Goal: Task Accomplishment & Management: Use online tool/utility

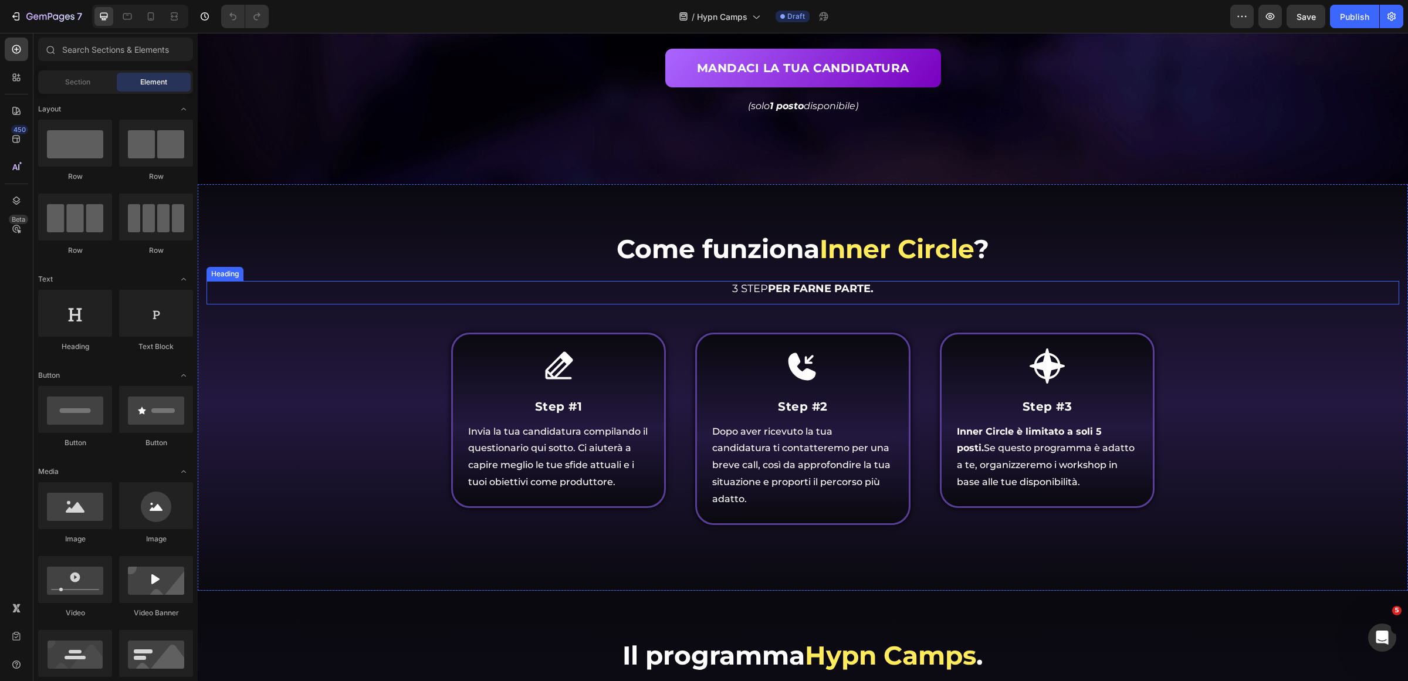
scroll to position [440, 0]
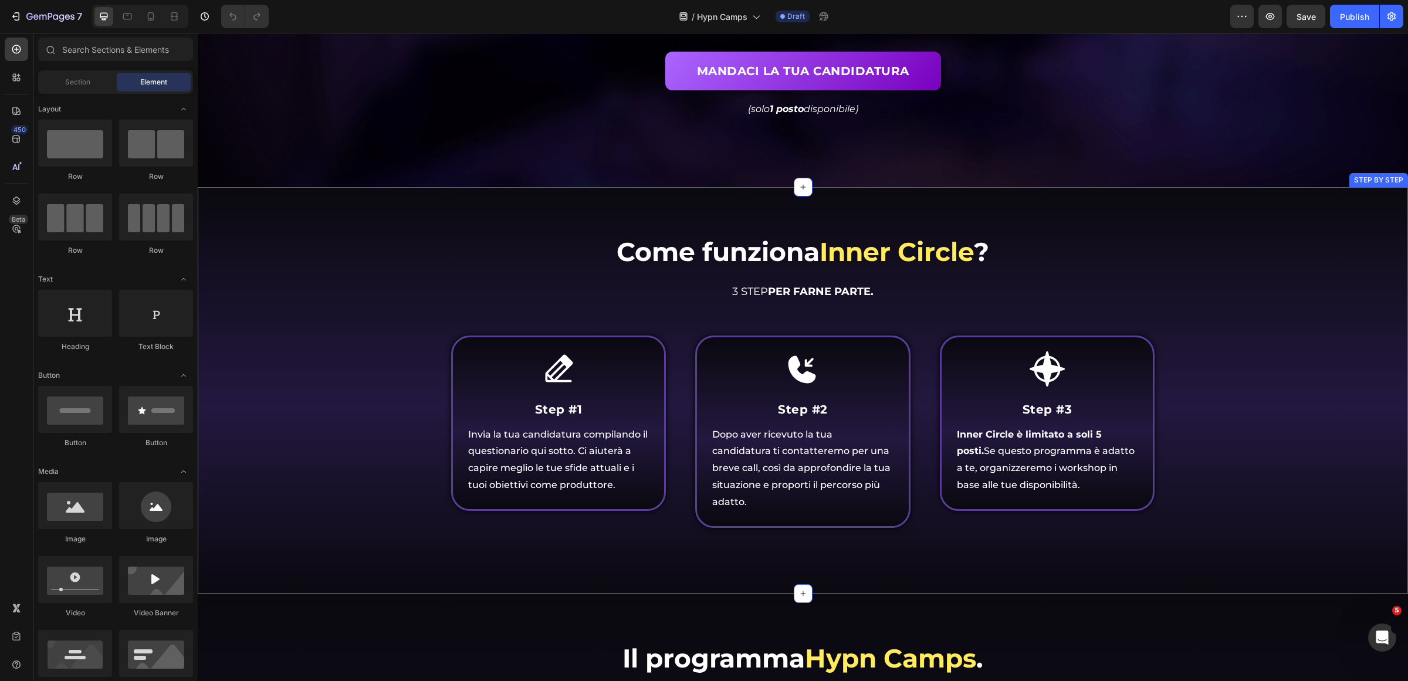
click at [813, 217] on div "Come funziona Inner Circle ? Heading Come funziona Inner Circle ? Heading 3 STE…" at bounding box center [803, 390] width 1210 height 407
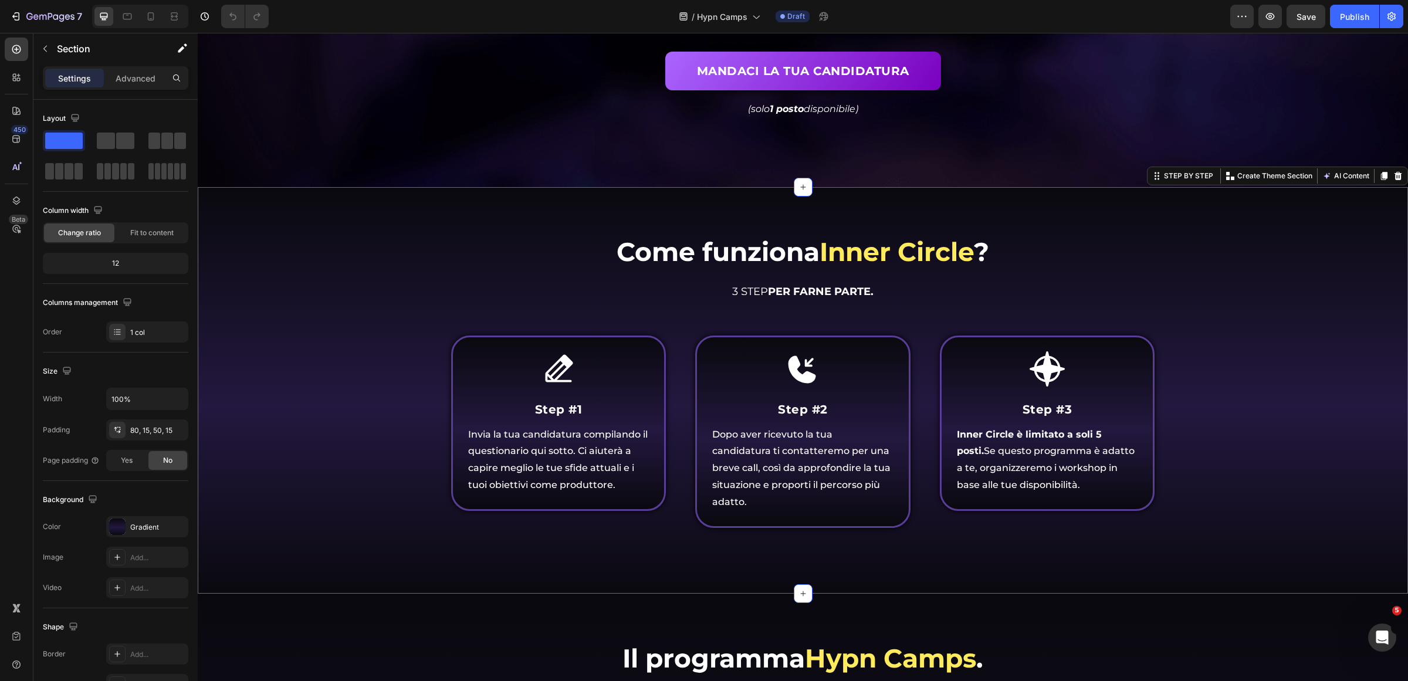
click at [1178, 431] on div "Come funziona Inner Circle ? Heading Come funziona Inner Circle ? Heading 3 STE…" at bounding box center [803, 399] width 1193 height 330
click at [926, 403] on div "Icon Step #1 Heading Invia la tua candidatura compilando il questionario qui so…" at bounding box center [803, 447] width 704 height 222
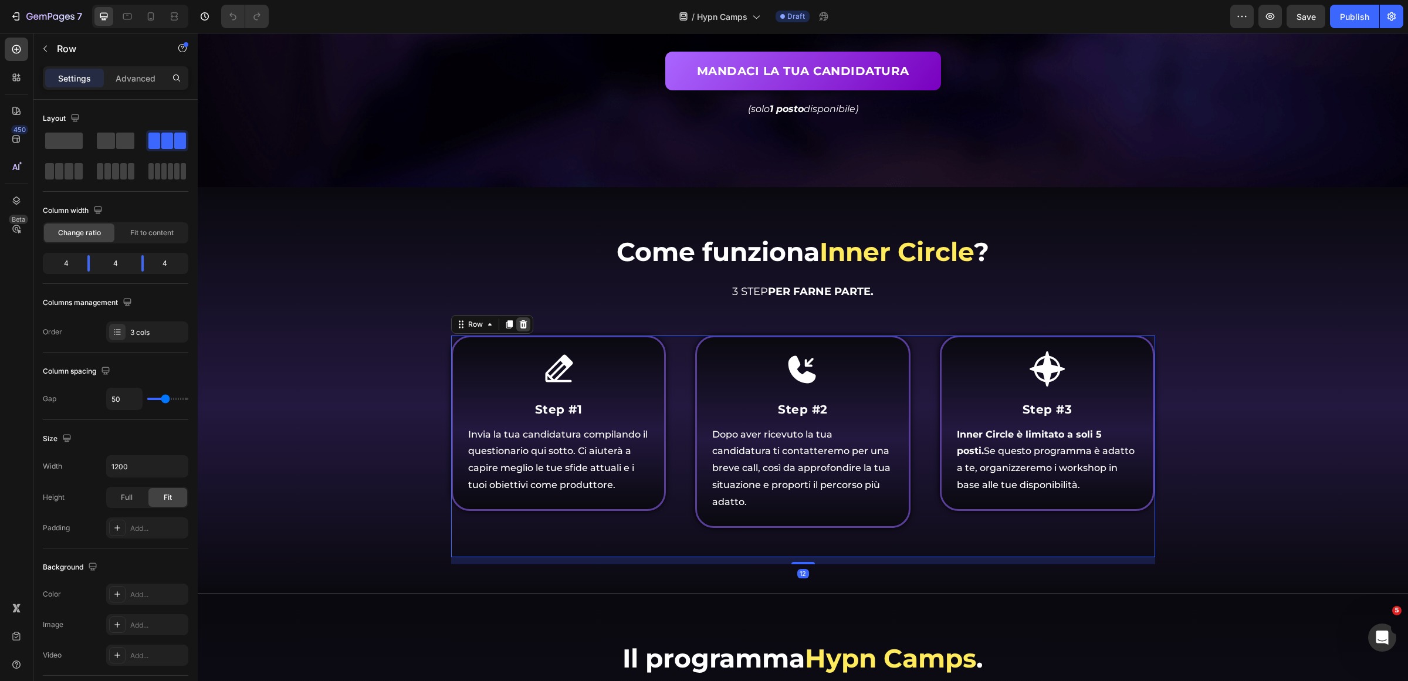
click at [519, 323] on icon at bounding box center [523, 324] width 9 height 9
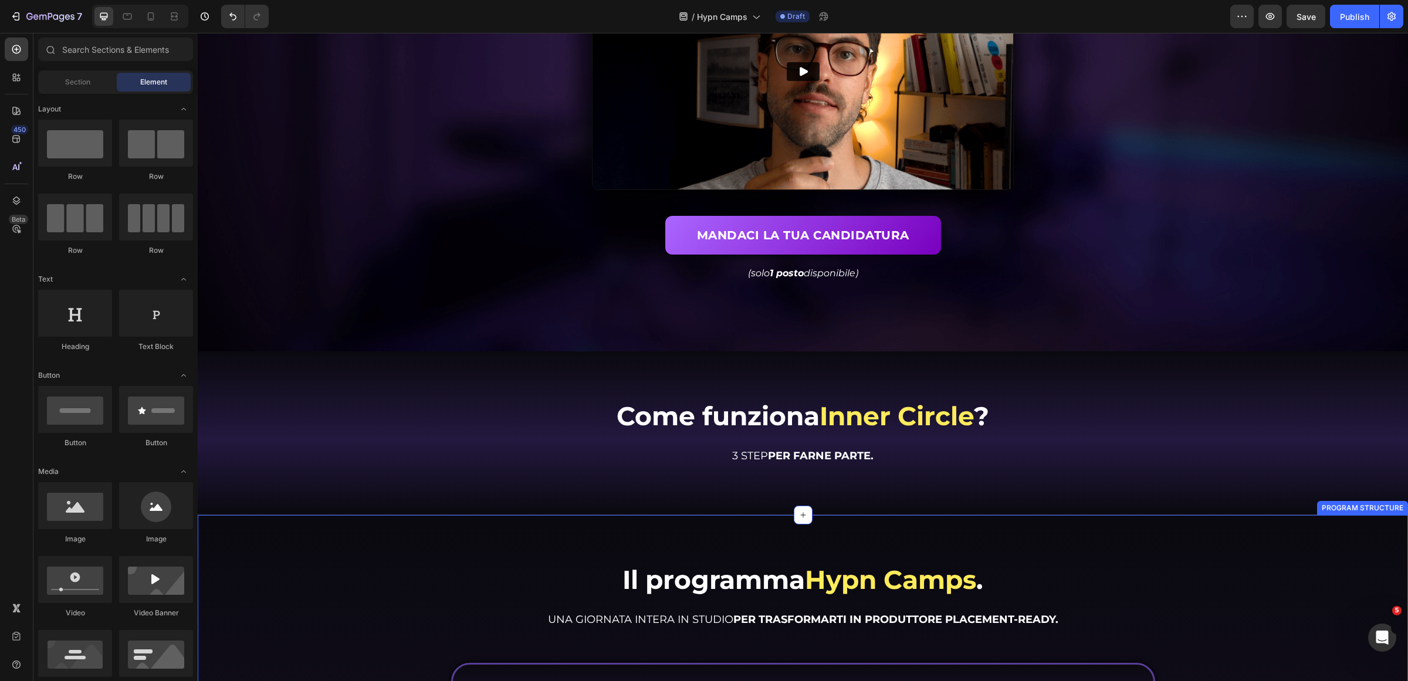
scroll to position [73, 0]
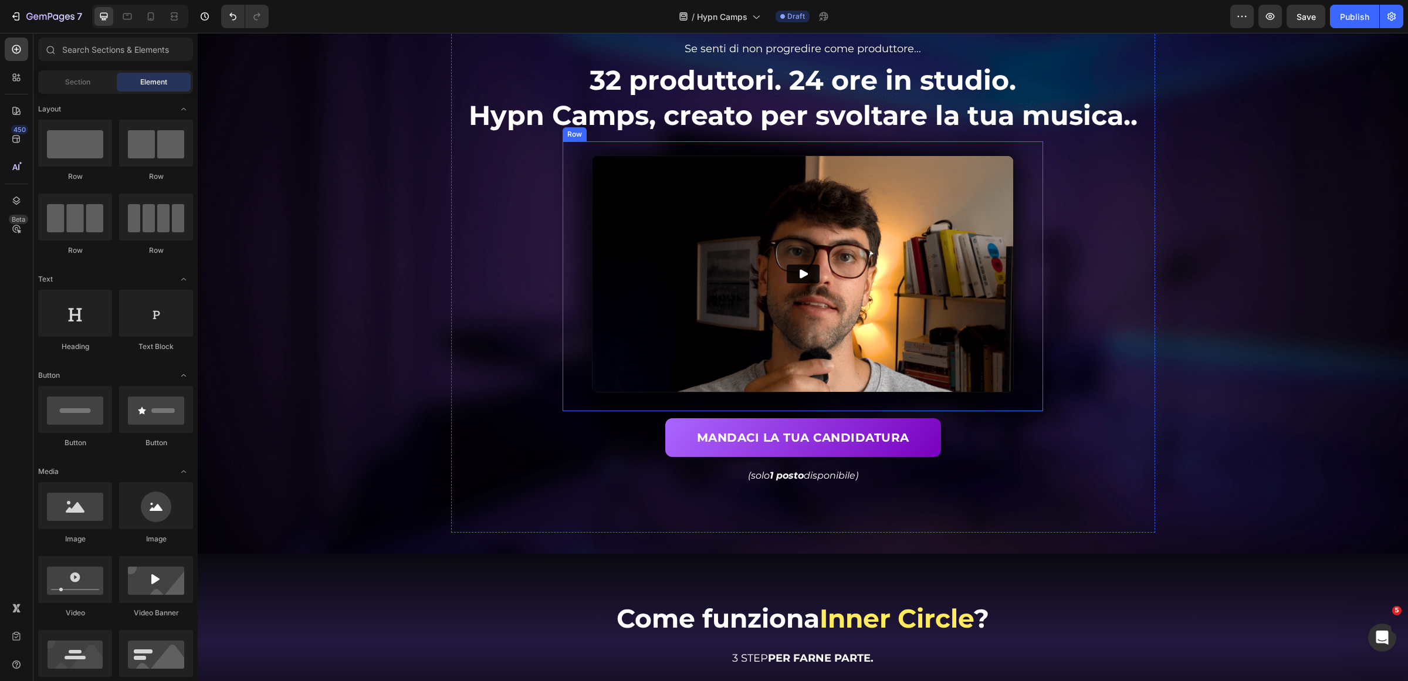
click at [1027, 229] on div "Video Row" at bounding box center [803, 276] width 481 height 270
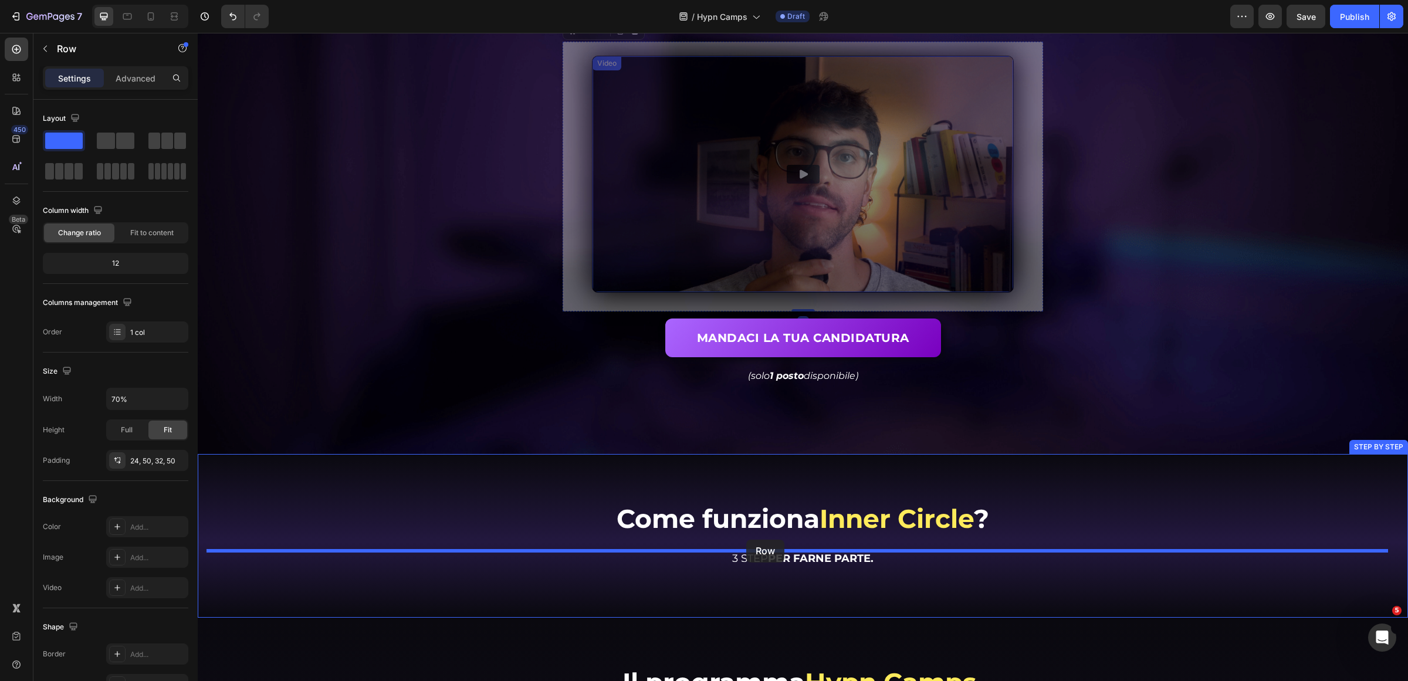
scroll to position [174, 0]
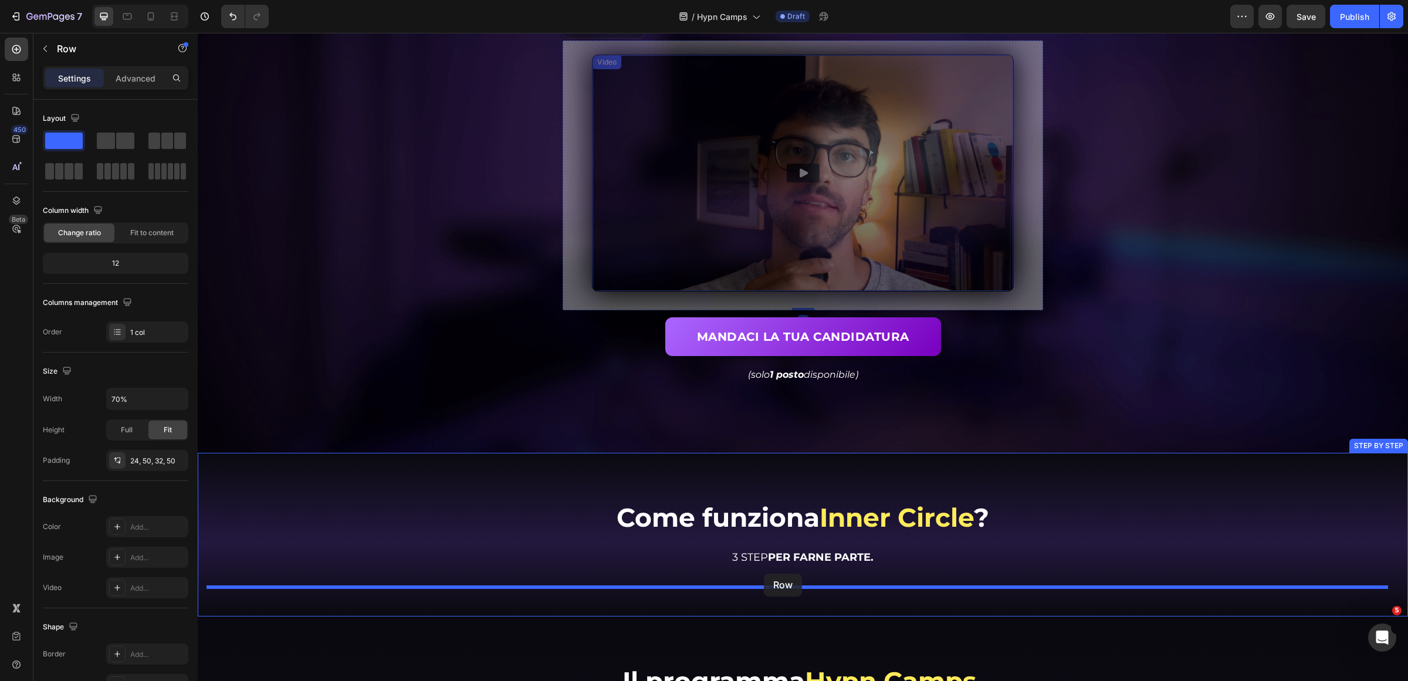
drag, startPoint x: 567, startPoint y: 128, endPoint x: 764, endPoint y: 574, distance: 487.3
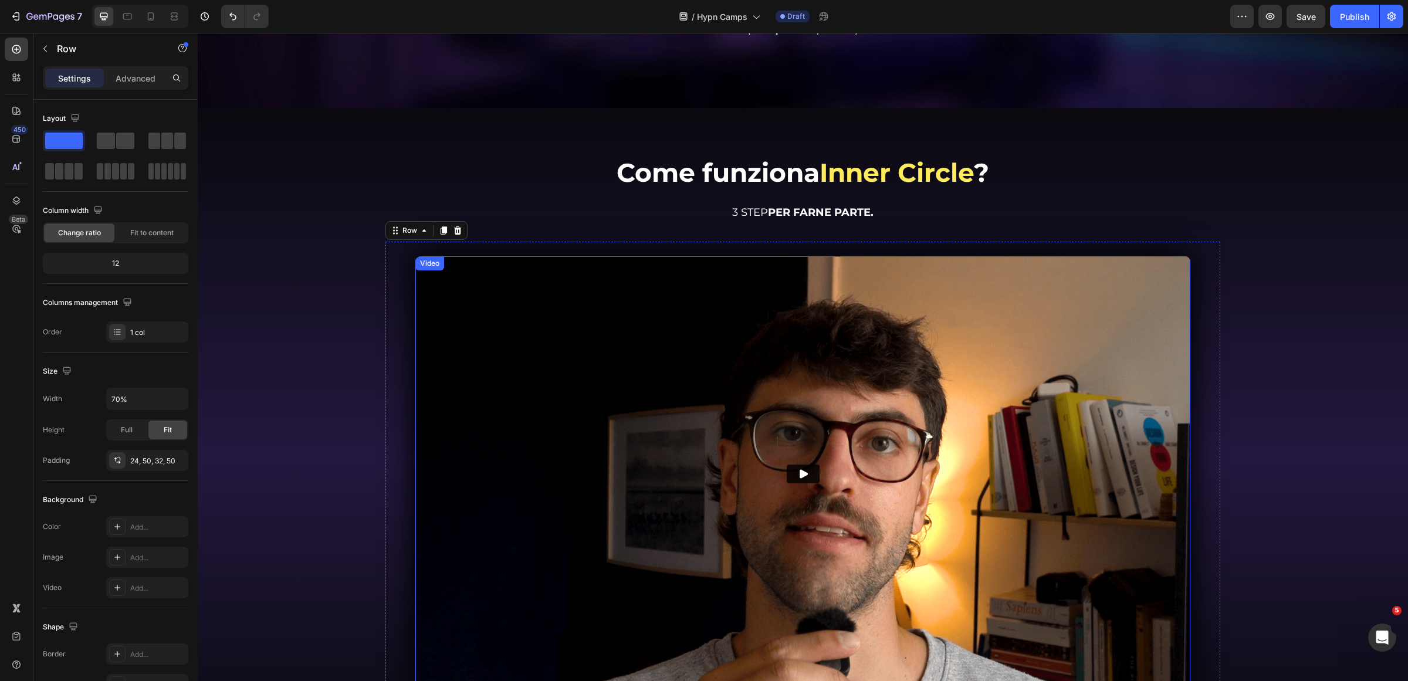
scroll to position [321, 0]
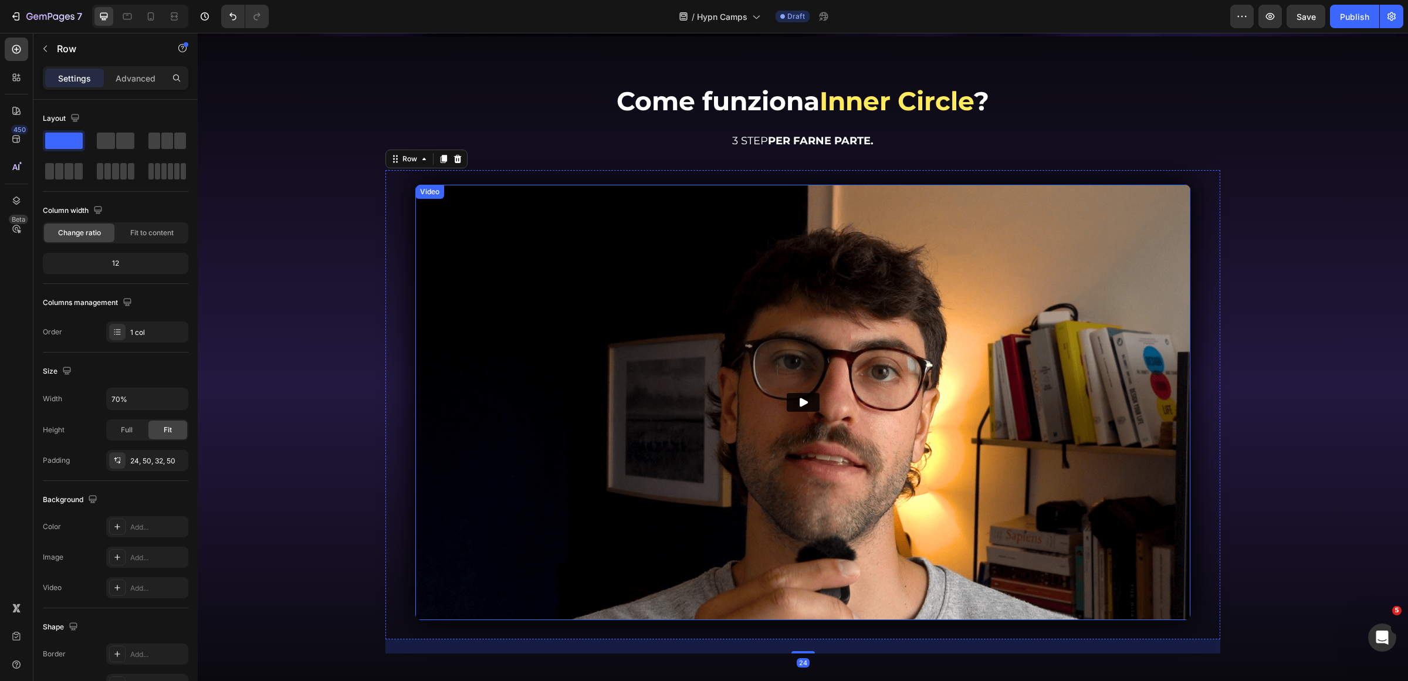
click at [1223, 394] on div "Come funziona Inner Circle ? Heading Come funziona Inner Circle ? Heading 3 STE…" at bounding box center [803, 368] width 1193 height 571
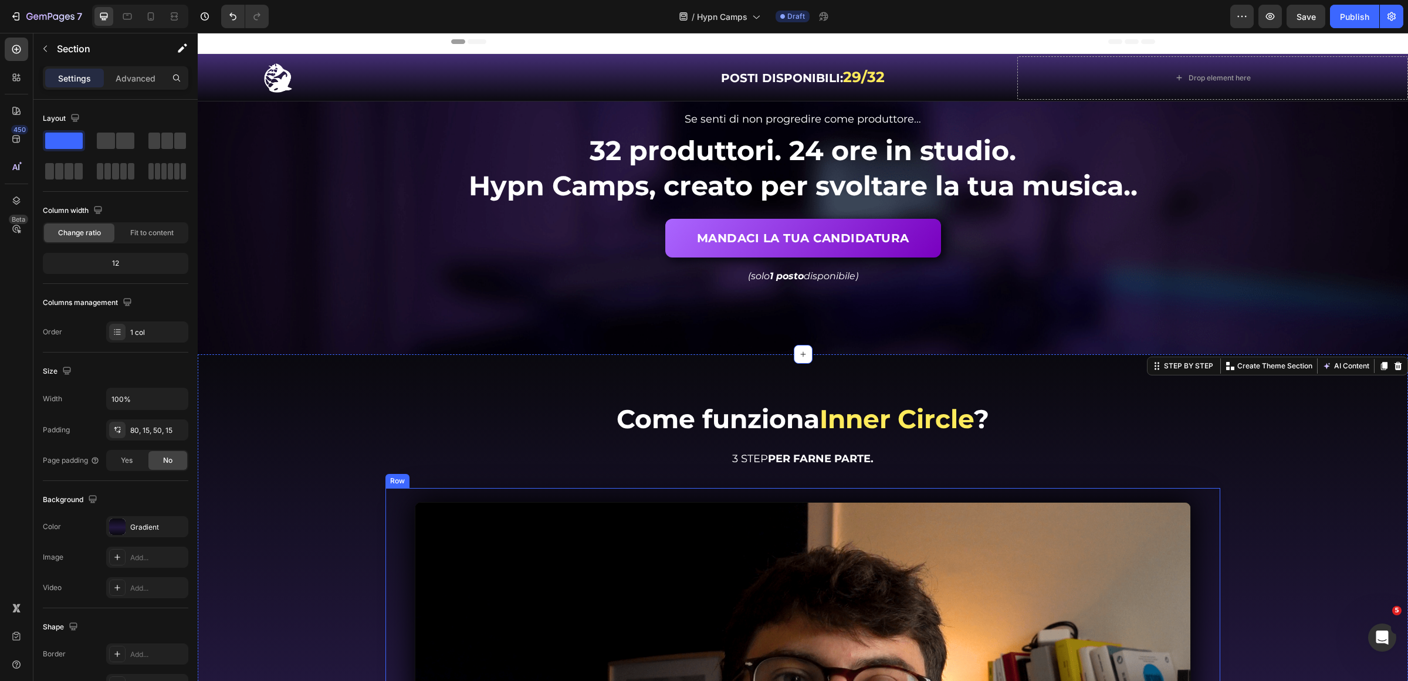
scroll to position [0, 0]
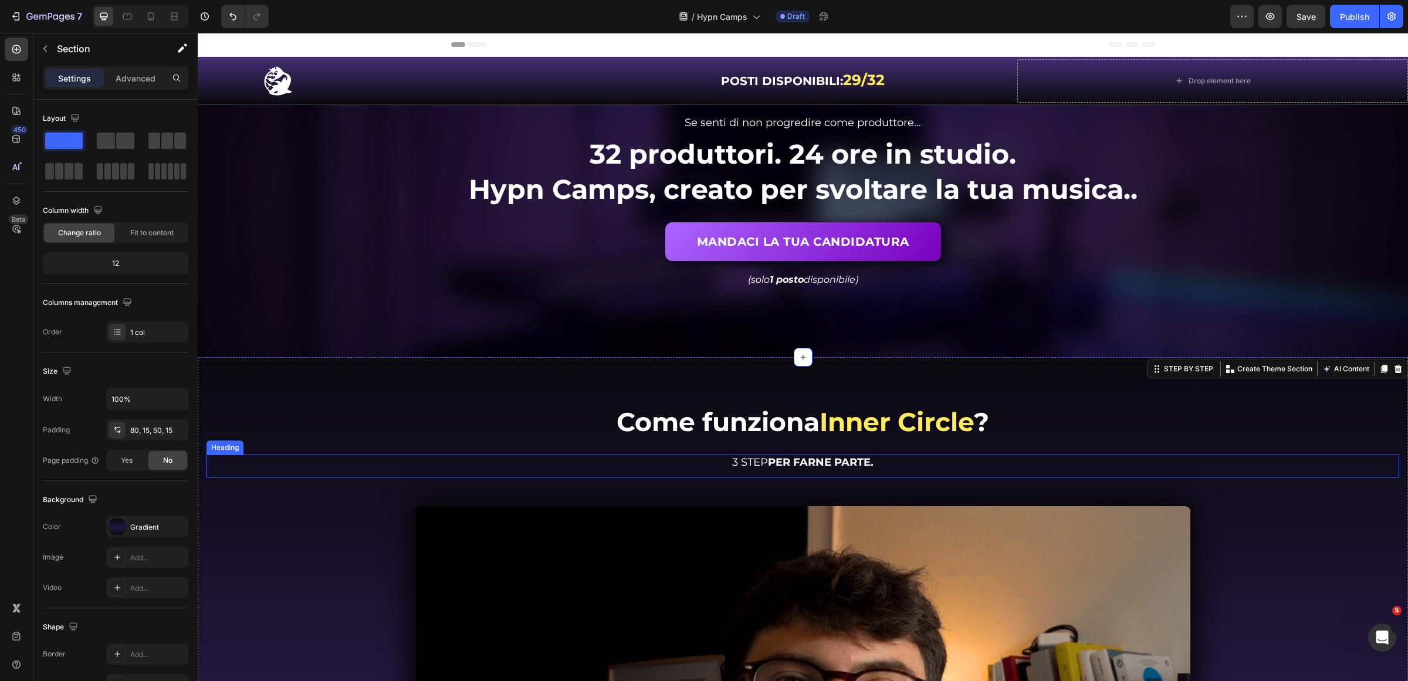
click at [762, 467] on span "3 STEP PER FARNE PARTE." at bounding box center [802, 462] width 141 height 13
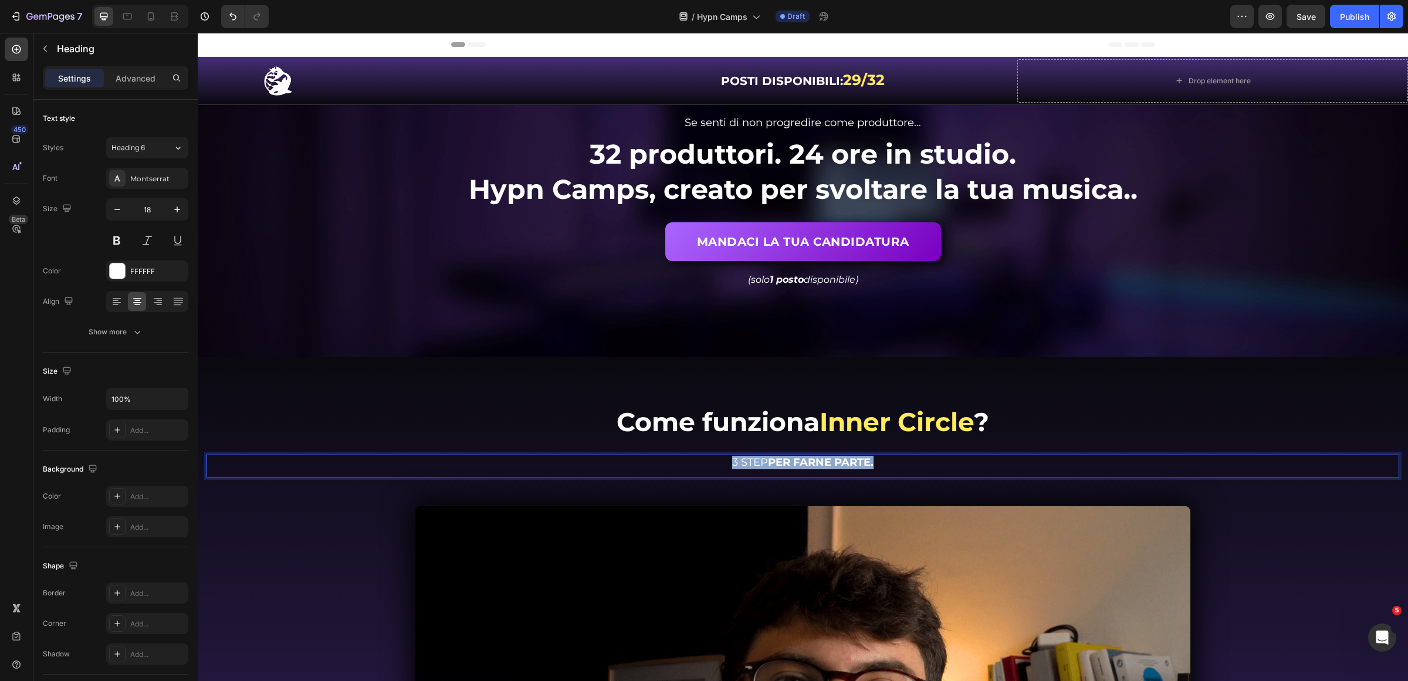
click at [762, 467] on span "3 STEP PER FARNE PARTE." at bounding box center [802, 462] width 141 height 13
click at [689, 470] on div "Scopri cosa rende unici i nostri producer camp immersivi. Heading 24" at bounding box center [803, 466] width 1193 height 23
click at [685, 461] on span "Scopri cosa rende unici i nostri producer camp immersivi." at bounding box center [803, 462] width 304 height 13
drag, startPoint x: 682, startPoint y: 461, endPoint x: 1001, endPoint y: 459, distance: 319.2
click at [1001, 459] on p "Scopri cosa rende unici i nostri producer camp immersivi." at bounding box center [803, 462] width 1190 height 13
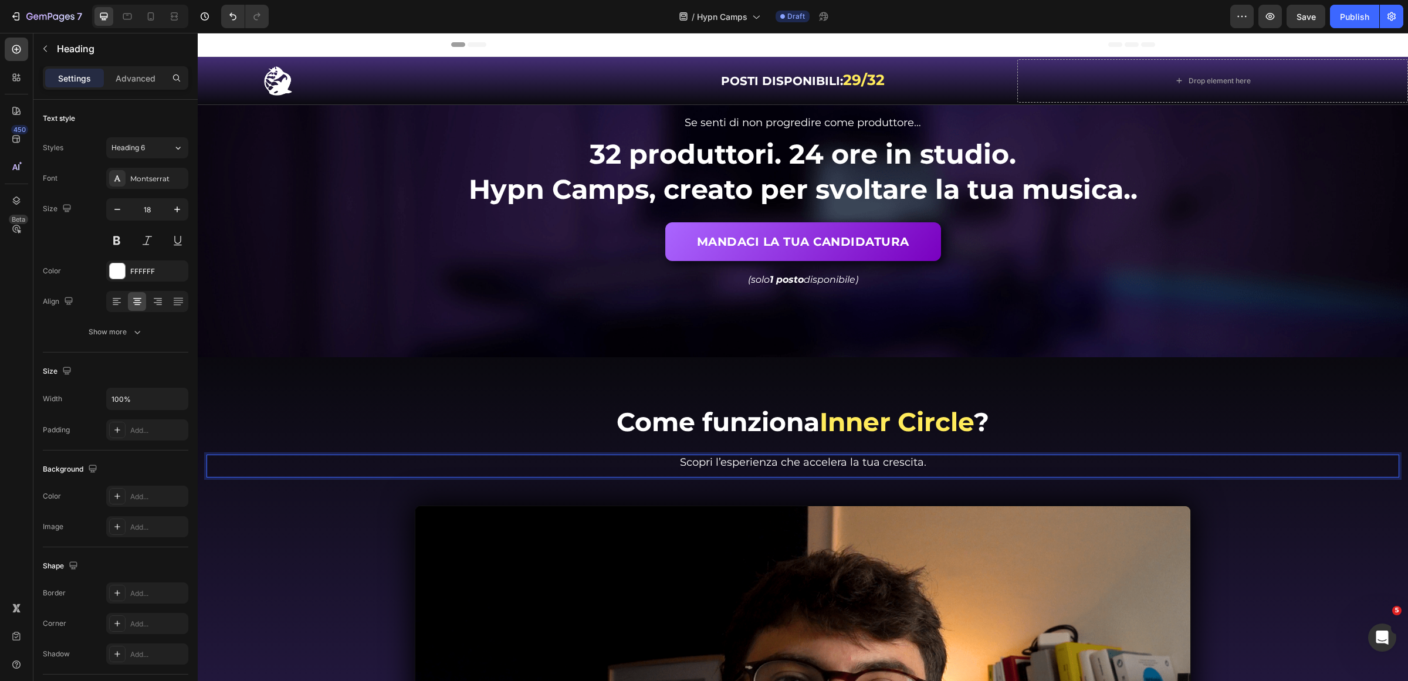
click at [712, 464] on span "Scopri l’esperienza che accelera la tua crescita." at bounding box center [803, 462] width 246 height 13
click at [864, 421] on span "Inner Circle" at bounding box center [897, 422] width 154 height 32
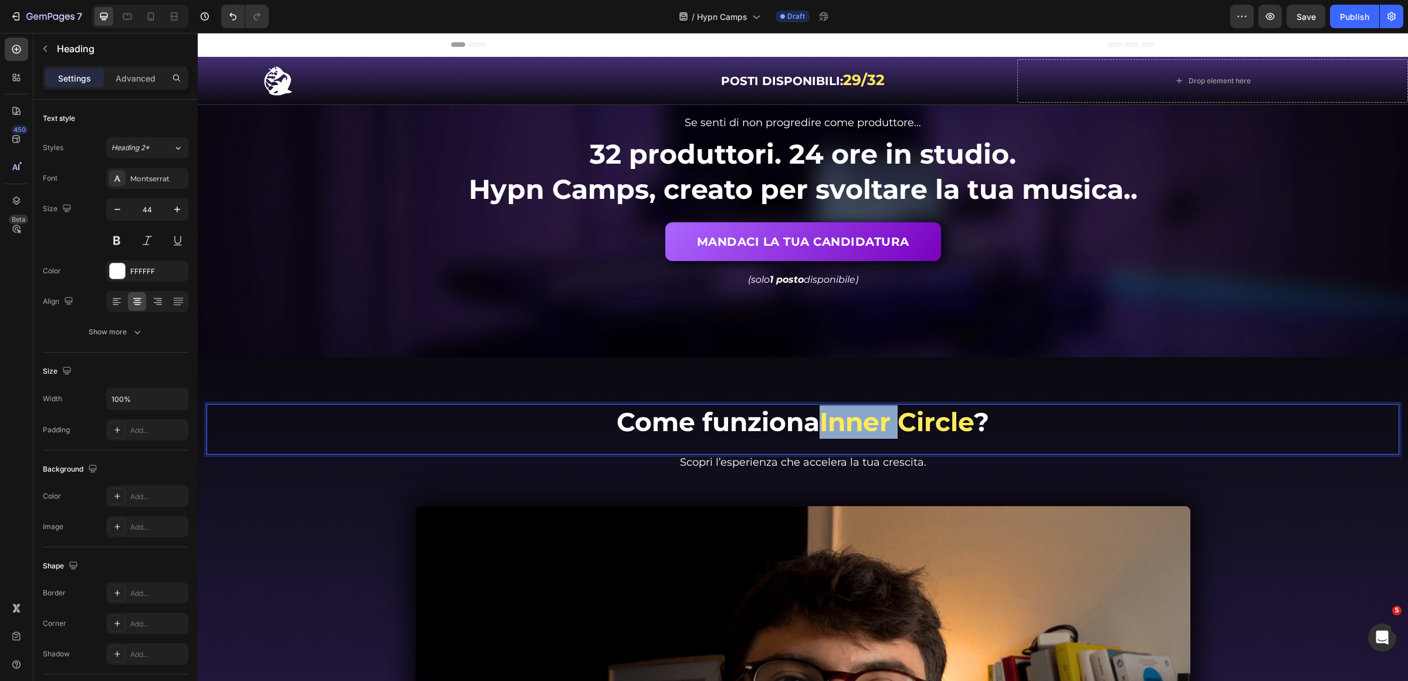
click at [837, 418] on span "Inner Circle" at bounding box center [897, 422] width 154 height 32
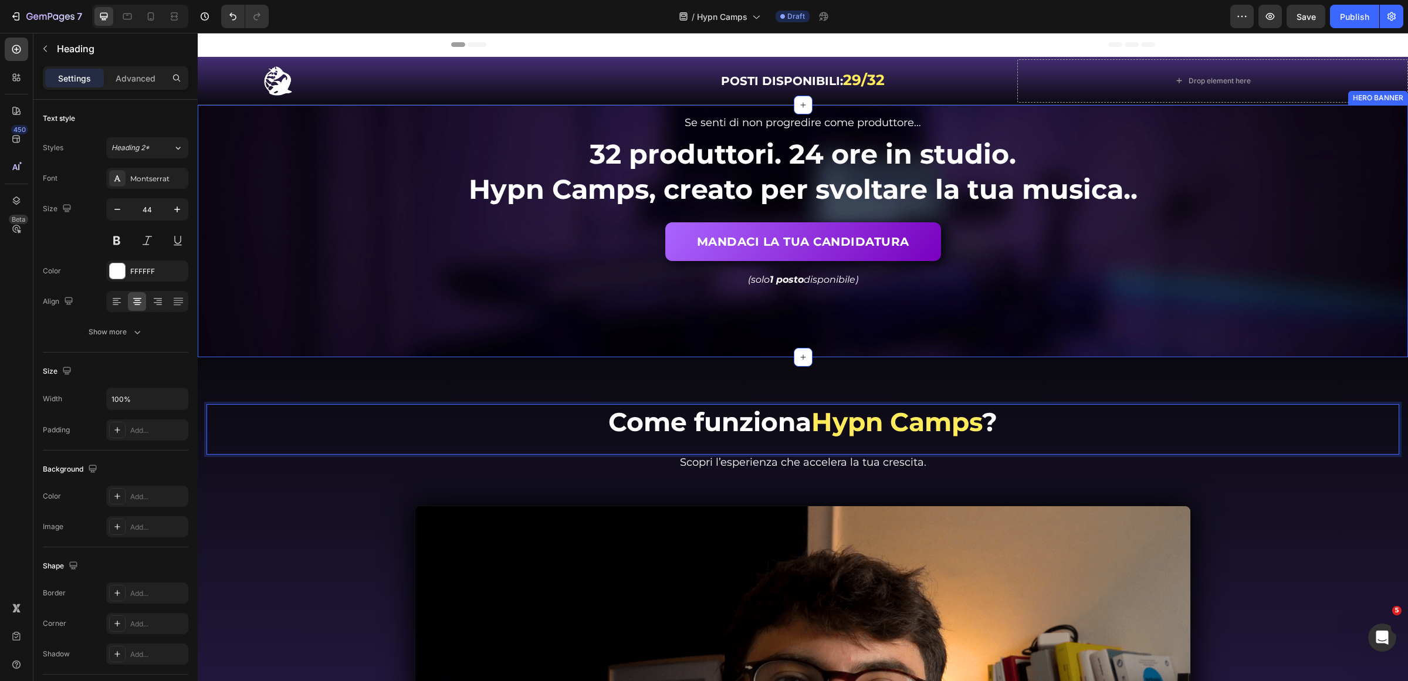
click at [1104, 347] on div "Se senti di non progredire come produttore… Text Block Se senti di non progredi…" at bounding box center [803, 231] width 1210 height 253
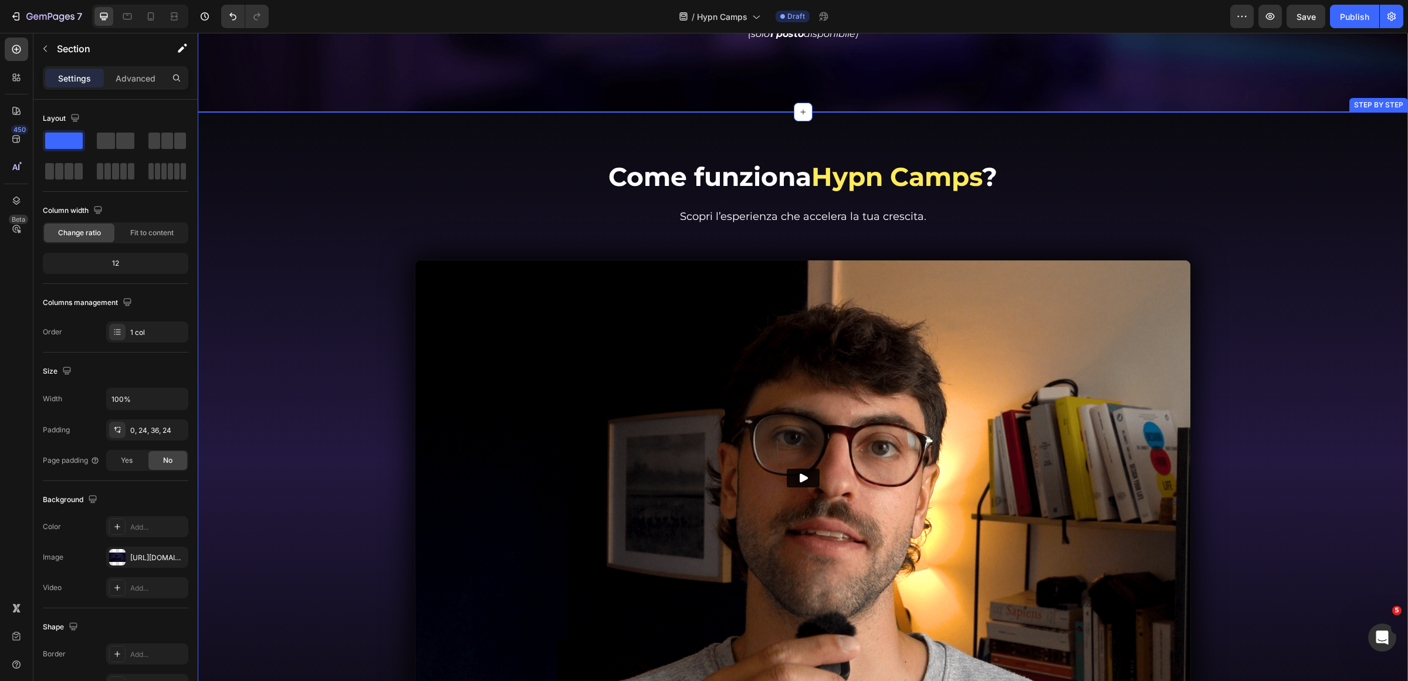
scroll to position [220, 0]
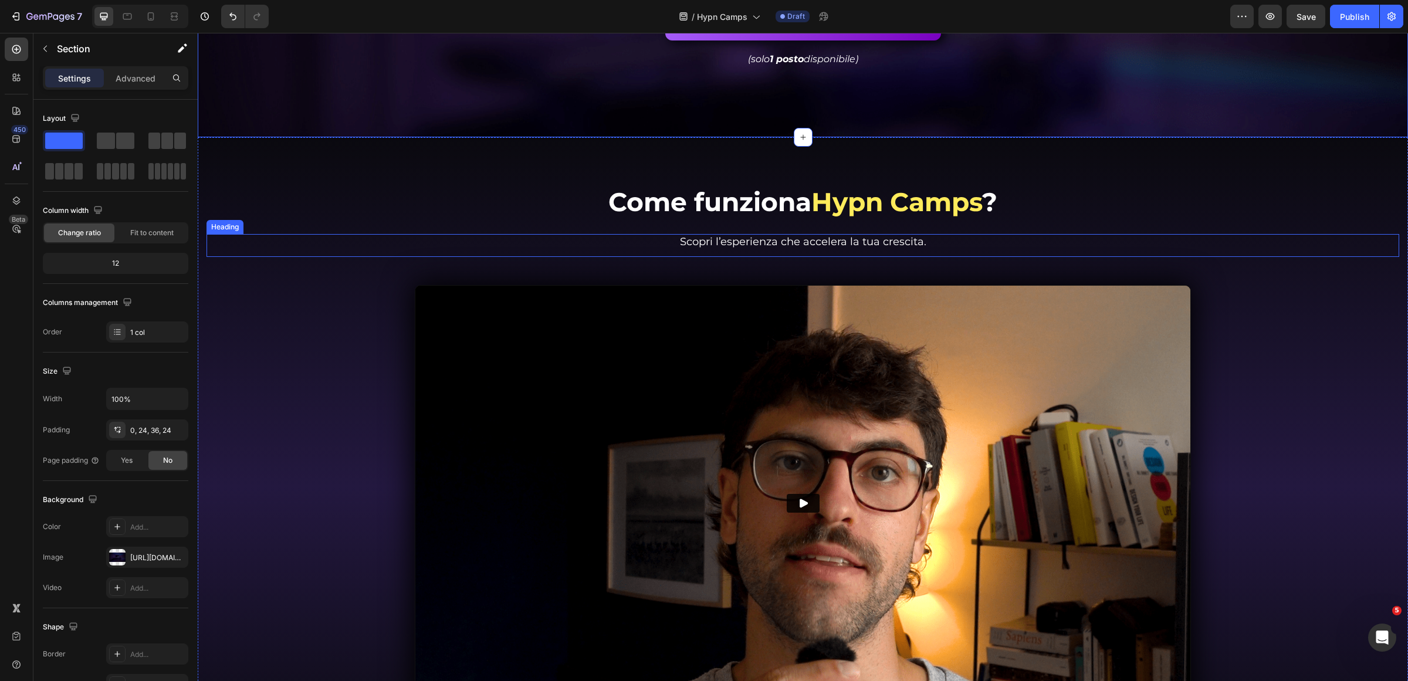
click at [858, 238] on span "Scopri l’esperienza che accelera la tua crescita." at bounding box center [803, 241] width 246 height 13
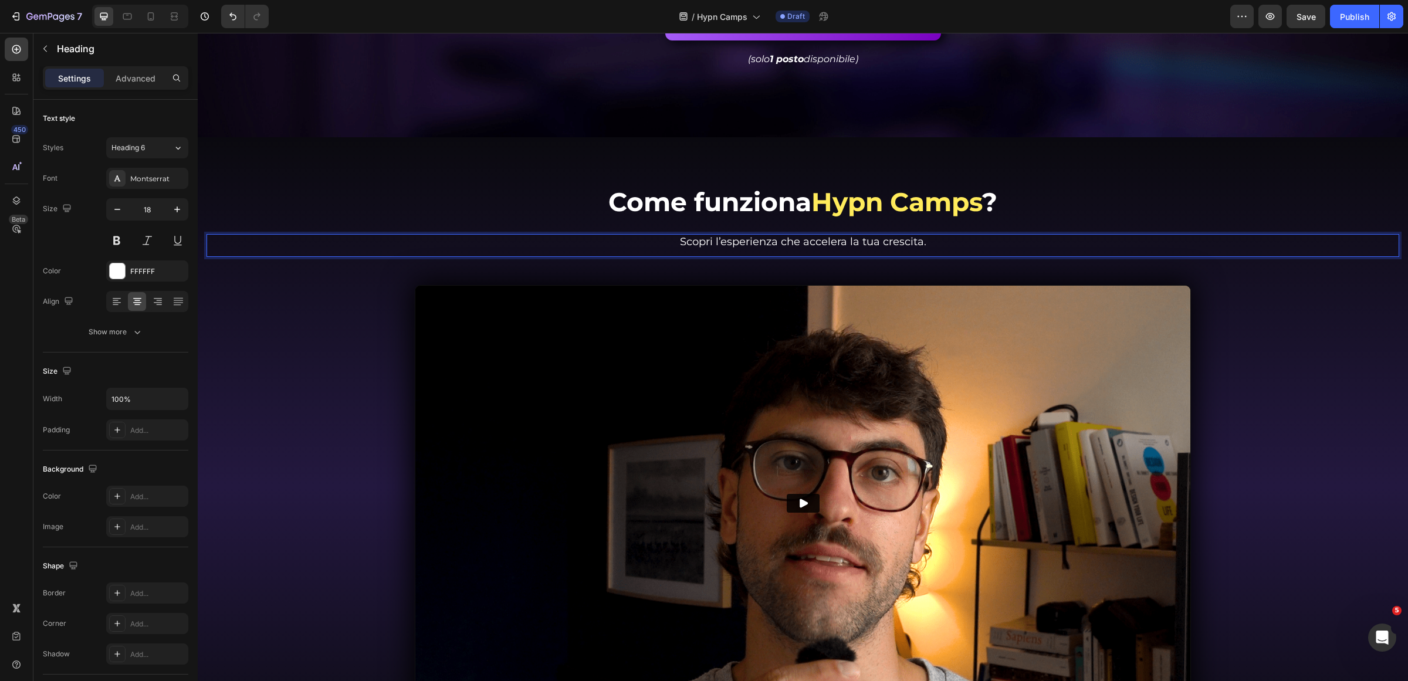
click at [858, 238] on span "Scopri l’esperienza che accelera la tua crescita." at bounding box center [803, 241] width 246 height 13
click at [675, 215] on icon "Editor contextual toolbar" at bounding box center [671, 217] width 12 height 12
type input "20"
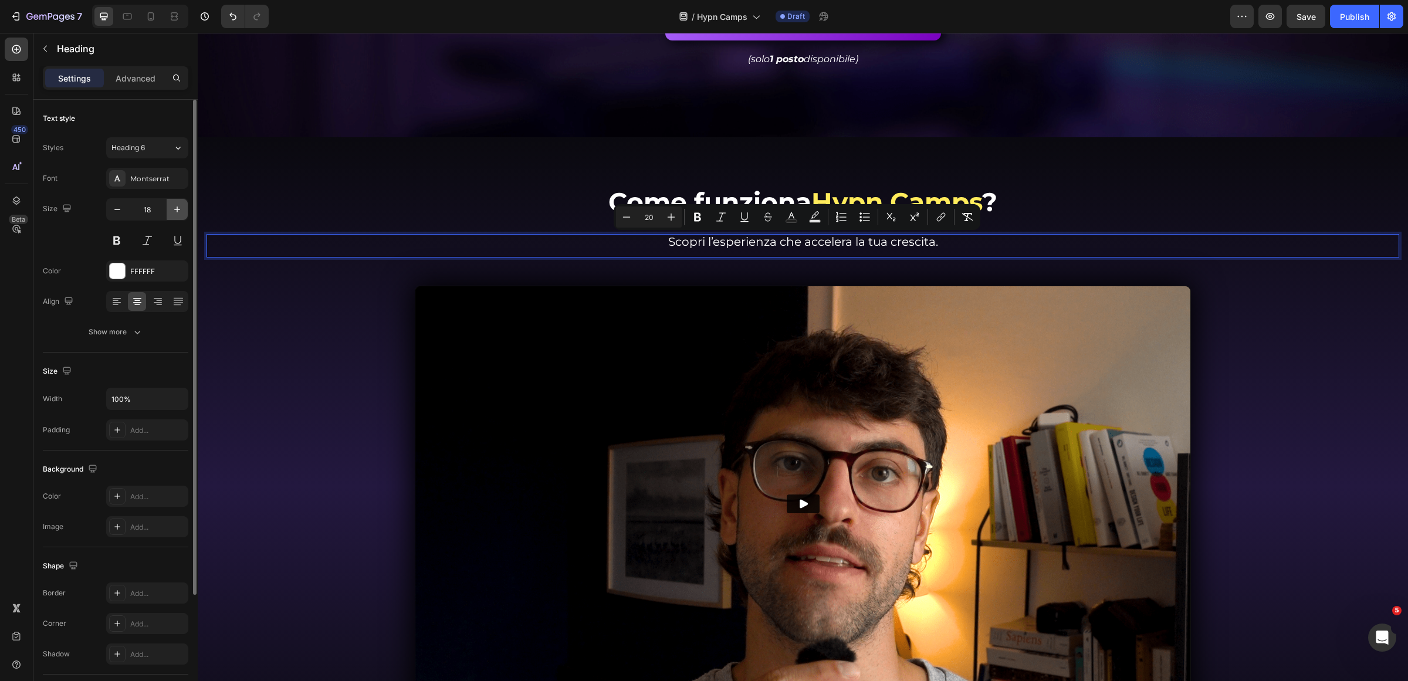
click at [174, 207] on icon "button" at bounding box center [177, 210] width 12 height 12
type input "20"
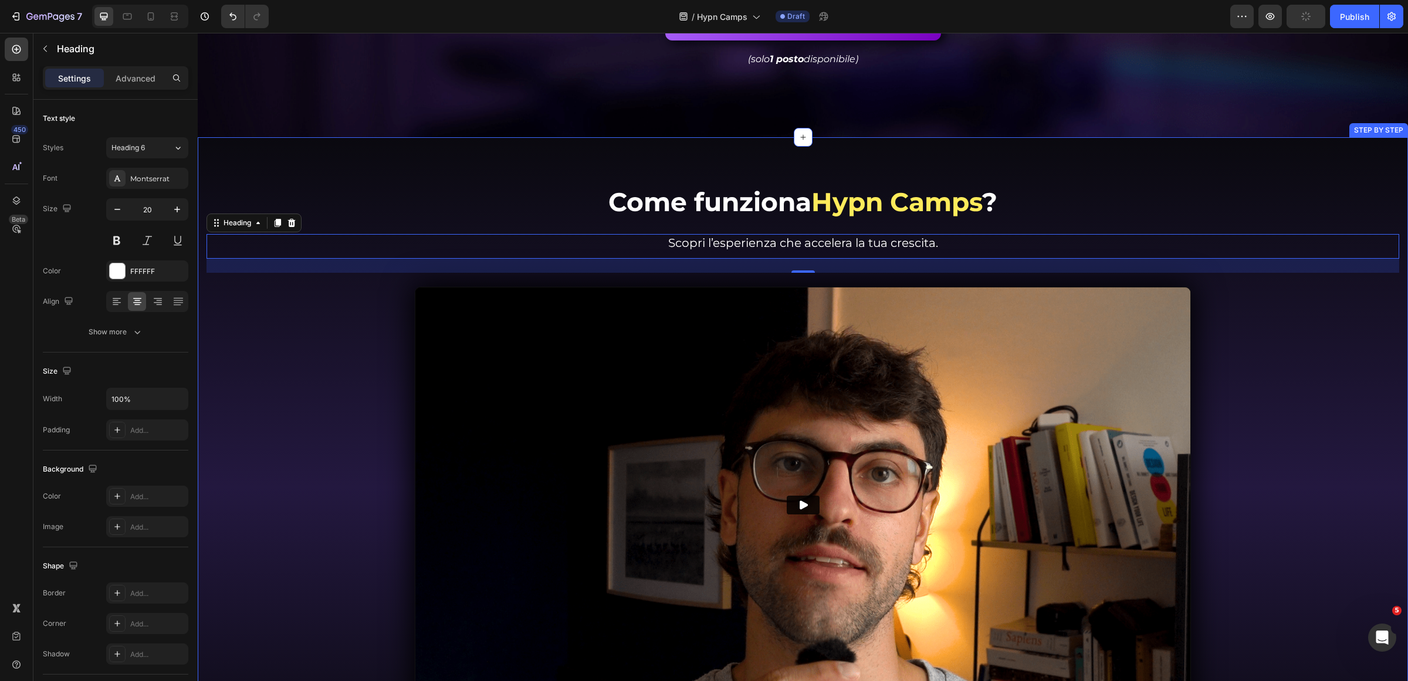
click at [1365, 370] on div "Come funziona Hypn Camps ? Heading Come funziona Inner Circle ? Heading Scopri …" at bounding box center [803, 470] width 1193 height 572
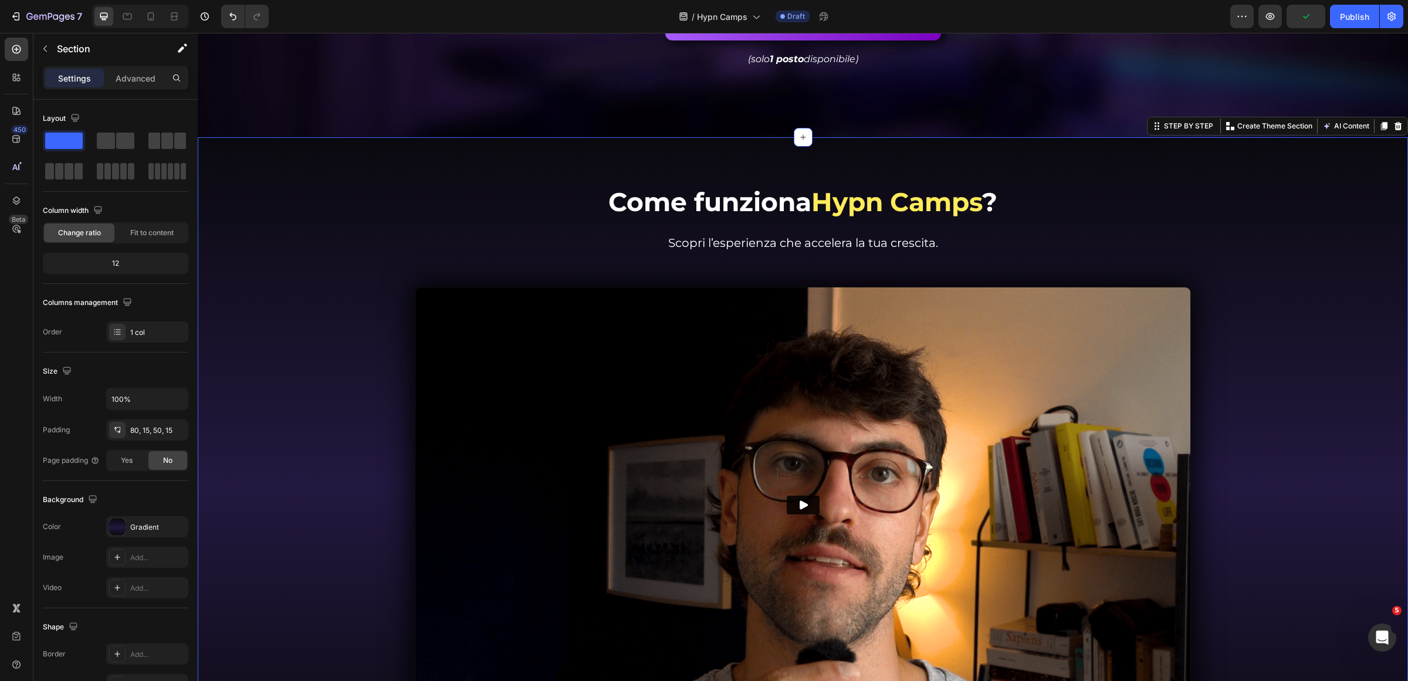
scroll to position [0, 0]
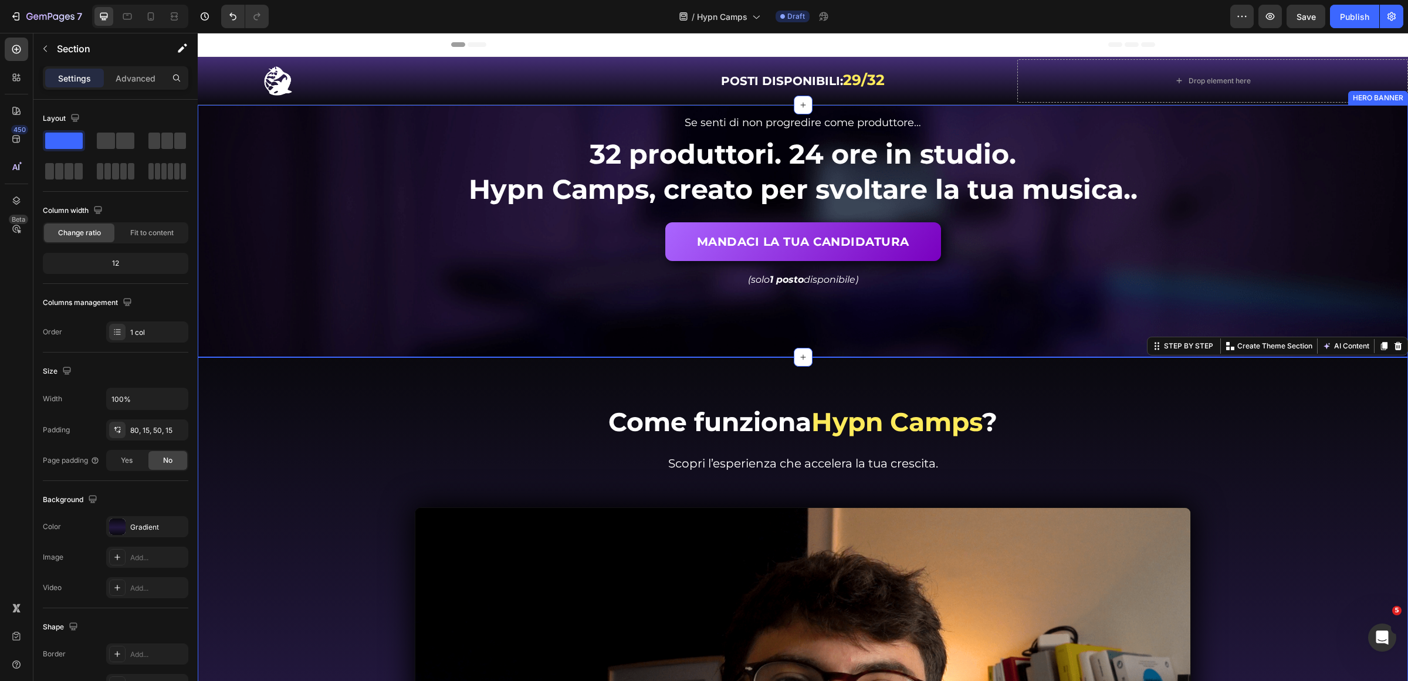
click at [1005, 347] on div "Se senti di non progredire come produttore… Text Block Se senti di non progredi…" at bounding box center [803, 231] width 1210 height 253
click at [387, 177] on div "Se senti di non progredire come produttore… Text Block Se senti di non progredi…" at bounding box center [803, 221] width 1182 height 232
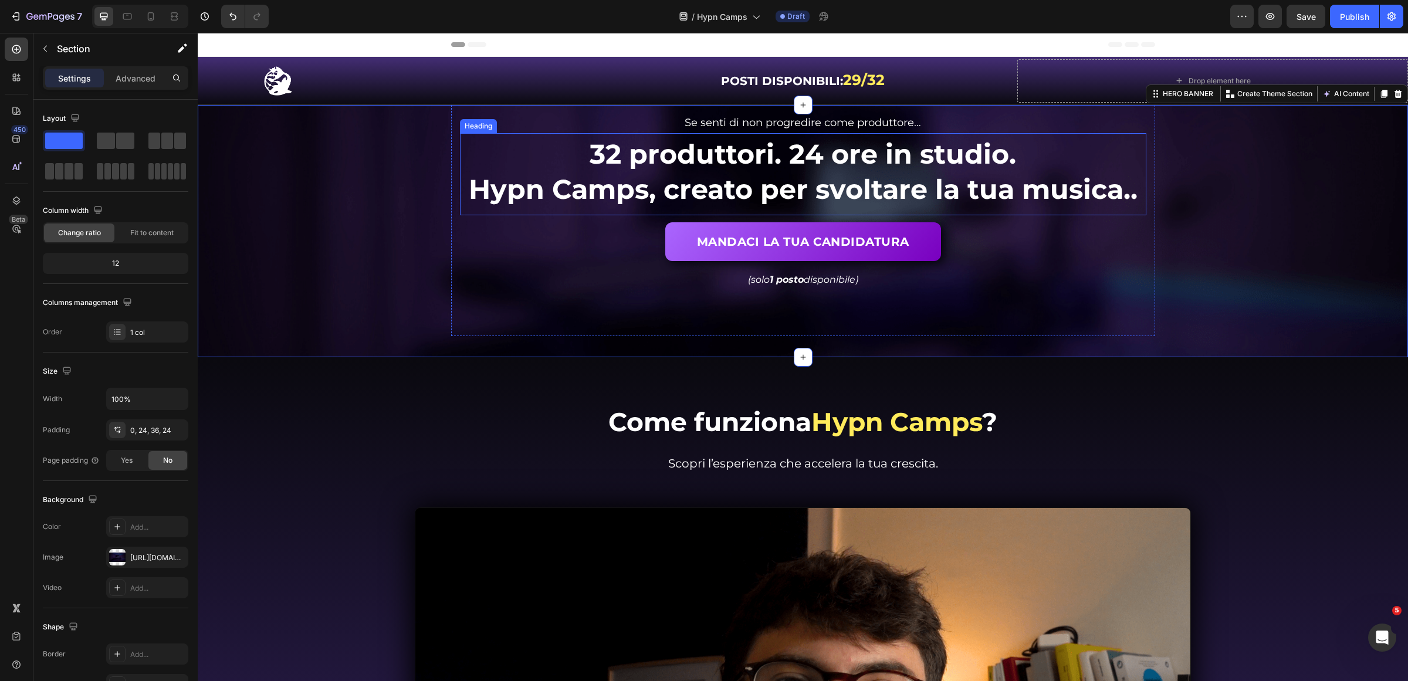
click at [516, 176] on span "Hypn Camps, creato per svoltare la tua musica.." at bounding box center [803, 189] width 669 height 33
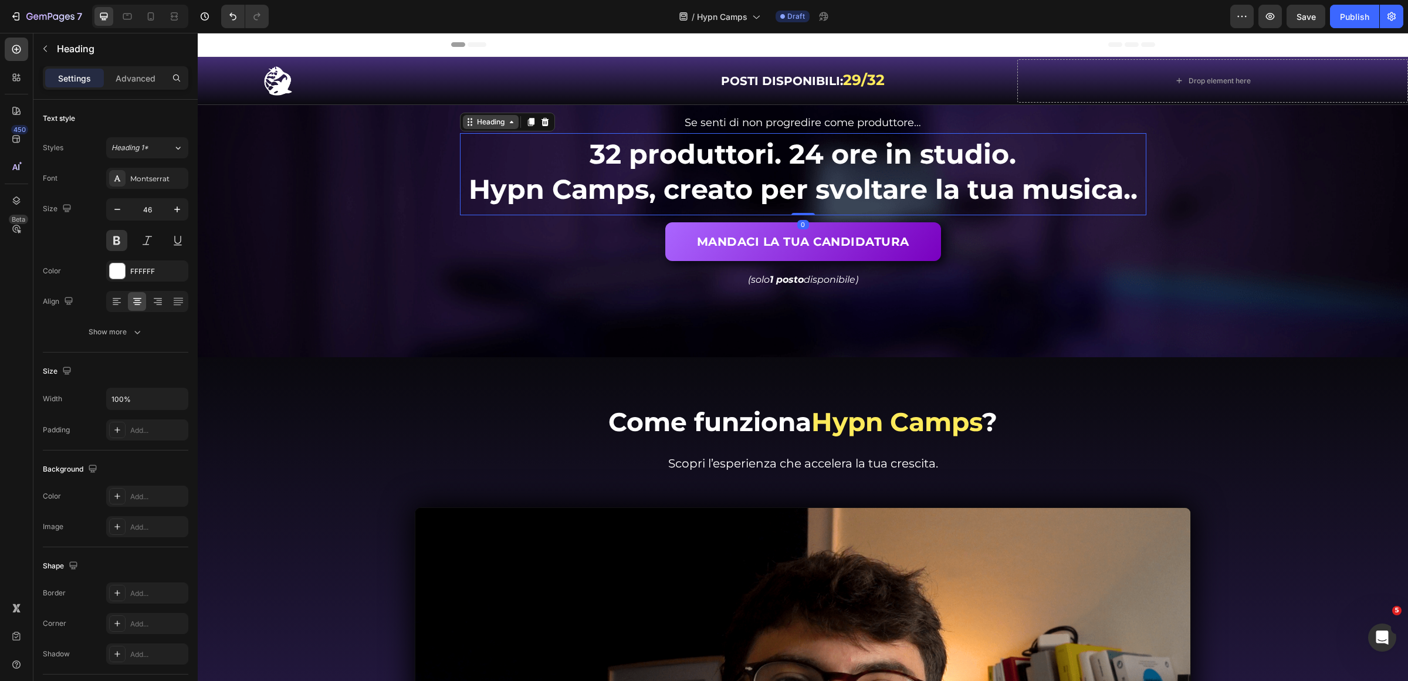
click at [475, 124] on div "Heading" at bounding box center [491, 122] width 32 height 11
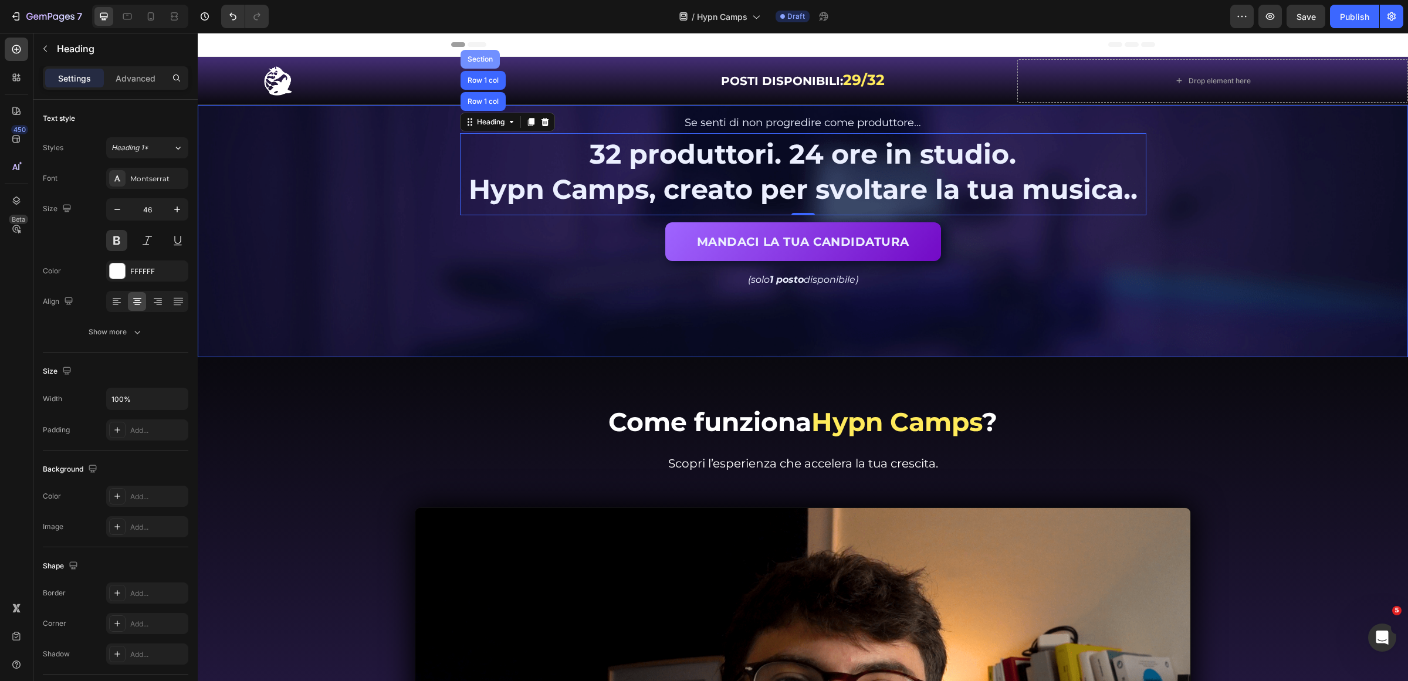
click at [482, 57] on div "Section" at bounding box center [480, 59] width 30 height 7
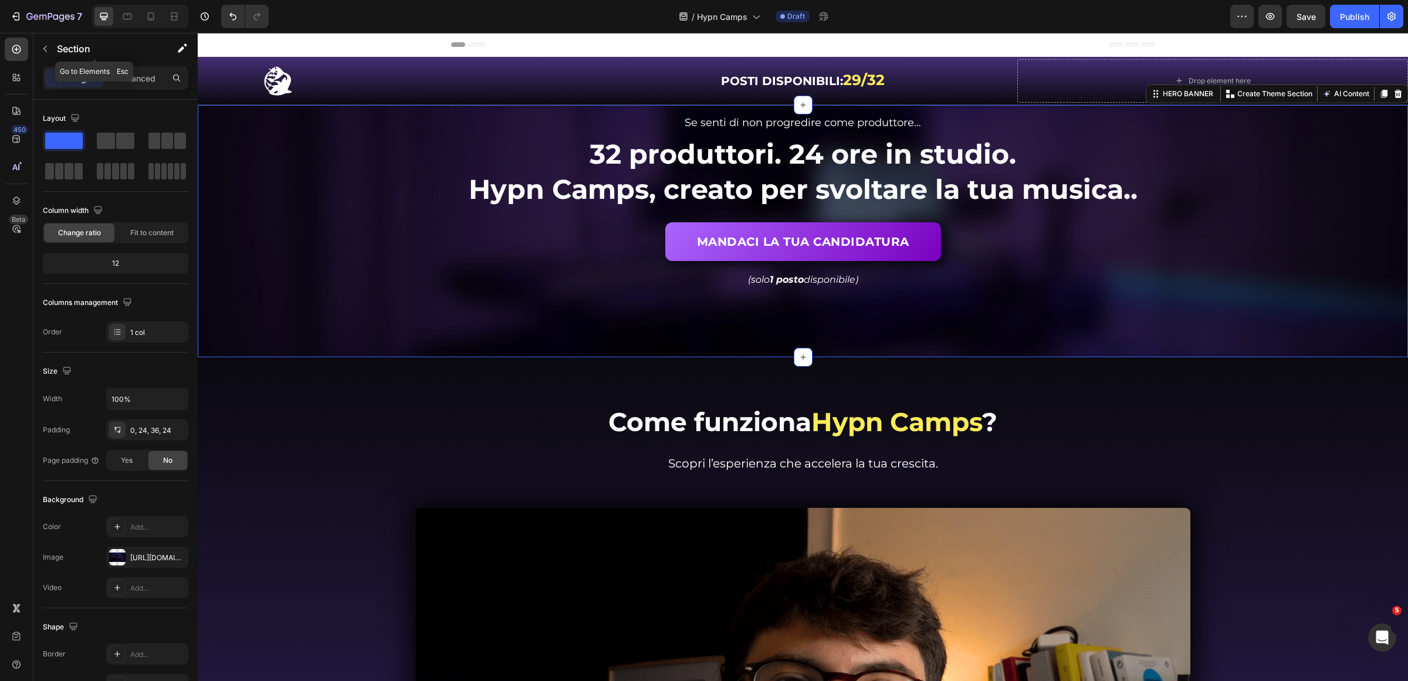
click at [42, 38] on div "Section" at bounding box center [94, 48] width 122 height 31
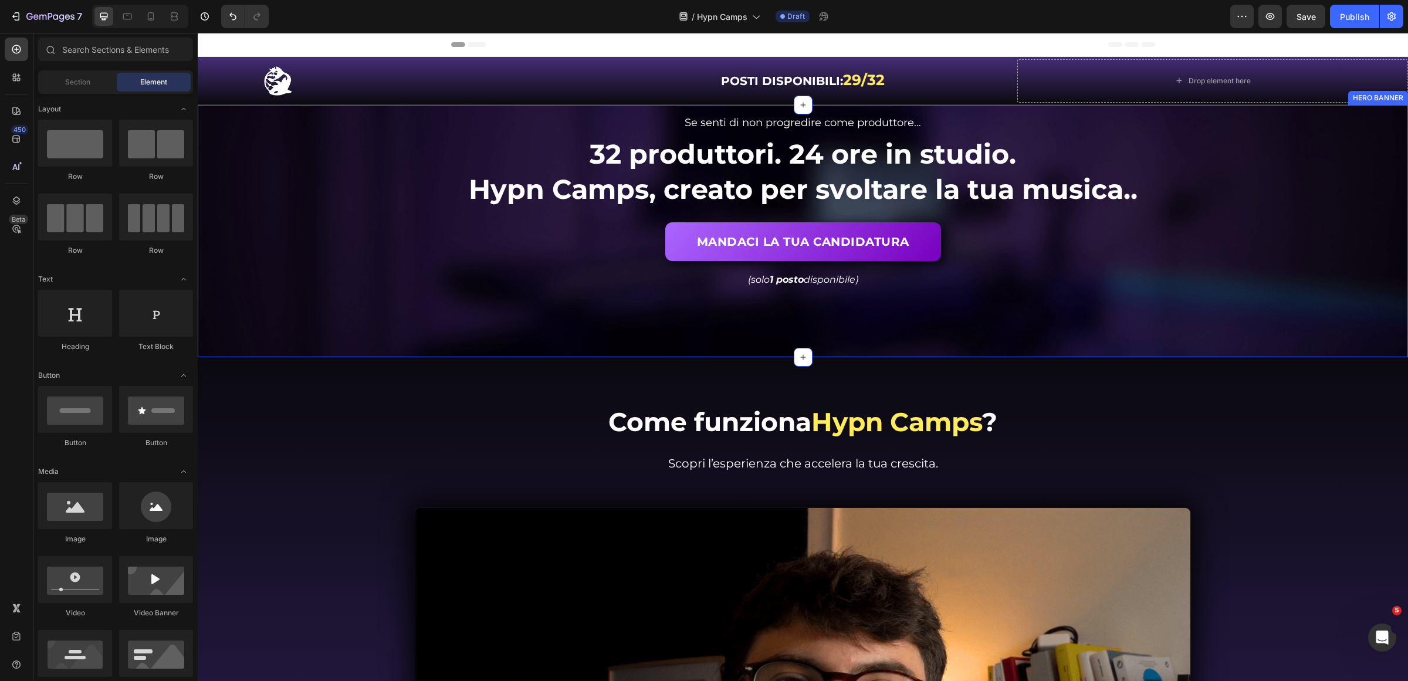
click at [412, 116] on div "Se senti di non progredire come produttore… Text Block Se senti di non progredi…" at bounding box center [803, 221] width 1182 height 232
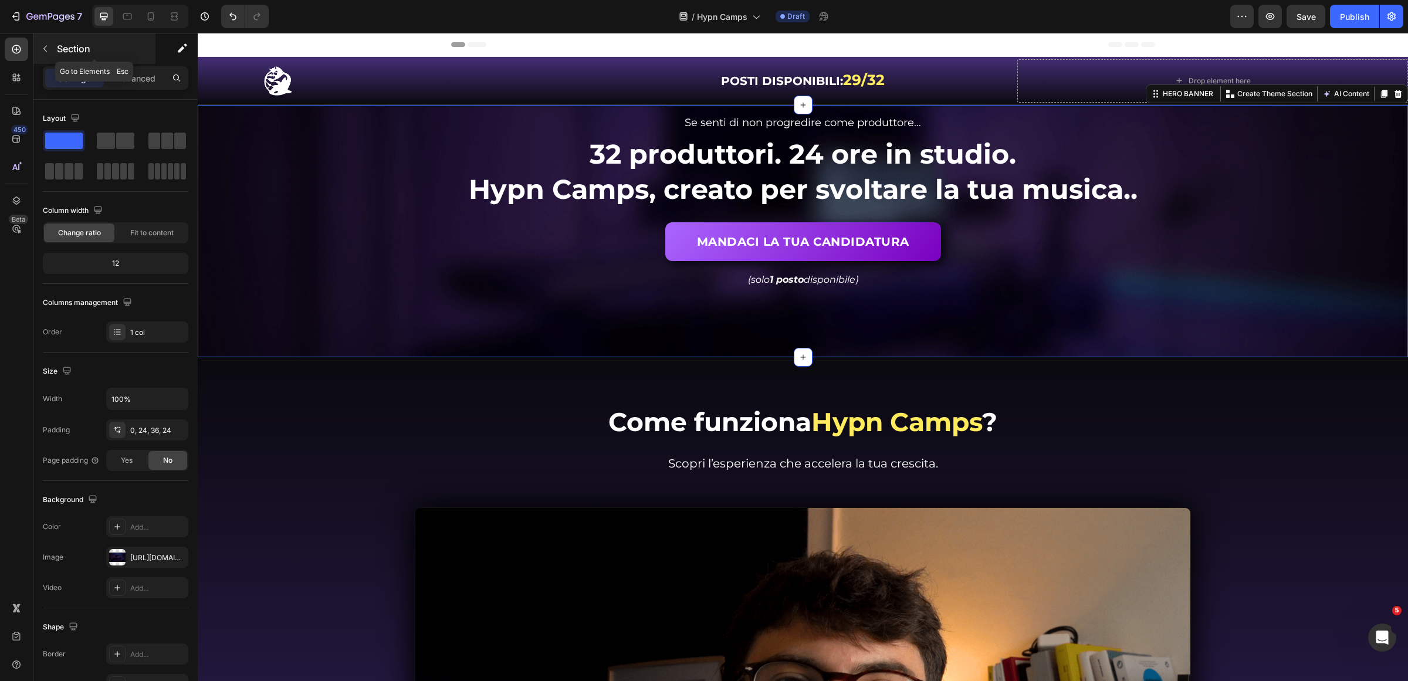
click at [48, 56] on button "button" at bounding box center [45, 48] width 19 height 19
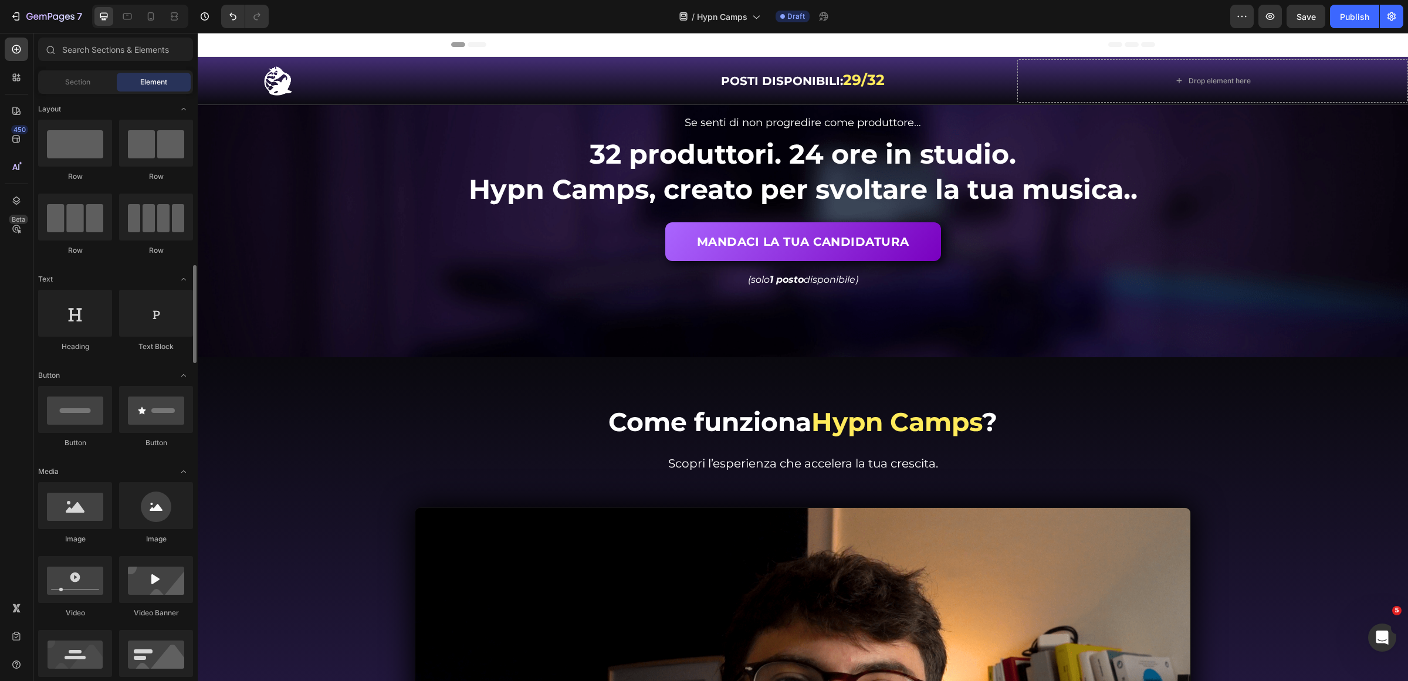
scroll to position [147, 0]
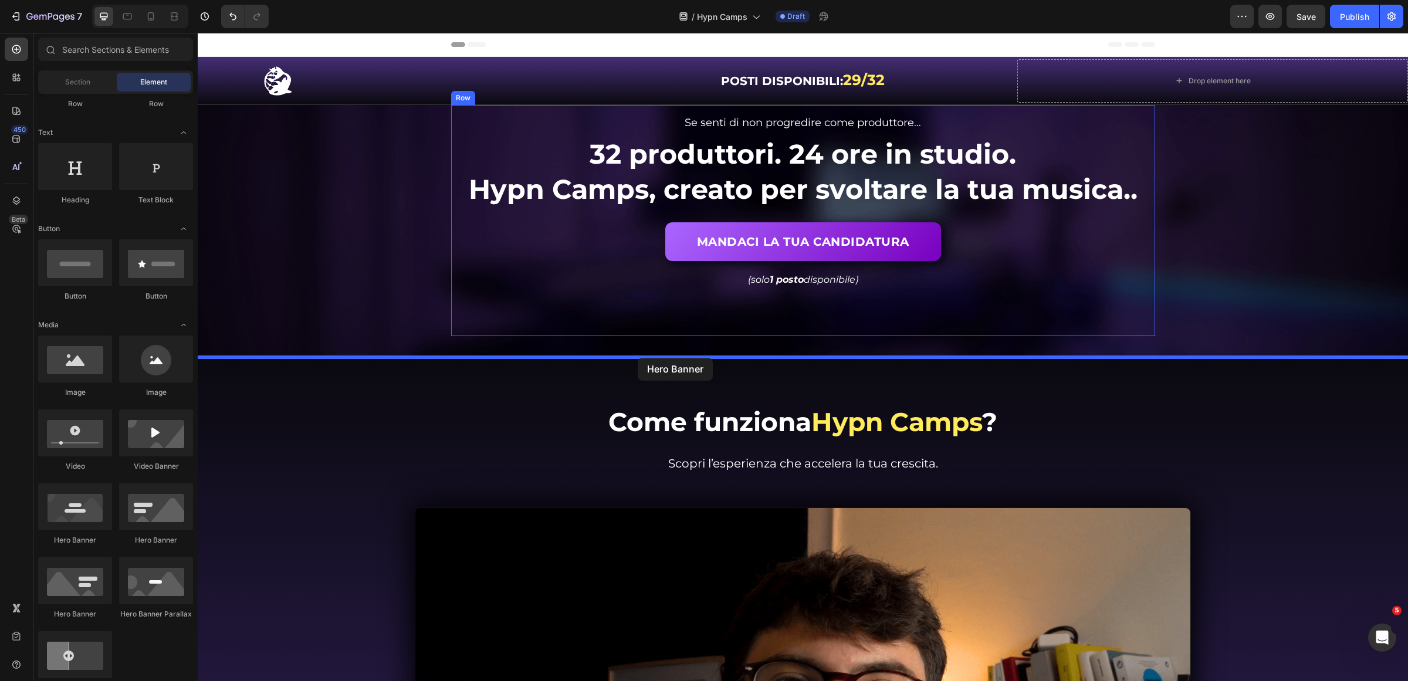
drag, startPoint x: 276, startPoint y: 546, endPoint x: 638, endPoint y: 358, distance: 407.8
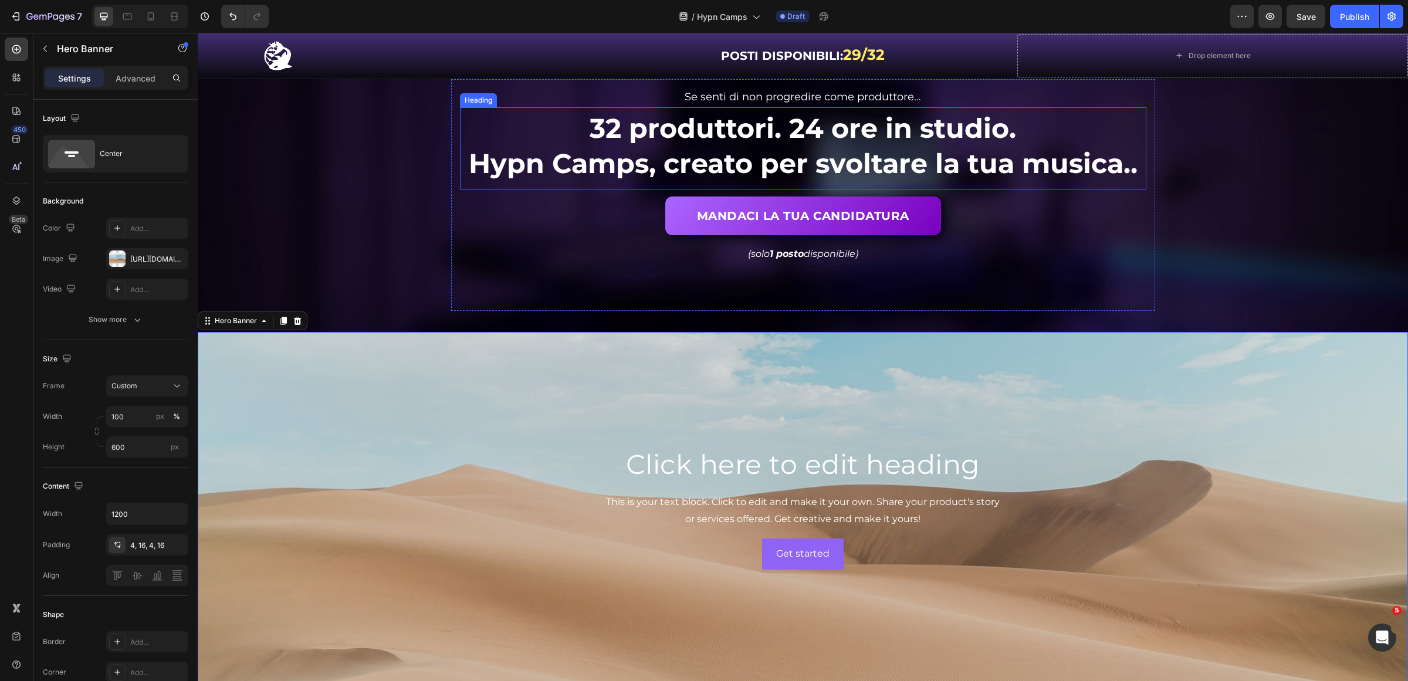
scroll to position [0, 0]
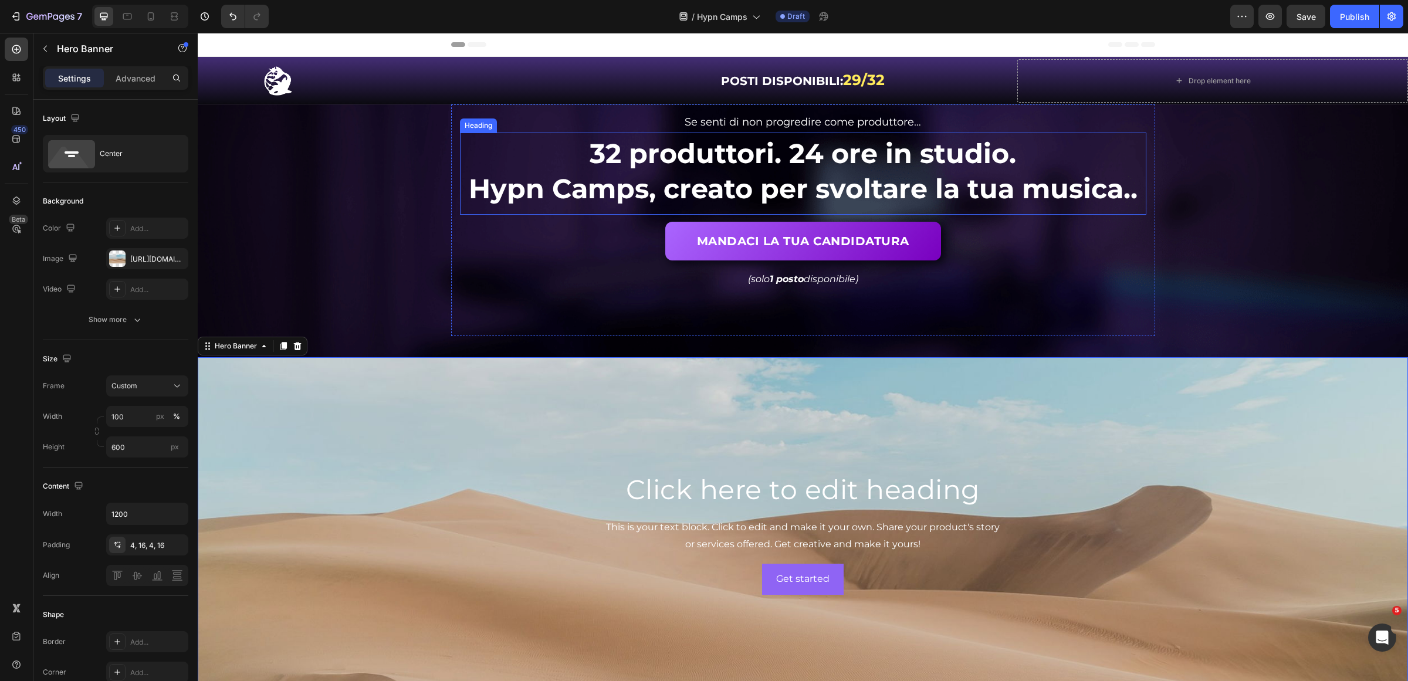
click at [850, 160] on span "32 produttori. 24 ore in studio." at bounding box center [803, 153] width 427 height 33
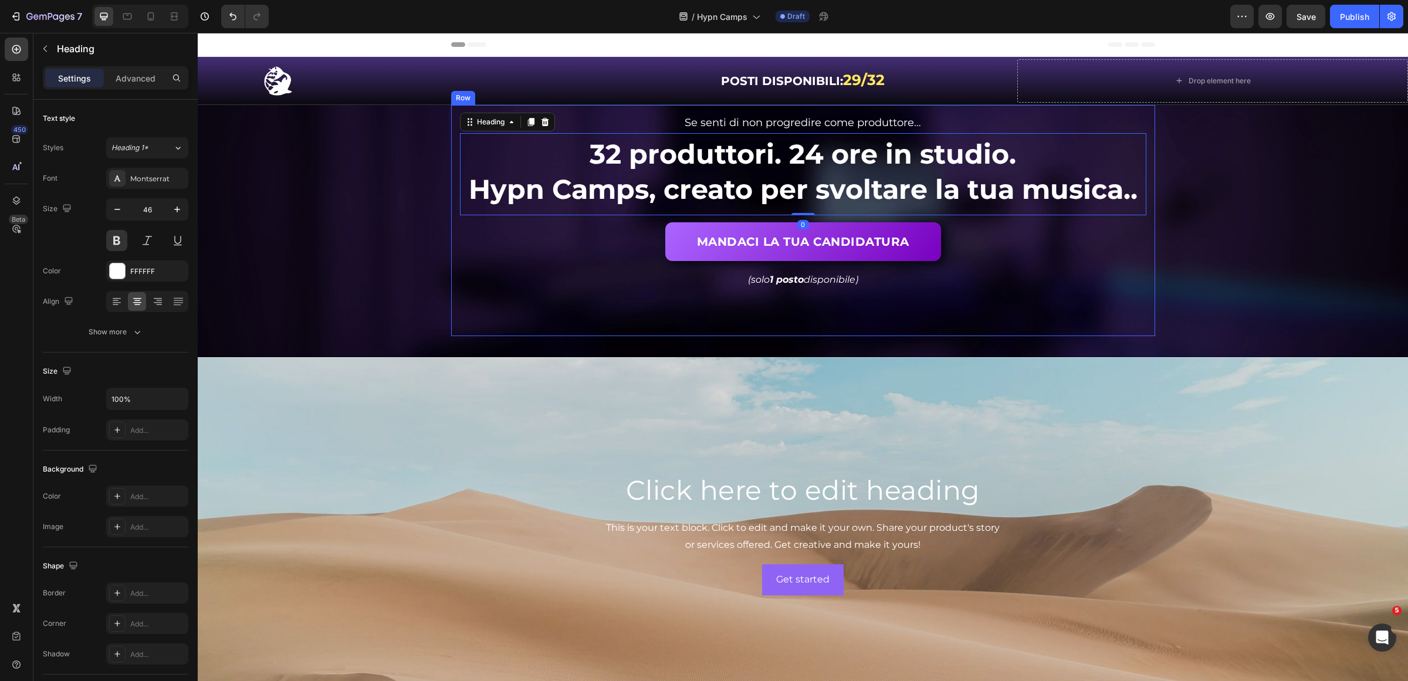
click at [534, 295] on div "Se senti di non progredire come produttore… Text Block Se senti di non progredi…" at bounding box center [803, 210] width 686 height 197
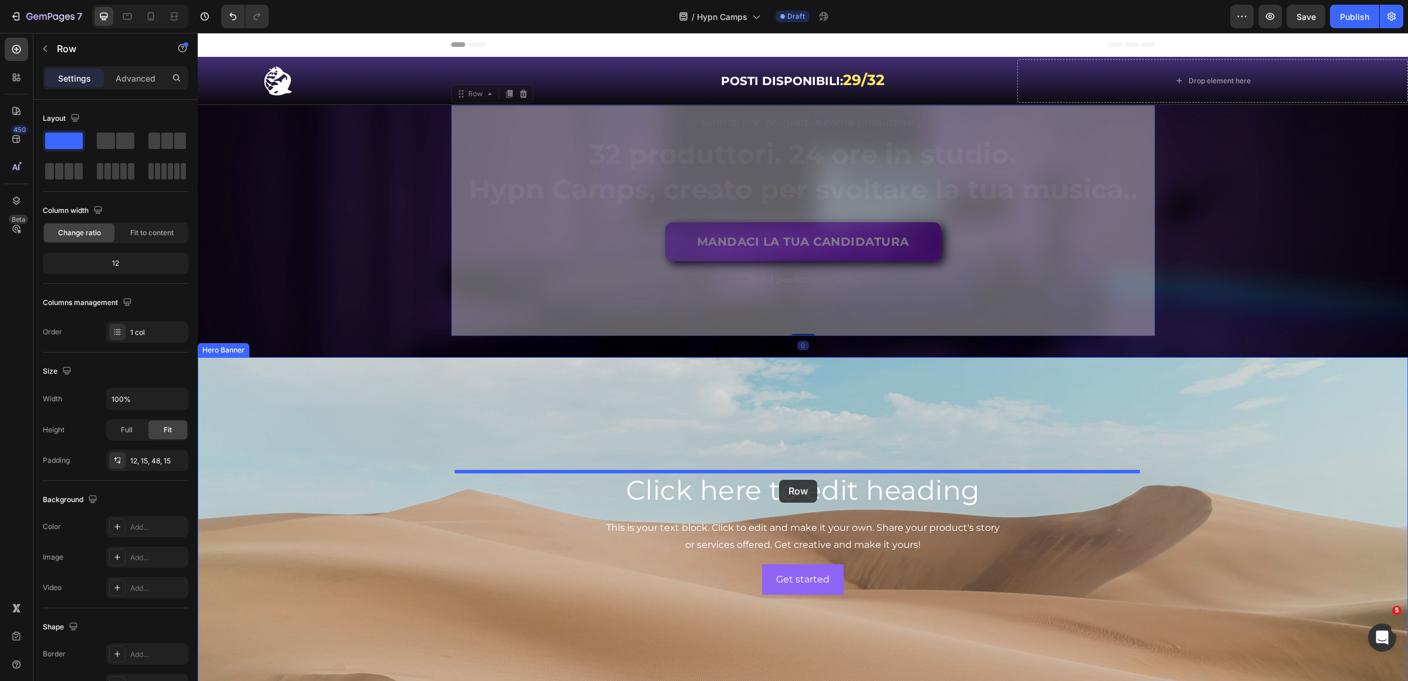
drag, startPoint x: 462, startPoint y: 94, endPoint x: 779, endPoint y: 480, distance: 499.4
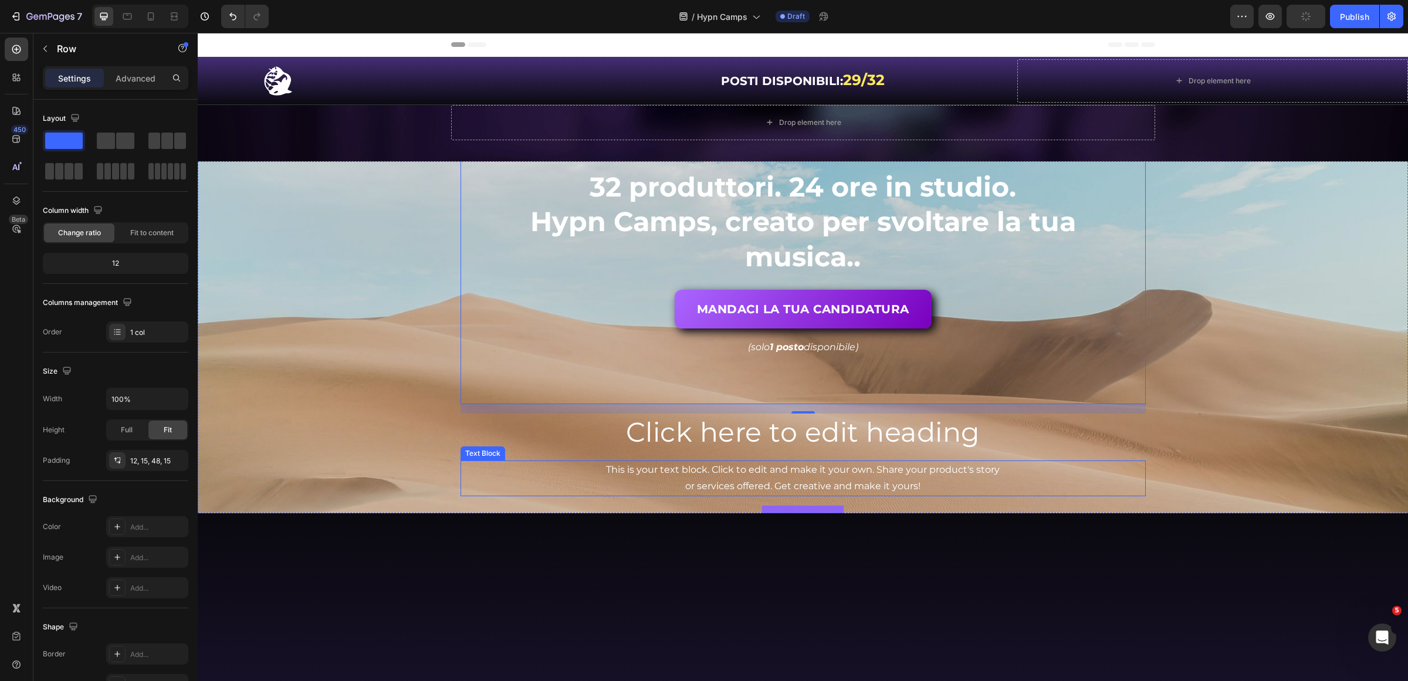
click at [1121, 466] on div "This is your text block. Click to edit and make it your own. Share your product…" at bounding box center [803, 479] width 685 height 36
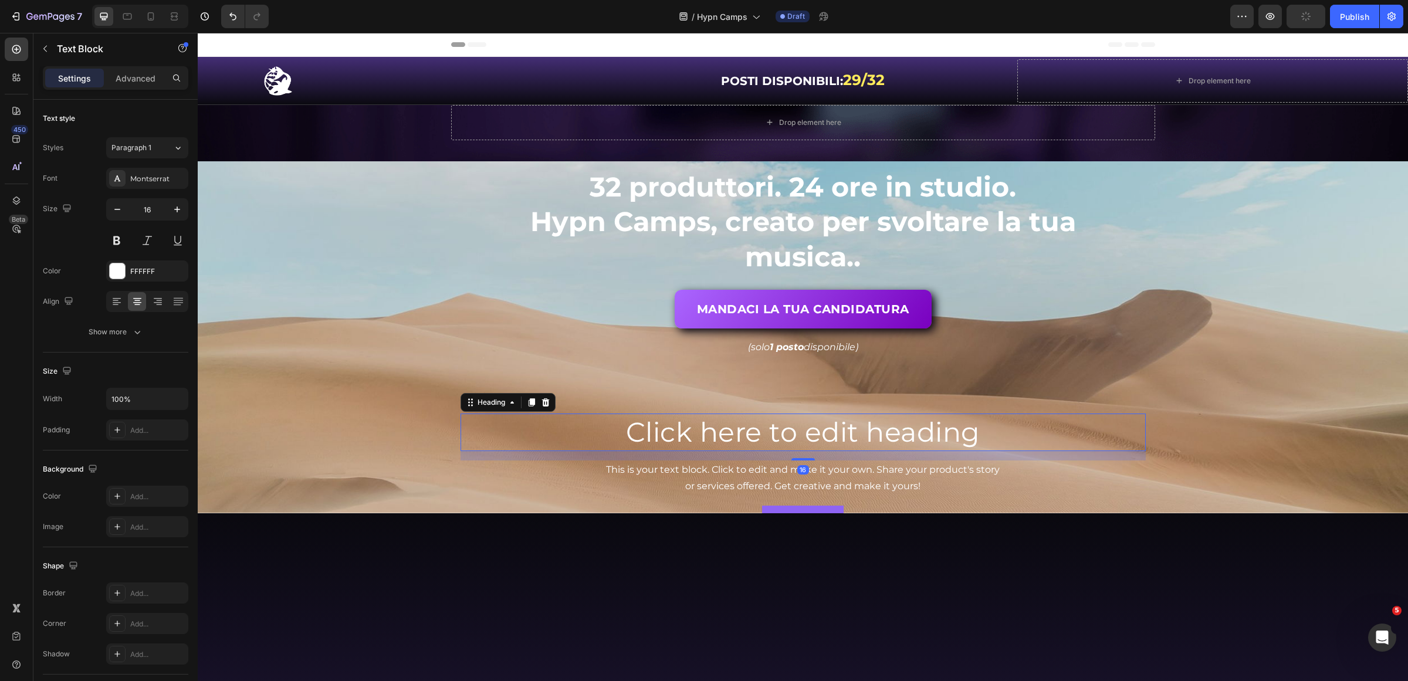
click at [1014, 450] on div "Click here to edit heading Heading 16" at bounding box center [803, 433] width 685 height 38
click at [1013, 458] on div "16" at bounding box center [803, 455] width 685 height 9
click at [1011, 469] on div "This is your text block. Click to edit and make it your own. Share your product…" at bounding box center [803, 479] width 685 height 36
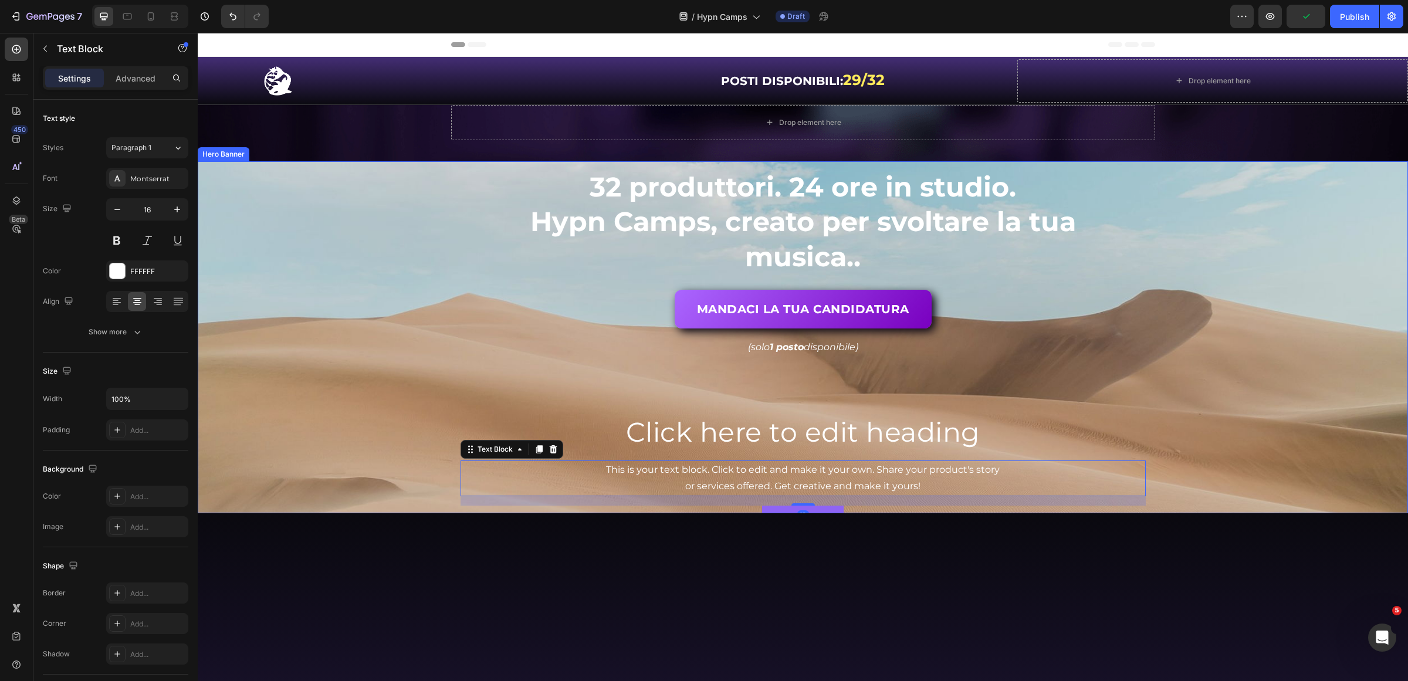
click at [574, 455] on div "Se senti di non progredire come produttore… Text Block Se senti di non progredi…" at bounding box center [803, 337] width 685 height 400
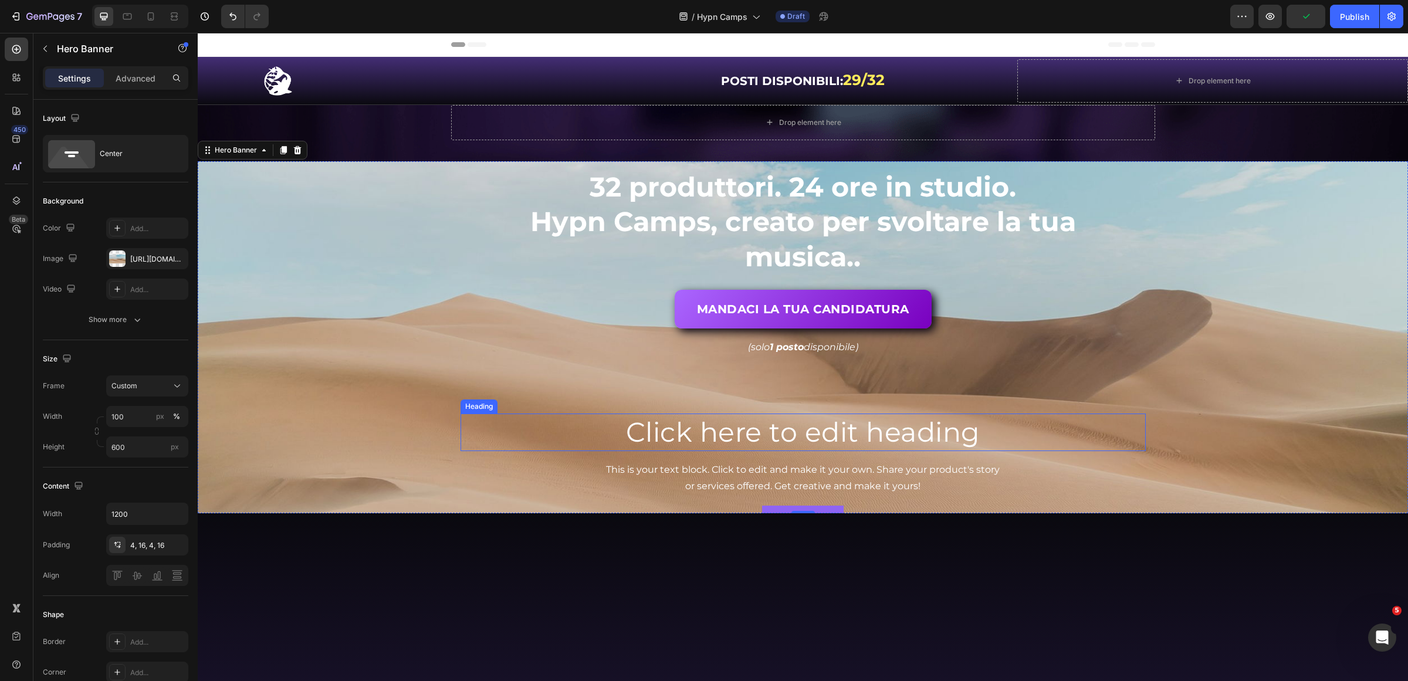
click at [621, 425] on h2 "Click here to edit heading" at bounding box center [803, 433] width 685 height 38
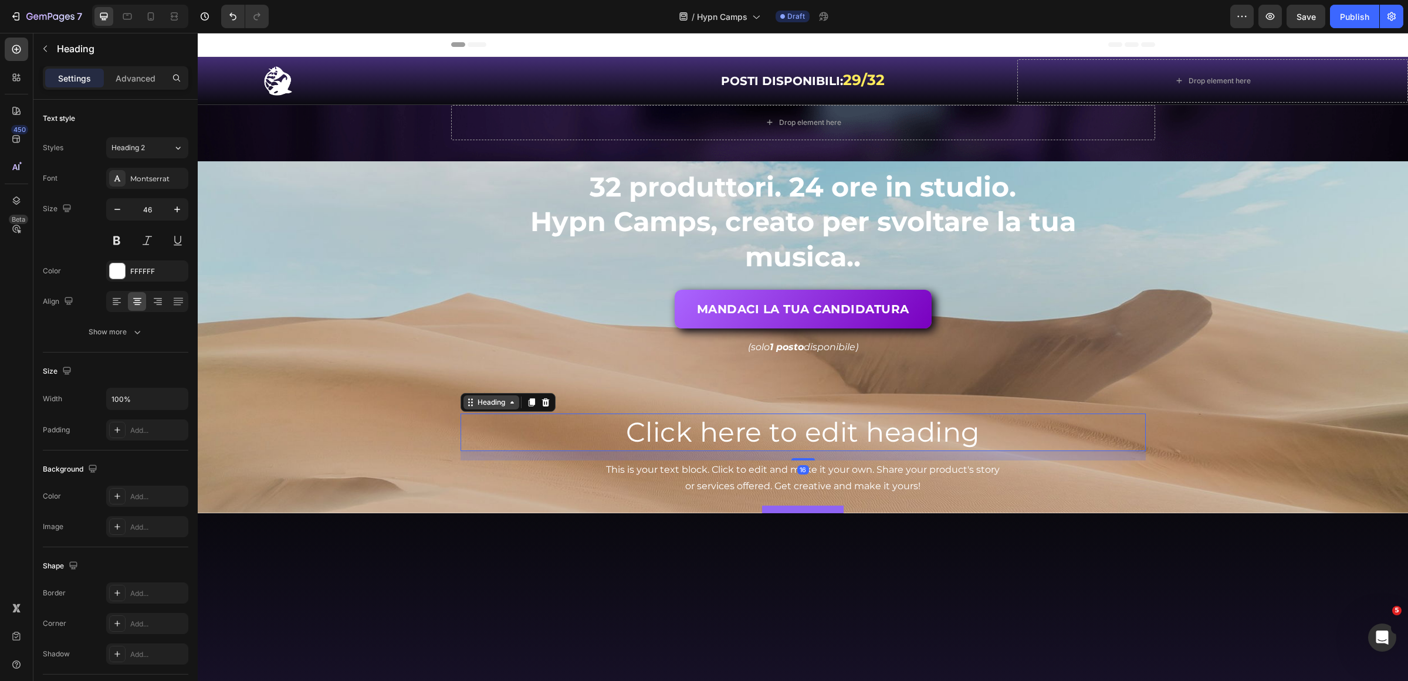
click at [508, 401] on icon at bounding box center [512, 402] width 9 height 9
click at [543, 403] on icon at bounding box center [546, 402] width 8 height 8
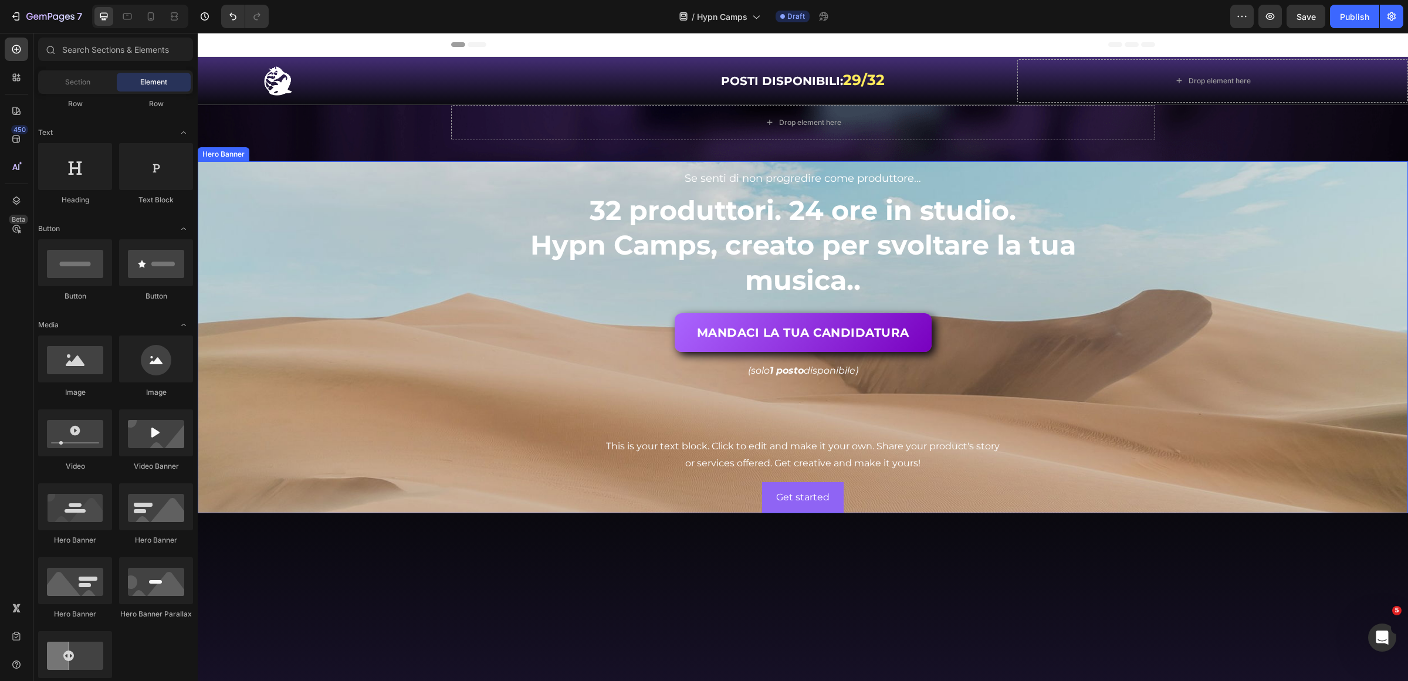
click at [757, 462] on div "This is your text block. Click to edit and make it your own. Share your product…" at bounding box center [803, 455] width 685 height 36
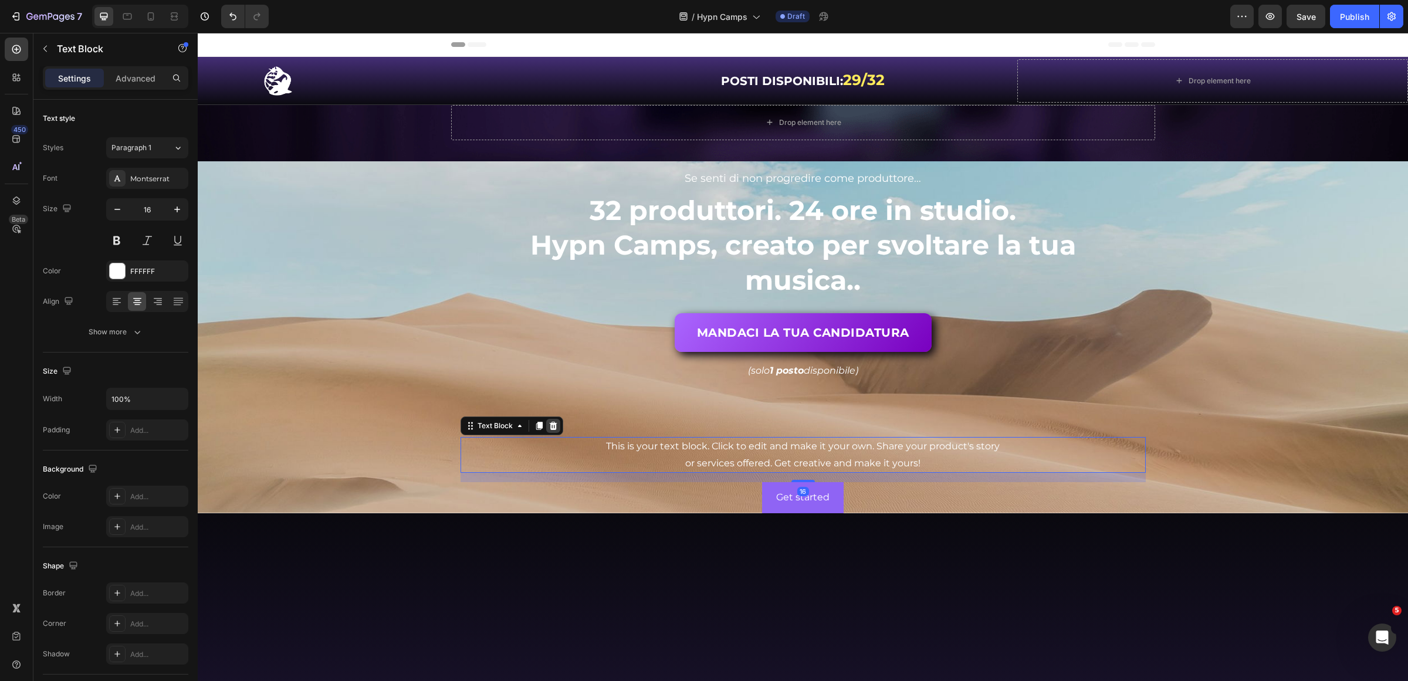
click at [549, 421] on icon at bounding box center [553, 425] width 9 height 9
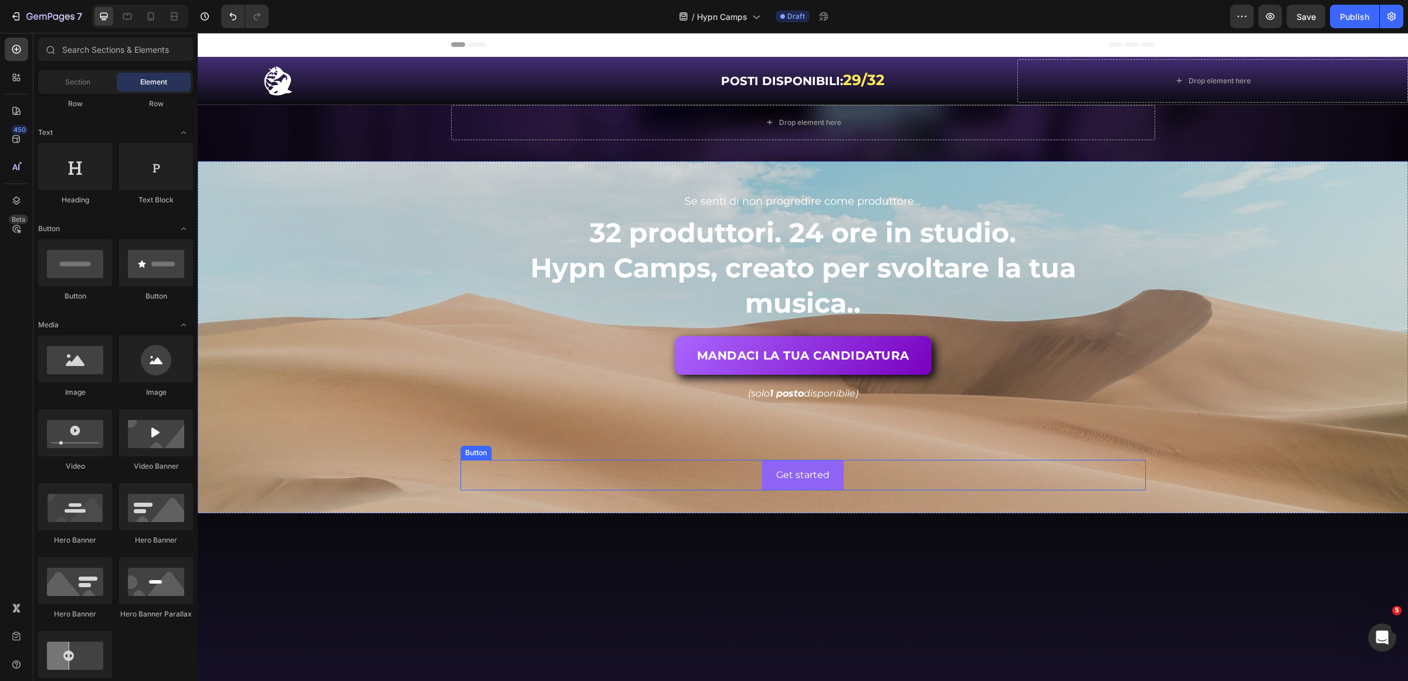
click at [878, 472] on div "Get started Button" at bounding box center [803, 475] width 685 height 31
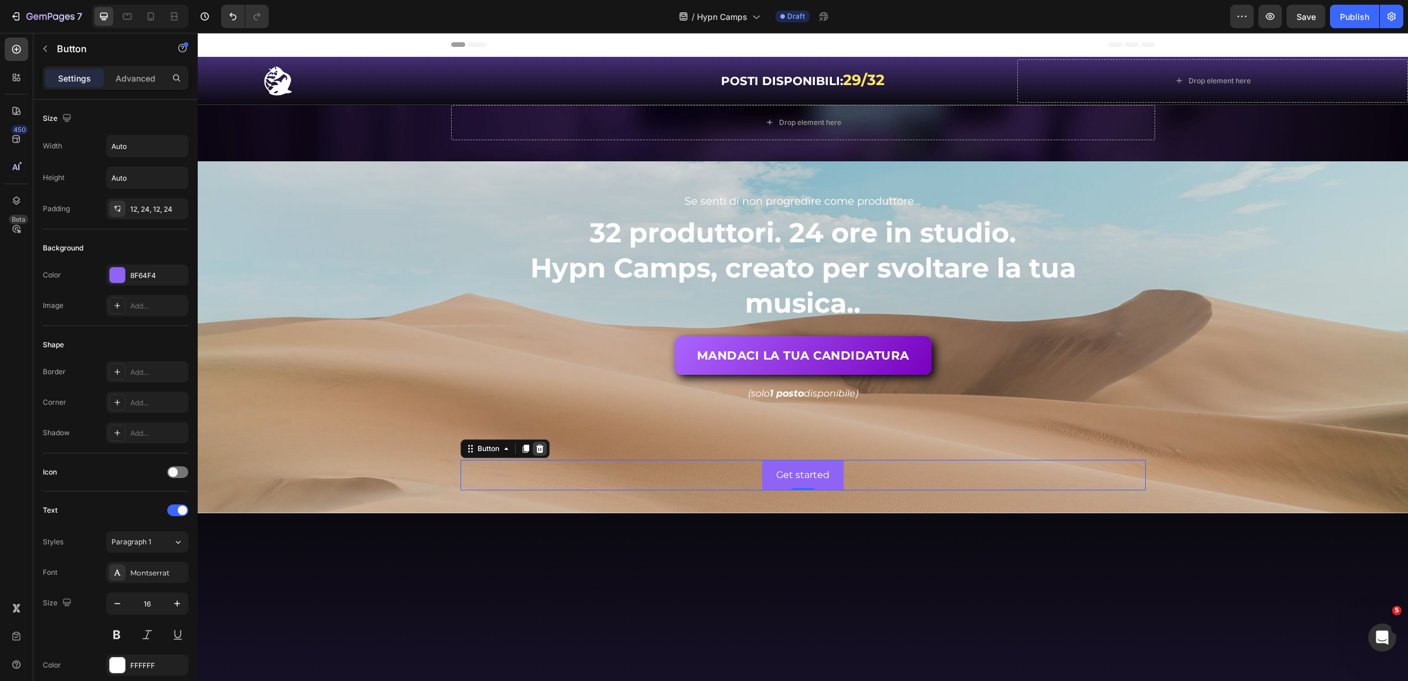
click at [537, 448] on icon at bounding box center [540, 448] width 8 height 8
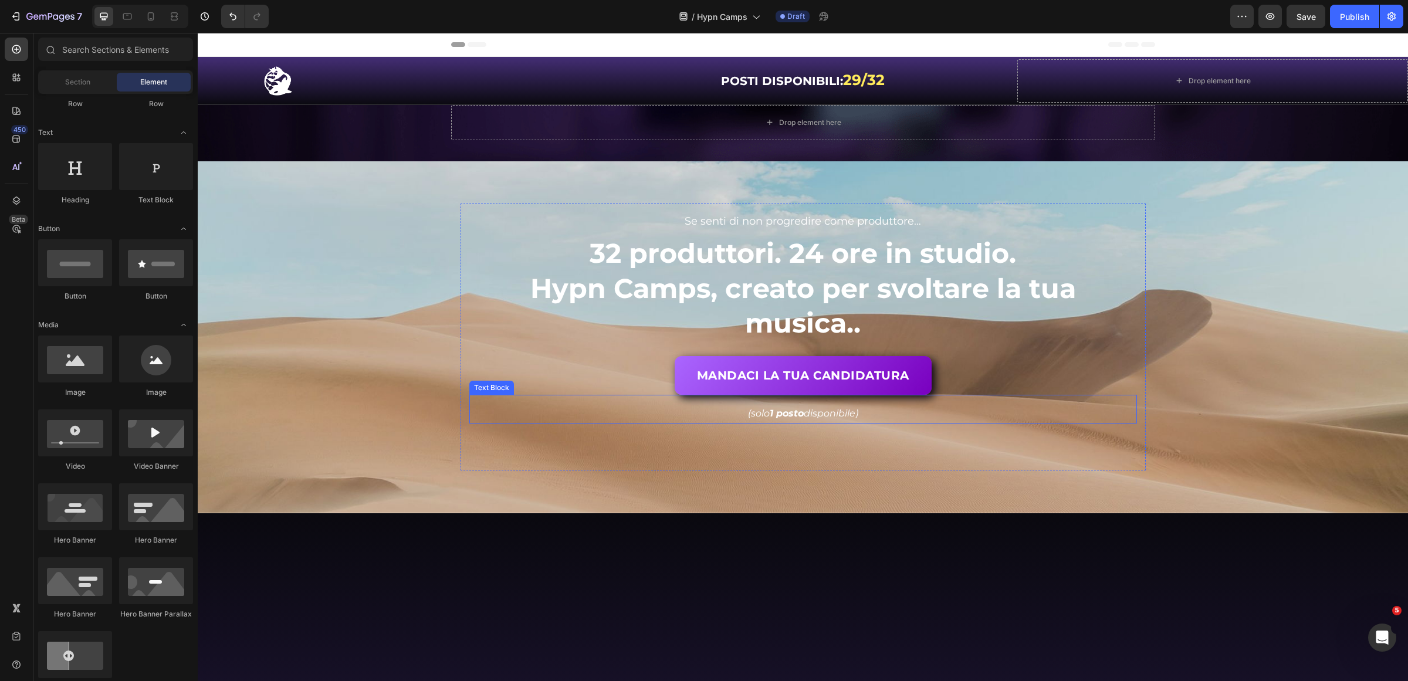
click at [1250, 395] on div "Background Image" at bounding box center [803, 337] width 1210 height 352
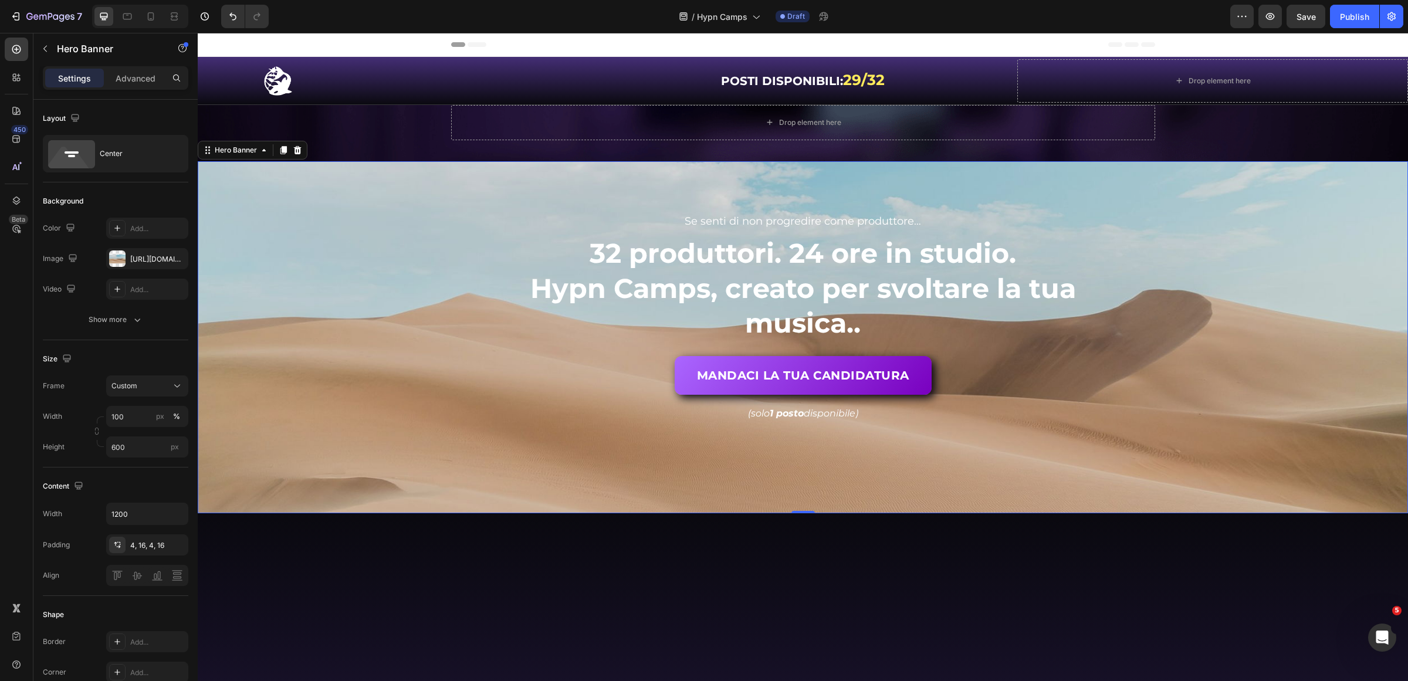
click at [1253, 304] on div "Background Image" at bounding box center [803, 337] width 1210 height 352
click at [943, 301] on span "Hypn Camps, creato per svoltare la tua musica.." at bounding box center [803, 306] width 546 height 69
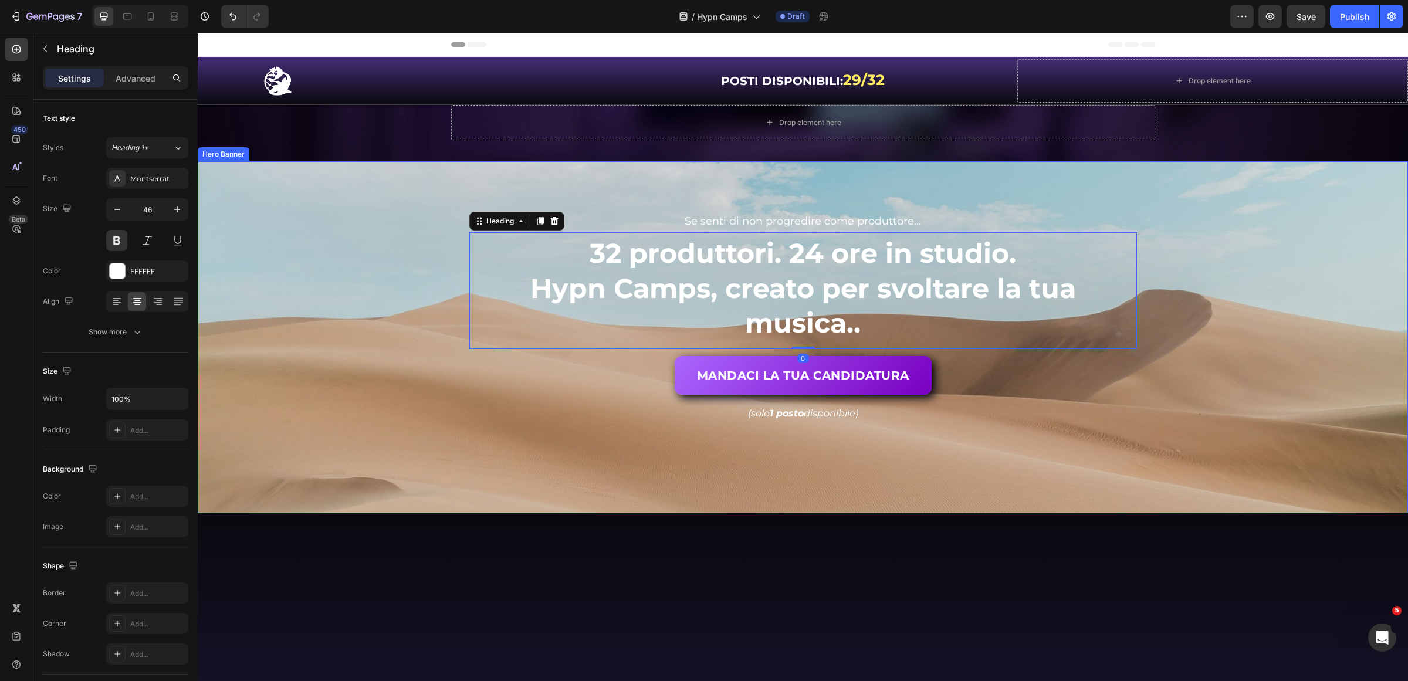
click at [461, 389] on div "Se senti di non progredire come produttore… Text Block Se senti di non progredi…" at bounding box center [803, 337] width 685 height 267
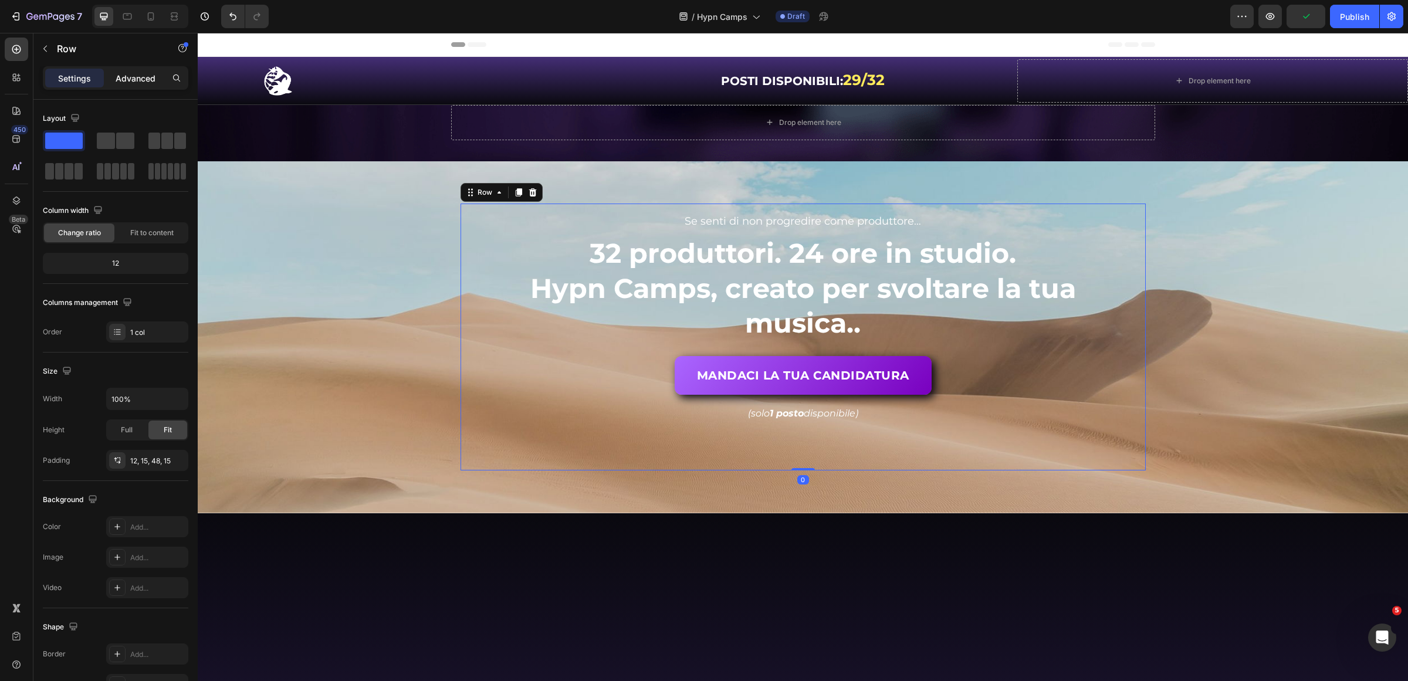
click at [128, 75] on p "Advanced" at bounding box center [136, 78] width 40 height 12
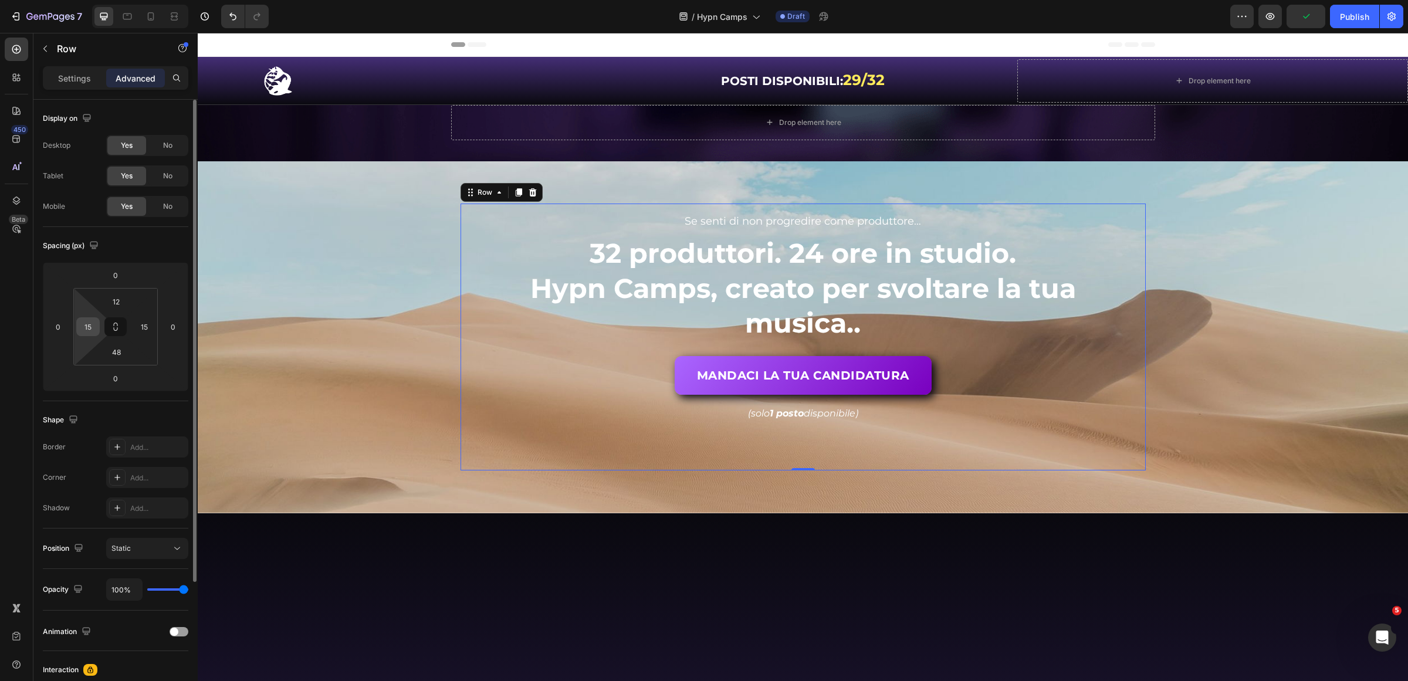
click at [91, 324] on input "15" at bounding box center [88, 327] width 18 height 18
type input "0"
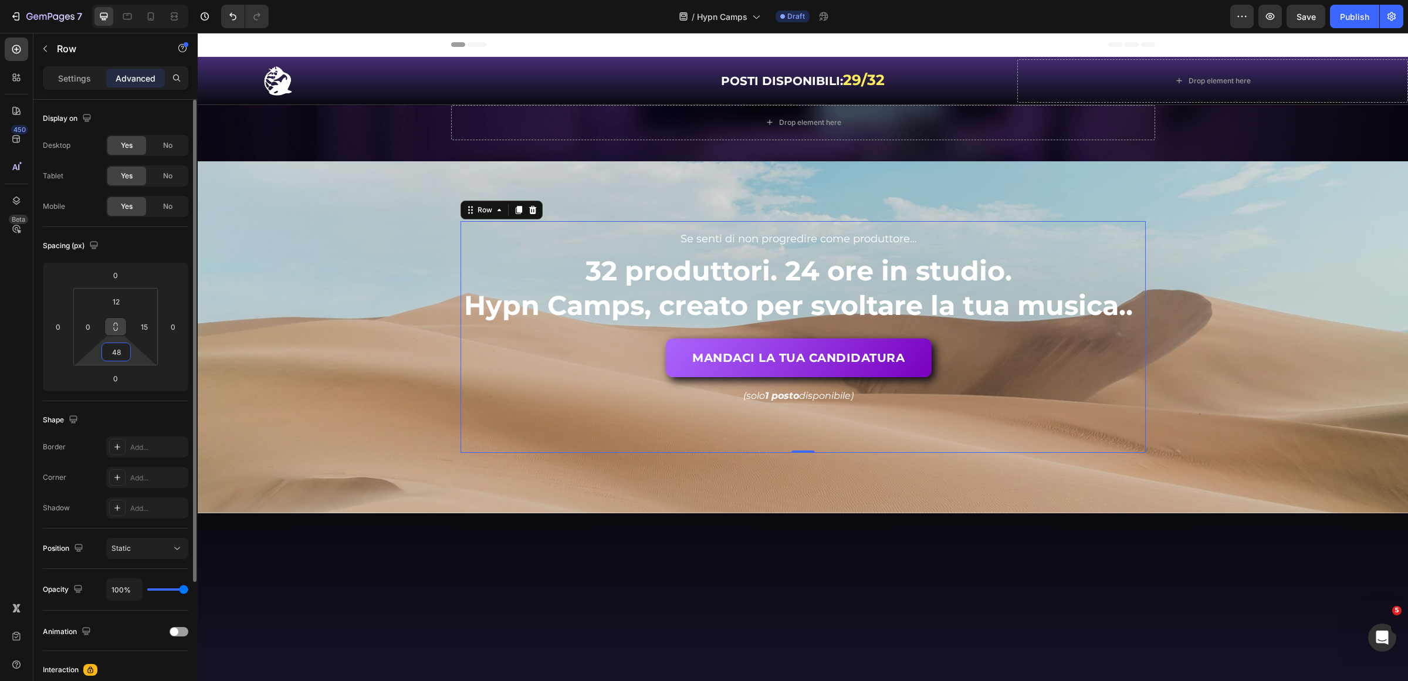
type input "3"
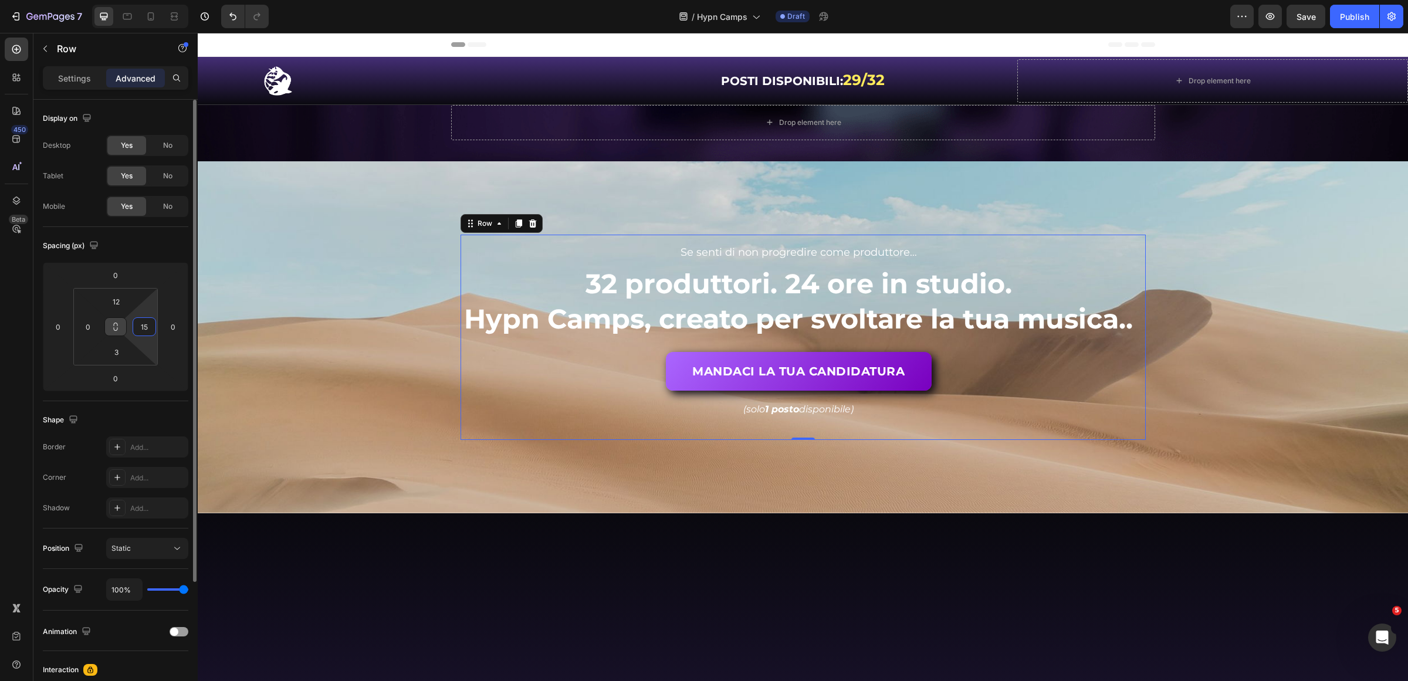
type input "0"
click at [1174, 448] on div "Background Image" at bounding box center [803, 337] width 1210 height 352
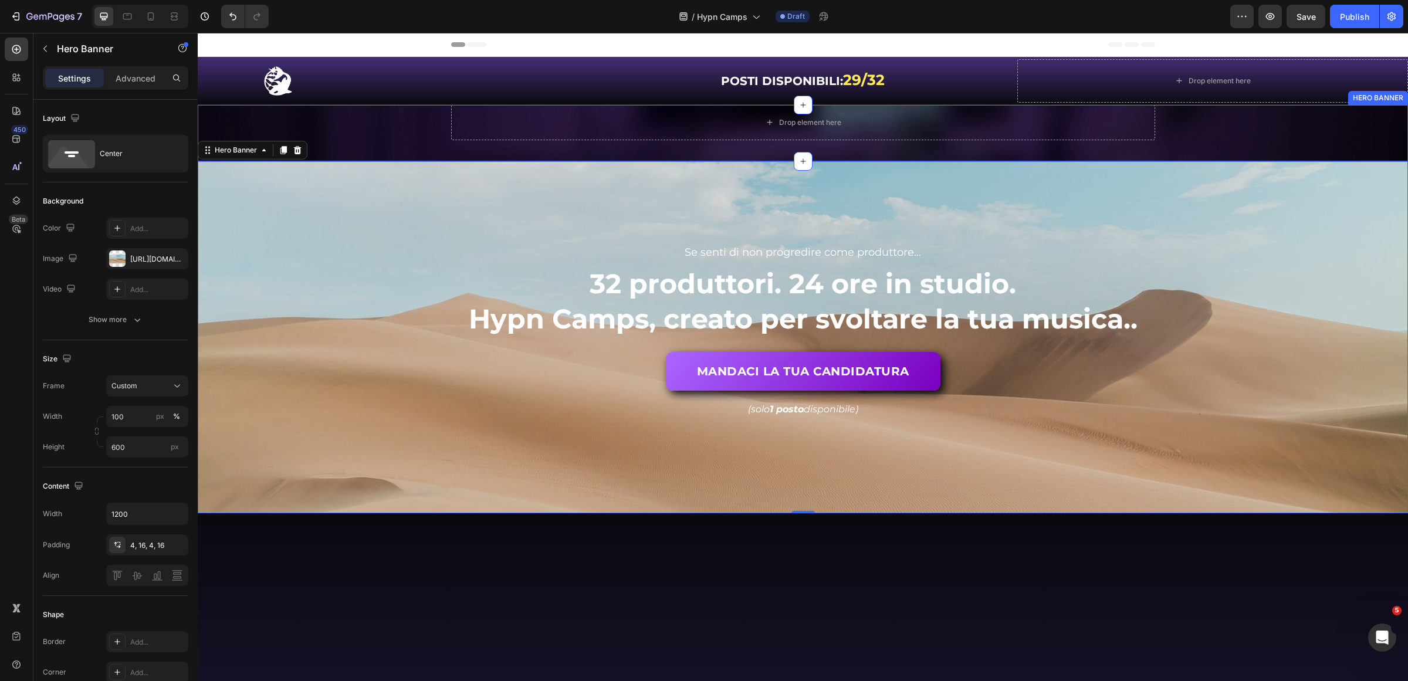
click at [385, 138] on div "Drop element here Row" at bounding box center [803, 122] width 1182 height 35
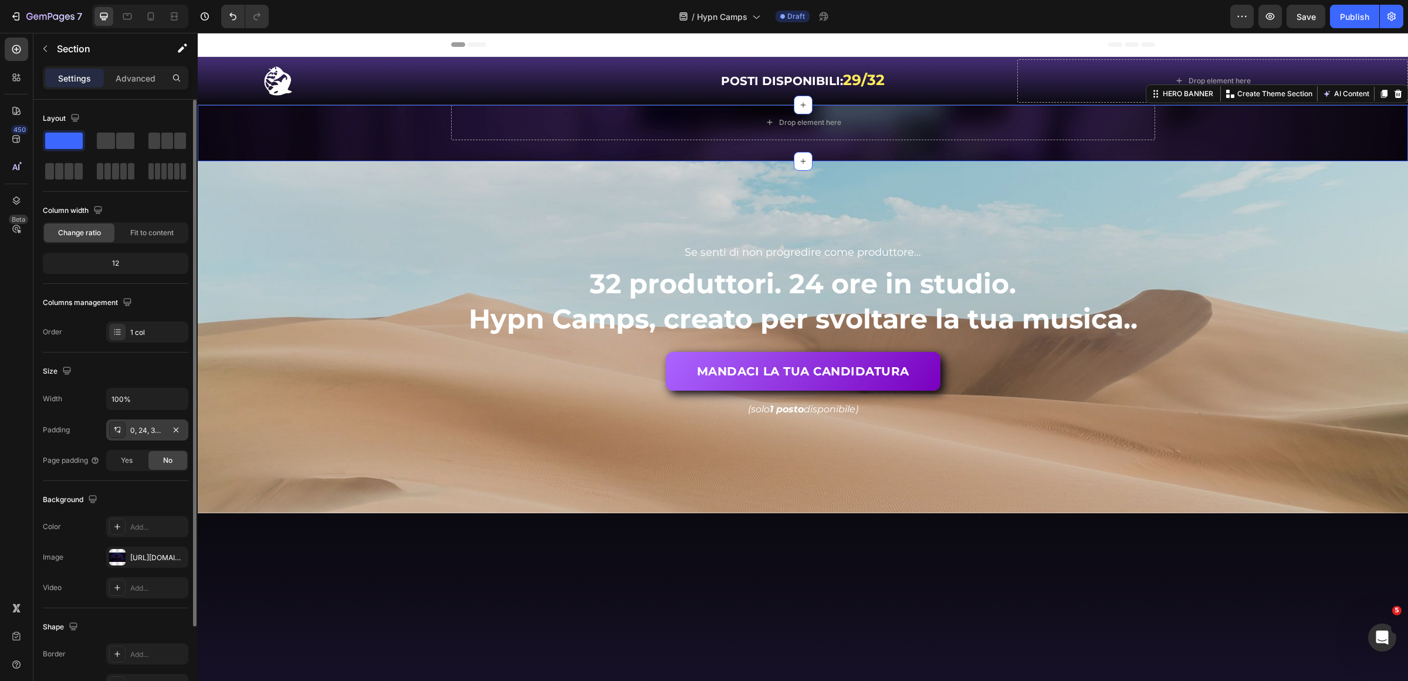
scroll to position [102, 0]
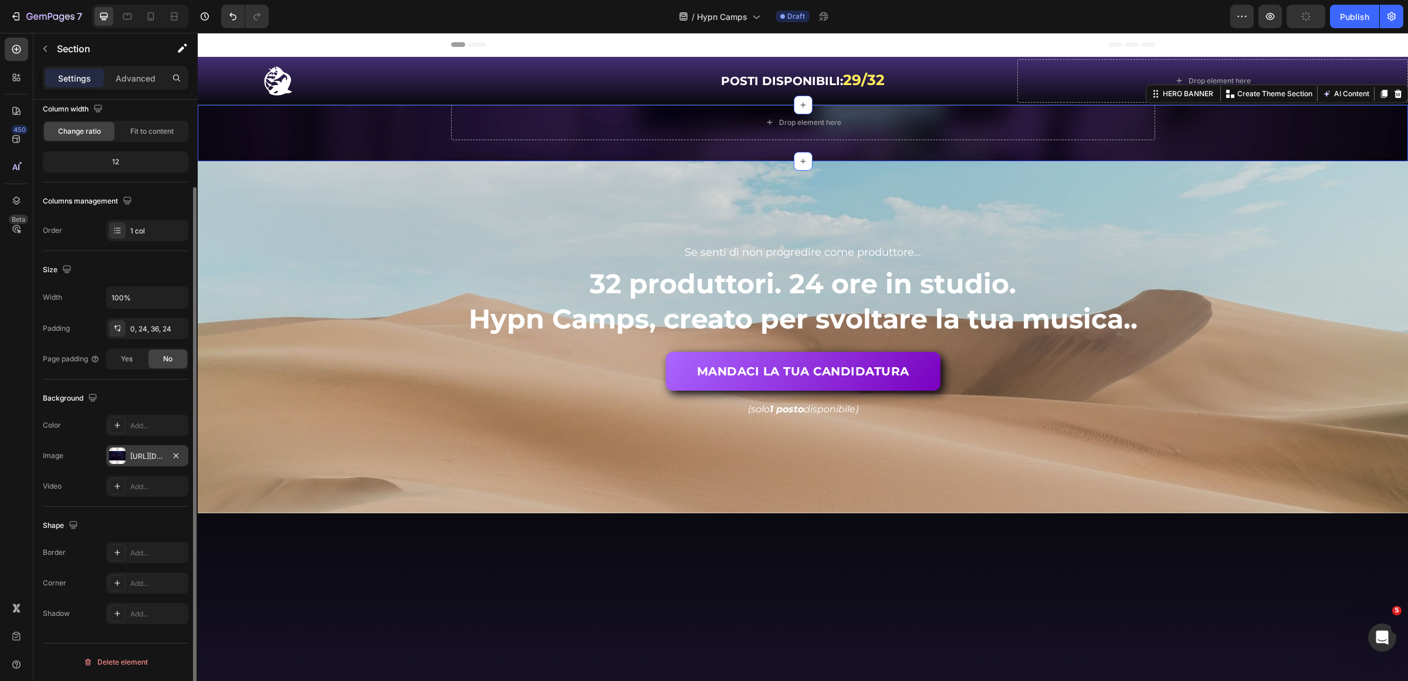
click at [138, 461] on div "[URL][DOMAIN_NAME]" at bounding box center [147, 456] width 34 height 11
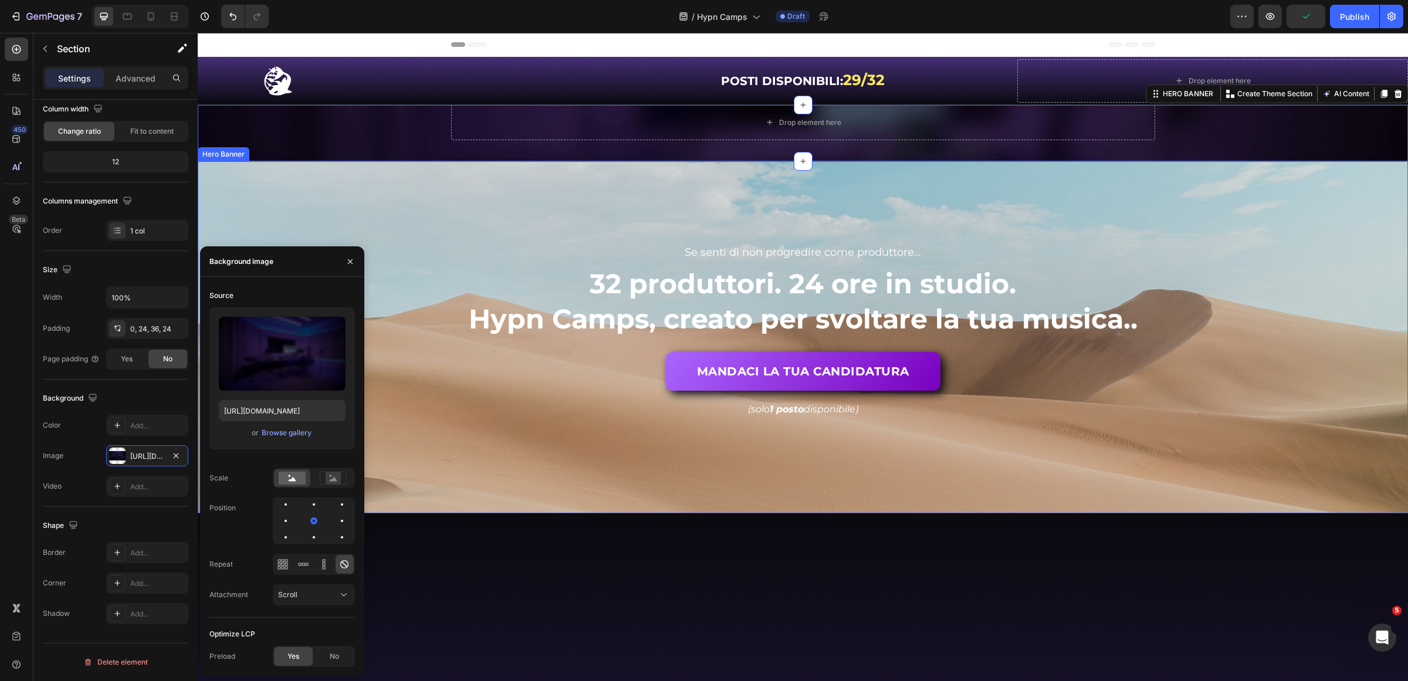
drag, startPoint x: 422, startPoint y: 171, endPoint x: 391, endPoint y: 179, distance: 32.2
click at [422, 170] on div "Background Image" at bounding box center [803, 337] width 1210 height 352
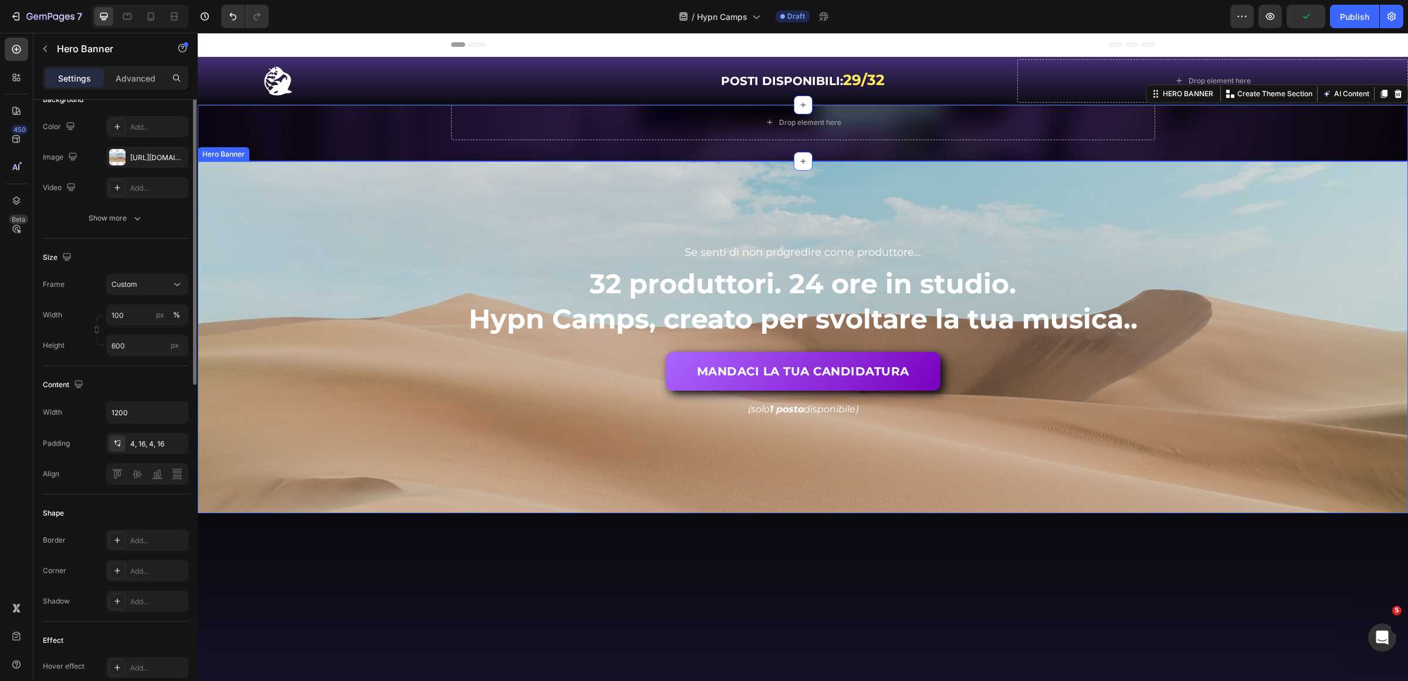
scroll to position [0, 0]
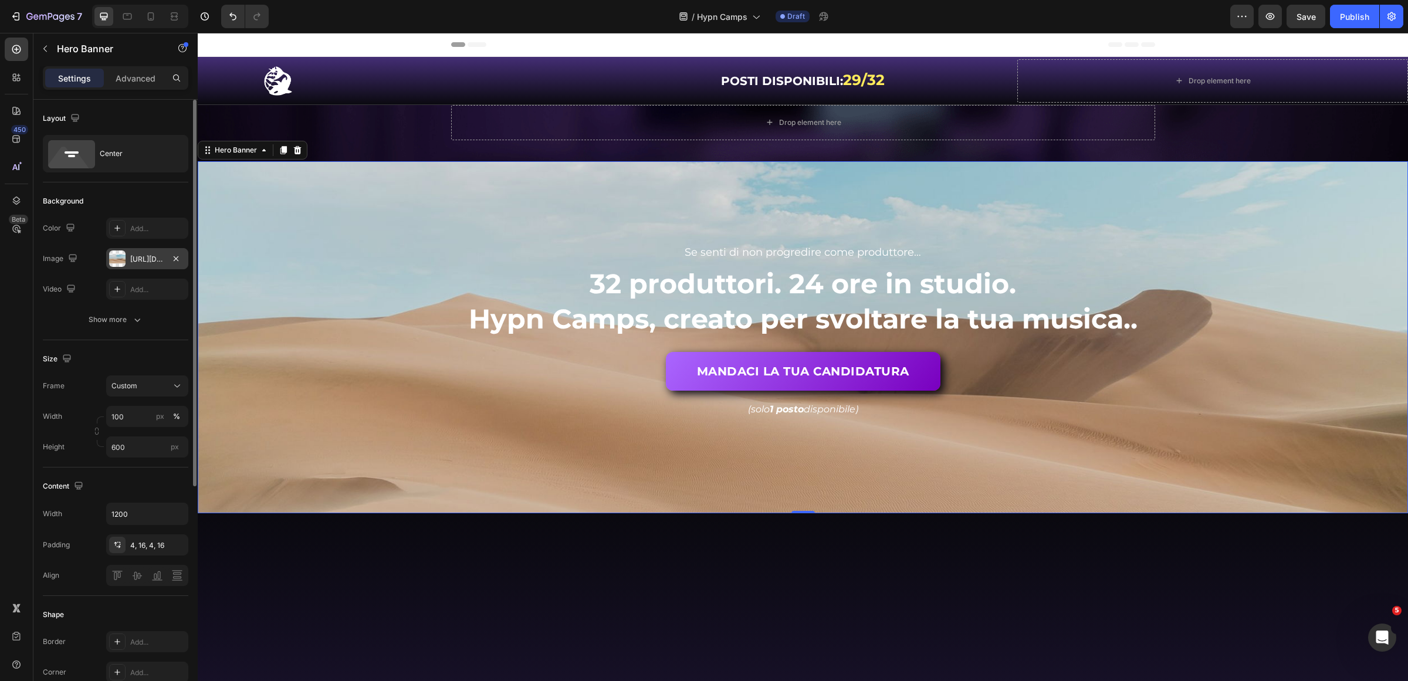
click at [147, 265] on div "https://cdn.shopify.com/s/files/1/2005/9307/files/background_settings.jpg" at bounding box center [147, 258] width 82 height 21
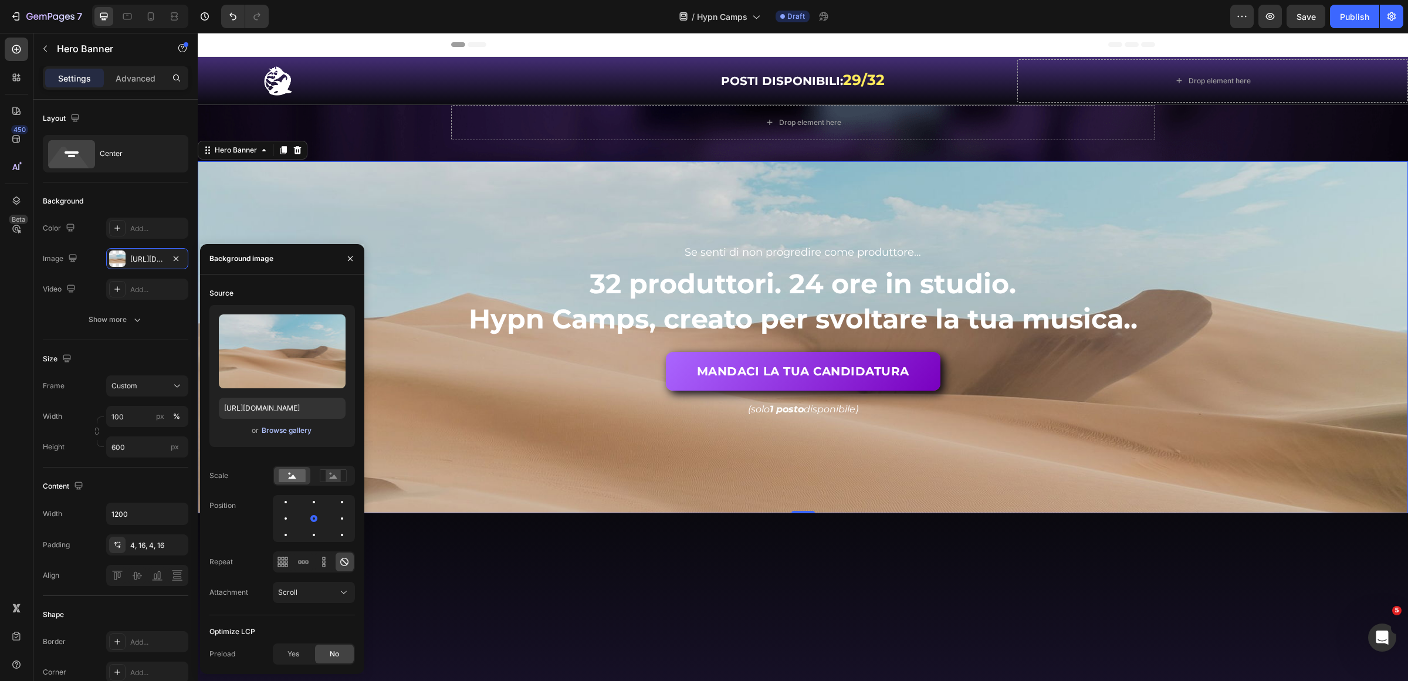
click at [270, 433] on div "Browse gallery" at bounding box center [287, 430] width 50 height 11
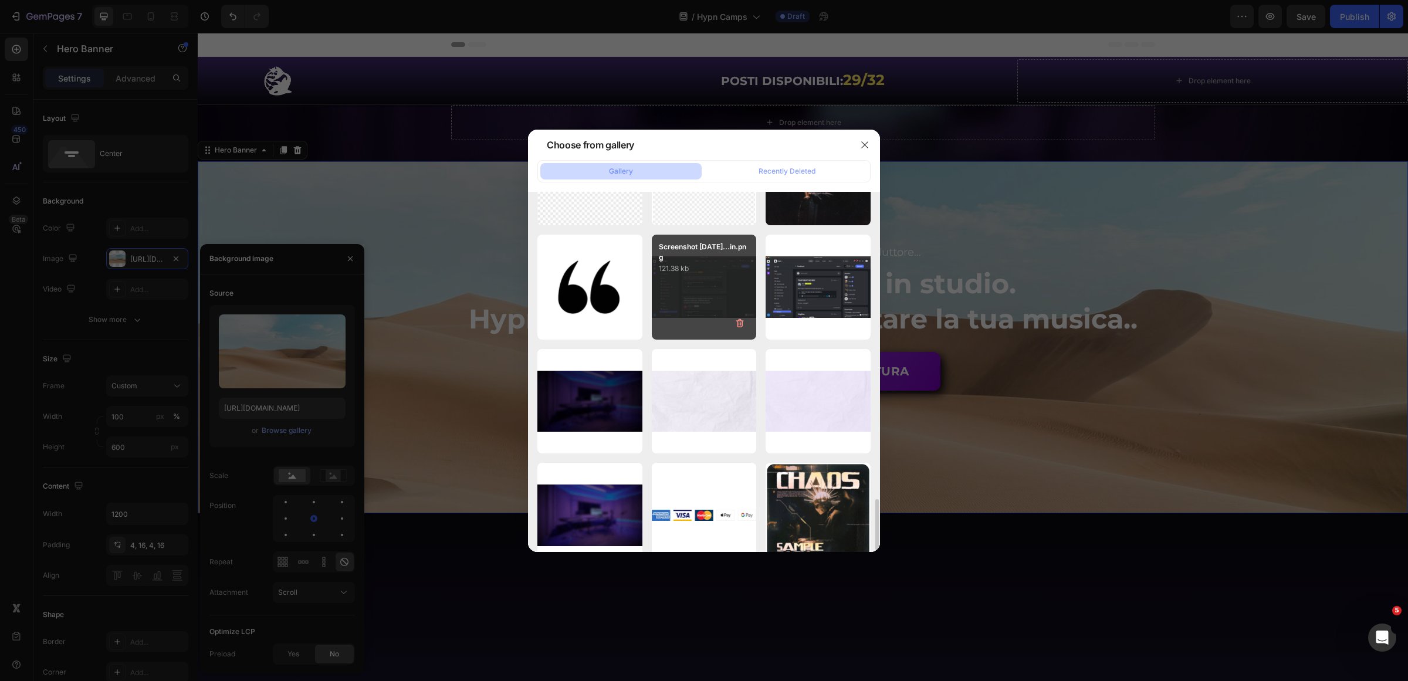
scroll to position [1639, 0]
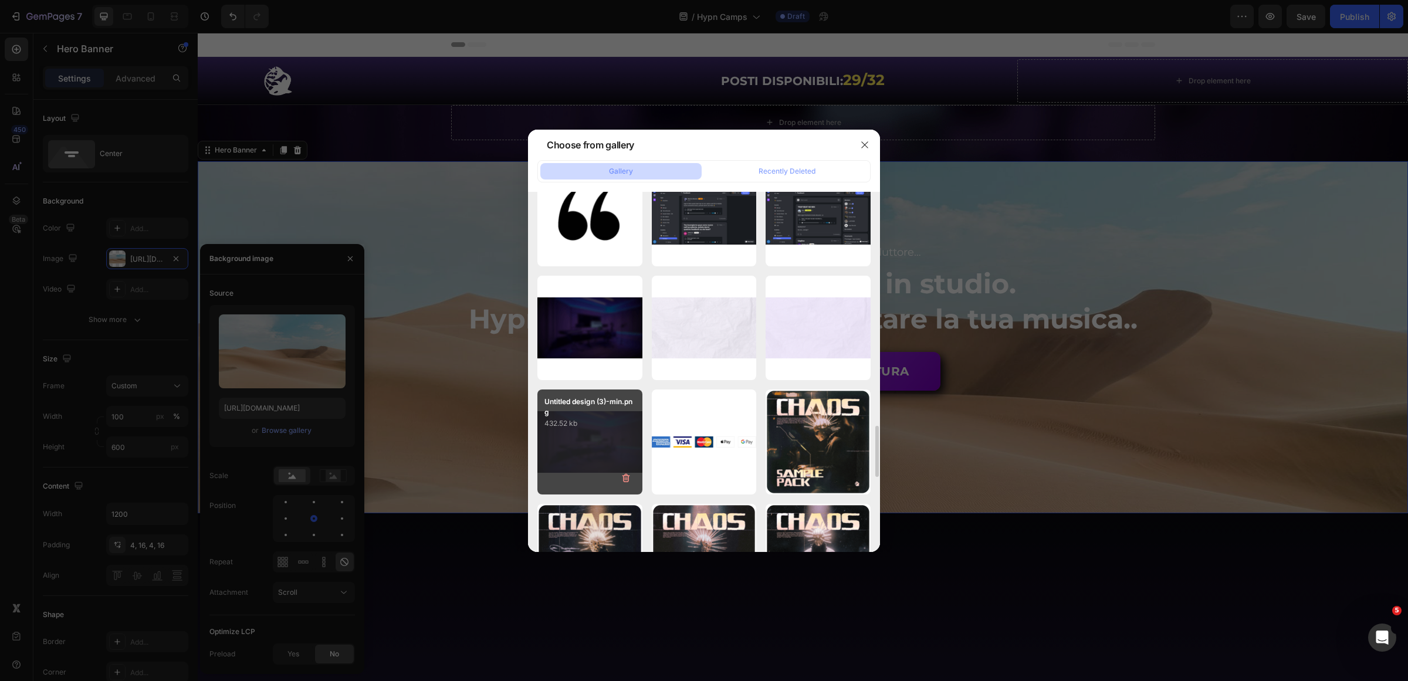
click at [609, 443] on div "Untitled design (3)-min.png 432.52 kb" at bounding box center [589, 442] width 105 height 105
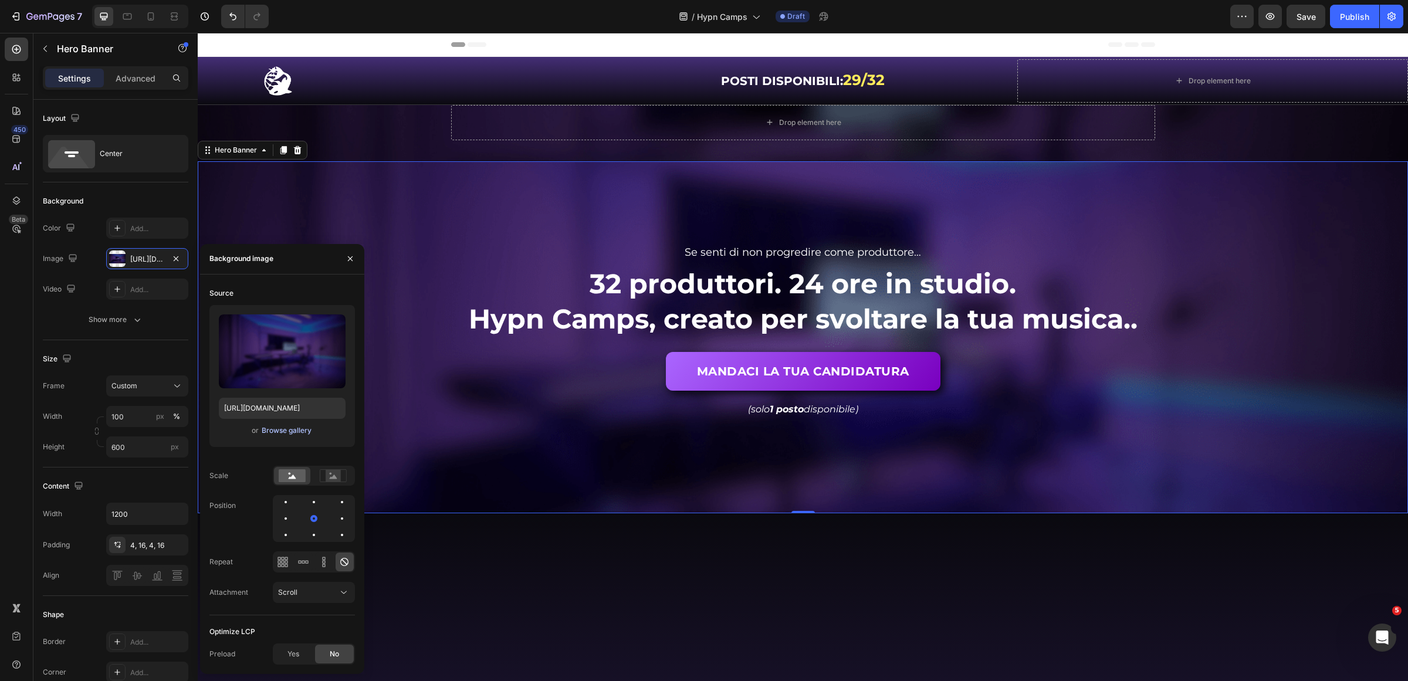
click at [279, 432] on div "Browse gallery" at bounding box center [287, 430] width 50 height 11
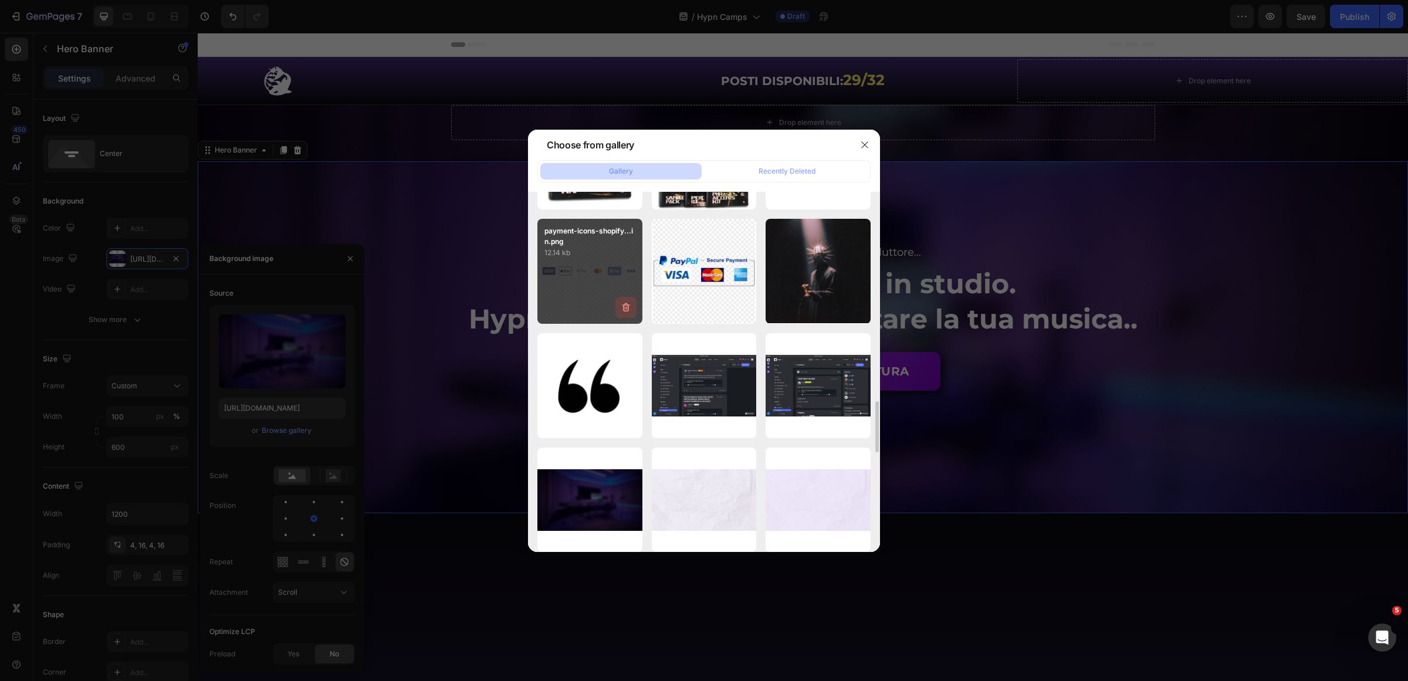
scroll to position [1614, 0]
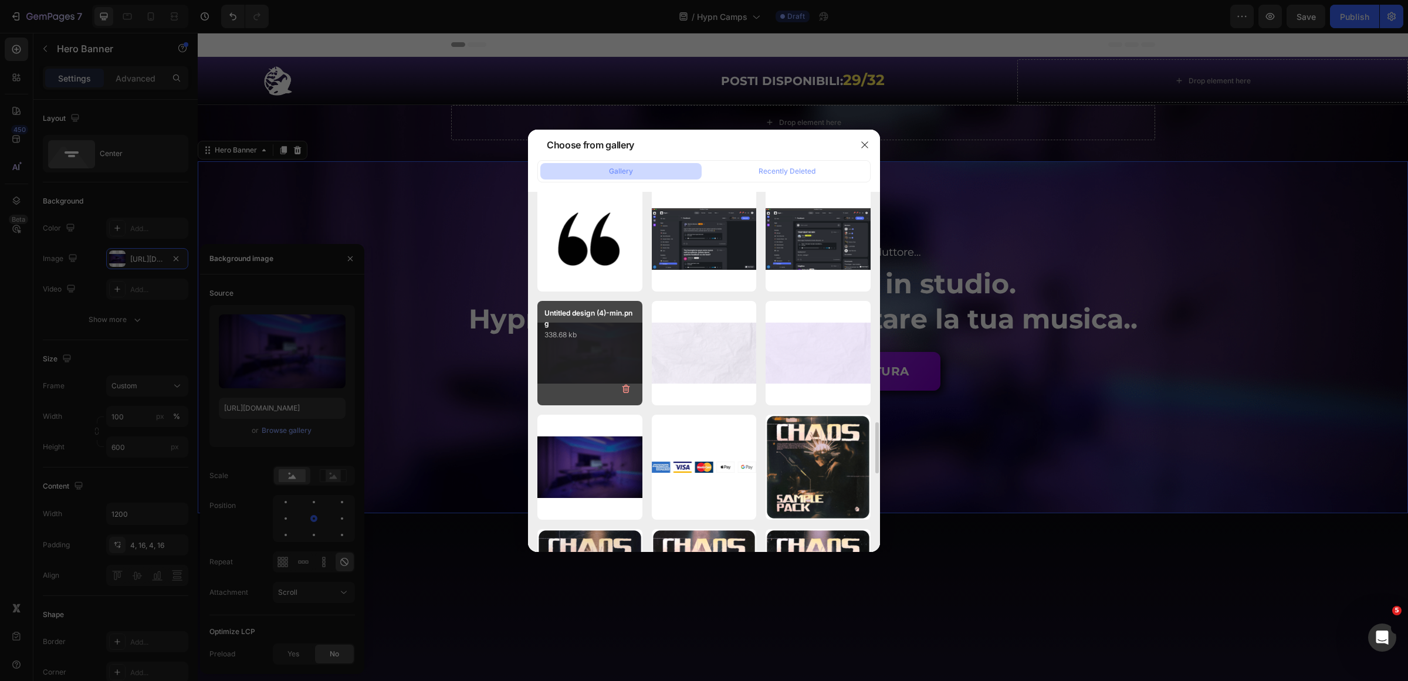
click at [574, 363] on div "Untitled design (4)-min.png 338.68 kb" at bounding box center [589, 353] width 105 height 105
type input "[URL][DOMAIN_NAME]"
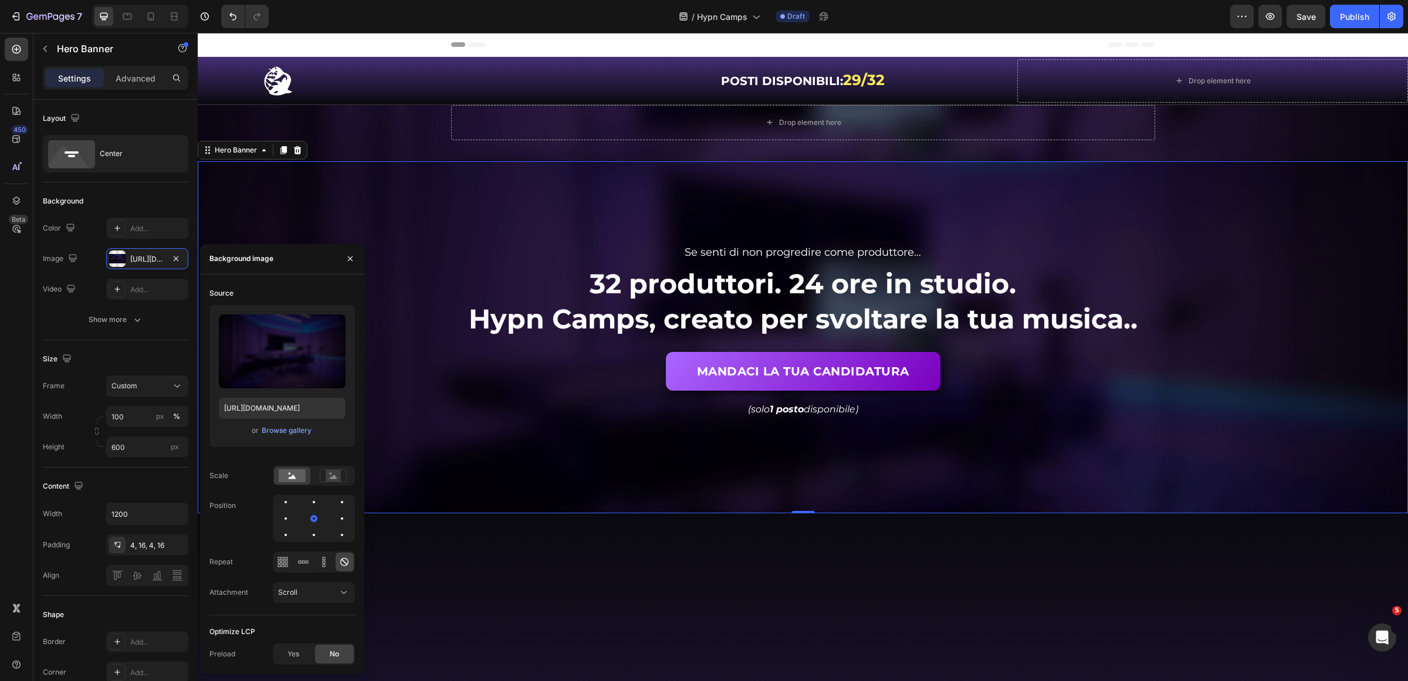
click at [1006, 473] on div "Background Image" at bounding box center [803, 337] width 1210 height 352
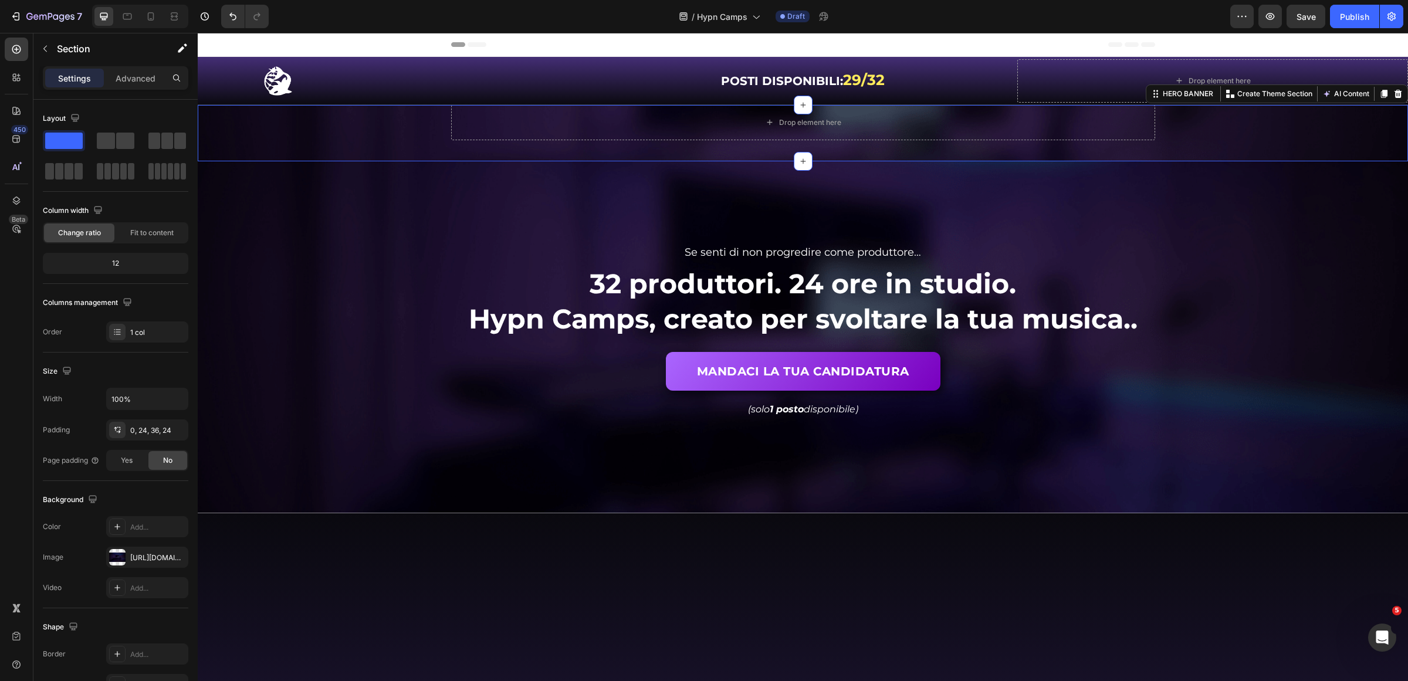
click at [461, 151] on div "Drop element here Row HERO BANNER Create Theme Section AI Content Write with Ge…" at bounding box center [803, 133] width 1210 height 56
click at [1395, 92] on icon at bounding box center [1399, 93] width 8 height 8
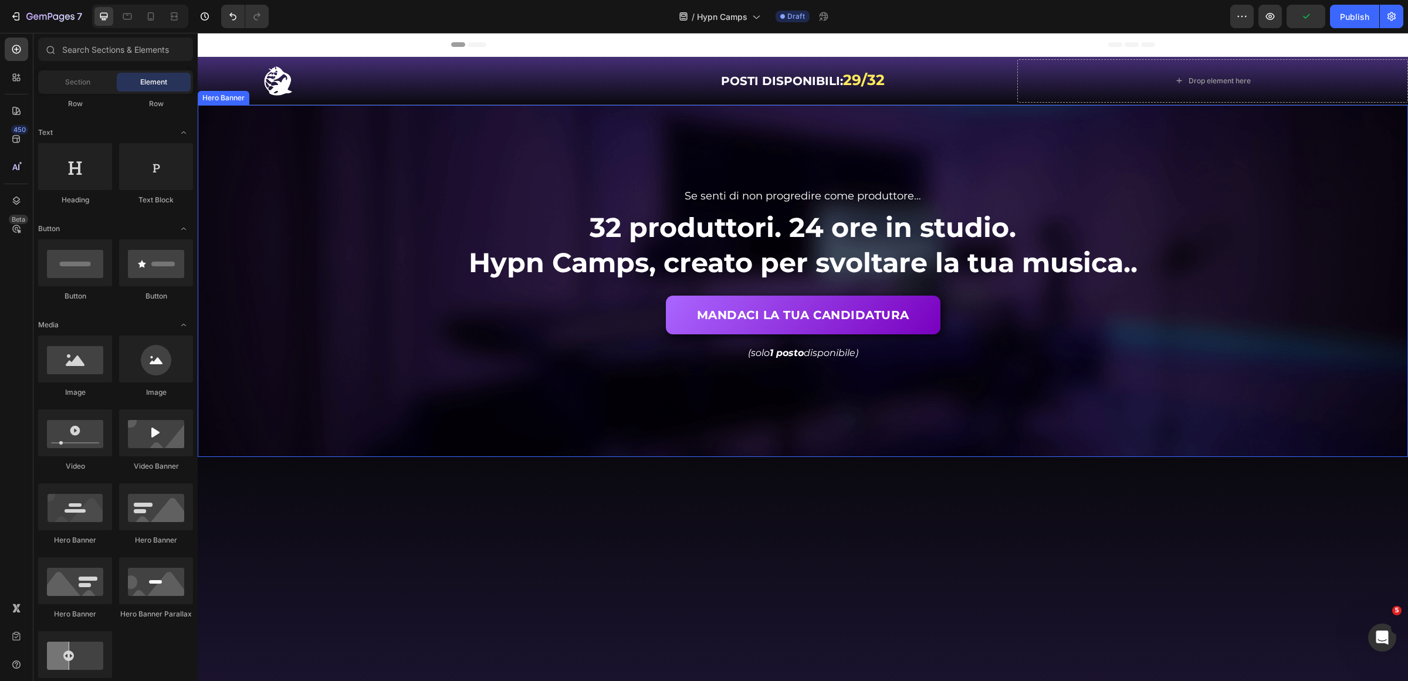
click at [1024, 396] on div "Background Image" at bounding box center [803, 281] width 1210 height 352
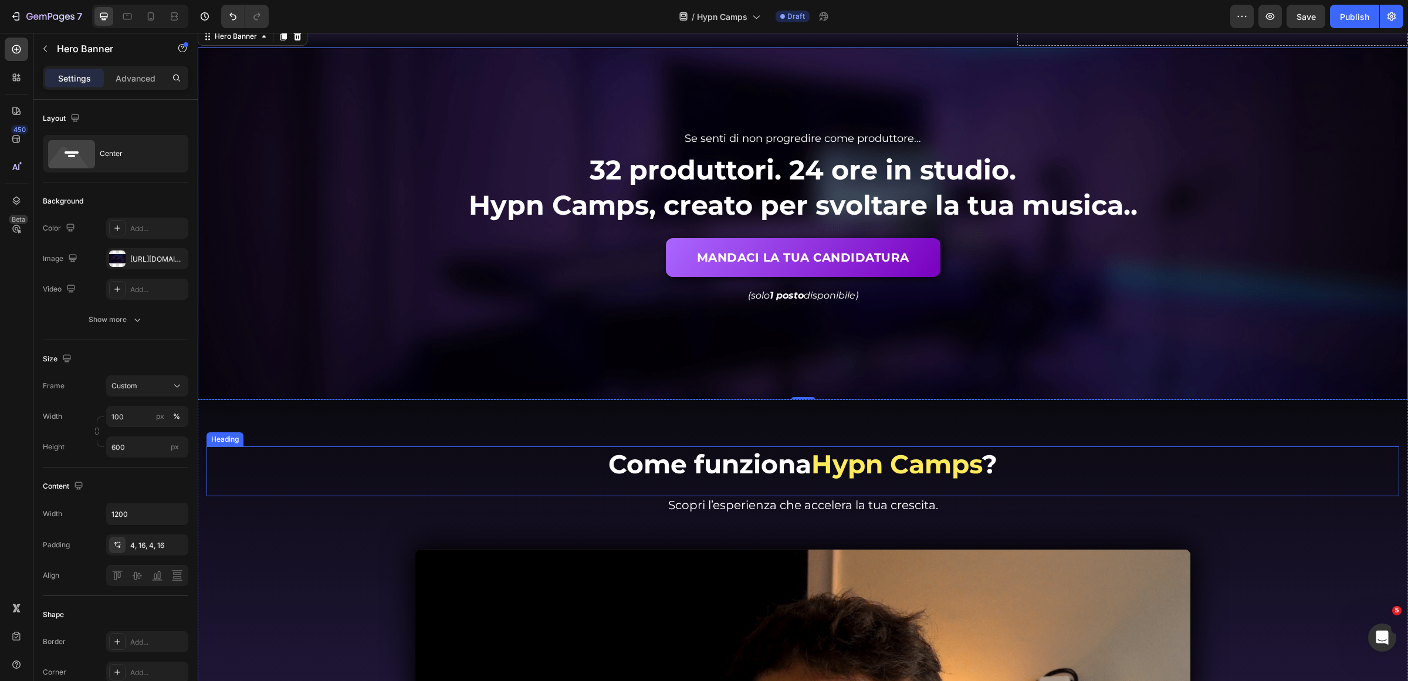
scroll to position [0, 0]
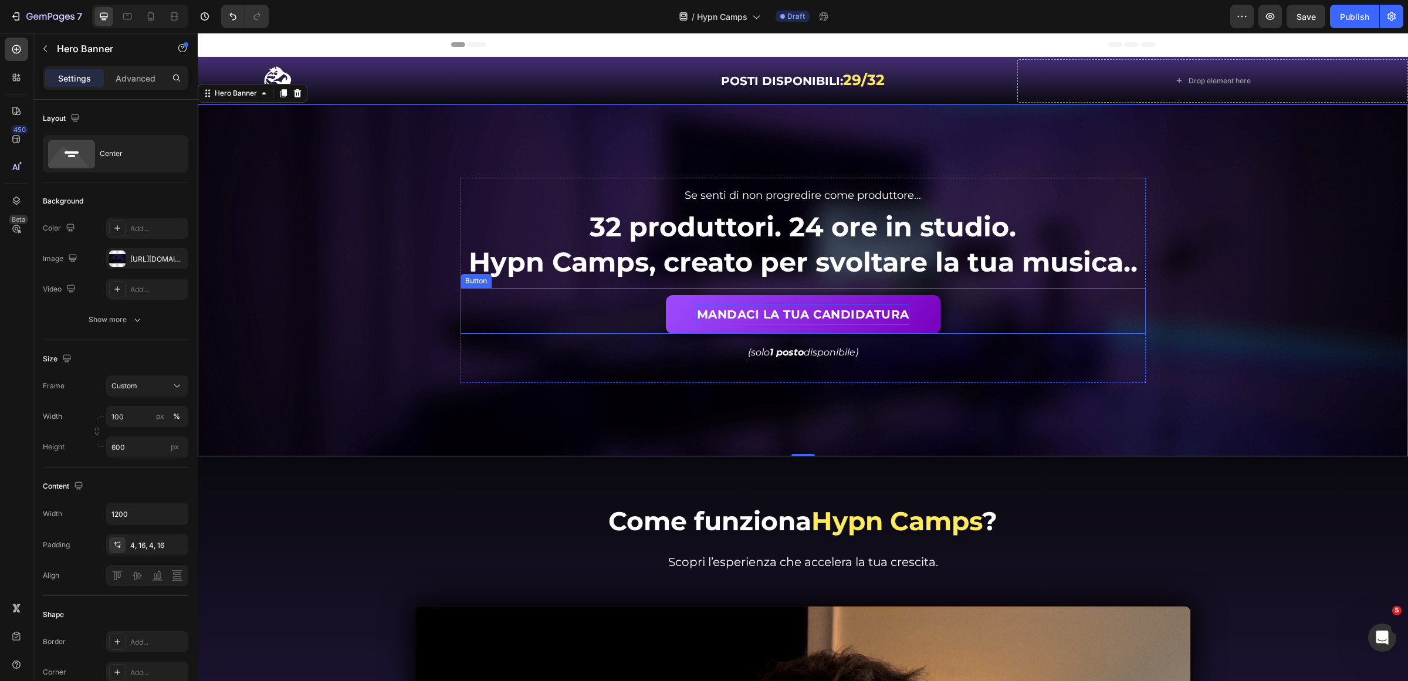
click at [818, 319] on span "MANDACI LA TUA CANDIDATURA" at bounding box center [803, 314] width 212 height 14
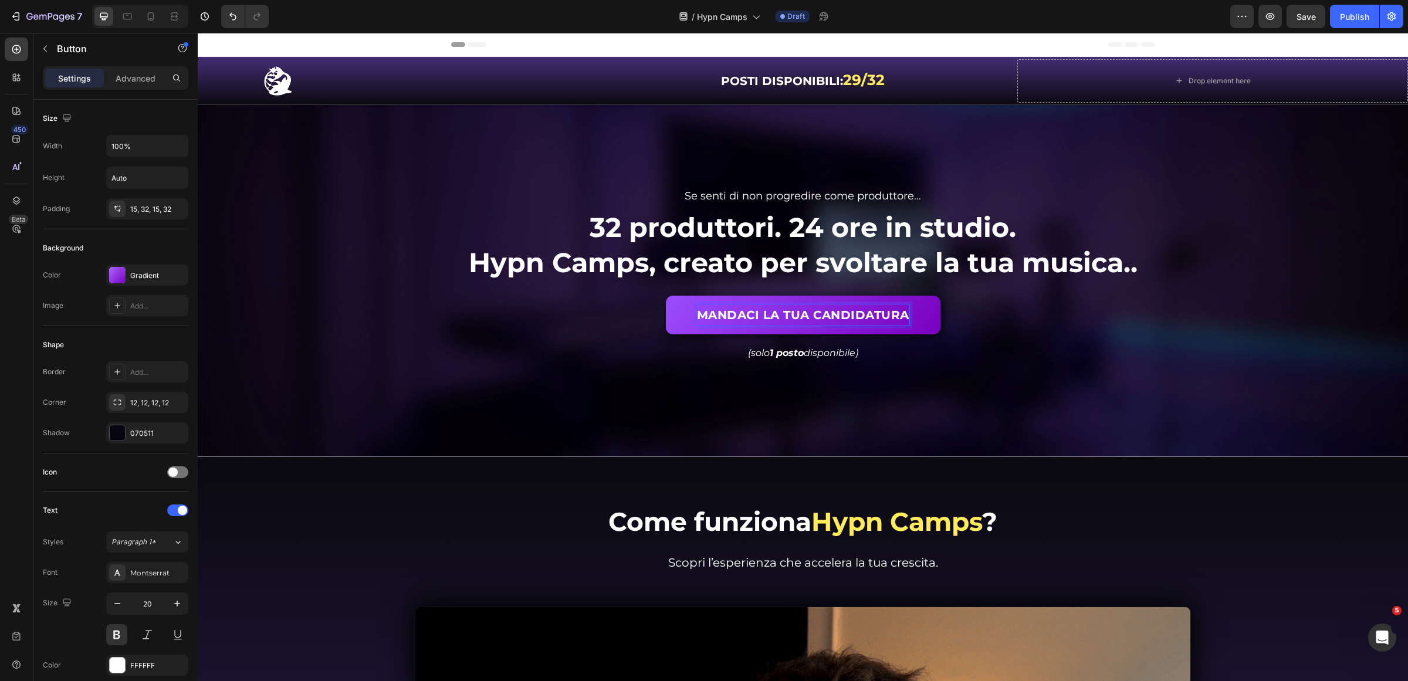
click at [793, 314] on span "MANDACI LA TUA CANDIDATURA" at bounding box center [803, 315] width 212 height 14
click at [848, 306] on p "AGGIUDICATI UN POSTO" at bounding box center [803, 315] width 157 height 21
click at [1219, 316] on div "Background Image" at bounding box center [803, 281] width 1210 height 352
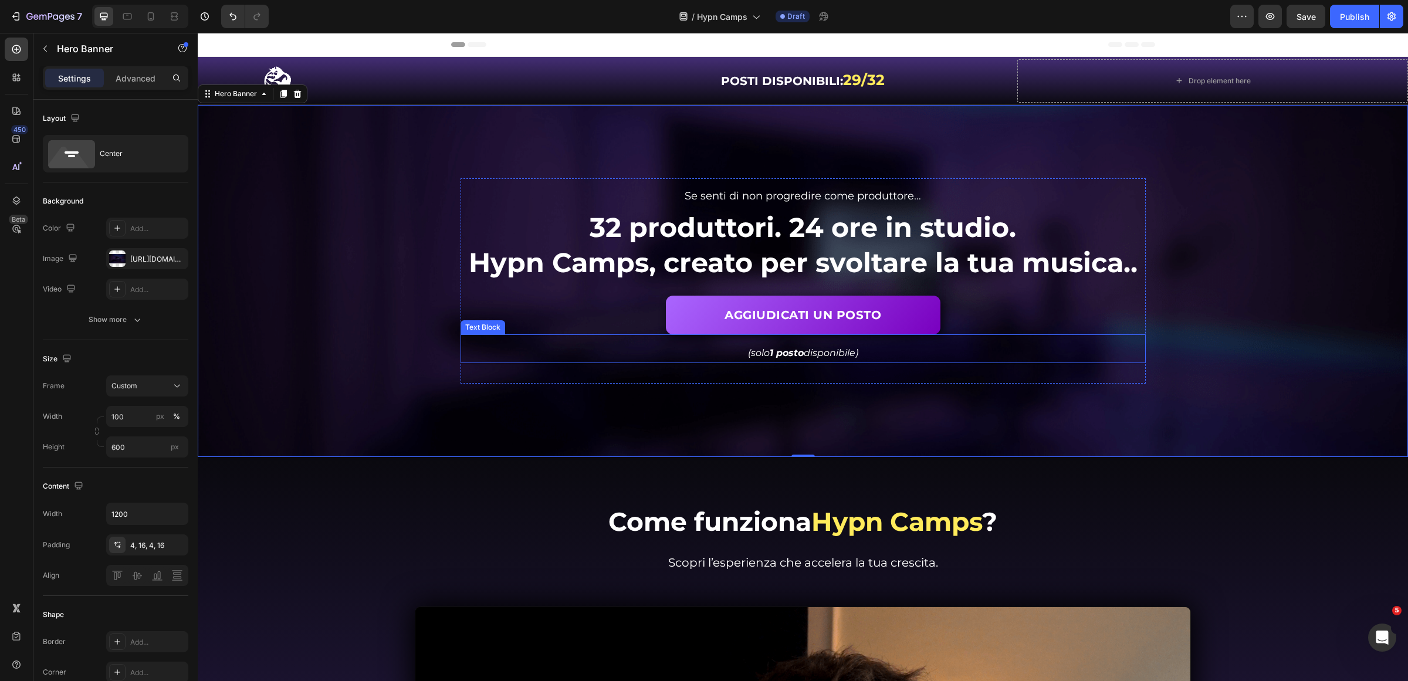
click at [809, 350] on icon "(solo 1 posto disponibile)" at bounding box center [803, 352] width 110 height 11
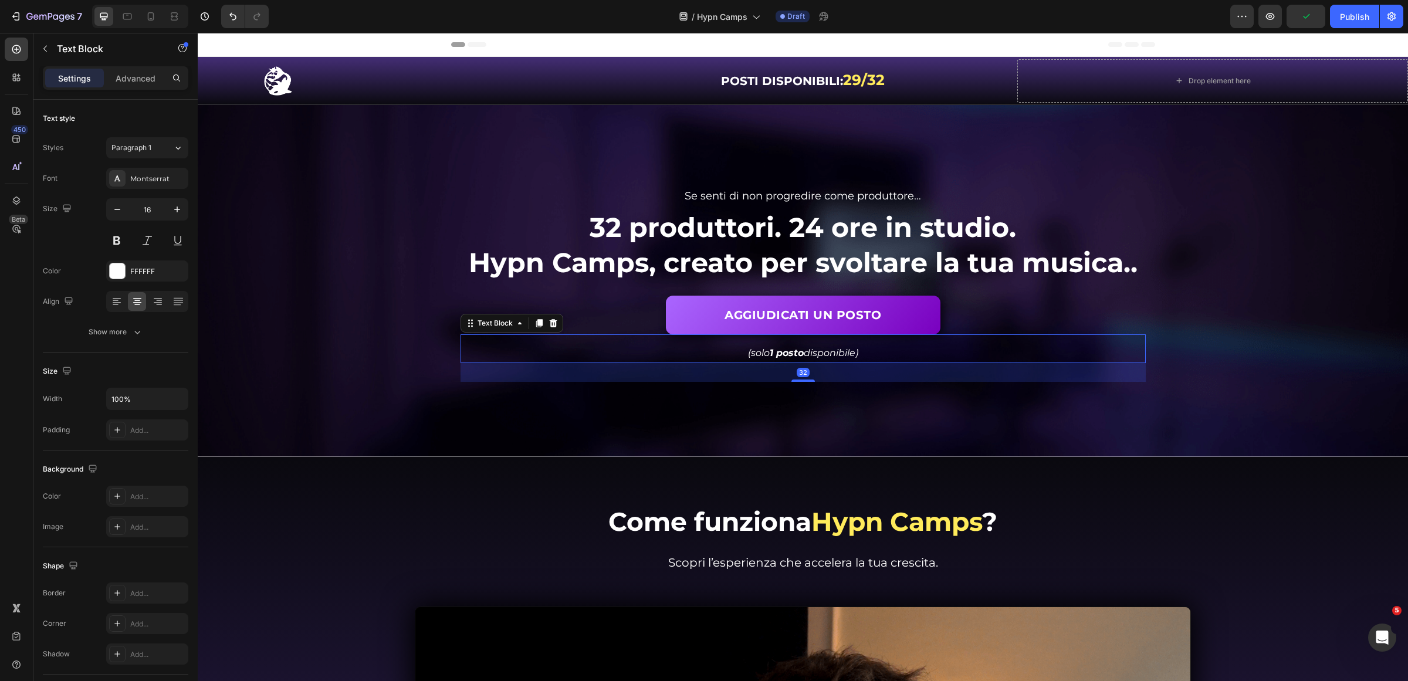
click at [776, 352] on strong "1 posto" at bounding box center [787, 352] width 34 height 11
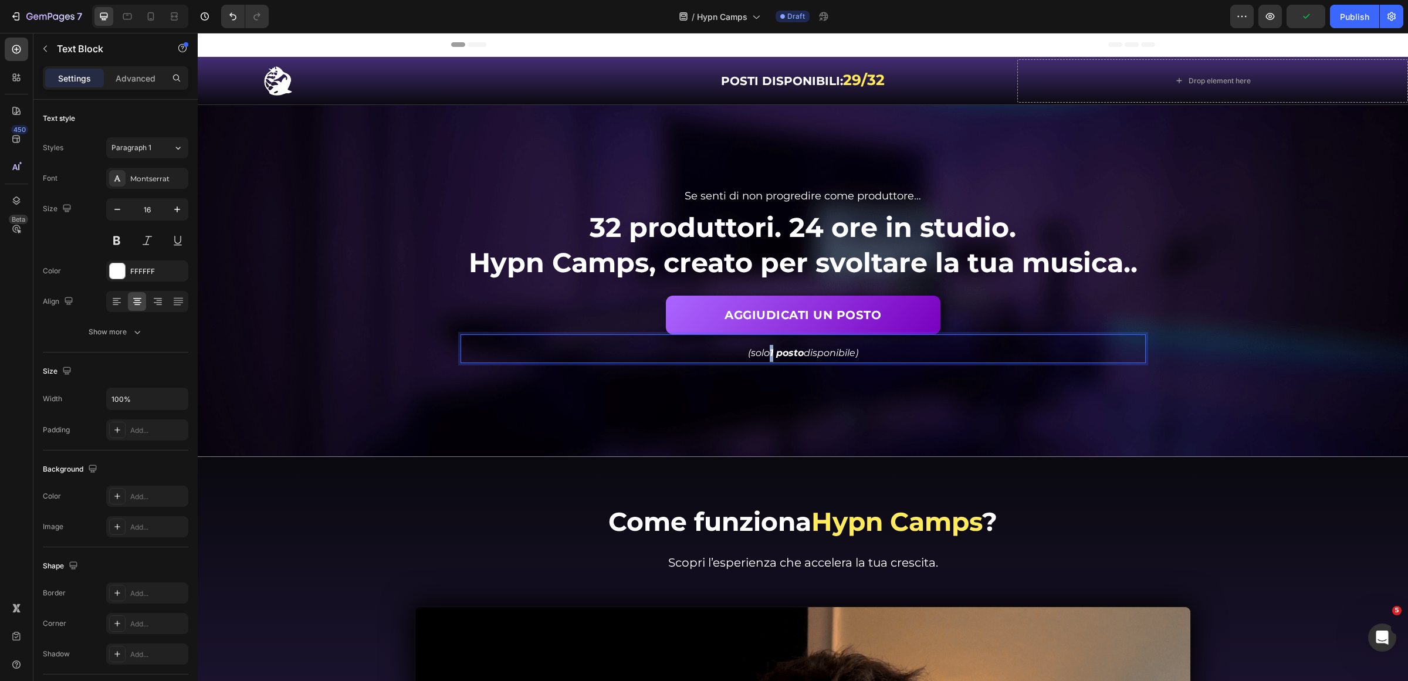
click at [770, 354] on strong "1 posto" at bounding box center [787, 352] width 34 height 11
click at [924, 398] on div "Background Image" at bounding box center [803, 281] width 1210 height 352
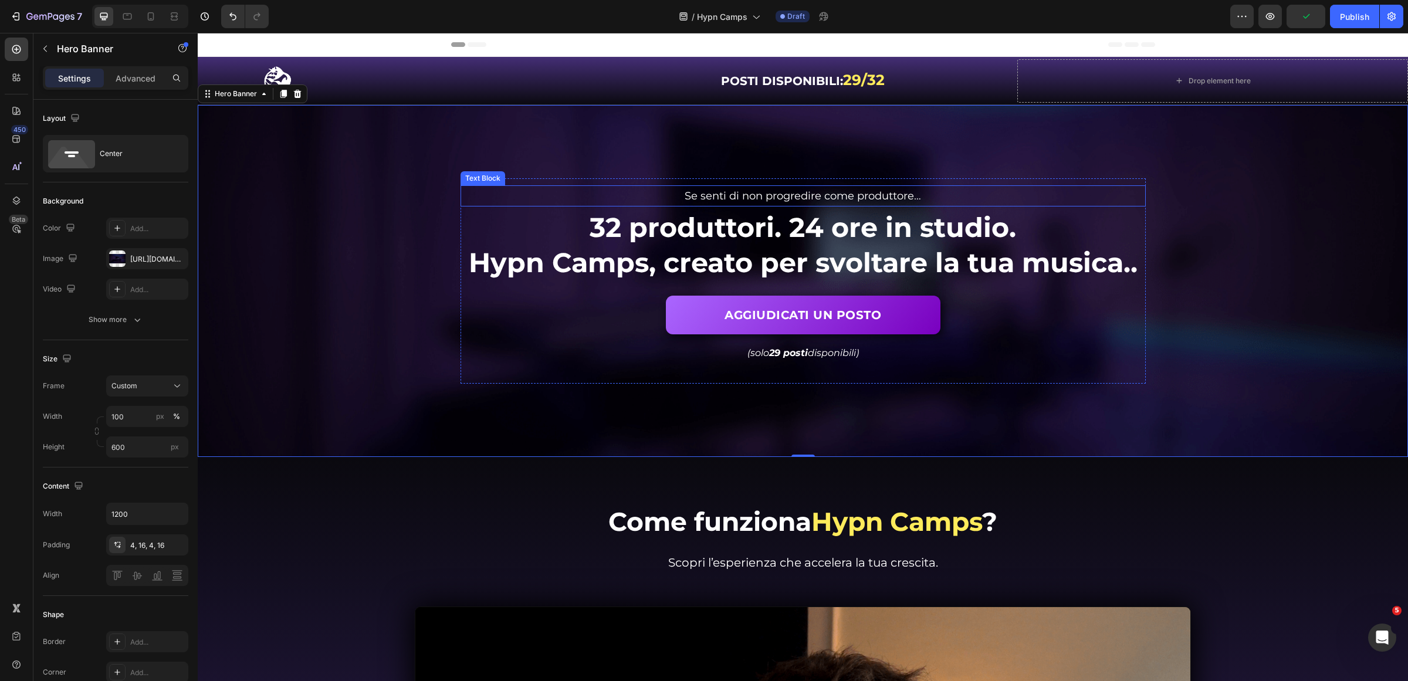
click at [793, 194] on span "Se senti di non progredire come produttore…" at bounding box center [803, 196] width 236 height 13
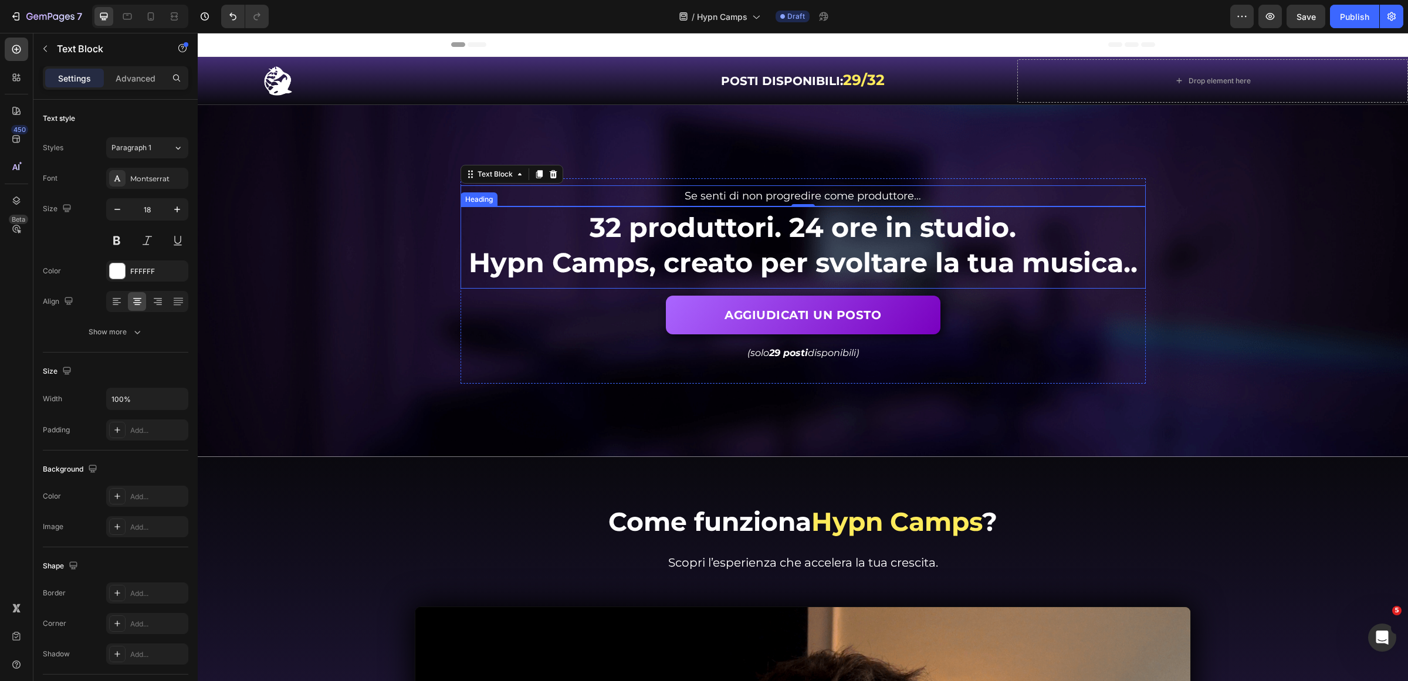
click at [734, 256] on span "Hypn Camps, creato per svoltare la tua musica.." at bounding box center [803, 262] width 669 height 33
click at [663, 270] on span "Hypn Camps, creato per svoltare la tua musica.." at bounding box center [803, 262] width 669 height 33
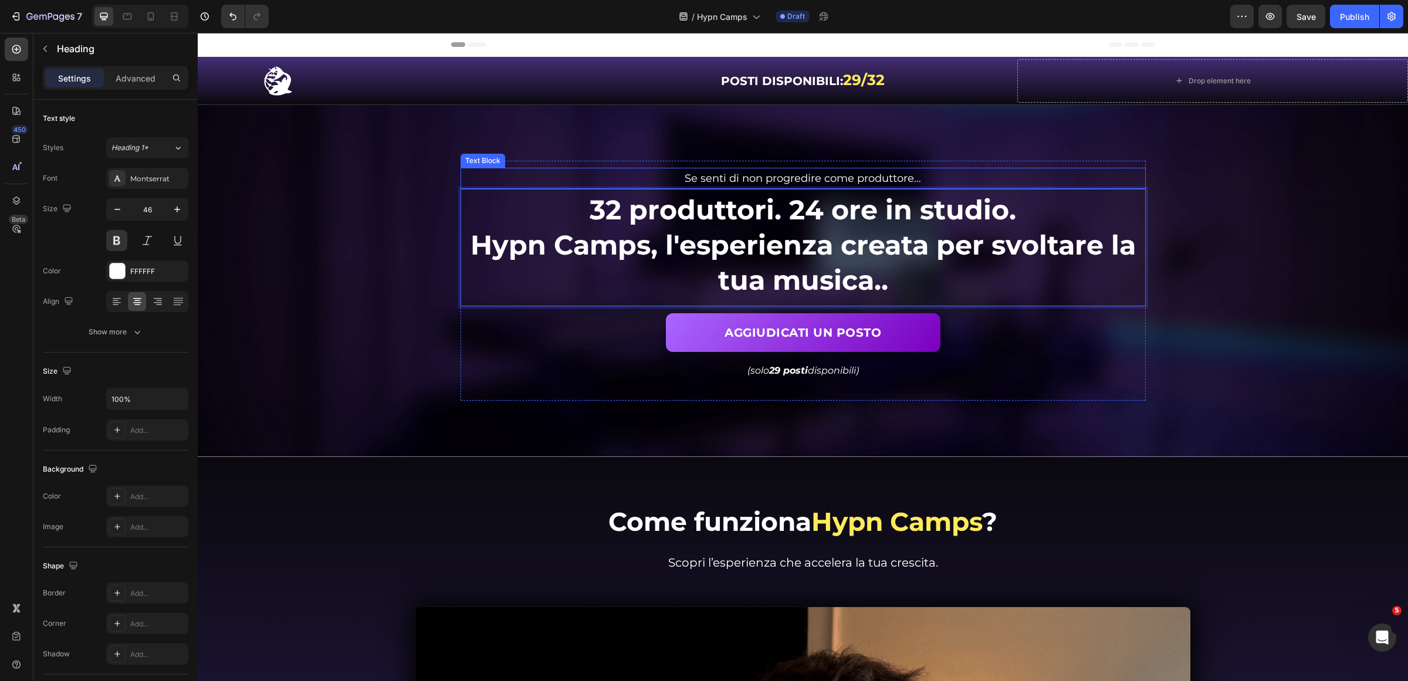
click at [820, 177] on span "Se senti di non progredire come produttore…" at bounding box center [803, 178] width 236 height 13
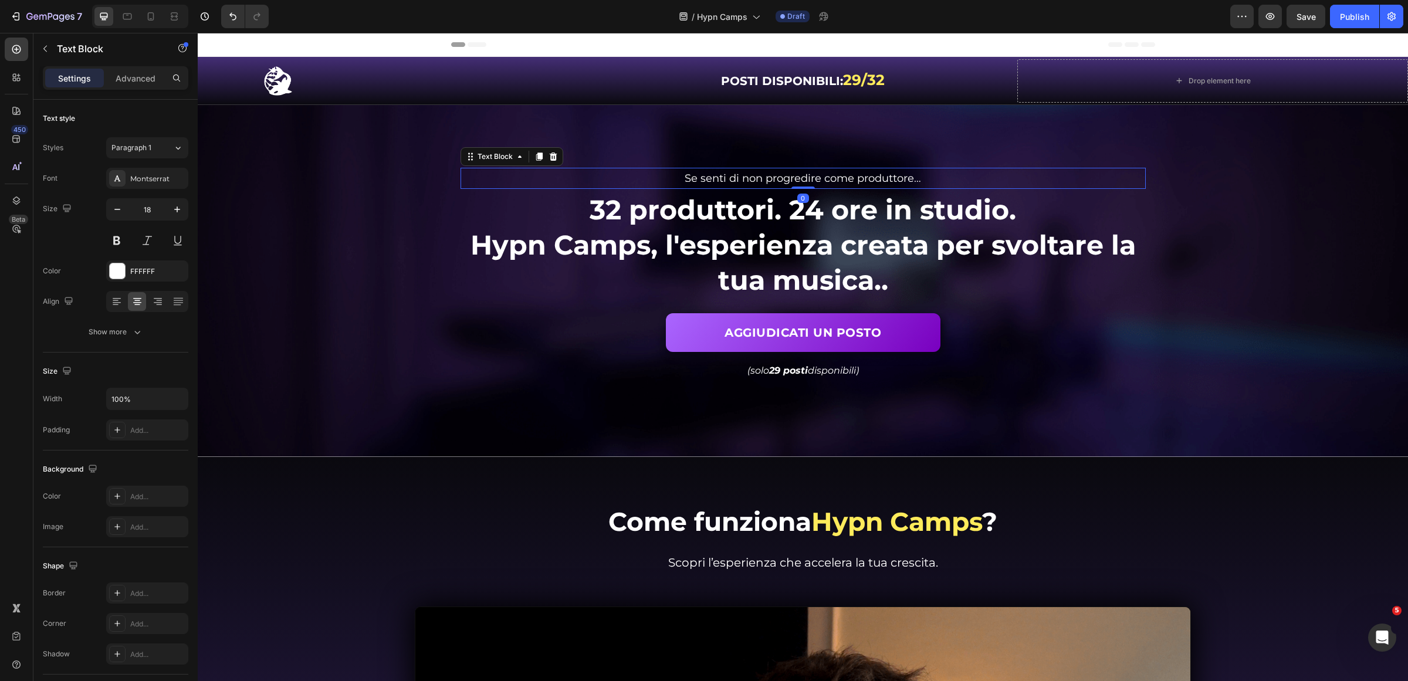
click at [820, 177] on span "Se senti di non progredire come produttore…" at bounding box center [803, 178] width 236 height 13
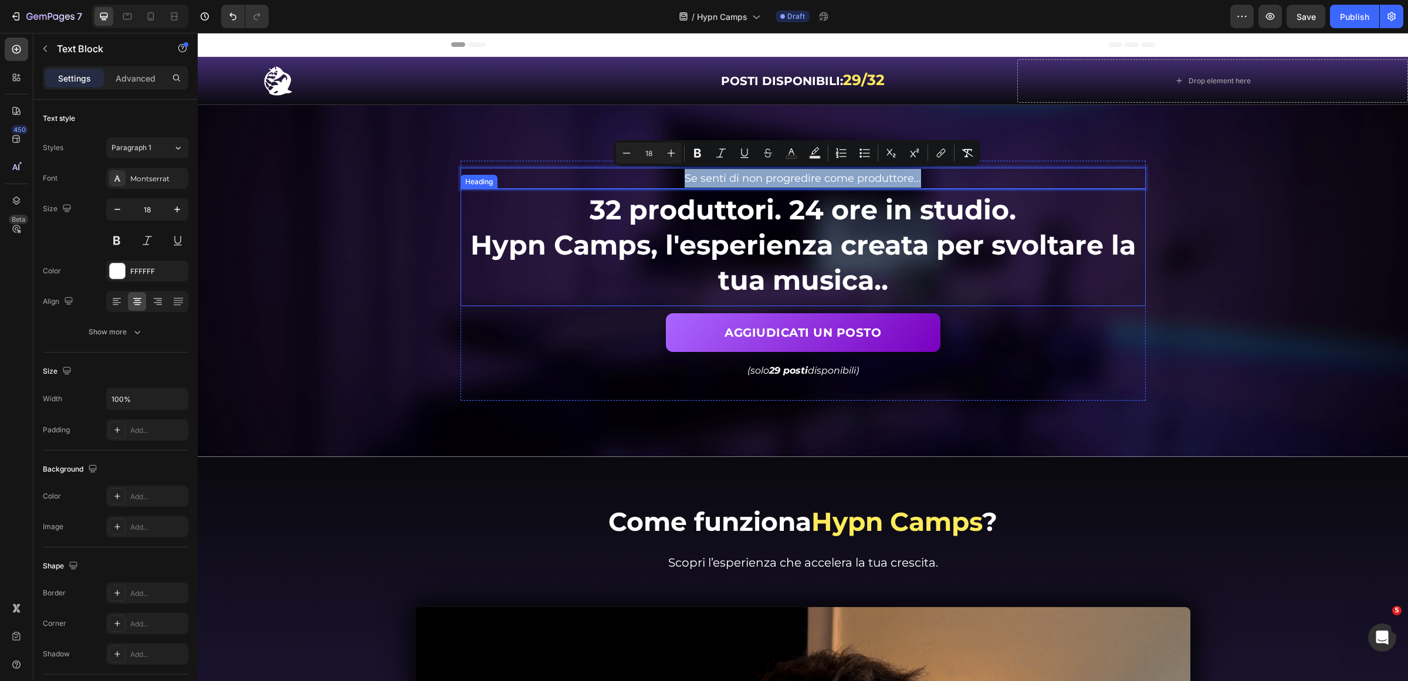
click at [794, 238] on span "Hypn Camps, l'esperienza creata per svoltare la tua musica.." at bounding box center [803, 262] width 665 height 69
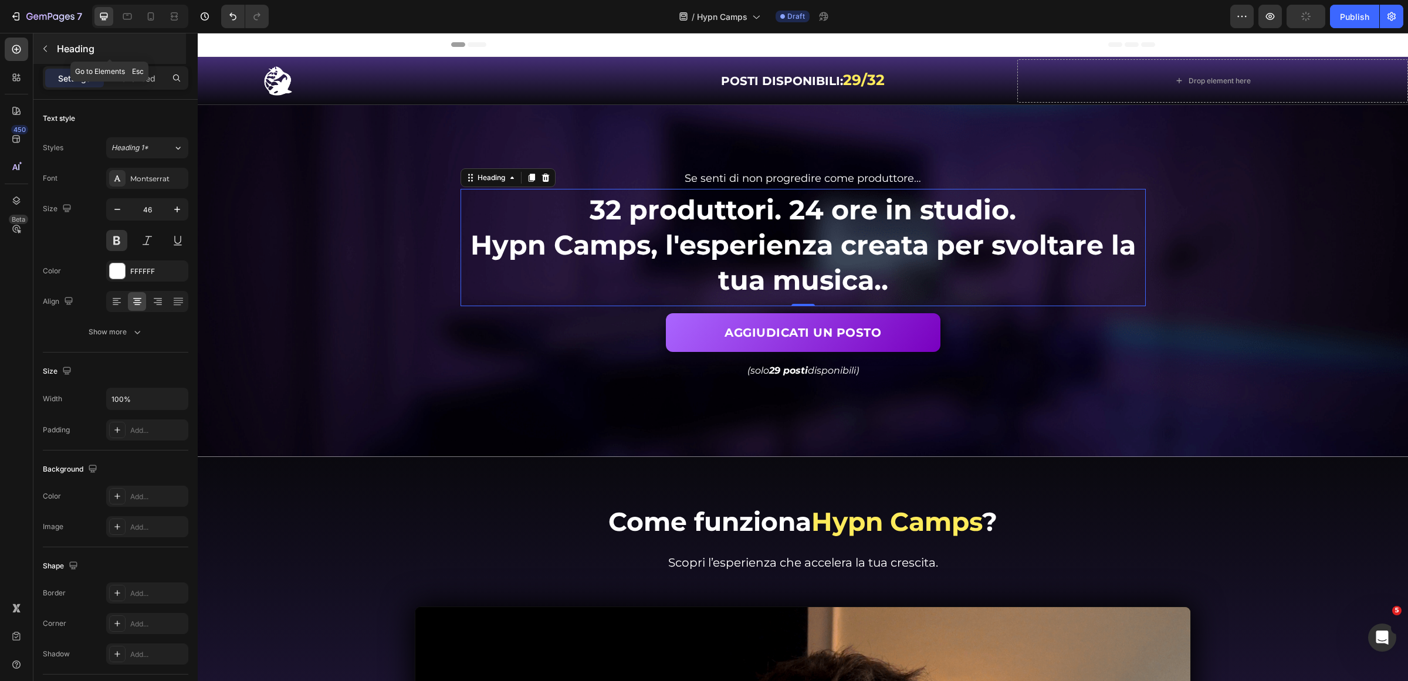
click at [42, 39] on button "button" at bounding box center [45, 48] width 19 height 19
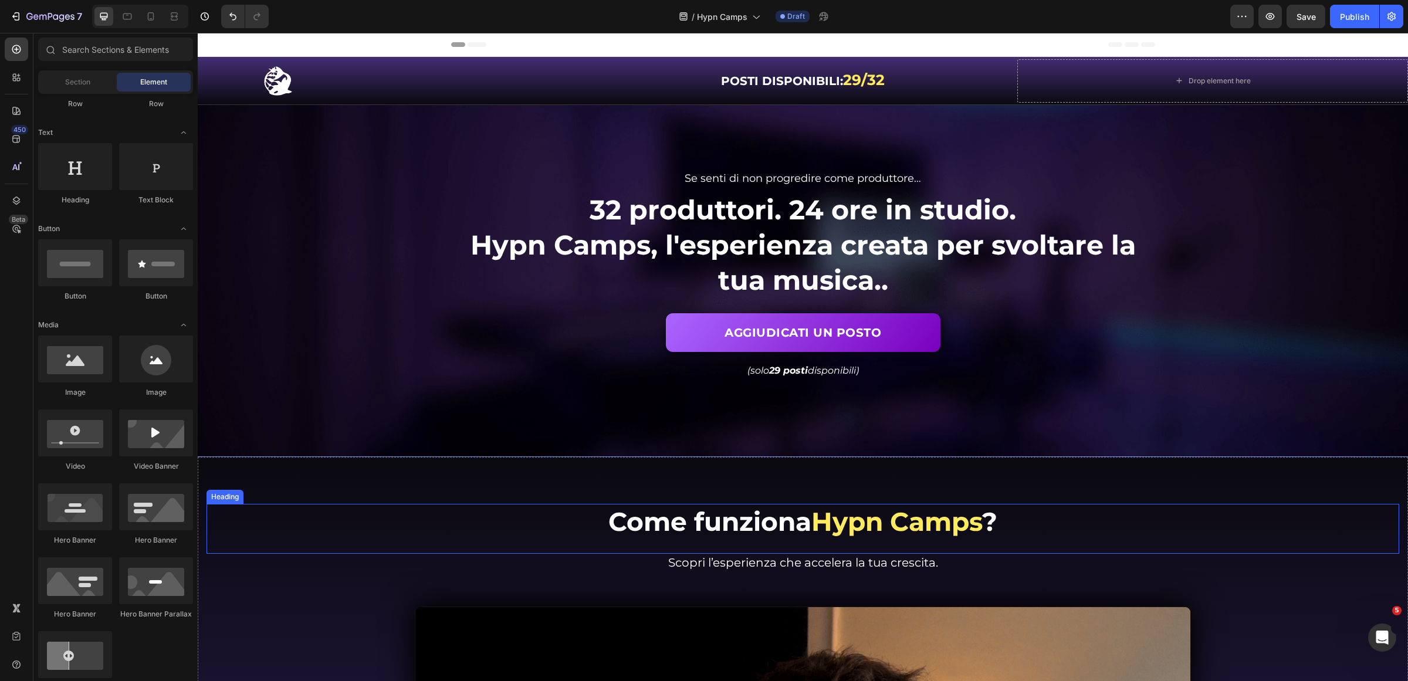
click at [757, 515] on h2 "Come funziona Hypn Camps ?" at bounding box center [803, 522] width 1193 height 36
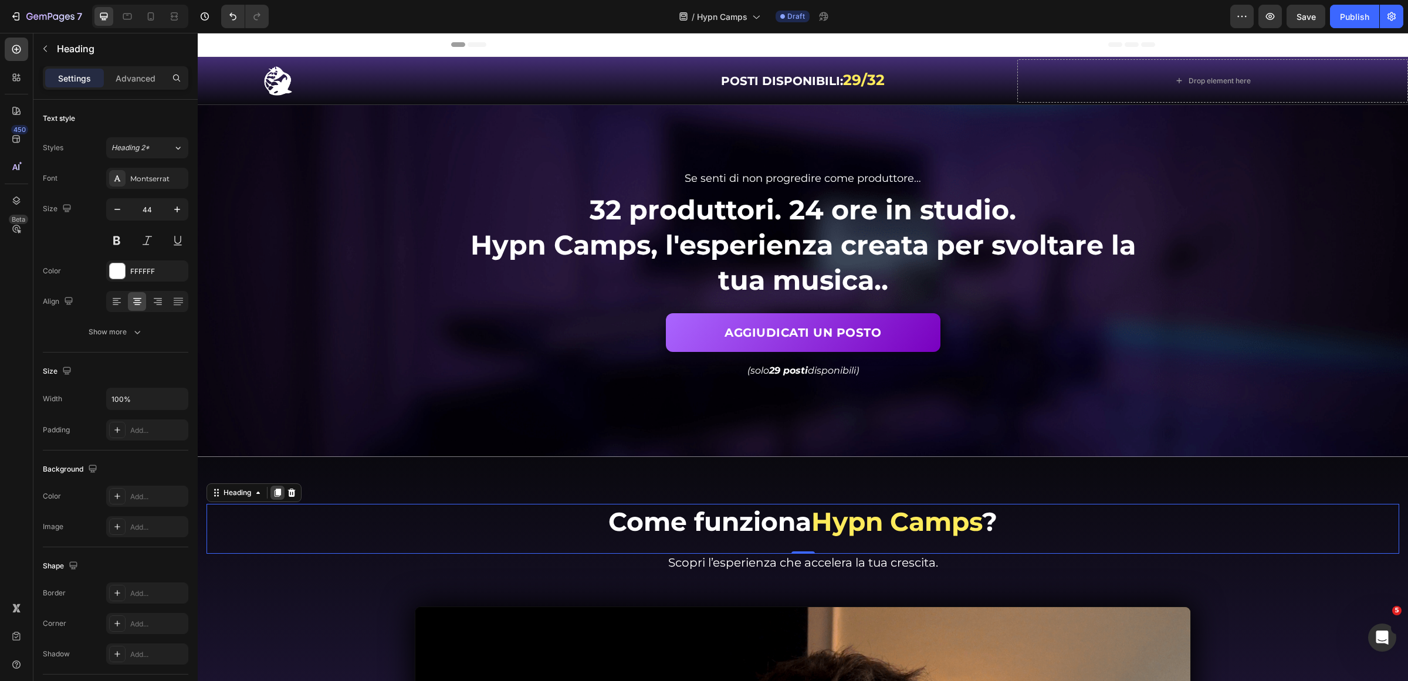
click at [279, 491] on icon at bounding box center [278, 493] width 6 height 8
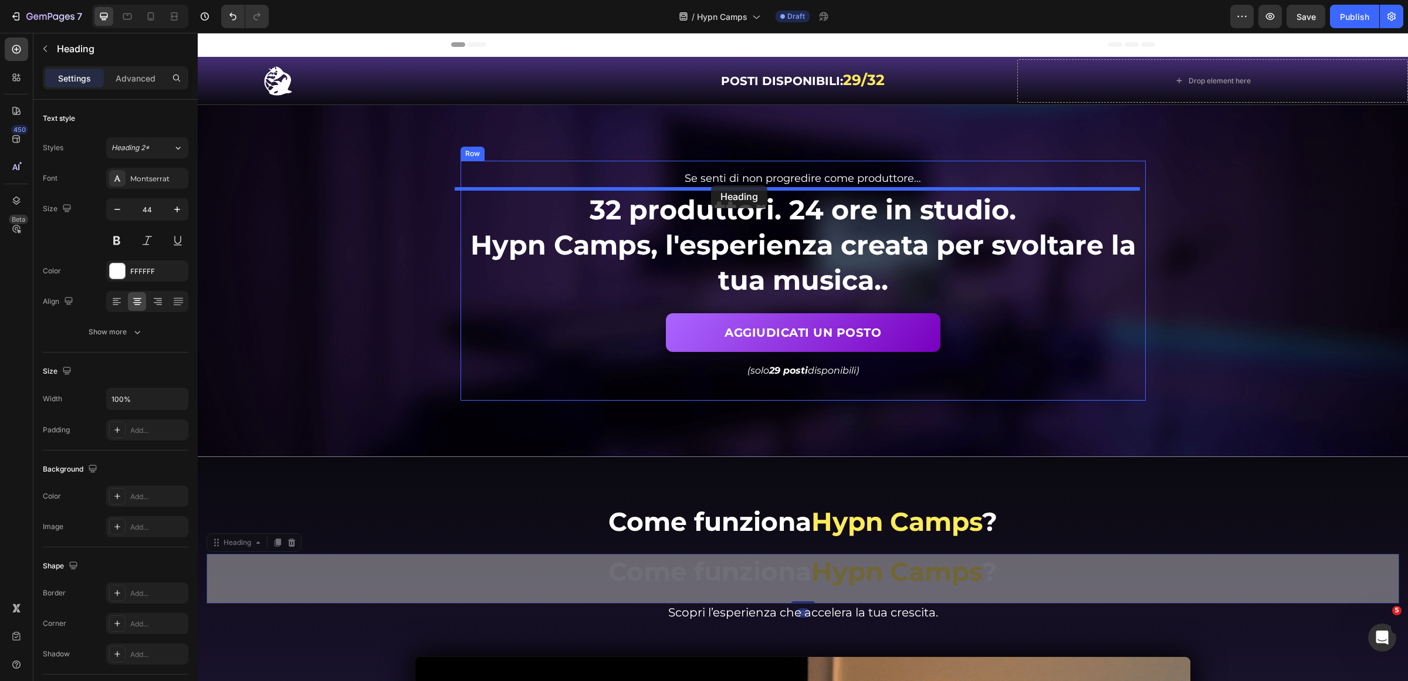
drag, startPoint x: 230, startPoint y: 539, endPoint x: 711, endPoint y: 185, distance: 596.9
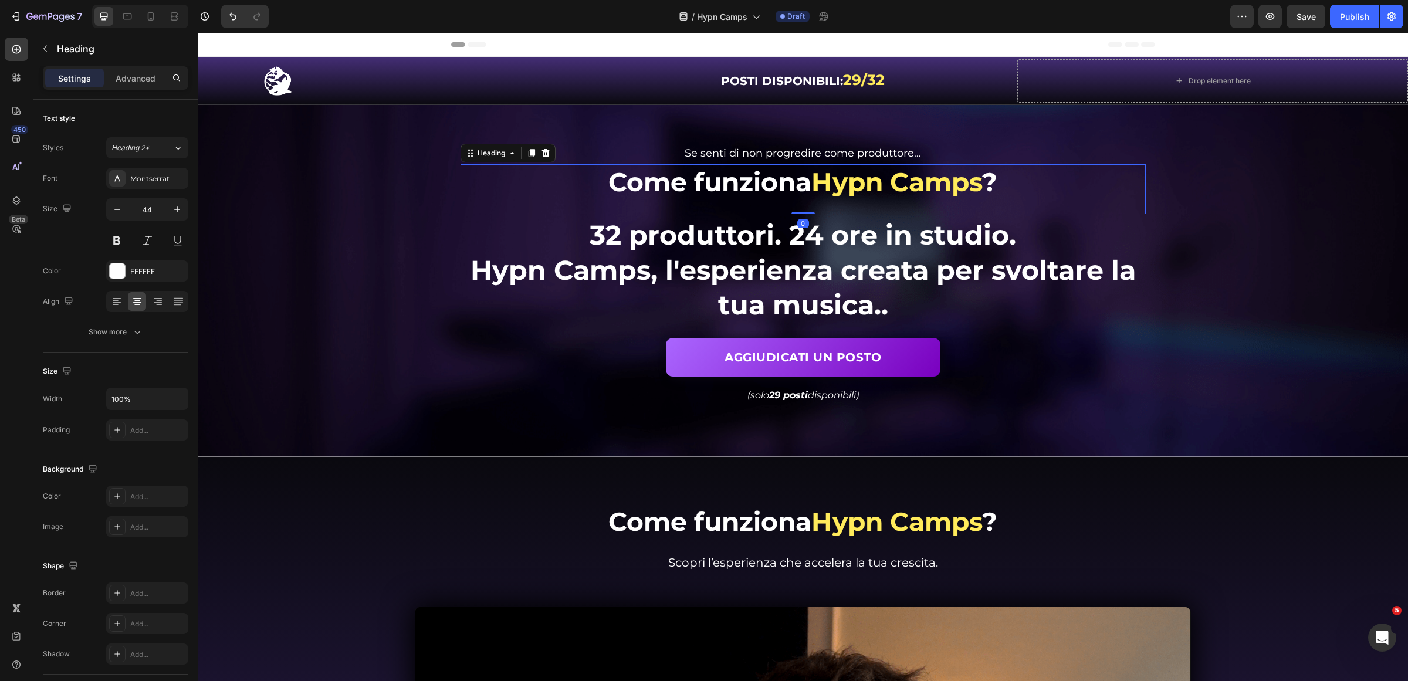
click at [752, 188] on h2 "Come funziona Hypn Camps ?" at bounding box center [803, 182] width 685 height 36
click at [752, 188] on p "Come funziona Hypn Camps ?" at bounding box center [803, 181] width 683 height 33
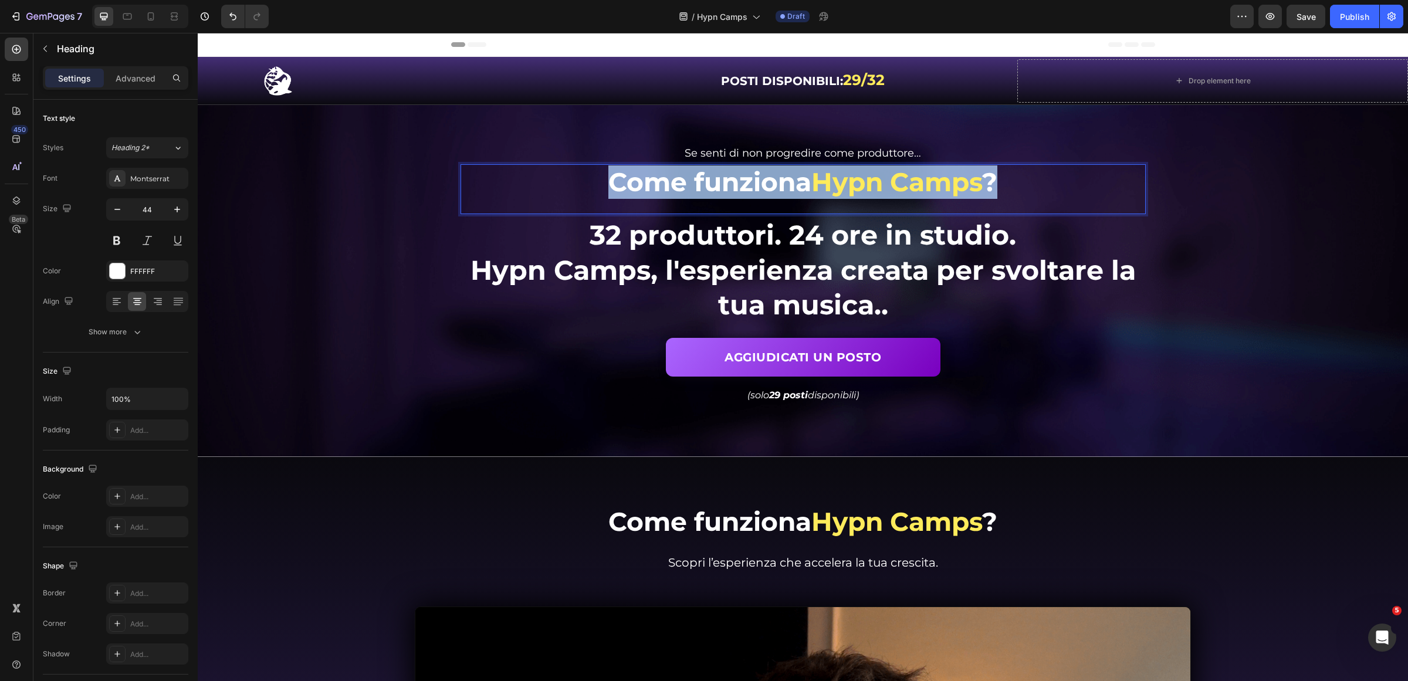
click at [752, 188] on p "Come funziona Hypn Camps ?" at bounding box center [803, 181] width 683 height 33
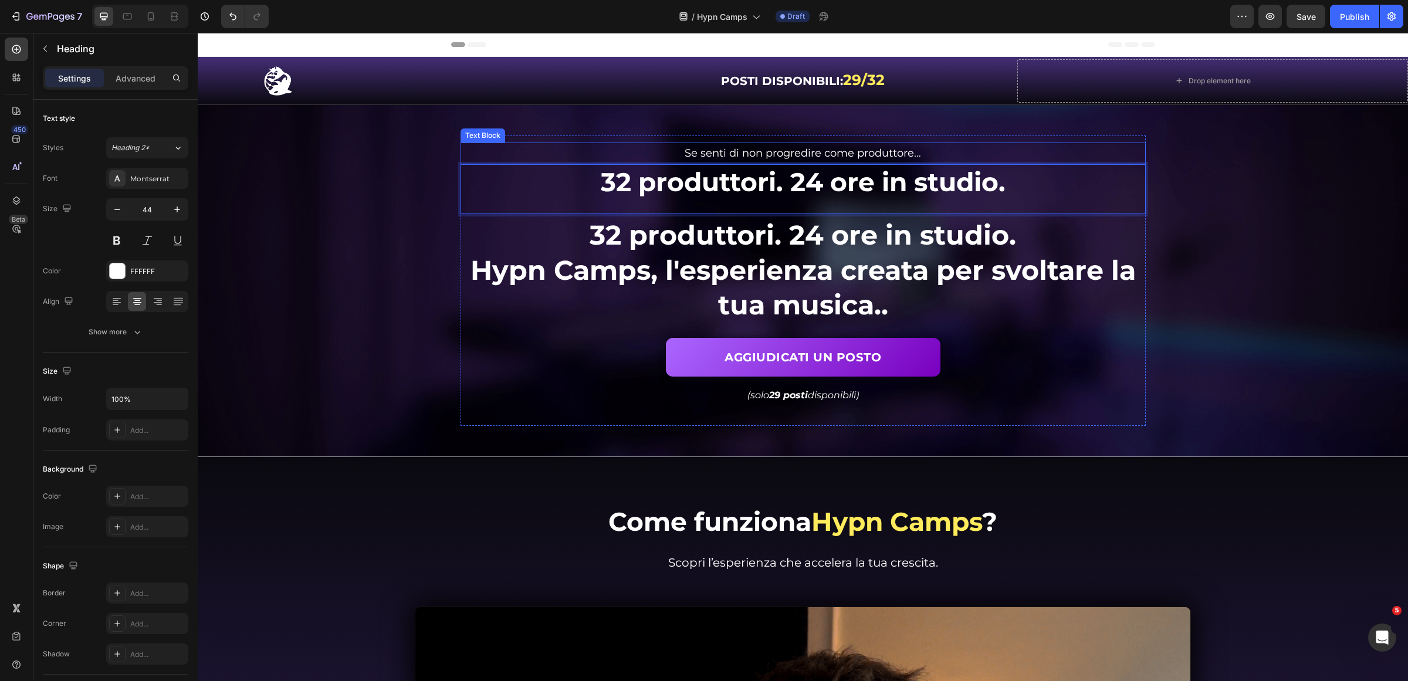
click at [838, 151] on span "Se senti di non progredire come produttore…" at bounding box center [803, 153] width 236 height 13
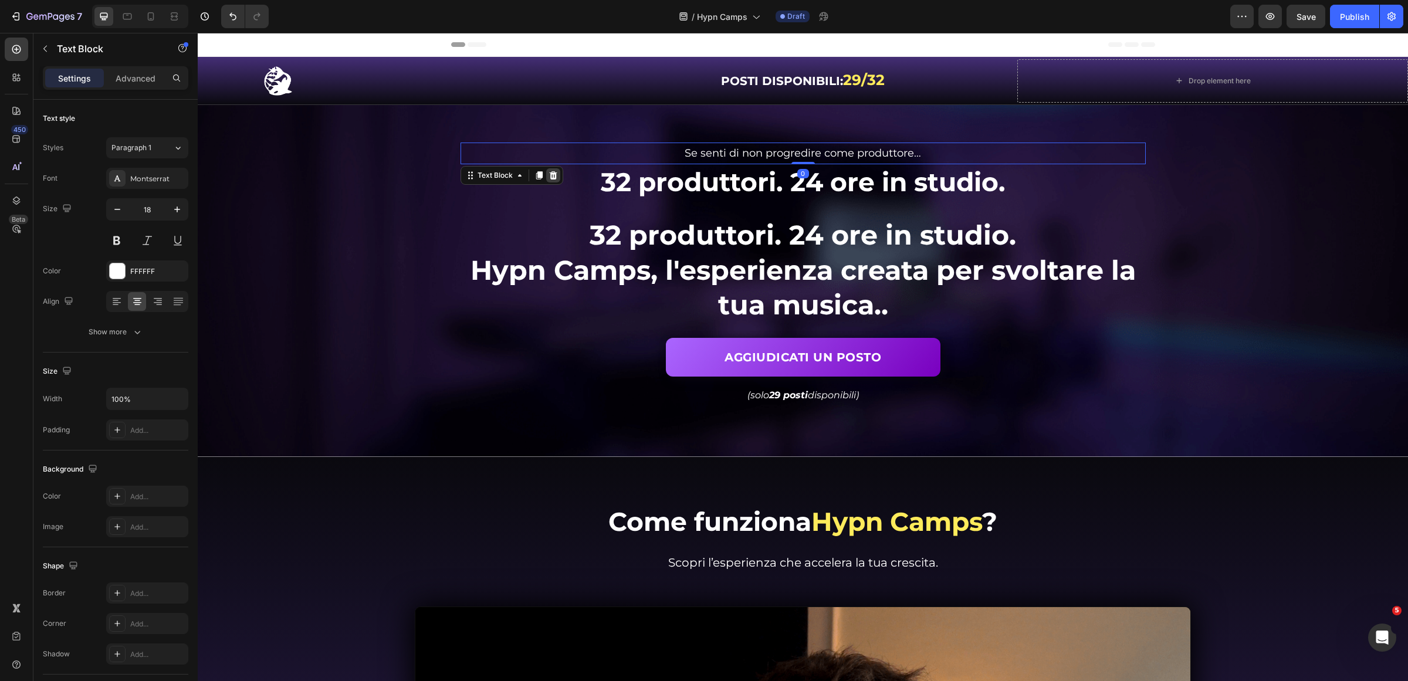
click at [552, 169] on div at bounding box center [553, 175] width 14 height 14
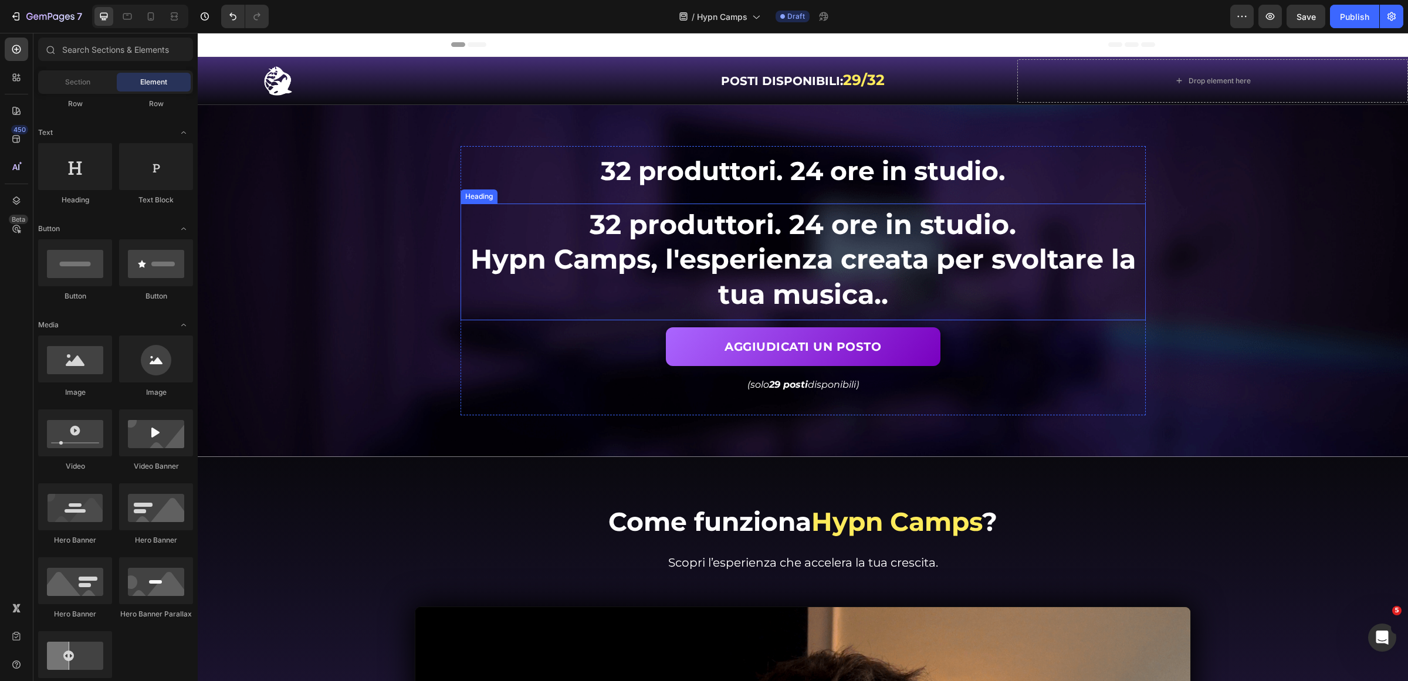
click at [852, 222] on span "32 produttori. 24 ore in studio." at bounding box center [803, 224] width 427 height 33
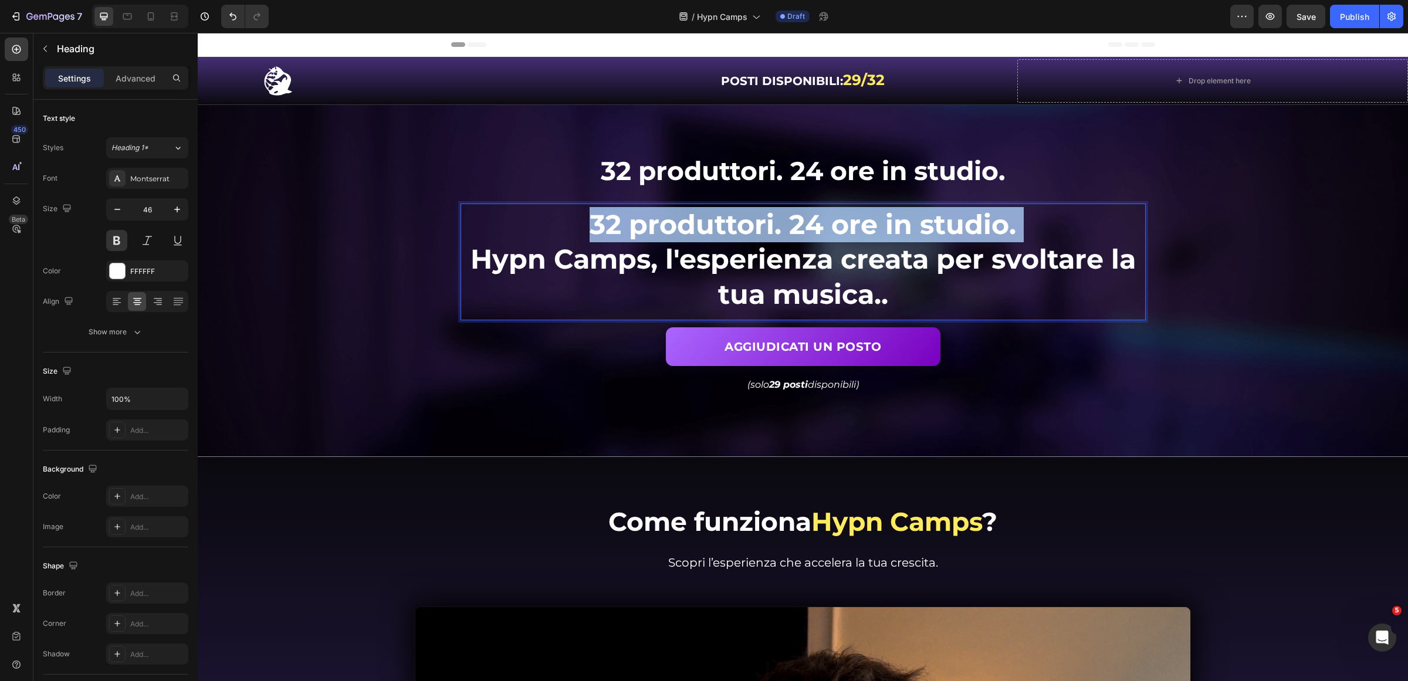
click at [852, 222] on span "32 produttori. 24 ore in studio." at bounding box center [803, 224] width 427 height 33
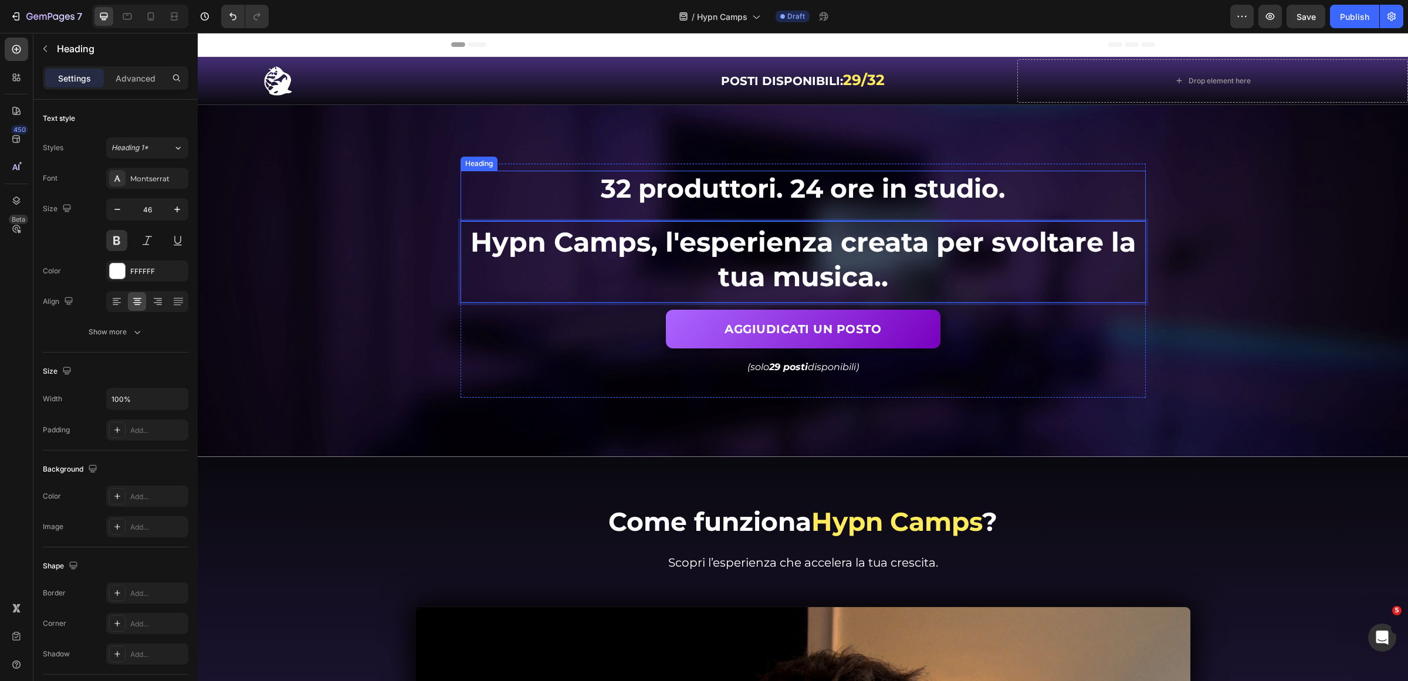
click at [889, 194] on p "32 produttori. 24 ore in studio." at bounding box center [803, 188] width 683 height 33
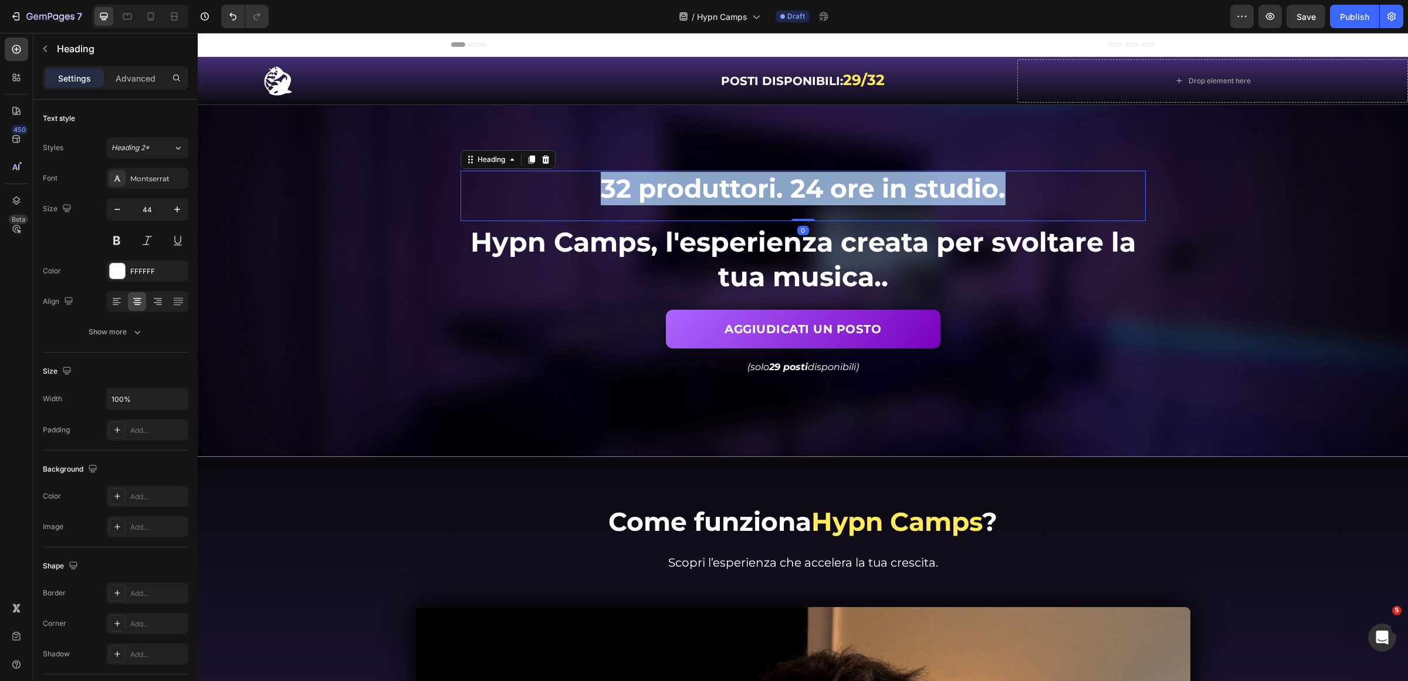
click at [889, 194] on p "32 produttori. 24 ore in studio." at bounding box center [803, 188] width 683 height 33
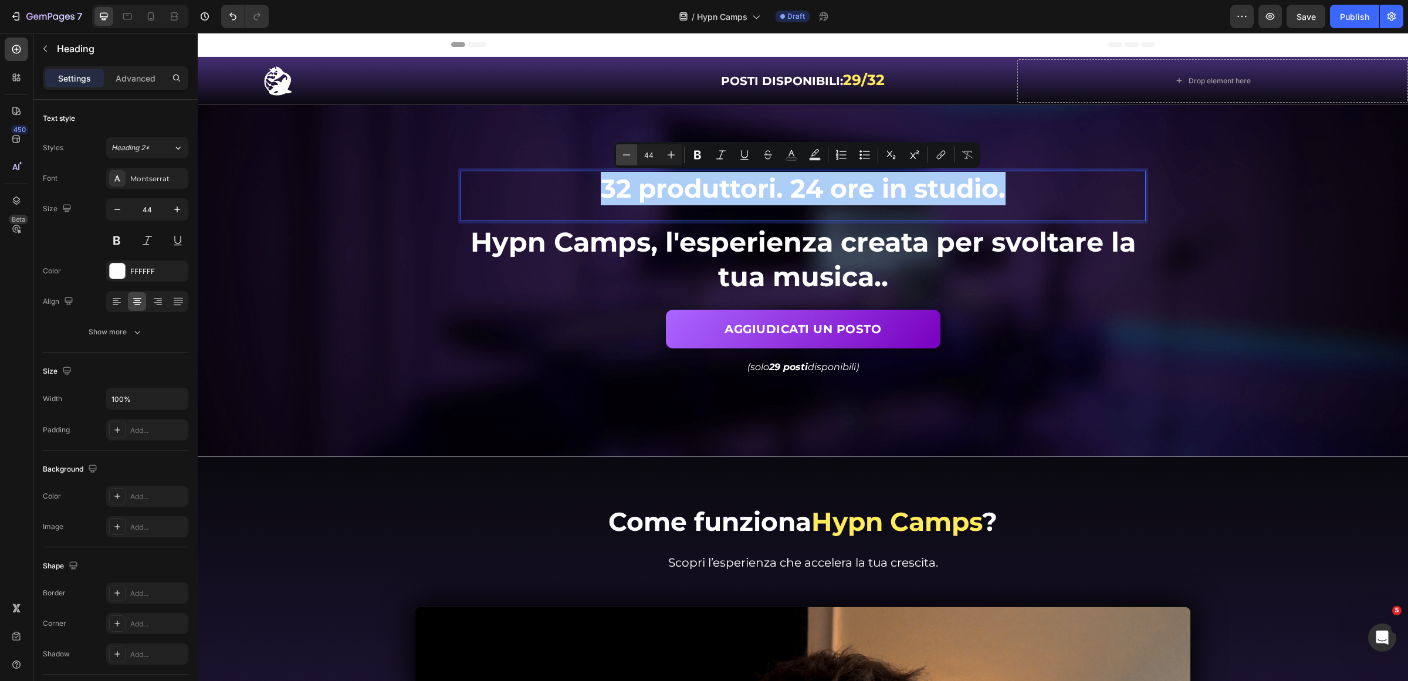
click at [631, 158] on icon "Editor contextual toolbar" at bounding box center [627, 155] width 12 height 12
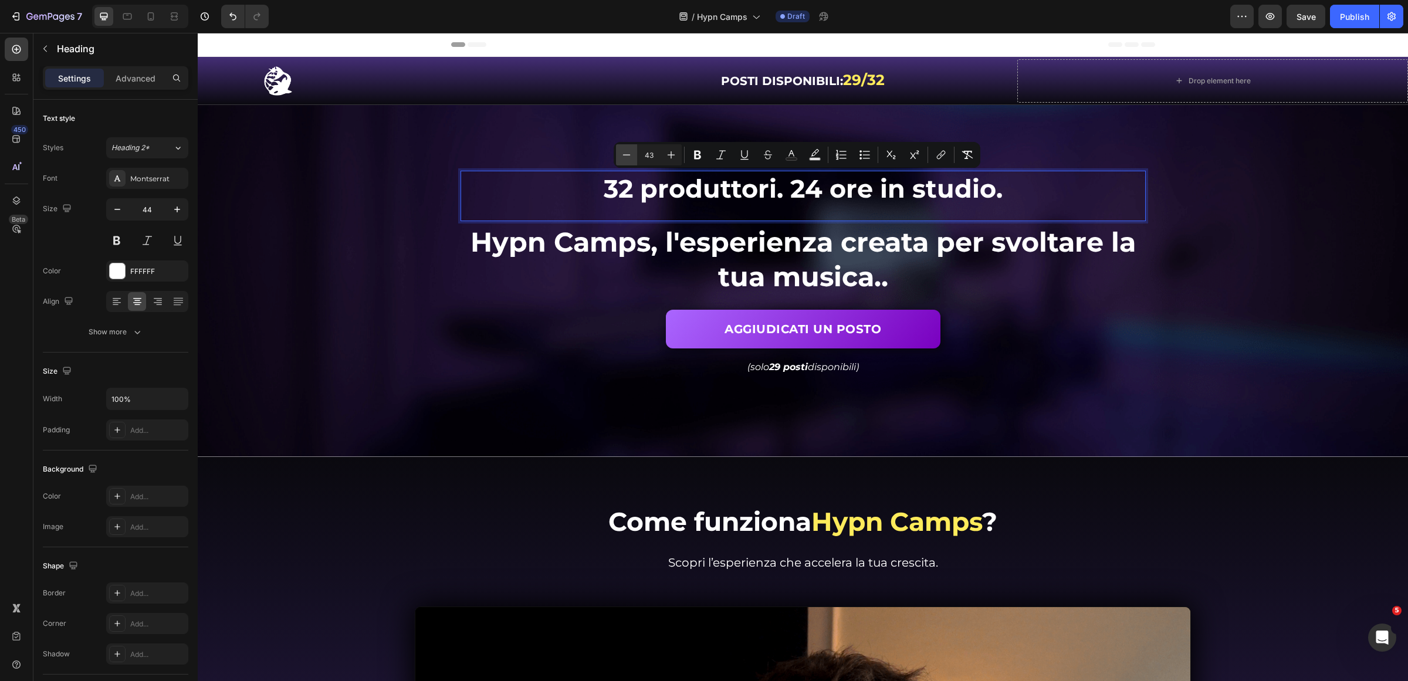
click at [631, 158] on icon "Editor contextual toolbar" at bounding box center [627, 155] width 12 height 12
click at [631, 157] on icon "Editor contextual toolbar" at bounding box center [627, 155] width 12 height 12
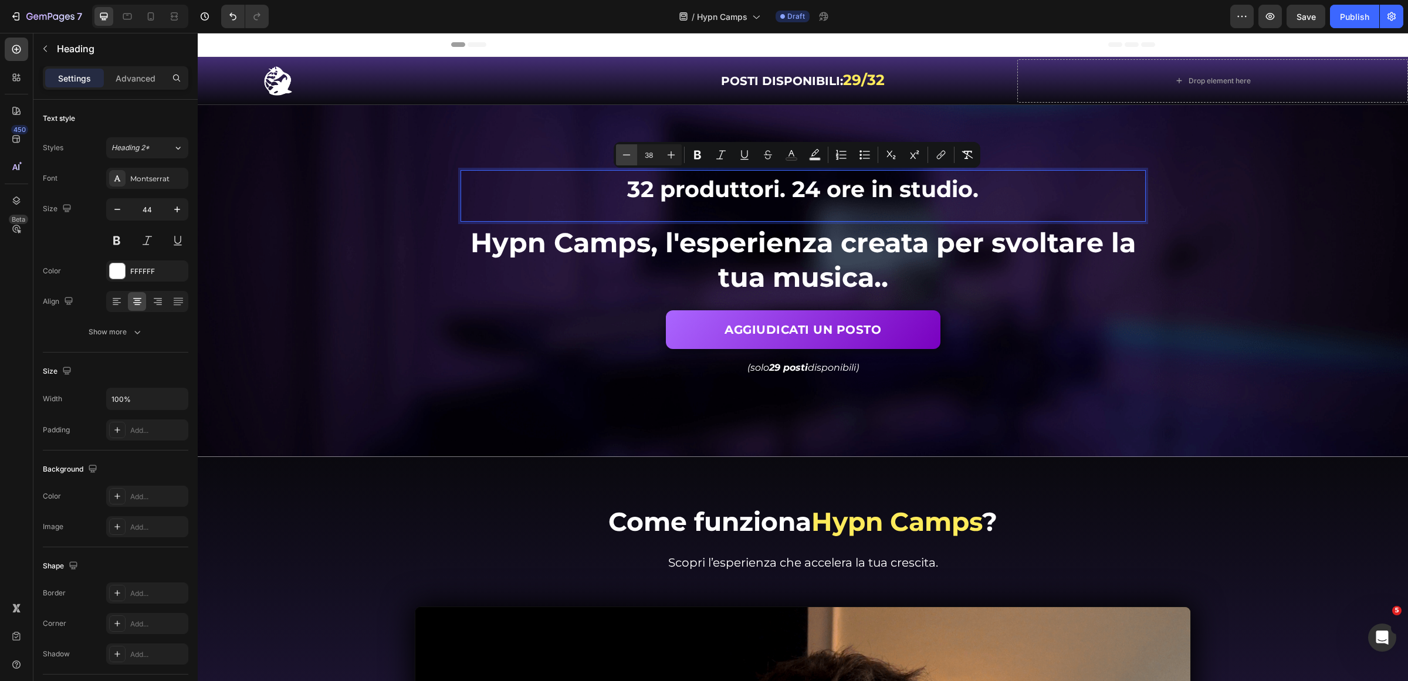
click at [631, 157] on icon "Editor contextual toolbar" at bounding box center [627, 155] width 12 height 12
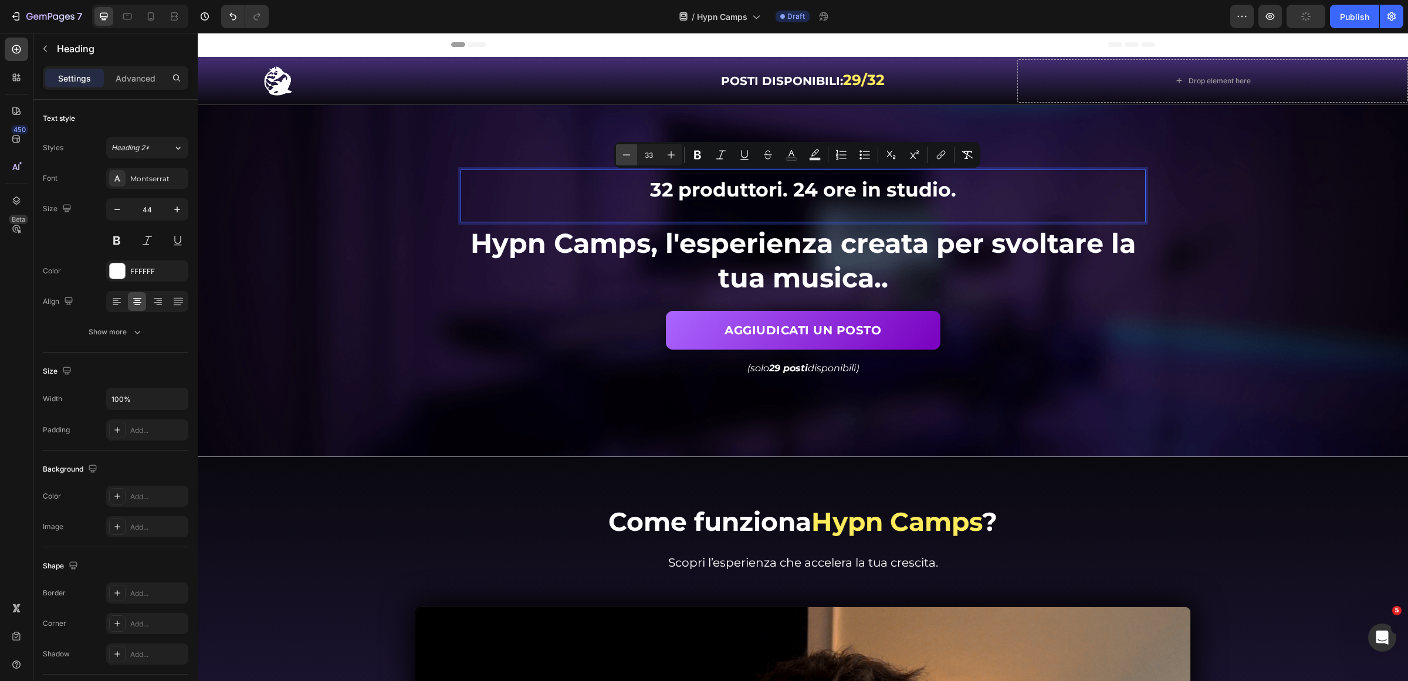
click at [631, 157] on icon "Editor contextual toolbar" at bounding box center [627, 155] width 12 height 12
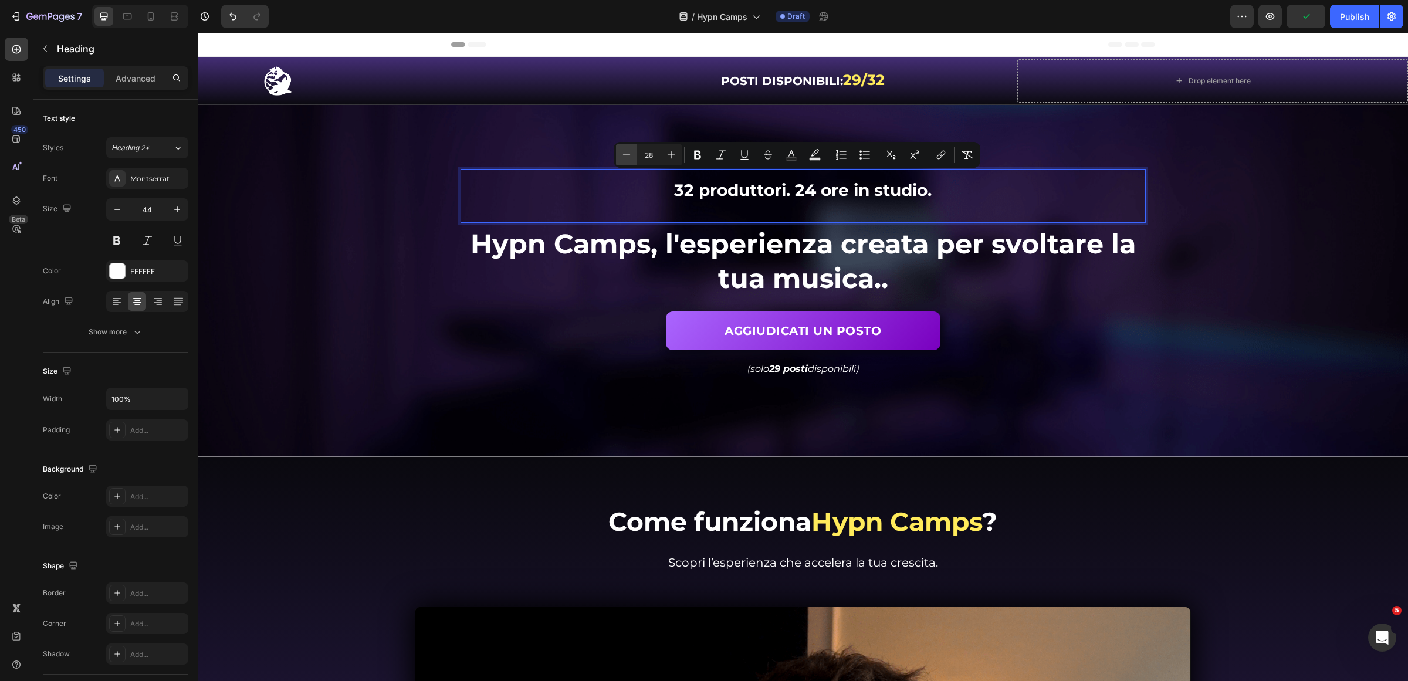
click at [631, 157] on icon "Editor contextual toolbar" at bounding box center [627, 155] width 12 height 12
type input "25"
click at [146, 209] on input "44" at bounding box center [147, 209] width 39 height 21
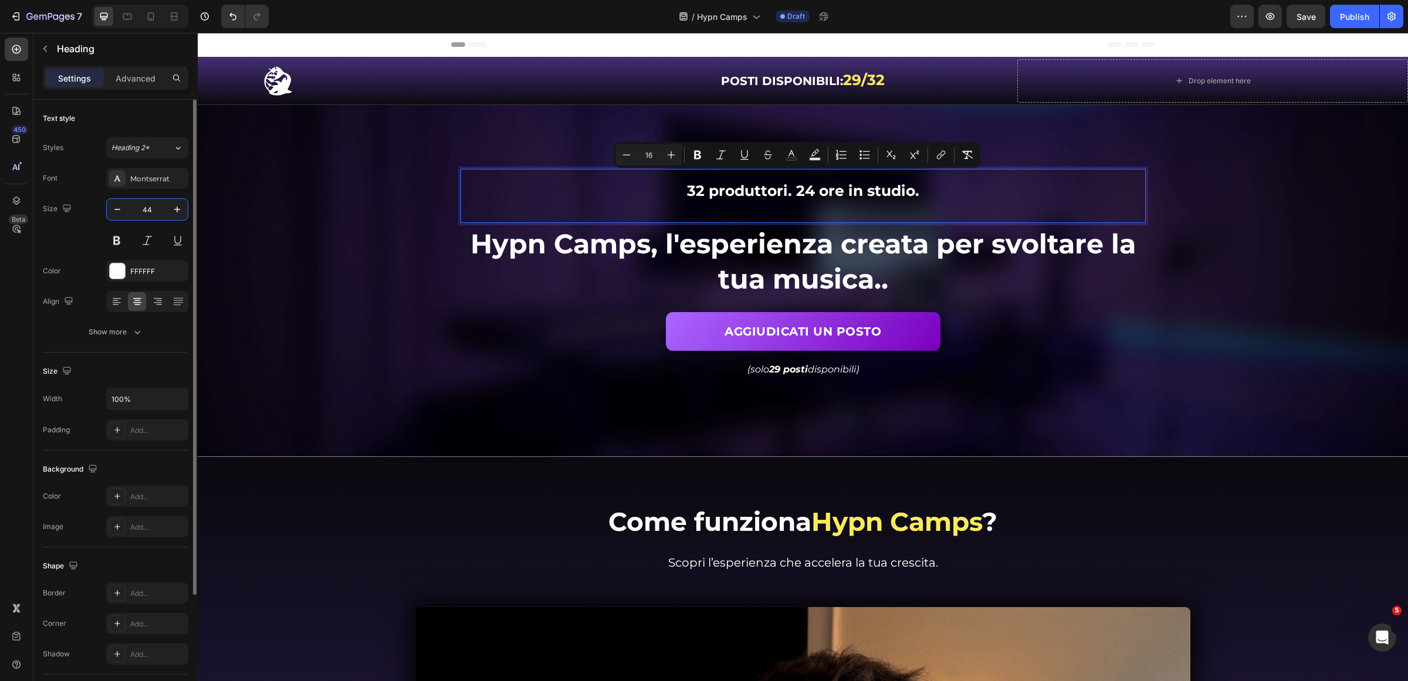
click at [146, 208] on input "44" at bounding box center [147, 209] width 39 height 21
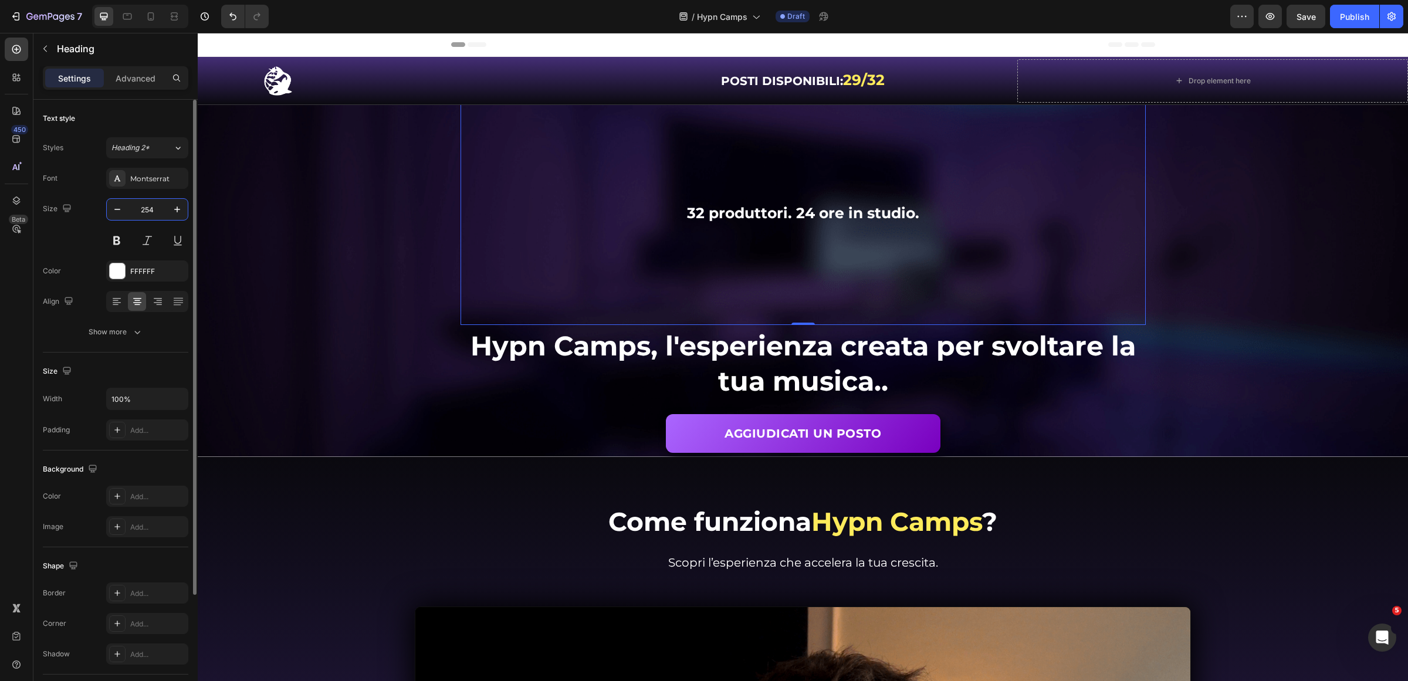
type input "25"
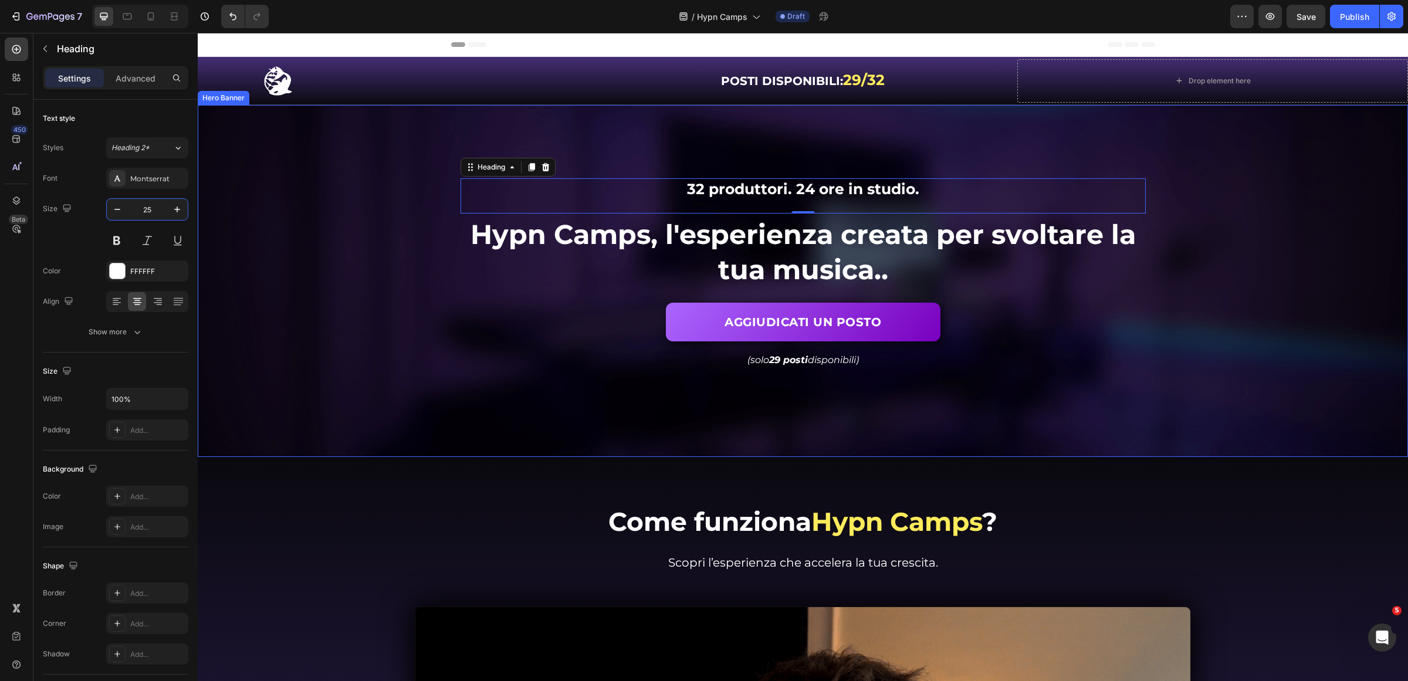
click at [1215, 258] on div "Background Image" at bounding box center [803, 281] width 1210 height 352
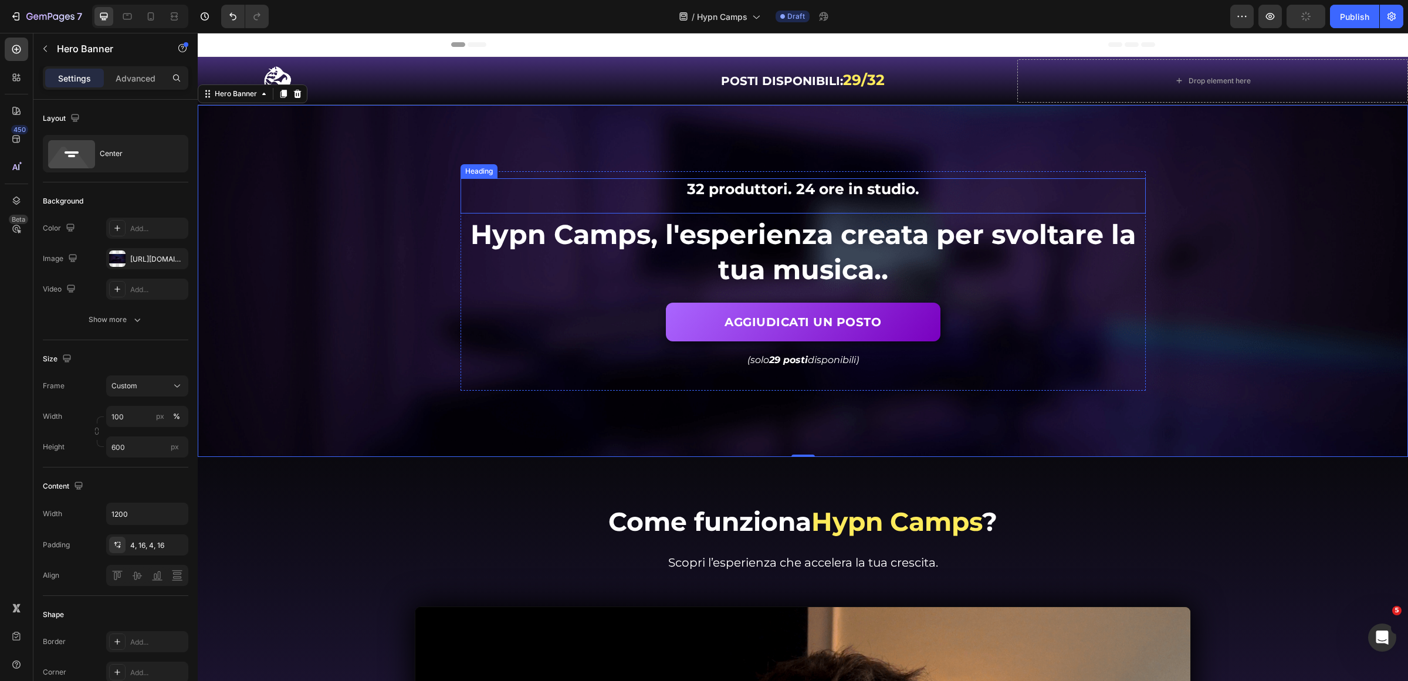
click at [842, 190] on span "32 produttori. 24 ore in studio." at bounding box center [803, 189] width 232 height 18
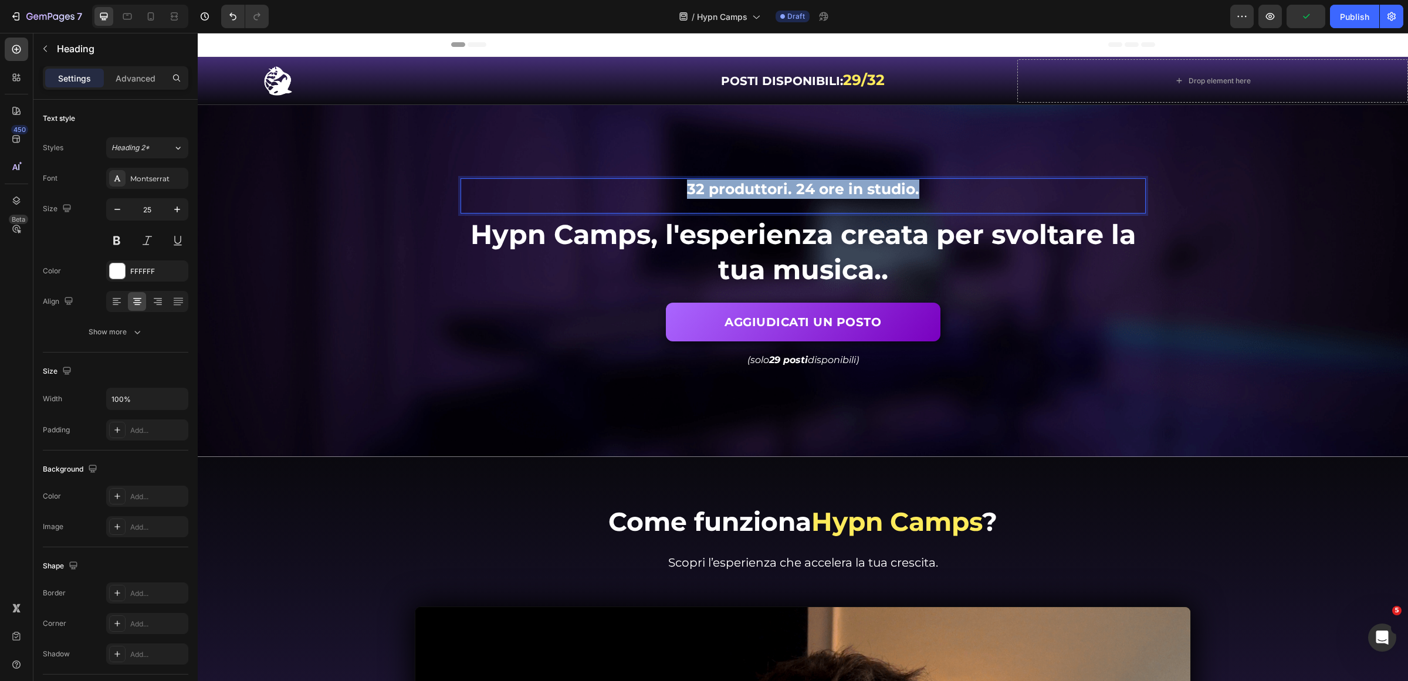
click at [842, 189] on span "32 produttori. 24 ore in studio." at bounding box center [803, 189] width 232 height 18
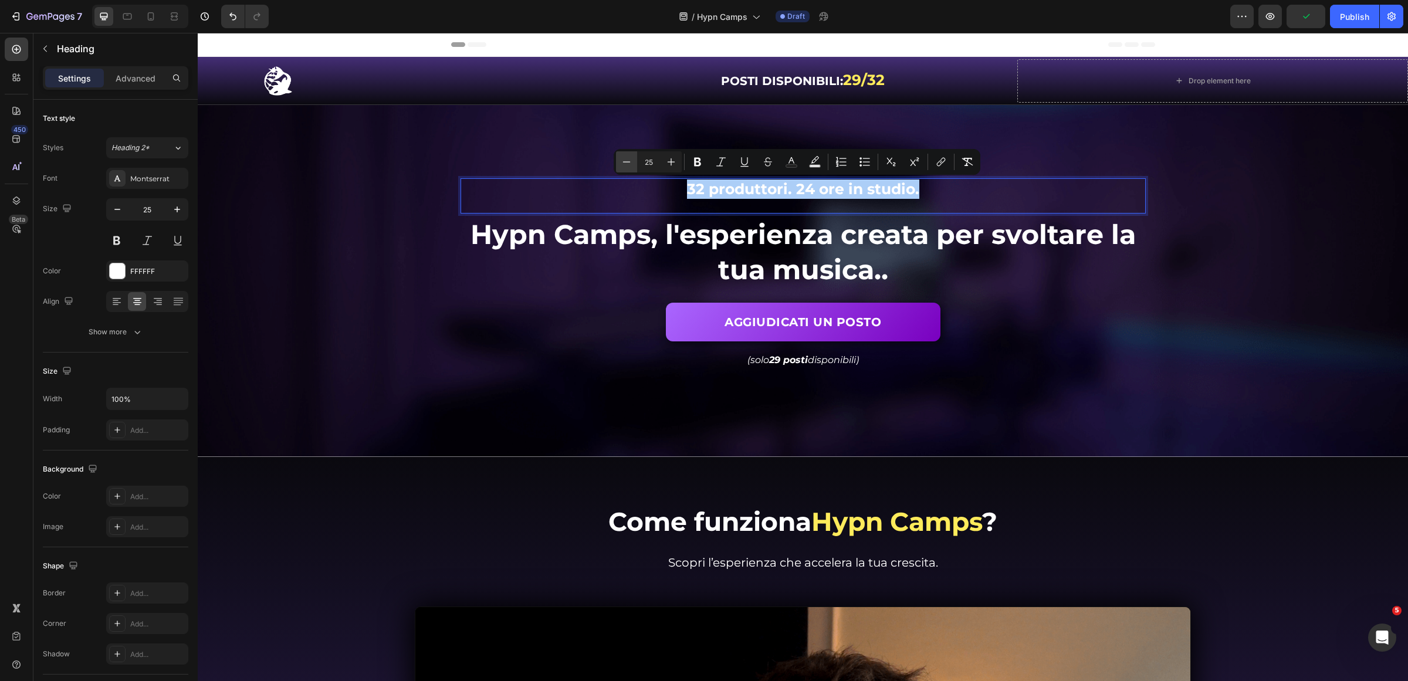
click at [635, 165] on button "Minus" at bounding box center [626, 161] width 21 height 21
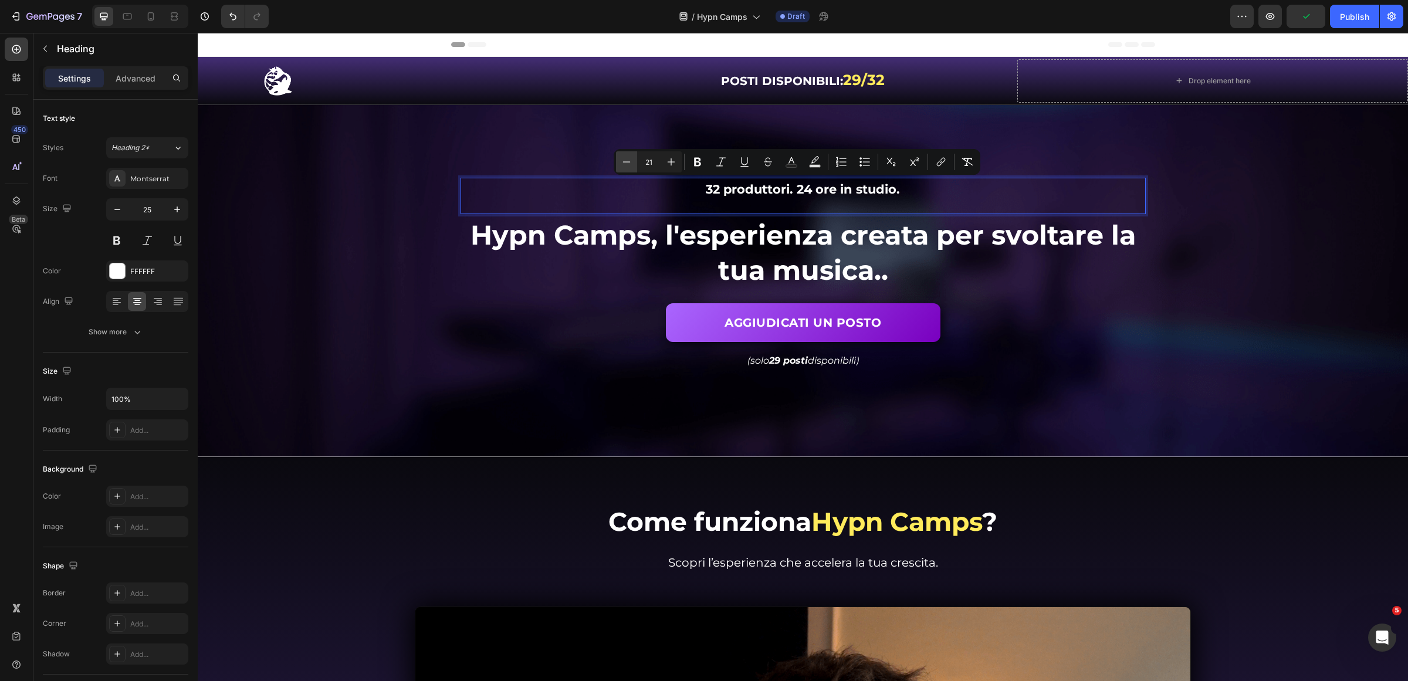
type input "20"
click at [113, 205] on icon "button" at bounding box center [117, 210] width 12 height 12
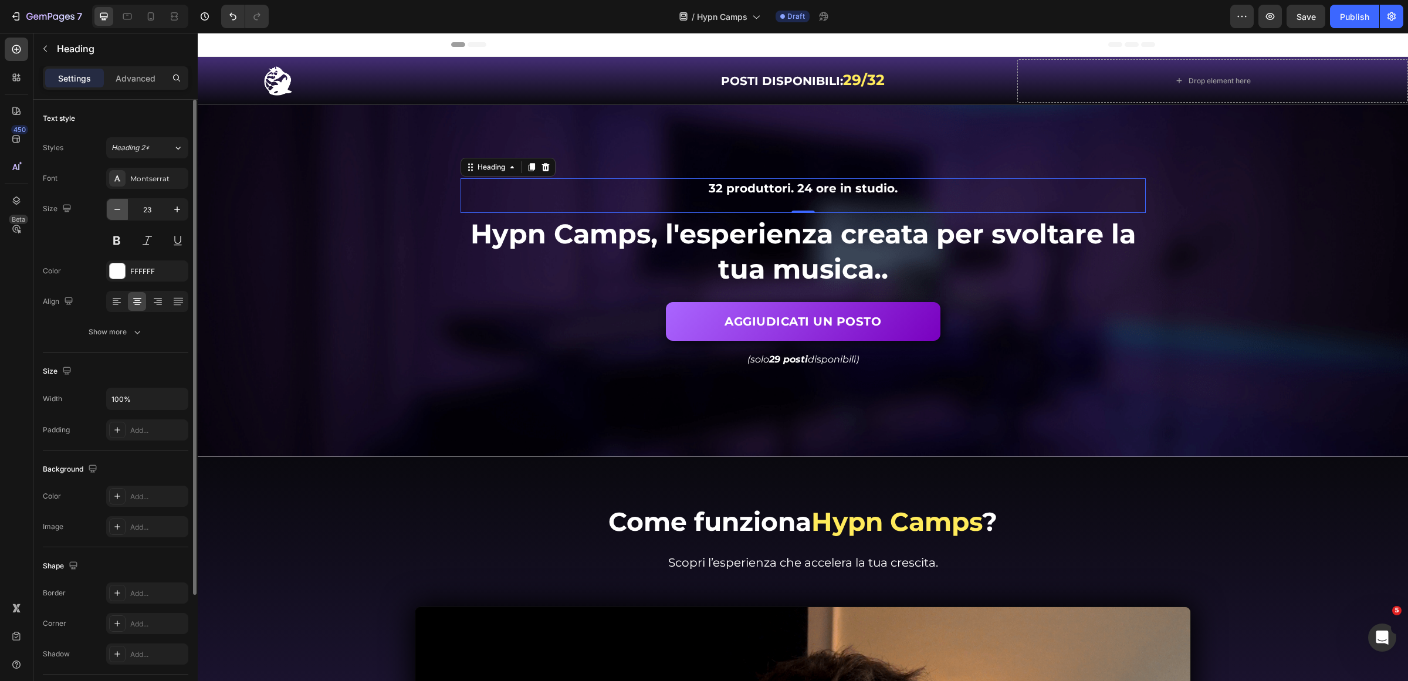
click at [113, 205] on icon "button" at bounding box center [117, 210] width 12 height 12
type input "20"
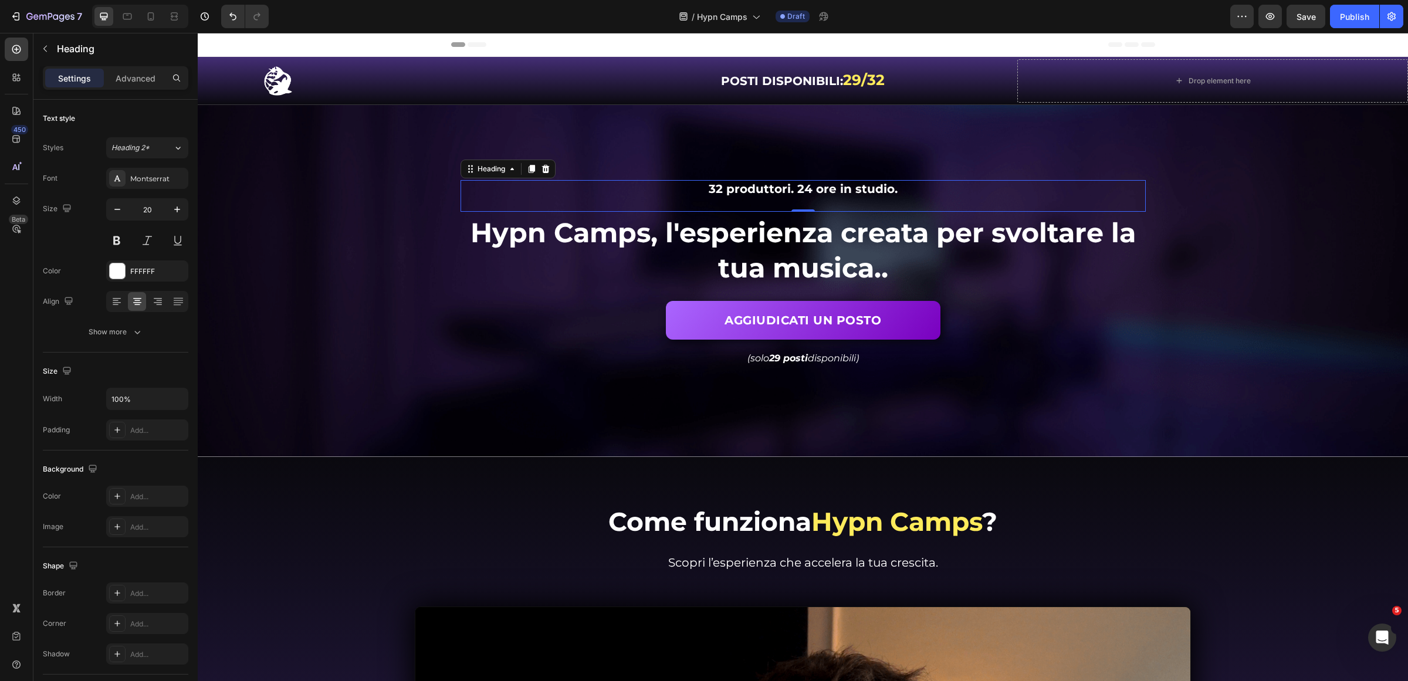
click at [527, 390] on div "32 produttori. 24 ore in studio. Heading 0 Se senti di non progredire come prod…" at bounding box center [803, 281] width 704 height 220
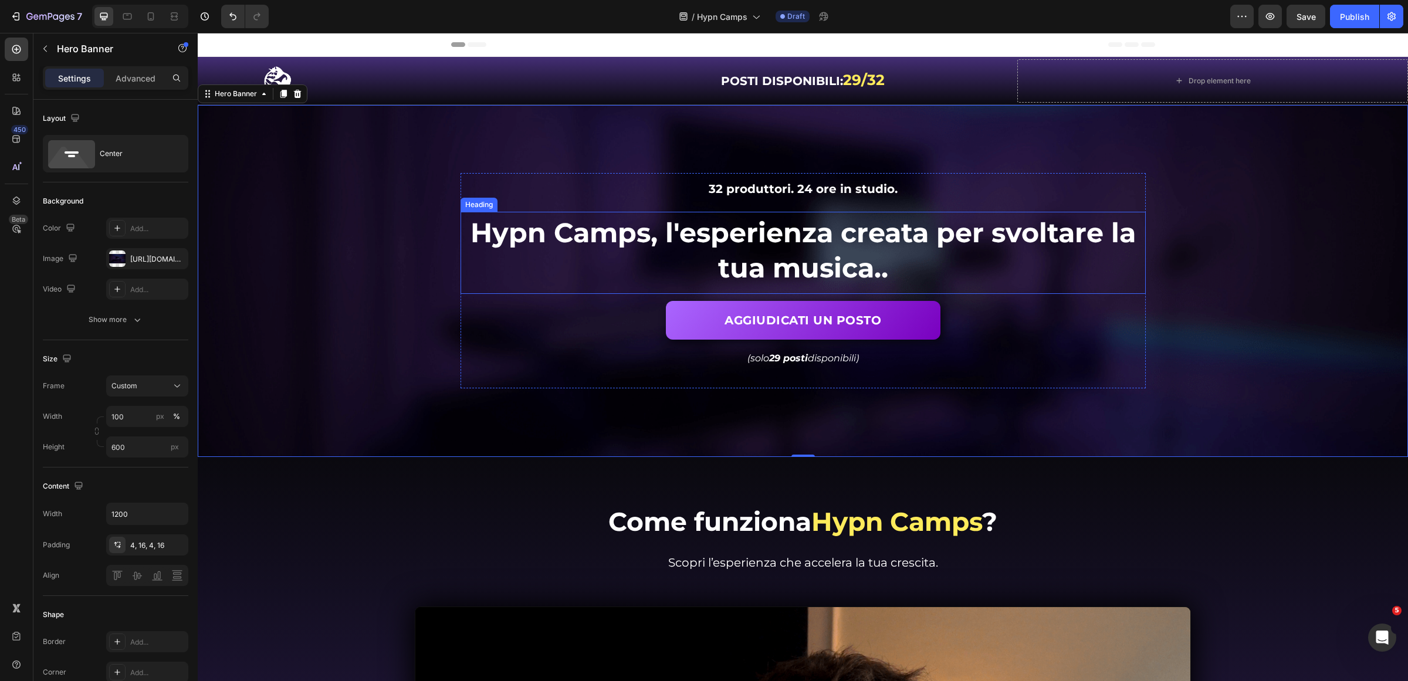
click at [766, 250] on span "Hypn Camps, l'esperienza creata per svoltare la tua musica.." at bounding box center [803, 250] width 665 height 69
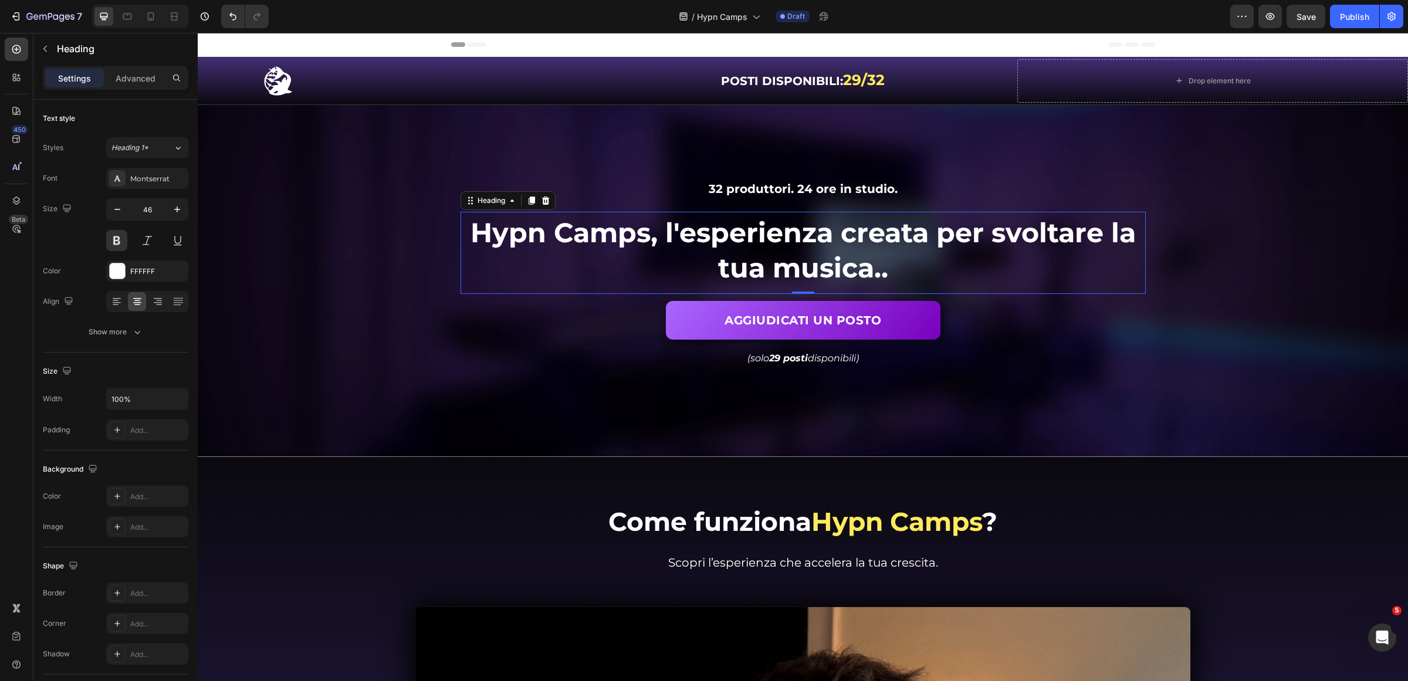
click at [1205, 280] on div "Background Image" at bounding box center [803, 281] width 1210 height 352
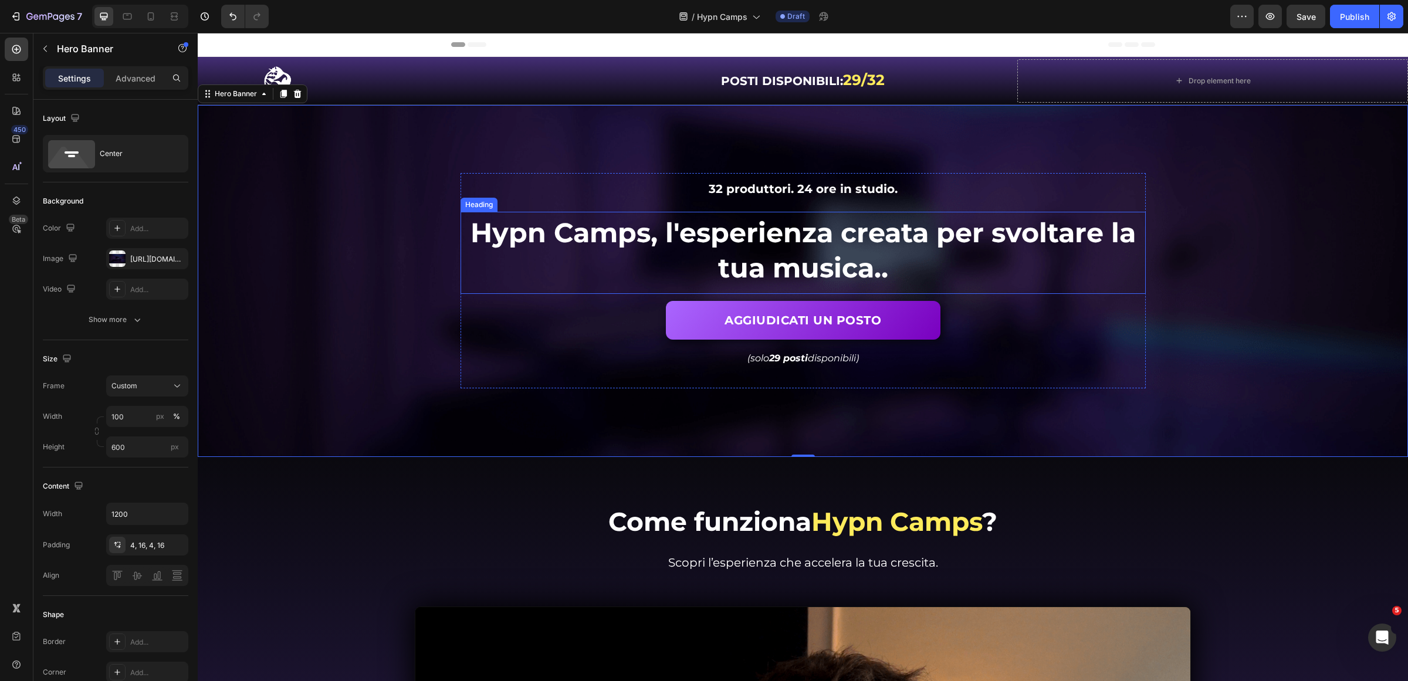
click at [782, 241] on span "Hypn Camps, l'esperienza creata per svoltare la tua musica.." at bounding box center [803, 250] width 665 height 69
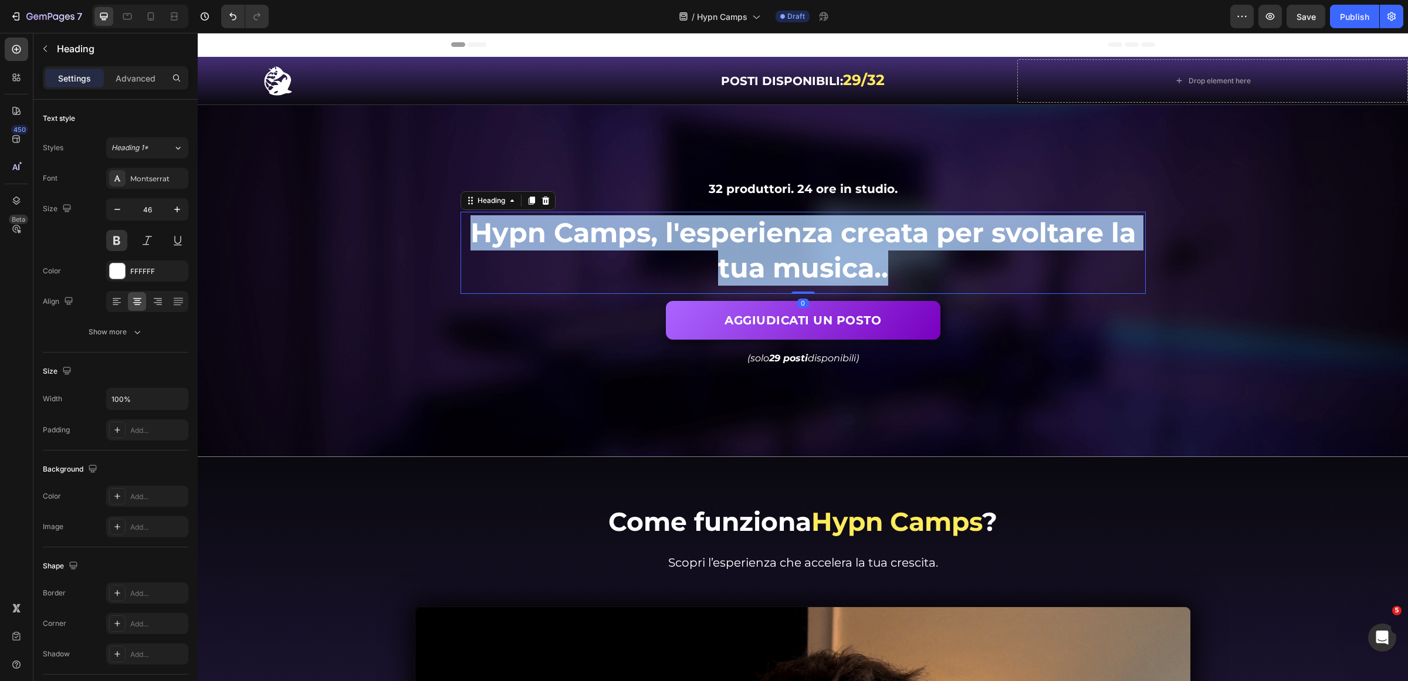
click at [782, 241] on span "Hypn Camps, l'esperienza creata per svoltare la tua musica.." at bounding box center [803, 250] width 665 height 69
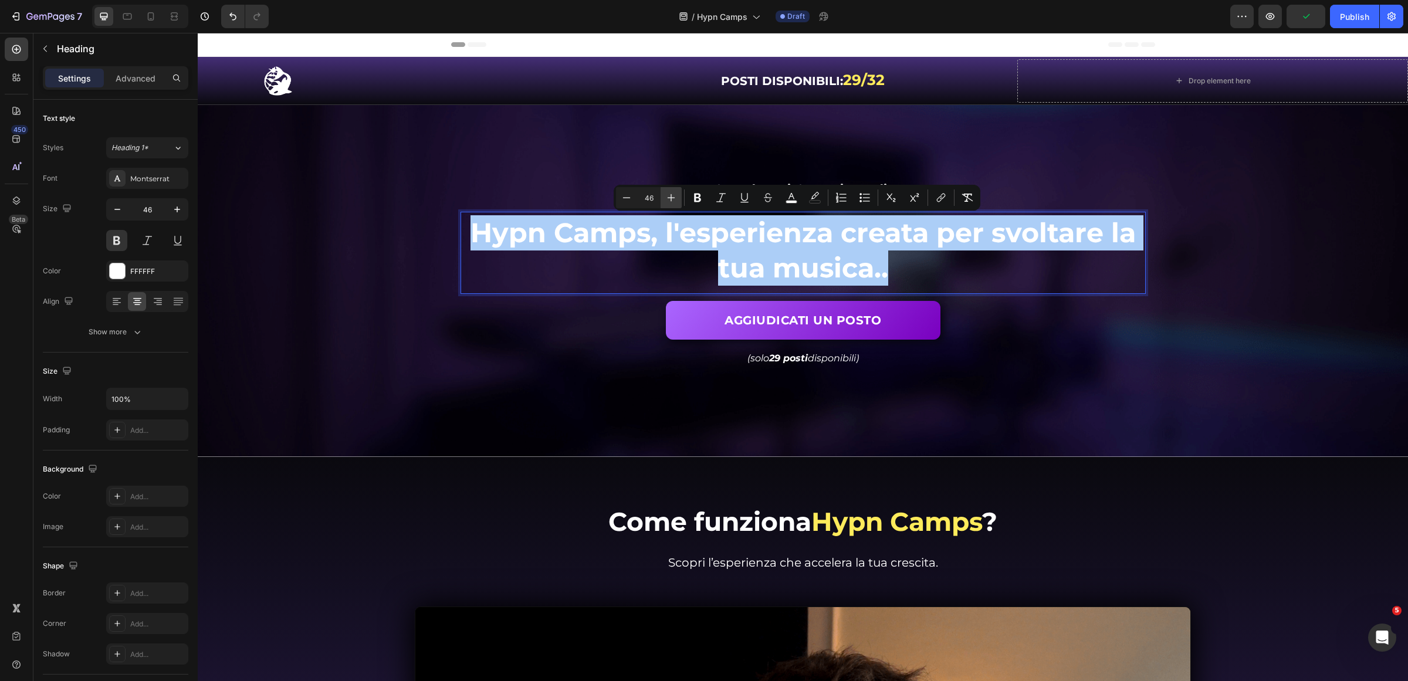
click at [670, 192] on icon "Editor contextual toolbar" at bounding box center [671, 198] width 12 height 12
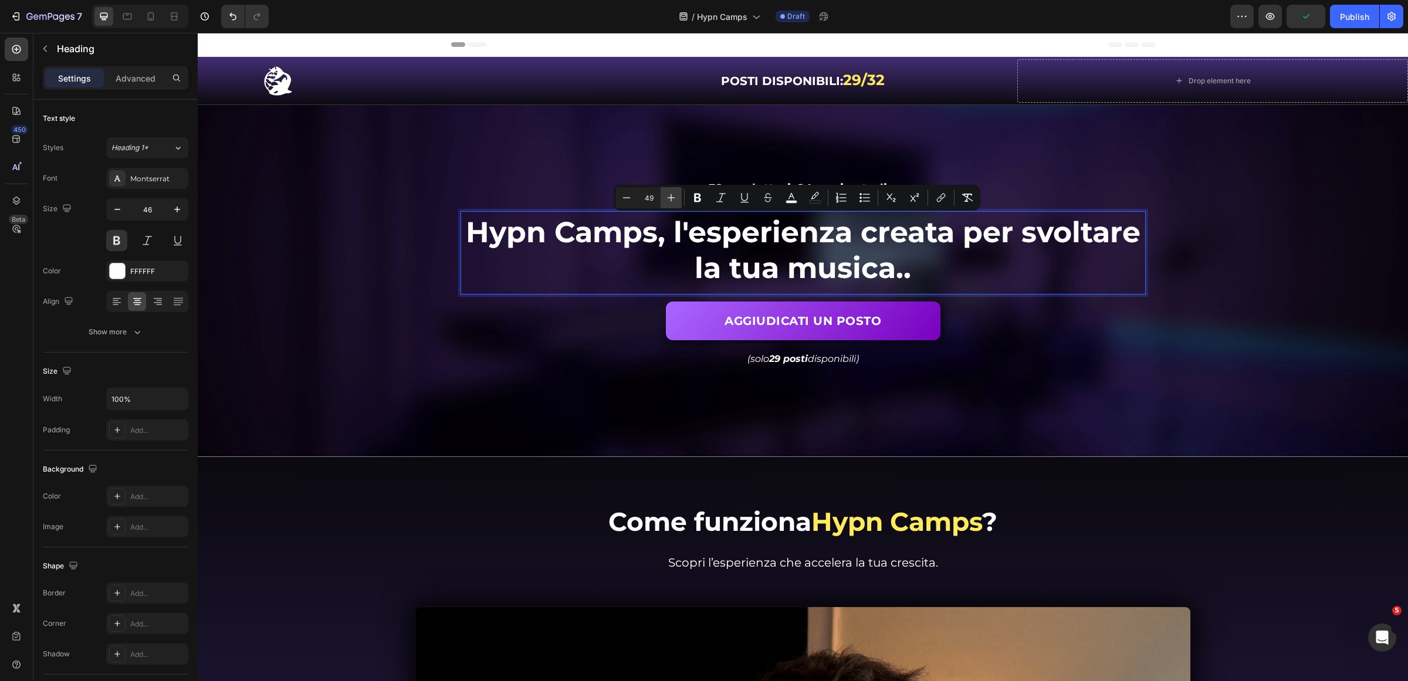
click at [670, 192] on icon "Editor contextual toolbar" at bounding box center [671, 198] width 12 height 12
type input "50"
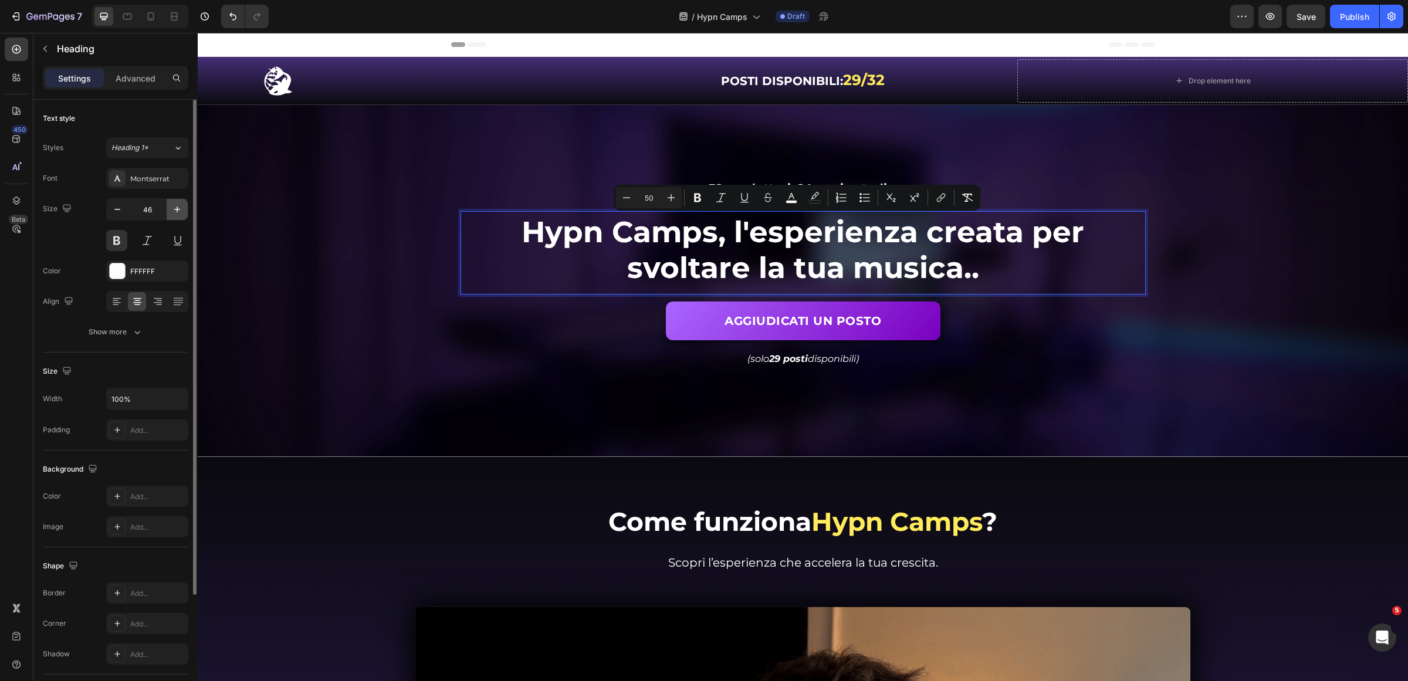
click at [171, 209] on icon "button" at bounding box center [177, 210] width 12 height 12
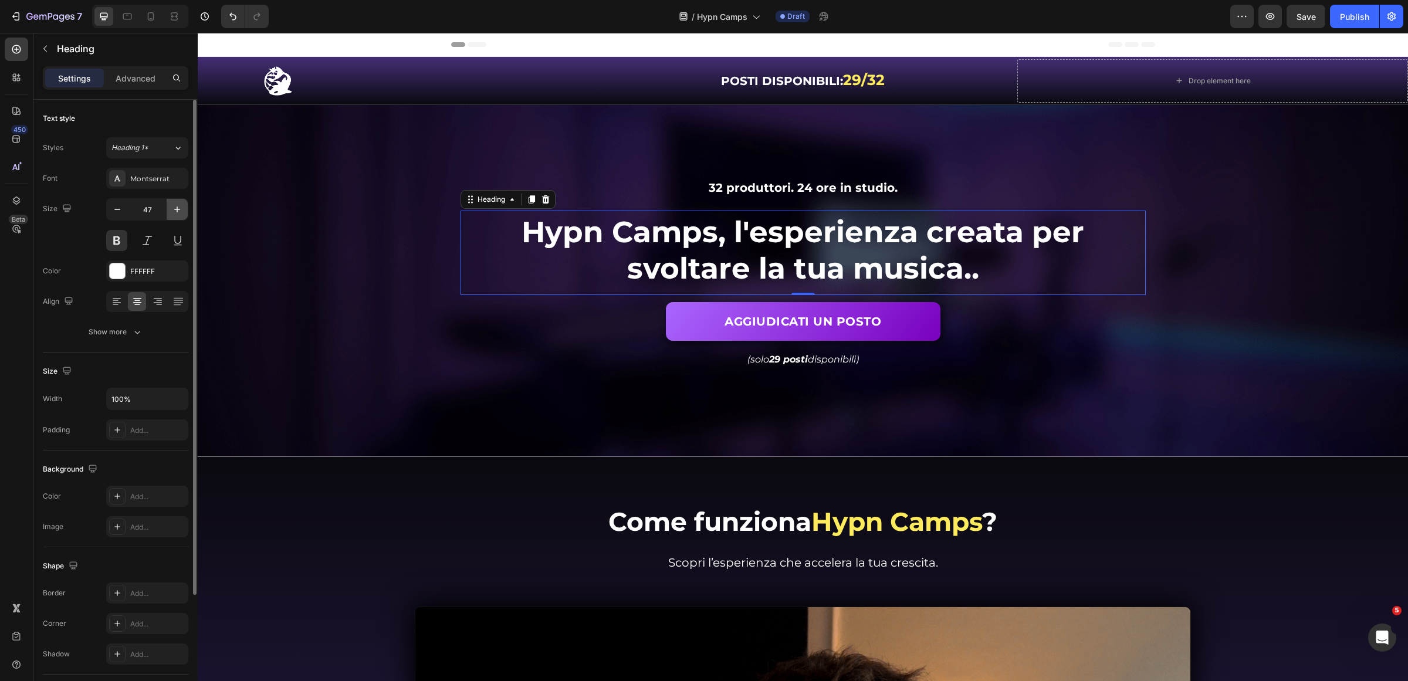
click at [171, 209] on icon "button" at bounding box center [177, 210] width 12 height 12
type input "50"
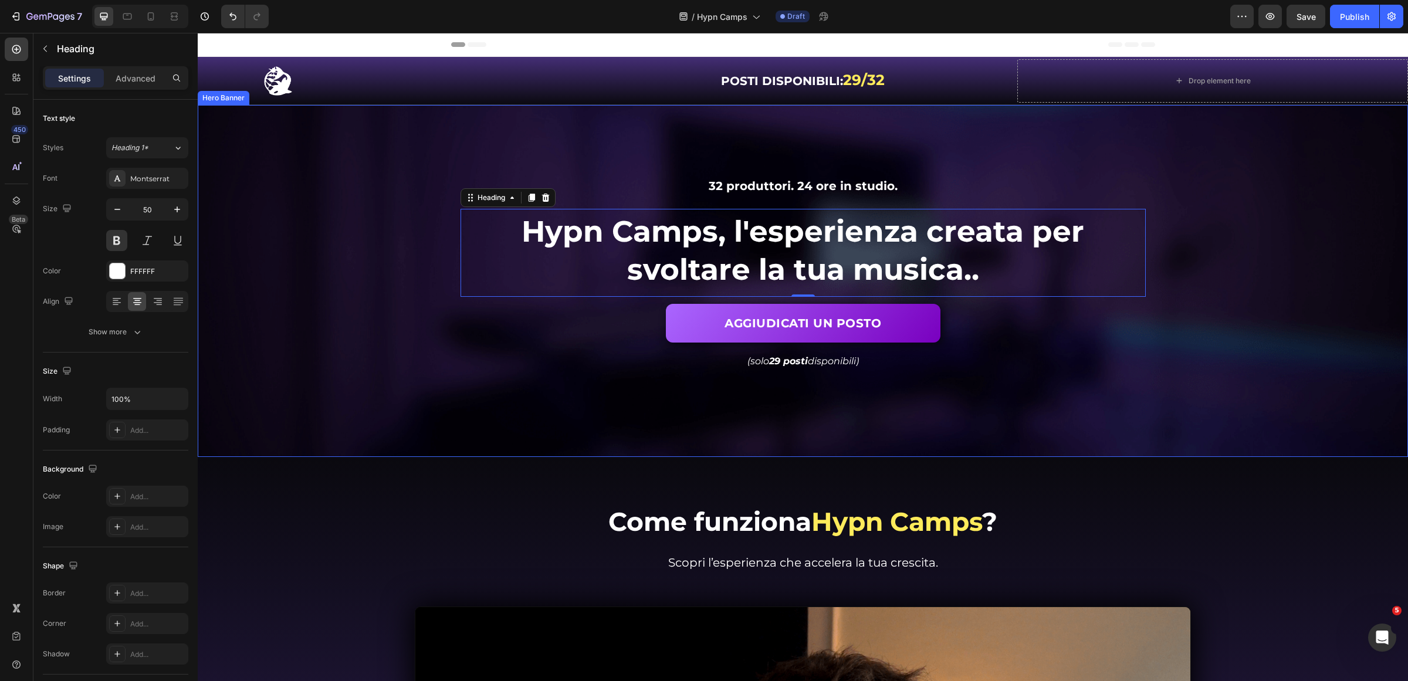
click at [1216, 348] on div "Background Image" at bounding box center [803, 281] width 1210 height 352
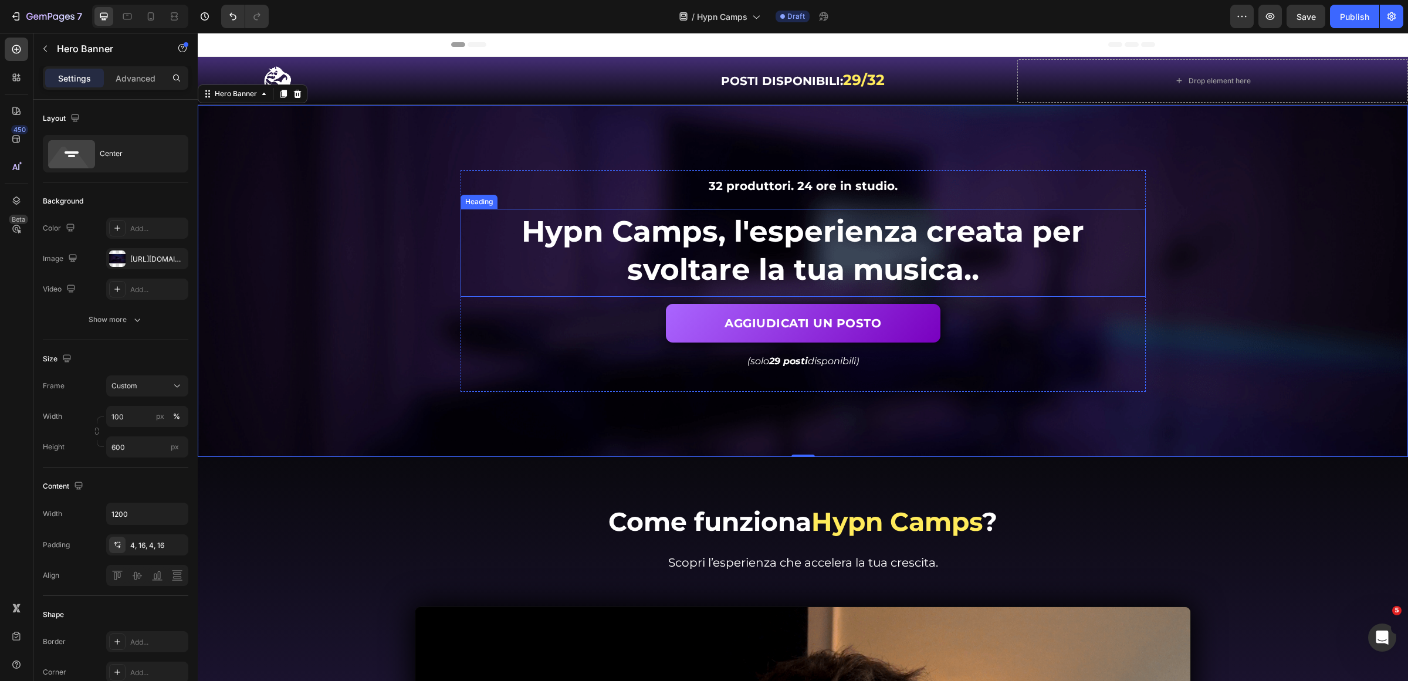
click at [908, 239] on span "Hypn Camps, l'esperienza creata per svoltare la tua musica.." at bounding box center [803, 251] width 563 height 74
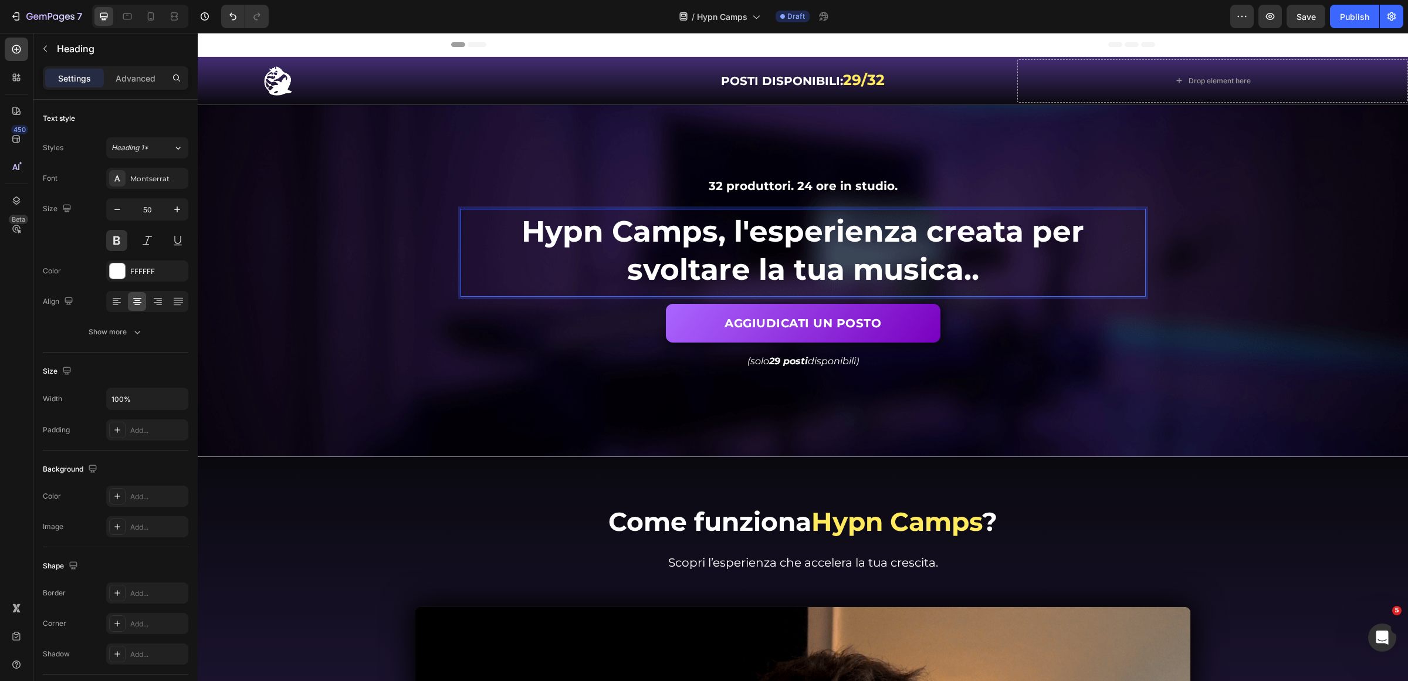
click at [926, 238] on span "Hypn Camps, l'esperienza creata per svoltare la tua musica.." at bounding box center [803, 251] width 563 height 74
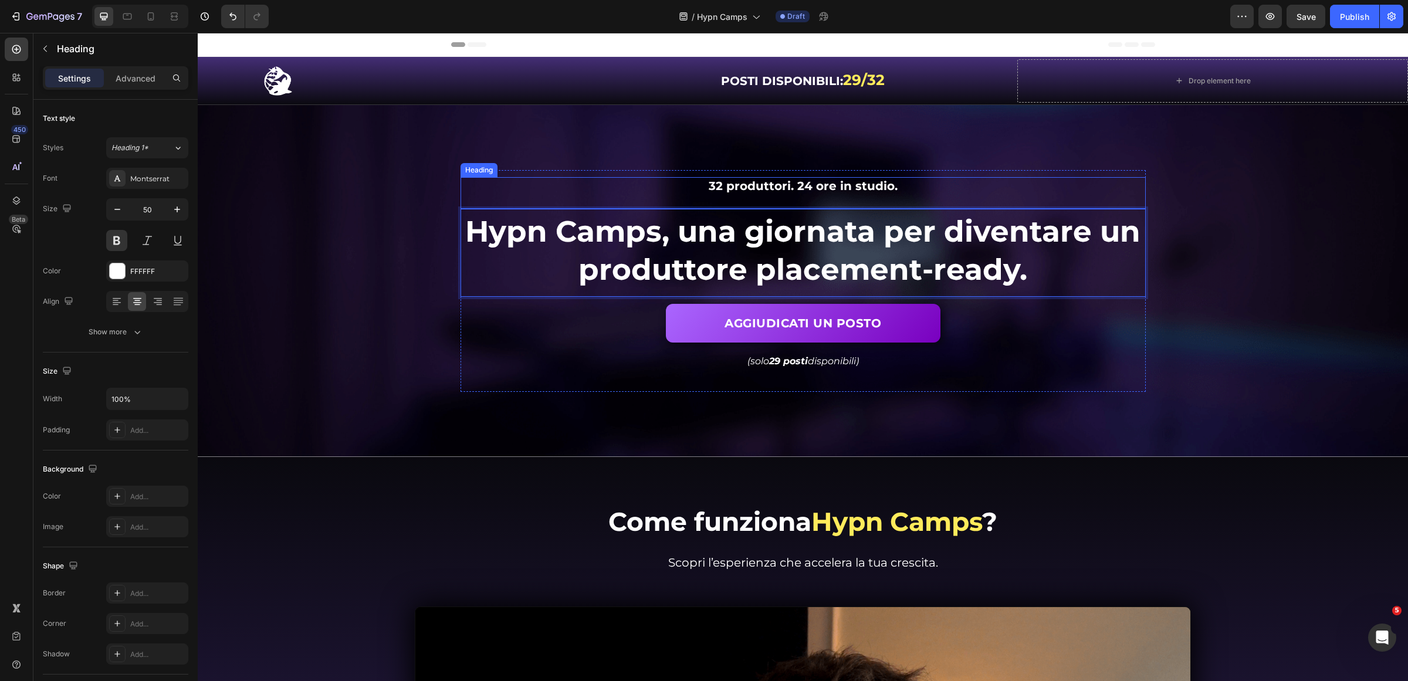
click at [688, 185] on p "⁠⁠⁠⁠⁠⁠⁠ 32 produttori. 24 ore in studio." at bounding box center [803, 185] width 683 height 15
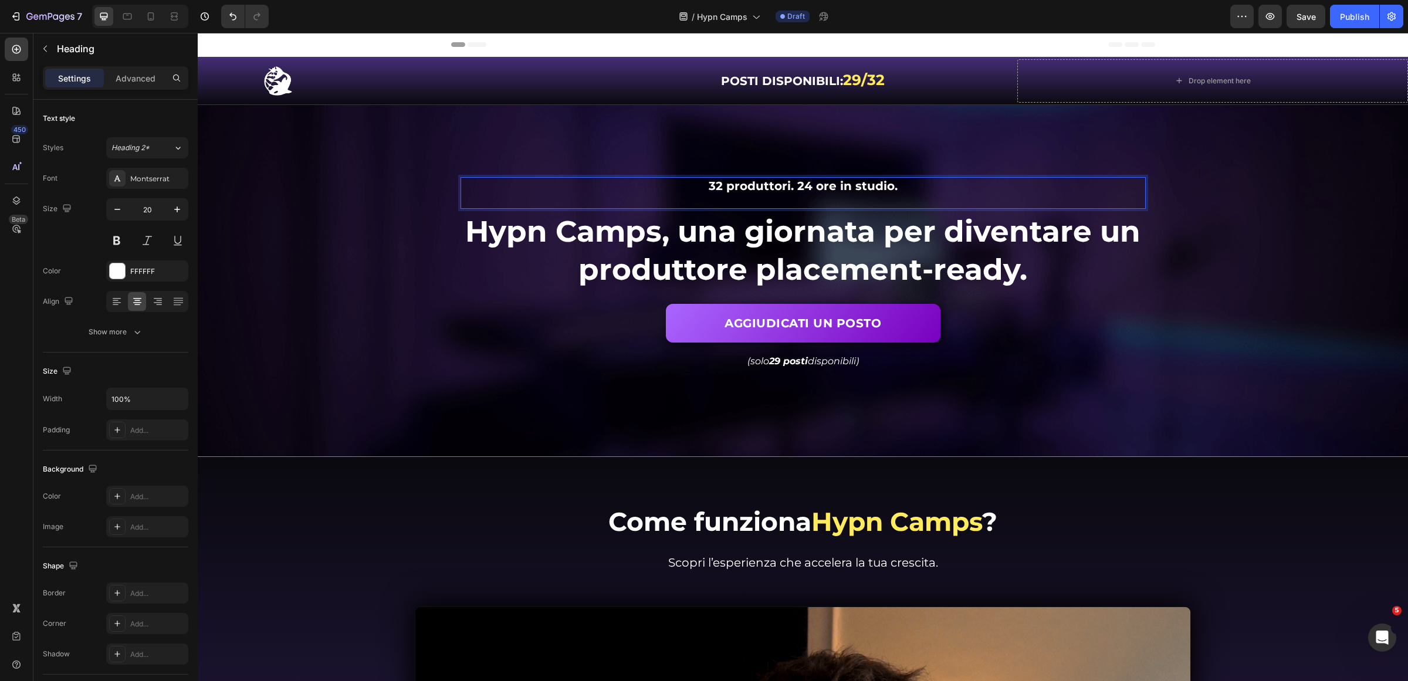
click at [901, 189] on p "32 produttori. 24 ore in studio." at bounding box center [803, 185] width 683 height 15
click at [648, 224] on span "Hypn Camps, una giornata per diventare un produttore placement-ready." at bounding box center [802, 251] width 675 height 74
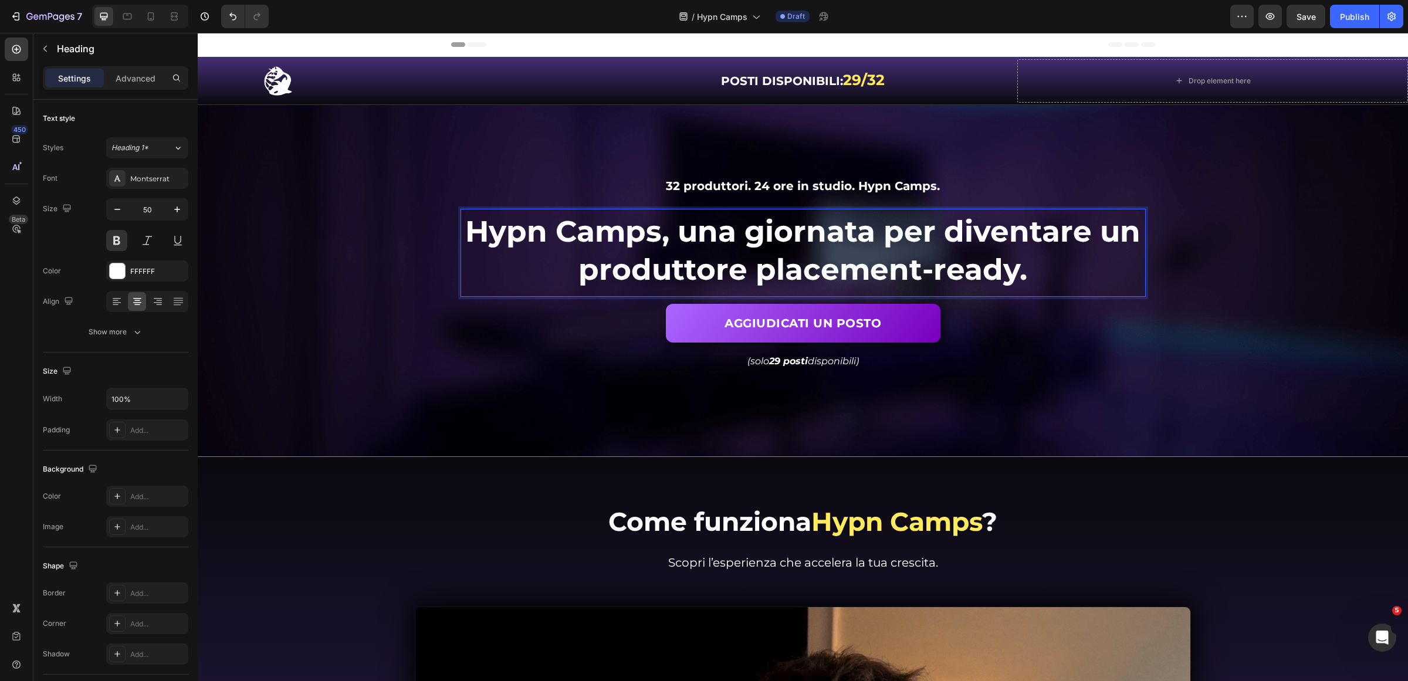
click at [701, 235] on span "Hypn Camps, una giornata per diventare un produttore placement-ready." at bounding box center [802, 251] width 675 height 74
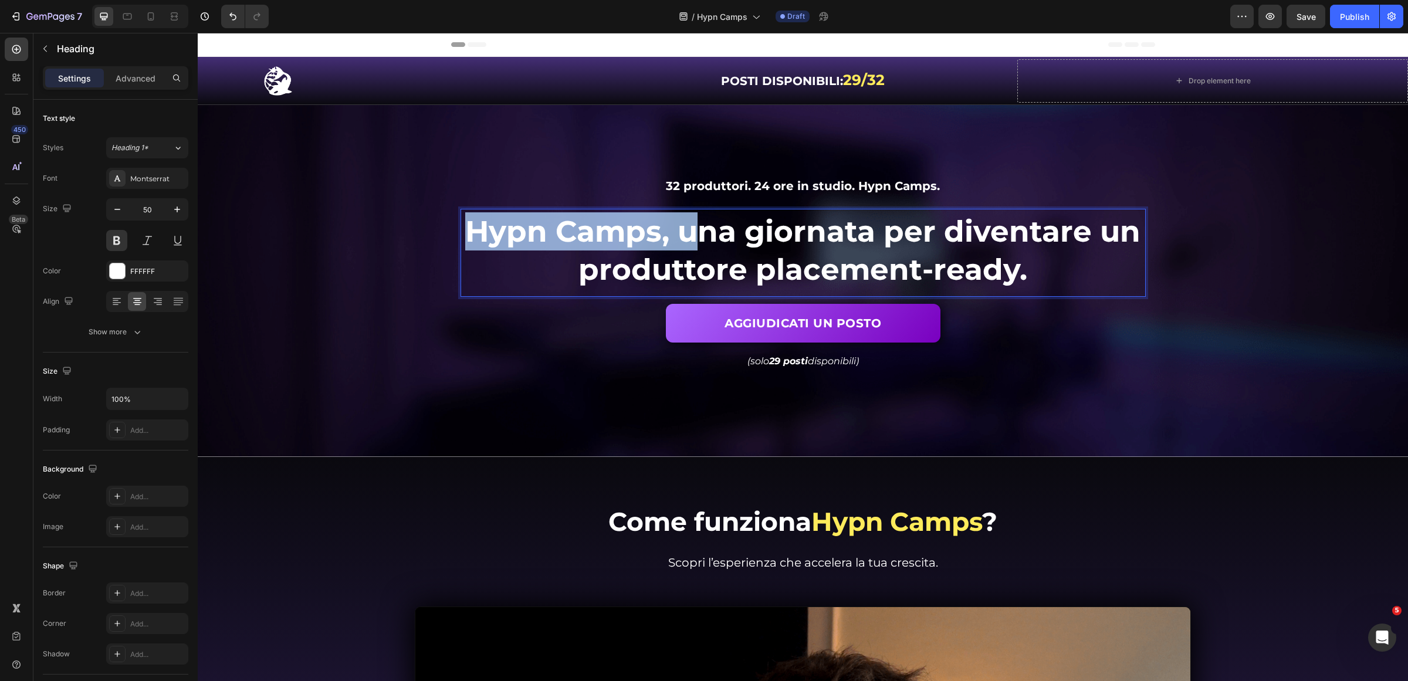
click at [472, 235] on span "Hypn Camps, una giornata per diventare un produttore placement-ready." at bounding box center [802, 251] width 675 height 74
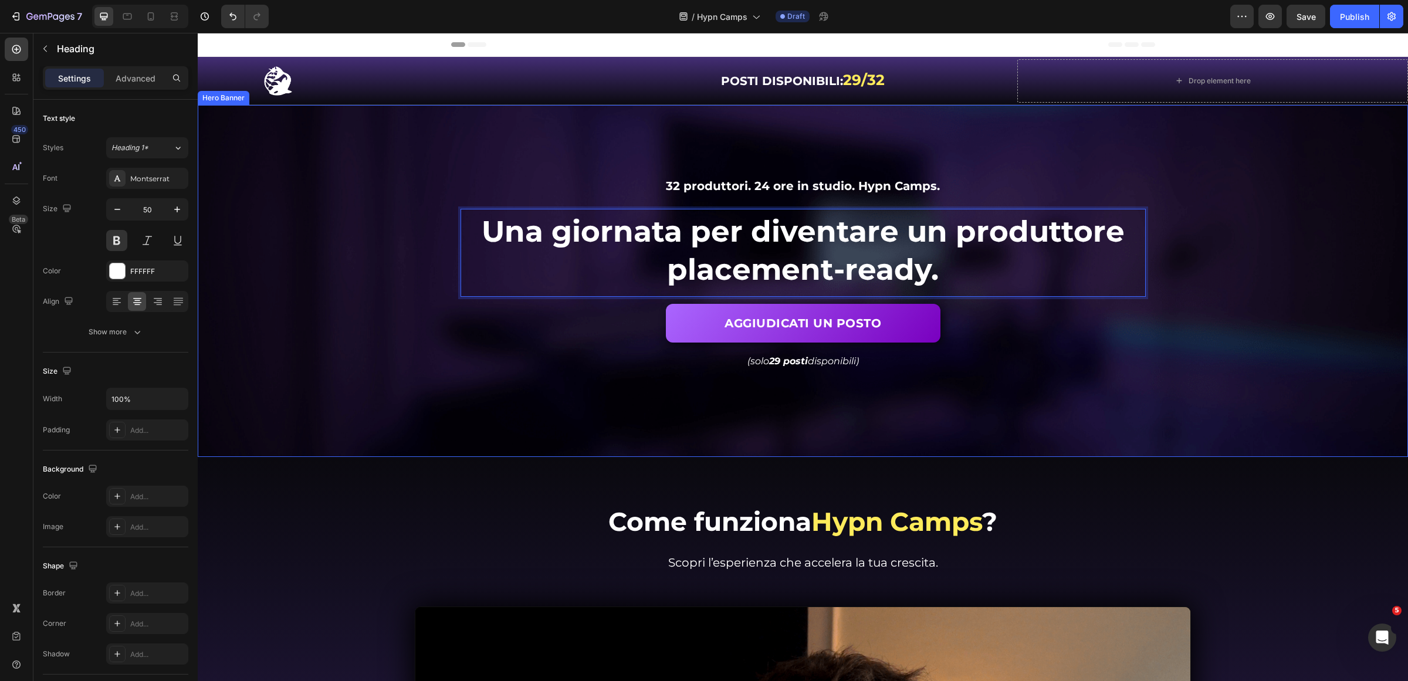
click at [1200, 350] on div "Background Image" at bounding box center [803, 281] width 1210 height 352
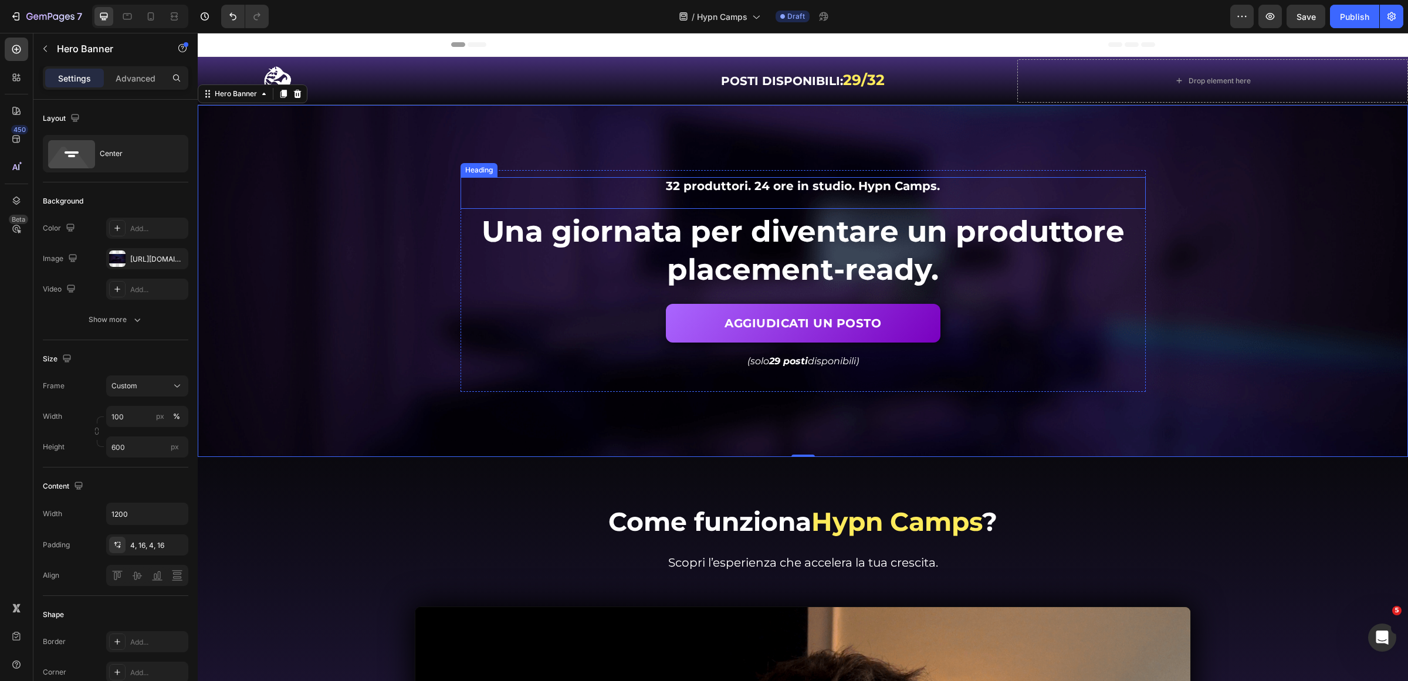
click at [682, 188] on span "32 produttori. 24 ore in studio. Hypn Camps." at bounding box center [803, 186] width 274 height 14
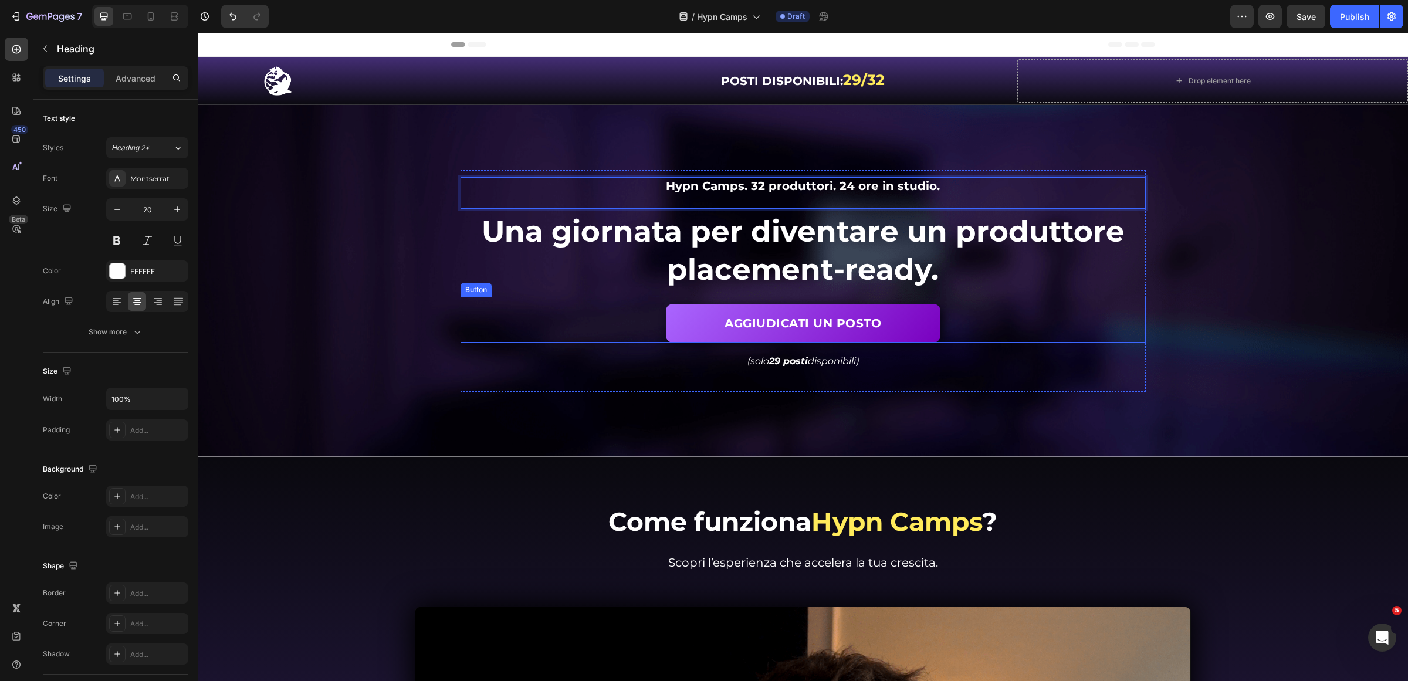
click at [1027, 343] on div "(solo 29 posti disponibili) Text Block" at bounding box center [803, 357] width 685 height 29
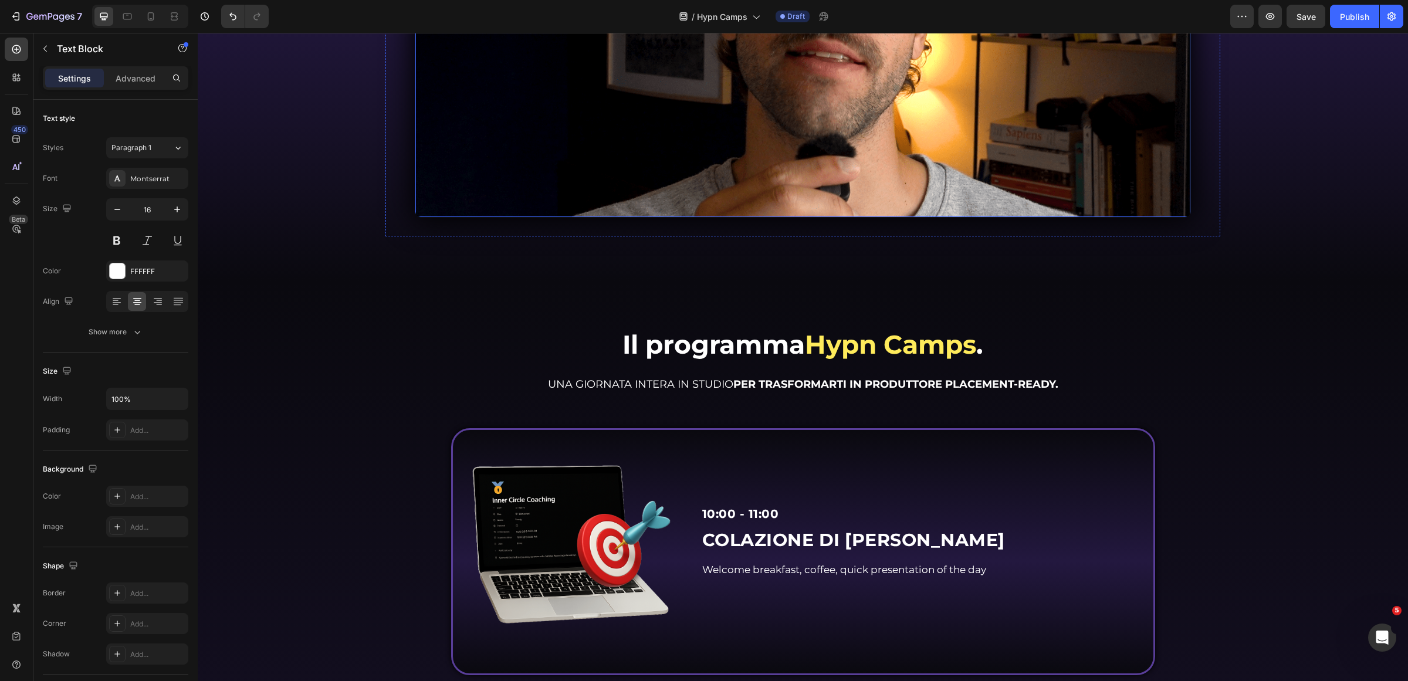
scroll to position [953, 0]
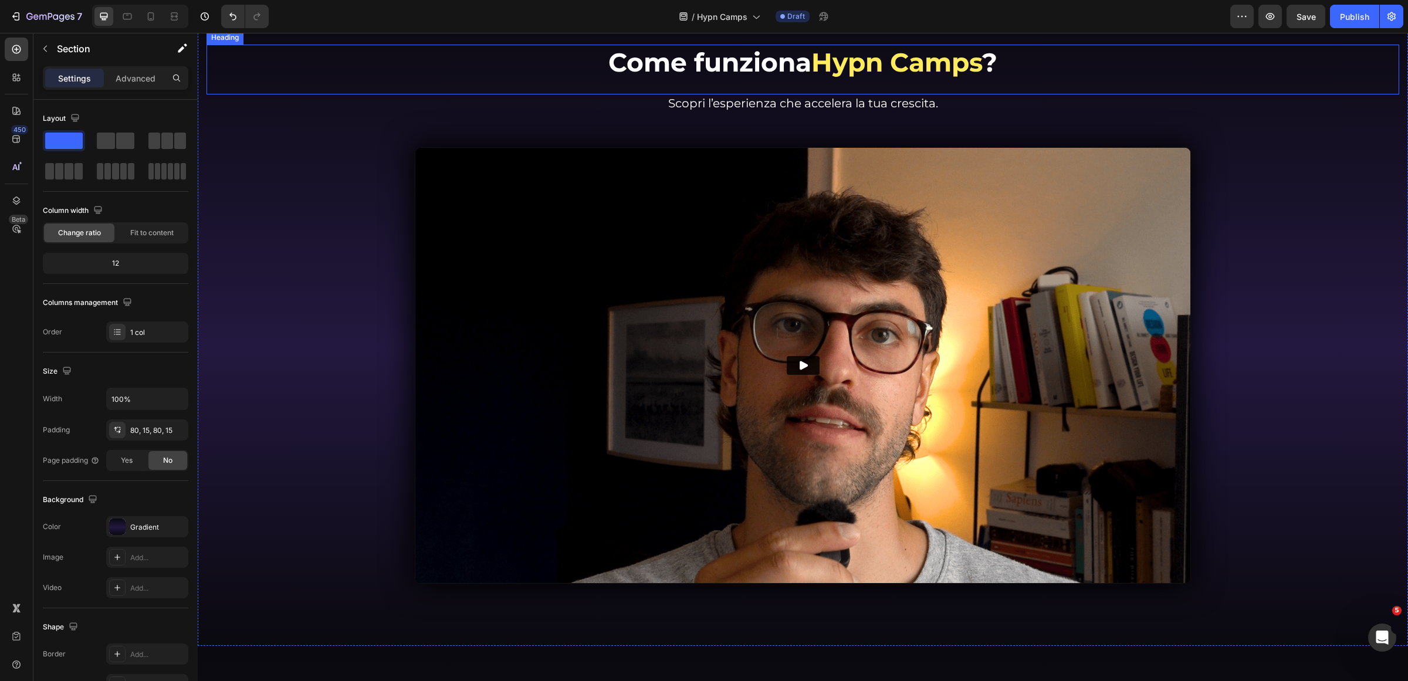
scroll to position [293, 0]
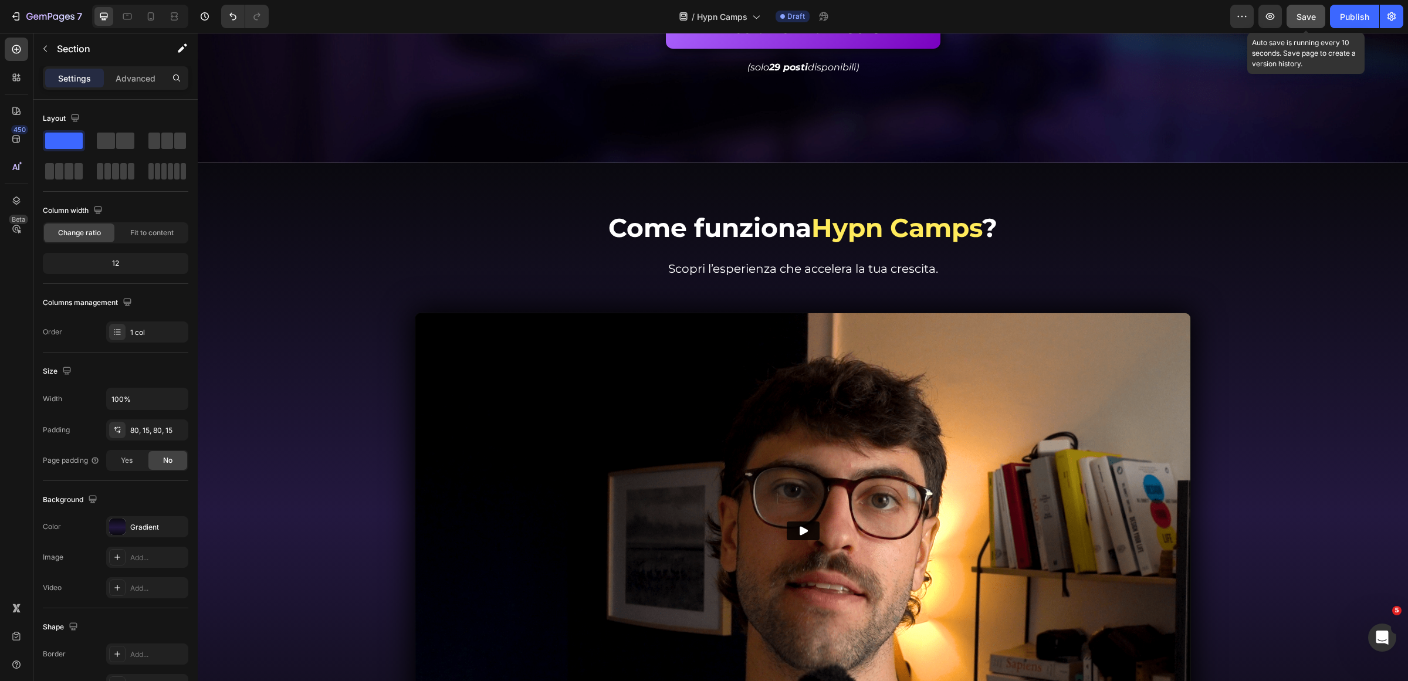
click at [1306, 16] on span "Save" at bounding box center [1306, 17] width 19 height 10
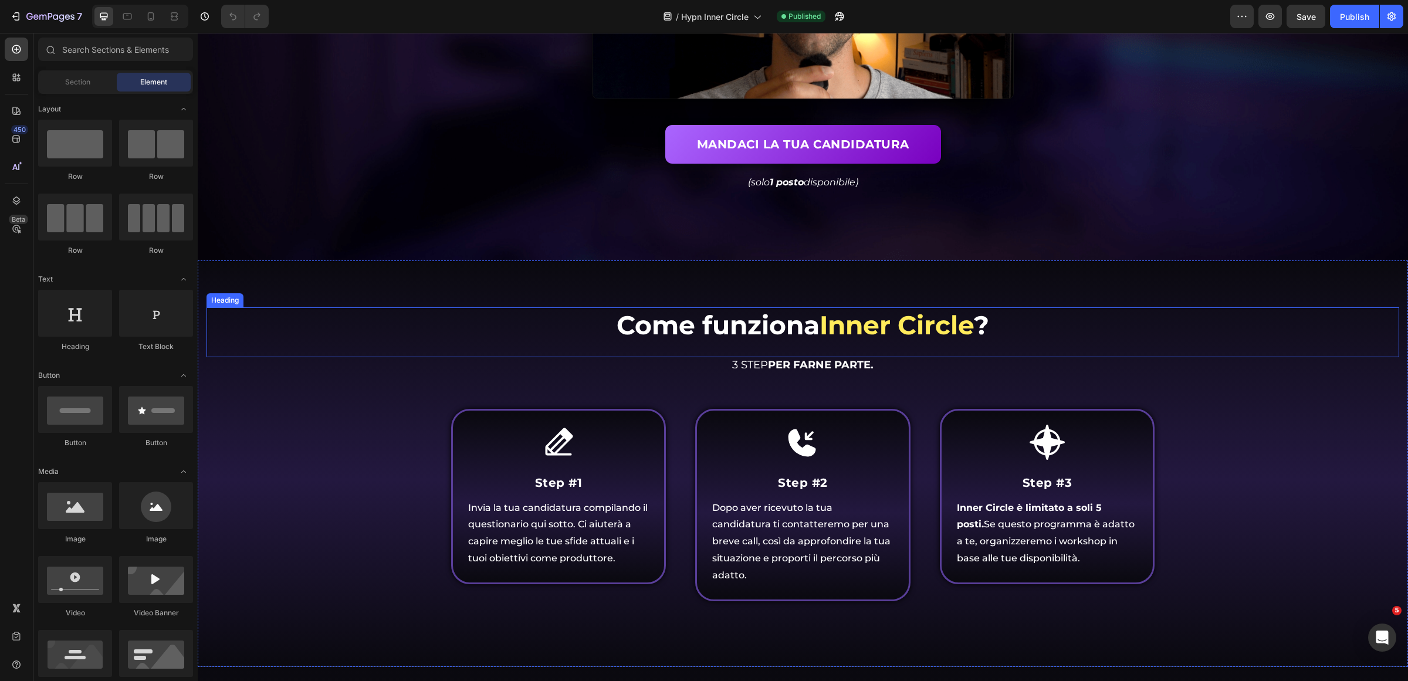
scroll to position [440, 0]
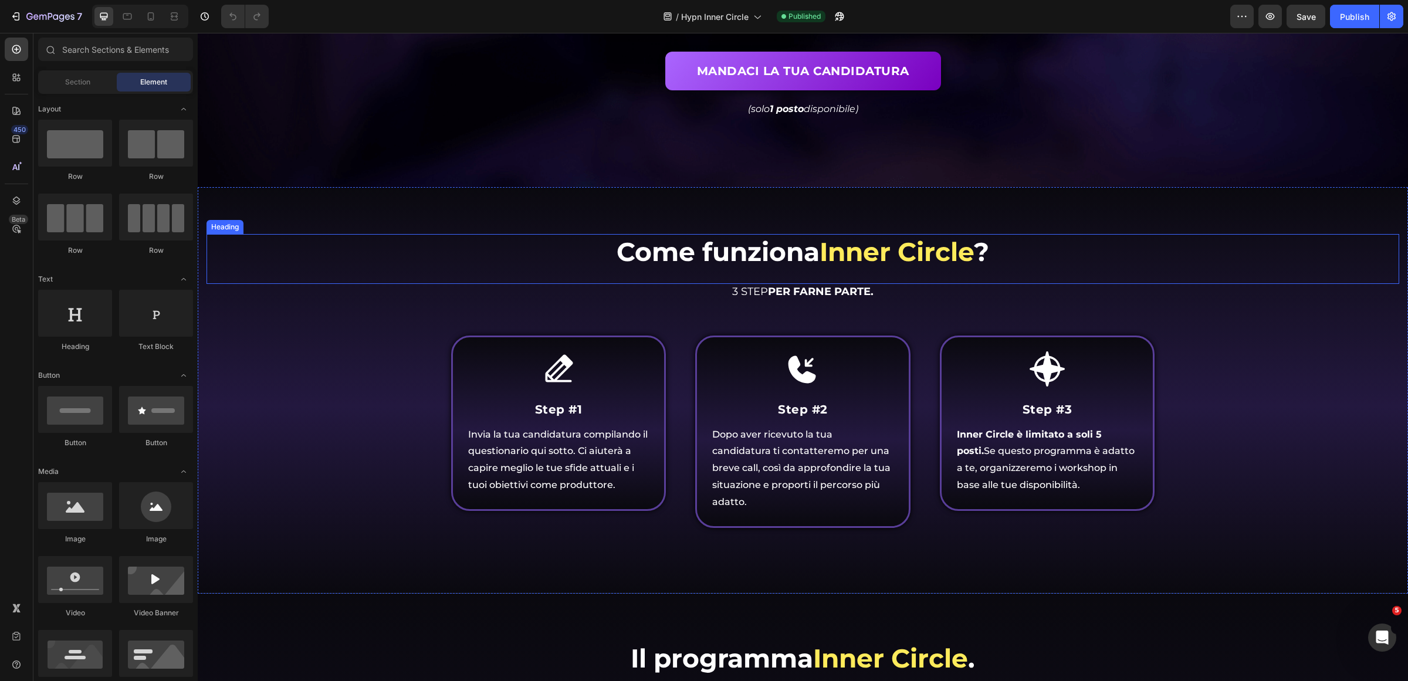
click at [1030, 238] on h2 "Come funziona Inner Circle ?" at bounding box center [803, 252] width 1193 height 36
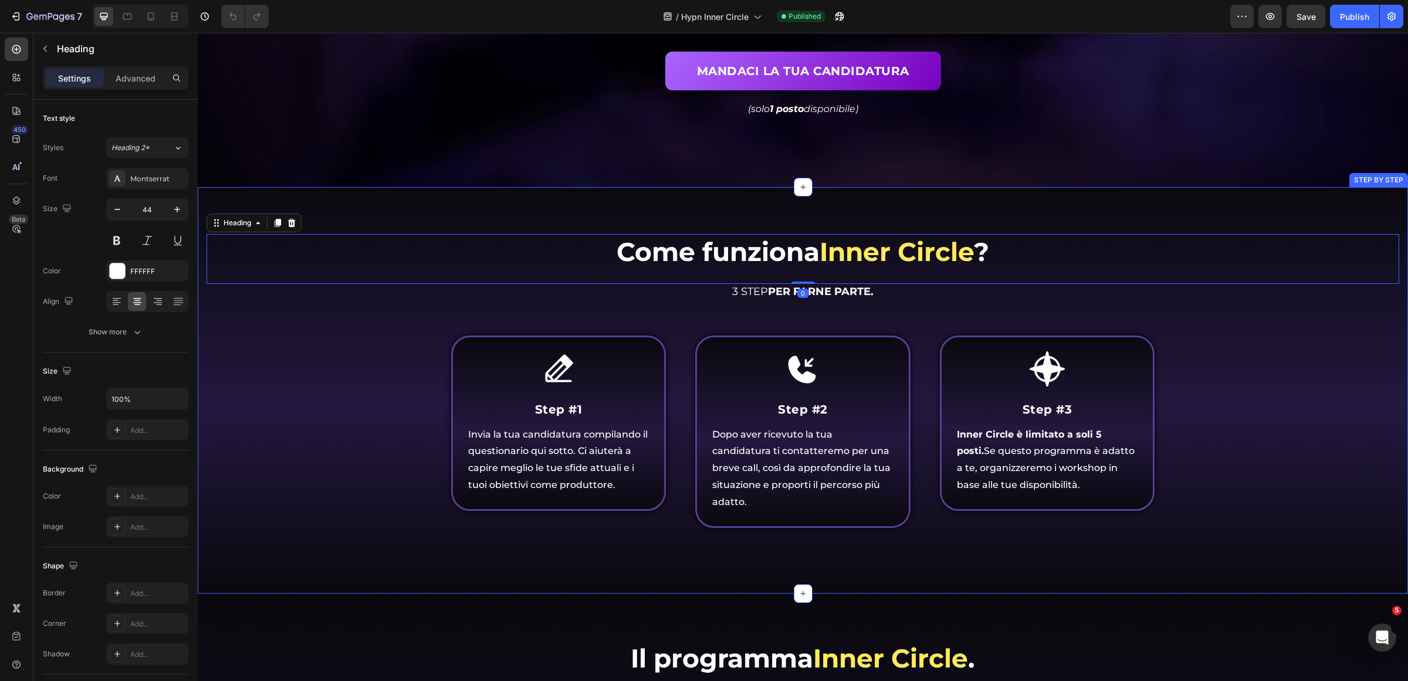
click at [1002, 204] on div "Come funziona Inner Circle ? Heading 0 Come funziona Inner Circle ? Heading 3 S…" at bounding box center [803, 390] width 1210 height 407
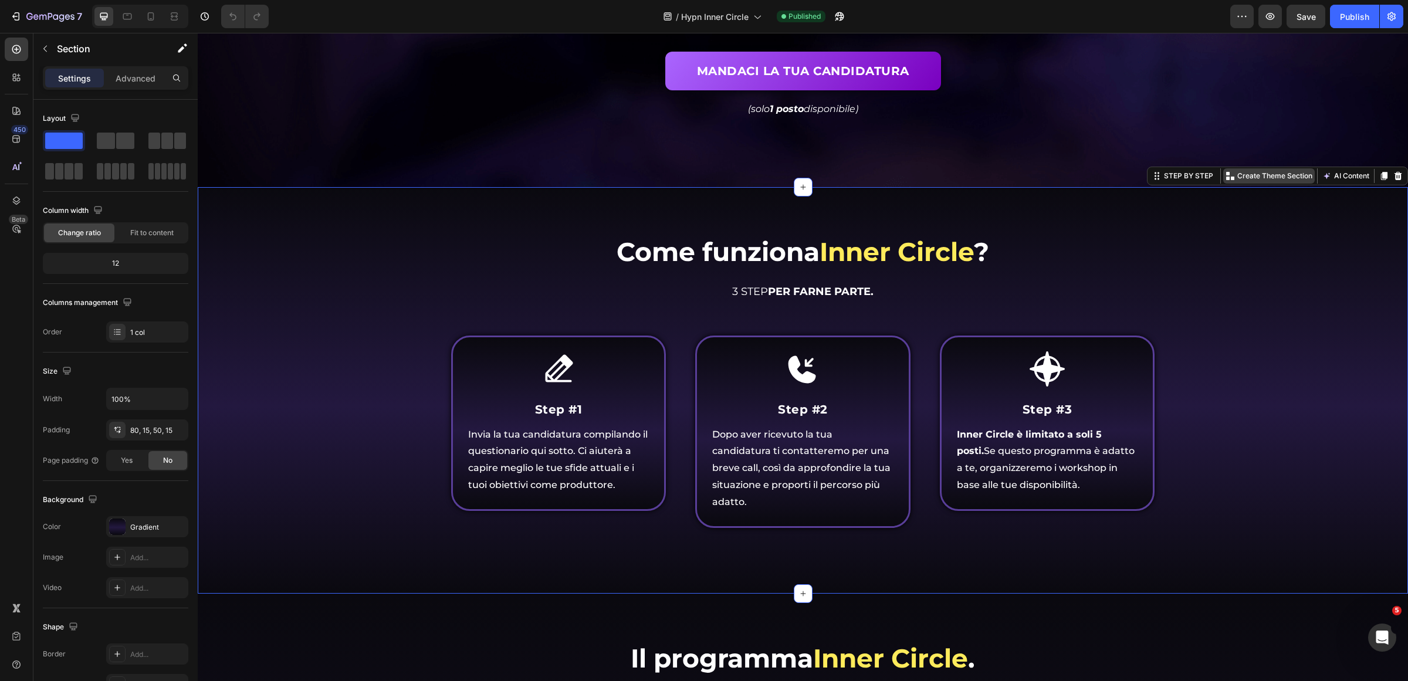
click at [1252, 174] on p "Create Theme Section" at bounding box center [1274, 176] width 75 height 11
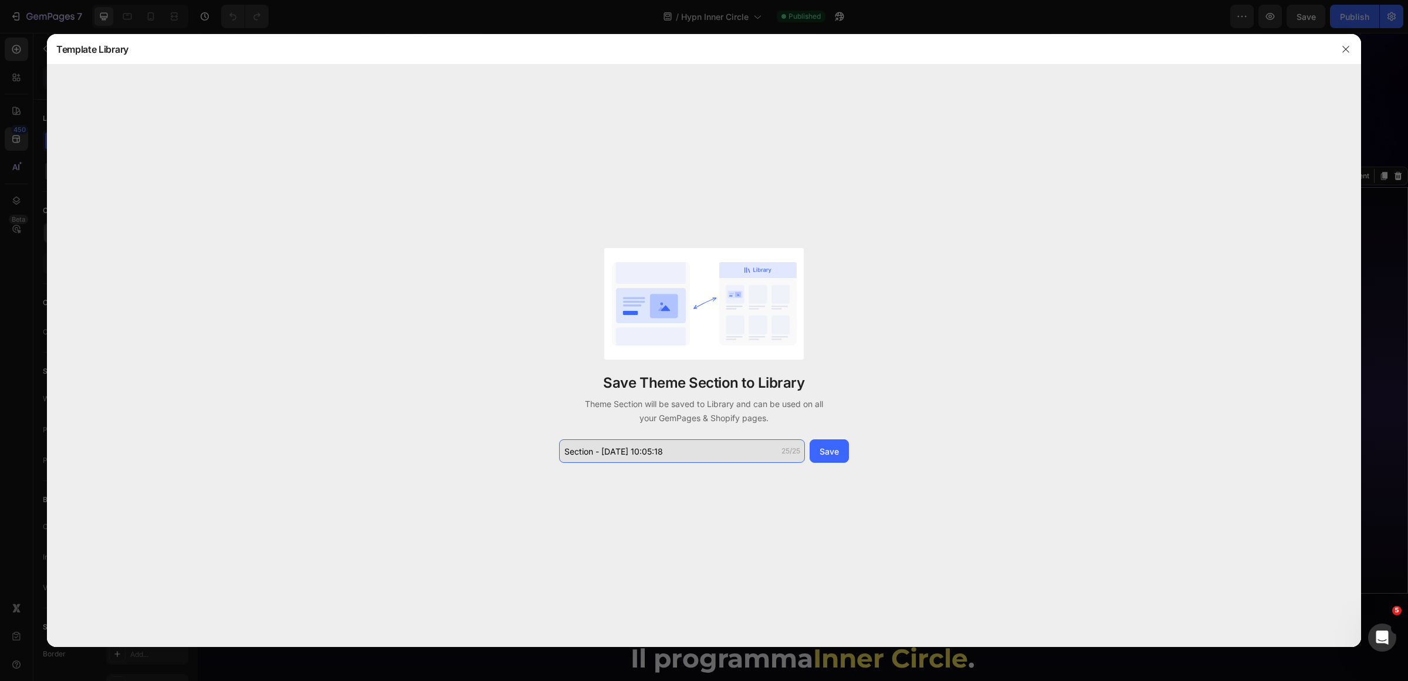
click at [693, 455] on input "Section - Sep 26 10:05:18" at bounding box center [682, 450] width 246 height 23
type input "Inner Circle Section"
click at [820, 452] on div "Save" at bounding box center [829, 451] width 19 height 12
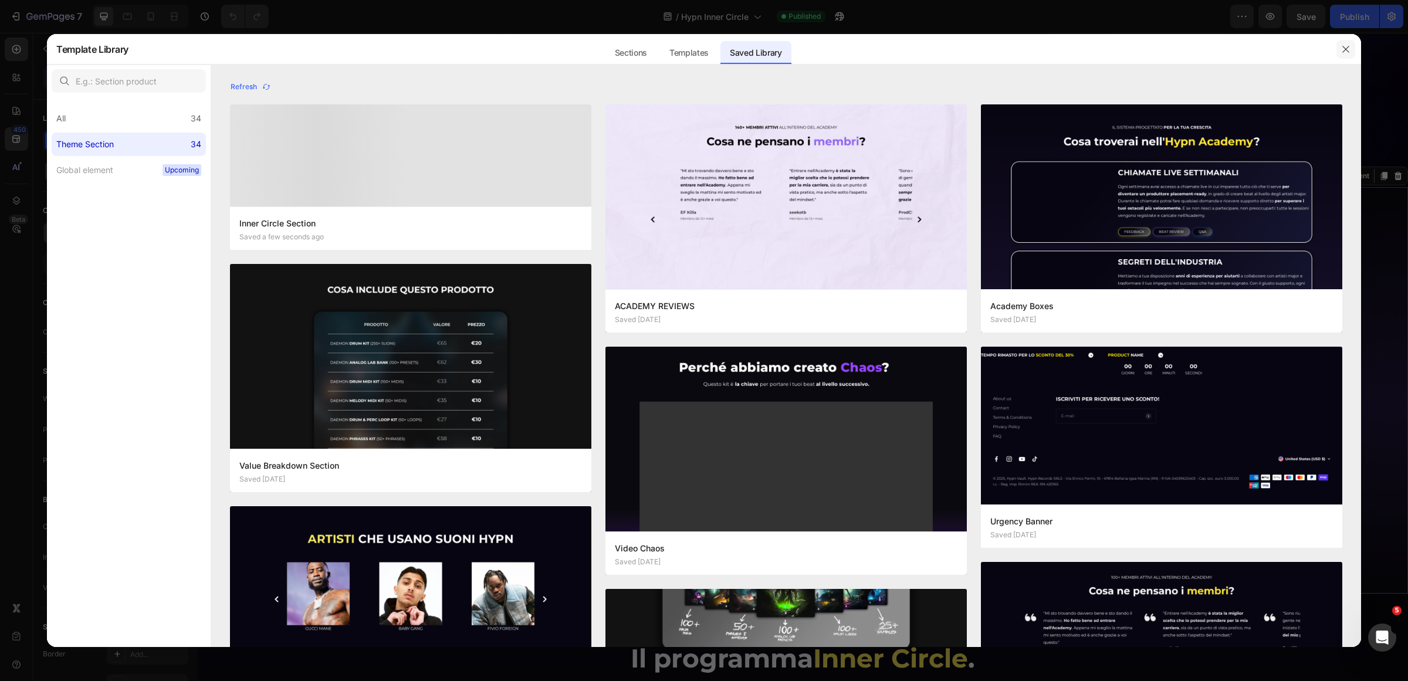
click at [1347, 46] on icon "button" at bounding box center [1345, 49] width 9 height 9
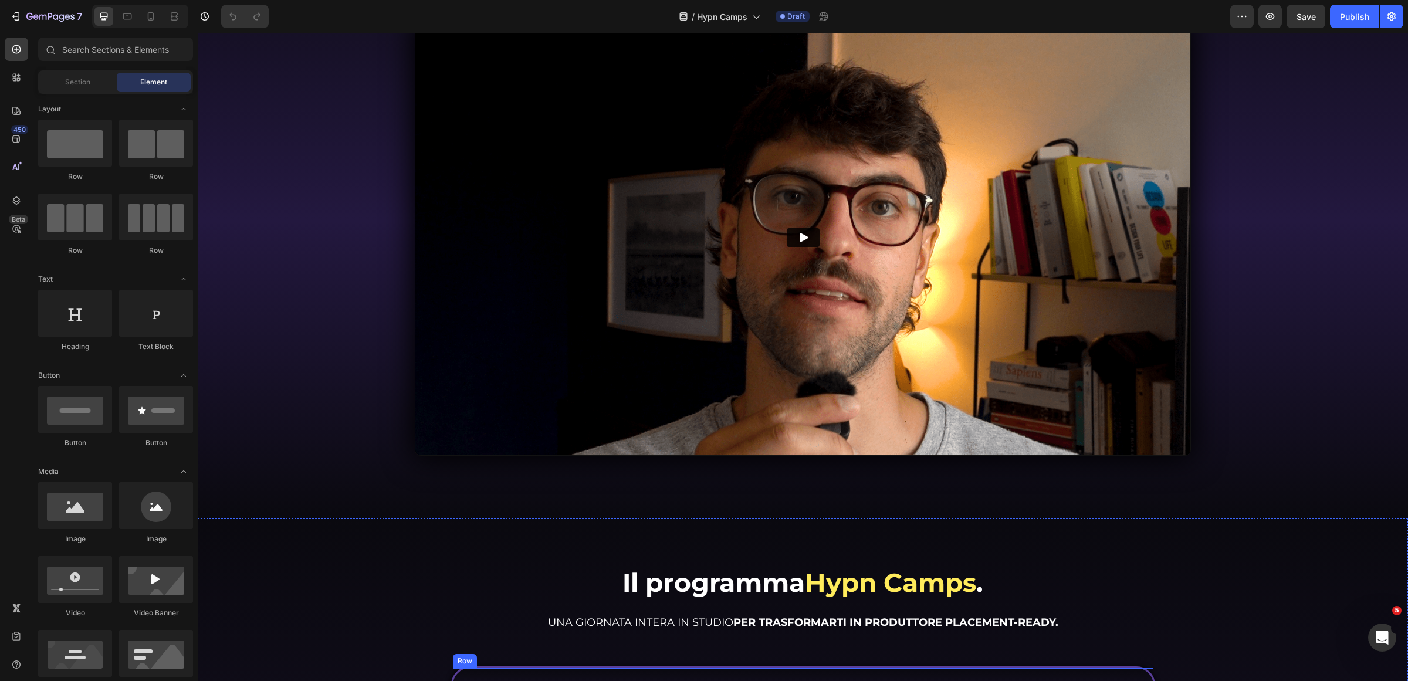
scroll to position [953, 0]
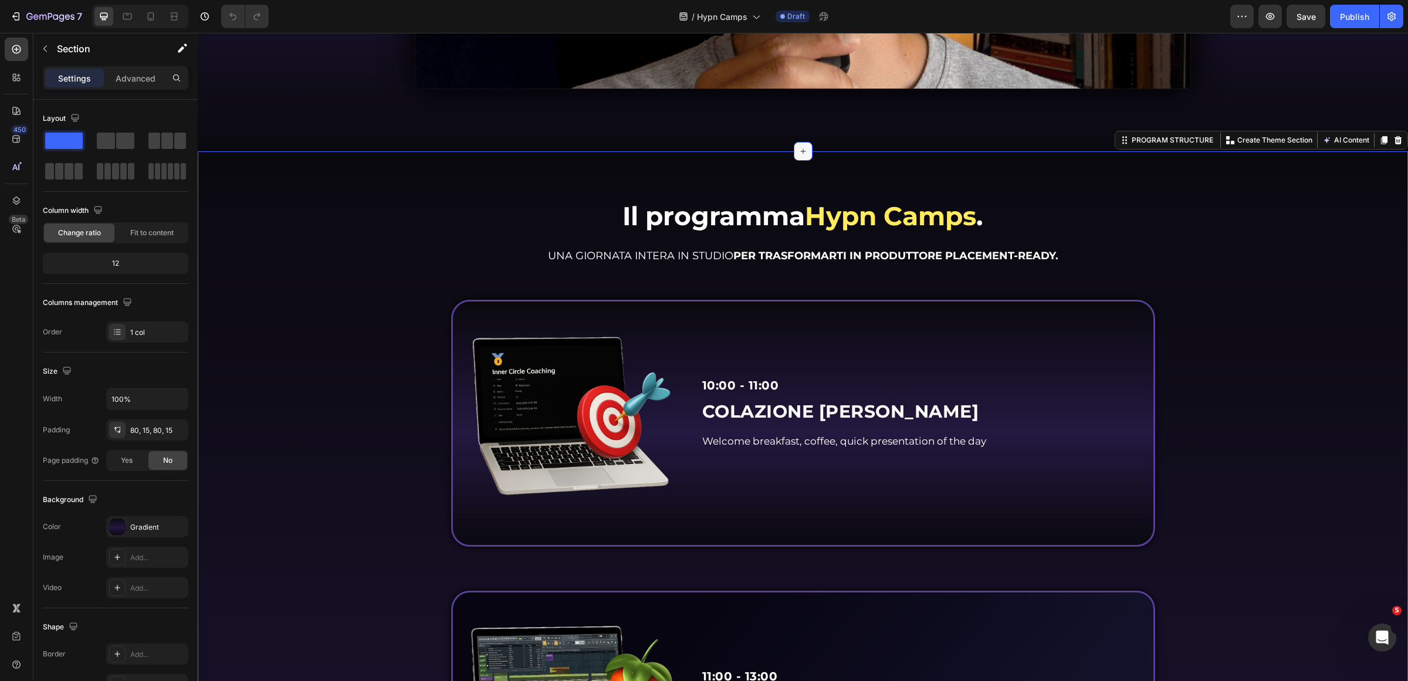
click at [801, 148] on icon at bounding box center [803, 151] width 9 height 9
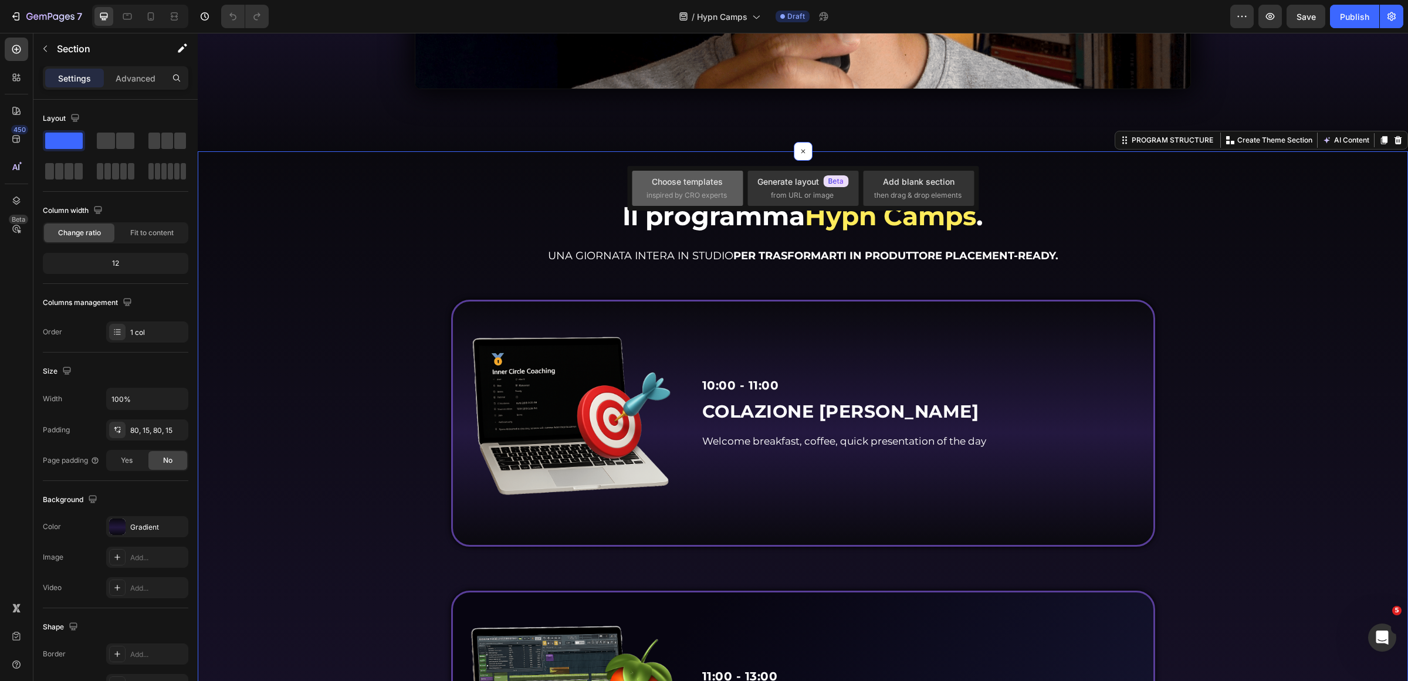
click at [703, 190] on span "inspired by CRO experts" at bounding box center [687, 195] width 80 height 11
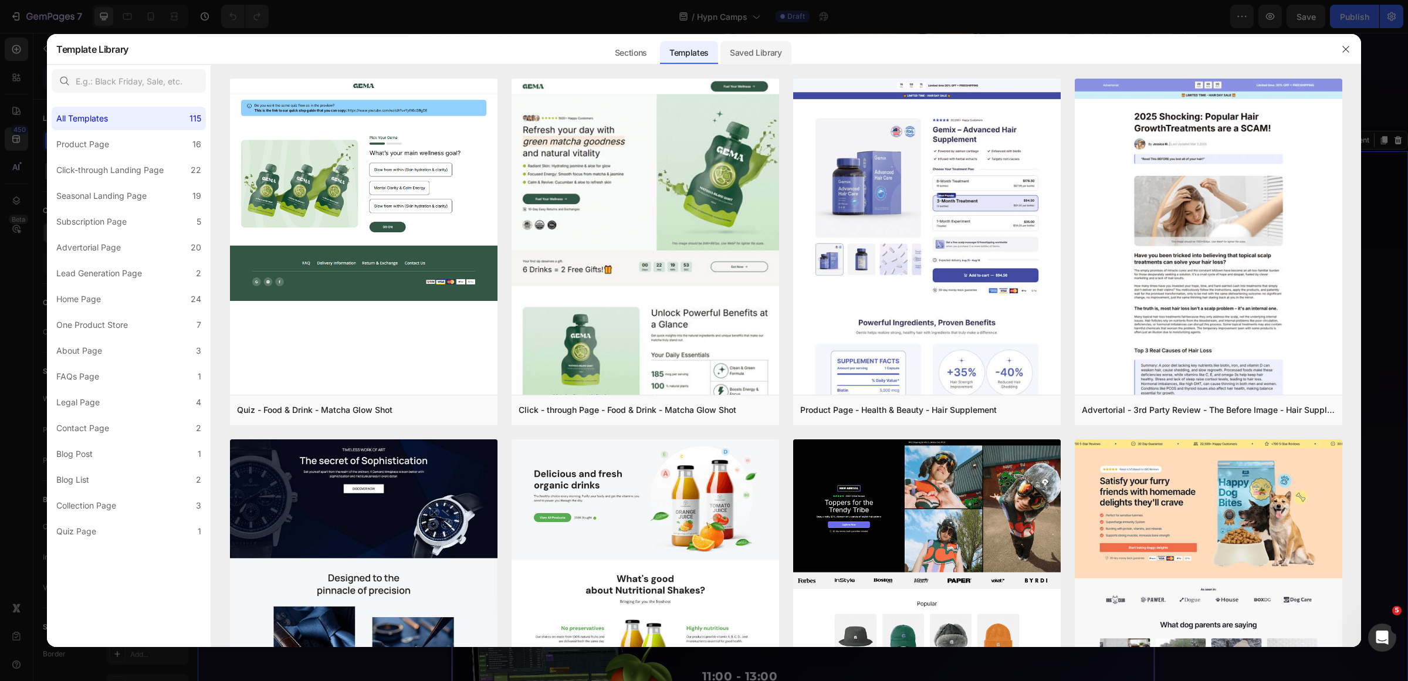
click at [740, 53] on div "Saved Library" at bounding box center [756, 52] width 71 height 23
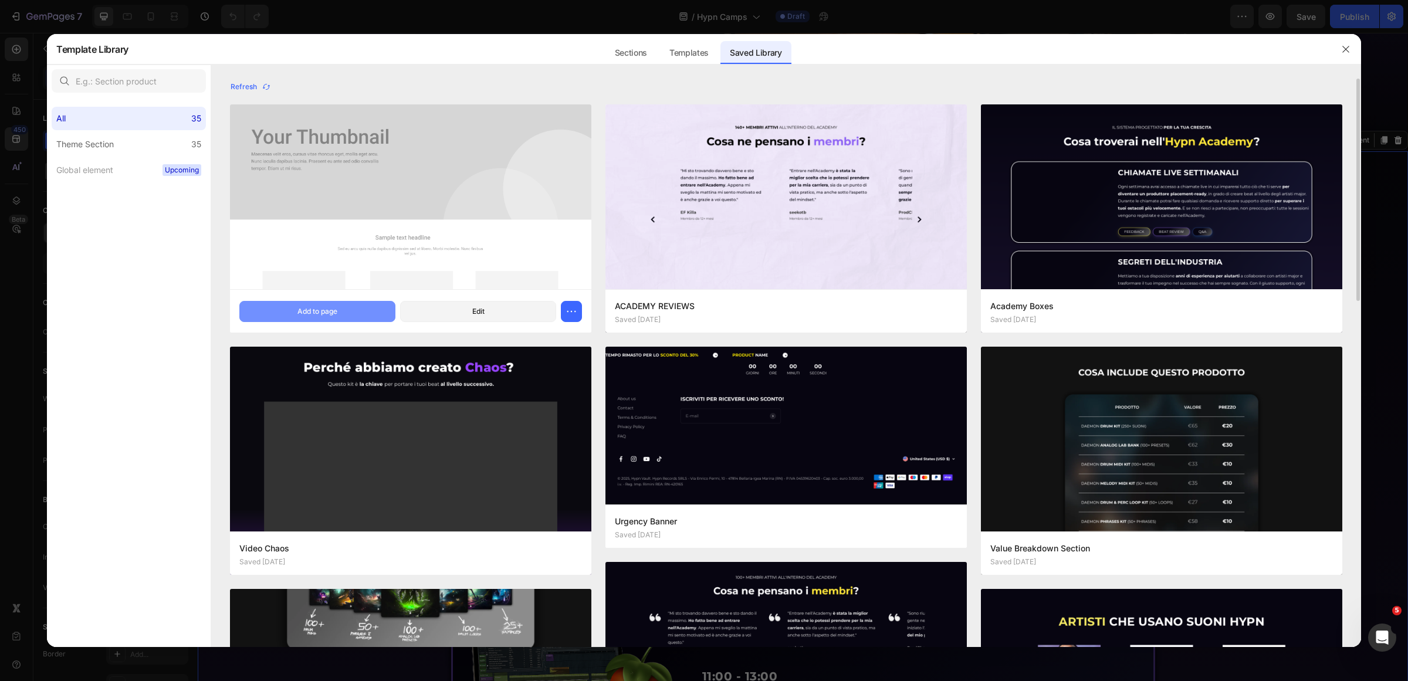
click at [334, 305] on button "Add to page" at bounding box center [317, 311] width 156 height 21
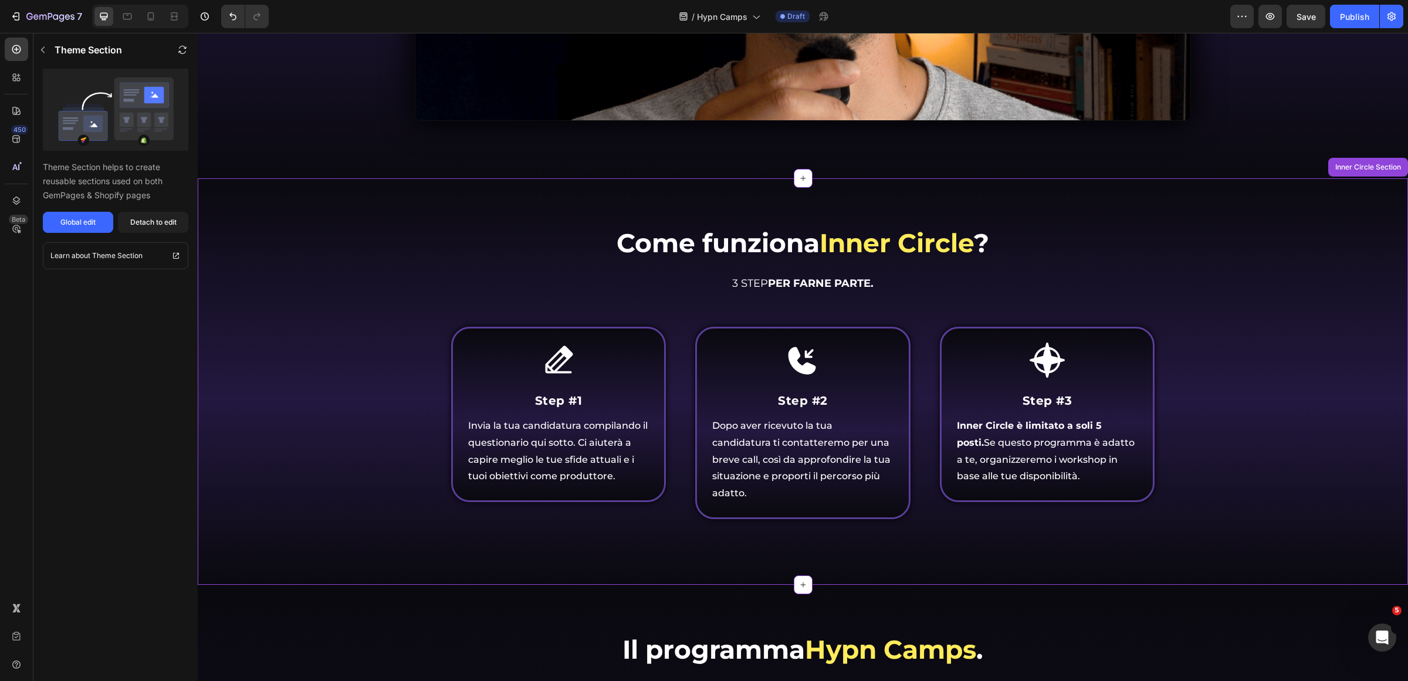
scroll to position [921, 0]
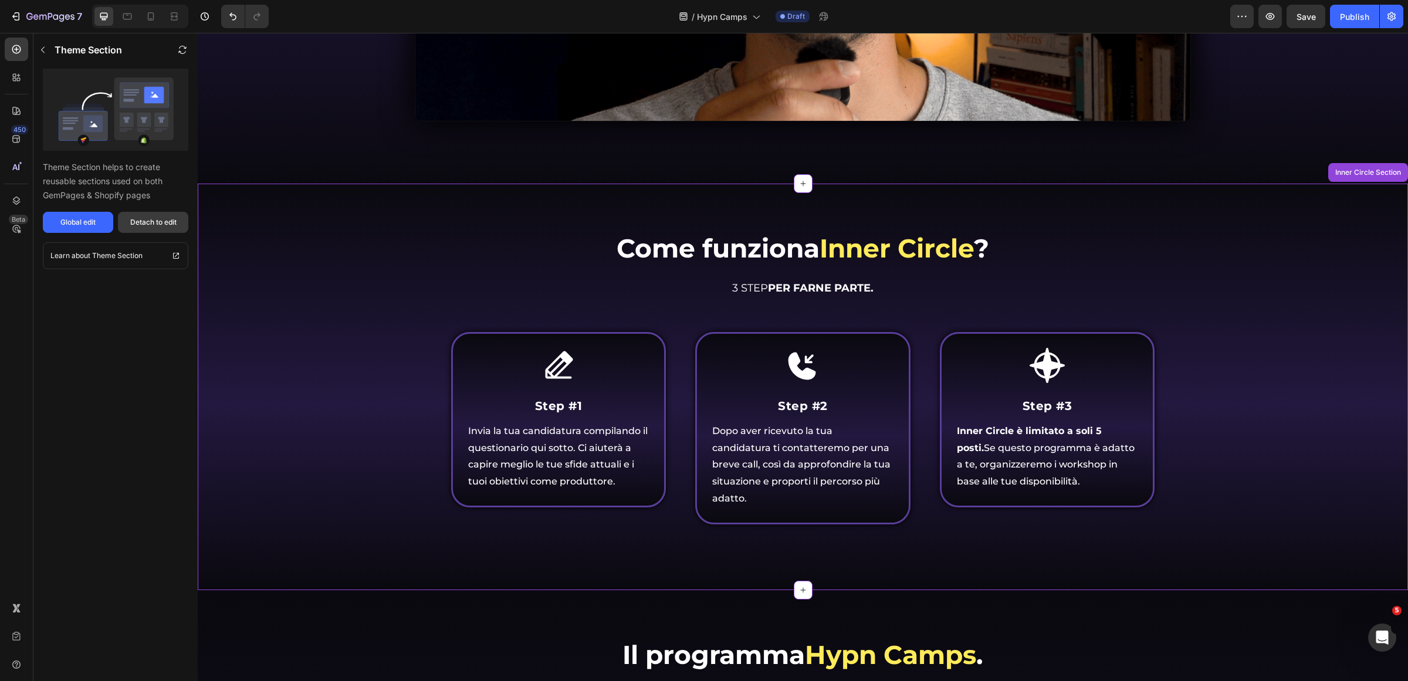
click at [172, 215] on button "Detach to edit" at bounding box center [153, 222] width 70 height 21
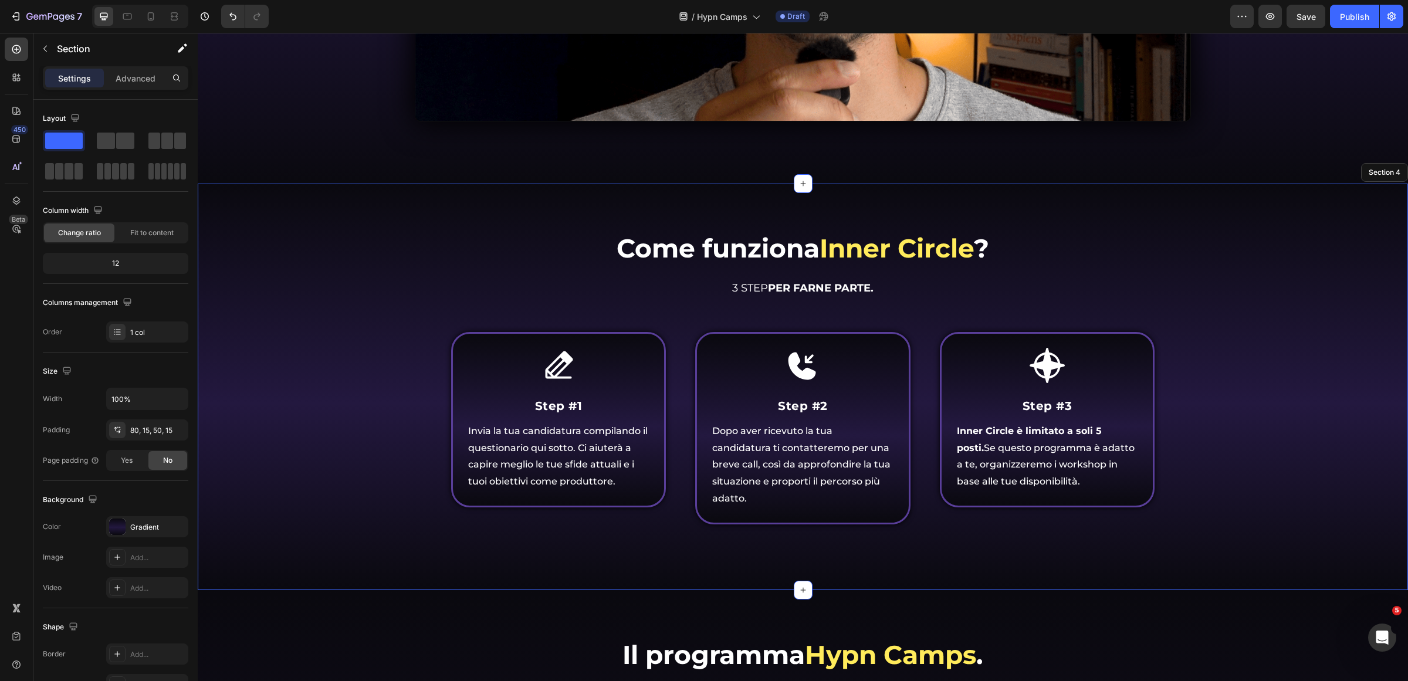
click at [411, 198] on div "Come funziona Inner Circle ? Heading Come funziona Inner Circle ? Heading 3 STE…" at bounding box center [803, 387] width 1210 height 407
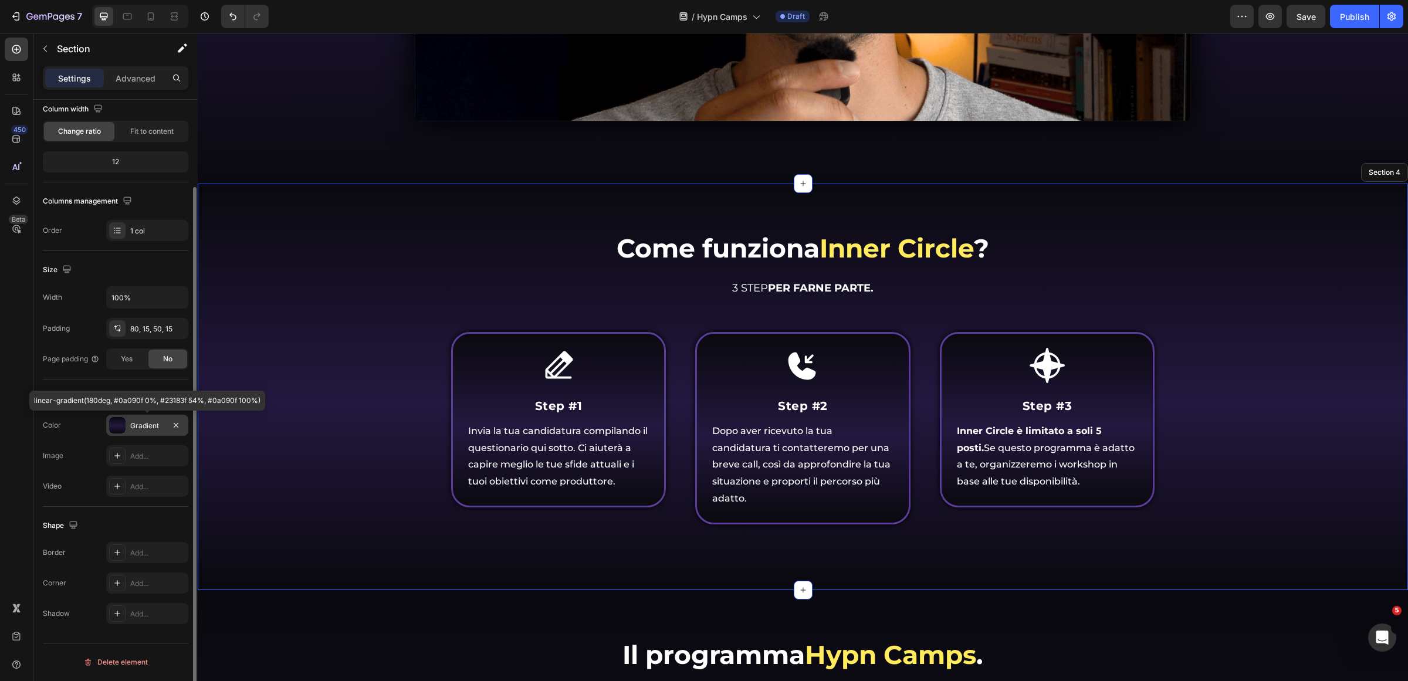
click at [131, 422] on div "Gradient" at bounding box center [147, 426] width 34 height 11
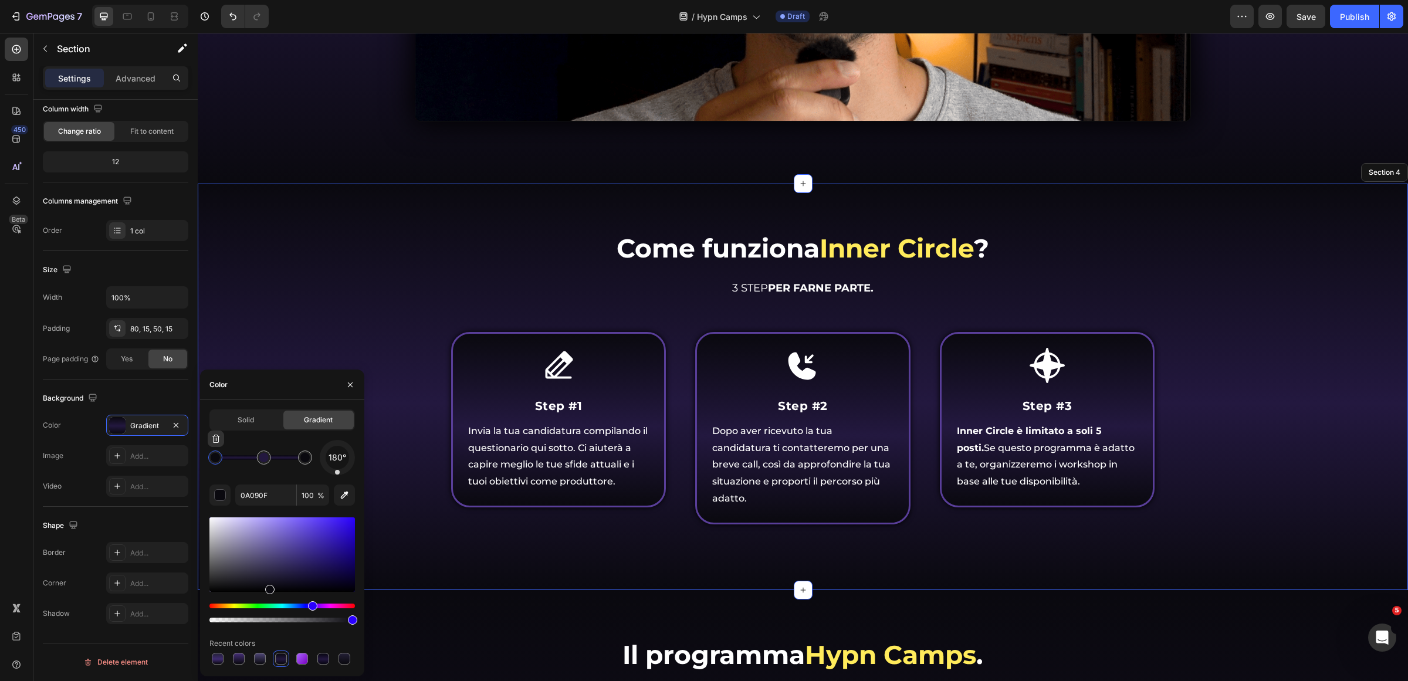
click at [212, 464] on div at bounding box center [215, 458] width 14 height 14
click at [276, 509] on div "180° 0A090F 100 % Recent colors" at bounding box center [282, 553] width 146 height 227
click at [279, 502] on input "0A090F" at bounding box center [265, 495] width 61 height 21
paste input "e8dbf9"
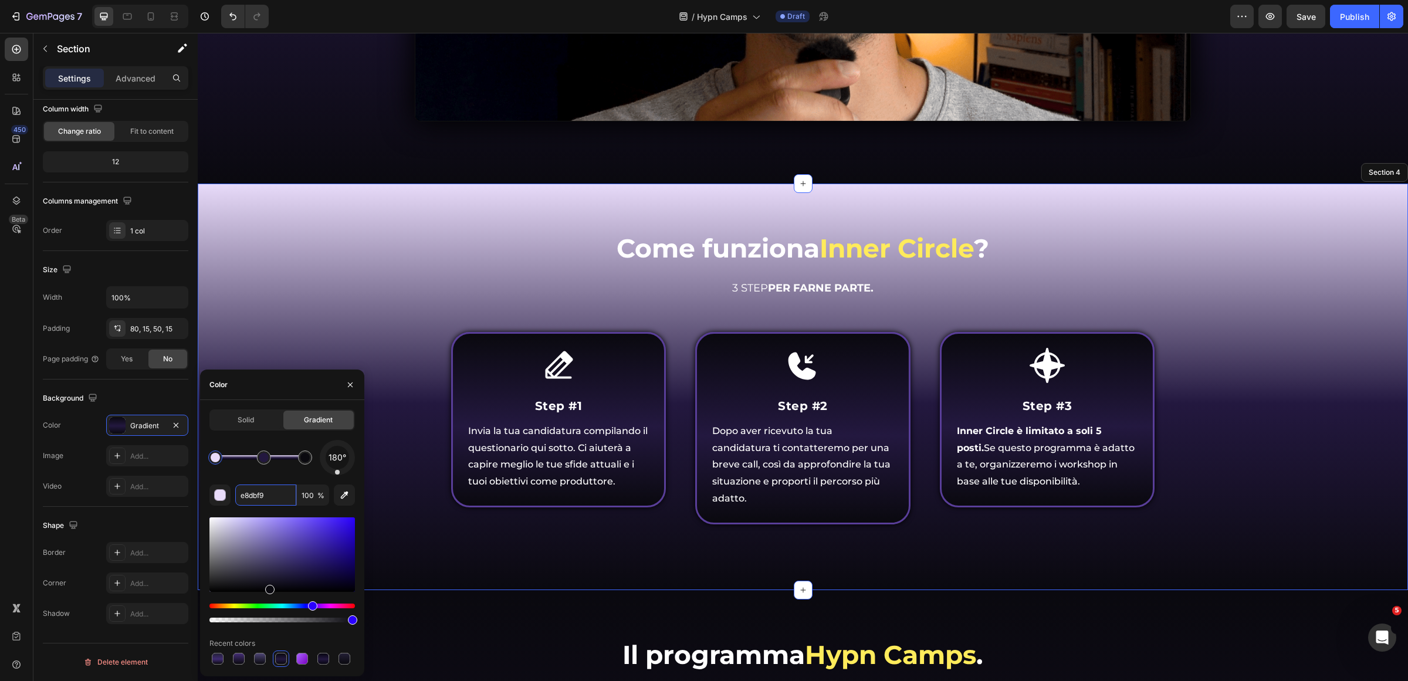
drag, startPoint x: 309, startPoint y: 461, endPoint x: 329, endPoint y: 465, distance: 20.8
click at [318, 464] on div "180°" at bounding box center [282, 457] width 146 height 35
click at [282, 500] on input "e8dbf9" at bounding box center [265, 495] width 61 height 21
paste input "text"
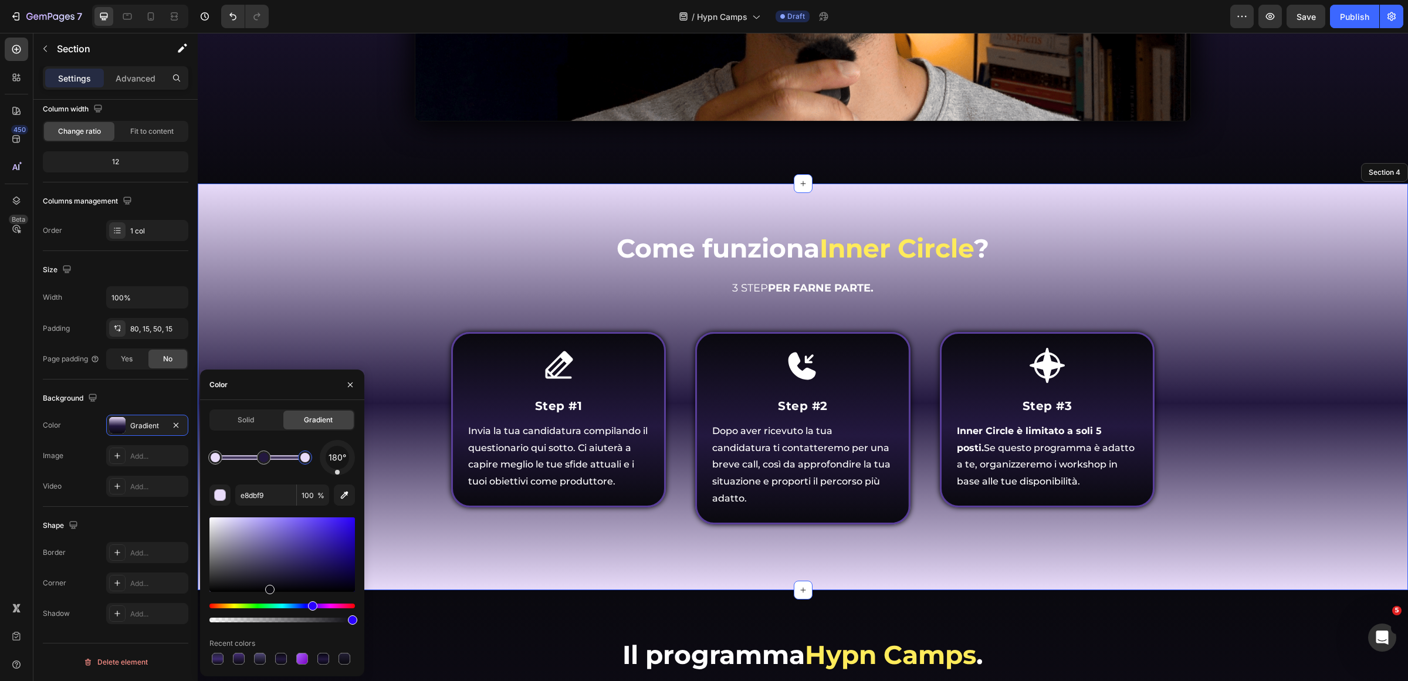
click at [286, 480] on div "180° e8dbf9 100 % Recent colors" at bounding box center [282, 553] width 146 height 227
click at [265, 461] on div at bounding box center [263, 457] width 9 height 9
click at [274, 494] on input "23183F" at bounding box center [265, 495] width 61 height 21
paste input "#bd96f1"
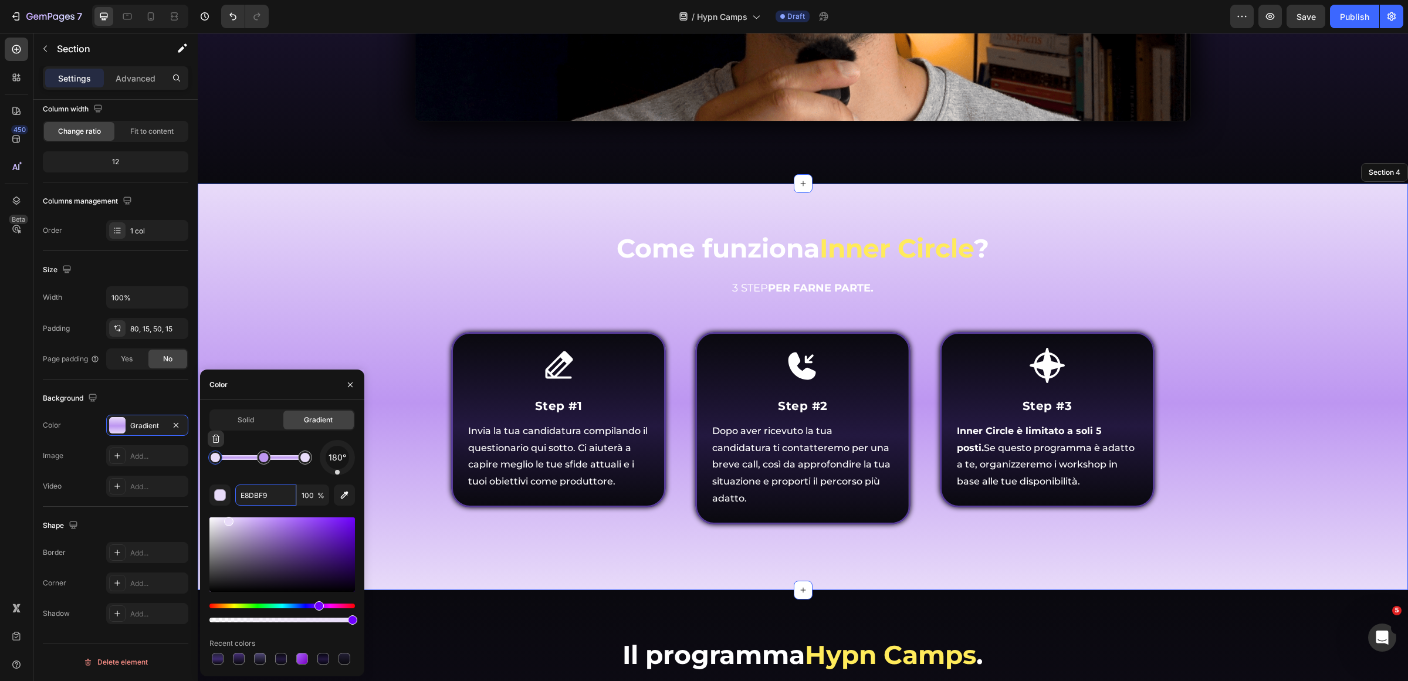
click at [213, 453] on div at bounding box center [215, 457] width 9 height 9
click at [272, 496] on input "E8DBF9" at bounding box center [265, 495] width 61 height 21
paste input "#f0eff4"
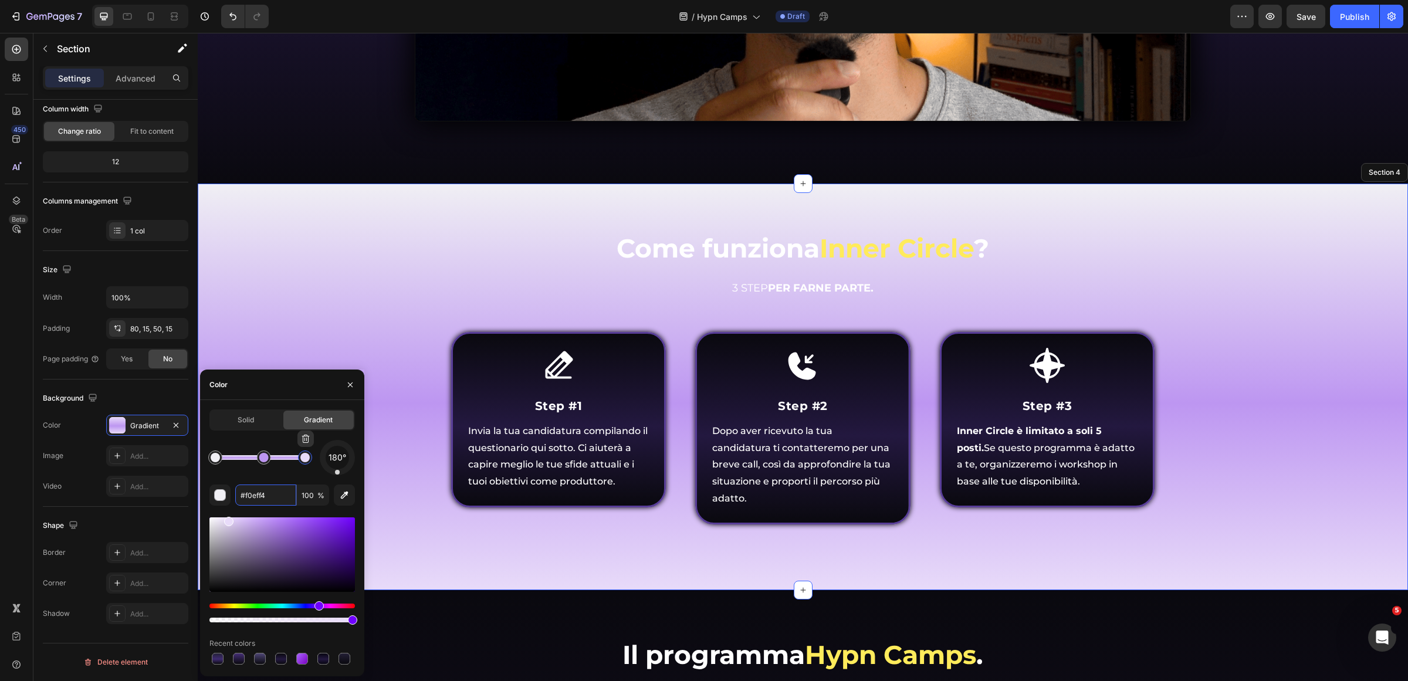
click at [309, 459] on div at bounding box center [304, 457] width 9 height 9
click at [276, 495] on input "#f0eff4" at bounding box center [265, 495] width 61 height 21
click at [276, 494] on input "#f0eff4" at bounding box center [265, 495] width 61 height 21
paste input "#"
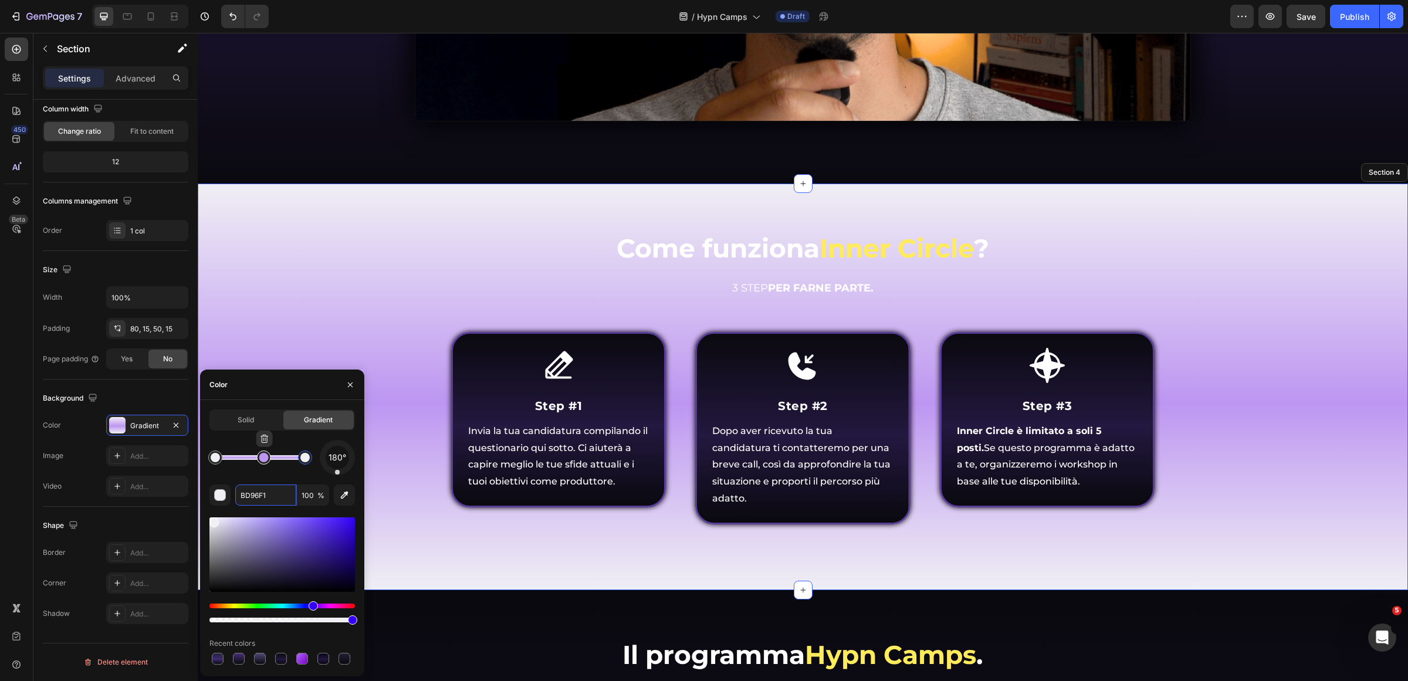
click at [260, 462] on div at bounding box center [263, 457] width 9 height 9
click at [283, 499] on input "F0EFF4" at bounding box center [265, 495] width 61 height 21
paste input "#e8daf8"
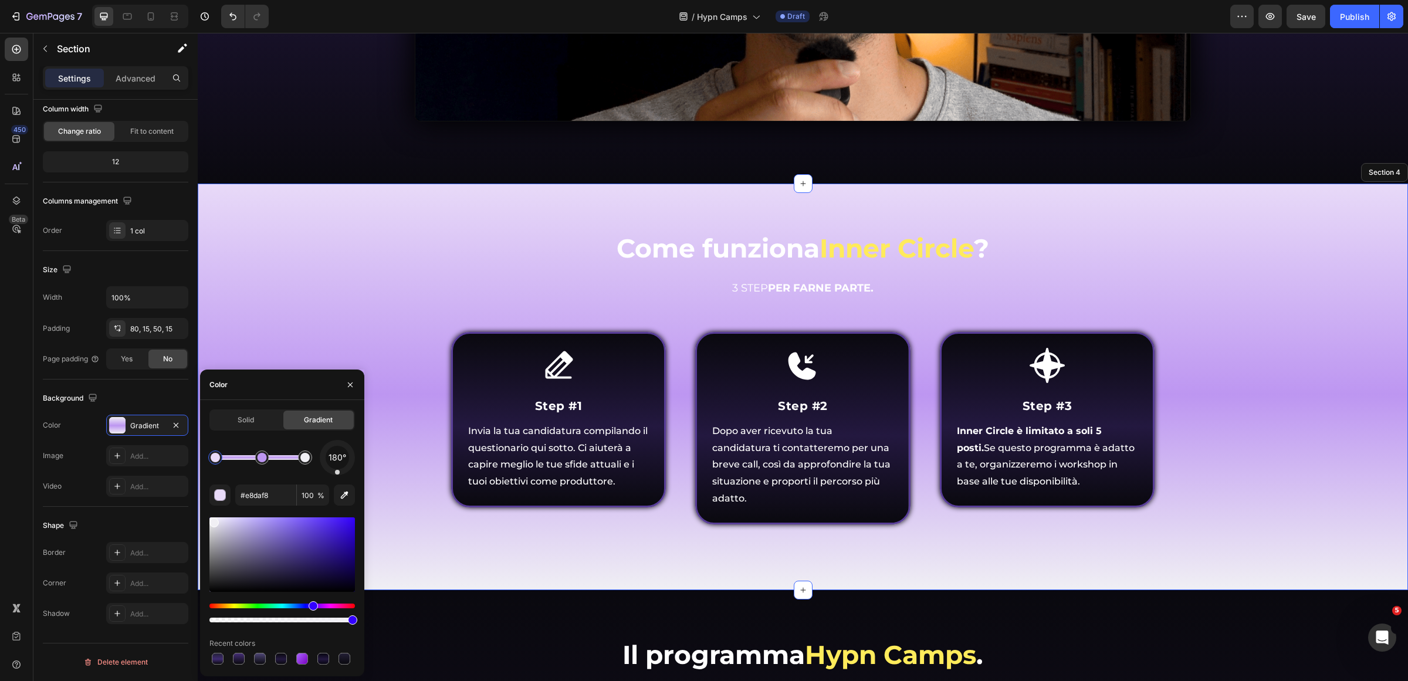
type input "E8DAF8"
click at [293, 479] on div "180° E8DAF8 100 % Recent colors" at bounding box center [282, 553] width 146 height 227
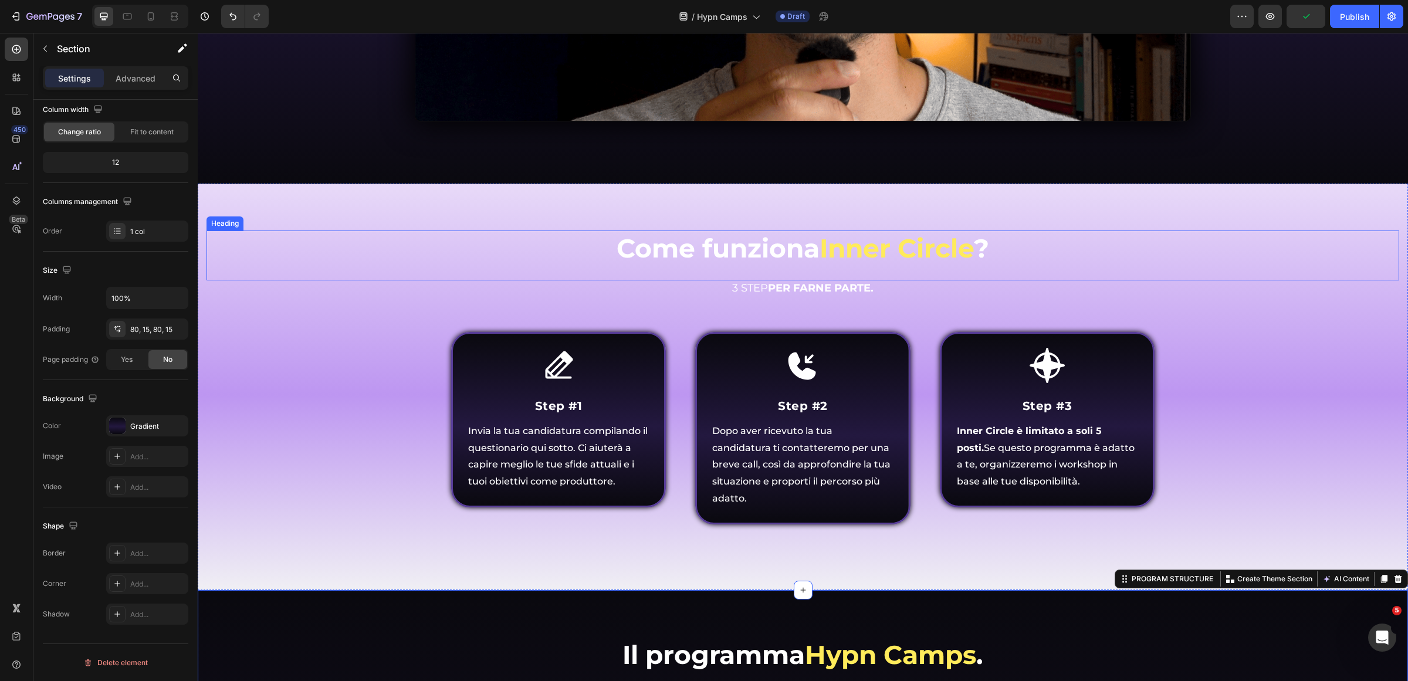
click at [758, 238] on h2 "Come funziona Inner Circle ?" at bounding box center [803, 249] width 1193 height 36
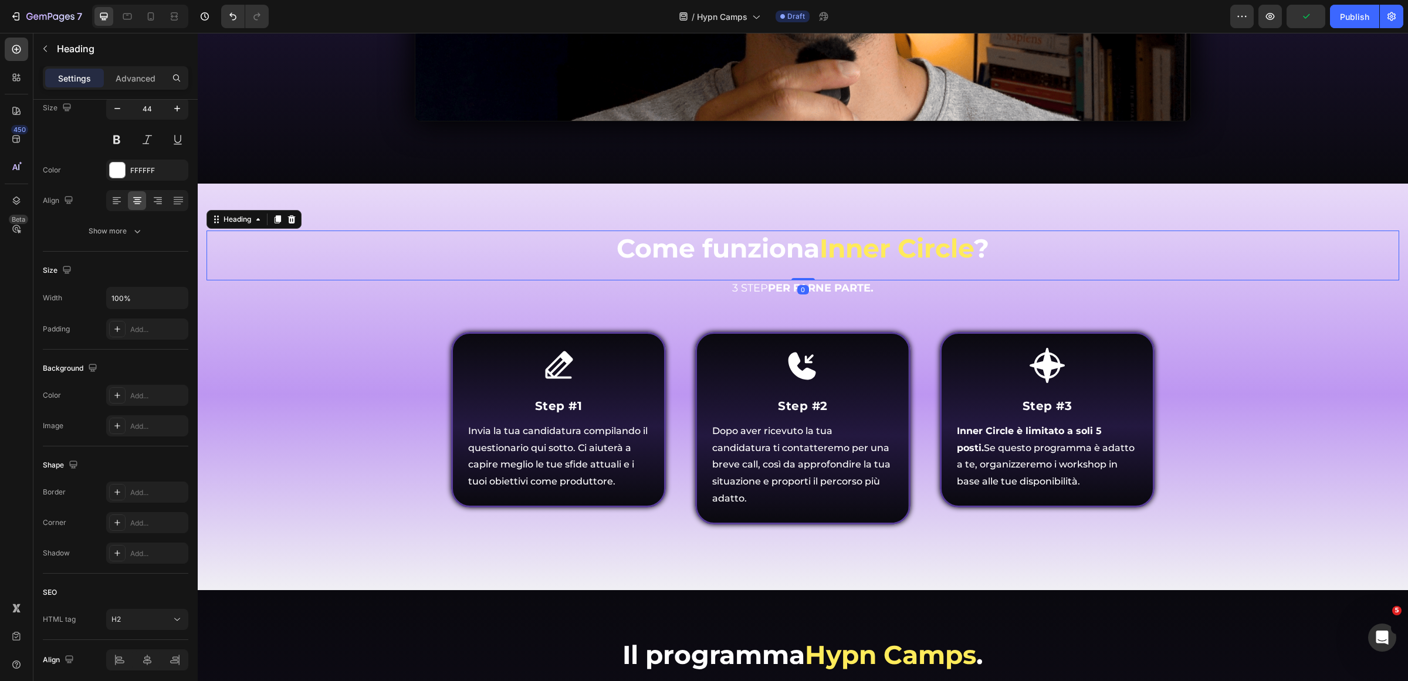
scroll to position [0, 0]
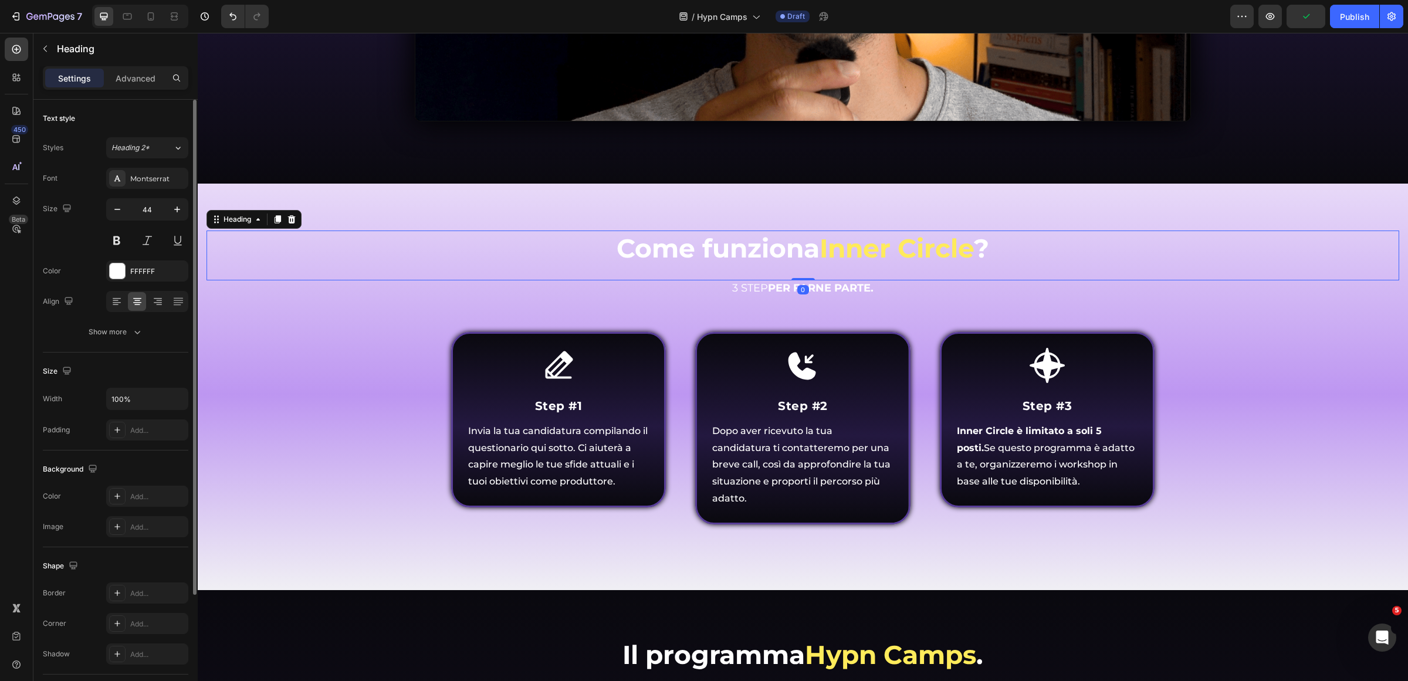
click at [714, 250] on h2 "Come funziona Inner Circle ?" at bounding box center [803, 249] width 1193 height 36
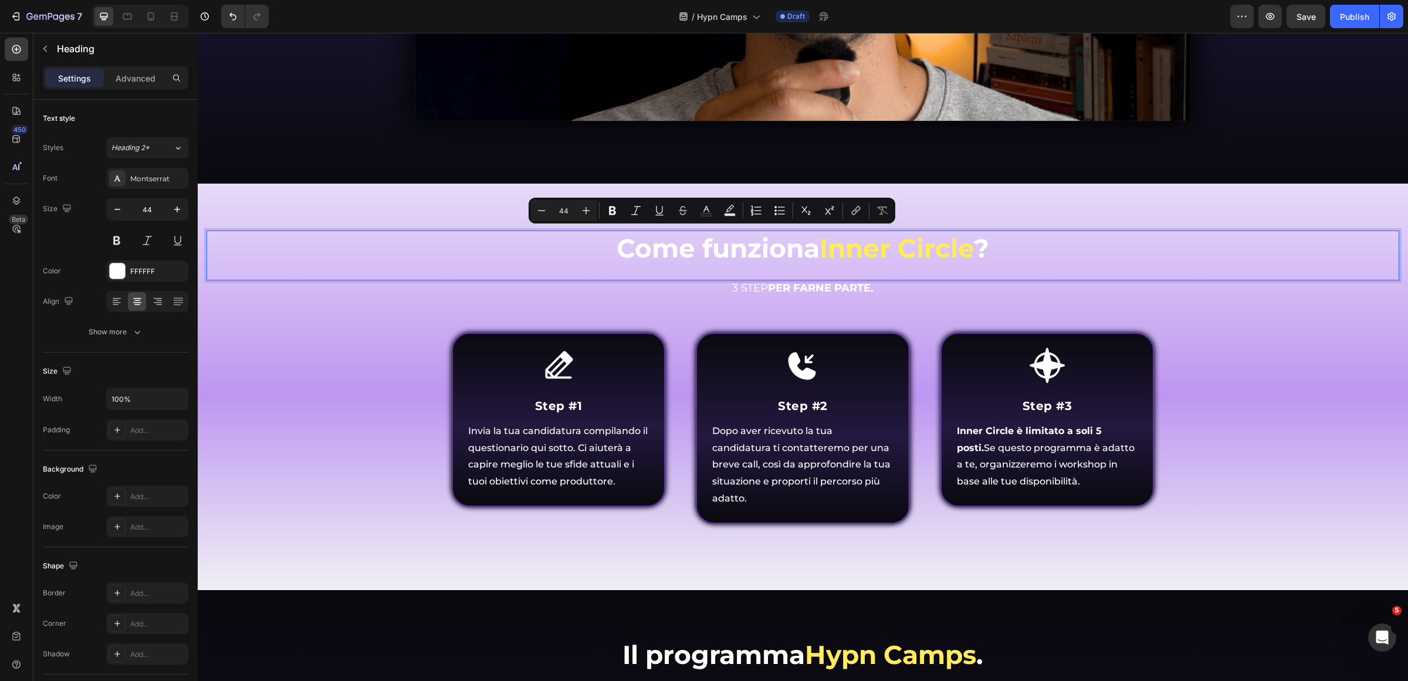
drag, startPoint x: 615, startPoint y: 249, endPoint x: 816, endPoint y: 251, distance: 201.3
click at [816, 251] on p "Come funziona Inner Circle ?" at bounding box center [803, 248] width 1190 height 33
click at [704, 207] on icon "Editor contextual toolbar" at bounding box center [707, 211] width 12 height 12
type input "FFFFFF"
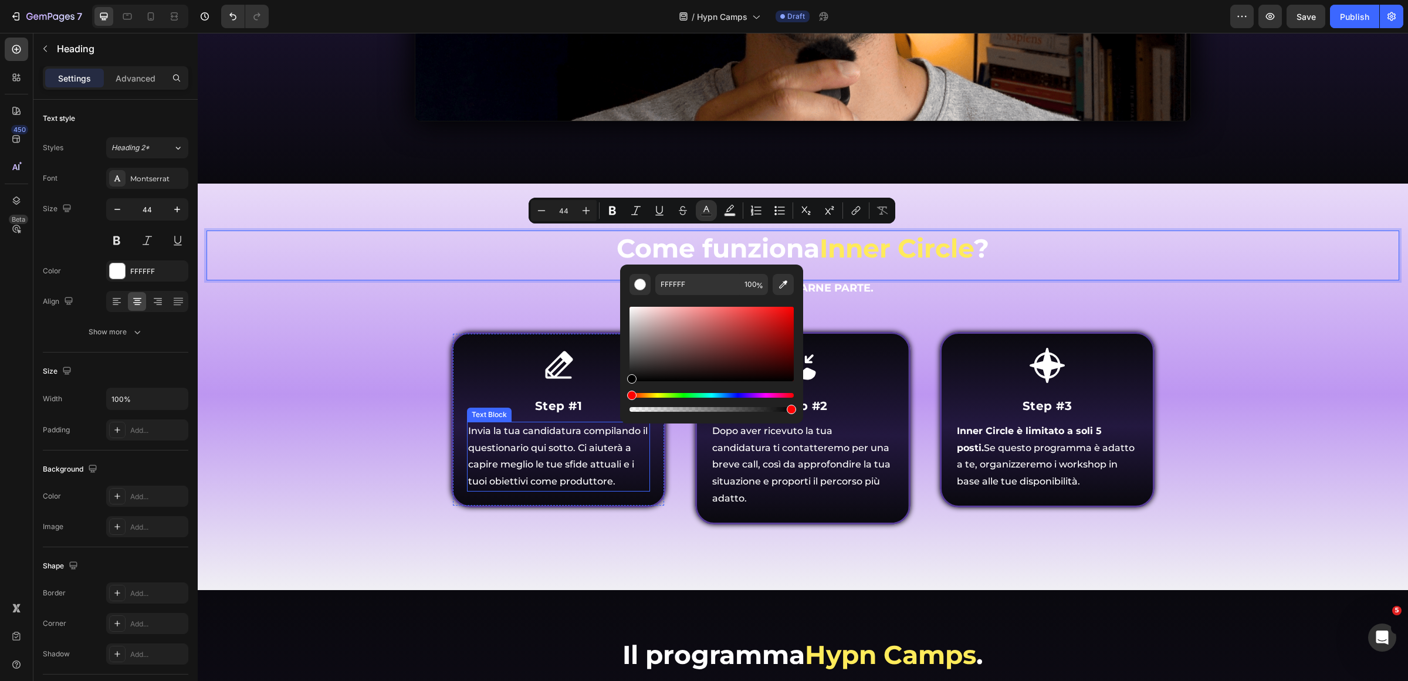
type input "000000"
drag, startPoint x: 830, startPoint y: 356, endPoint x: 843, endPoint y: 439, distance: 83.8
click at [990, 239] on p "Come funziona Inner Circle ?" at bounding box center [803, 248] width 1190 height 33
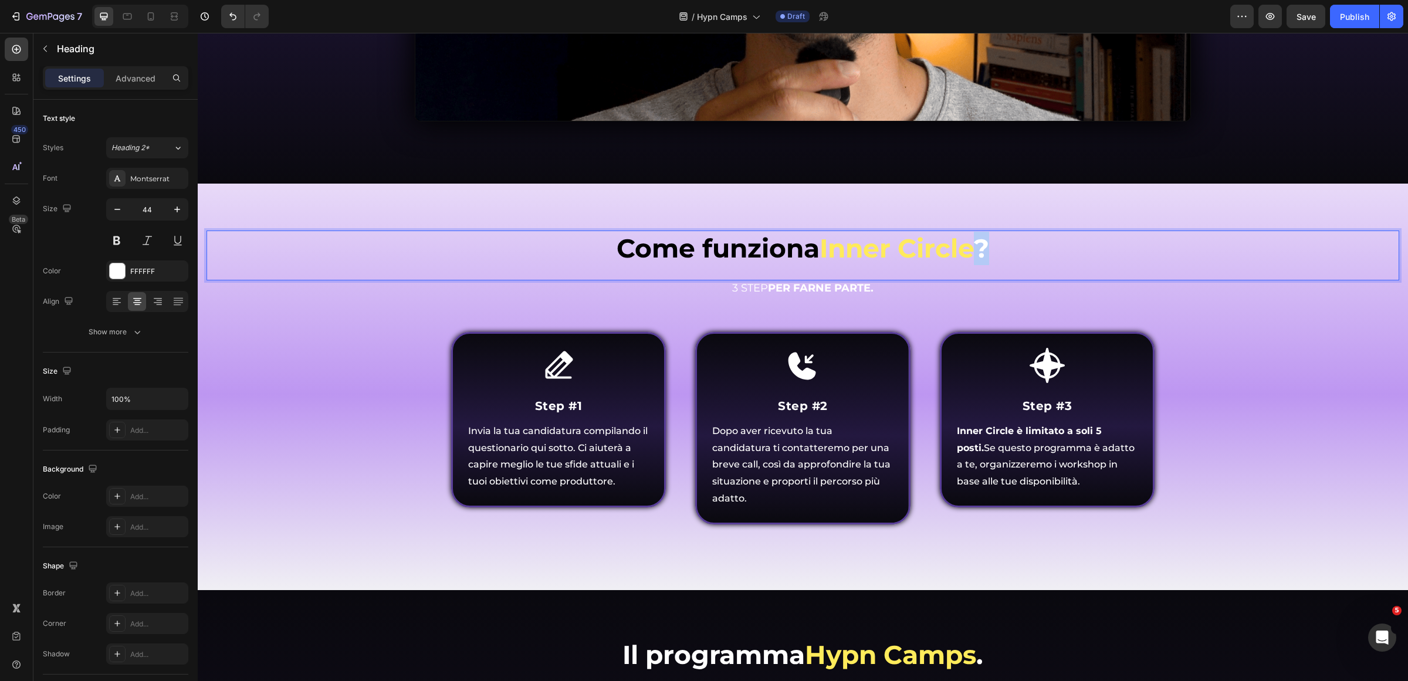
click at [978, 245] on p "Come funziona Inner Circle ?" at bounding box center [803, 248] width 1190 height 33
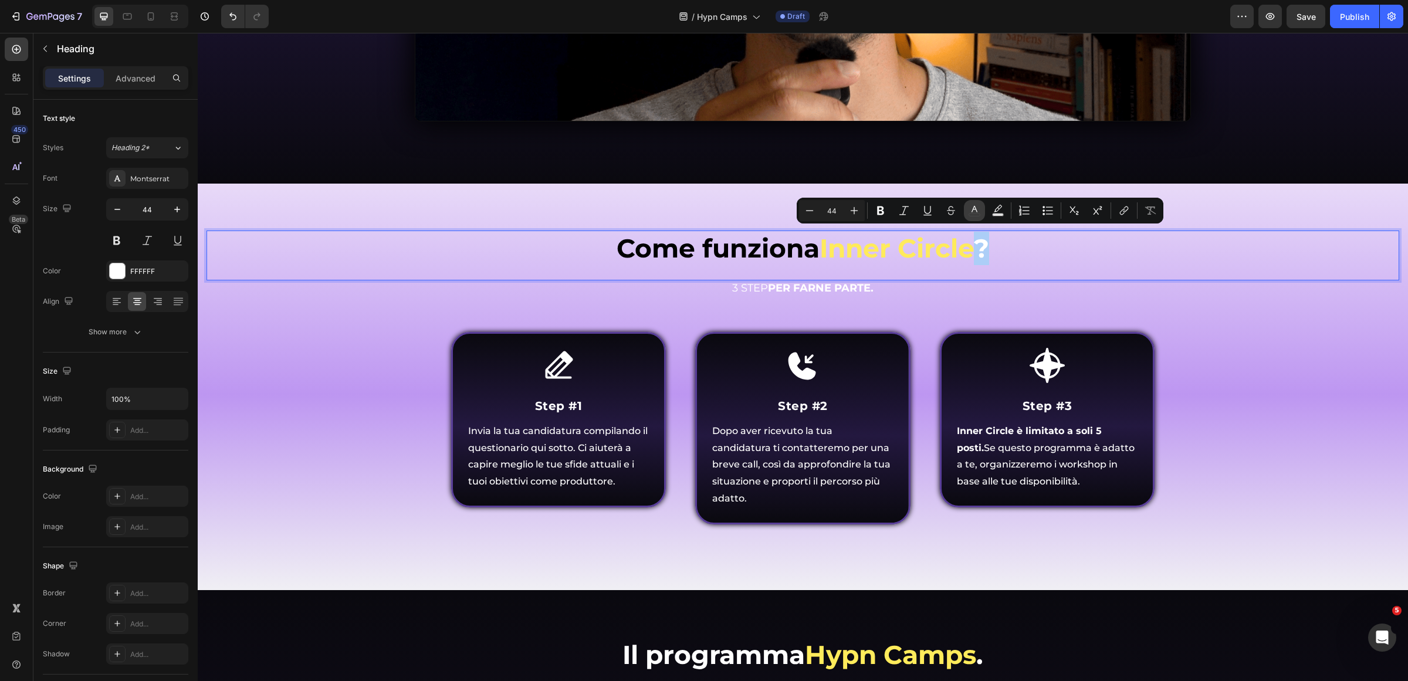
click at [976, 212] on icon "Editor contextual toolbar" at bounding box center [975, 211] width 12 height 12
type input "FFFFFF"
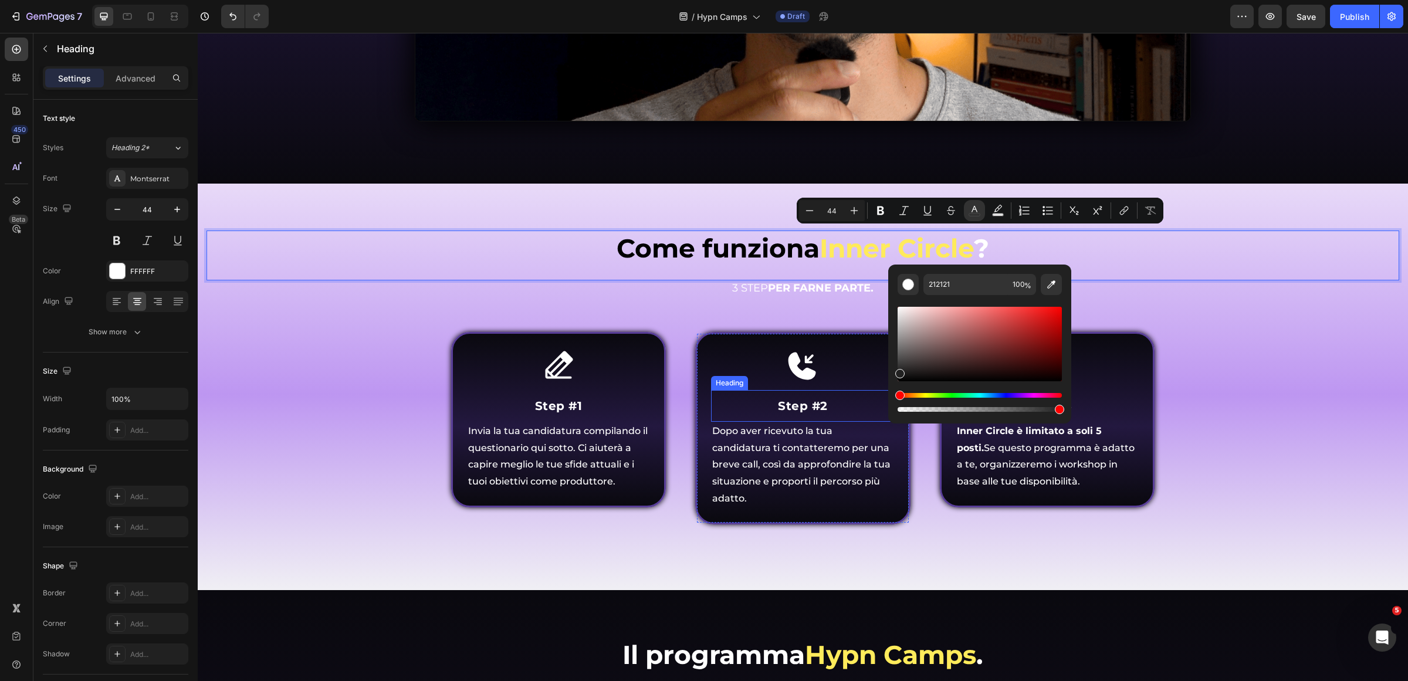
drag, startPoint x: 1106, startPoint y: 362, endPoint x: 843, endPoint y: 421, distance: 269.3
type input "000000"
drag, startPoint x: 1100, startPoint y: 401, endPoint x: 877, endPoint y: 396, distance: 223.0
click at [820, 285] on strong "PER FARNE PARTE." at bounding box center [821, 288] width 106 height 13
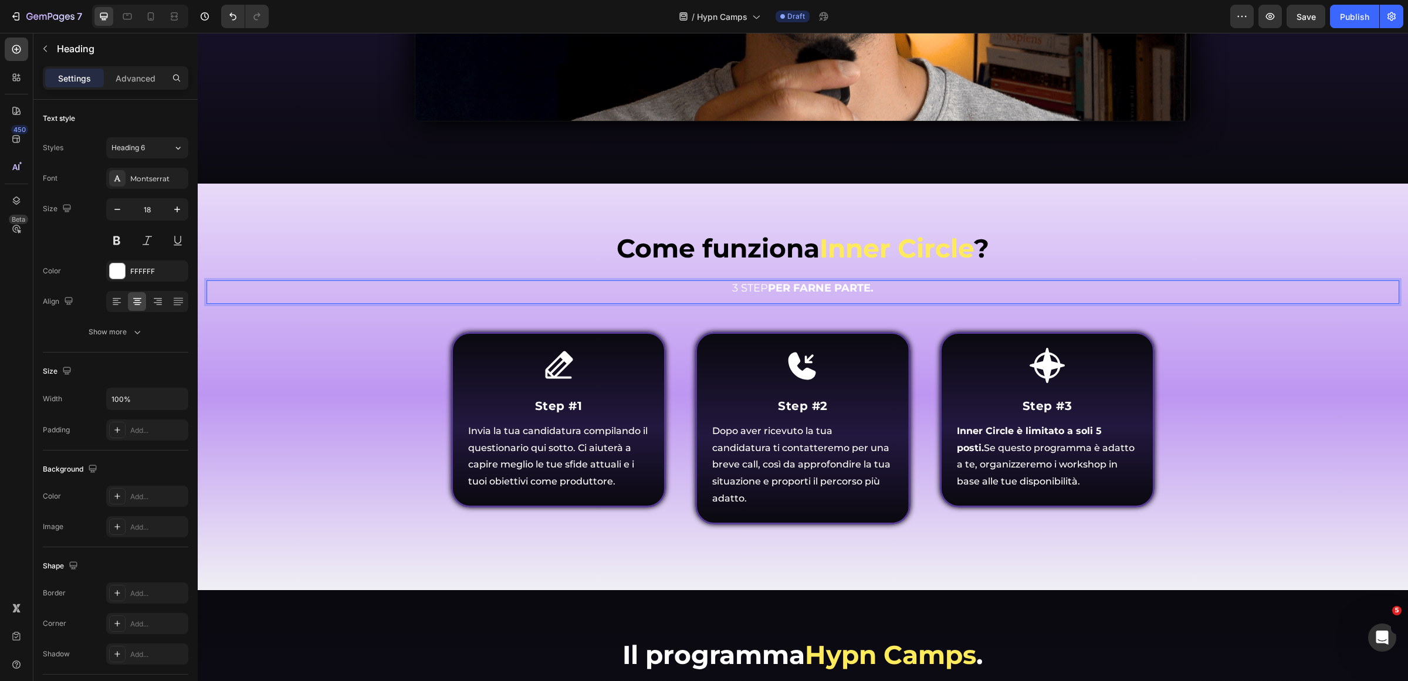
click at [820, 285] on strong "PER FARNE PARTE." at bounding box center [821, 288] width 106 height 13
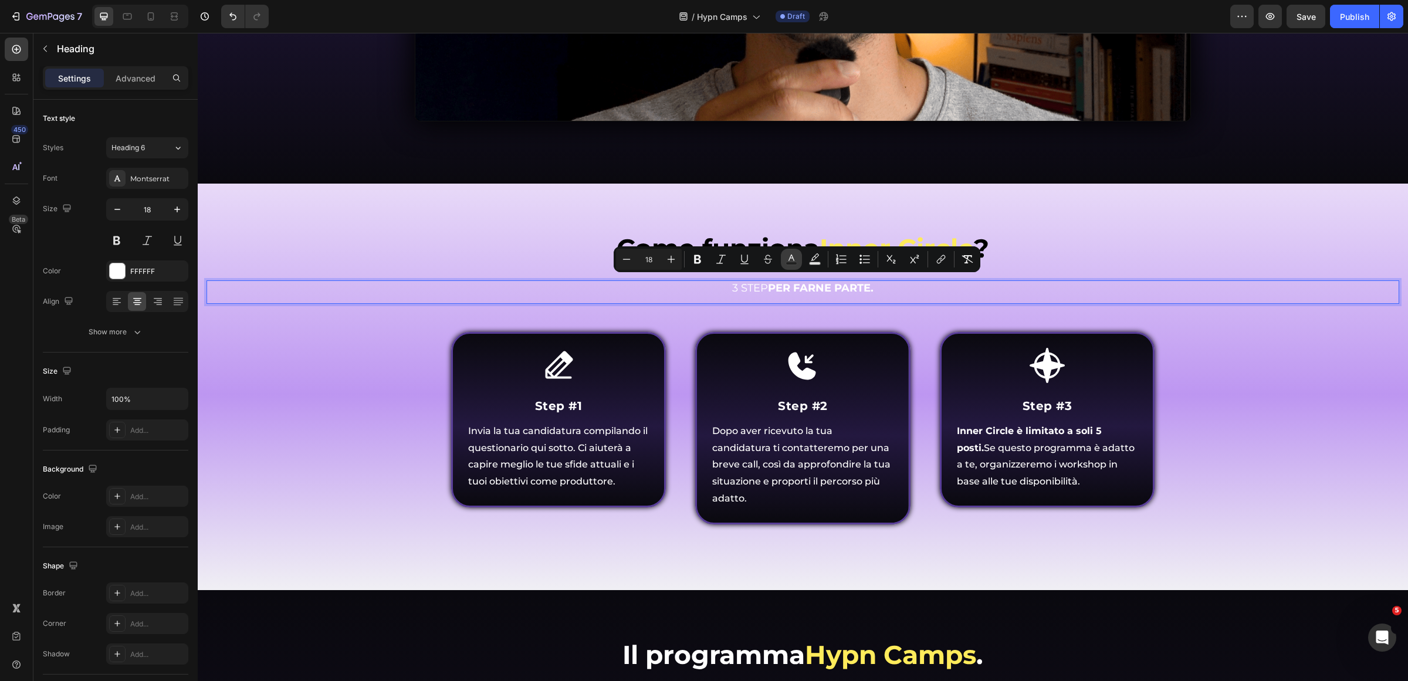
click at [786, 260] on icon "Editor contextual toolbar" at bounding box center [792, 259] width 12 height 12
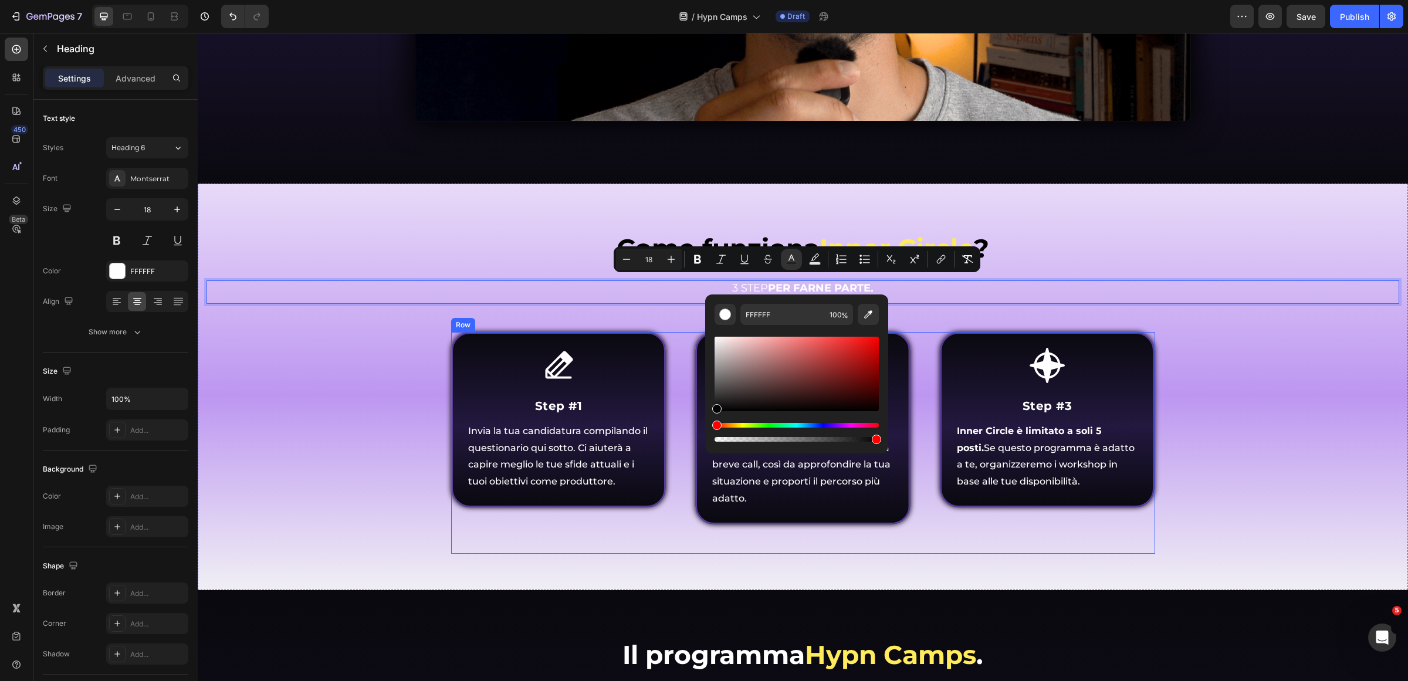
type input "020202"
drag, startPoint x: 970, startPoint y: 407, endPoint x: 675, endPoint y: 435, distance: 296.5
click at [421, 431] on div "⁠⁠⁠⁠⁠⁠⁠ Come funziona Inner Circle ? Heading Come funziona Inner Circle ? Headi…" at bounding box center [803, 396] width 1193 height 330
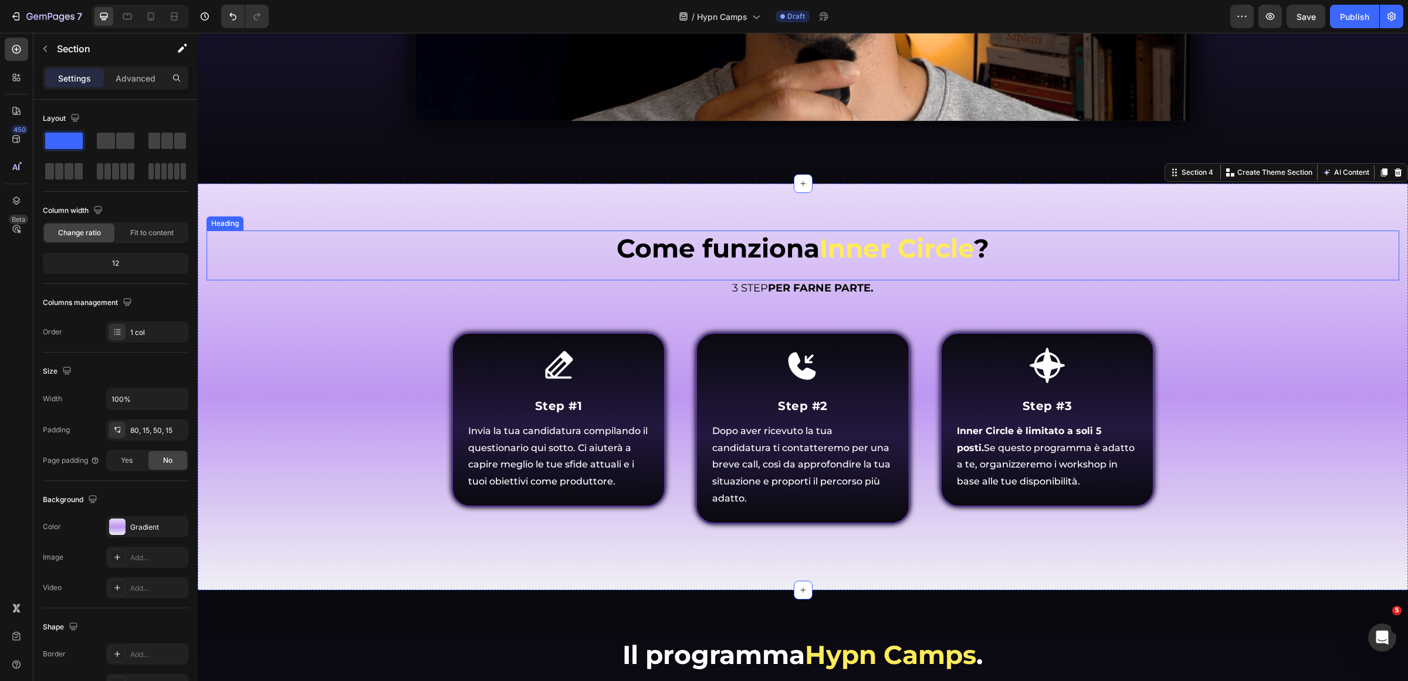
click at [828, 252] on span "Inner Circle" at bounding box center [897, 248] width 154 height 32
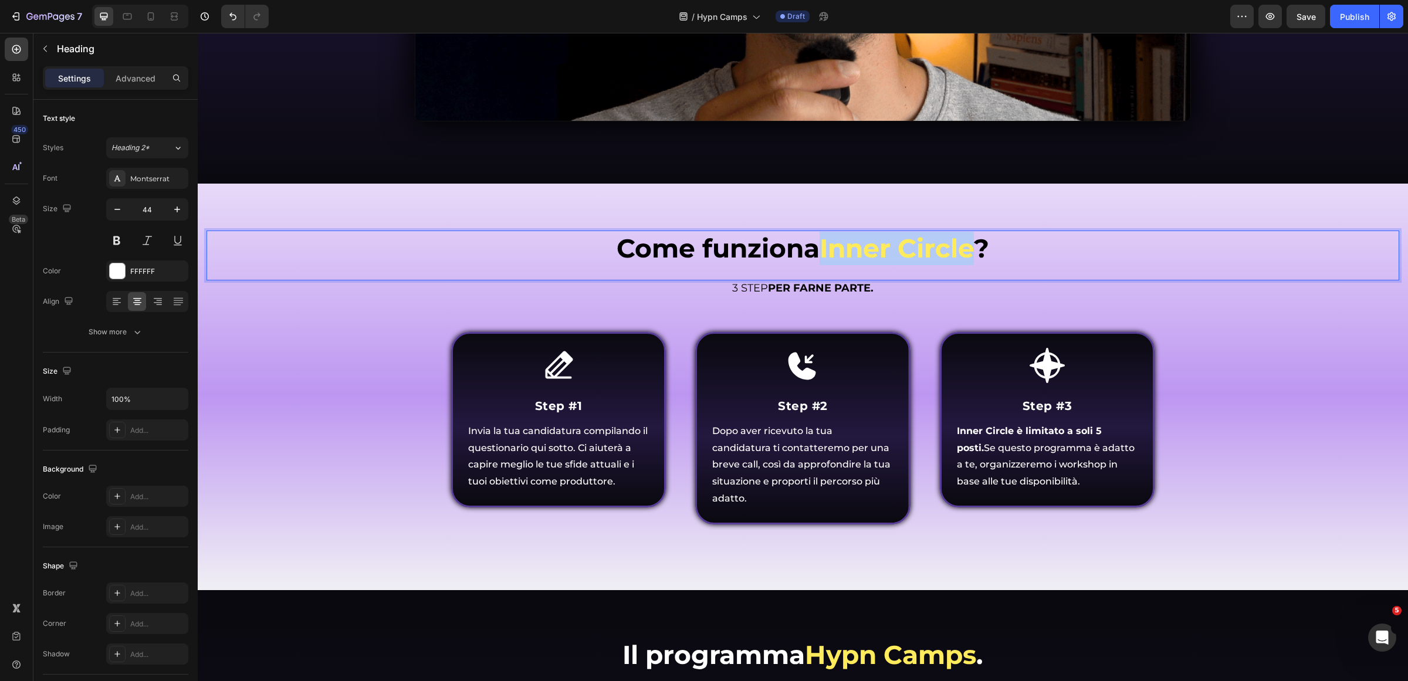
click at [969, 248] on span "Inner Circle" at bounding box center [897, 248] width 154 height 32
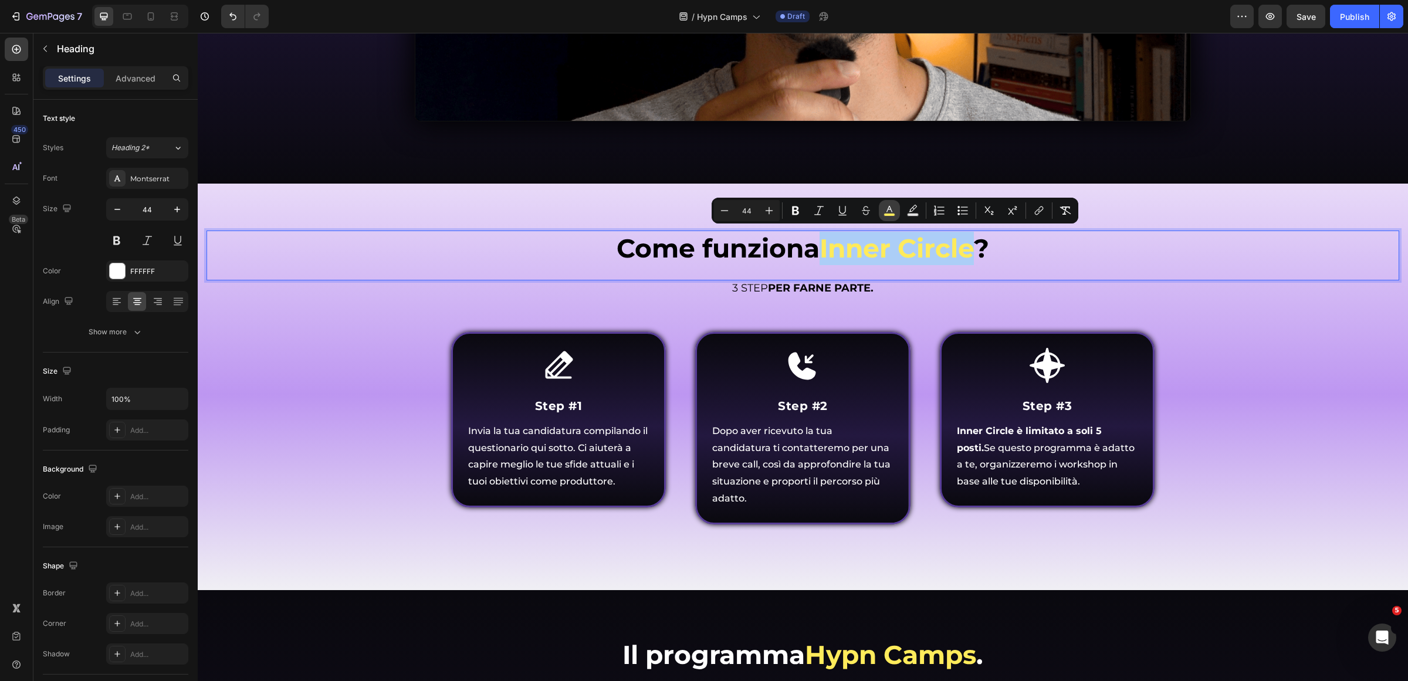
click at [888, 206] on icon "Editor contextual toolbar" at bounding box center [890, 211] width 12 height 12
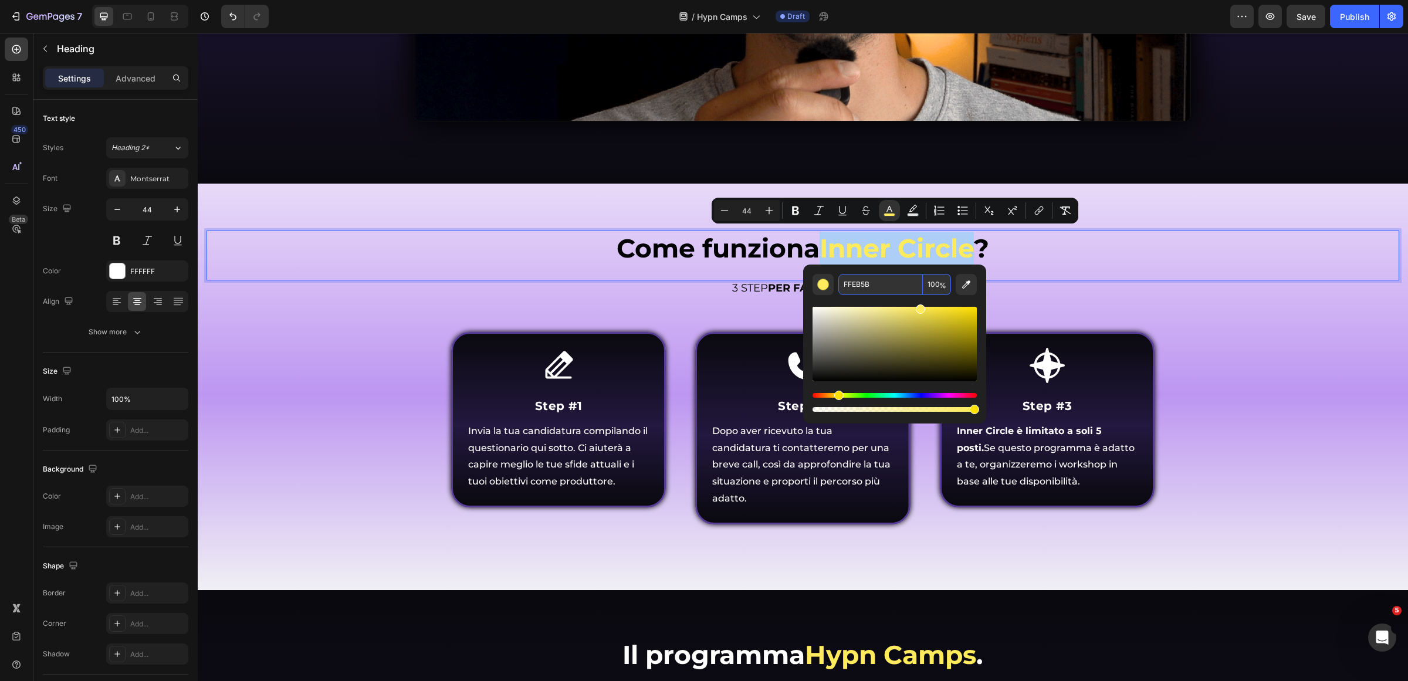
click at [878, 283] on input "FFEB5B" at bounding box center [880, 284] width 84 height 21
paste input "#784bdc"
type input "784BDC"
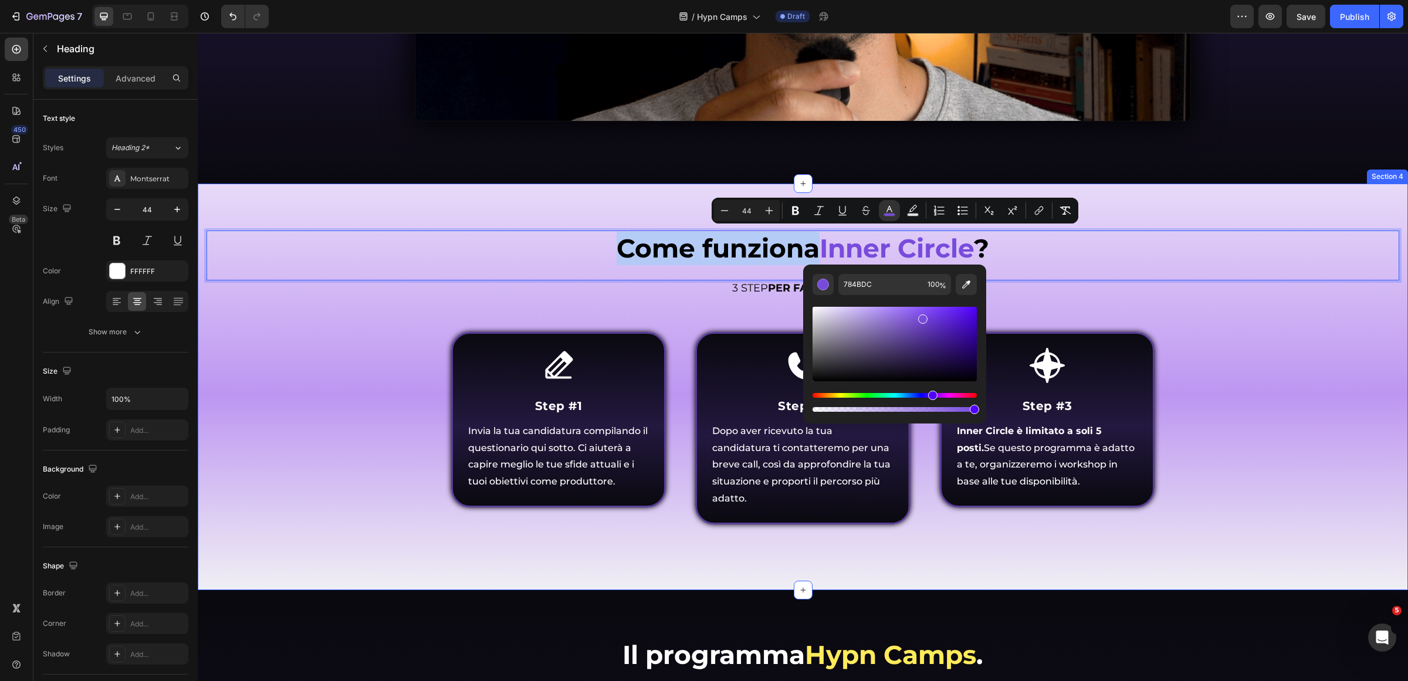
click at [1124, 303] on div "Come funziona Inner Circle ? Heading 0 Come funziona Inner Circle ? Heading ⁠⁠⁠…" at bounding box center [803, 396] width 1193 height 330
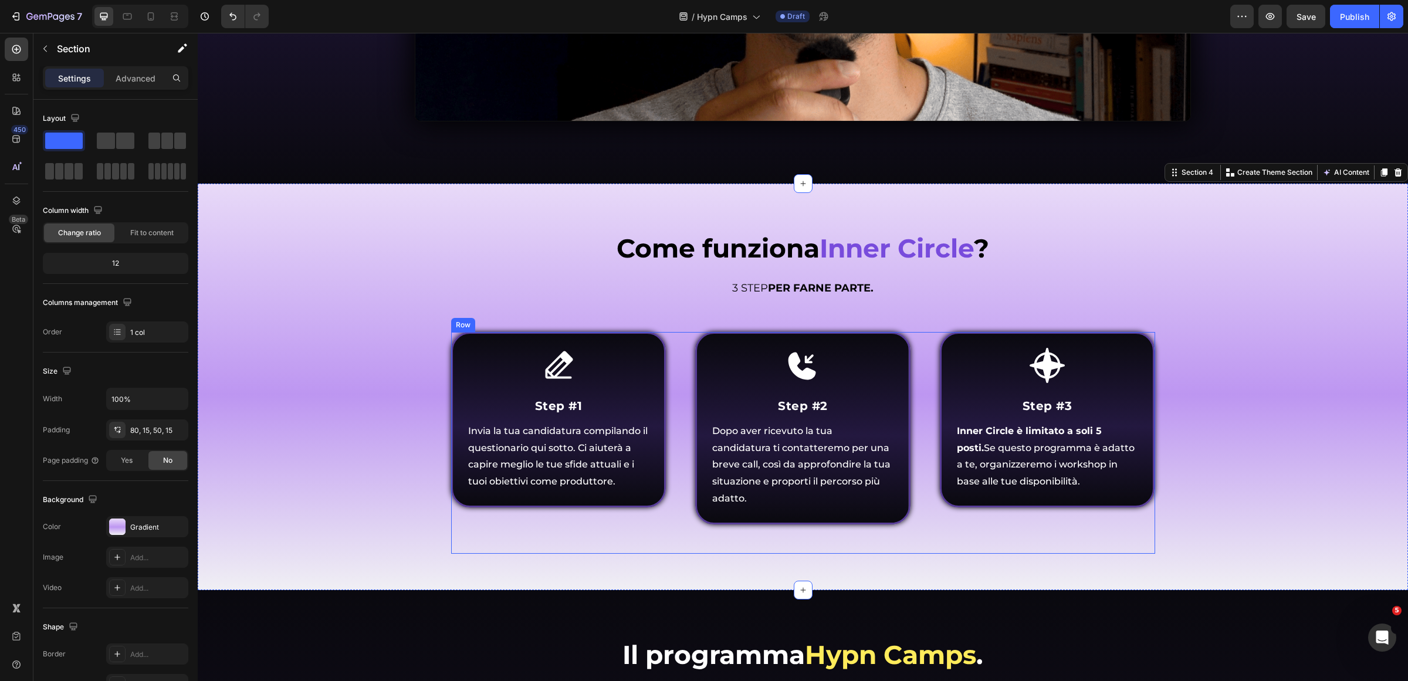
click at [684, 346] on div "Icon Step #1 Heading Invia la tua candidatura compilando il questionario qui so…" at bounding box center [803, 443] width 704 height 222
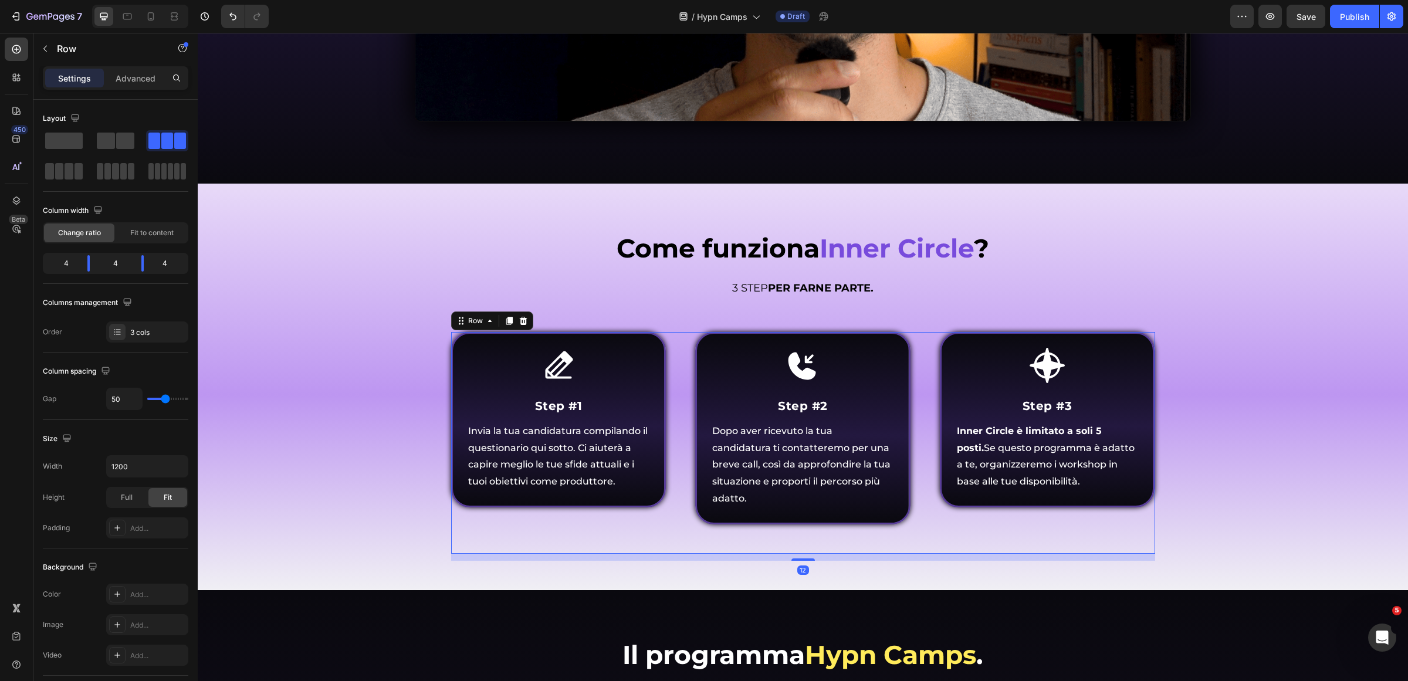
click at [506, 317] on icon at bounding box center [509, 321] width 6 height 8
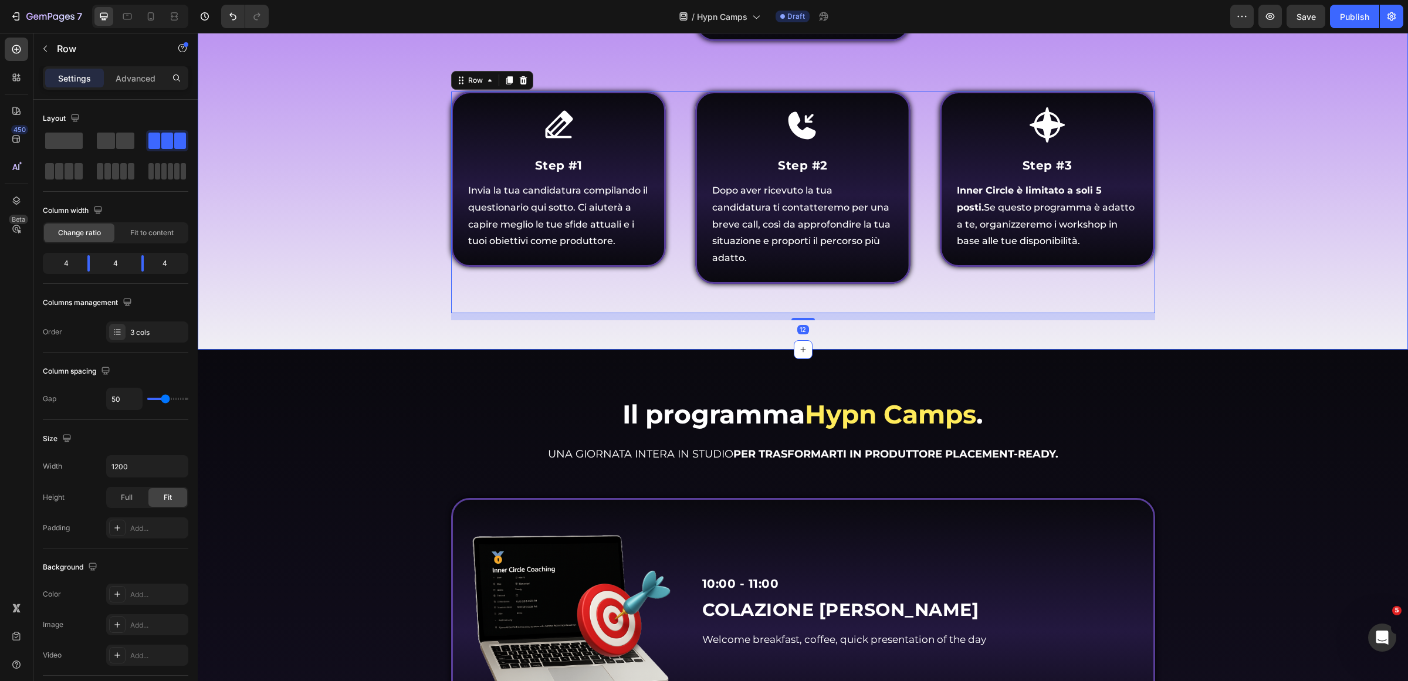
click at [1321, 286] on div "⁠⁠⁠⁠⁠⁠⁠ Come funziona Inner Circle ? Heading Come funziona Inner Circle ? Headi…" at bounding box center [803, 25] width 1210 height 650
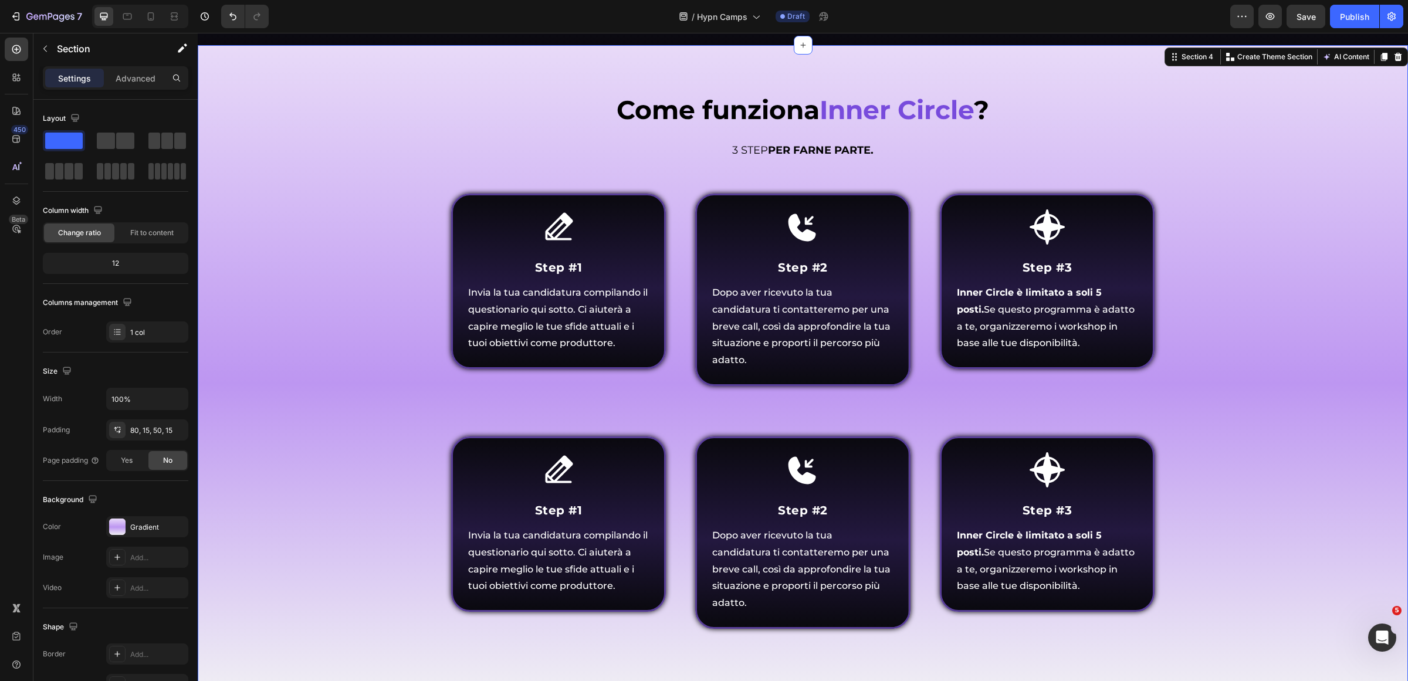
scroll to position [1033, 0]
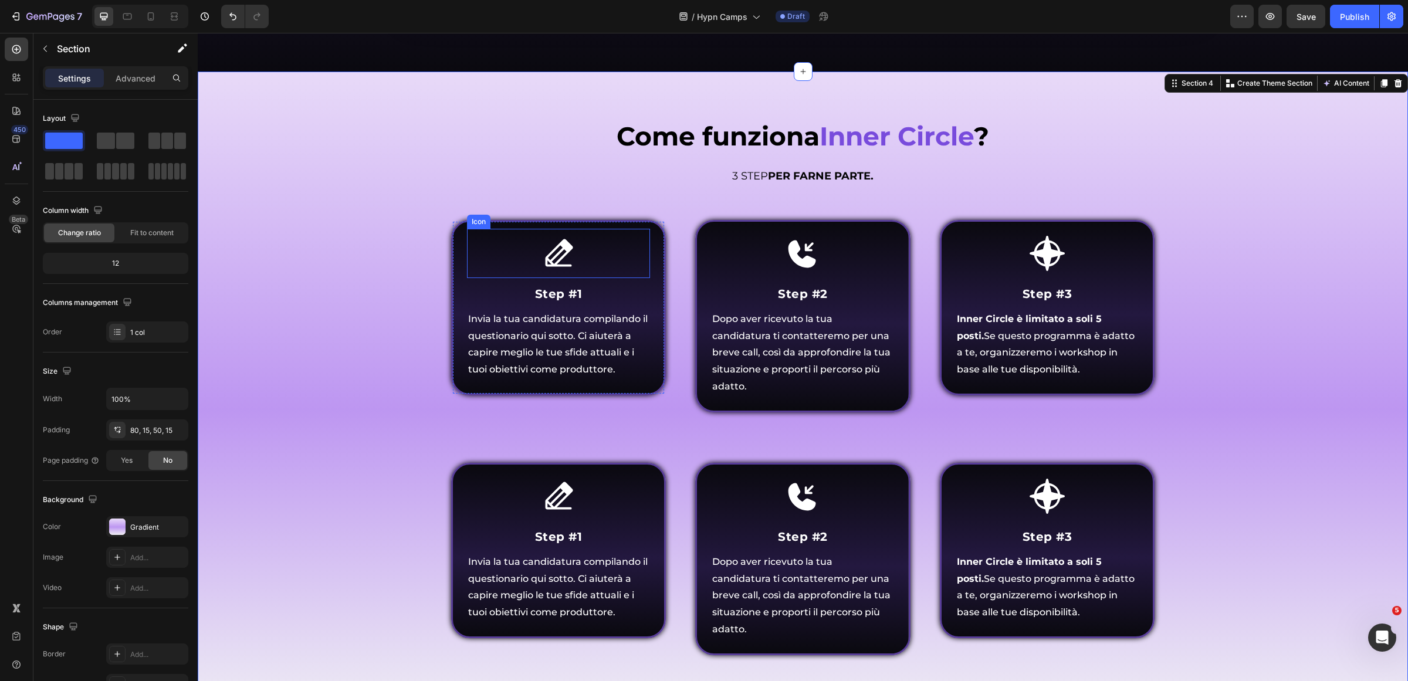
click at [603, 251] on div "Icon" at bounding box center [559, 253] width 184 height 49
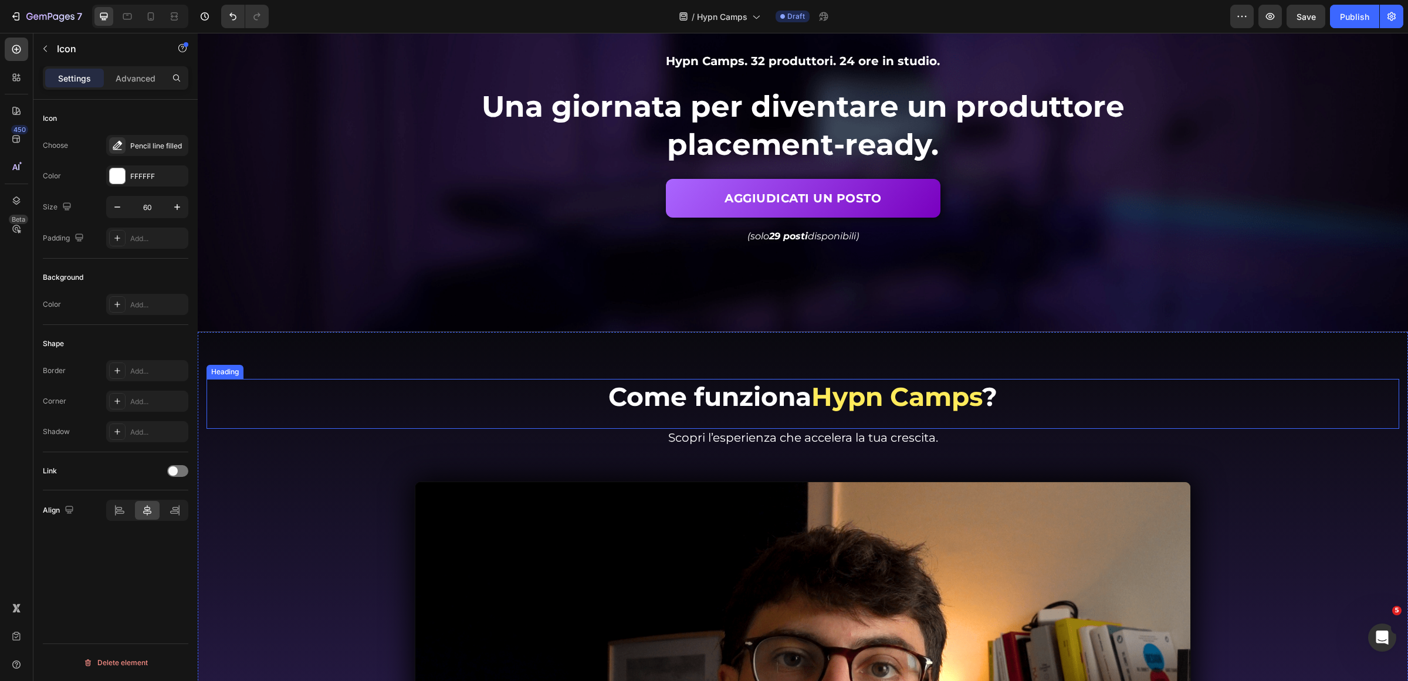
scroll to position [0, 0]
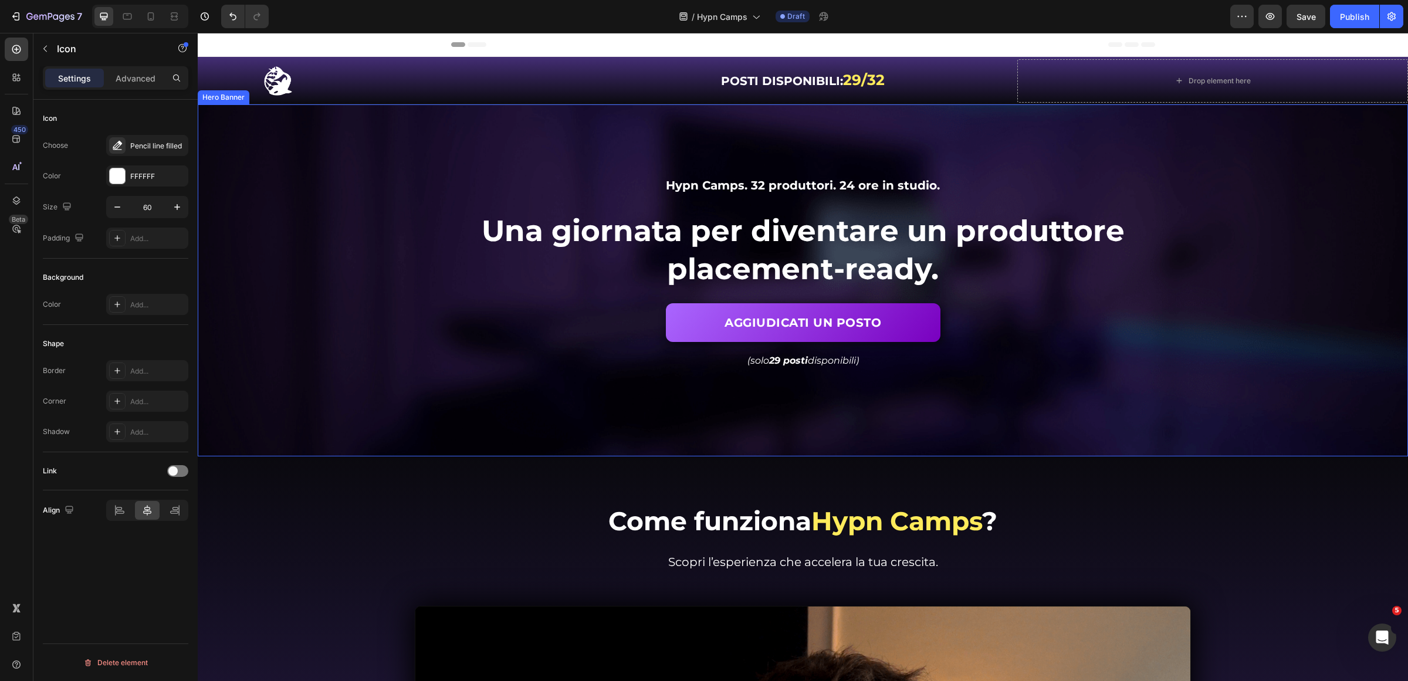
click at [297, 208] on div "Background Image" at bounding box center [803, 280] width 1210 height 352
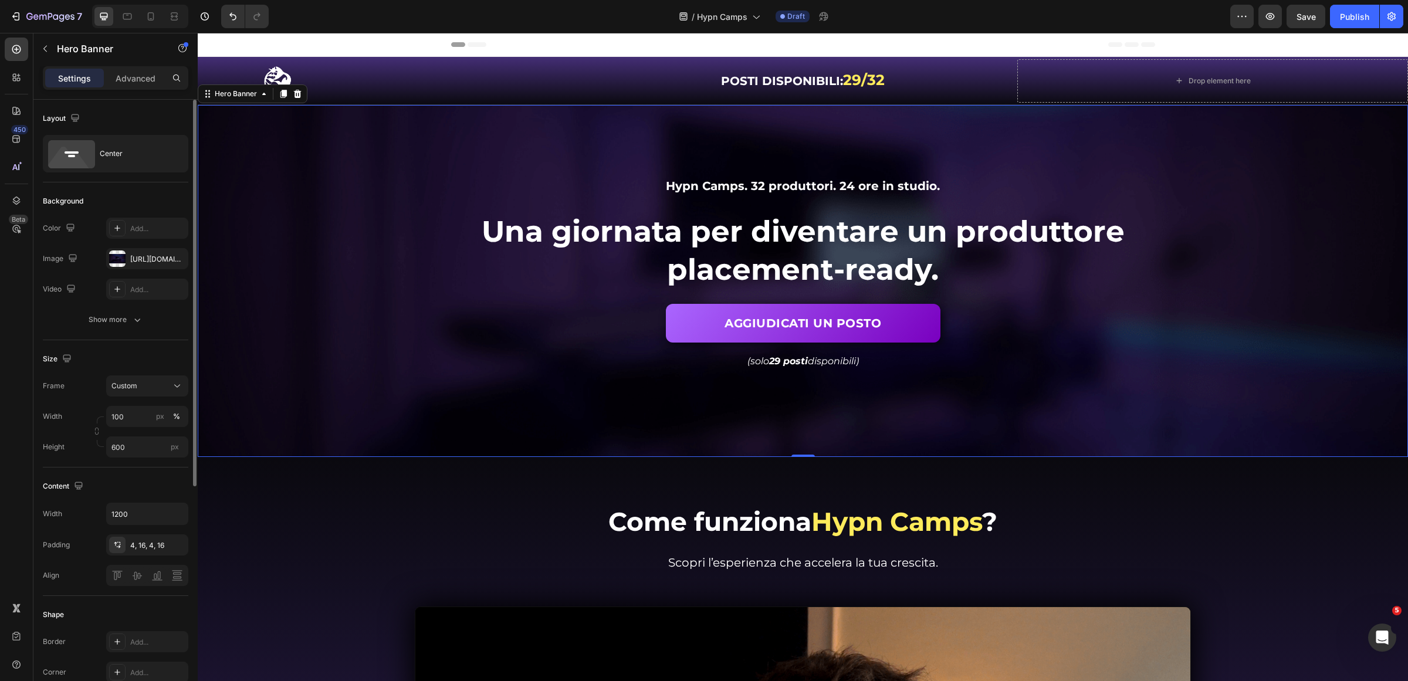
scroll to position [362, 0]
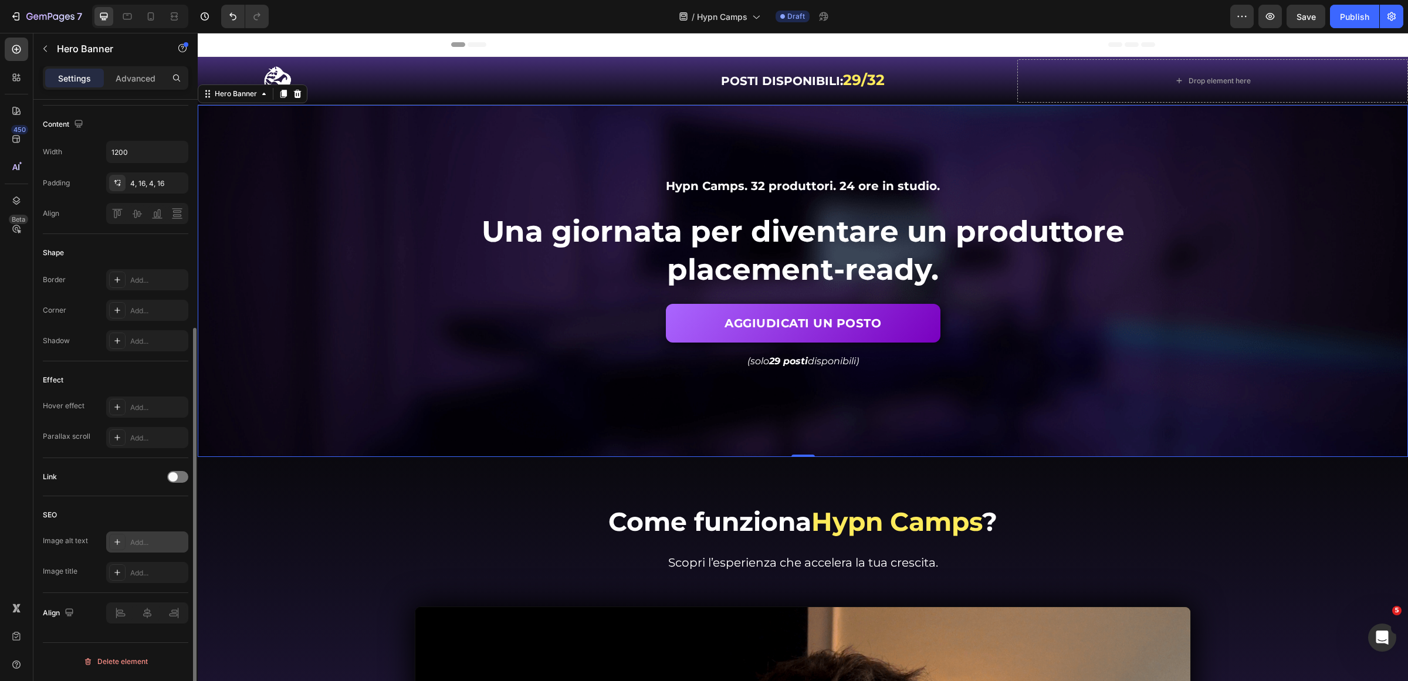
click at [151, 547] on div "Add..." at bounding box center [157, 542] width 55 height 11
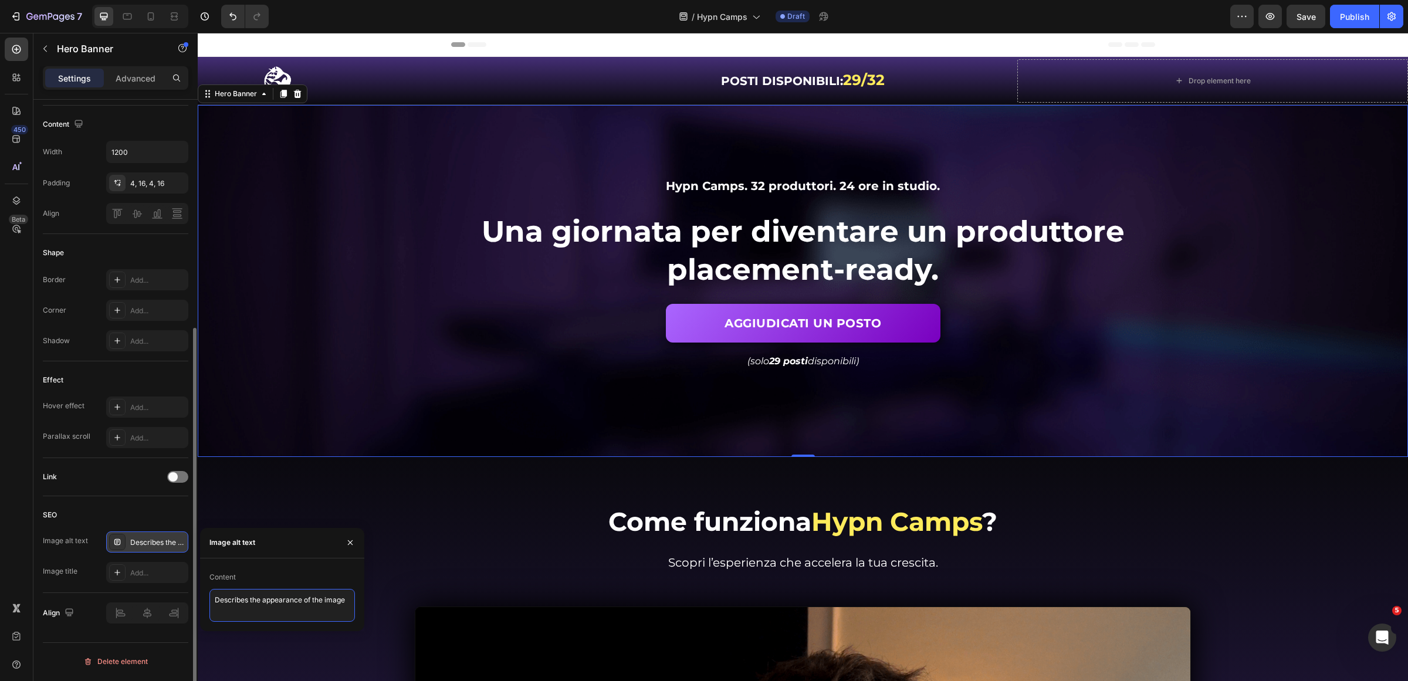
click at [260, 589] on textarea "Describes the appearance of the image" at bounding box center [282, 605] width 146 height 33
type textarea "Hypn Camps - Studio Background"
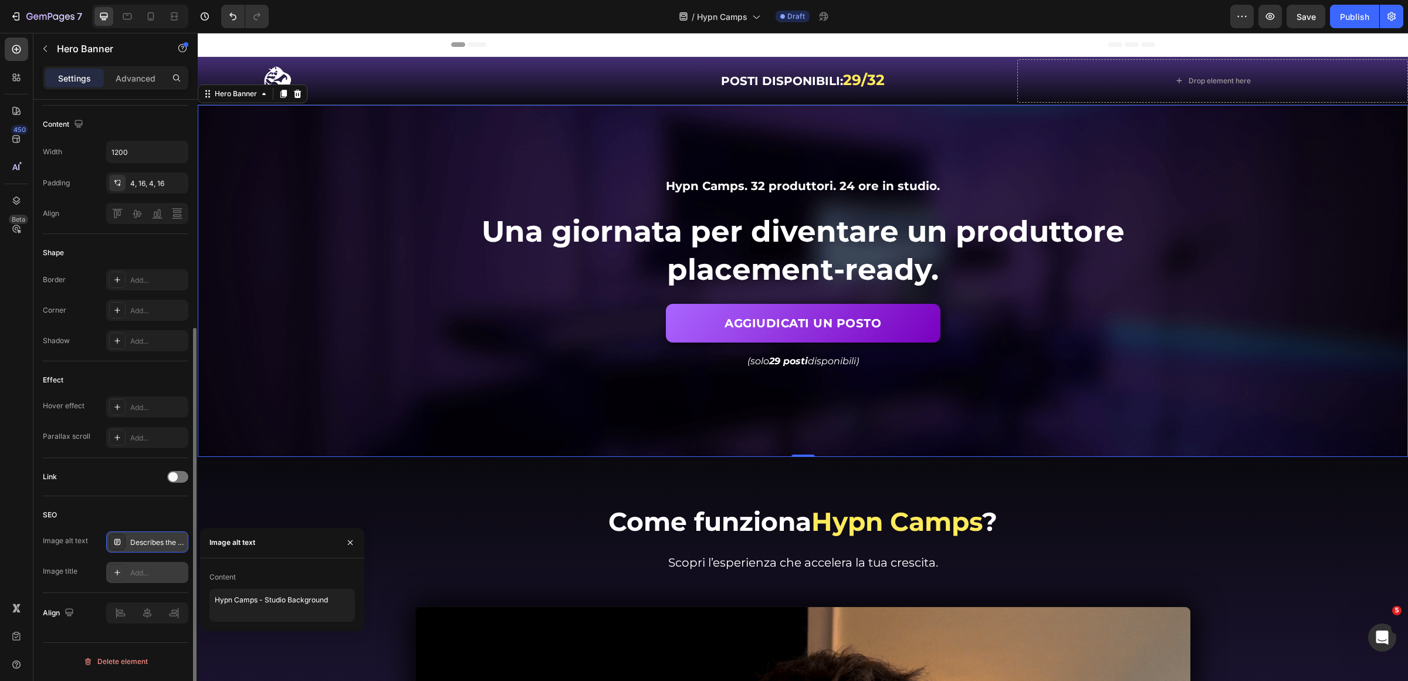
click at [137, 576] on div "Add..." at bounding box center [157, 573] width 55 height 11
click at [248, 633] on textarea "Title" at bounding box center [282, 636] width 146 height 33
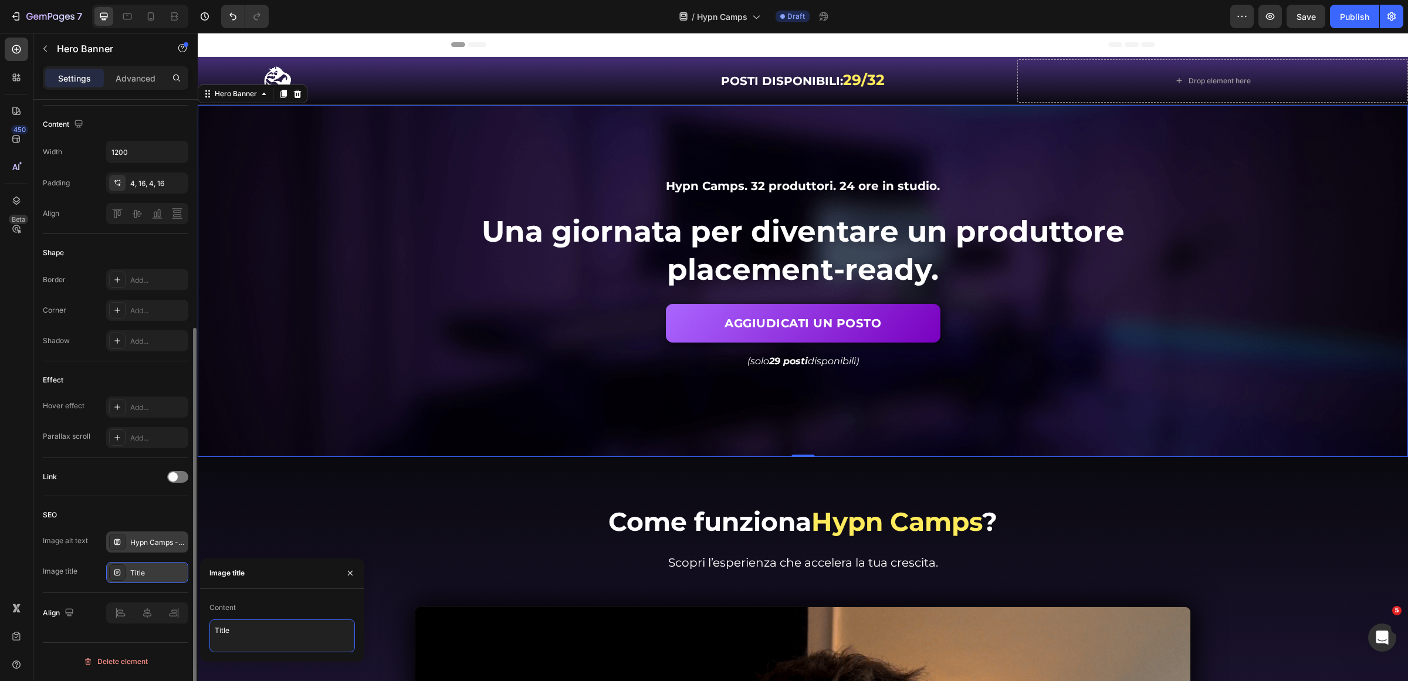
click at [248, 633] on textarea "Title" at bounding box center [282, 636] width 146 height 33
paste textarea "Hypn Camps - Studio Background"
type textarea "Hypn Camps - Studio Background"
click at [309, 536] on h2 "Come funziona Hypn Camps ?" at bounding box center [803, 522] width 1193 height 36
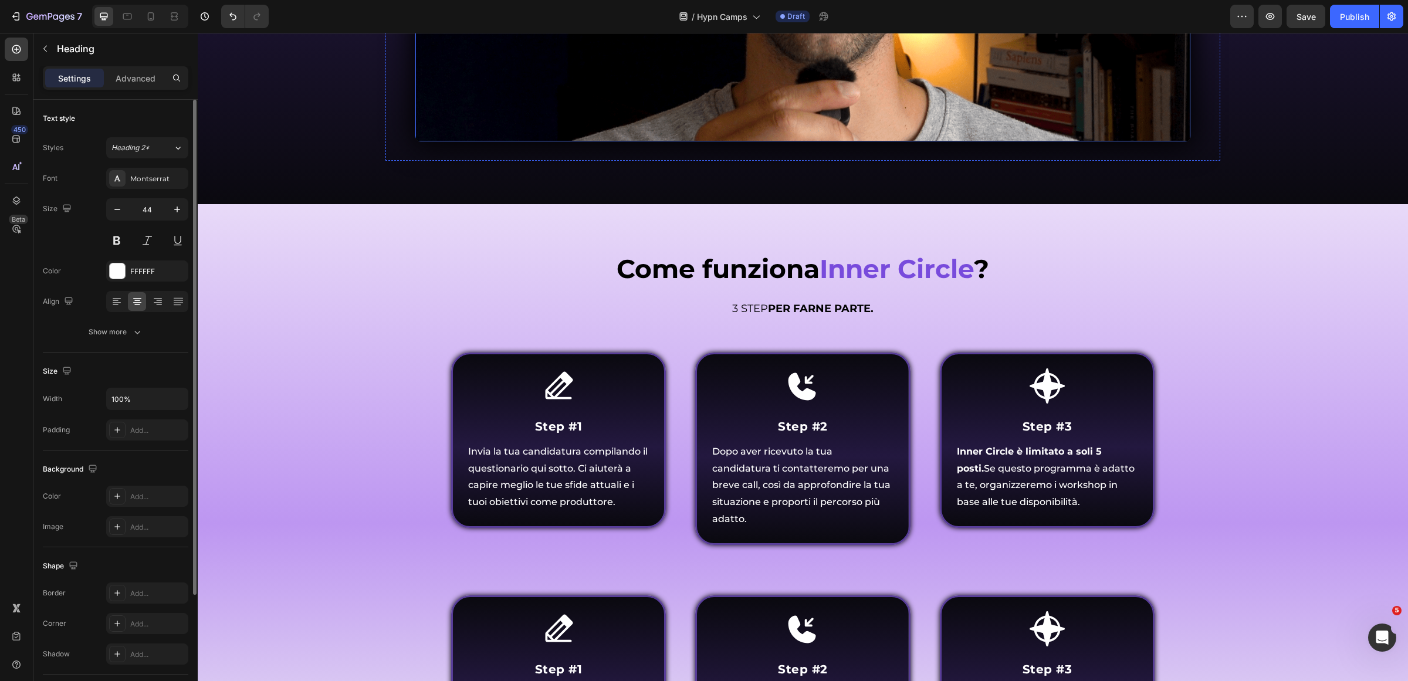
scroll to position [1027, 0]
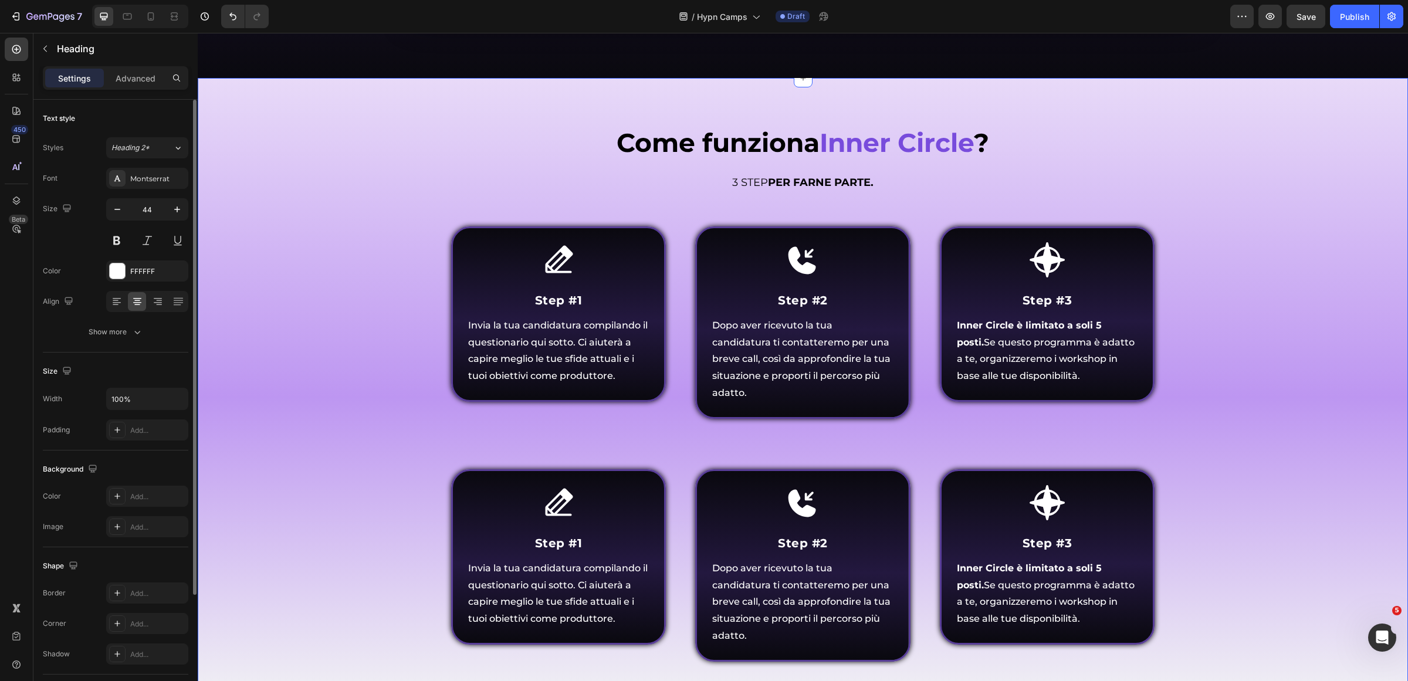
click at [1227, 218] on div "Come funziona Inner Circle ? Heading Come funziona Inner Circle ? Heading 3 STE…" at bounding box center [803, 411] width 1193 height 573
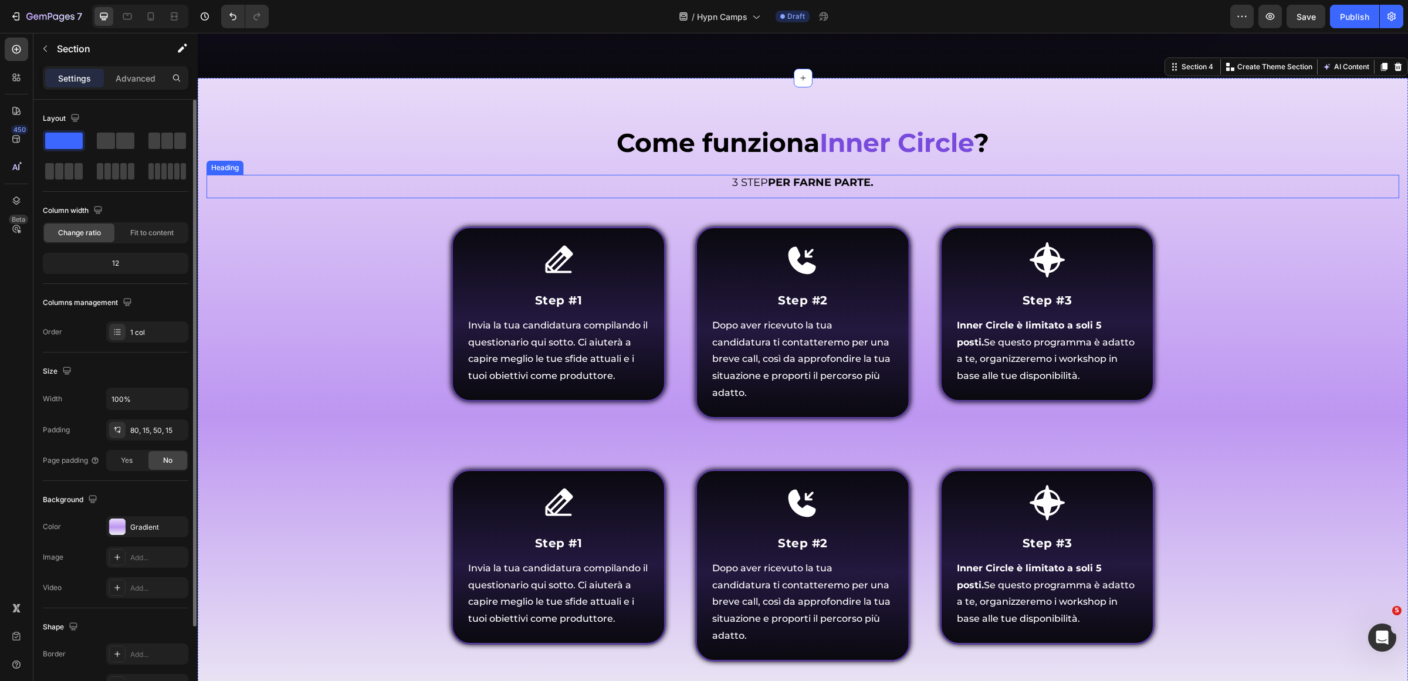
click at [659, 138] on span "Come funziona" at bounding box center [718, 143] width 203 height 32
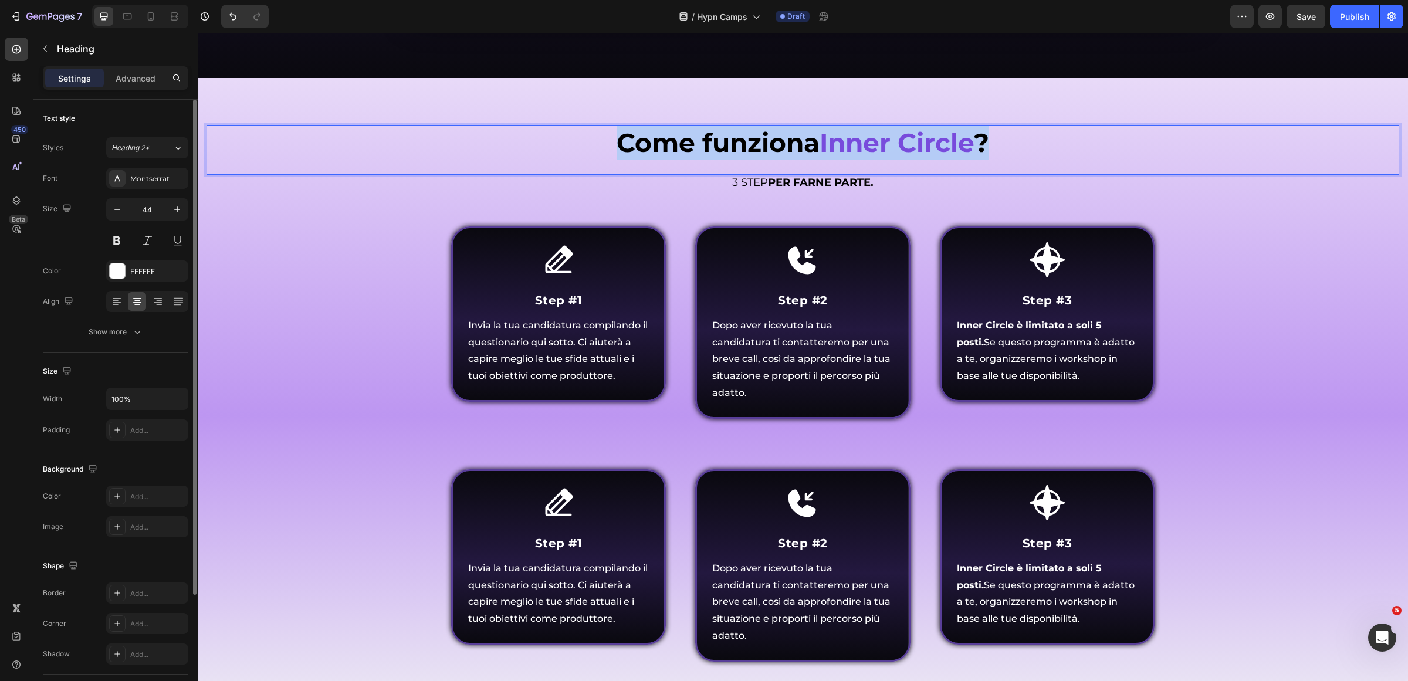
click at [659, 138] on span "Come funziona" at bounding box center [718, 143] width 203 height 32
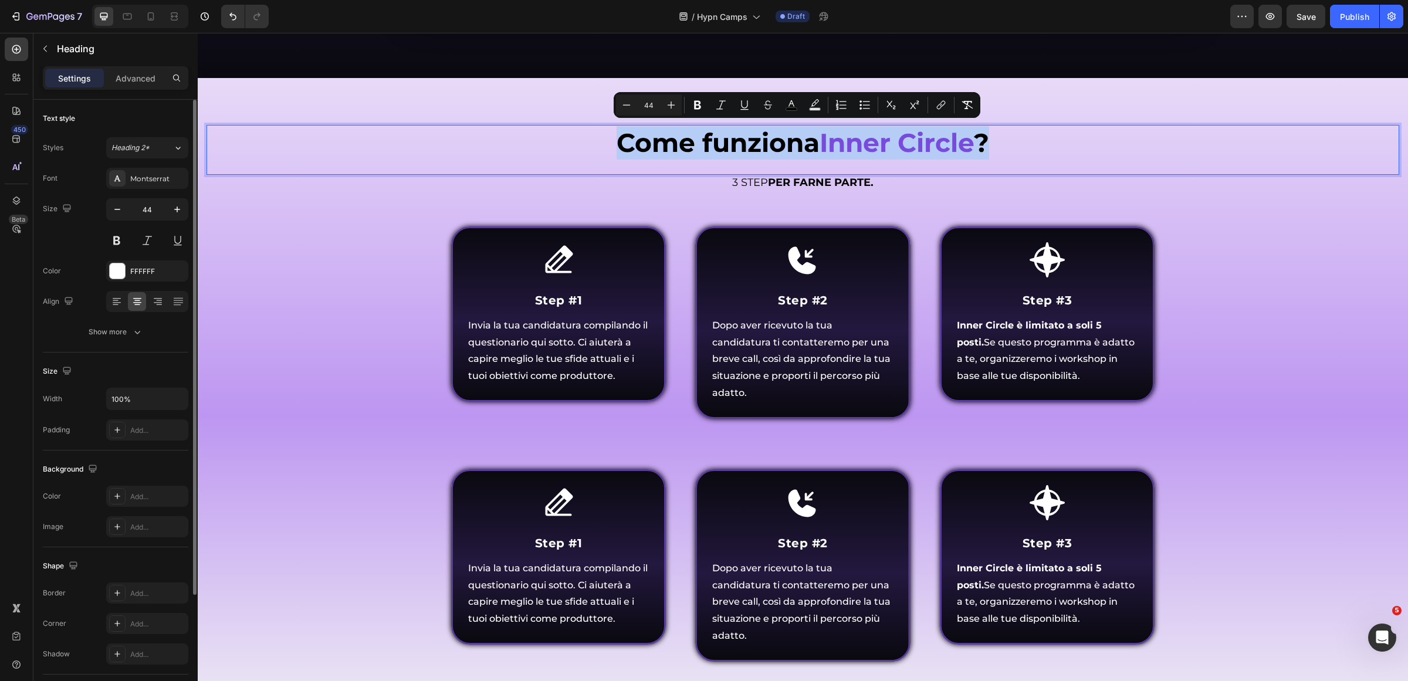
drag, startPoint x: 634, startPoint y: 145, endPoint x: 625, endPoint y: 147, distance: 9.0
click at [634, 144] on span "Come funziona" at bounding box center [718, 143] width 203 height 32
click at [606, 139] on p "Come funziona Inner Circle ?" at bounding box center [803, 142] width 1190 height 33
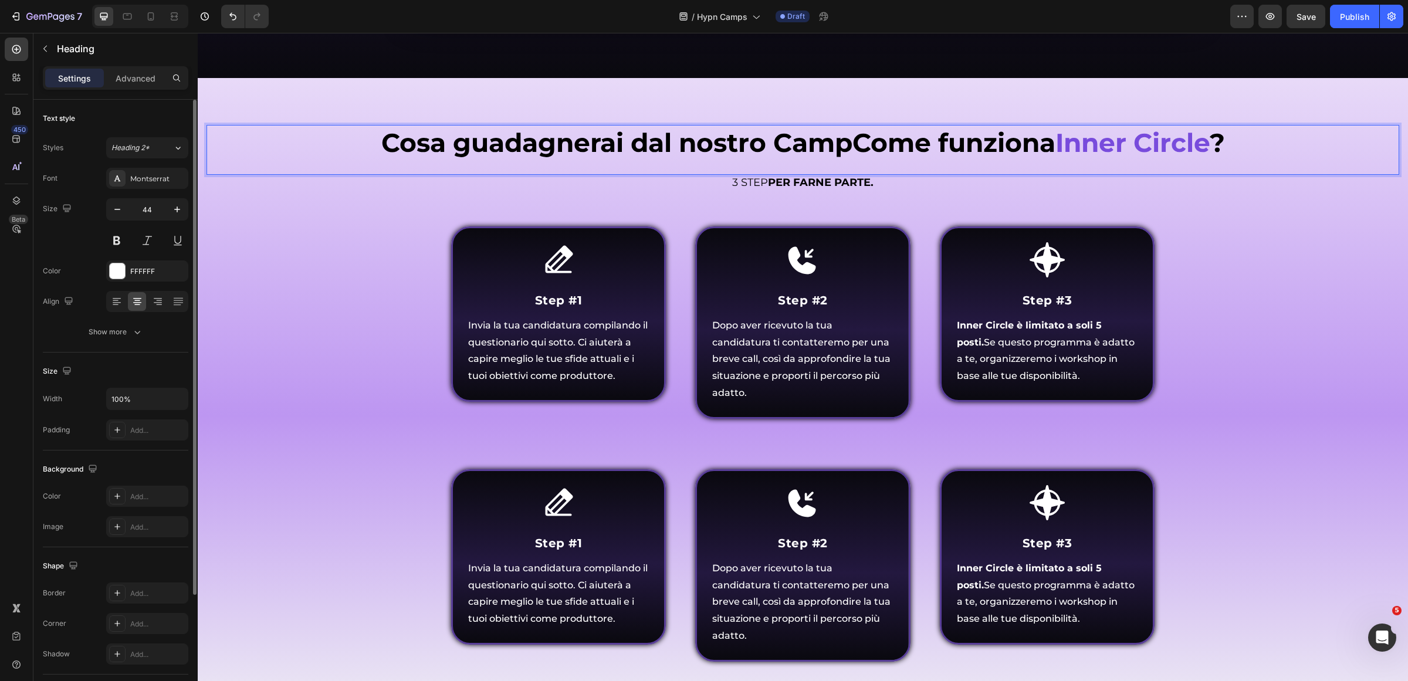
click at [1056, 137] on span "Inner Circle" at bounding box center [1133, 143] width 154 height 32
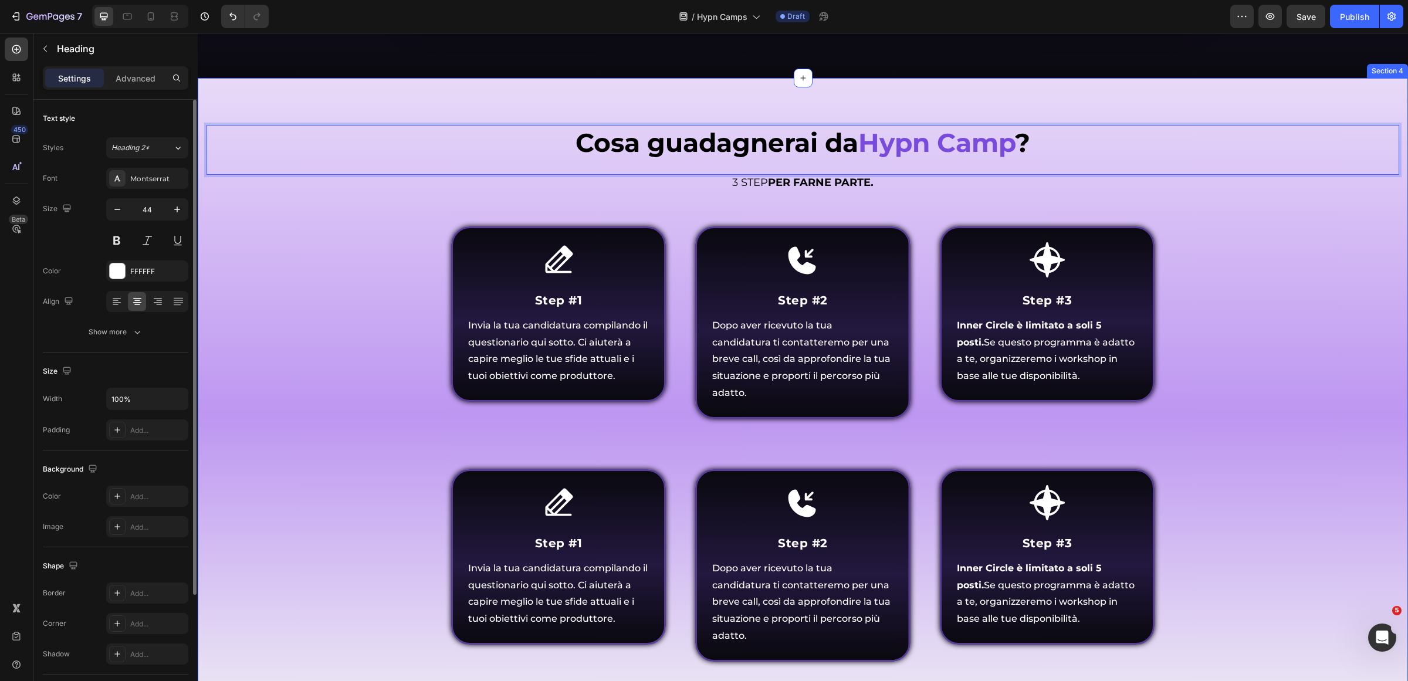
click at [1322, 311] on div "Cosa guadagnerai da Hypn Camp ? Heading 0 Come funziona Inner Circle ? Heading …" at bounding box center [803, 411] width 1193 height 573
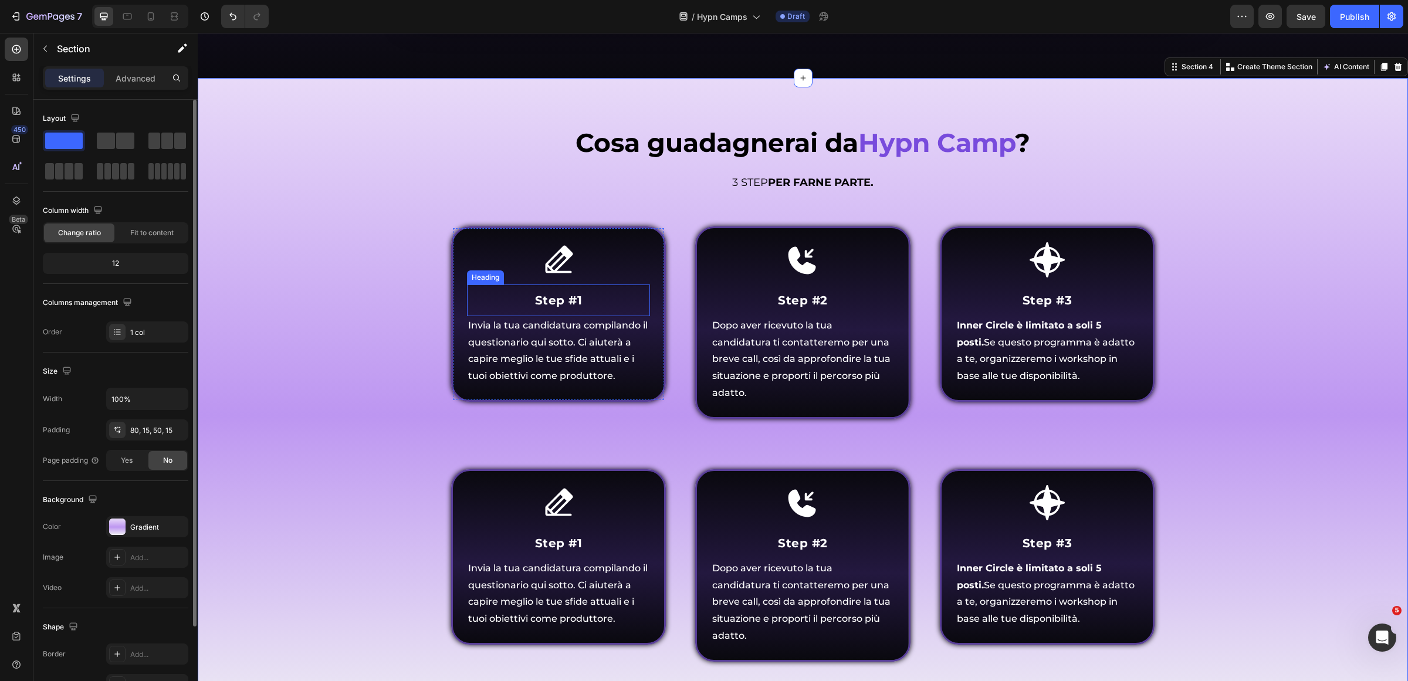
click at [550, 293] on strong "Step #1" at bounding box center [559, 300] width 48 height 14
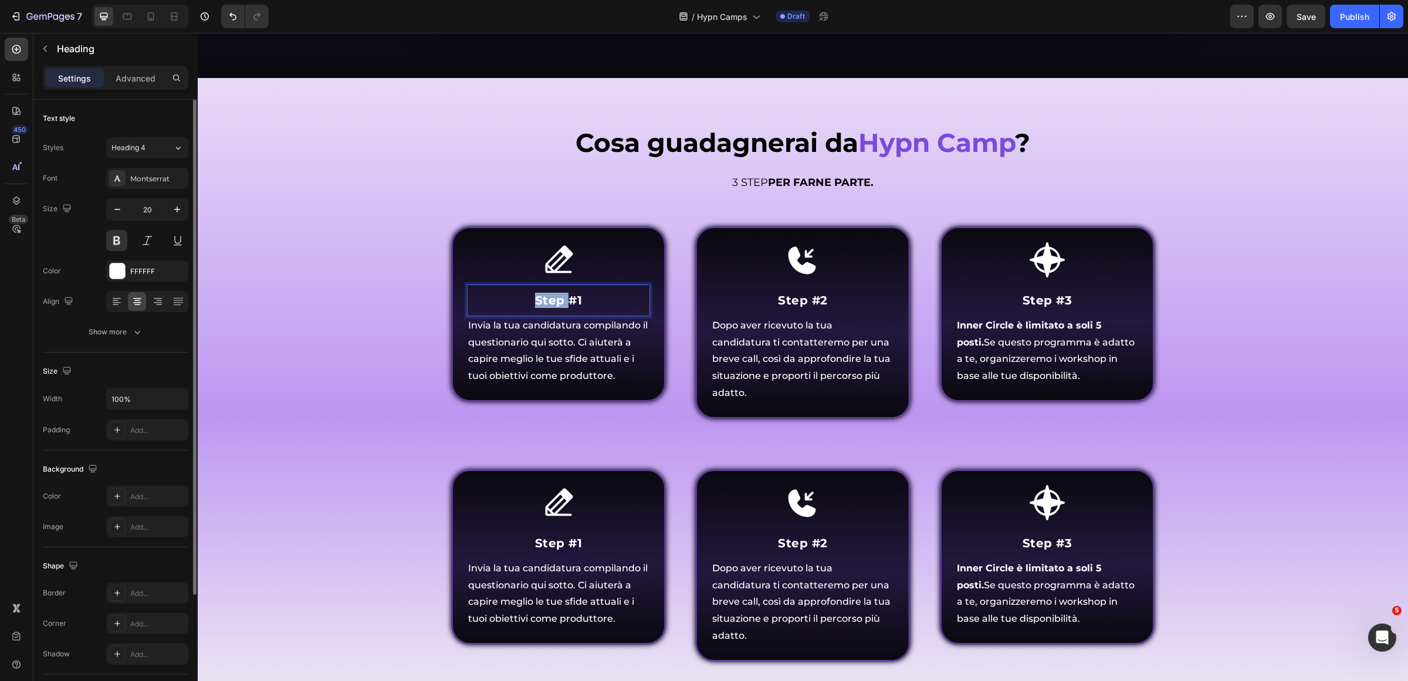
click at [536, 295] on strong "Step #1" at bounding box center [559, 300] width 48 height 14
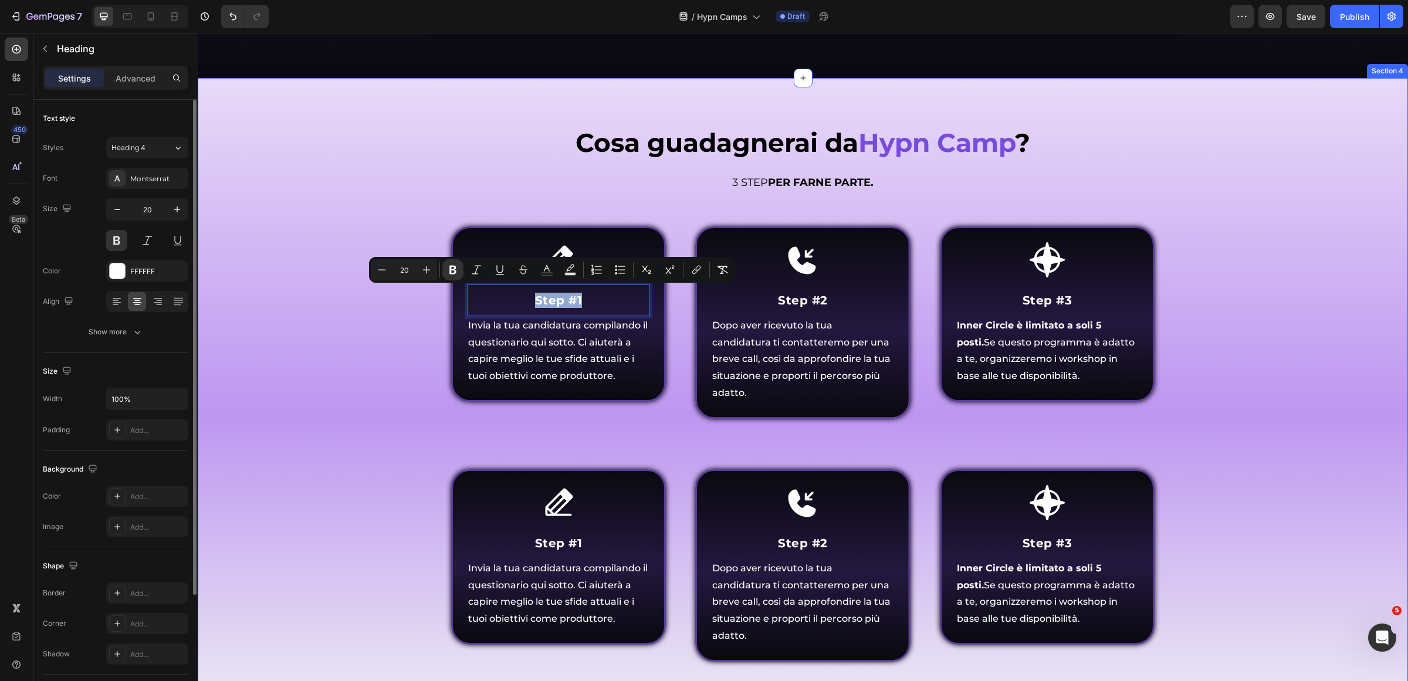
click at [1257, 313] on div "⁠⁠⁠⁠⁠⁠⁠ Cosa guadagnerai da Hypn Camp ? Heading Come funziona Inner Circle ? He…" at bounding box center [803, 411] width 1193 height 573
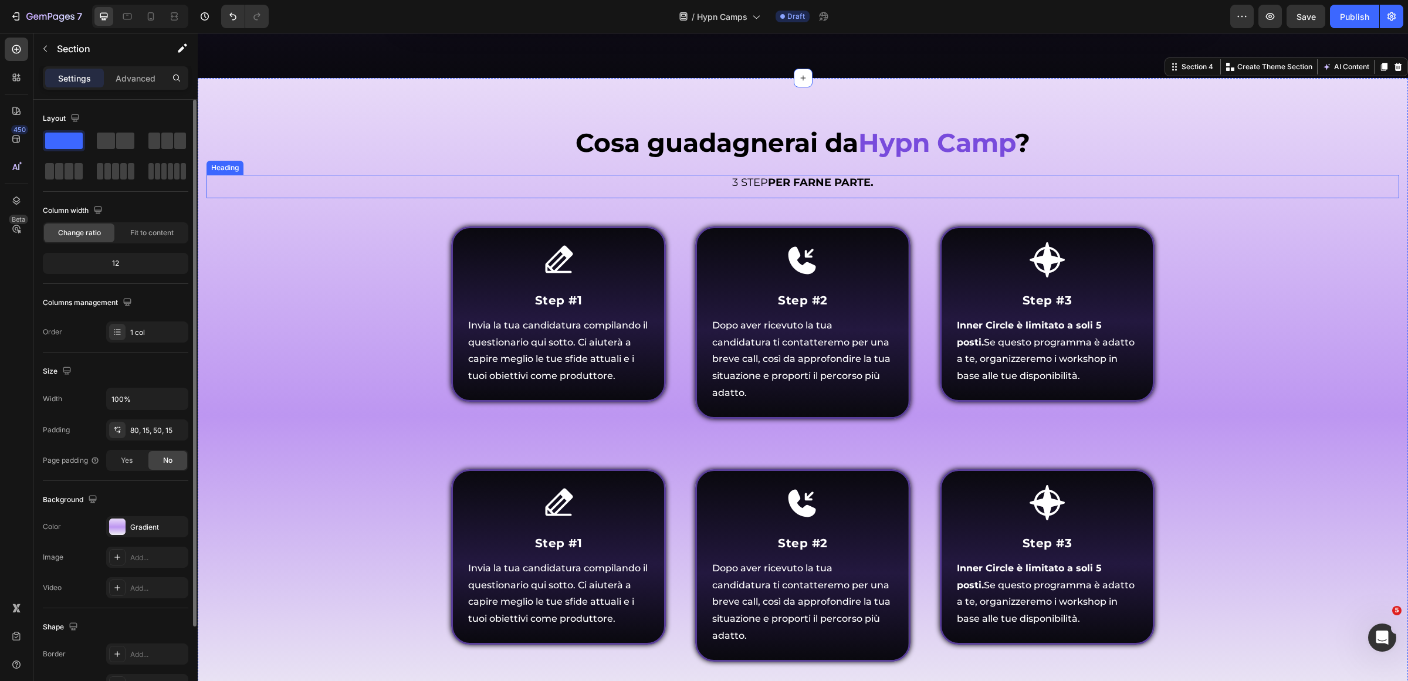
click at [772, 176] on strong "PER FARNE PARTE." at bounding box center [821, 182] width 106 height 13
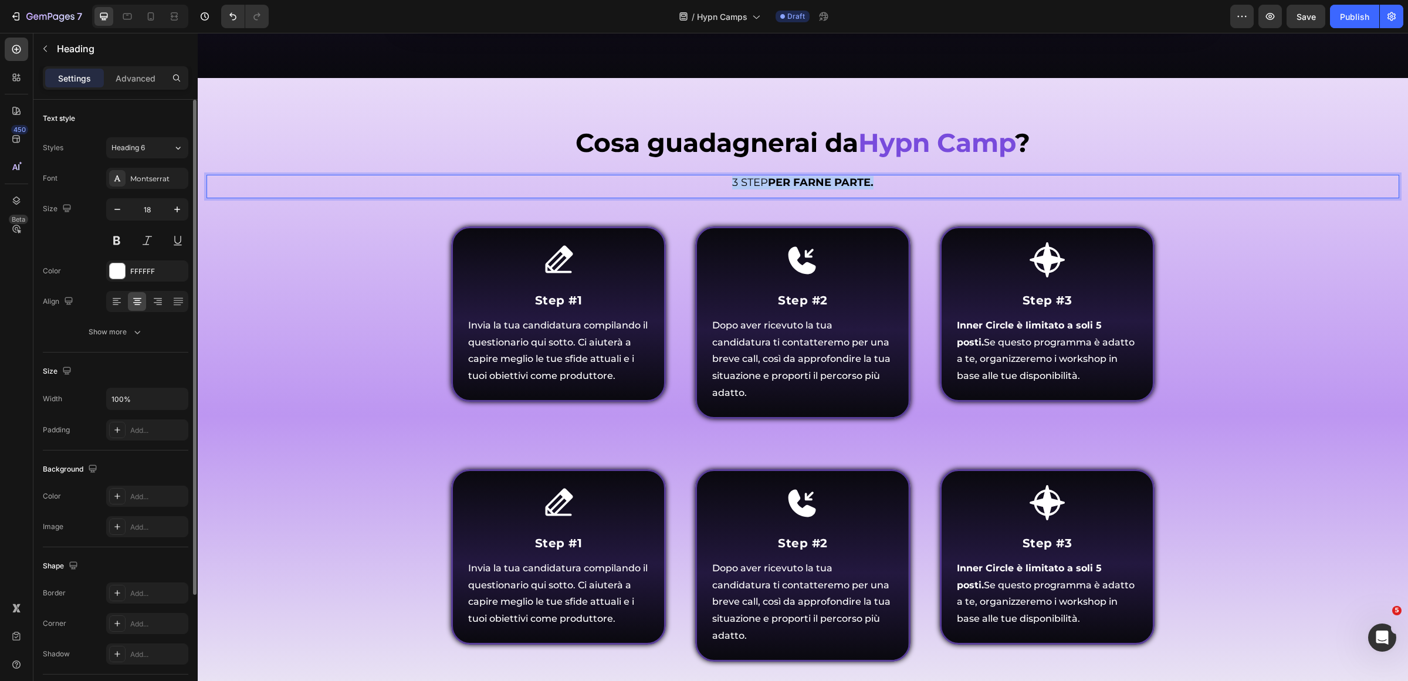
click at [772, 176] on strong "PER FARNE PARTE." at bounding box center [821, 182] width 106 height 13
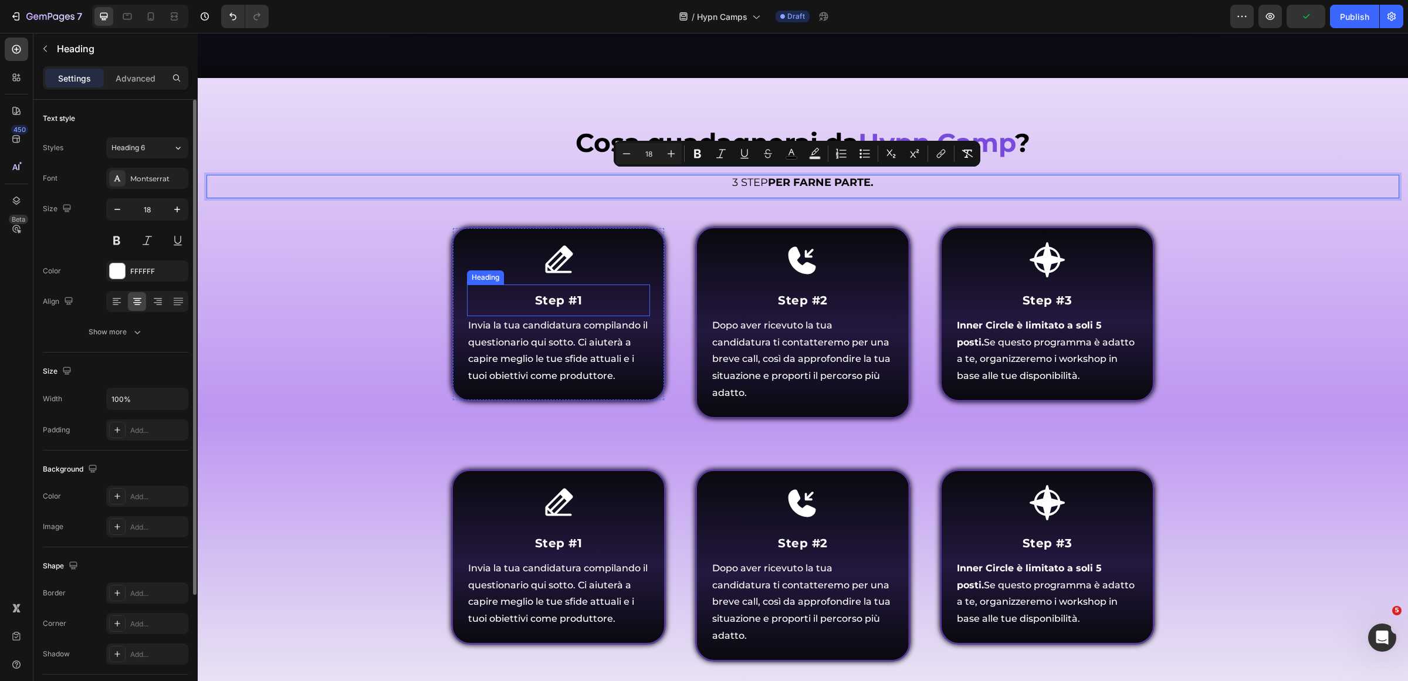
click at [567, 294] on strong "Step #1" at bounding box center [559, 300] width 48 height 14
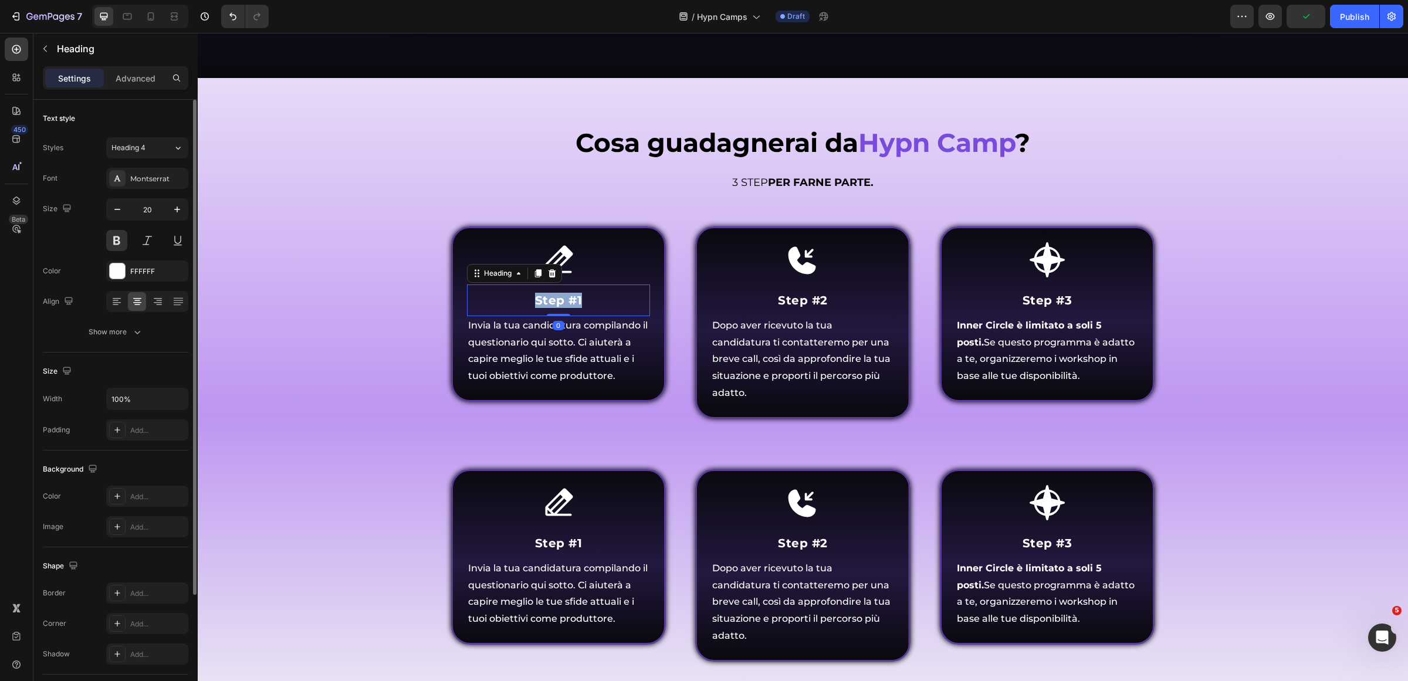
click at [567, 294] on strong "Step #1" at bounding box center [559, 300] width 48 height 14
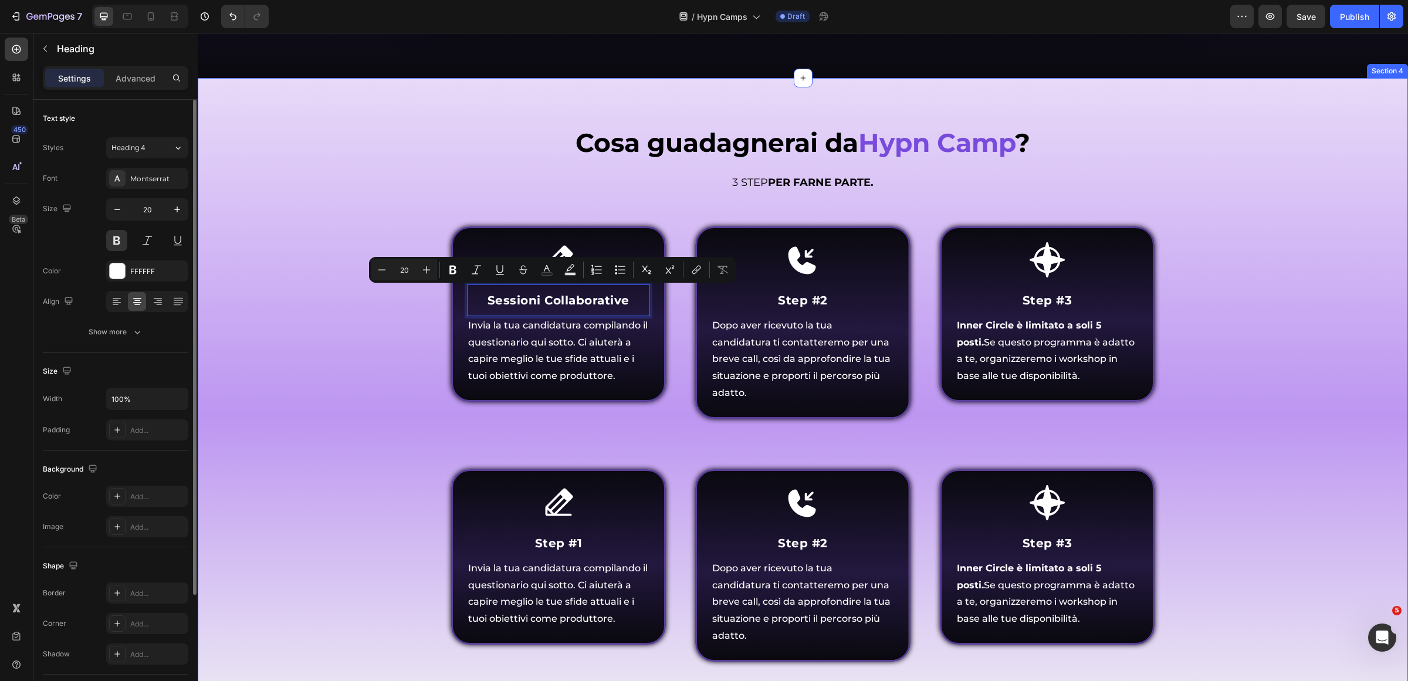
click at [317, 347] on div "⁠⁠⁠⁠⁠⁠⁠ Cosa guadagnerai da Hypn Camp ? Heading Come funziona Inner Circle ? He…" at bounding box center [803, 411] width 1193 height 573
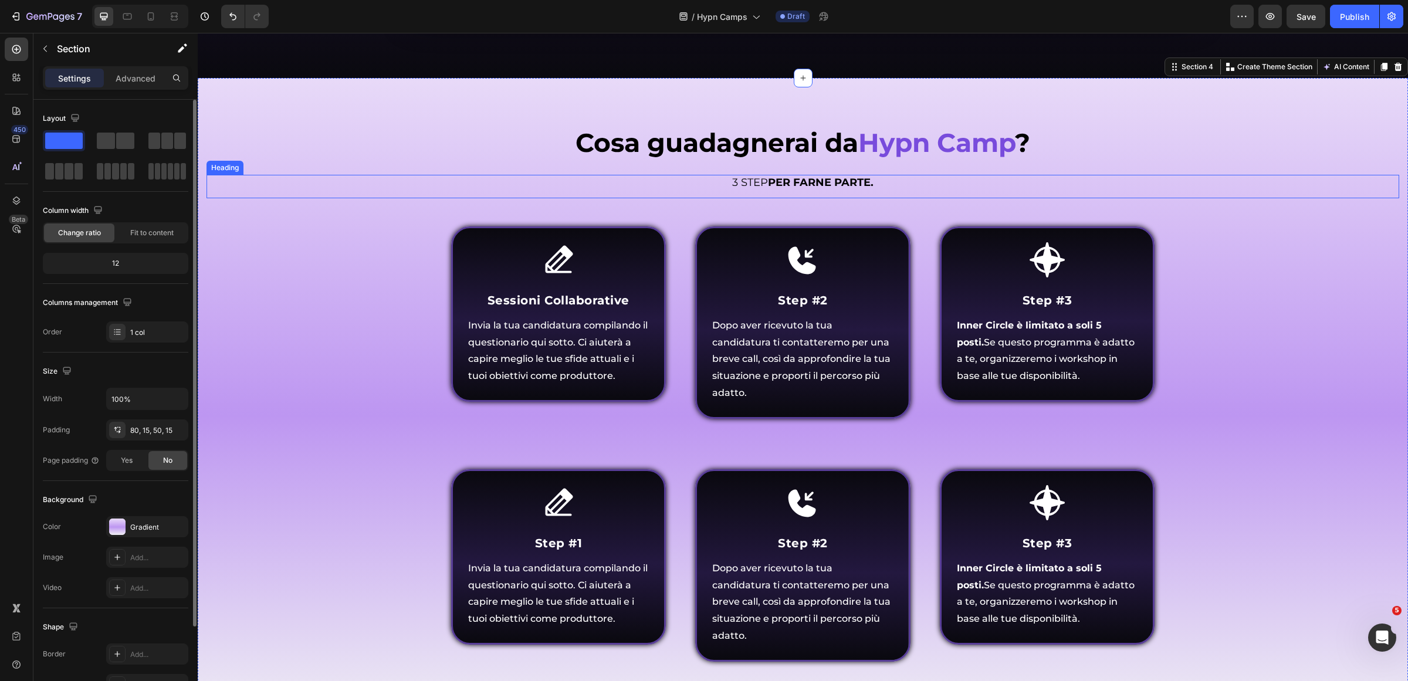
click at [768, 182] on strong "PER FARNE PARTE." at bounding box center [821, 182] width 106 height 13
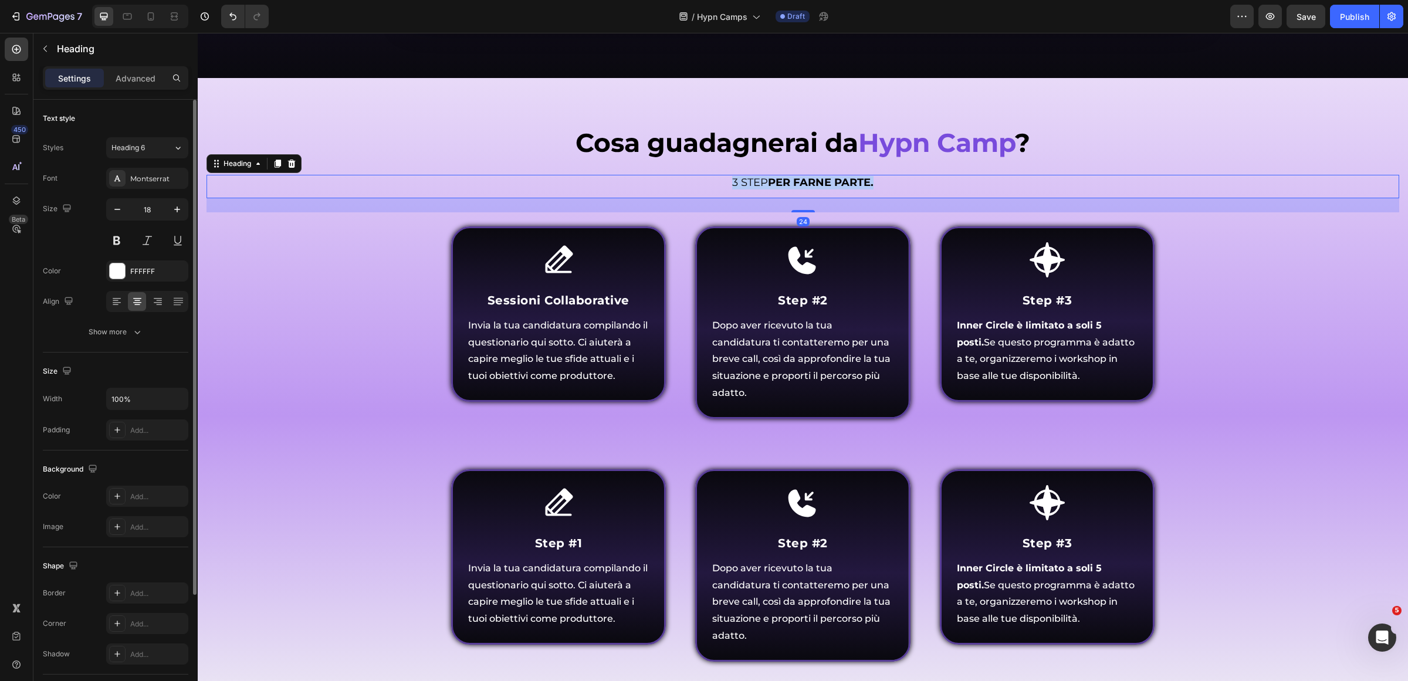
click at [768, 182] on strong "PER FARNE PARTE." at bounding box center [821, 182] width 106 height 13
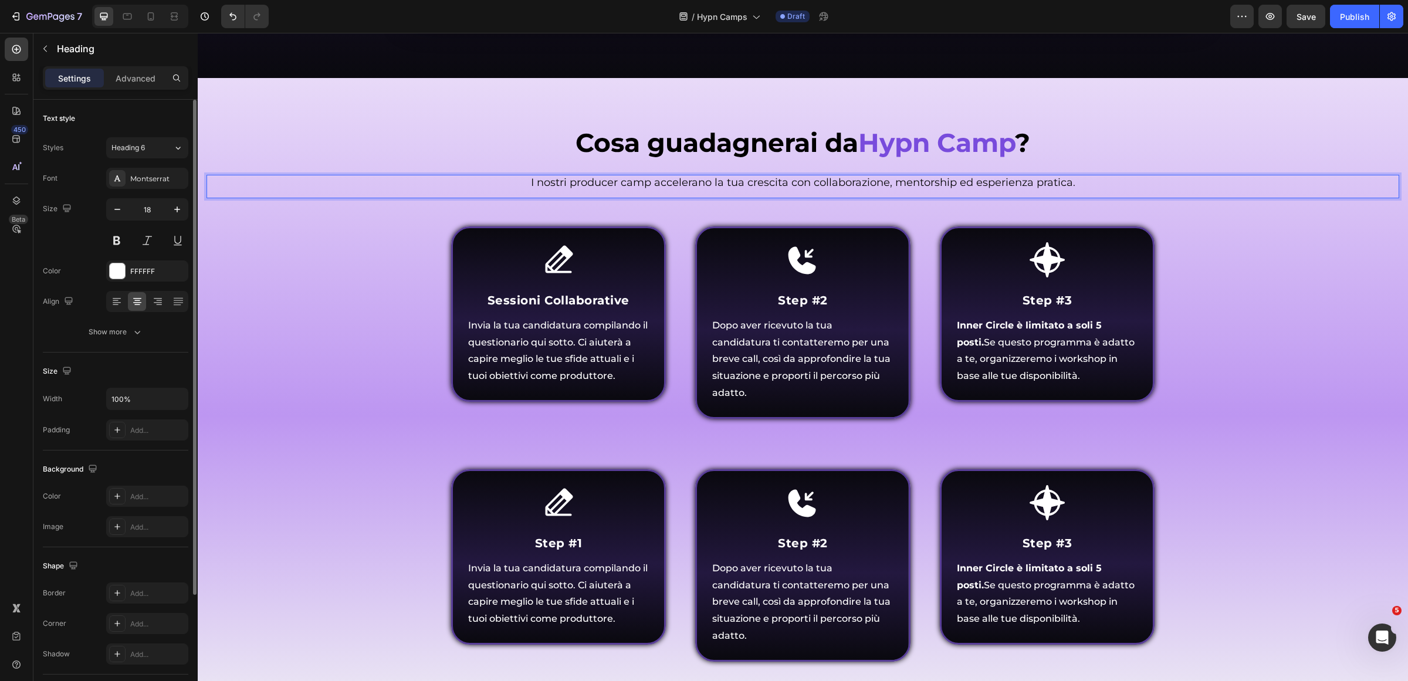
click at [633, 183] on span "I nostri producer camp accelerano la tua crescita con collaborazione, mentorshi…" at bounding box center [803, 182] width 544 height 13
click at [633, 182] on span "I nostri producer camp accelerano la tua crescita con collaborazione, mentorshi…" at bounding box center [803, 182] width 544 height 13
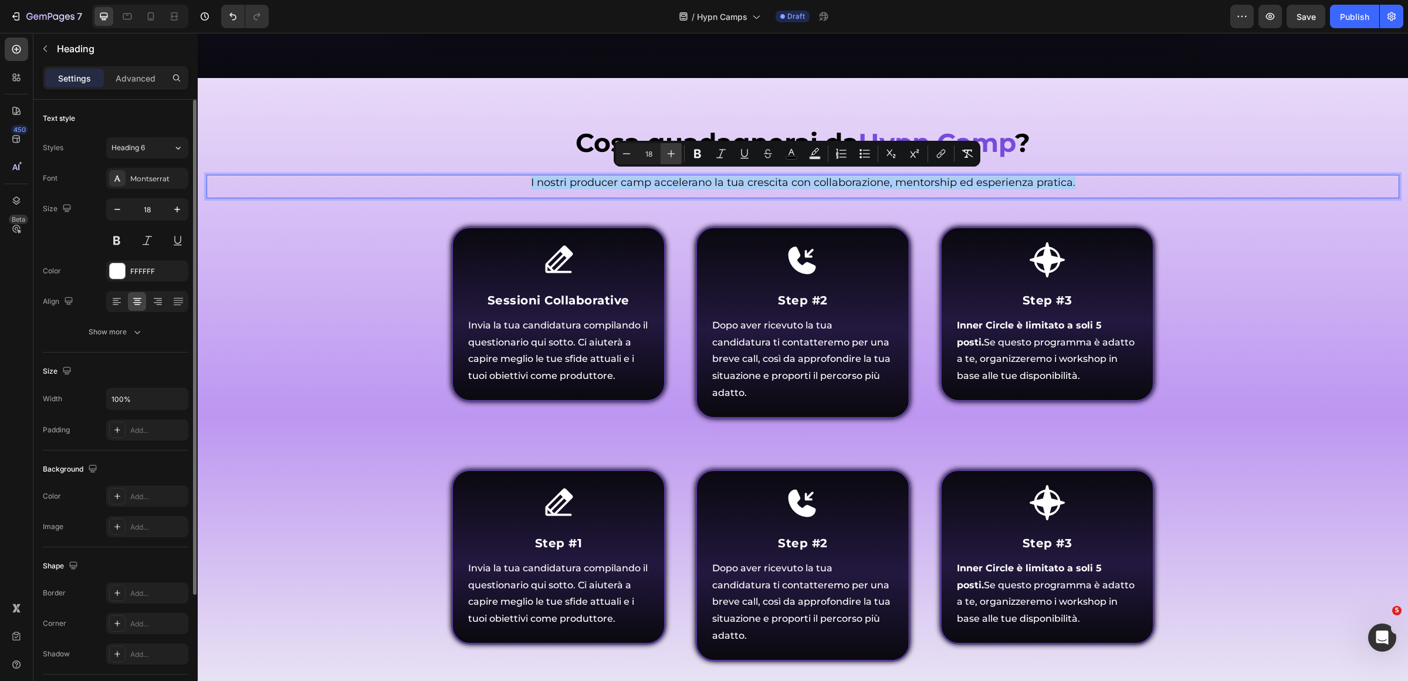
click at [669, 157] on icon "Editor contextual toolbar" at bounding box center [671, 154] width 12 height 12
type input "20"
click at [168, 213] on button "button" at bounding box center [177, 209] width 21 height 21
click at [168, 212] on button "button" at bounding box center [177, 209] width 21 height 21
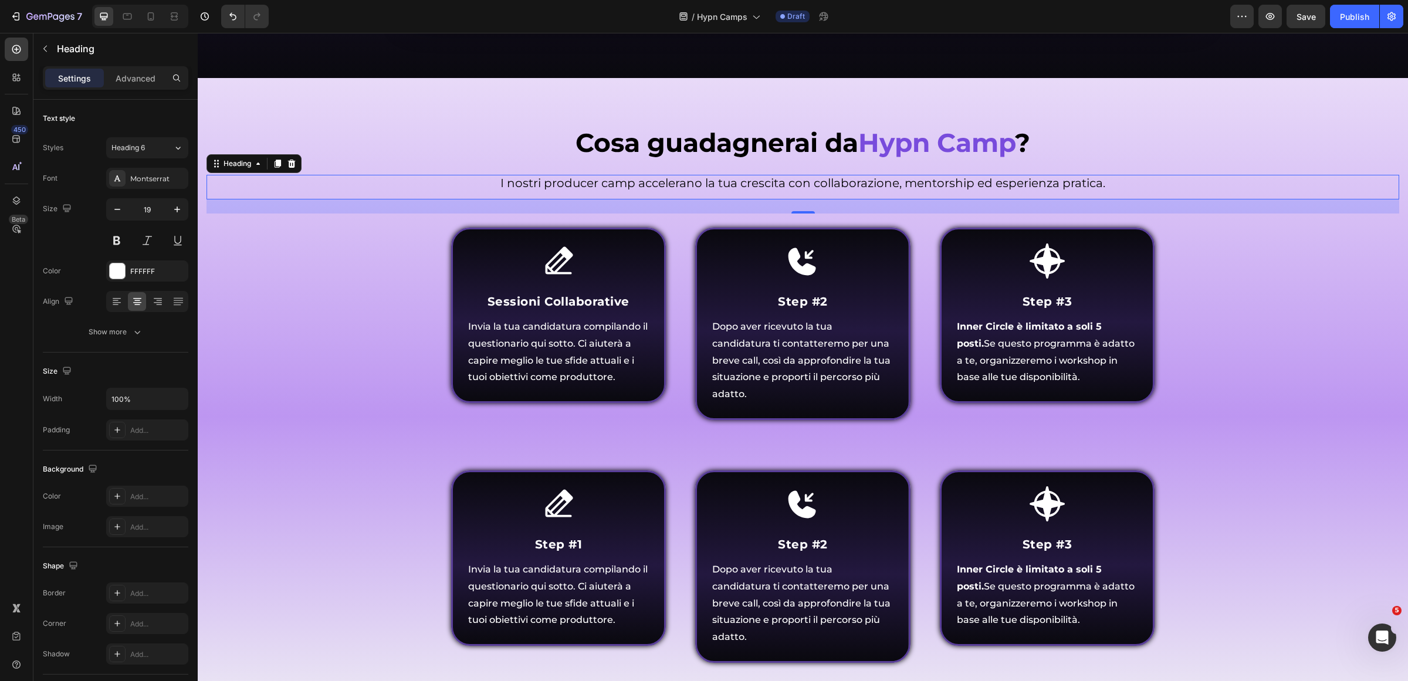
type input "20"
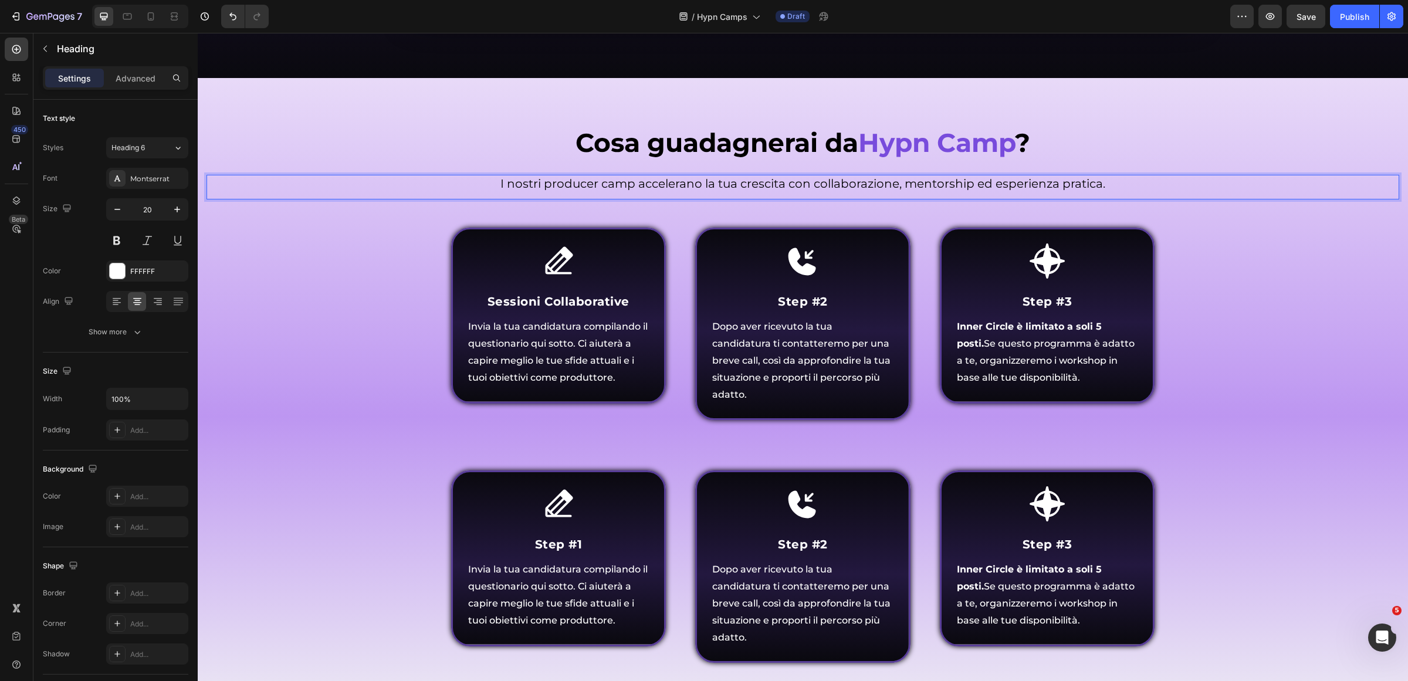
click at [509, 183] on span "I nostri producer camp accelerano la tua crescita con collaborazione, mentorshi…" at bounding box center [802, 184] width 605 height 14
click at [577, 183] on span "I nostri producer camp accelerano la tua crescita con collaborazione, mentorshi…" at bounding box center [802, 184] width 605 height 14
click at [562, 182] on span "I nostri producer camp accelerano la tua crescita con collaborazione, mentorshi…" at bounding box center [802, 184] width 605 height 14
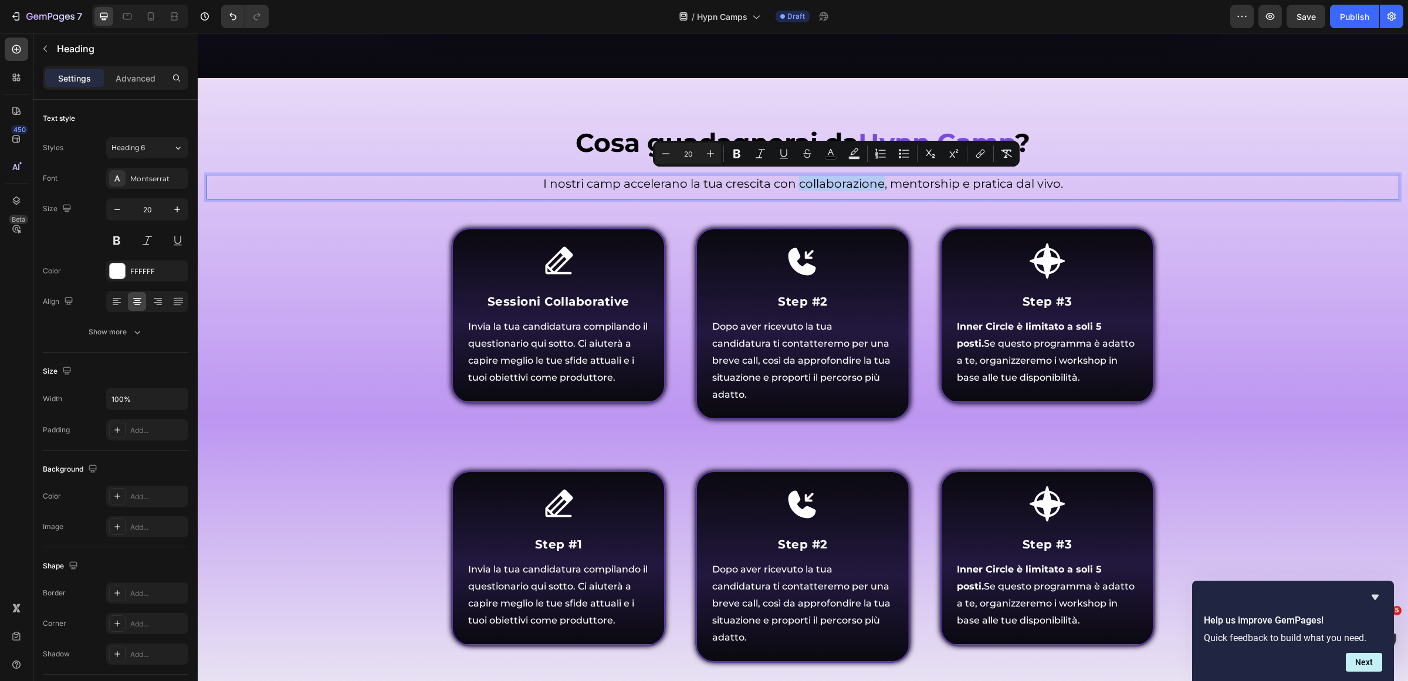
drag, startPoint x: 796, startPoint y: 177, endPoint x: 877, endPoint y: 180, distance: 81.6
click at [877, 180] on span "I nostri camp accelerano la tua crescita con collaborazione, mentorship e prati…" at bounding box center [803, 184] width 520 height 14
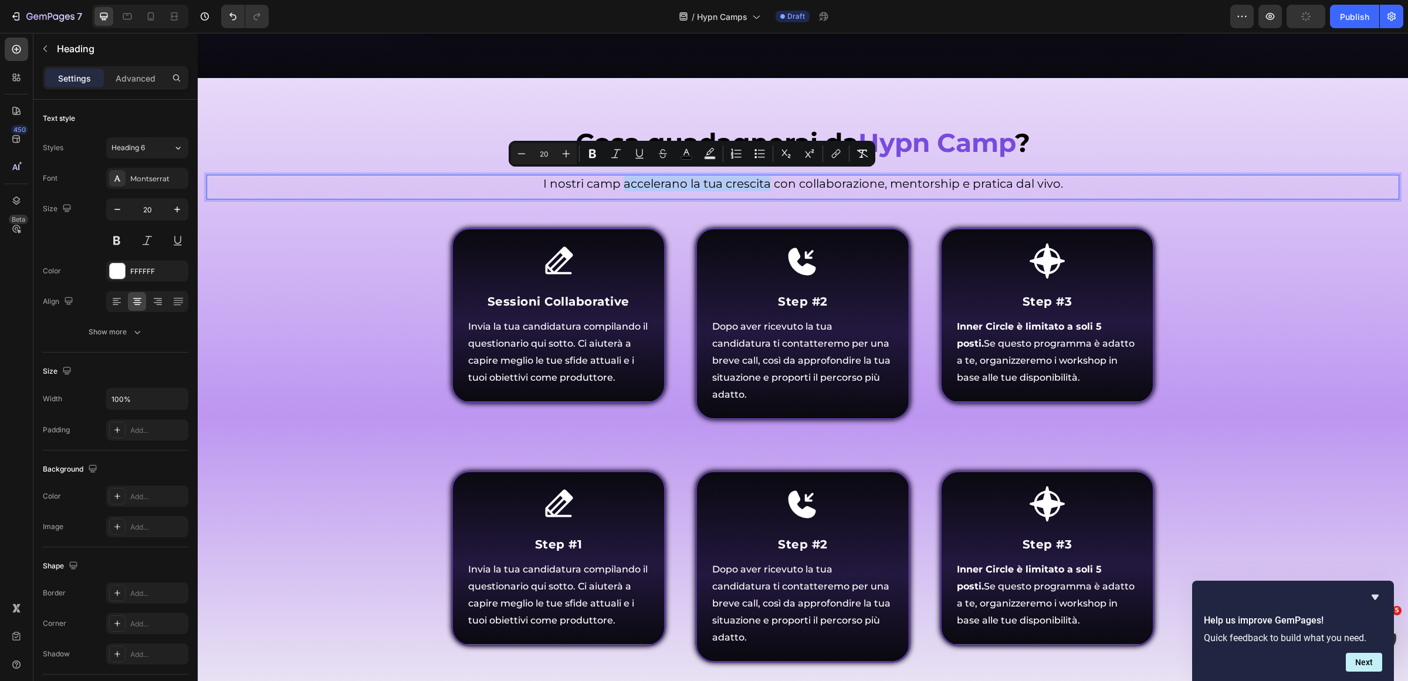
drag, startPoint x: 621, startPoint y: 180, endPoint x: 763, endPoint y: 182, distance: 142.6
click at [763, 182] on span "I nostri camp accelerano la tua crescita con collaborazione, mentorship e prati…" at bounding box center [803, 184] width 520 height 14
drag, startPoint x: 820, startPoint y: 179, endPoint x: 810, endPoint y: 179, distance: 10.6
click at [820, 179] on span "I nostri camp accelerano la tua crescita con collaborazione, mentorship e prati…" at bounding box center [803, 184] width 514 height 14
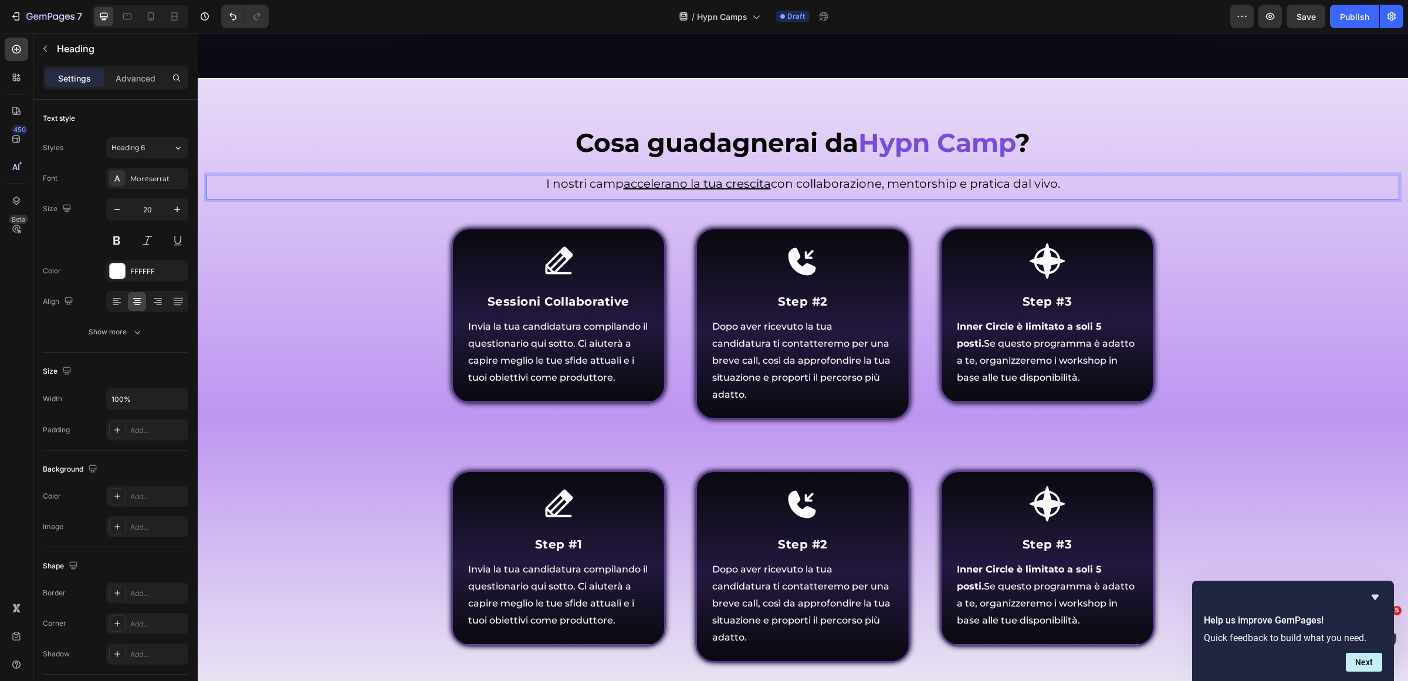
drag, startPoint x: 803, startPoint y: 180, endPoint x: 863, endPoint y: 180, distance: 59.8
click at [863, 180] on span "I nostri camp accelerano la tua crescita con collaborazione, mentorship e prati…" at bounding box center [803, 184] width 514 height 14
click at [793, 178] on span "I nostri camp accelerano la tua crescita con collaborazione, mentorship e prati…" at bounding box center [803, 184] width 514 height 14
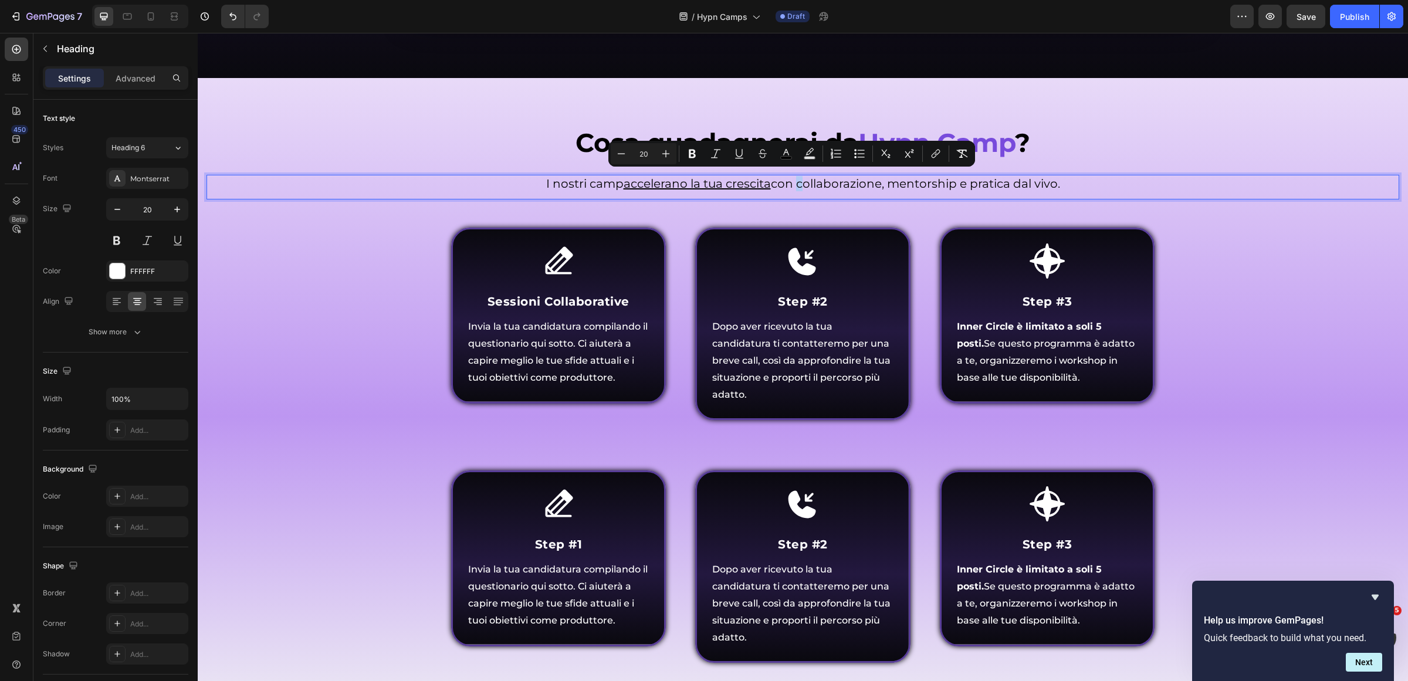
click at [795, 177] on span "I nostri camp accelerano la tua crescita con collaborazione, mentorship e prati…" at bounding box center [803, 184] width 514 height 14
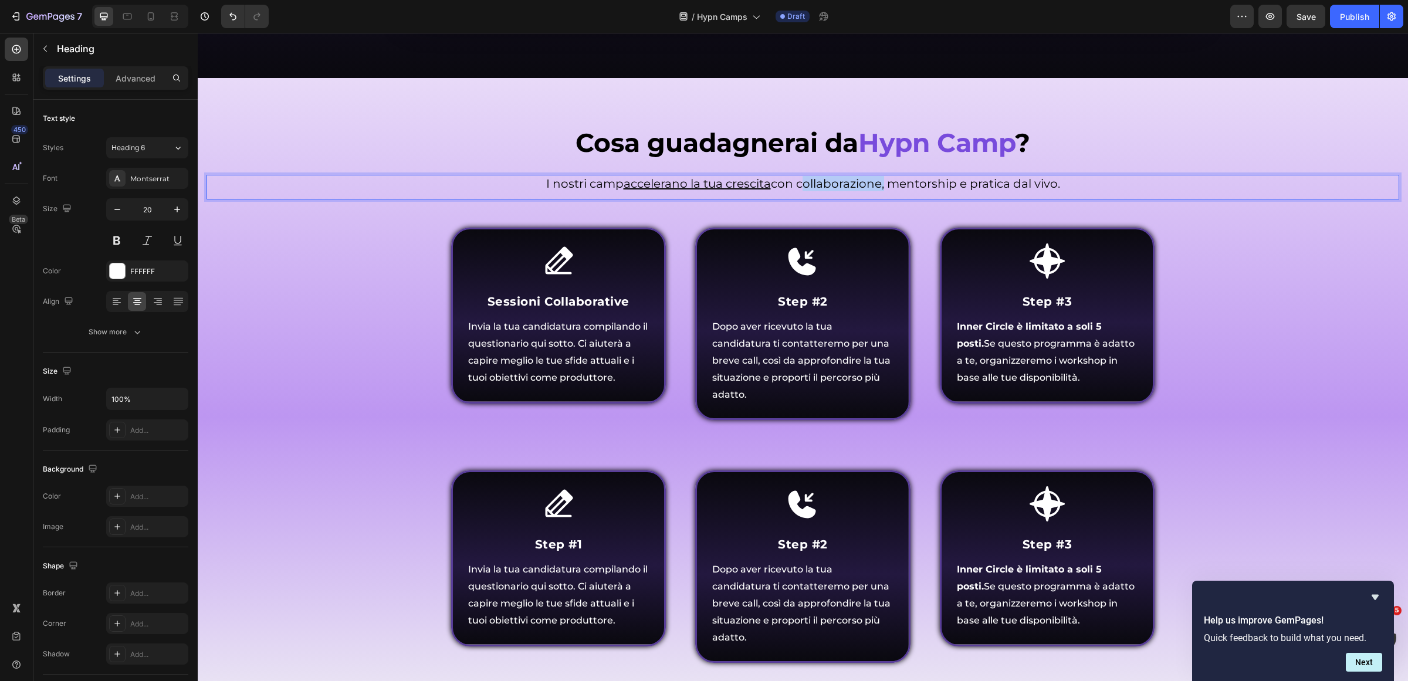
click at [878, 177] on span "I nostri camp accelerano la tua crescita con collaborazione, mentorship e prati…" at bounding box center [803, 184] width 514 height 14
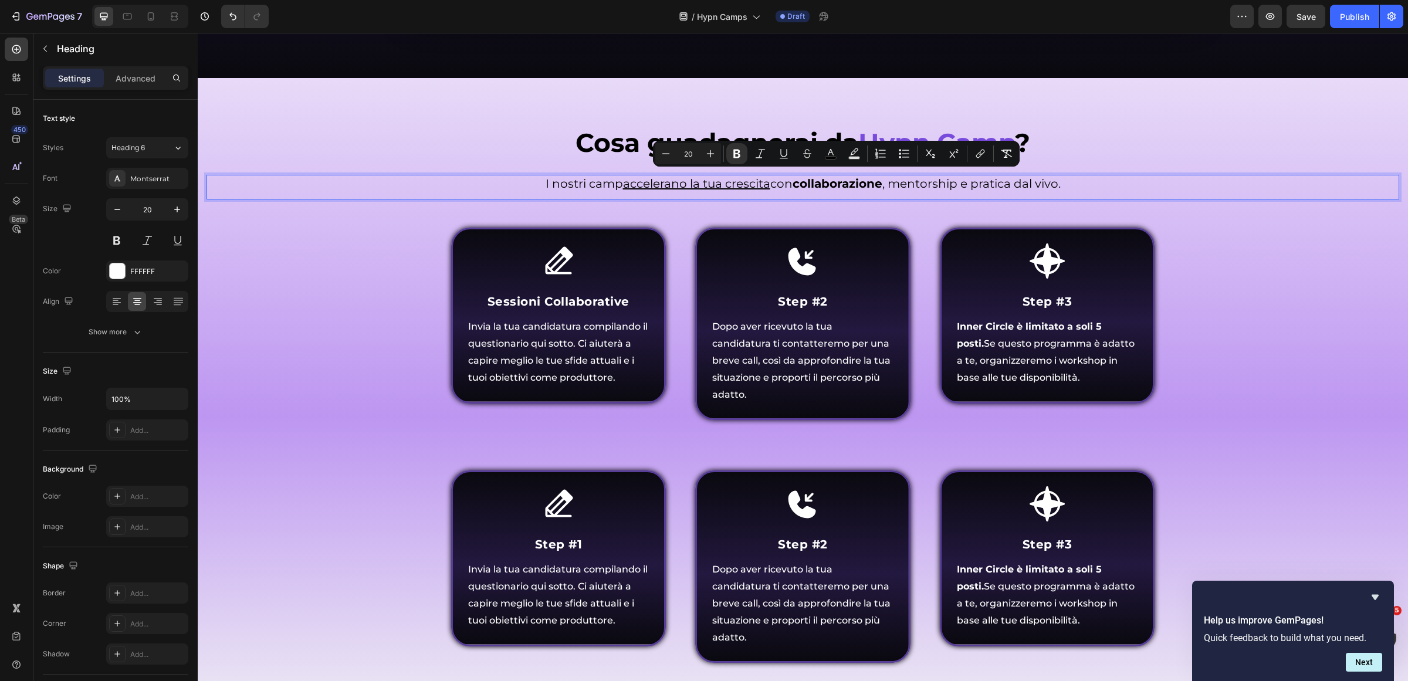
click at [894, 181] on span "I nostri camp accelerano la tua crescita con collaborazione , mentorship e prat…" at bounding box center [803, 184] width 515 height 14
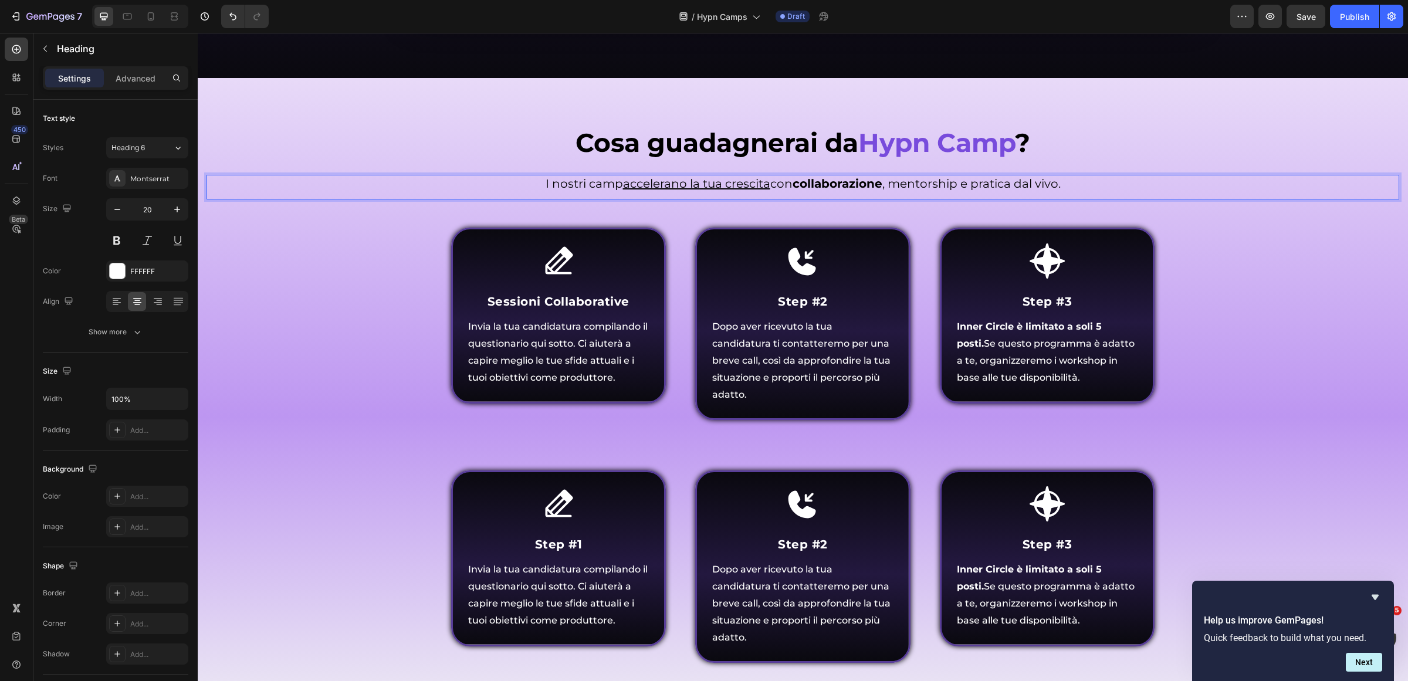
click at [887, 181] on span "I nostri camp accelerano la tua crescita con collaborazione , mentorship e prat…" at bounding box center [803, 184] width 515 height 14
click at [955, 179] on span "I nostri camp accelerano la tua crescita con collaborazione , mentorship e prat…" at bounding box center [803, 184] width 515 height 14
click at [972, 180] on span "I nostri camp accelerano la tua crescita con collaborazione , mentorship e prat…" at bounding box center [803, 184] width 512 height 14
click at [1055, 180] on span "I nostri camp accelerano la tua crescita con collaborazione , mentorship e prat…" at bounding box center [803, 184] width 512 height 14
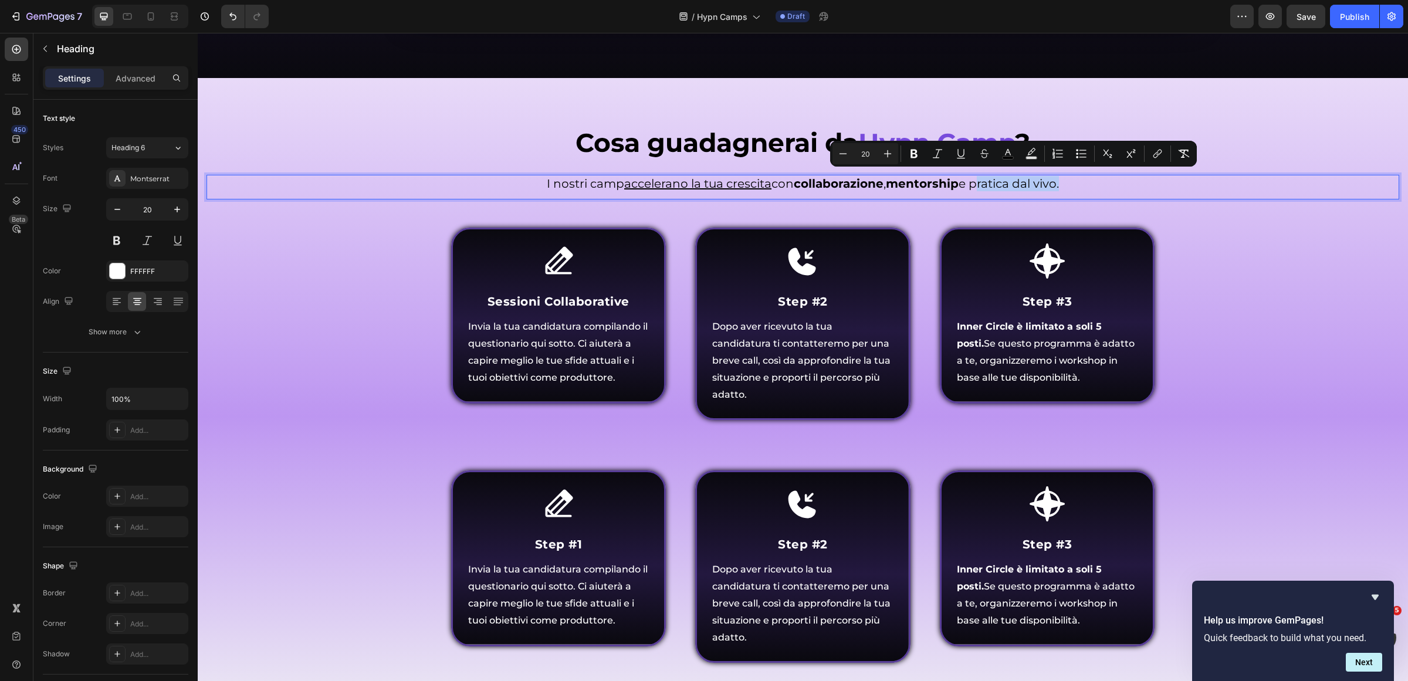
click at [1063, 180] on p "I nostri camp accelerano la tua crescita con collaborazione , mentorship e prat…" at bounding box center [803, 183] width 1190 height 15
click at [708, 177] on u "accelerano la tua crescita" at bounding box center [696, 184] width 147 height 14
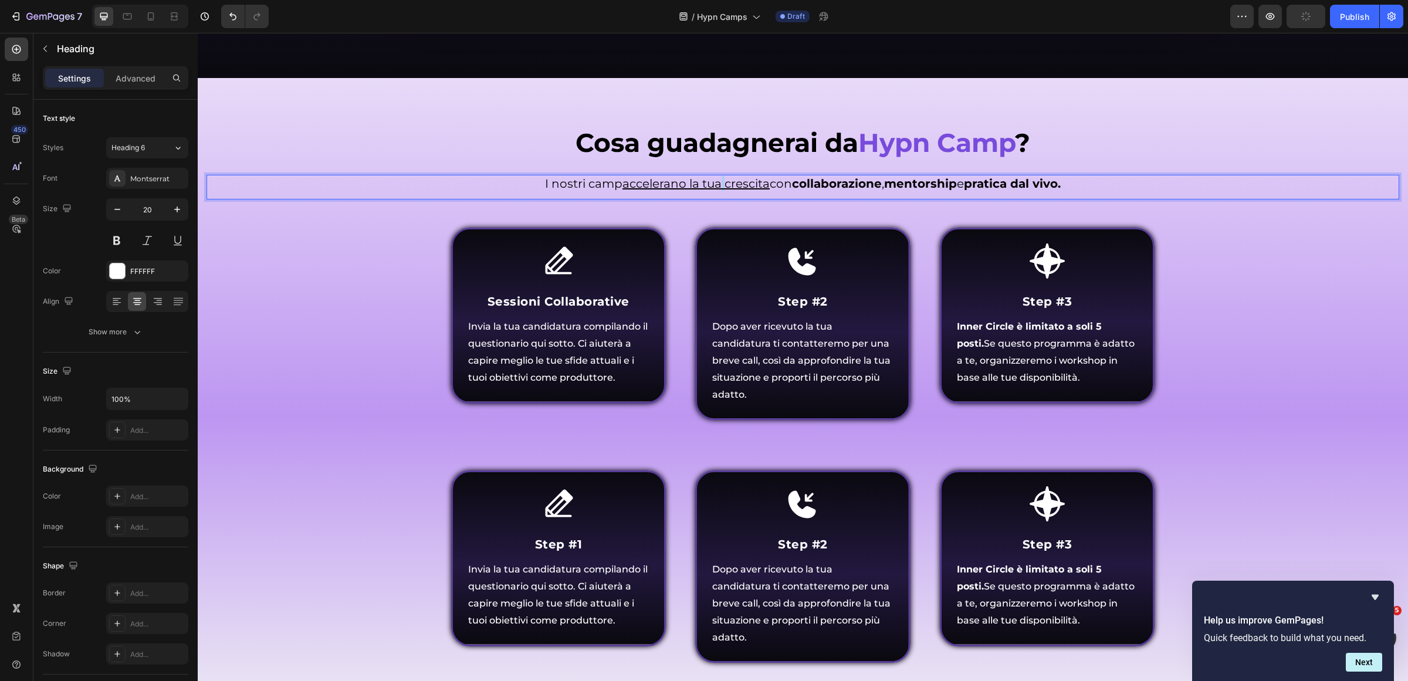
click at [708, 177] on u "accelerano la tua crescita" at bounding box center [696, 184] width 147 height 14
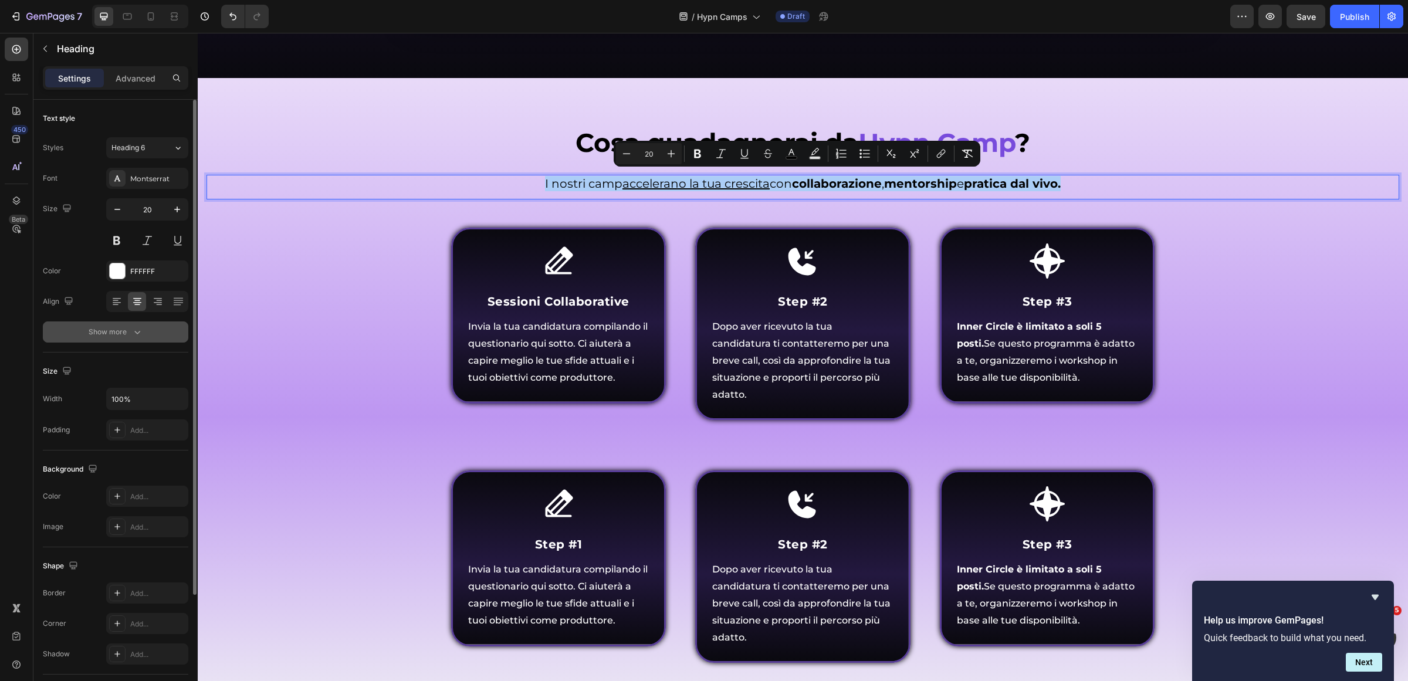
click at [97, 336] on div "Show more" at bounding box center [116, 332] width 55 height 12
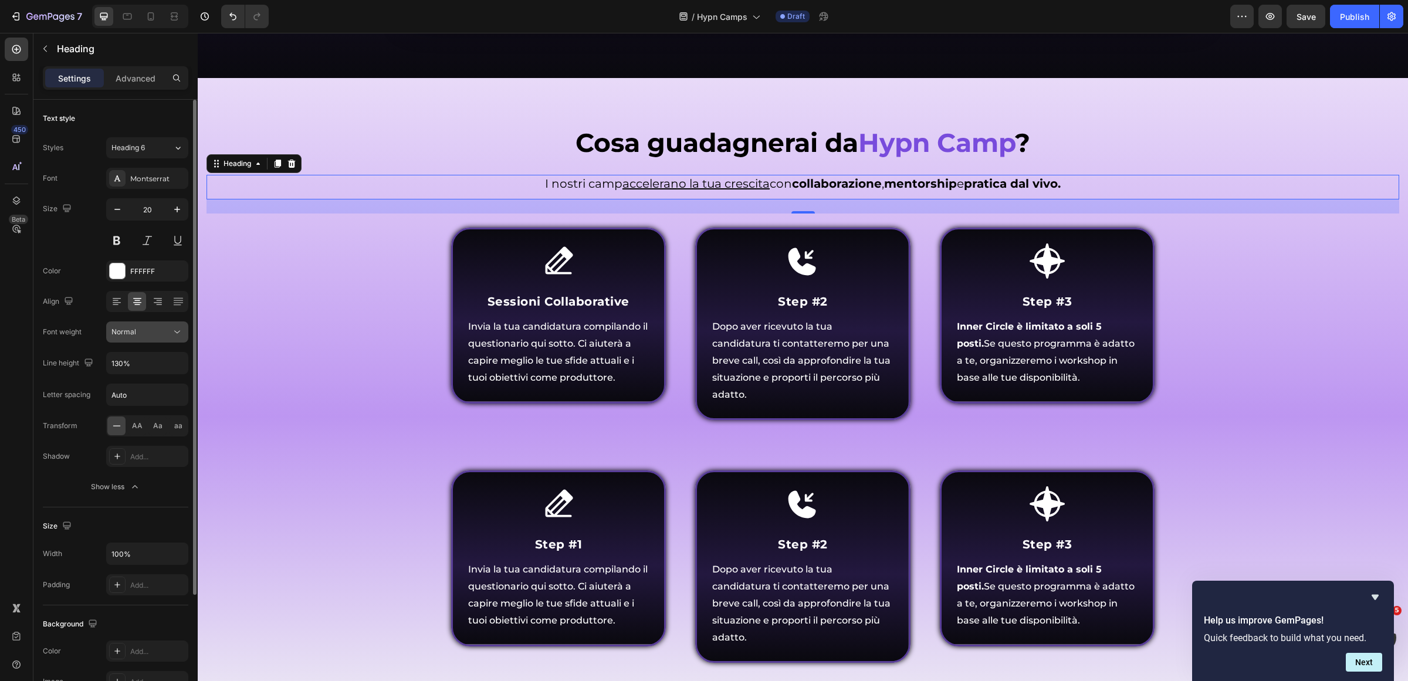
click at [138, 337] on div "Normal" at bounding box center [147, 332] width 72 height 12
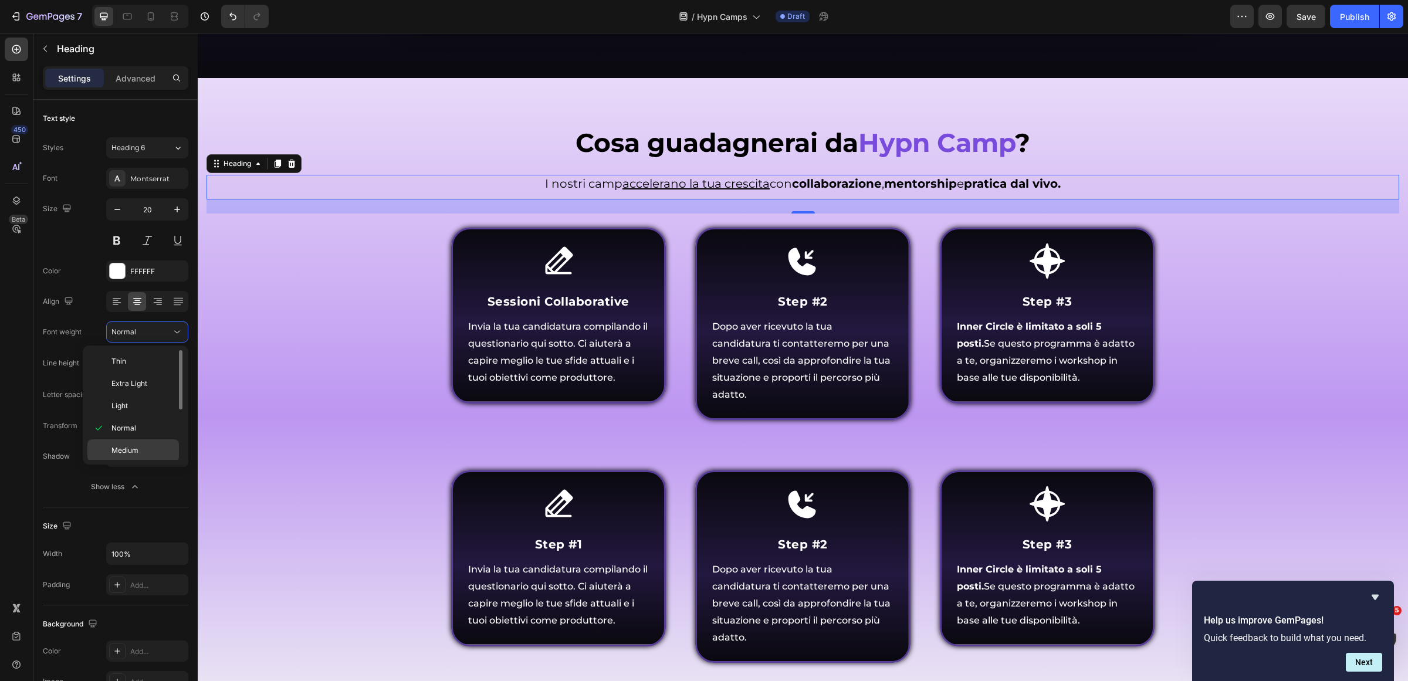
click at [151, 444] on div "Medium" at bounding box center [133, 450] width 92 height 22
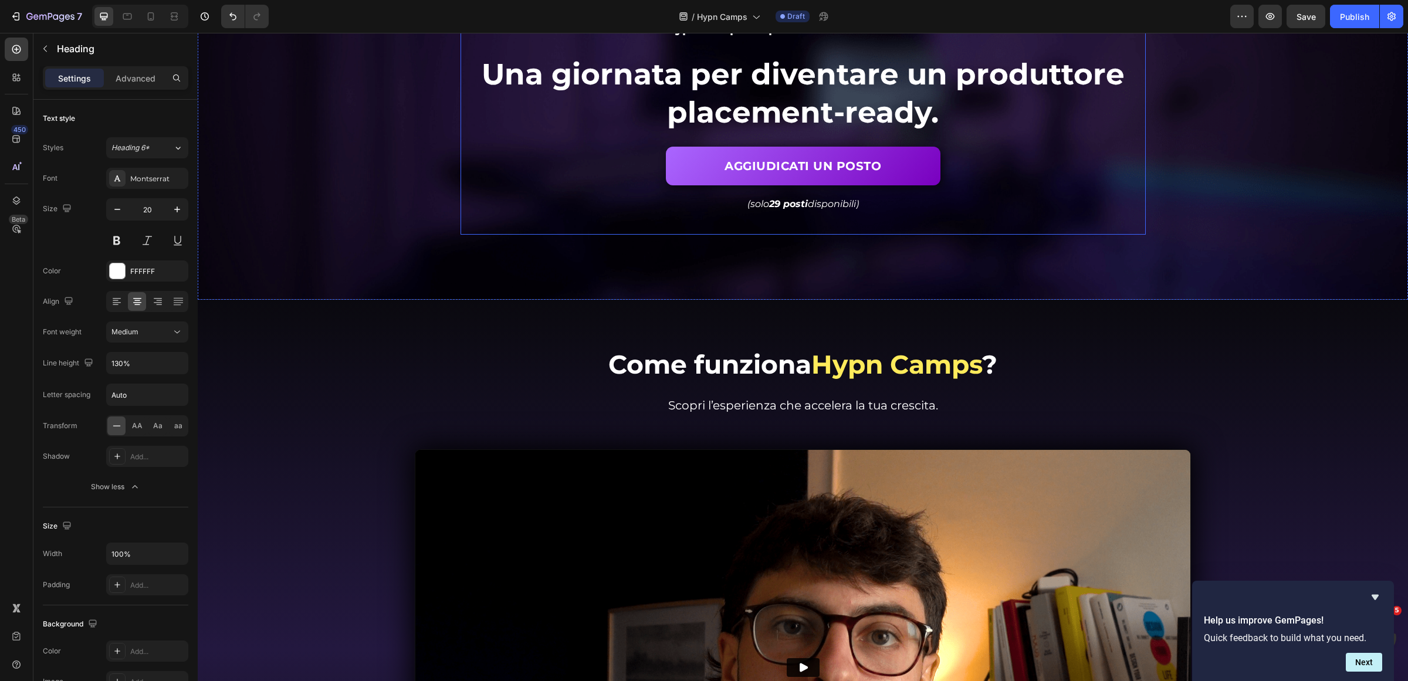
scroll to position [147, 0]
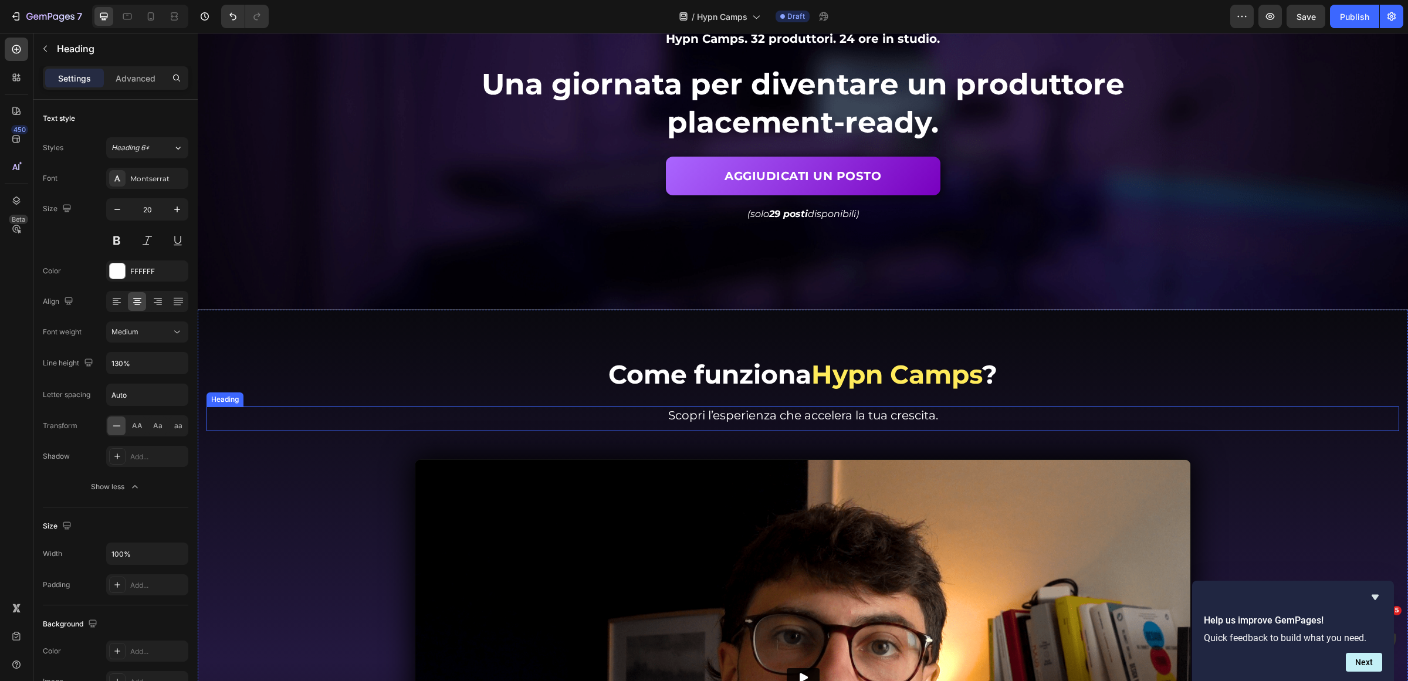
click at [842, 409] on span "Scopri l’esperienza che accelera la tua crescita." at bounding box center [803, 415] width 270 height 14
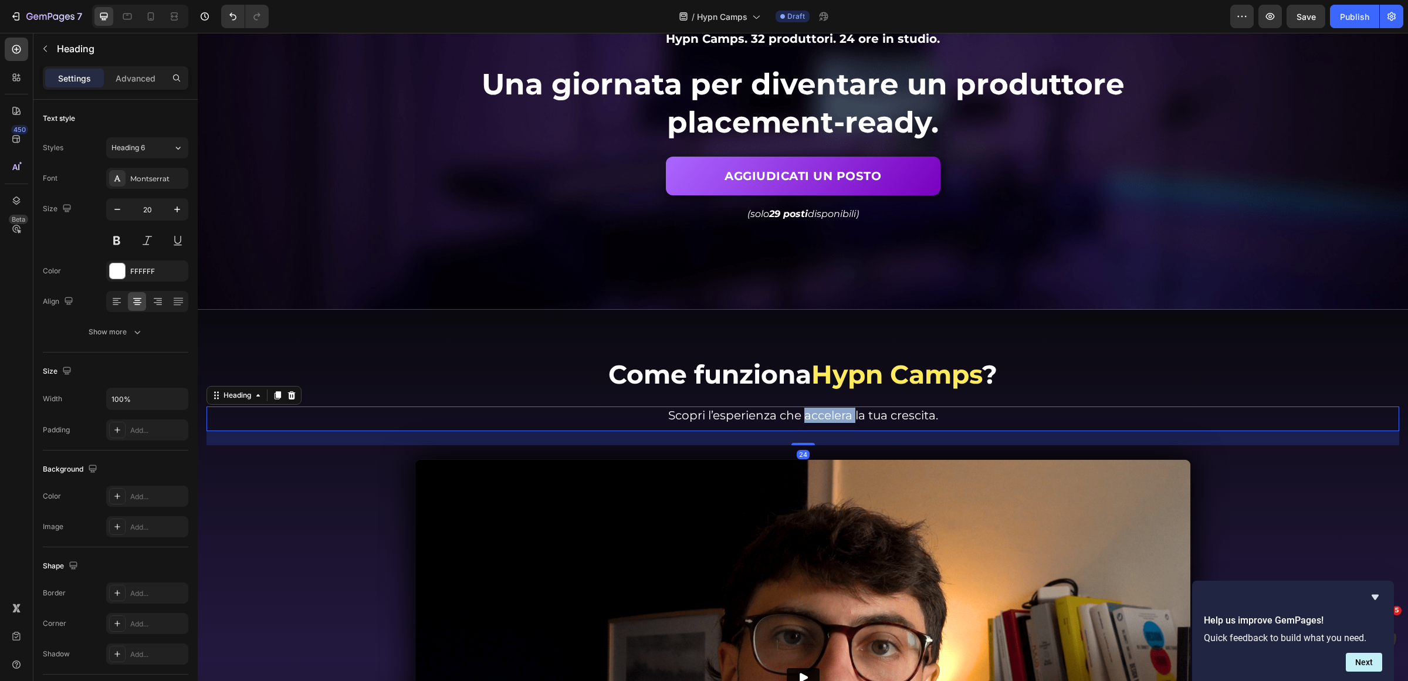
click at [823, 417] on span "Scopri l’esperienza che accelera la tua crescita." at bounding box center [803, 415] width 270 height 14
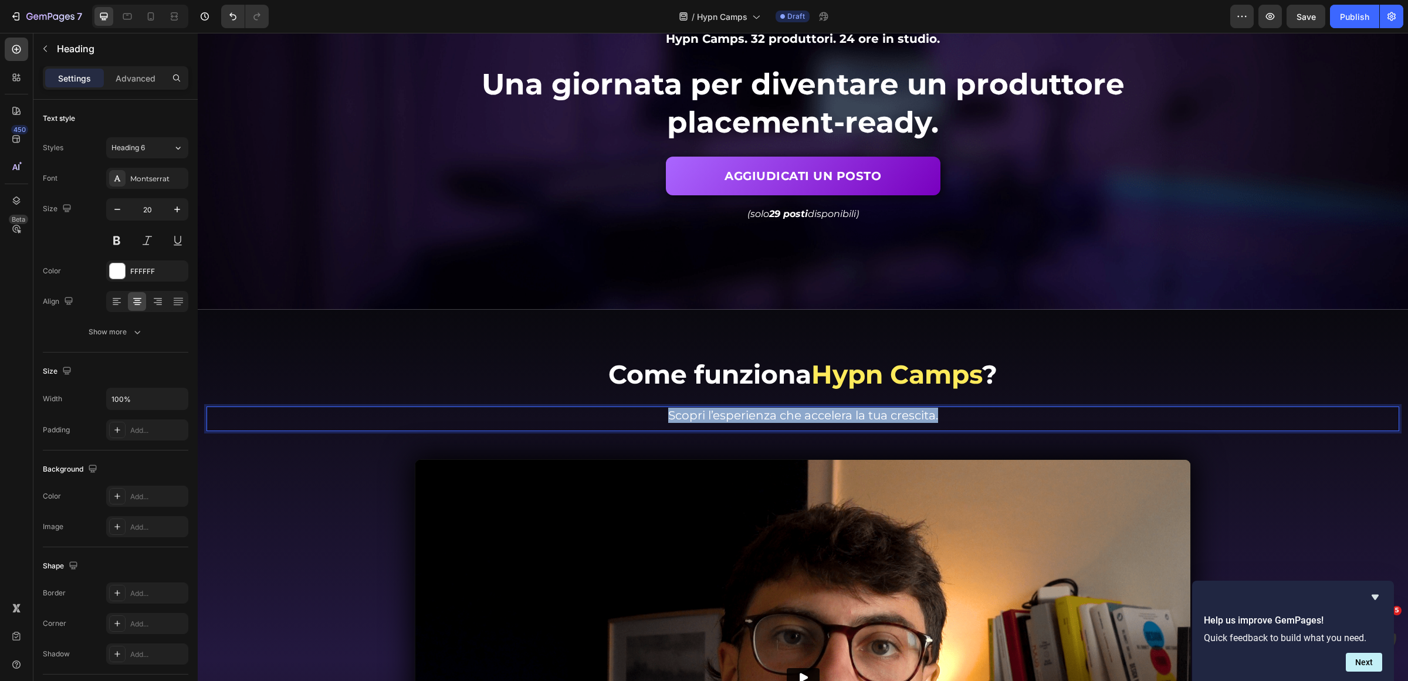
click at [823, 417] on span "Scopri l’esperienza che accelera la tua crescita." at bounding box center [803, 415] width 270 height 14
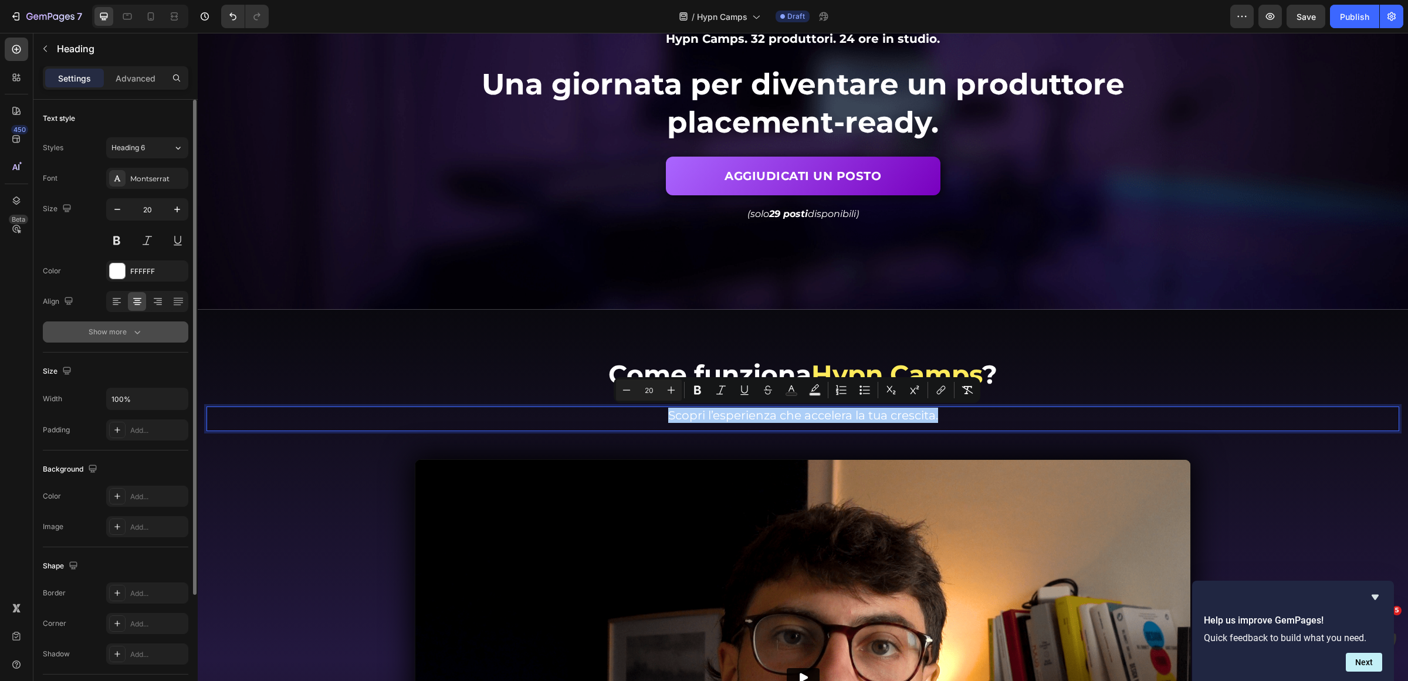
click at [133, 336] on icon "button" at bounding box center [137, 332] width 12 height 12
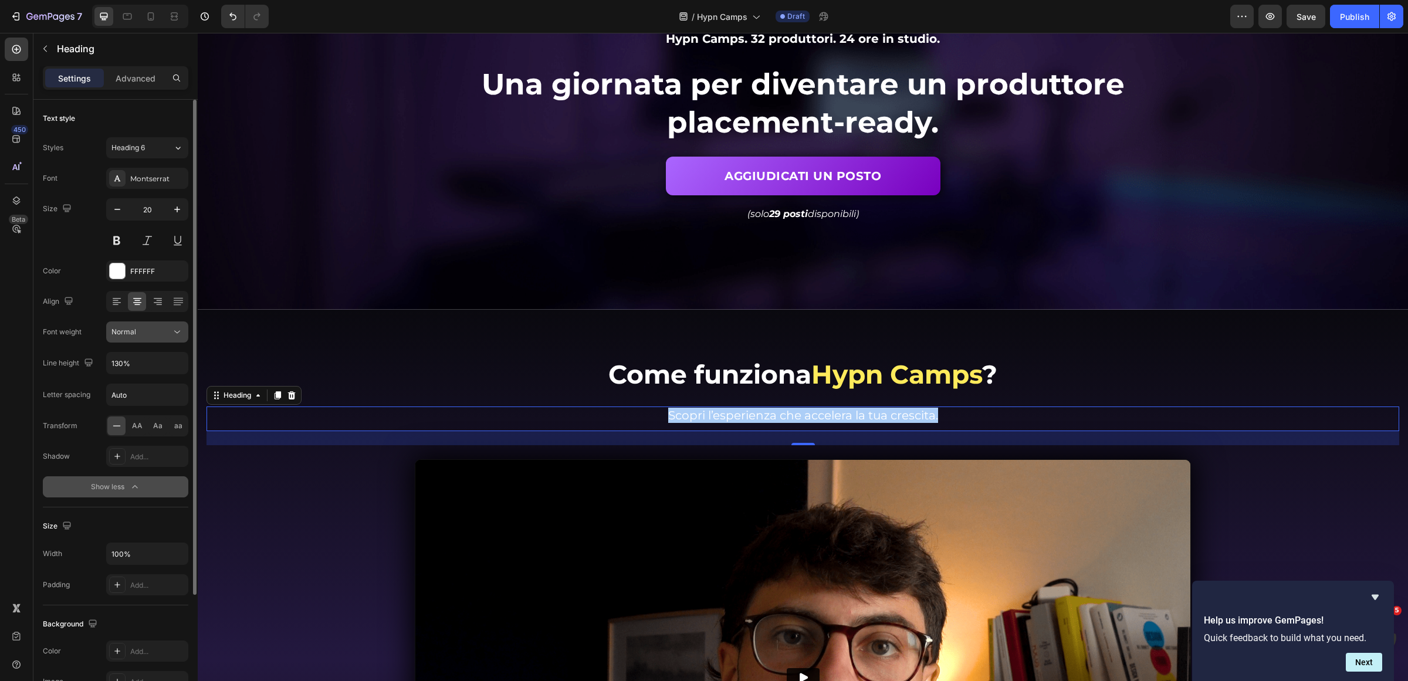
click at [172, 339] on button "Normal" at bounding box center [147, 332] width 82 height 21
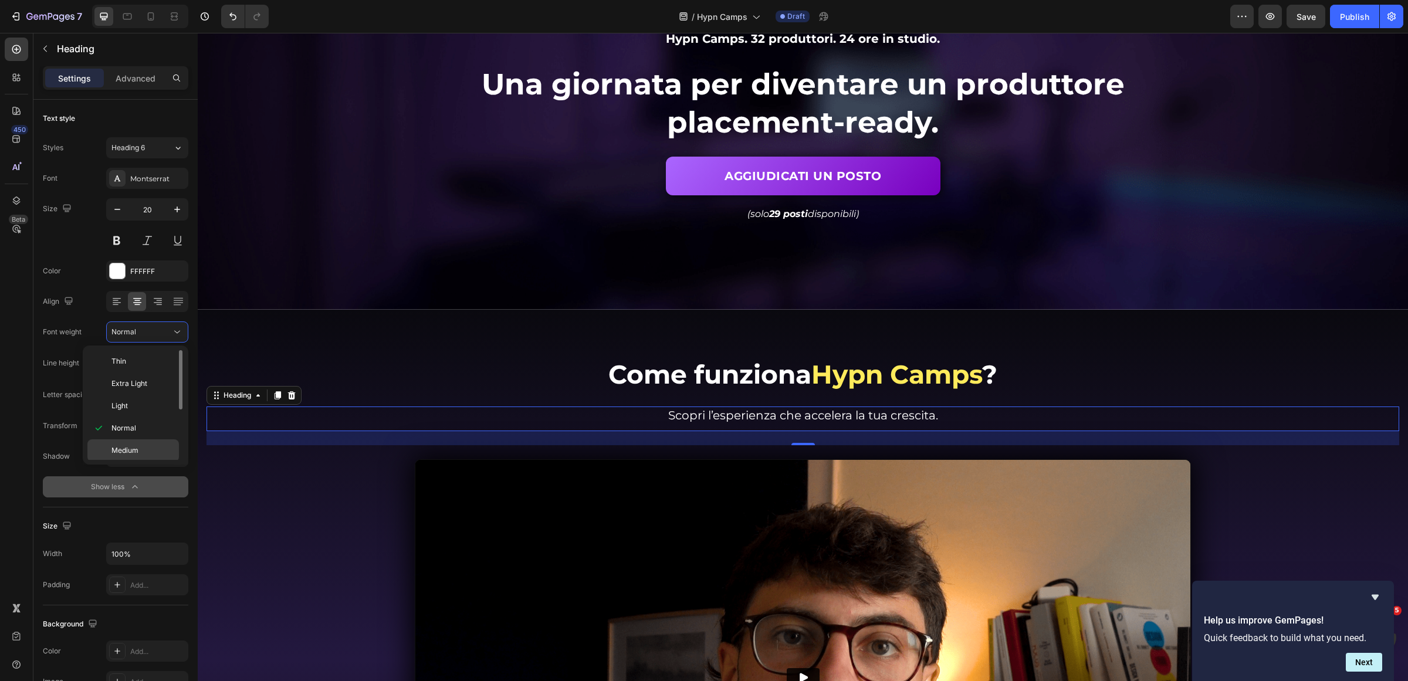
click at [154, 446] on p "Medium" at bounding box center [142, 450] width 62 height 11
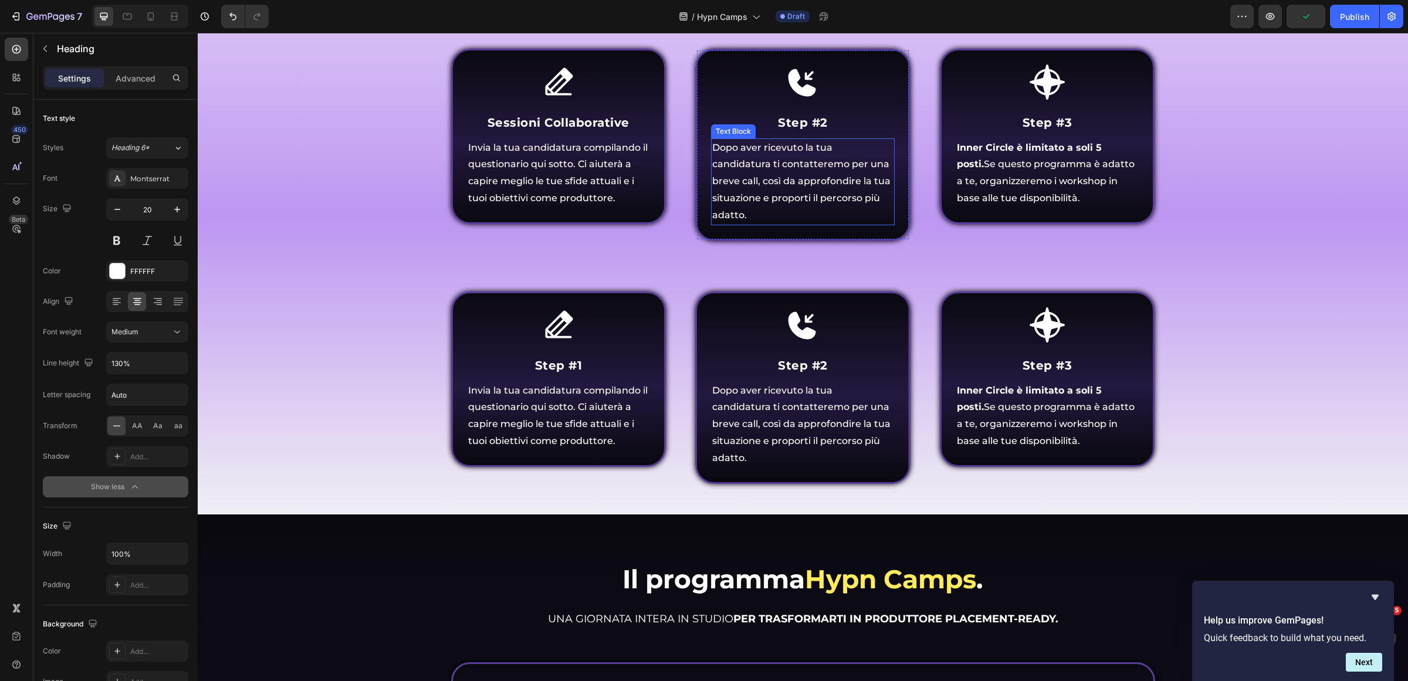
scroll to position [1394, 0]
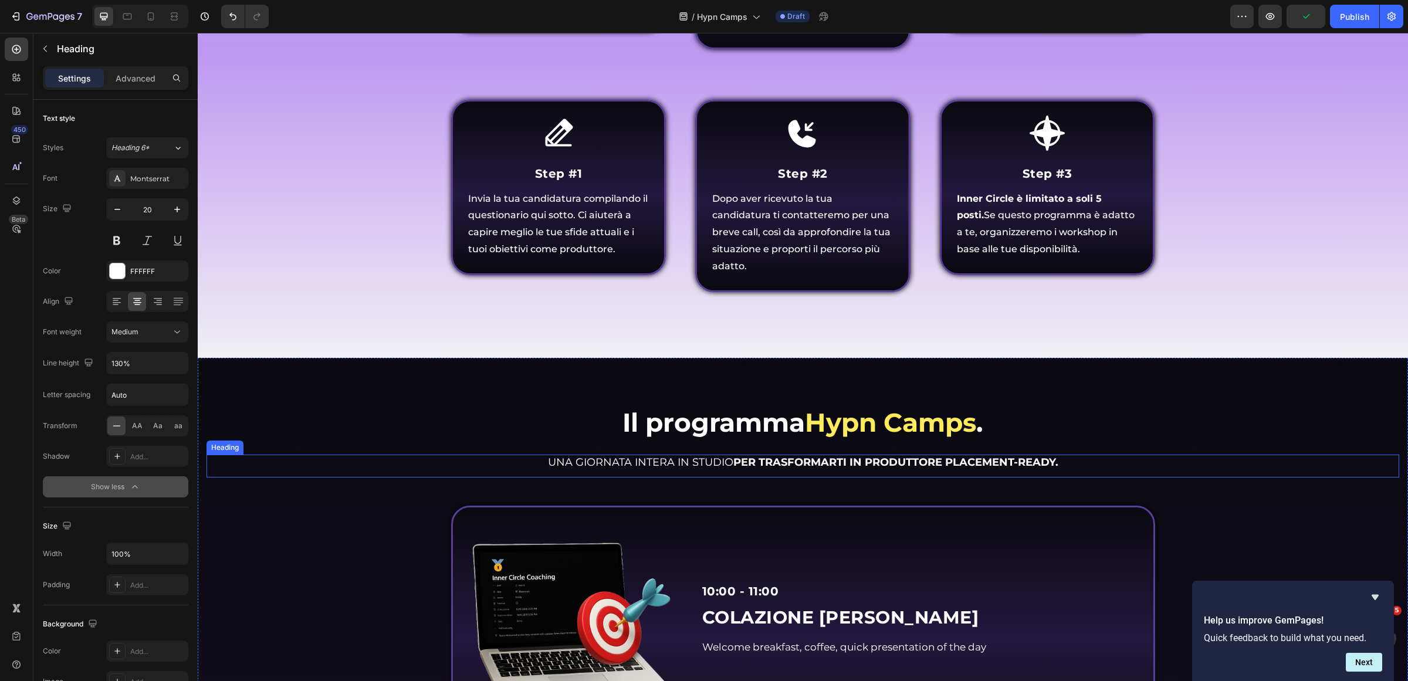
click at [767, 456] on strong "PER TRASFORMARTI IN PRODUTTORE PLACEMENT-READY." at bounding box center [895, 462] width 325 height 13
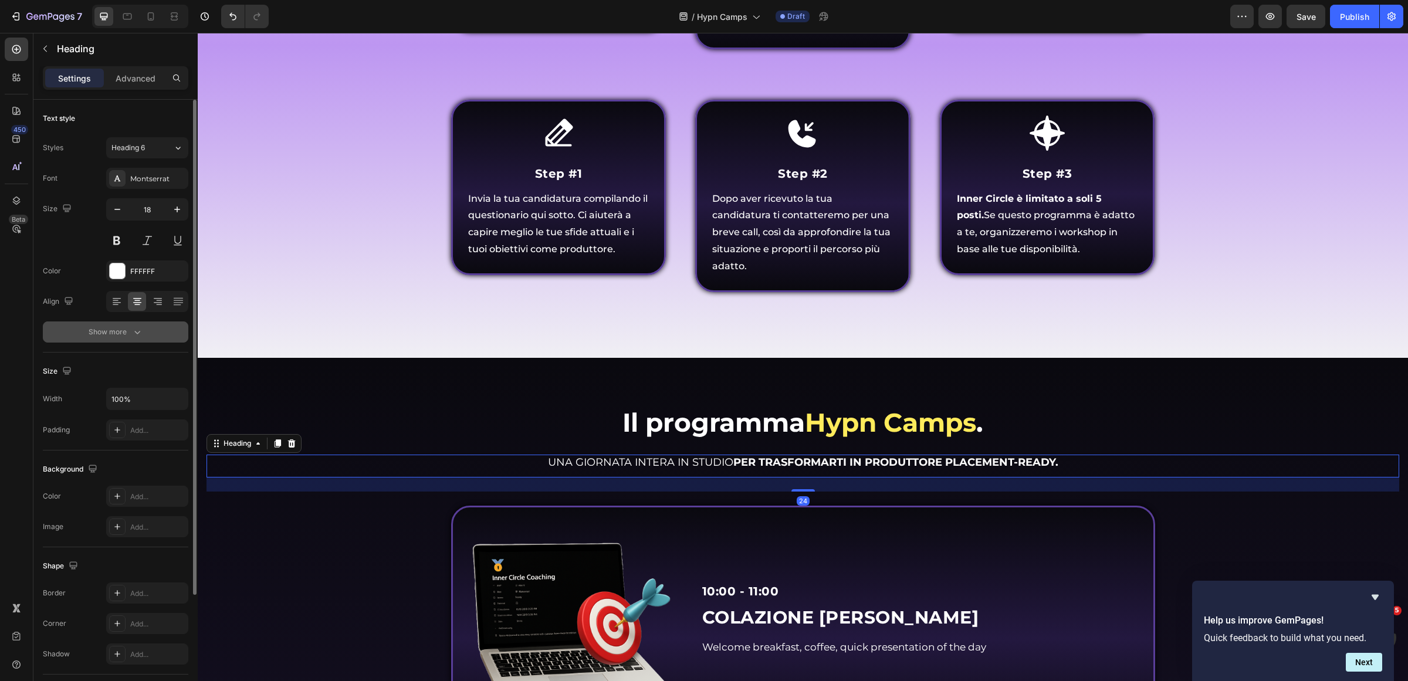
click at [116, 341] on button "Show more" at bounding box center [116, 332] width 146 height 21
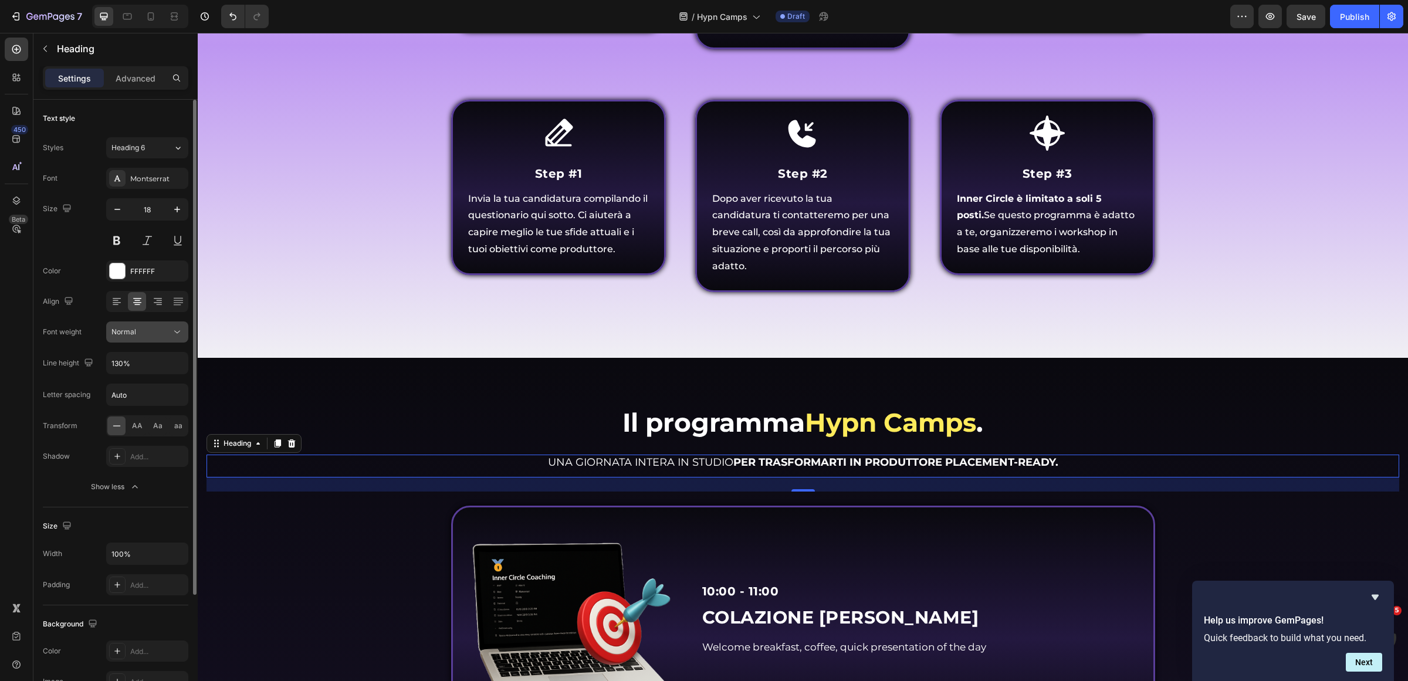
click at [137, 339] on button "Normal" at bounding box center [147, 332] width 82 height 21
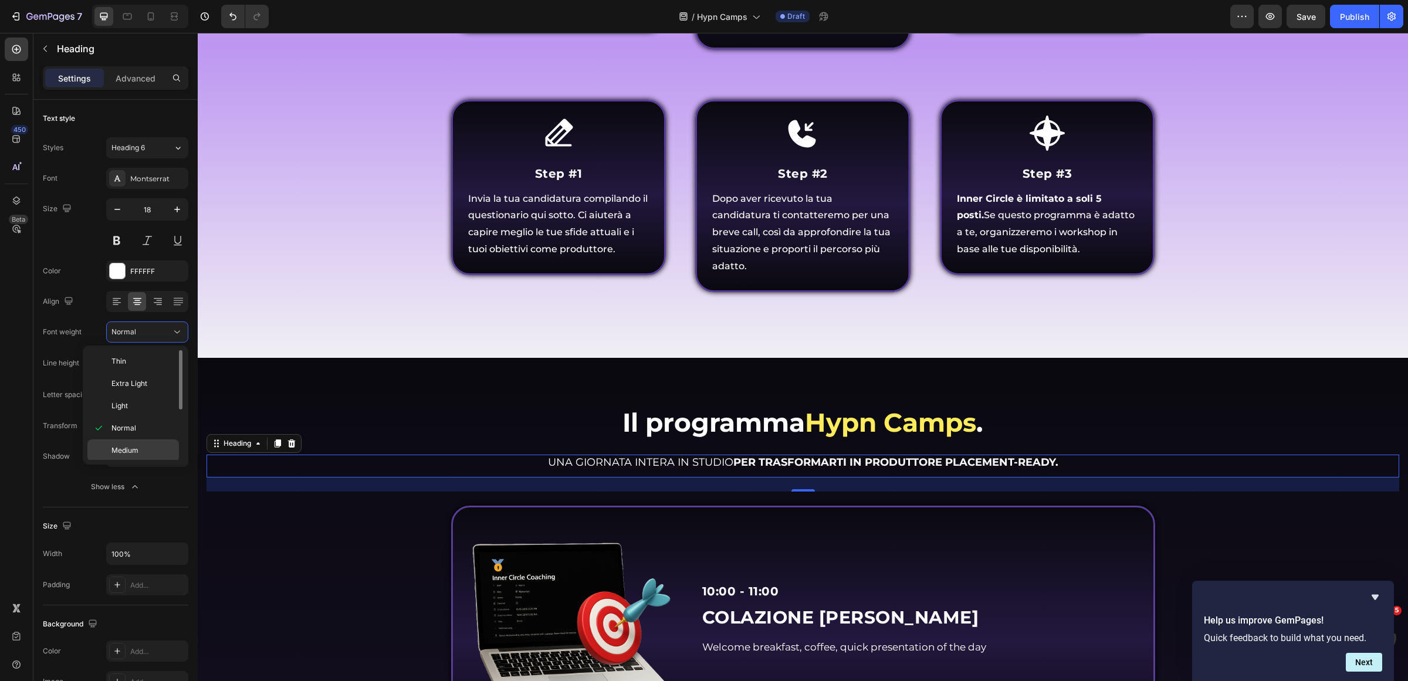
click at [144, 447] on p "Medium" at bounding box center [142, 450] width 62 height 11
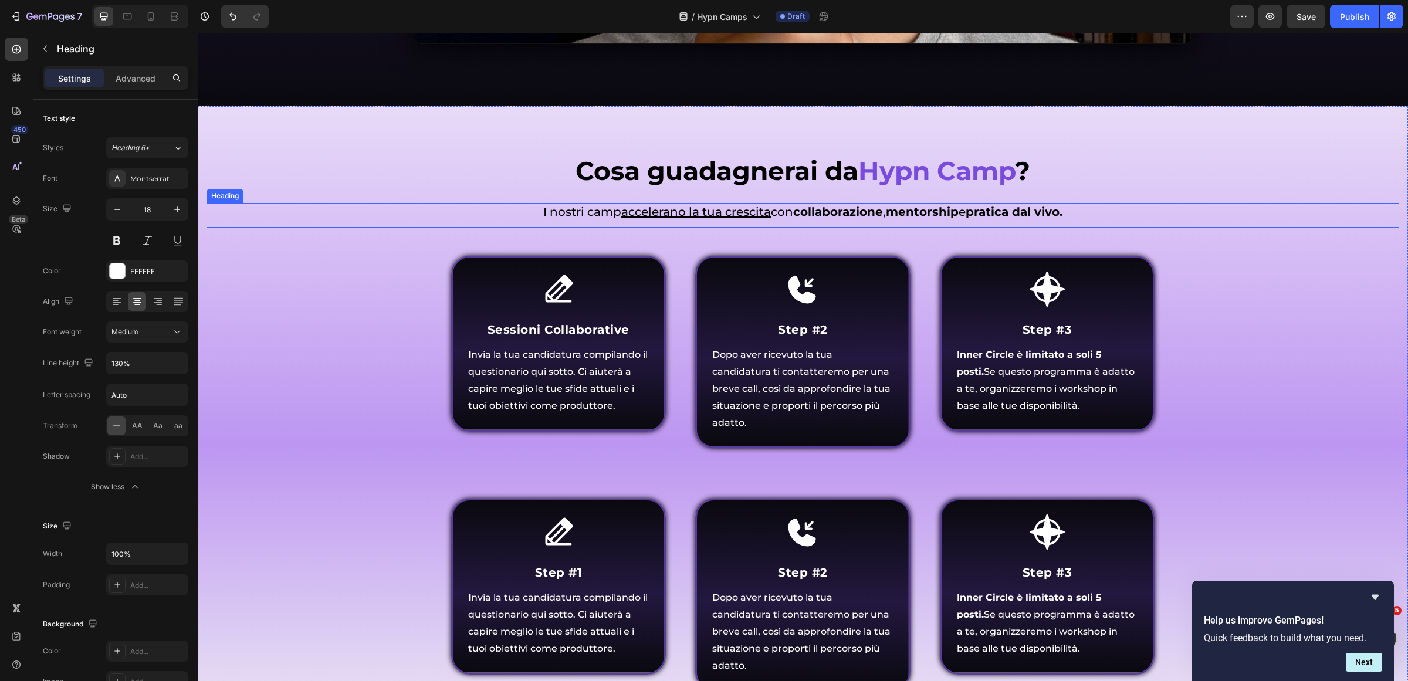
scroll to position [1100, 0]
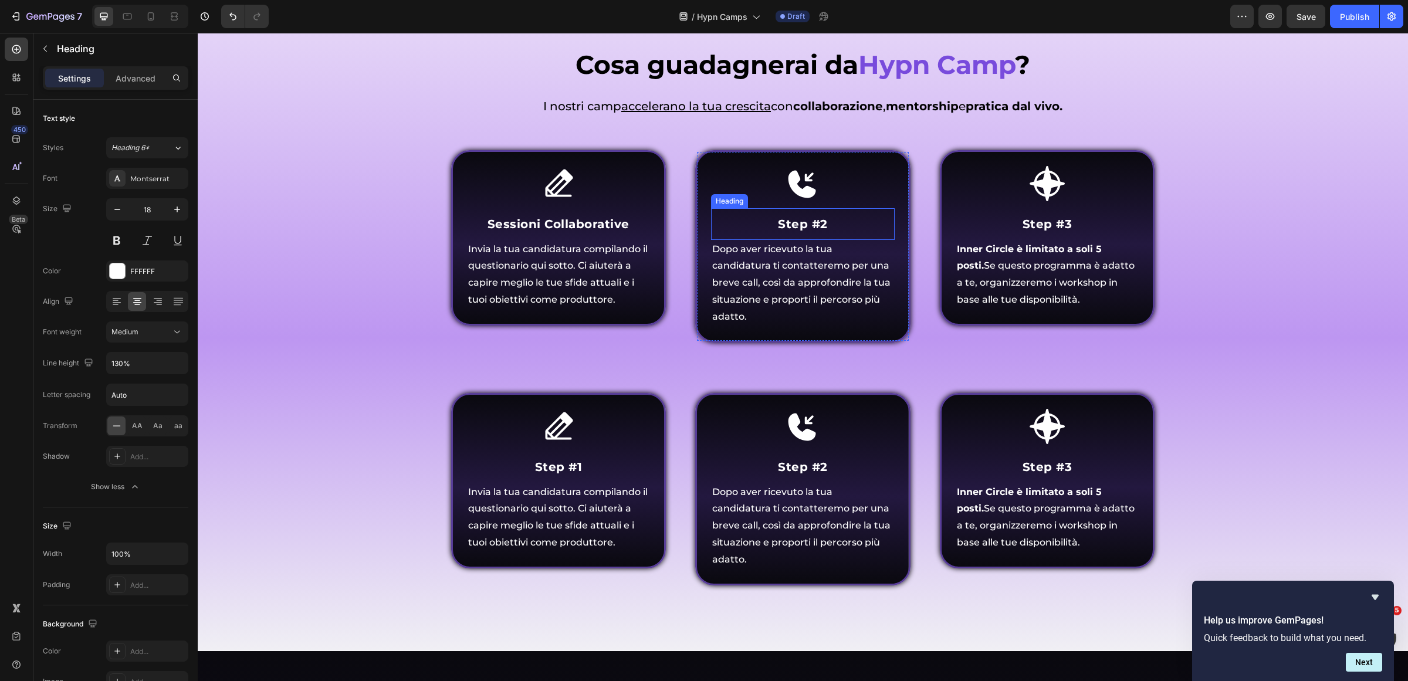
click at [787, 223] on strong "Step #2" at bounding box center [803, 224] width 50 height 14
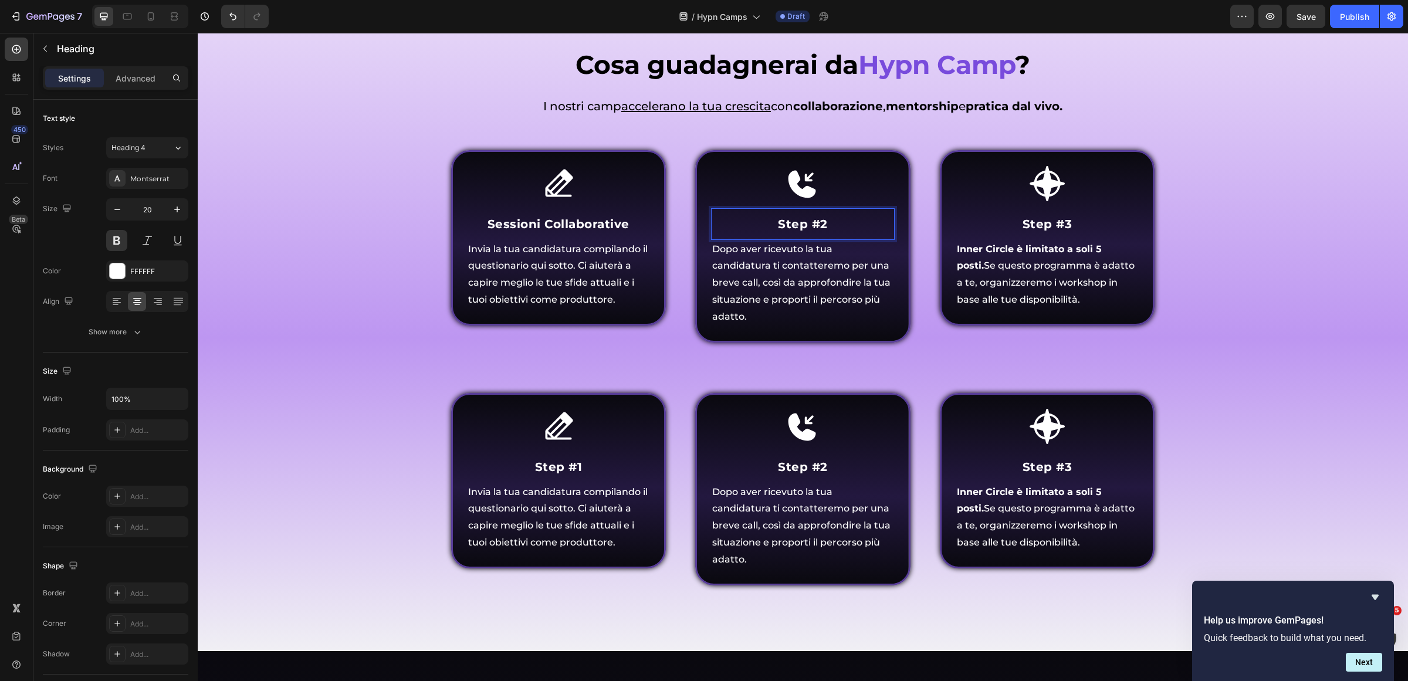
click at [805, 229] on strong "Step #2" at bounding box center [803, 224] width 50 height 14
click at [803, 229] on strong "Step #2" at bounding box center [803, 224] width 50 height 14
click at [804, 229] on strong "Step #2" at bounding box center [803, 224] width 50 height 14
click at [584, 285] on span "Invia la tua candidatura compilando il questionario qui sotto. Ci aiuterà a cap…" at bounding box center [558, 274] width 180 height 62
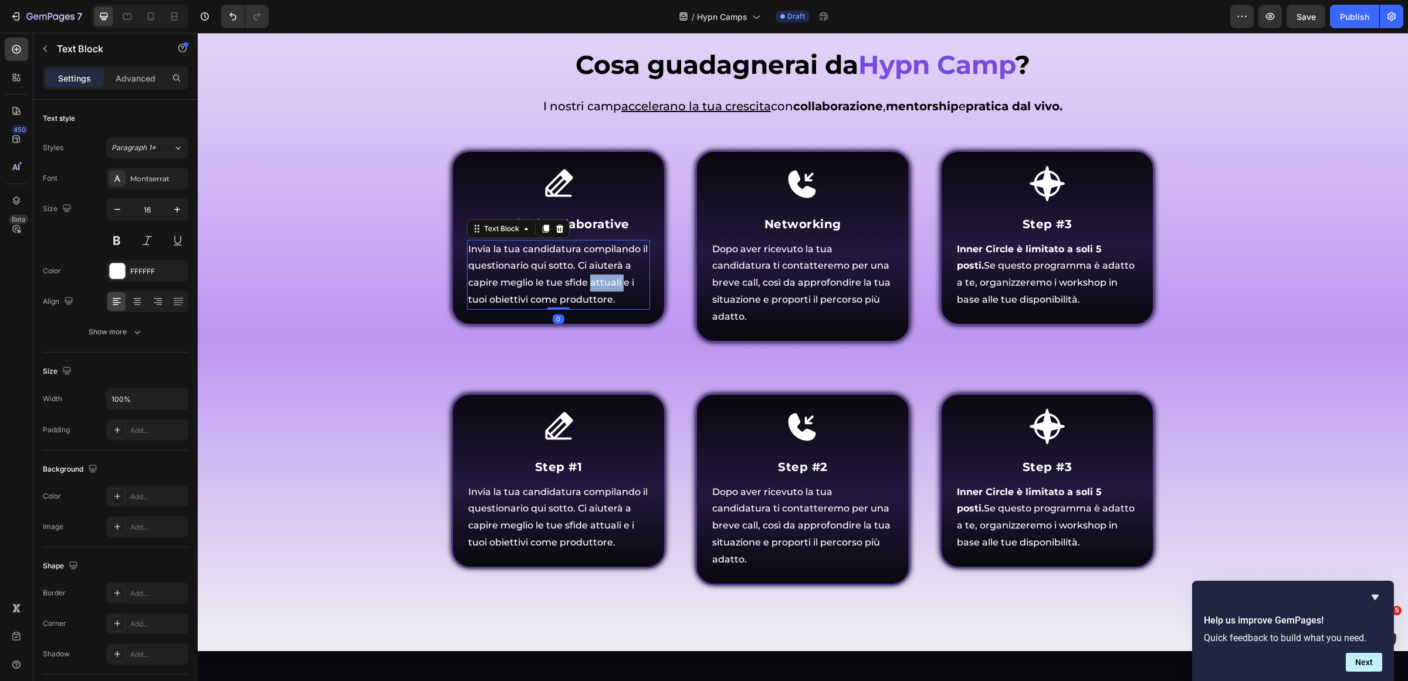
click at [584, 285] on span "Invia la tua candidatura compilando il questionario qui sotto. Ci aiuterà a cap…" at bounding box center [558, 274] width 180 height 62
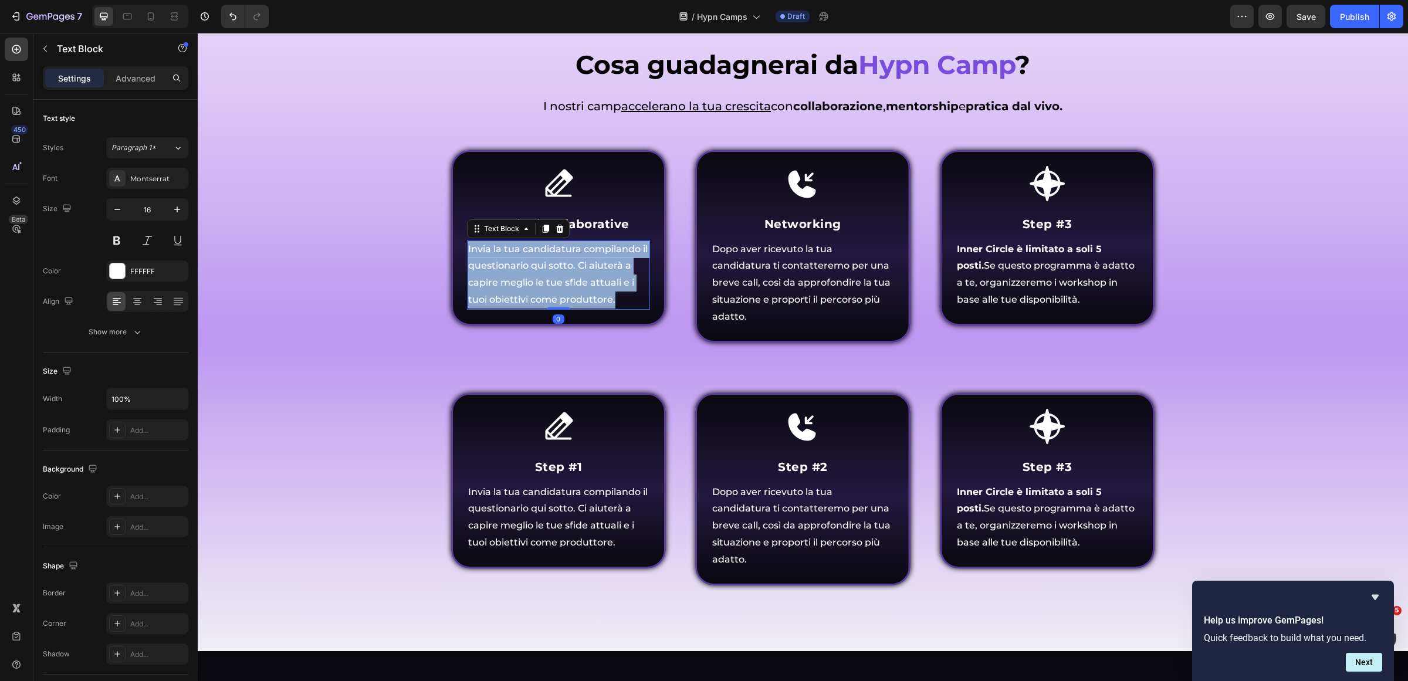
click at [584, 285] on span "Invia la tua candidatura compilando il questionario qui sotto. Ci aiuterà a cap…" at bounding box center [558, 274] width 180 height 62
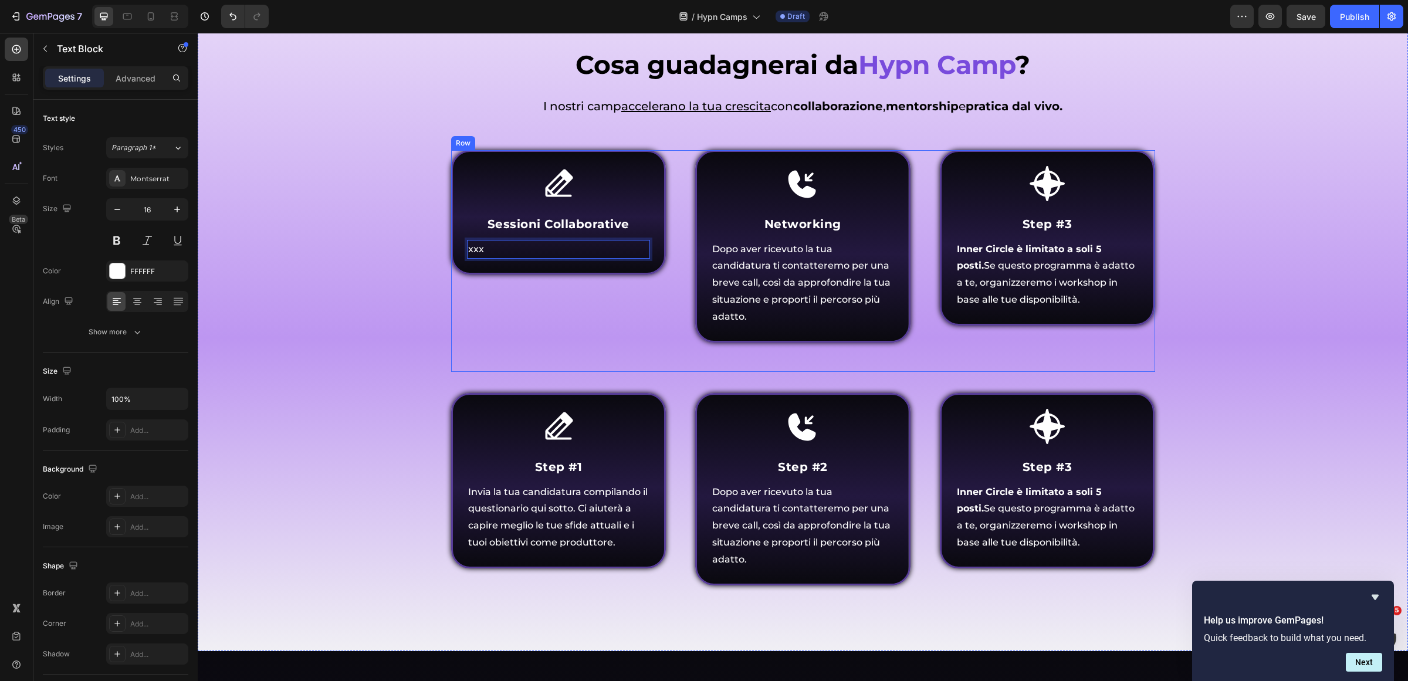
click at [831, 254] on span "Dopo aver ricevuto la tua candidatura ti contatteremo per una breve call, così …" at bounding box center [801, 282] width 178 height 79
click at [831, 253] on span "Dopo aver ricevuto la tua candidatura ti contatteremo per una breve call, così …" at bounding box center [801, 282] width 178 height 79
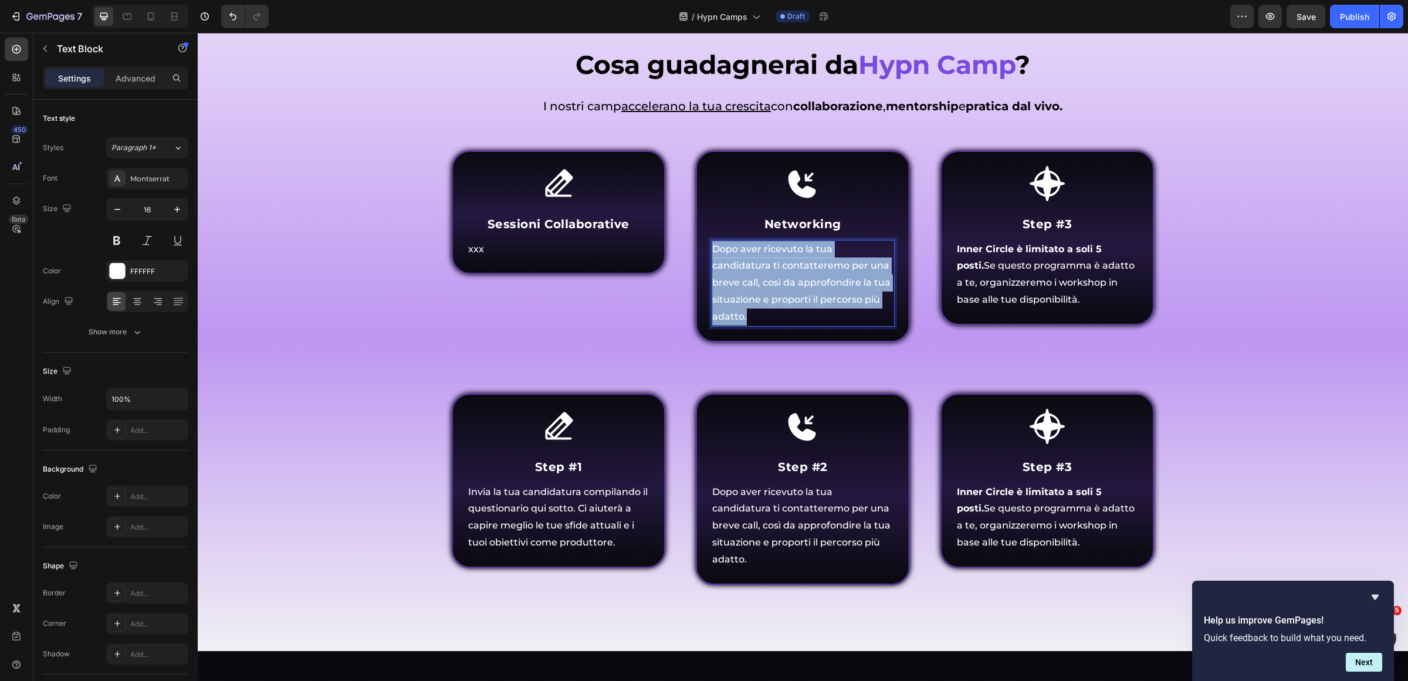
click at [831, 253] on span "Dopo aver ricevuto la tua candidatura ti contatteremo per una breve call, così …" at bounding box center [801, 282] width 178 height 79
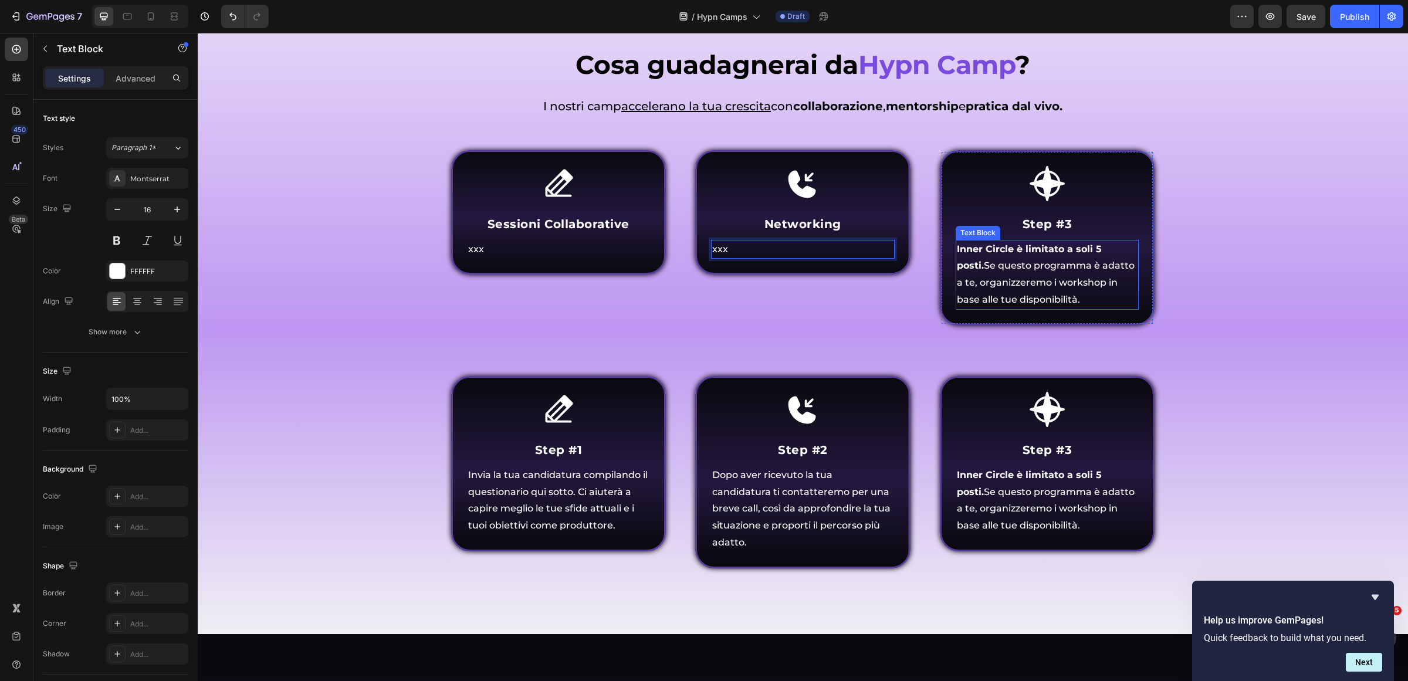
click at [1061, 269] on span "Inner Circle è limitato a soli 5 posti. Se questo programma è adatto a te, orga…" at bounding box center [1046, 274] width 178 height 62
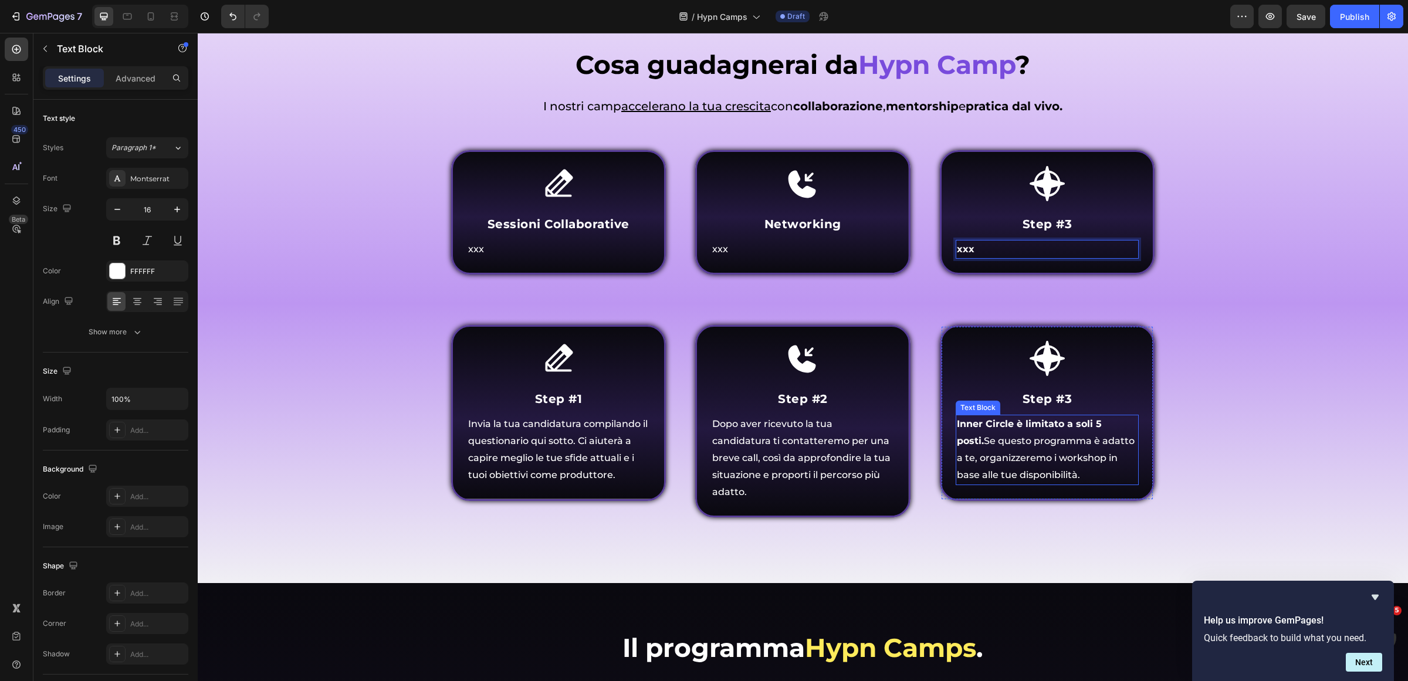
click at [1013, 485] on div "Icon Step #3 Heading Inner Circle è limitato a soli 5 posti. Se questo programm…" at bounding box center [1047, 412] width 215 height 175
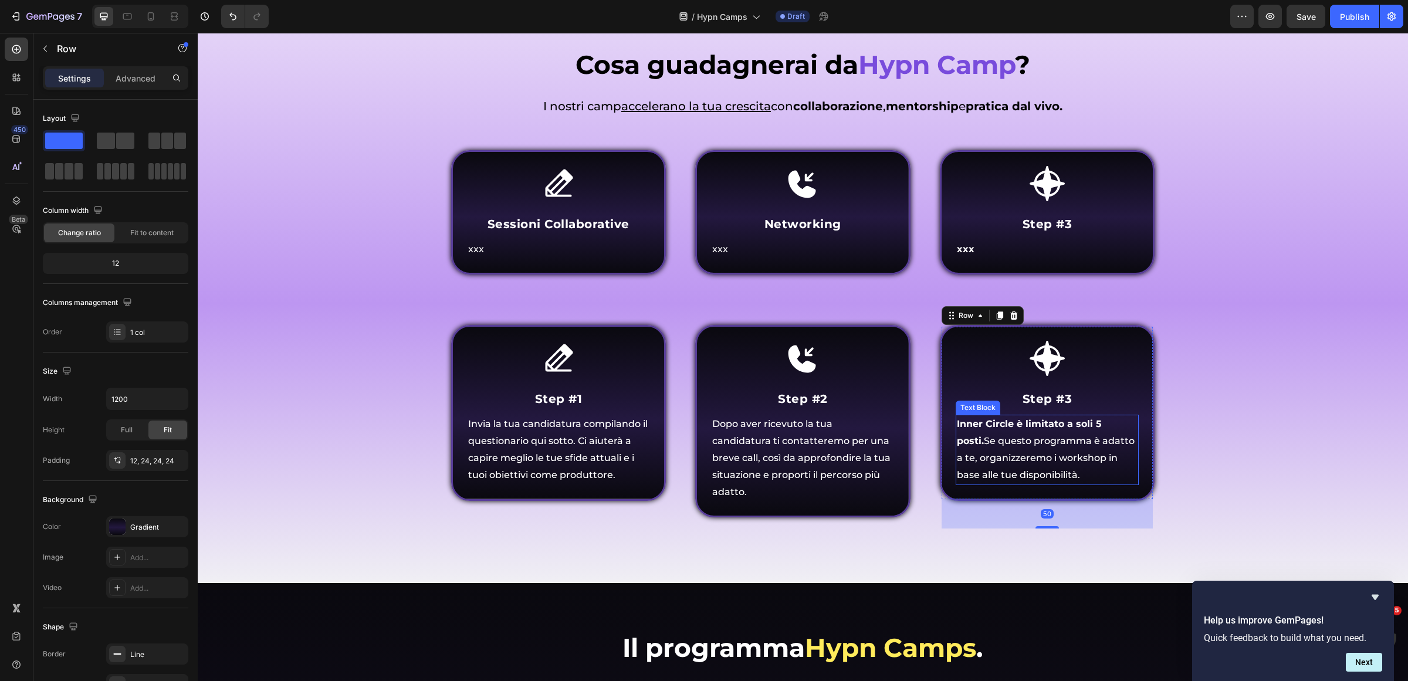
click at [1019, 461] on span "Inner Circle è limitato a soli 5 posti. Se questo programma è adatto a te, orga…" at bounding box center [1046, 449] width 178 height 62
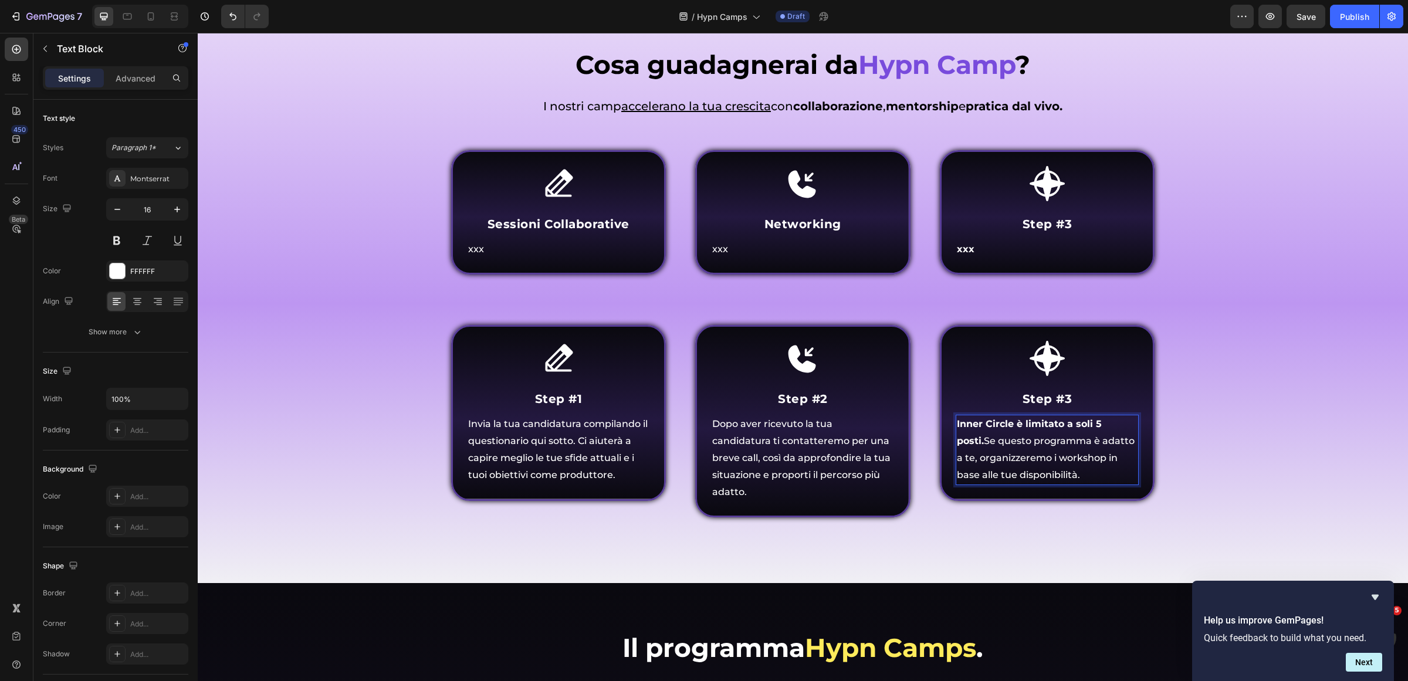
click at [1019, 461] on span "Inner Circle è limitato a soli 5 posti. Se questo programma è adatto a te, orga…" at bounding box center [1046, 449] width 178 height 62
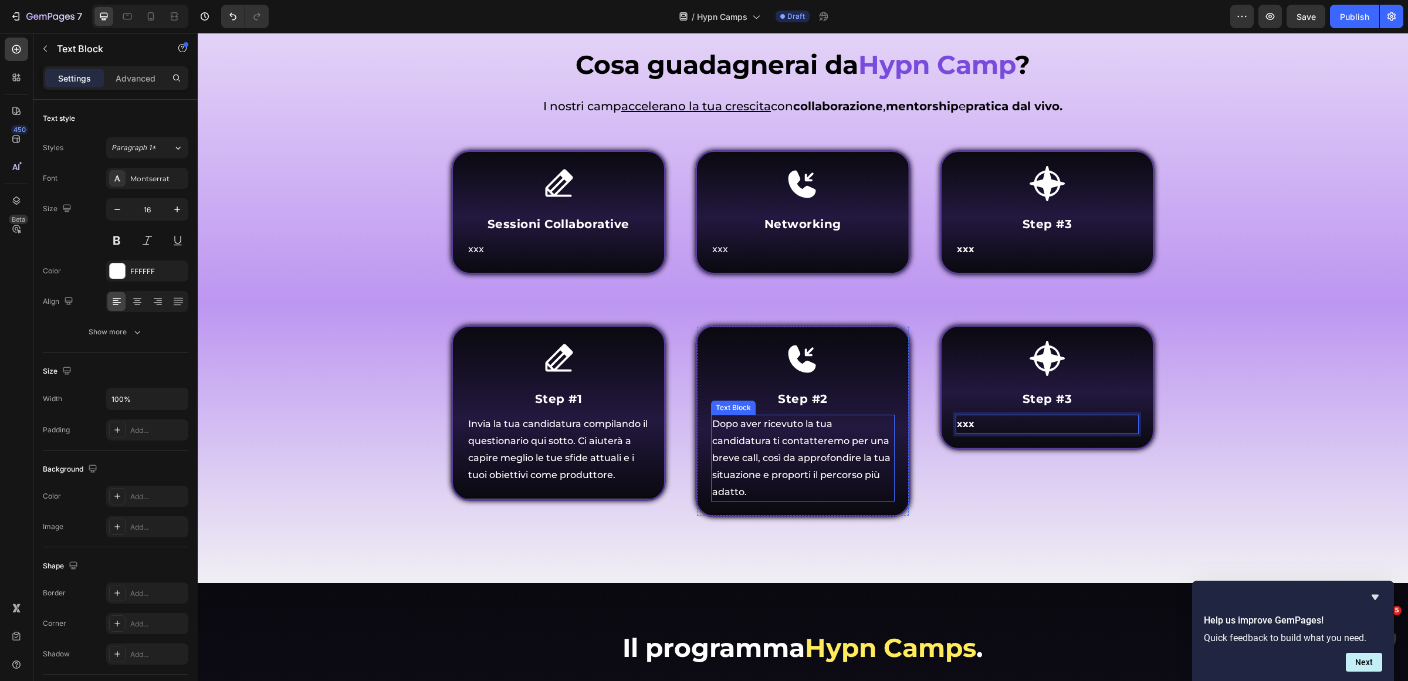
click at [755, 447] on p "Dopo aver ricevuto la tua candidatura ti contatteremo per una breve call, così …" at bounding box center [802, 458] width 181 height 84
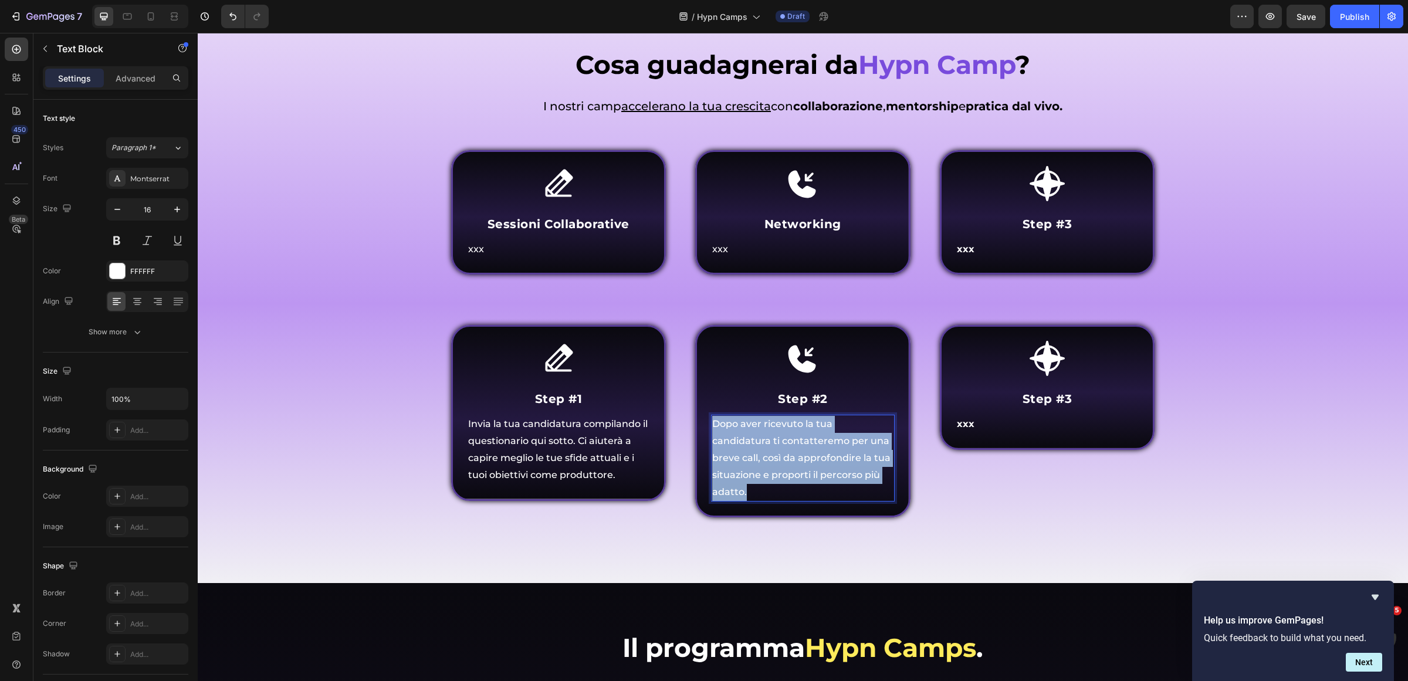
click at [755, 447] on p "Dopo aver ricevuto la tua candidatura ti contatteremo per una breve call, così …" at bounding box center [802, 458] width 181 height 84
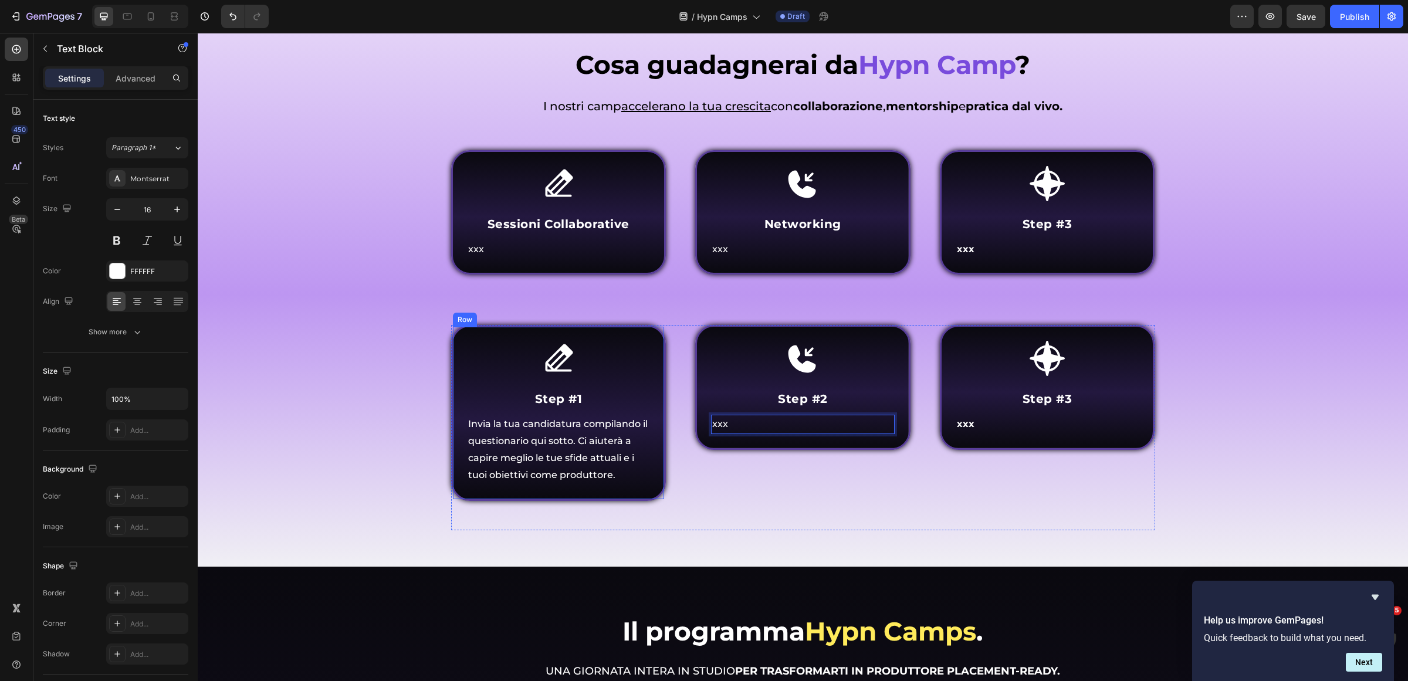
click at [517, 452] on span "Invia la tua candidatura compilando il questionario qui sotto. Ci aiuterà a cap…" at bounding box center [558, 449] width 180 height 62
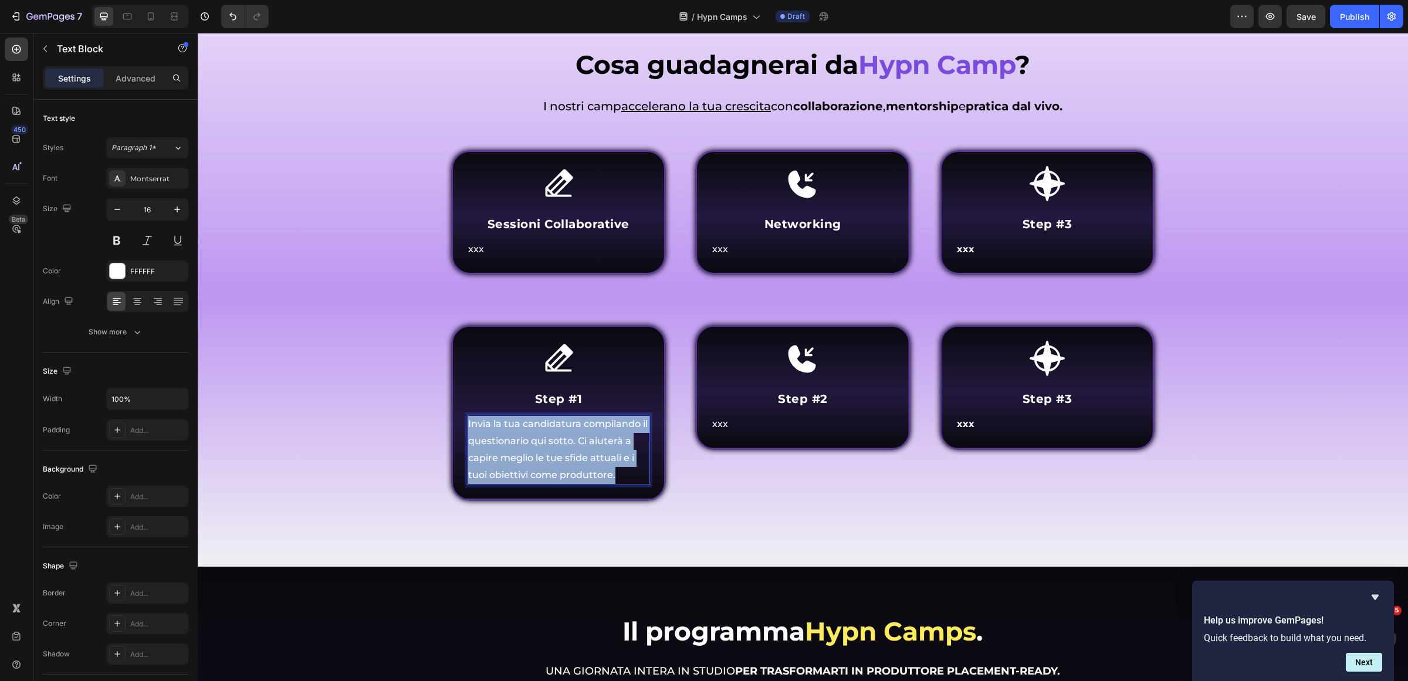
click at [517, 452] on span "Invia la tua candidatura compilando il questionario qui sotto. Ci aiuterà a cap…" at bounding box center [558, 449] width 180 height 62
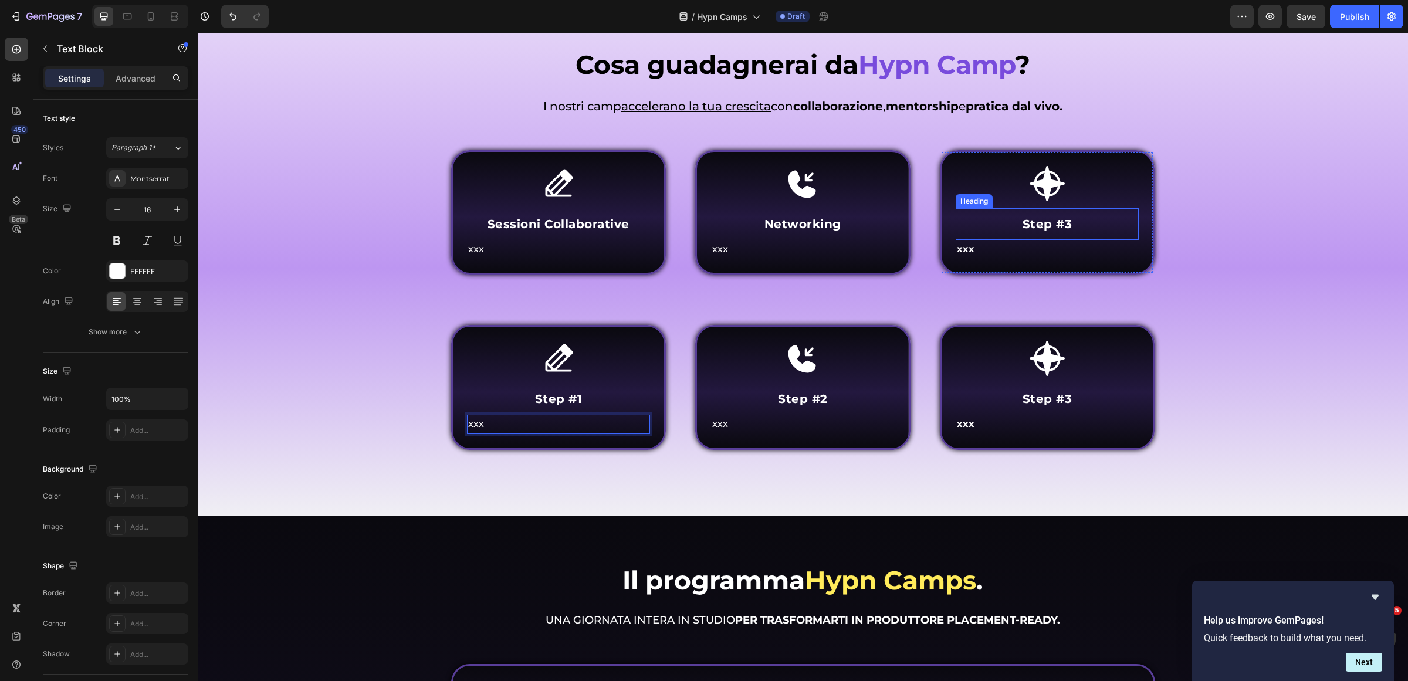
click at [1043, 218] on strong "Step #3" at bounding box center [1048, 224] width 50 height 14
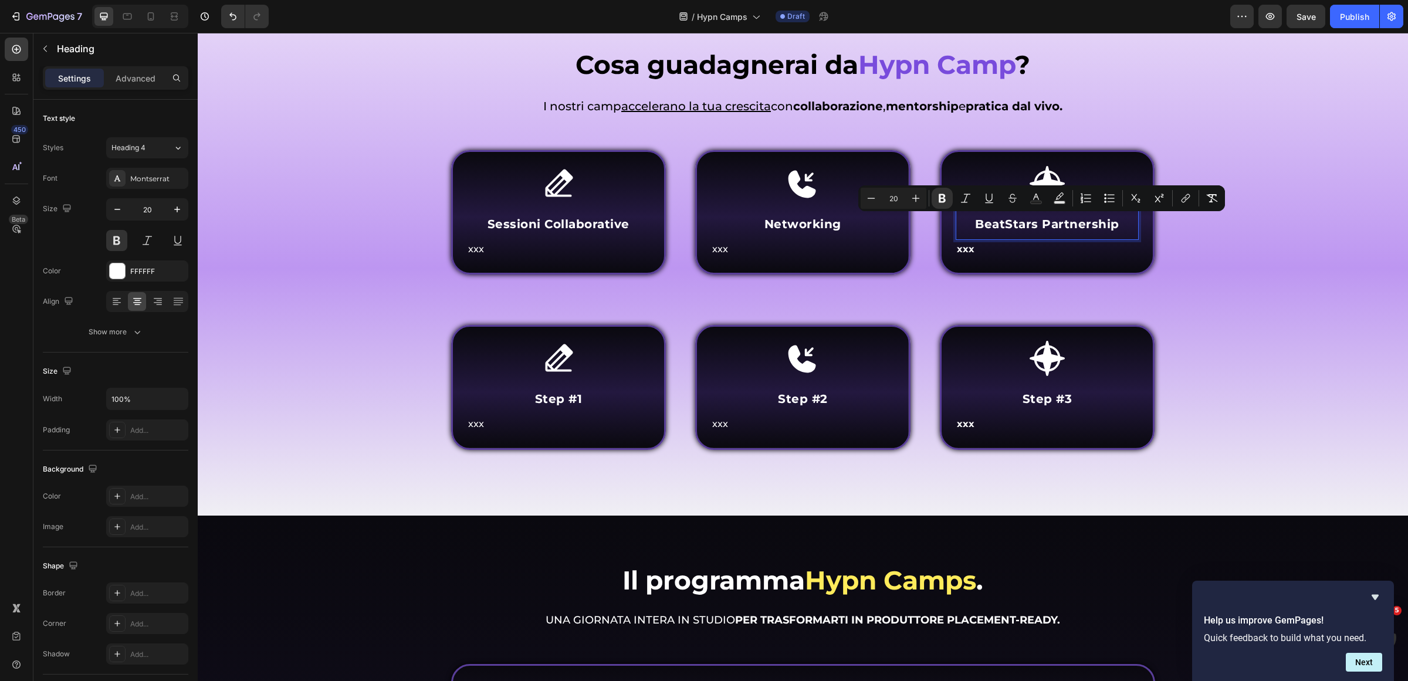
click at [976, 225] on strong "BeatStars Partnership" at bounding box center [1047, 224] width 144 height 14
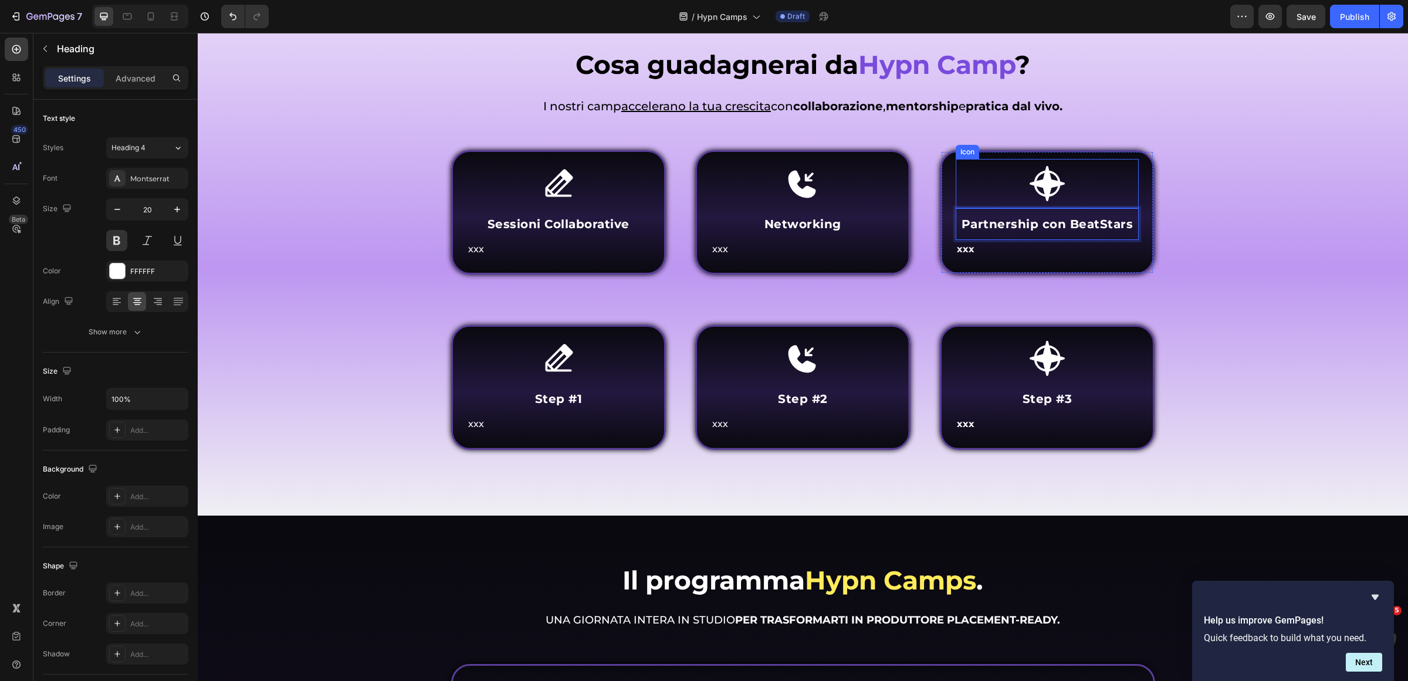
click at [1043, 192] on icon at bounding box center [1047, 183] width 35 height 35
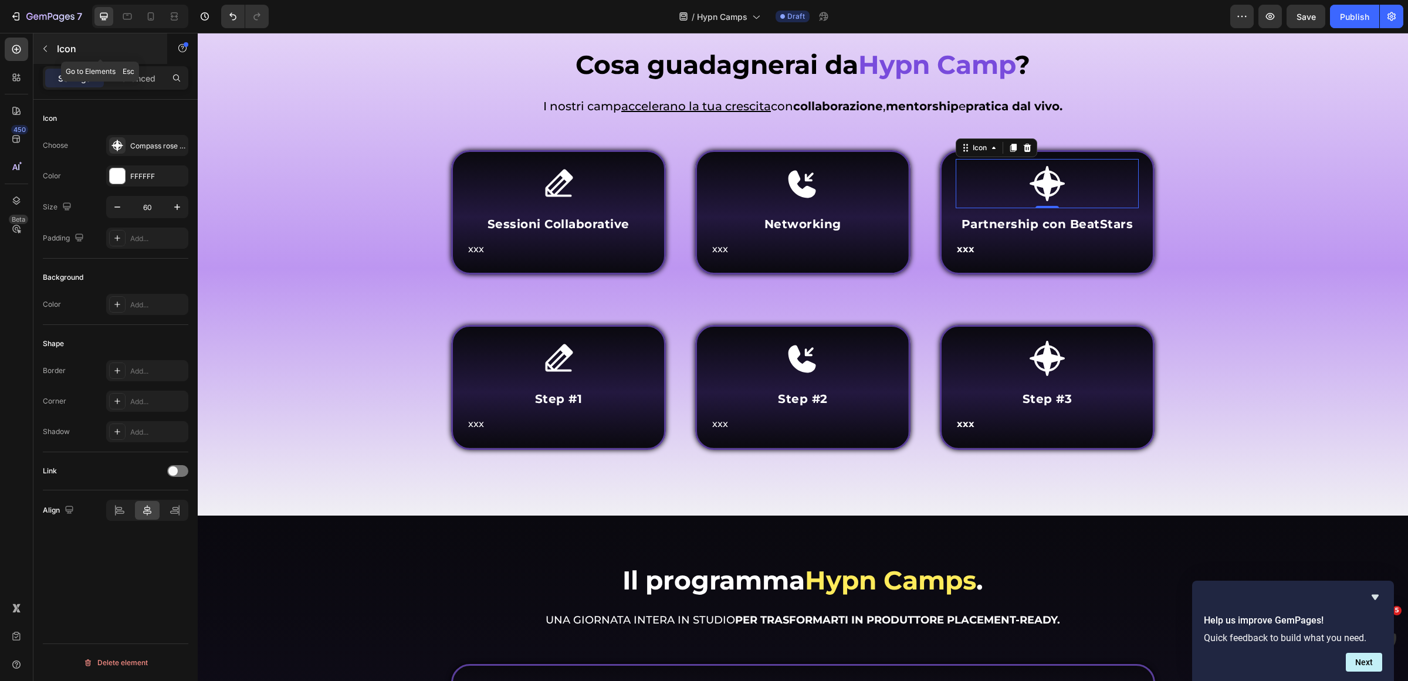
click at [42, 48] on icon "button" at bounding box center [44, 48] width 9 height 9
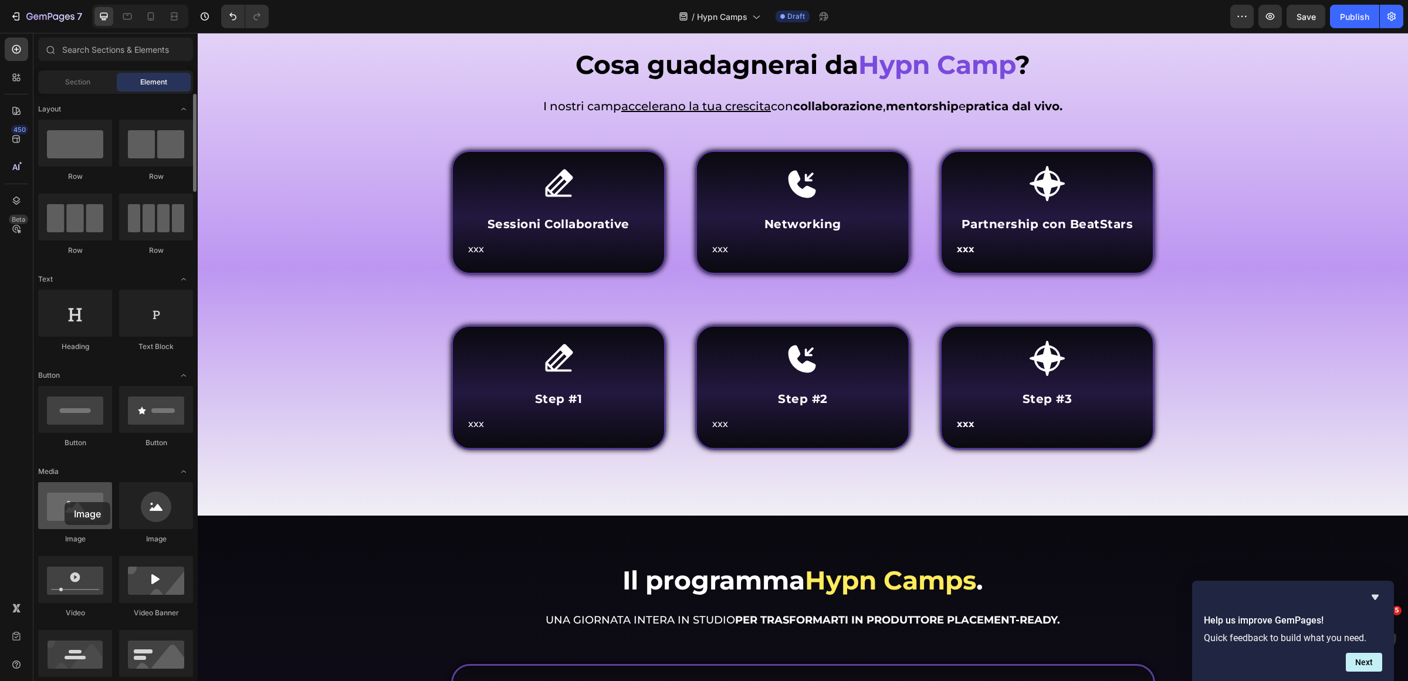
drag, startPoint x: 80, startPoint y: 514, endPoint x: 66, endPoint y: 508, distance: 15.5
click at [62, 505] on div at bounding box center [75, 505] width 74 height 47
drag, startPoint x: 354, startPoint y: 539, endPoint x: 1040, endPoint y: 215, distance: 758.8
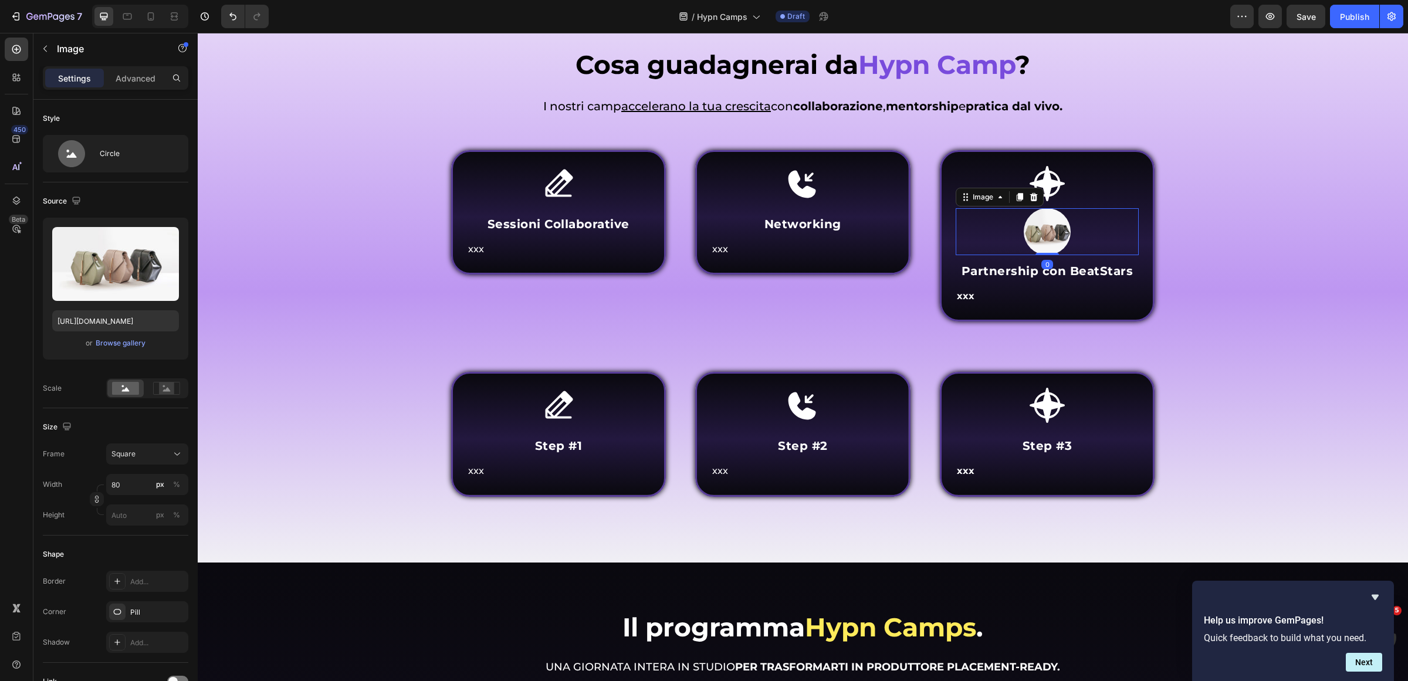
click at [1057, 225] on img at bounding box center [1047, 231] width 47 height 47
click at [114, 341] on div "Browse gallery" at bounding box center [121, 343] width 50 height 11
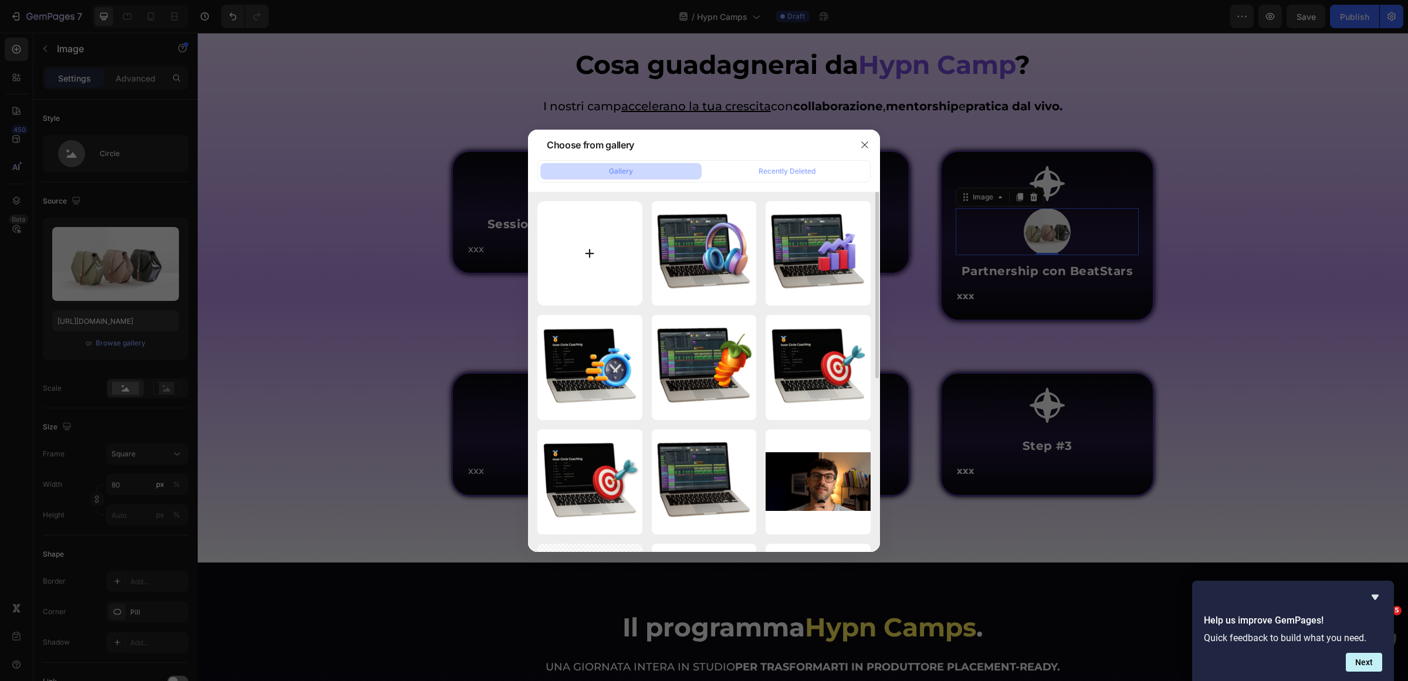
click at [541, 273] on input "file" at bounding box center [589, 253] width 105 height 105
type input "C:\fakepath\tm_red@2000x-min.png"
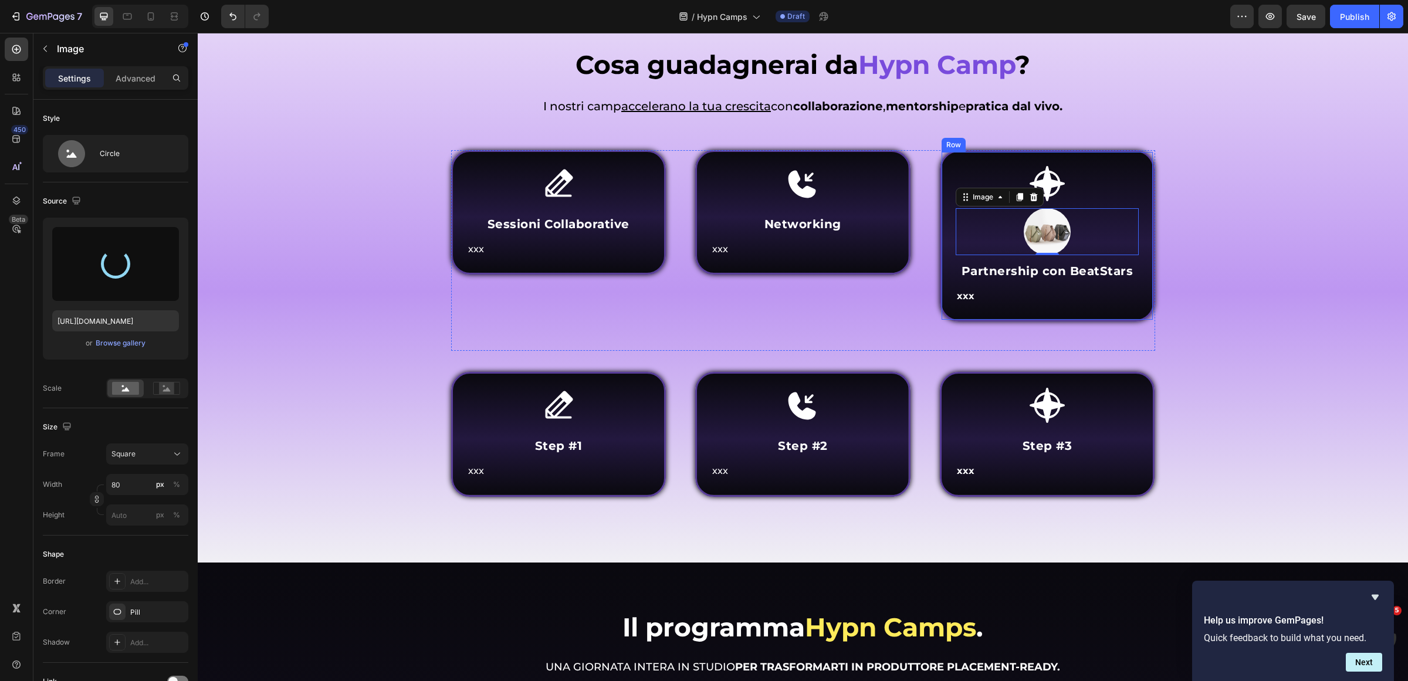
type input "https://cdn.shopify.com/s/files/1/0669/2824/7049/files/gempages_491410533749097…"
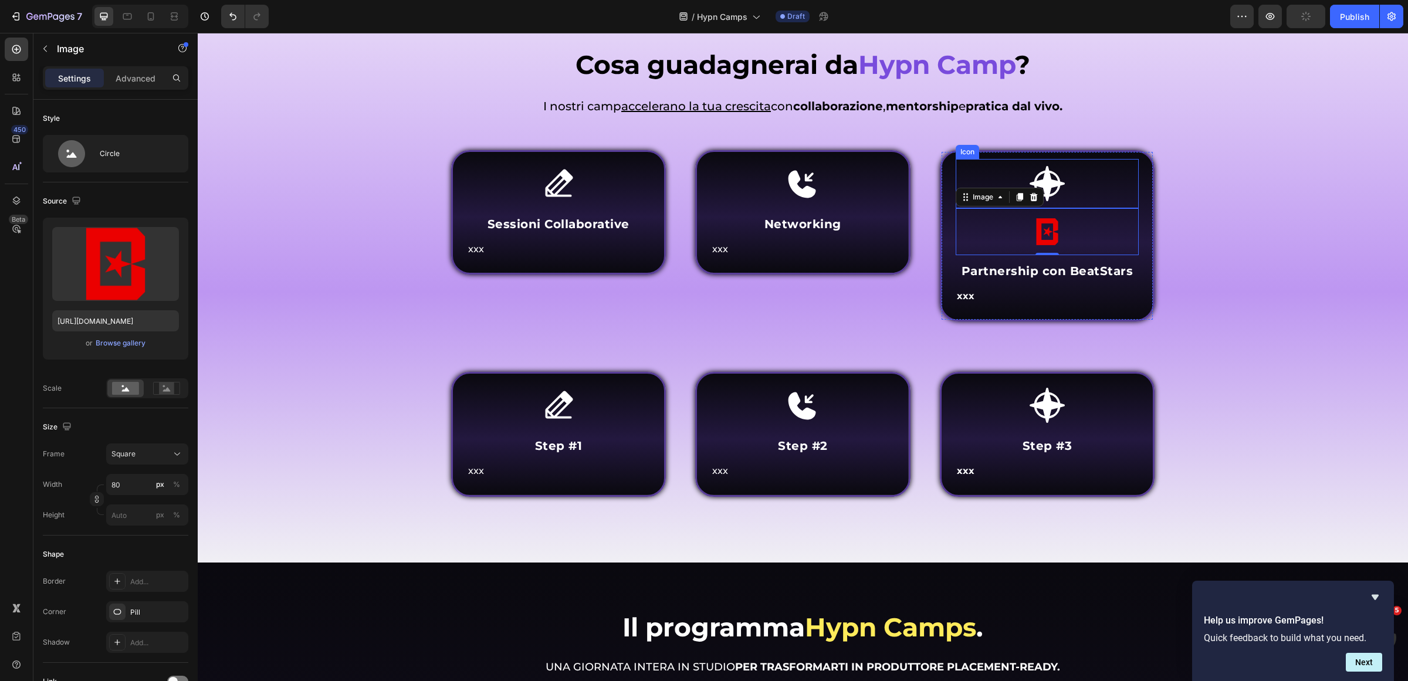
click at [1087, 176] on div "Icon" at bounding box center [1048, 183] width 184 height 49
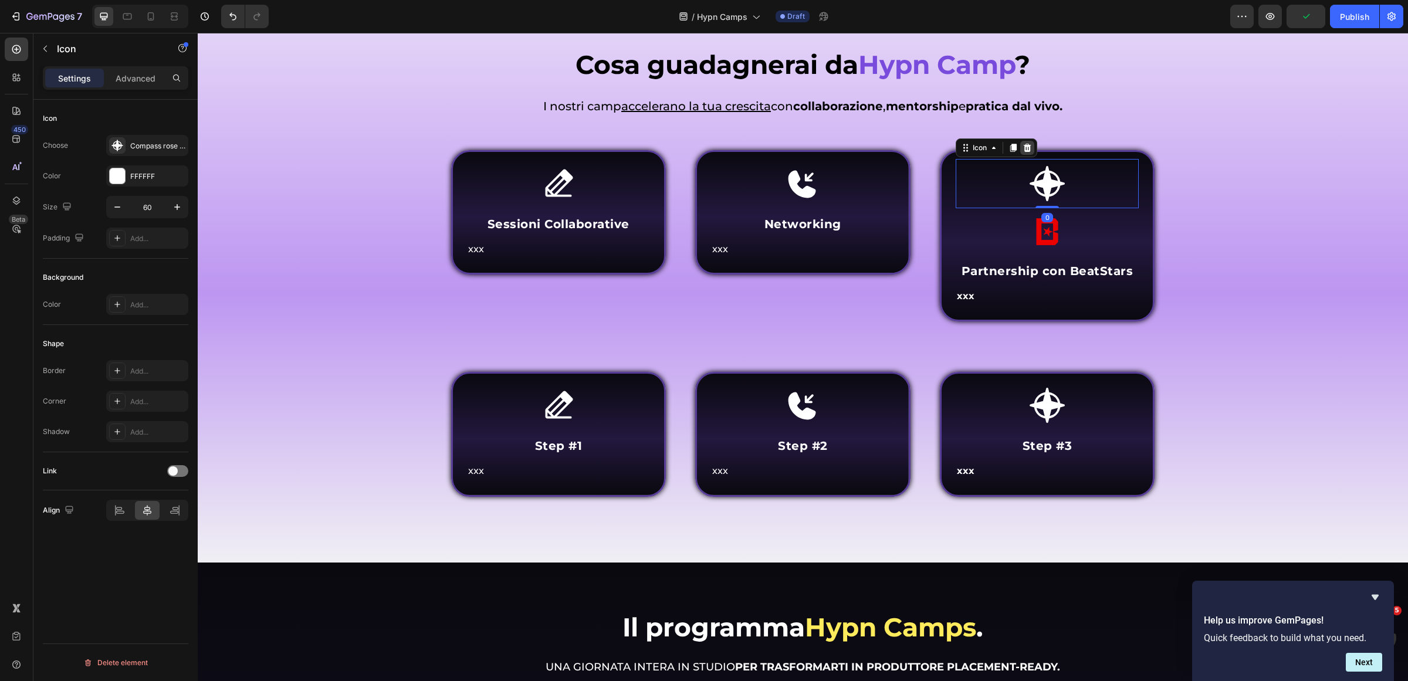
click at [1023, 144] on icon at bounding box center [1027, 148] width 8 height 8
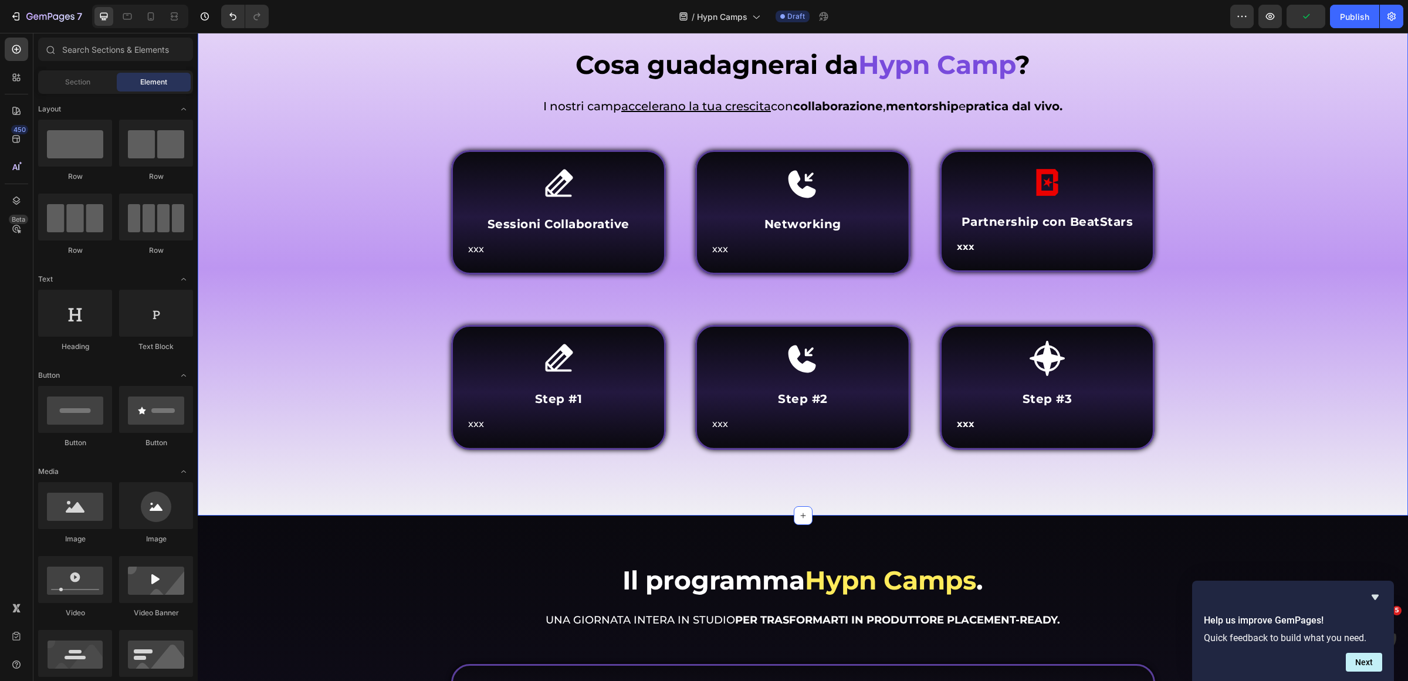
click at [1203, 273] on div "Cosa guadagnerai da Hypn Camp ? Heading Come funziona Inner Circle ? Heading I …" at bounding box center [803, 266] width 1193 height 439
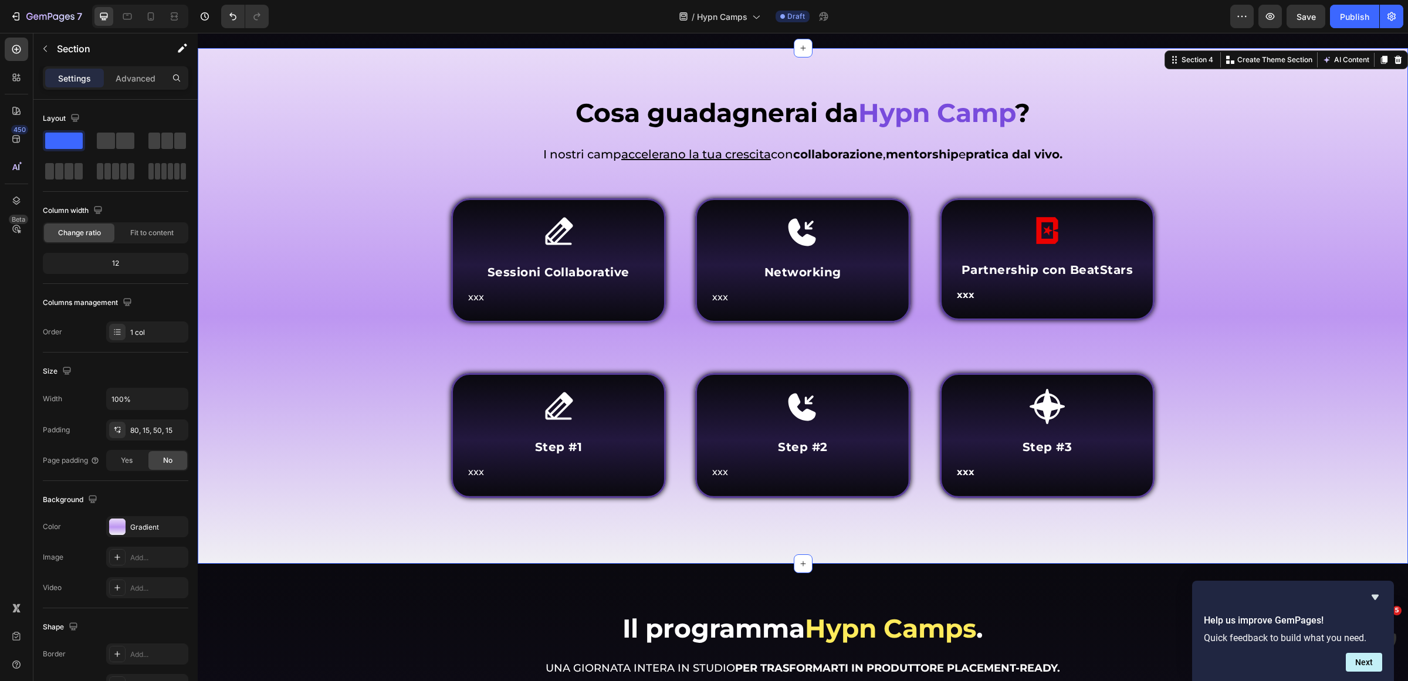
scroll to position [1027, 0]
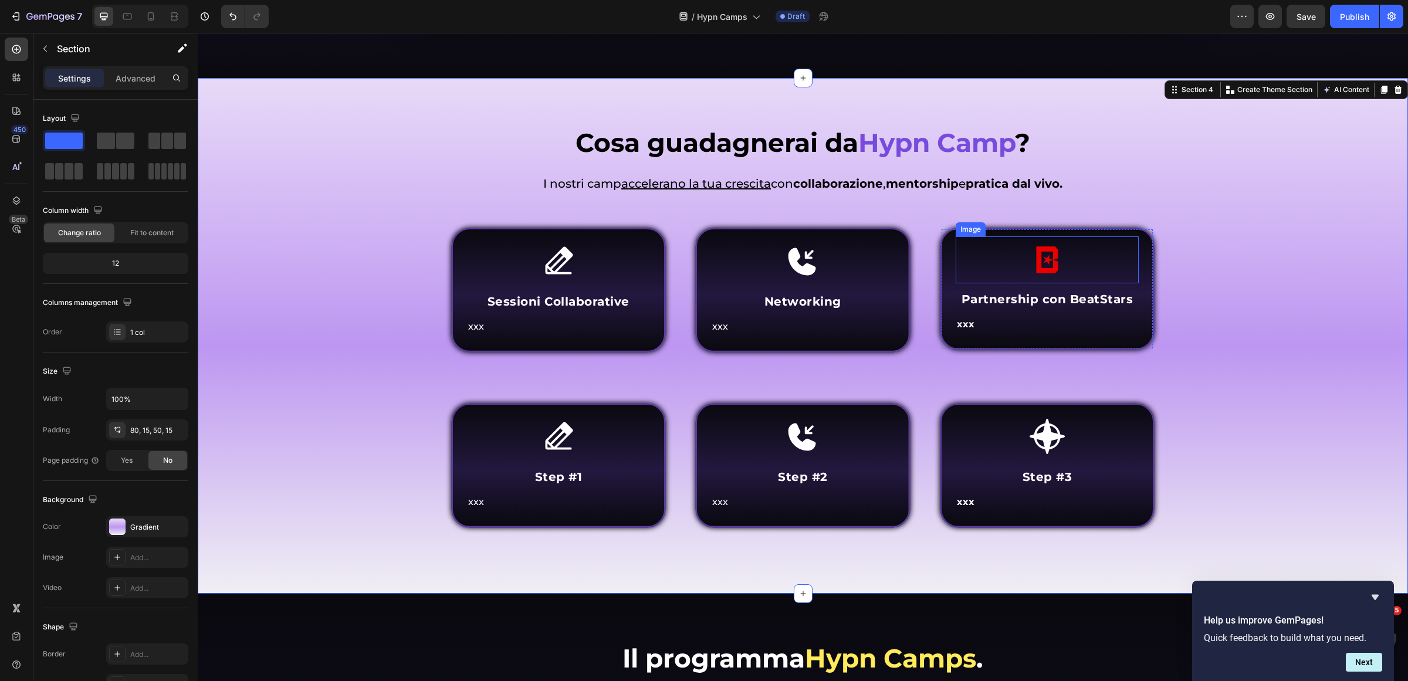
click at [1040, 263] on img at bounding box center [1047, 259] width 47 height 47
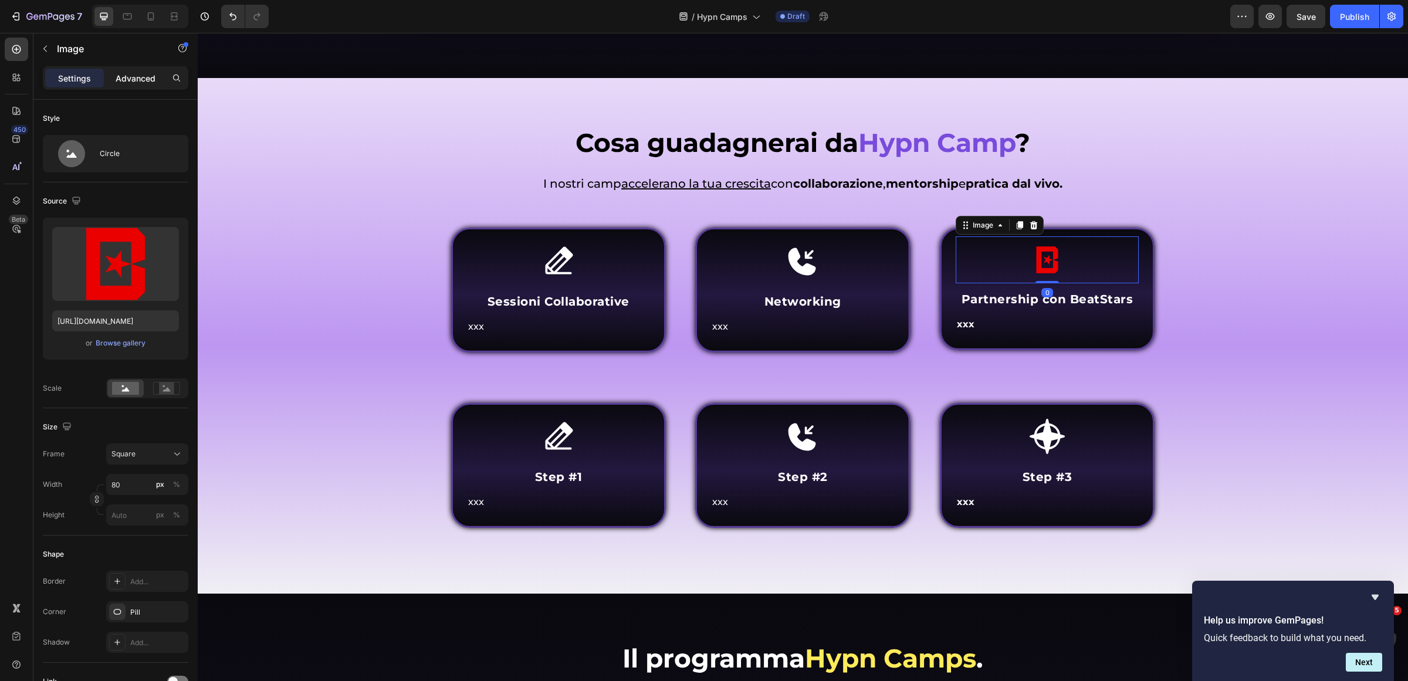
click at [119, 78] on p "Advanced" at bounding box center [136, 78] width 40 height 12
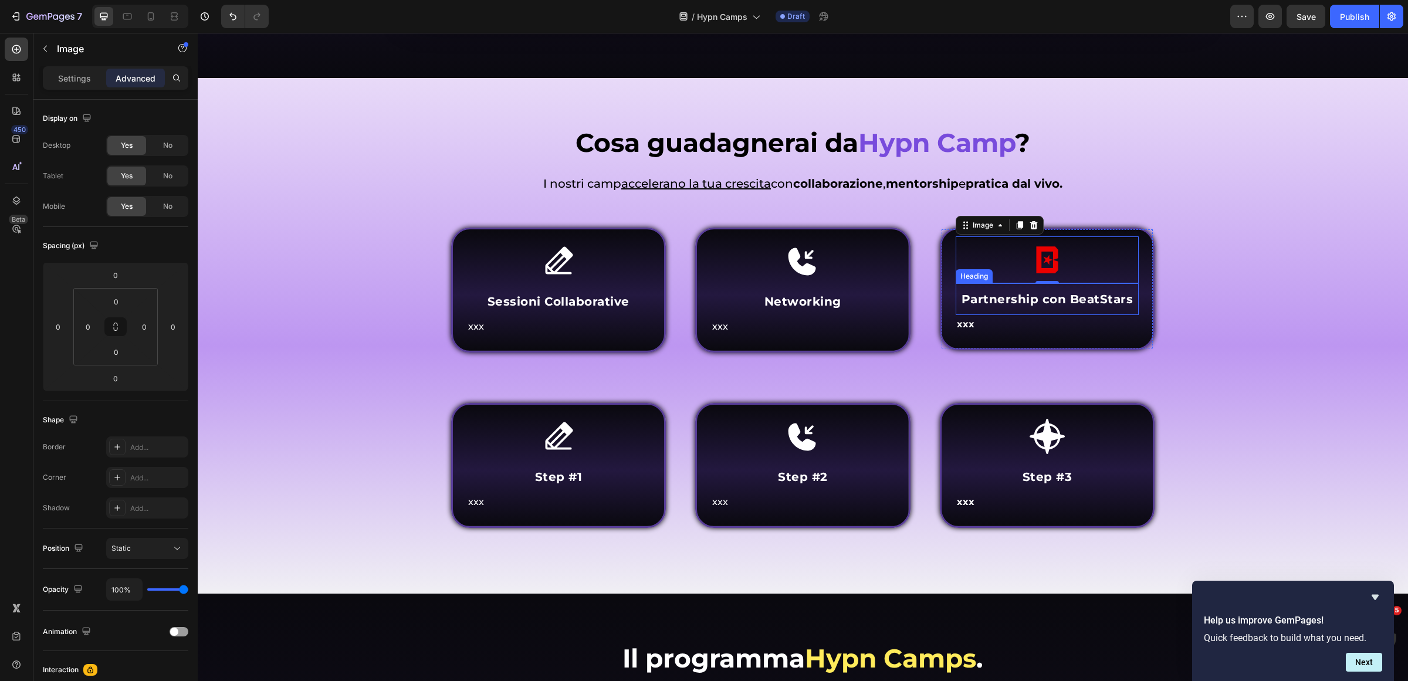
click at [1092, 292] on strong "Partnership con BeatStars" at bounding box center [1048, 299] width 172 height 14
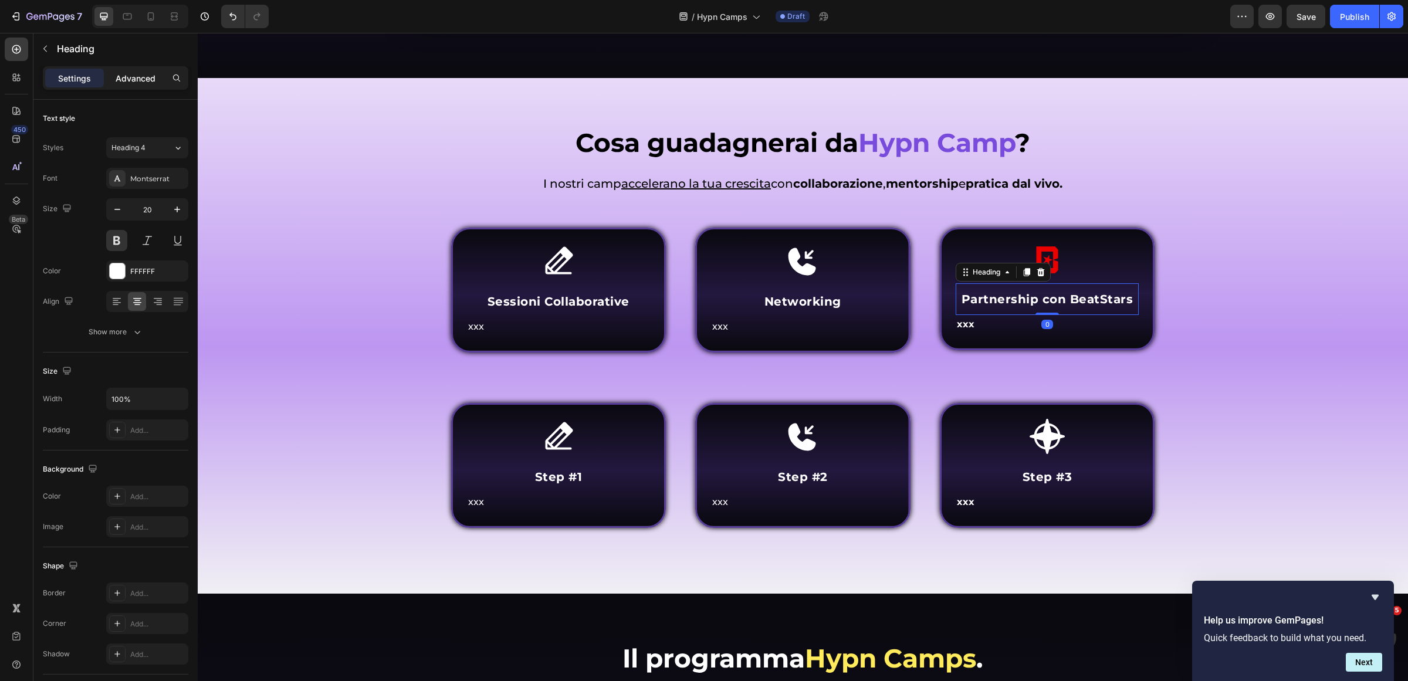
click at [116, 79] on p "Advanced" at bounding box center [136, 78] width 40 height 12
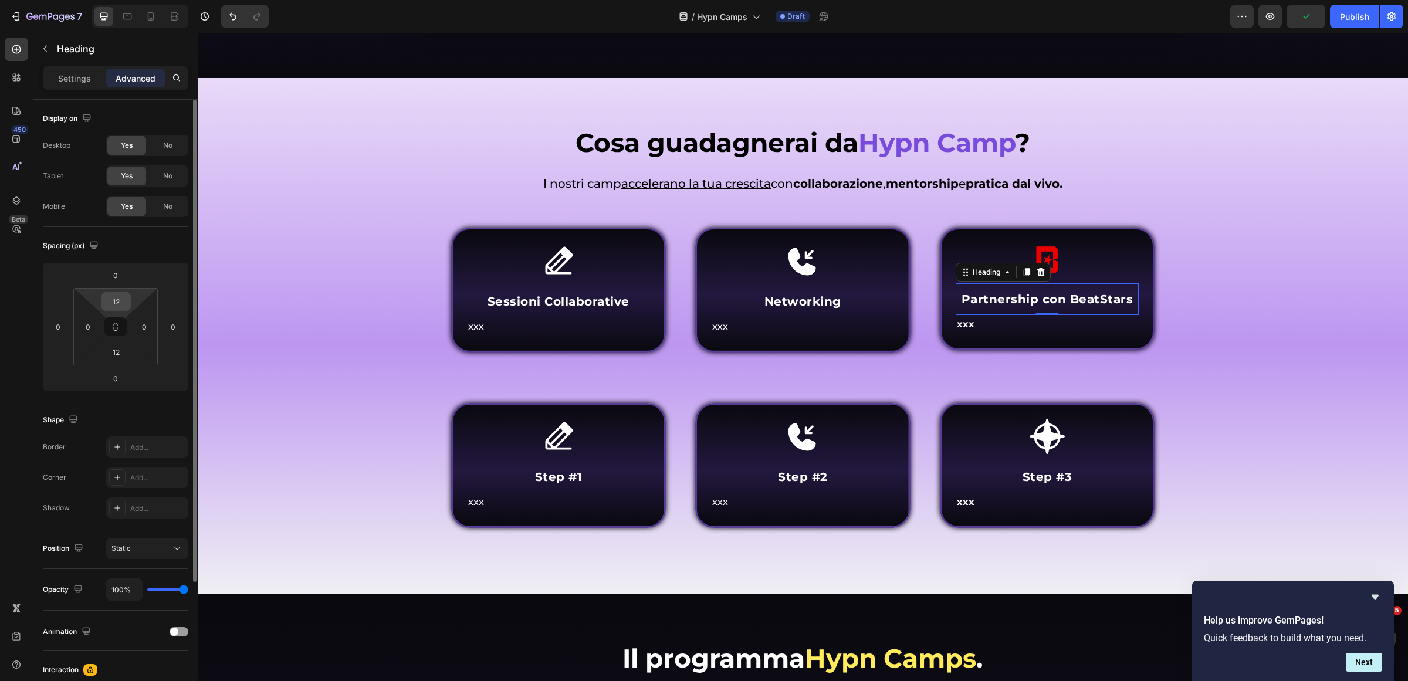
click at [124, 303] on input "12" at bounding box center [115, 302] width 23 height 18
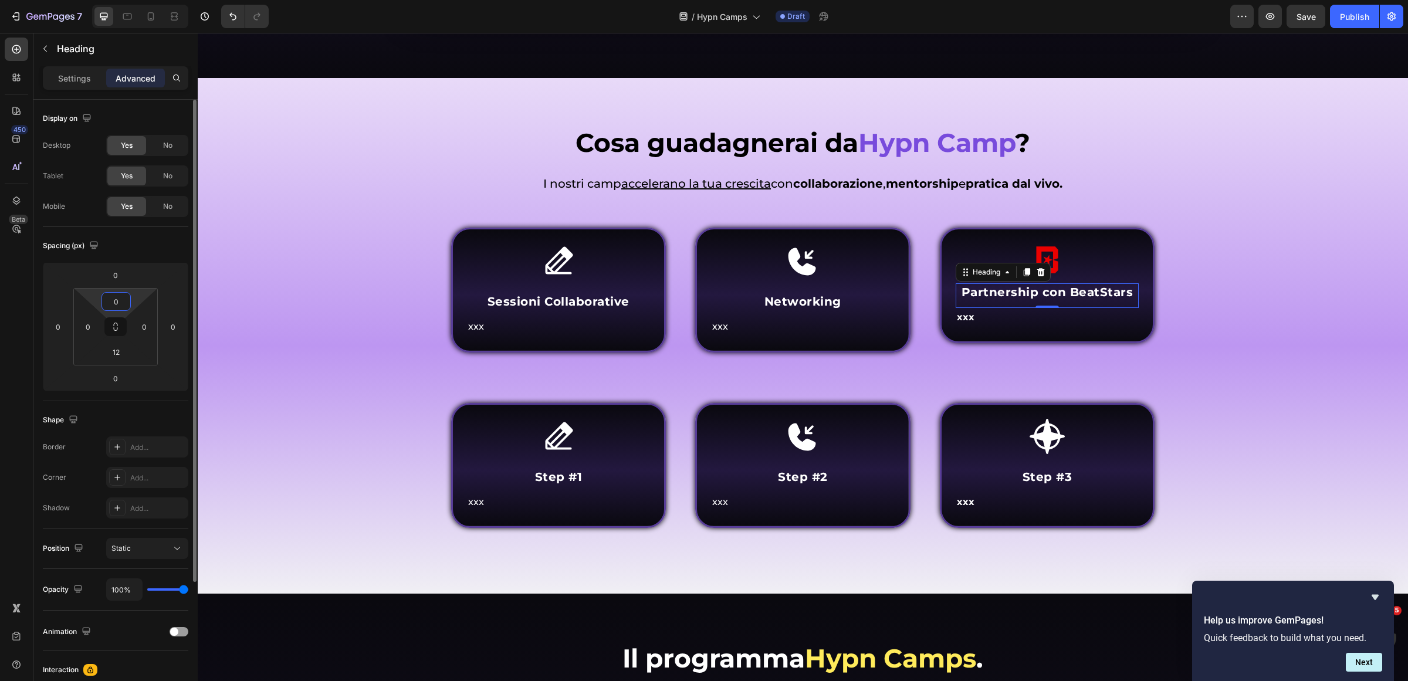
drag, startPoint x: 117, startPoint y: 306, endPoint x: 102, endPoint y: 306, distance: 15.8
click at [102, 306] on div "0" at bounding box center [116, 301] width 29 height 19
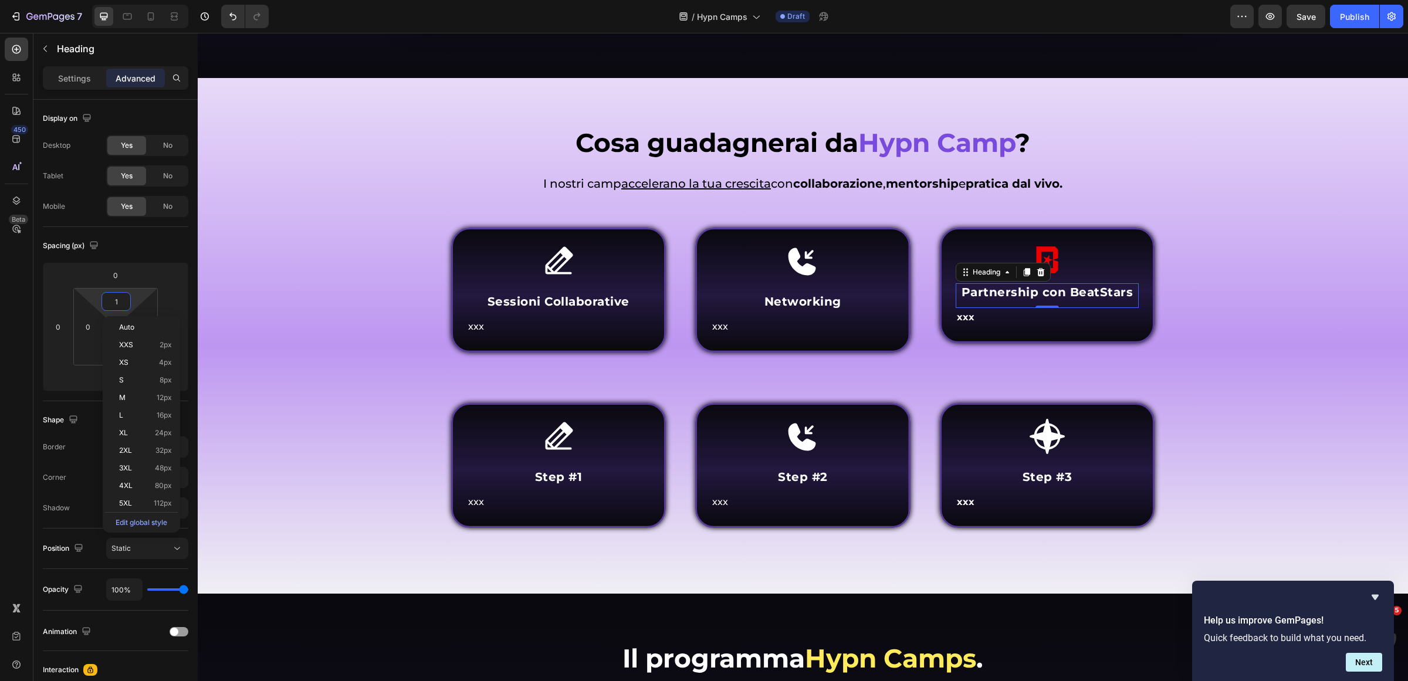
type input "12"
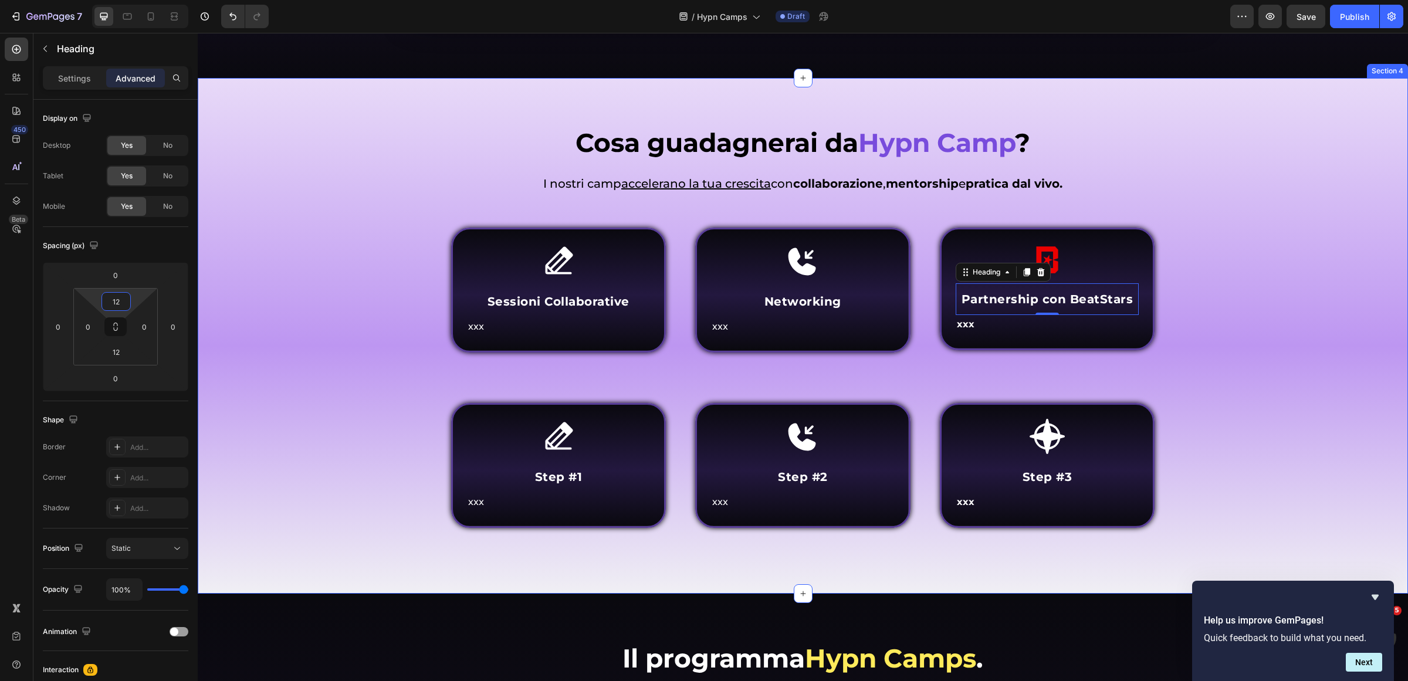
click at [1280, 358] on div "Cosa guadagnerai da Hypn Camp ? Heading Come funziona Inner Circle ? Heading I …" at bounding box center [803, 344] width 1193 height 439
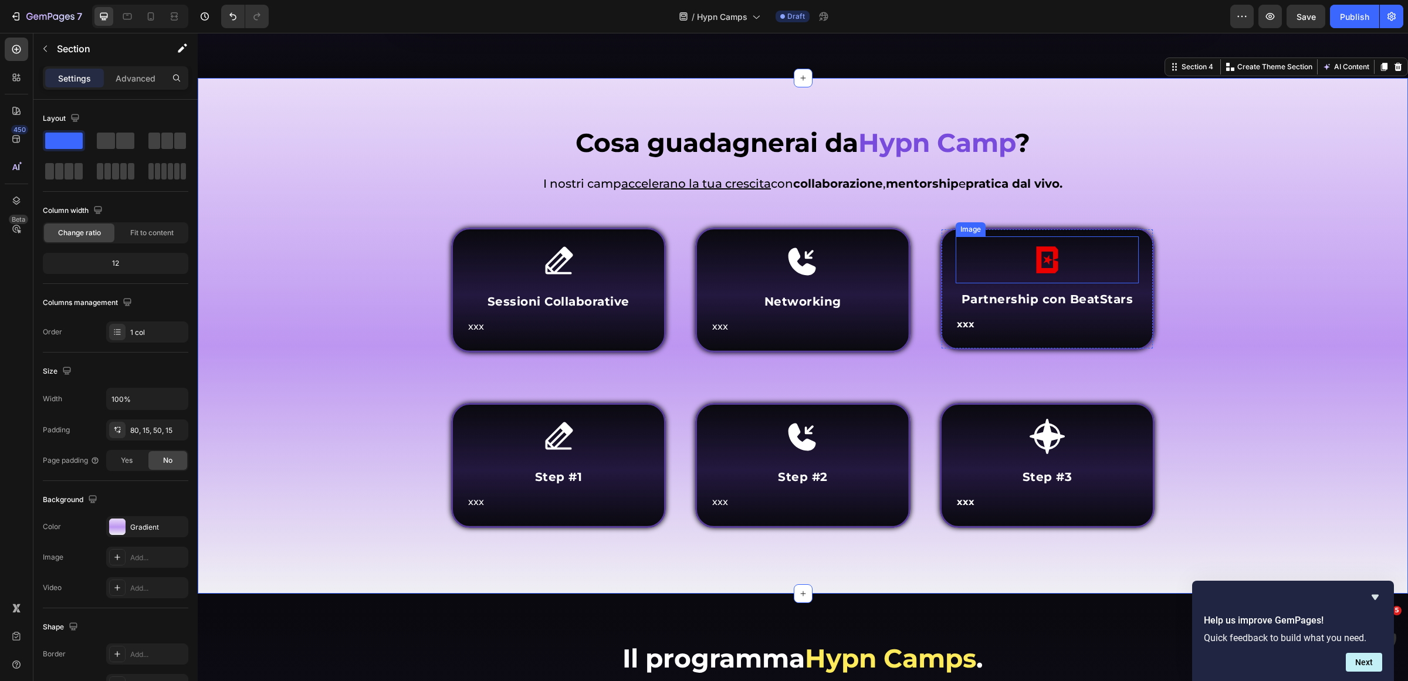
click at [1039, 256] on img at bounding box center [1047, 259] width 47 height 47
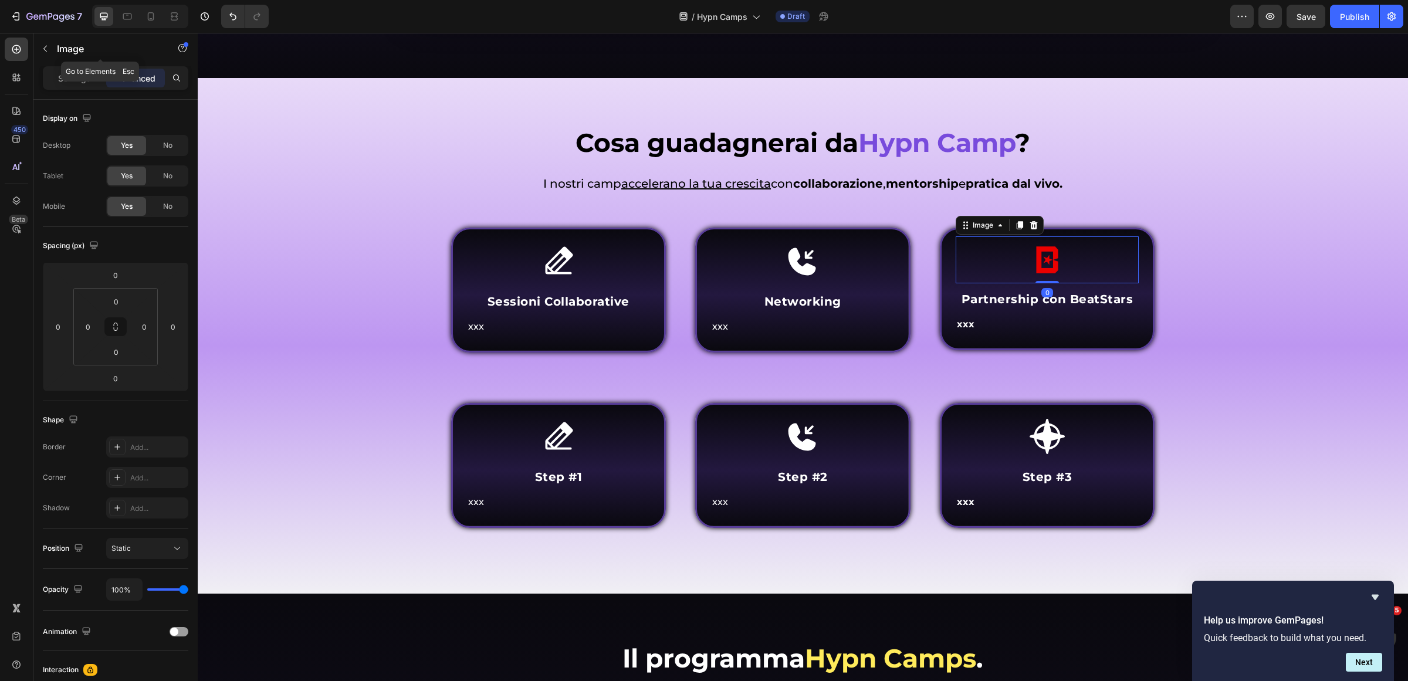
click at [42, 62] on div "Image" at bounding box center [100, 48] width 134 height 31
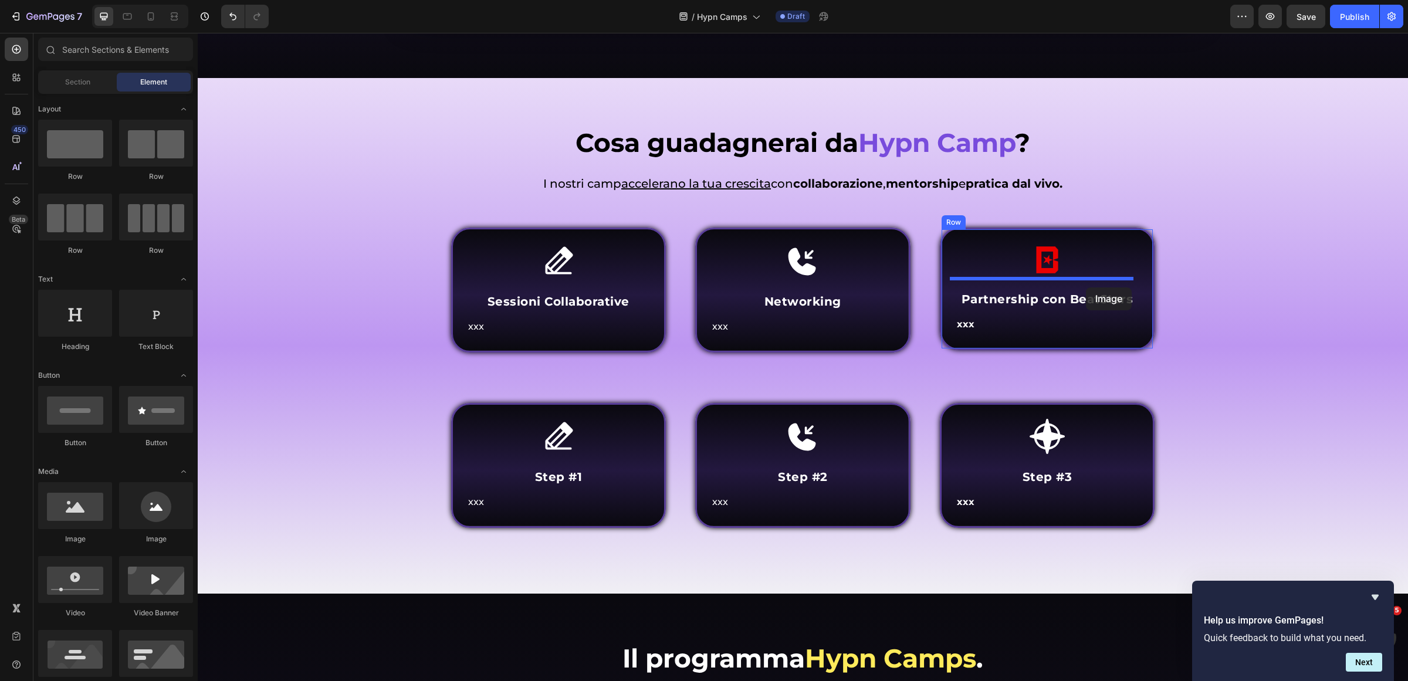
drag, startPoint x: 289, startPoint y: 546, endPoint x: 1086, endPoint y: 288, distance: 837.7
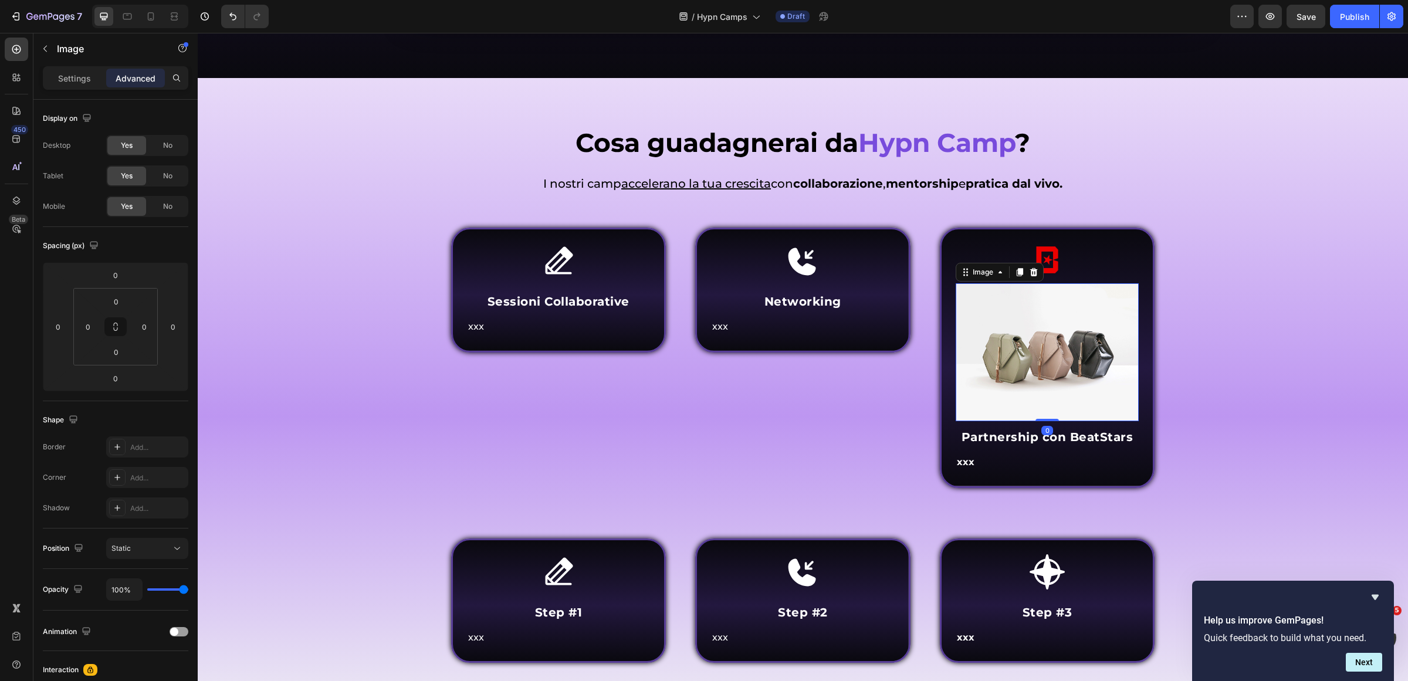
click at [1056, 330] on img at bounding box center [1048, 352] width 184 height 138
click at [65, 80] on p "Settings" at bounding box center [74, 78] width 33 height 12
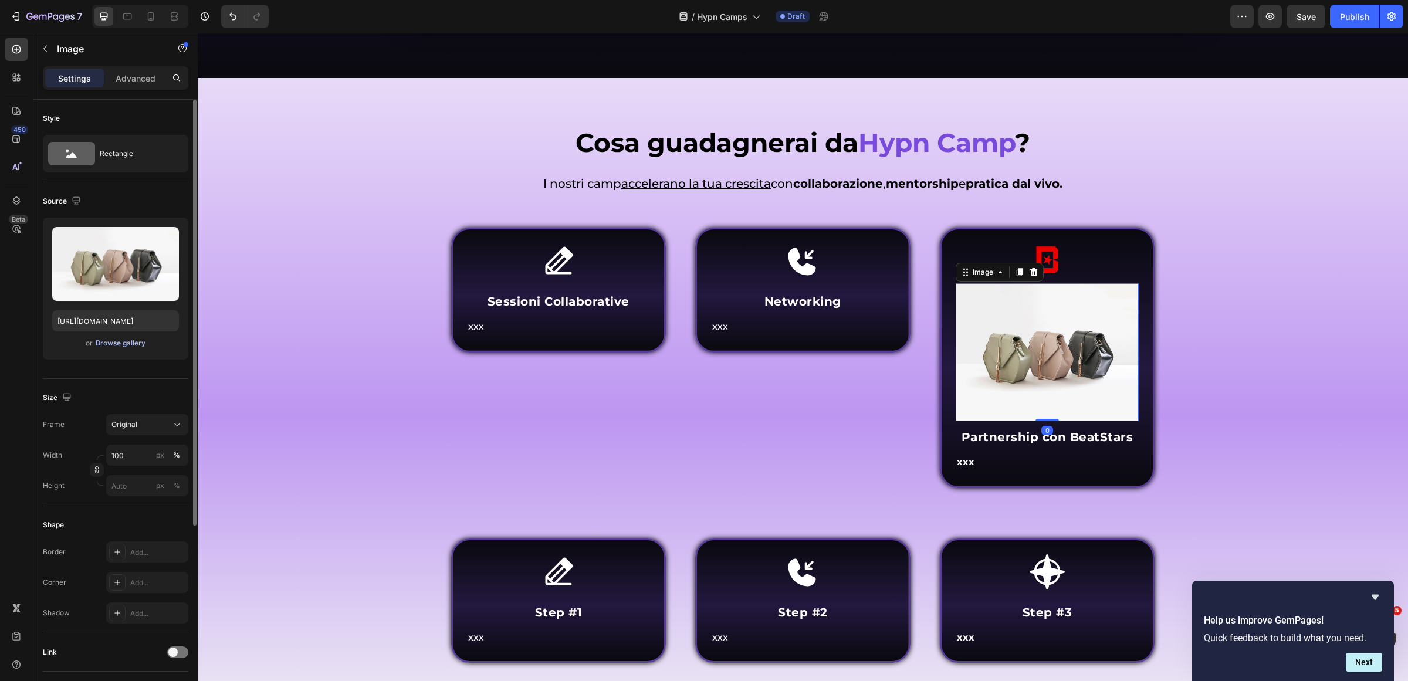
click at [130, 348] on div "Browse gallery" at bounding box center [121, 343] width 50 height 11
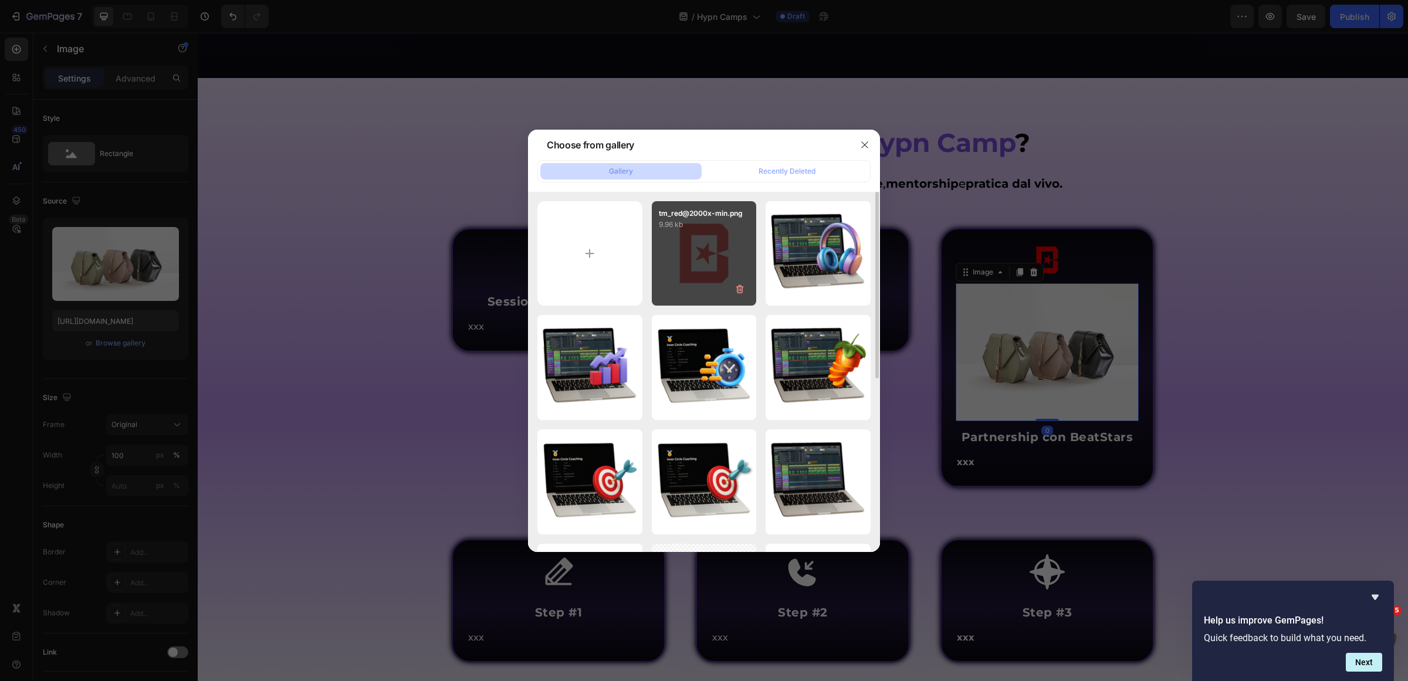
click at [686, 274] on div "tm_red@2000x-min.png 9.96 kb" at bounding box center [704, 253] width 105 height 105
type input "https://cdn.shopify.com/s/files/1/0669/2824/7049/files/gempages_491410533749097…"
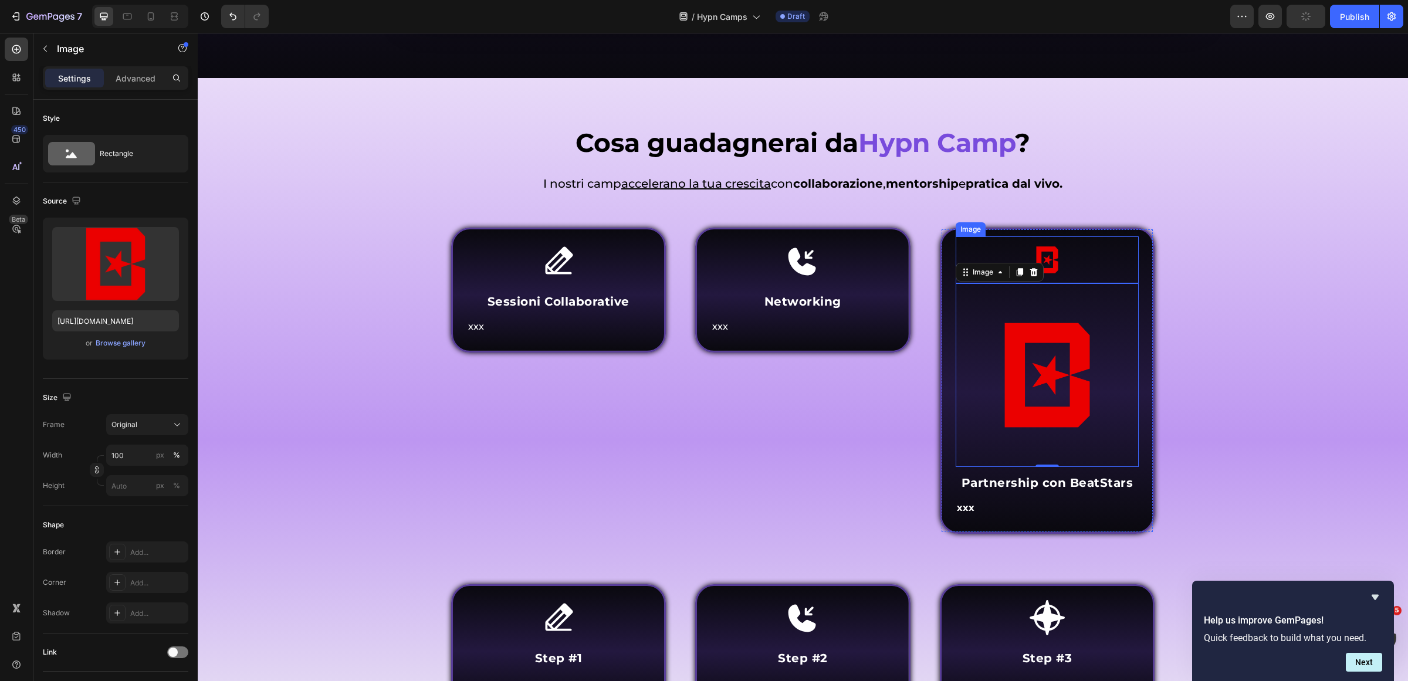
click at [1112, 247] on div at bounding box center [1048, 259] width 184 height 47
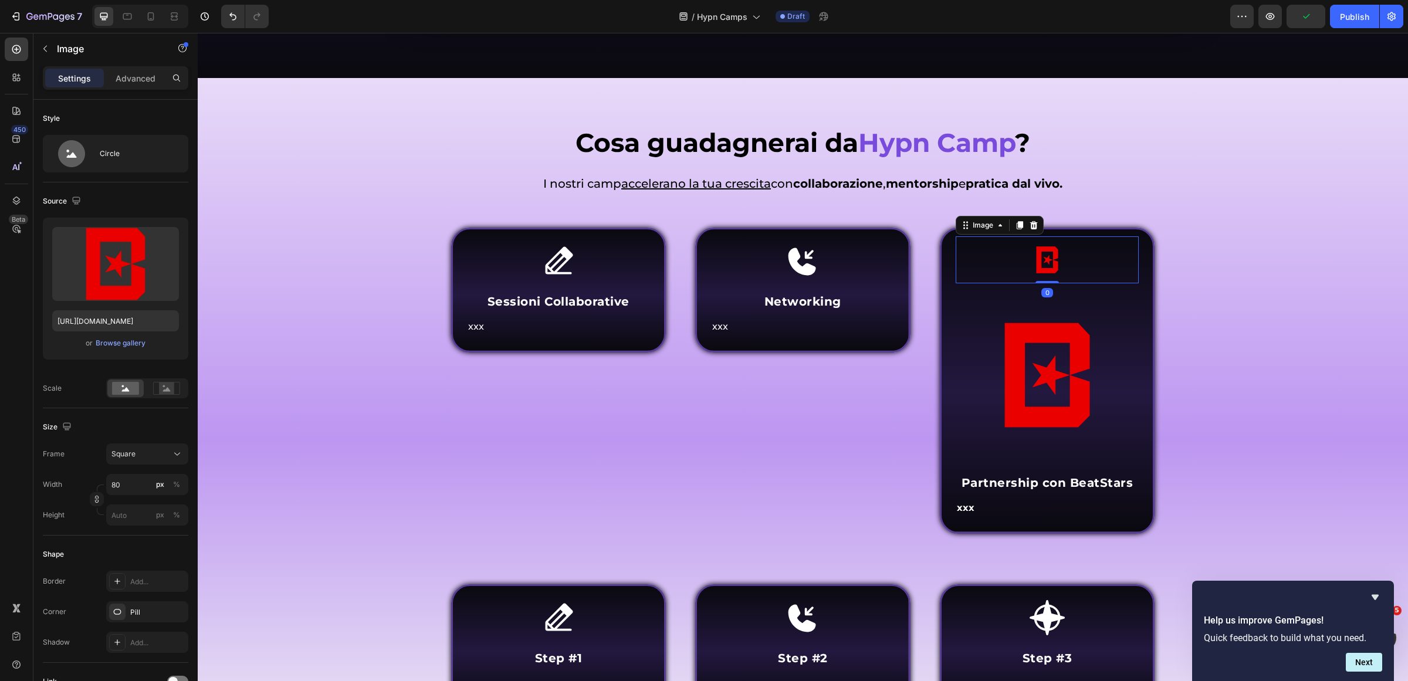
drag, startPoint x: 1031, startPoint y: 222, endPoint x: 1063, endPoint y: 260, distance: 49.6
click at [1031, 221] on icon at bounding box center [1033, 225] width 9 height 9
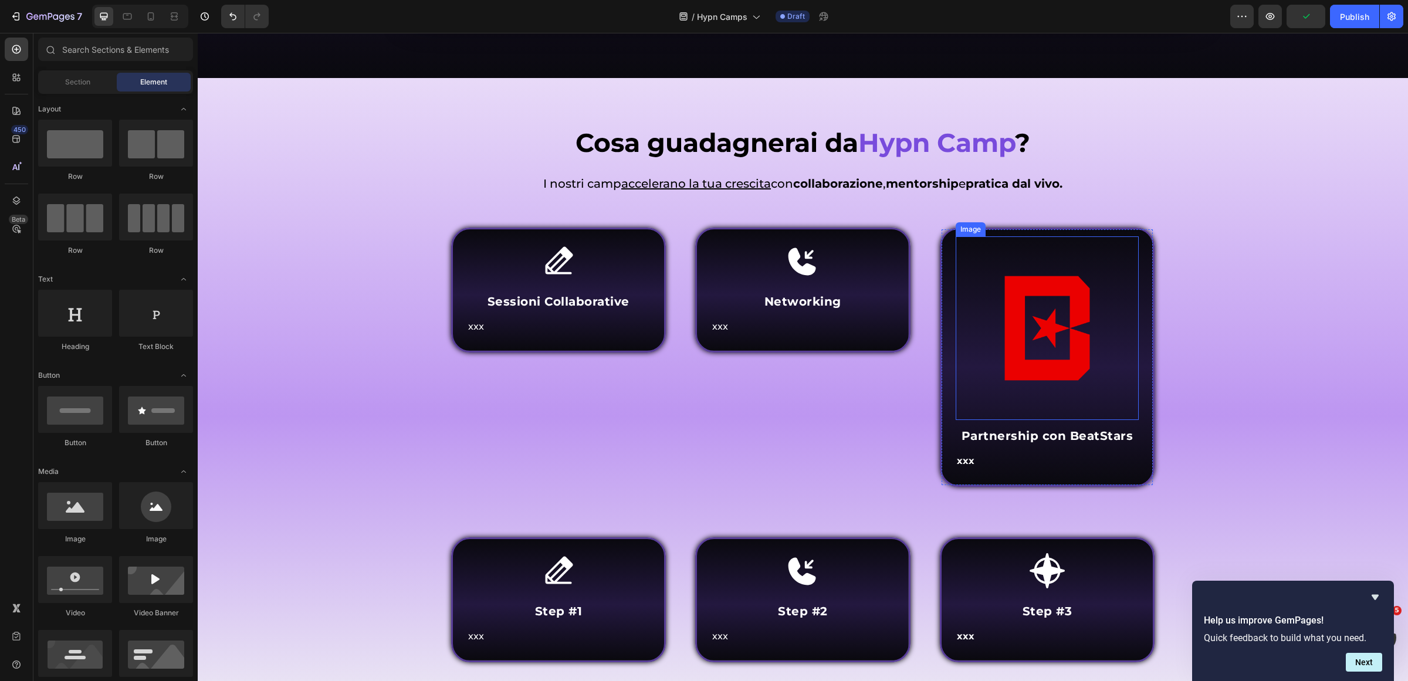
click at [1099, 294] on img at bounding box center [1048, 328] width 184 height 184
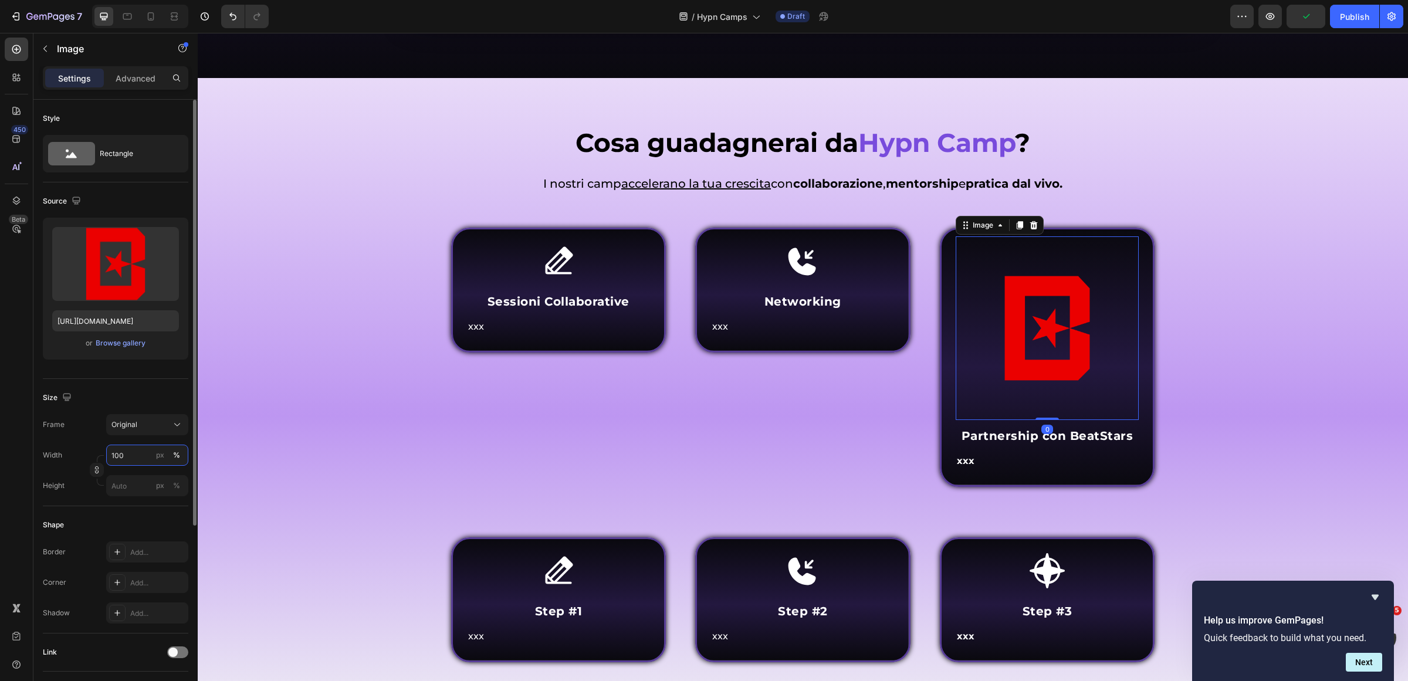
click at [121, 464] on input "100" at bounding box center [147, 455] width 82 height 21
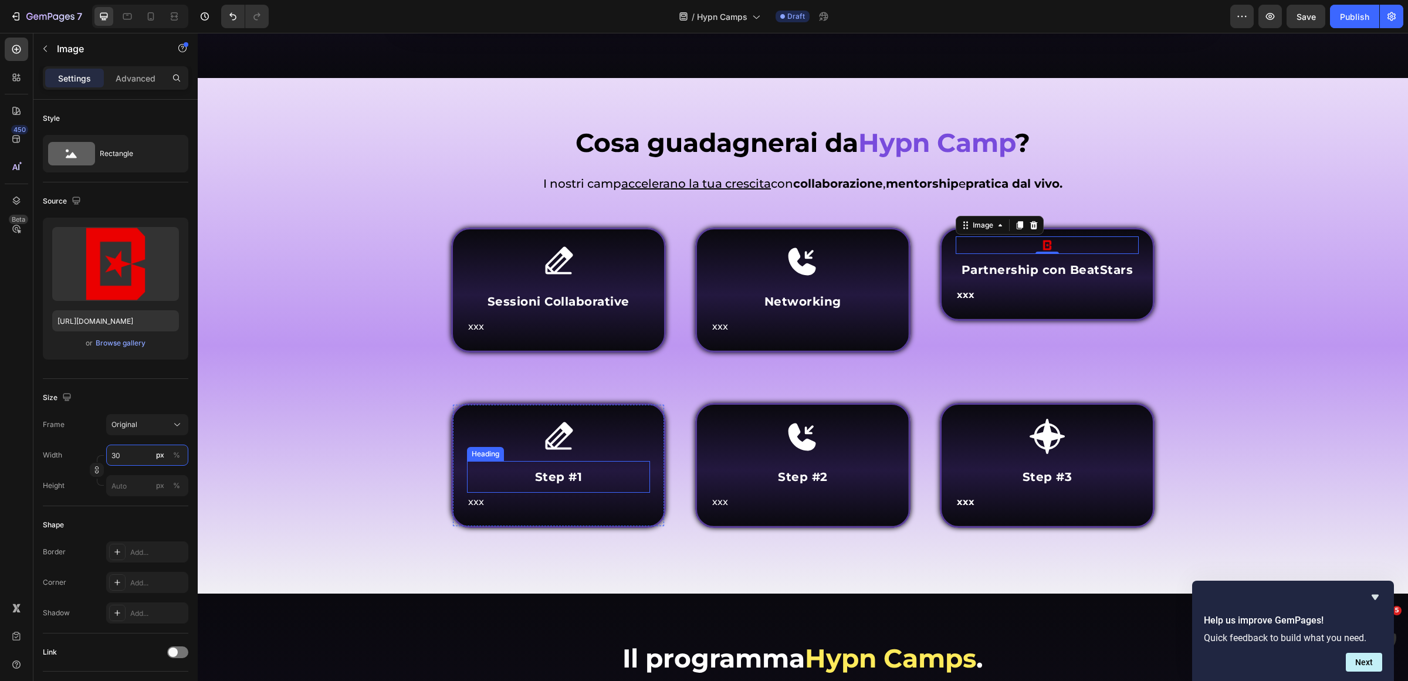
type input "3"
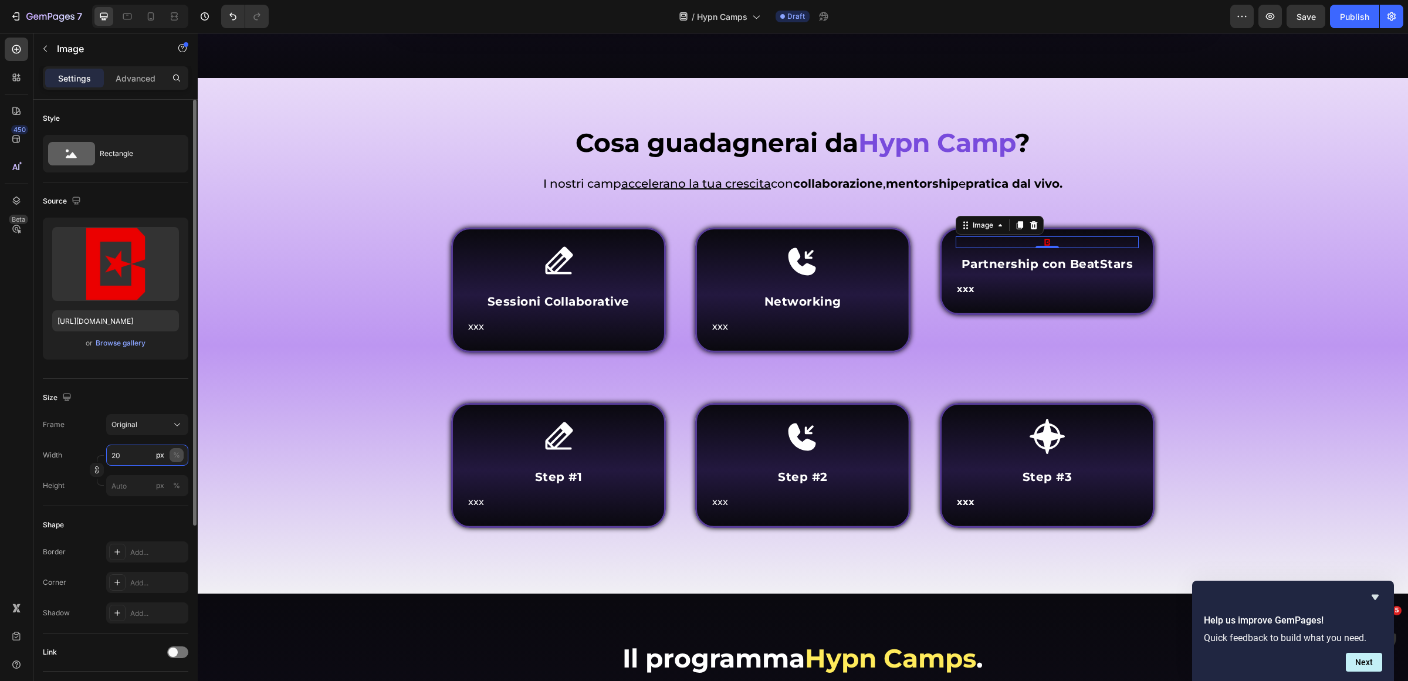
type input "20"
click at [182, 455] on button "%" at bounding box center [177, 455] width 14 height 14
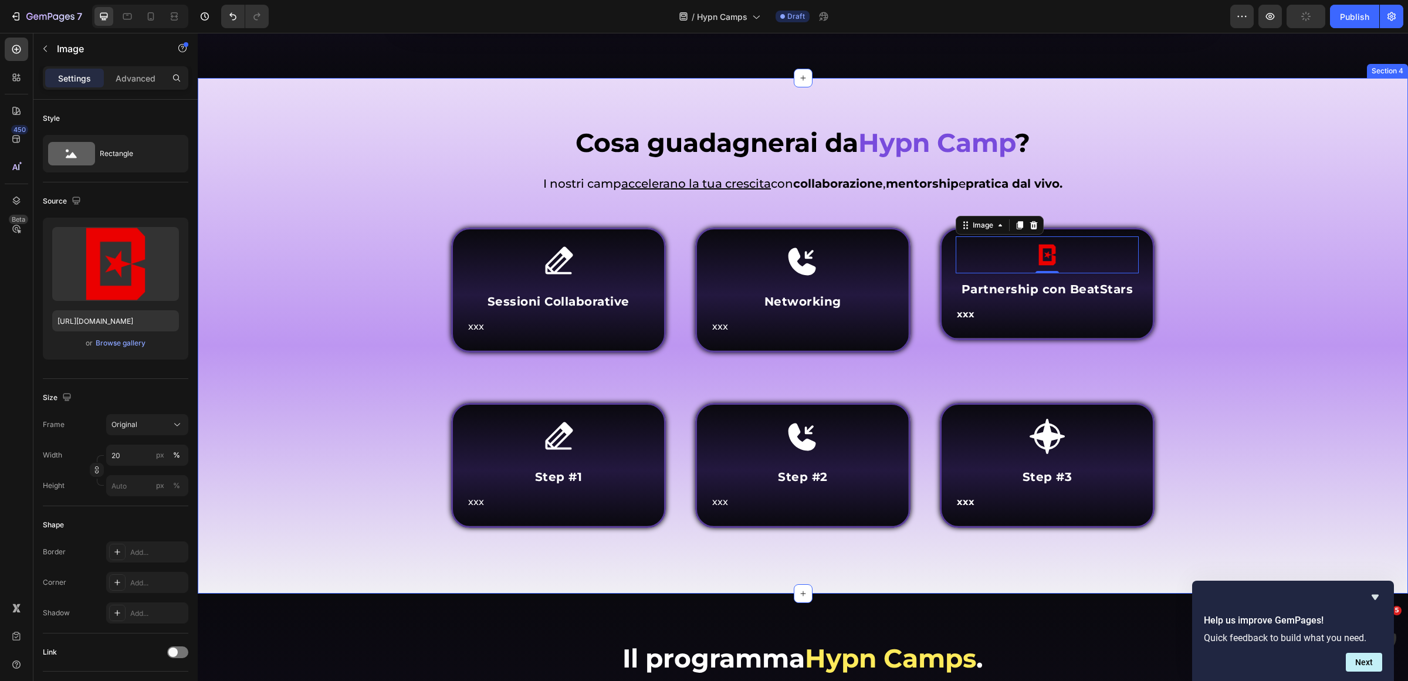
click at [1234, 337] on div "Cosa guadagnerai da Hypn Camp ? Heading Come funziona Inner Circle ? Heading I …" at bounding box center [803, 344] width 1193 height 439
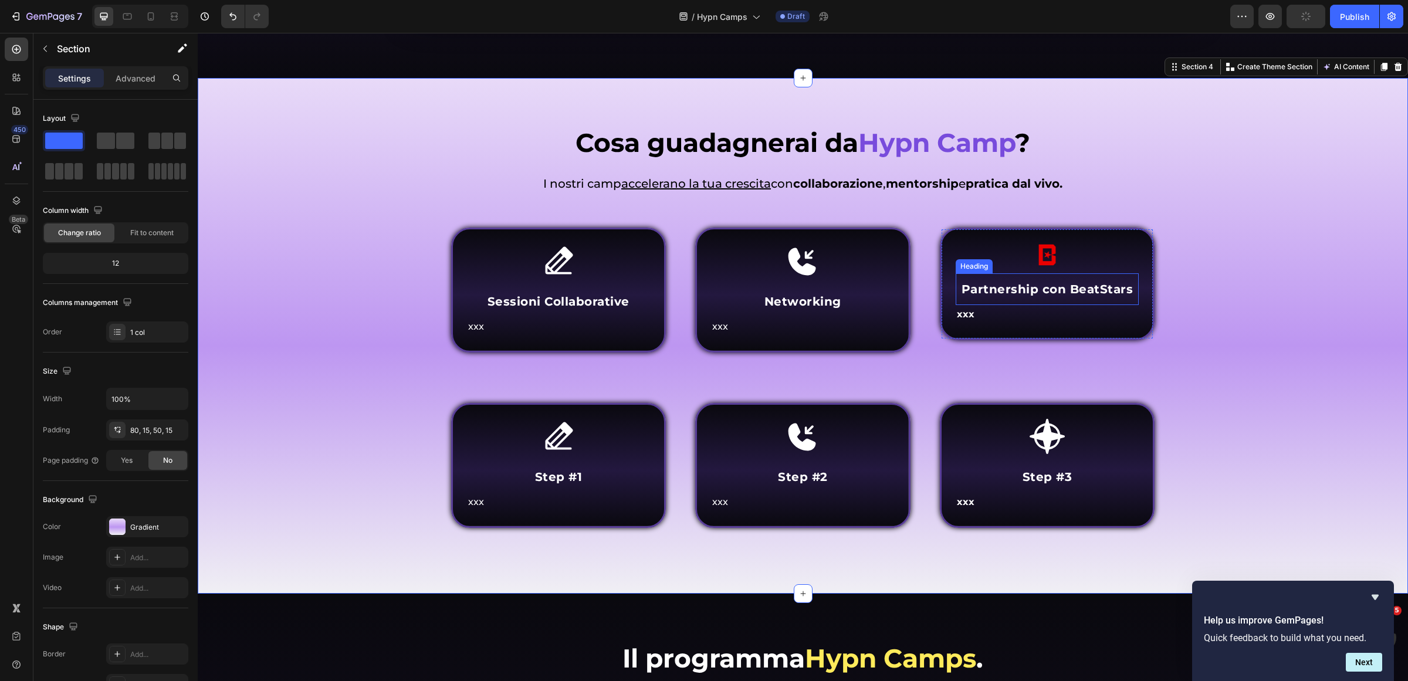
click at [1053, 251] on img at bounding box center [1047, 254] width 37 height 37
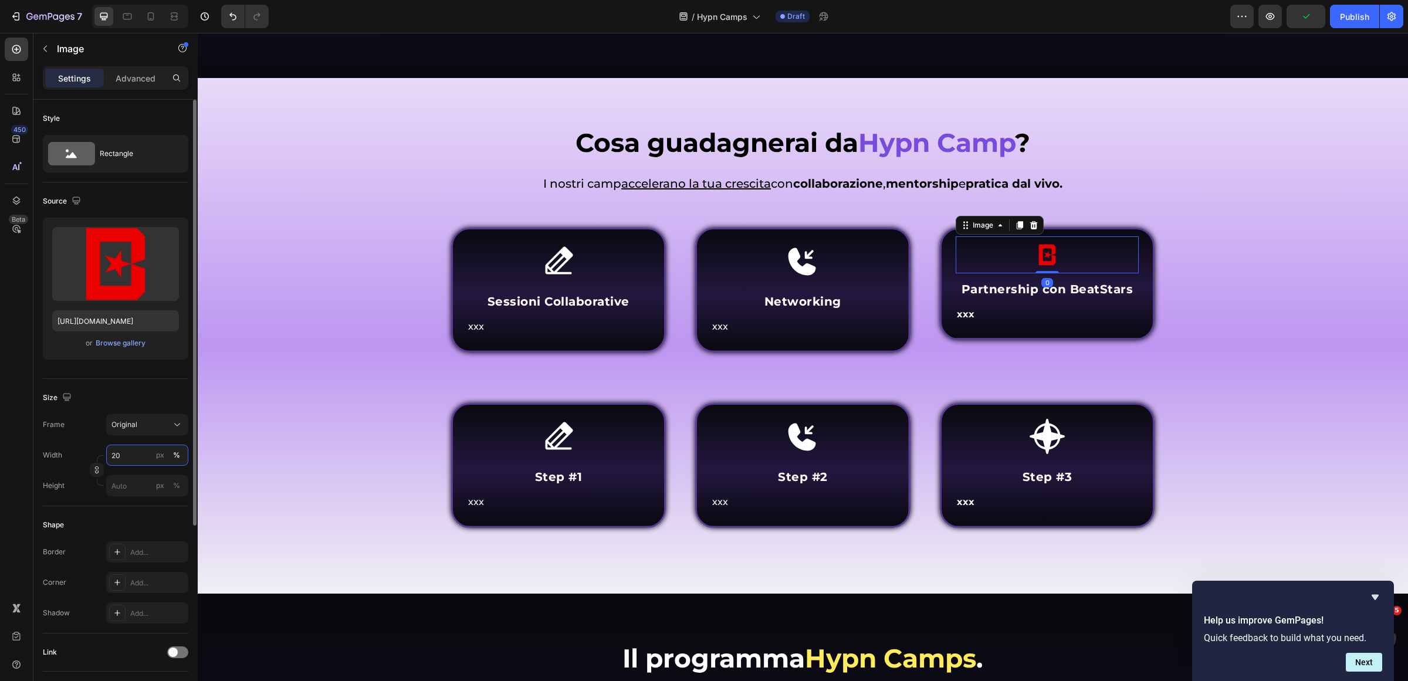
click at [130, 451] on input "20" at bounding box center [147, 455] width 82 height 21
type input "25"
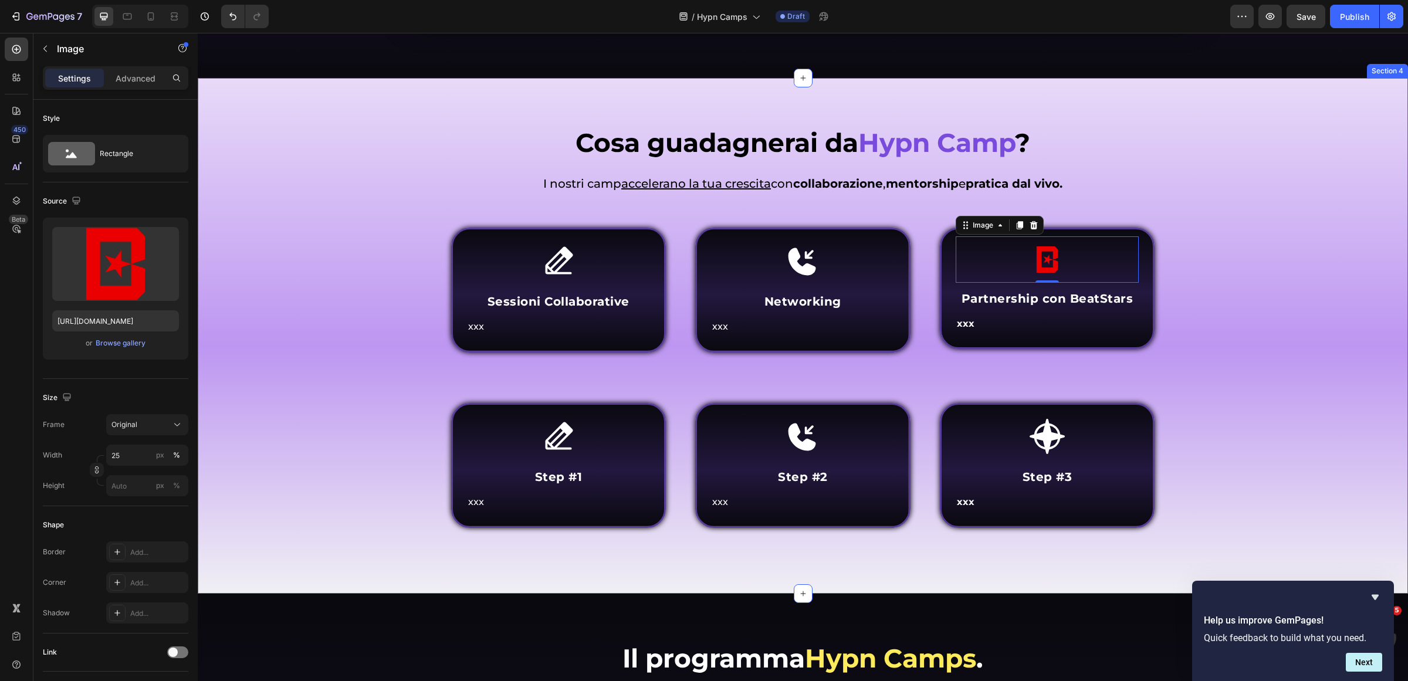
click at [1186, 394] on div "Cosa guadagnerai da Hypn Camp ? Heading Come funziona Inner Circle ? Heading I …" at bounding box center [803, 344] width 1193 height 439
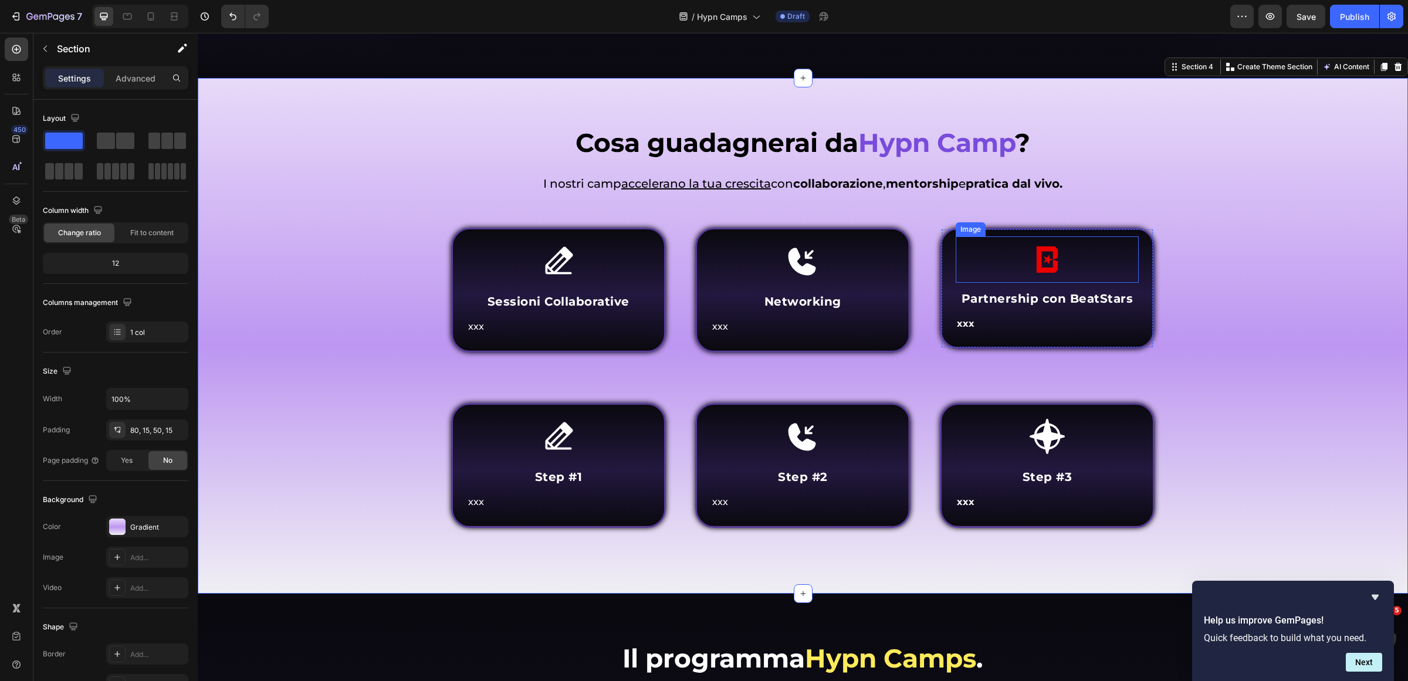
click at [1048, 242] on img at bounding box center [1047, 259] width 46 height 46
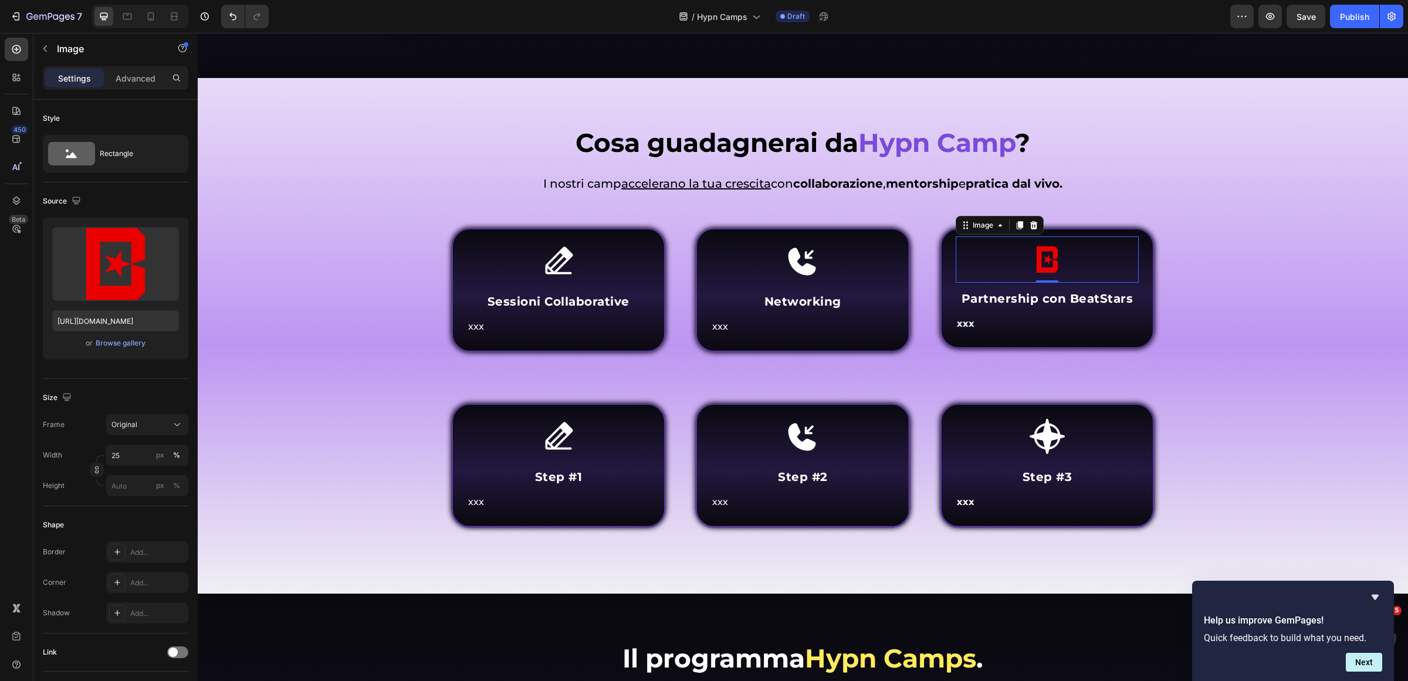
click at [1071, 268] on div at bounding box center [1048, 259] width 184 height 46
click at [109, 337] on button "Browse gallery" at bounding box center [120, 343] width 51 height 12
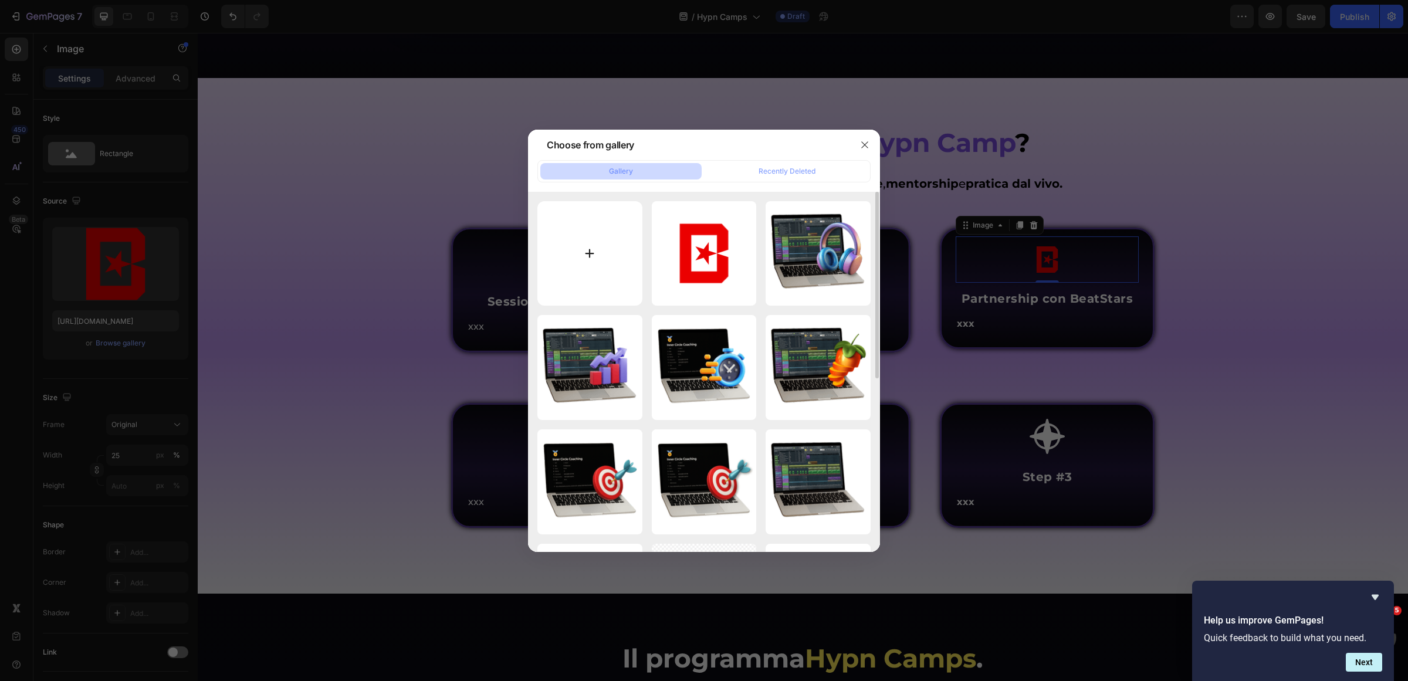
click at [594, 256] on input "file" at bounding box center [589, 253] width 105 height 105
type input "C:\fakepath\default@2000x-min.png"
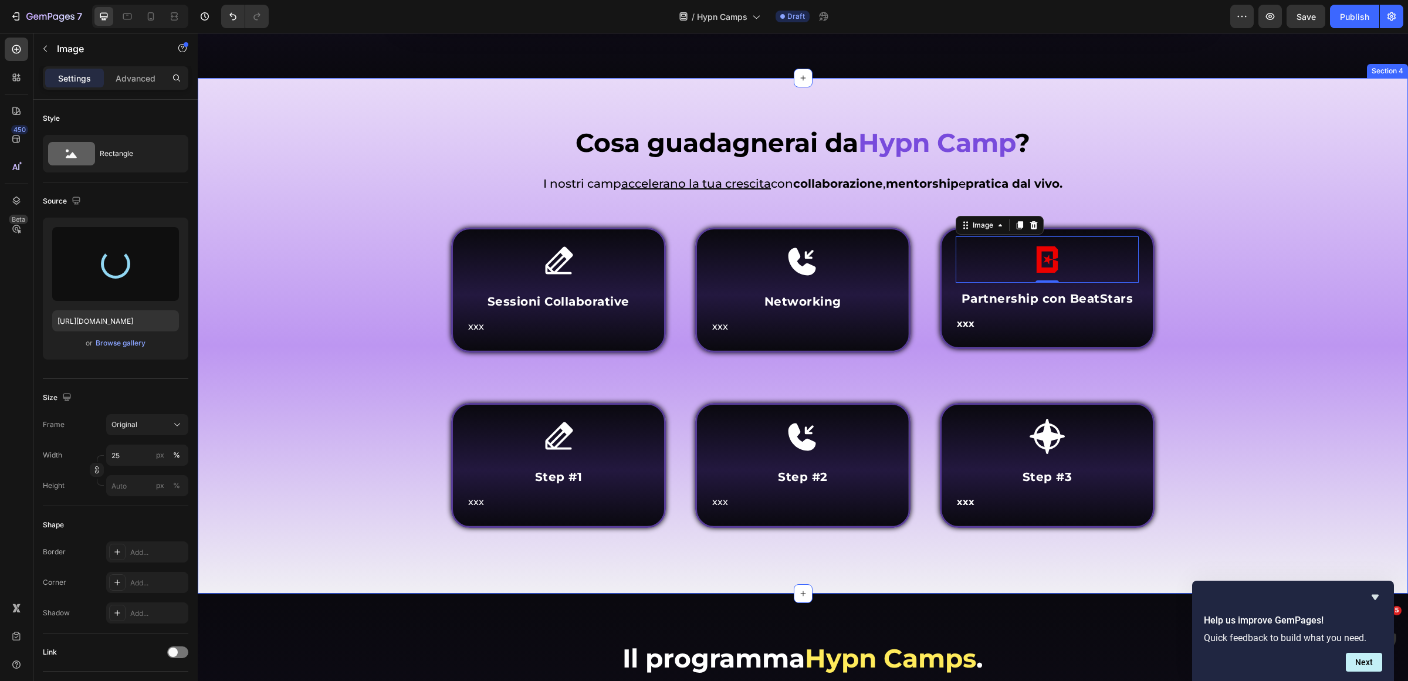
type input "https://cdn.shopify.com/s/files/1/0669/2824/7049/files/gempages_491410533749097…"
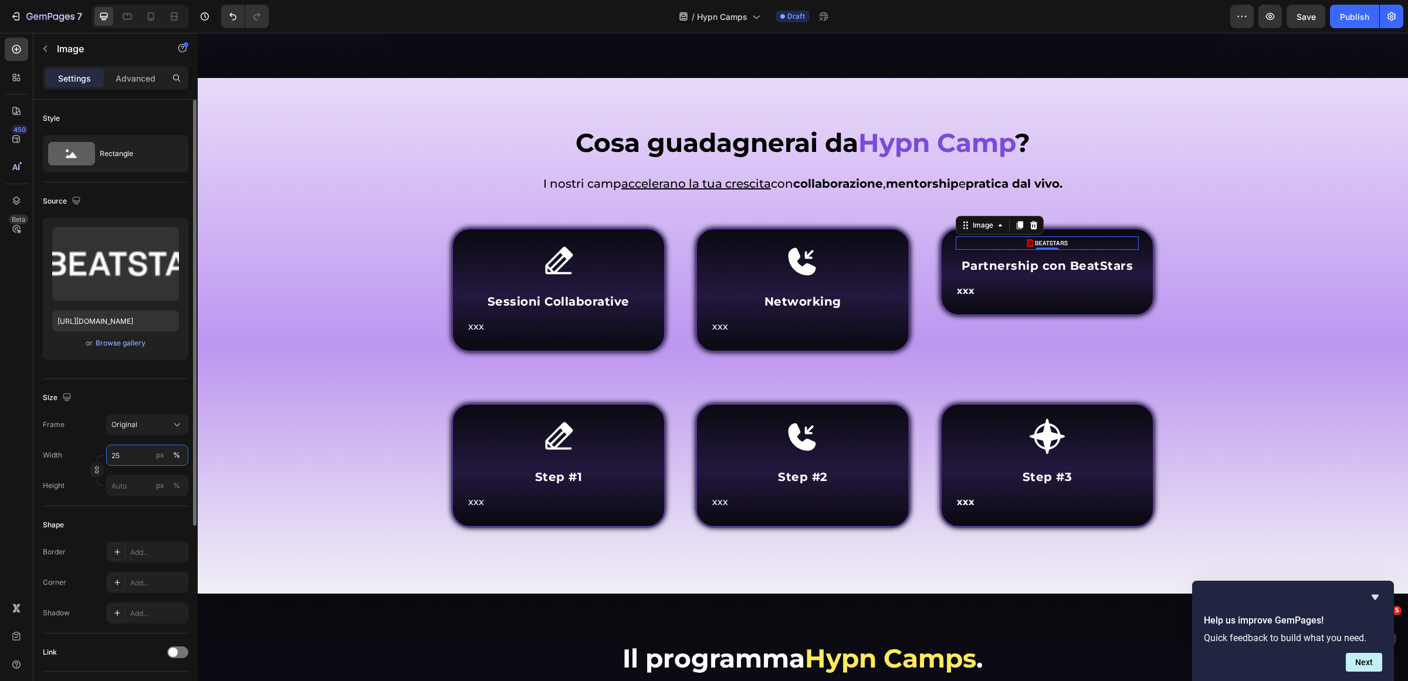
click at [140, 455] on input "25" at bounding box center [147, 455] width 82 height 21
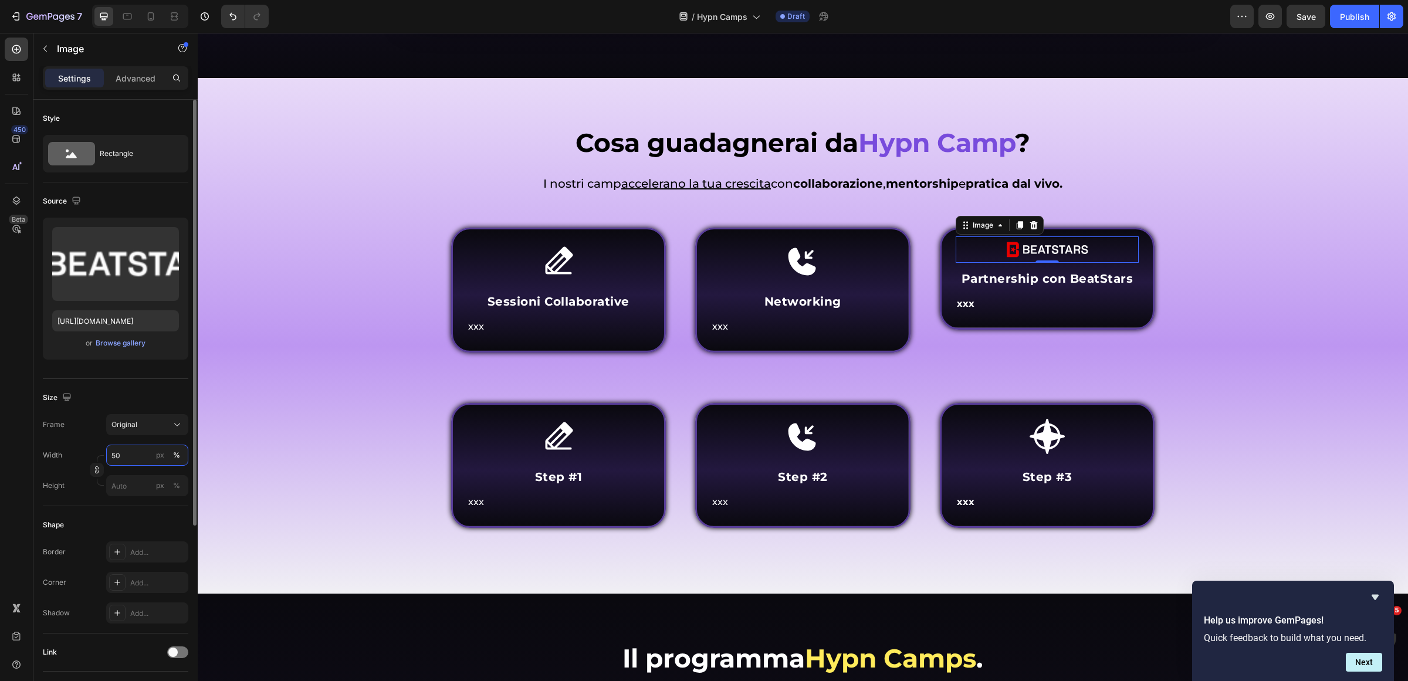
type input "5"
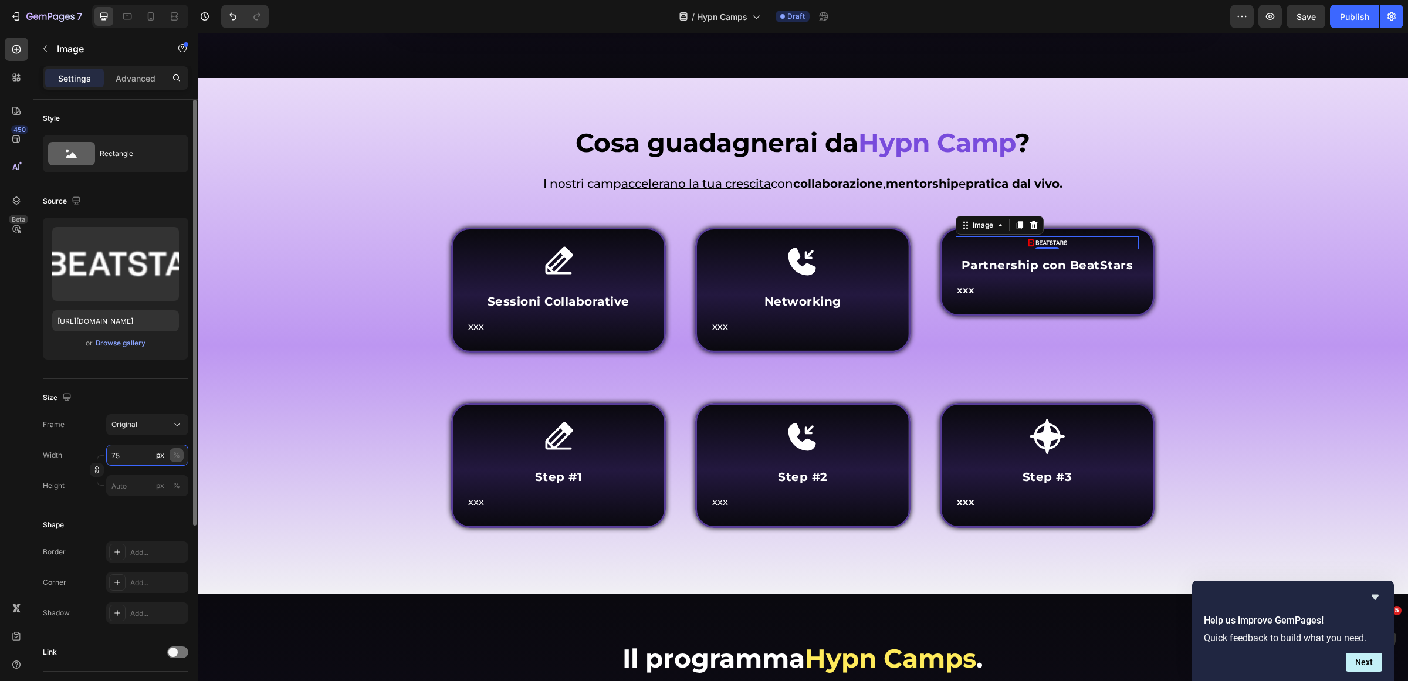
type input "75"
click at [182, 458] on button "%" at bounding box center [177, 455] width 14 height 14
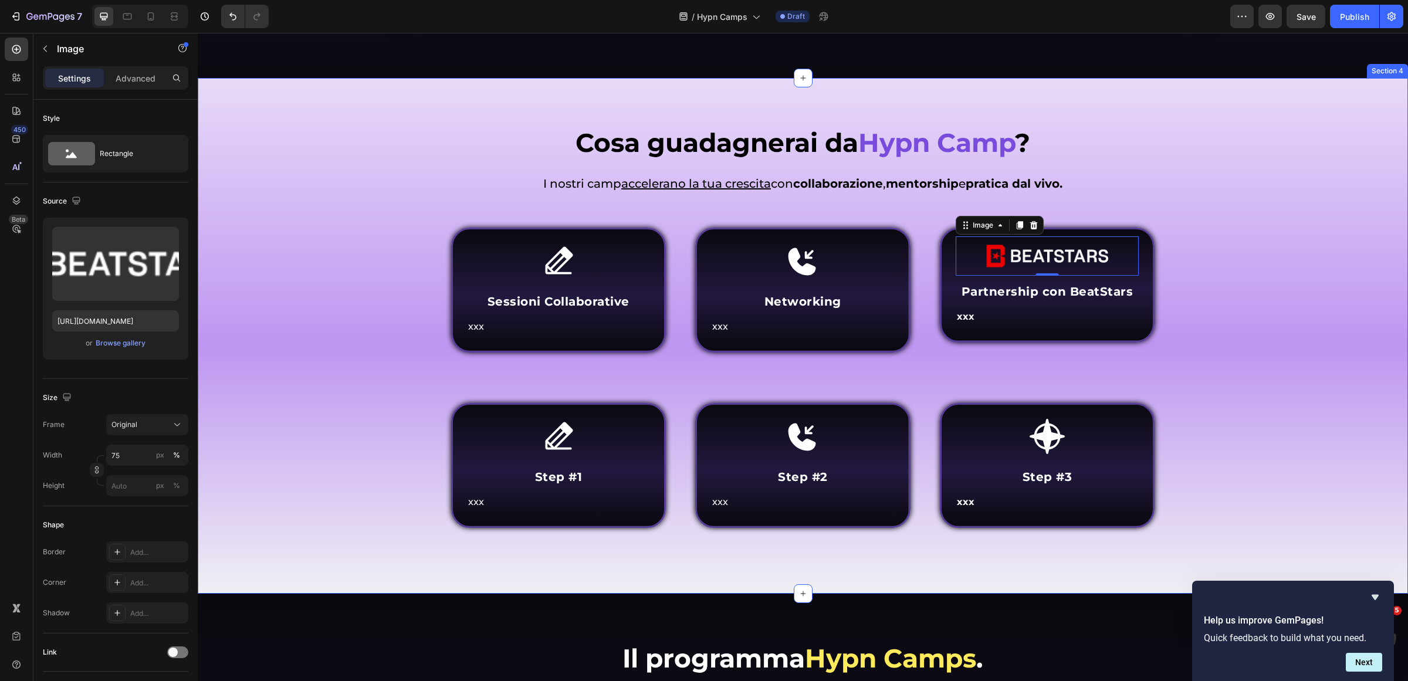
click at [1250, 371] on div "Cosa guadagnerai da Hypn Camp ? Heading Come funziona Inner Circle ? Heading I …" at bounding box center [803, 344] width 1193 height 439
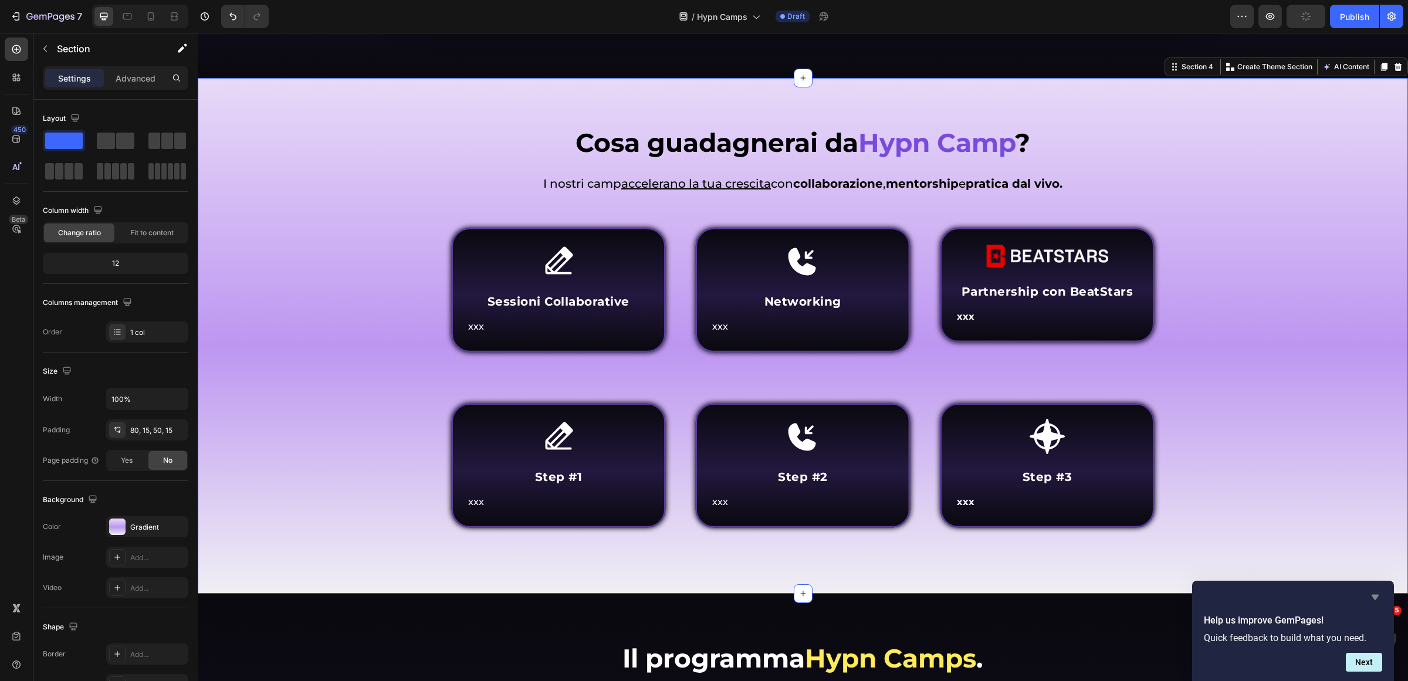
click at [1378, 594] on icon "Hide survey" at bounding box center [1375, 597] width 14 height 14
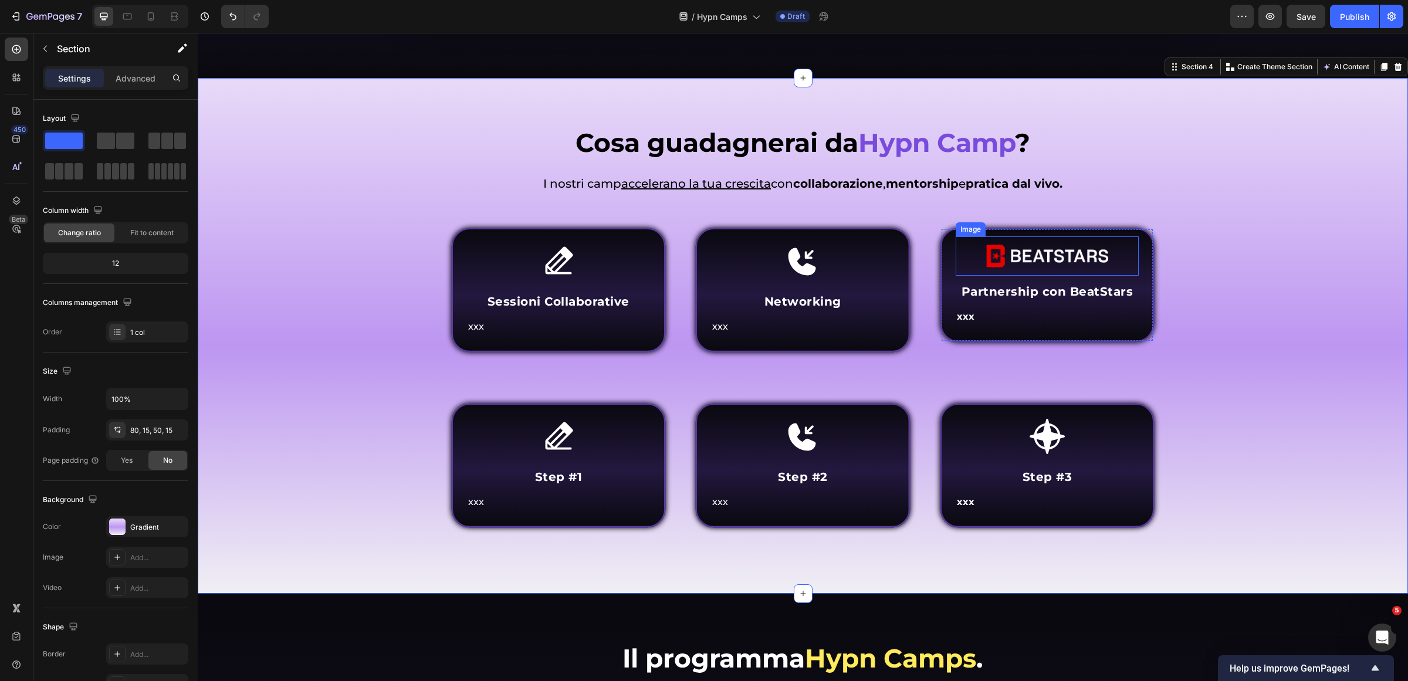
click at [1060, 244] on img at bounding box center [1047, 255] width 137 height 39
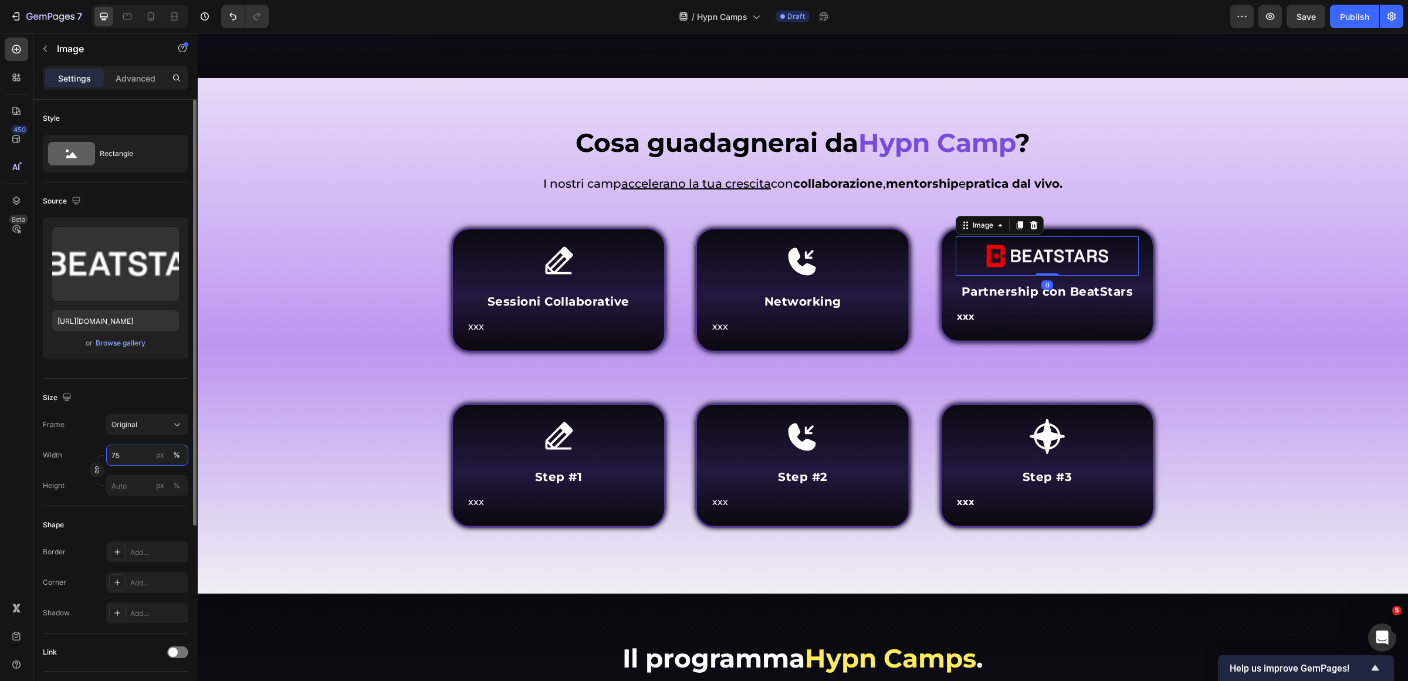
click at [126, 458] on input "75" at bounding box center [147, 455] width 82 height 21
type input "8"
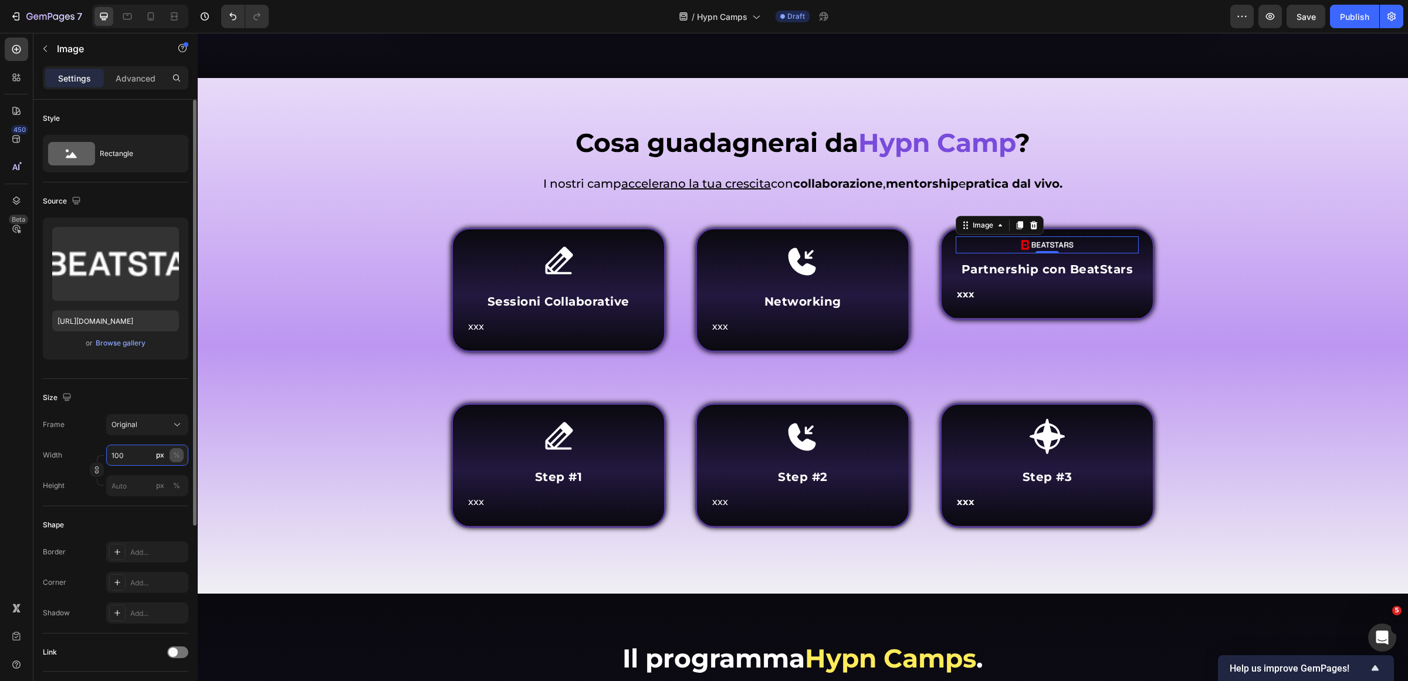
type input "100"
click at [177, 458] on div "%" at bounding box center [176, 455] width 7 height 11
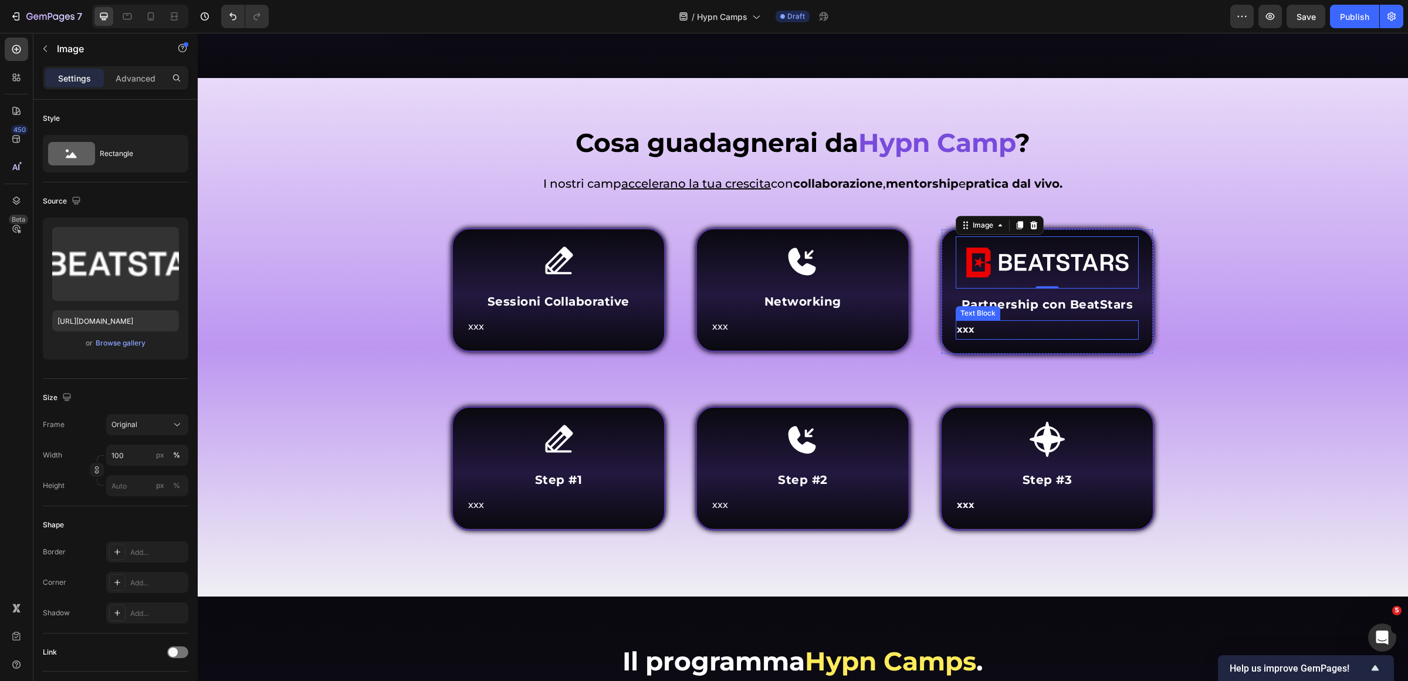
click at [1297, 315] on div "Cosa guadagnerai da Hypn Camp ? Heading Come funziona Inner Circle ? Heading I …" at bounding box center [803, 346] width 1193 height 442
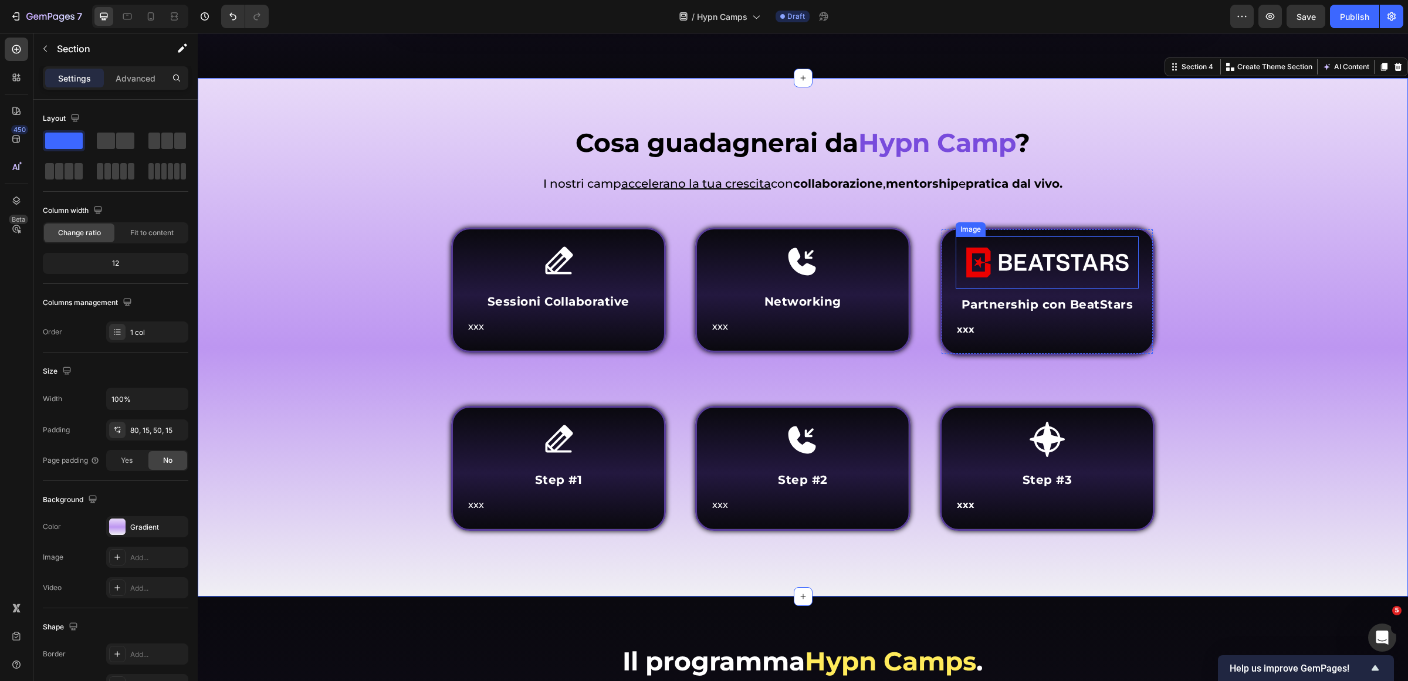
click at [1070, 261] on img at bounding box center [1048, 262] width 184 height 52
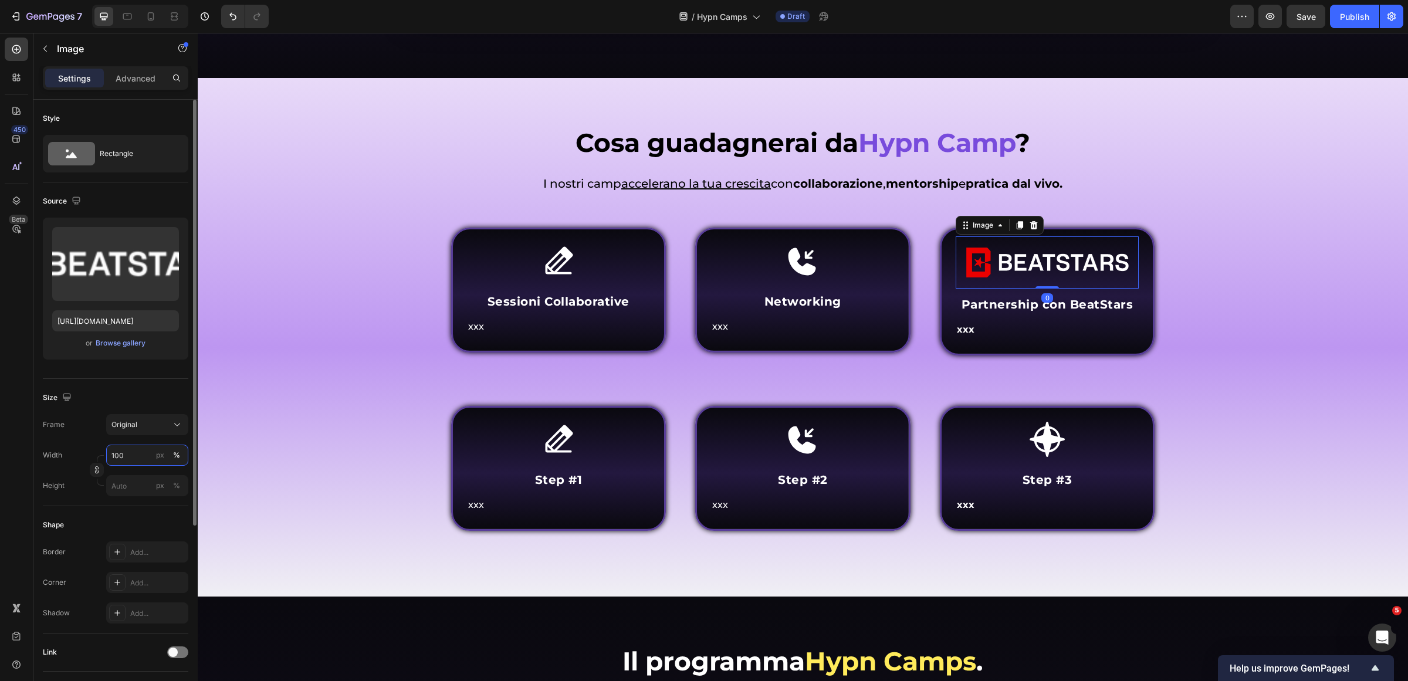
click at [133, 456] on input "100" at bounding box center [147, 455] width 82 height 21
type input "80"
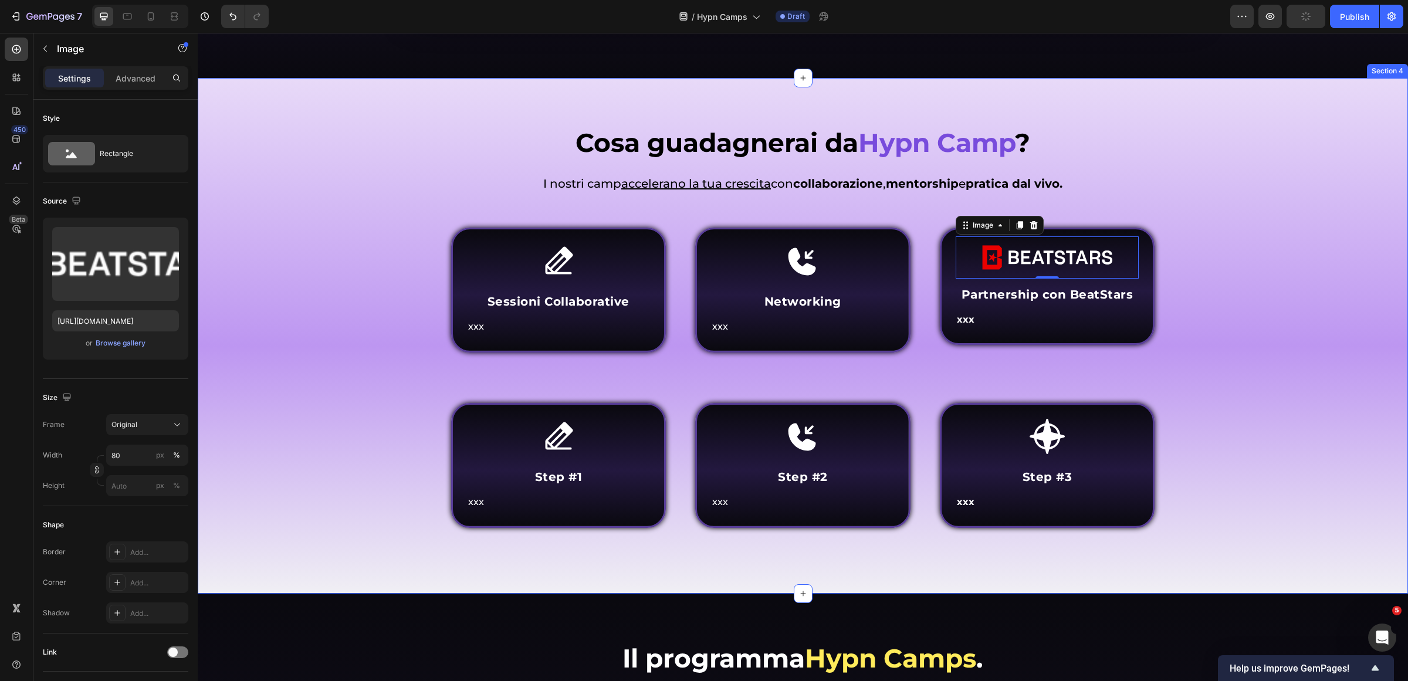
click at [1360, 391] on div "Cosa guadagnerai da Hypn Camp ? Heading Come funziona Inner Circle ? Heading I …" at bounding box center [803, 344] width 1193 height 439
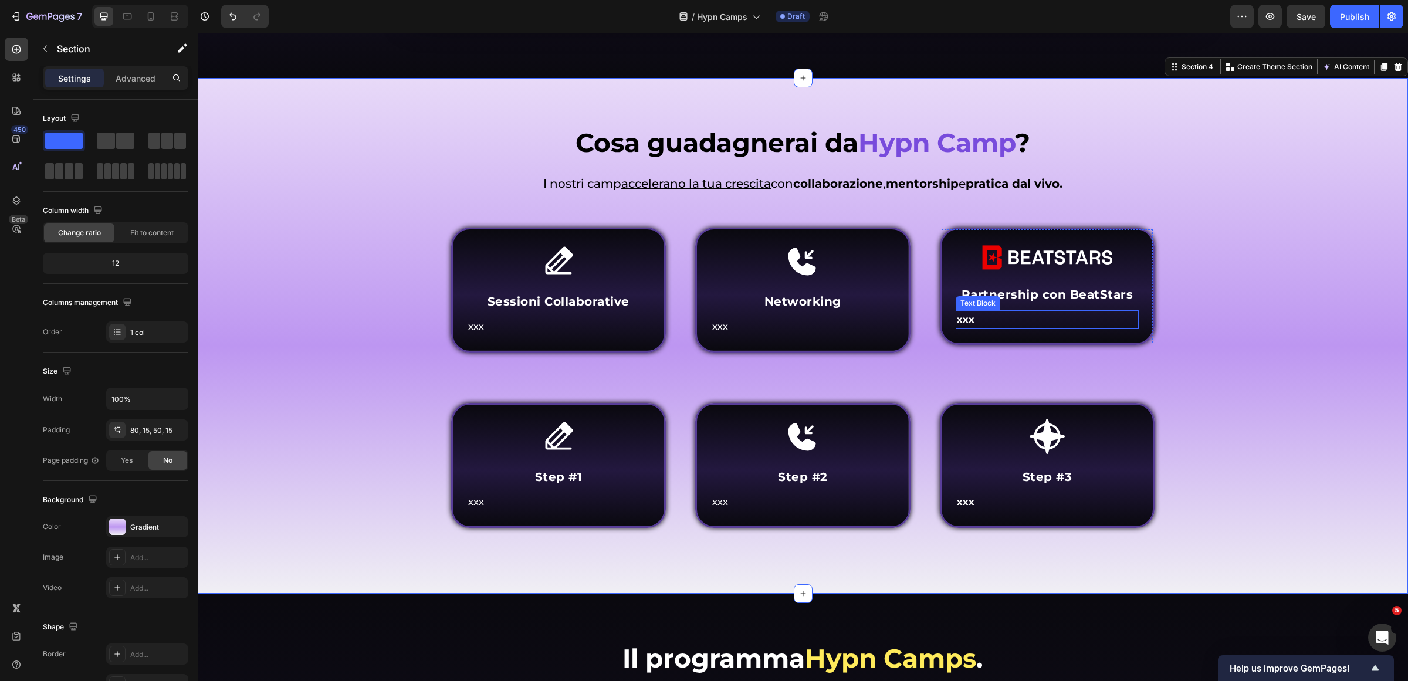
click at [1031, 320] on p "xxx" at bounding box center [1047, 320] width 181 height 17
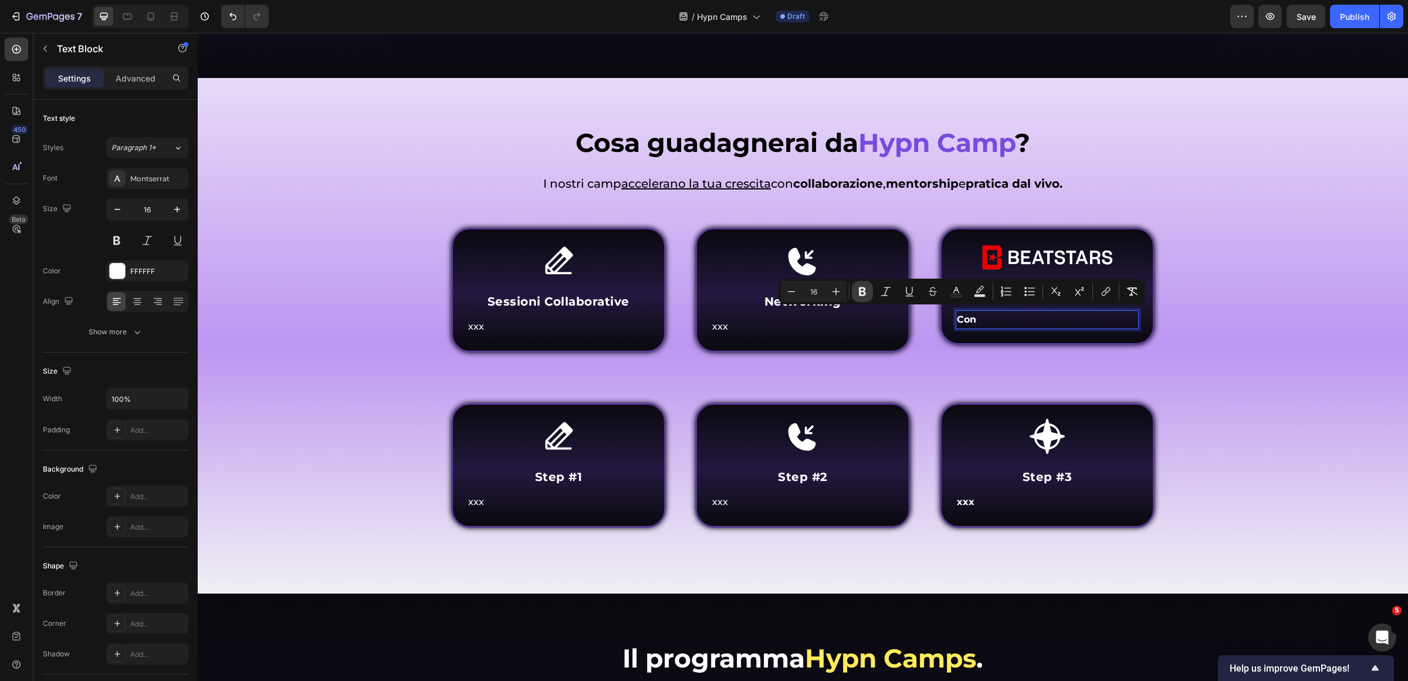
click at [864, 285] on button "Bold" at bounding box center [862, 291] width 21 height 21
click at [1004, 312] on p "Con" at bounding box center [1047, 320] width 181 height 17
click at [966, 318] on span "cetraP" at bounding box center [973, 319] width 32 height 11
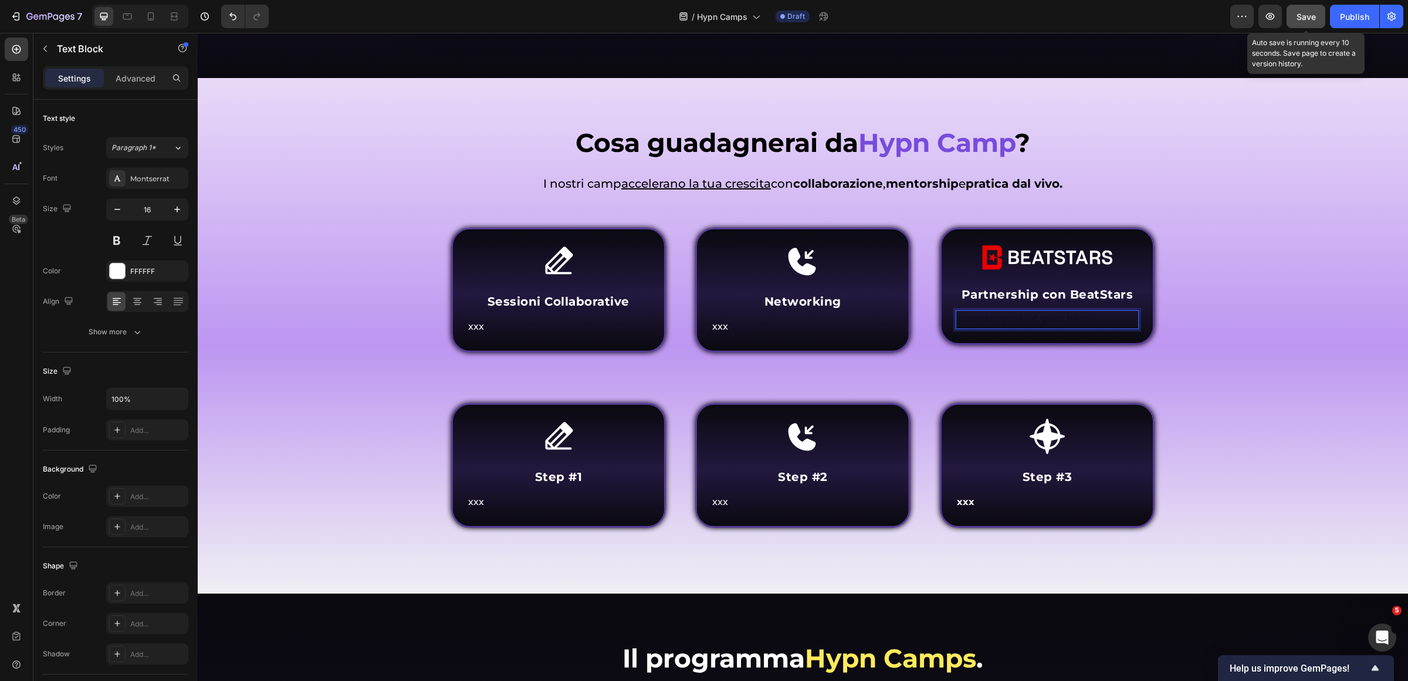
click at [1307, 13] on span "Save" at bounding box center [1306, 17] width 19 height 10
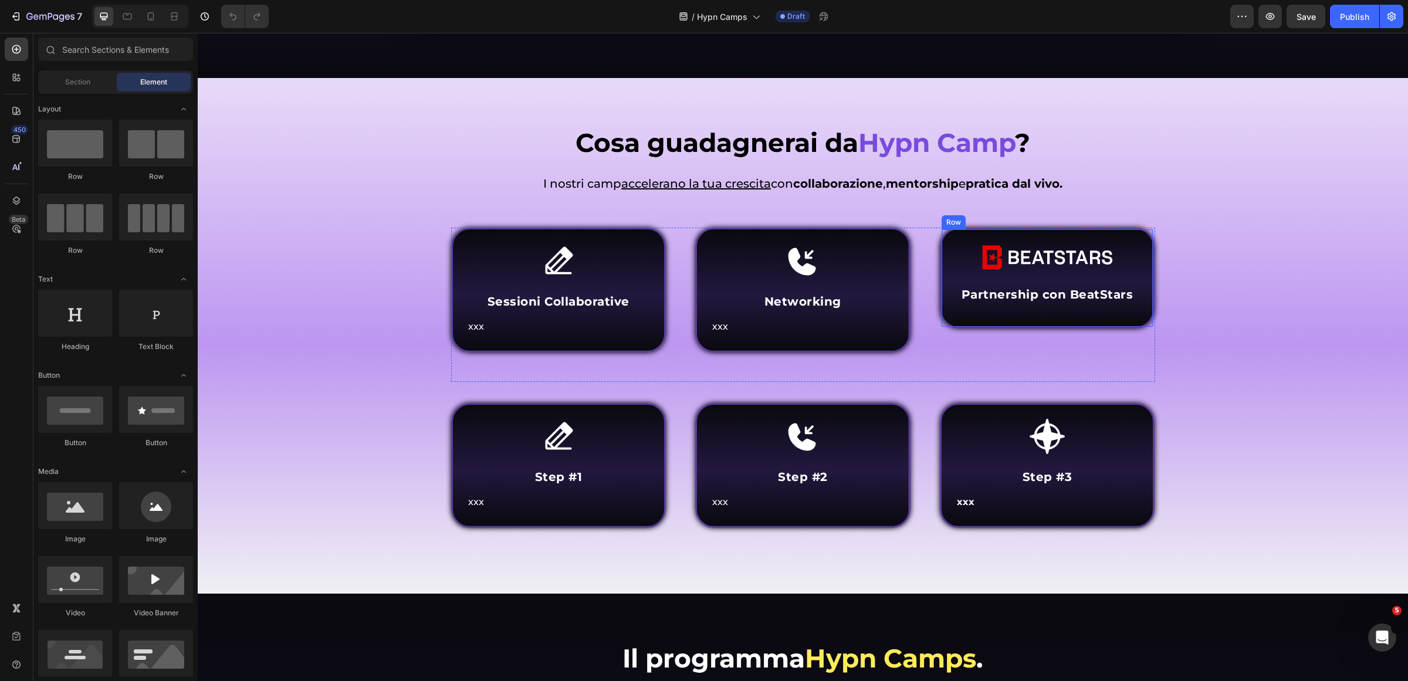
click at [1013, 309] on div "Image Partnership con BeatStars Heading Text Block Row" at bounding box center [1047, 278] width 215 height 100
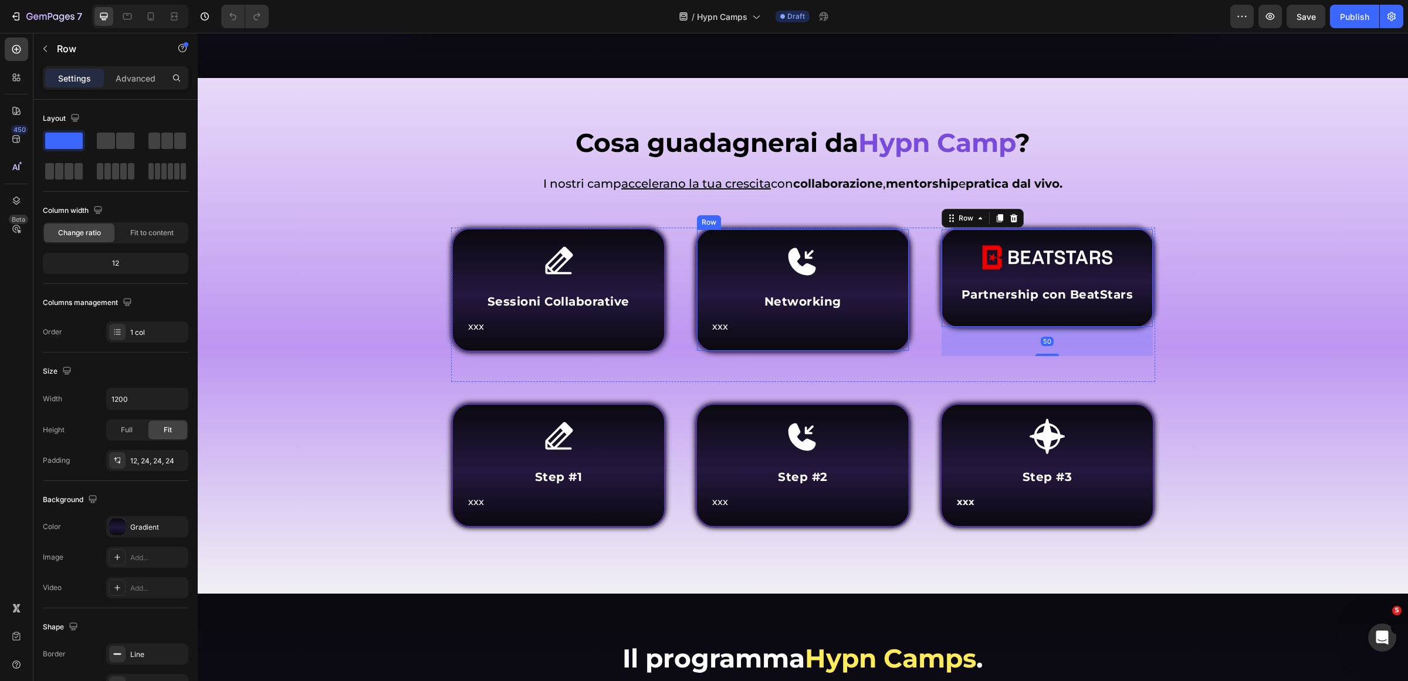
click at [715, 323] on span "xxx" at bounding box center [720, 326] width 16 height 11
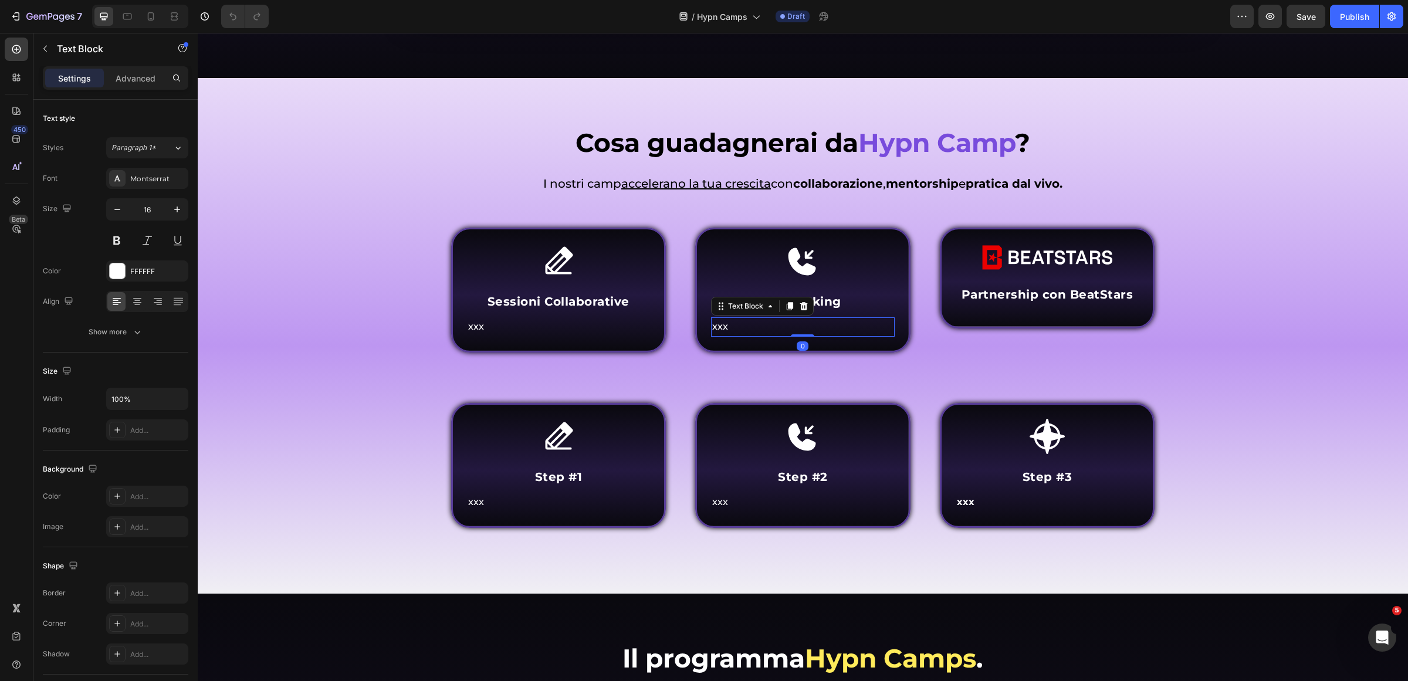
click at [785, 306] on icon at bounding box center [789, 306] width 9 height 9
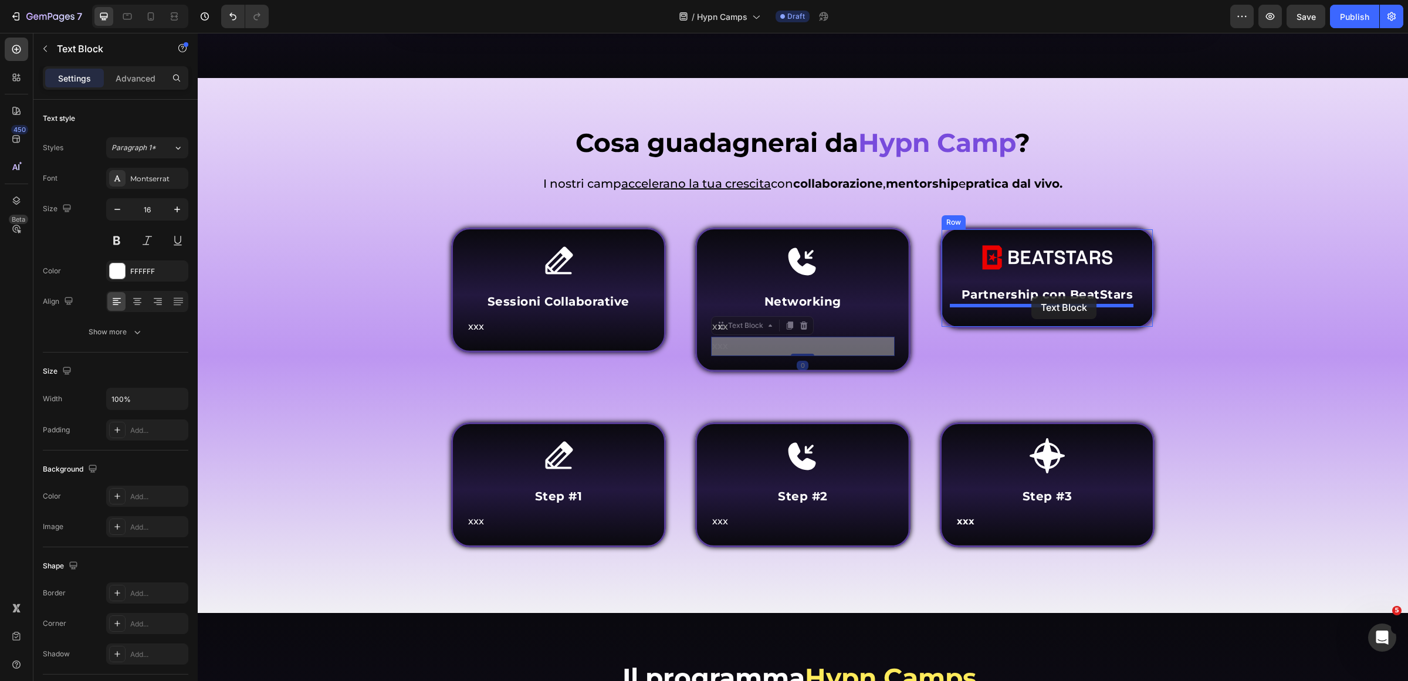
drag, startPoint x: 720, startPoint y: 323, endPoint x: 1031, endPoint y: 298, distance: 312.5
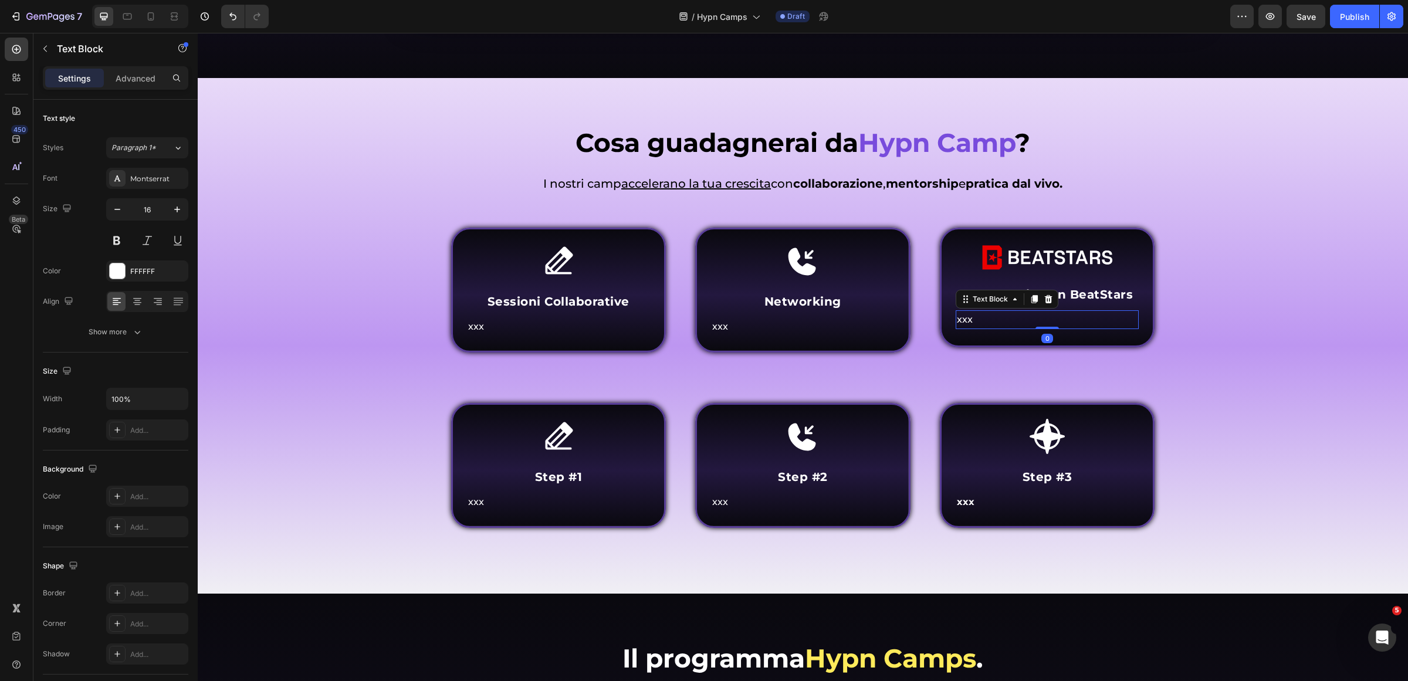
click at [978, 312] on p "xxx" at bounding box center [1047, 320] width 181 height 17
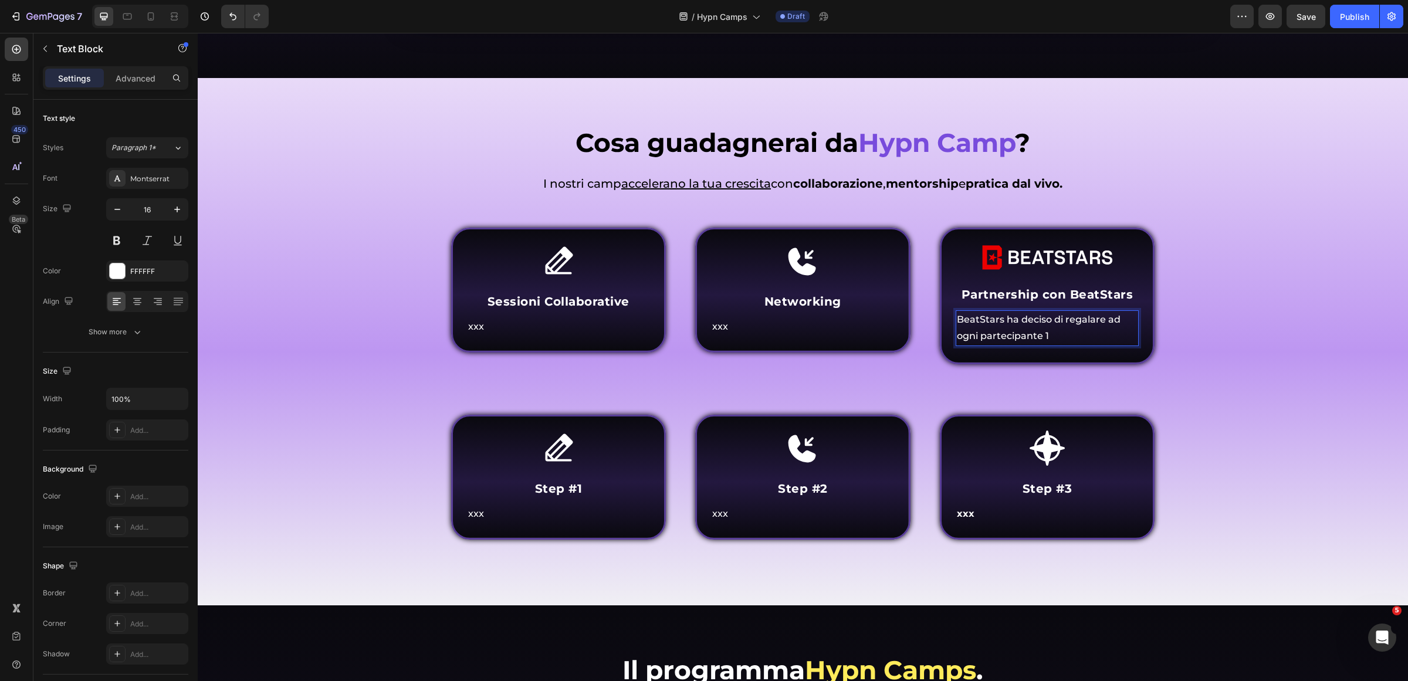
click at [1101, 314] on p "BeatStars ha deciso di regalare ad ogni partecipante 1" at bounding box center [1047, 329] width 181 height 34
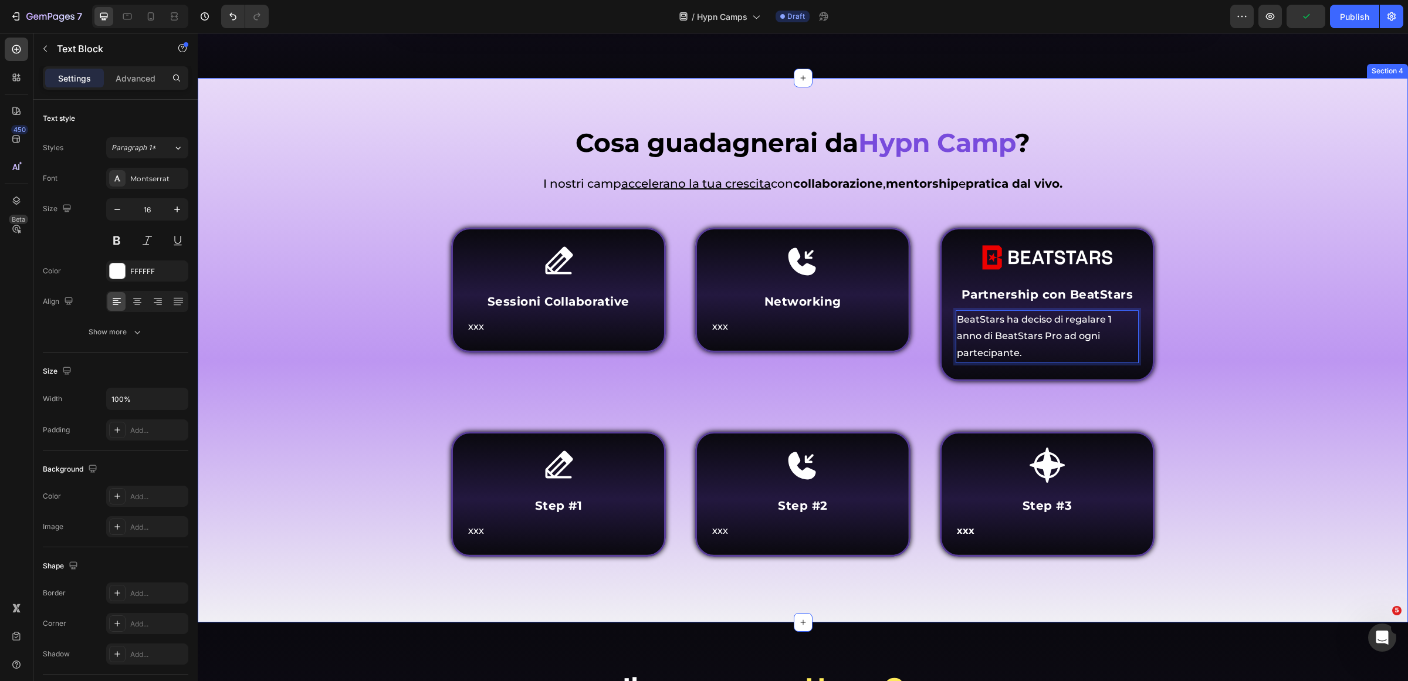
click at [1236, 288] on div "Cosa guadagnerai da Hypn Camp ? Heading Come funziona Inner Circle ? Heading I …" at bounding box center [803, 359] width 1193 height 468
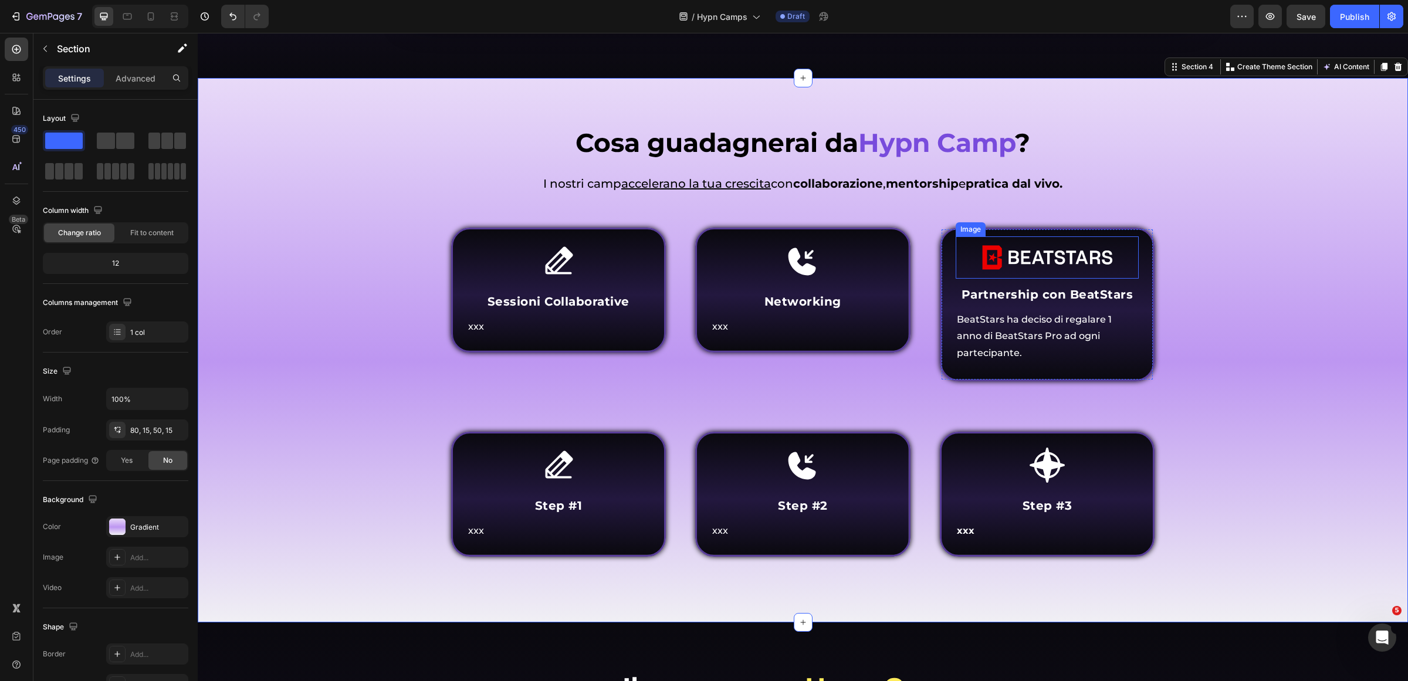
click at [1066, 256] on img at bounding box center [1047, 257] width 147 height 42
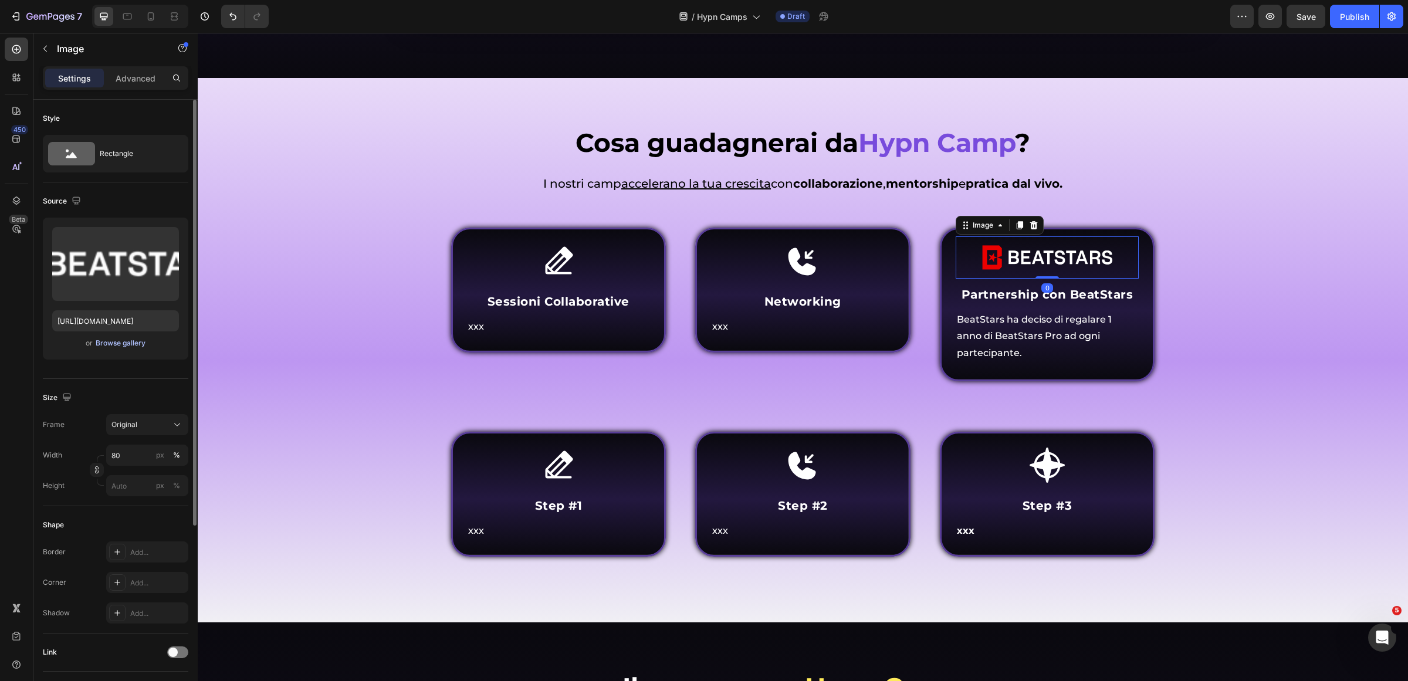
click at [126, 338] on div "Browse gallery" at bounding box center [121, 343] width 50 height 11
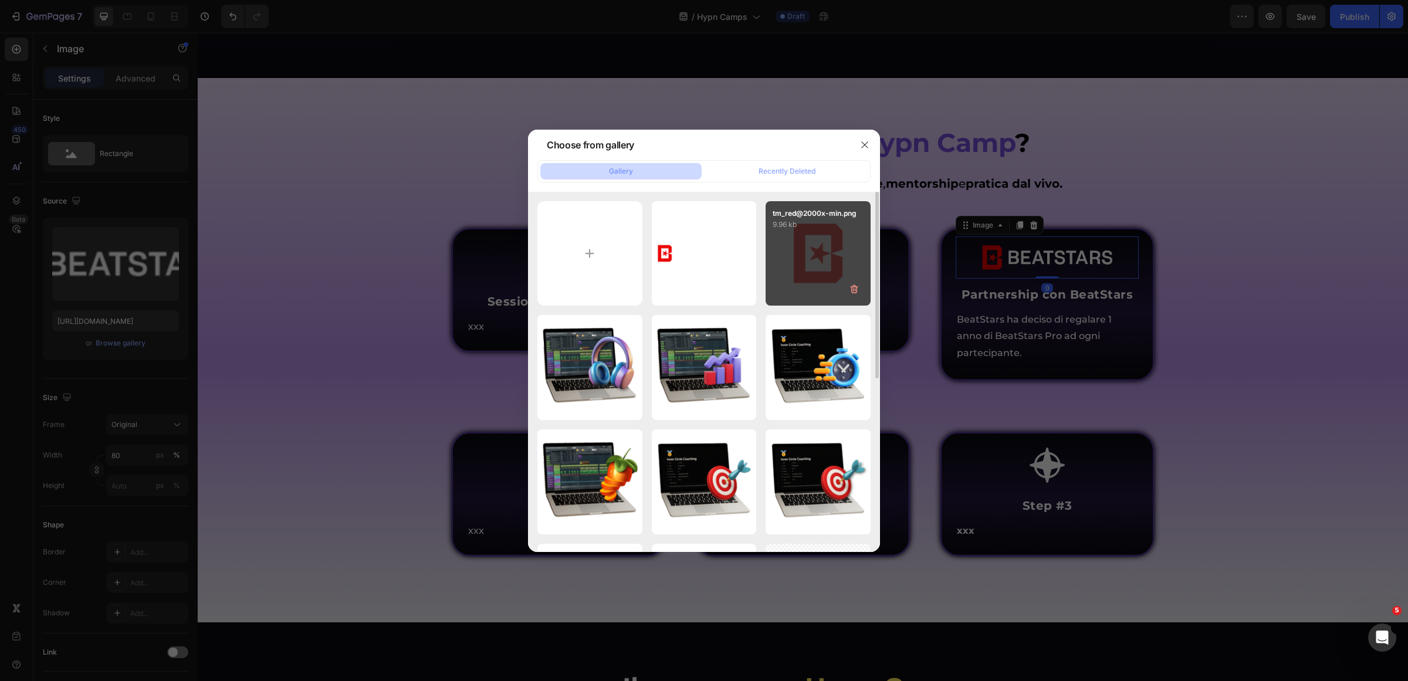
click at [817, 269] on div "tm_red@2000x-min.png 9.96 kb" at bounding box center [818, 253] width 105 height 105
type input "https://cdn.shopify.com/s/files/1/0669/2824/7049/files/gempages_491410533749097…"
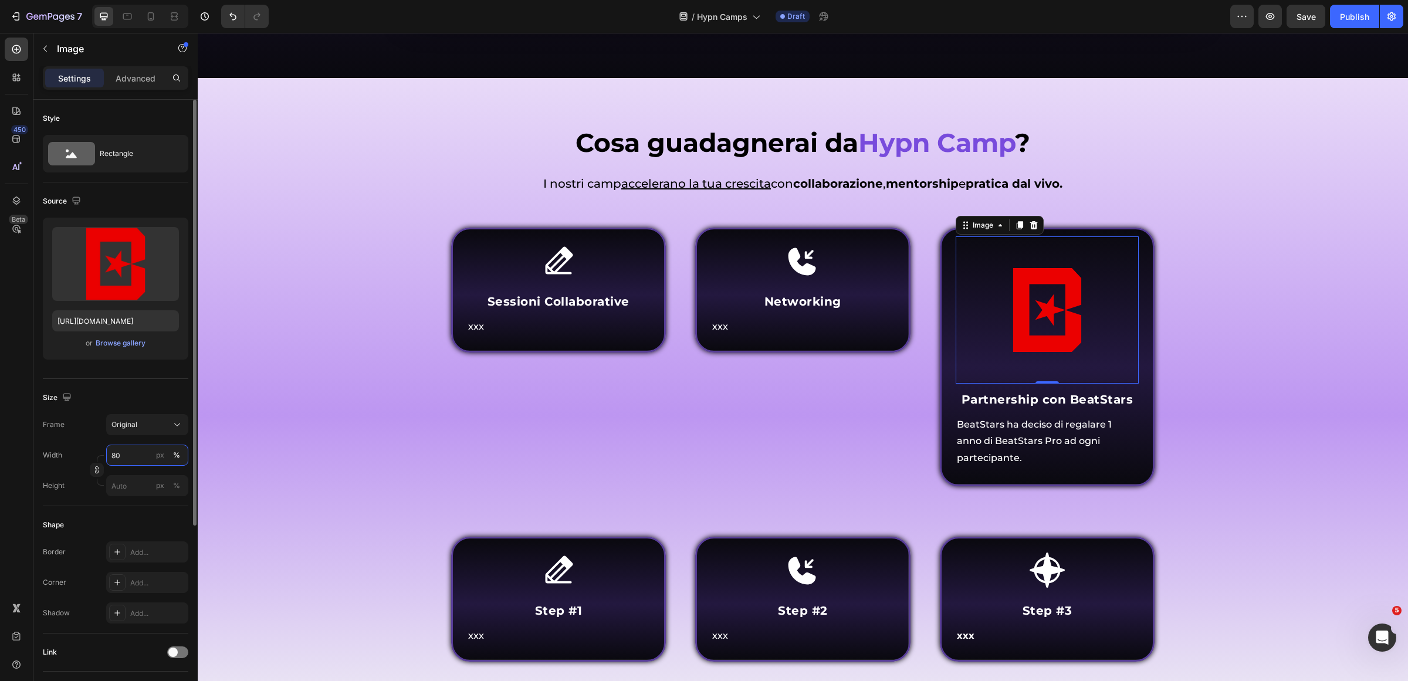
click at [125, 452] on input "80" at bounding box center [147, 455] width 82 height 21
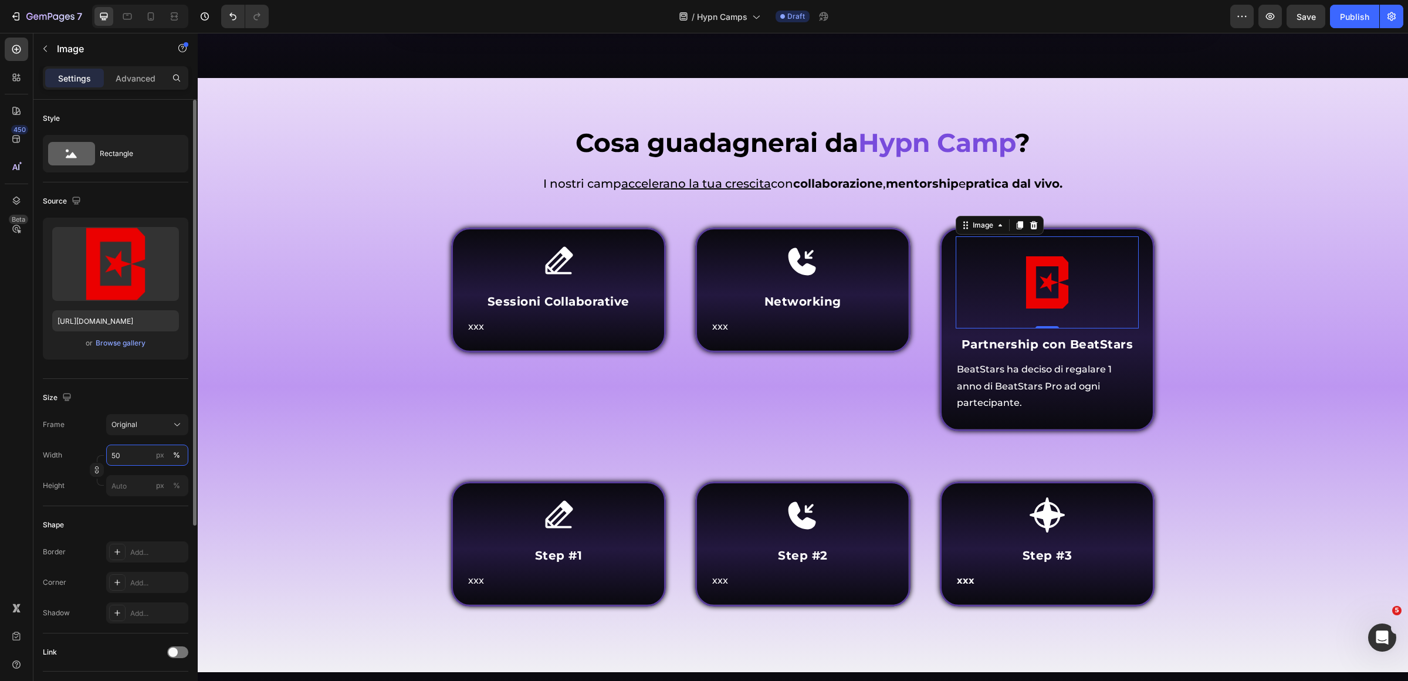
type input "5"
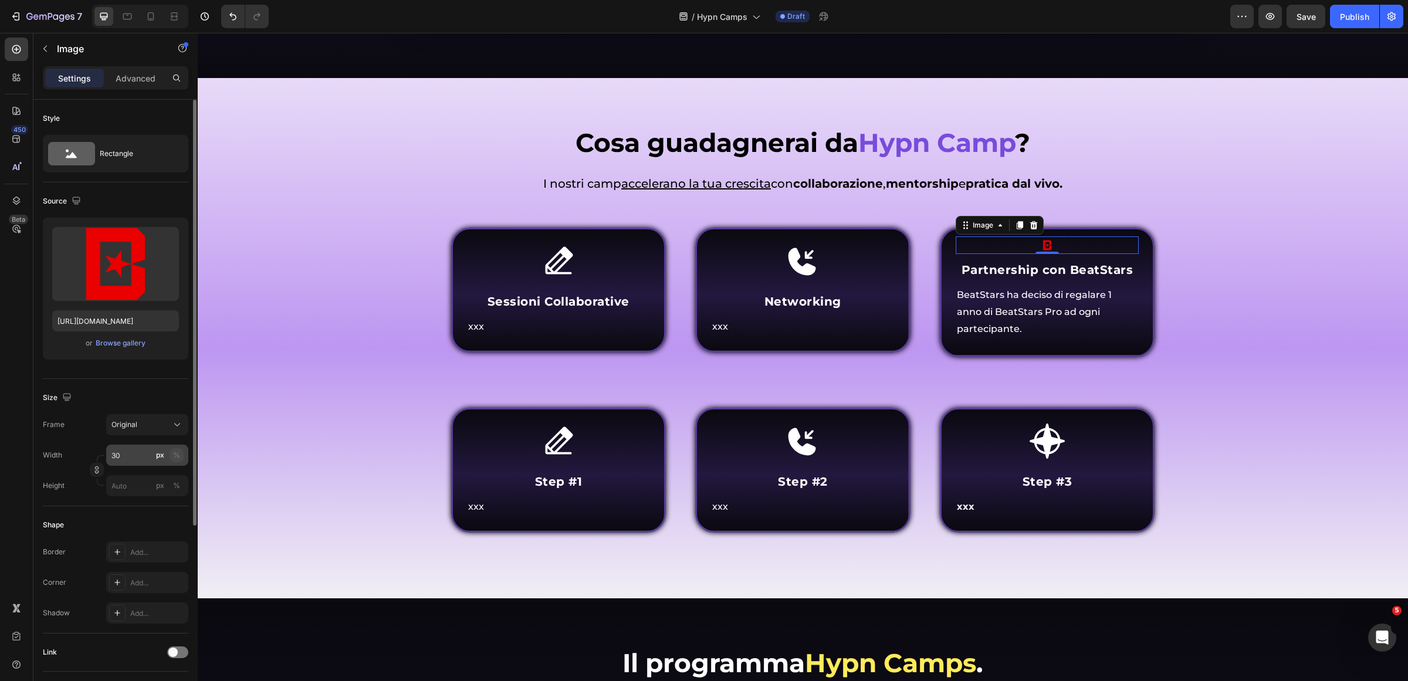
click at [178, 454] on div "%" at bounding box center [176, 455] width 7 height 11
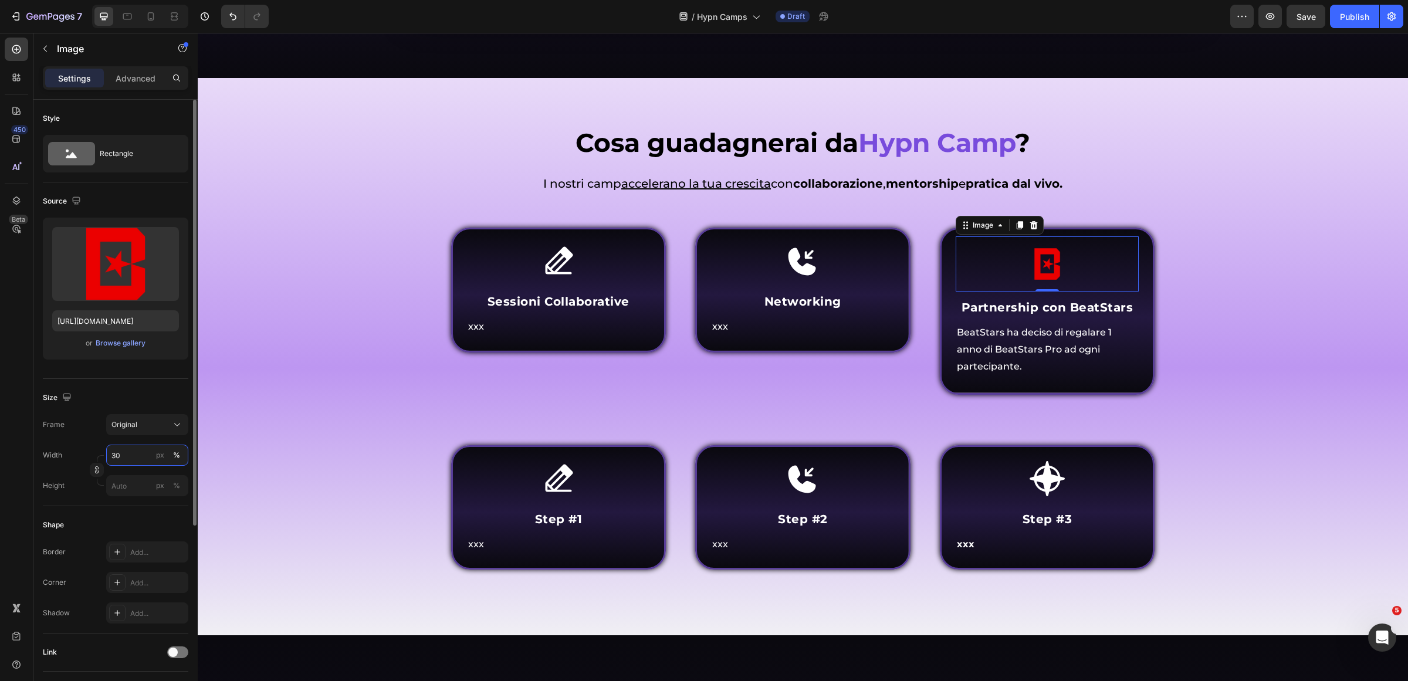
click at [127, 453] on input "30" at bounding box center [147, 455] width 82 height 21
type input "20"
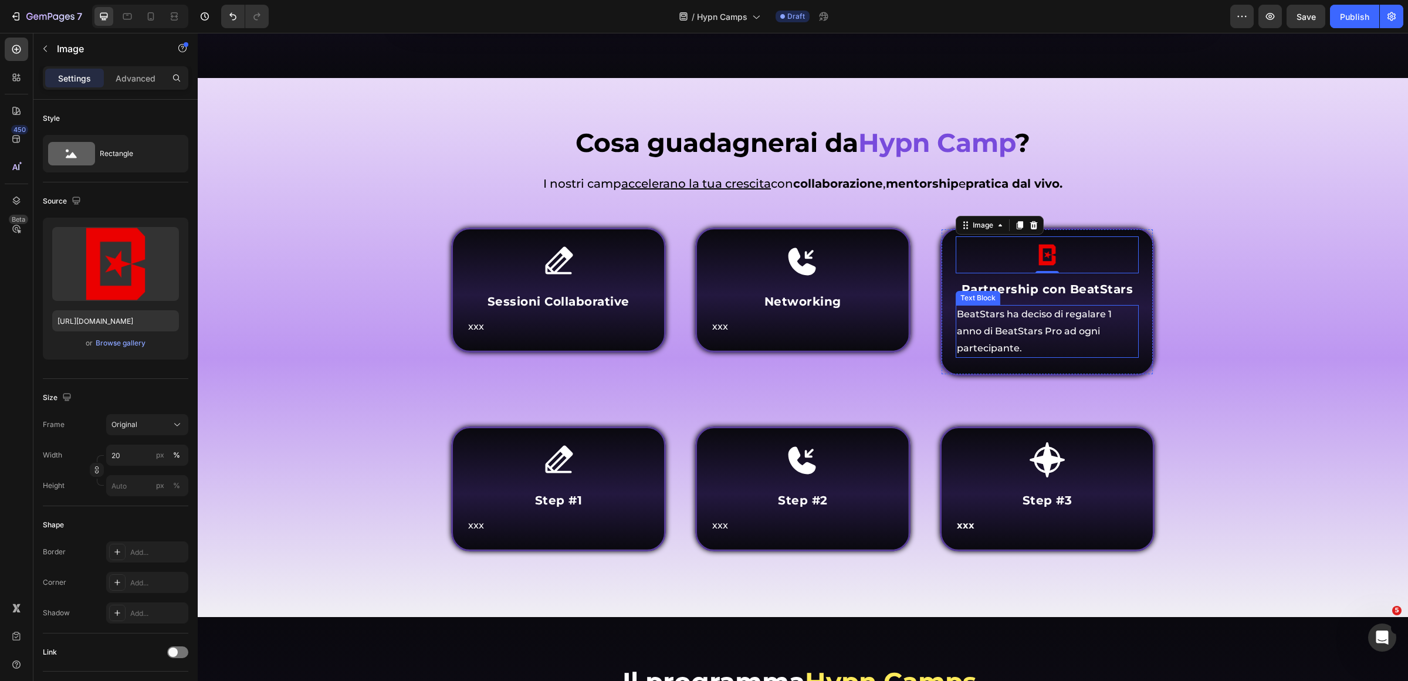
click at [1008, 323] on p "BeatStars ha deciso di regalare 1 anno di BeatStars Pro ad ogni partecipante." at bounding box center [1047, 331] width 181 height 50
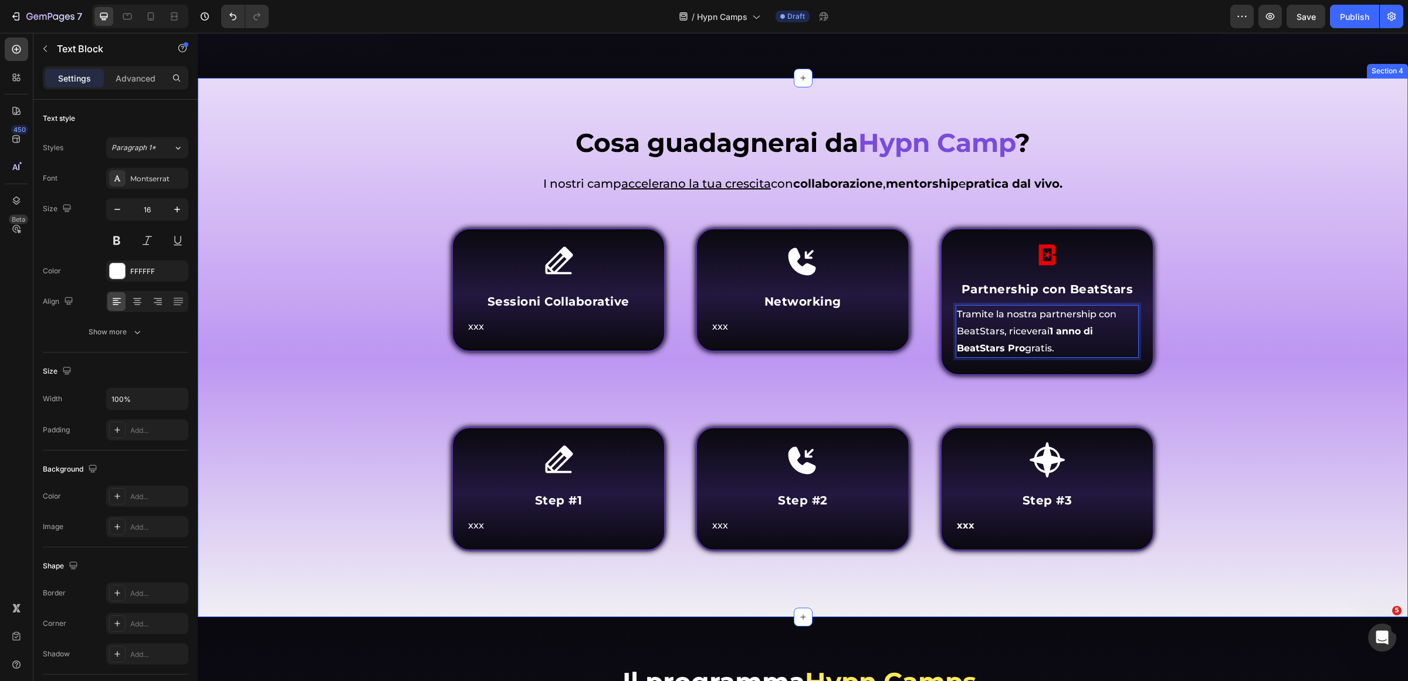
click at [1251, 341] on div "Cosa guadagnerai da Hypn Camp ? Heading Come funziona Inner Circle ? Heading I …" at bounding box center [803, 356] width 1193 height 463
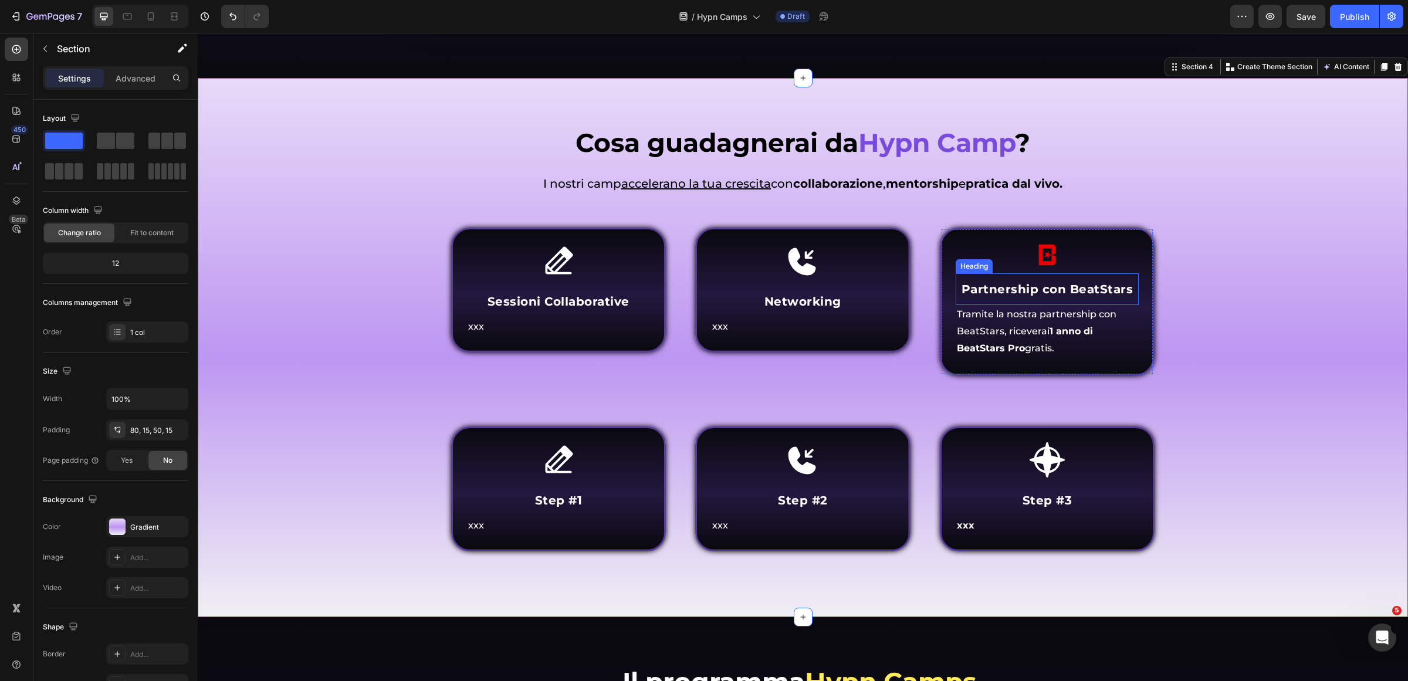
click at [1104, 282] on strong "Partnership con BeatStars" at bounding box center [1048, 289] width 172 height 14
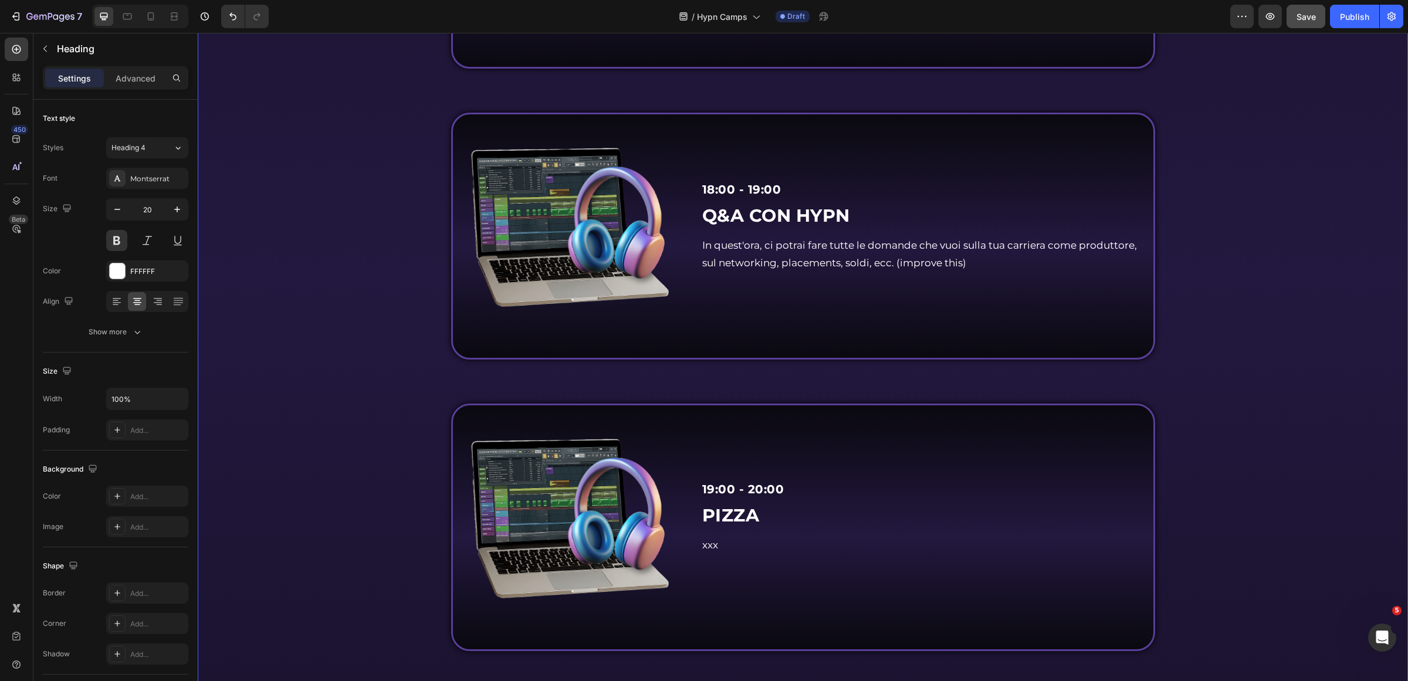
drag, startPoint x: 1318, startPoint y: 23, endPoint x: 1118, endPoint y: 76, distance: 206.2
click at [1318, 23] on button "Save" at bounding box center [1306, 16] width 39 height 23
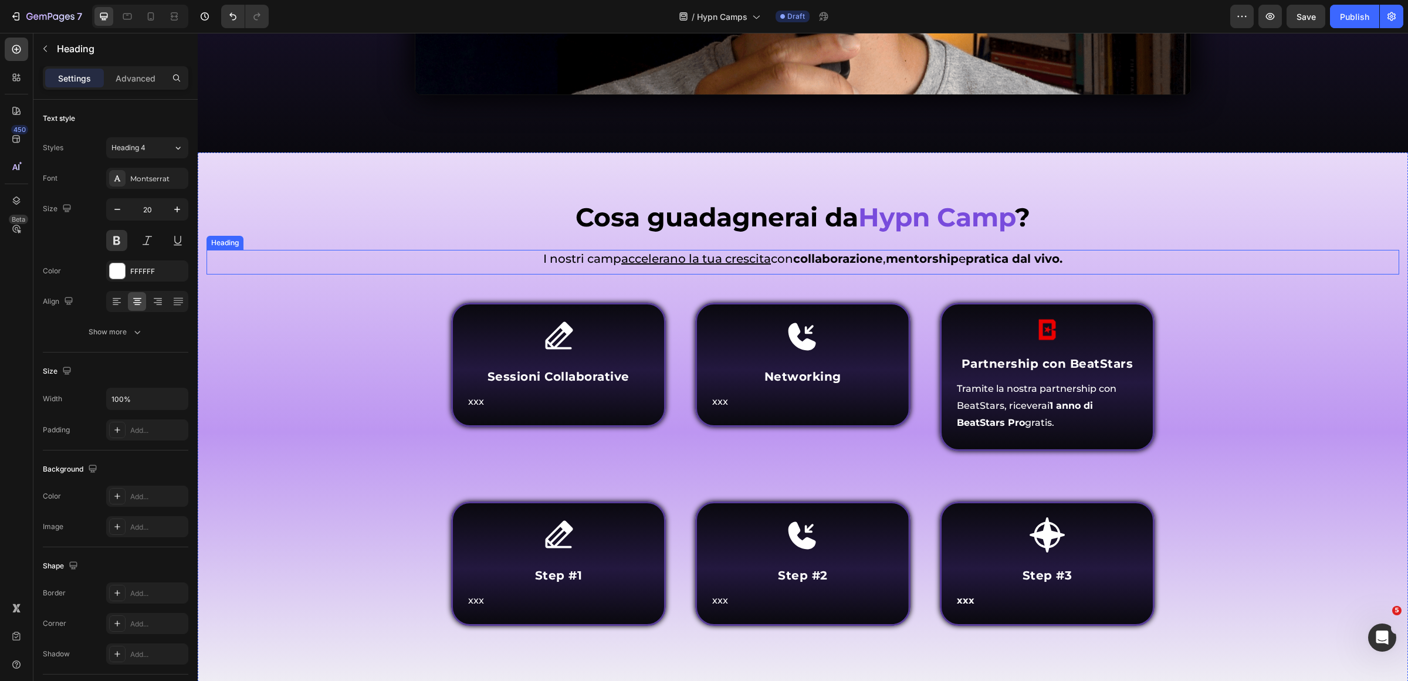
scroll to position [953, 0]
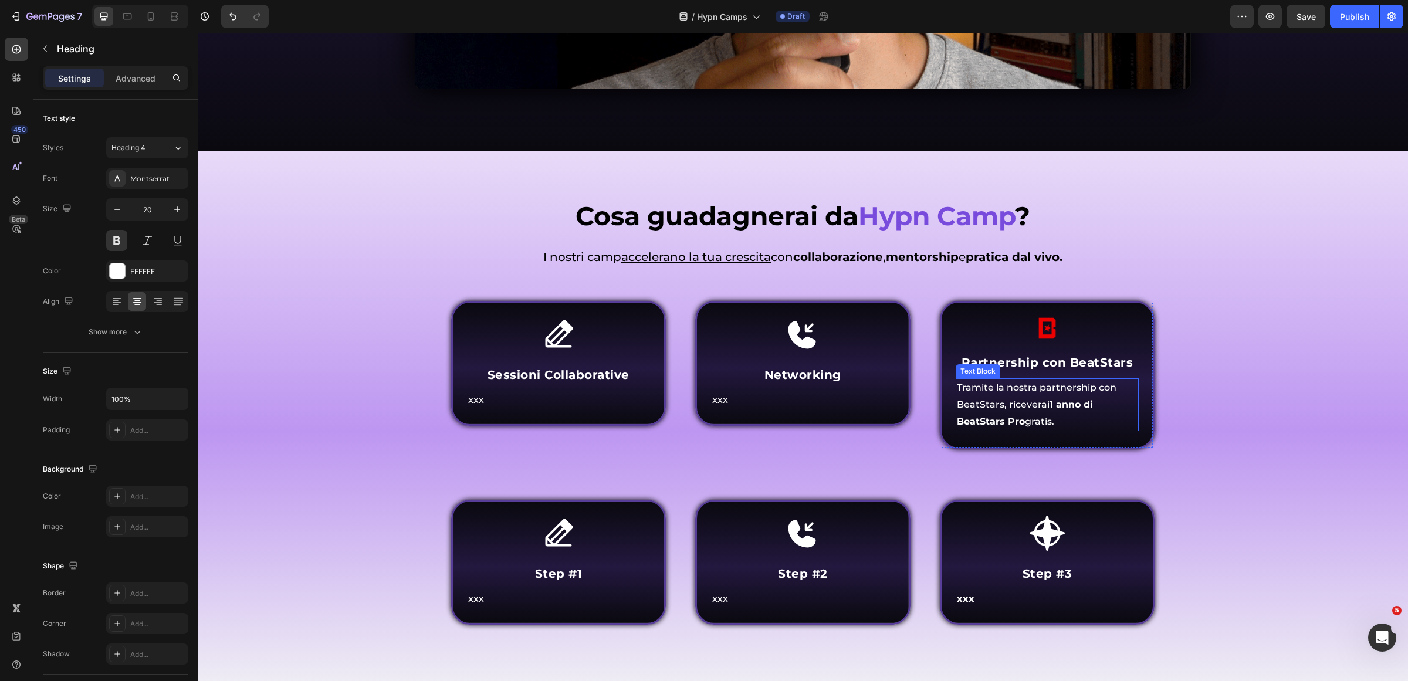
click at [1260, 383] on div "Cosa guadagnerai da Hypn Camp ? Heading Come funziona Inner Circle ? Heading I …" at bounding box center [803, 429] width 1193 height 463
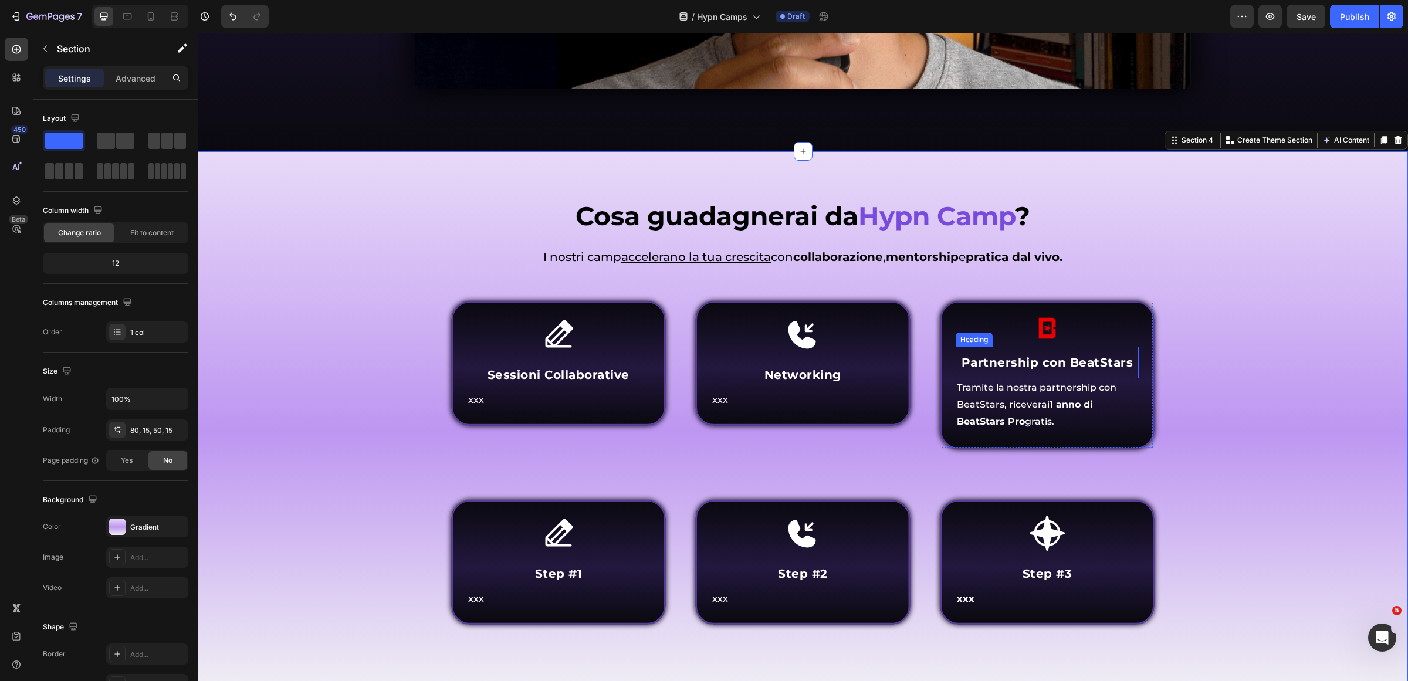
click at [1119, 358] on strong "Partnership con BeatStars" at bounding box center [1048, 363] width 172 height 14
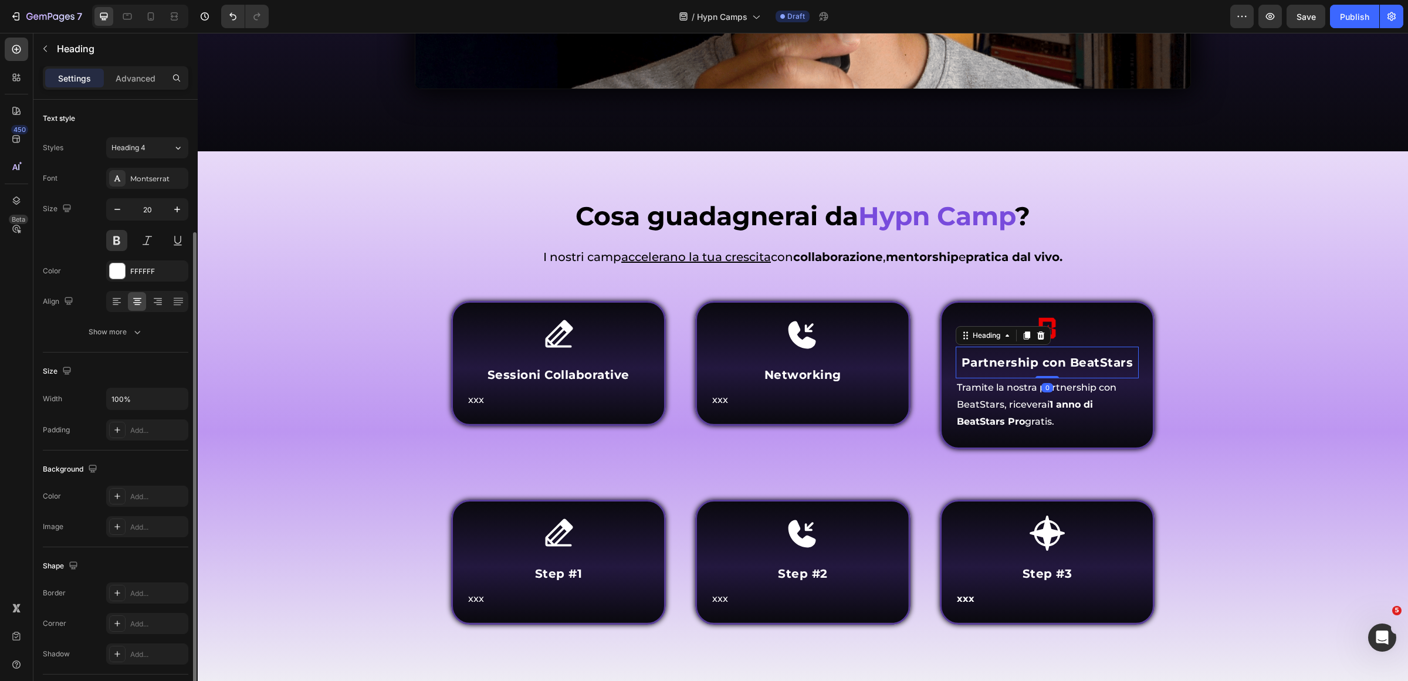
scroll to position [147, 0]
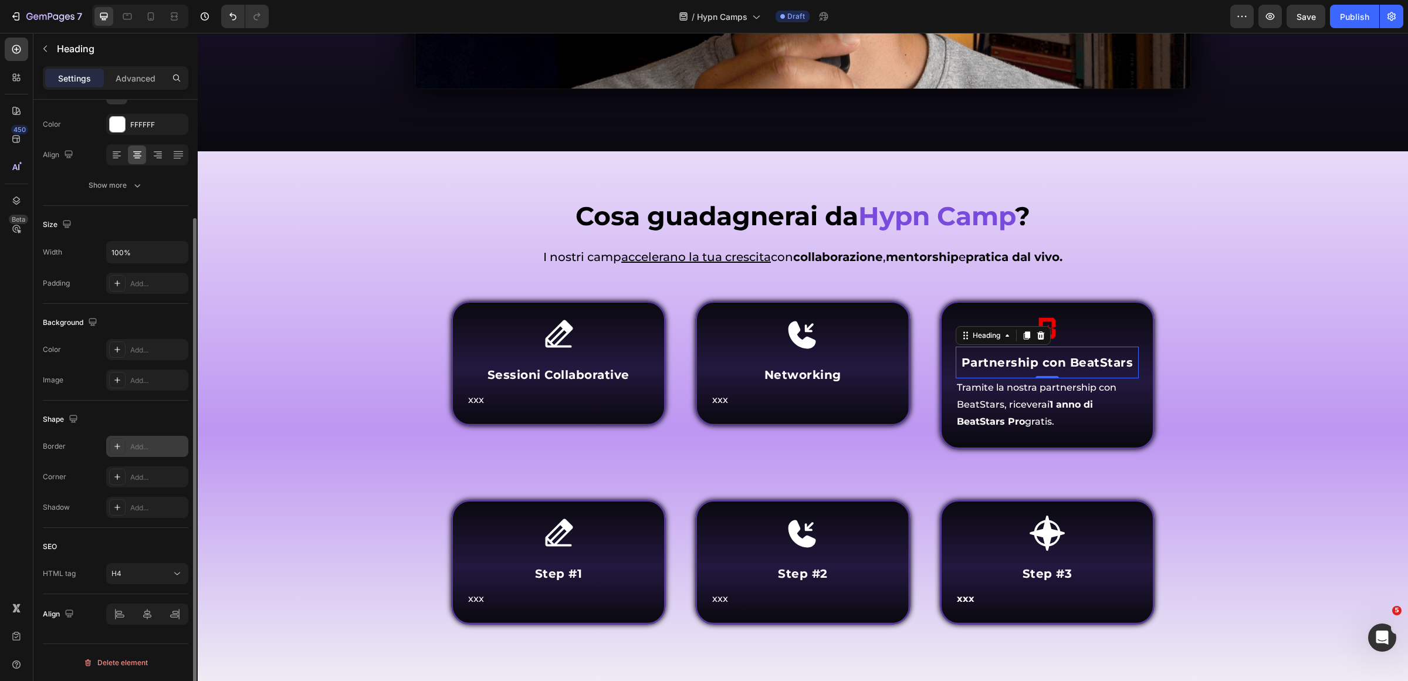
click at [147, 451] on div "Add..." at bounding box center [157, 447] width 55 height 11
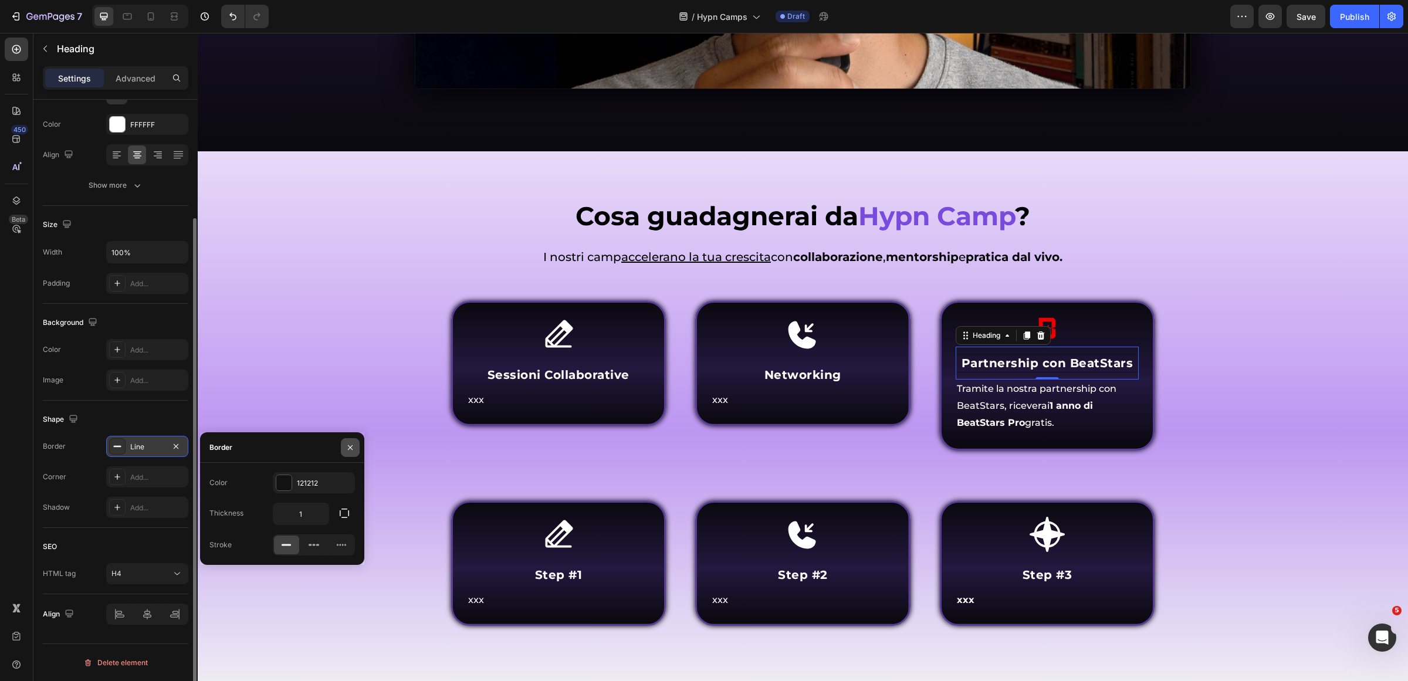
click at [352, 451] on icon "button" at bounding box center [350, 447] width 9 height 9
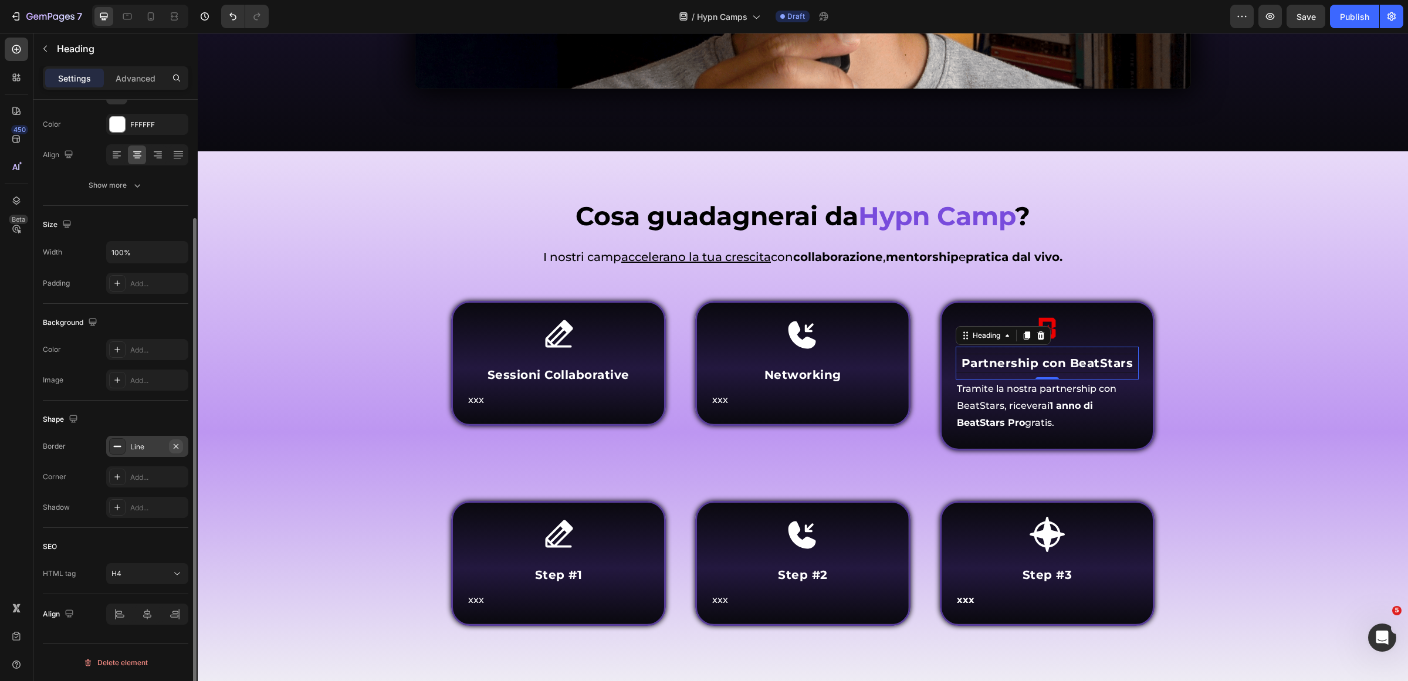
click at [176, 449] on icon "button" at bounding box center [175, 446] width 9 height 9
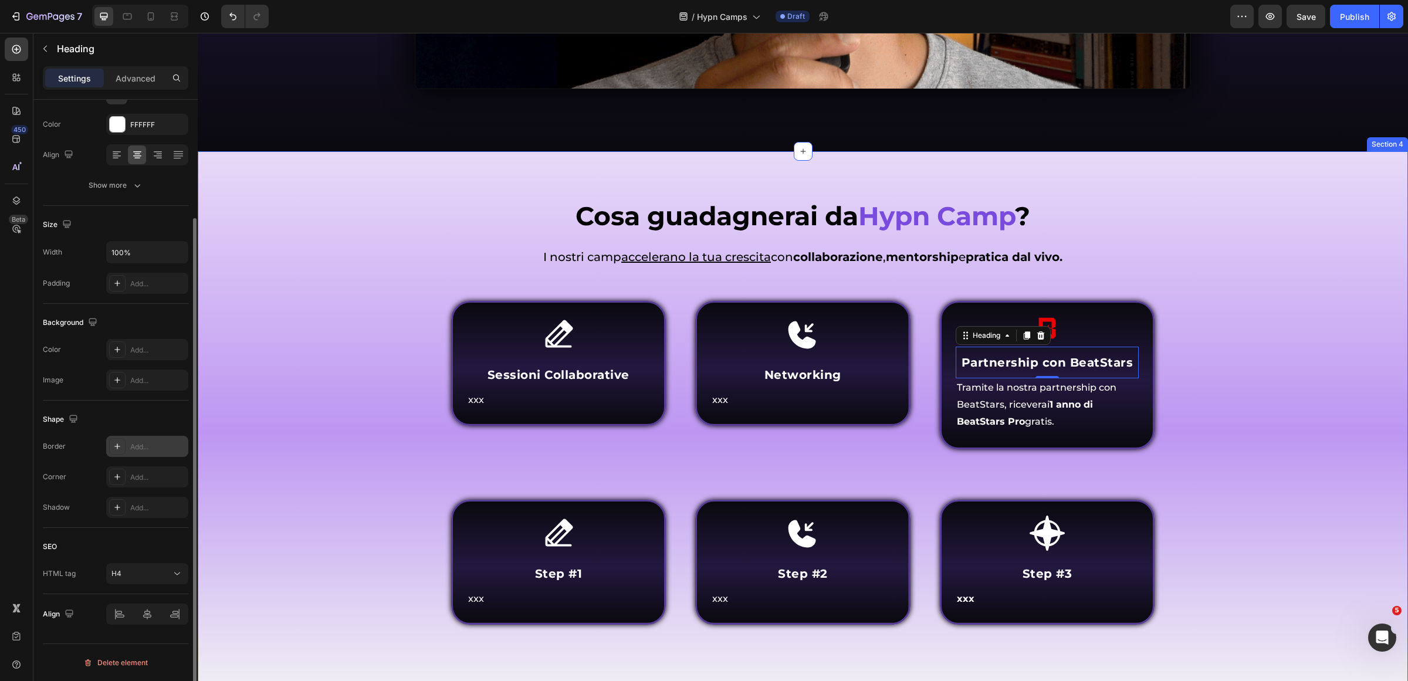
click at [378, 456] on div "Cosa guadagnerai da Hypn Camp ? Heading Come funziona Inner Circle ? Heading I …" at bounding box center [803, 429] width 1193 height 463
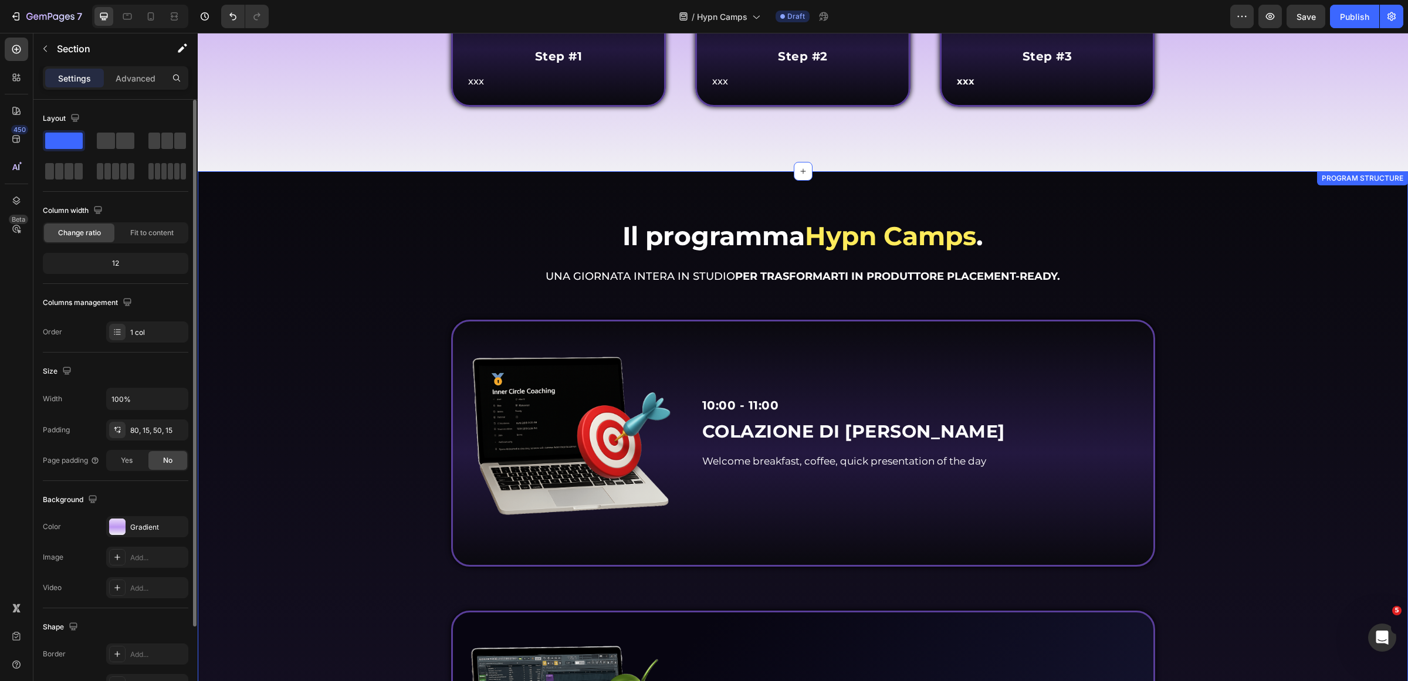
scroll to position [1027, 0]
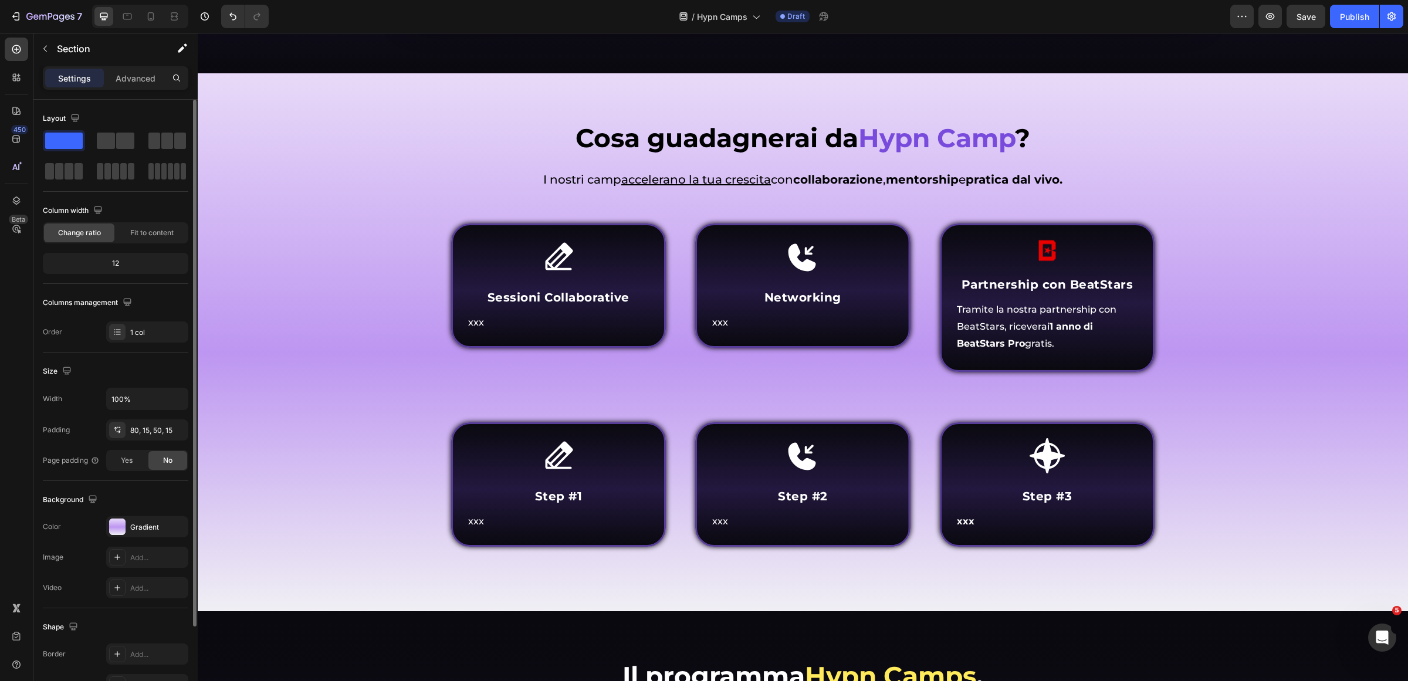
click at [1154, 583] on div "Cosa guadagnerai da Hypn Camp ? Heading Come funziona Inner Circle ? Heading I …" at bounding box center [803, 342] width 1210 height 538
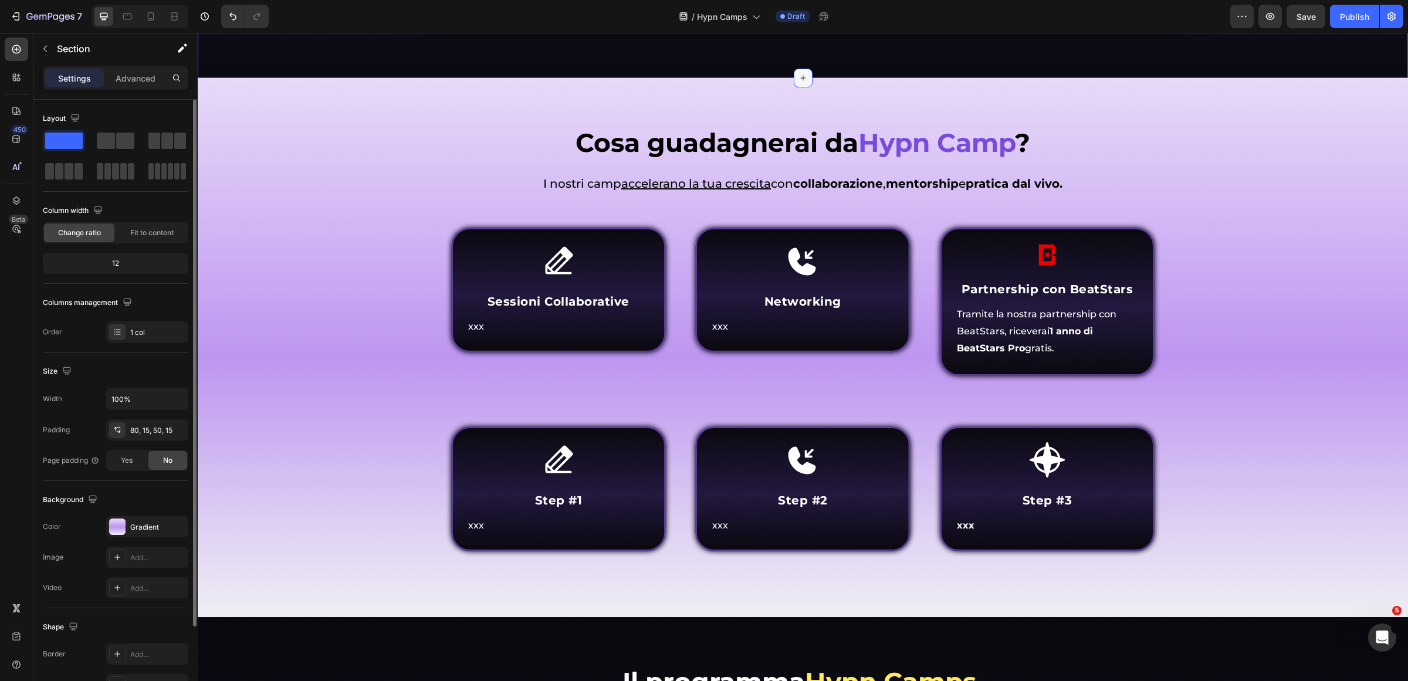
click at [799, 73] on icon at bounding box center [803, 77] width 9 height 9
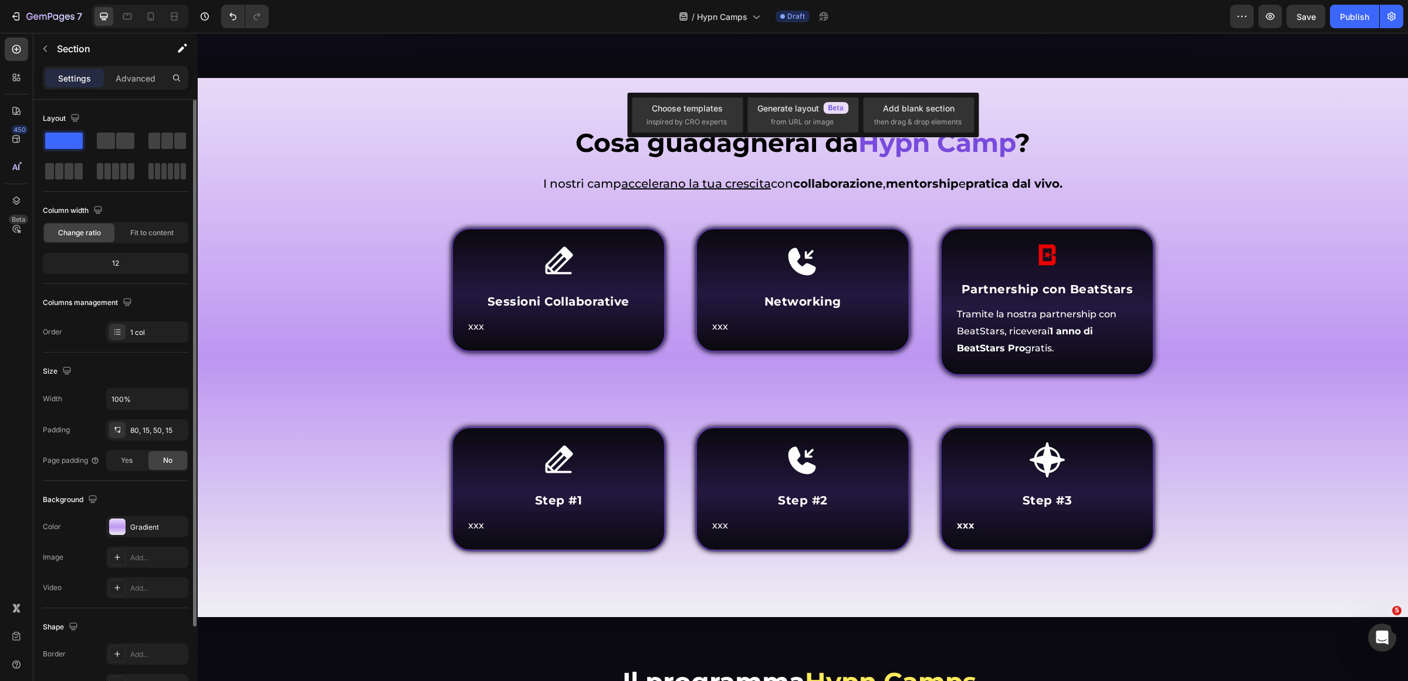
click at [838, 82] on div "Cosa guadagnerai da Hypn Camp ? Heading Come funziona Inner Circle ? Heading I …" at bounding box center [803, 347] width 1210 height 539
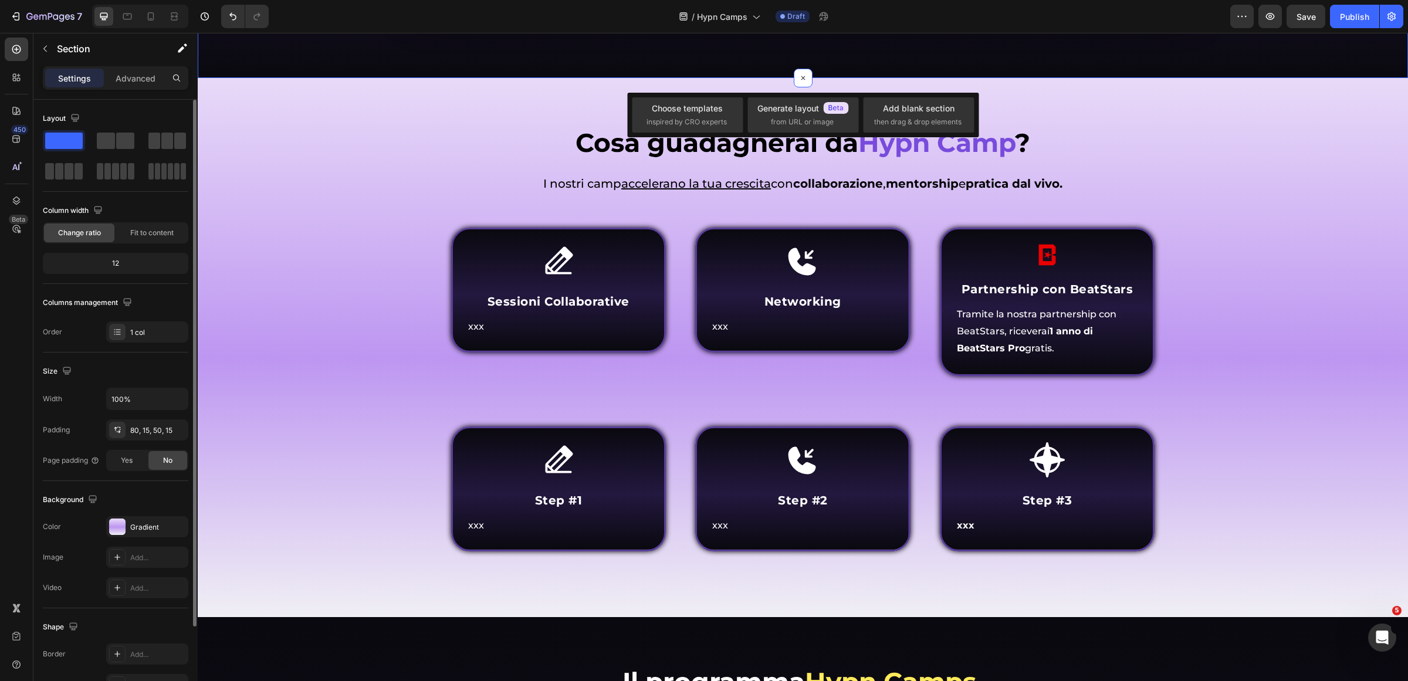
click at [1233, 157] on div "Cosa guadagnerai da Hypn Camp ? Heading" at bounding box center [803, 150] width 1193 height 50
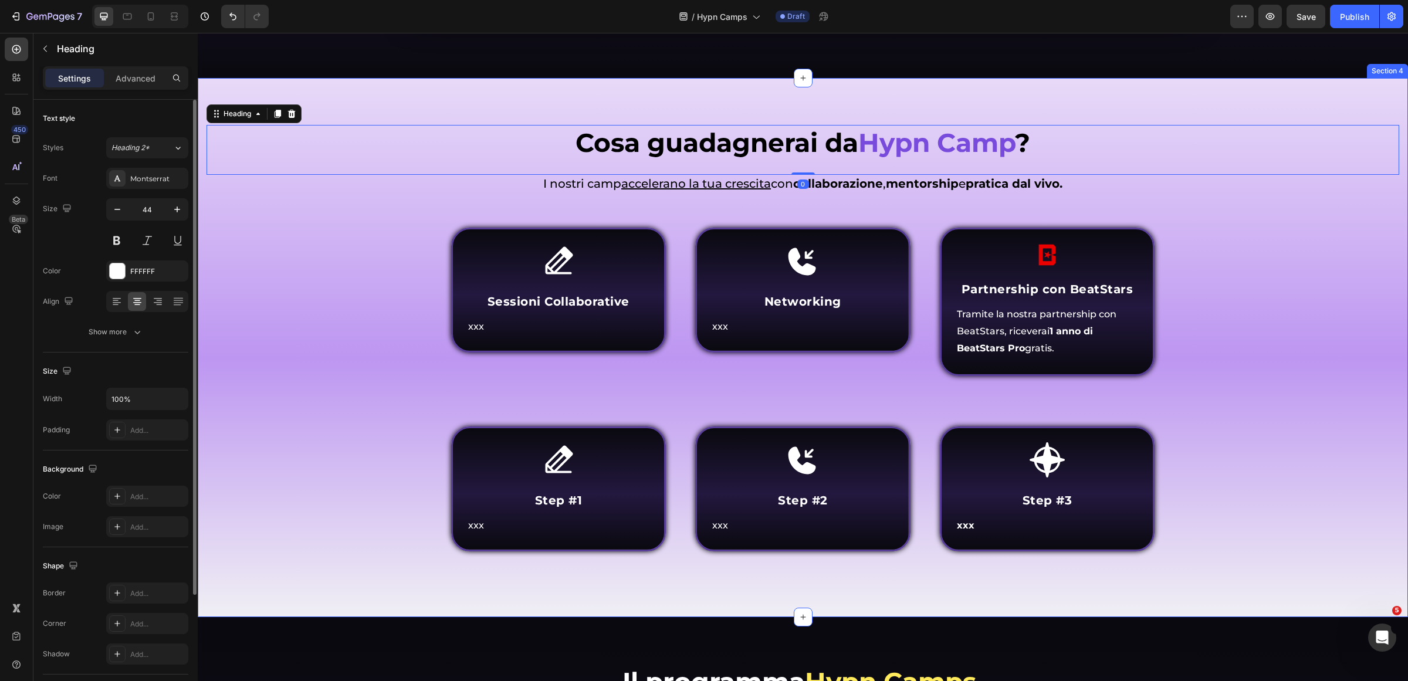
click at [1229, 109] on div "Cosa guadagnerai da Hypn Camp ? Heading 0 Come funziona Inner Circle ? Heading …" at bounding box center [803, 347] width 1210 height 539
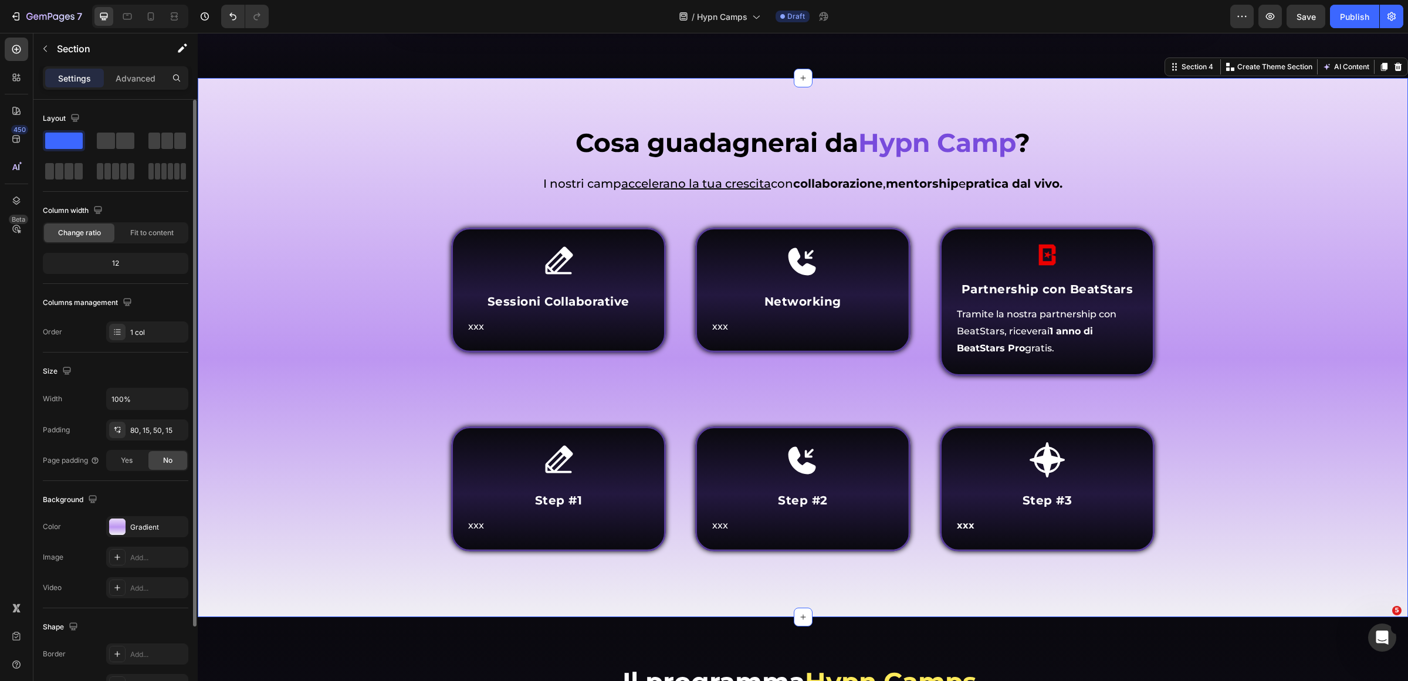
click at [1378, 62] on div at bounding box center [1384, 67] width 14 height 14
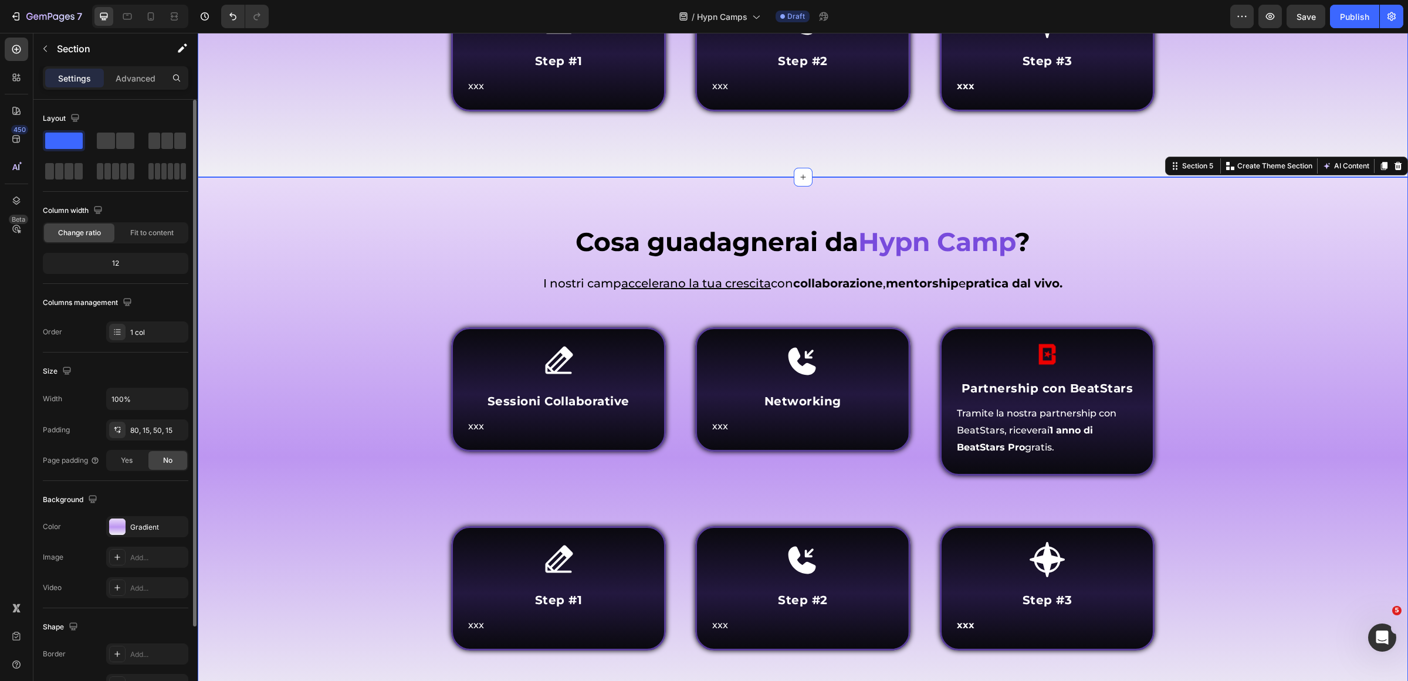
scroll to position [1564, 0]
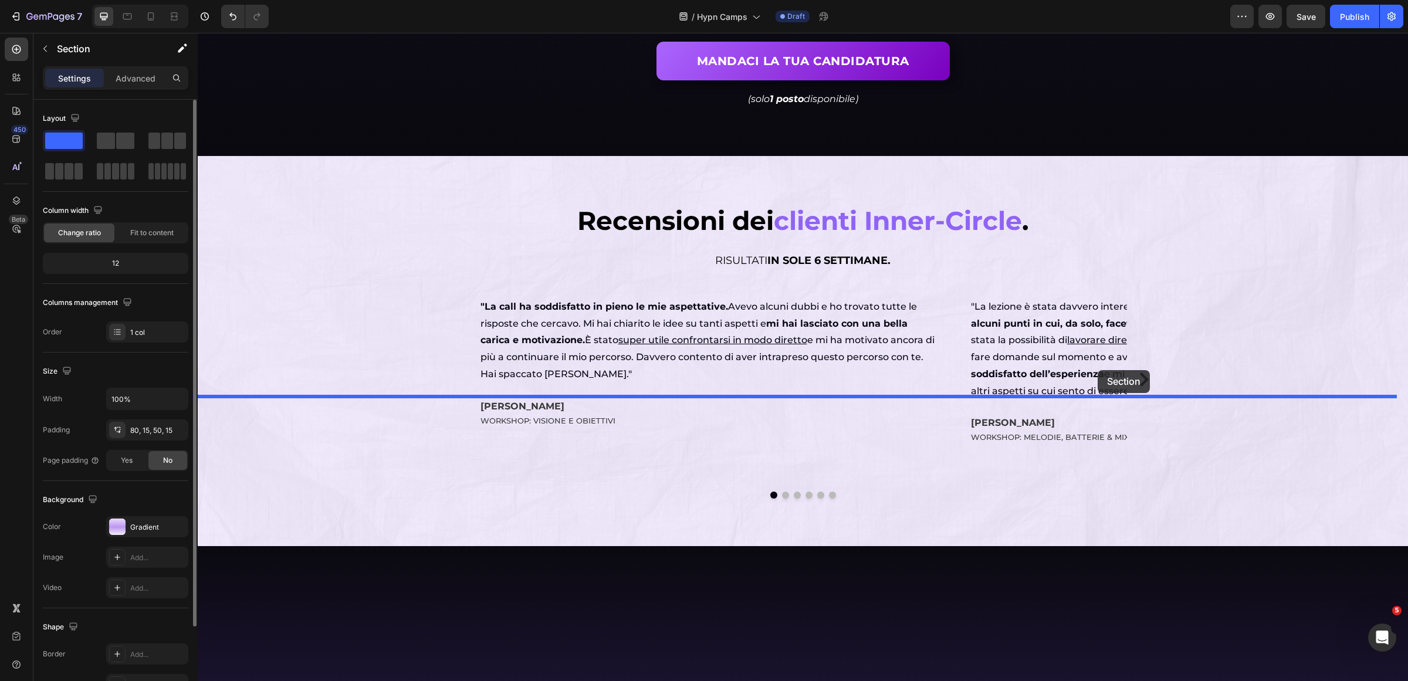
drag, startPoint x: 1163, startPoint y: 59, endPoint x: 1084, endPoint y: 374, distance: 324.2
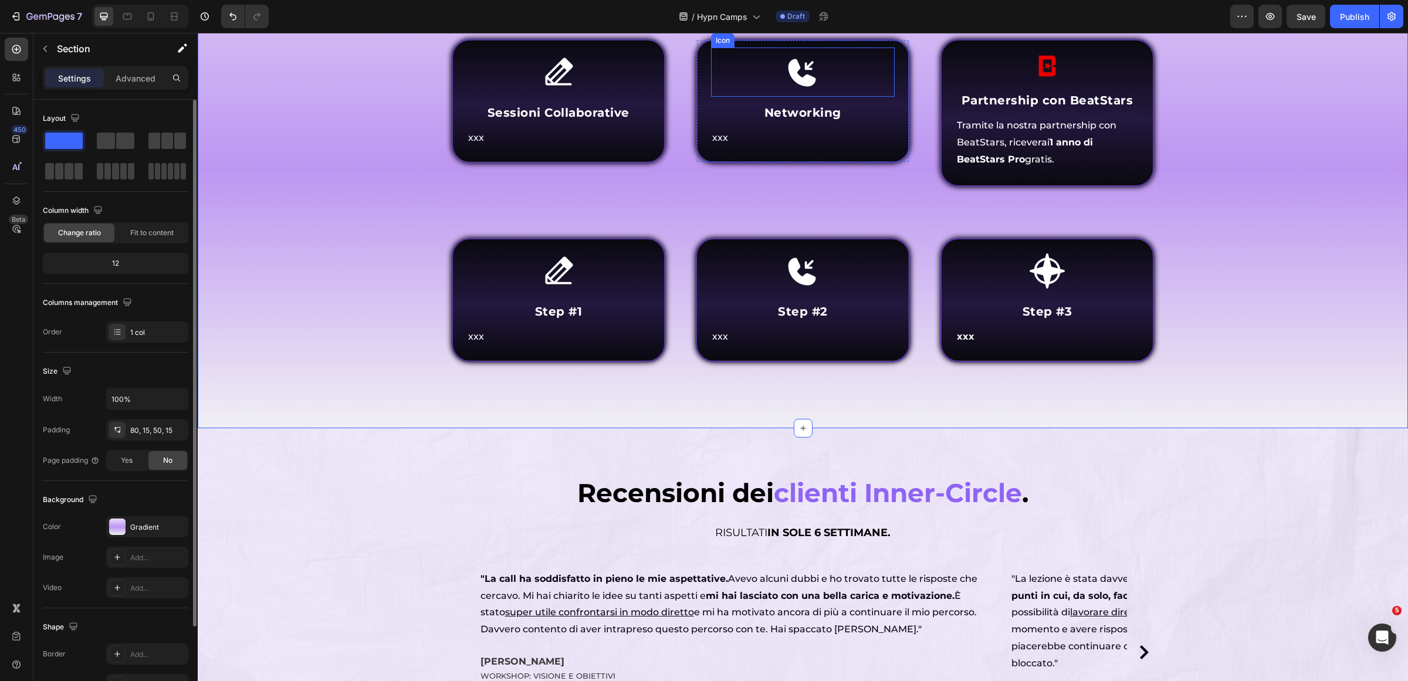
scroll to position [4445, 0]
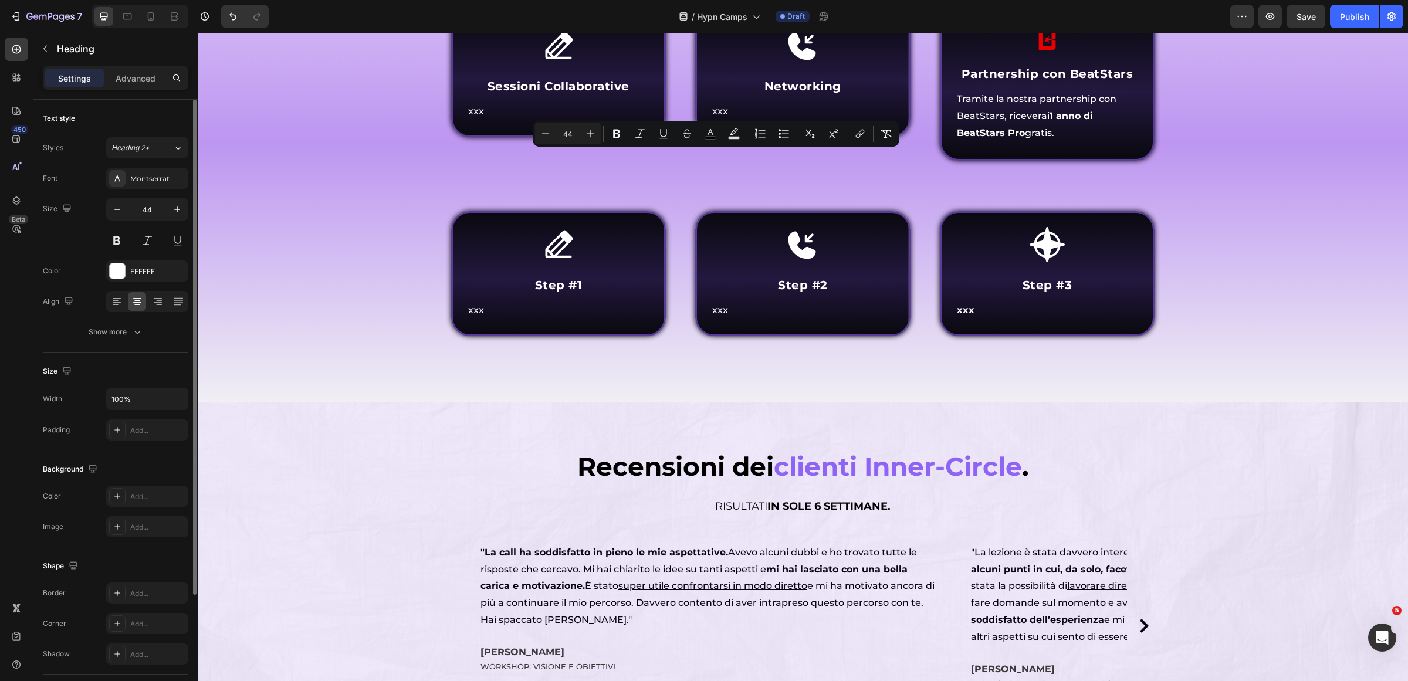
drag, startPoint x: 590, startPoint y: 172, endPoint x: 848, endPoint y: 164, distance: 258.3
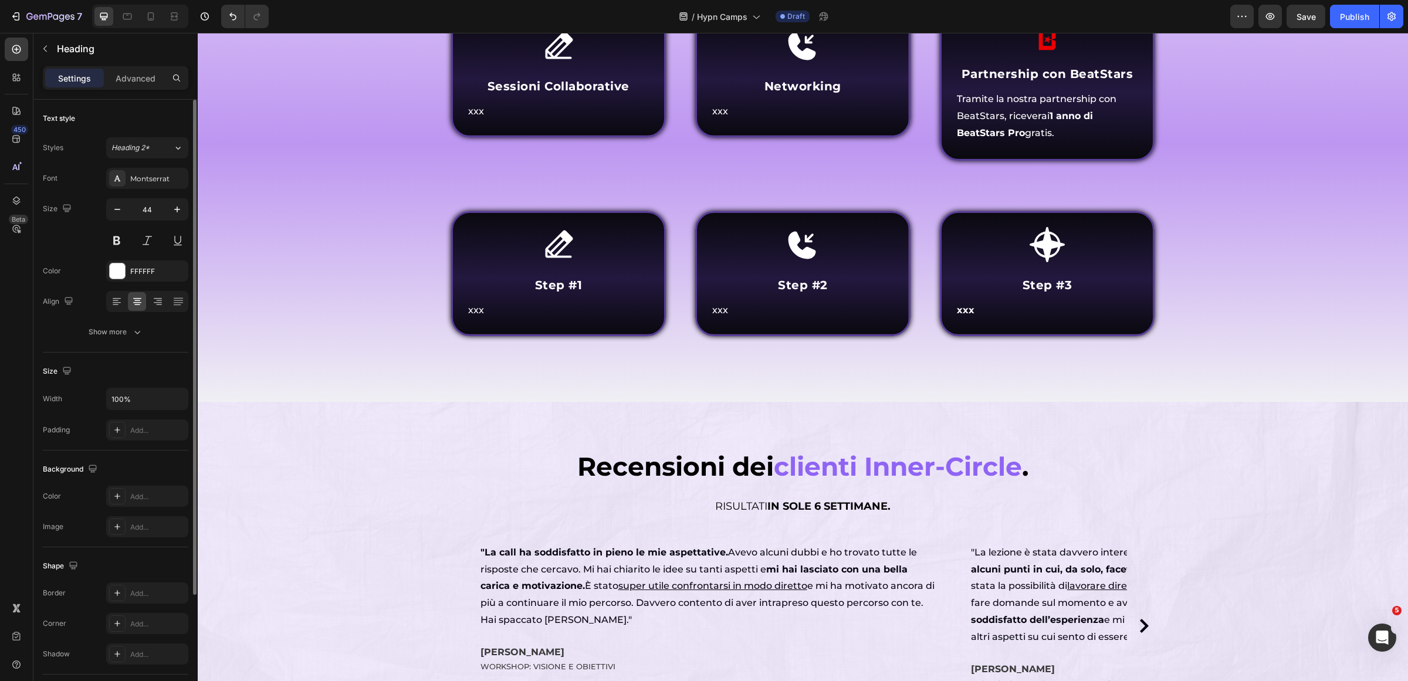
drag, startPoint x: 693, startPoint y: 170, endPoint x: 756, endPoint y: 174, distance: 62.9
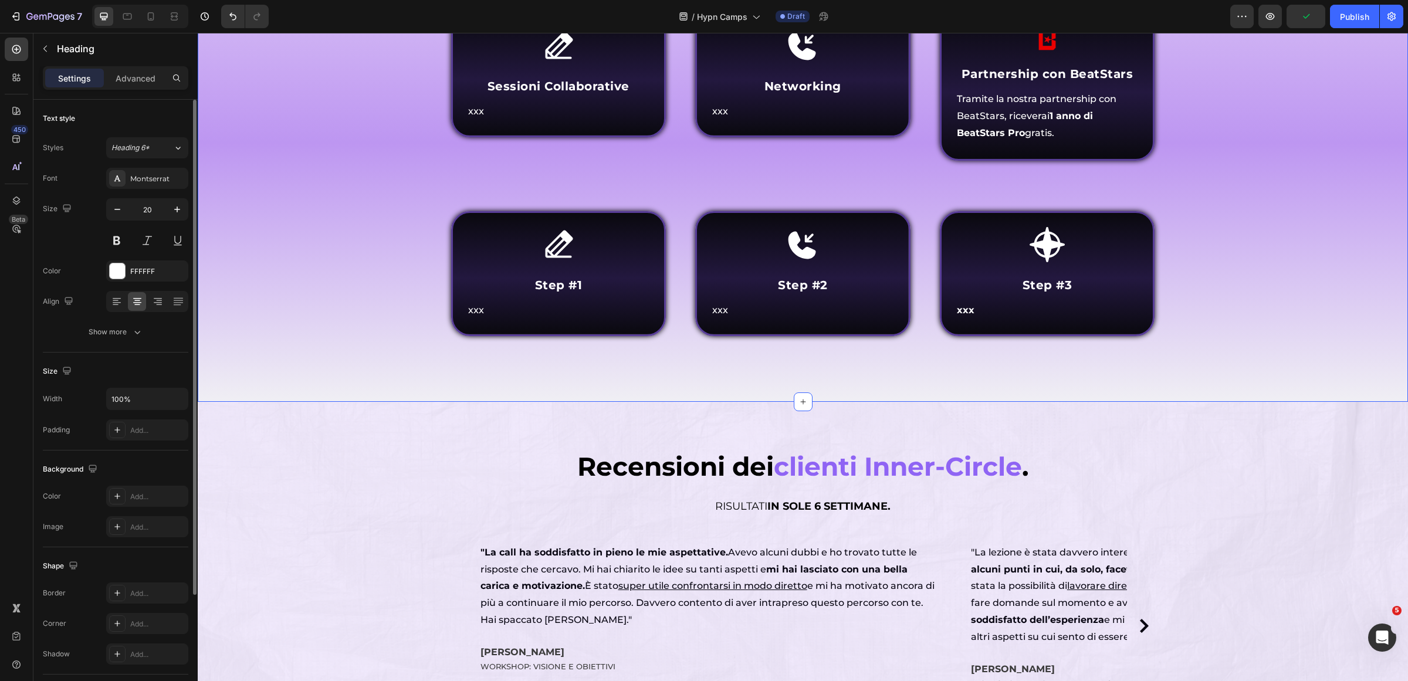
click at [1241, 286] on div "⁠⁠⁠⁠⁠⁠⁠ Chi parteciperà al Hypn Camp ? Heading Come funziona Inner Circle ? Hea…" at bounding box center [803, 141] width 1193 height 463
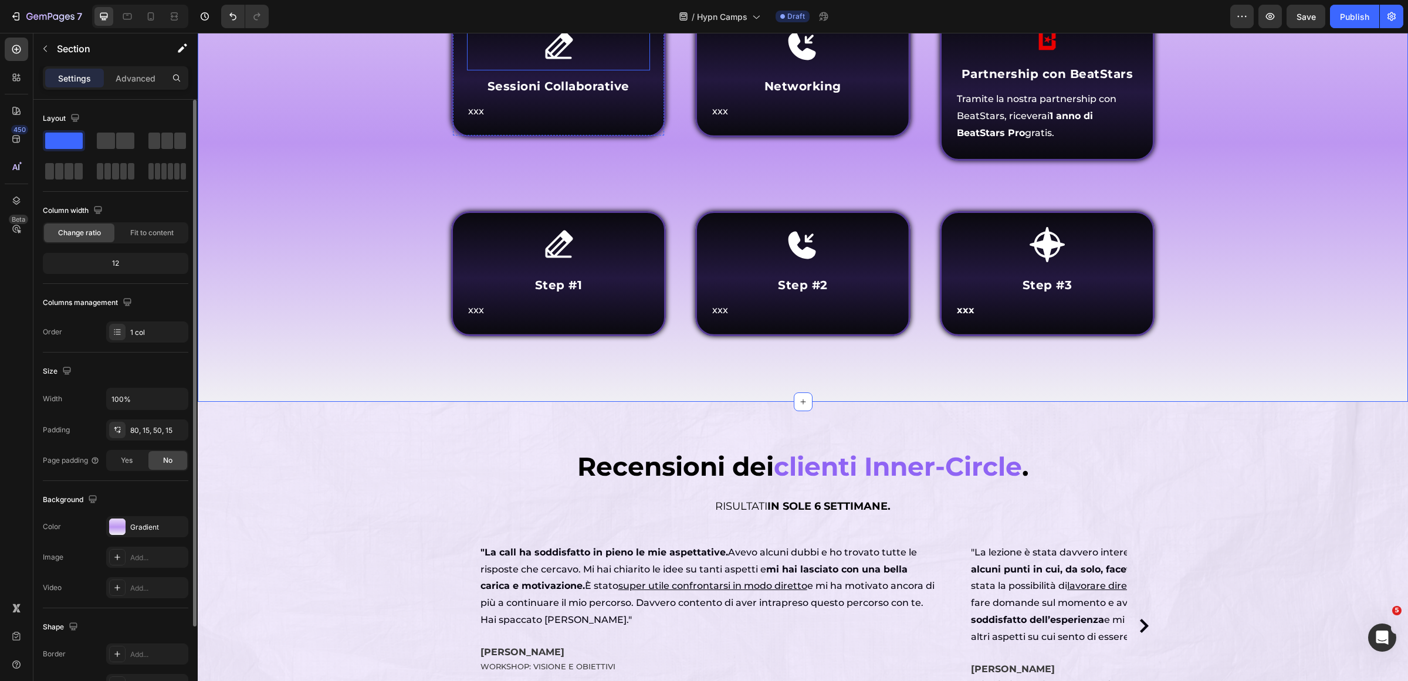
click at [588, 70] on div "Icon" at bounding box center [559, 45] width 184 height 49
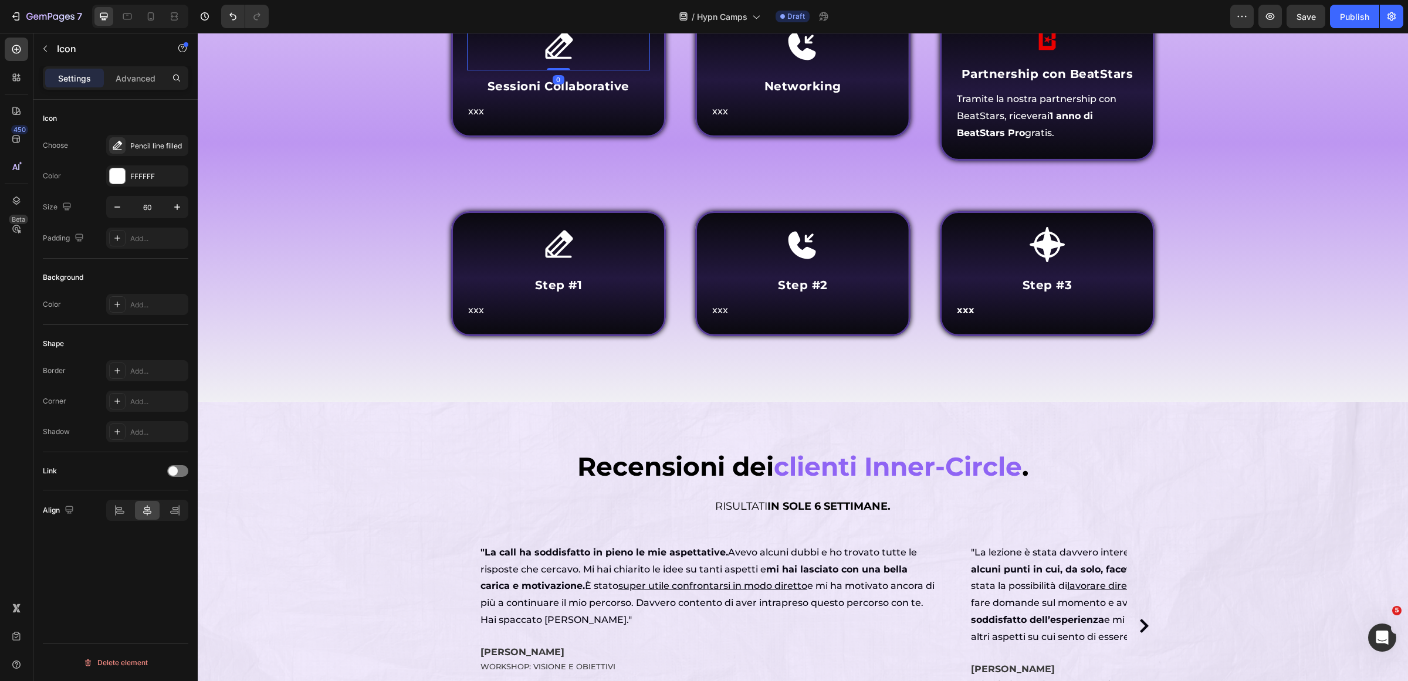
click at [534, 15] on icon at bounding box center [538, 9] width 9 height 9
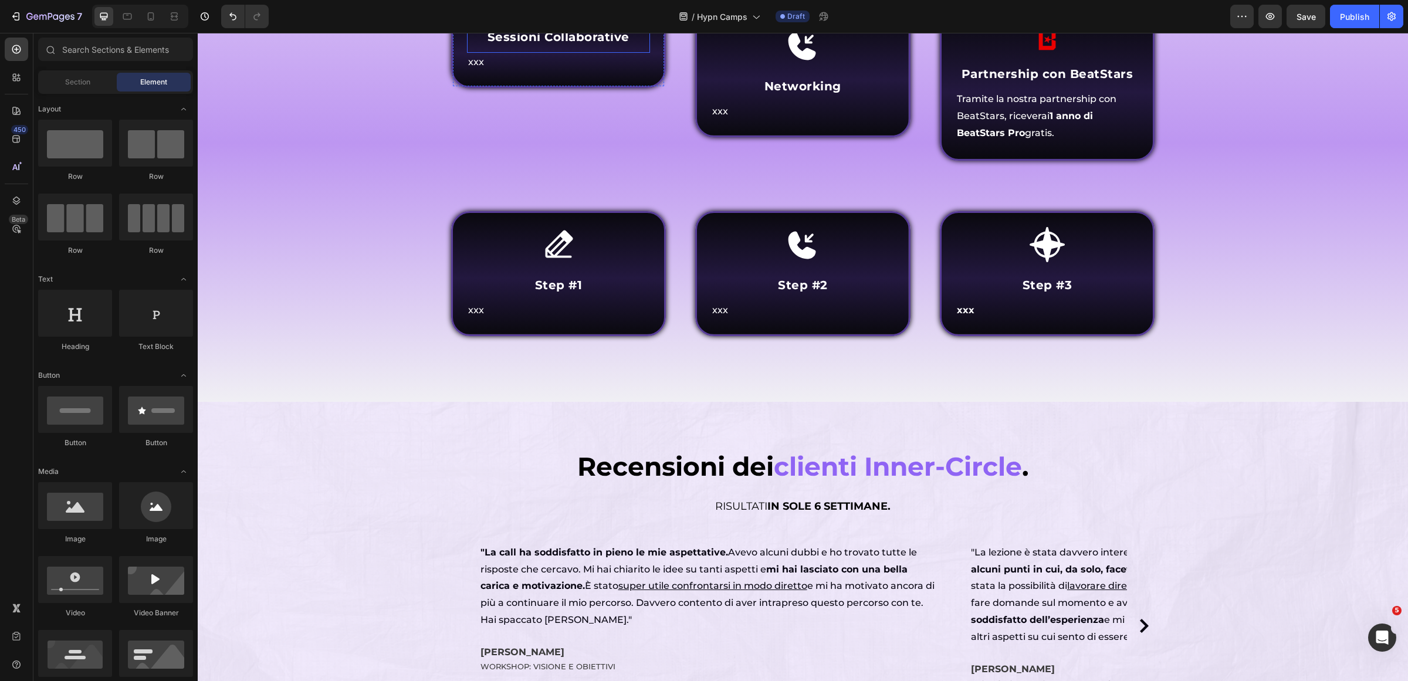
click at [554, 46] on h4 "Sessioni Collaborative" at bounding box center [559, 37] width 184 height 18
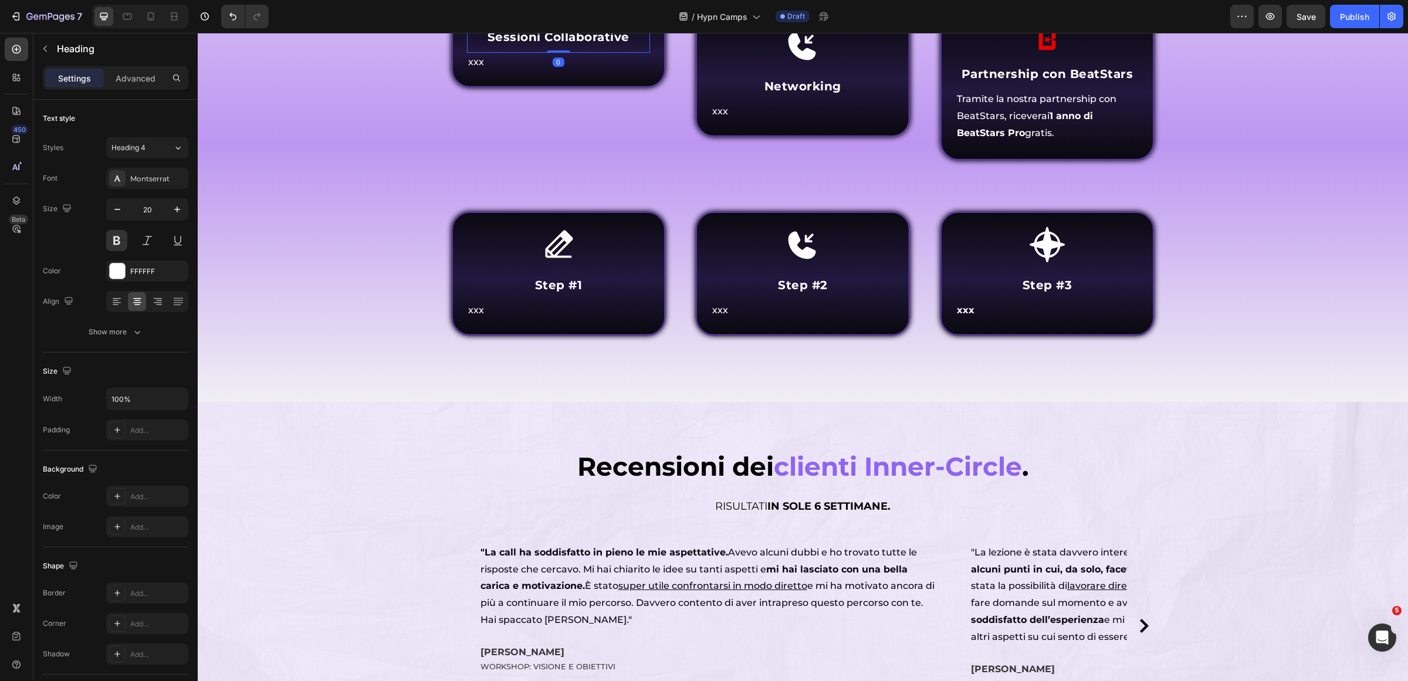
click at [547, 15] on icon at bounding box center [551, 9] width 9 height 9
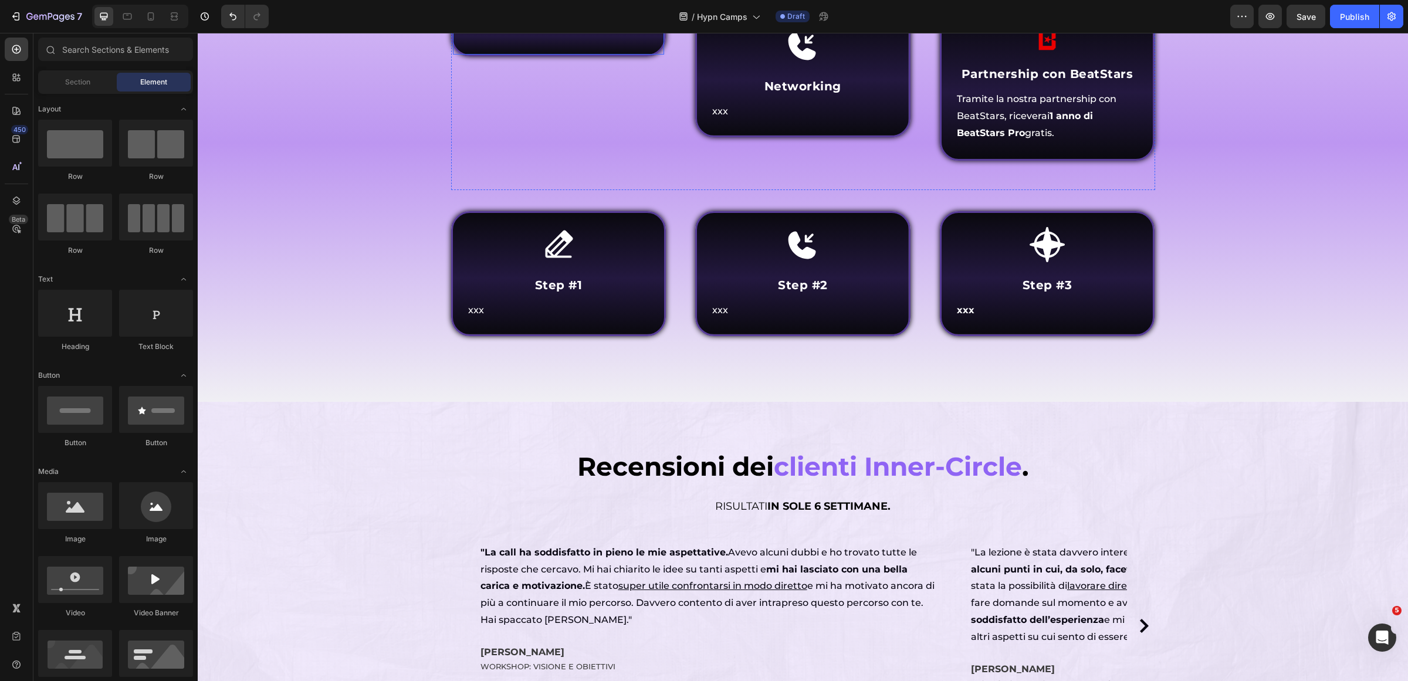
click at [527, 56] on div "xxx Text Block Row" at bounding box center [558, 34] width 215 height 44
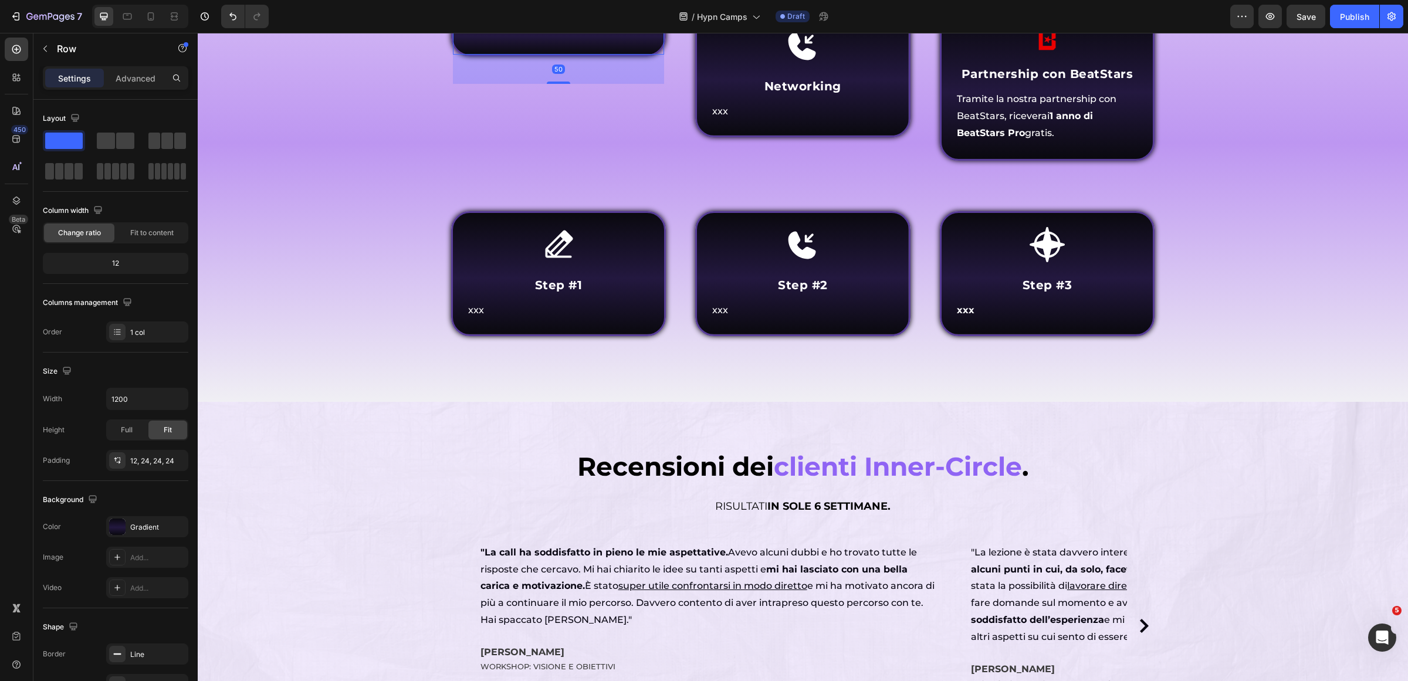
click at [490, 39] on p "xxx" at bounding box center [558, 30] width 181 height 17
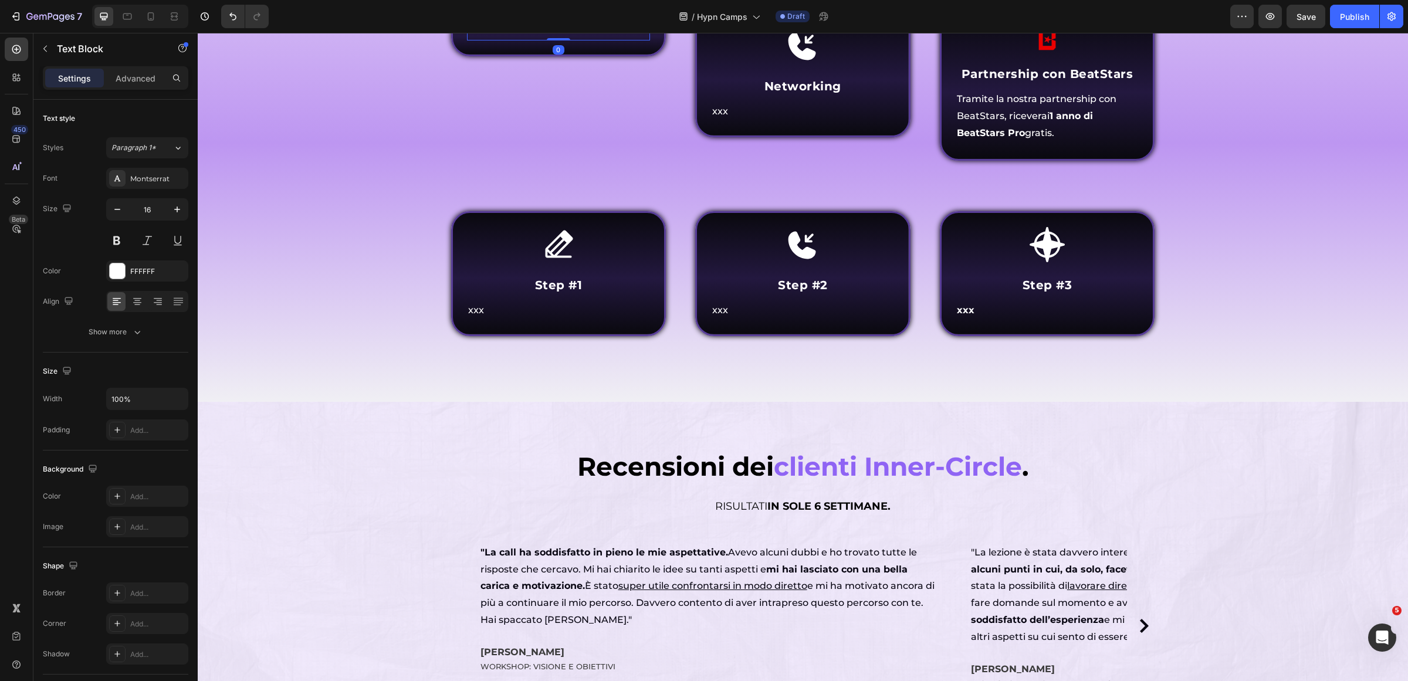
click at [556, 14] on icon at bounding box center [560, 10] width 8 height 8
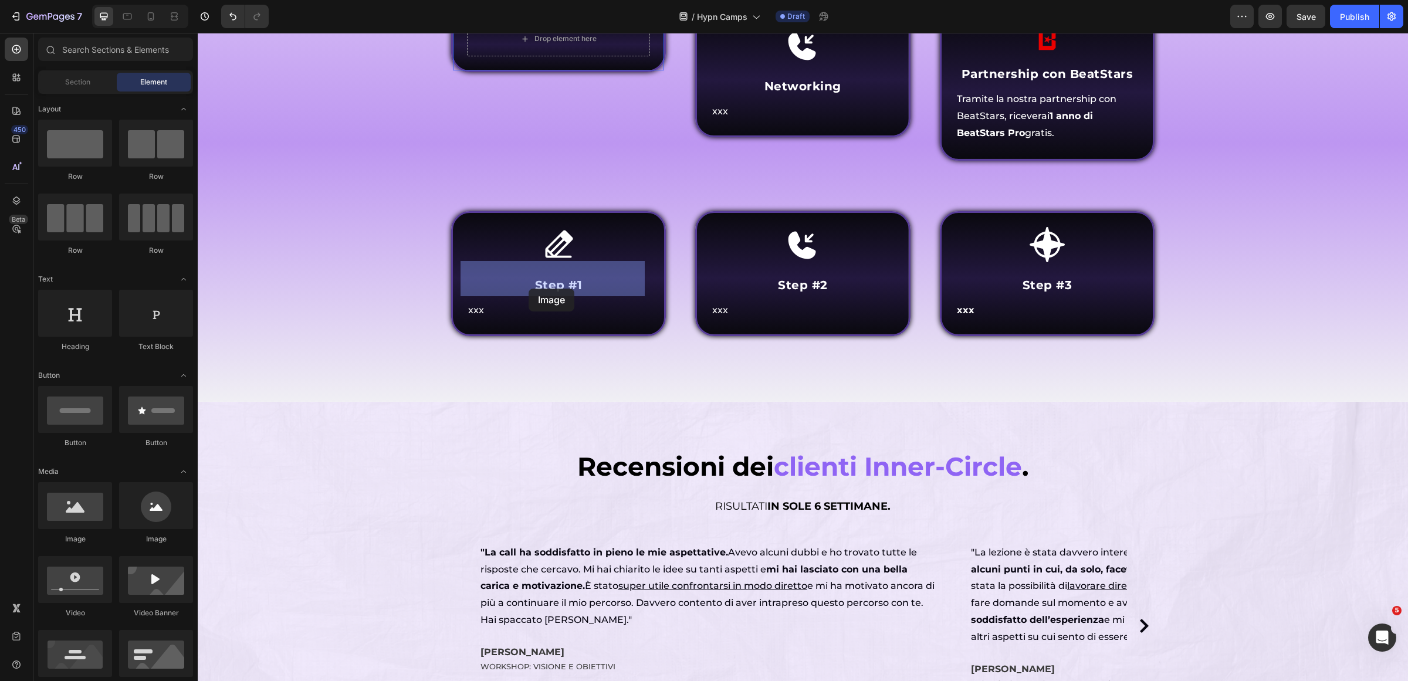
drag, startPoint x: 349, startPoint y: 544, endPoint x: 529, endPoint y: 289, distance: 312.9
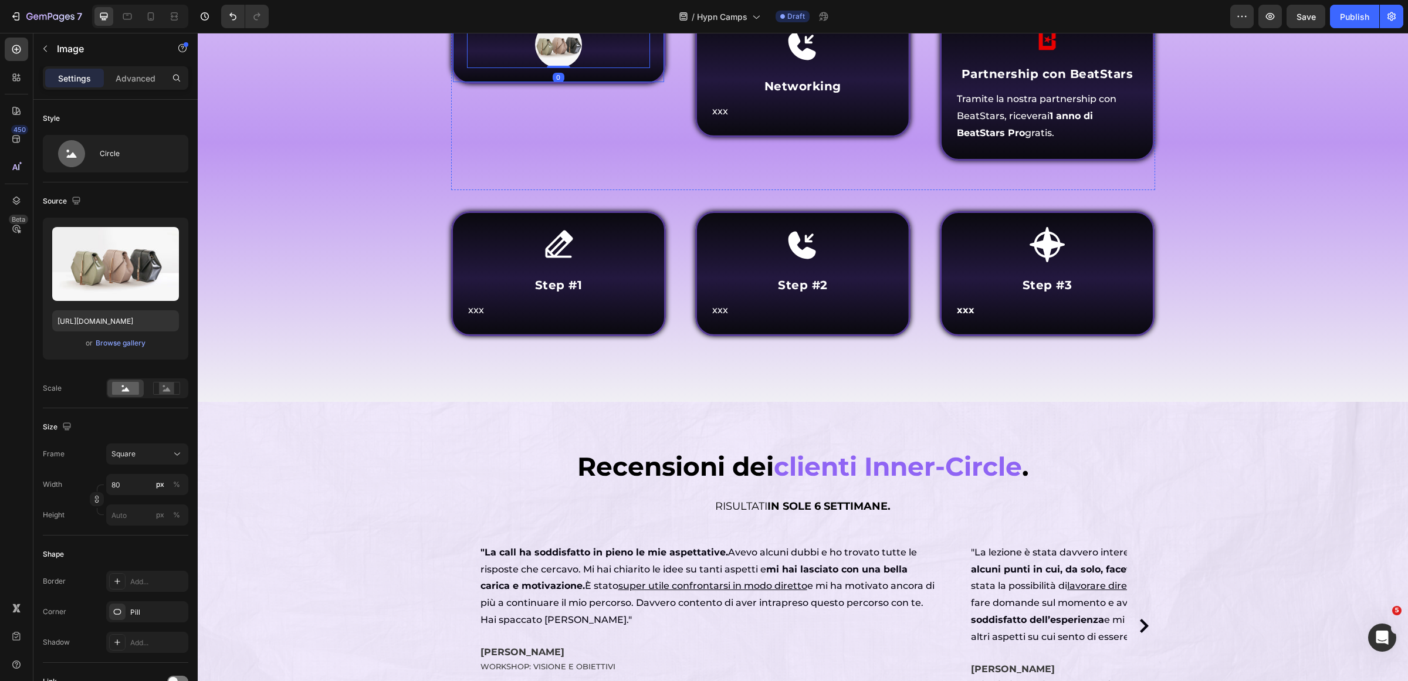
click at [648, 84] on div "Image 0 Row" at bounding box center [558, 48] width 215 height 72
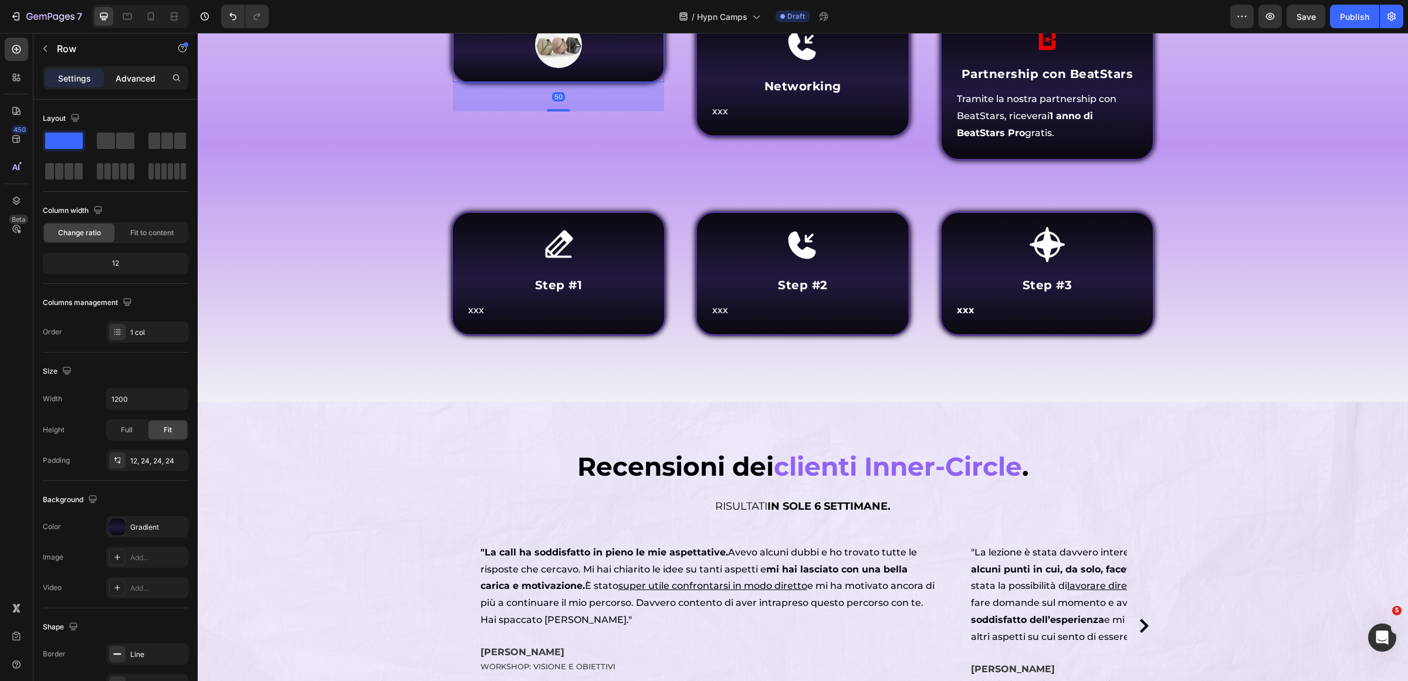
click at [117, 80] on p "Advanced" at bounding box center [136, 78] width 40 height 12
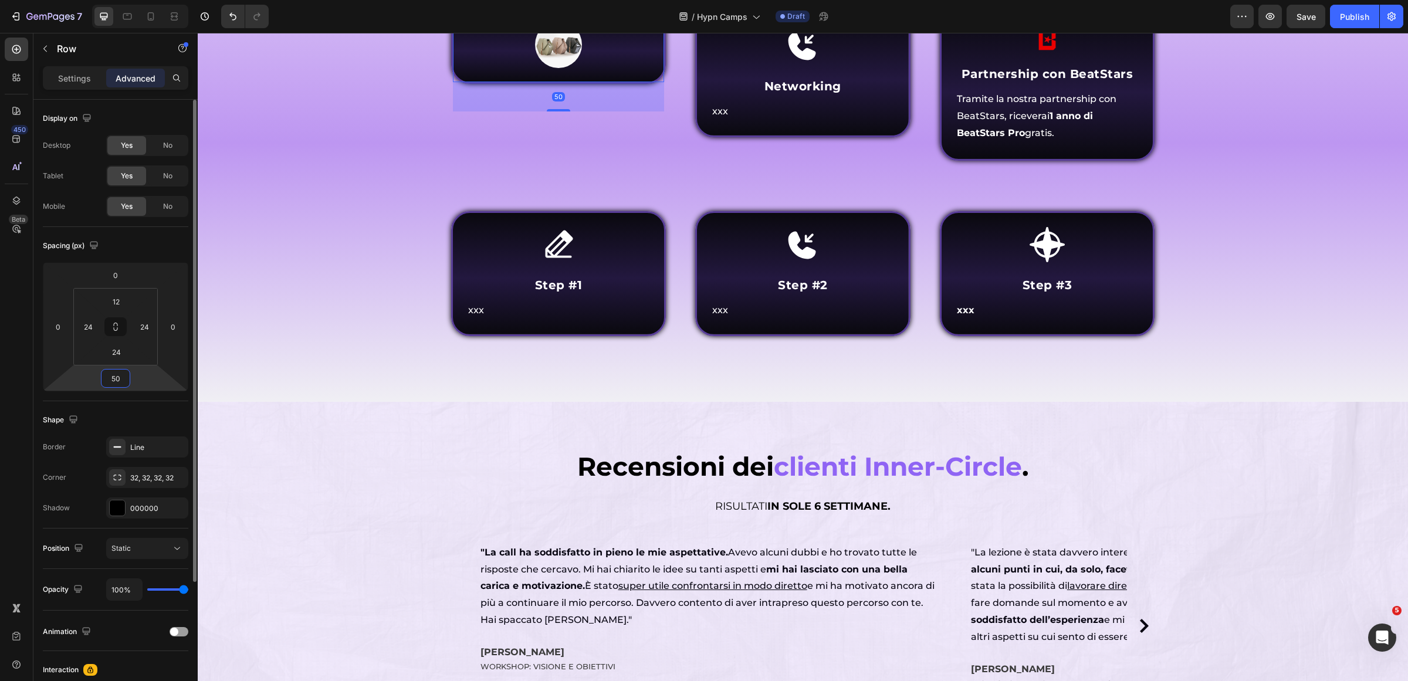
click at [119, 382] on input "50" at bounding box center [115, 379] width 23 height 18
type input "0"
click at [124, 357] on input "24" at bounding box center [115, 352] width 23 height 18
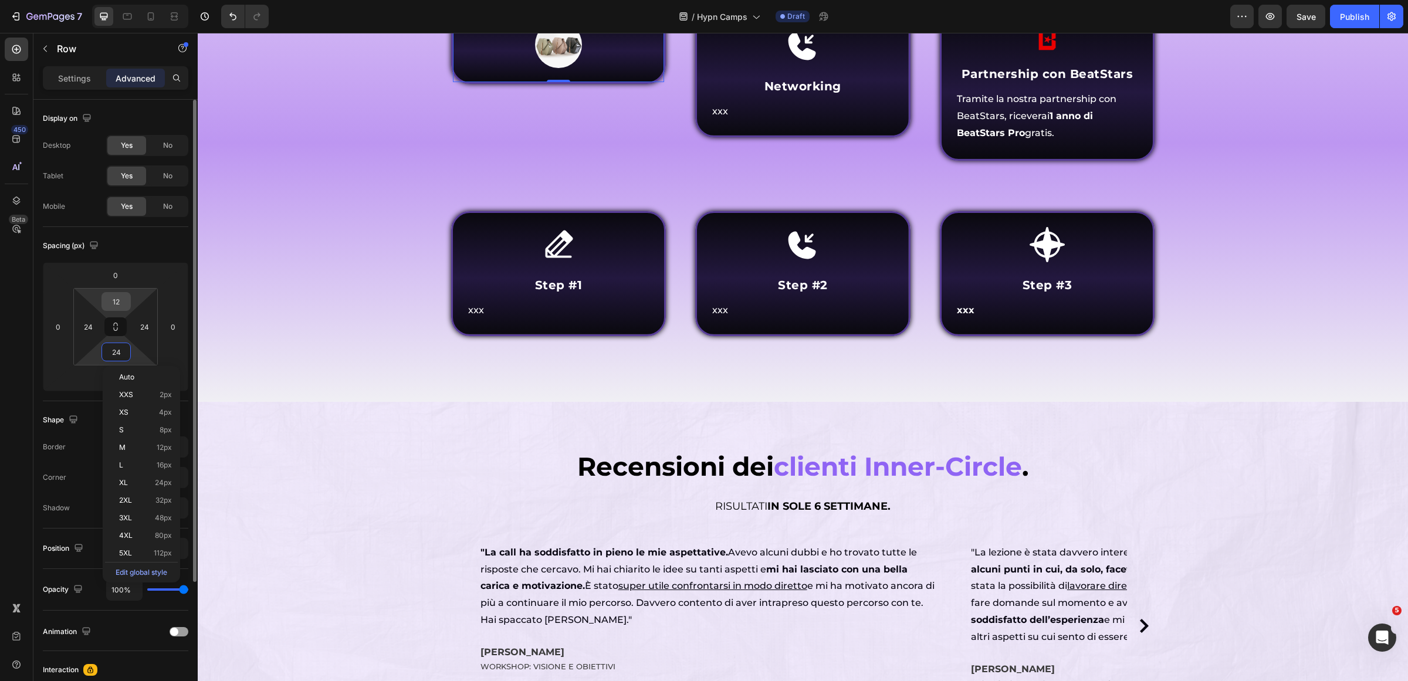
click at [120, 305] on input "12" at bounding box center [115, 302] width 23 height 18
type input "24"
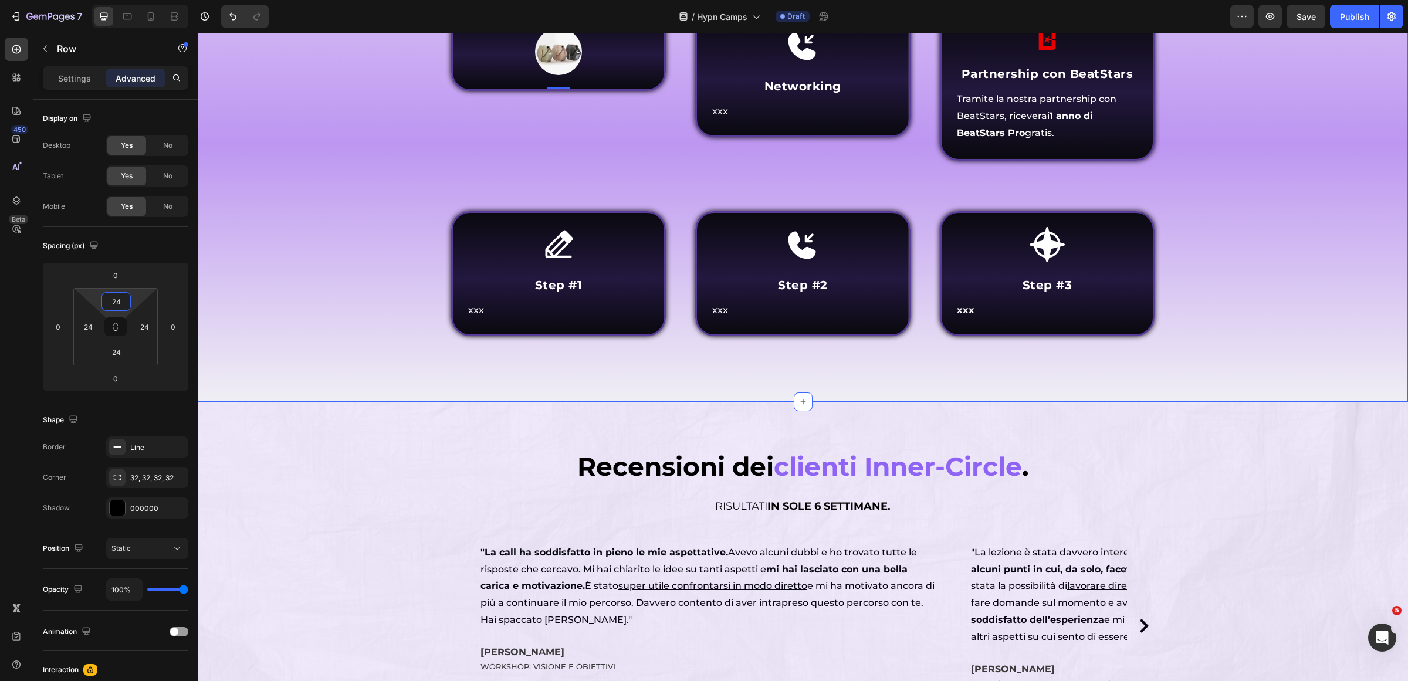
click at [620, 373] on div "⁠⁠⁠⁠⁠⁠⁠ Chi parteciperà al Hypn Camp ? Heading Come funziona Inner Circle ? Hea…" at bounding box center [803, 141] width 1193 height 463
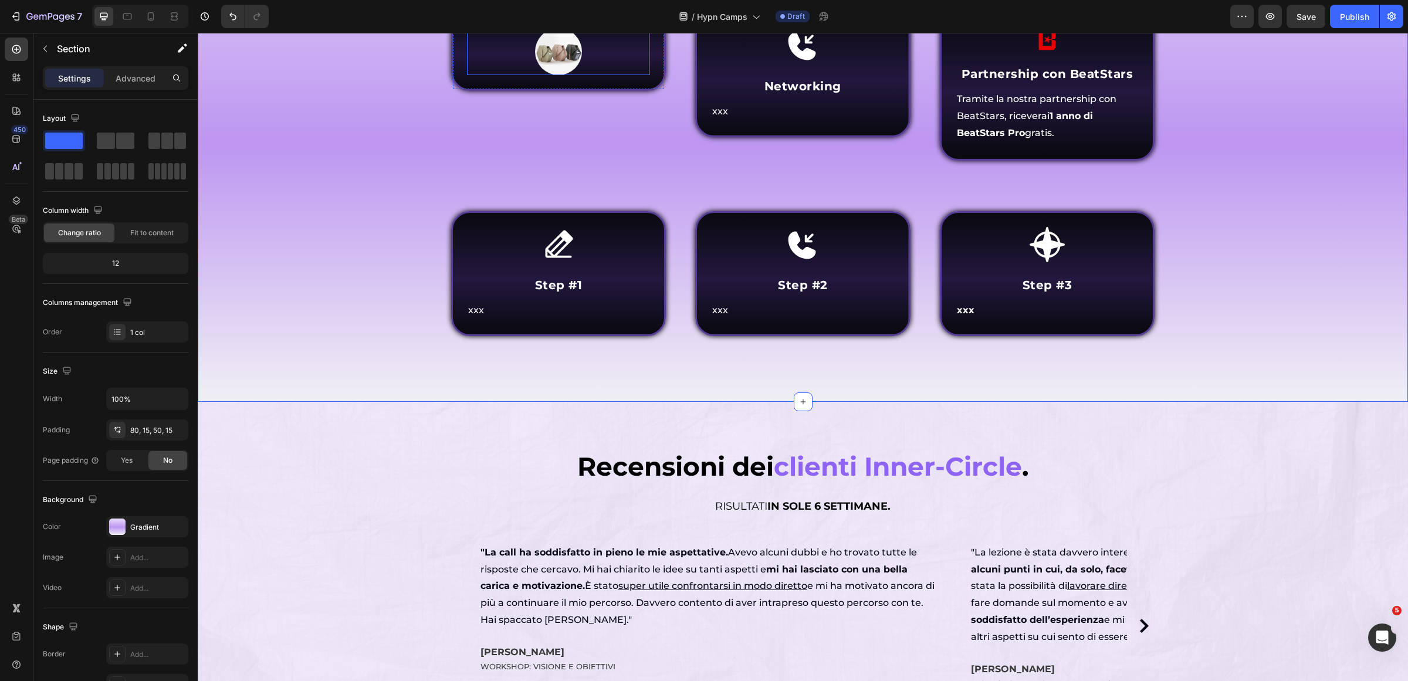
click at [553, 75] on img at bounding box center [558, 51] width 47 height 47
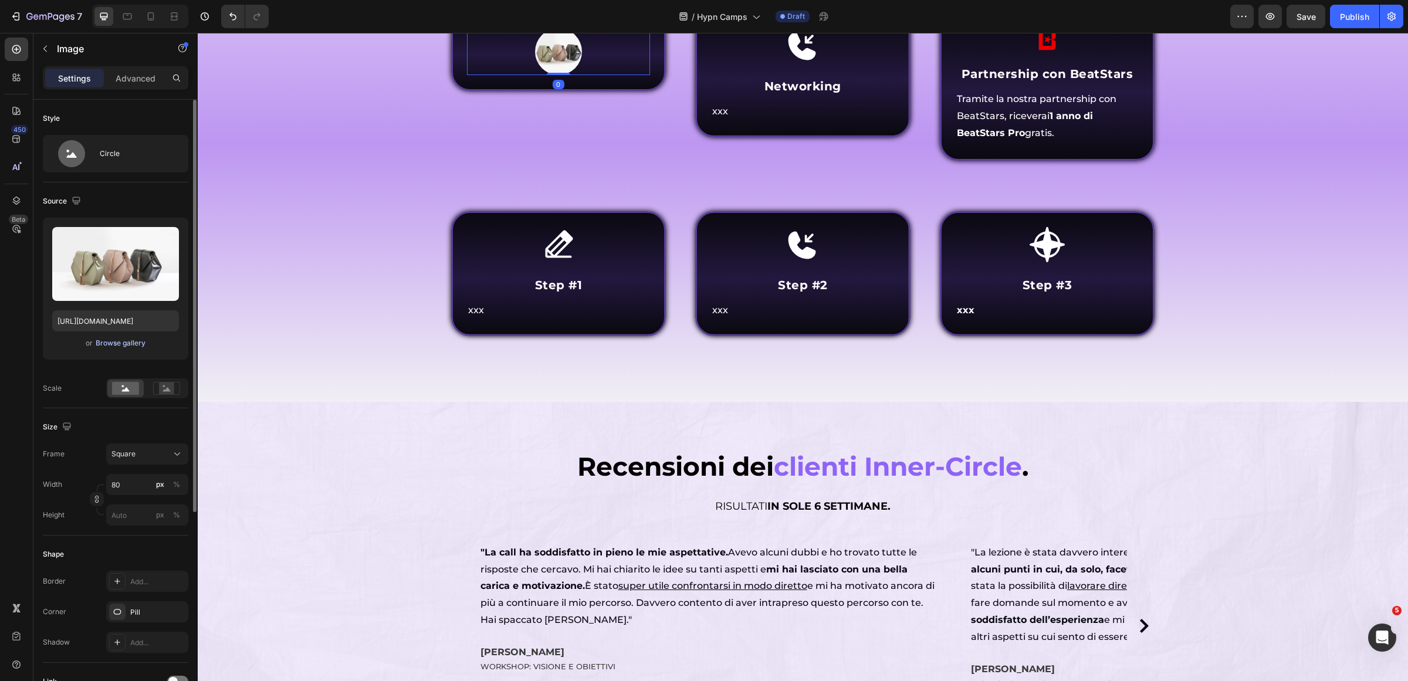
click at [135, 342] on div "Browse gallery" at bounding box center [121, 343] width 50 height 11
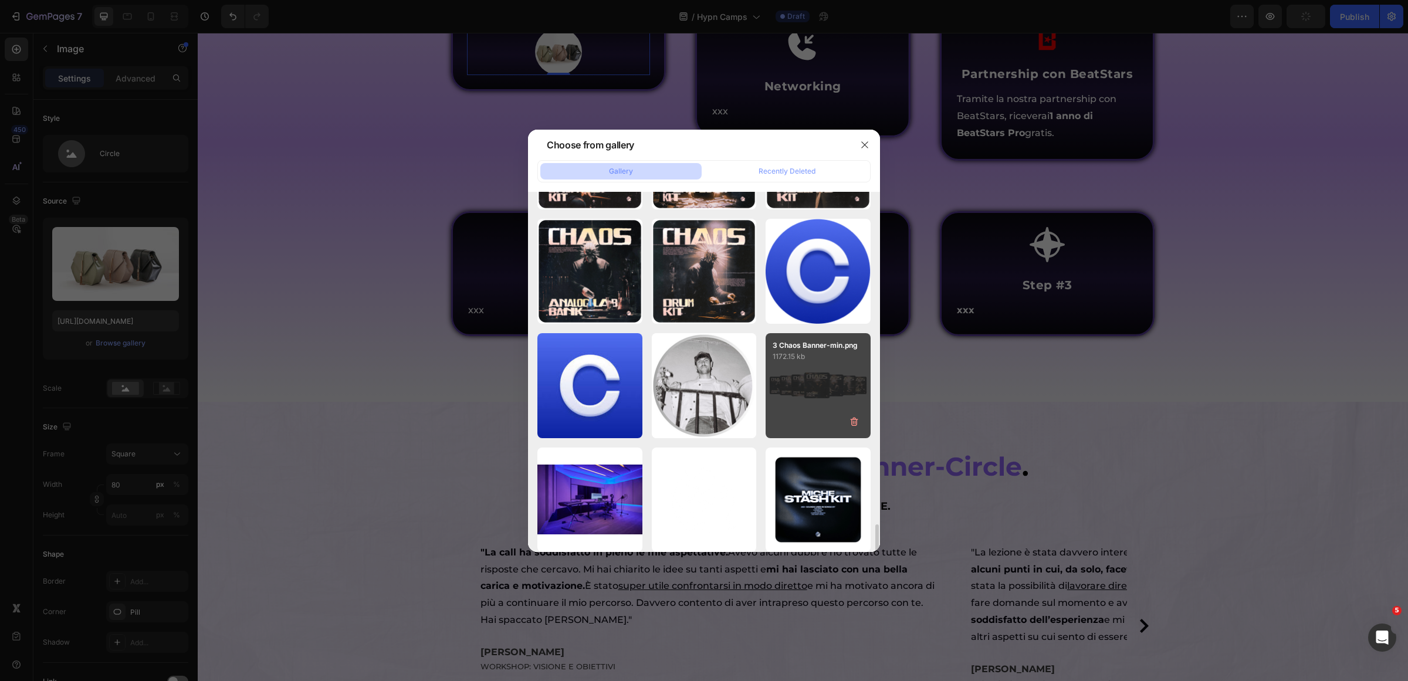
scroll to position [2225, 0]
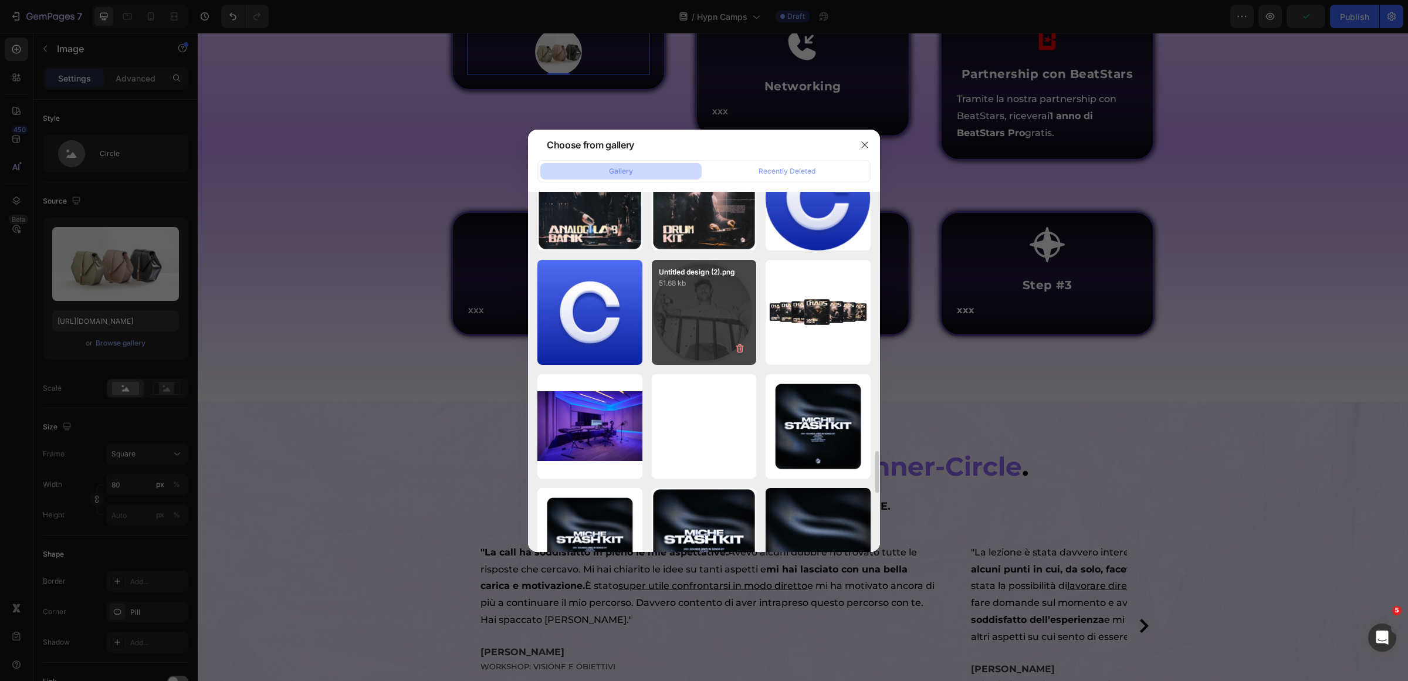
click at [700, 300] on div "Untitled design (2).png 51.68 kb" at bounding box center [704, 312] width 105 height 105
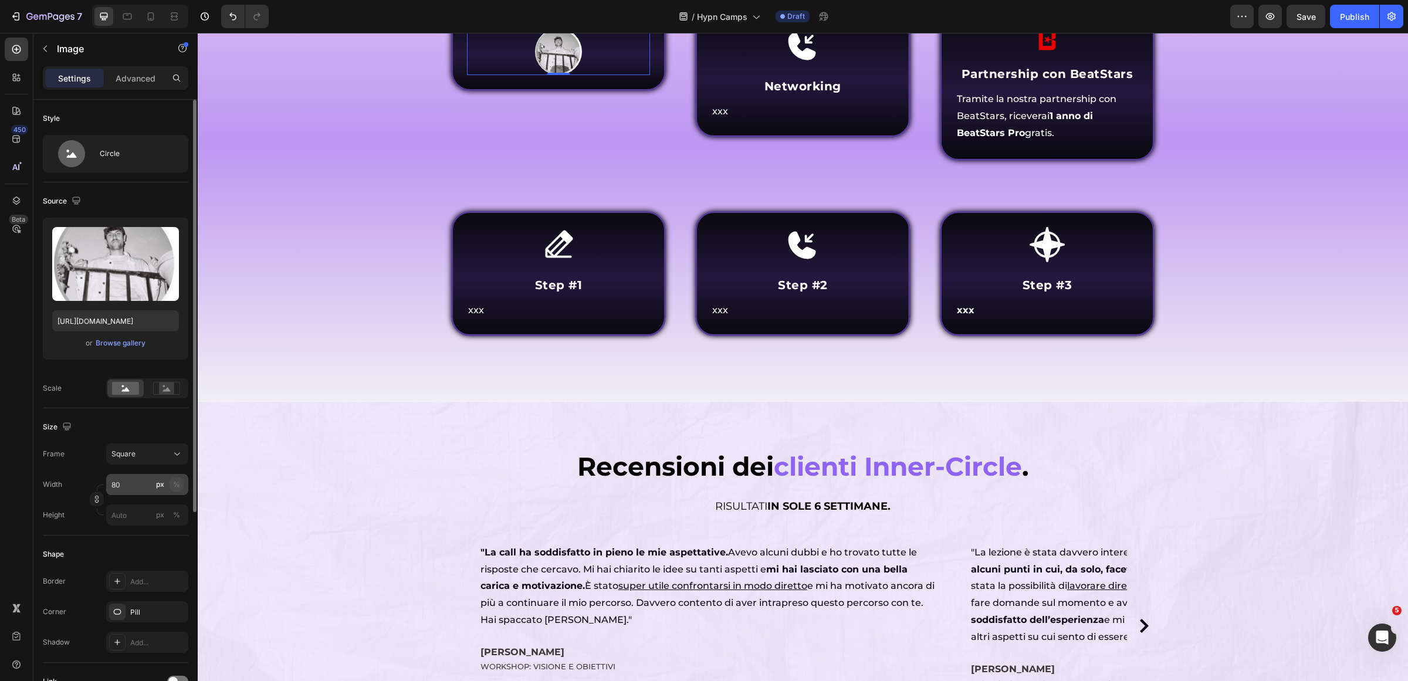
click at [176, 491] on button "%" at bounding box center [177, 485] width 14 height 14
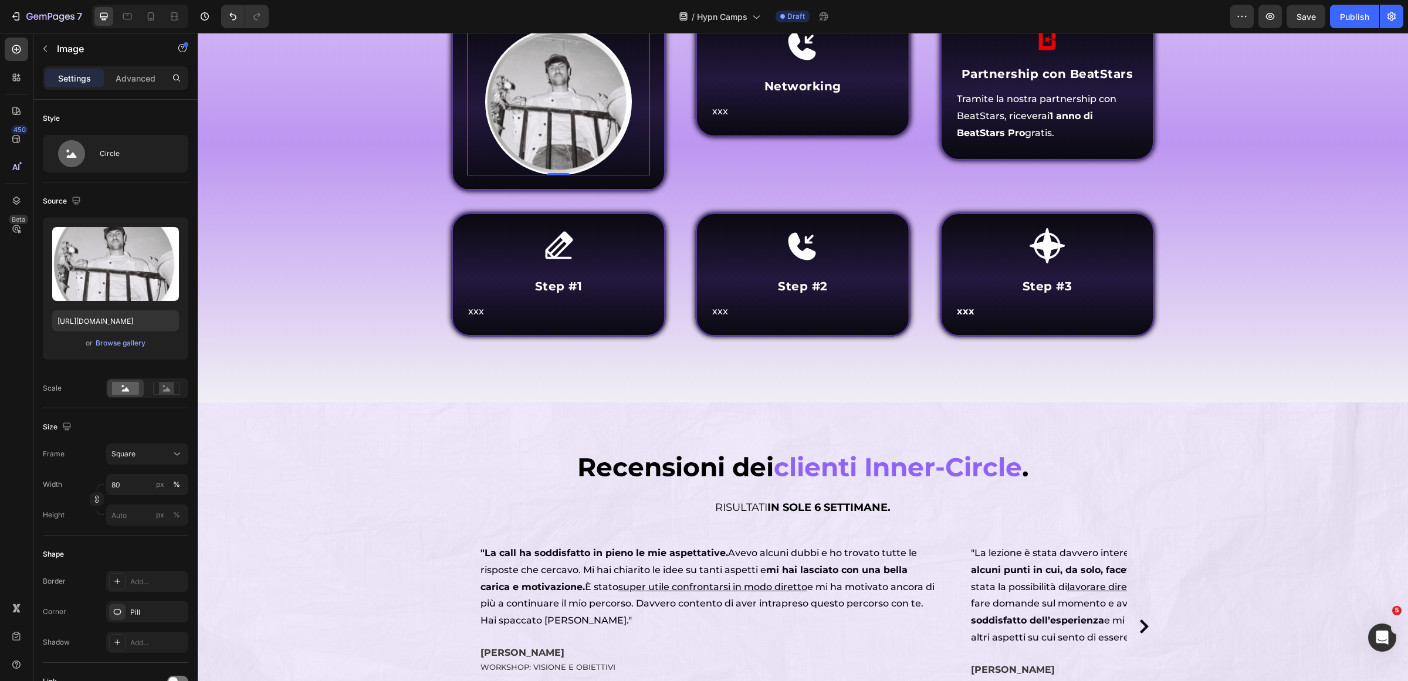
click at [601, 175] on img at bounding box center [558, 101] width 147 height 147
click at [121, 347] on div "Browse gallery" at bounding box center [121, 343] width 50 height 11
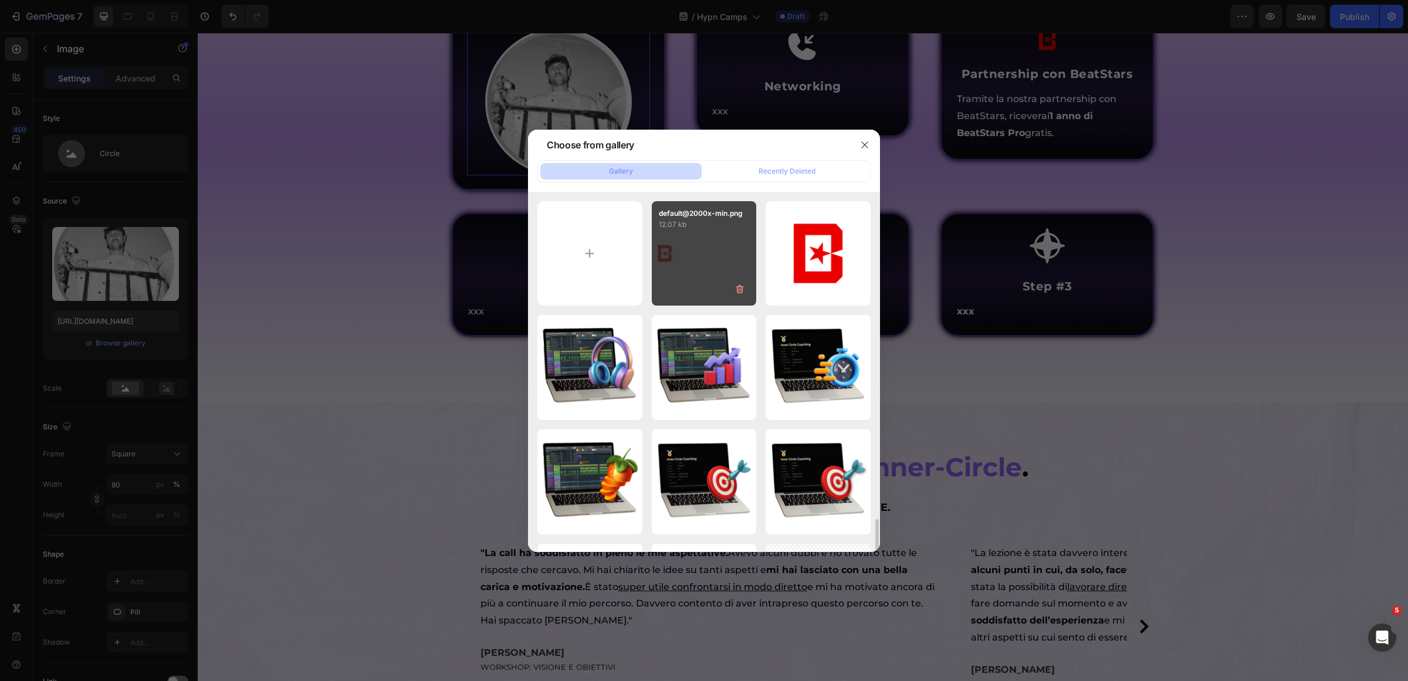
scroll to position [367, 0]
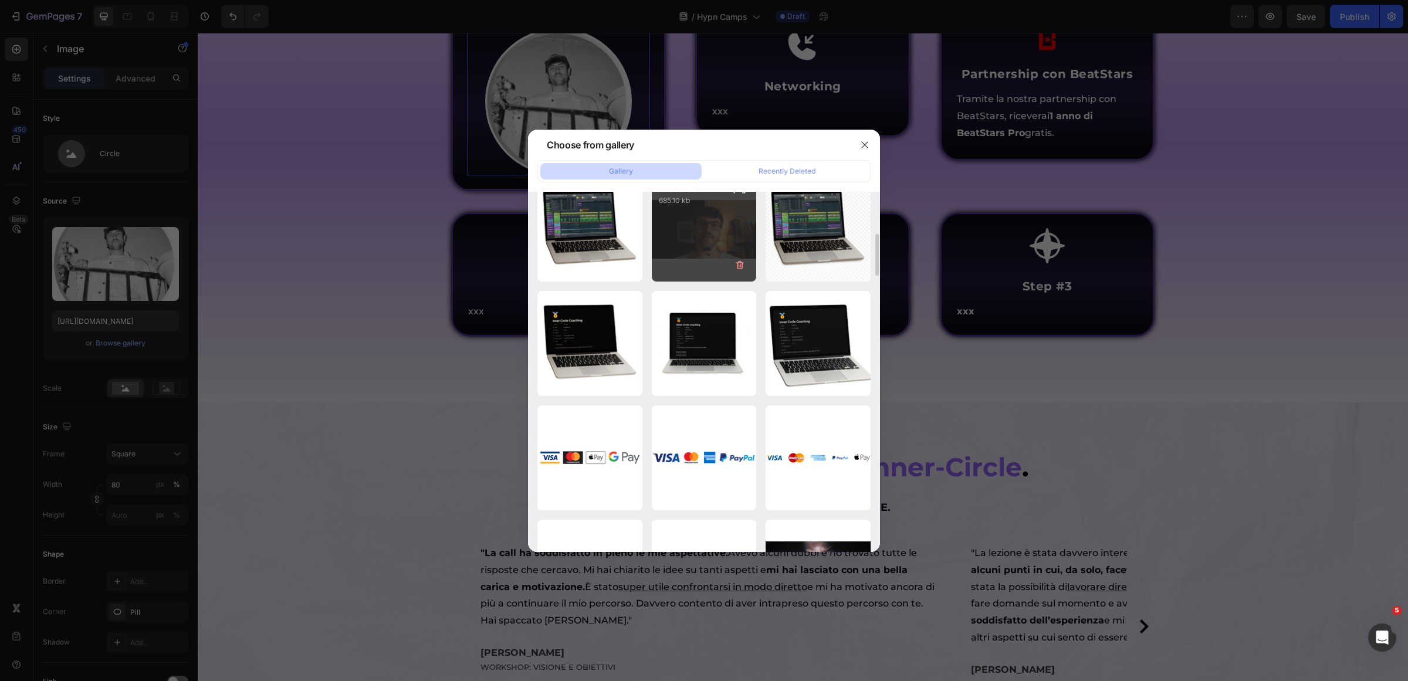
click at [711, 243] on div "Inner Circle 2 TN-min.png 685.10 kb" at bounding box center [704, 229] width 105 height 105
type input "[URL][DOMAIN_NAME]"
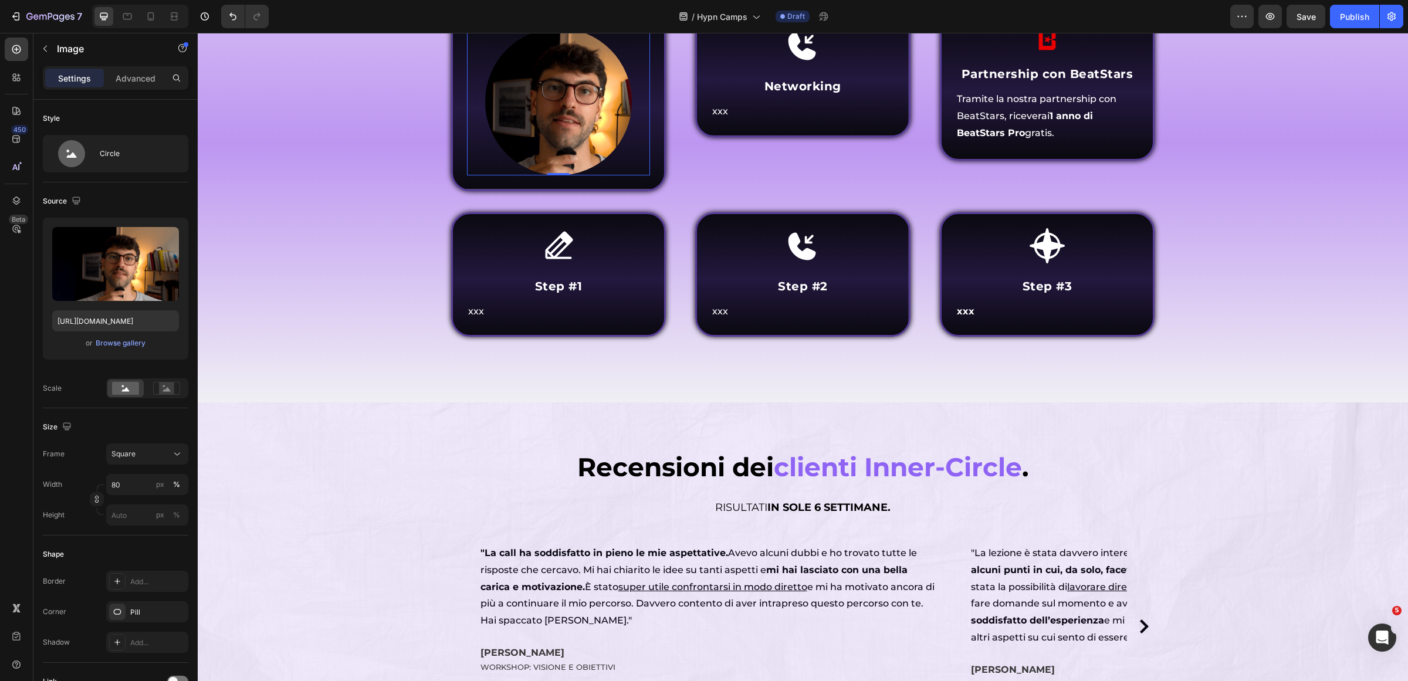
click at [695, 191] on div "Icon Networking Heading xxx Text Block Row" at bounding box center [802, 101] width 215 height 178
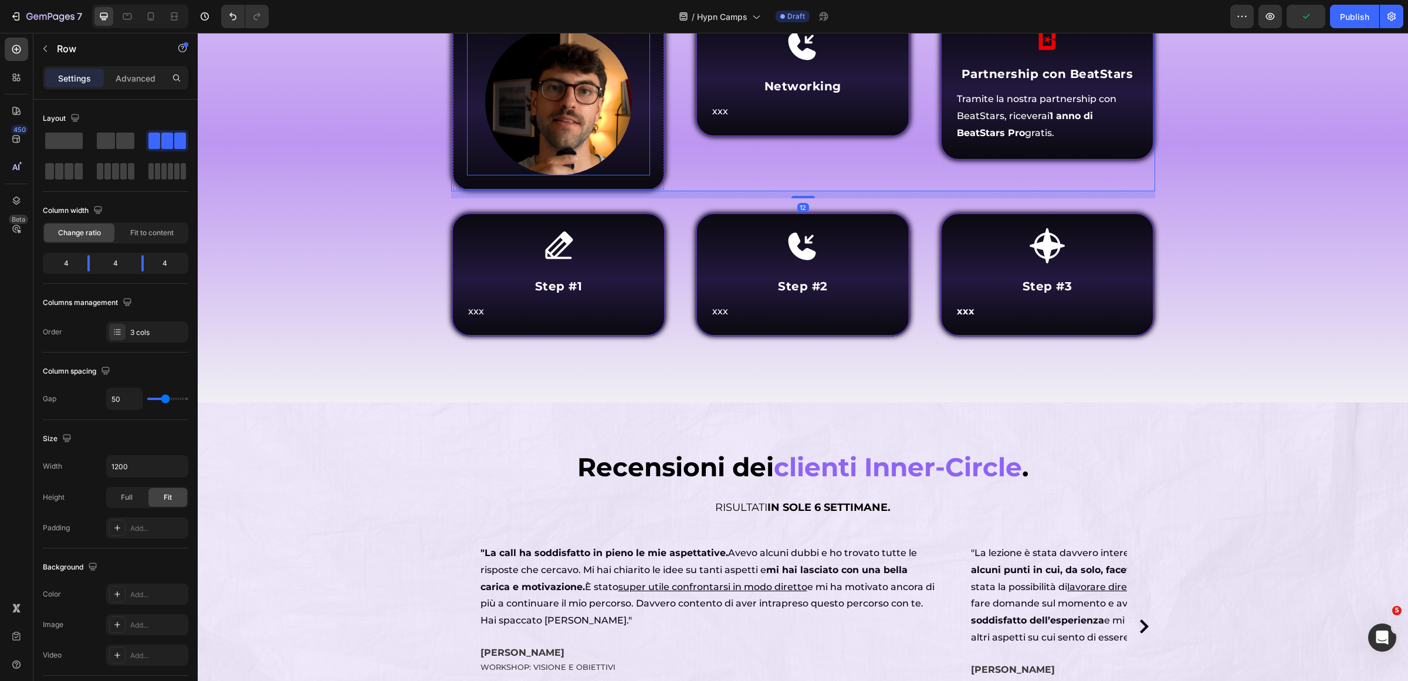
click at [568, 175] on img at bounding box center [558, 101] width 147 height 147
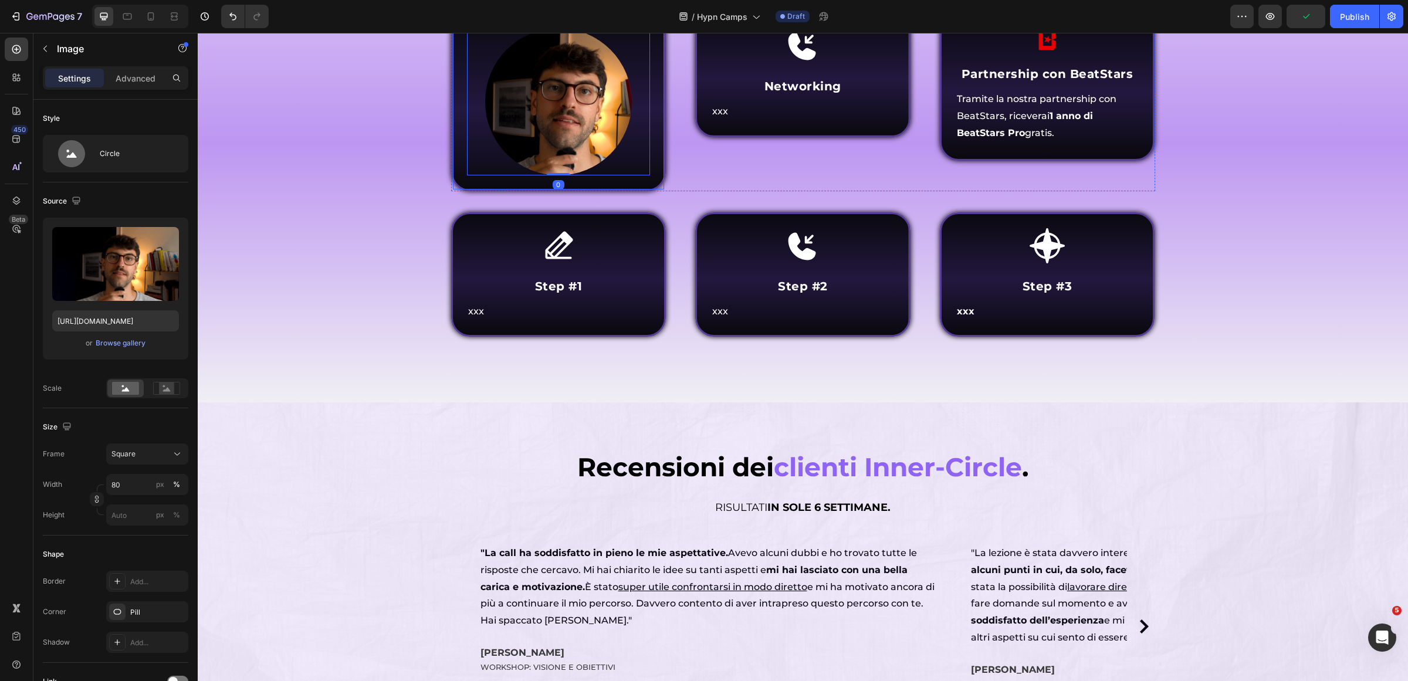
click at [657, 191] on div "Image 0 Row" at bounding box center [558, 101] width 215 height 178
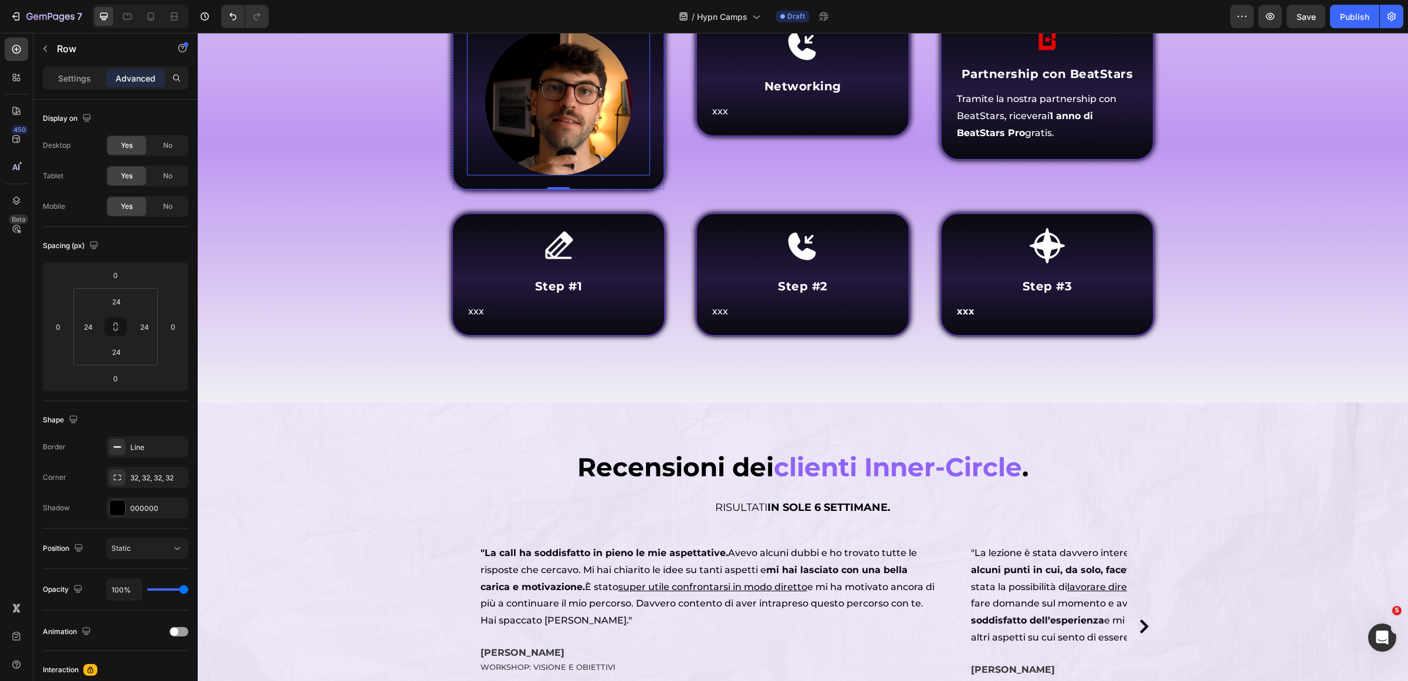
click at [609, 175] on img at bounding box center [558, 101] width 147 height 147
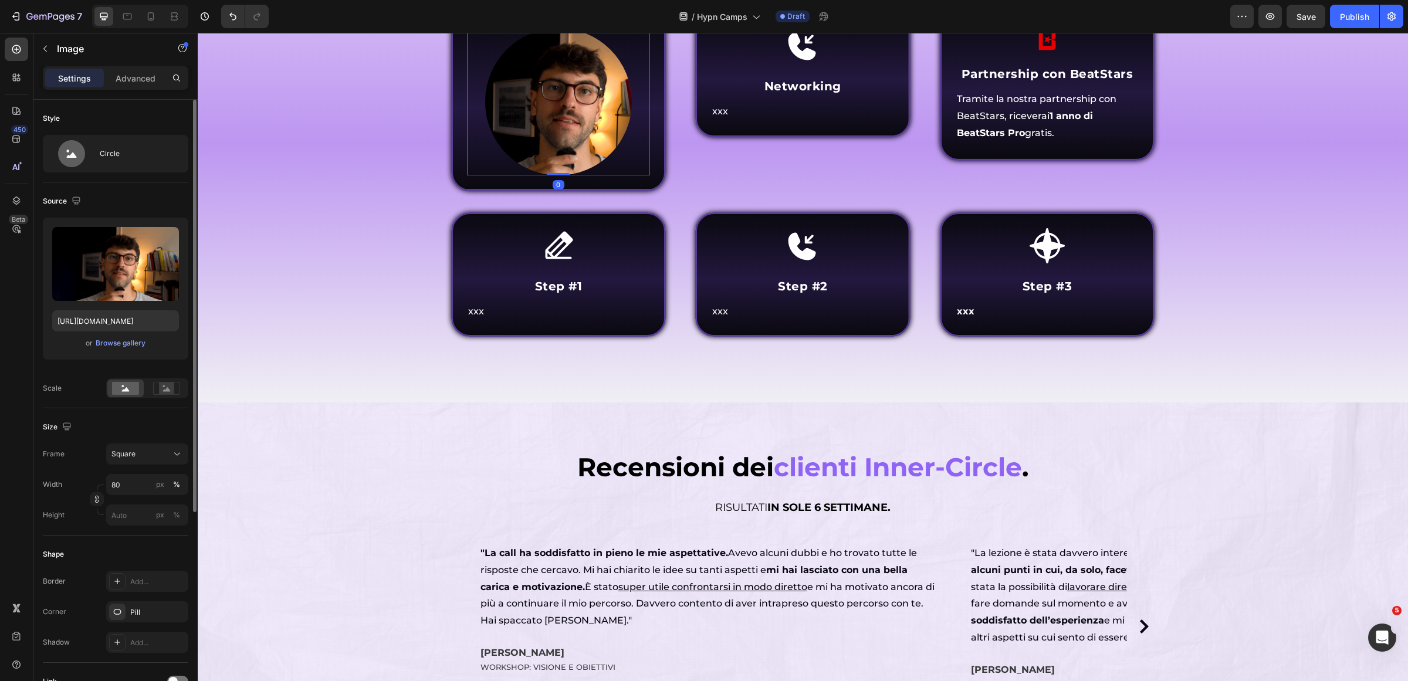
scroll to position [147, 0]
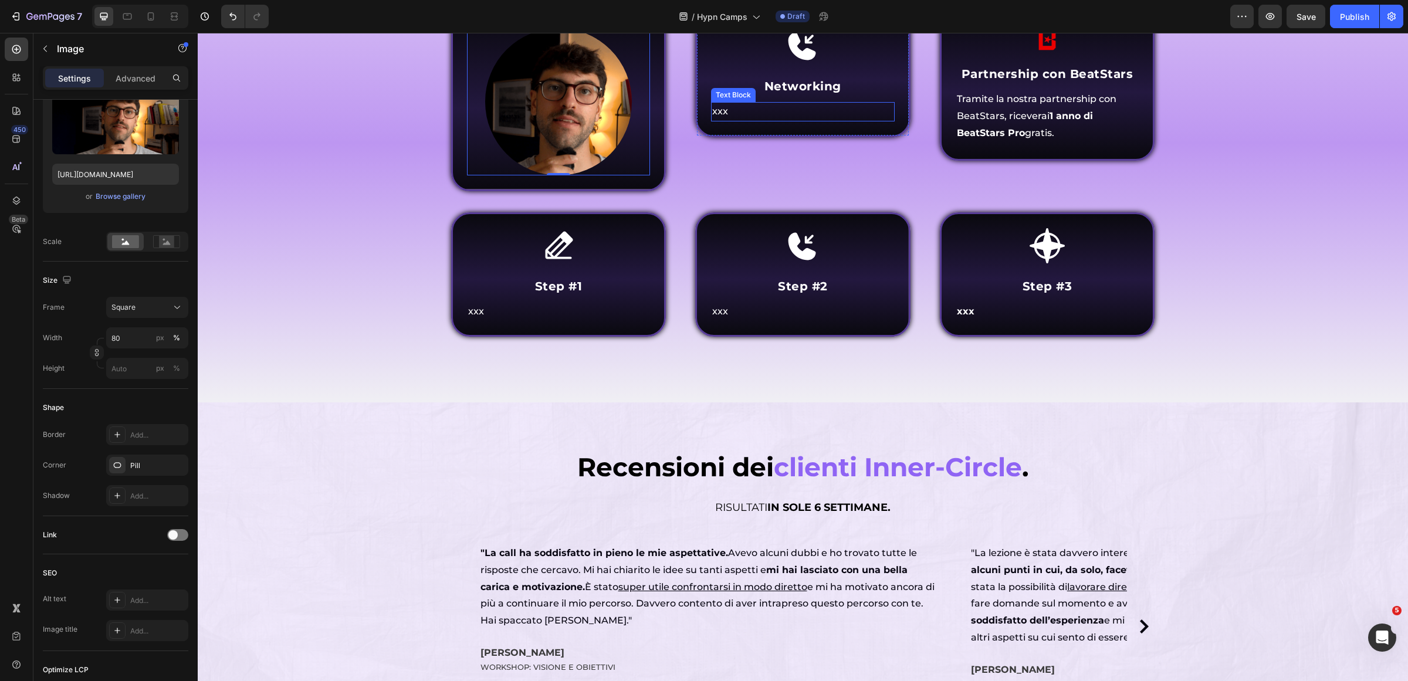
click at [785, 120] on p "xxx" at bounding box center [802, 111] width 181 height 17
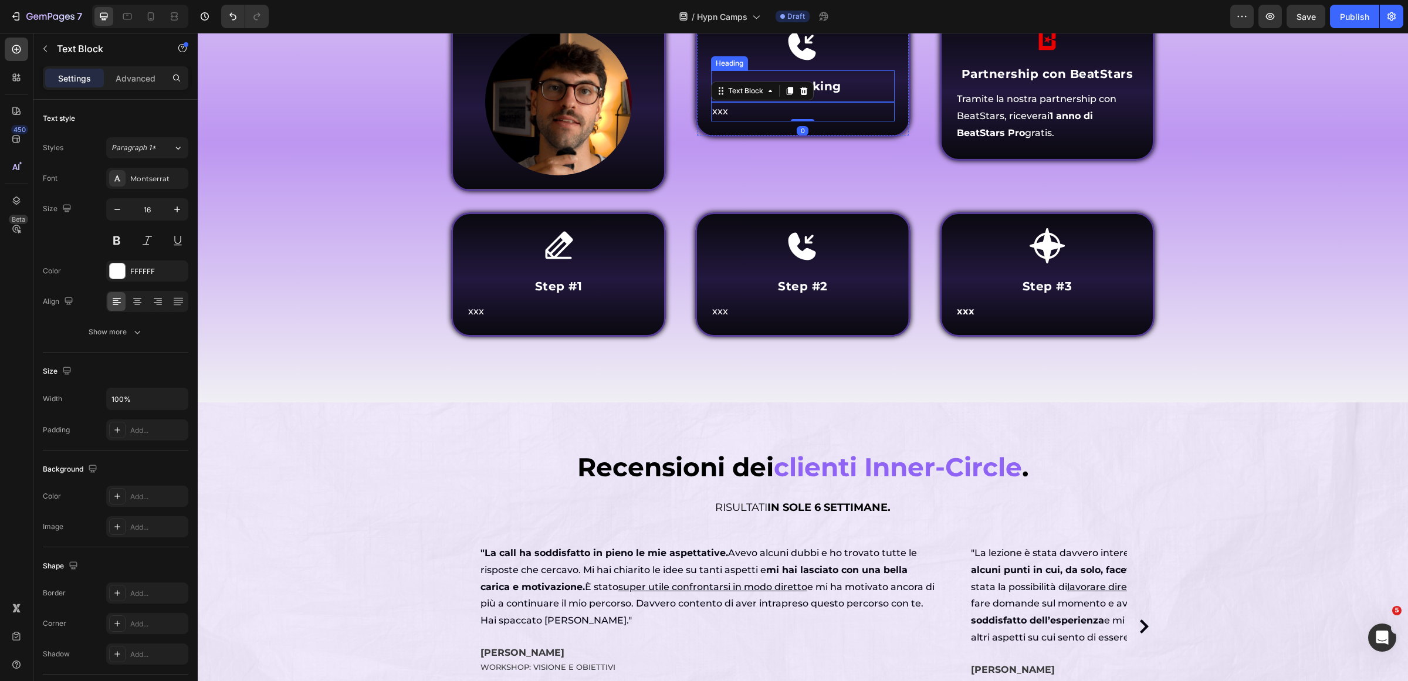
click at [828, 93] on strong "Networking" at bounding box center [803, 86] width 77 height 14
click at [751, 137] on div "Icon Networking Heading 0 xxx Text Block Row" at bounding box center [802, 74] width 215 height 125
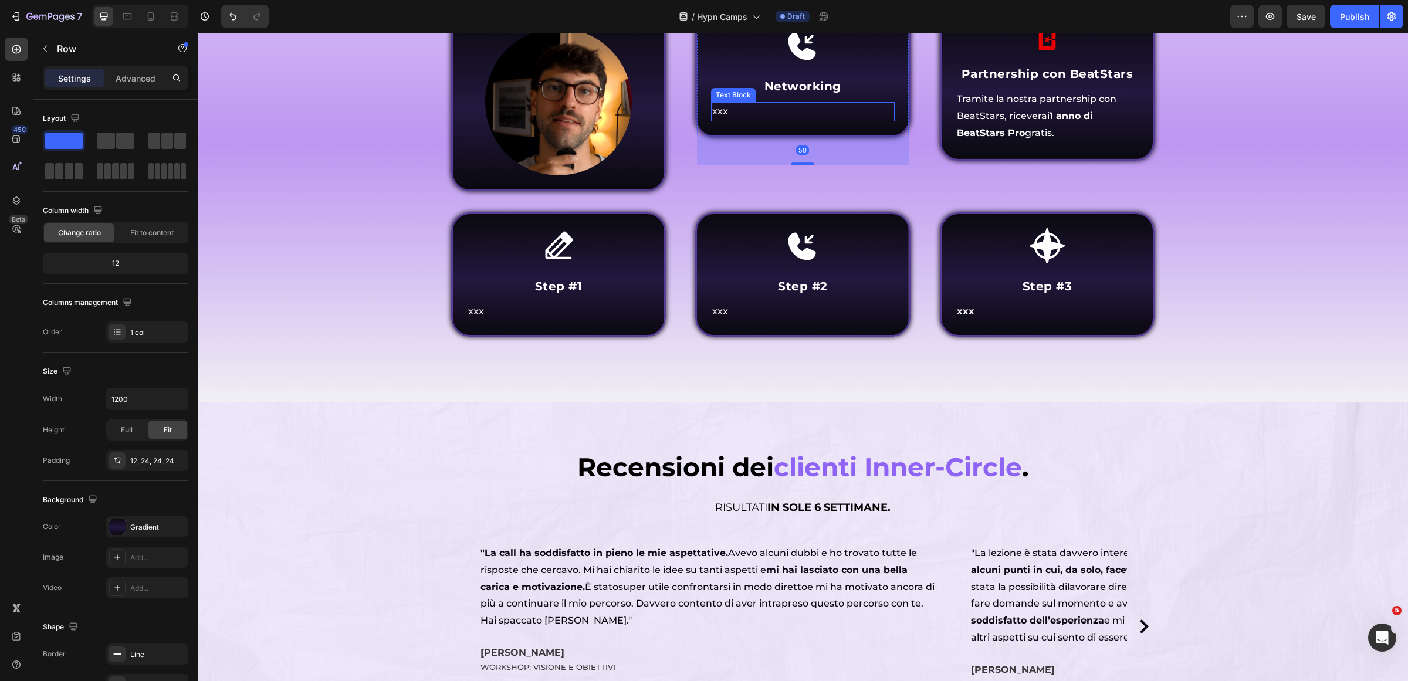
click at [749, 120] on p "xxx" at bounding box center [802, 111] width 181 height 17
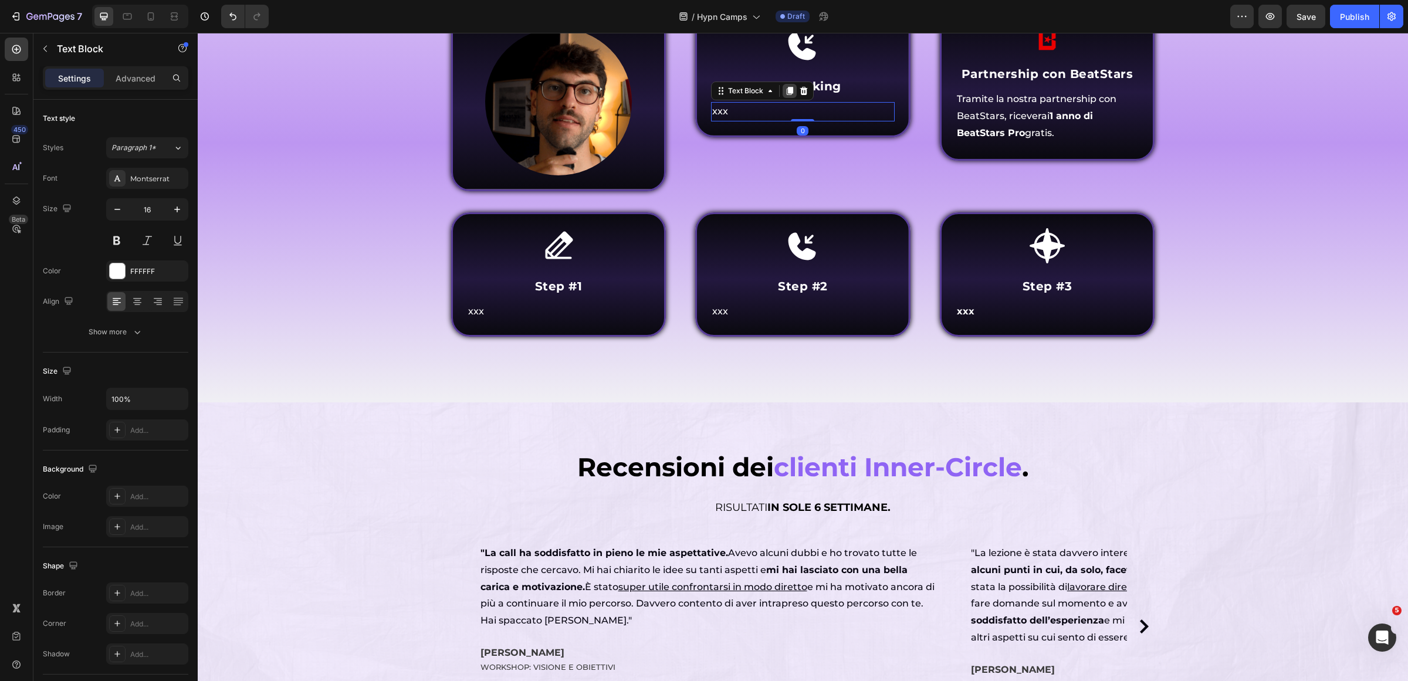
click at [787, 96] on icon at bounding box center [790, 91] width 6 height 8
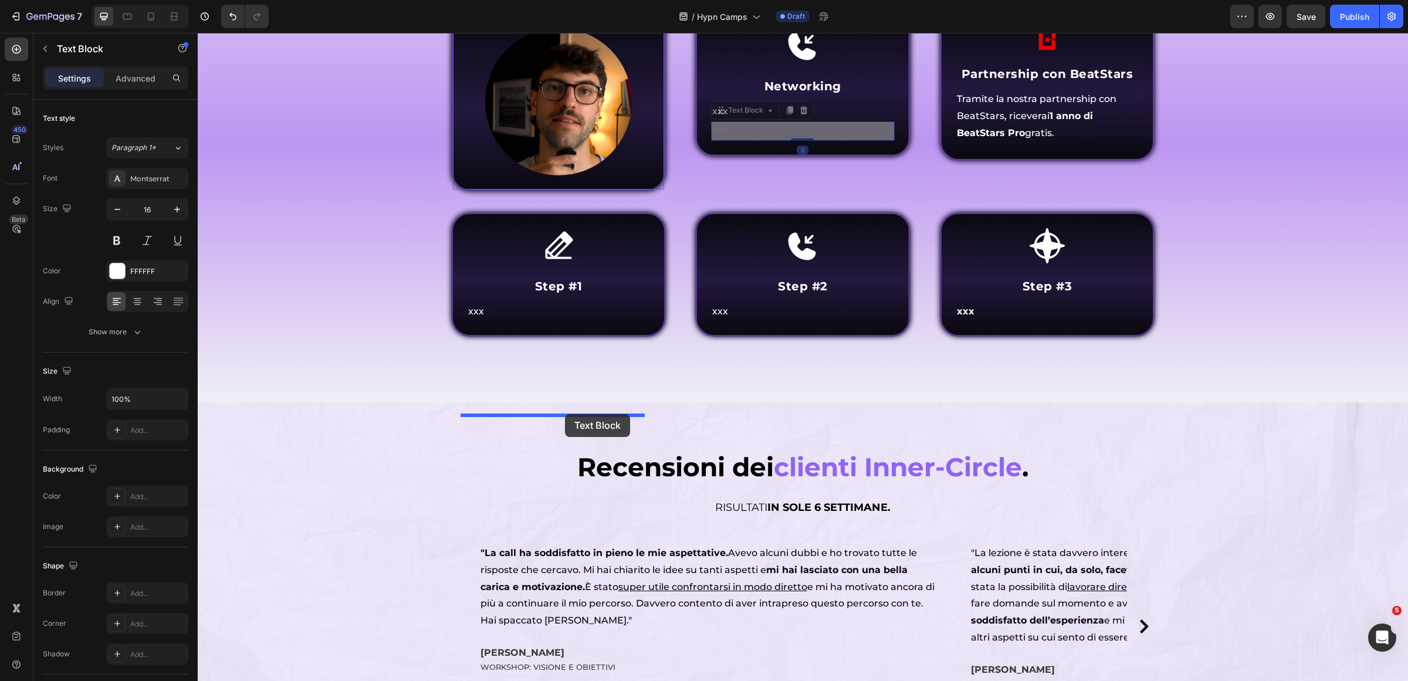
drag, startPoint x: 663, startPoint y: 380, endPoint x: 565, endPoint y: 414, distance: 103.9
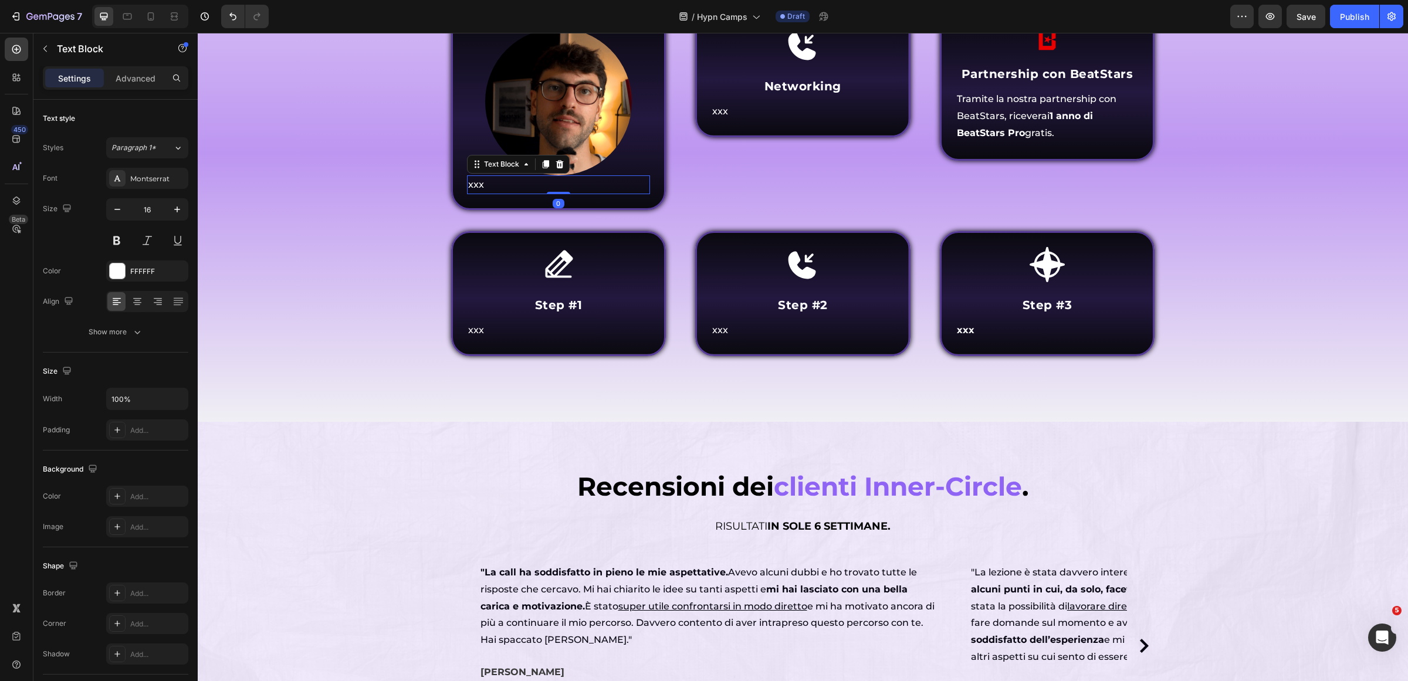
click at [512, 194] on p "xxx" at bounding box center [558, 185] width 181 height 17
click at [513, 194] on p "xxx" at bounding box center [558, 185] width 181 height 17
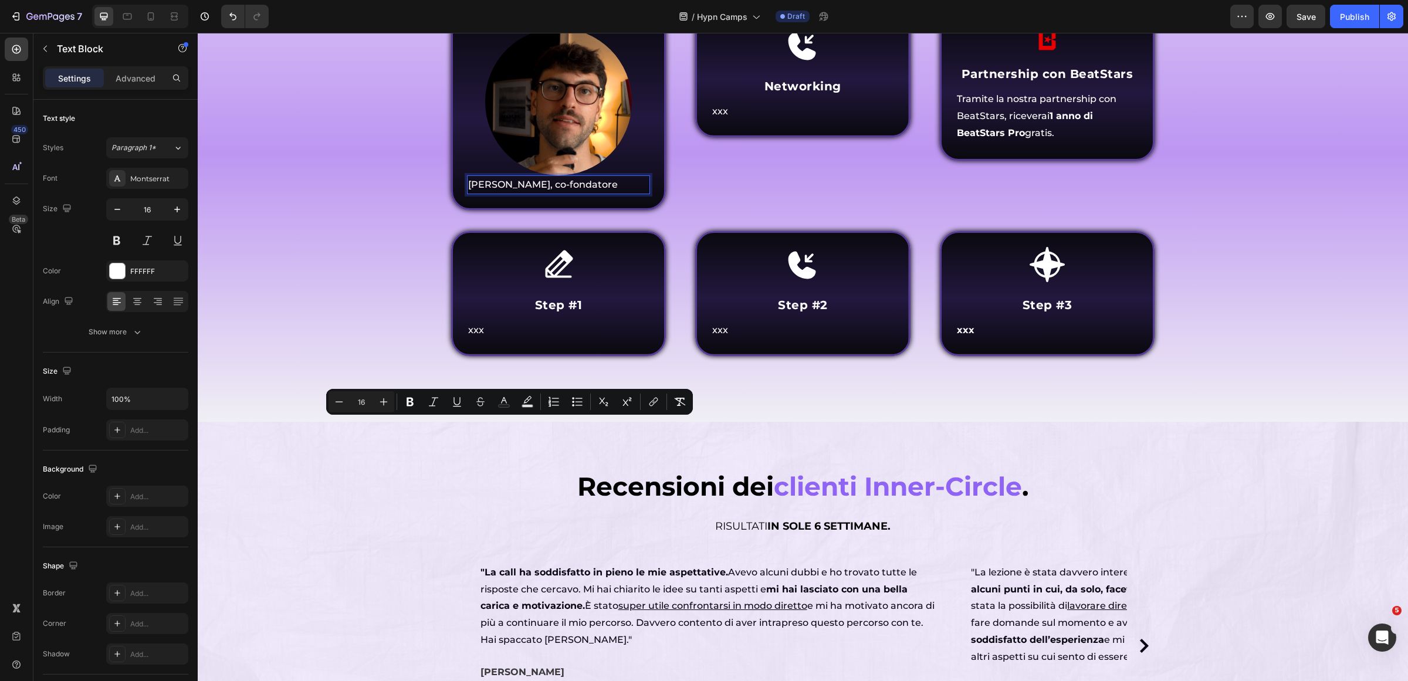
click at [550, 190] on span "Lenny, co-fondatore" at bounding box center [543, 184] width 150 height 11
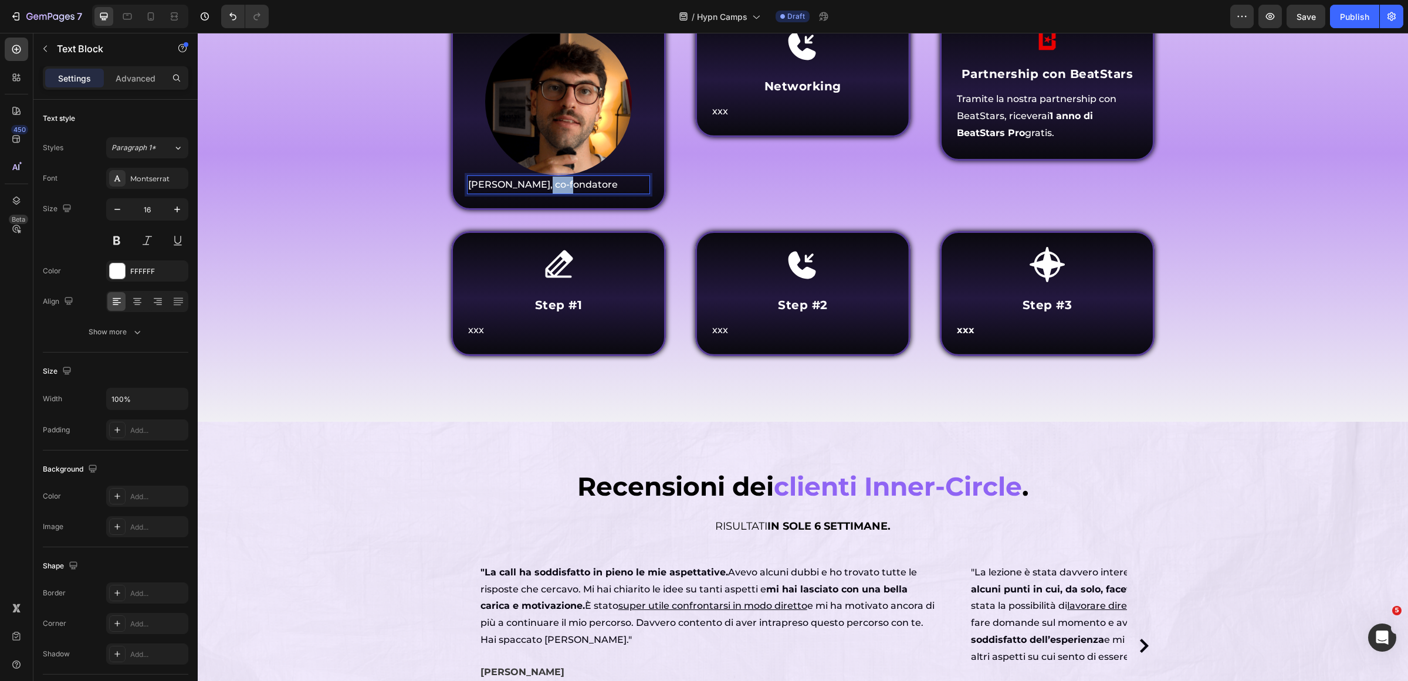
drag, startPoint x: 534, startPoint y: 426, endPoint x: 596, endPoint y: 426, distance: 61.6
click at [596, 194] on p "Lenny, co-fondatore" at bounding box center [558, 185] width 181 height 17
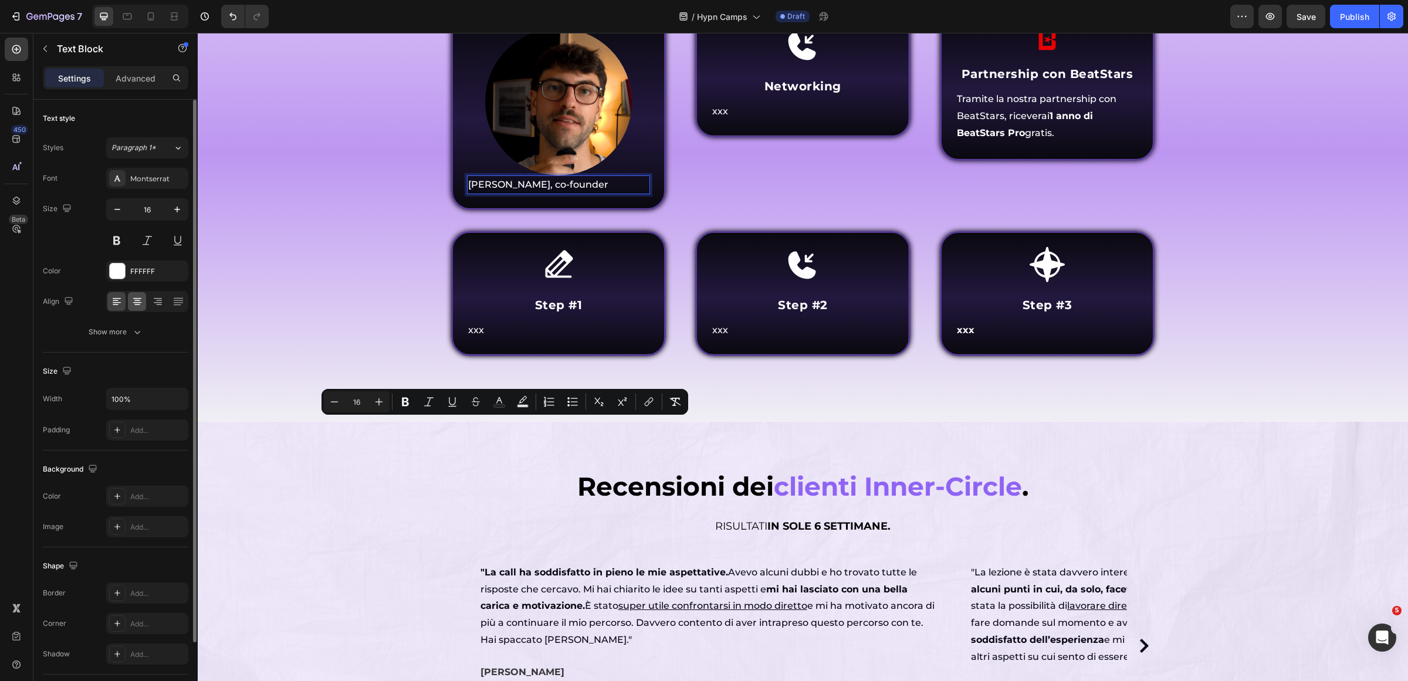
click at [137, 307] on icon at bounding box center [137, 302] width 12 height 12
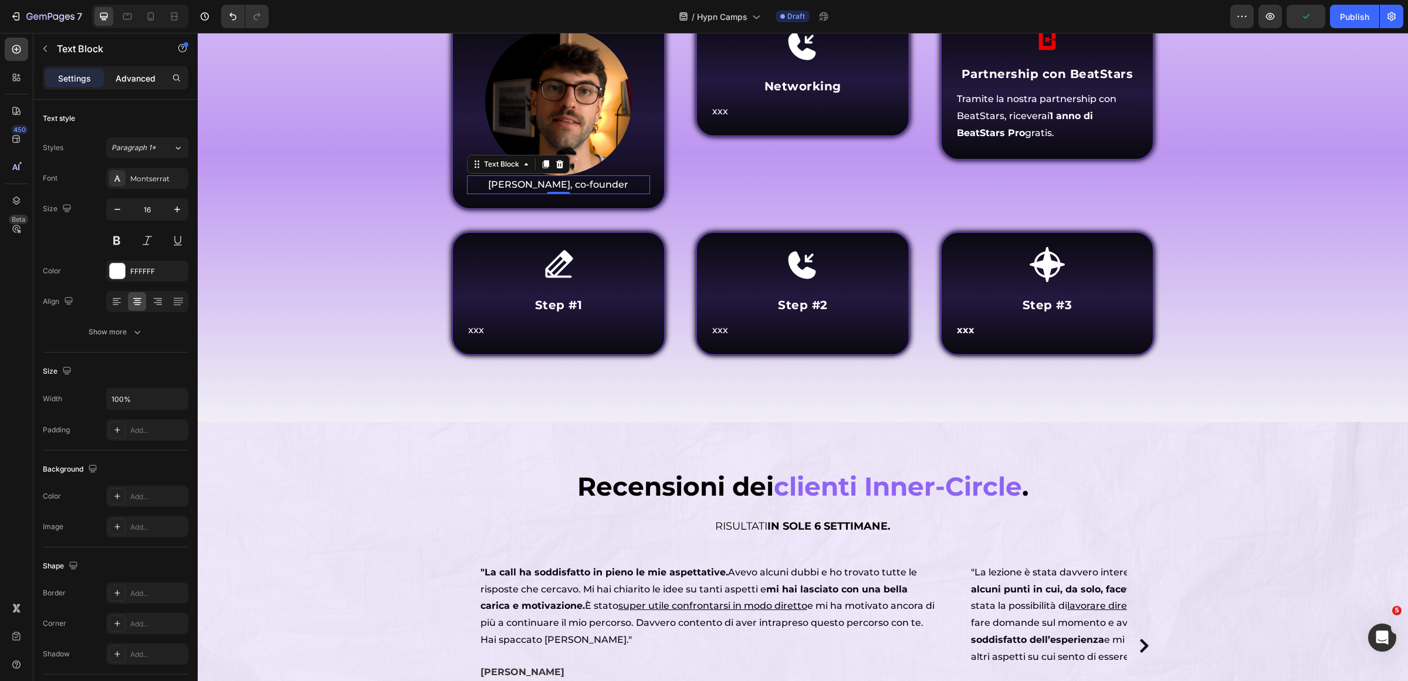
click at [142, 80] on p "Advanced" at bounding box center [136, 78] width 40 height 12
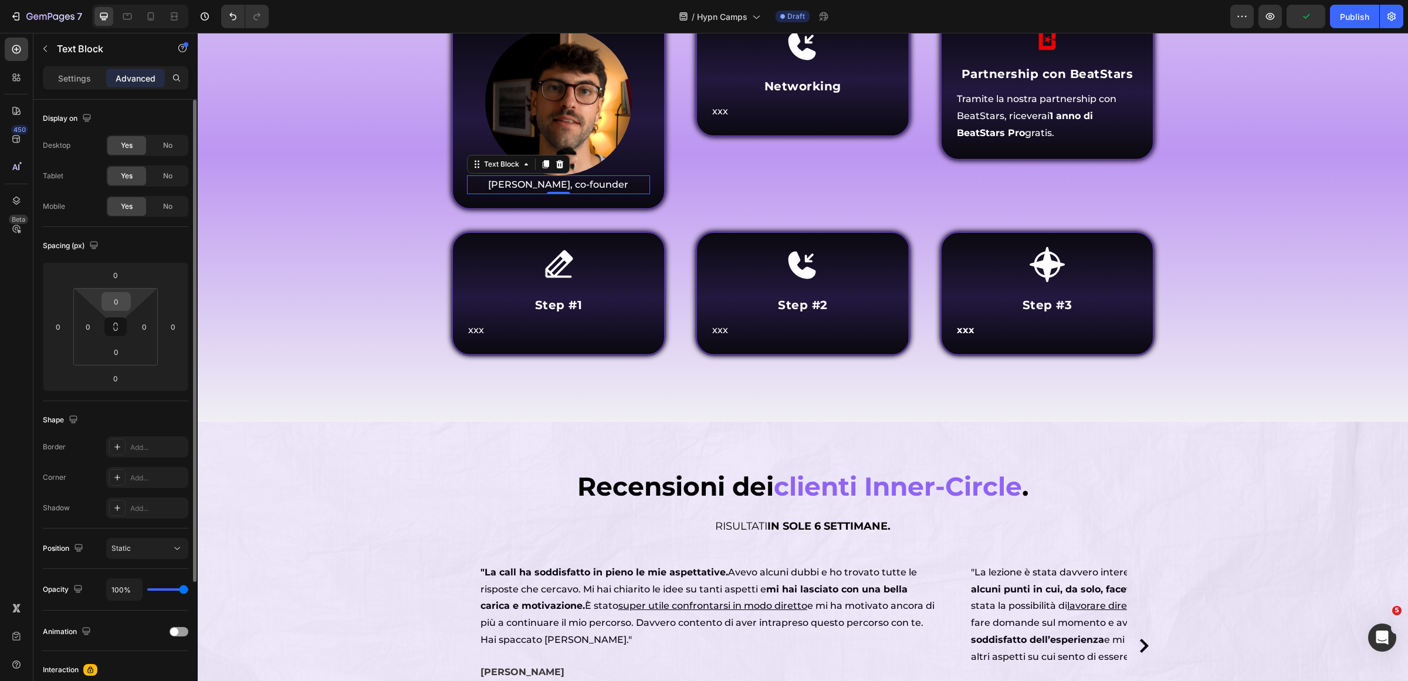
click at [126, 298] on input "0" at bounding box center [115, 302] width 23 height 18
type input "12"
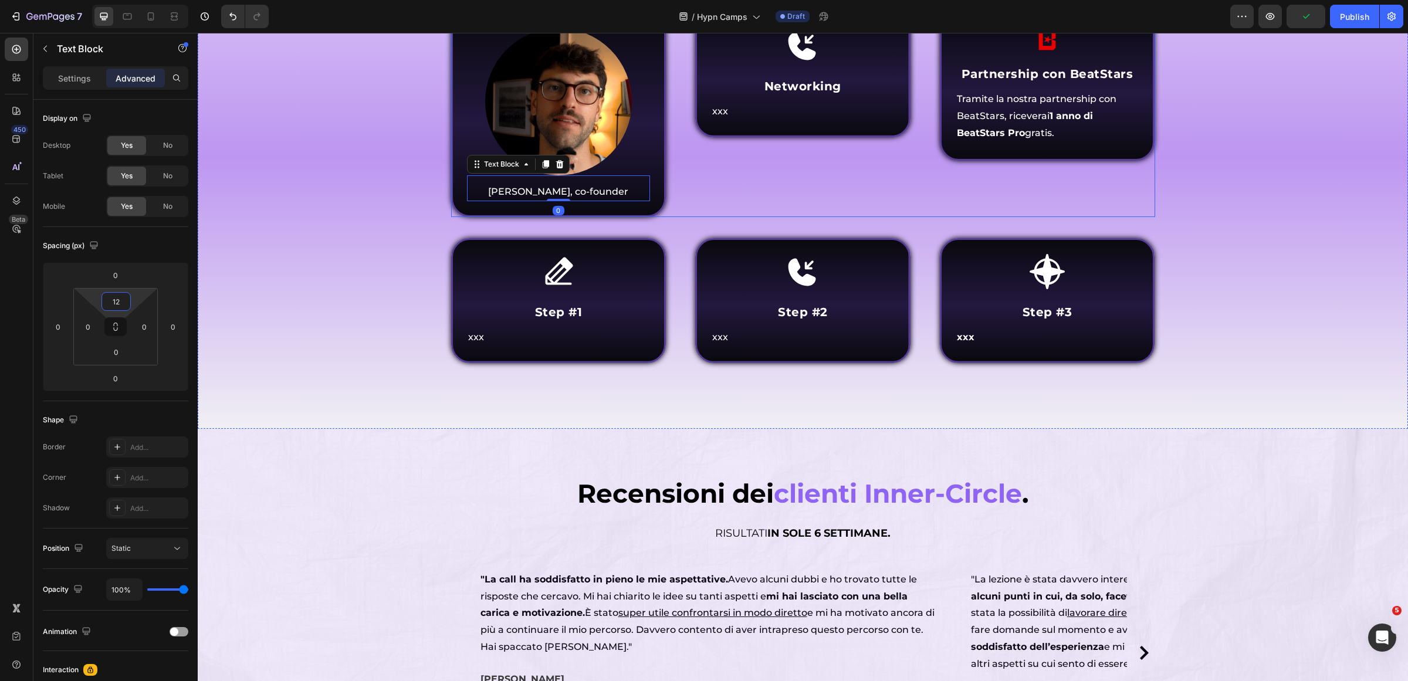
click at [799, 217] on div "Icon Networking Heading xxx Text Block Row" at bounding box center [802, 114] width 215 height 205
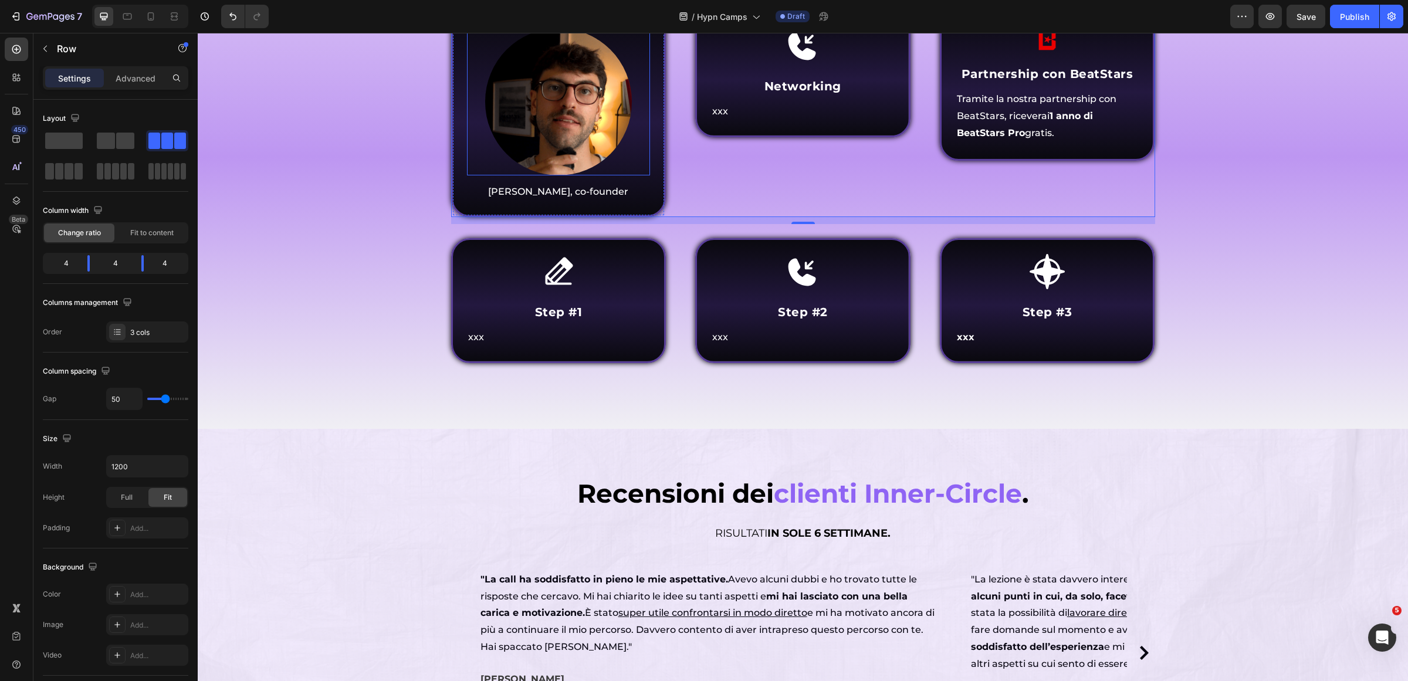
click at [591, 175] on img at bounding box center [558, 101] width 147 height 147
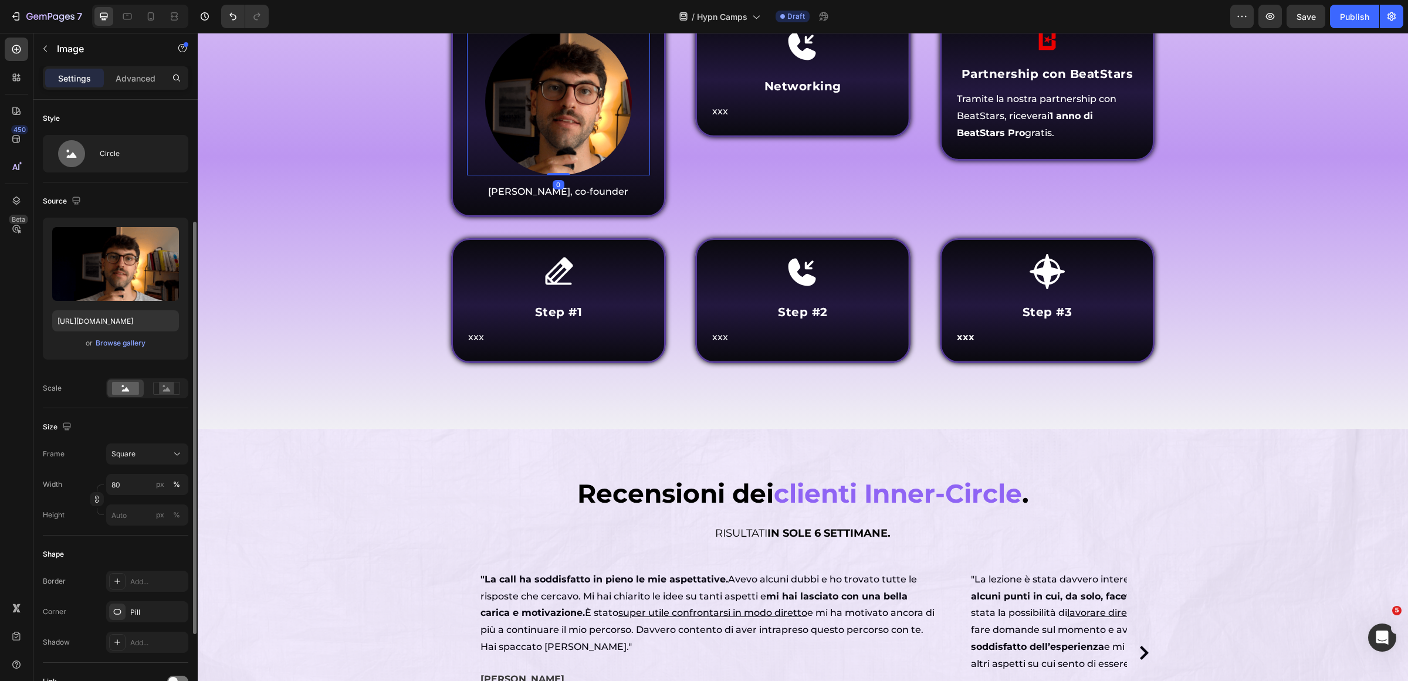
scroll to position [220, 0]
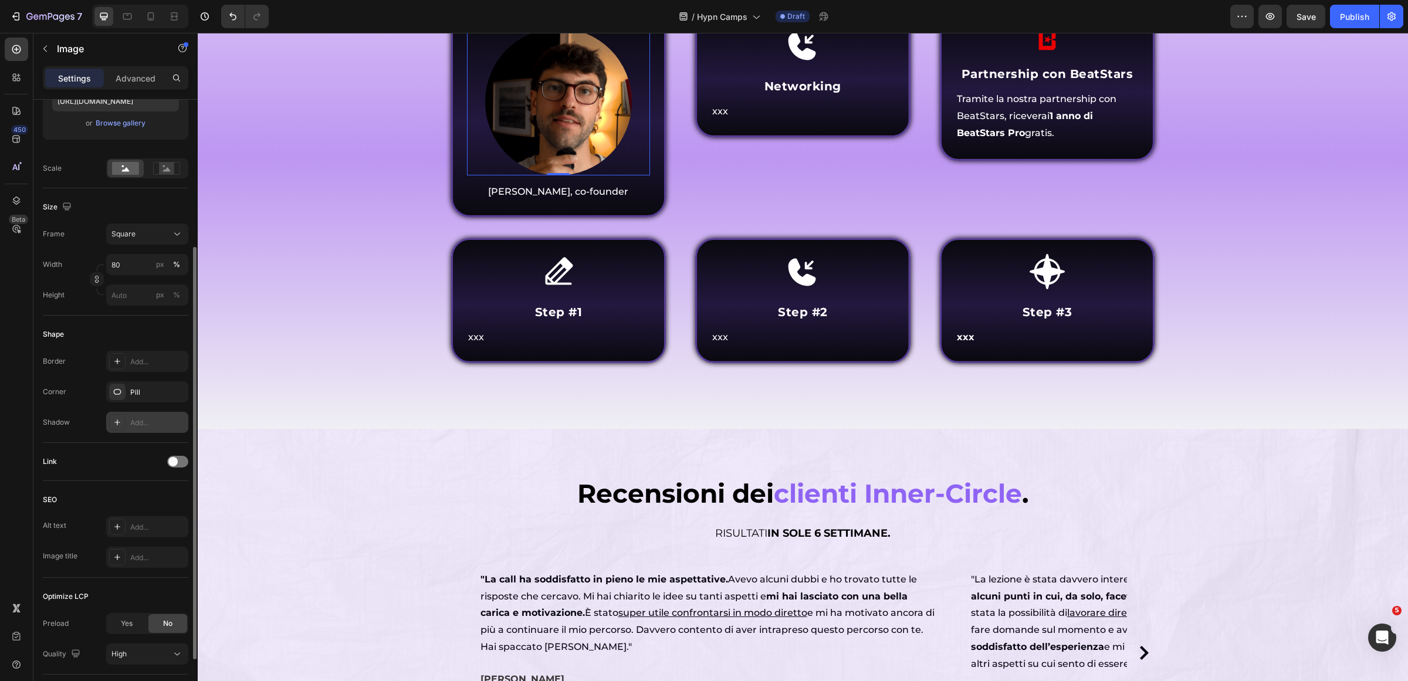
click at [124, 424] on div at bounding box center [117, 422] width 16 height 16
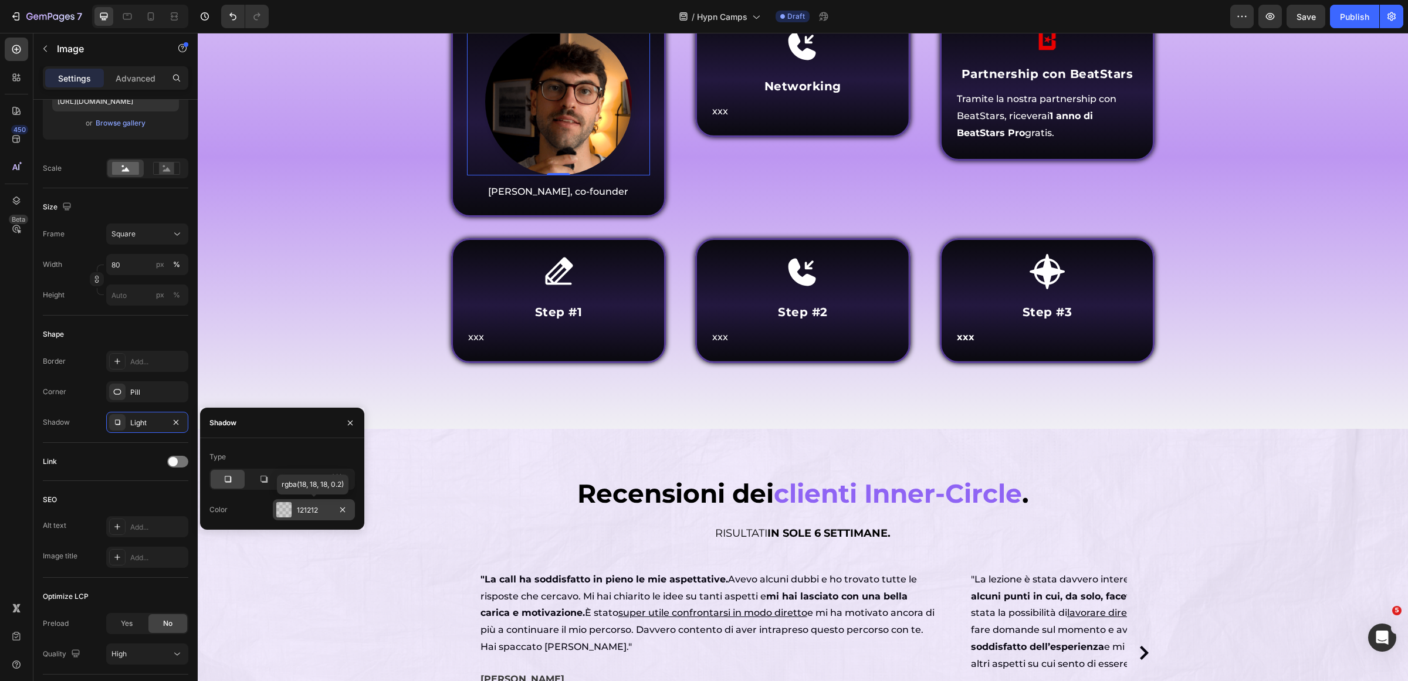
click at [309, 506] on div "121212" at bounding box center [314, 510] width 34 height 11
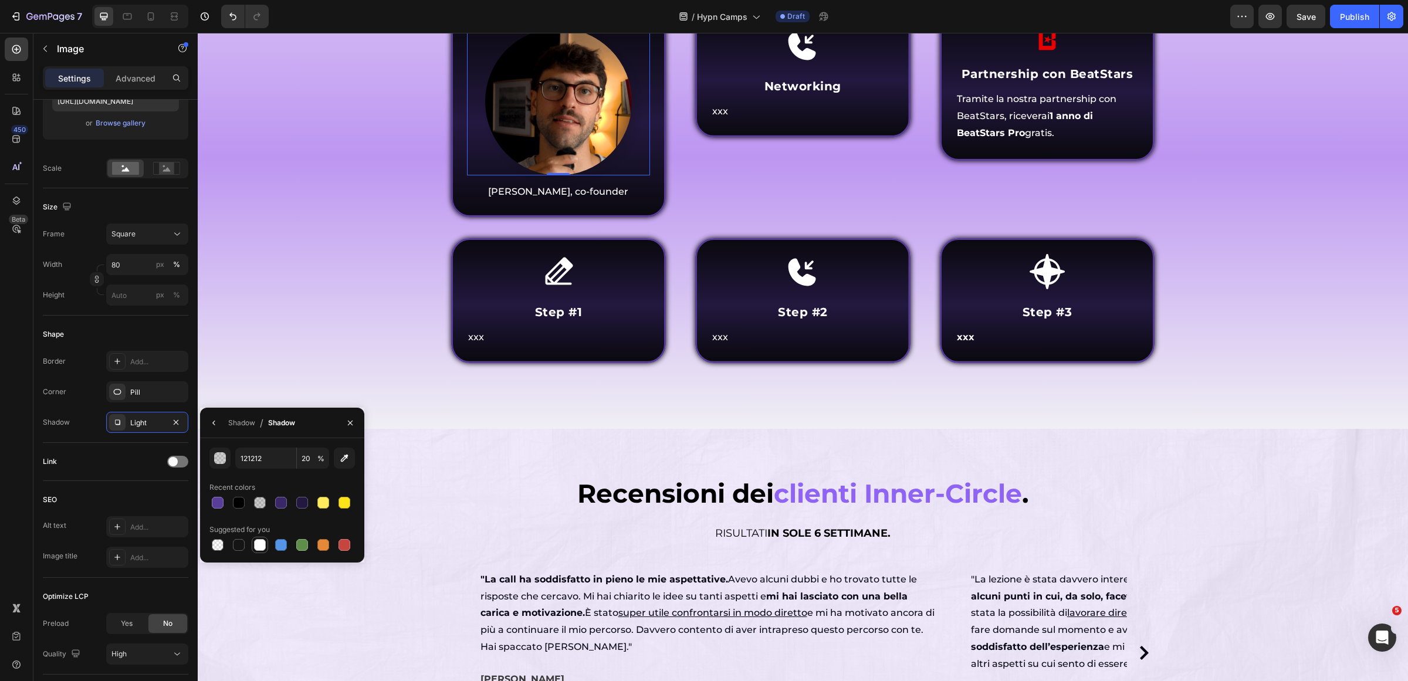
click at [259, 547] on div at bounding box center [260, 545] width 12 height 12
type input "FFFFFF"
type input "100"
click at [207, 424] on button "button" at bounding box center [214, 423] width 19 height 19
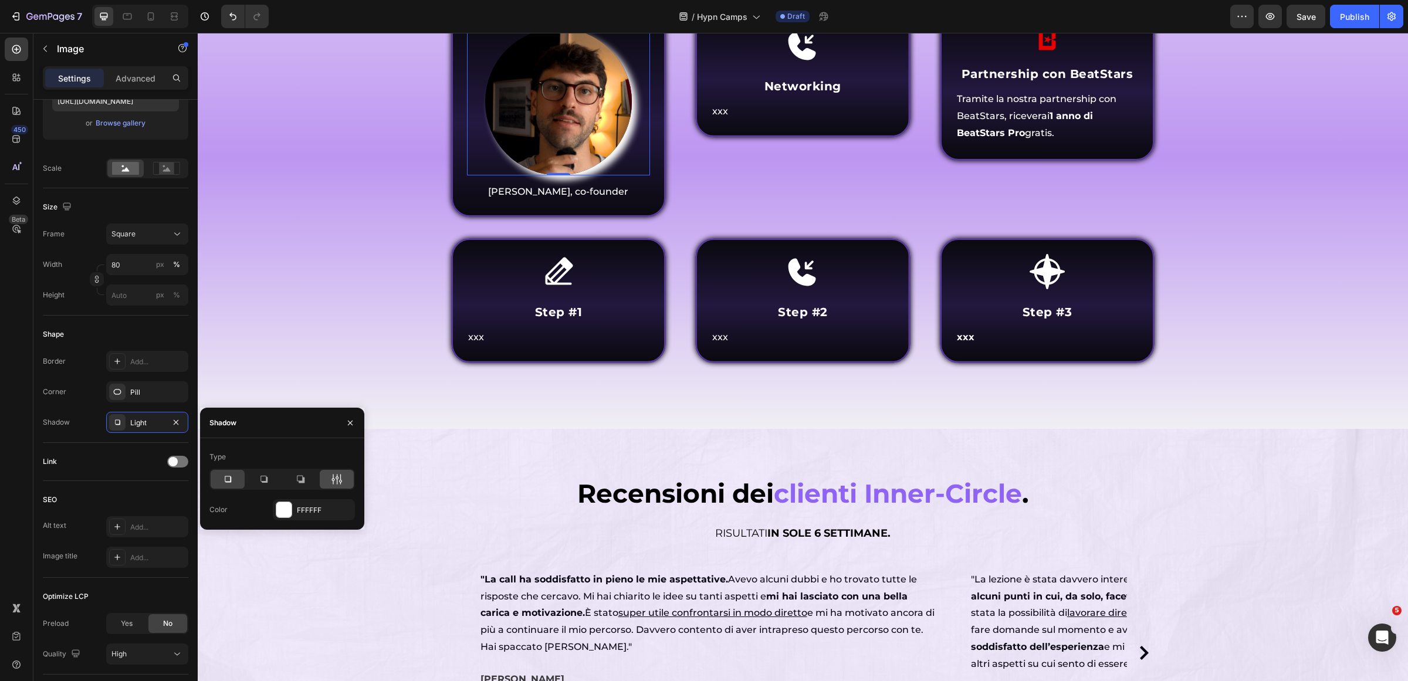
click at [335, 474] on icon at bounding box center [337, 479] width 12 height 12
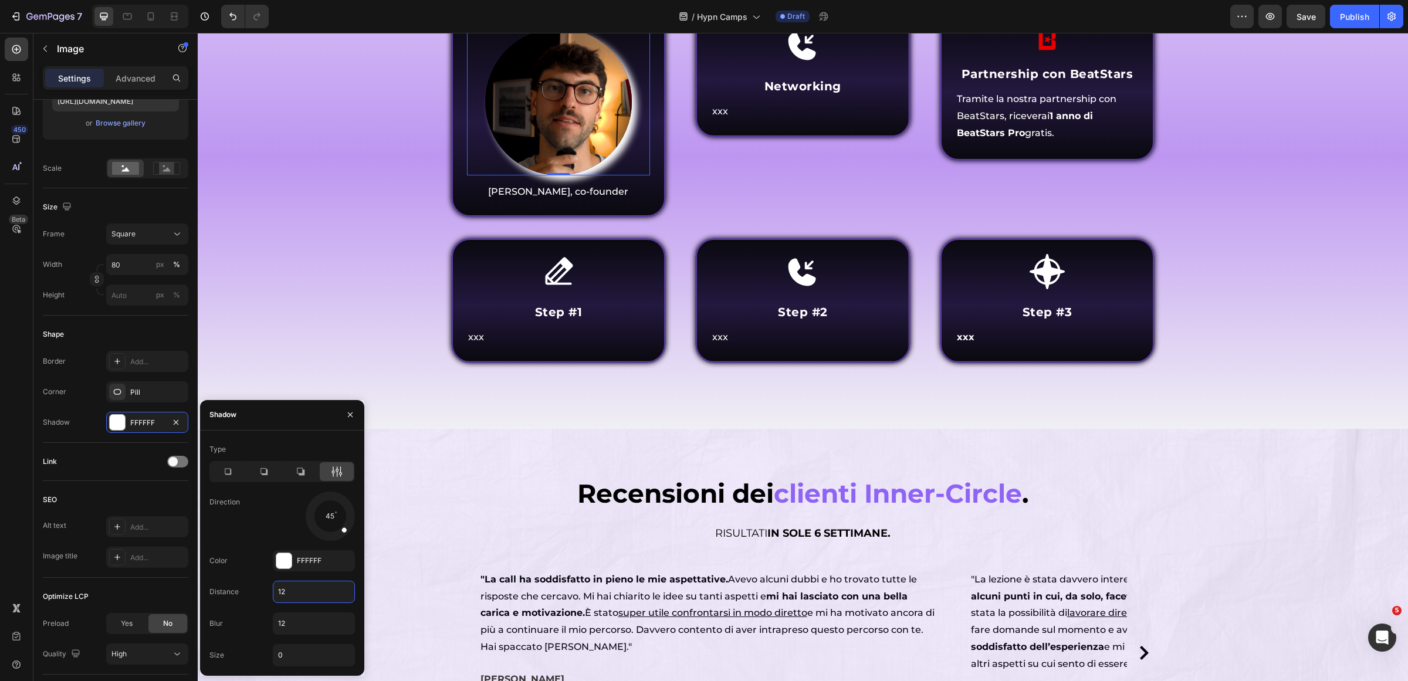
click at [319, 594] on input "12" at bounding box center [313, 591] width 81 height 21
type input "0"
click at [312, 622] on input "12" at bounding box center [313, 623] width 81 height 21
type input "20"
click at [299, 659] on input "0" at bounding box center [313, 655] width 81 height 21
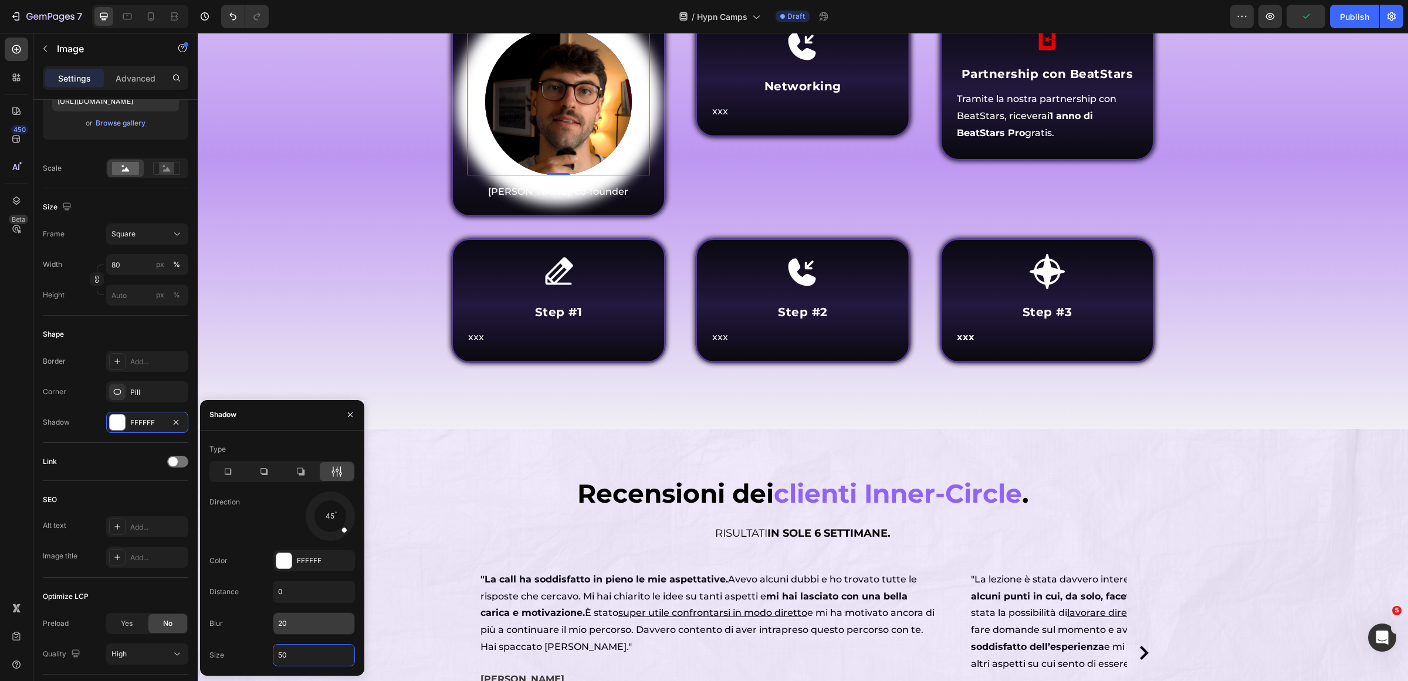
type input "50"
click at [306, 623] on input "20" at bounding box center [313, 623] width 81 height 21
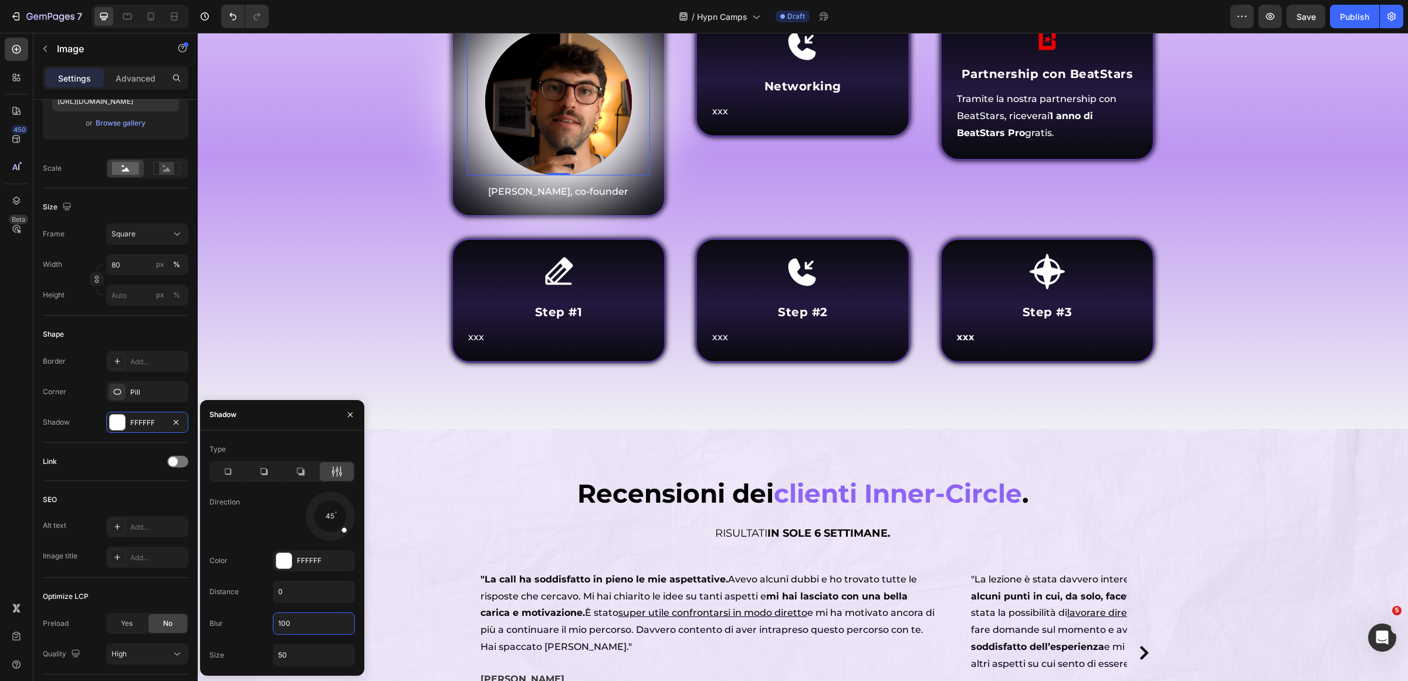
type input "100"
click at [306, 671] on div "Type Direction 45 Color FFFFFF Distance 0 Blur 100 Size 50" at bounding box center [282, 553] width 164 height 245
click at [322, 650] on input "50" at bounding box center [313, 655] width 81 height 21
type input "10"
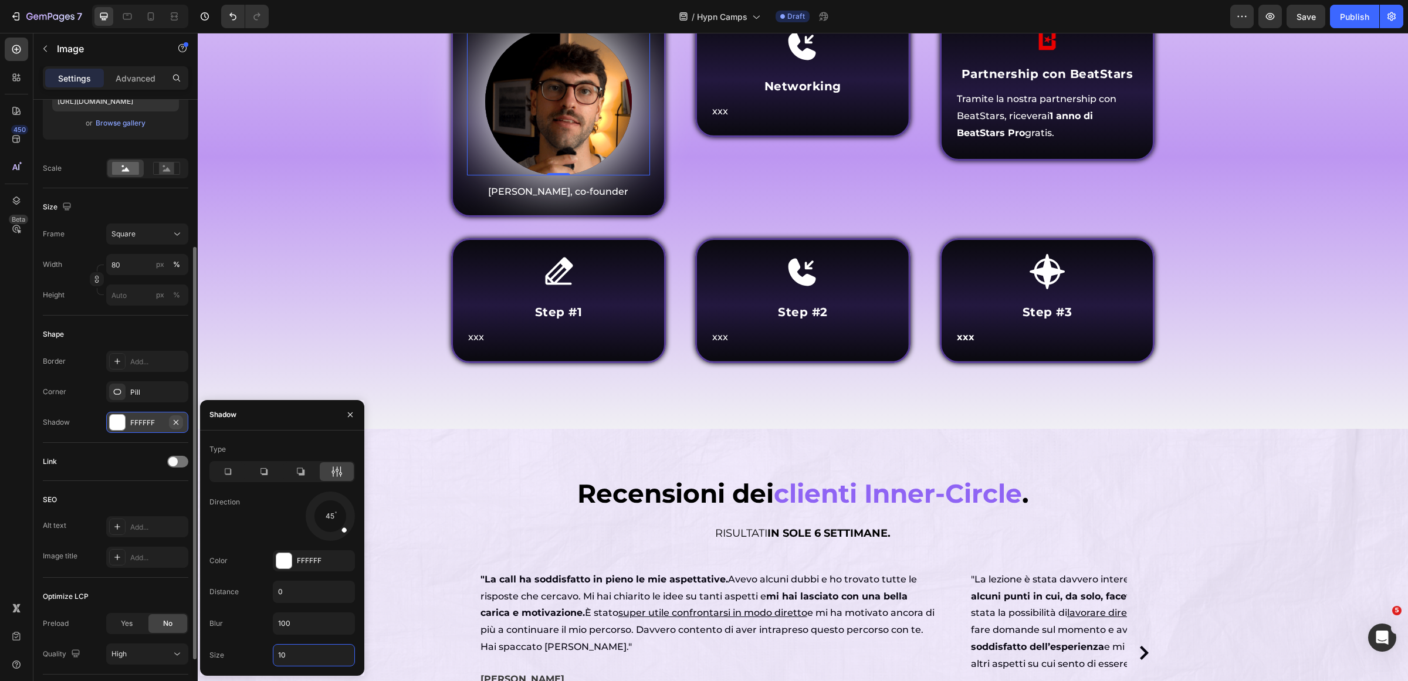
click at [175, 423] on icon "button" at bounding box center [176, 422] width 5 height 5
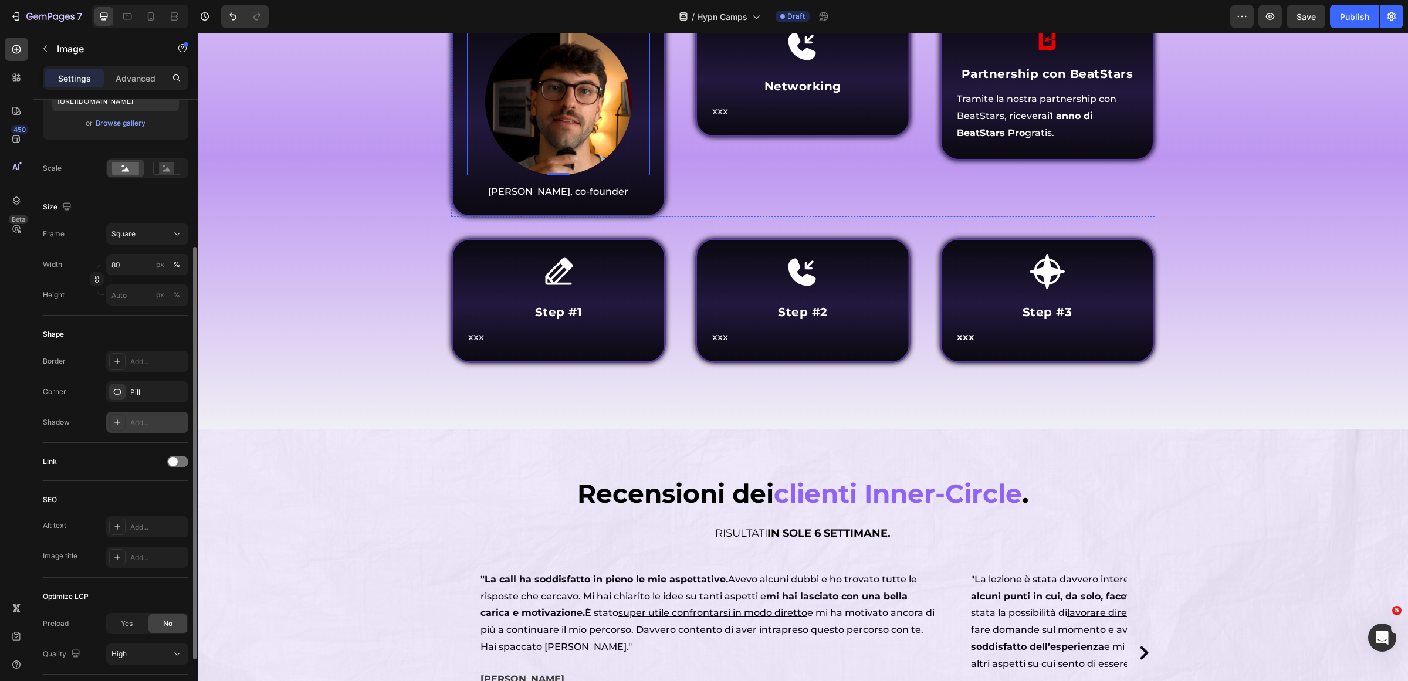
click at [837, 217] on div "Icon Networking Heading xxx Text Block Row" at bounding box center [802, 114] width 215 height 205
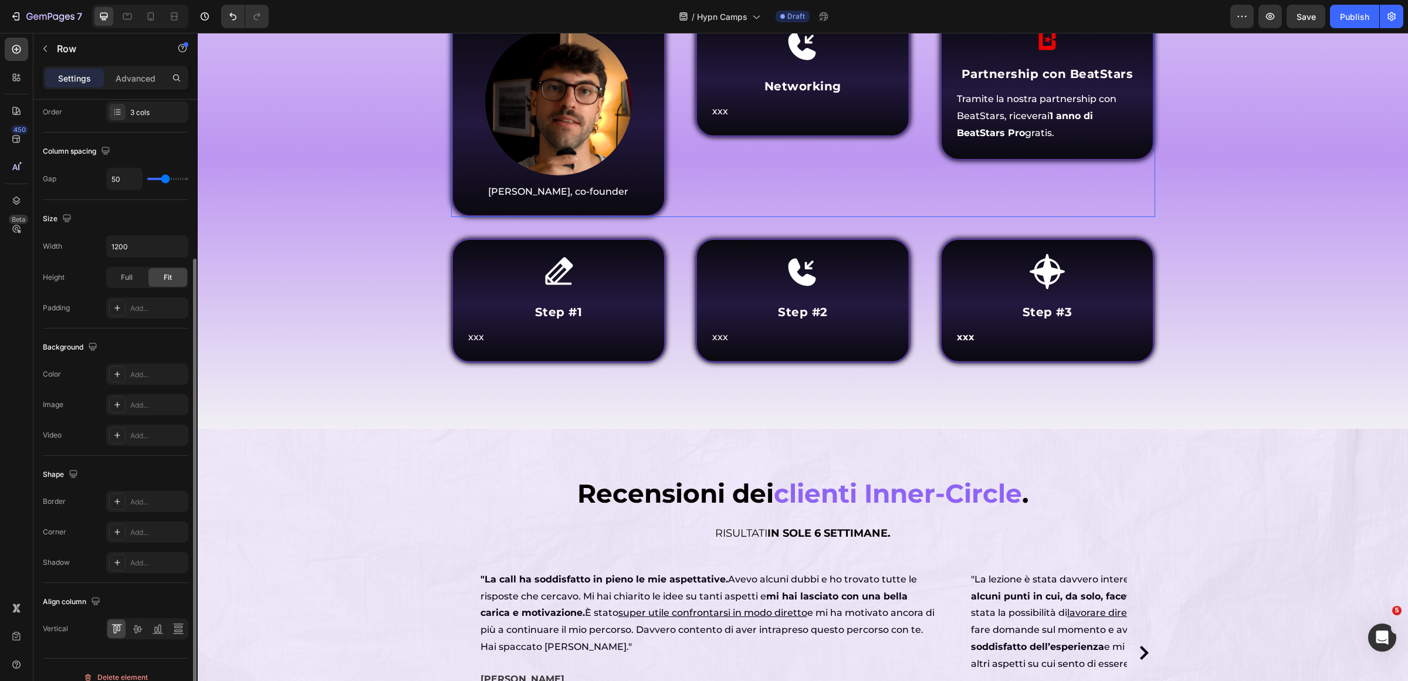
scroll to position [0, 0]
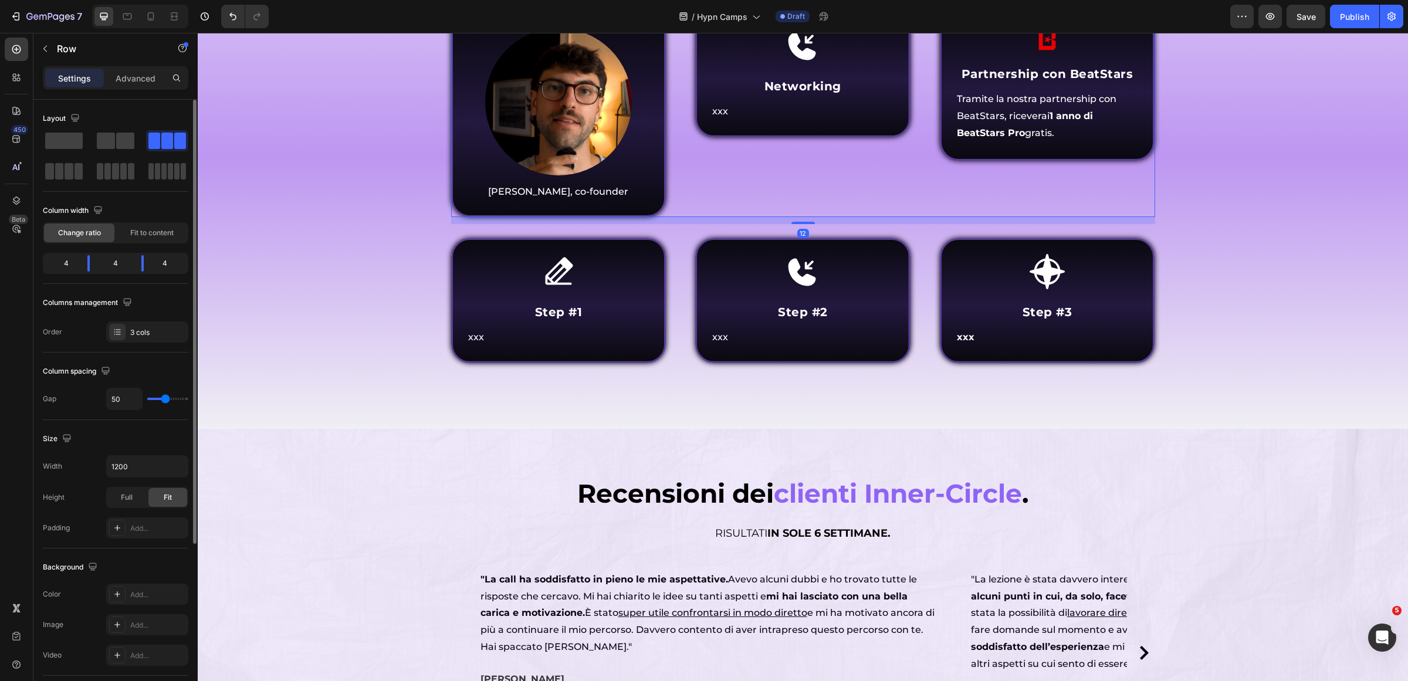
click at [851, 217] on div "Icon Networking Heading xxx Text Block Row" at bounding box center [802, 114] width 215 height 205
click at [1212, 394] on div "⁠⁠⁠⁠⁠⁠⁠ Chi parteciperà al Hypn Camp ? Heading Come funziona Inner Circle ? Hea…" at bounding box center [803, 155] width 1193 height 490
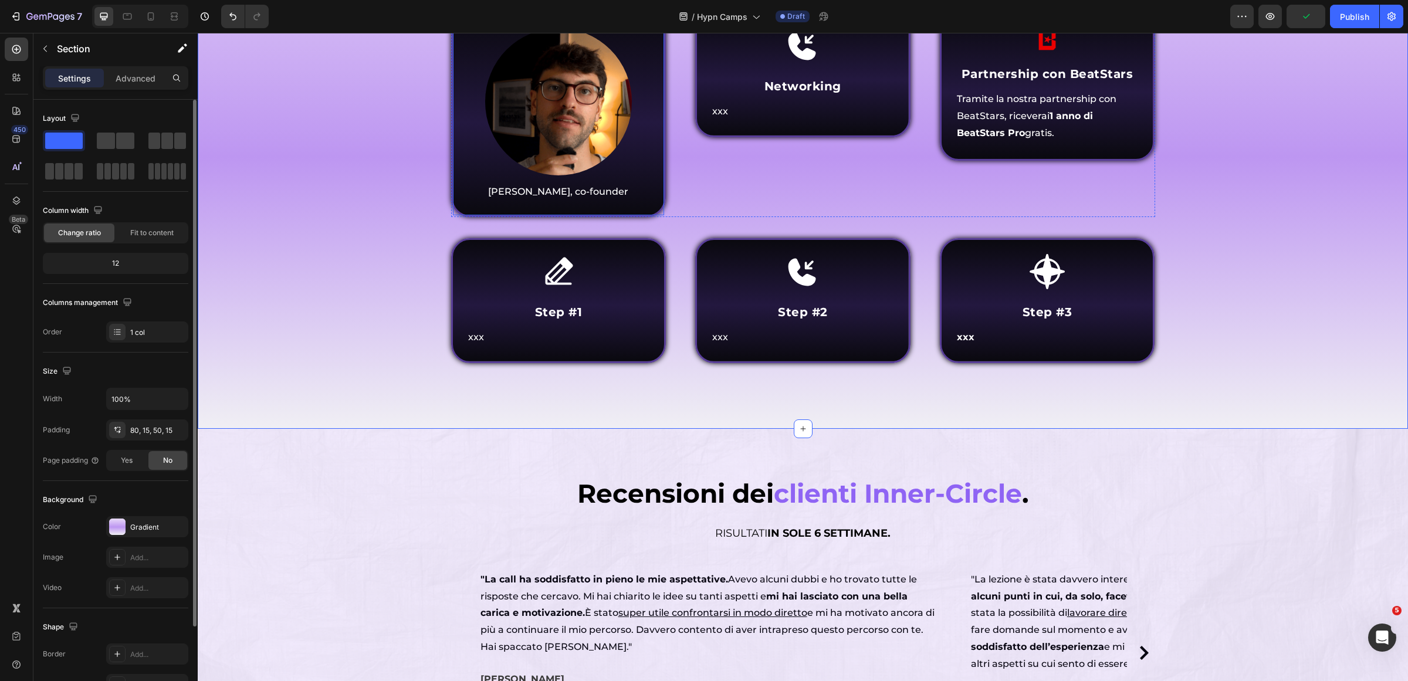
click at [655, 217] on div "Image Lenny, co-founder Text Block Row" at bounding box center [558, 114] width 215 height 205
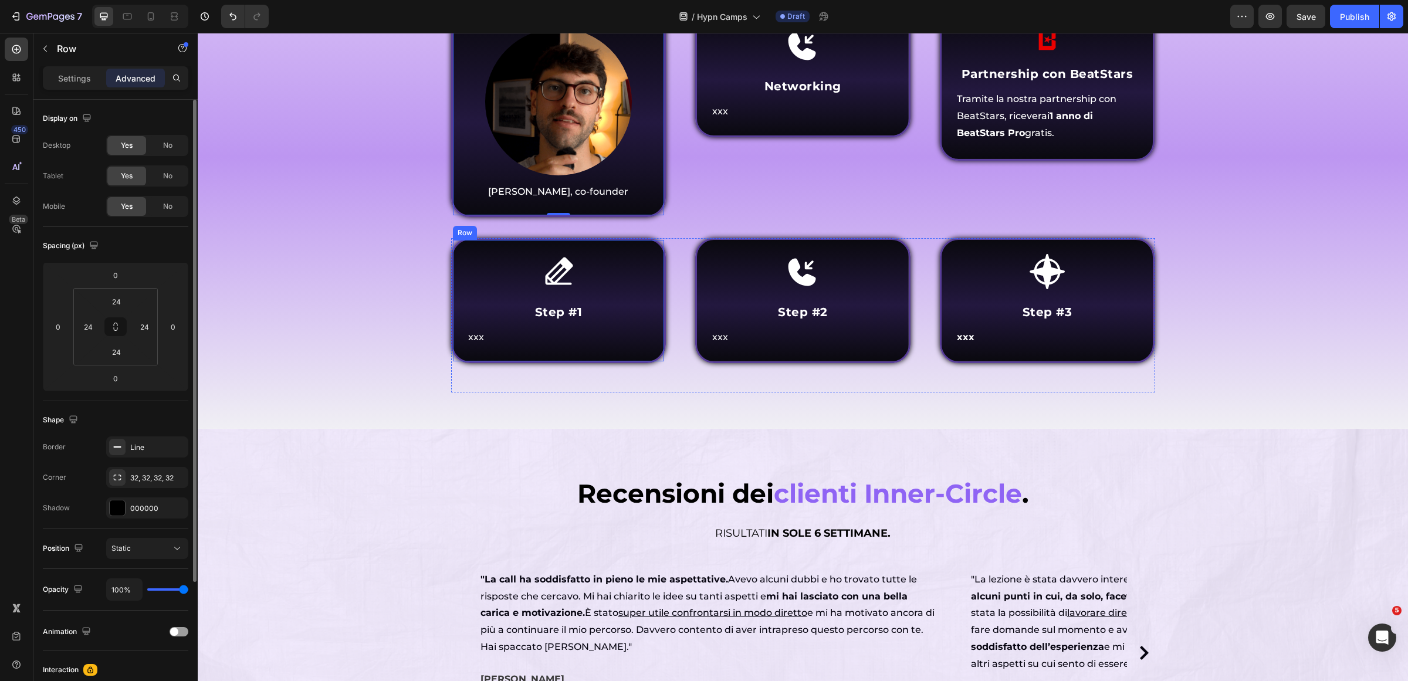
click at [597, 363] on div "Icon Step #1 Heading xxx Text Block Row" at bounding box center [558, 300] width 215 height 125
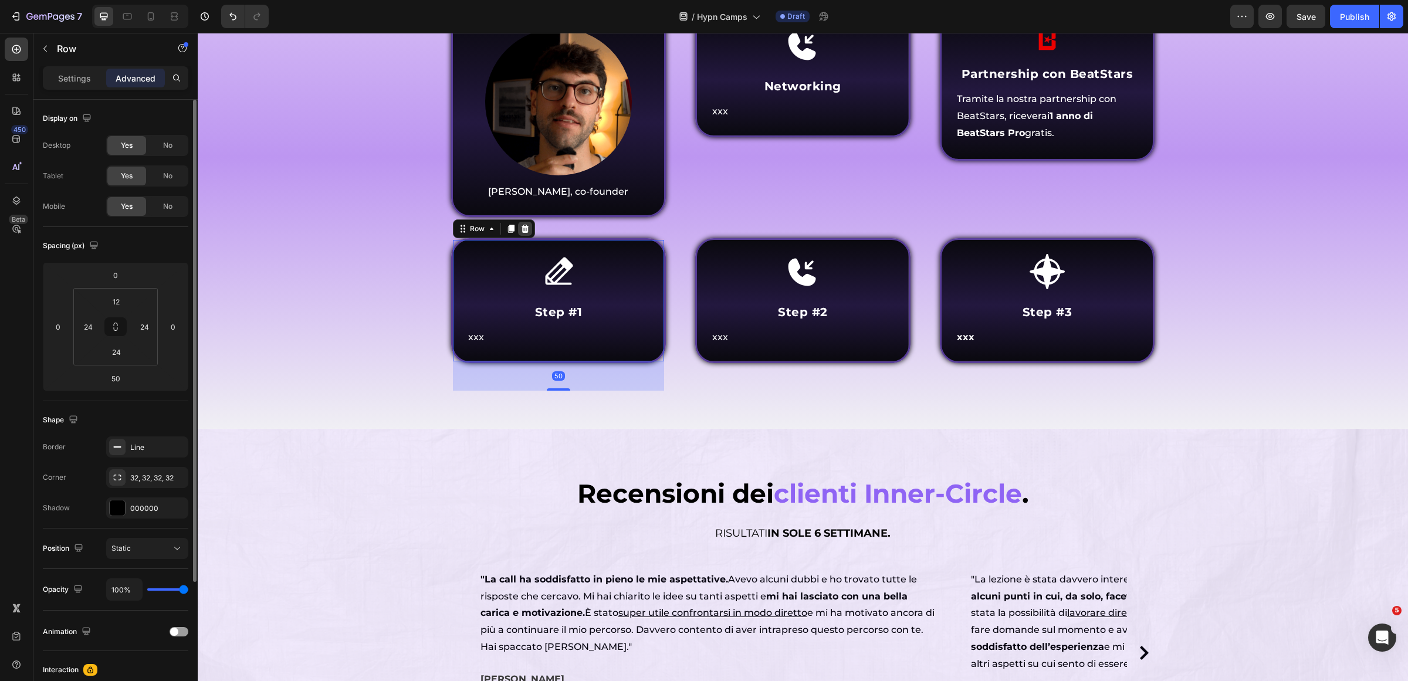
click at [520, 234] on icon at bounding box center [524, 228] width 9 height 9
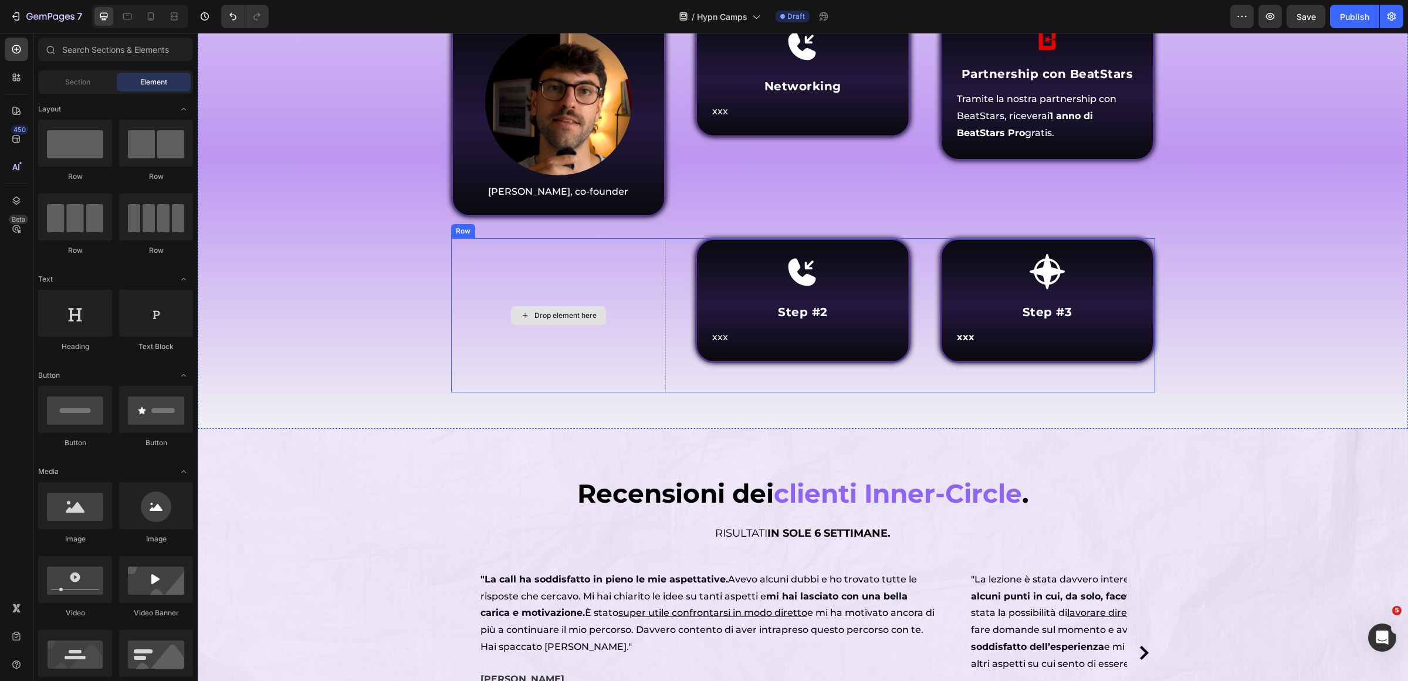
click at [606, 393] on div "Drop element here" at bounding box center [558, 315] width 215 height 154
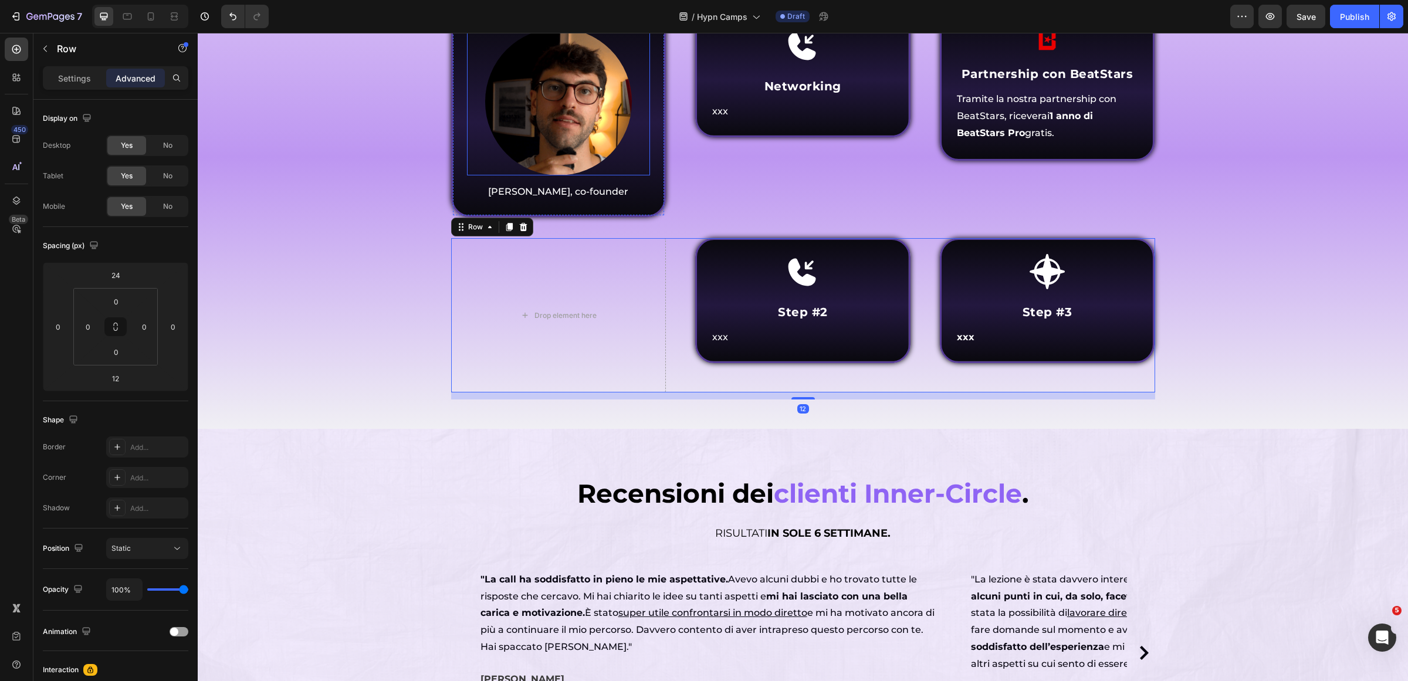
click at [597, 175] on img at bounding box center [558, 101] width 147 height 147
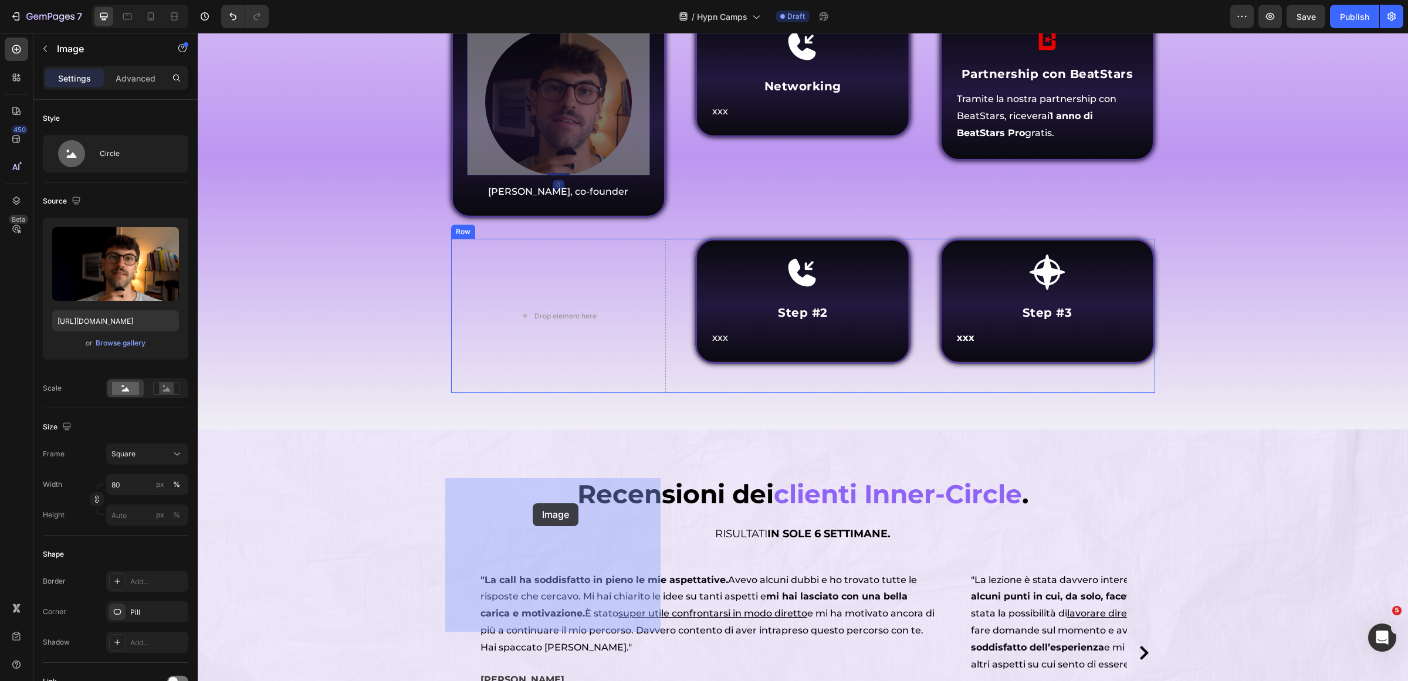
drag, startPoint x: 486, startPoint y: 259, endPoint x: 533, endPoint y: 503, distance: 248.6
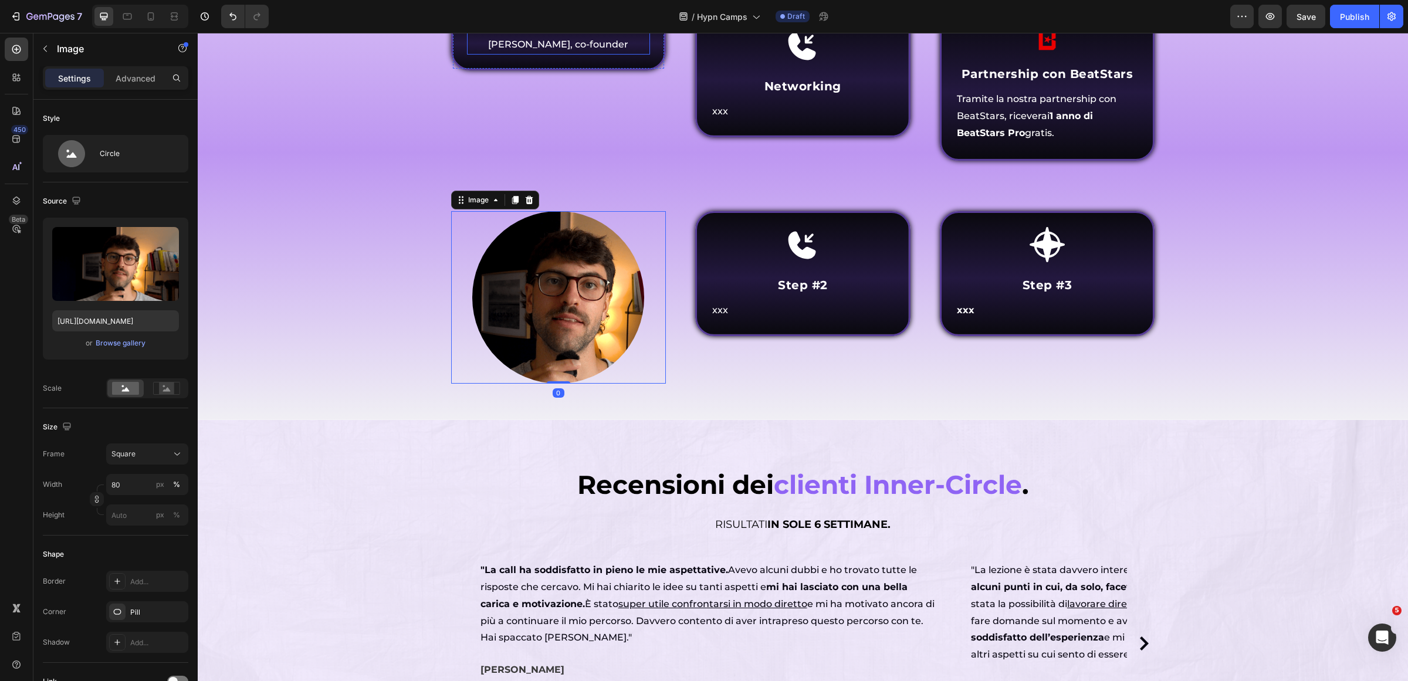
click at [550, 53] on p "[PERSON_NAME], co-founder" at bounding box center [558, 44] width 181 height 17
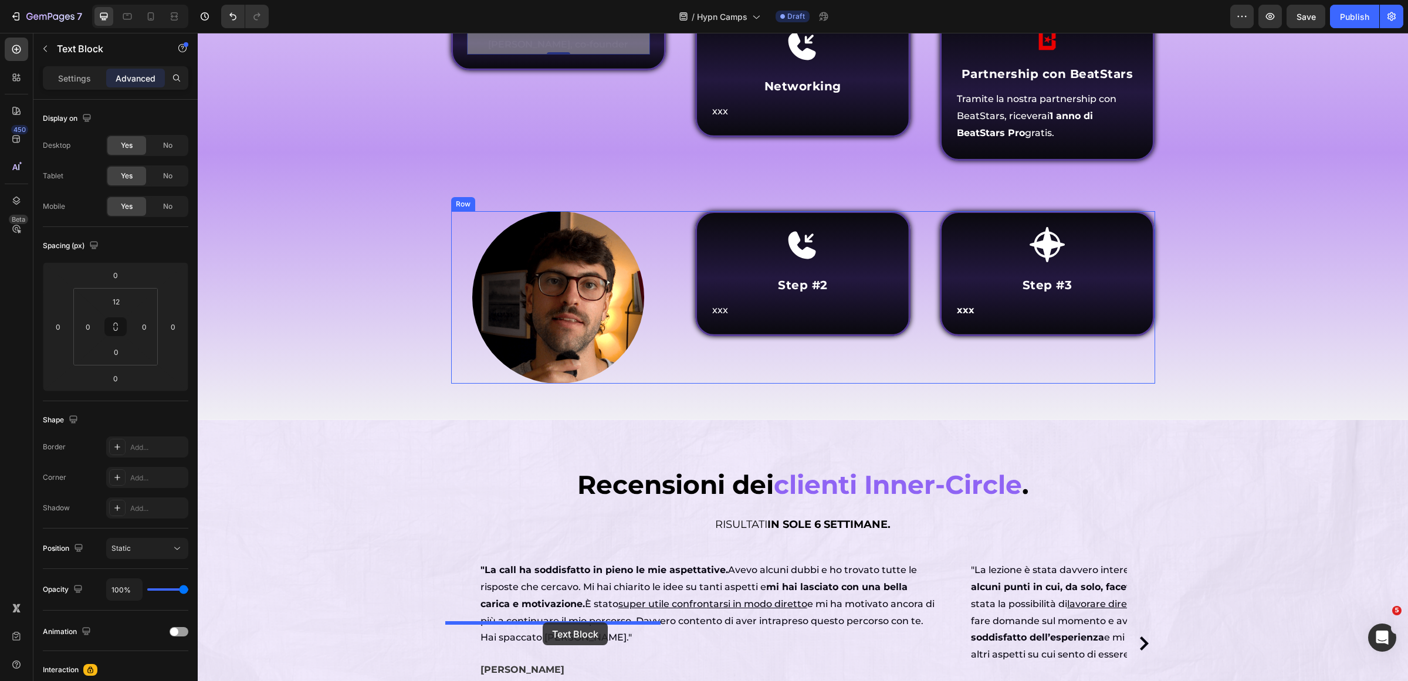
drag, startPoint x: 486, startPoint y: 260, endPoint x: 543, endPoint y: 623, distance: 367.0
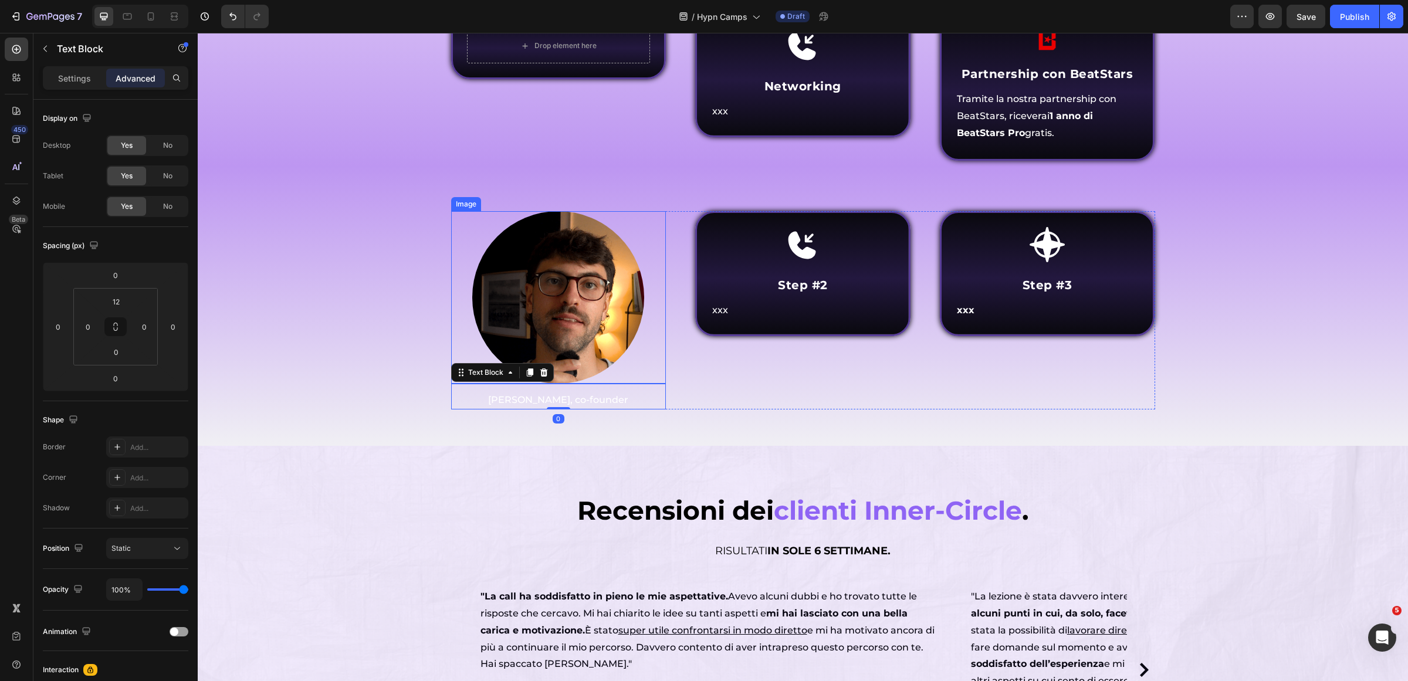
click at [650, 383] on div at bounding box center [558, 297] width 215 height 172
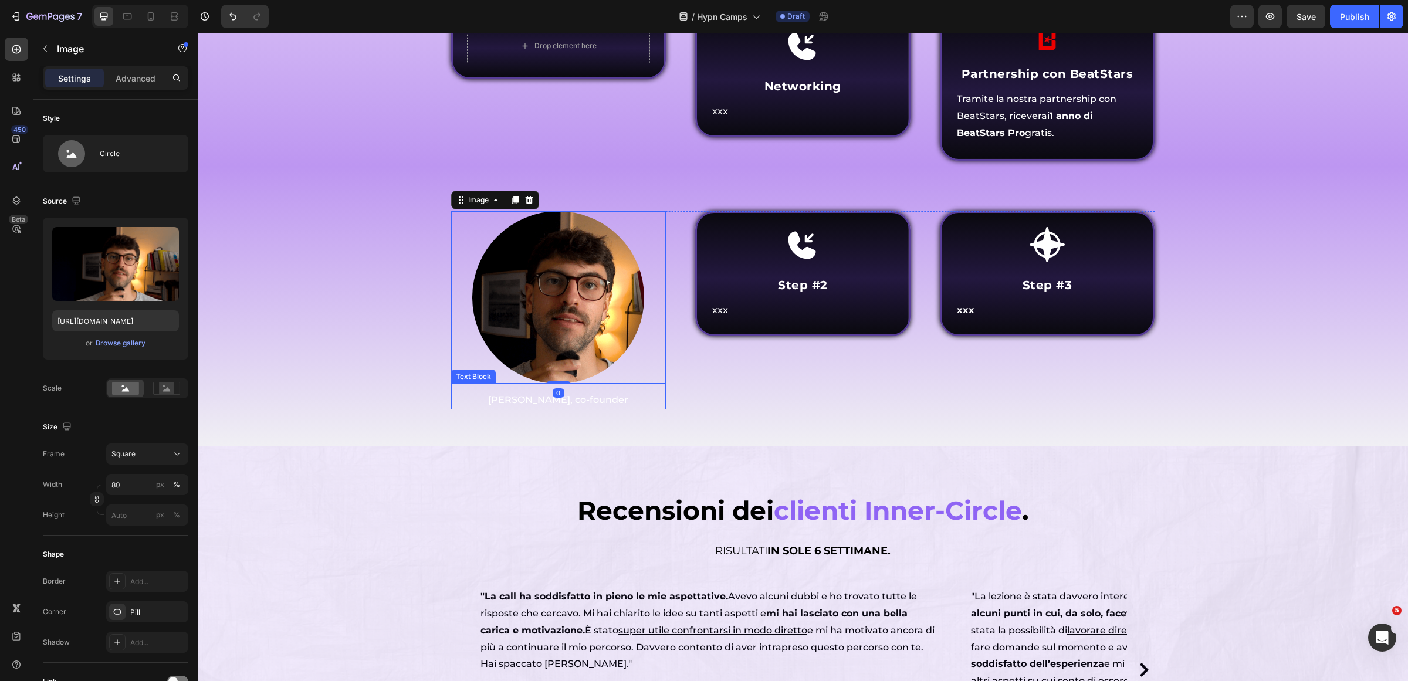
click at [566, 409] on p "[PERSON_NAME], co-founder" at bounding box center [558, 400] width 213 height 17
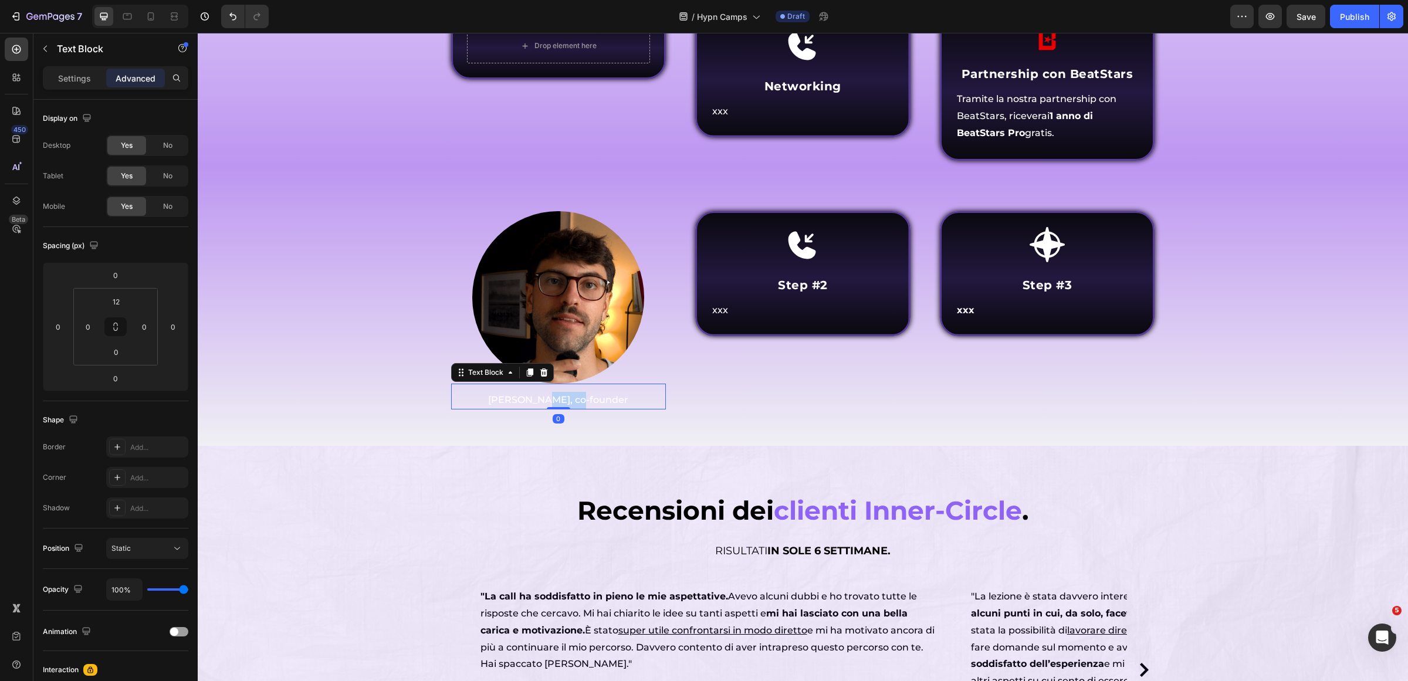
click at [566, 409] on p "[PERSON_NAME], co-founder" at bounding box center [558, 400] width 213 height 17
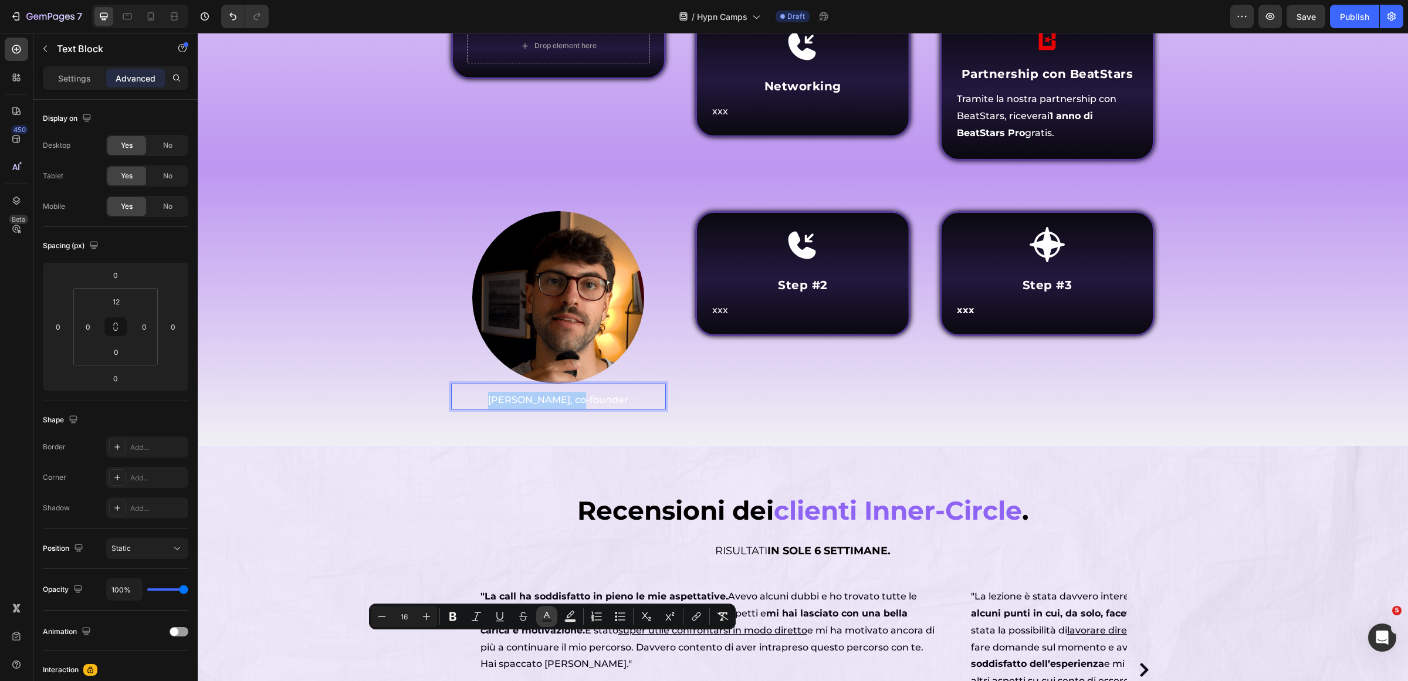
click at [553, 623] on button "Text Color" at bounding box center [546, 616] width 21 height 21
type input "FFFFFF"
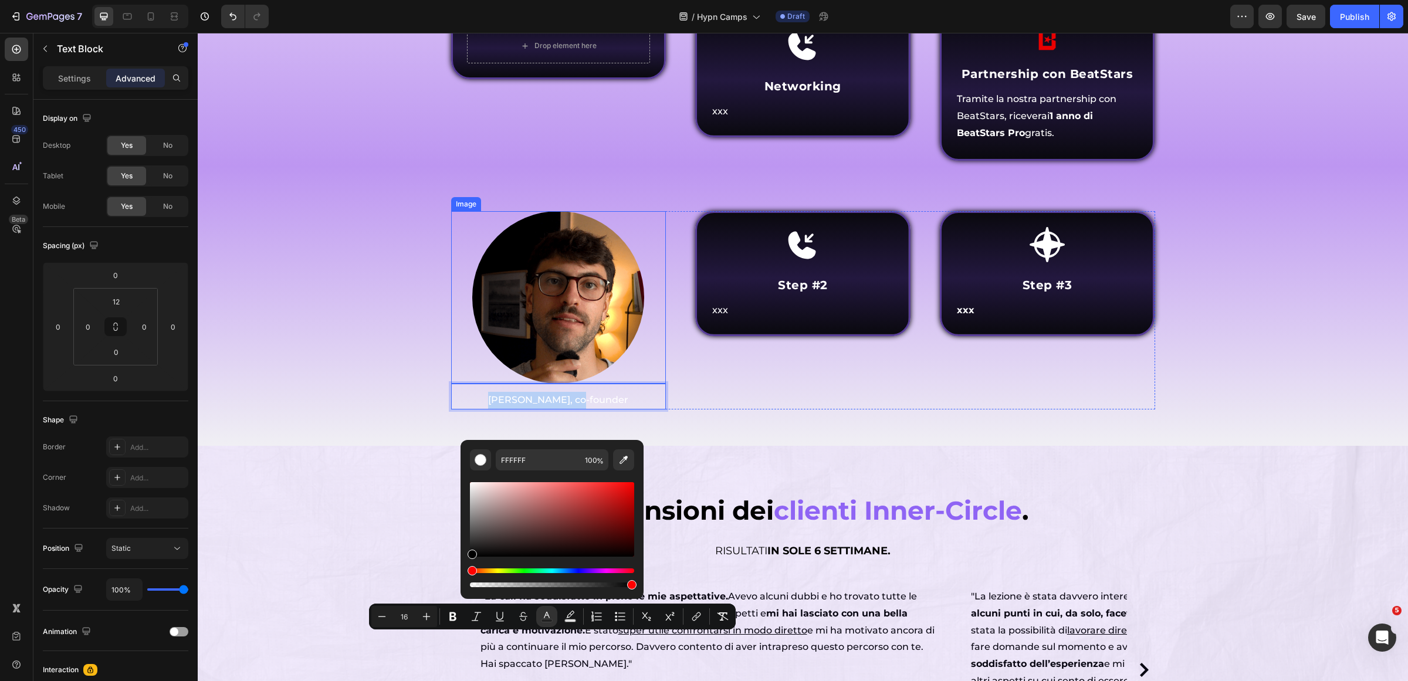
type input "000000"
drag, startPoint x: 685, startPoint y: 556, endPoint x: 409, endPoint y: 556, distance: 276.4
click at [322, 417] on div "⁠⁠⁠⁠⁠⁠⁠ Chi parteciperà al Hypn Camp ? Heading Come funziona Inner Circle ? Hea…" at bounding box center [803, 163] width 1193 height 507
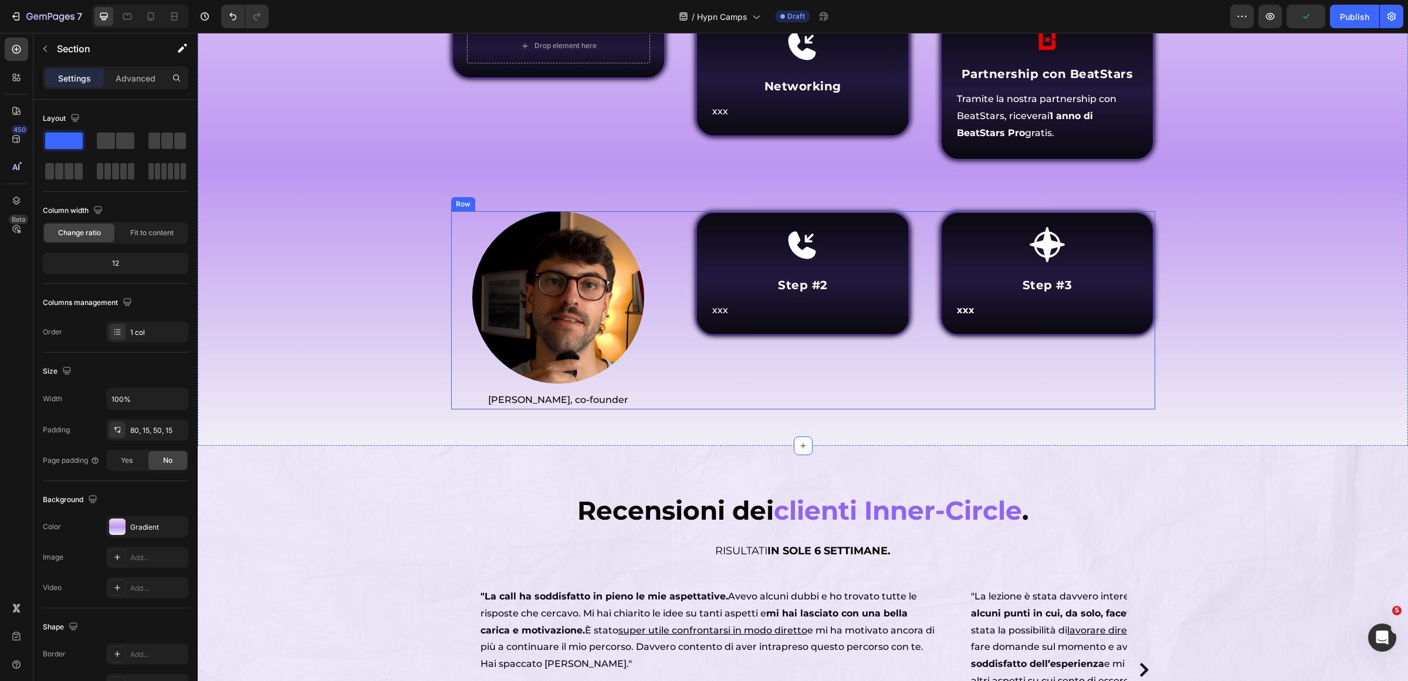
click at [609, 383] on img at bounding box center [558, 297] width 172 height 172
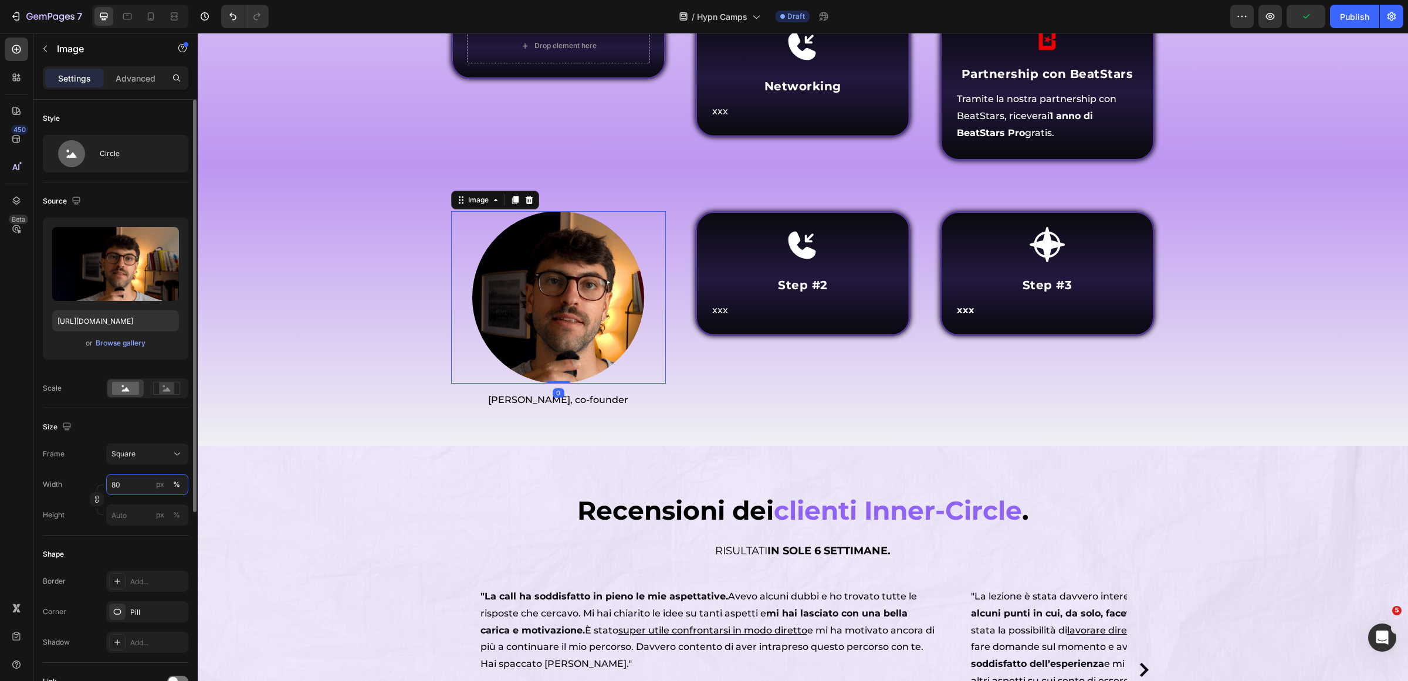
click at [137, 485] on input "80" at bounding box center [147, 484] width 82 height 21
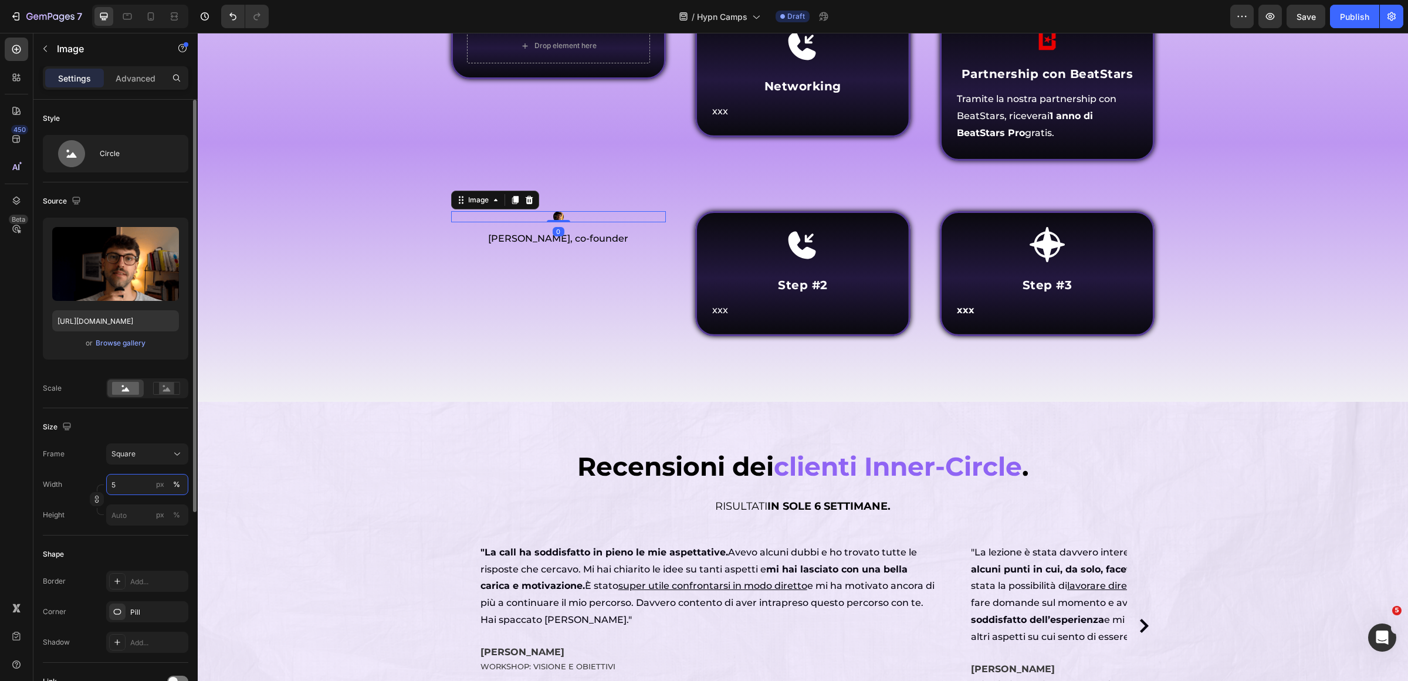
type input "50"
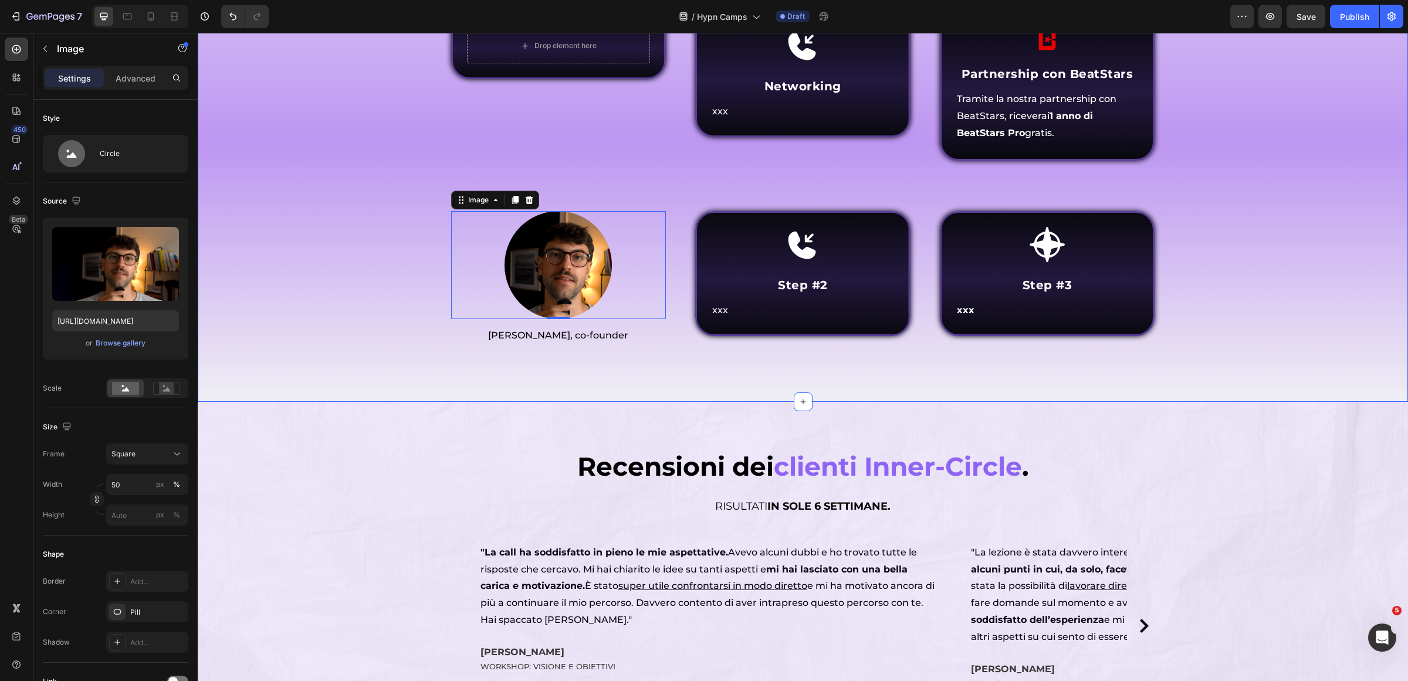
click at [654, 402] on div "⁠⁠⁠⁠⁠⁠⁠ Chi parteciperà al Hypn Camp ? Heading Come funziona Inner Circle ? Hea…" at bounding box center [803, 132] width 1210 height 539
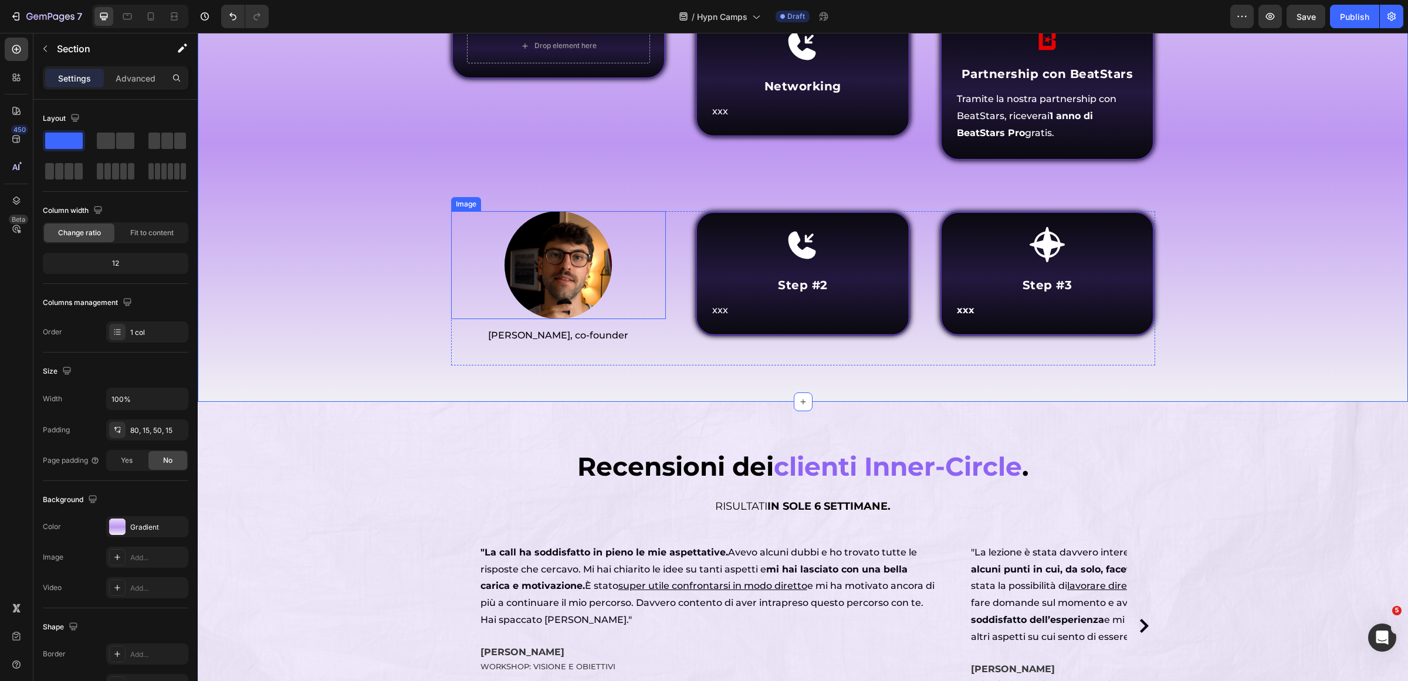
click at [562, 319] on img at bounding box center [558, 264] width 107 height 107
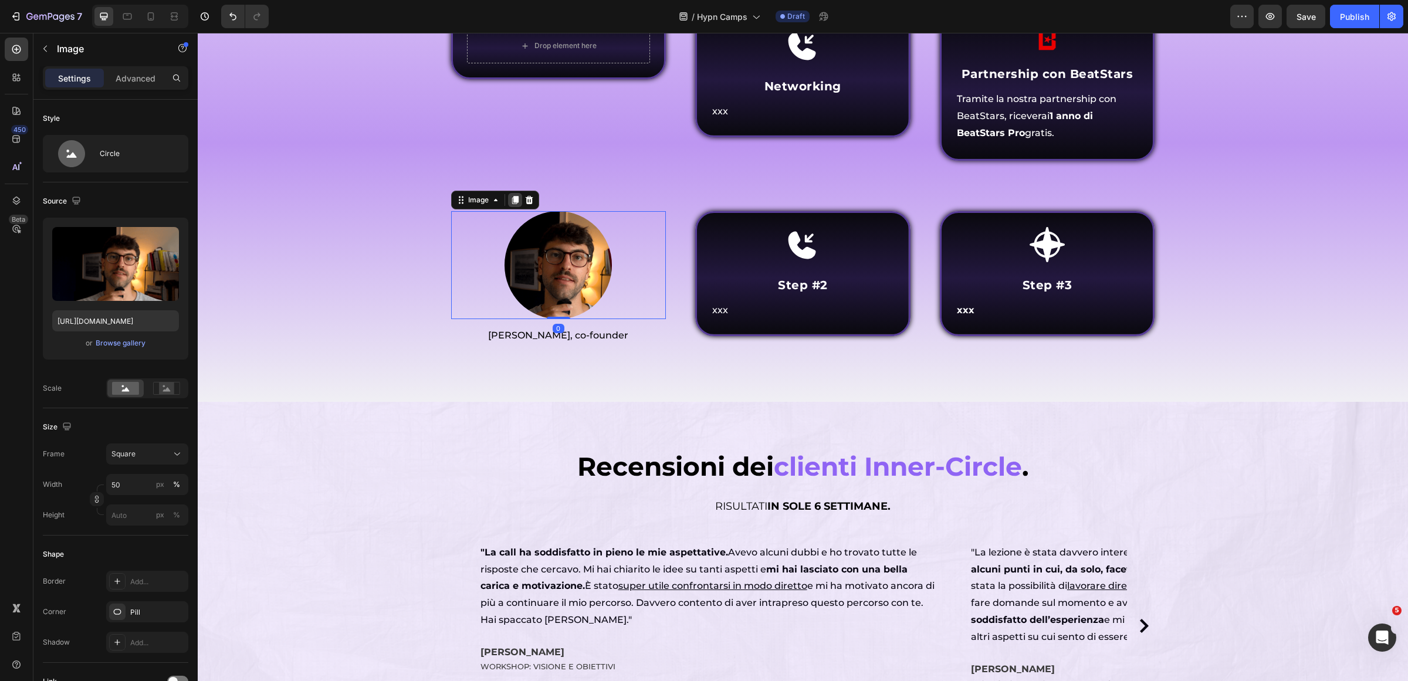
click at [512, 205] on icon at bounding box center [515, 201] width 6 height 8
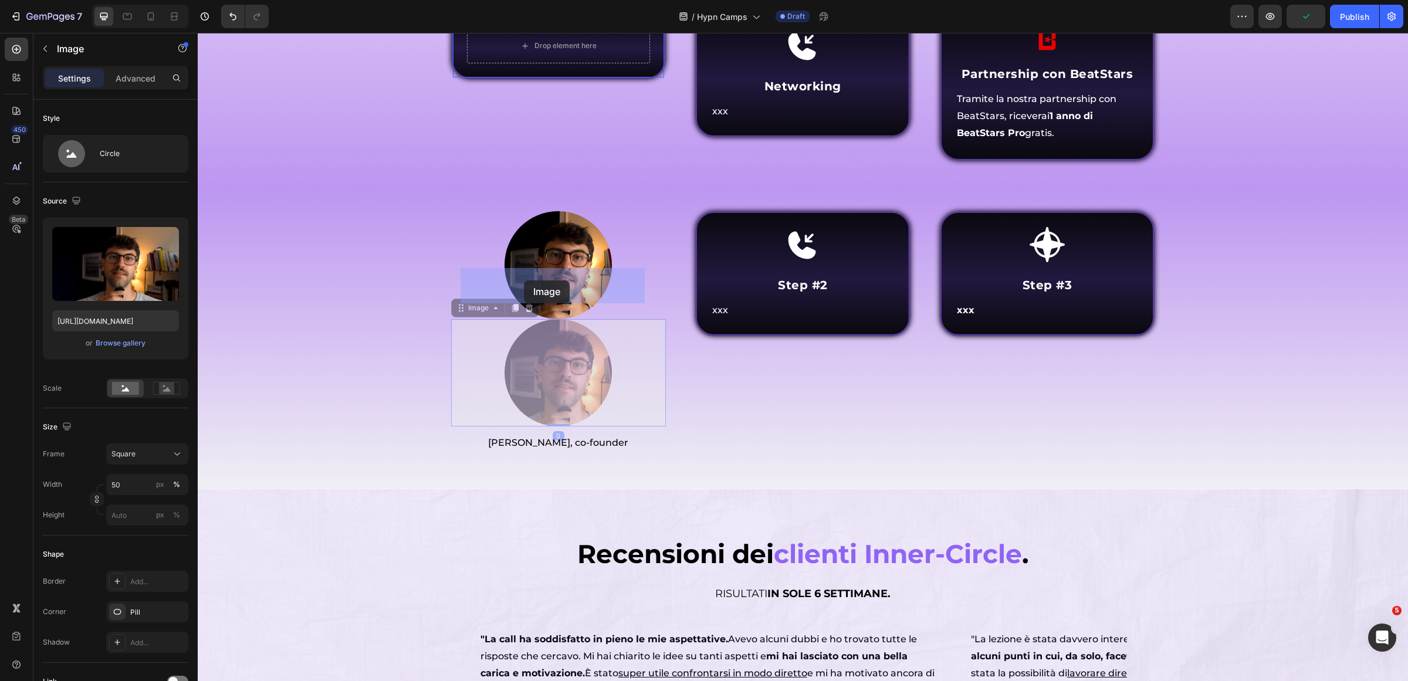
drag, startPoint x: 461, startPoint y: 540, endPoint x: 523, endPoint y: 286, distance: 261.0
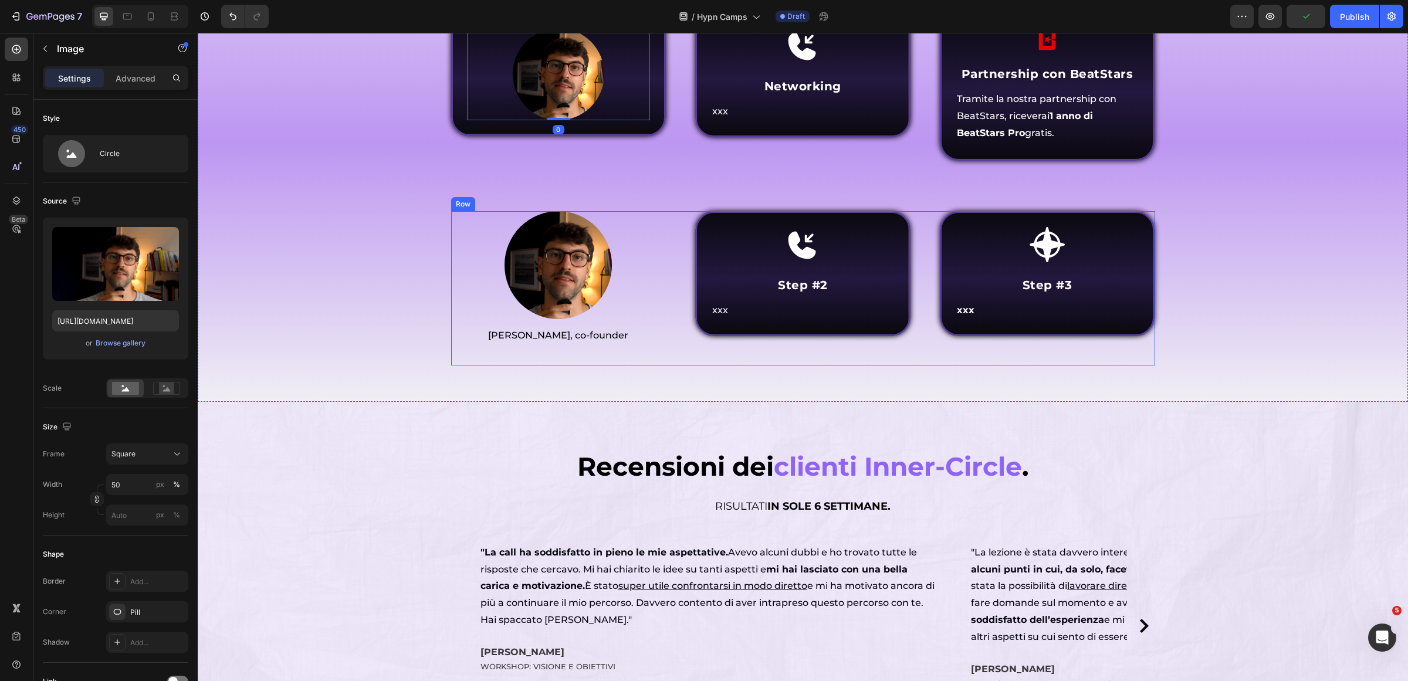
click at [582, 341] on span "[PERSON_NAME], co-founder" at bounding box center [558, 335] width 140 height 11
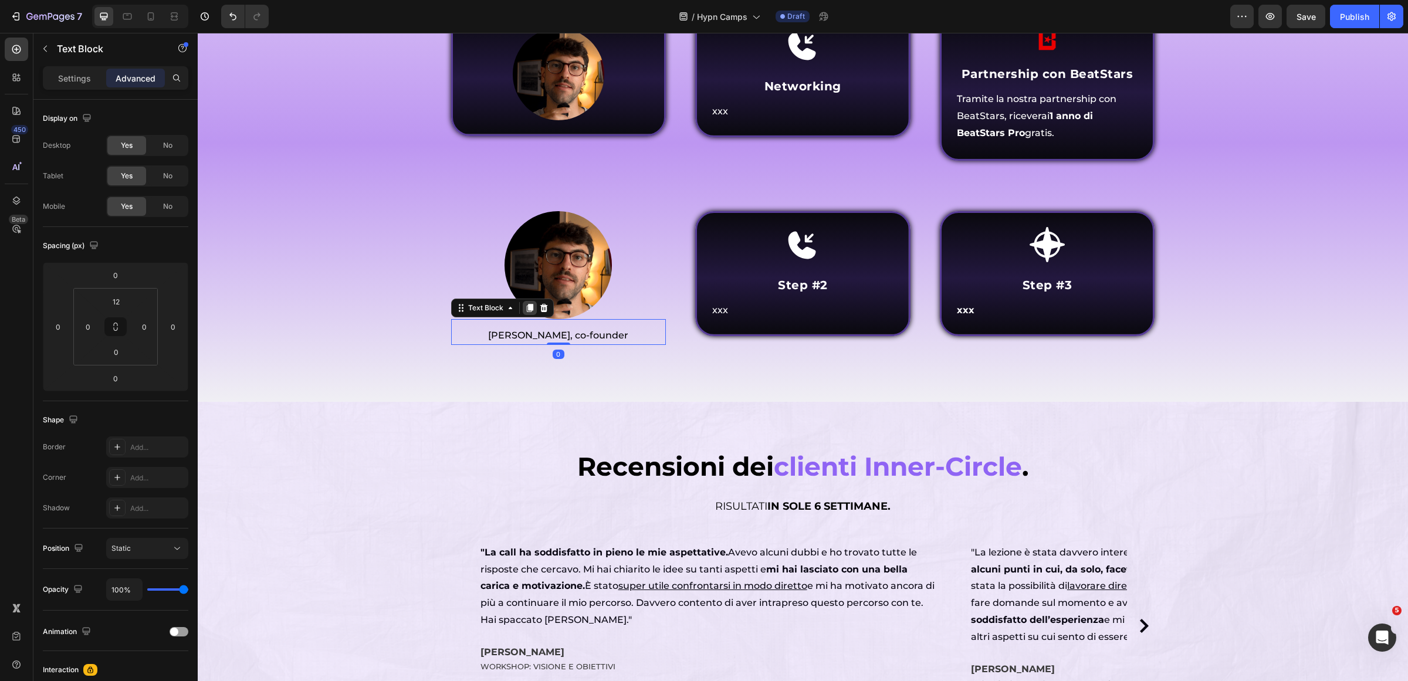
click at [525, 313] on icon at bounding box center [529, 307] width 9 height 9
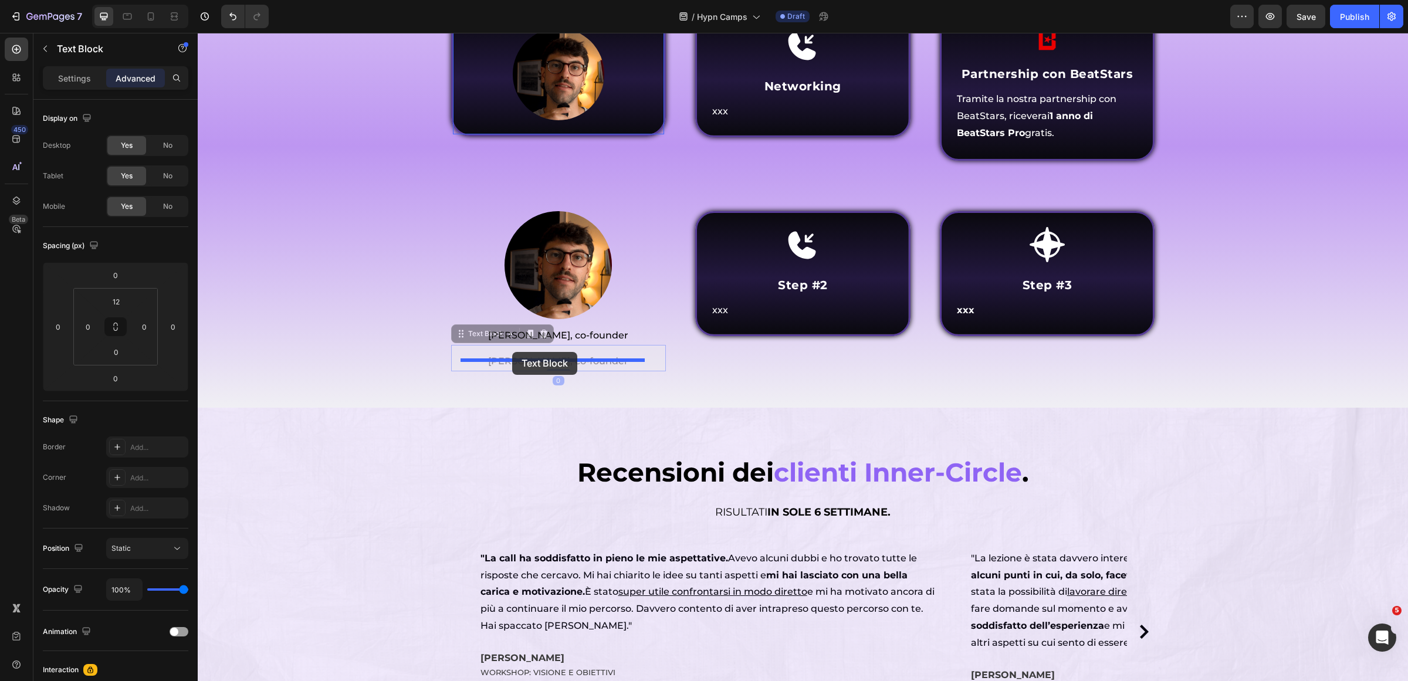
drag, startPoint x: 469, startPoint y: 573, endPoint x: 512, endPoint y: 352, distance: 224.7
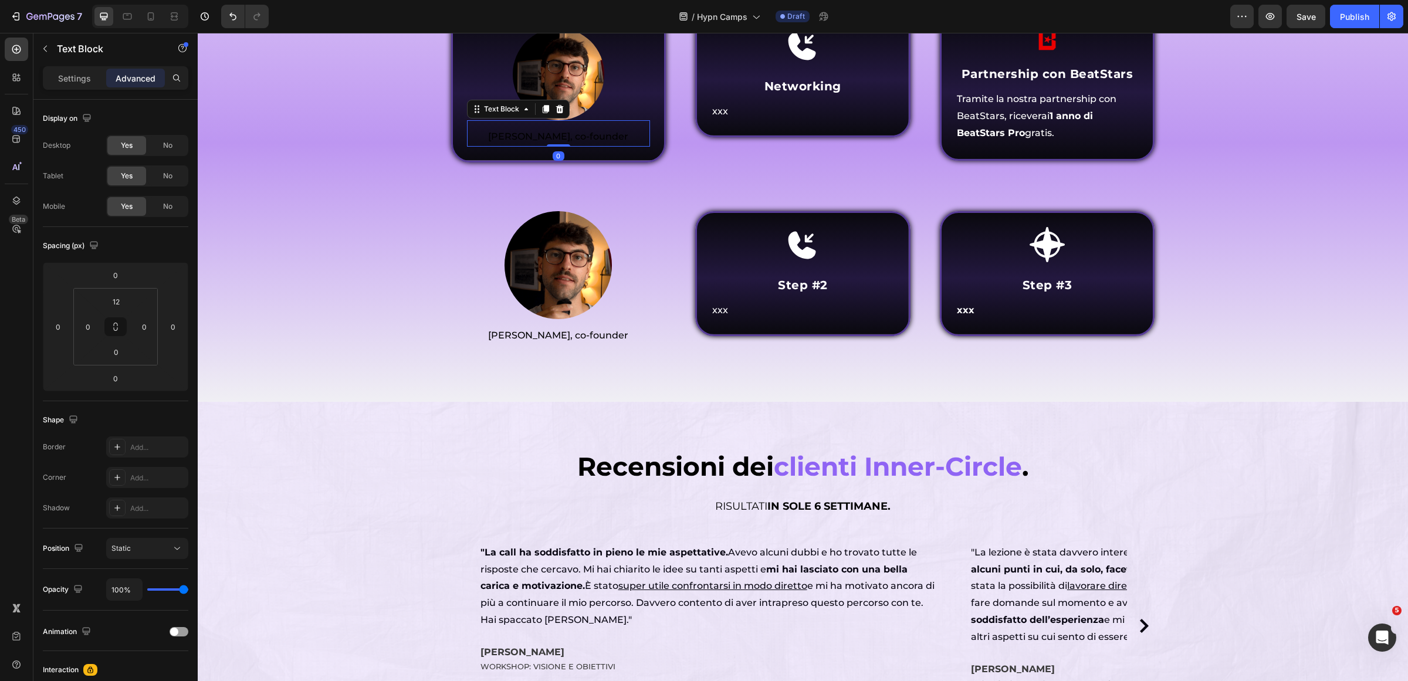
click at [601, 146] on p "[PERSON_NAME], co-founder" at bounding box center [558, 136] width 181 height 17
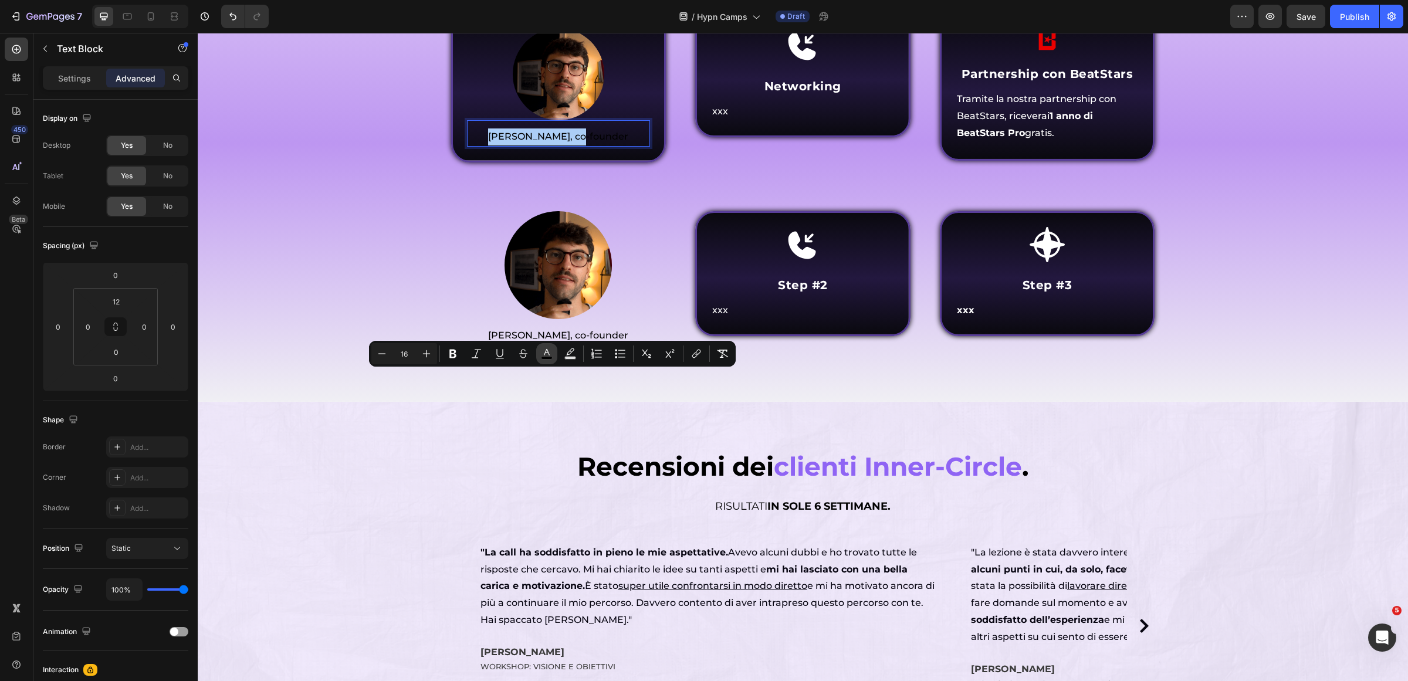
click at [543, 351] on icon "Editor contextual toolbar" at bounding box center [547, 354] width 12 height 12
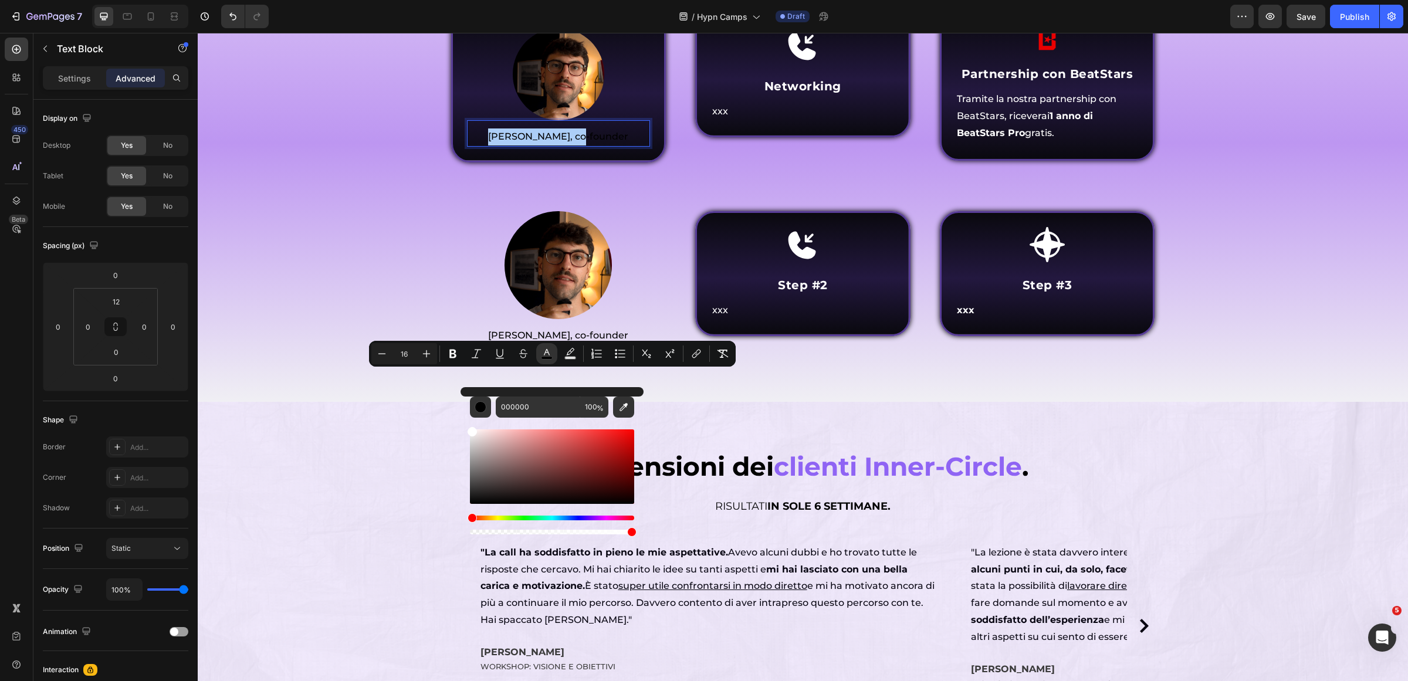
drag, startPoint x: 670, startPoint y: 481, endPoint x: 386, endPoint y: 392, distance: 297.5
type input "FFFFFF"
click at [340, 373] on div "⁠⁠⁠⁠⁠⁠⁠ Chi parteciperà al Hypn Camp ? Heading Come funziona Inner Circle ? Hea…" at bounding box center [803, 141] width 1193 height 463
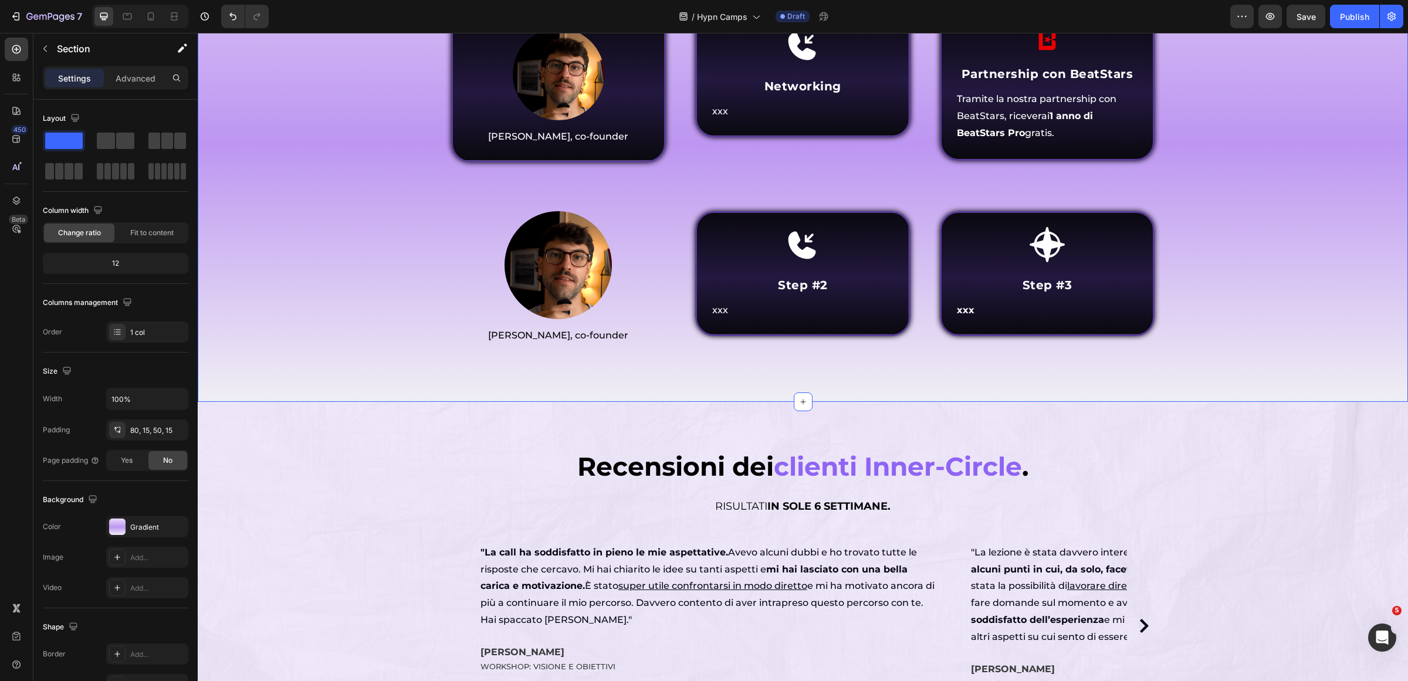
click at [1247, 373] on div "⁠⁠⁠⁠⁠⁠⁠ Chi parteciperà al Hypn Camp ? Heading Come funziona Inner Circle ? Hea…" at bounding box center [803, 141] width 1193 height 463
click at [570, 319] on img at bounding box center [558, 264] width 107 height 107
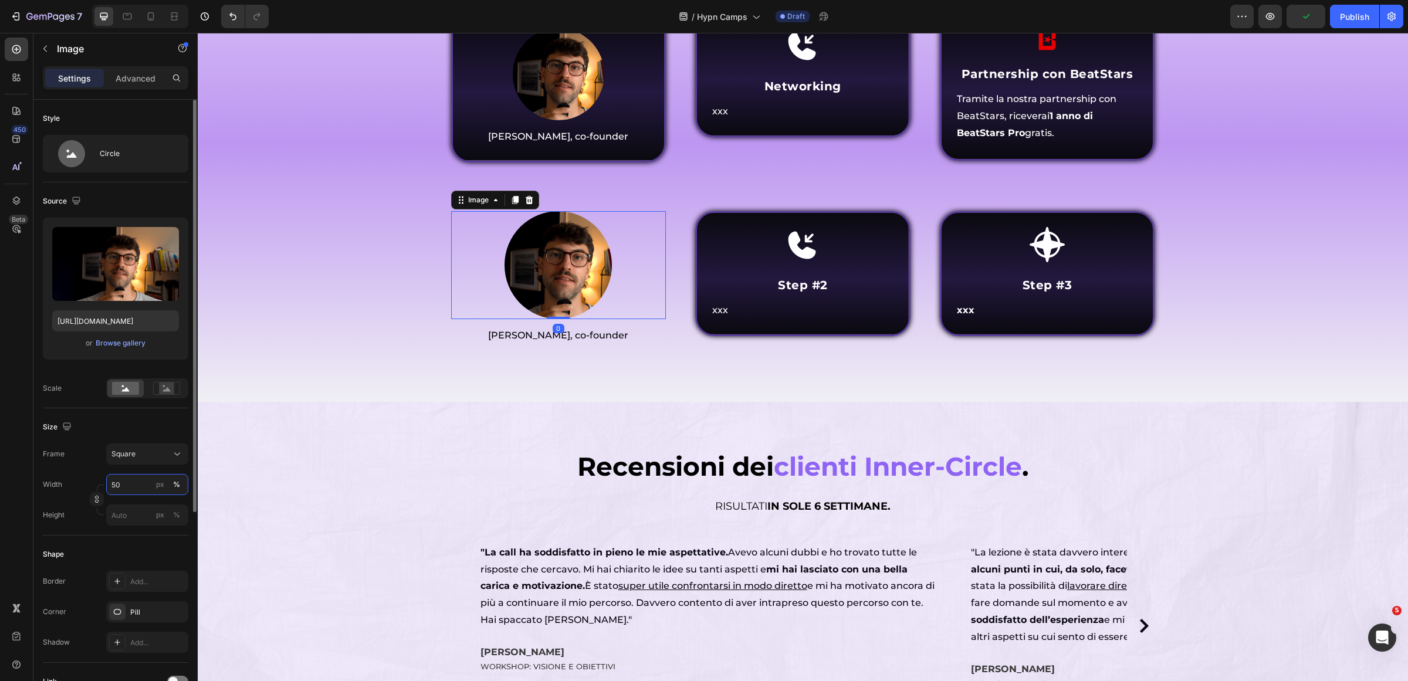
click at [143, 485] on input "50" at bounding box center [147, 484] width 82 height 21
type input "60"
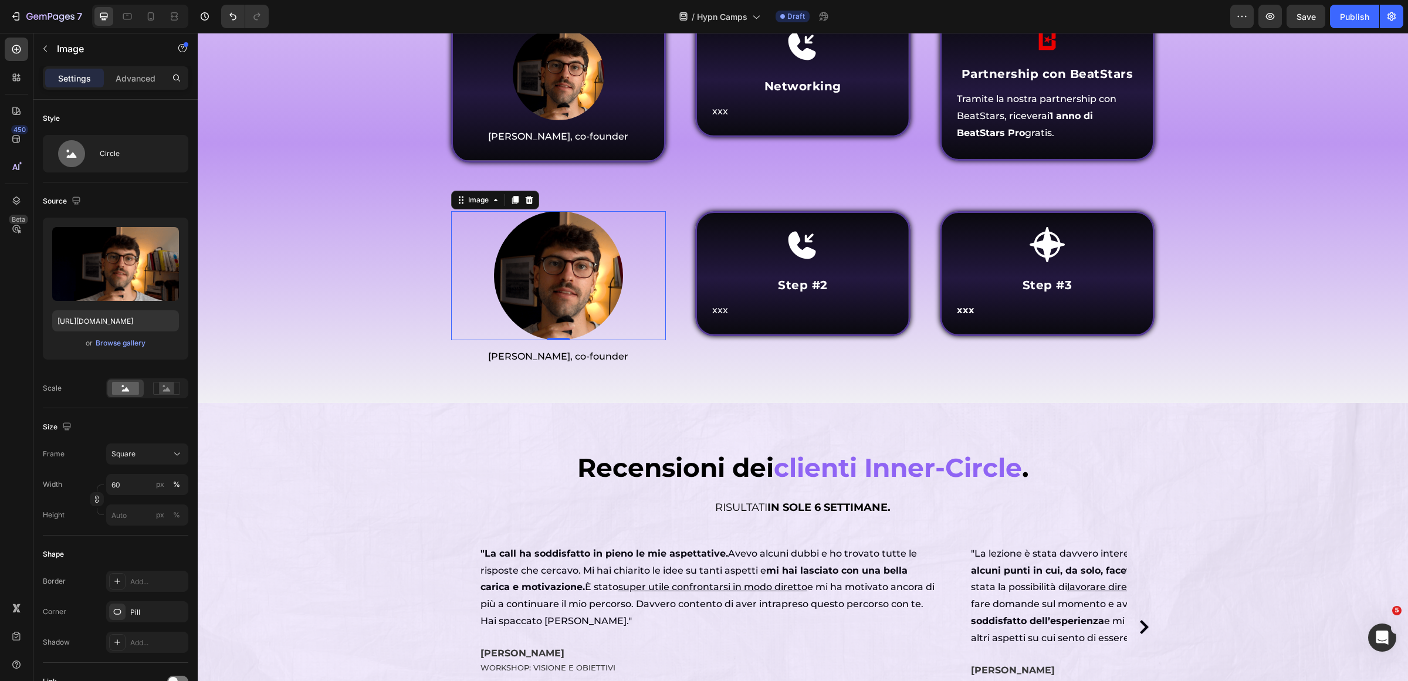
click at [695, 367] on div "Icon Step #2 Heading xxx Text Block Row" at bounding box center [802, 288] width 215 height 155
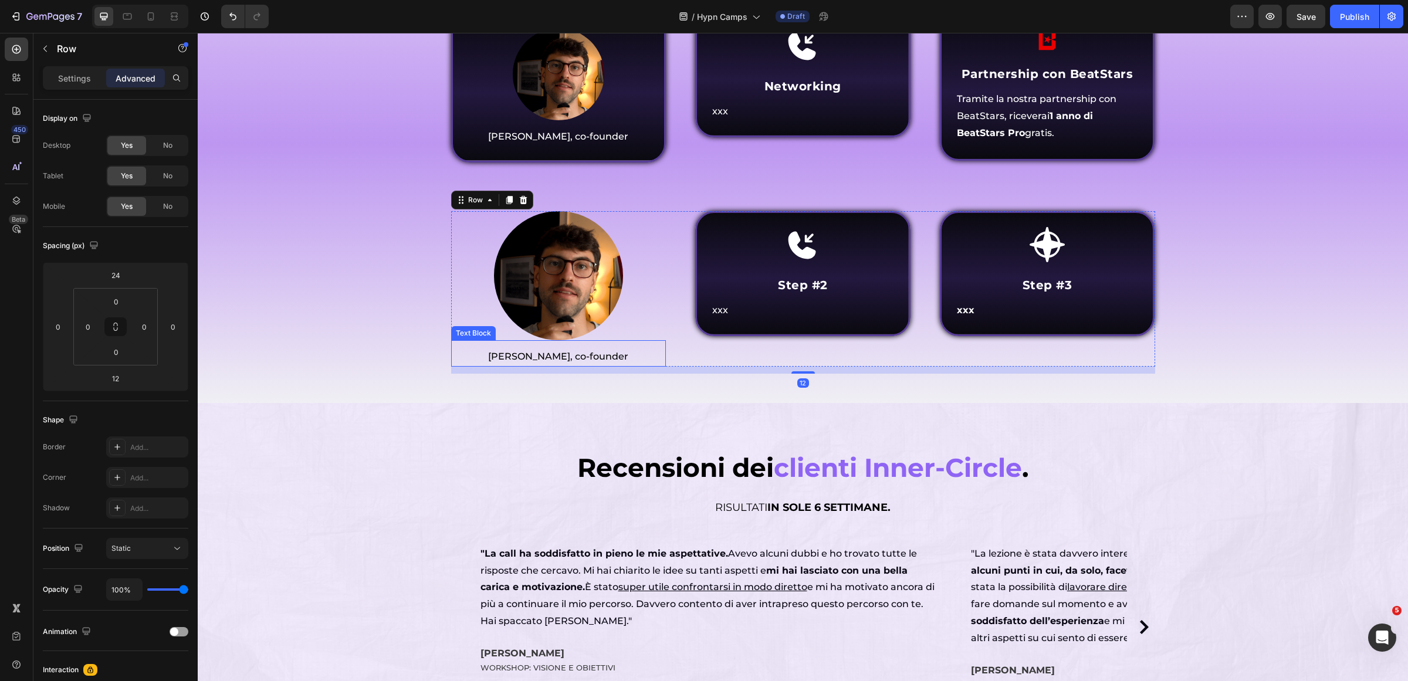
click at [560, 362] on span "[PERSON_NAME], co-founder" at bounding box center [558, 356] width 140 height 11
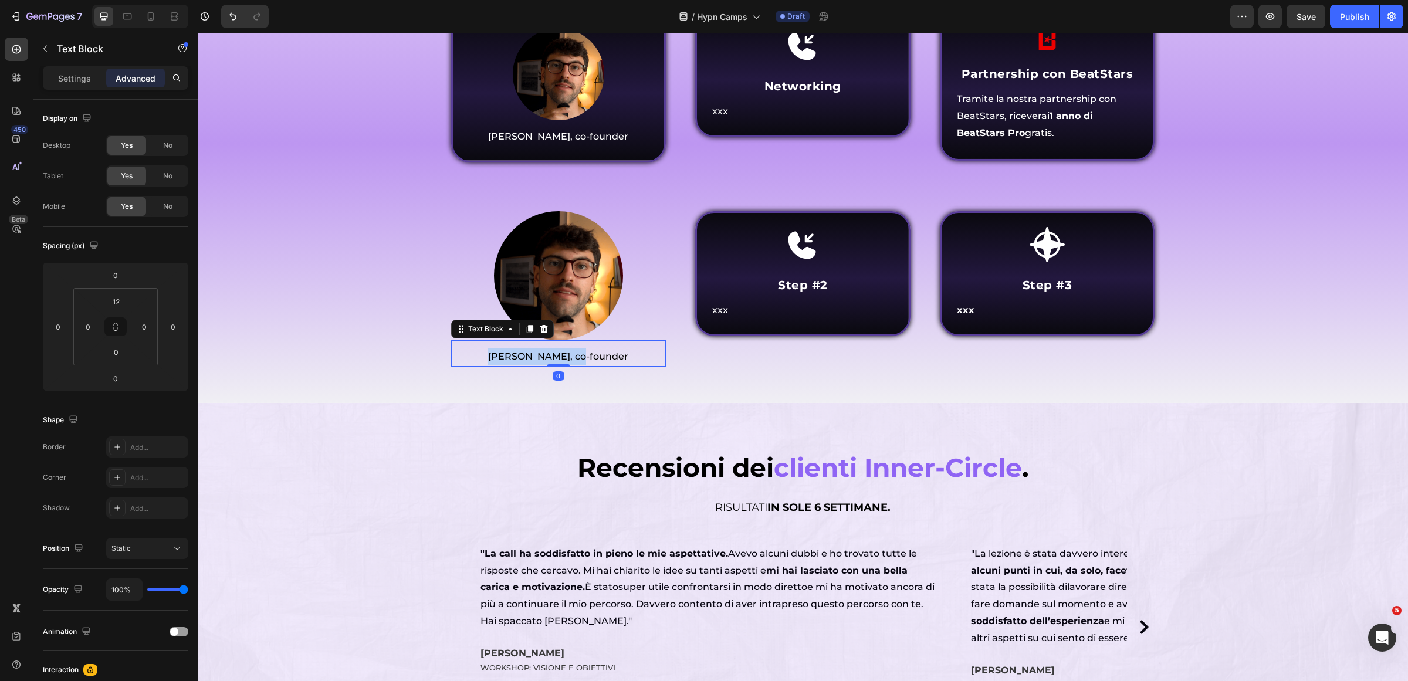
click at [560, 362] on span "[PERSON_NAME], co-founder" at bounding box center [558, 356] width 140 height 11
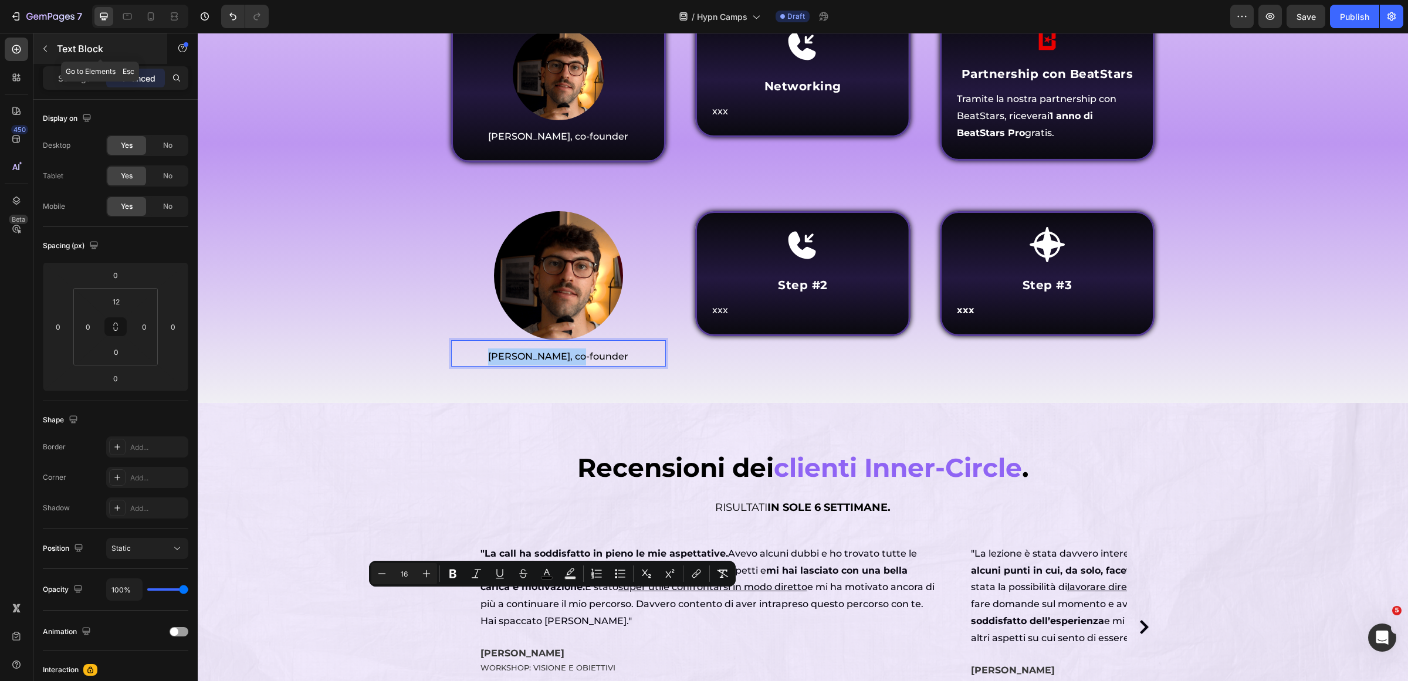
click at [46, 56] on button "button" at bounding box center [45, 48] width 19 height 19
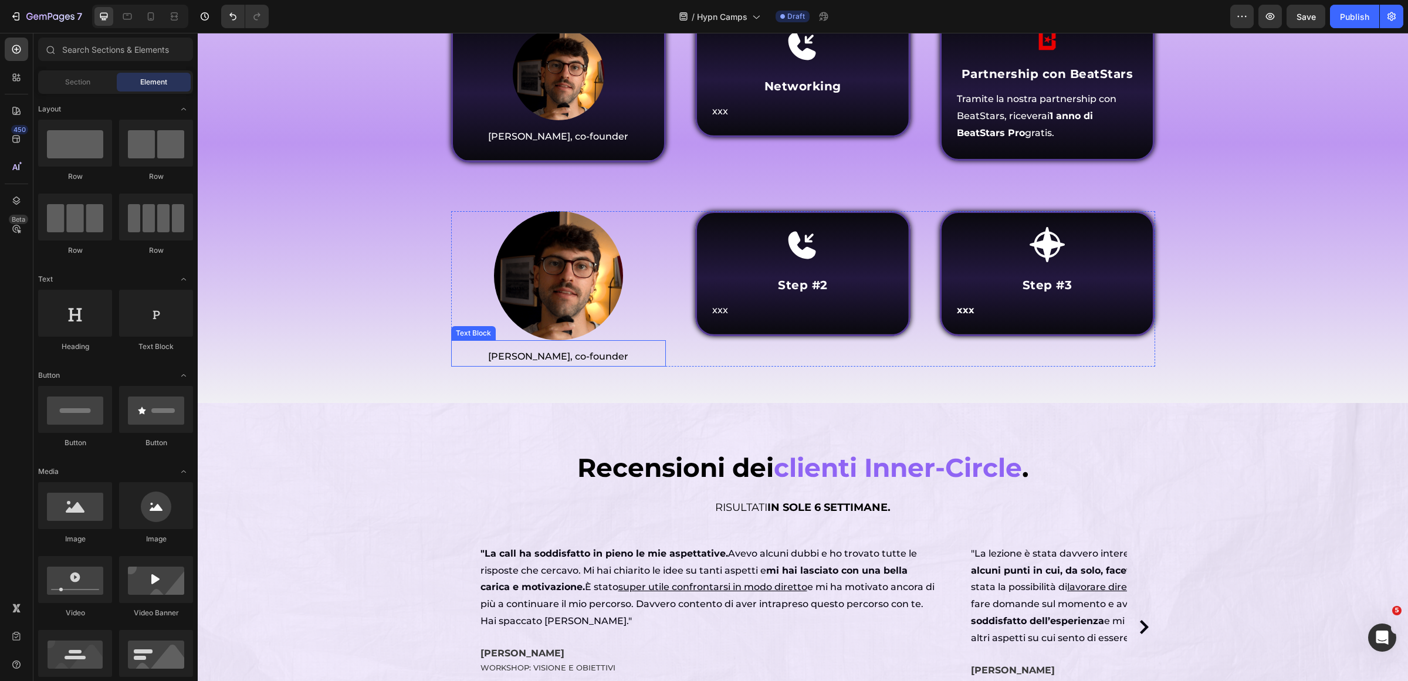
click at [559, 362] on span "[PERSON_NAME], co-founder" at bounding box center [558, 356] width 140 height 11
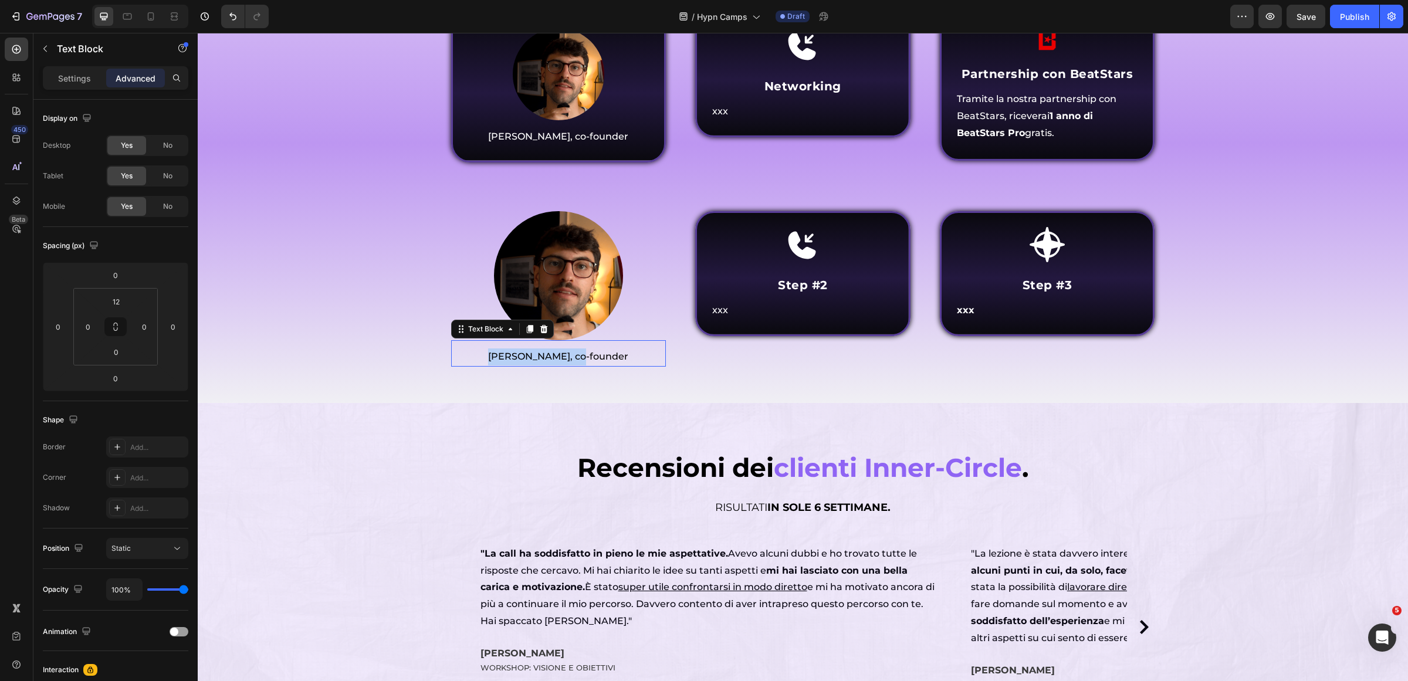
click at [559, 362] on span "[PERSON_NAME], co-founder" at bounding box center [558, 356] width 140 height 11
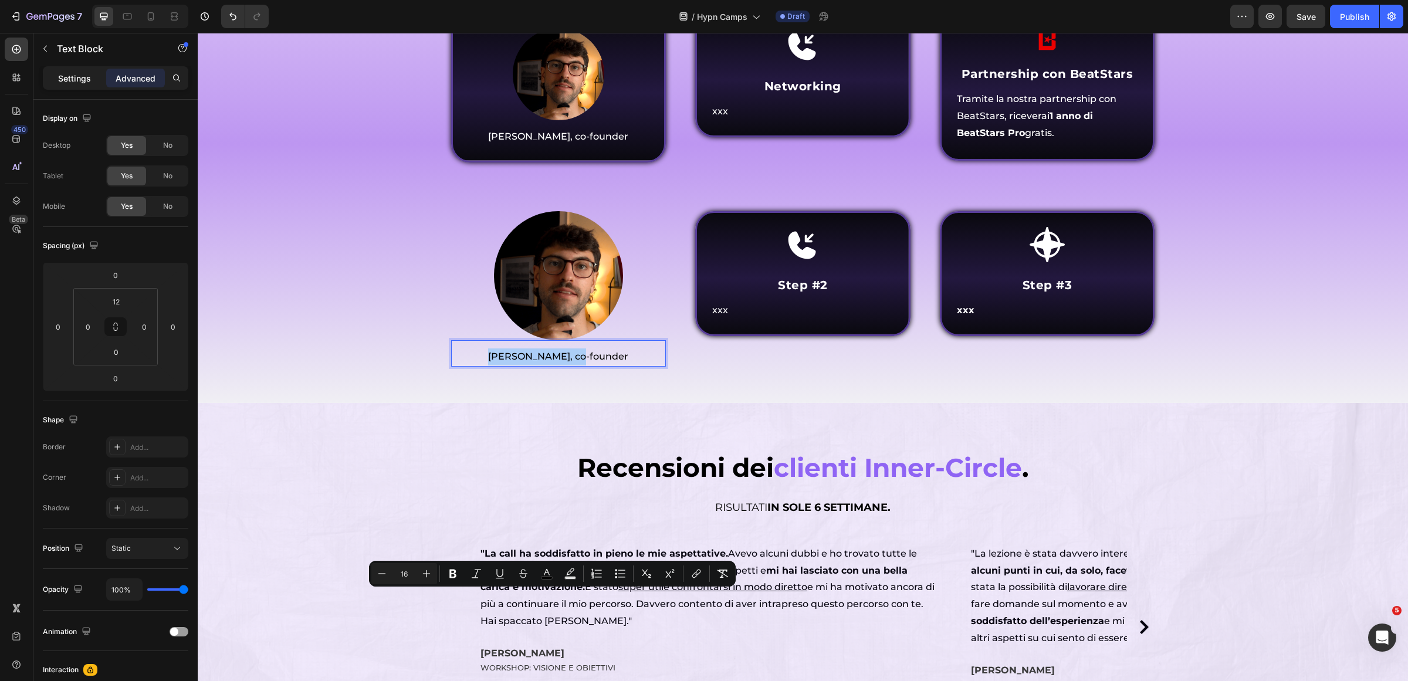
click at [60, 80] on p "Settings" at bounding box center [74, 78] width 33 height 12
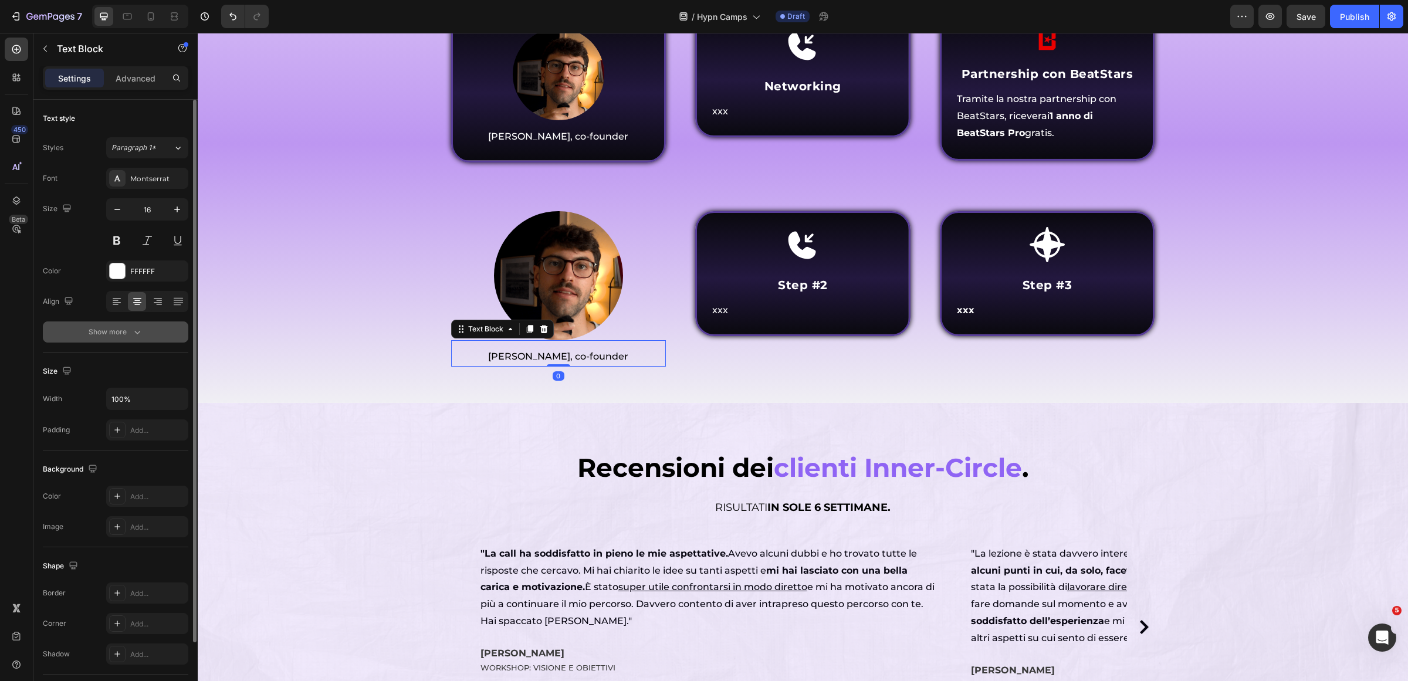
click at [132, 327] on icon "button" at bounding box center [137, 332] width 12 height 12
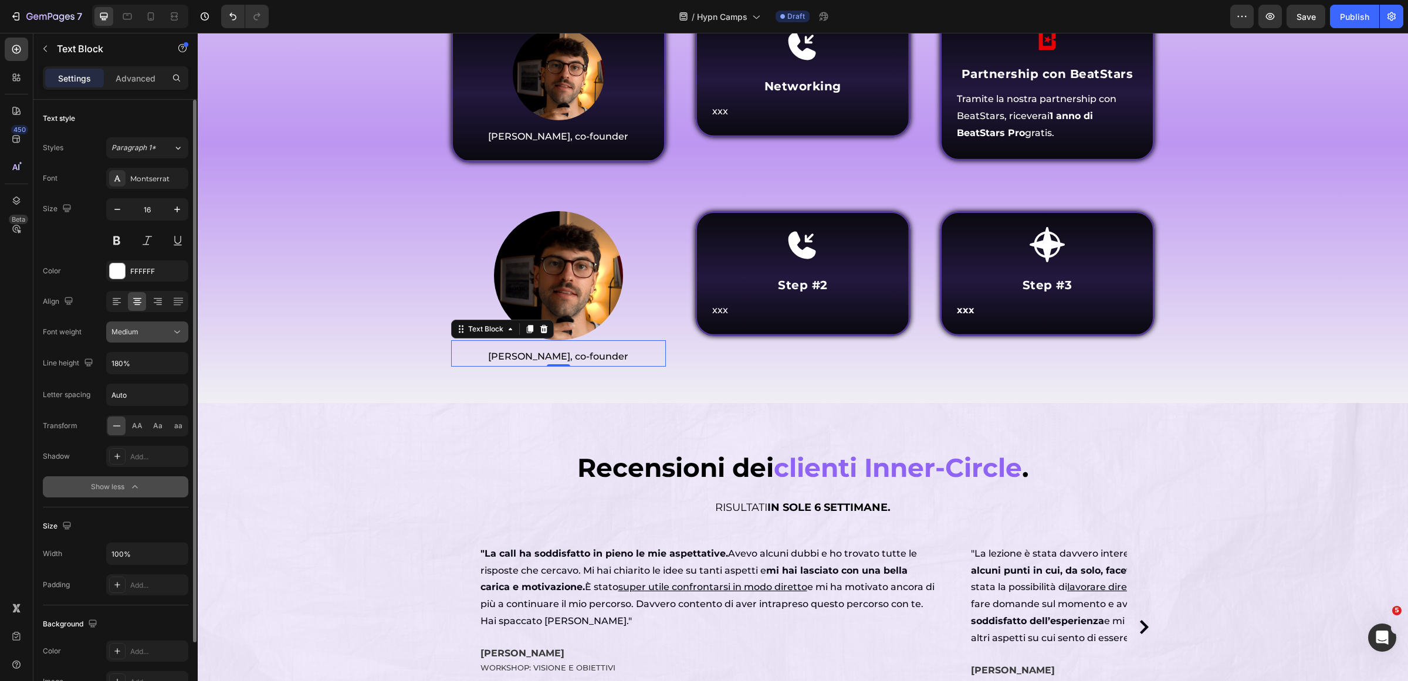
click at [161, 332] on div "Medium" at bounding box center [141, 332] width 60 height 11
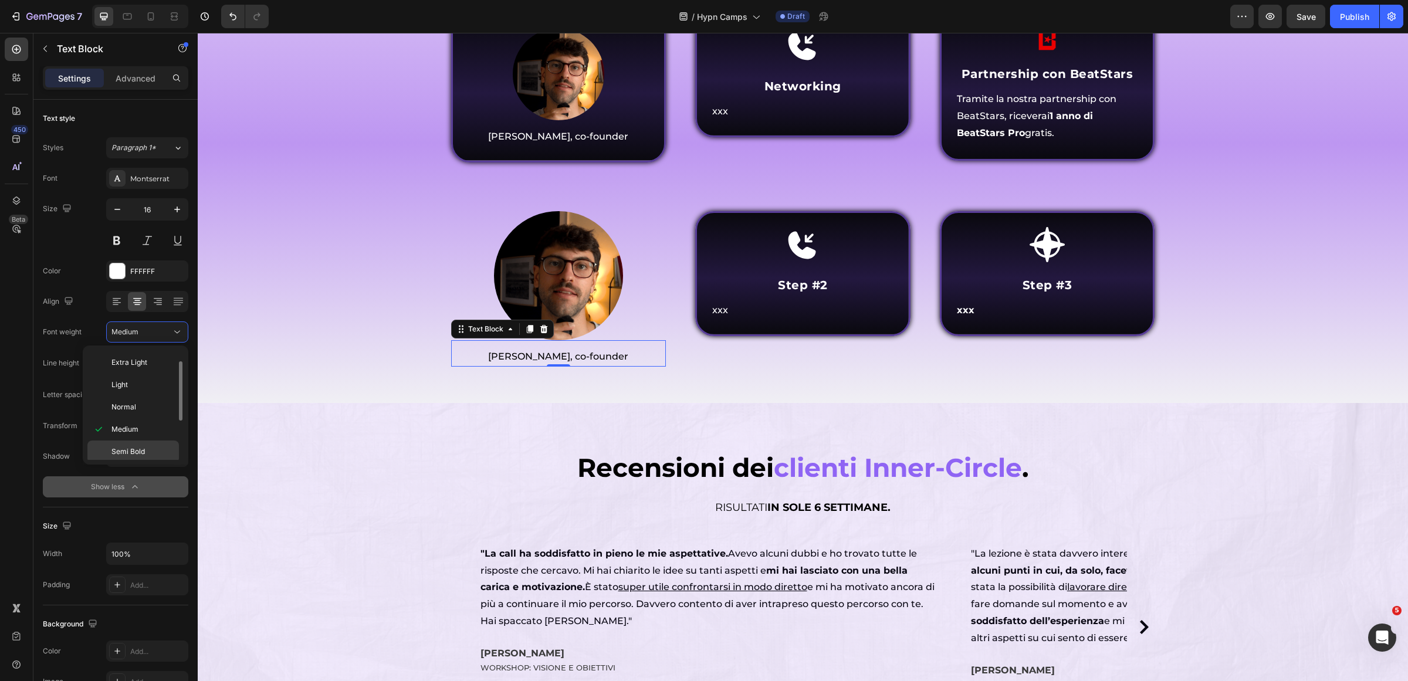
click at [153, 447] on div "Semi Bold" at bounding box center [133, 452] width 92 height 22
click at [403, 374] on div "⁠⁠⁠⁠⁠⁠⁠ Chi parteciperà al Hypn Camp ? Heading Come funziona Inner Circle ? Hea…" at bounding box center [803, 142] width 1193 height 464
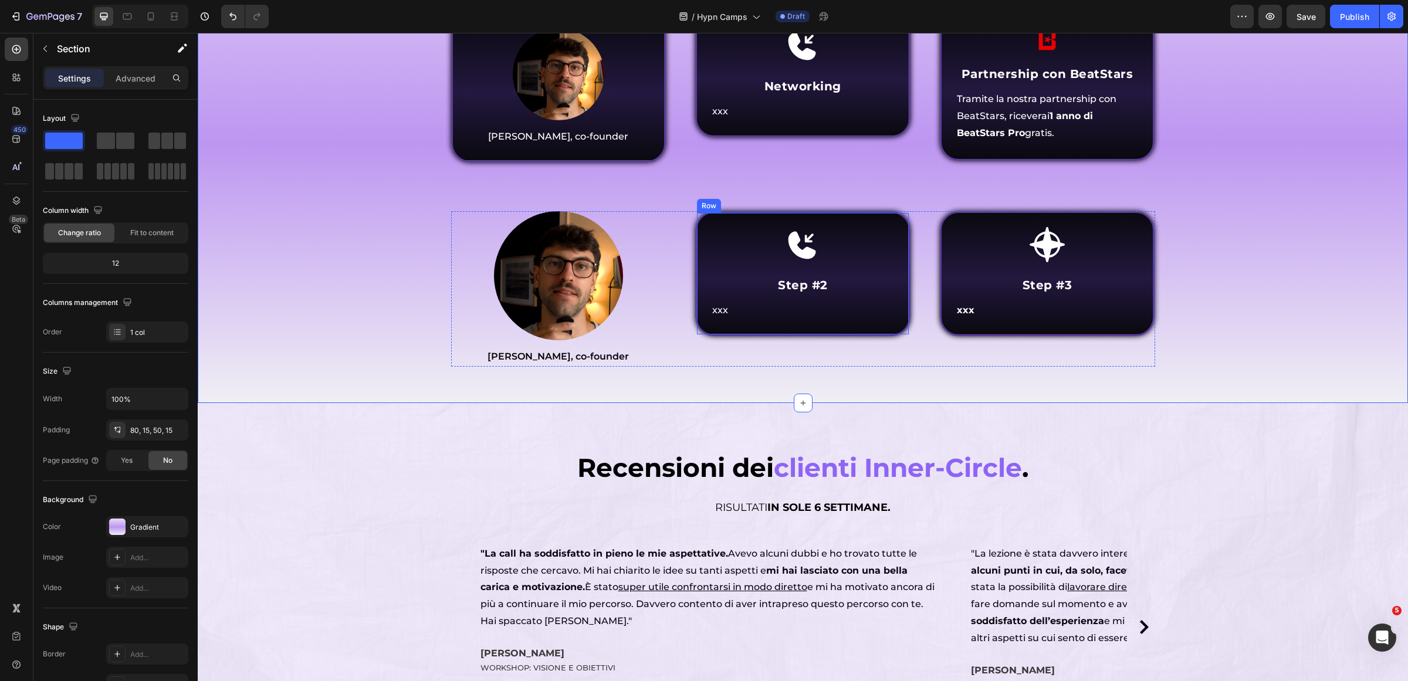
click at [877, 336] on div "Icon Step #2 Heading xxx Text Block Row" at bounding box center [802, 273] width 215 height 125
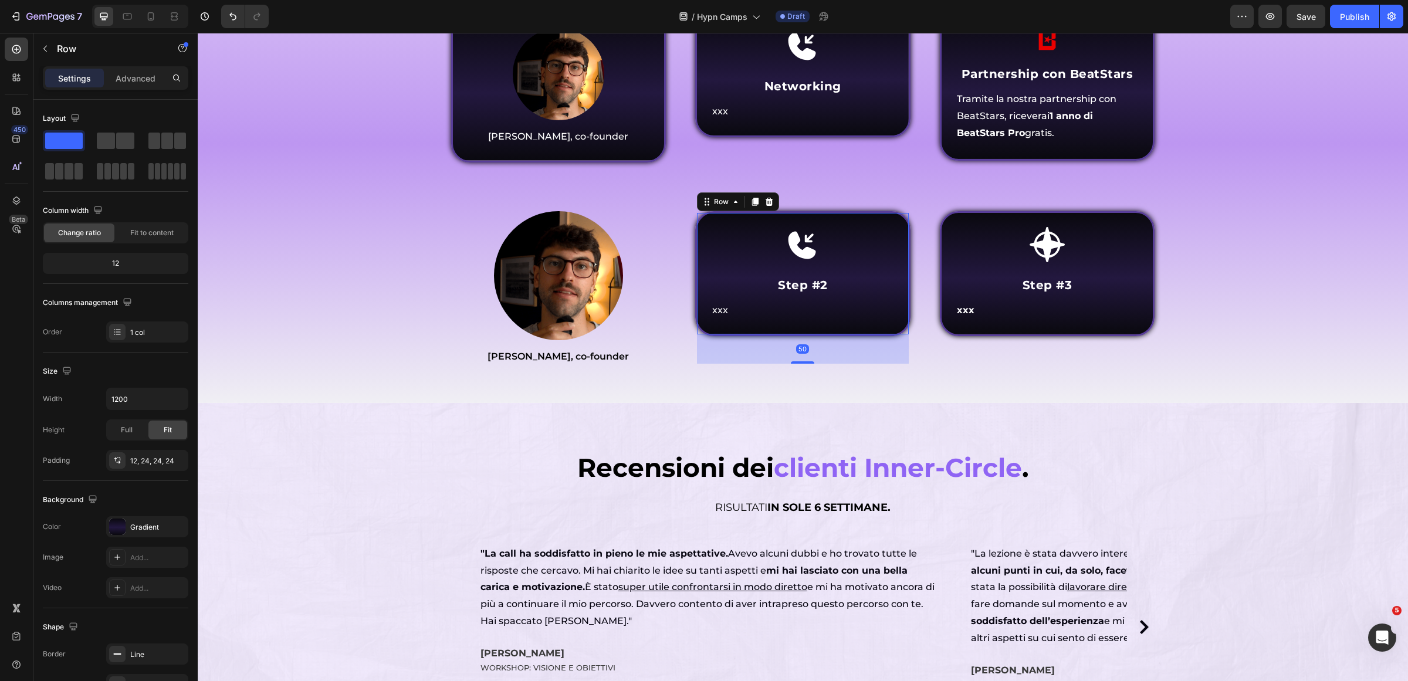
click at [766, 206] on icon at bounding box center [770, 202] width 8 height 8
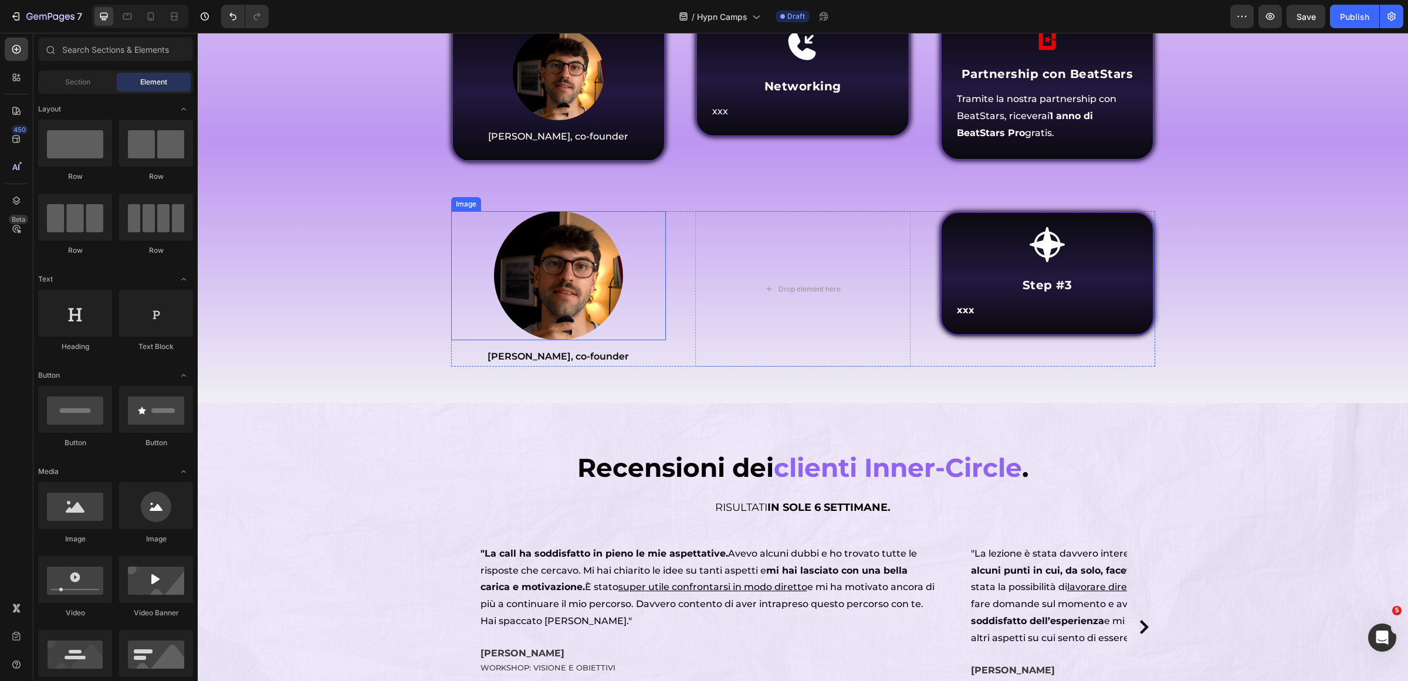
click at [593, 340] on img at bounding box center [558, 275] width 129 height 129
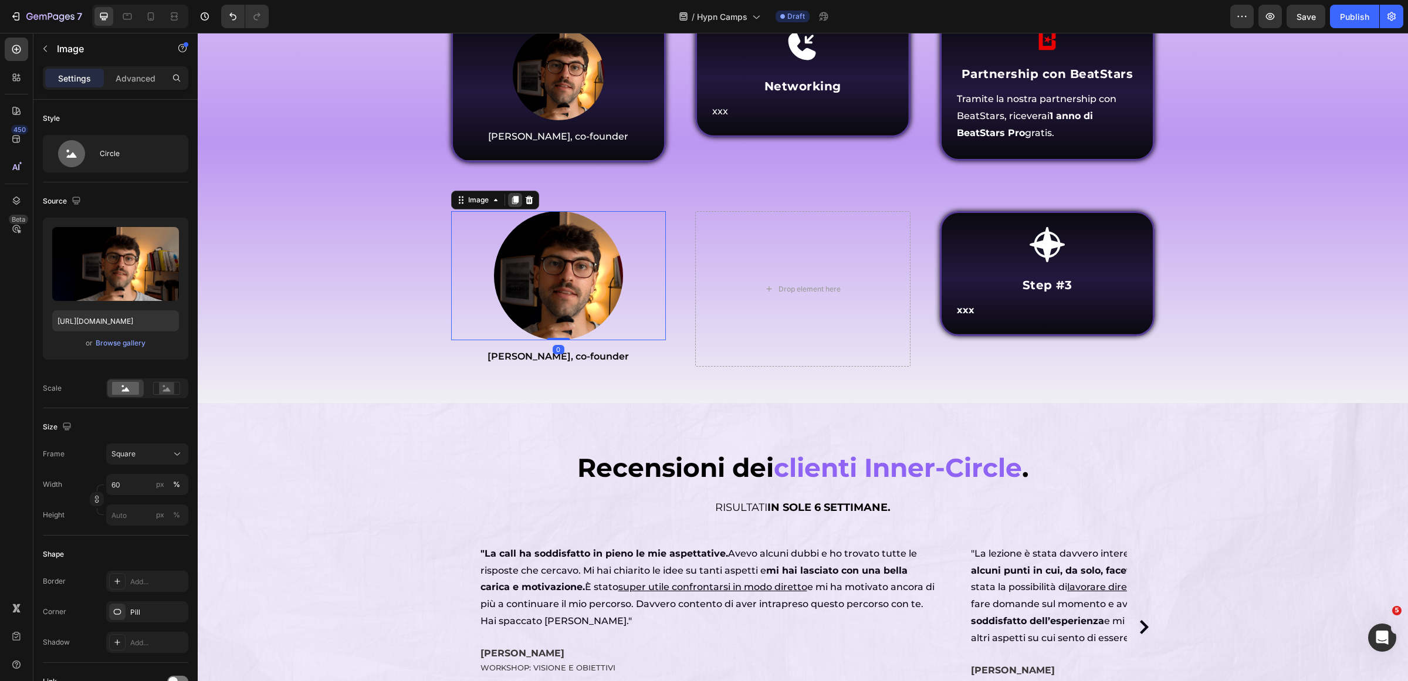
click at [512, 205] on icon at bounding box center [515, 201] width 6 height 8
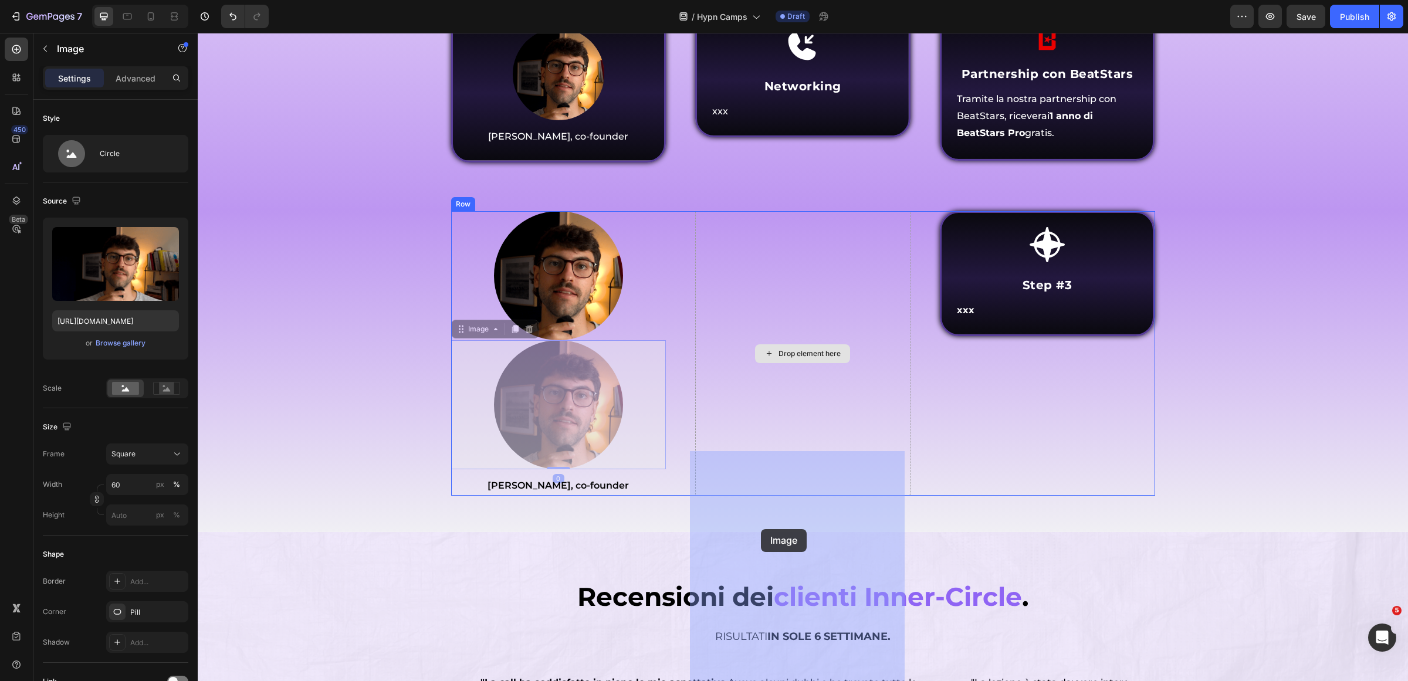
drag, startPoint x: 462, startPoint y: 564, endPoint x: 761, endPoint y: 529, distance: 300.6
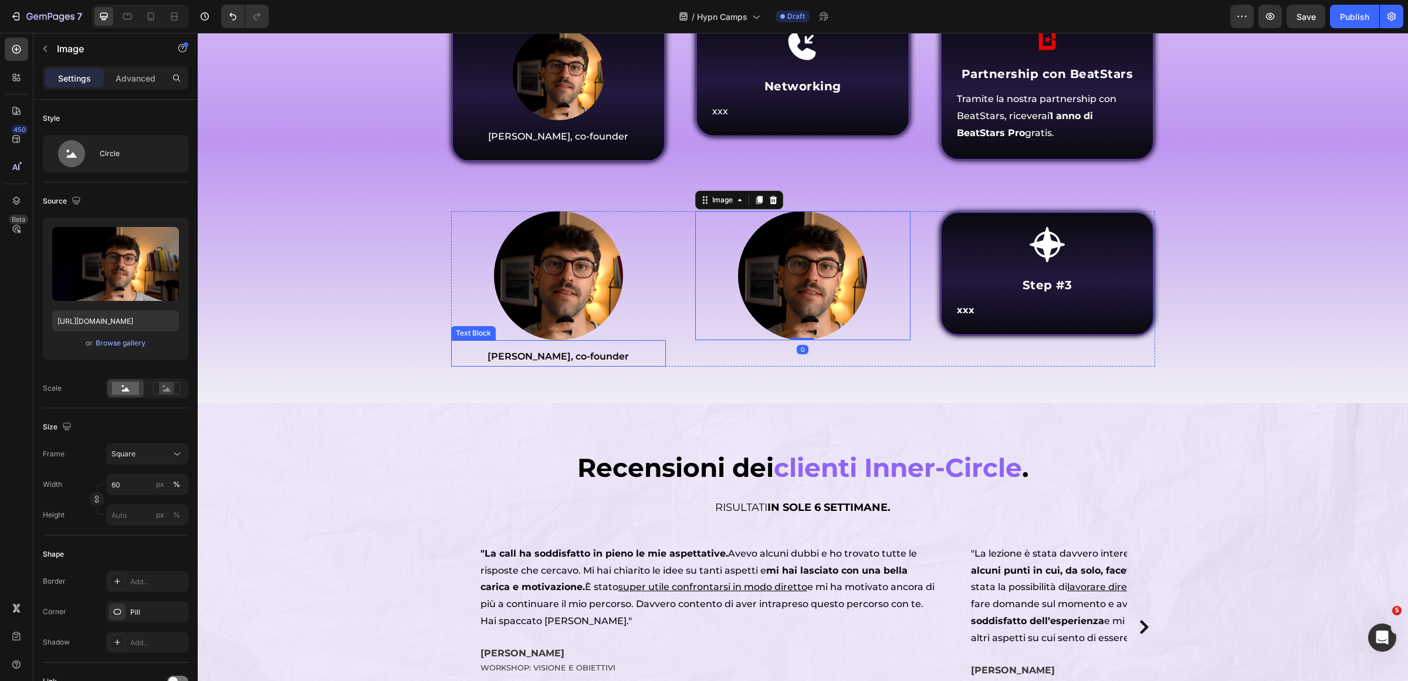
click at [567, 362] on span "[PERSON_NAME], co-founder" at bounding box center [558, 356] width 141 height 11
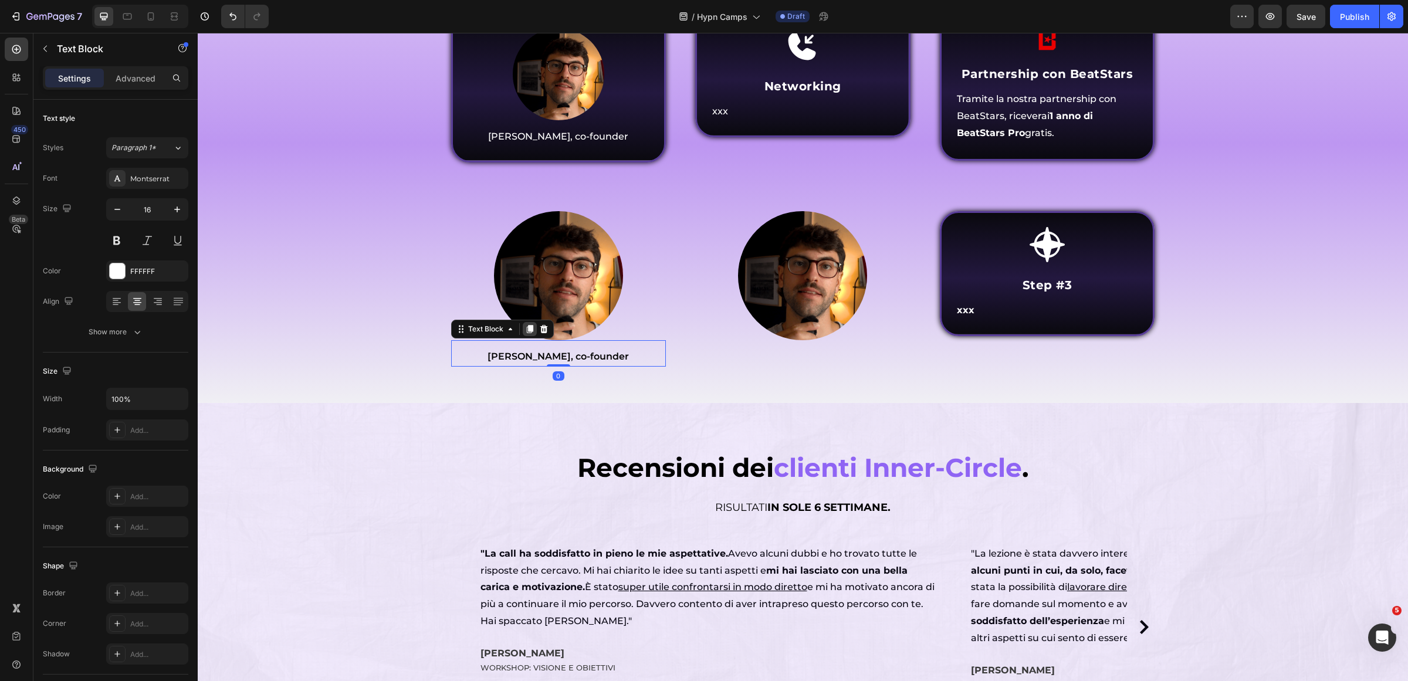
click at [526, 334] on icon at bounding box center [529, 330] width 6 height 8
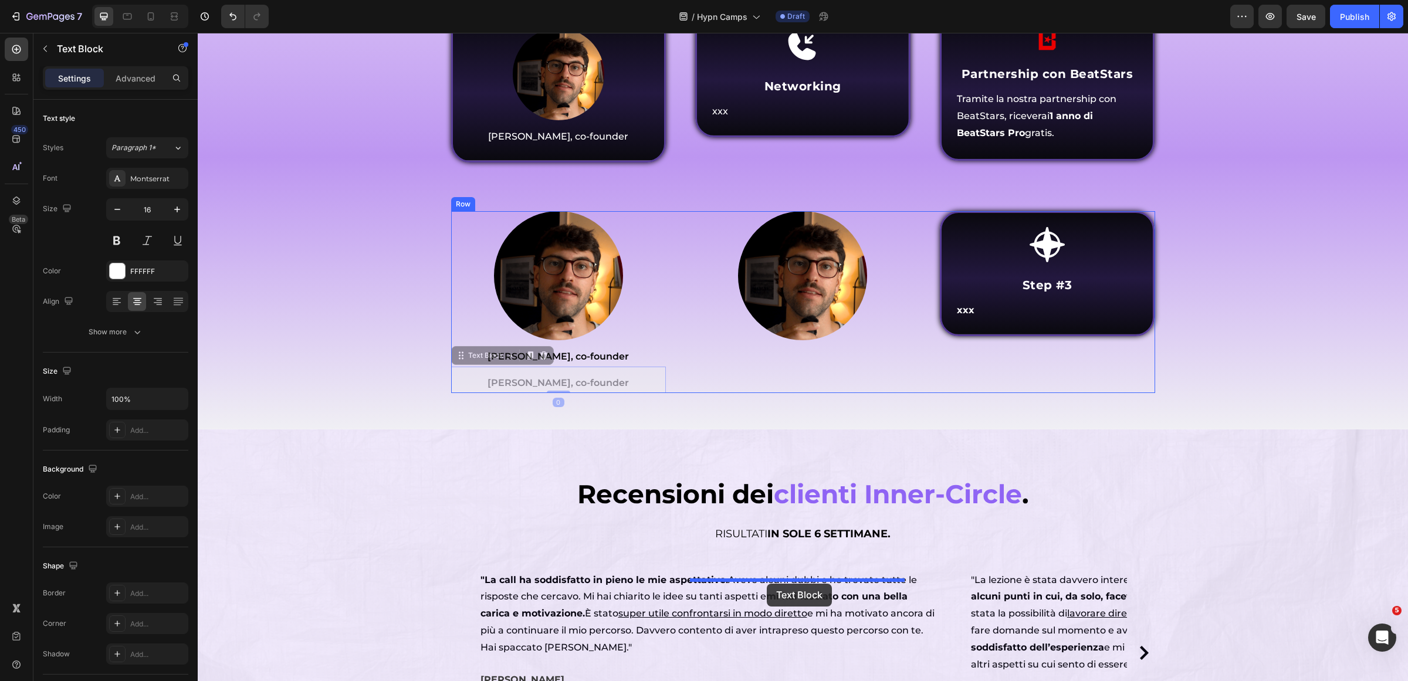
drag, startPoint x: 479, startPoint y: 590, endPoint x: 767, endPoint y: 584, distance: 287.6
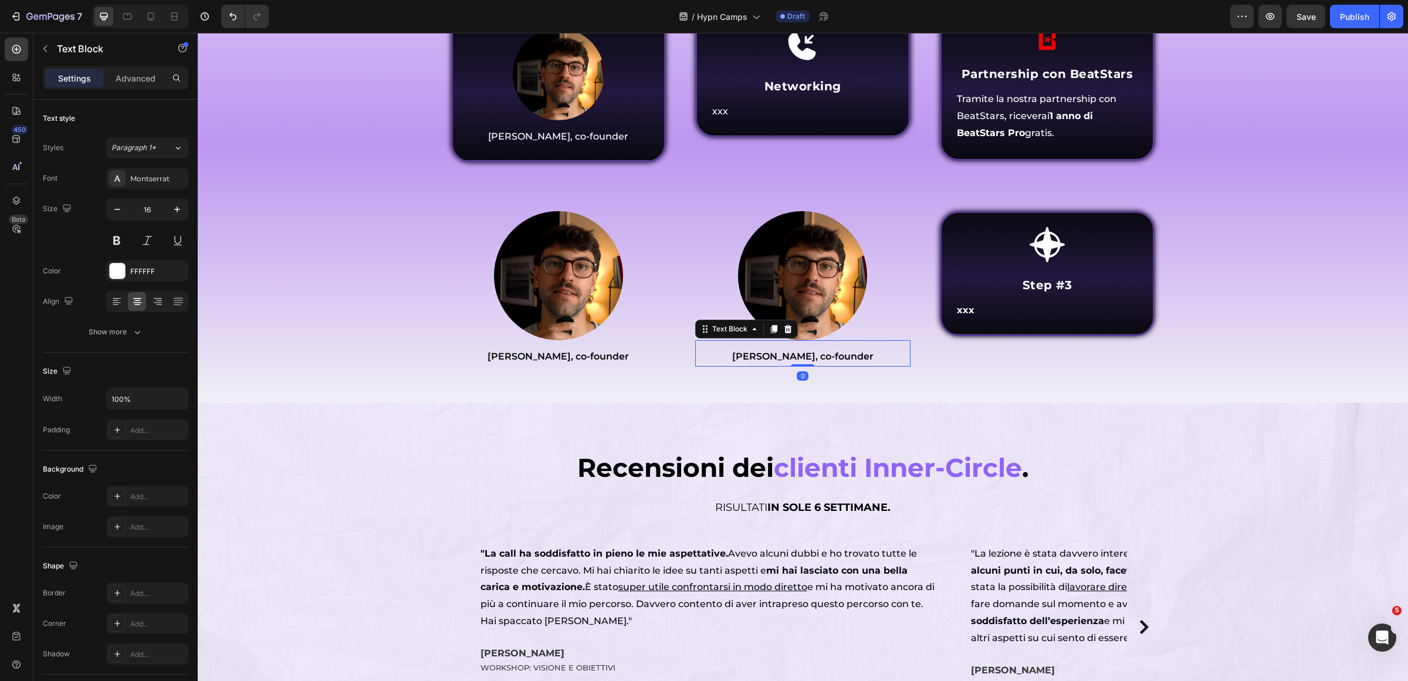
click at [772, 362] on span "[PERSON_NAME], co-founder" at bounding box center [802, 356] width 141 height 11
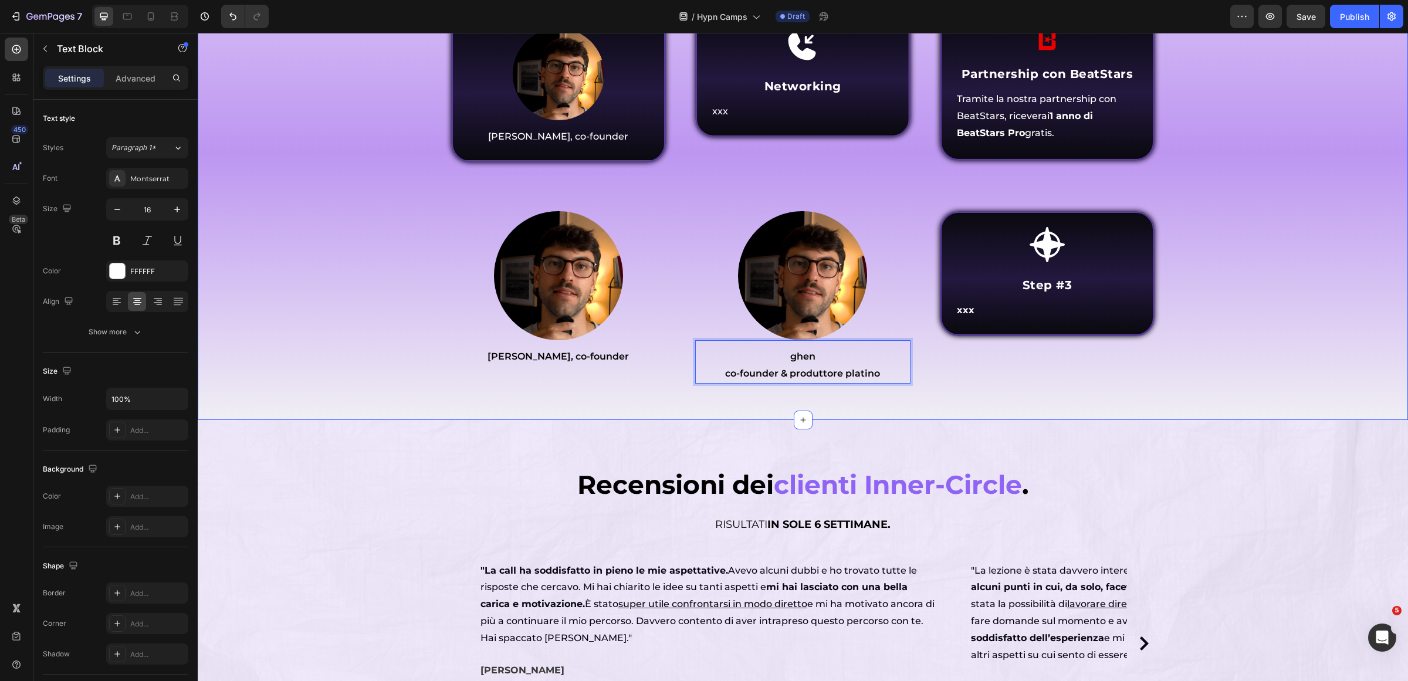
click at [976, 384] on div "Icon Step #3 Heading xxx Text Block Row" at bounding box center [1047, 297] width 215 height 173
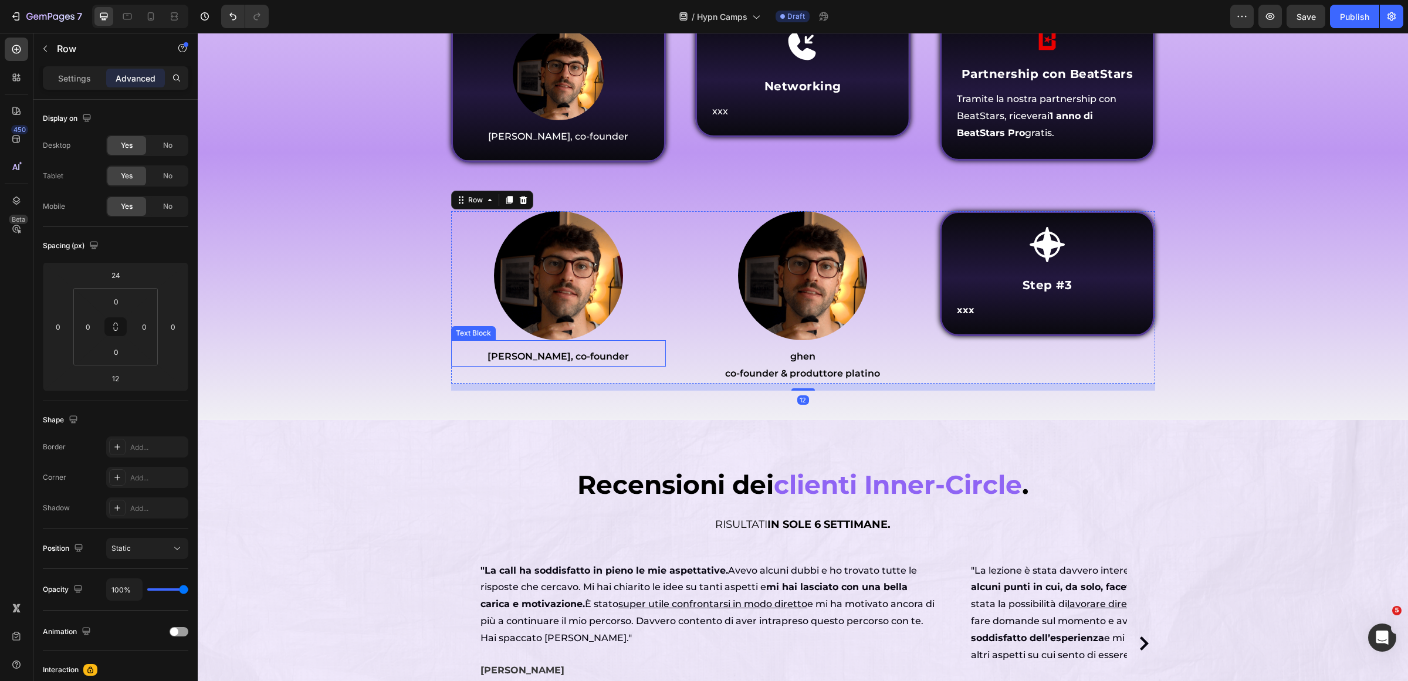
click at [573, 366] on p "[PERSON_NAME], co-founder" at bounding box center [558, 357] width 213 height 17
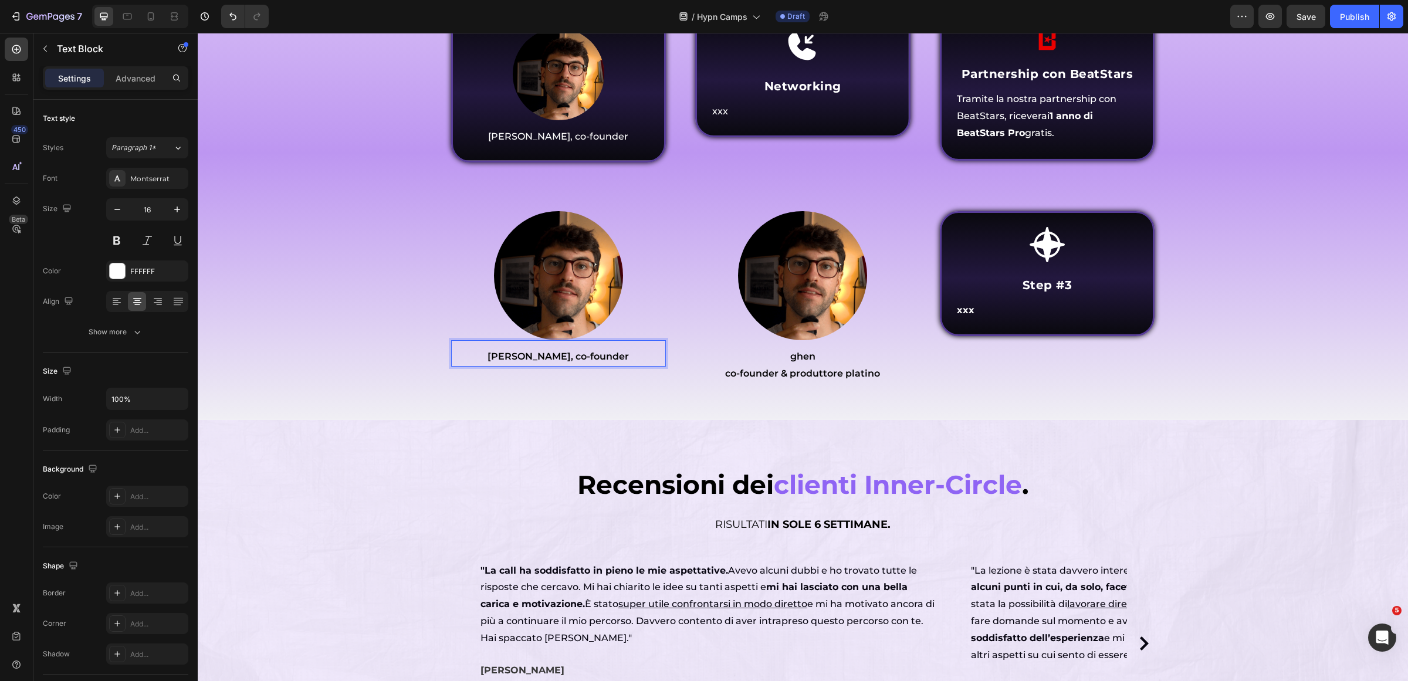
click at [546, 362] on span "[PERSON_NAME], co-founder" at bounding box center [558, 356] width 141 height 11
click at [725, 379] on span "co-founder & produttore platino" at bounding box center [802, 373] width 155 height 11
click at [1013, 384] on div "Icon Step #3 Heading xxx Text Block Row" at bounding box center [1047, 297] width 215 height 173
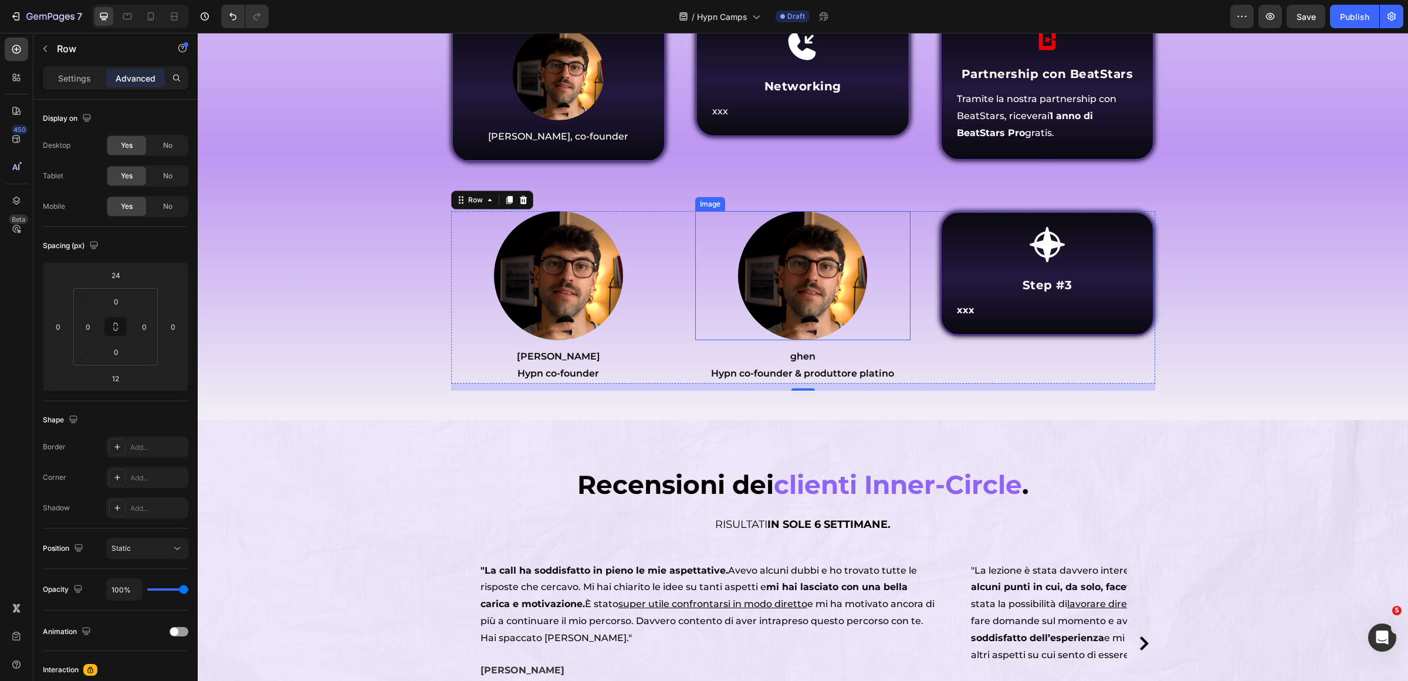
click at [801, 340] on img at bounding box center [802, 275] width 129 height 129
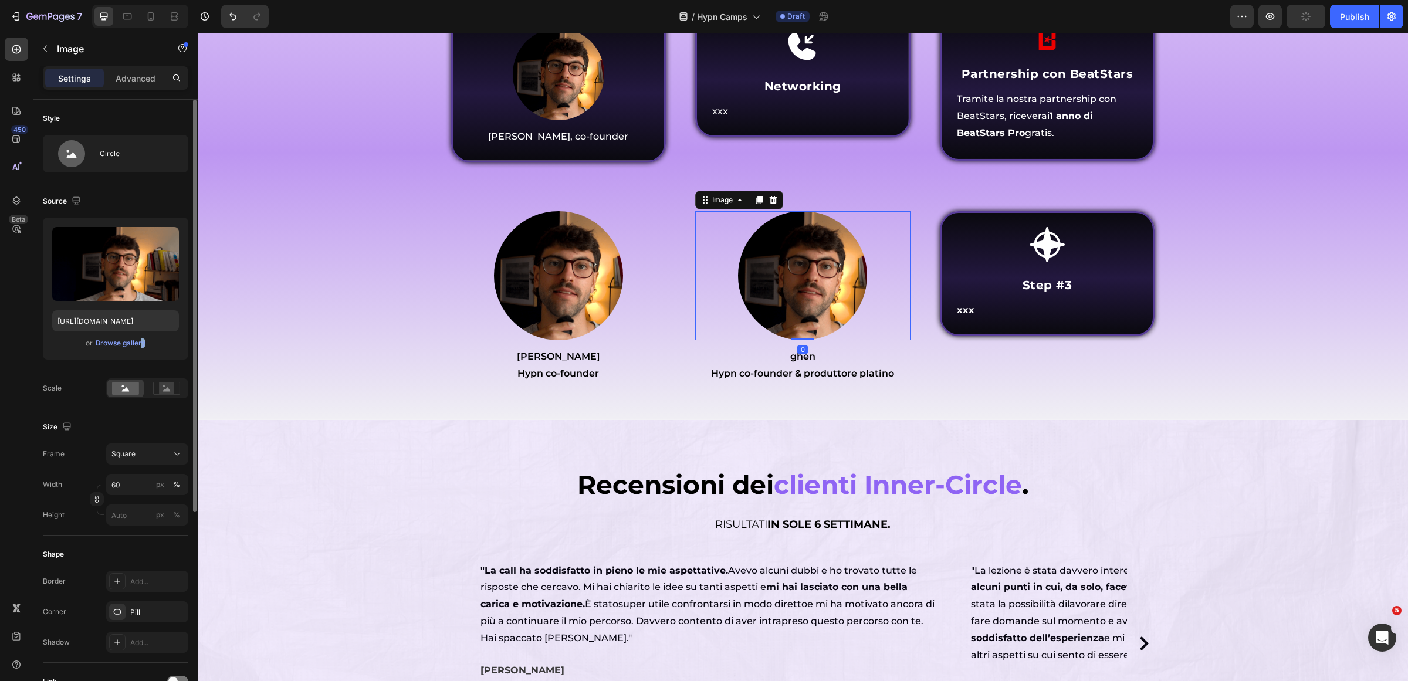
click at [139, 350] on div "or Browse gallery" at bounding box center [115, 343] width 127 height 14
click at [138, 349] on button "Browse gallery" at bounding box center [120, 343] width 51 height 12
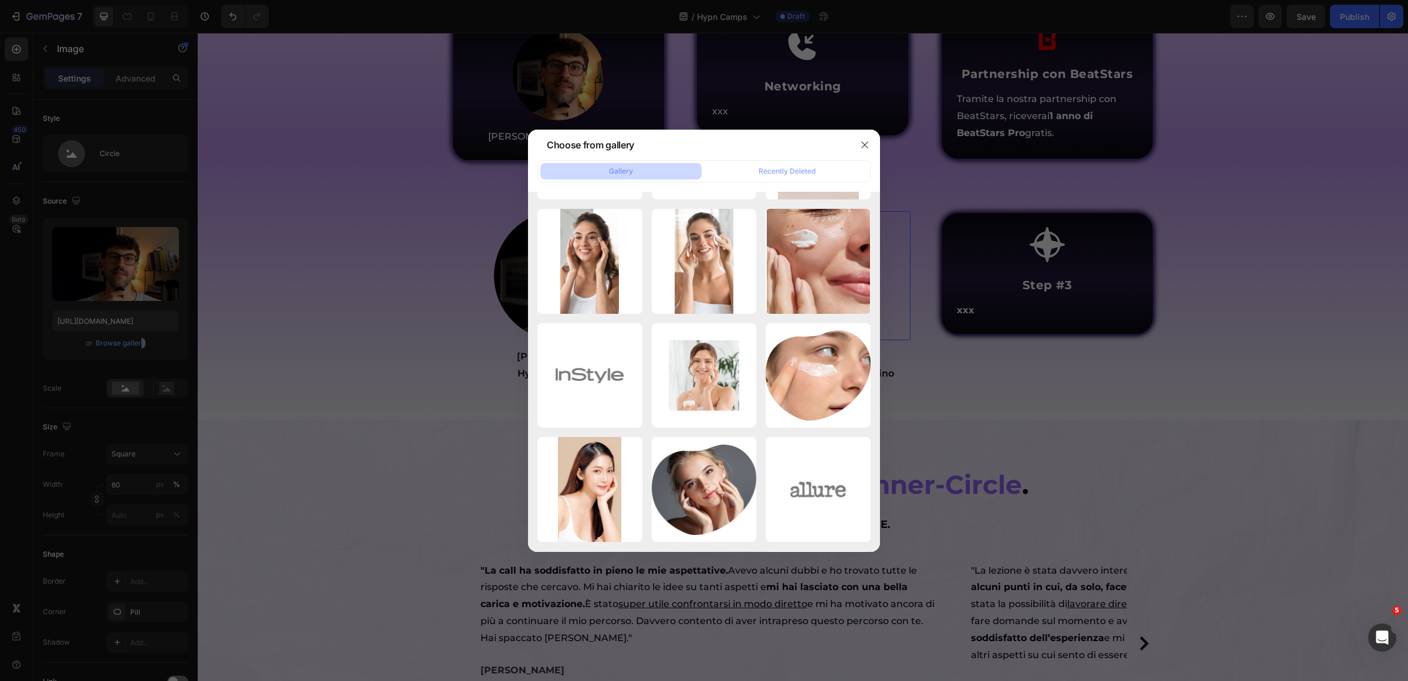
scroll to position [4210, 0]
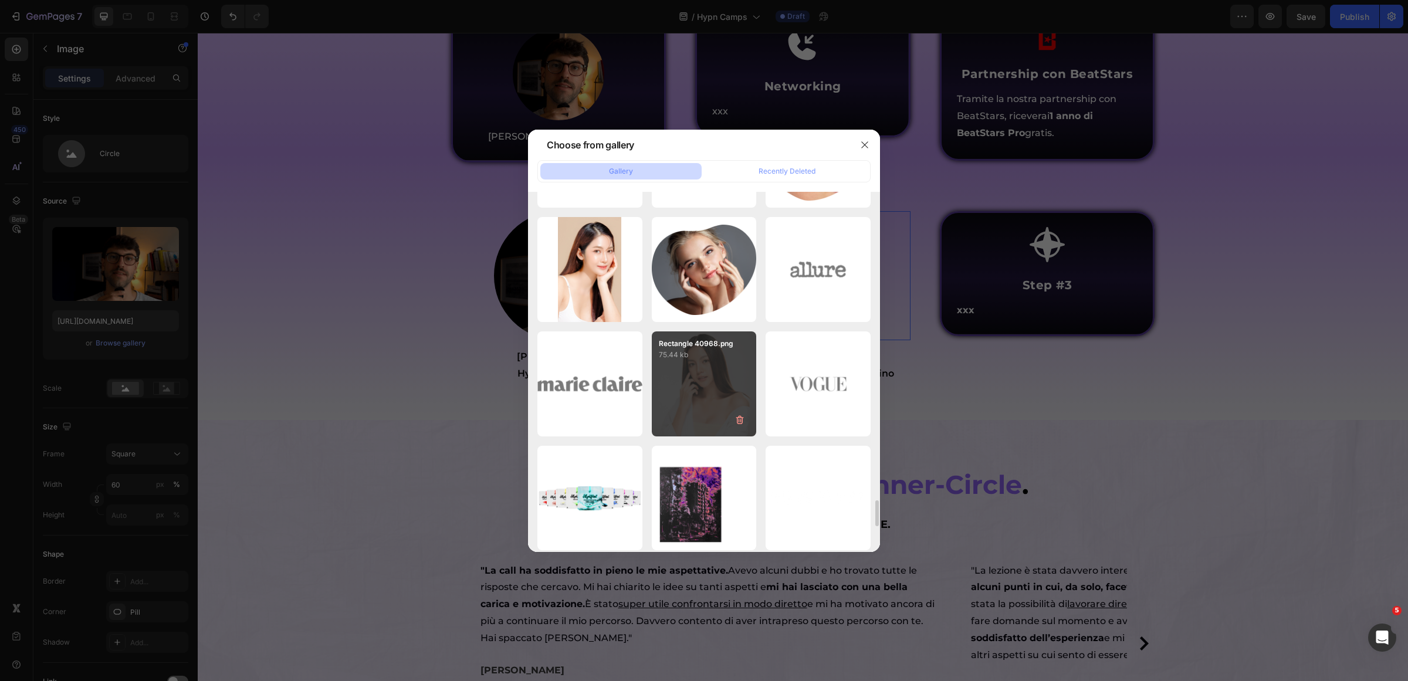
click at [722, 360] on p "75.44 kb" at bounding box center [704, 355] width 91 height 12
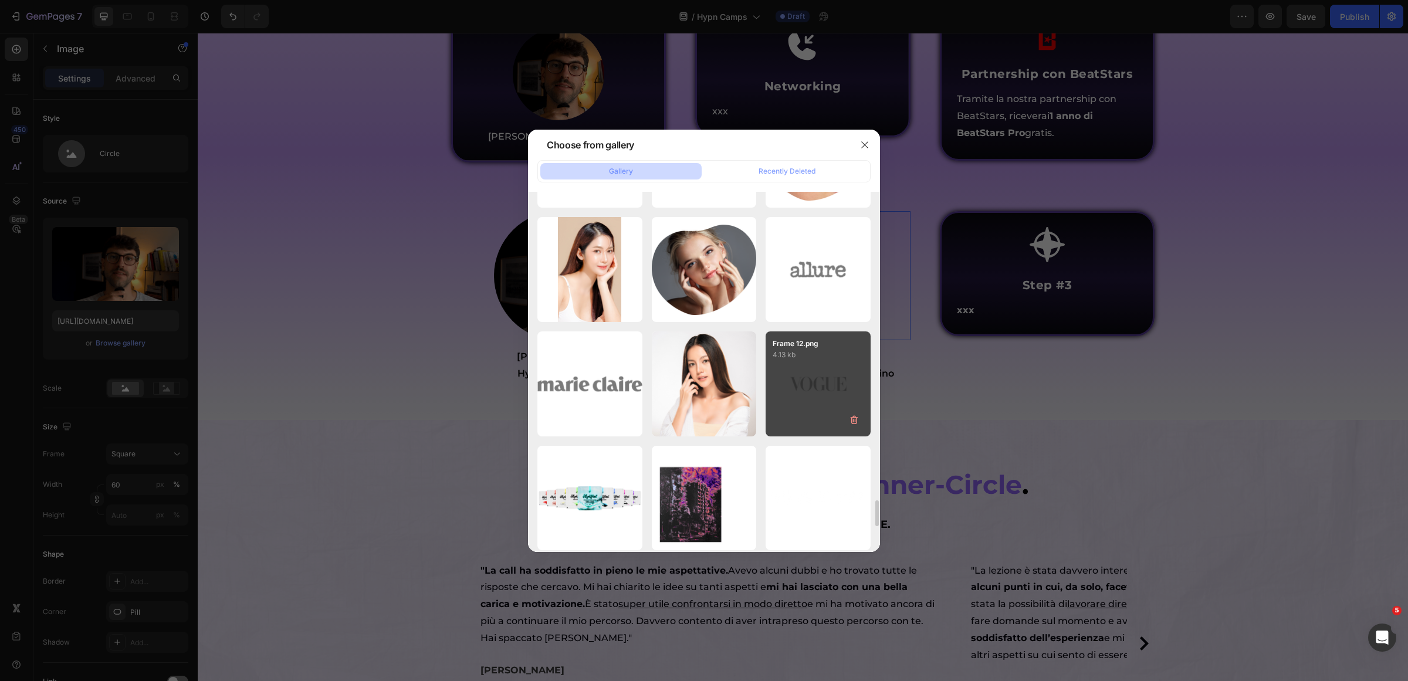
type input "https://cdn.shopify.com/s/files/1/0669/2824/7049/files/gempages_491410533749097…"
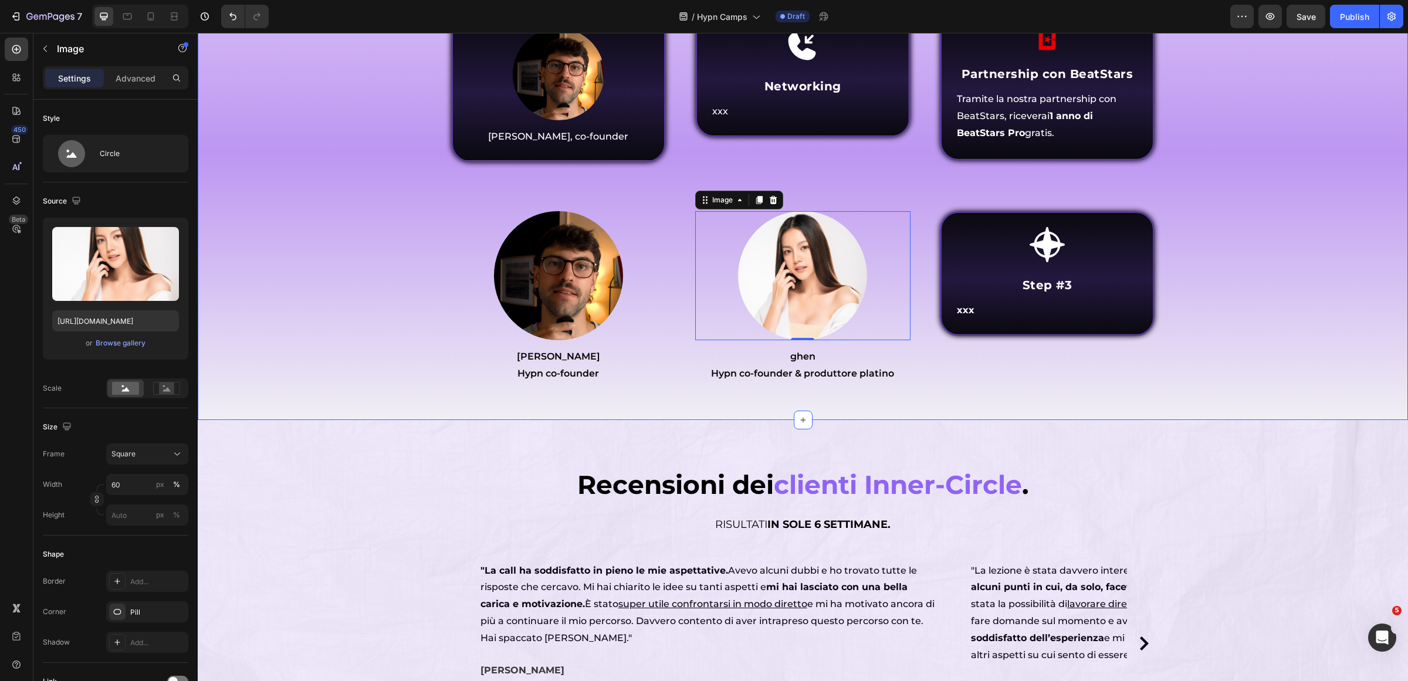
click at [1269, 391] on div "⁠⁠⁠⁠⁠⁠⁠ Chi parteciperà al Hypn Camp ? Heading Come funziona Inner Circle ? Hea…" at bounding box center [803, 150] width 1193 height 481
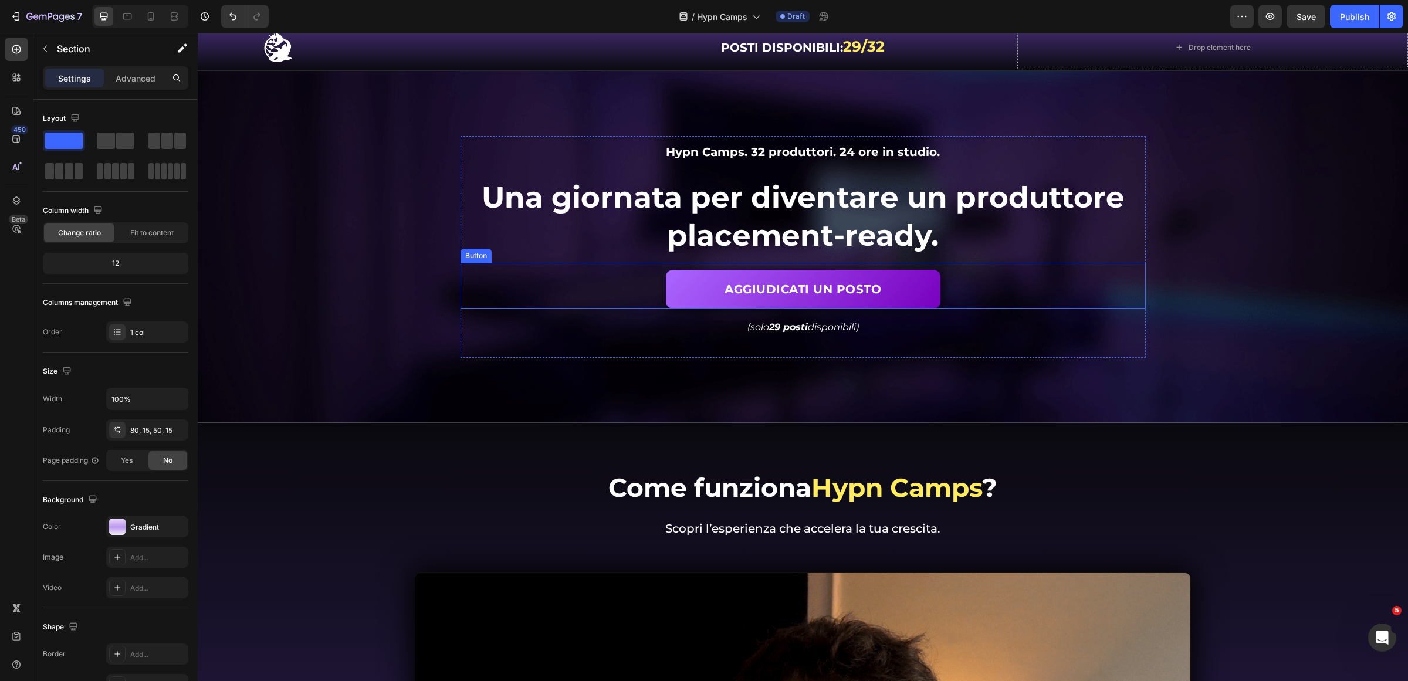
scroll to position [0, 0]
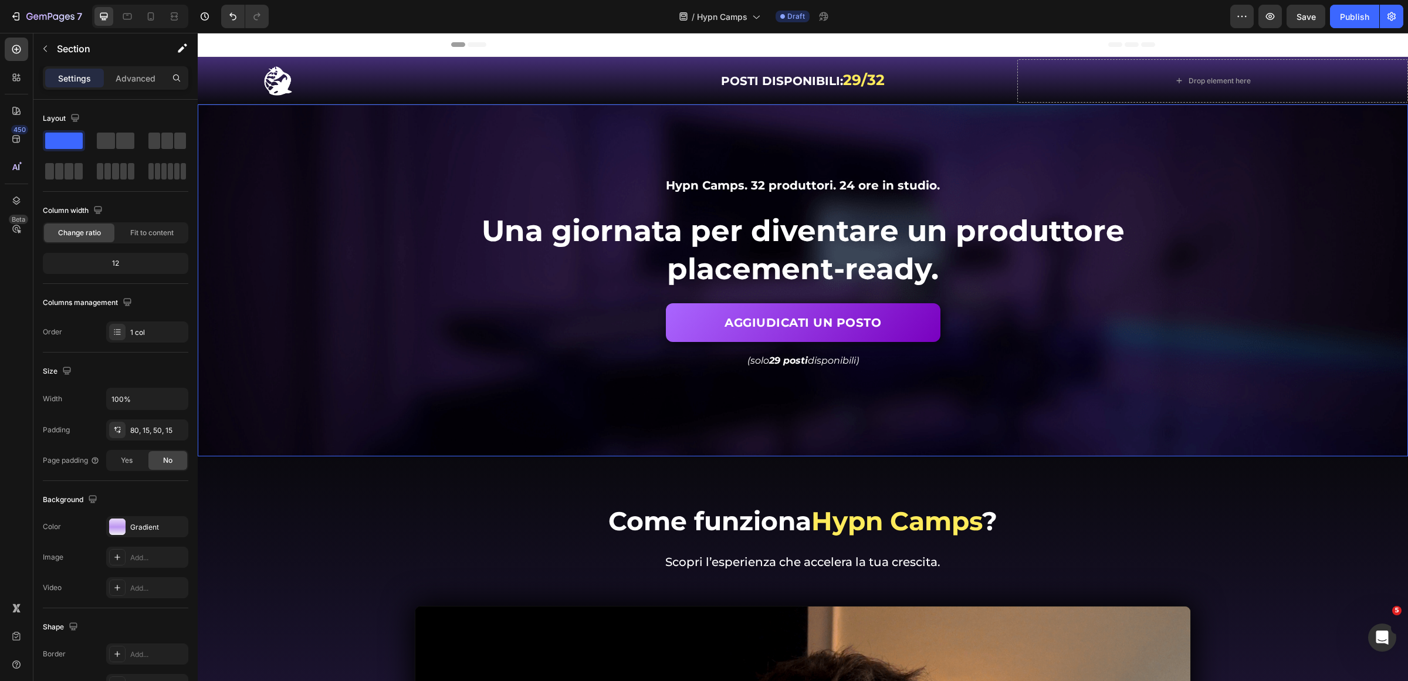
click at [403, 165] on div "Background Image" at bounding box center [803, 280] width 1210 height 352
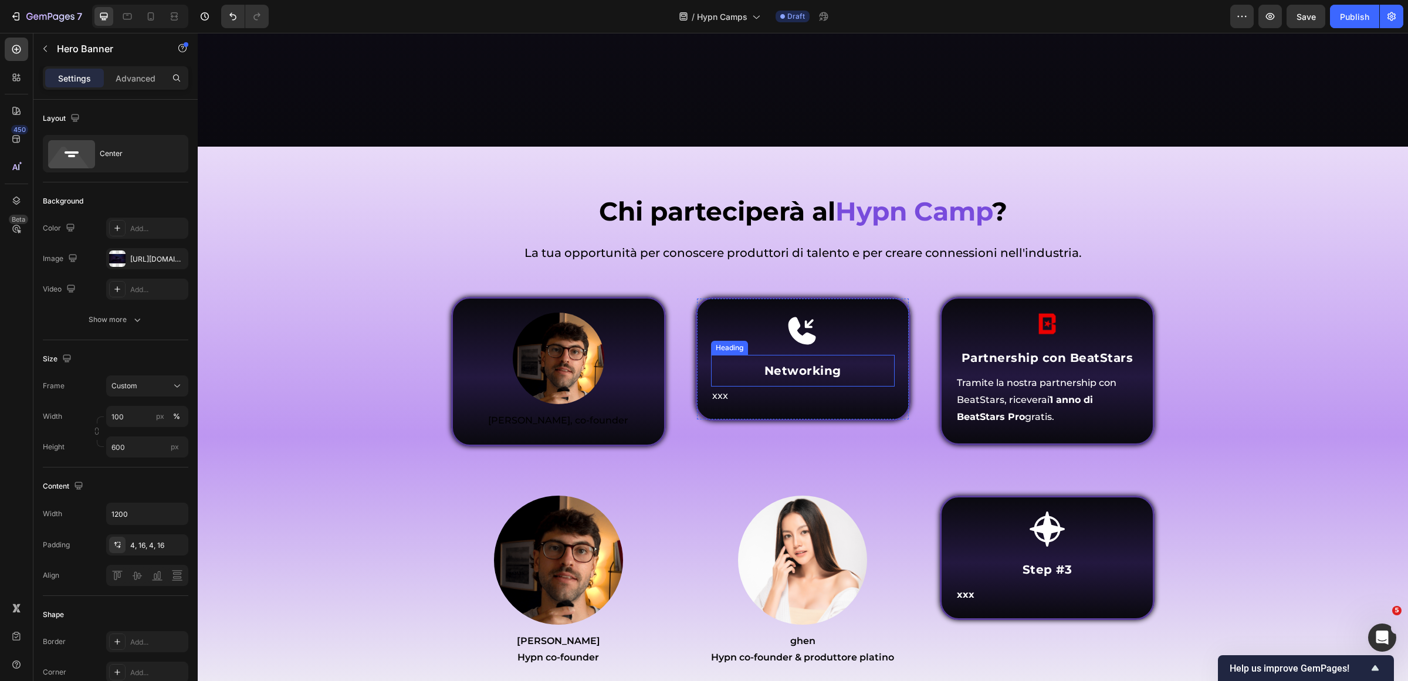
scroll to position [4914, 0]
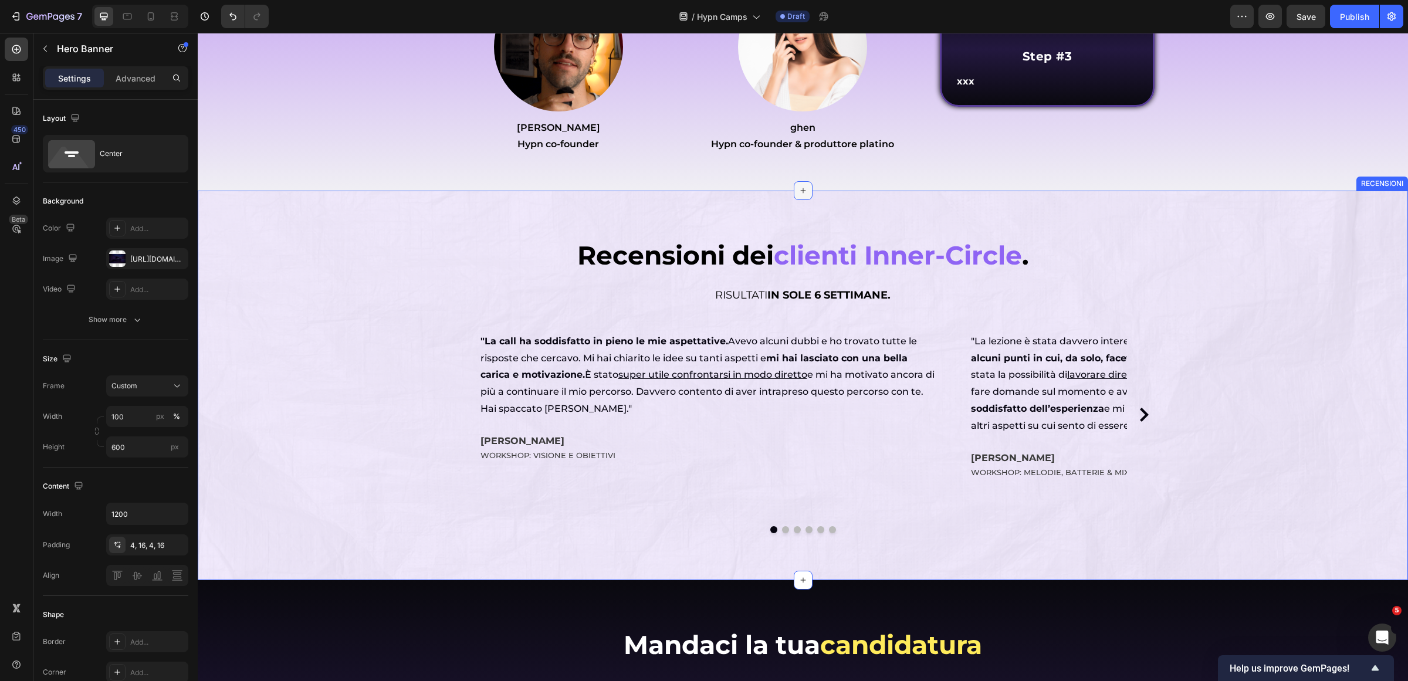
click at [799, 194] on icon at bounding box center [803, 190] width 9 height 9
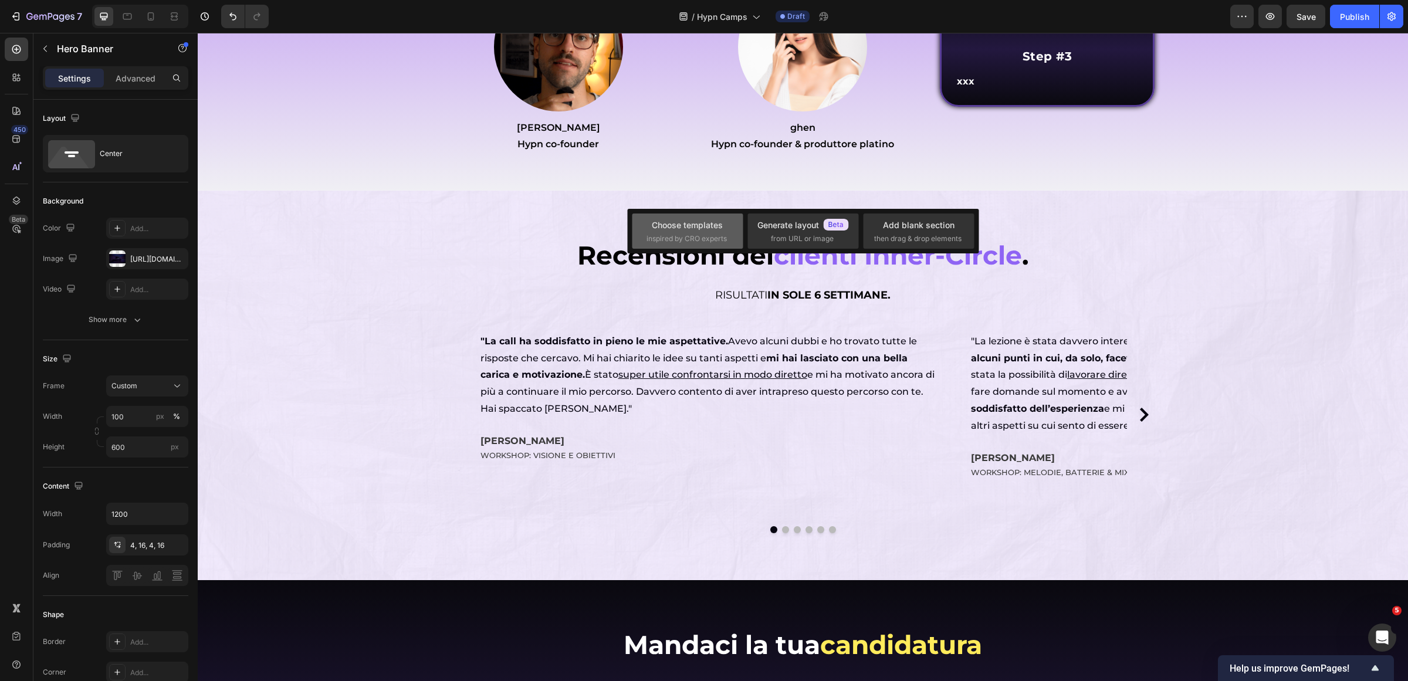
click at [709, 232] on div "Choose templates inspired by CRO experts" at bounding box center [688, 231] width 82 height 25
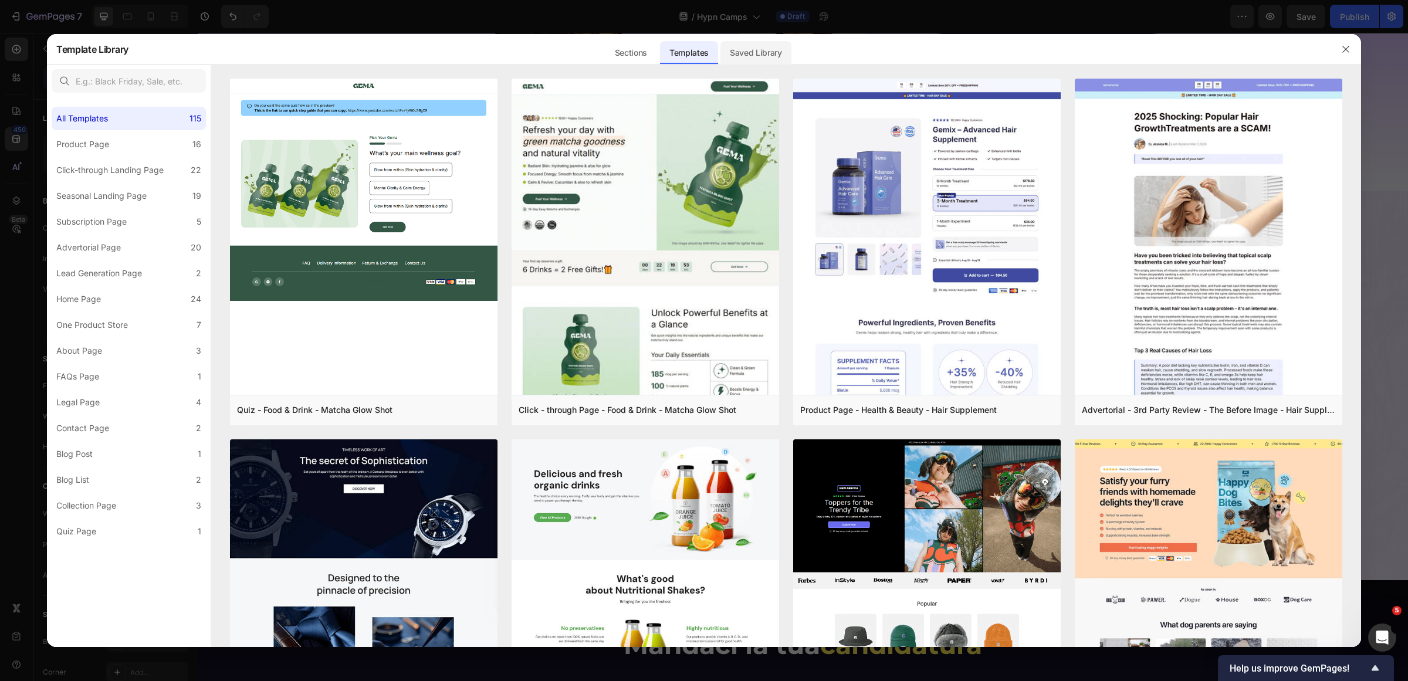
click at [784, 49] on div "Saved Library" at bounding box center [756, 52] width 71 height 23
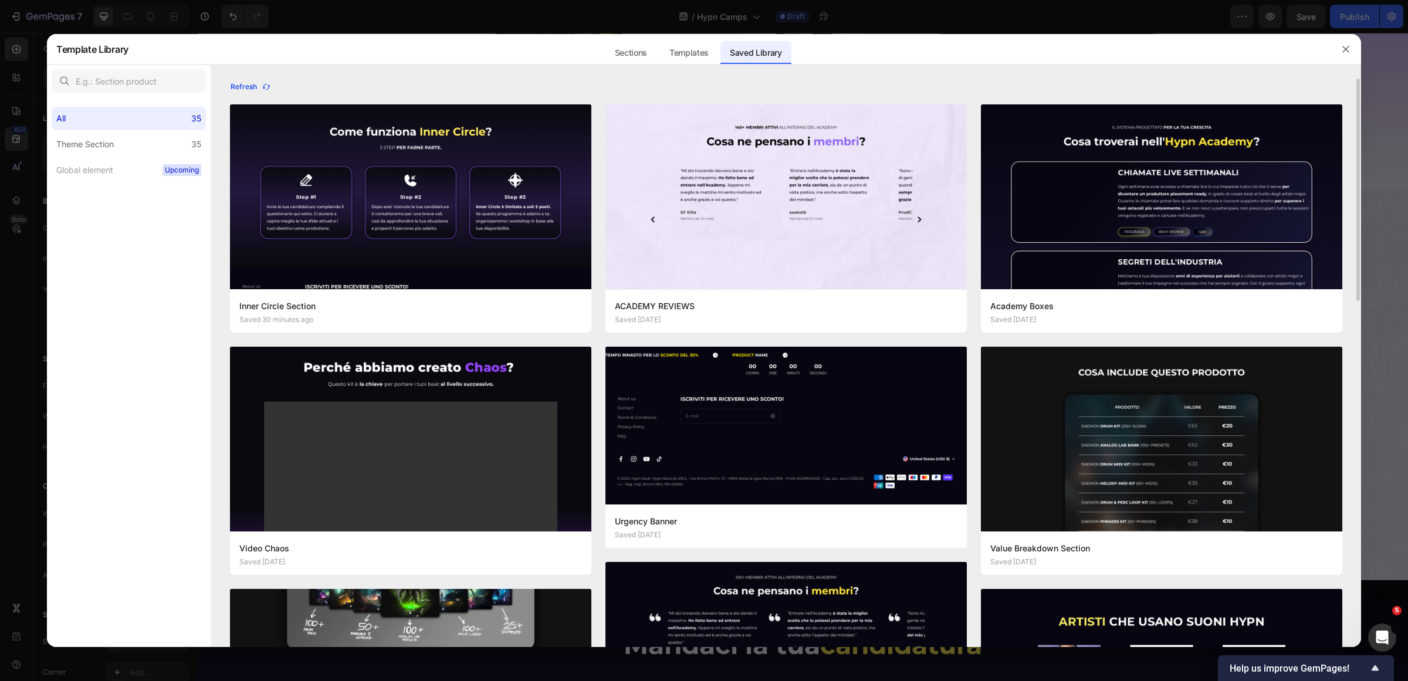
click at [265, 82] on icon "button" at bounding box center [266, 86] width 9 height 9
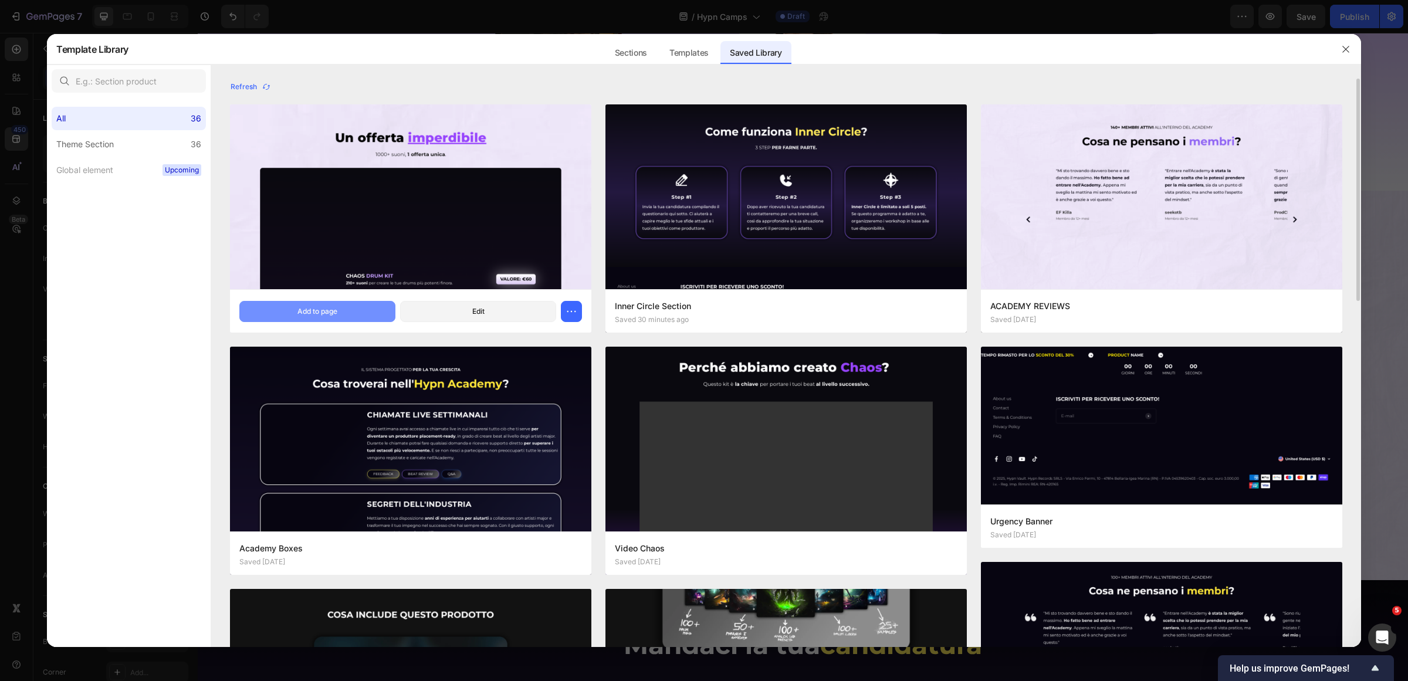
click at [314, 309] on div "Add to page" at bounding box center [317, 311] width 40 height 11
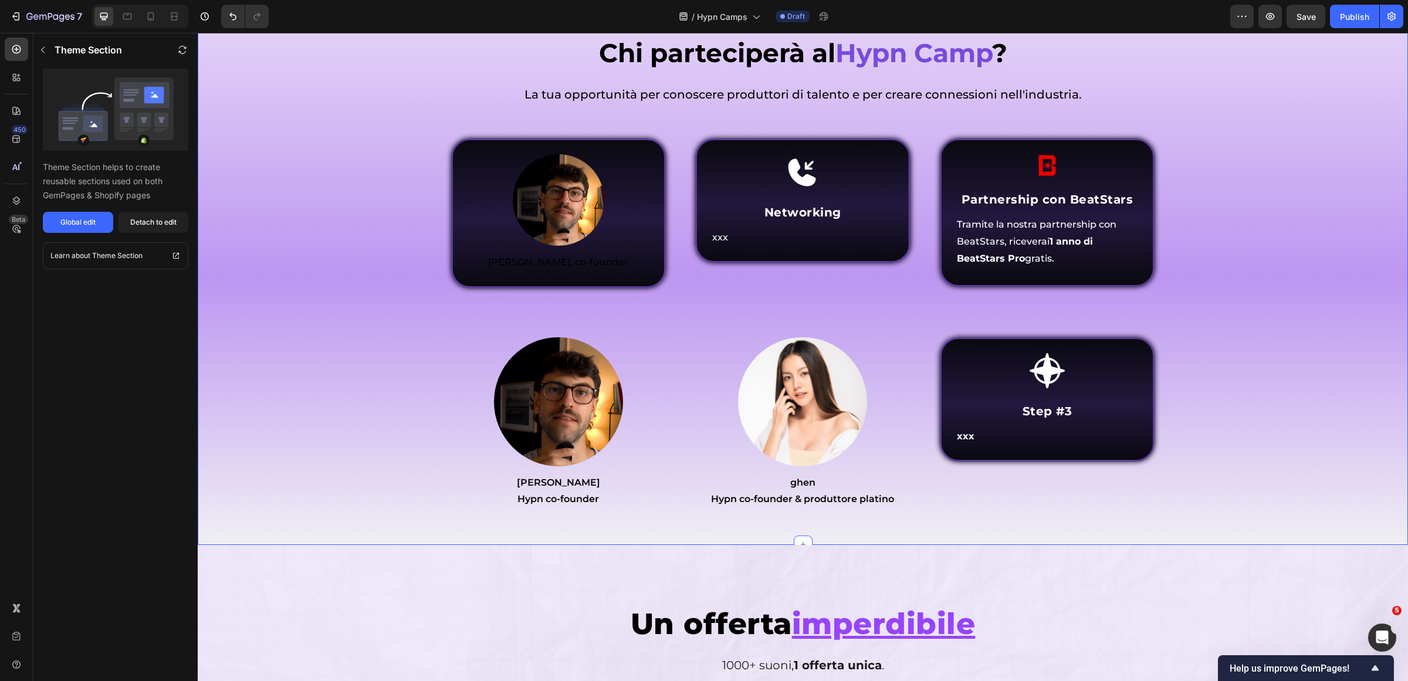
scroll to position [4998, 0]
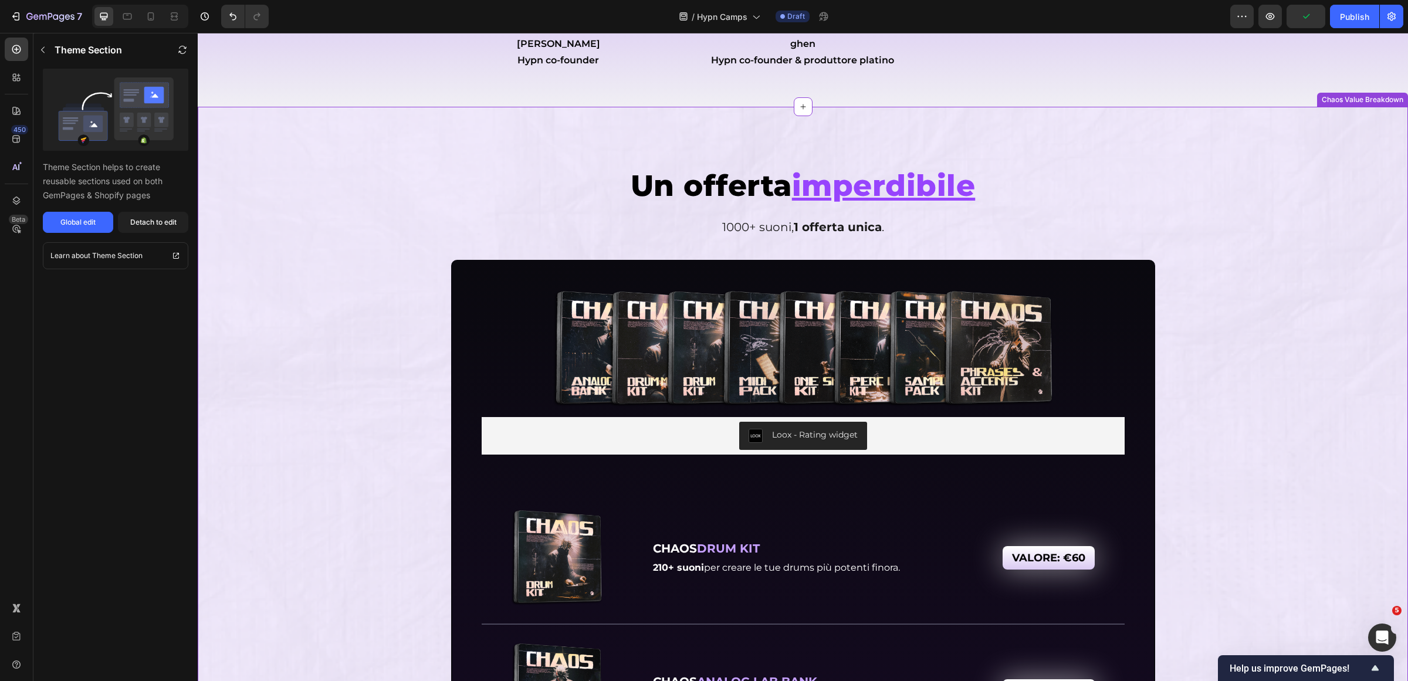
click at [178, 213] on button "Detach to edit" at bounding box center [153, 222] width 70 height 21
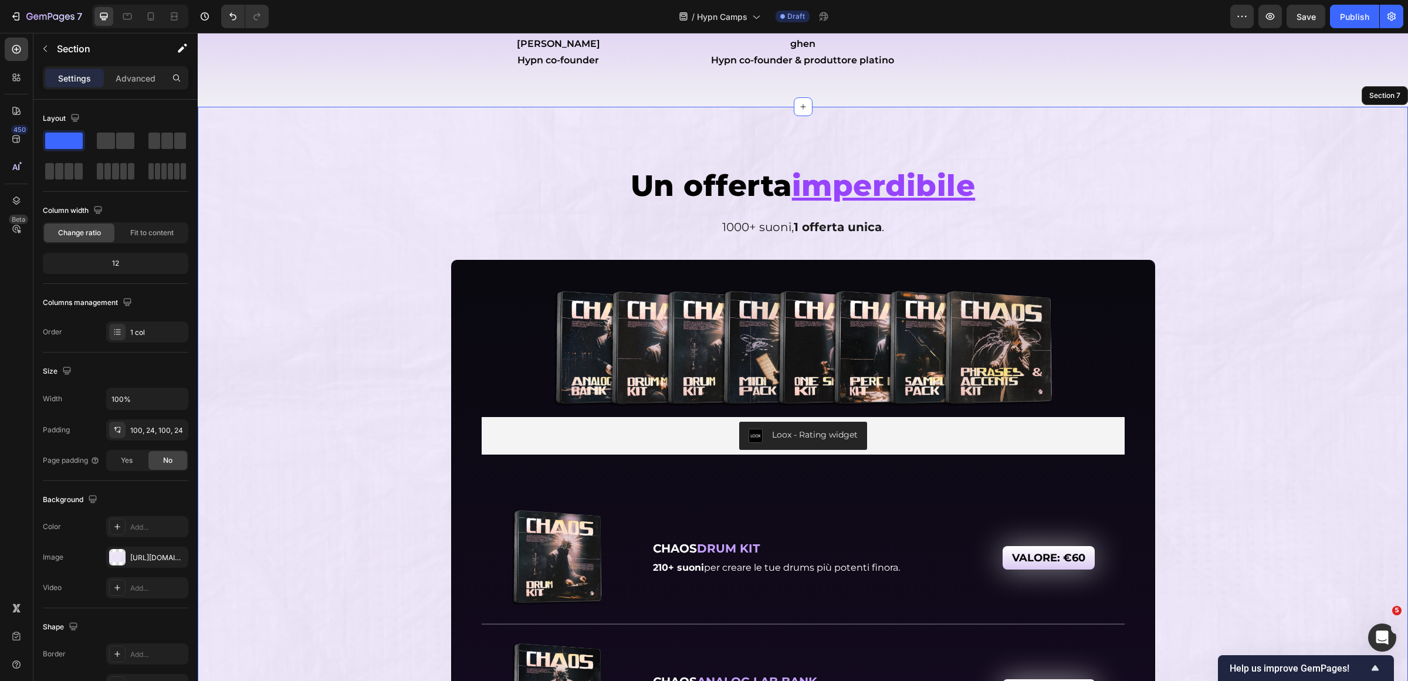
drag, startPoint x: 655, startPoint y: 195, endPoint x: 675, endPoint y: 191, distance: 20.3
click at [655, 194] on span "Un offerta" at bounding box center [711, 186] width 161 height 36
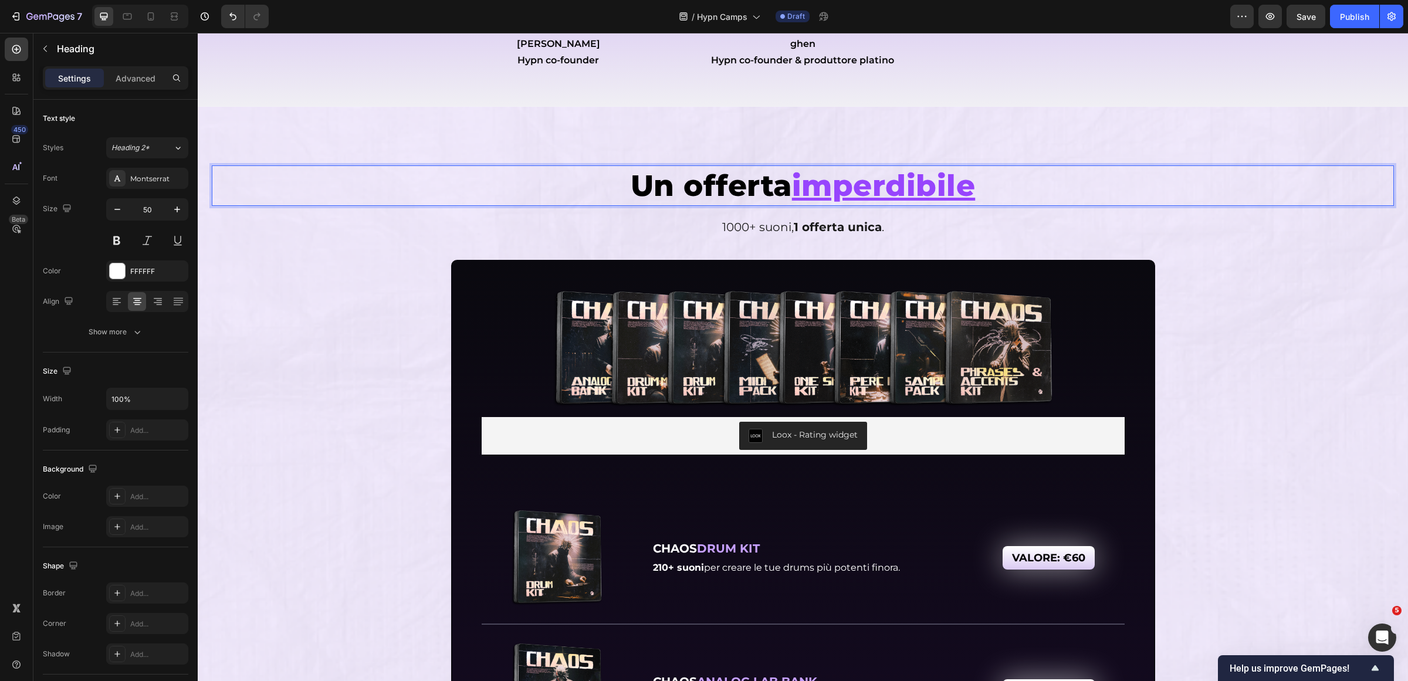
click at [682, 190] on span "Un offerta" at bounding box center [711, 186] width 161 height 36
drag, startPoint x: 677, startPoint y: 190, endPoint x: 776, endPoint y: 191, distance: 99.8
click at [776, 191] on span "Un offerta" at bounding box center [711, 186] width 161 height 36
click at [729, 222] on span "1000+ suoni, 1 offerta unica ." at bounding box center [803, 227] width 162 height 14
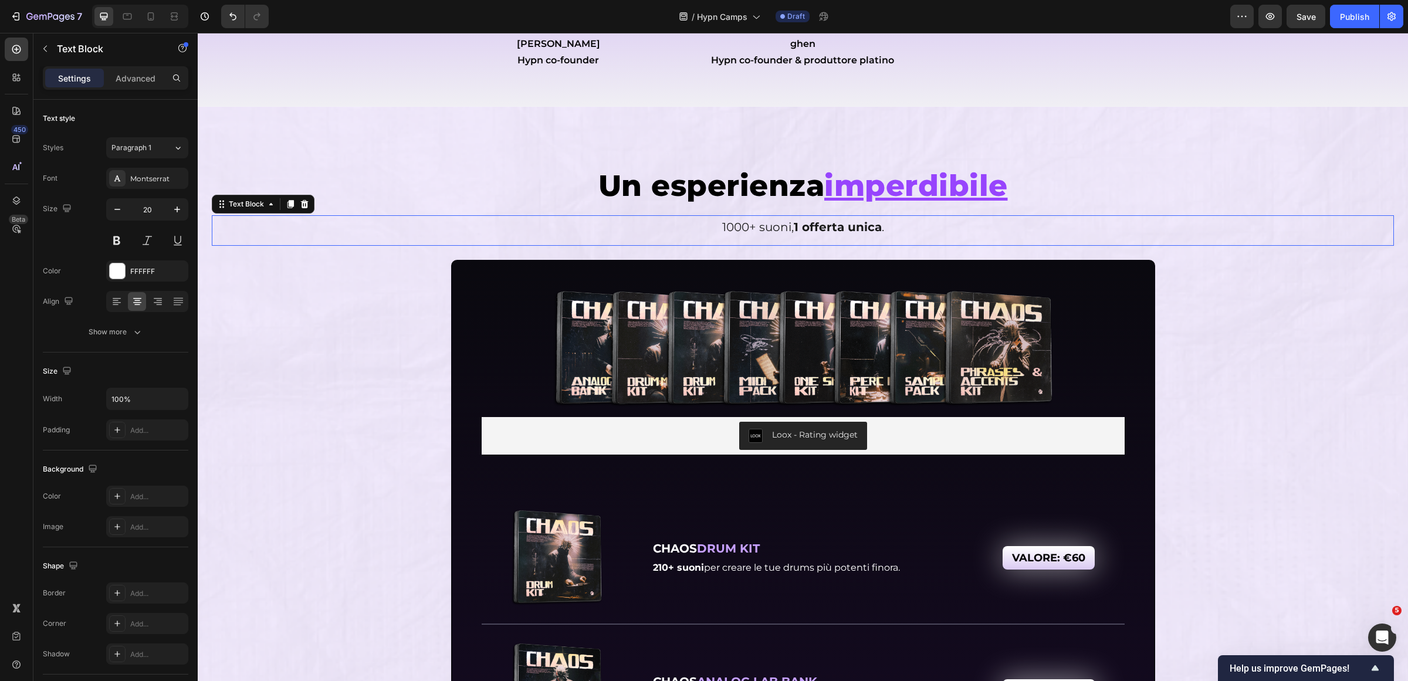
click at [729, 222] on span "1000+ suoni, 1 offerta unica ." at bounding box center [803, 227] width 162 height 14
click at [750, 228] on span "1000+ euro di valore ad un prezzo assurdo." at bounding box center [803, 227] width 248 height 14
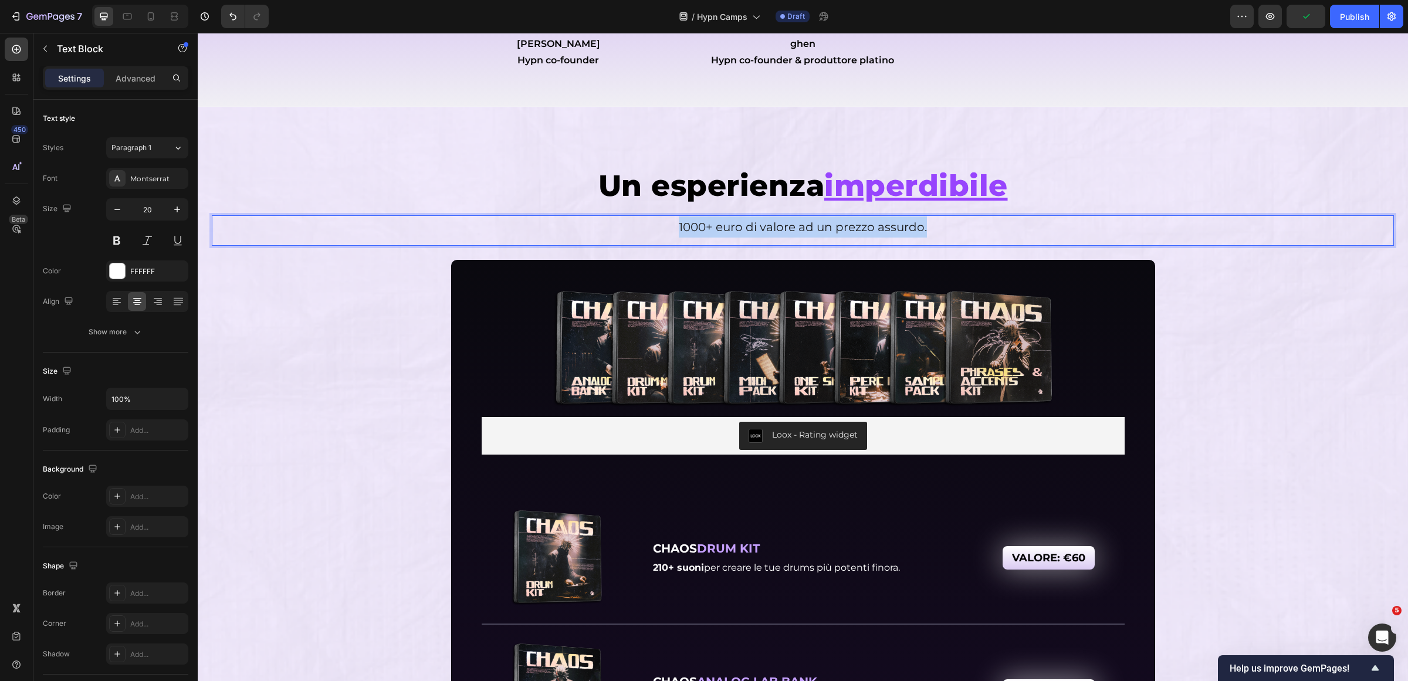
click at [750, 228] on span "1000+ euro di valore ad un prezzo assurdo." at bounding box center [803, 227] width 248 height 14
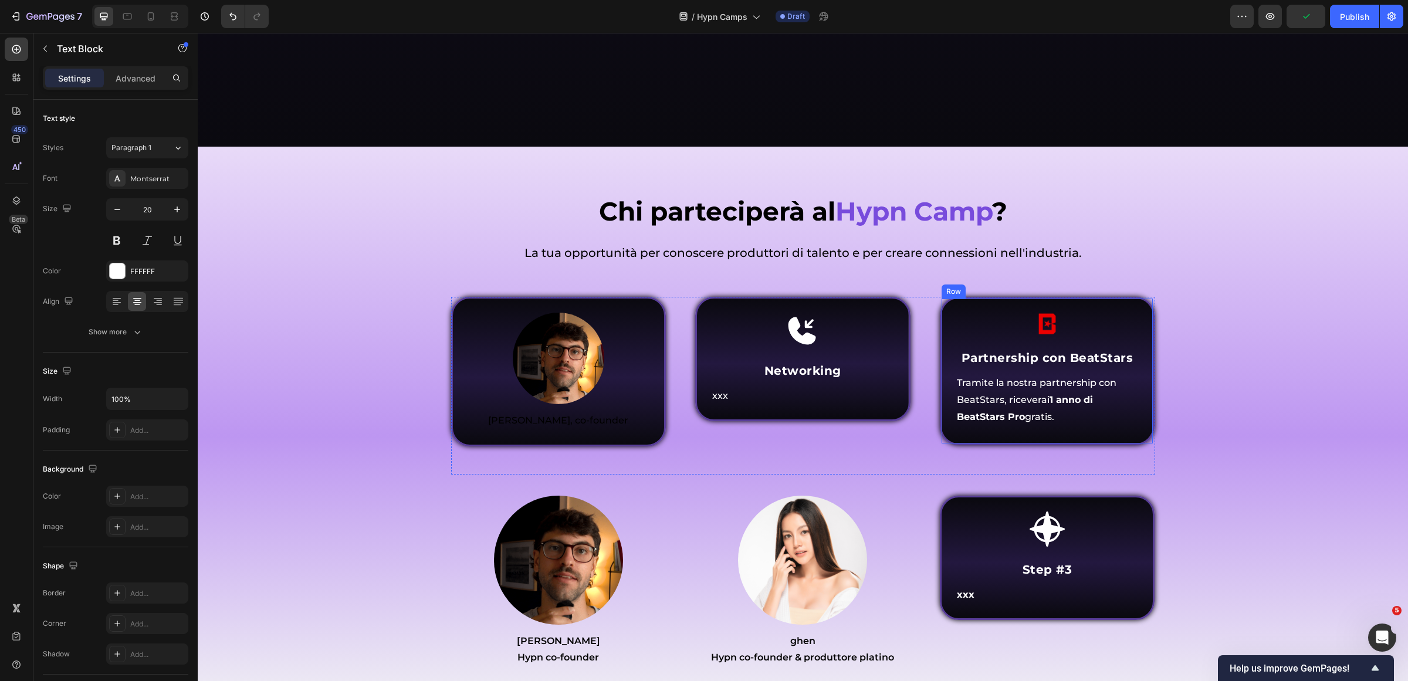
scroll to position [4191, 0]
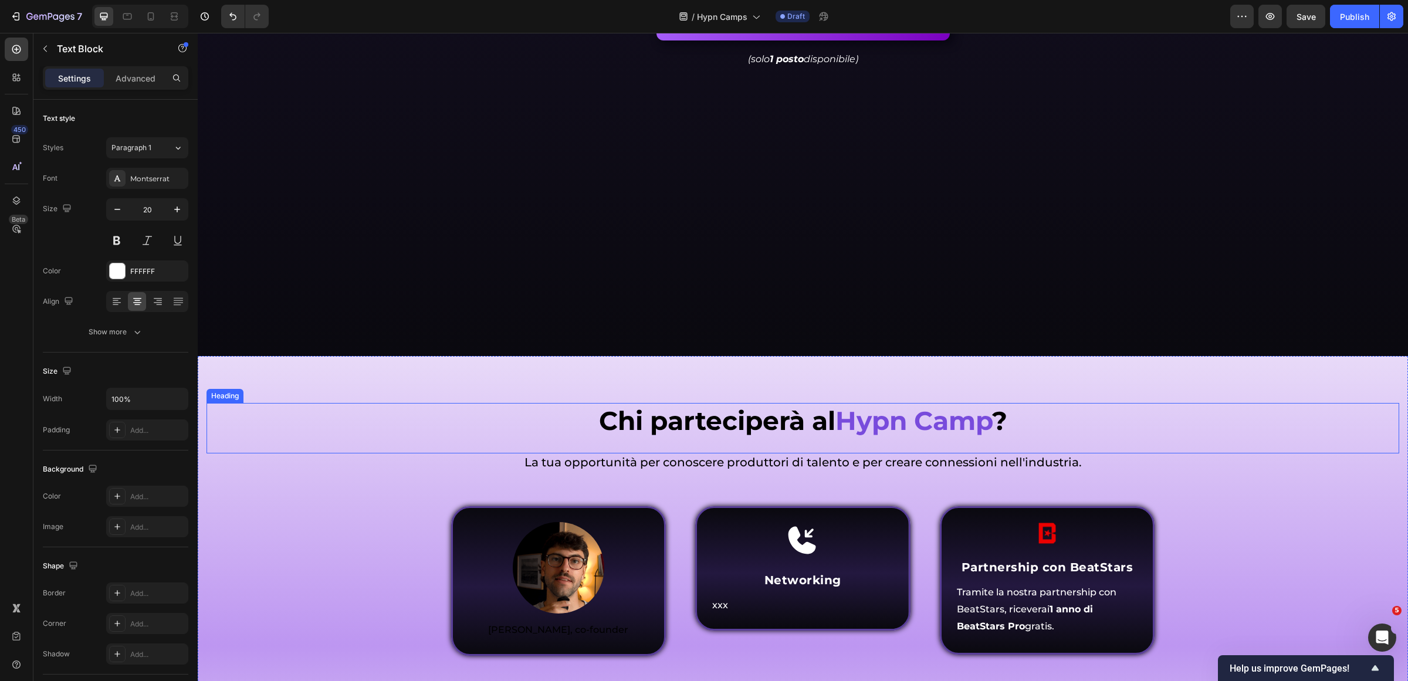
click at [742, 467] on span "La tua opportunità per conoscere produttori di talento e per creare connessioni…" at bounding box center [803, 462] width 557 height 14
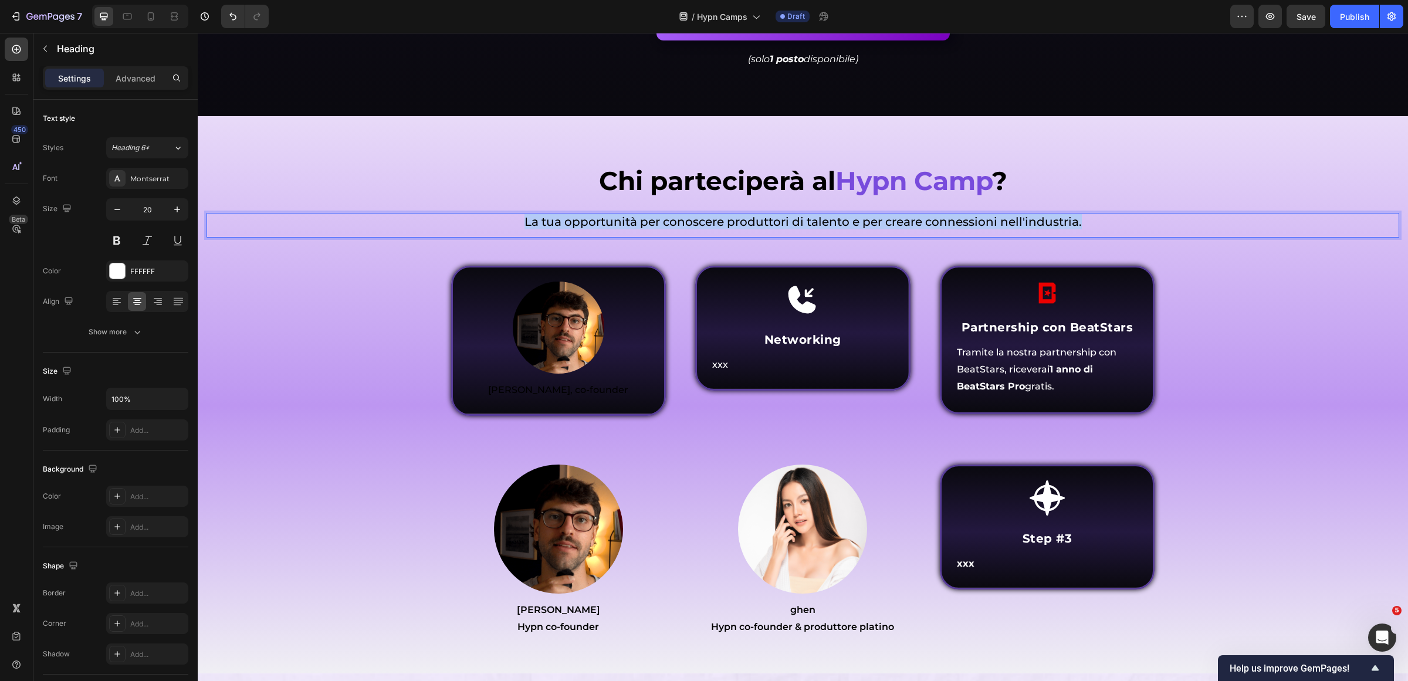
click at [742, 229] on span "La tua opportunità per conoscere produttori di talento e per creare connessioni…" at bounding box center [803, 222] width 557 height 14
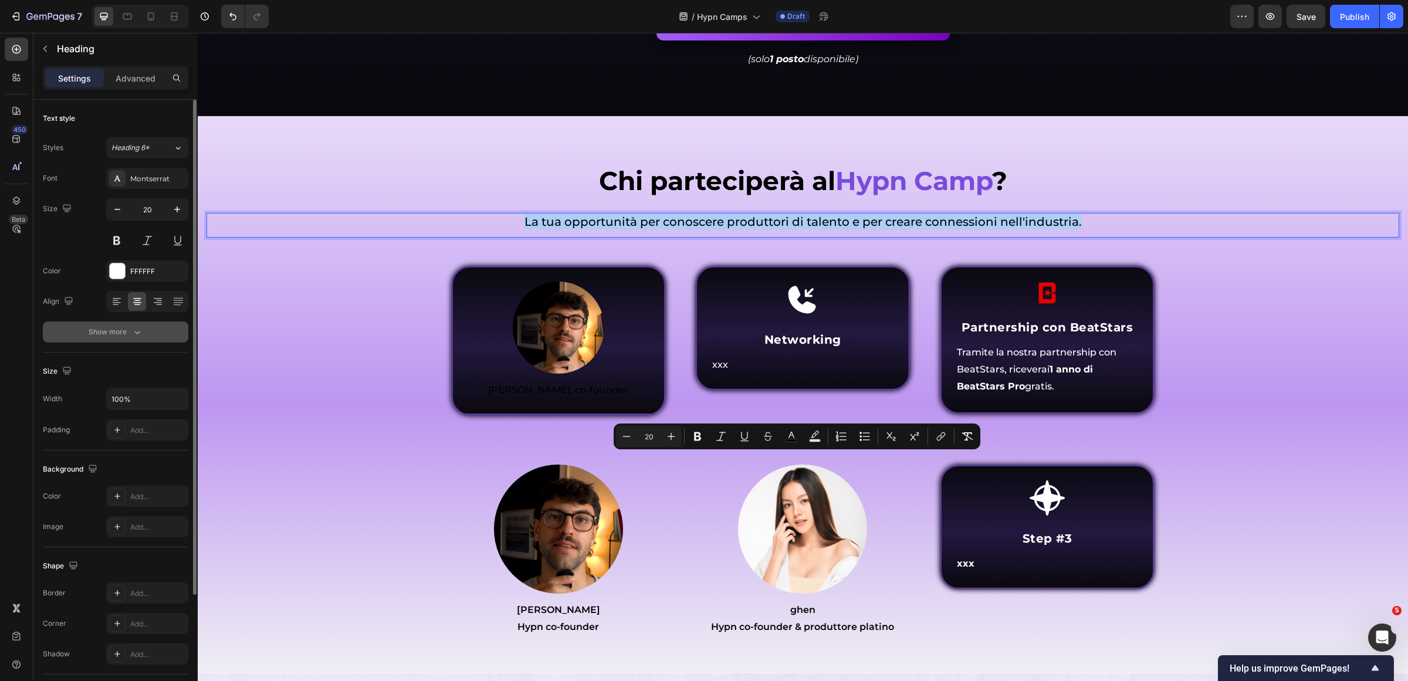
click at [111, 337] on div "Show more" at bounding box center [116, 332] width 55 height 12
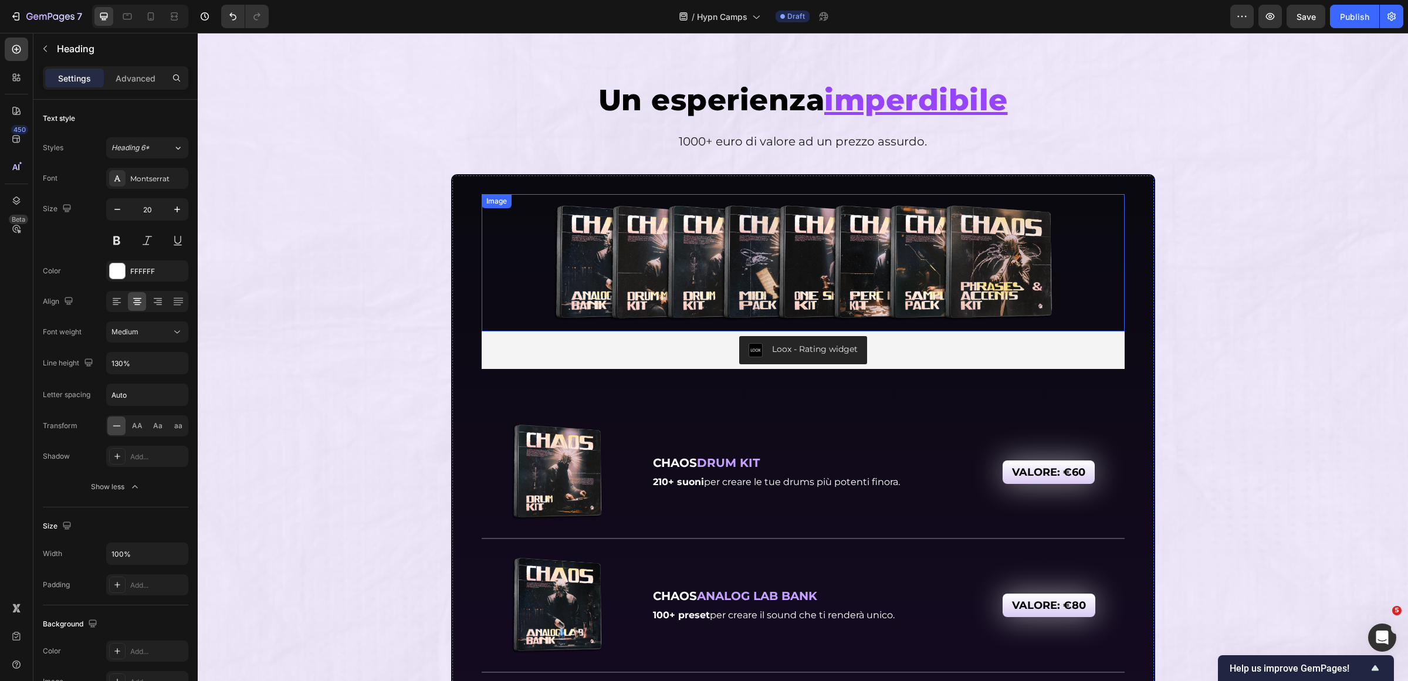
scroll to position [4998, 0]
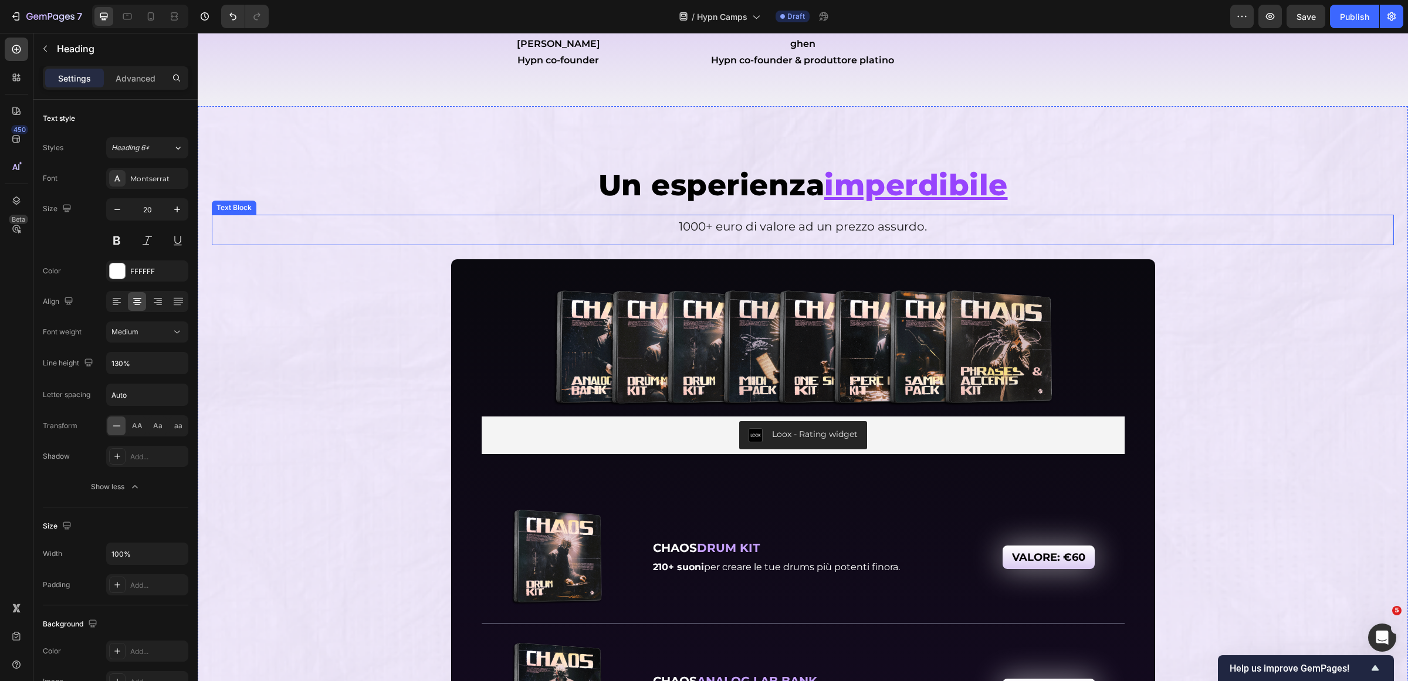
click at [720, 219] on span "1000+ euro di valore ad un prezzo assurdo." at bounding box center [803, 226] width 248 height 14
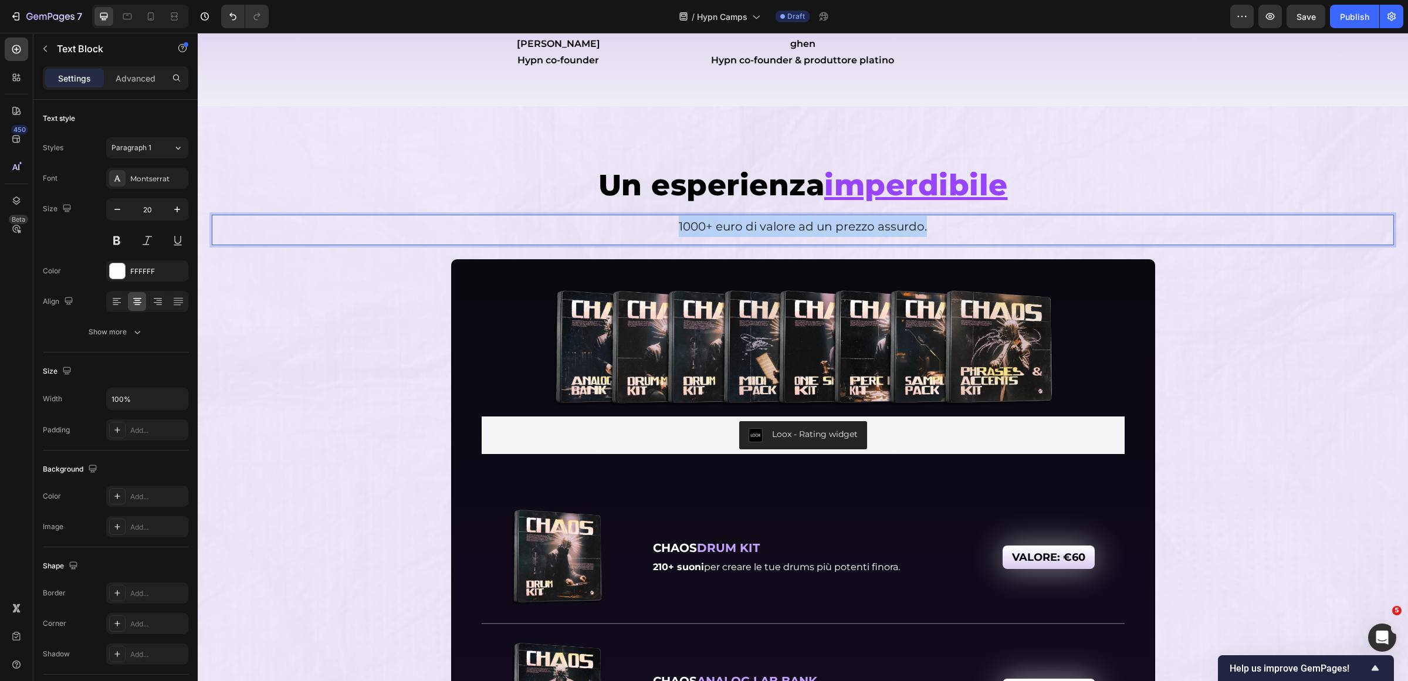
click at [720, 219] on span "1000+ euro di valore ad un prezzo assurdo." at bounding box center [803, 226] width 248 height 14
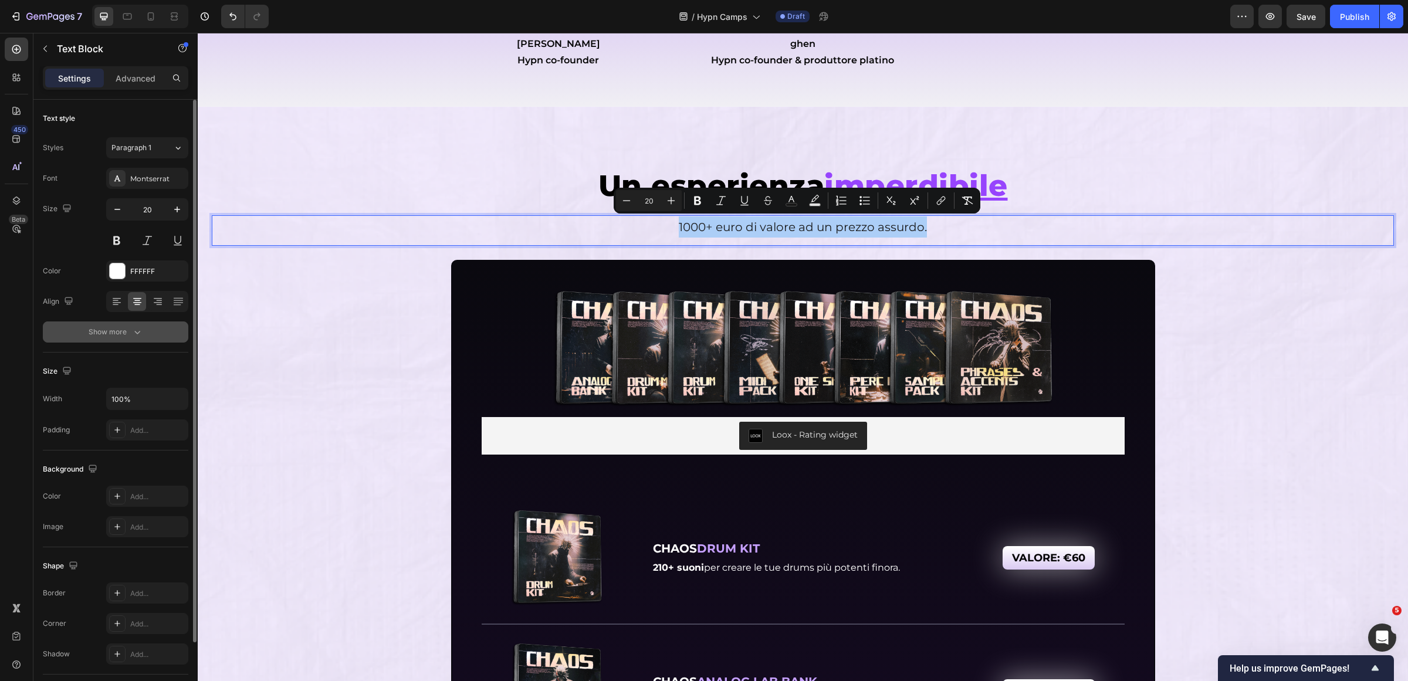
click at [140, 339] on button "Show more" at bounding box center [116, 332] width 146 height 21
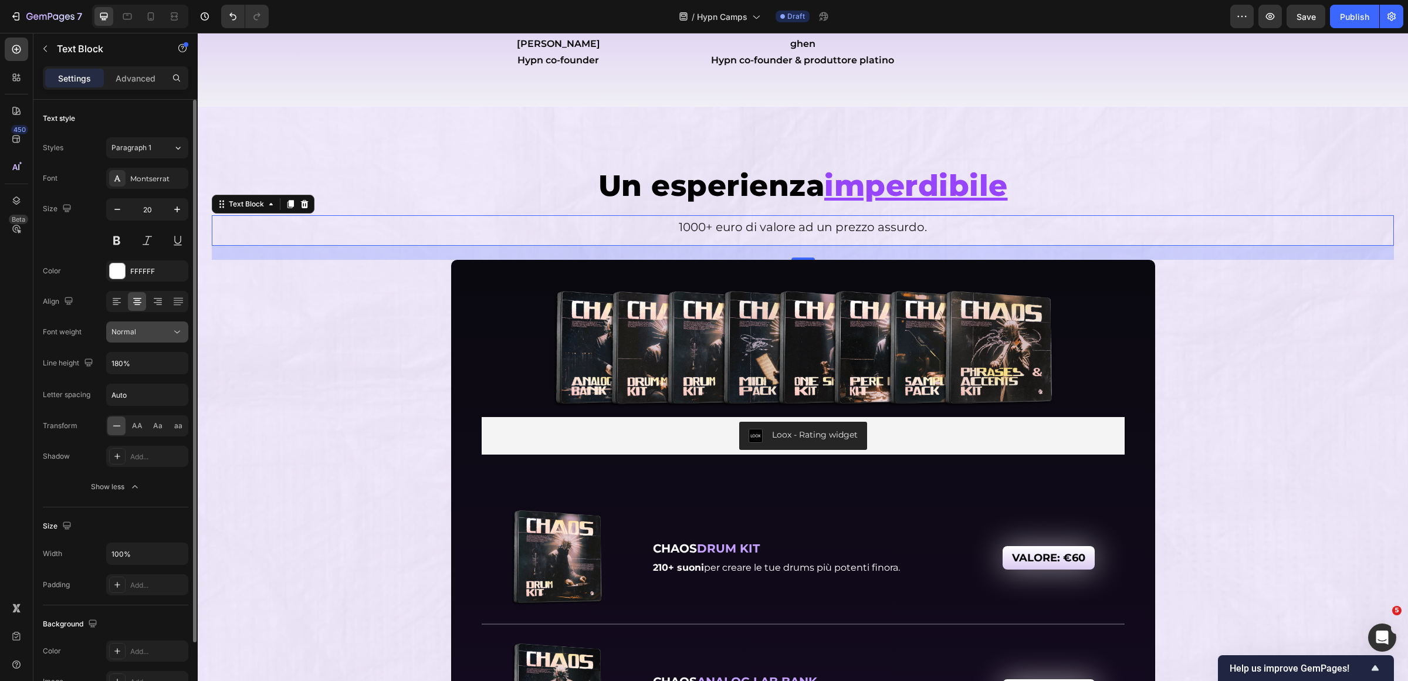
click at [179, 332] on icon at bounding box center [177, 332] width 6 height 3
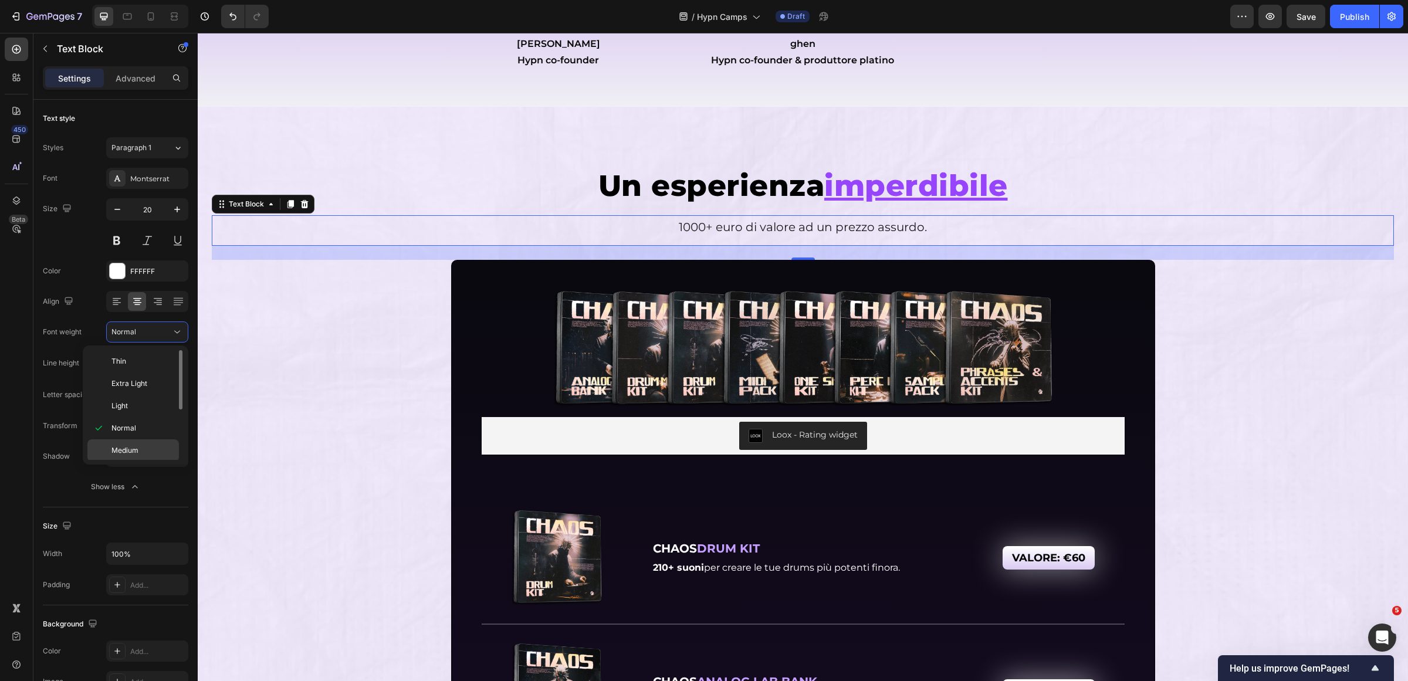
drag, startPoint x: 144, startPoint y: 452, endPoint x: 436, endPoint y: 289, distance: 334.1
click at [144, 452] on p "Medium" at bounding box center [142, 450] width 62 height 11
click at [1039, 195] on h2 "Un esperienza imperdibile" at bounding box center [803, 185] width 1182 height 40
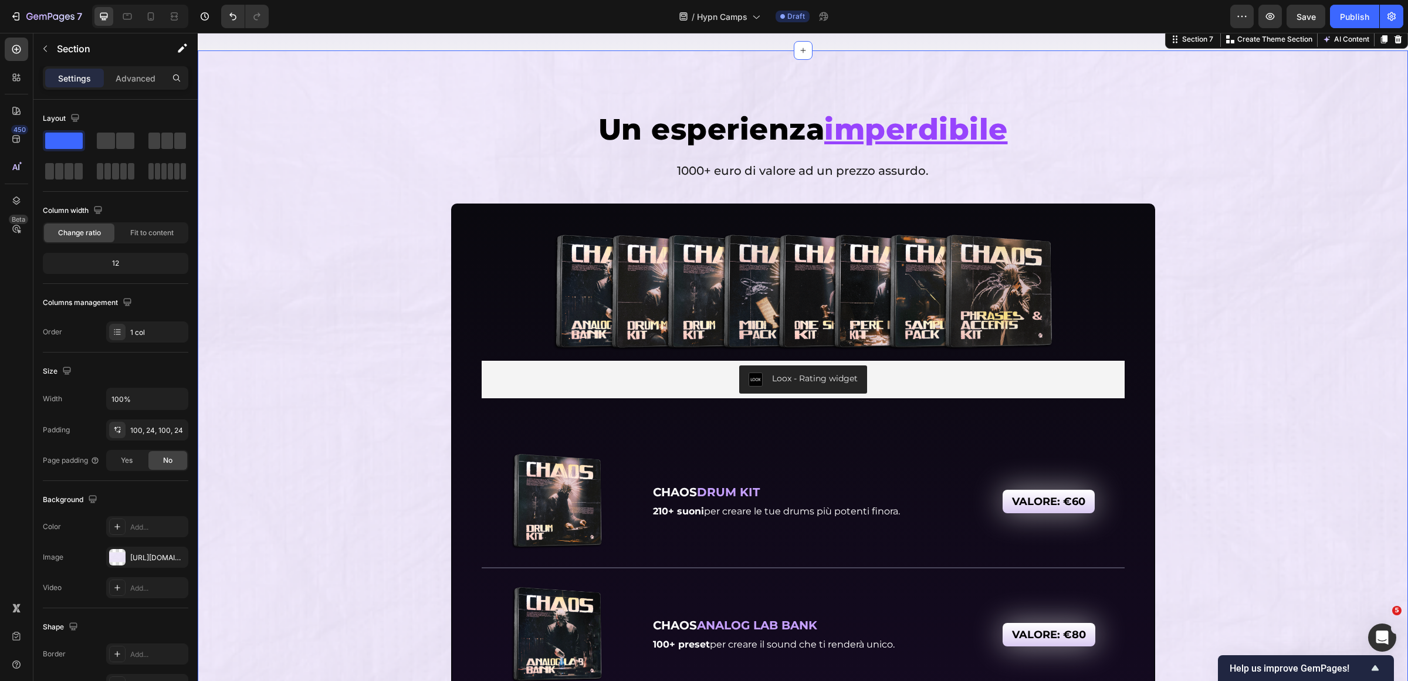
scroll to position [4924, 0]
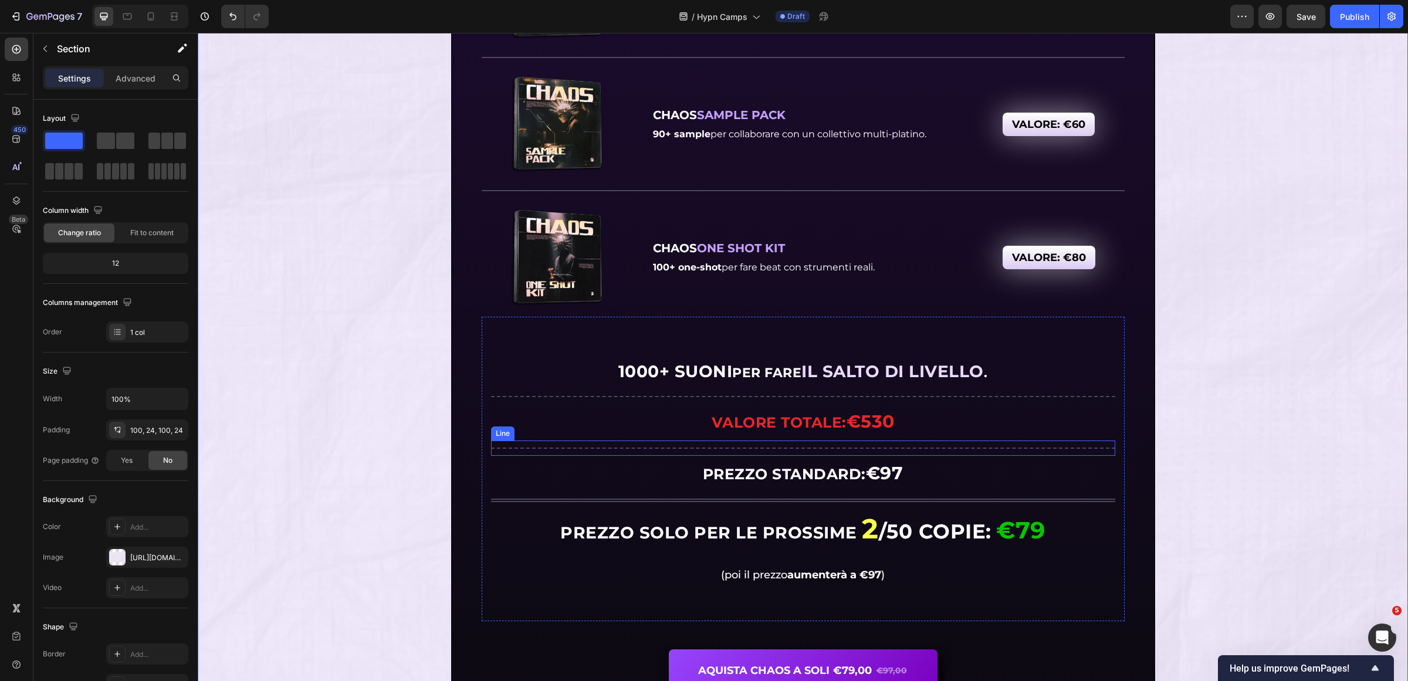
scroll to position [6318, 0]
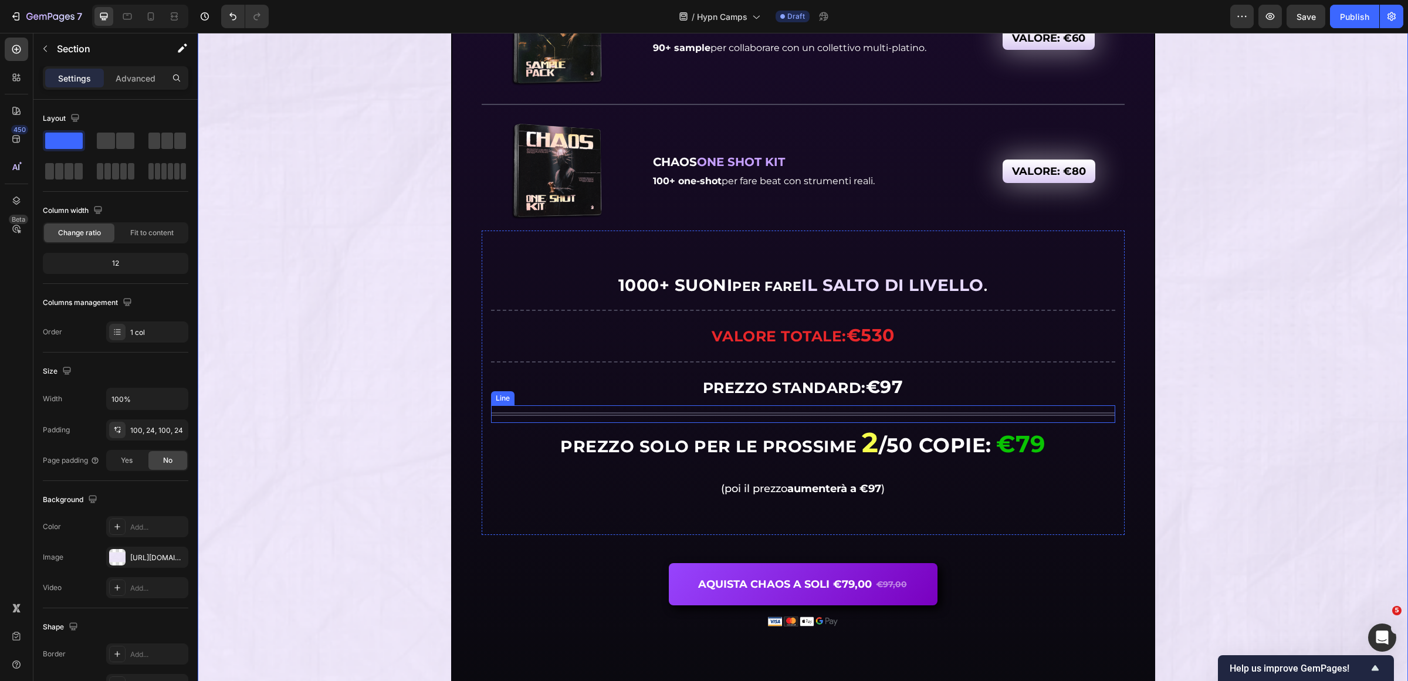
click at [872, 390] on strong "€97" at bounding box center [885, 387] width 38 height 22
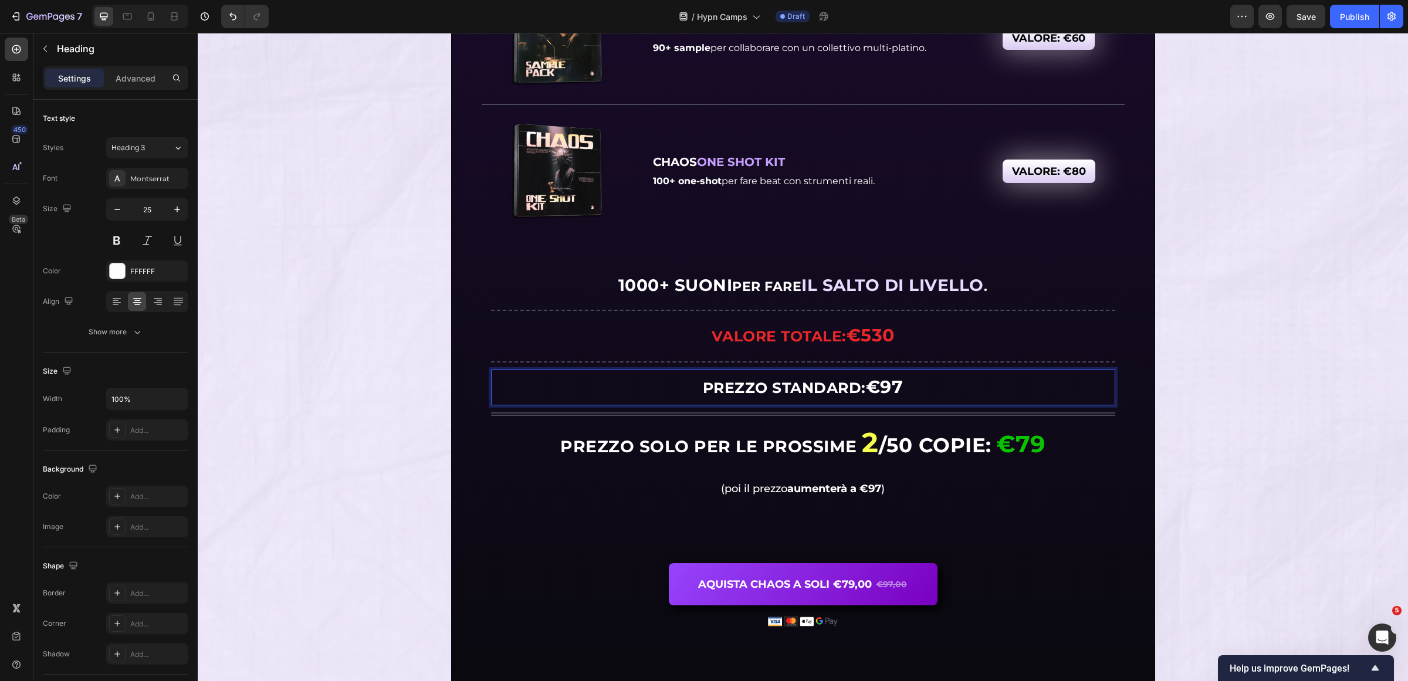
drag, startPoint x: 880, startPoint y: 385, endPoint x: 898, endPoint y: 385, distance: 17.6
click at [898, 385] on strong "€97" at bounding box center [885, 387] width 38 height 22
click at [795, 379] on strong "PREZZO STANDARD:" at bounding box center [779, 388] width 163 height 18
click at [688, 447] on strong "PREZZO SOLO PER LE PROSSIME" at bounding box center [708, 447] width 297 height 20
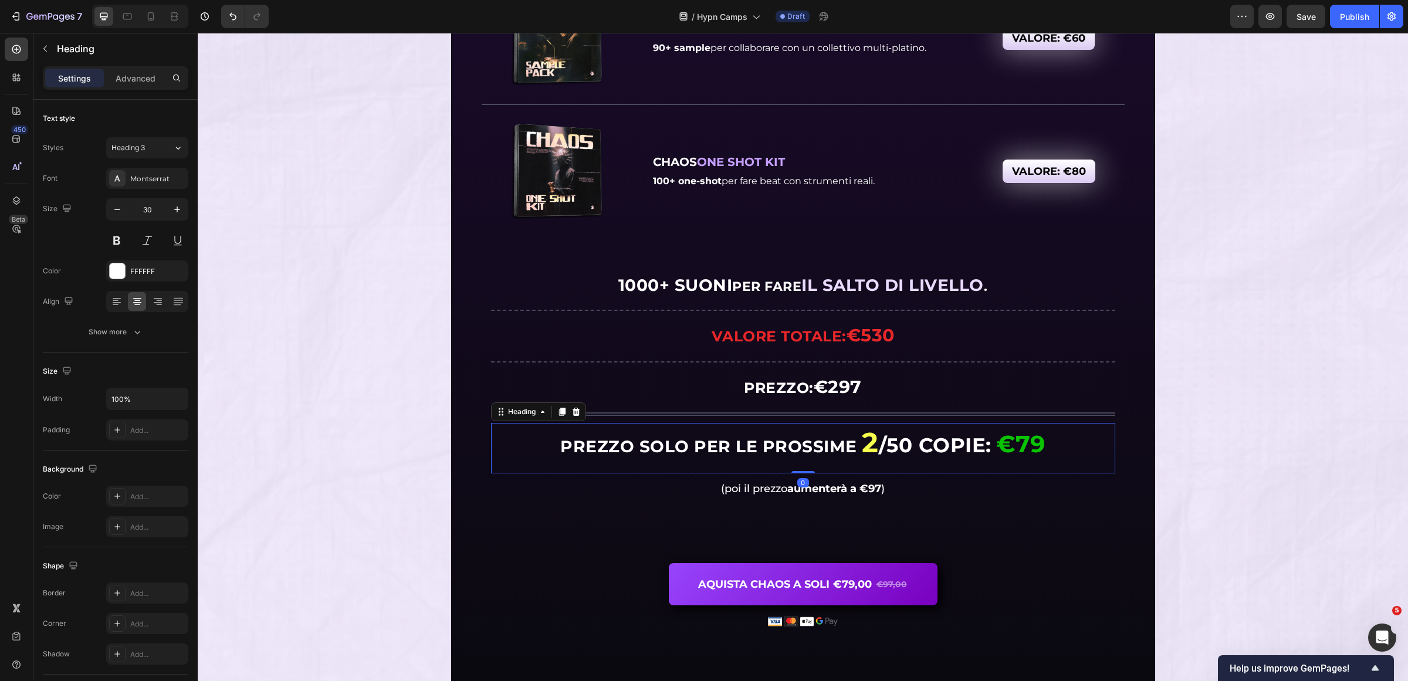
click at [555, 437] on h2 "PREZZO SOLO PER LE PROSSIME 2 /50 COPIE : €79" at bounding box center [803, 444] width 624 height 29
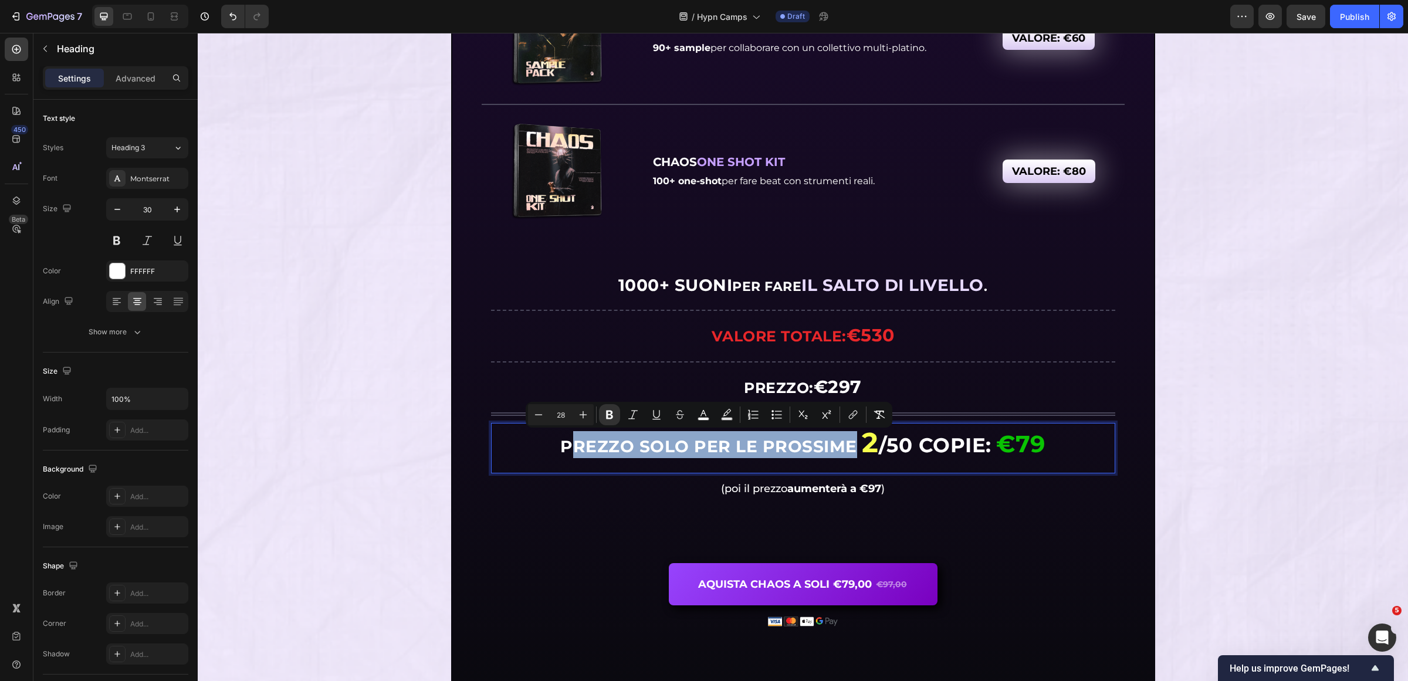
drag, startPoint x: 567, startPoint y: 447, endPoint x: 846, endPoint y: 458, distance: 278.9
click at [846, 458] on div "PREZZO SOLO PER LE PROSSIME 2 /50 COPIE : €79 Heading 0" at bounding box center [803, 448] width 624 height 50
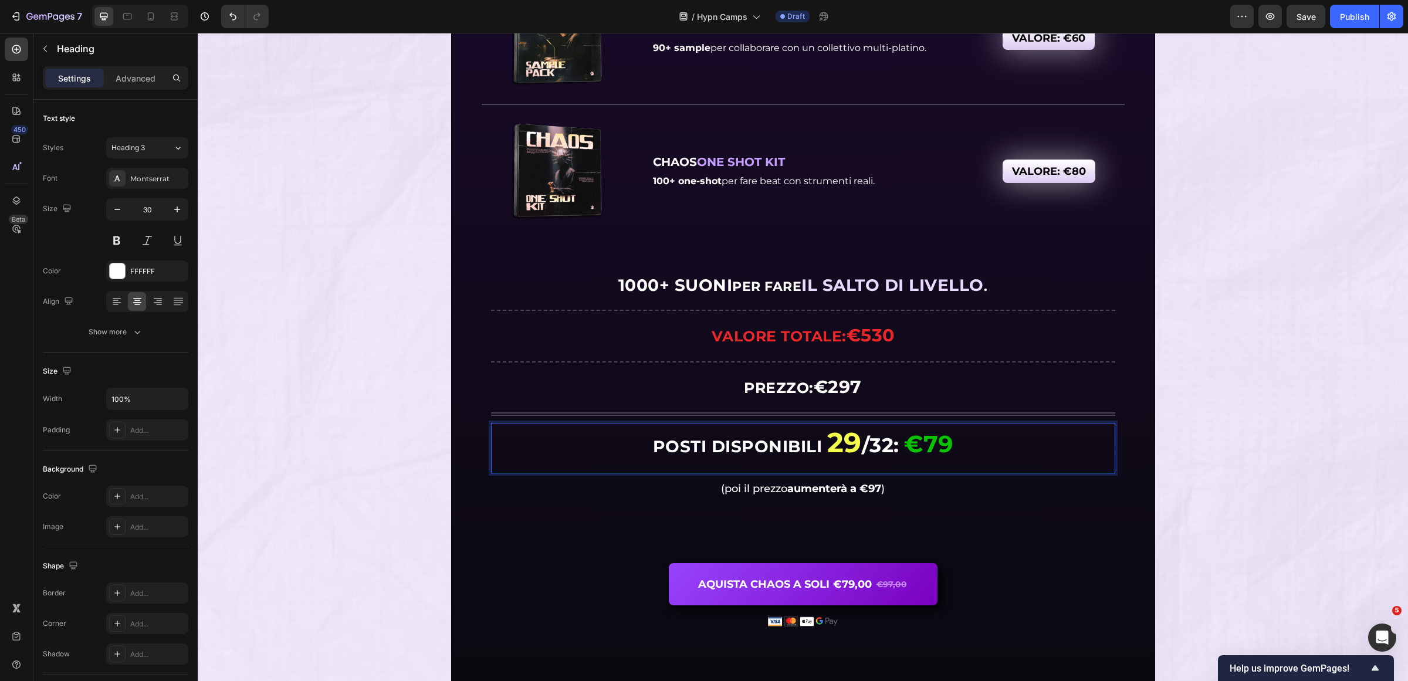
click at [892, 441] on p "POSTI DISPONIBILI 29 /32 : €79" at bounding box center [803, 444] width 622 height 27
drag, startPoint x: 887, startPoint y: 442, endPoint x: 948, endPoint y: 445, distance: 60.5
click at [948, 445] on p "POSTI DISPONIBILI 29 /32 : €79" at bounding box center [803, 444] width 622 height 27
click at [895, 479] on p "(poi il prezzo aumenterà a €97 )" at bounding box center [803, 488] width 622 height 19
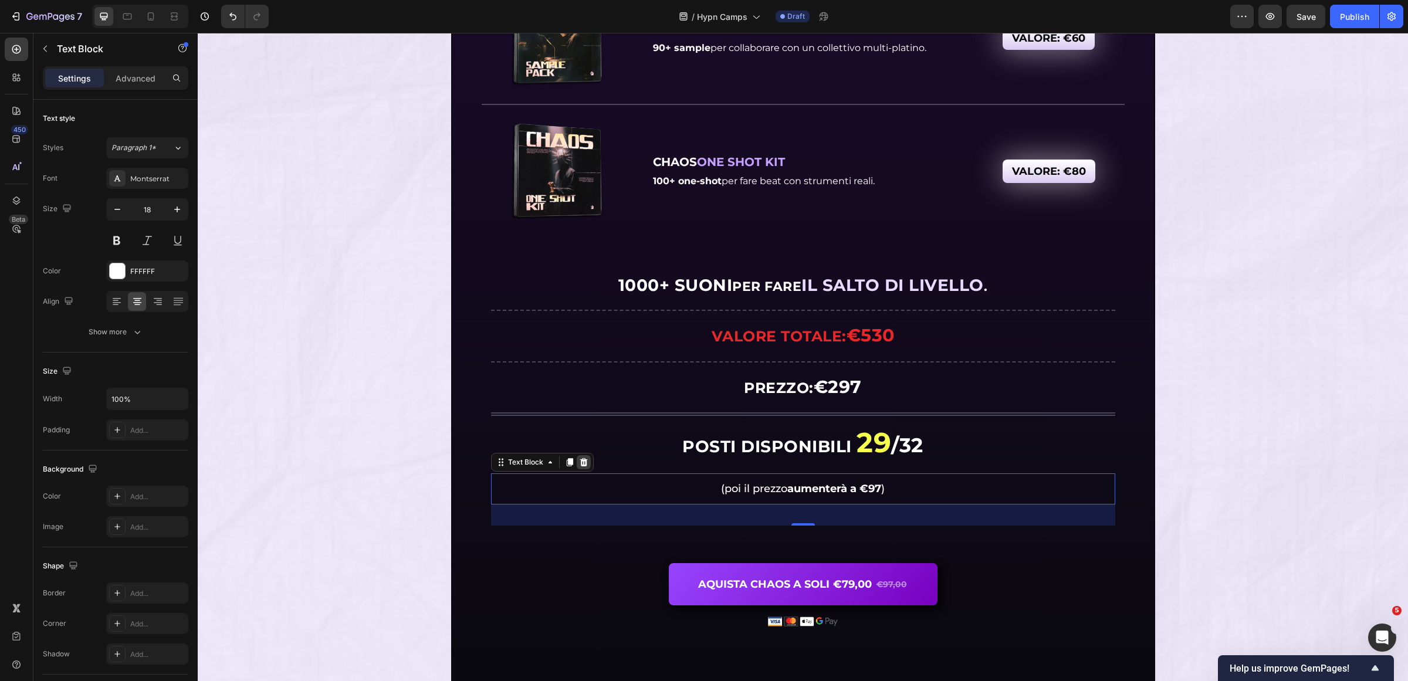
click at [580, 458] on icon at bounding box center [584, 462] width 8 height 8
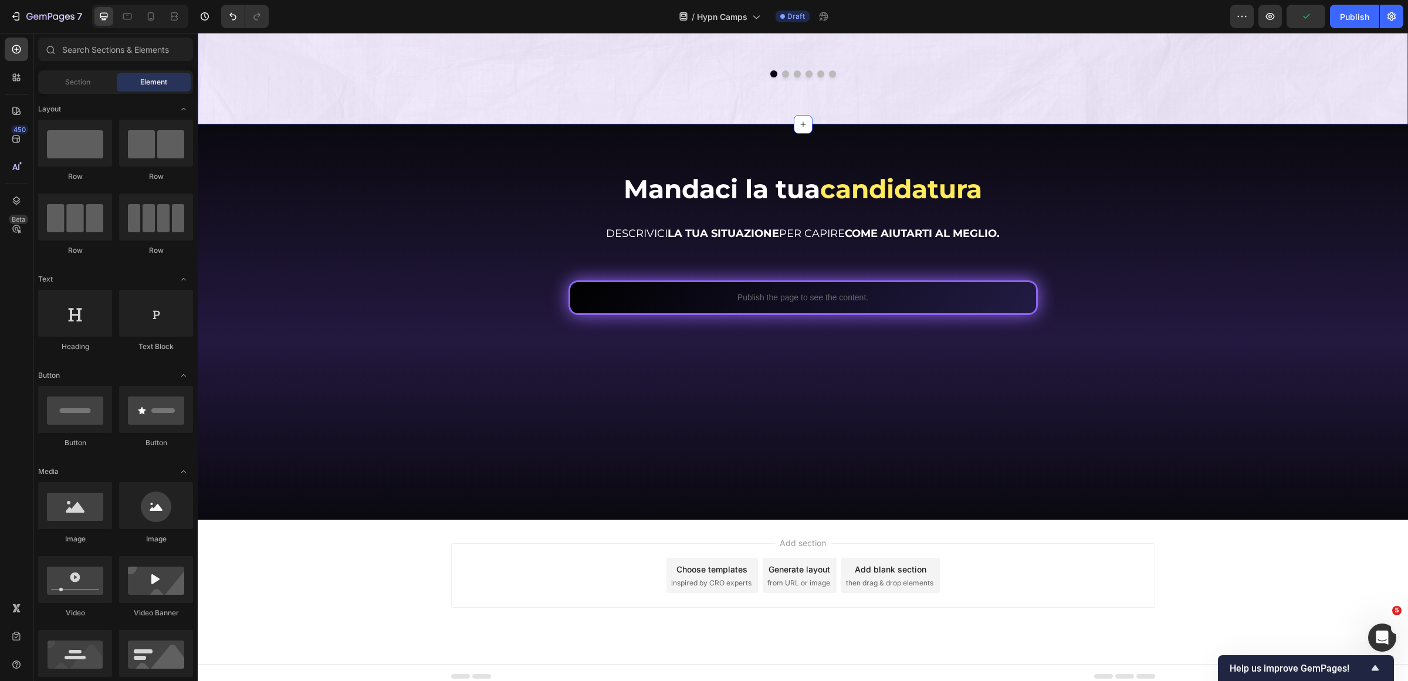
scroll to position [7283, 0]
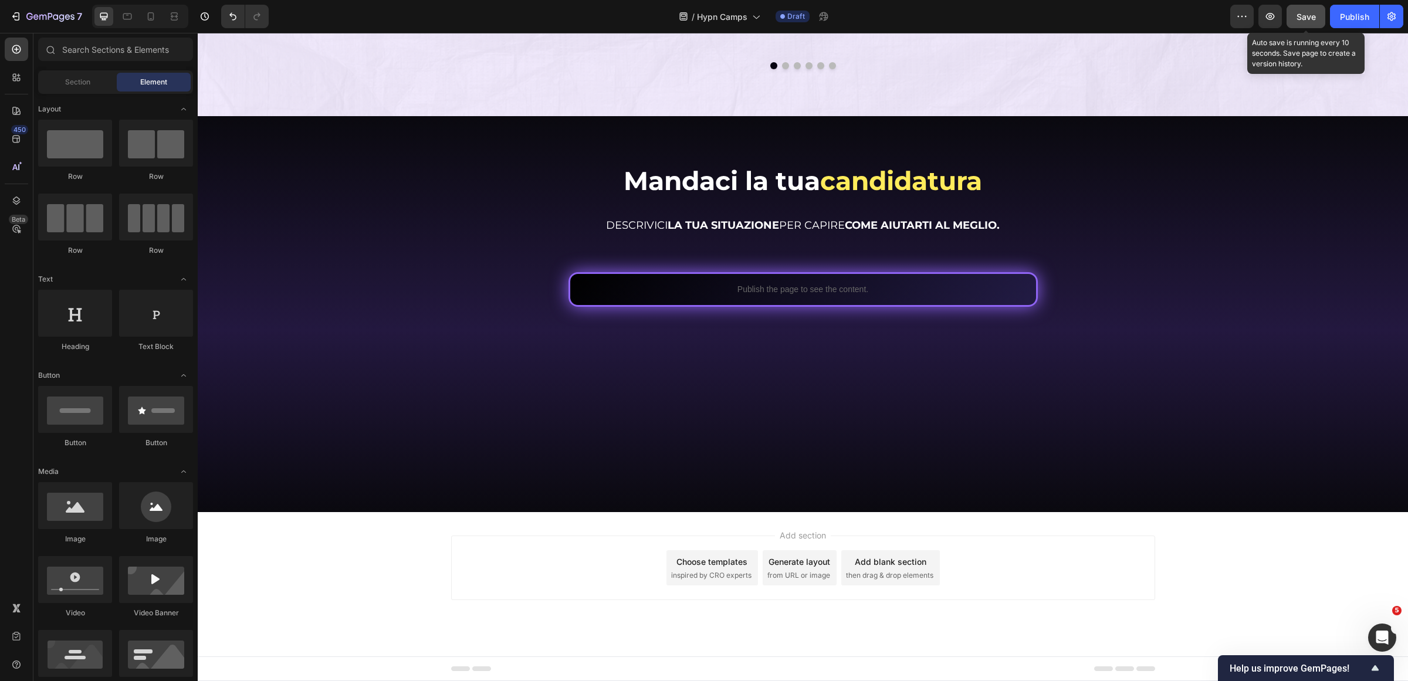
click at [1313, 13] on span "Save" at bounding box center [1306, 17] width 19 height 10
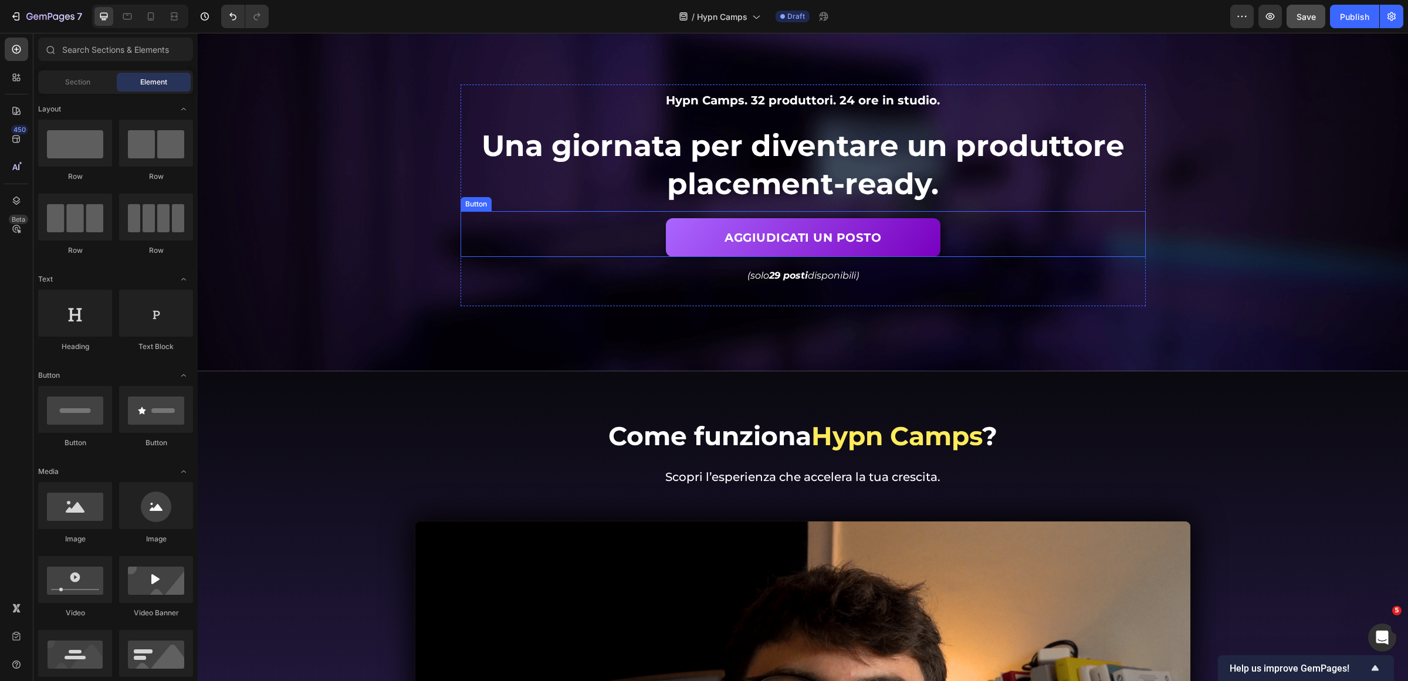
scroll to position [0, 0]
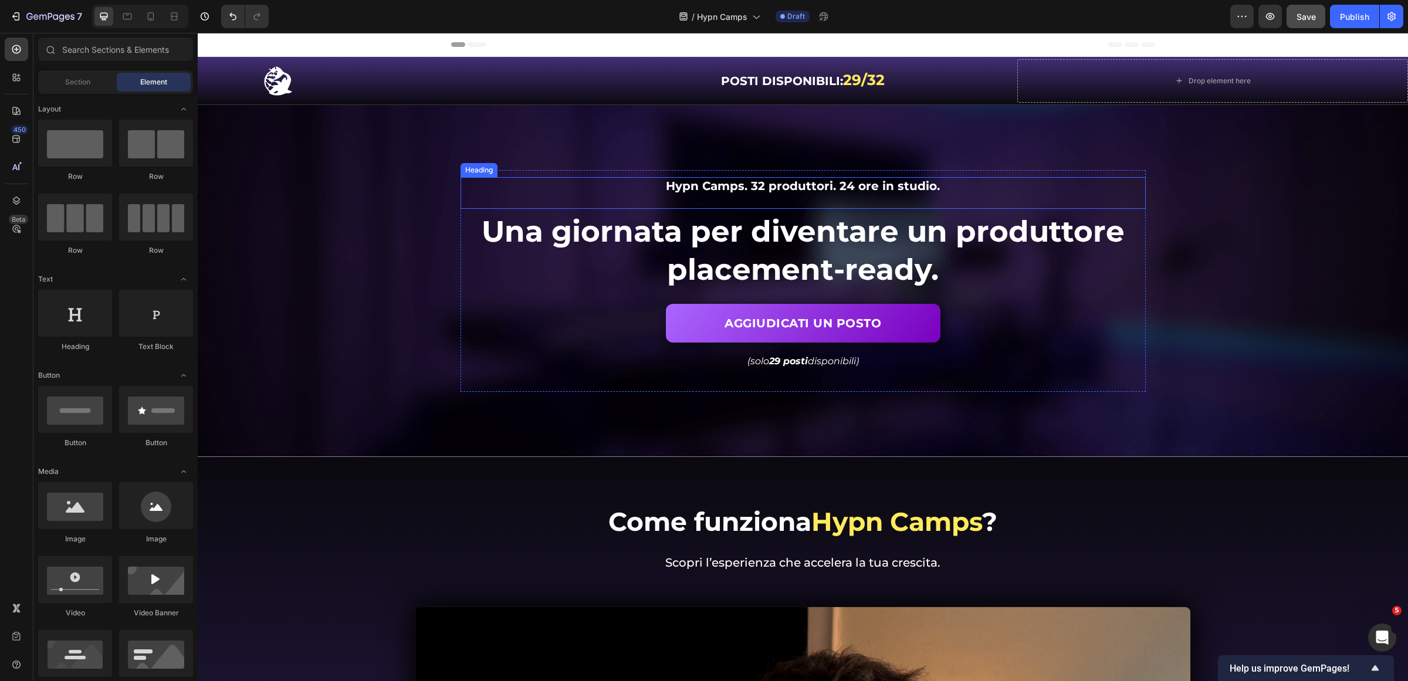
click at [689, 182] on span "Hypn Camps. 32 produttori. 24 ore in studio." at bounding box center [803, 186] width 274 height 14
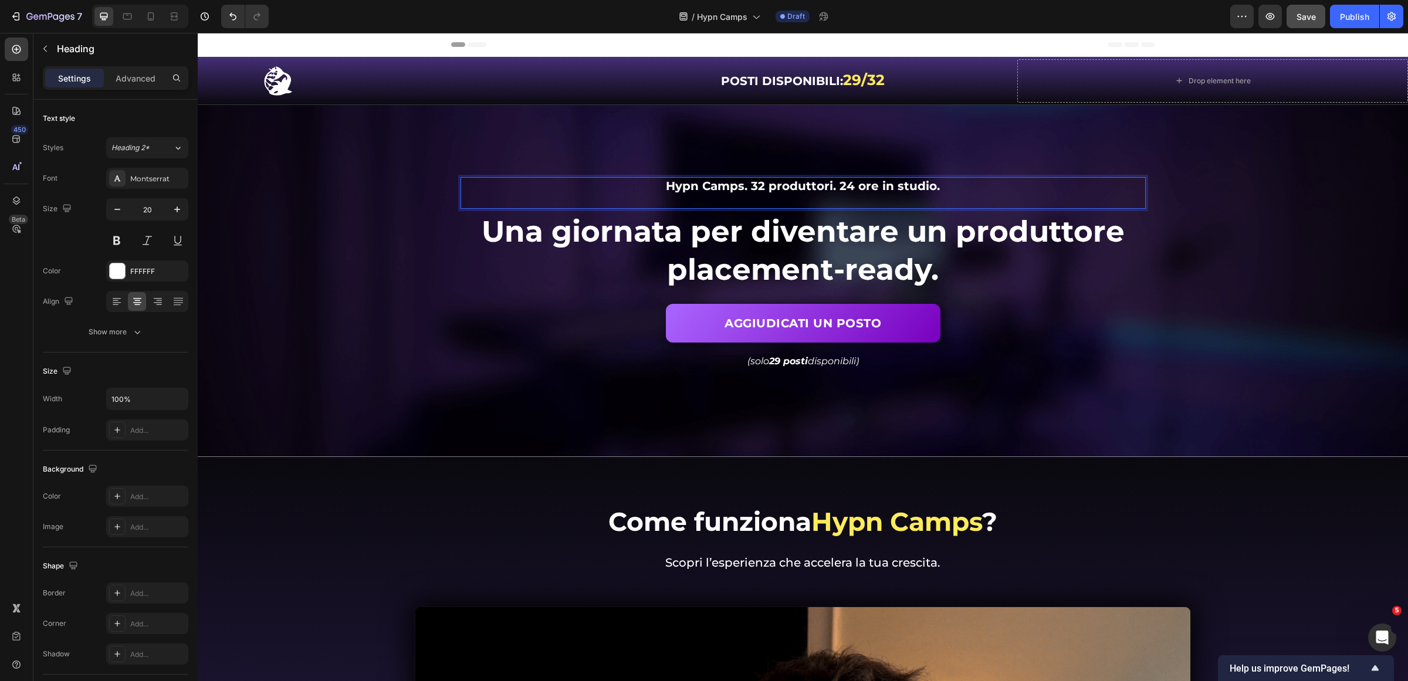
click at [677, 185] on span "Hypn Camps. 32 produttori. 24 ore in studio." at bounding box center [803, 186] width 274 height 14
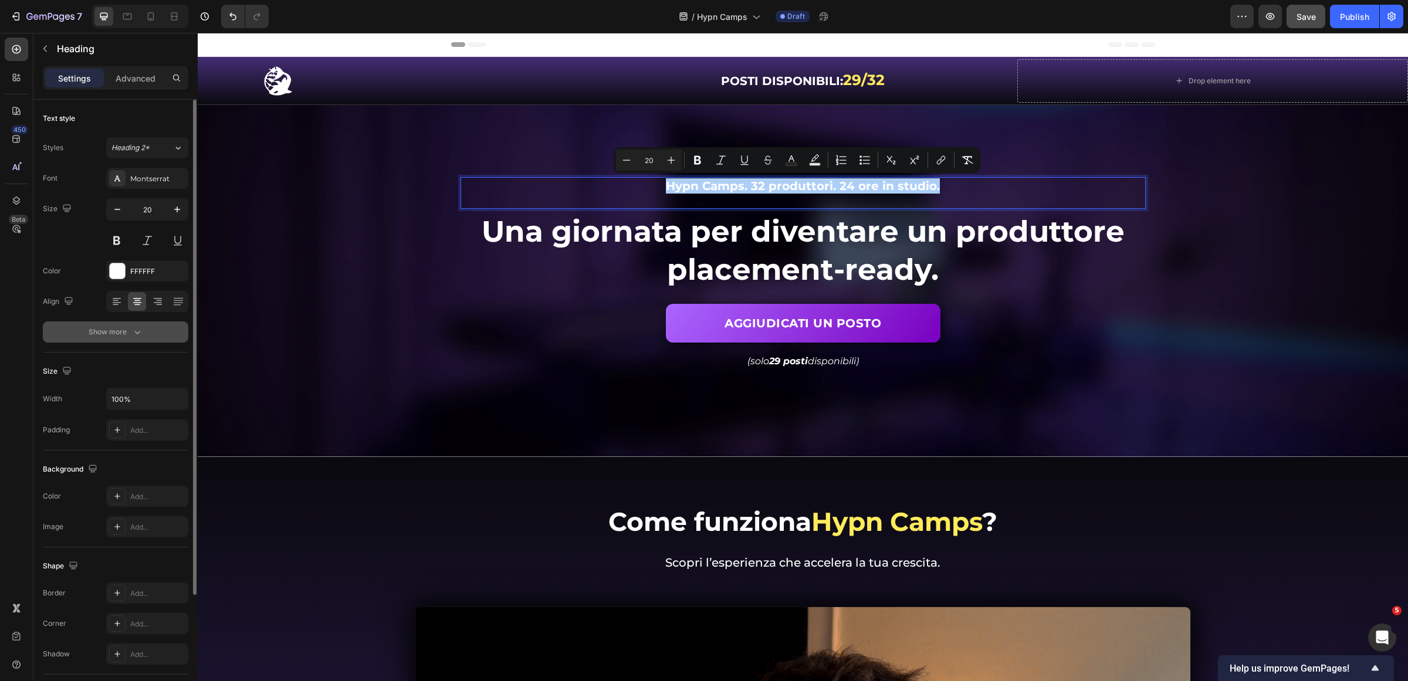
click at [143, 327] on button "Show more" at bounding box center [116, 332] width 146 height 21
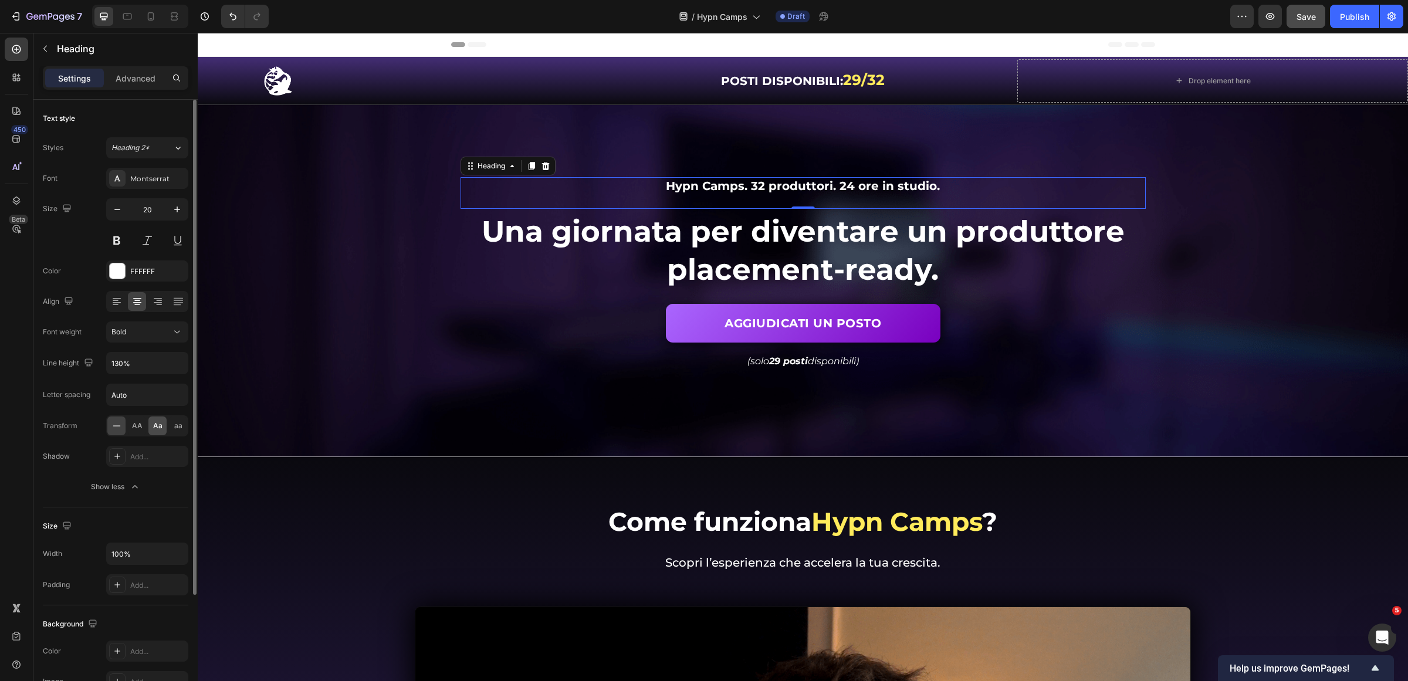
click at [137, 430] on span "AA" at bounding box center [137, 426] width 11 height 11
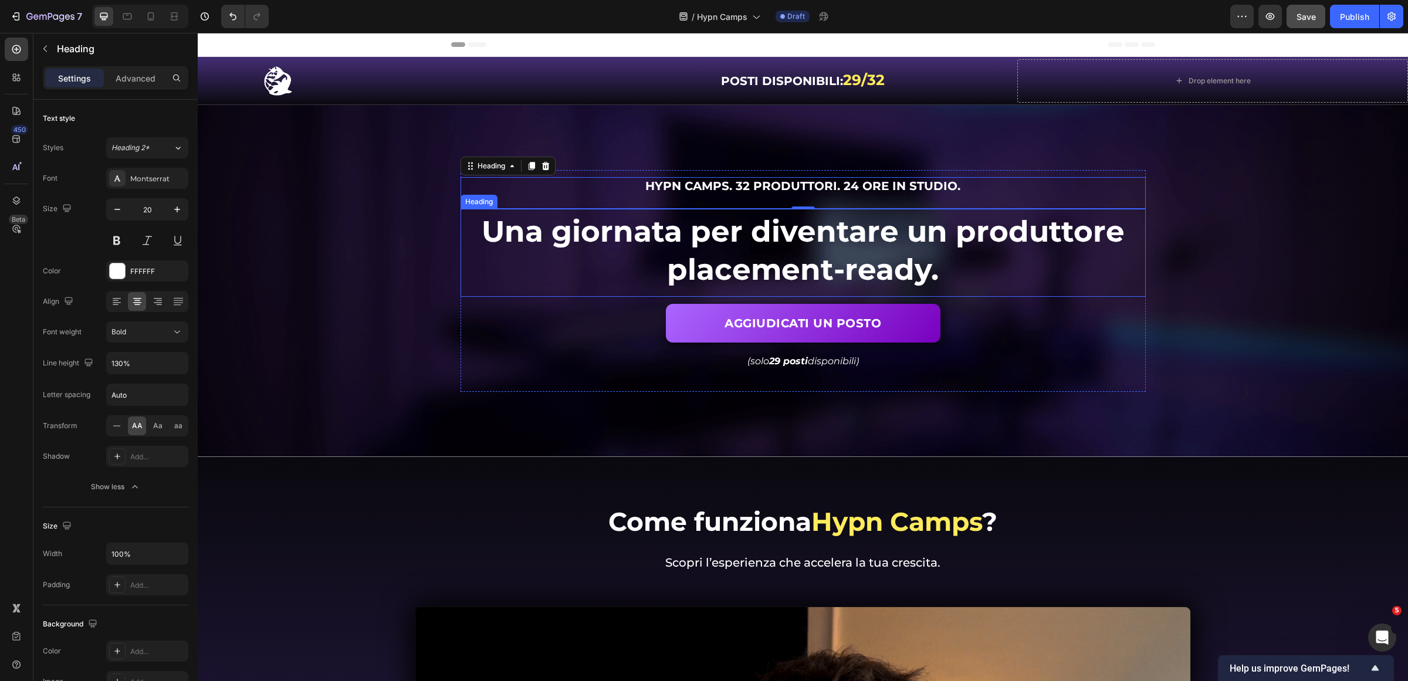
click at [1125, 251] on h1 "Una giornata per diventare un produttore placement-ready." at bounding box center [803, 250] width 685 height 79
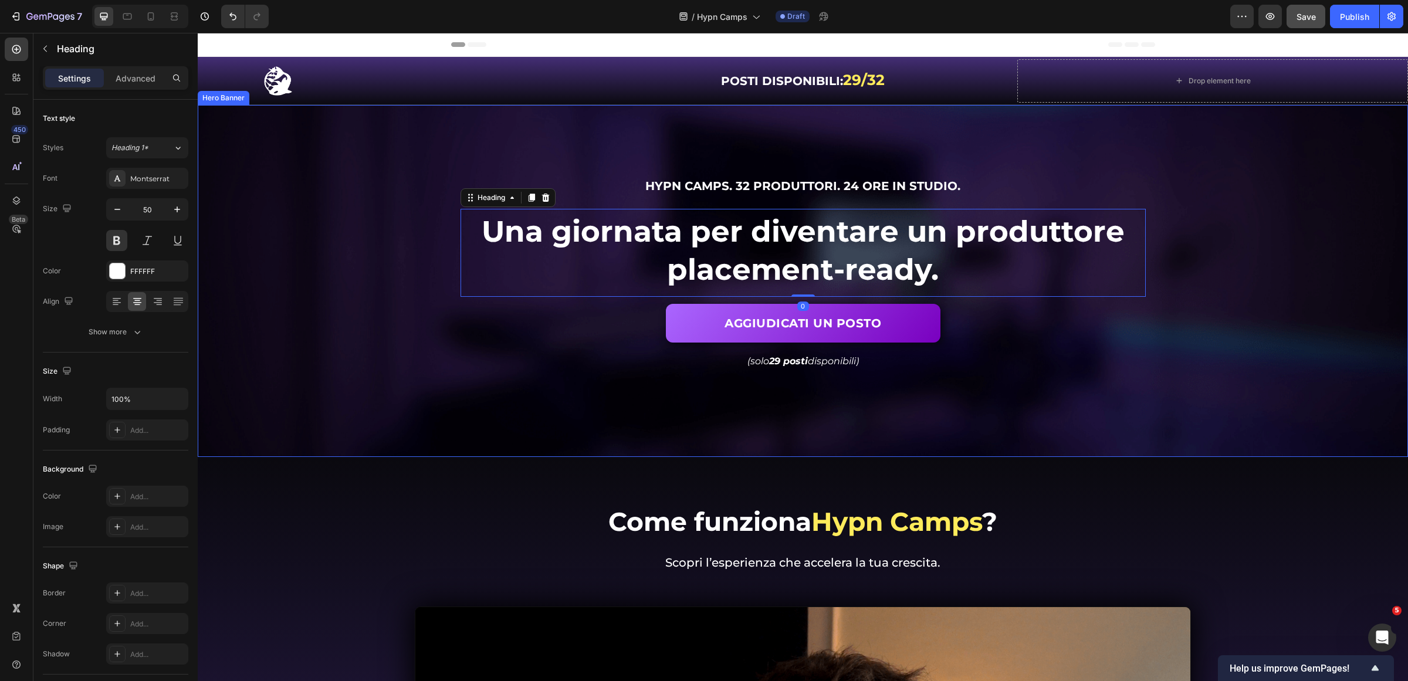
click at [1235, 247] on div "Background Image" at bounding box center [803, 281] width 1210 height 352
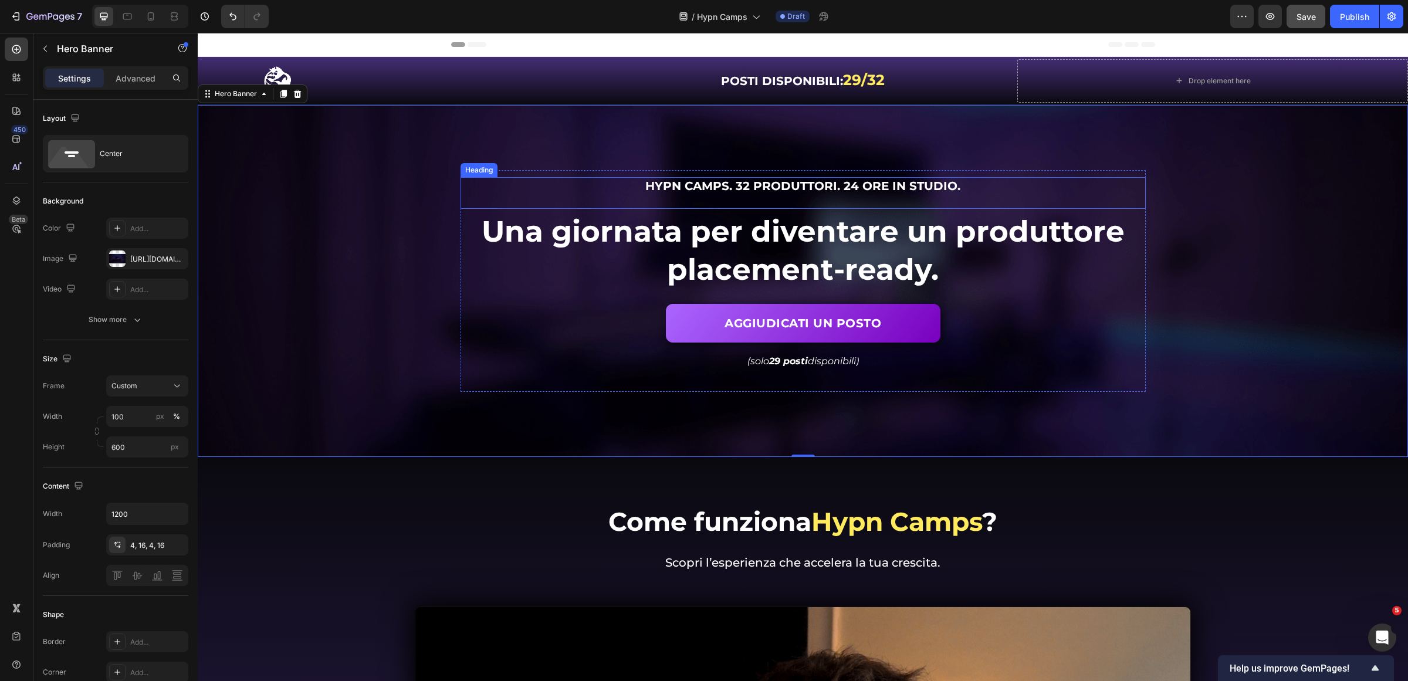
click at [726, 182] on span "Hypn Camps. 32 produttori. 24 ore in studio." at bounding box center [802, 186] width 315 height 14
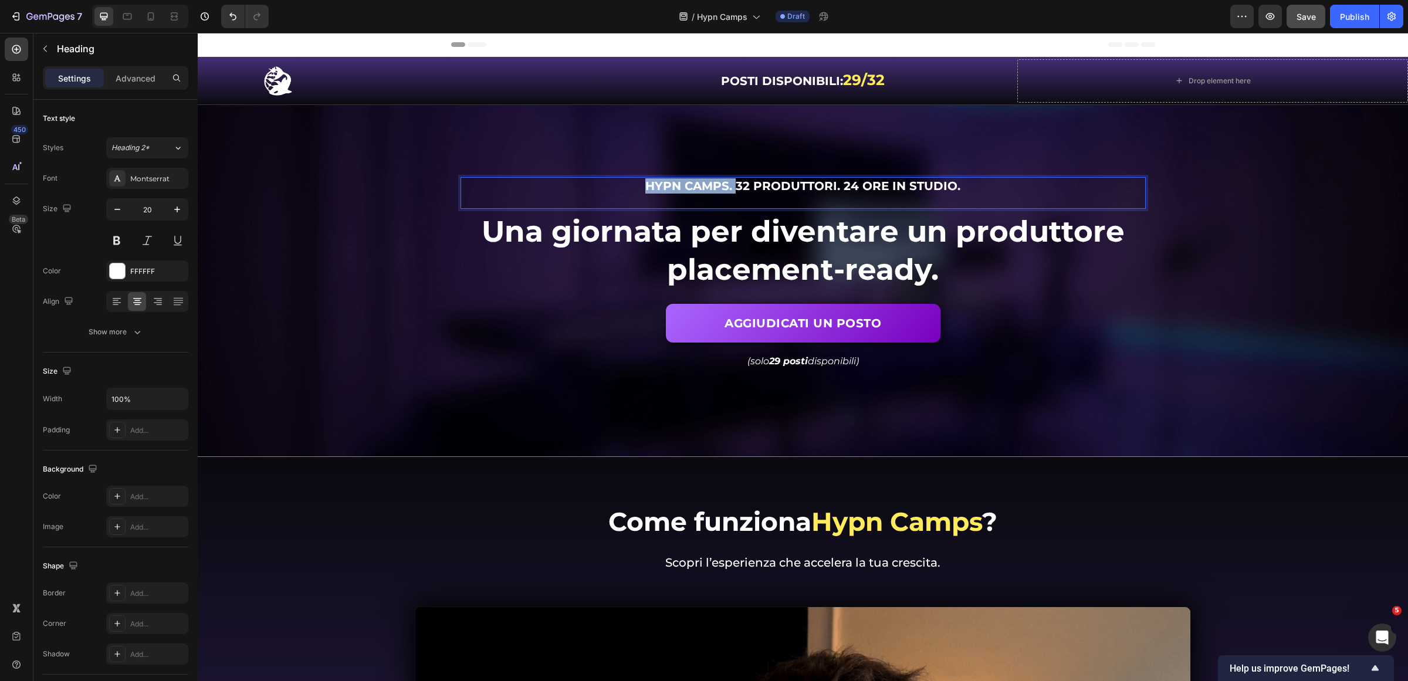
drag, startPoint x: 732, startPoint y: 185, endPoint x: 641, endPoint y: 187, distance: 91.5
click at [641, 186] on p "Hypn Camps. 32 produttori. 24 ore in studio." at bounding box center [803, 185] width 683 height 15
click at [919, 188] on p "32 produttori. 24 ore in studio." at bounding box center [803, 185] width 683 height 15
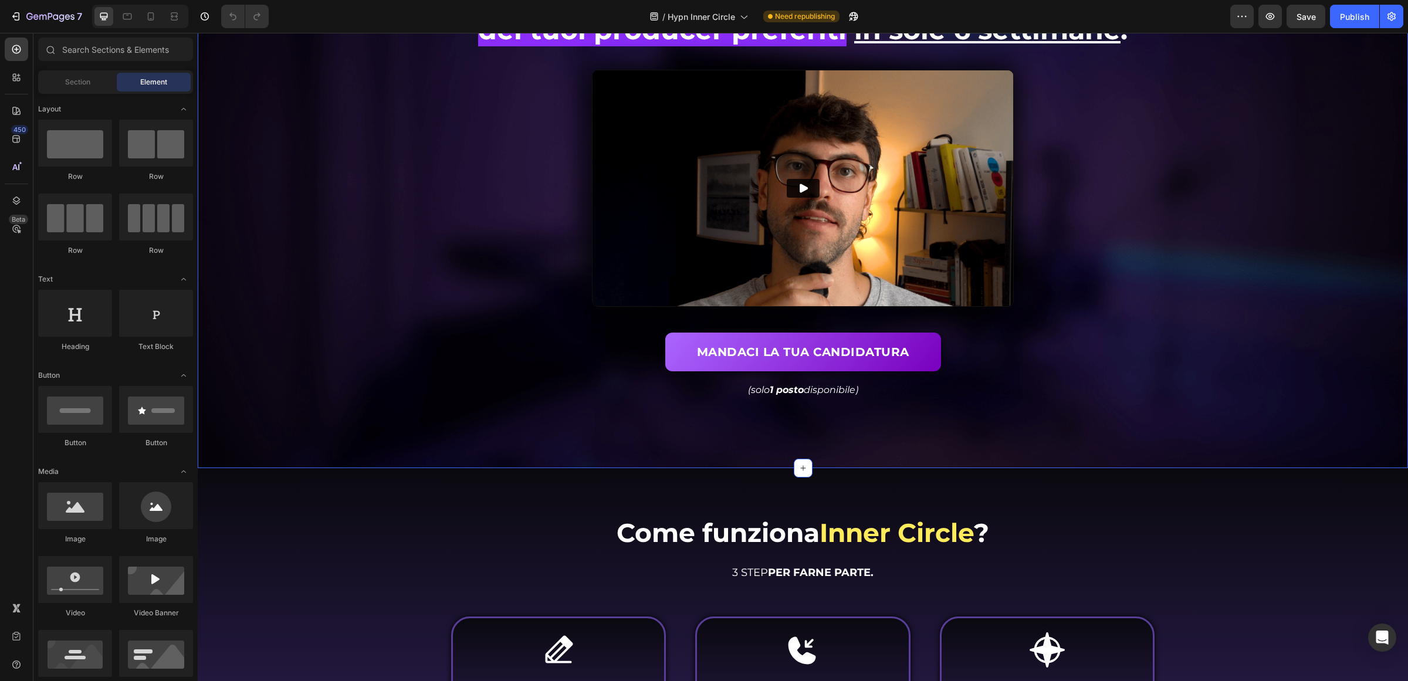
scroll to position [440, 0]
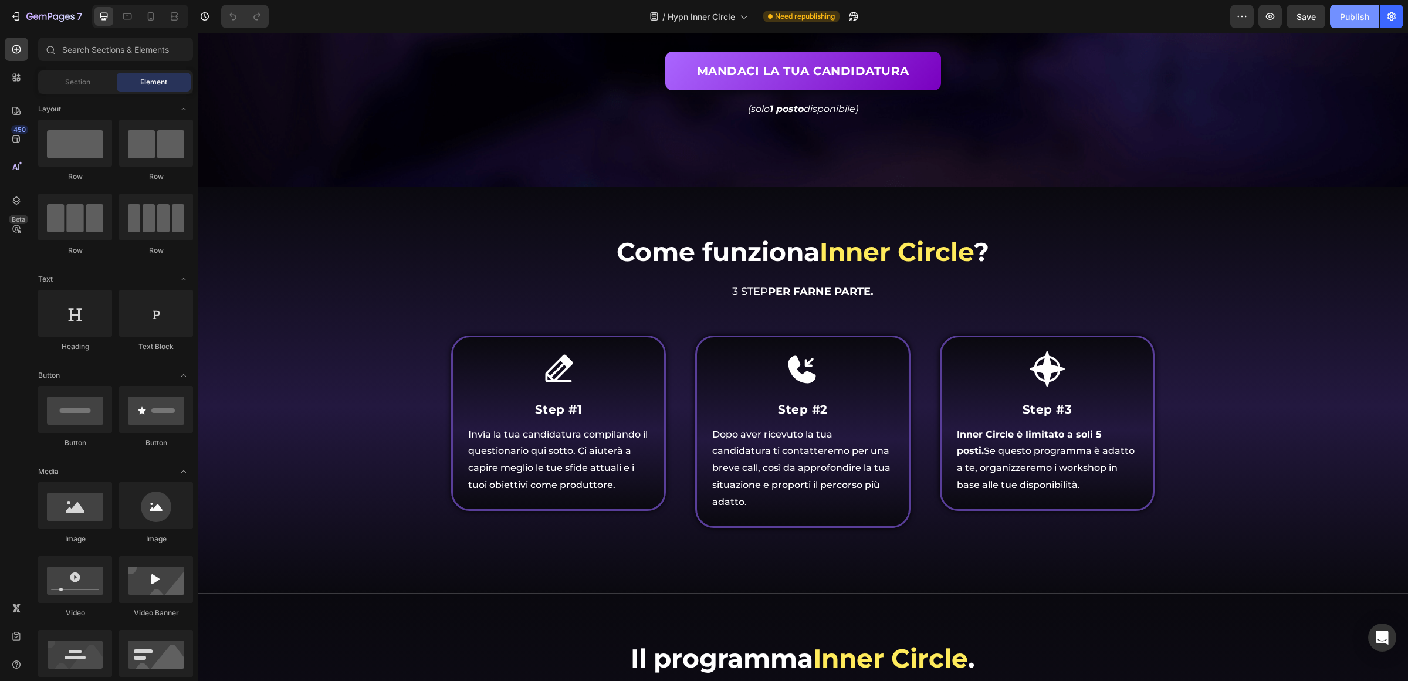
click at [1342, 6] on button "Publish" at bounding box center [1354, 16] width 49 height 23
click at [59, 16] on icon "button" at bounding box center [61, 18] width 5 height 8
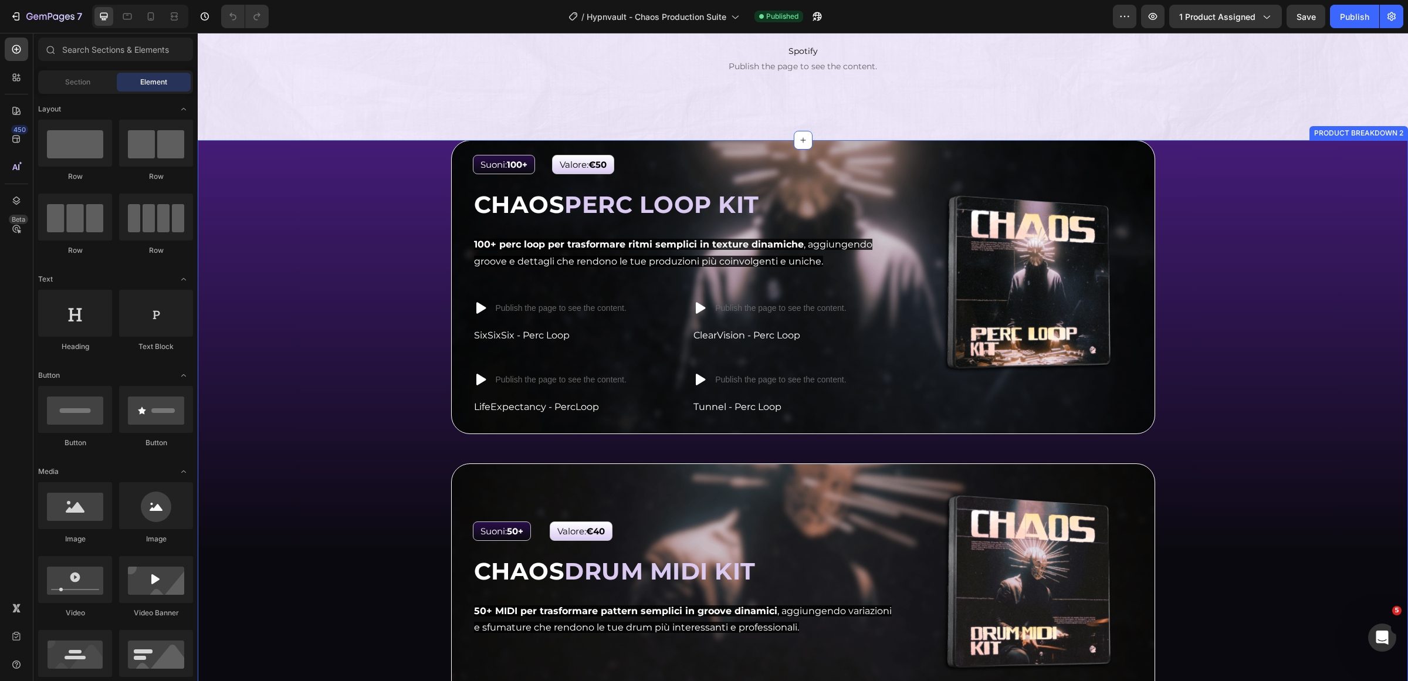
scroll to position [2095, 0]
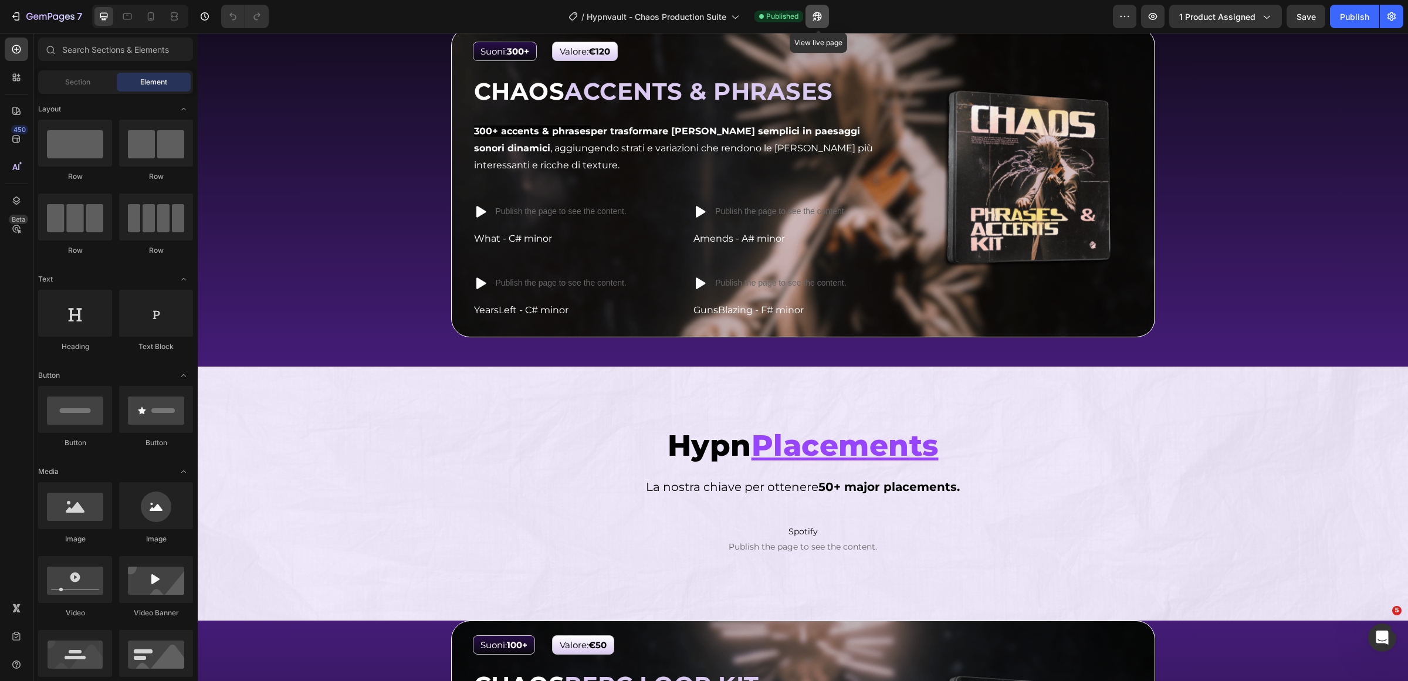
click at [814, 11] on icon "button" at bounding box center [817, 17] width 12 height 12
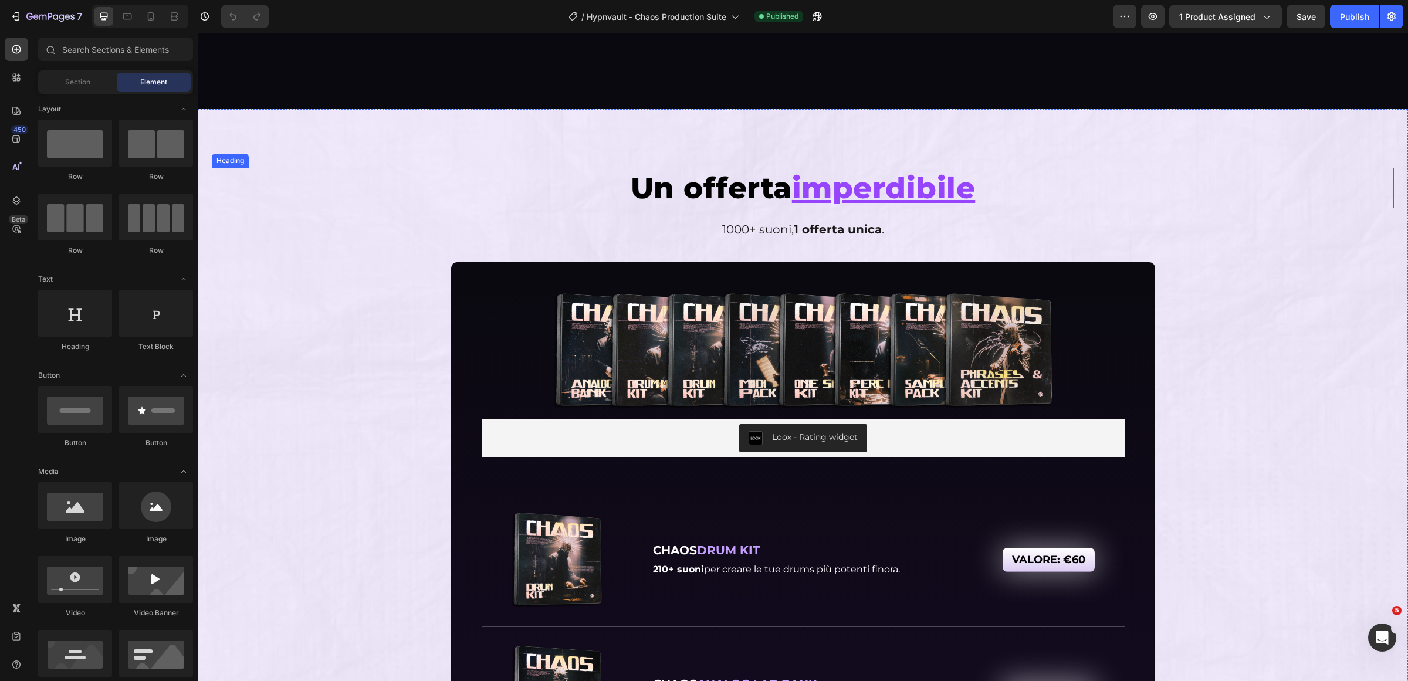
scroll to position [4222, 0]
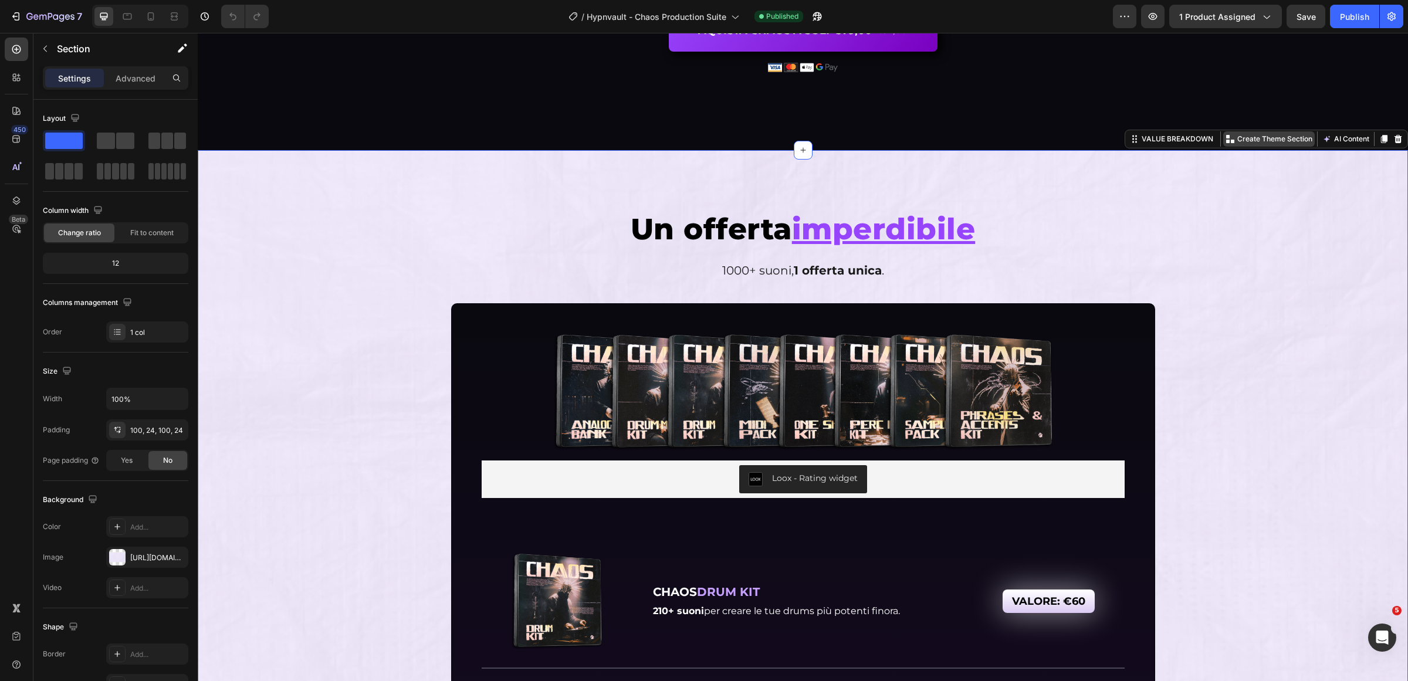
click at [1270, 144] on p "Create Theme Section" at bounding box center [1274, 139] width 75 height 11
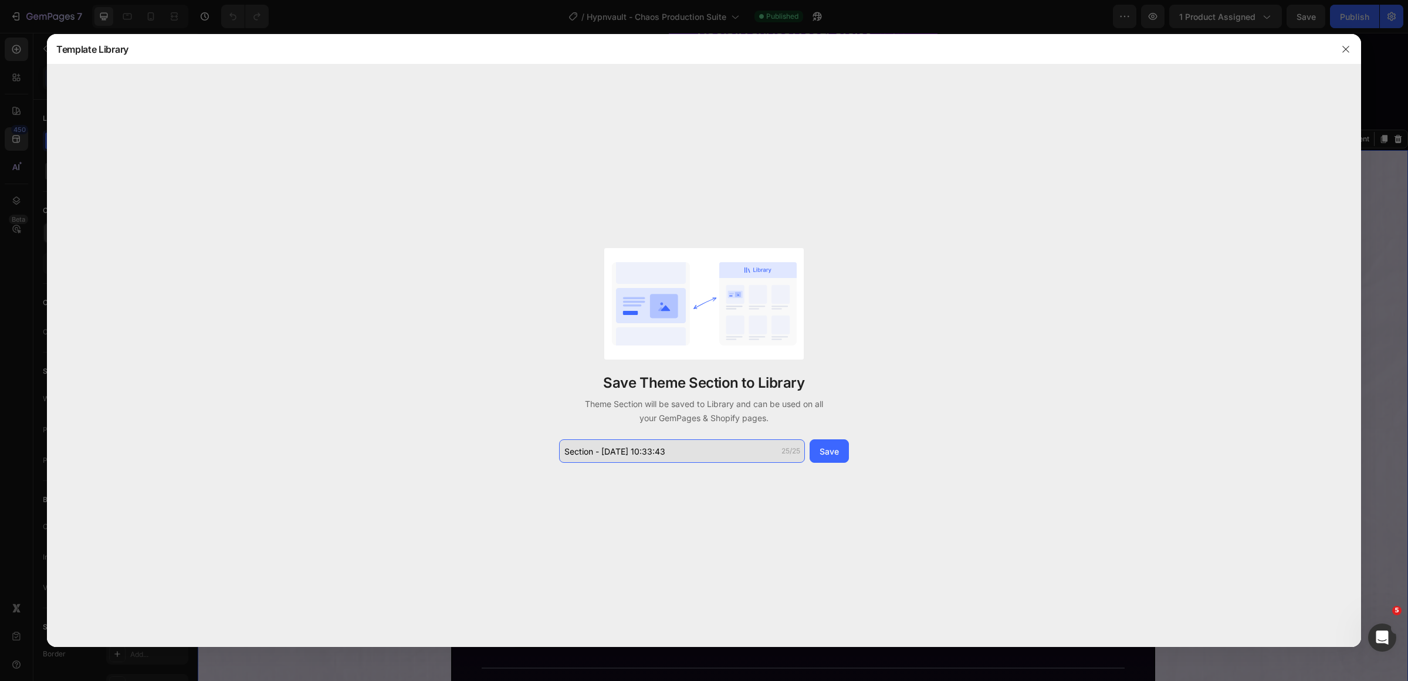
click at [716, 448] on input "Section - [DATE] 10:33:43" at bounding box center [682, 450] width 246 height 23
type input "Chaos Value Breakdown"
click at [823, 450] on div "Save" at bounding box center [829, 451] width 19 height 12
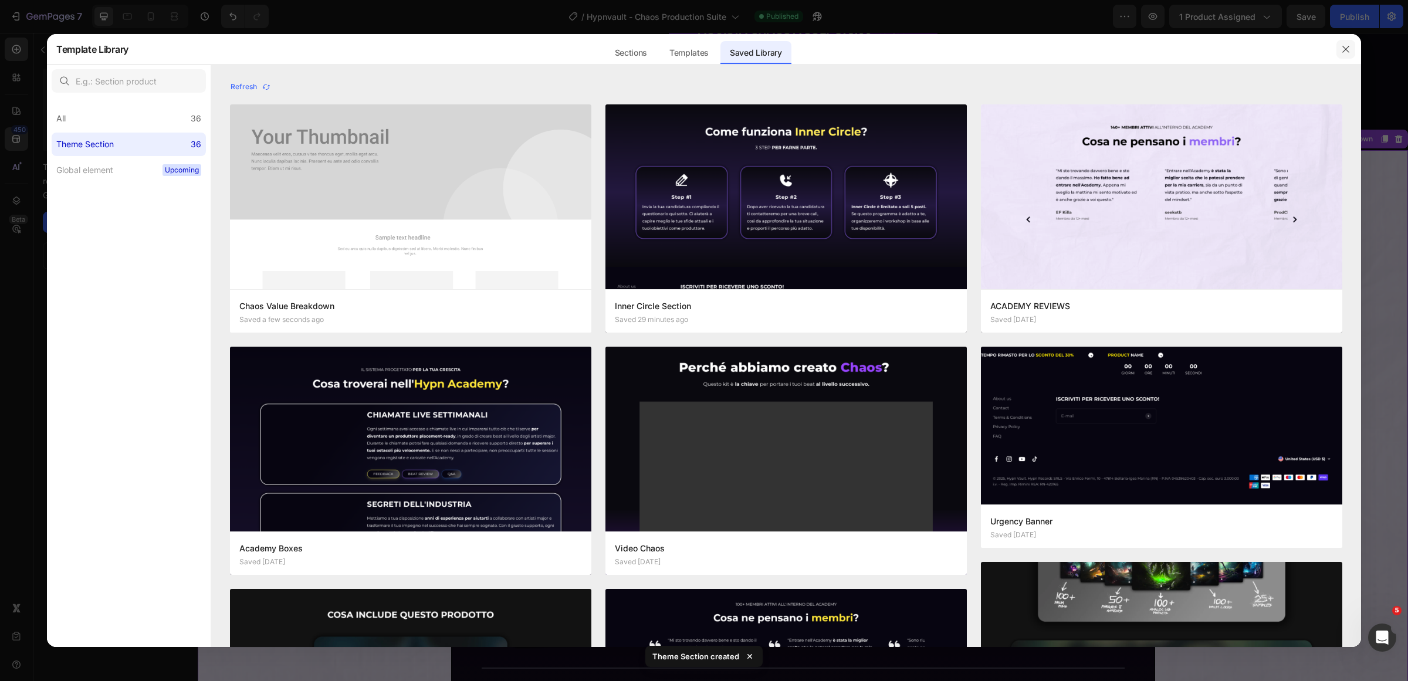
click at [1347, 46] on icon "button" at bounding box center [1345, 49] width 9 height 9
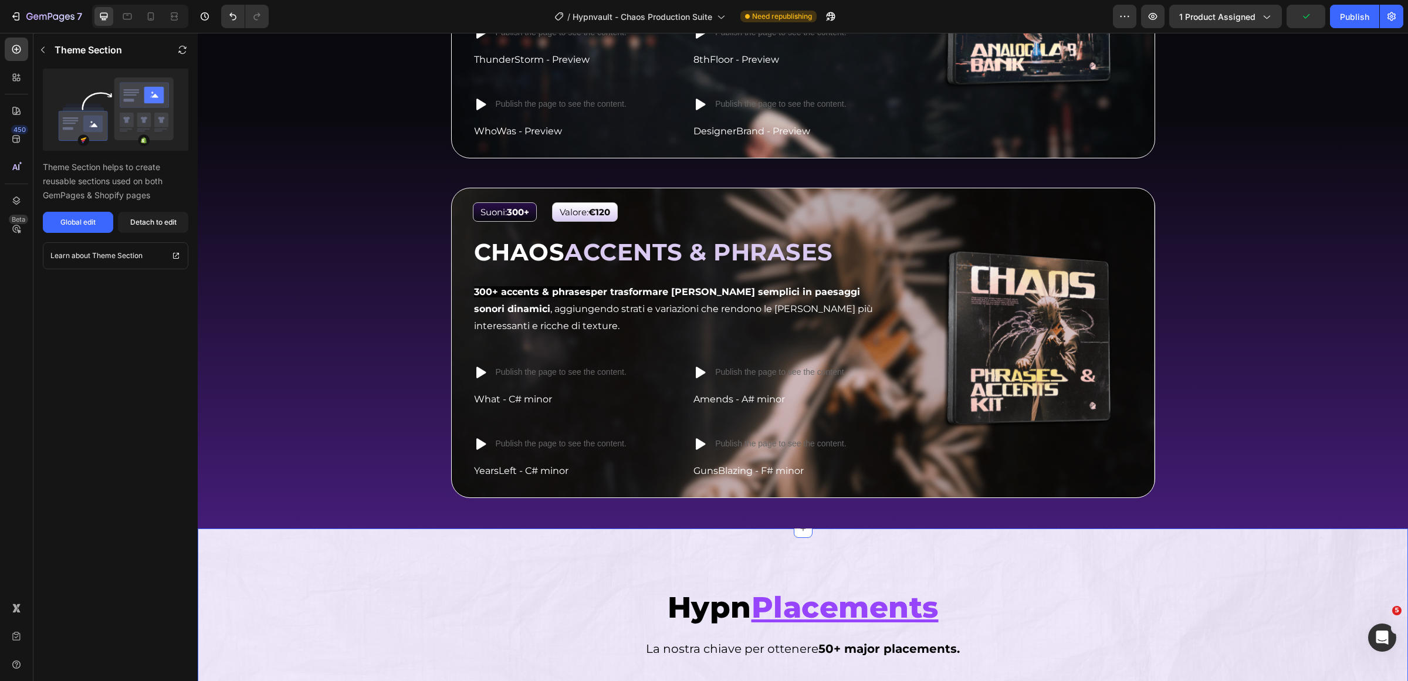
scroll to position [2095, 0]
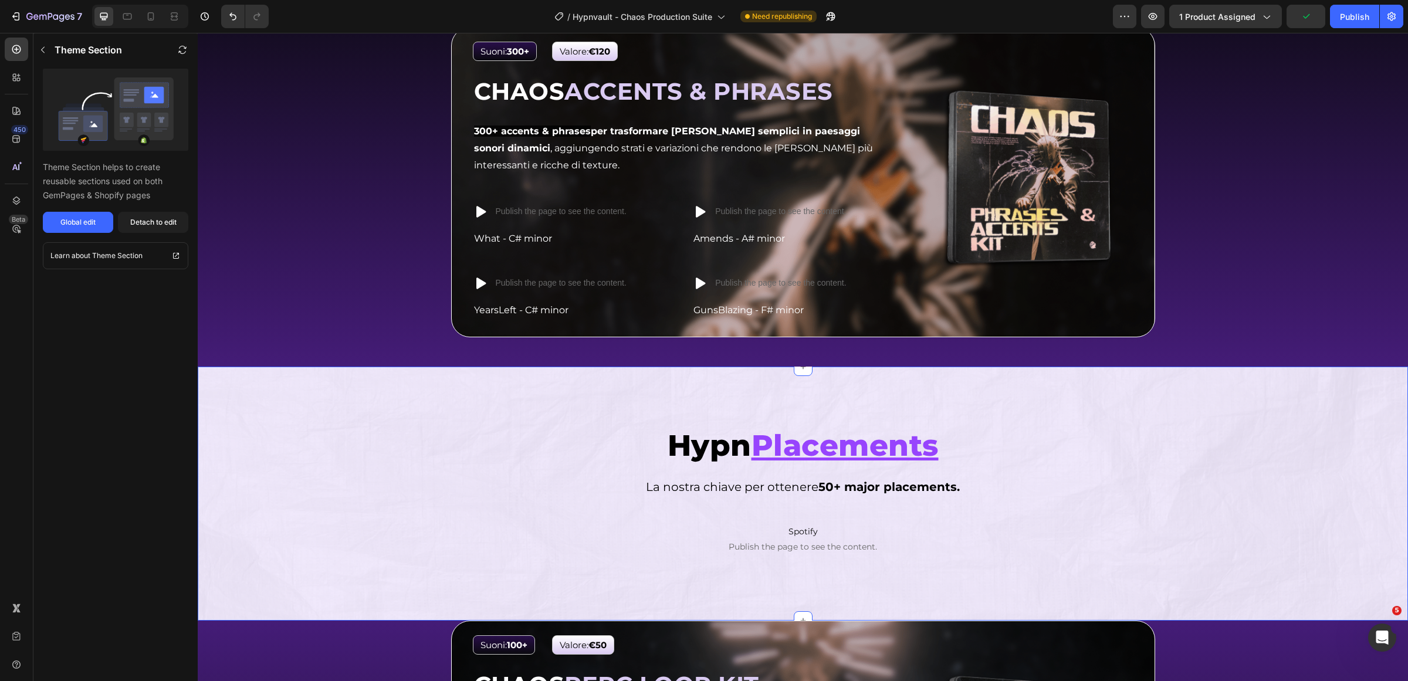
click at [562, 383] on div "Hypn Placements Heading Hypn Placements Heading La nostra chiave per ottenere 5…" at bounding box center [803, 494] width 1210 height 254
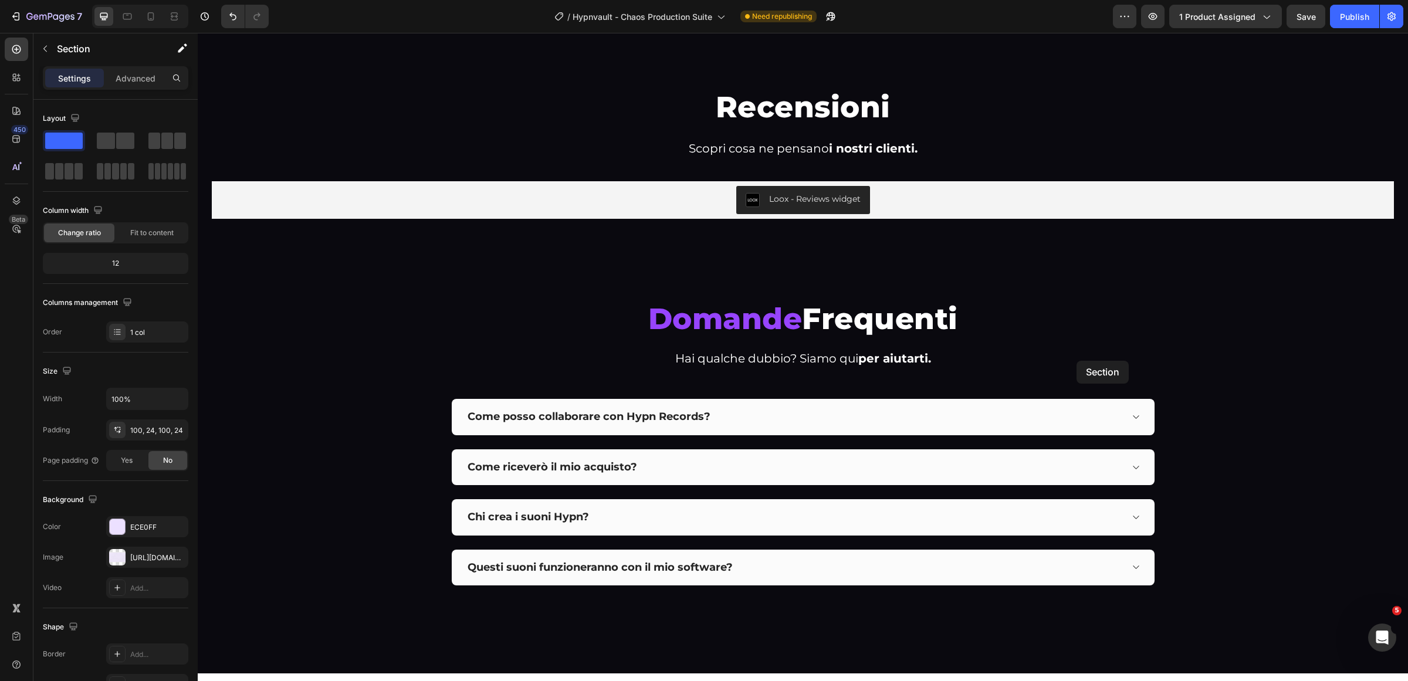
scroll to position [6451, 0]
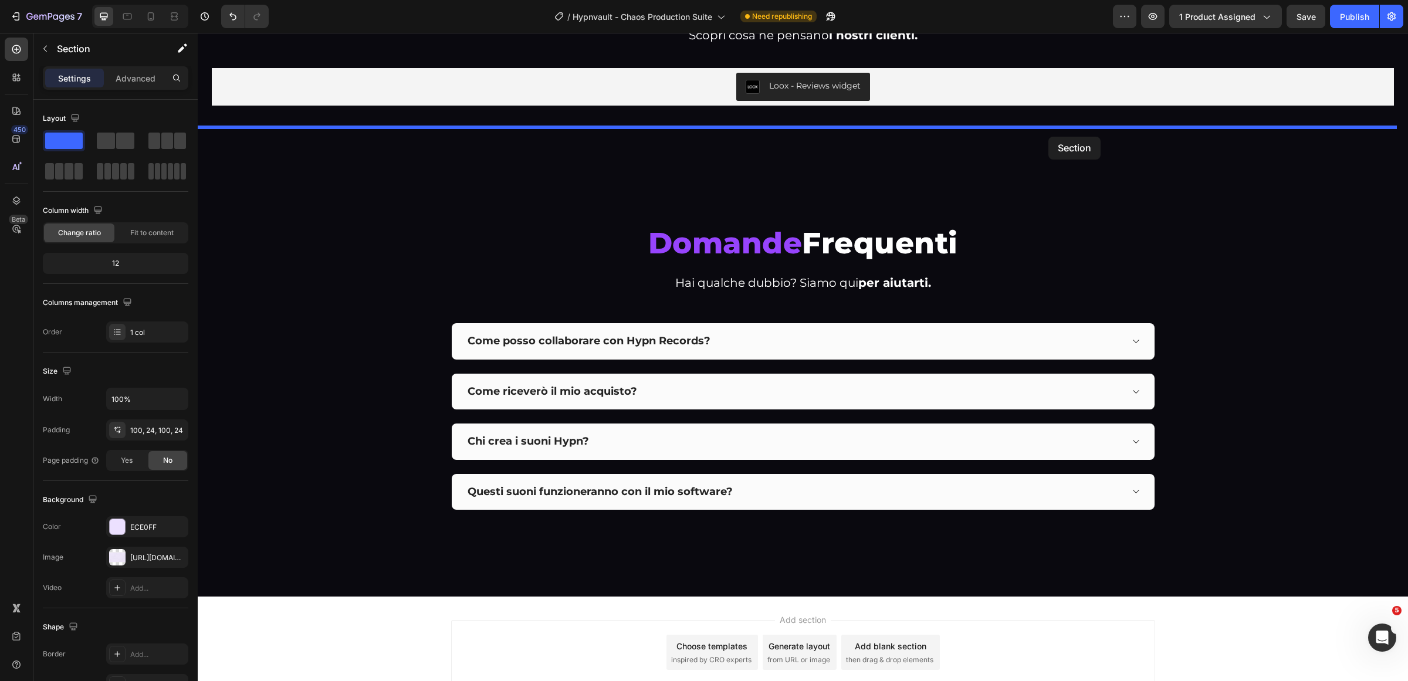
drag, startPoint x: 1138, startPoint y: 361, endPoint x: 1048, endPoint y: 137, distance: 241.4
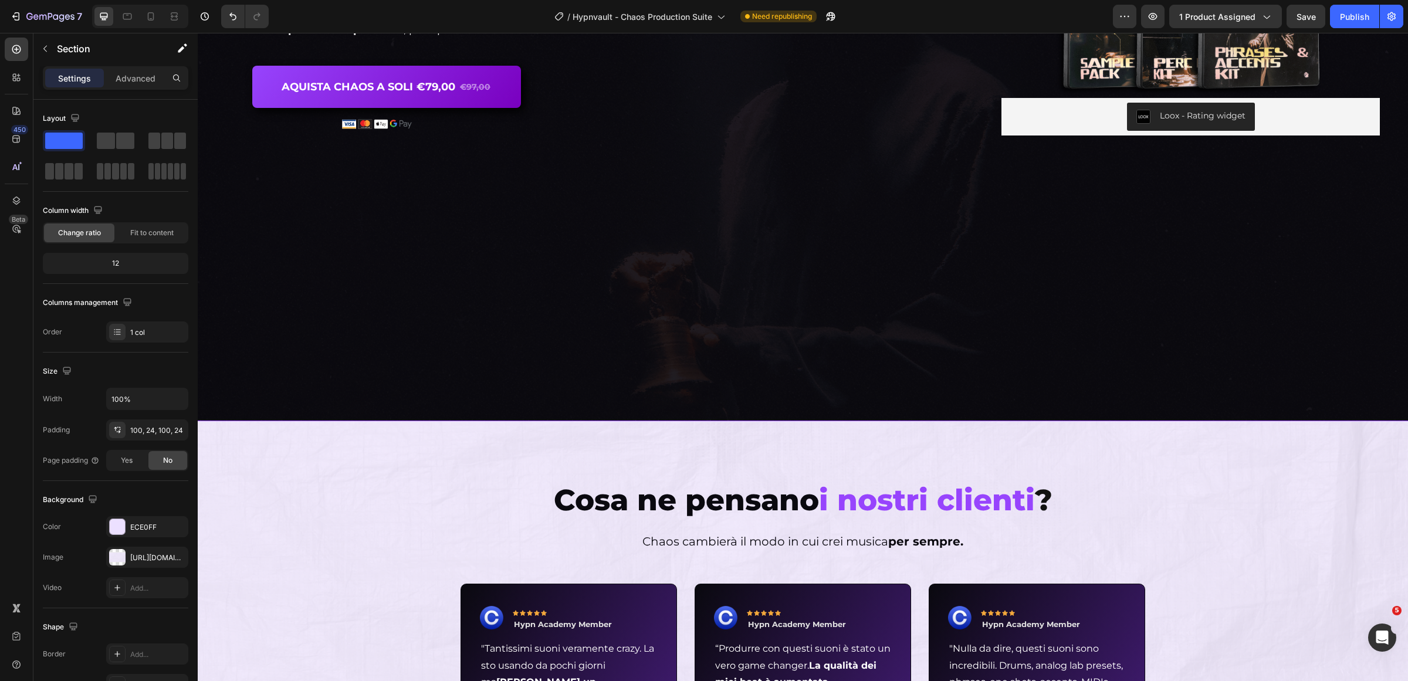
scroll to position [0, 0]
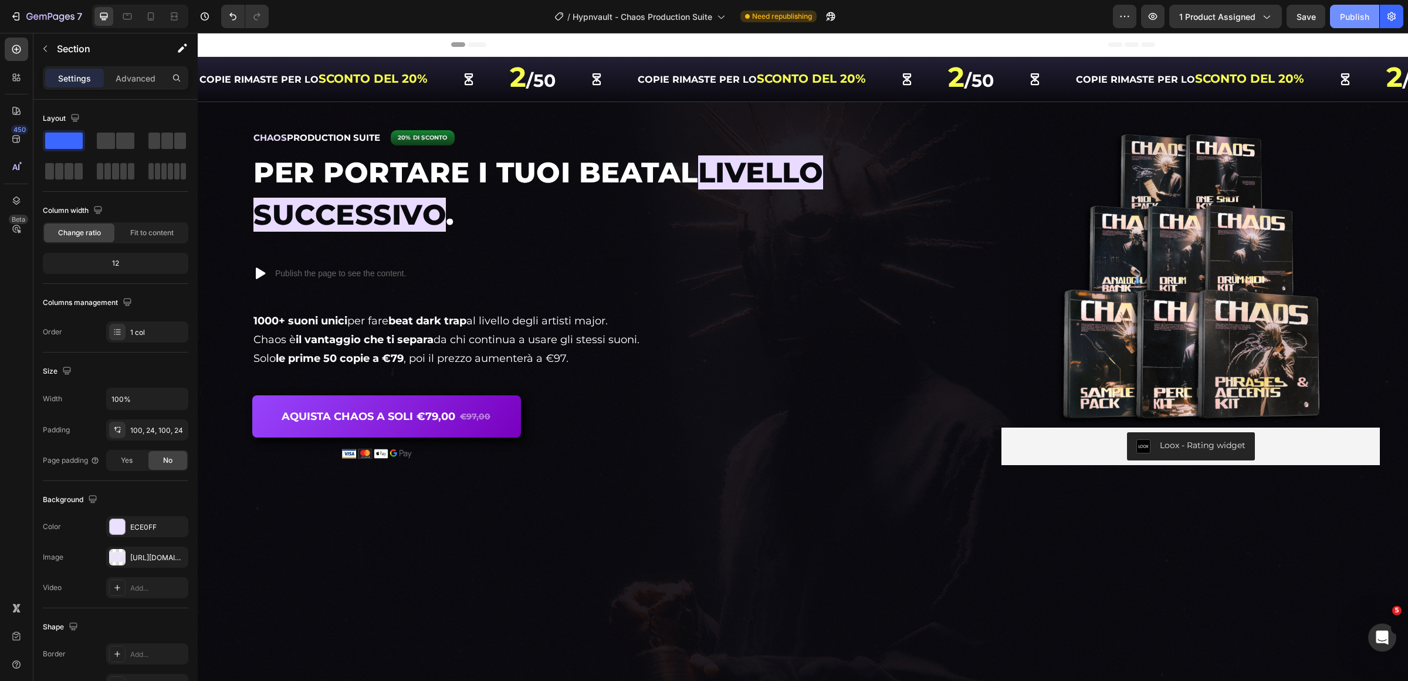
click at [1342, 21] on div "Publish" at bounding box center [1354, 17] width 29 height 12
click at [62, 12] on icon "button" at bounding box center [50, 17] width 48 height 10
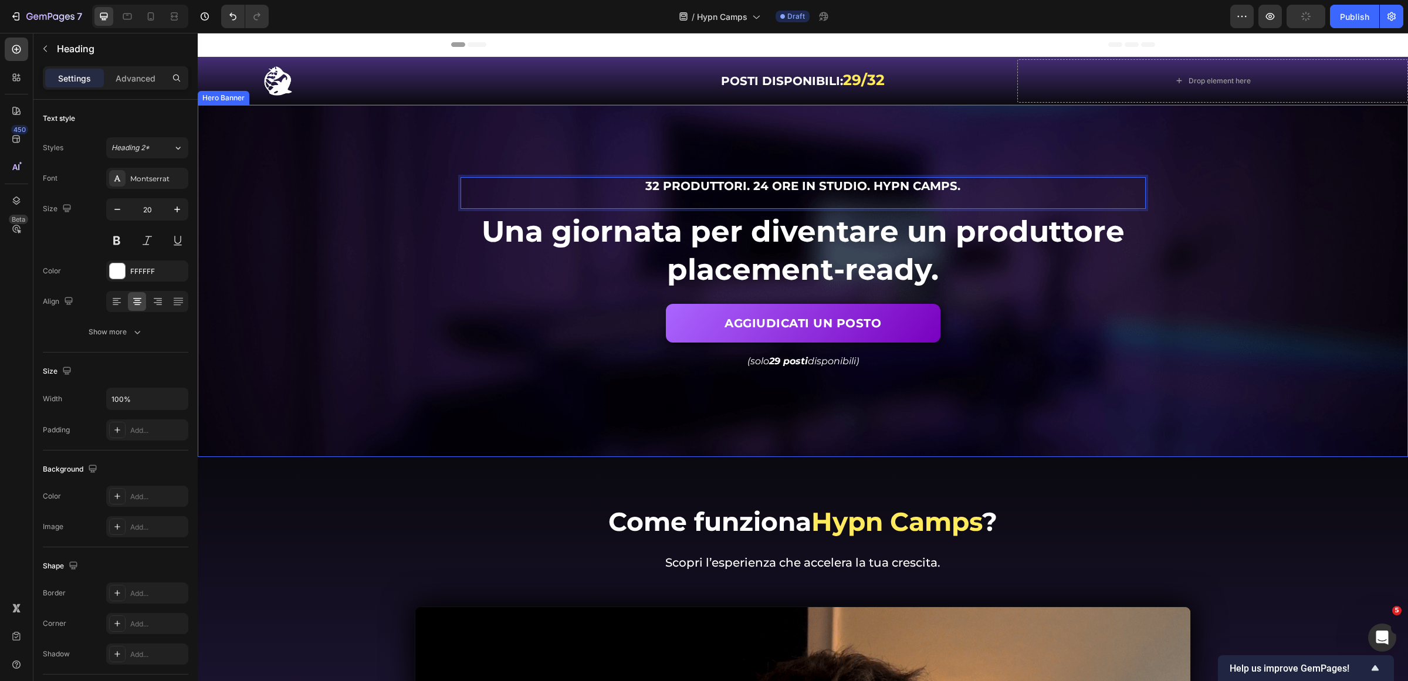
click at [1183, 246] on div "Background Image" at bounding box center [803, 281] width 1210 height 352
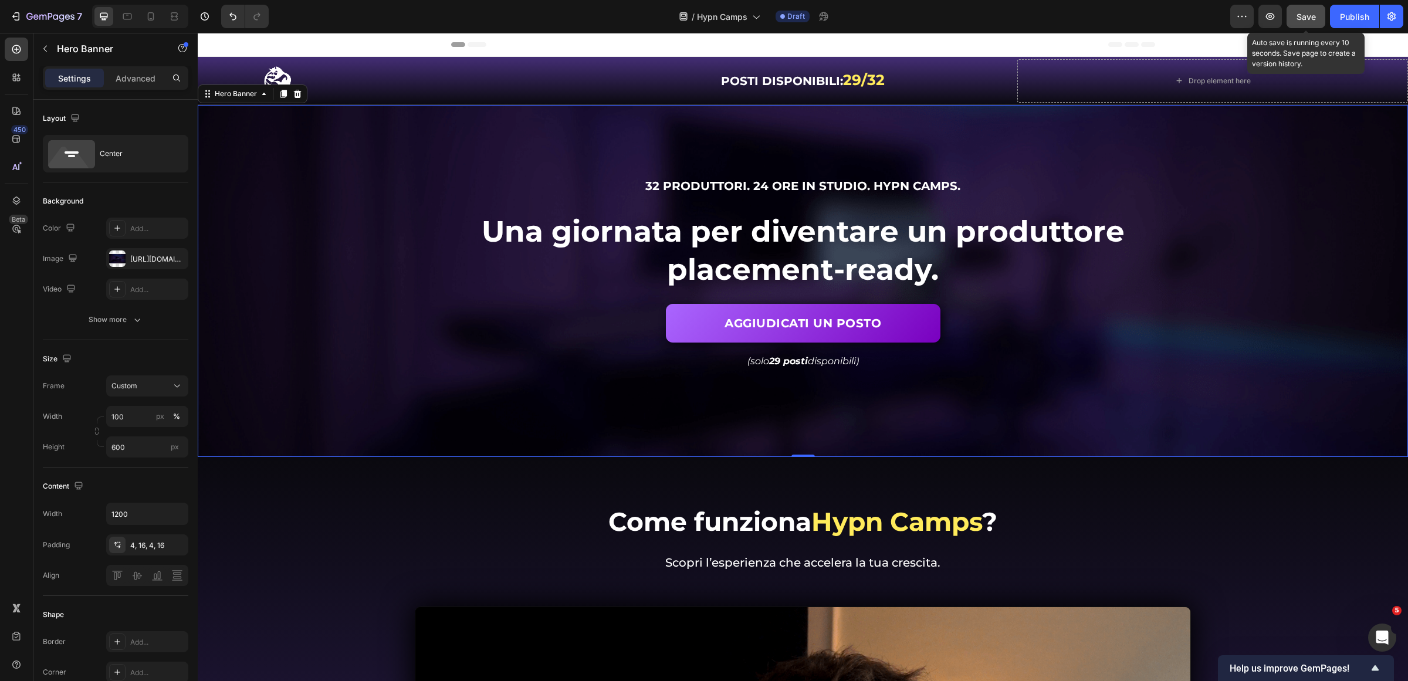
click at [1301, 13] on span "Save" at bounding box center [1306, 17] width 19 height 10
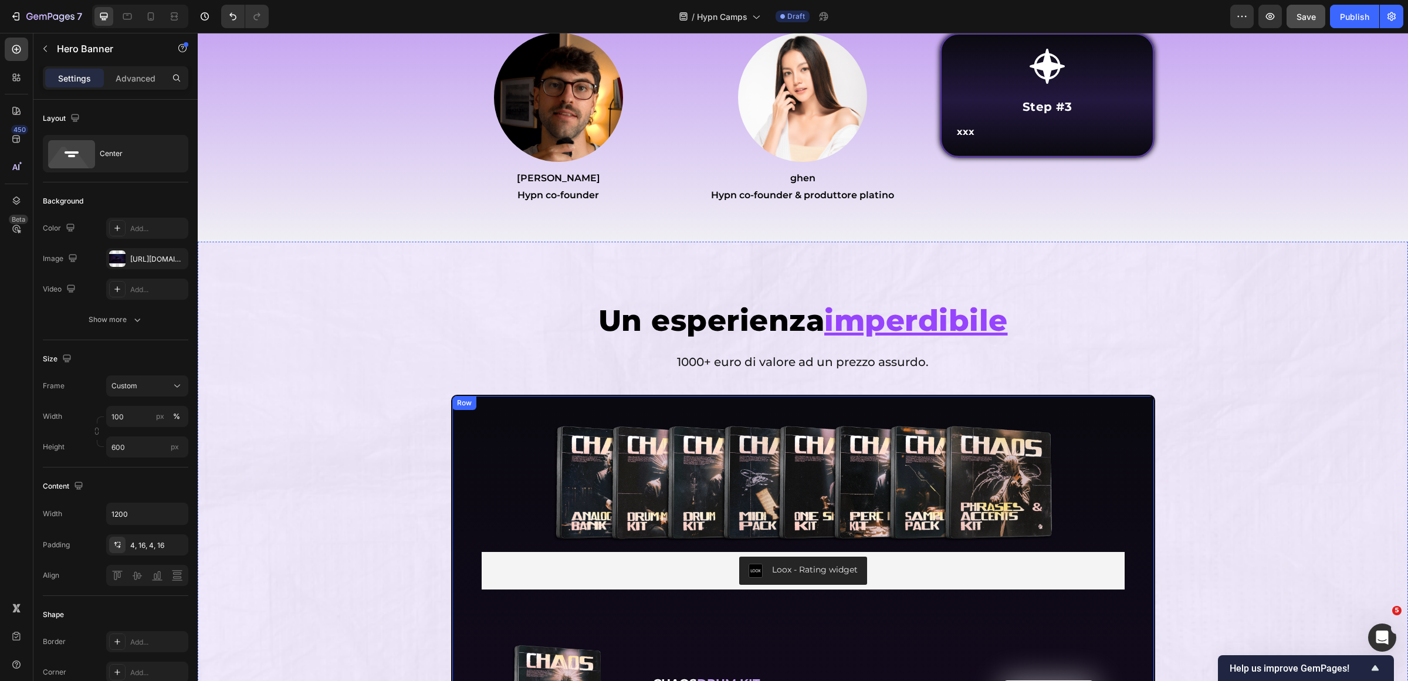
scroll to position [4841, 0]
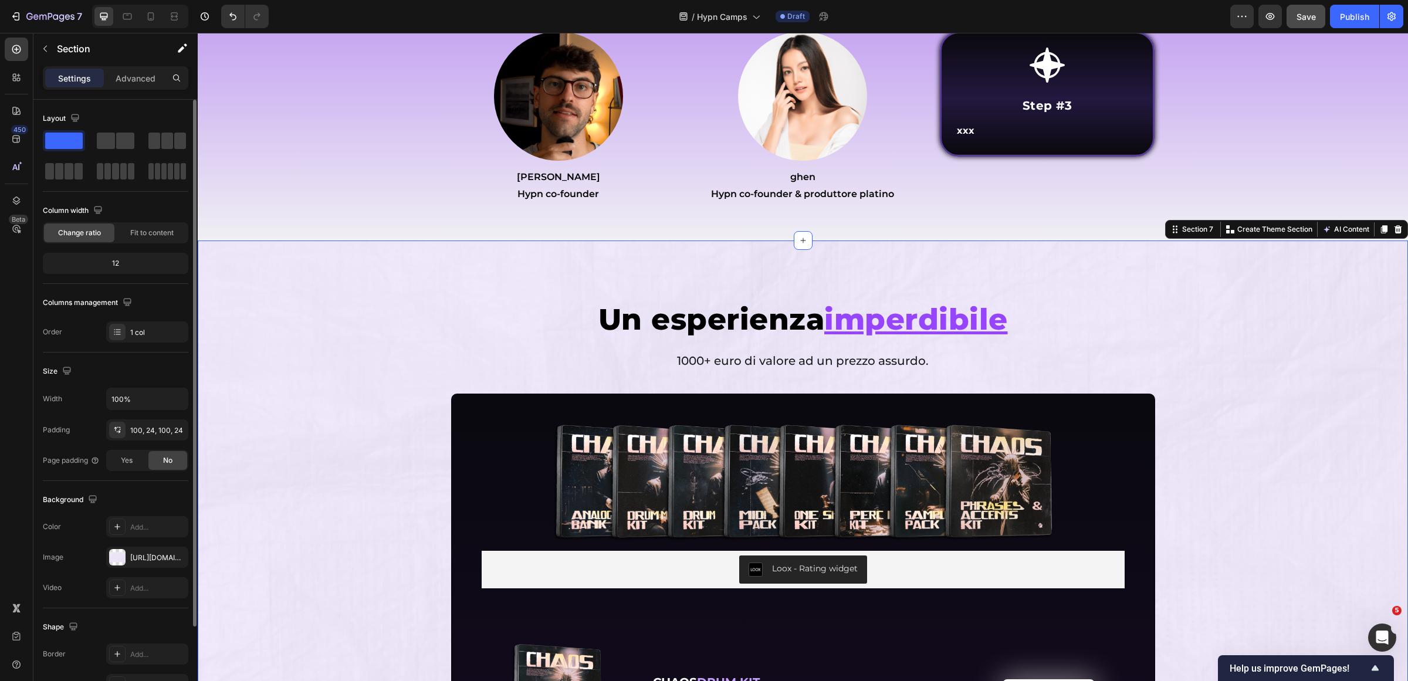
scroll to position [102, 0]
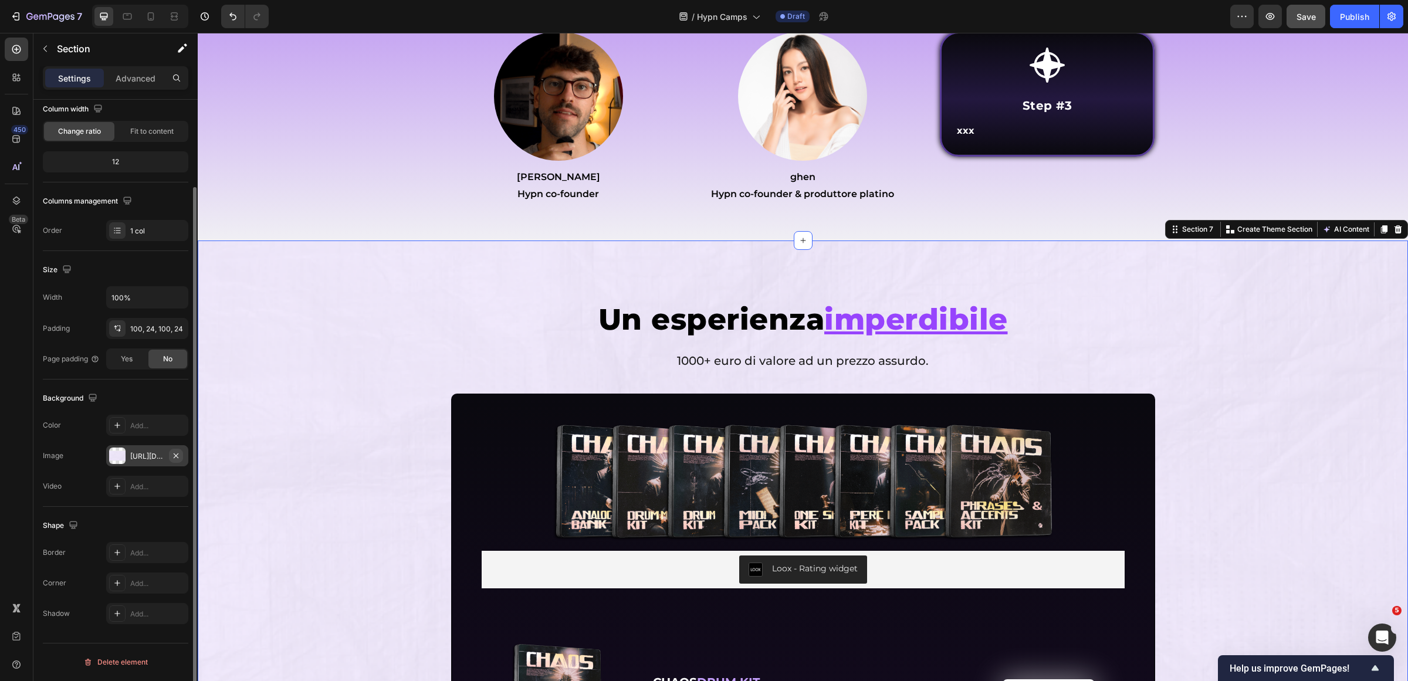
click at [175, 456] on icon "button" at bounding box center [176, 455] width 5 height 5
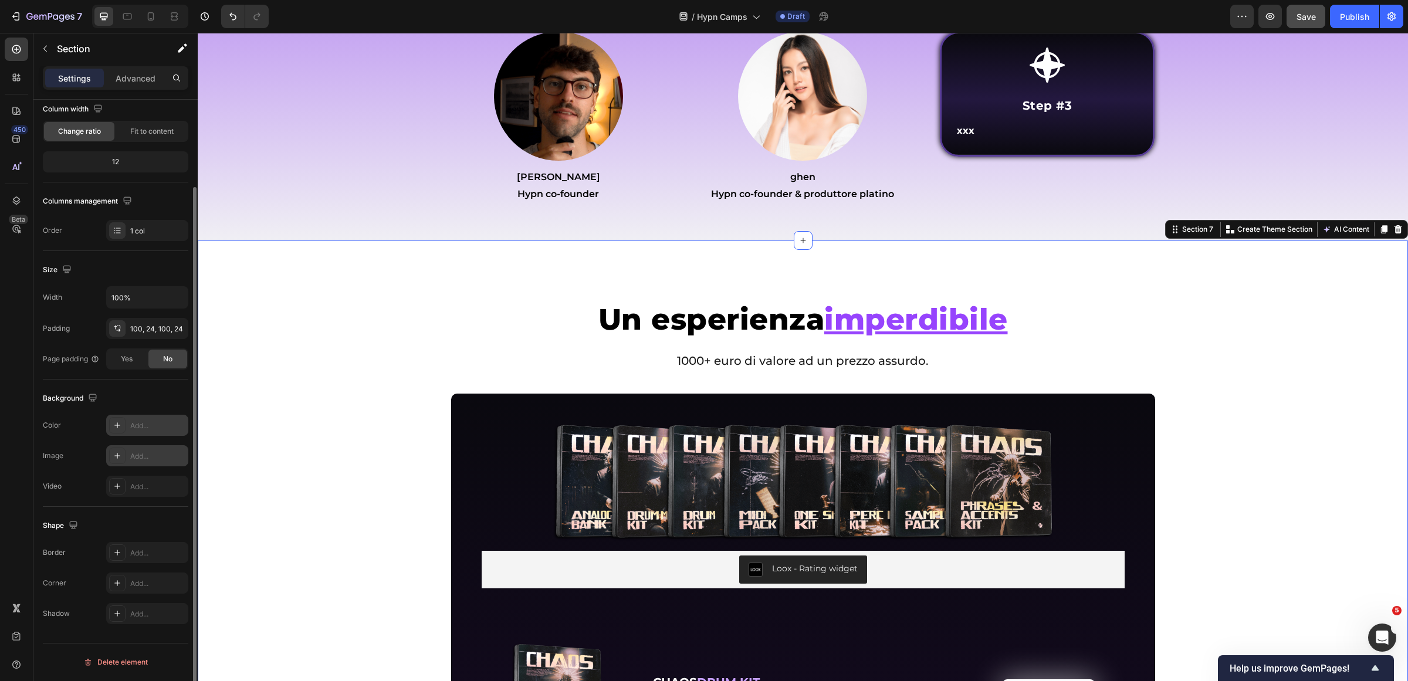
click at [150, 428] on div "Add..." at bounding box center [157, 426] width 55 height 11
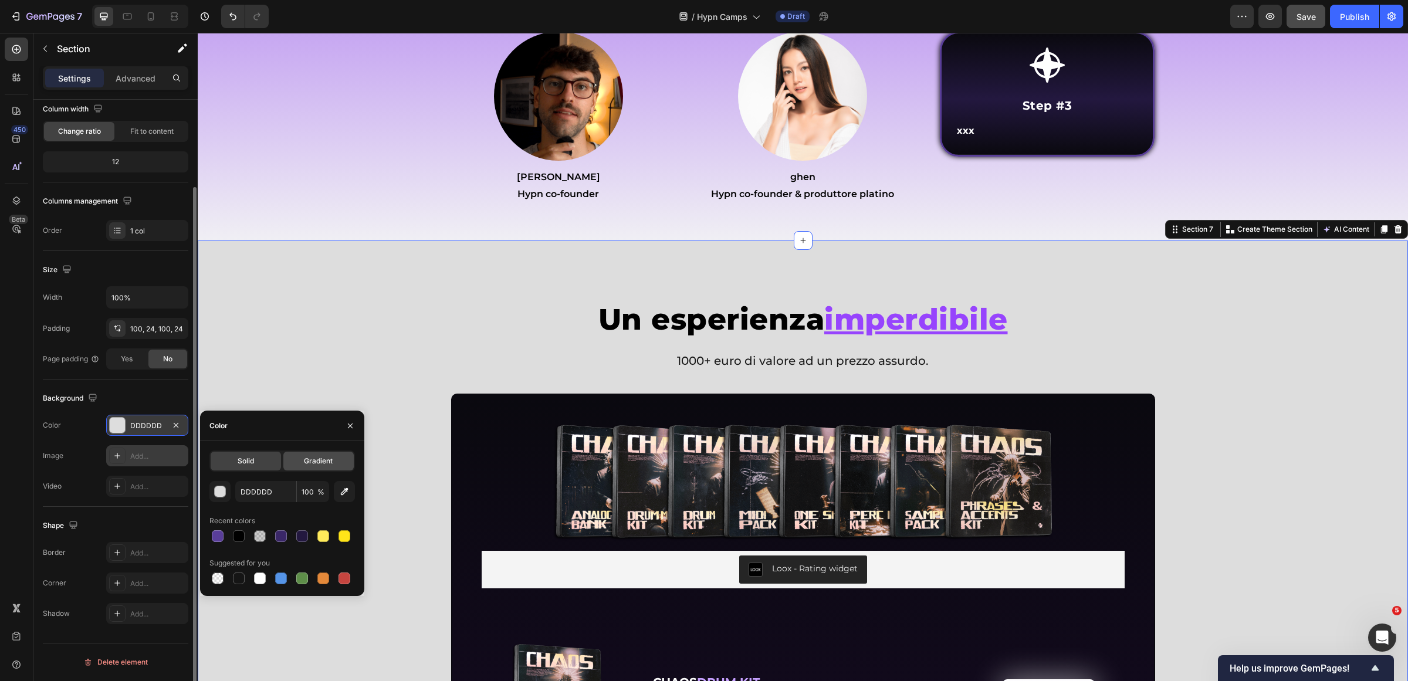
click at [300, 461] on div "Gradient" at bounding box center [318, 461] width 70 height 19
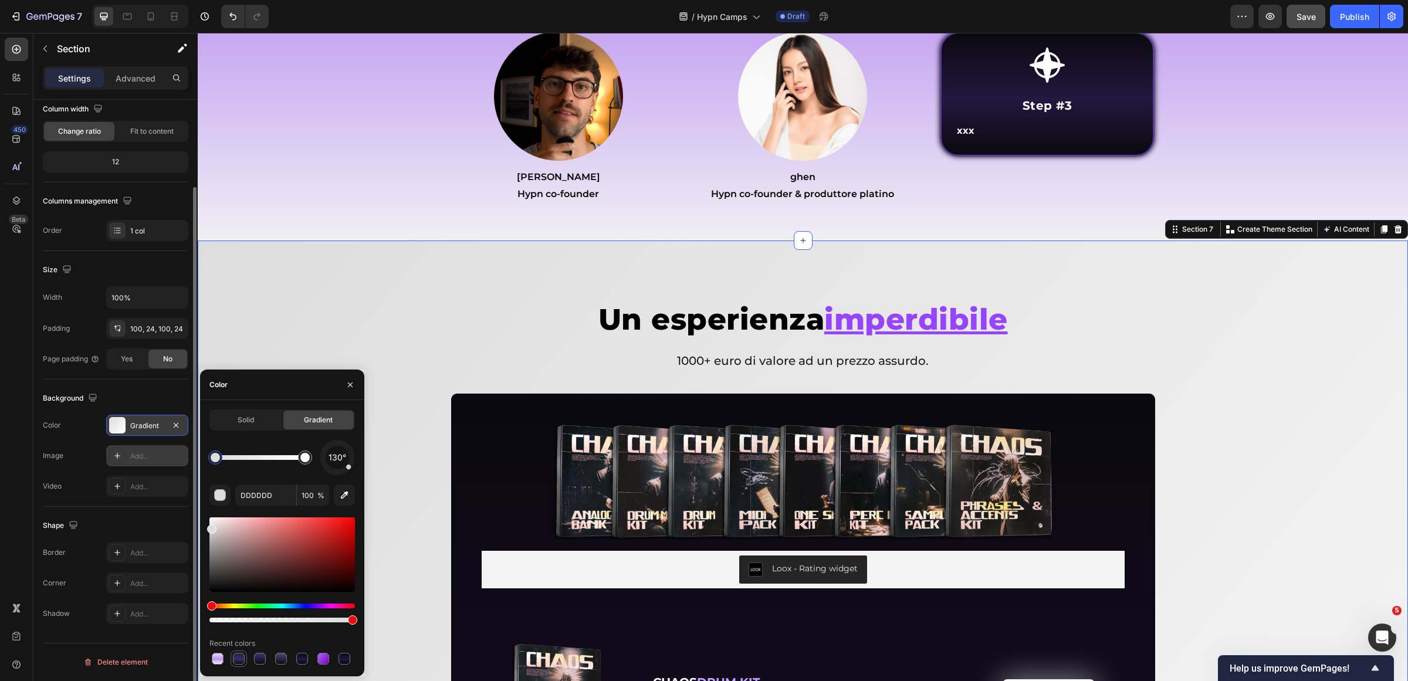
click at [235, 656] on div at bounding box center [239, 659] width 12 height 12
type input "25213A"
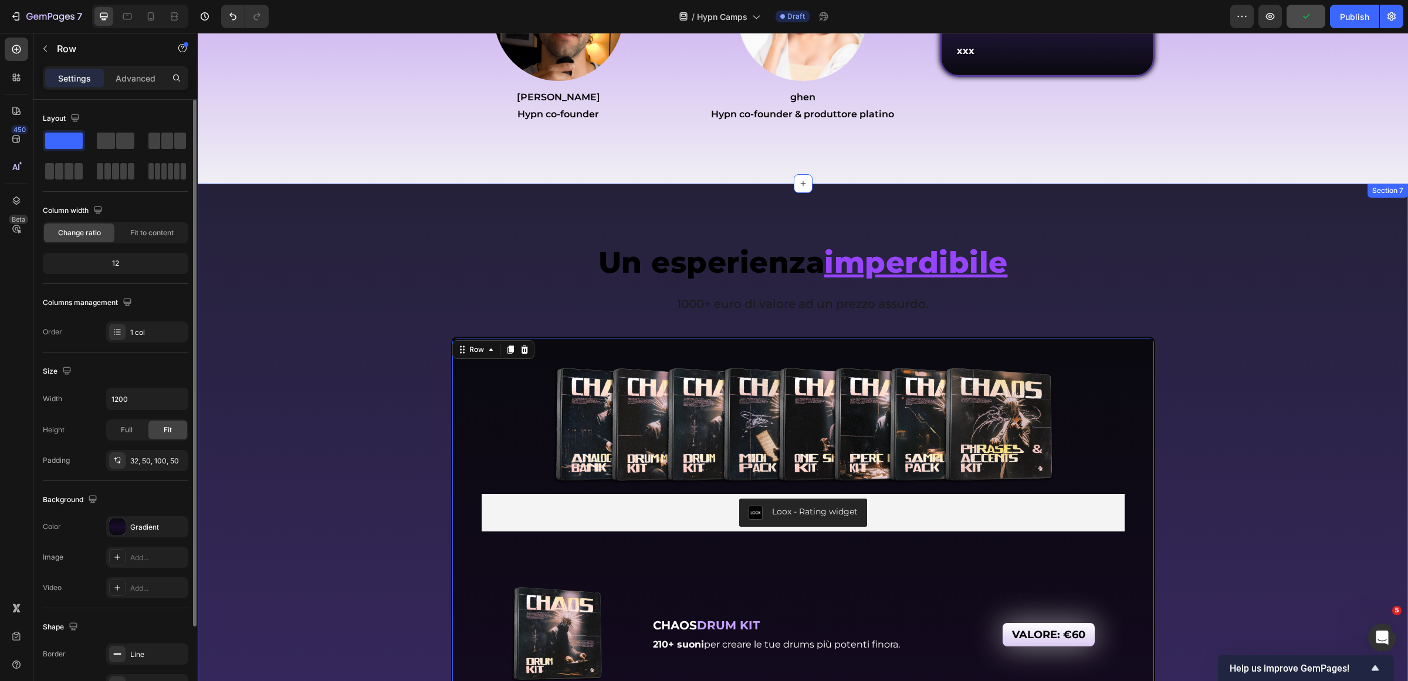
scroll to position [4914, 0]
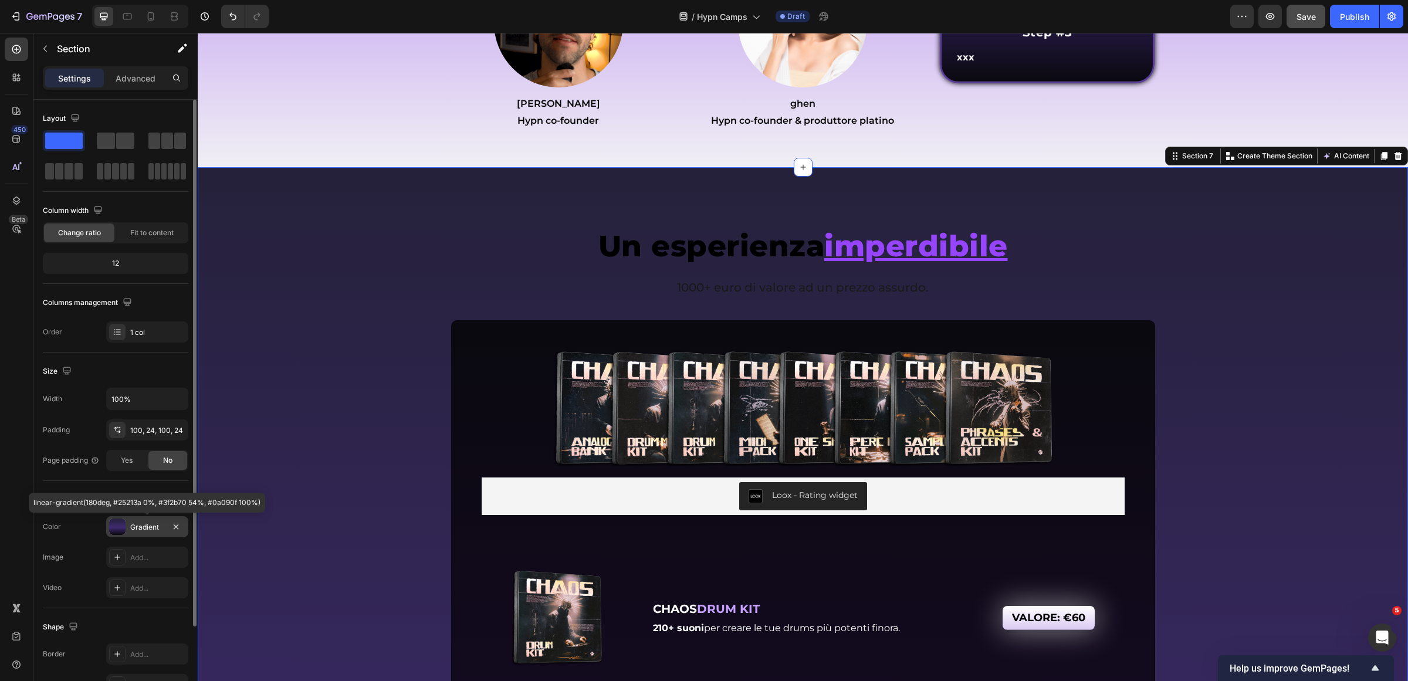
click at [143, 528] on div "Gradient" at bounding box center [147, 527] width 34 height 11
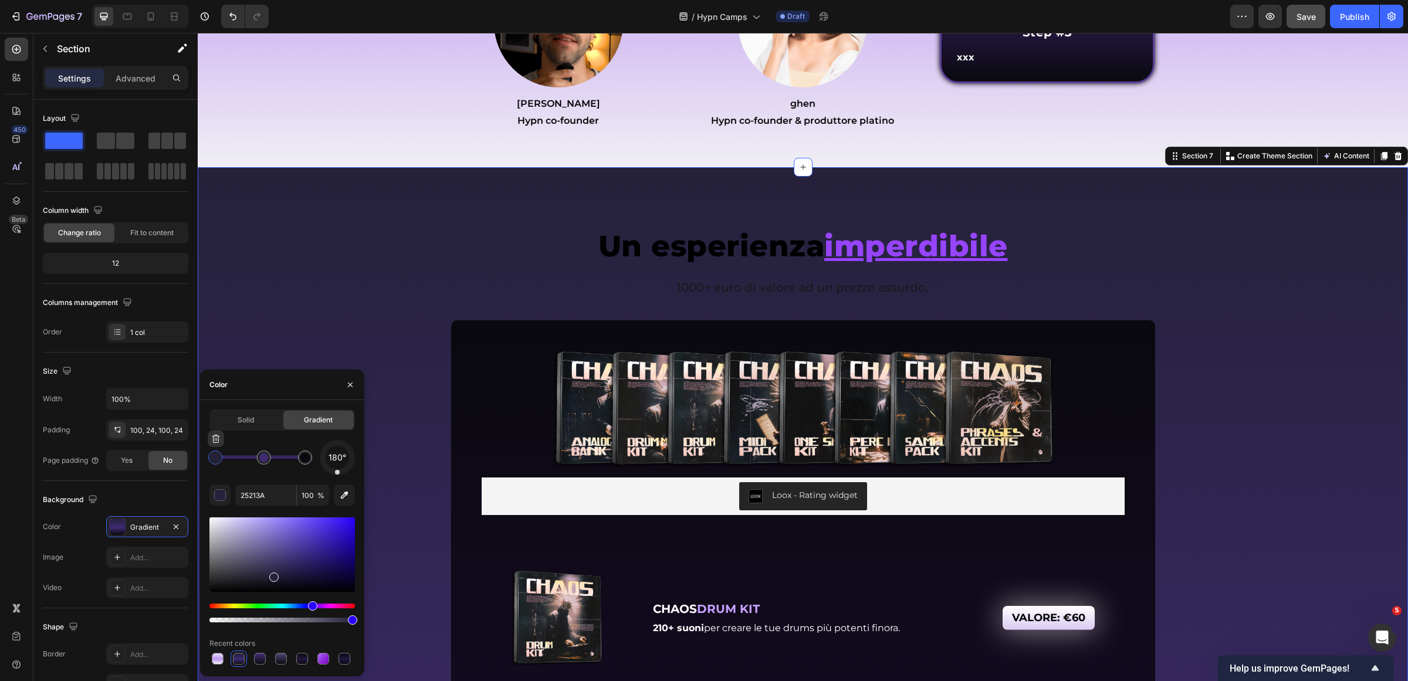
click at [207, 461] on div at bounding box center [215, 457] width 21 height 21
click at [270, 496] on input "25213A" at bounding box center [265, 495] width 61 height 21
paste input "080135"
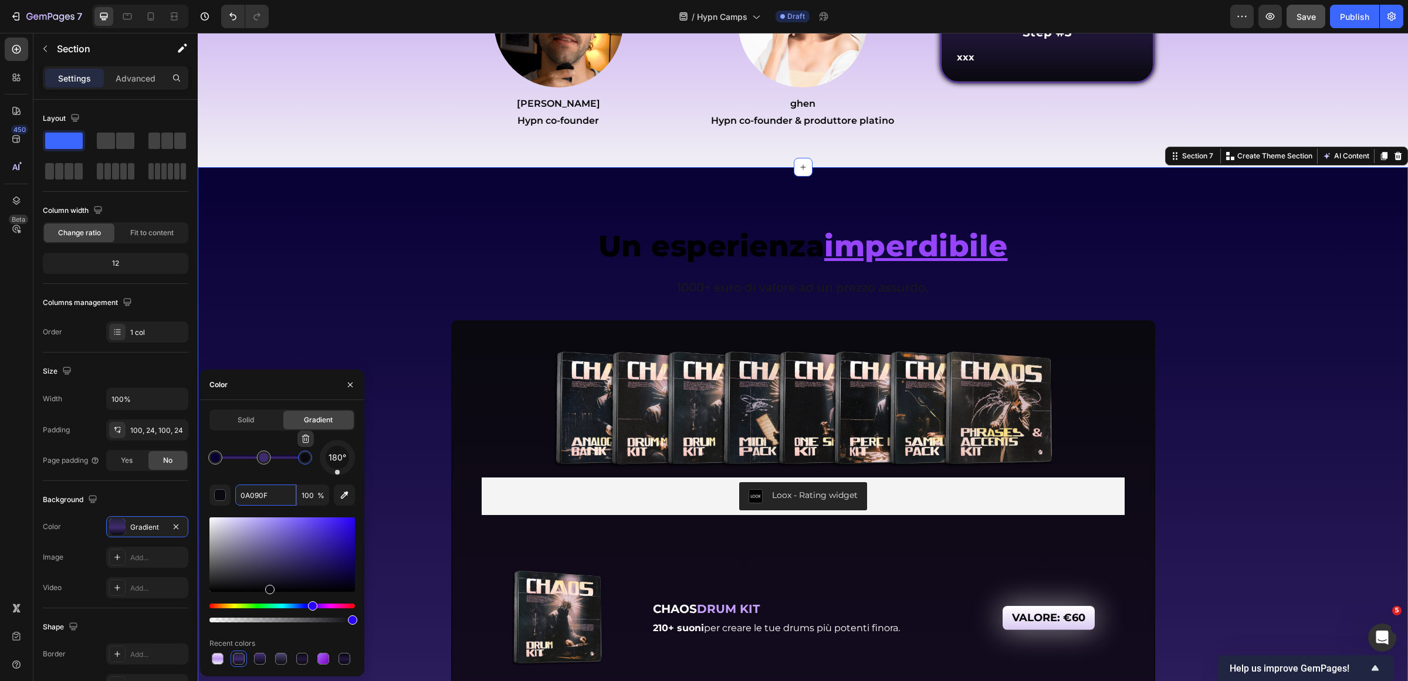
click at [308, 465] on div at bounding box center [305, 457] width 21 height 21
click at [279, 496] on input "0A090F" at bounding box center [265, 495] width 61 height 21
paste input "80135"
click at [262, 459] on div at bounding box center [260, 457] width 9 height 9
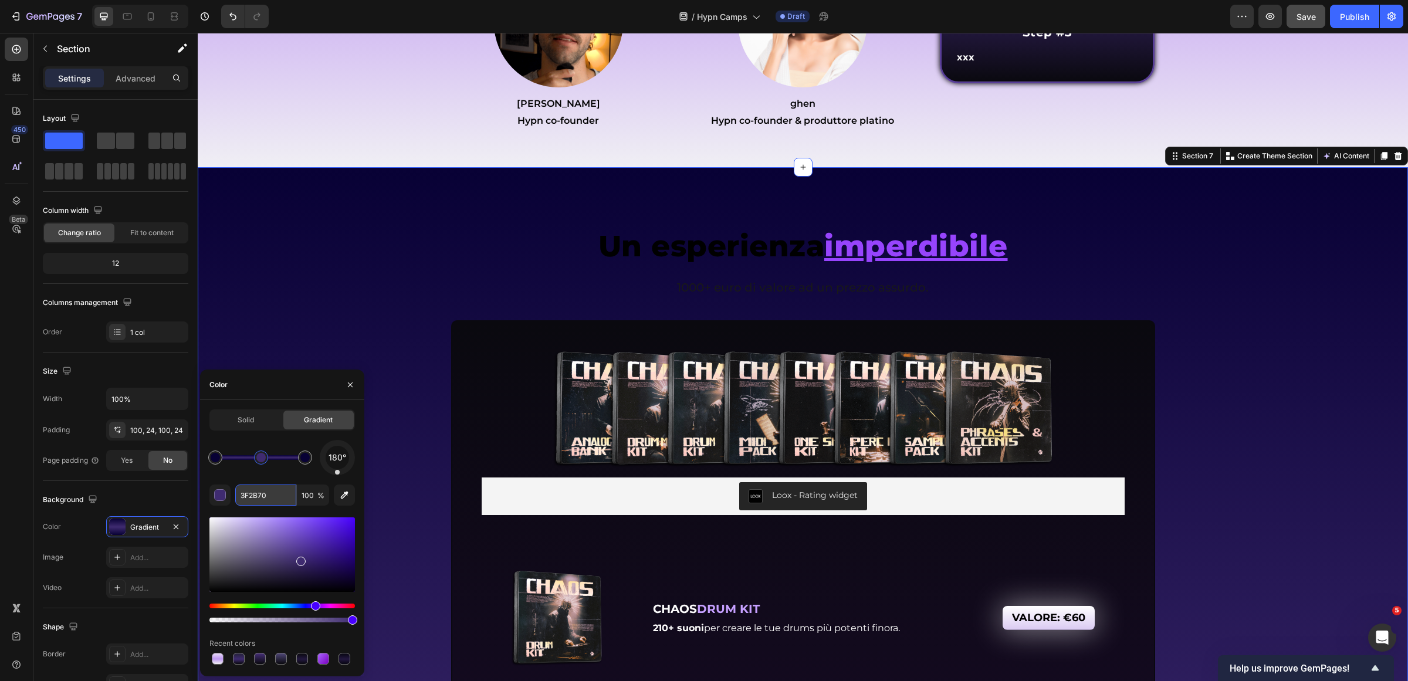
click at [273, 496] on input "3F2B70" at bounding box center [265, 495] width 61 height 21
paste input "150c5d"
type input "150c5d"
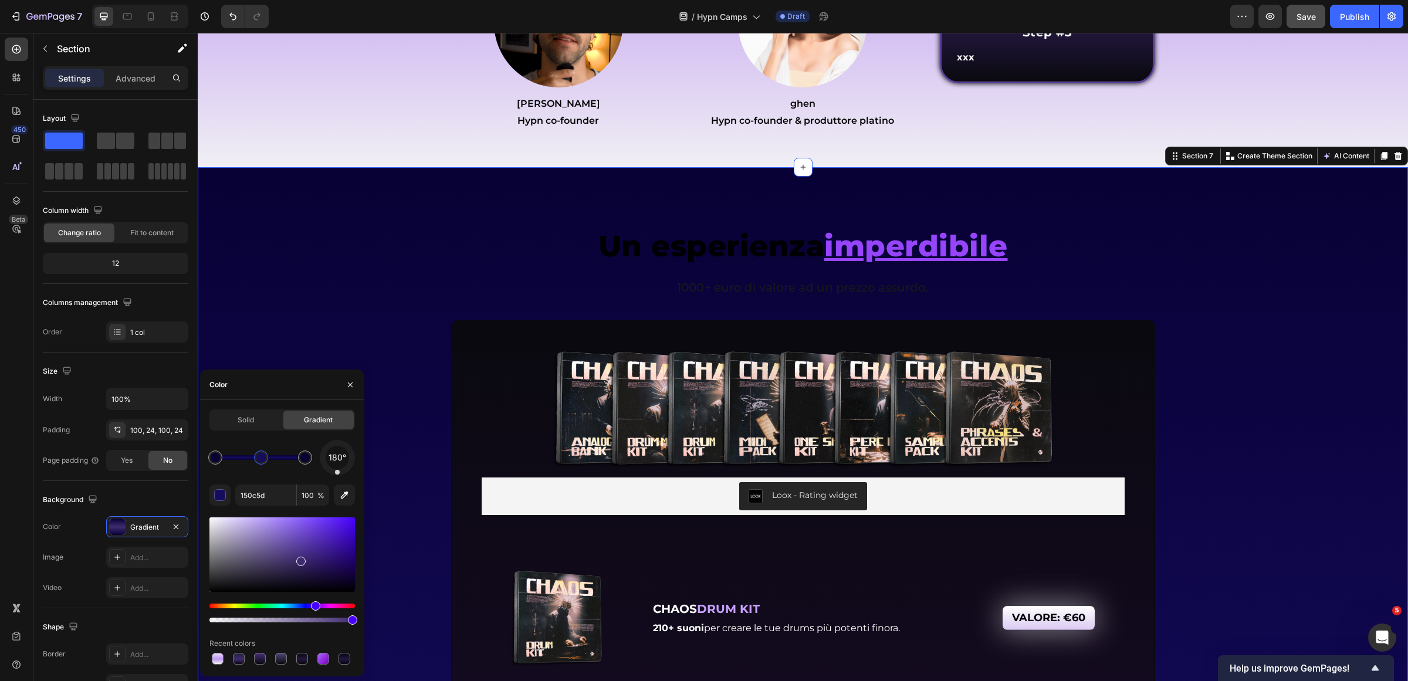
click at [445, 264] on h2 "Un esperienza imperdibile" at bounding box center [803, 246] width 1182 height 40
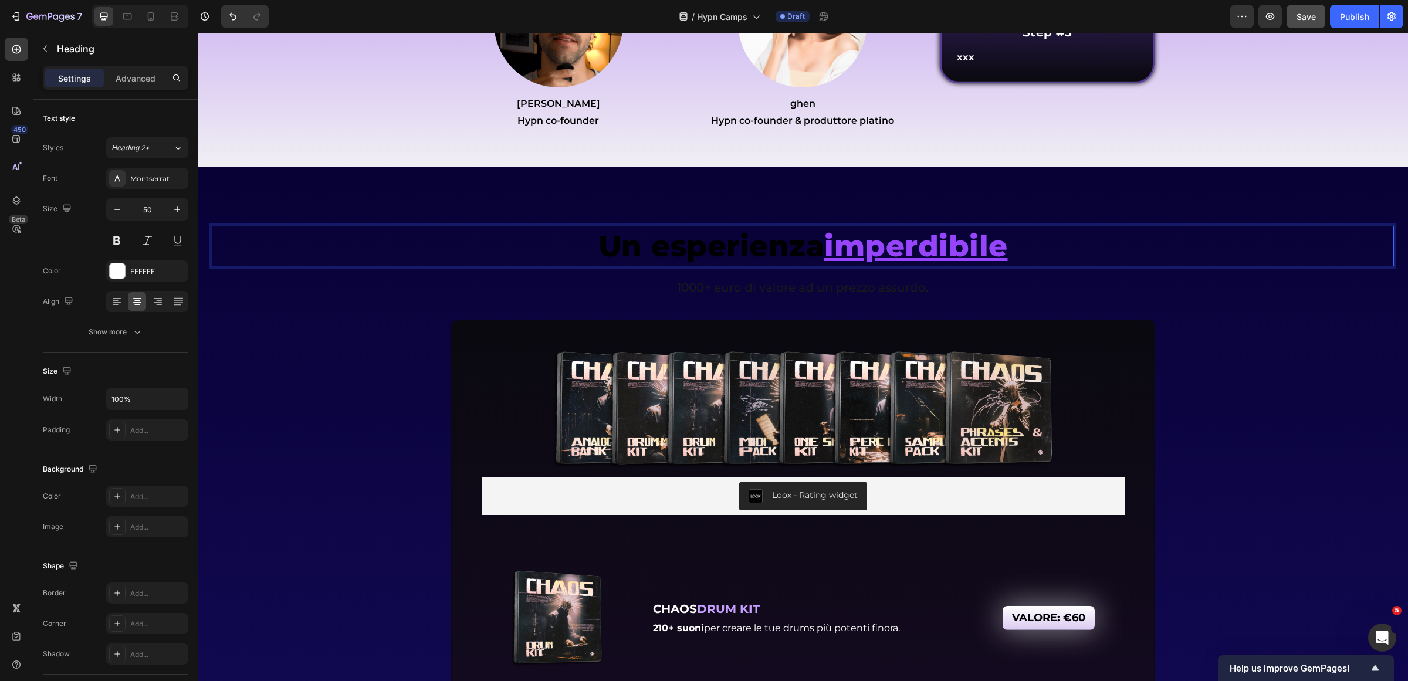
click at [599, 264] on span "Un esperienza" at bounding box center [711, 246] width 226 height 36
drag, startPoint x: 596, startPoint y: 273, endPoint x: 617, endPoint y: 276, distance: 21.3
click at [598, 264] on span "Un esperienza" at bounding box center [711, 246] width 226 height 36
click at [585, 265] on p "Un esperienza imperdibile" at bounding box center [803, 246] width 1180 height 38
click at [598, 264] on span "Un esperienza" at bounding box center [711, 246] width 226 height 36
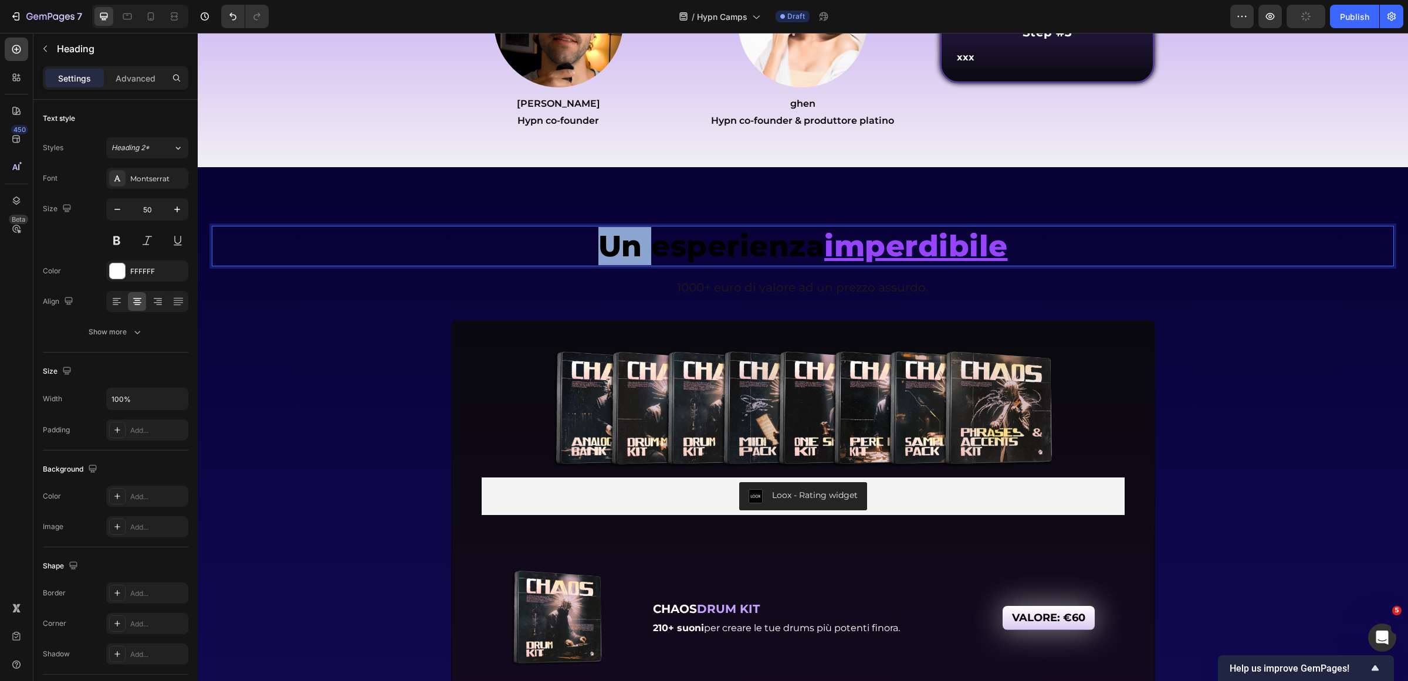
click at [598, 264] on span "Un esperienza" at bounding box center [711, 246] width 226 height 36
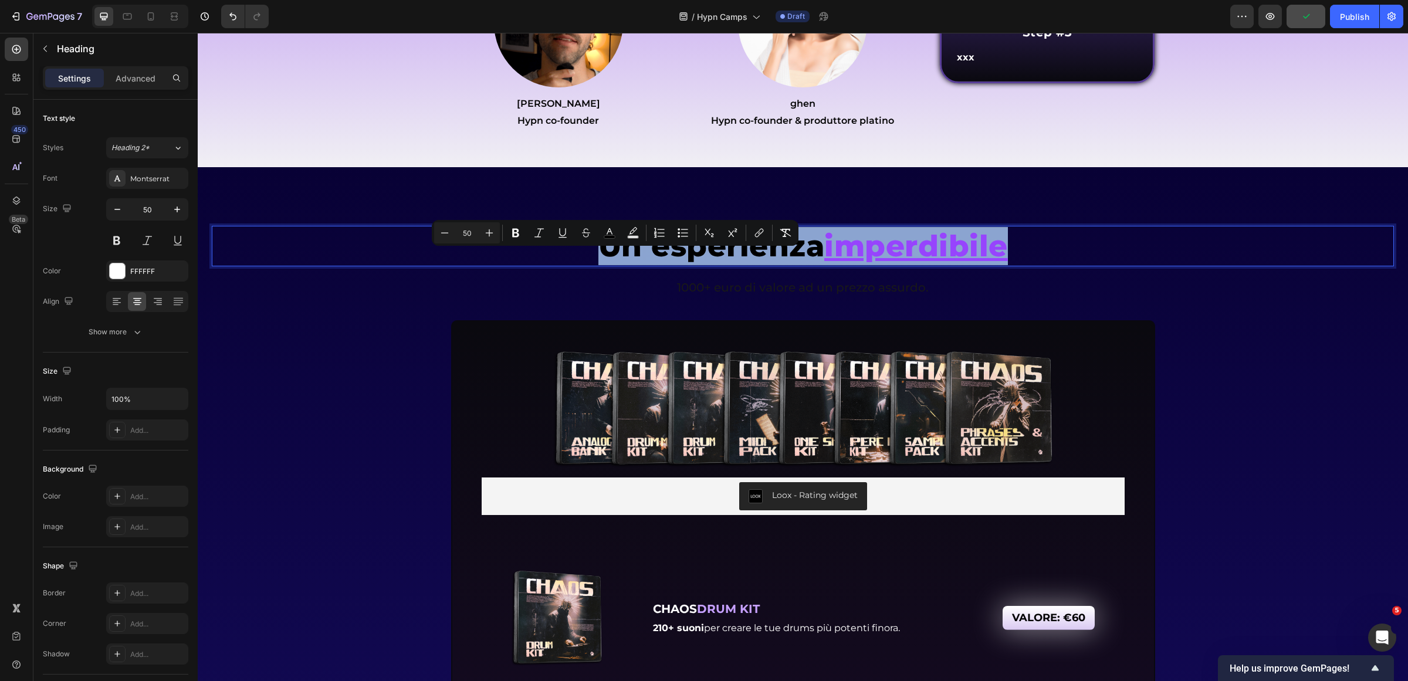
click at [820, 264] on span "Un esperienza" at bounding box center [711, 246] width 226 height 36
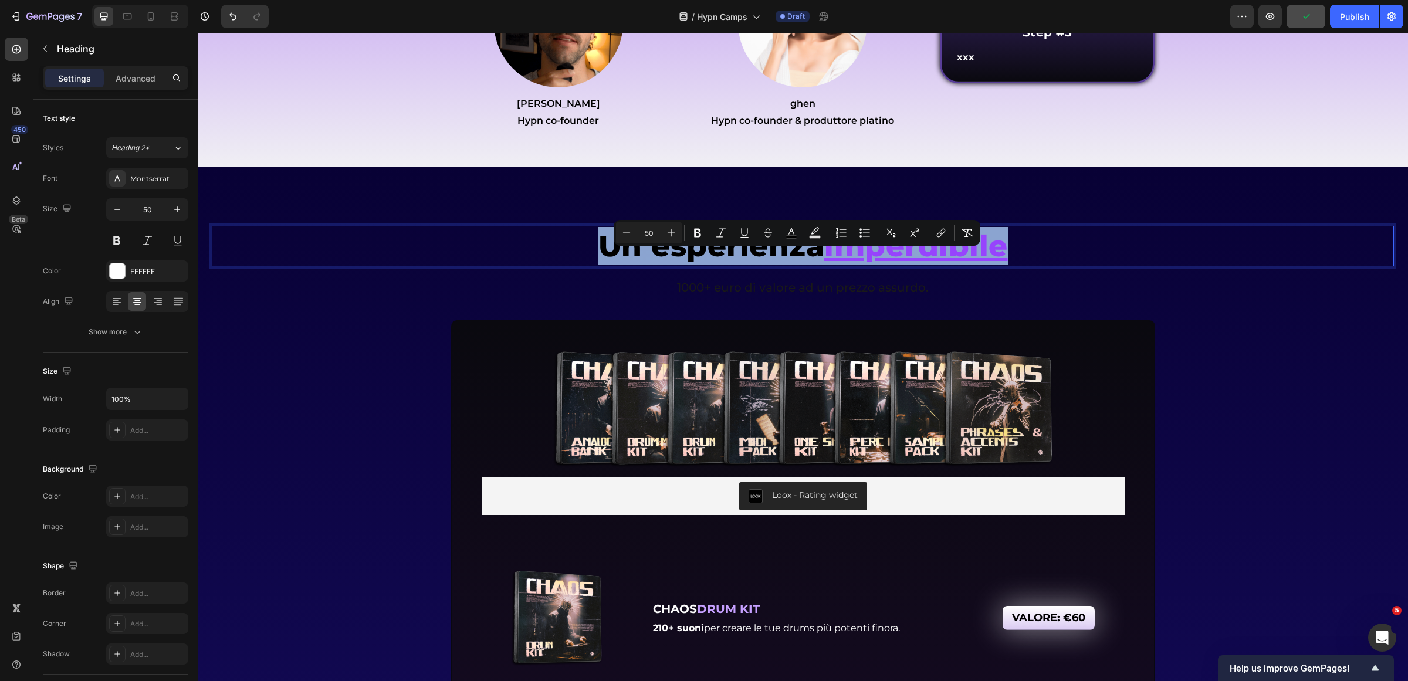
click at [816, 264] on span "Un esperienza" at bounding box center [711, 246] width 226 height 36
drag, startPoint x: 826, startPoint y: 270, endPoint x: 581, endPoint y: 279, distance: 244.8
click at [581, 265] on p "Un esperienza imperdibile" at bounding box center [803, 246] width 1180 height 38
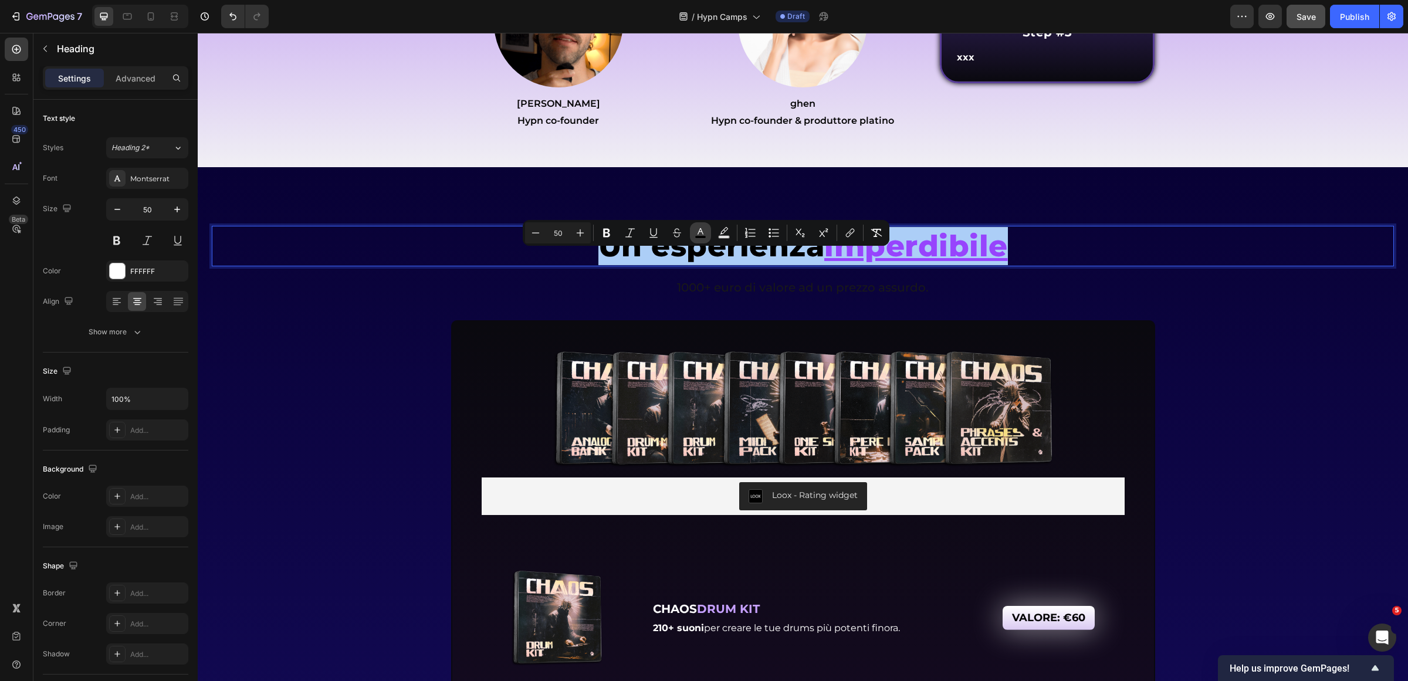
click at [705, 234] on icon "Editor contextual toolbar" at bounding box center [701, 233] width 12 height 12
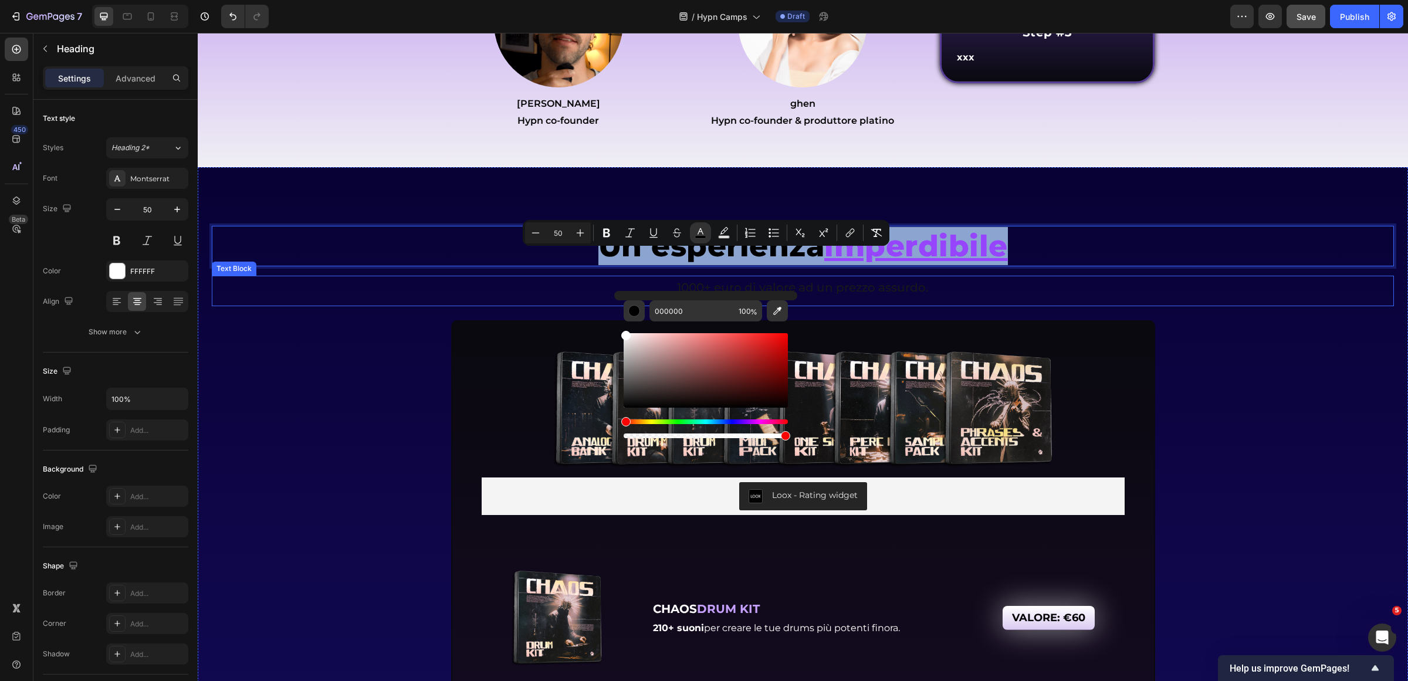
drag, startPoint x: 870, startPoint y: 383, endPoint x: 597, endPoint y: 303, distance: 284.7
type input "FFFFFF"
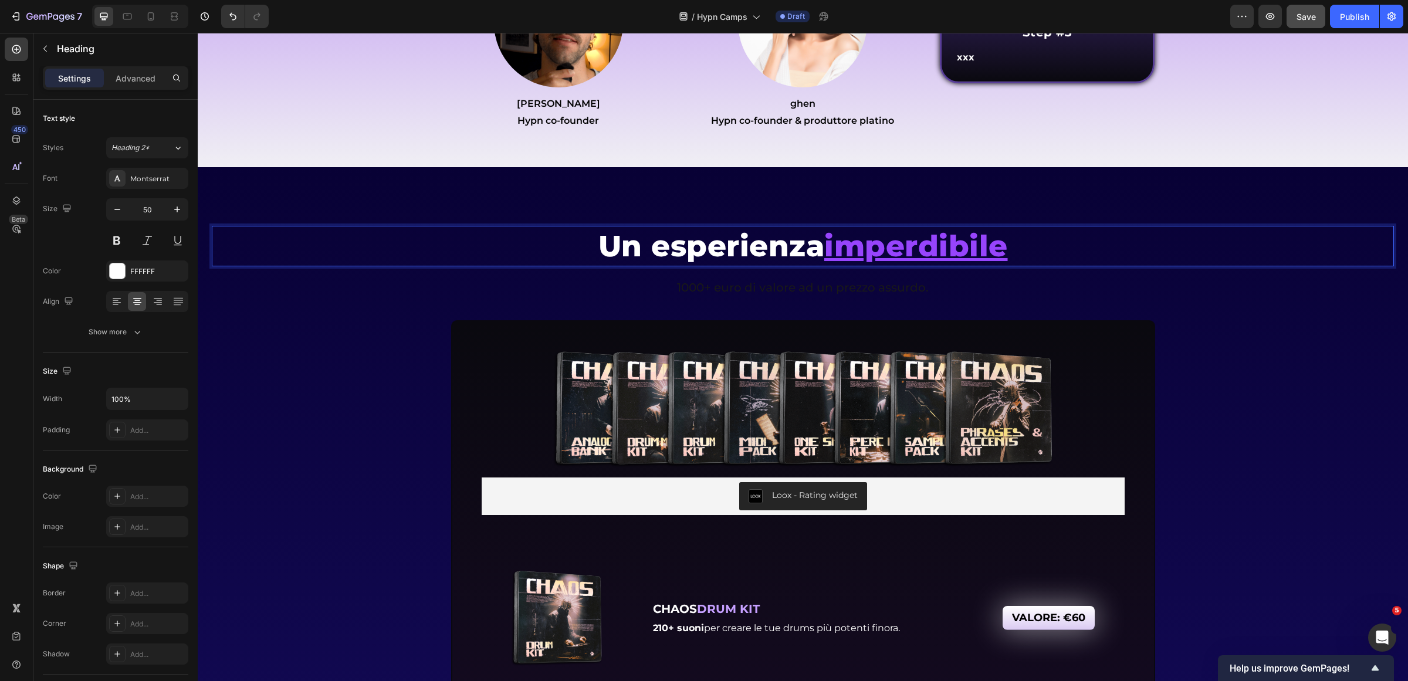
click at [1008, 265] on p "Un esperienza imperdibile" at bounding box center [803, 246] width 1180 height 38
drag, startPoint x: 1008, startPoint y: 273, endPoint x: 1096, endPoint y: 279, distance: 88.2
click at [1096, 265] on p "Un esperienza imperdibile" at bounding box center [803, 246] width 1180 height 38
drag, startPoint x: 1019, startPoint y: 276, endPoint x: 1001, endPoint y: 277, distance: 18.2
click at [1001, 265] on p "Un esperienza imperdibile." at bounding box center [803, 246] width 1180 height 38
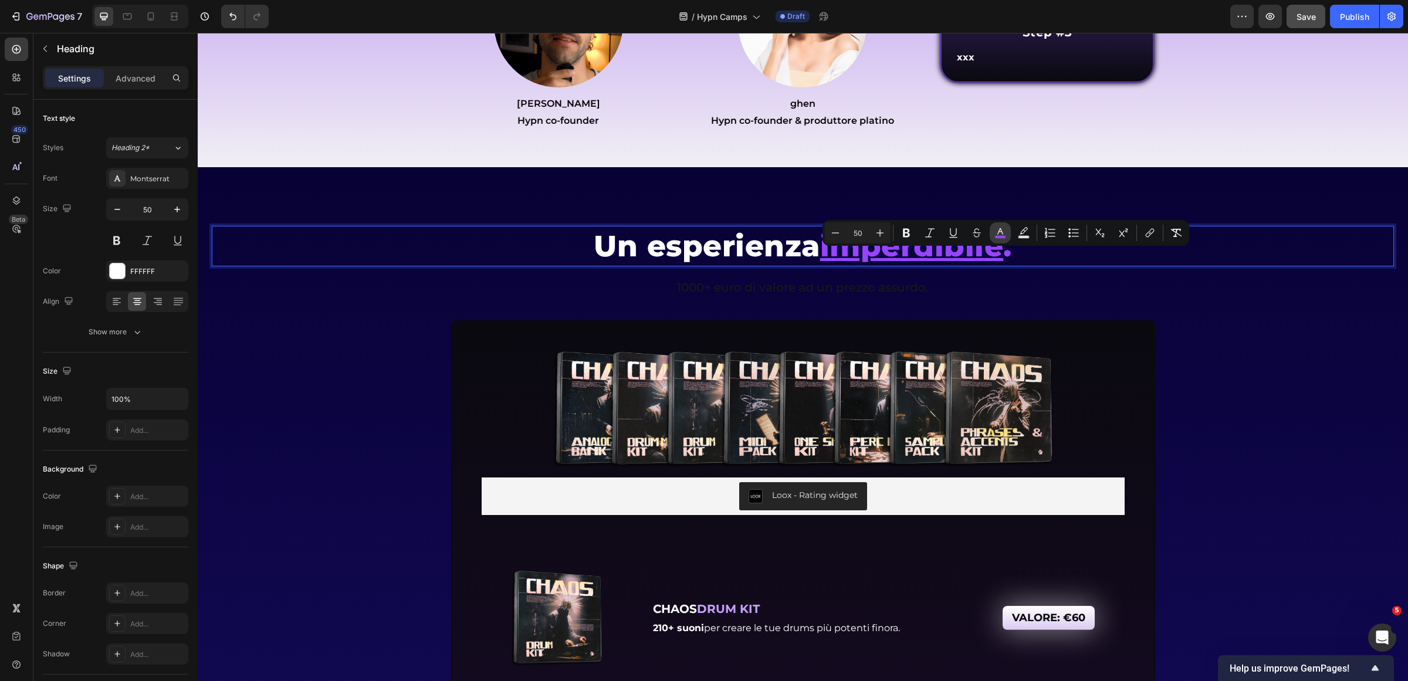
click at [1006, 231] on button "color" at bounding box center [1000, 232] width 21 height 21
type input "9744FD"
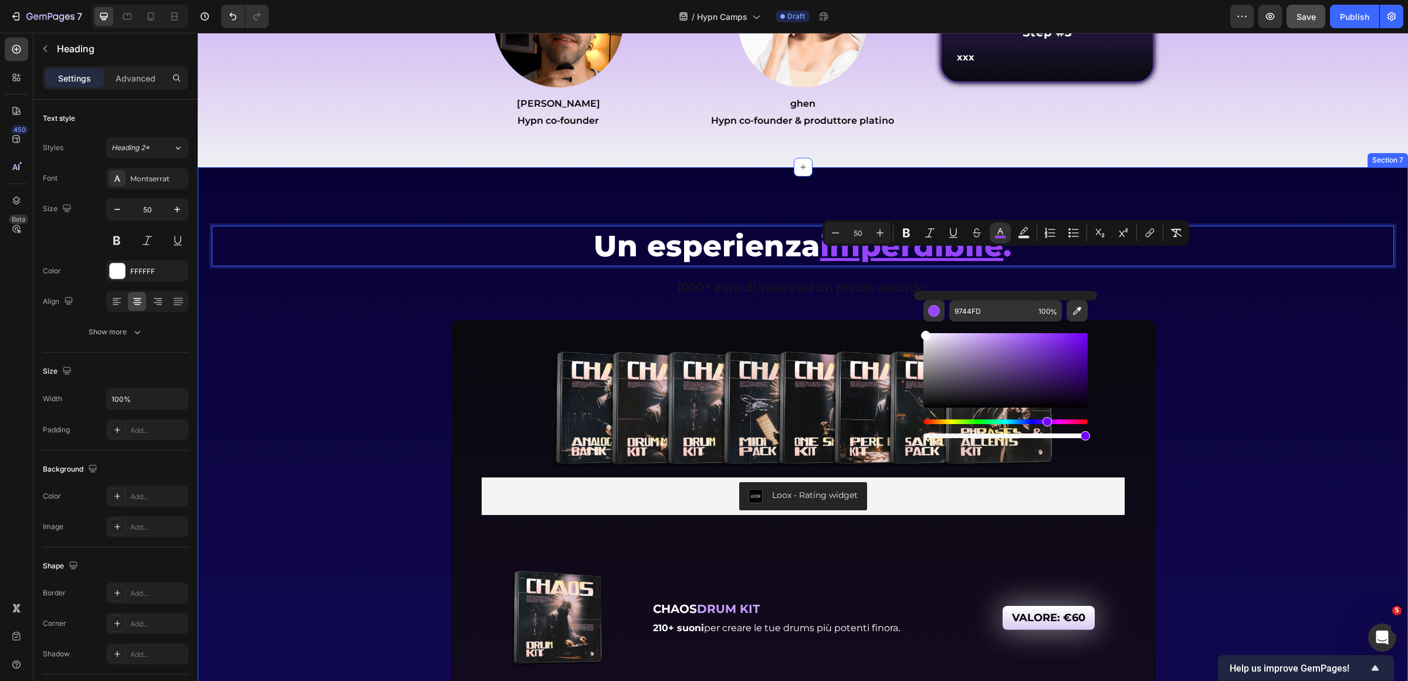
type input "FFFFFF"
drag, startPoint x: 1124, startPoint y: 371, endPoint x: 889, endPoint y: 295, distance: 247.0
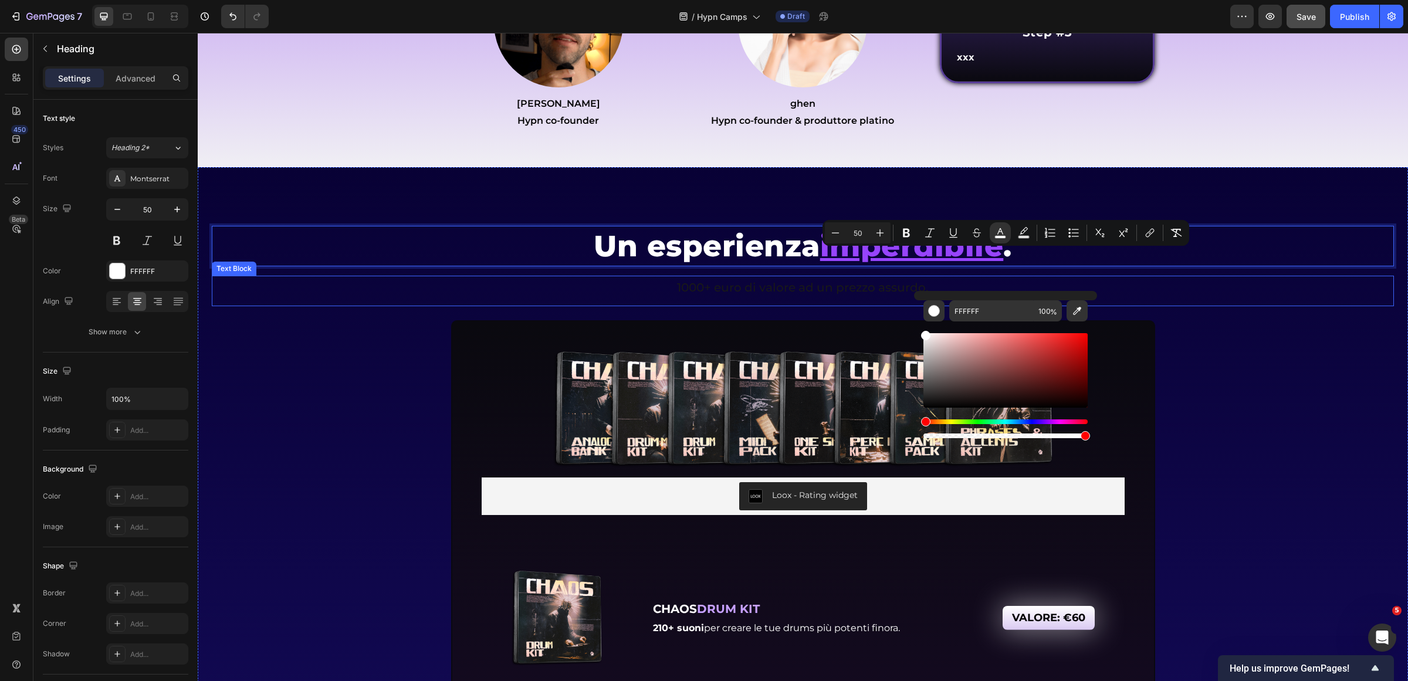
drag, startPoint x: 821, startPoint y: 306, endPoint x: 807, endPoint y: 314, distance: 16.3
click at [820, 295] on span "1000+ euro di valore ad un prezzo assurdo." at bounding box center [803, 287] width 252 height 14
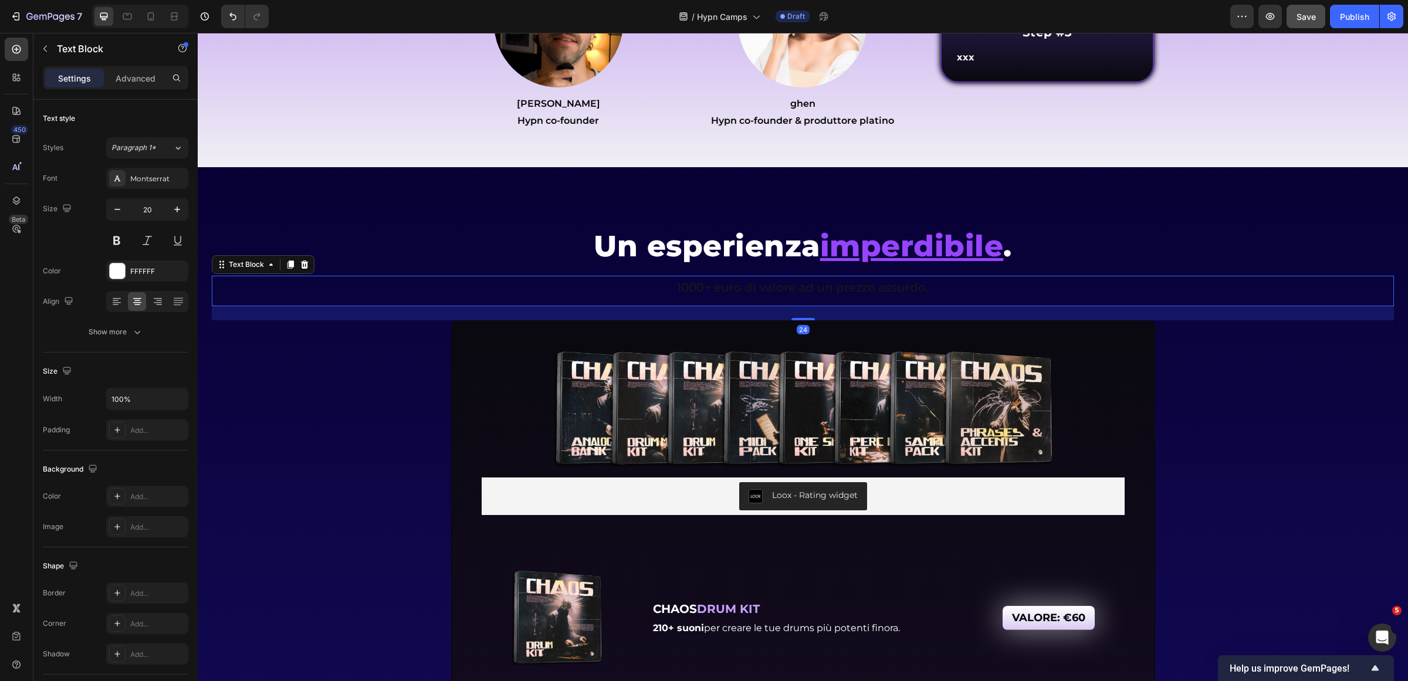
click at [806, 295] on span "1000+ euro di valore ad un prezzo assurdo." at bounding box center [803, 287] width 252 height 14
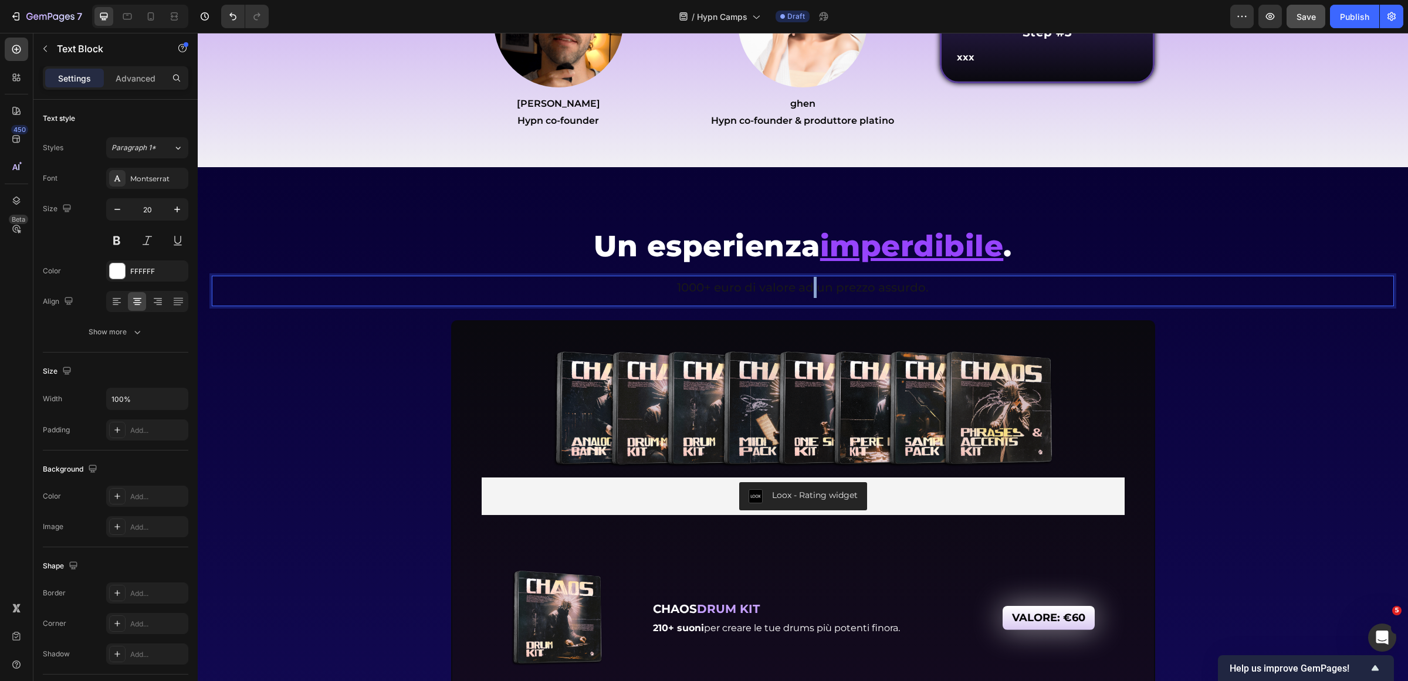
click at [806, 295] on span "1000+ euro di valore ad un prezzo assurdo." at bounding box center [803, 287] width 252 height 14
click at [786, 289] on icon "Editor contextual toolbar" at bounding box center [792, 285] width 12 height 12
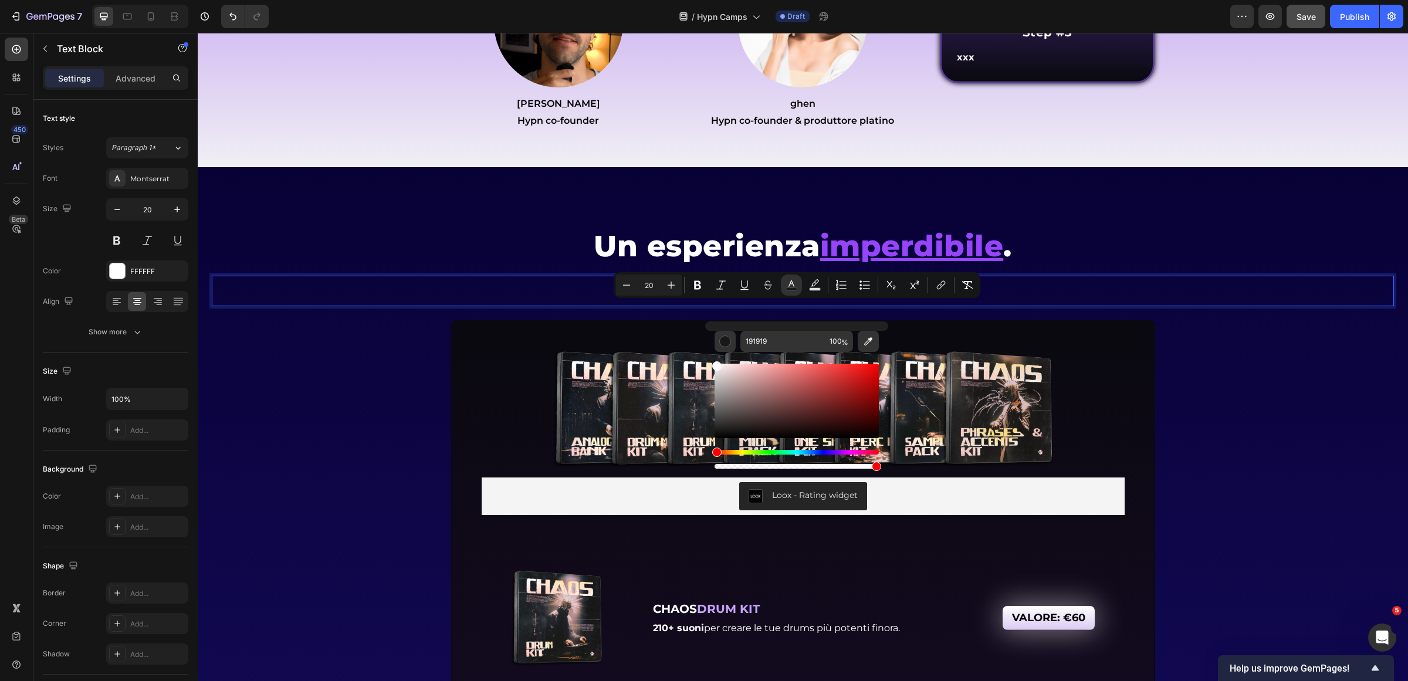
drag, startPoint x: 963, startPoint y: 427, endPoint x: 772, endPoint y: 300, distance: 229.8
type input "FFFFFF"
click at [1107, 265] on p "⁠⁠⁠⁠⁠⁠⁠ Un esperienza imperdibile ." at bounding box center [803, 246] width 1180 height 38
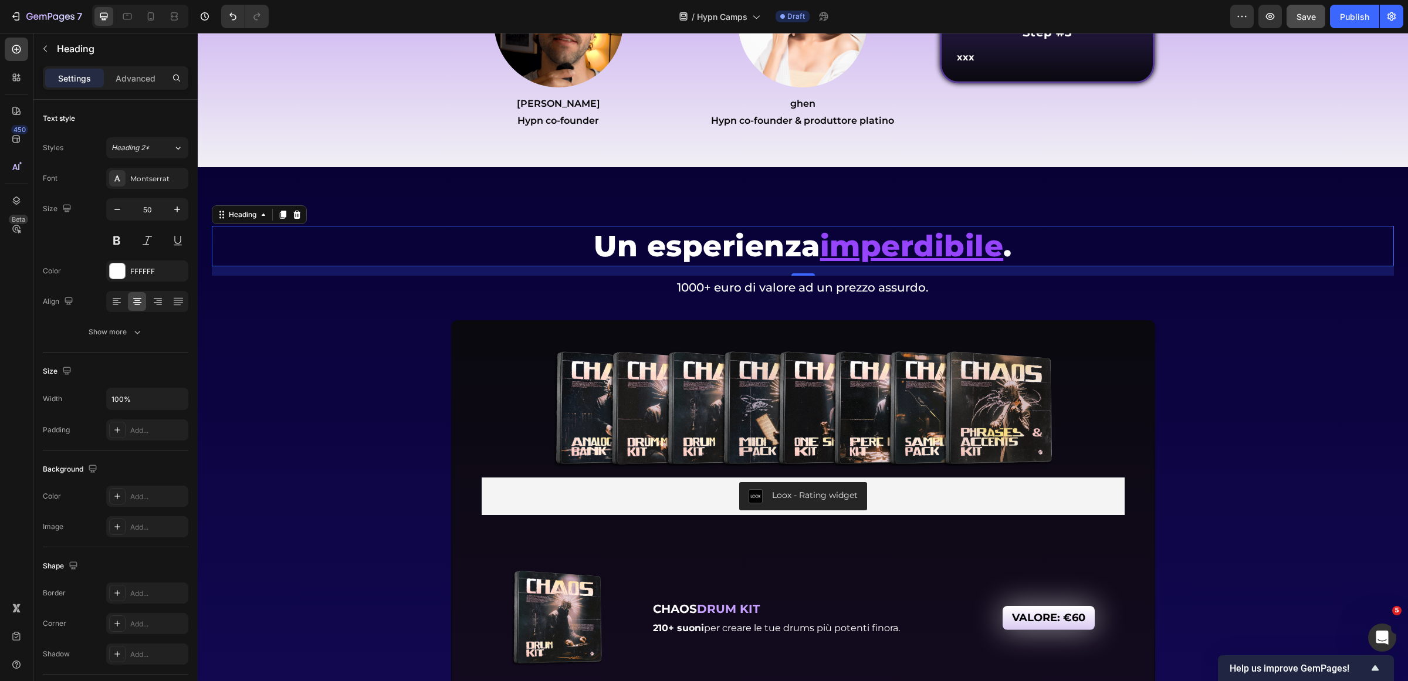
drag, startPoint x: 838, startPoint y: 279, endPoint x: 823, endPoint y: 280, distance: 14.7
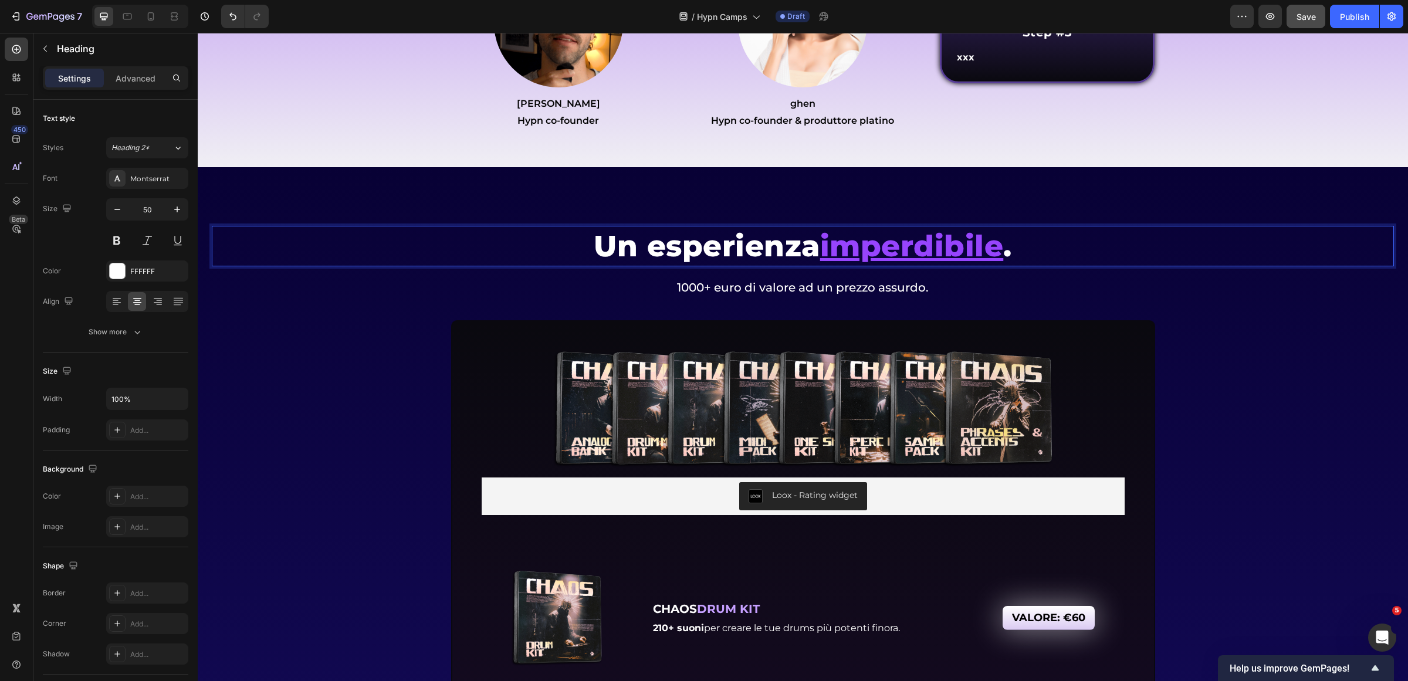
click at [823, 264] on u "imperdibile" at bounding box center [912, 246] width 184 height 36
click at [993, 264] on u "imperdibile" at bounding box center [912, 246] width 184 height 36
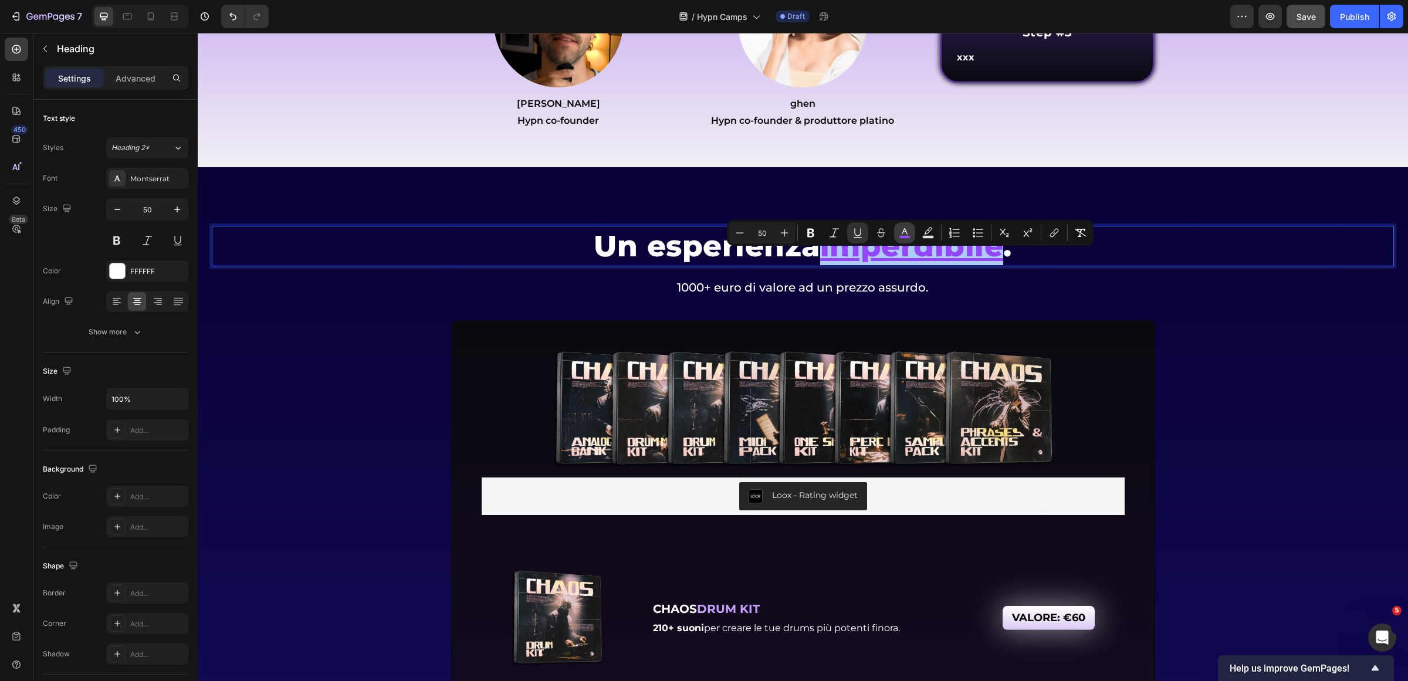
click at [904, 236] on rect "Editor contextual toolbar" at bounding box center [904, 237] width 11 height 3
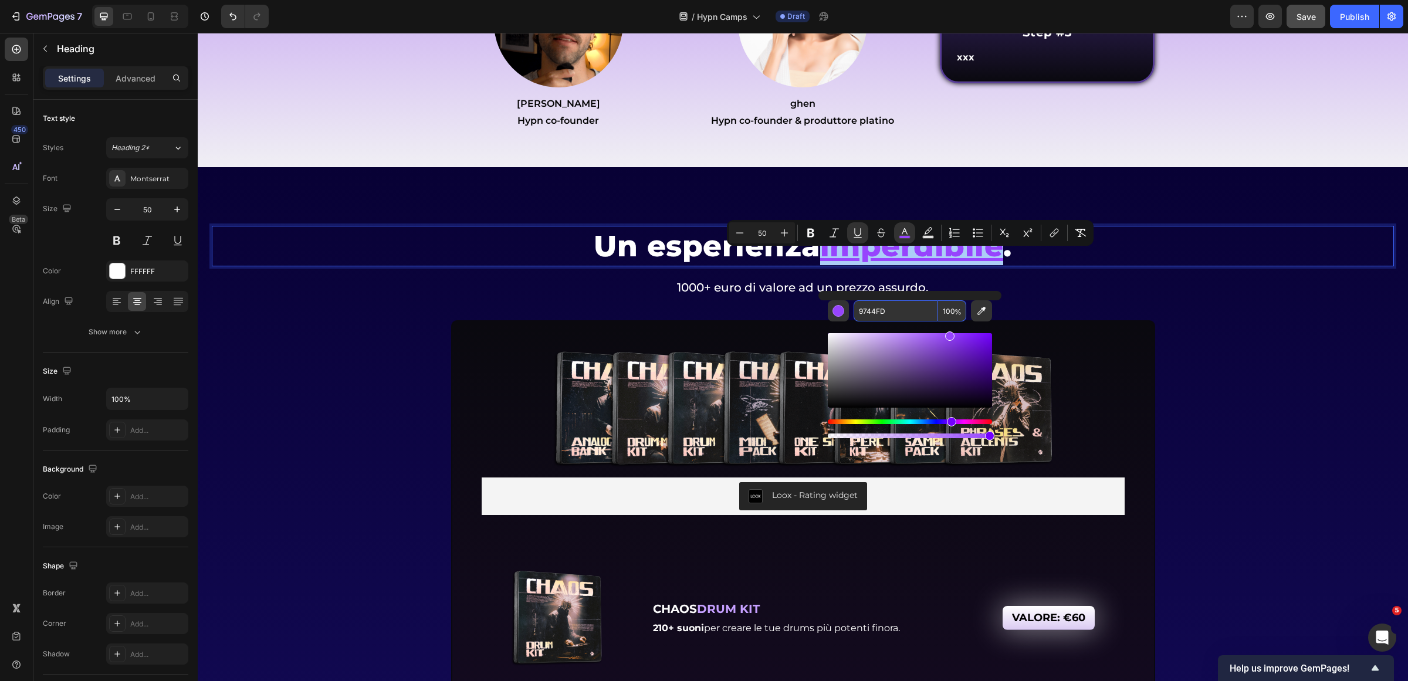
click at [897, 309] on input "9744FD" at bounding box center [896, 310] width 84 height 21
paste input "e8dbf9"
type input "E8DBF9"
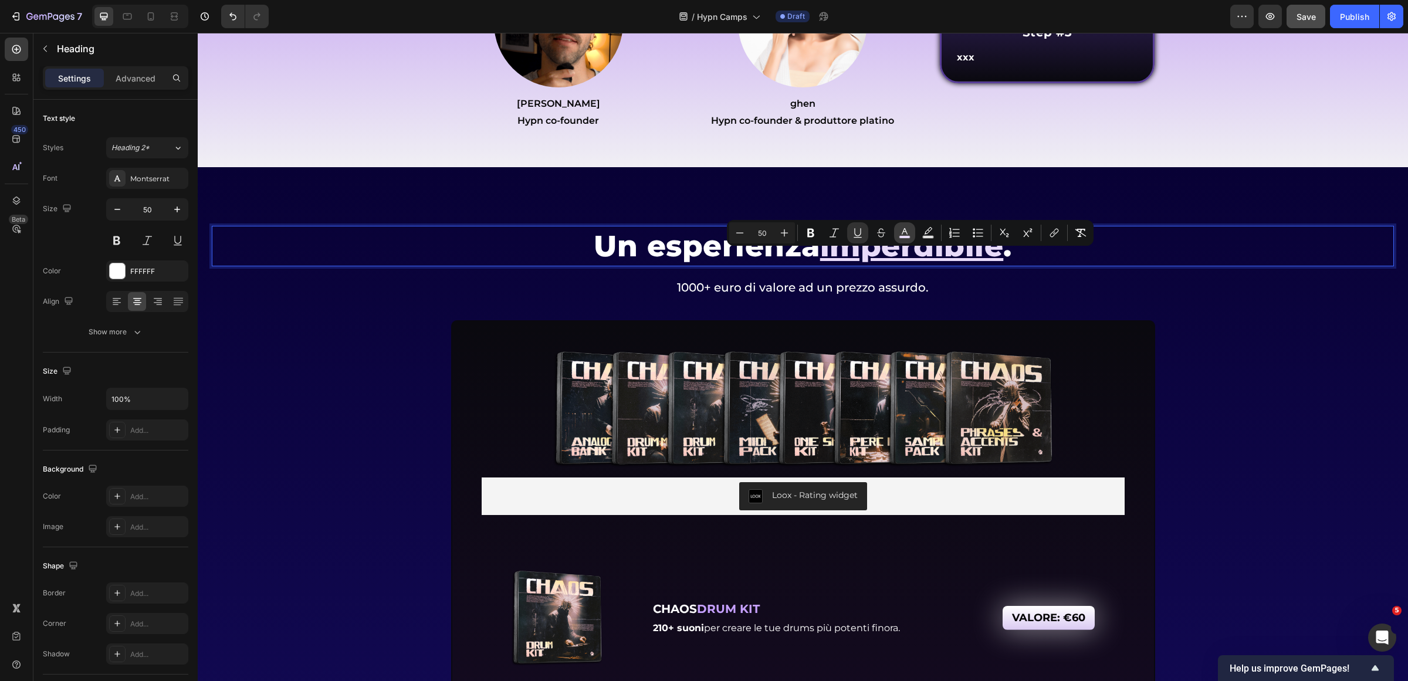
click at [899, 234] on icon "Editor contextual toolbar" at bounding box center [905, 233] width 12 height 12
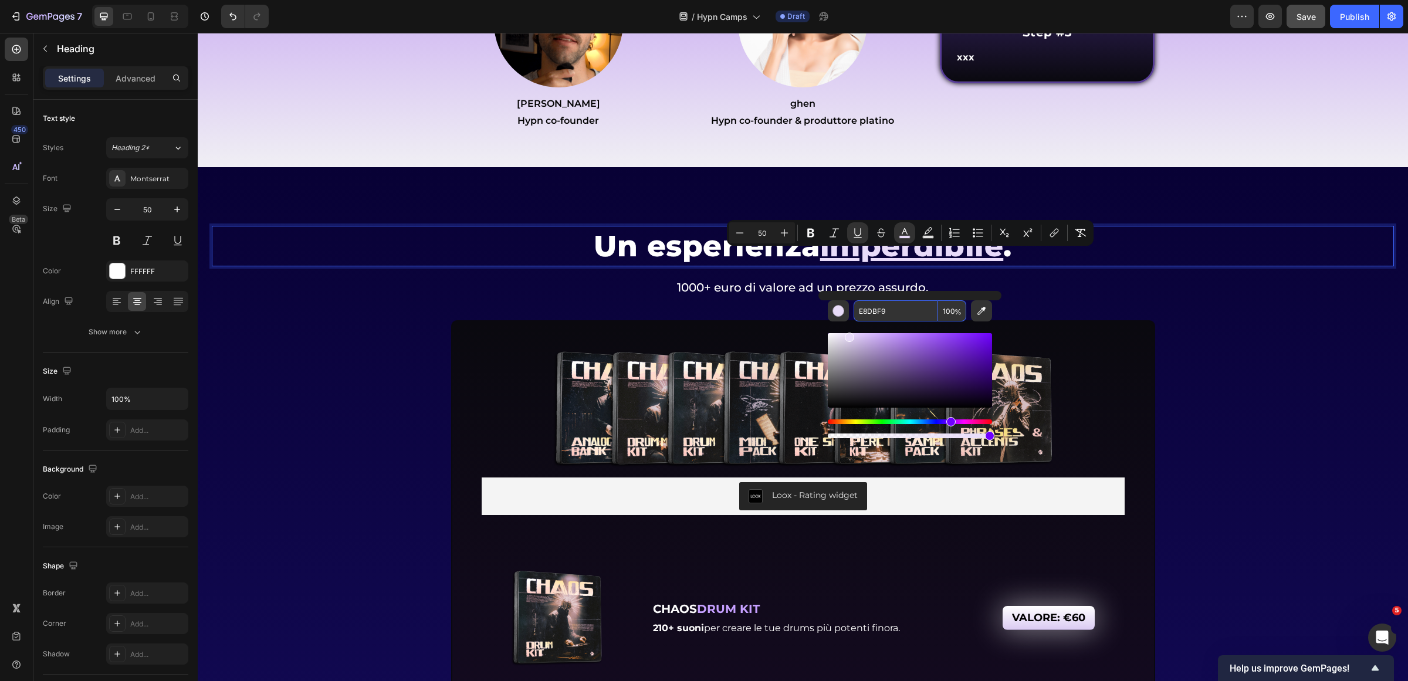
click at [895, 318] on input "E8DBF9" at bounding box center [896, 310] width 84 height 21
paste input "9b6feb"
type input "9B6FEB"
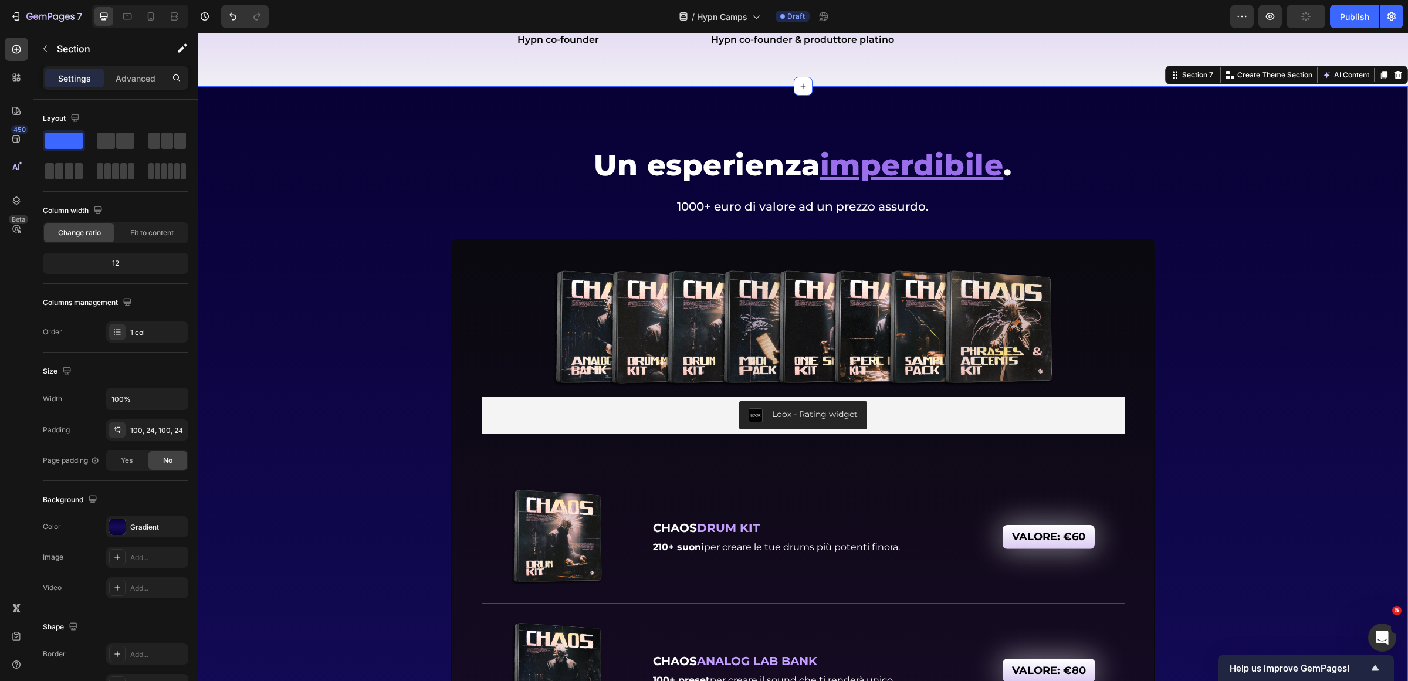
scroll to position [5061, 0]
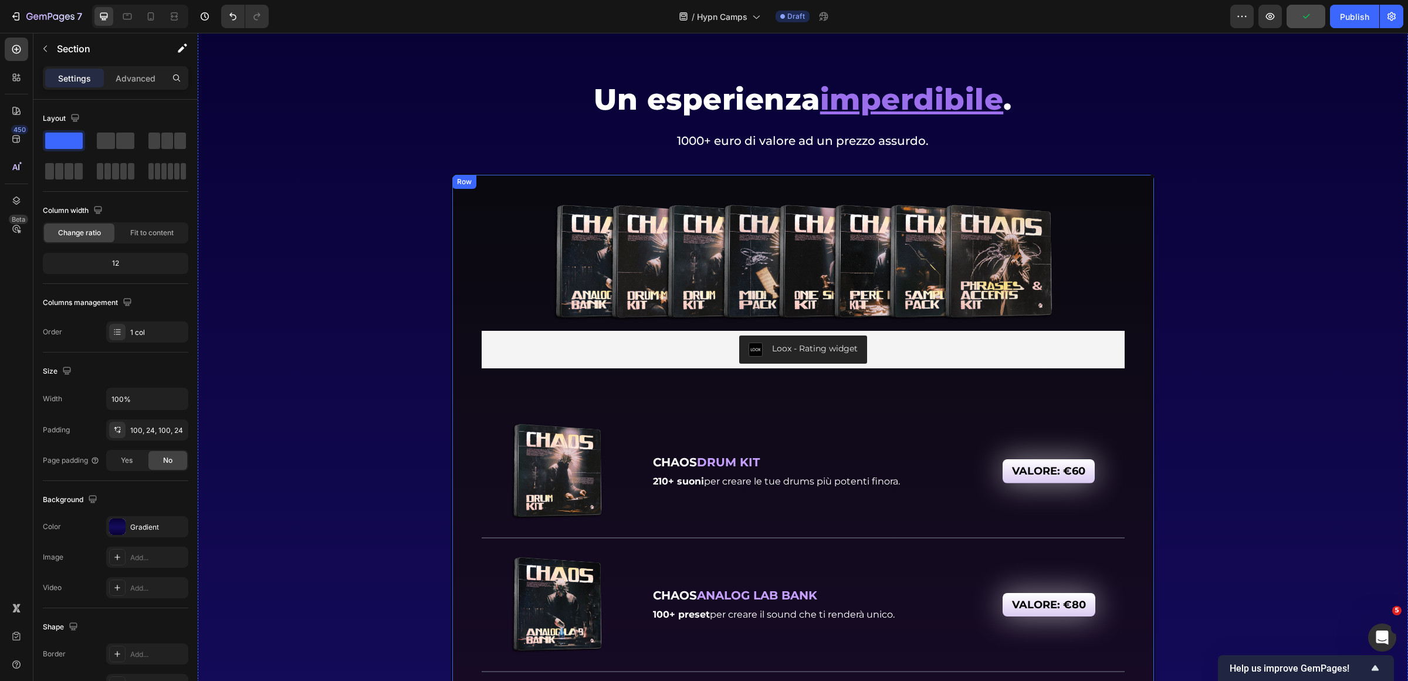
click at [140, 531] on div "Gradient" at bounding box center [147, 527] width 34 height 11
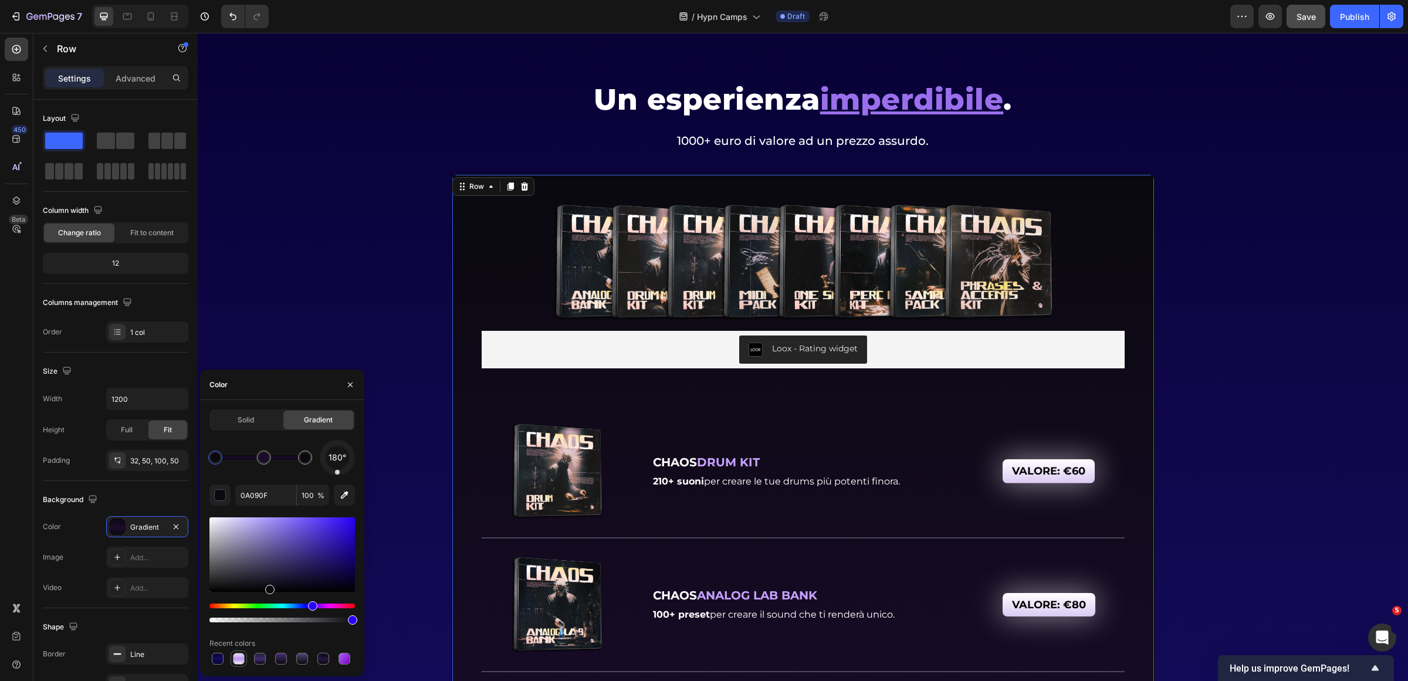
click at [234, 659] on div at bounding box center [239, 659] width 12 height 12
type input "E8DAF8"
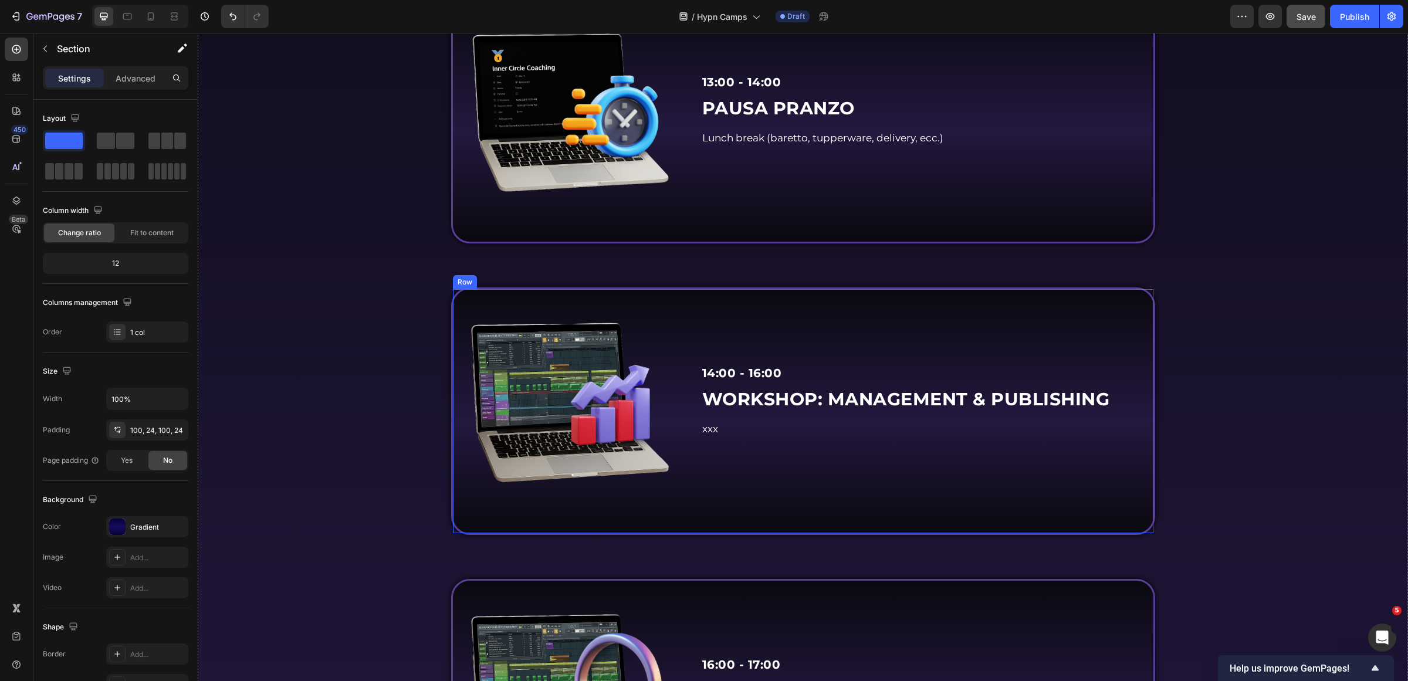
scroll to position [1980, 0]
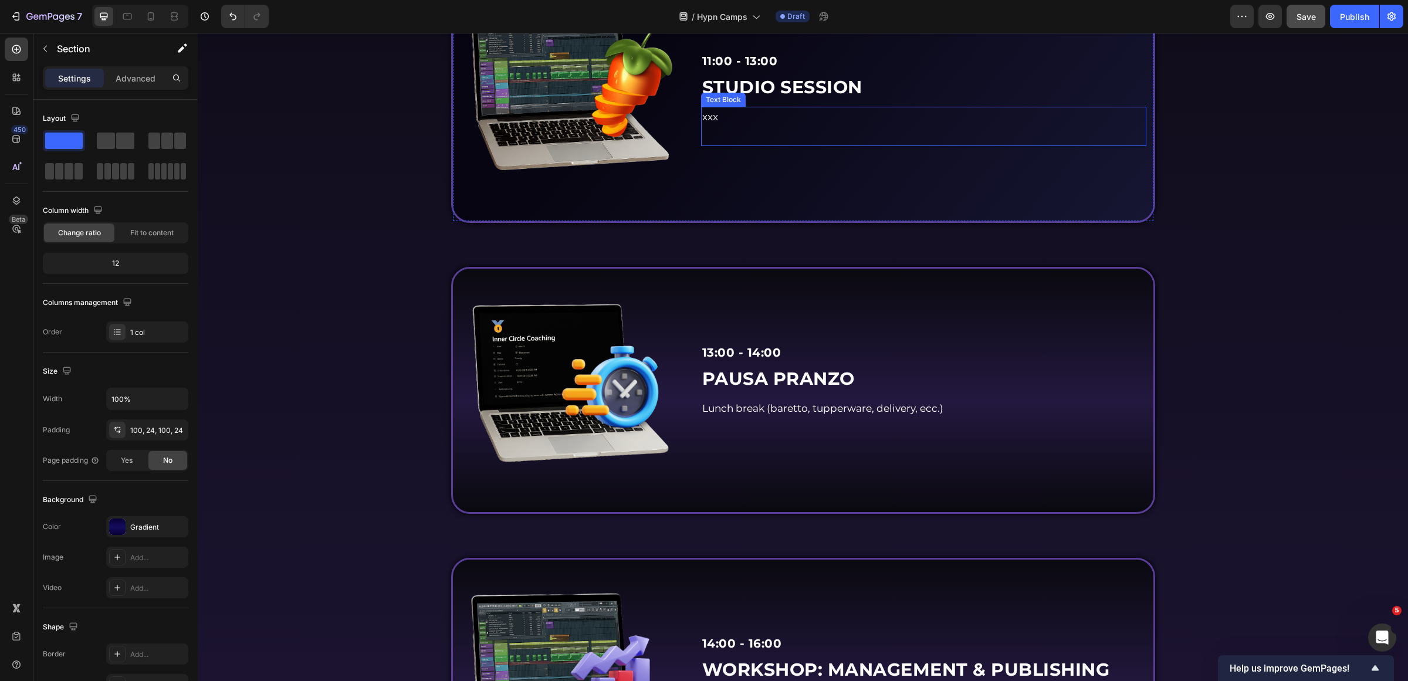
click at [714, 126] on p "xxx" at bounding box center [923, 117] width 443 height 18
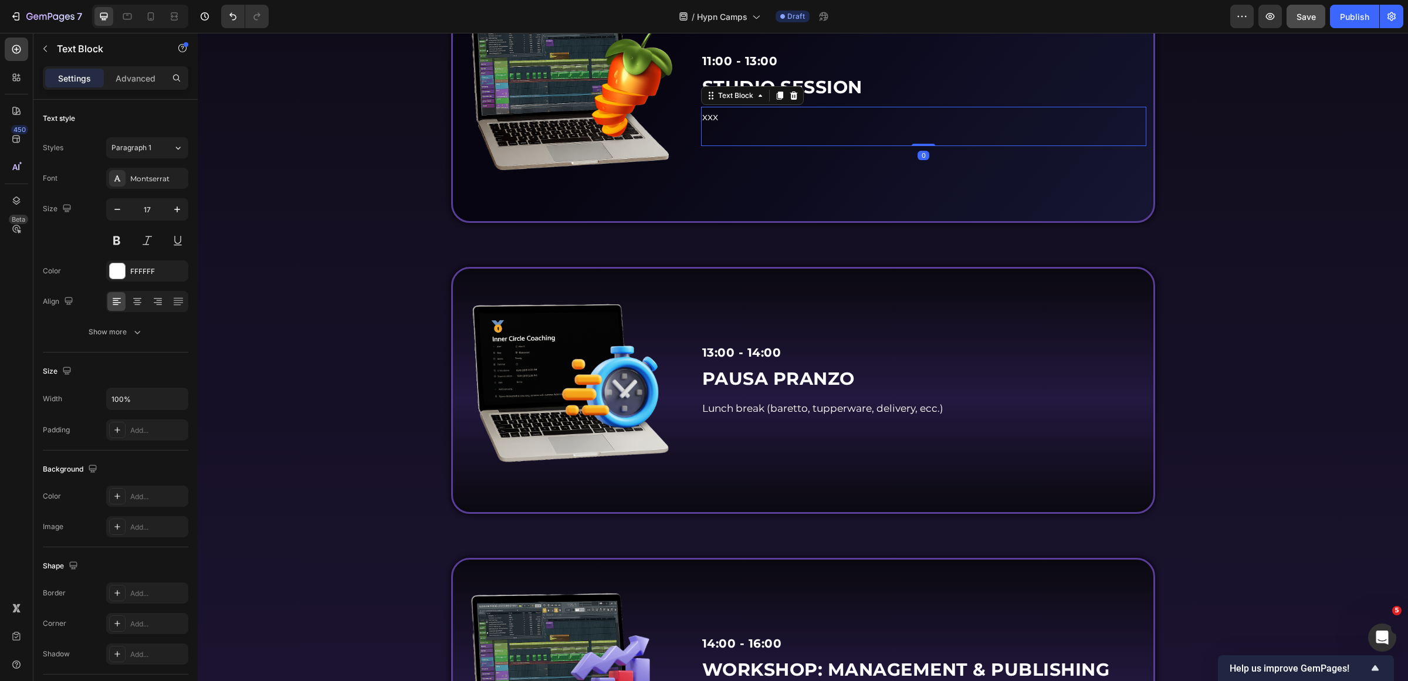
click at [707, 123] on span "xxx" at bounding box center [710, 117] width 16 height 12
click at [706, 123] on span "xxx" at bounding box center [710, 117] width 16 height 12
click at [788, 126] on p "Avrai 2 ore" at bounding box center [923, 117] width 443 height 18
click at [785, 126] on p "Avrai 2 ore" at bounding box center [923, 117] width 443 height 18
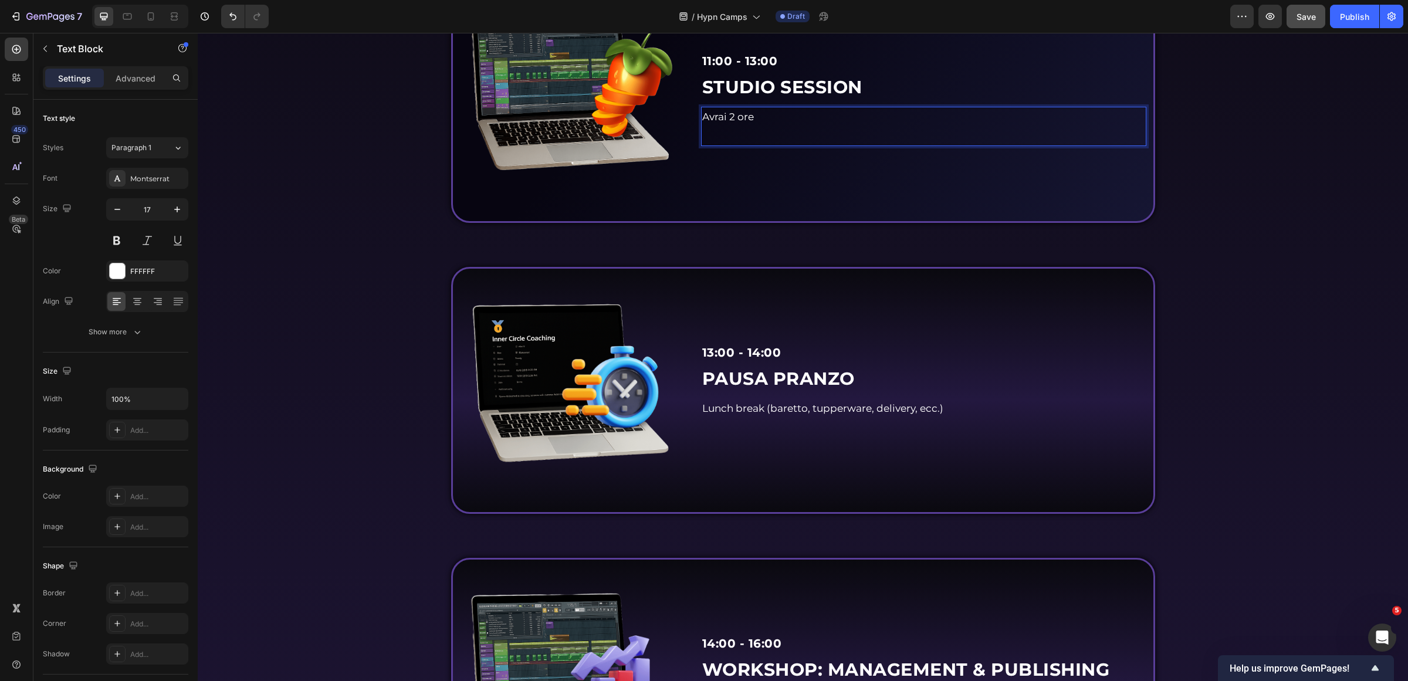
click at [785, 126] on p "Avrai 2 ore" at bounding box center [923, 117] width 443 height 18
click at [599, 211] on icon "Editor contextual toolbar" at bounding box center [597, 215] width 12 height 12
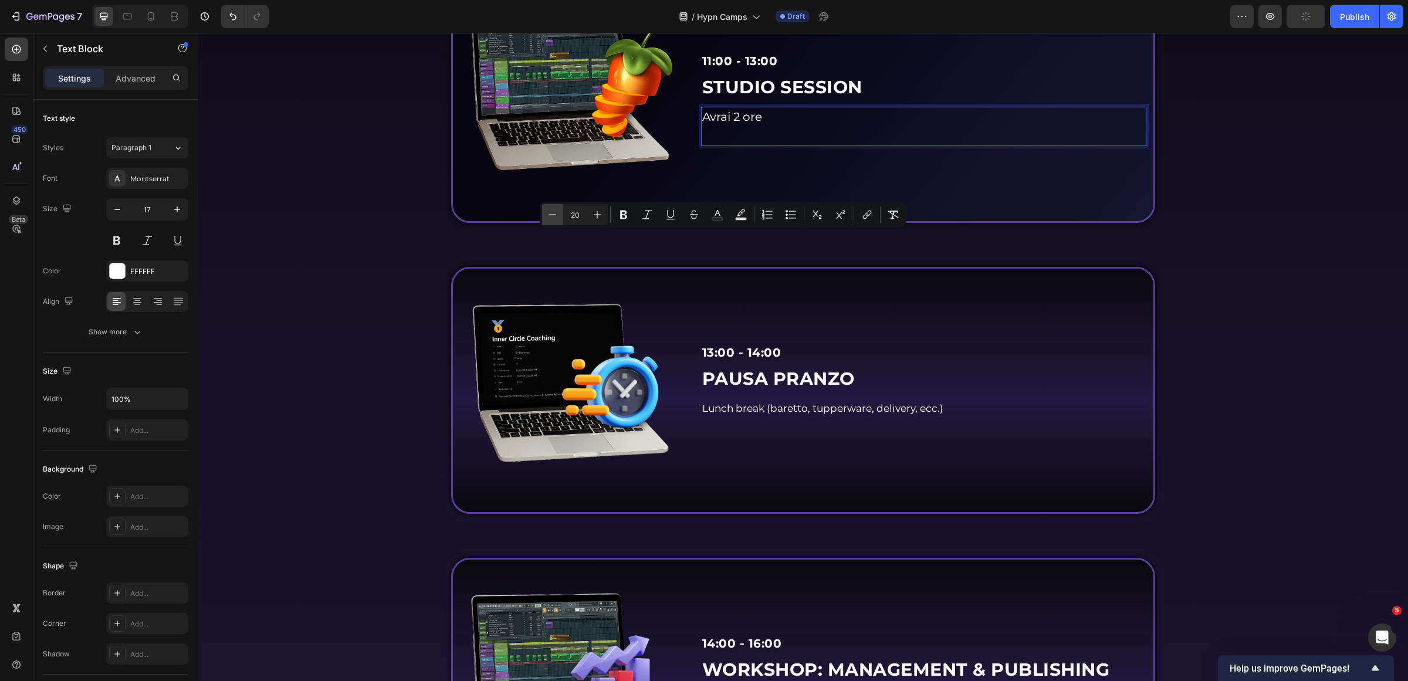
click at [546, 211] on button "Minus" at bounding box center [552, 214] width 21 height 21
type input "18"
click at [177, 204] on icon "button" at bounding box center [177, 210] width 12 height 12
type input "18"
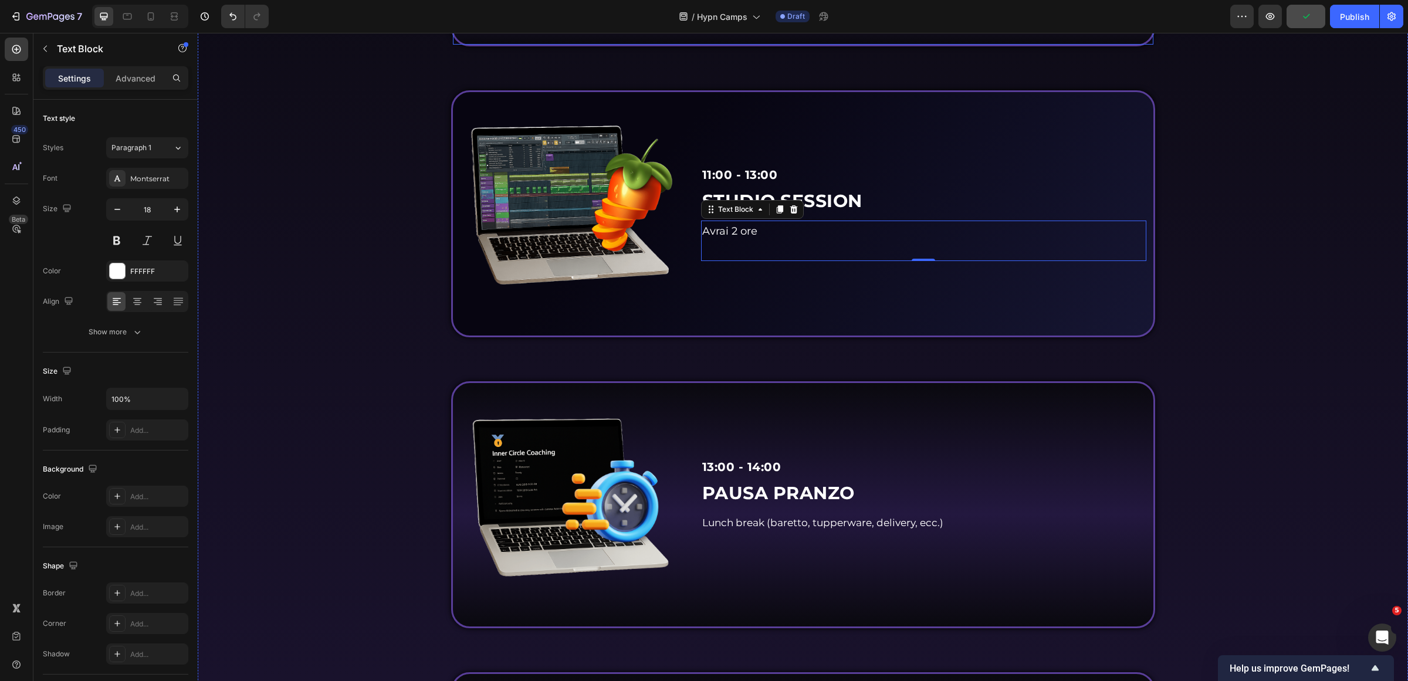
scroll to position [1834, 0]
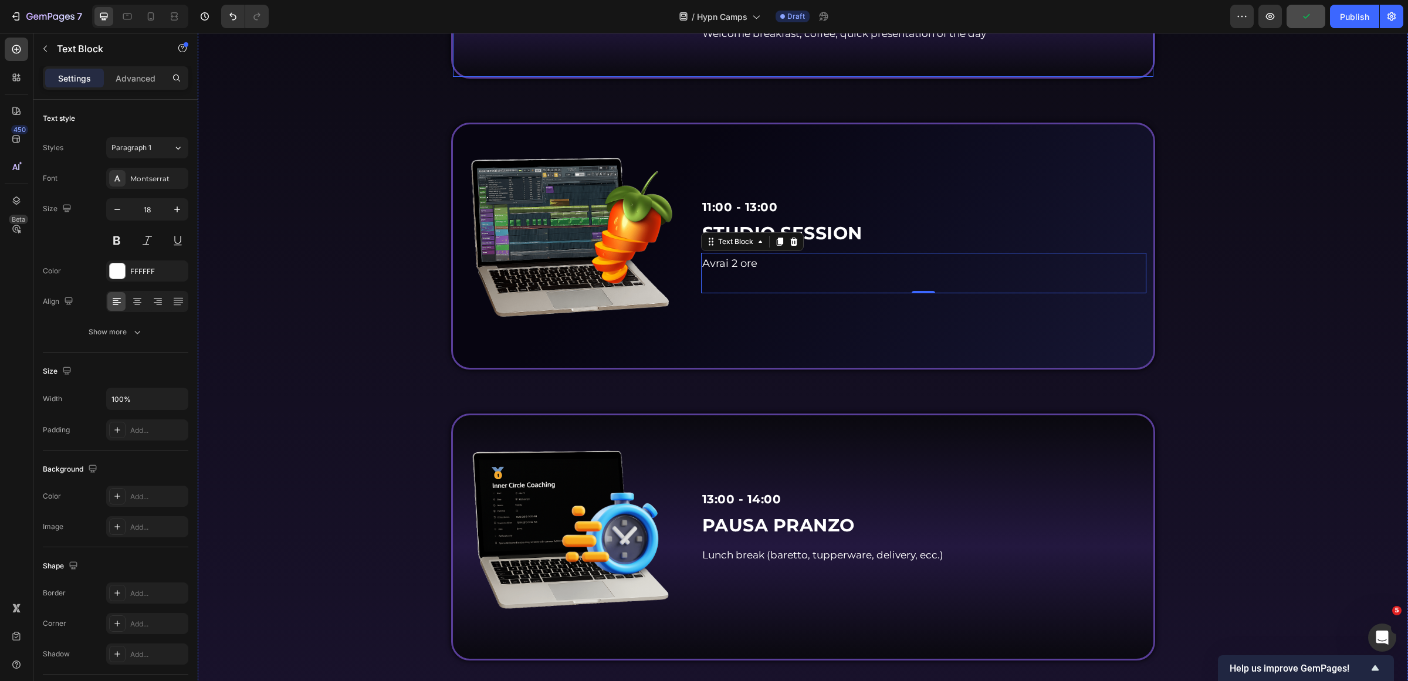
click at [732, 63] on div "Welcome breakfast, coffee, quick presentation of the day Text Block" at bounding box center [923, 42] width 445 height 39
click at [736, 39] on span "Welcome breakfast, coffee, quick presentation of the day" at bounding box center [844, 34] width 284 height 12
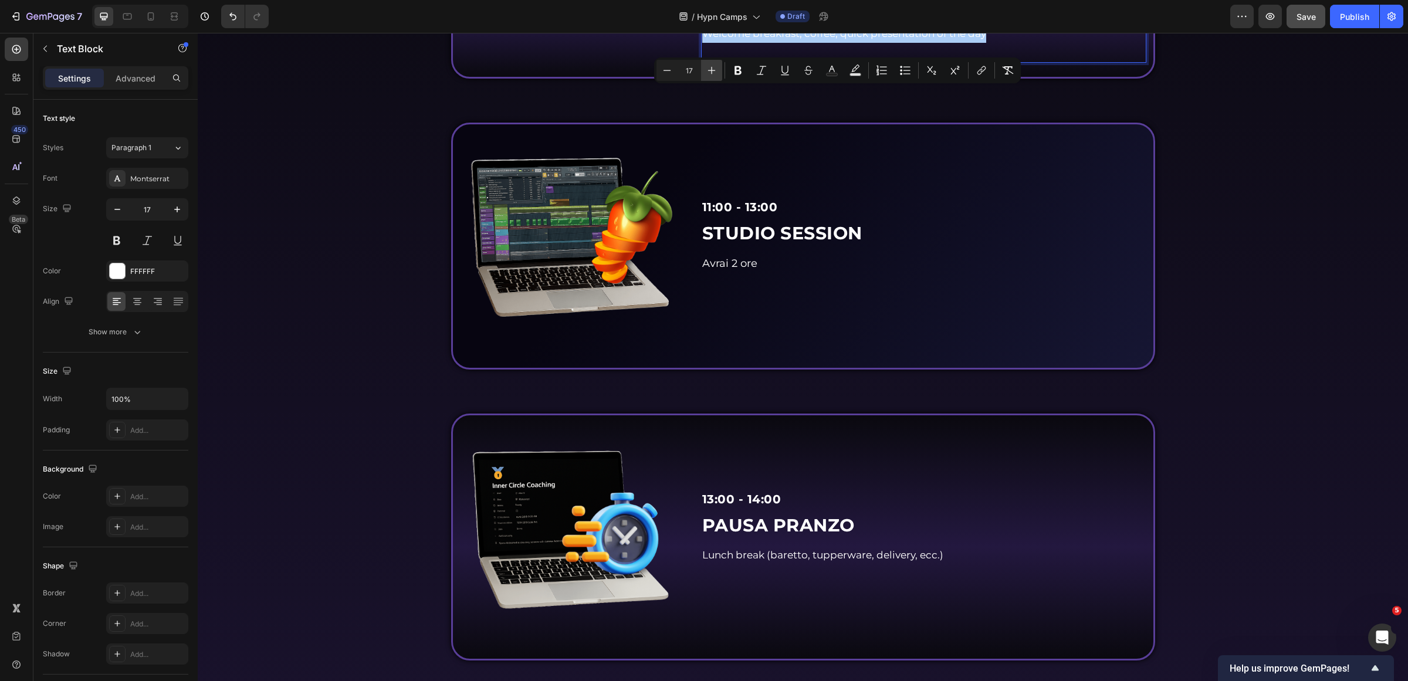
click at [708, 62] on button "Plus" at bounding box center [711, 70] width 21 height 21
type input "18"
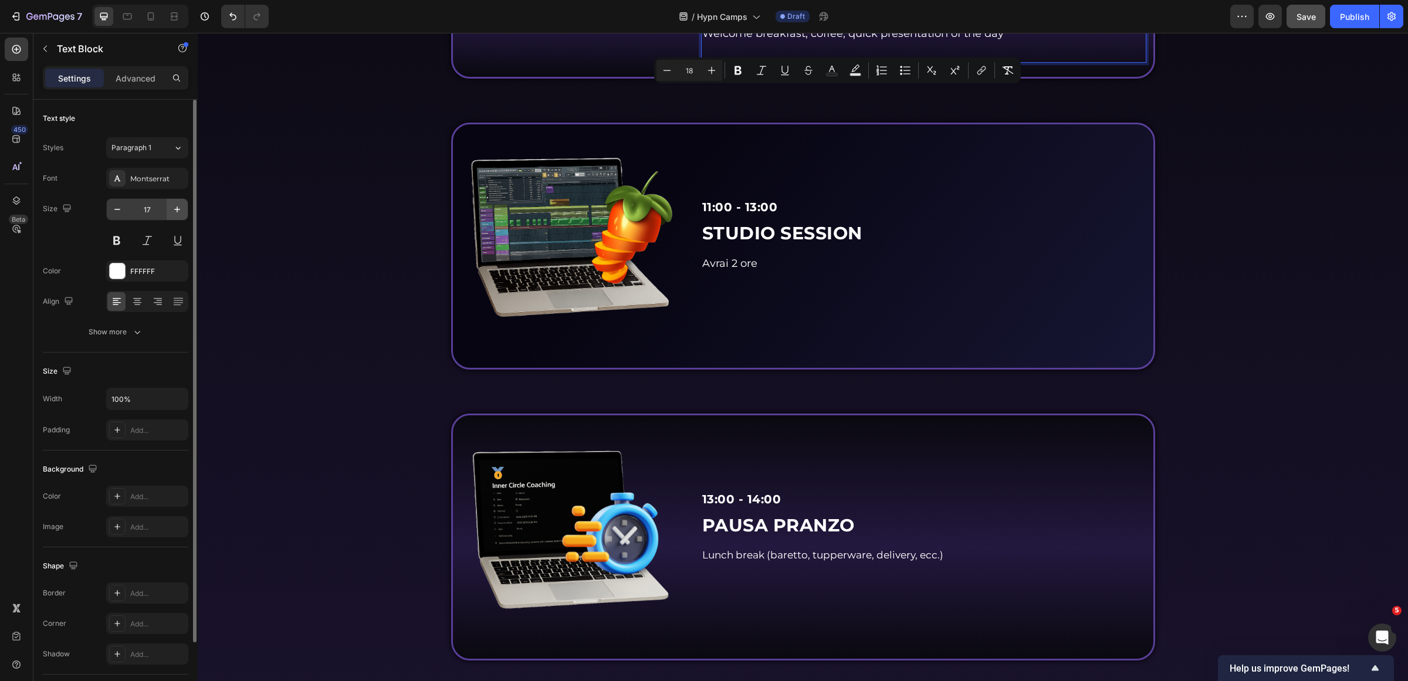
click at [172, 214] on icon "button" at bounding box center [177, 210] width 12 height 12
type input "18"
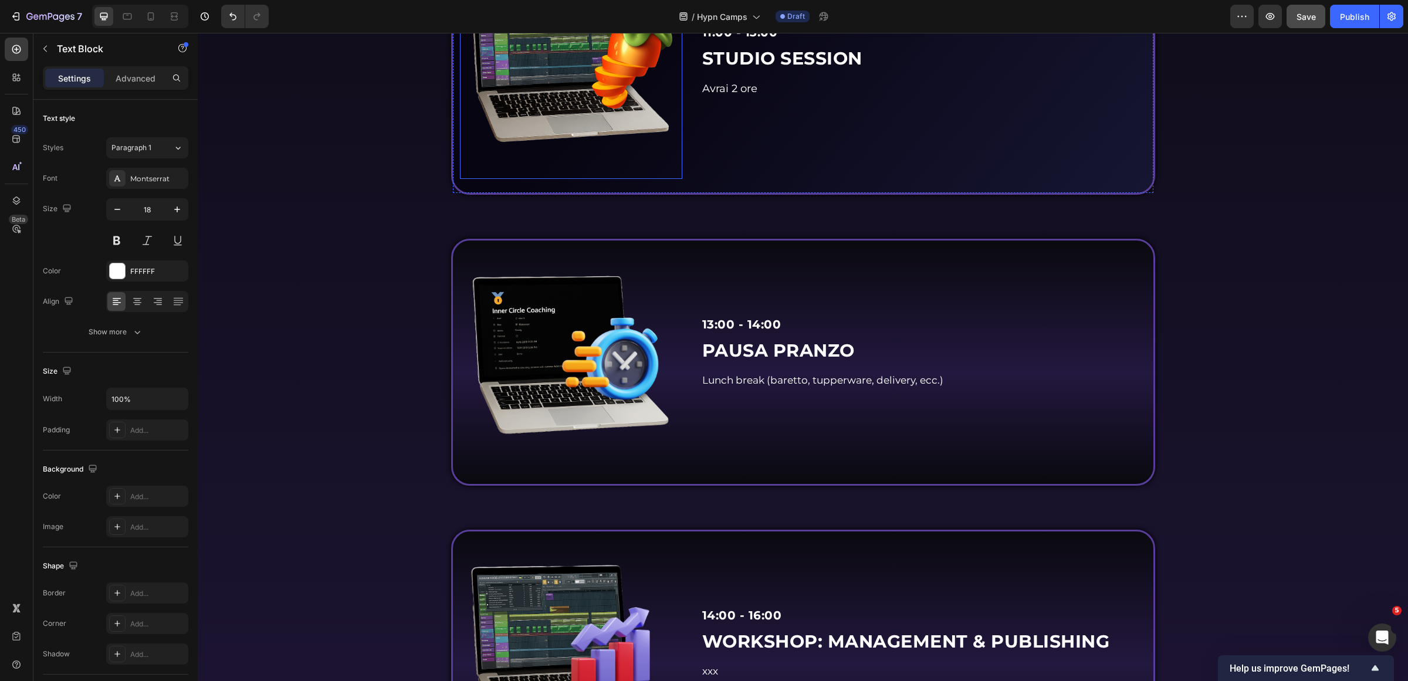
scroll to position [2054, 0]
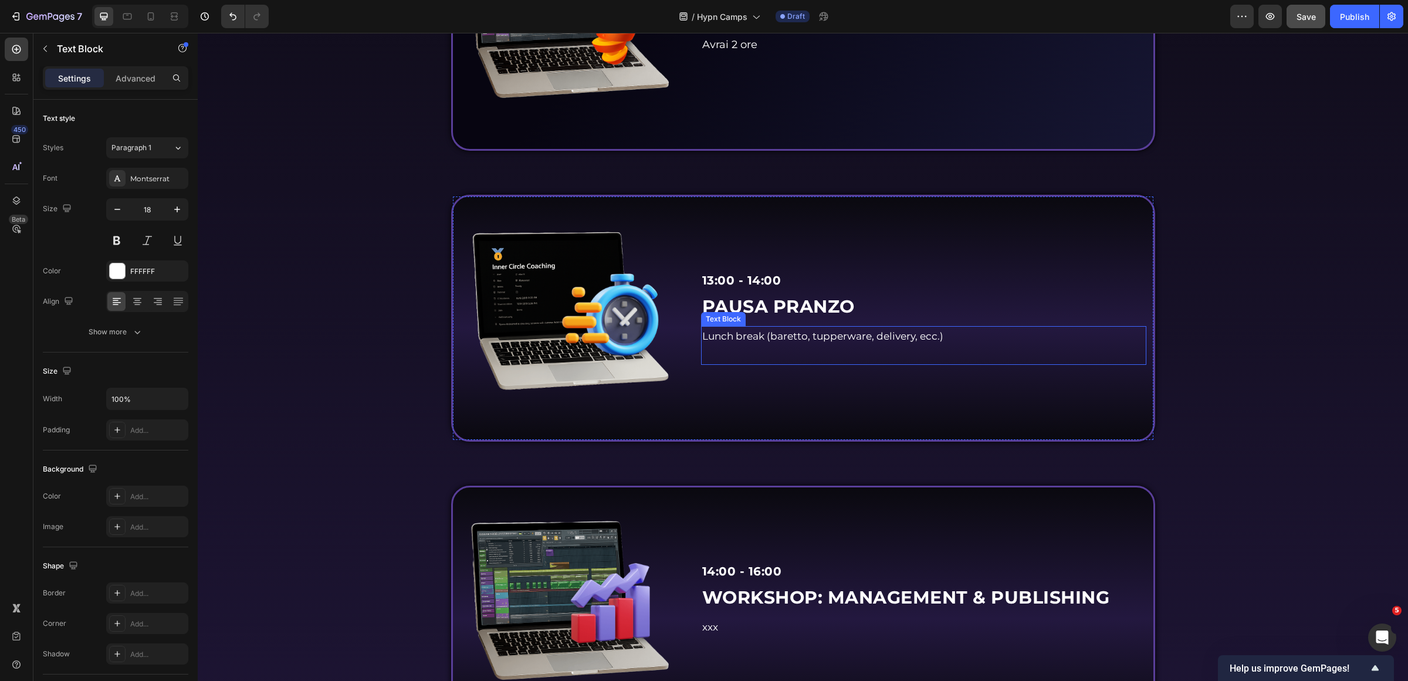
click at [861, 347] on div "Lunch break (baretto, tupperware, delivery, ecc.)" at bounding box center [923, 336] width 445 height 21
click at [860, 342] on span "Lunch break (baretto, tupperware, delivery, ecc.)" at bounding box center [822, 336] width 241 height 12
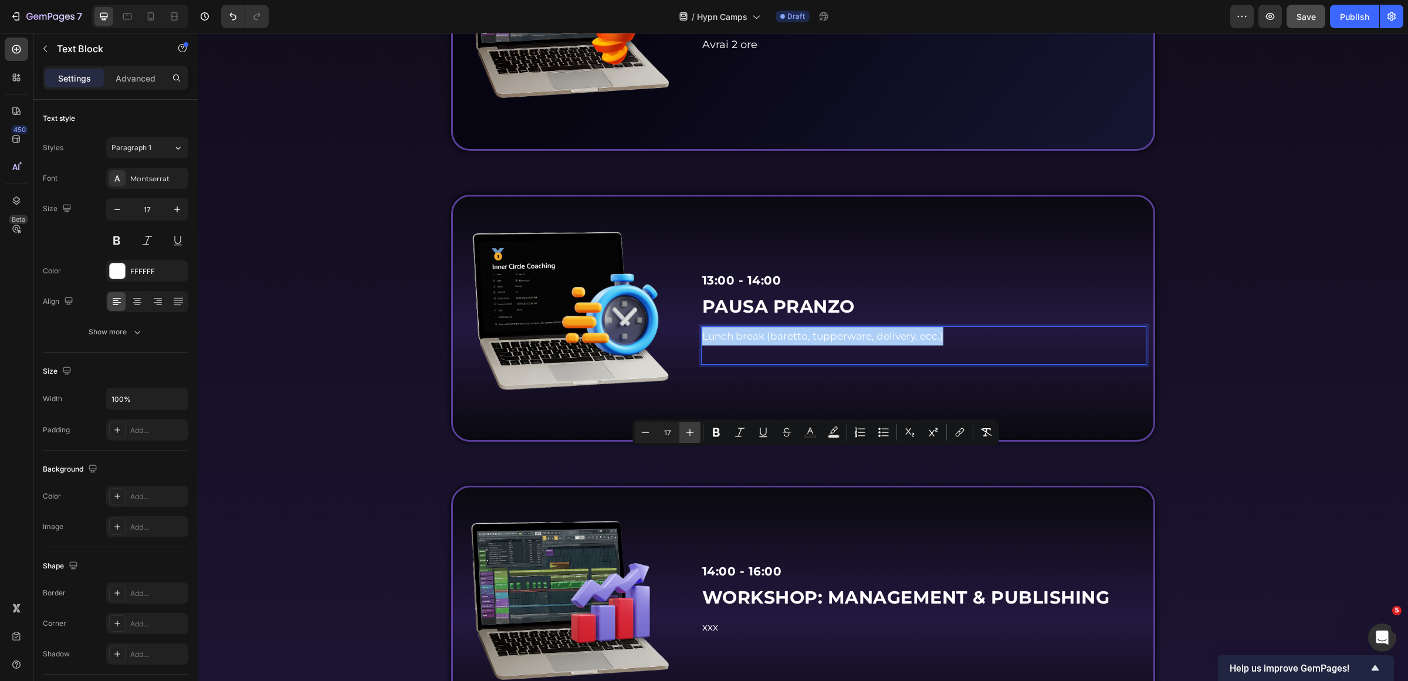
click at [688, 432] on icon "Editor contextual toolbar" at bounding box center [690, 433] width 12 height 12
type input "18"
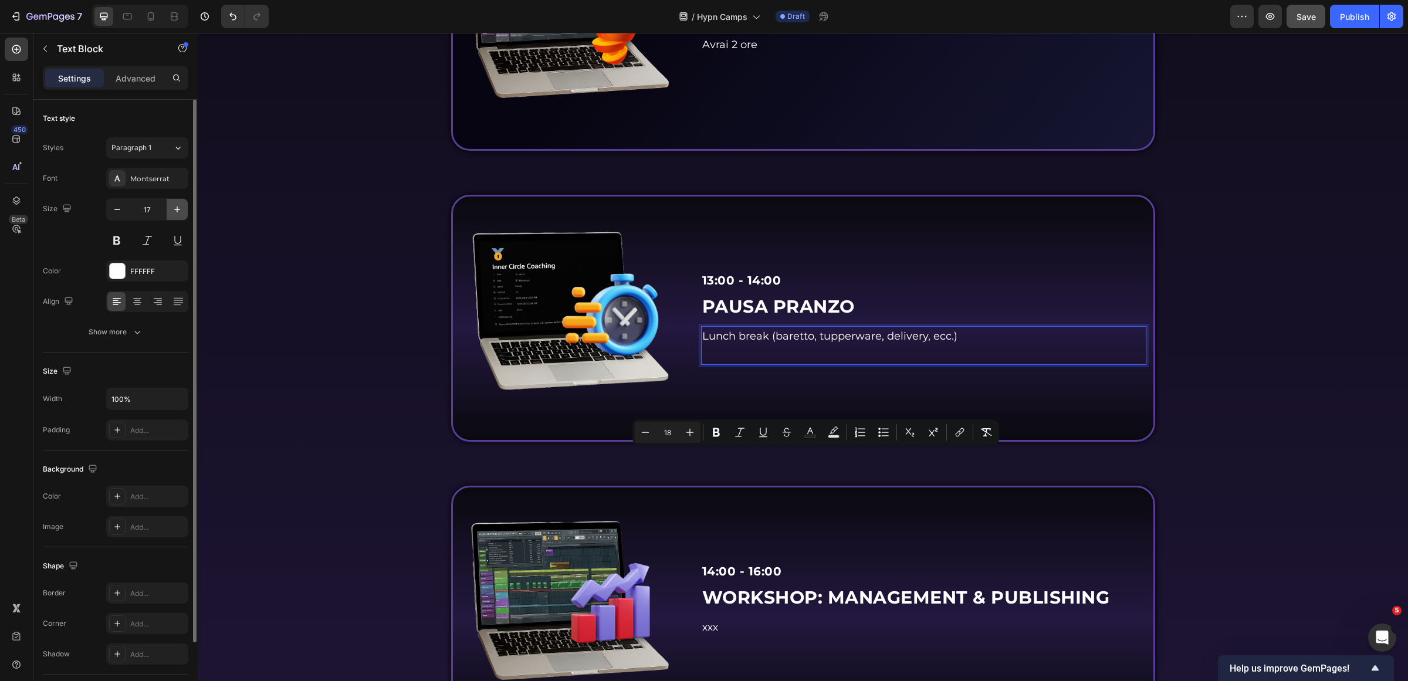
click at [174, 209] on icon "button" at bounding box center [177, 210] width 12 height 12
type input "18"
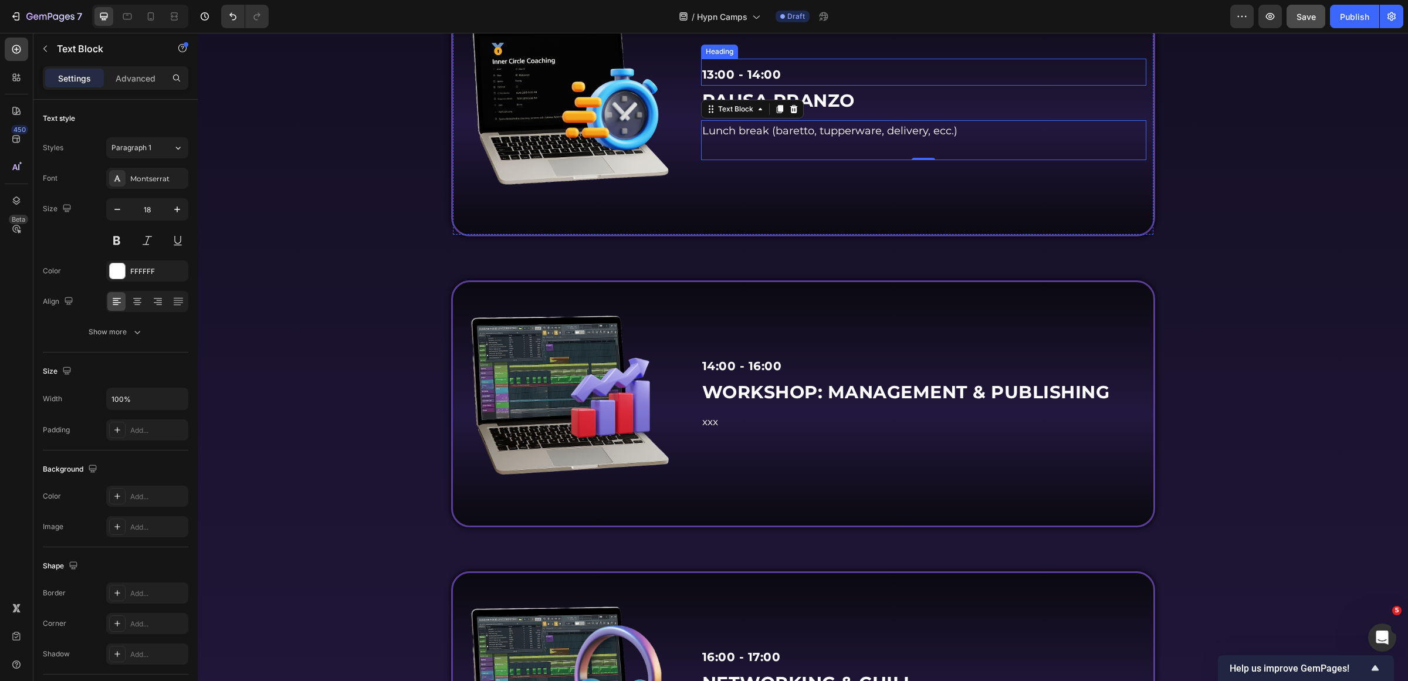
scroll to position [2347, 0]
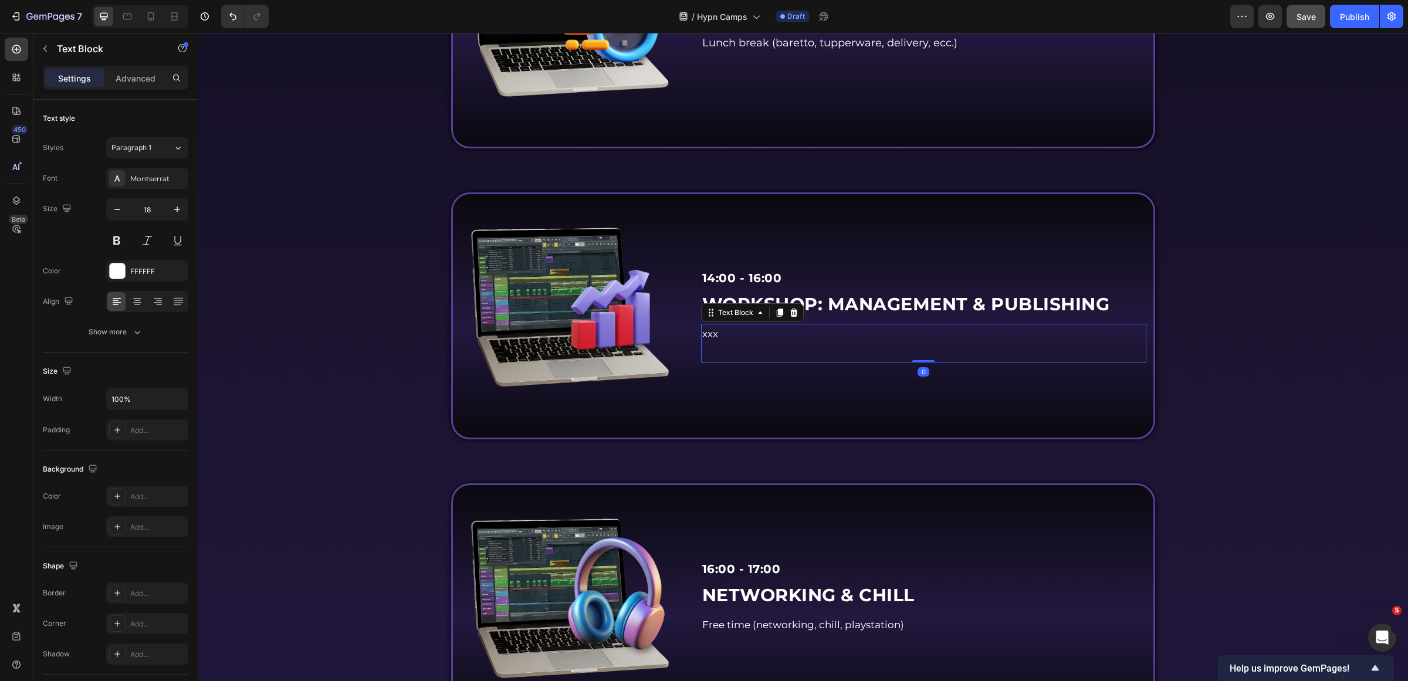
click at [762, 343] on p "xxx" at bounding box center [923, 334] width 443 height 18
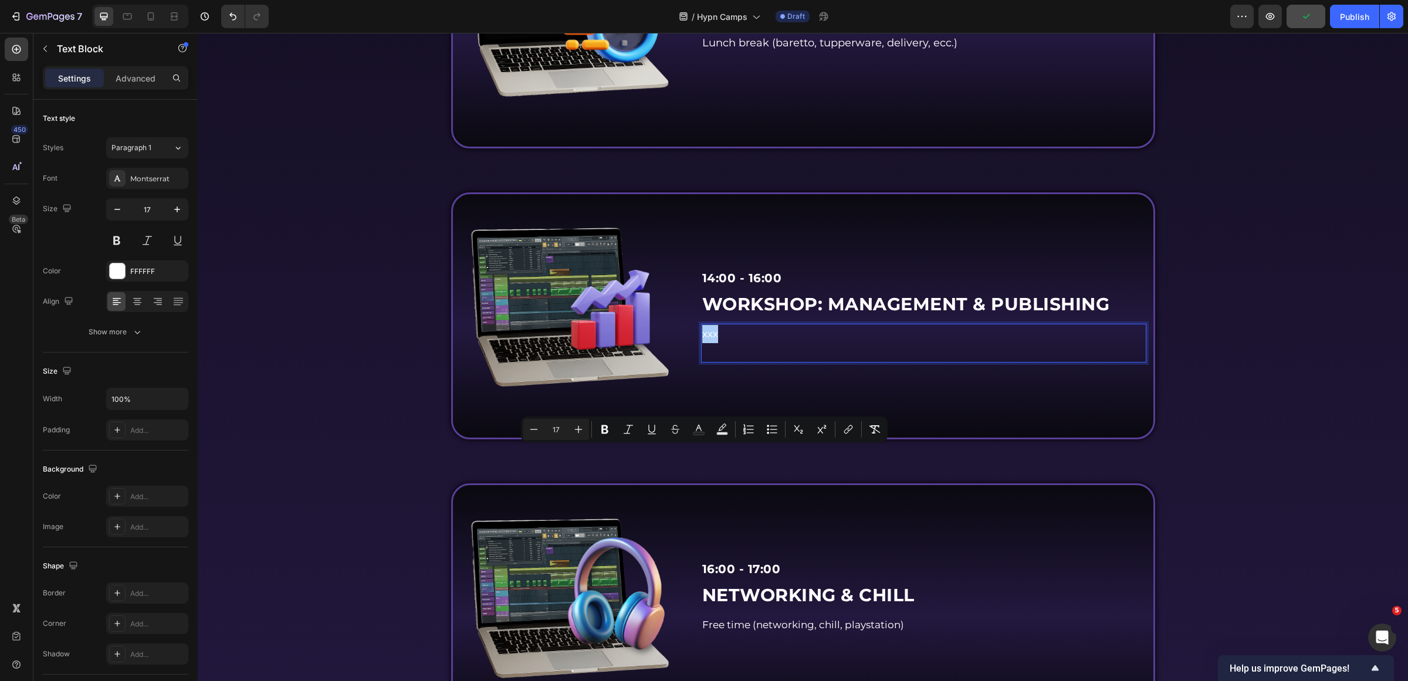
click at [567, 430] on input "17" at bounding box center [555, 429] width 23 height 14
click at [577, 424] on icon "Editor contextual toolbar" at bounding box center [579, 430] width 12 height 12
type input "18"
click at [173, 207] on icon "button" at bounding box center [177, 210] width 12 height 12
type input "18"
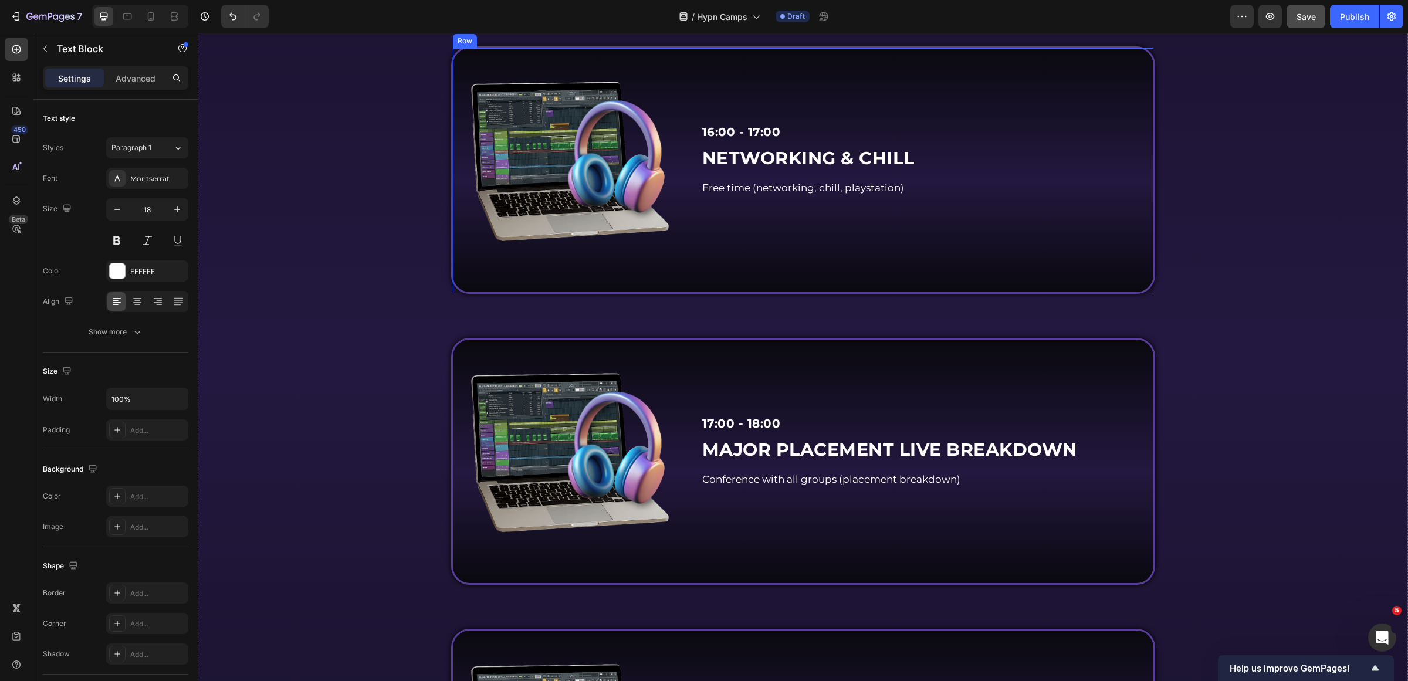
scroll to position [2787, 0]
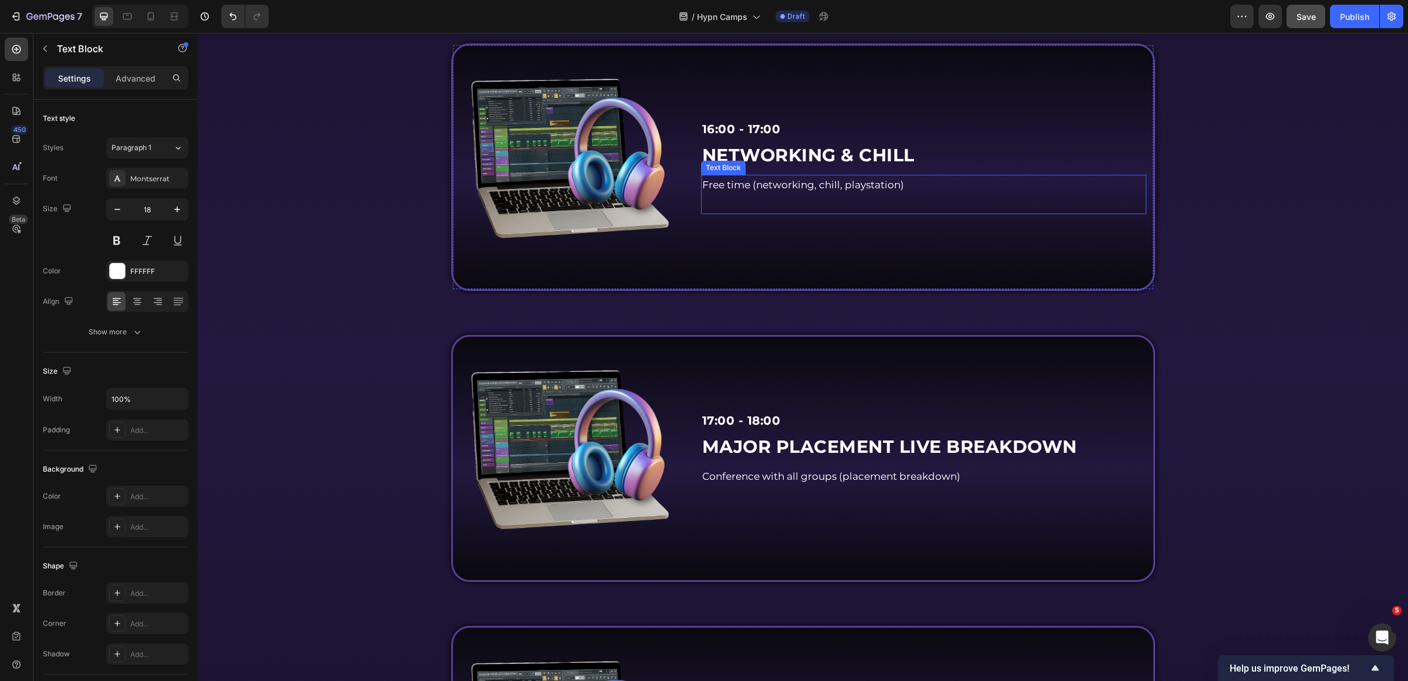
click at [757, 191] on span "Free time (networking, chill, playstation)" at bounding box center [803, 185] width 202 height 12
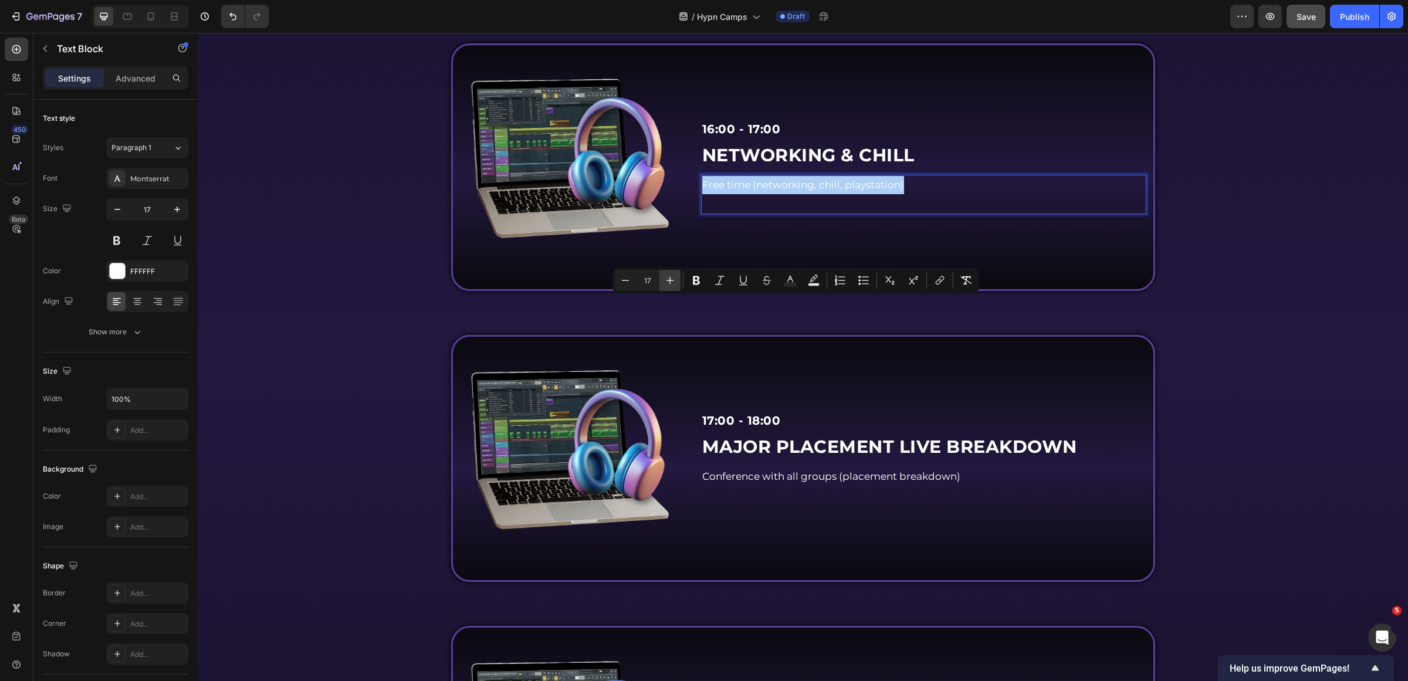
click at [677, 280] on button "Plus" at bounding box center [669, 280] width 21 height 21
type input "18"
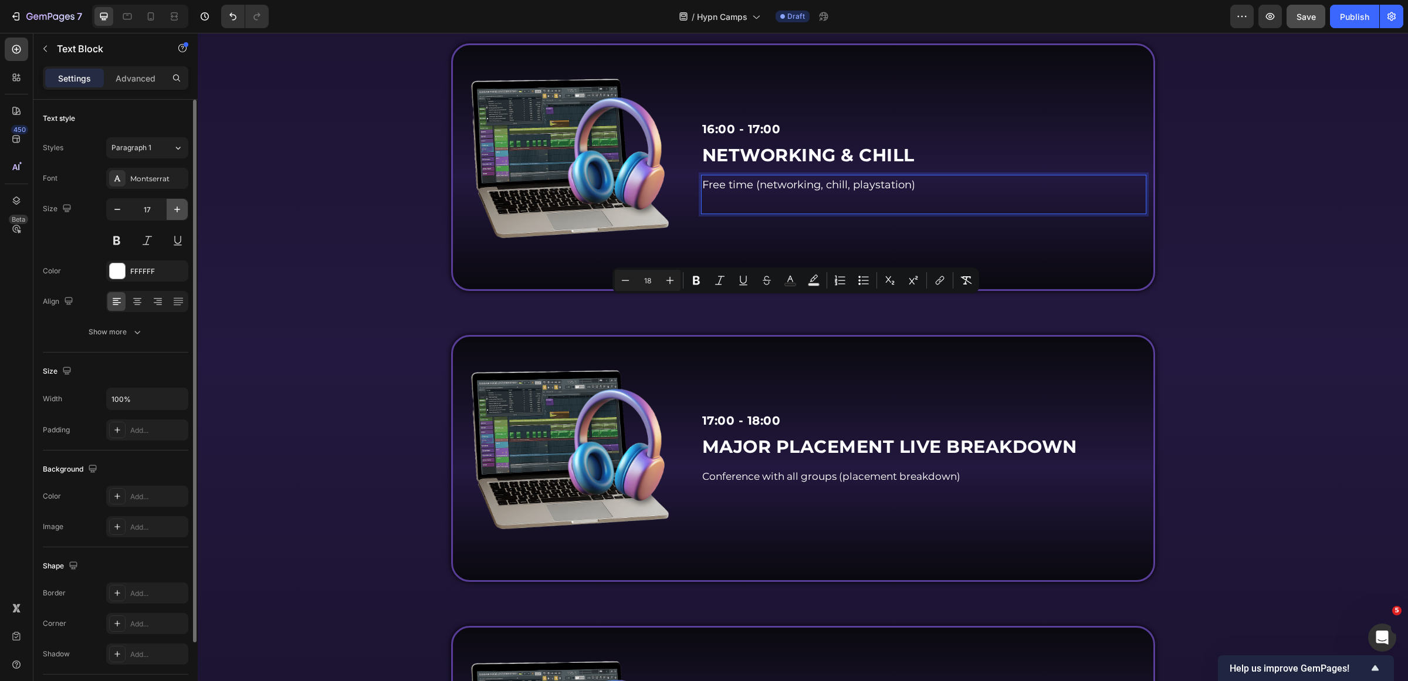
click at [182, 206] on icon "button" at bounding box center [177, 210] width 12 height 12
type input "18"
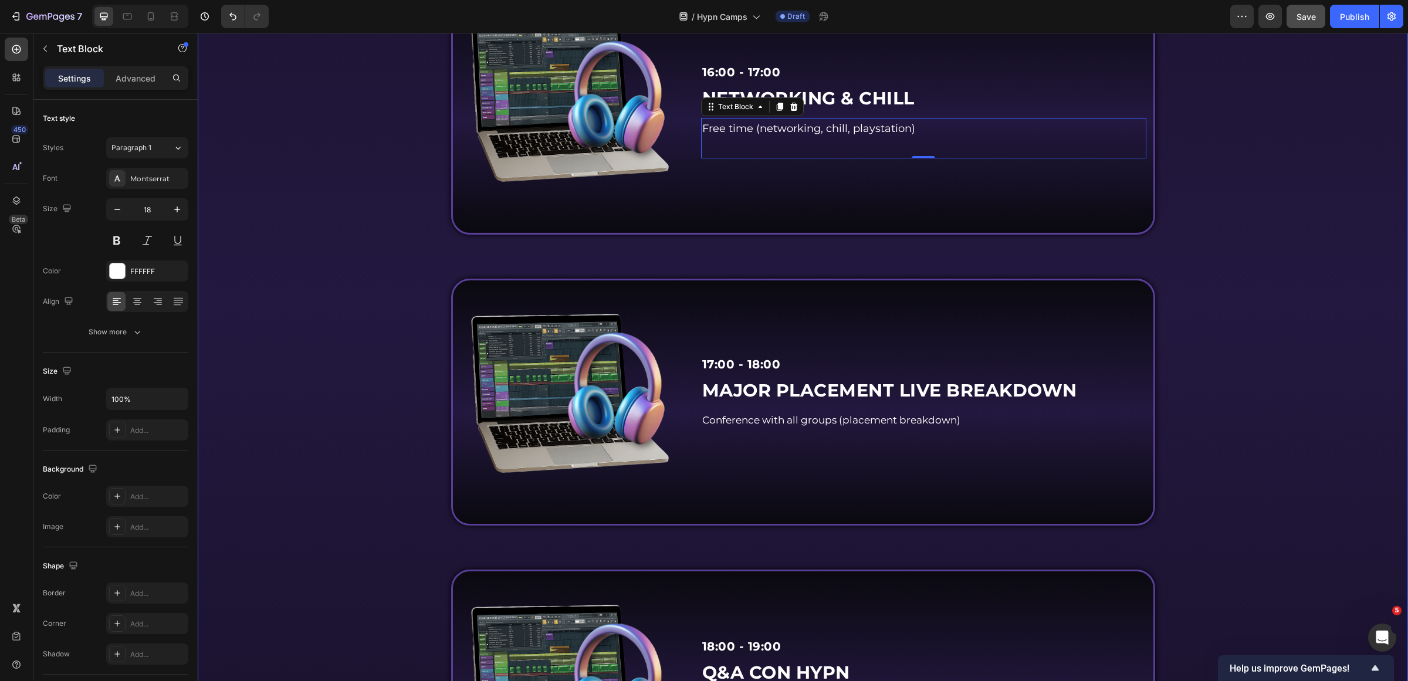
scroll to position [3007, 0]
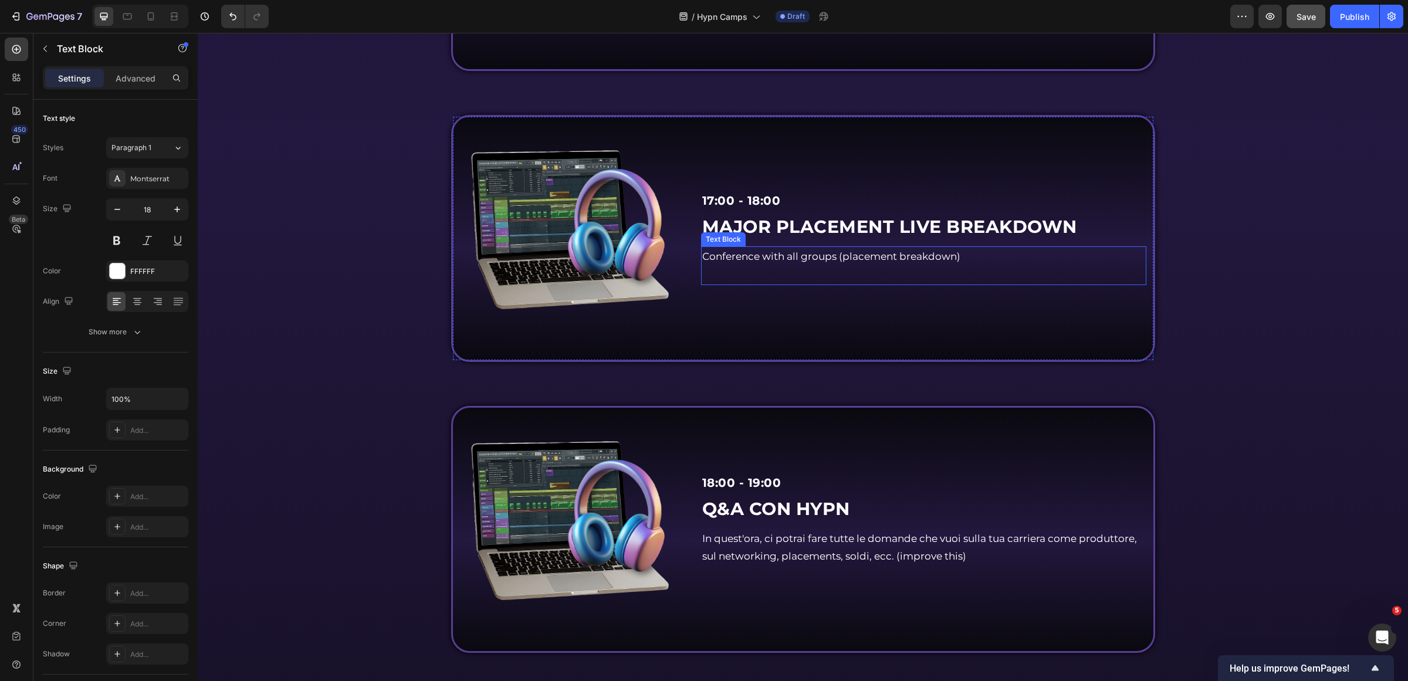
click at [772, 266] on p "Conference with all groups (placement breakdown)" at bounding box center [923, 257] width 443 height 18
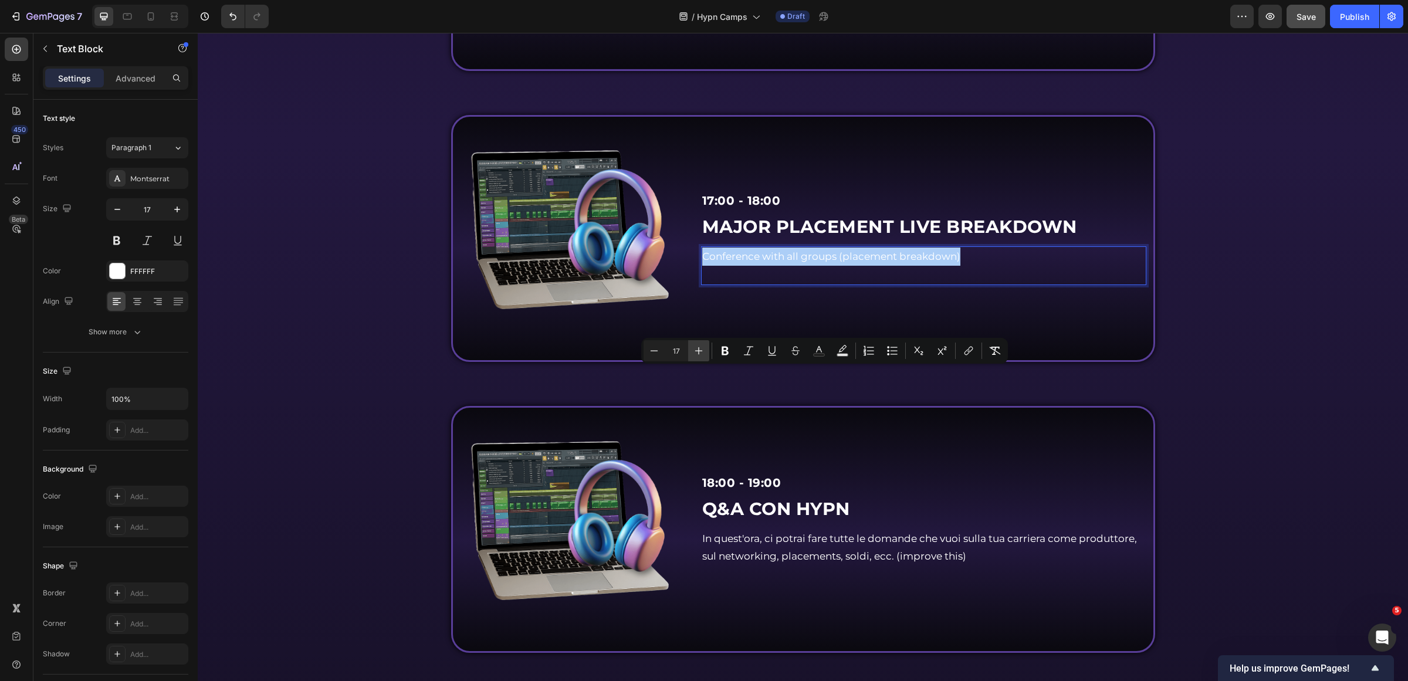
click at [702, 345] on icon "Editor contextual toolbar" at bounding box center [699, 351] width 12 height 12
type input "18"
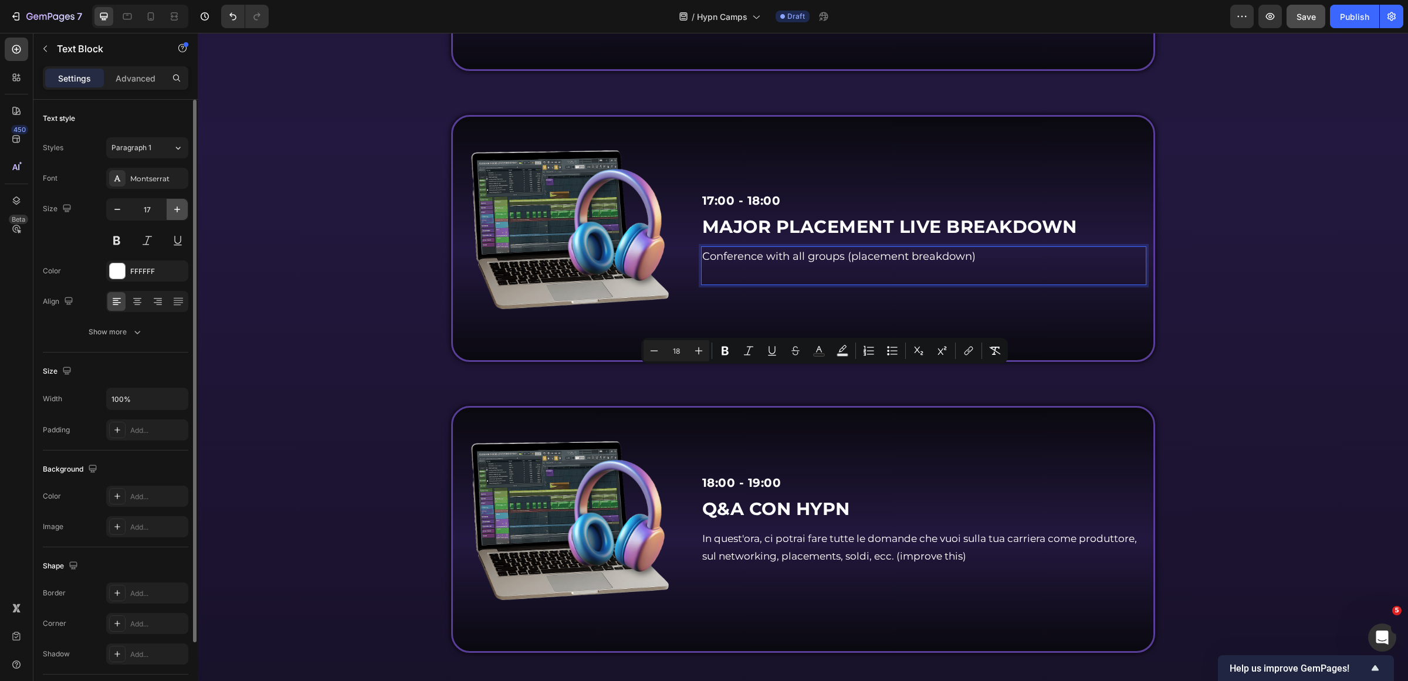
click at [185, 208] on button "button" at bounding box center [177, 209] width 21 height 21
type input "18"
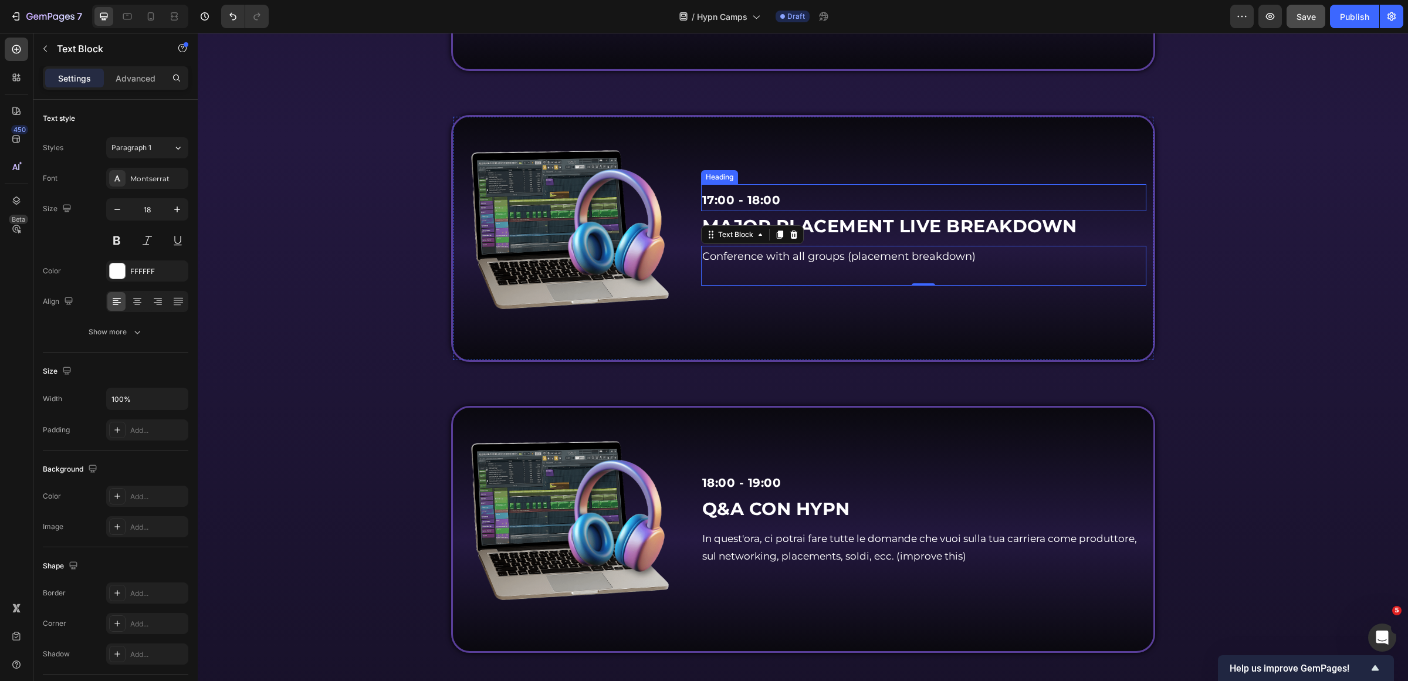
scroll to position [3300, 0]
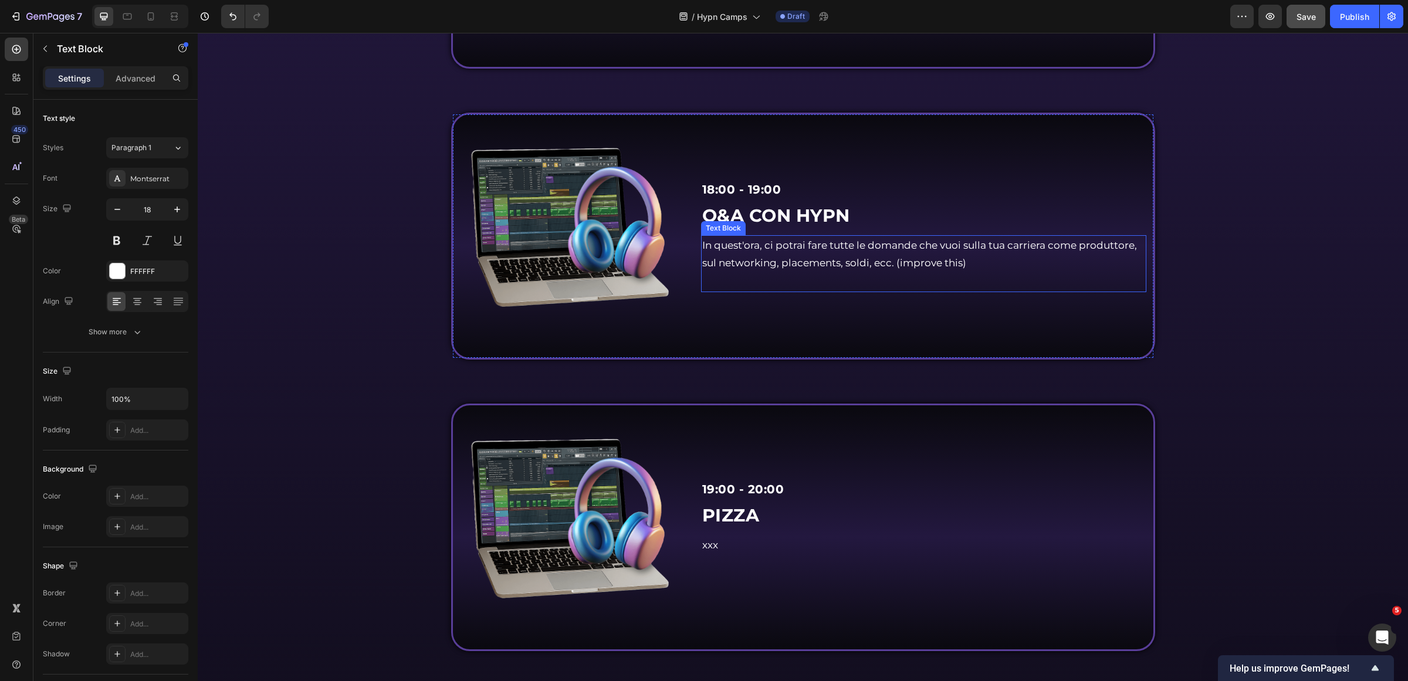
click at [764, 272] on p "In quest'ora, ci potrai fare tutte le domande che vuoi sulla tua carriera come …" at bounding box center [923, 254] width 443 height 36
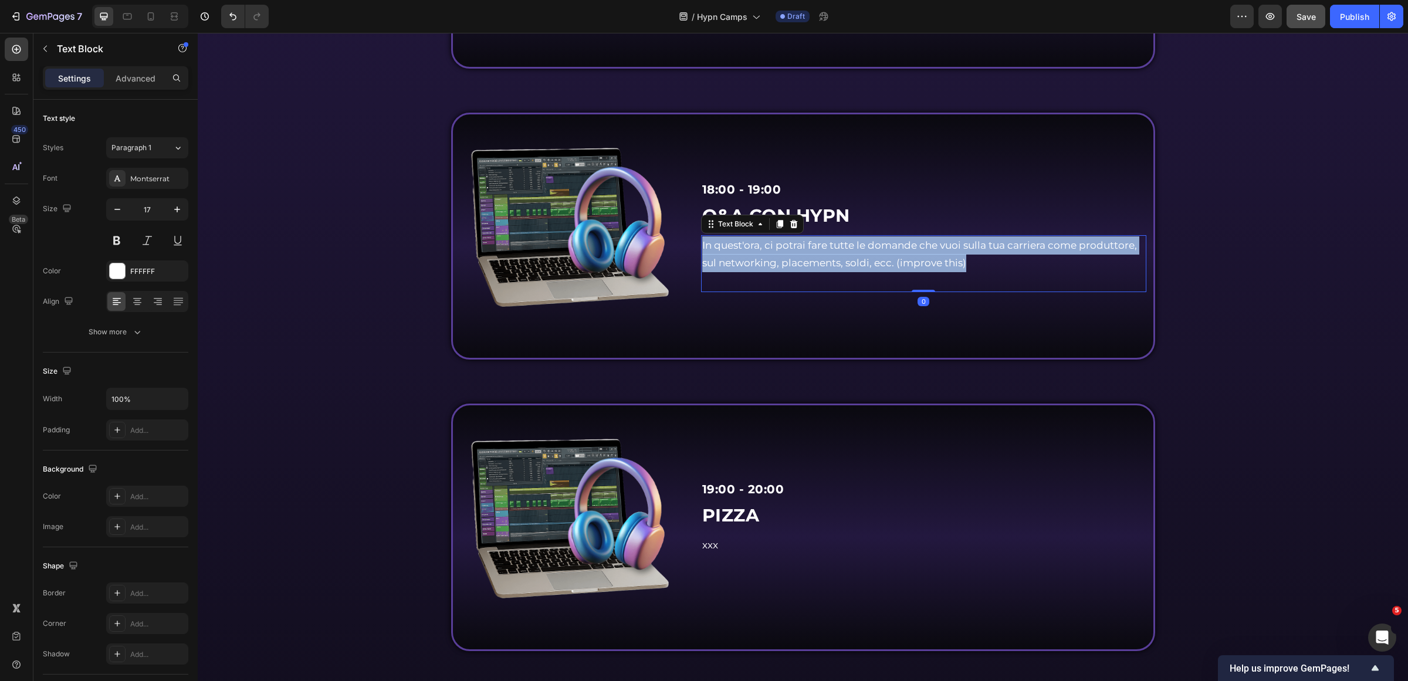
click at [764, 272] on p "In quest'ora, ci potrai fare tutte le domande che vuoi sulla tua carriera come …" at bounding box center [923, 254] width 443 height 36
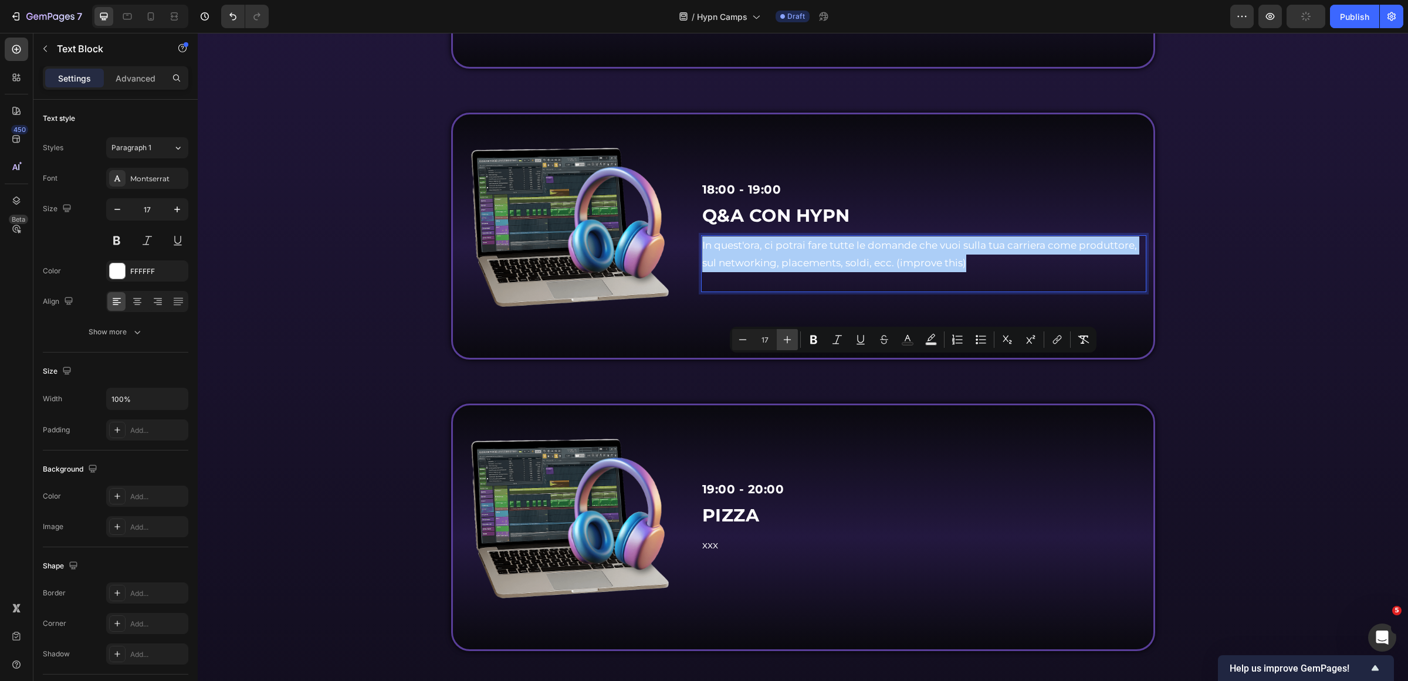
click at [784, 338] on icon "Editor contextual toolbar" at bounding box center [788, 340] width 12 height 12
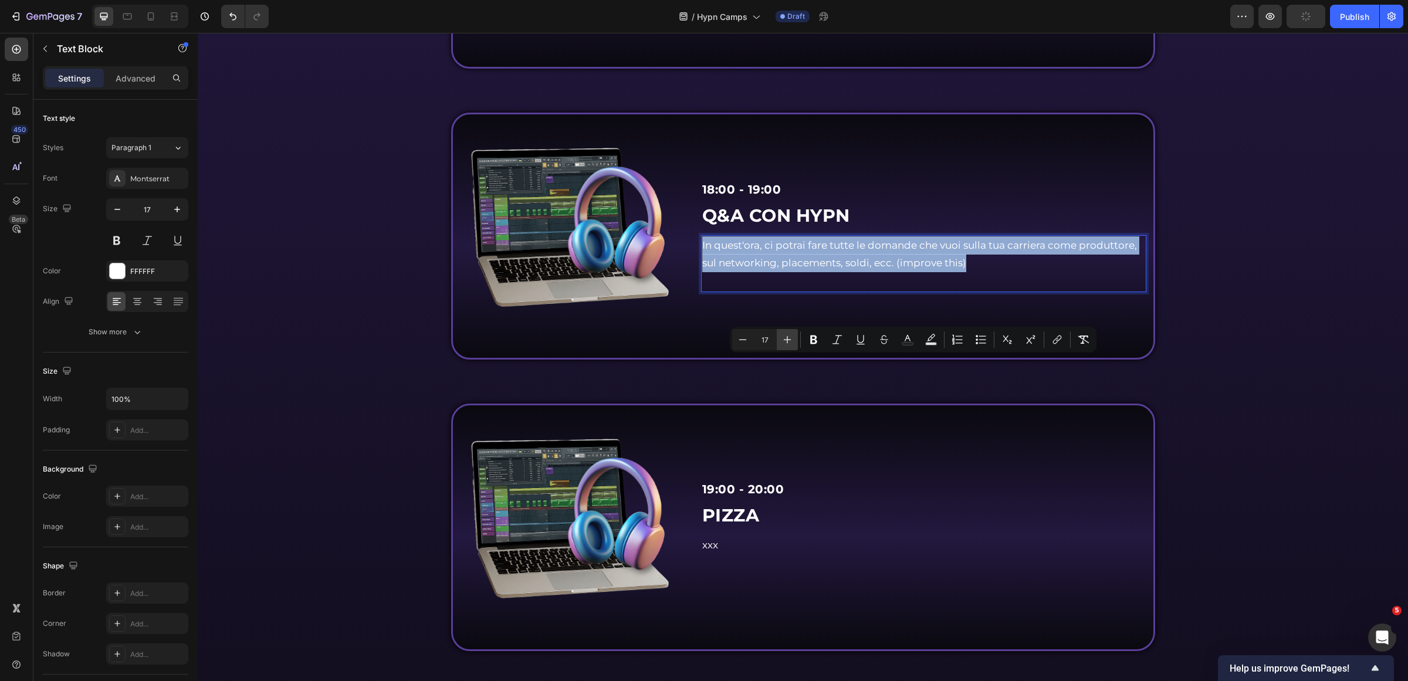
type input "18"
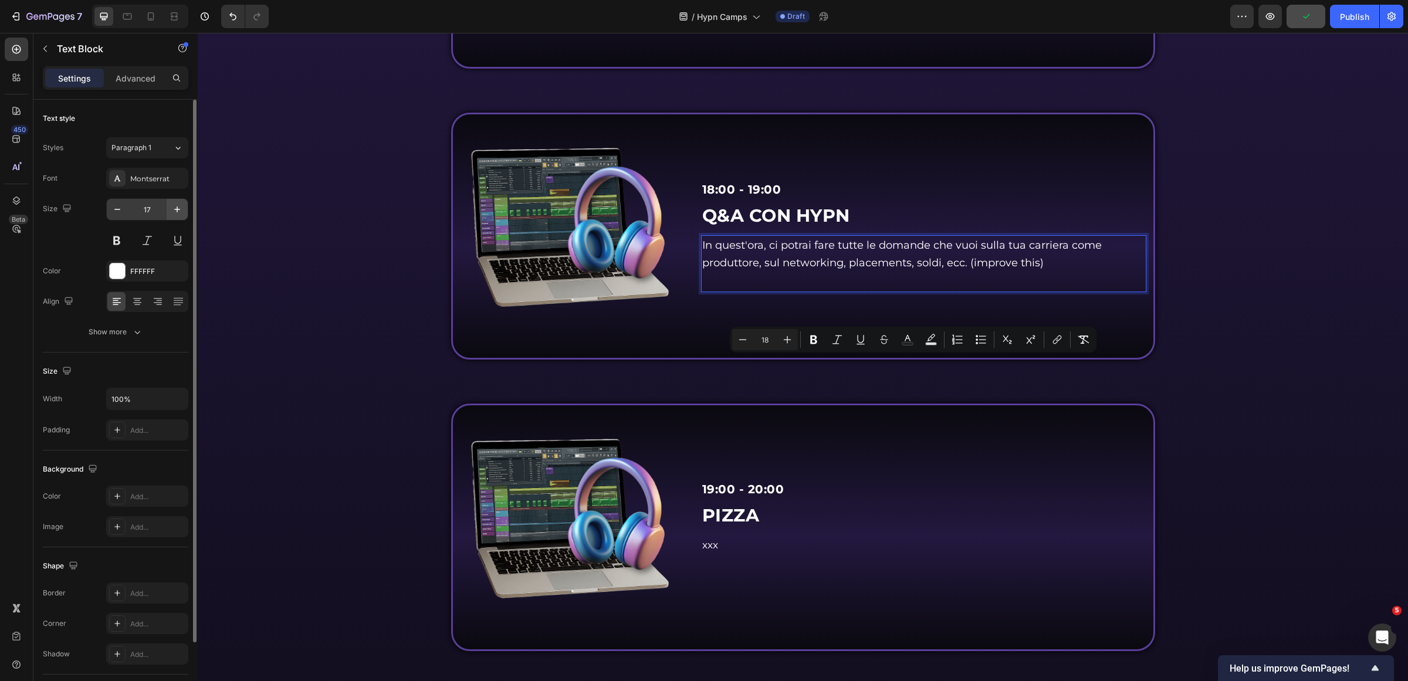
click at [178, 214] on icon "button" at bounding box center [177, 210] width 12 height 12
type input "18"
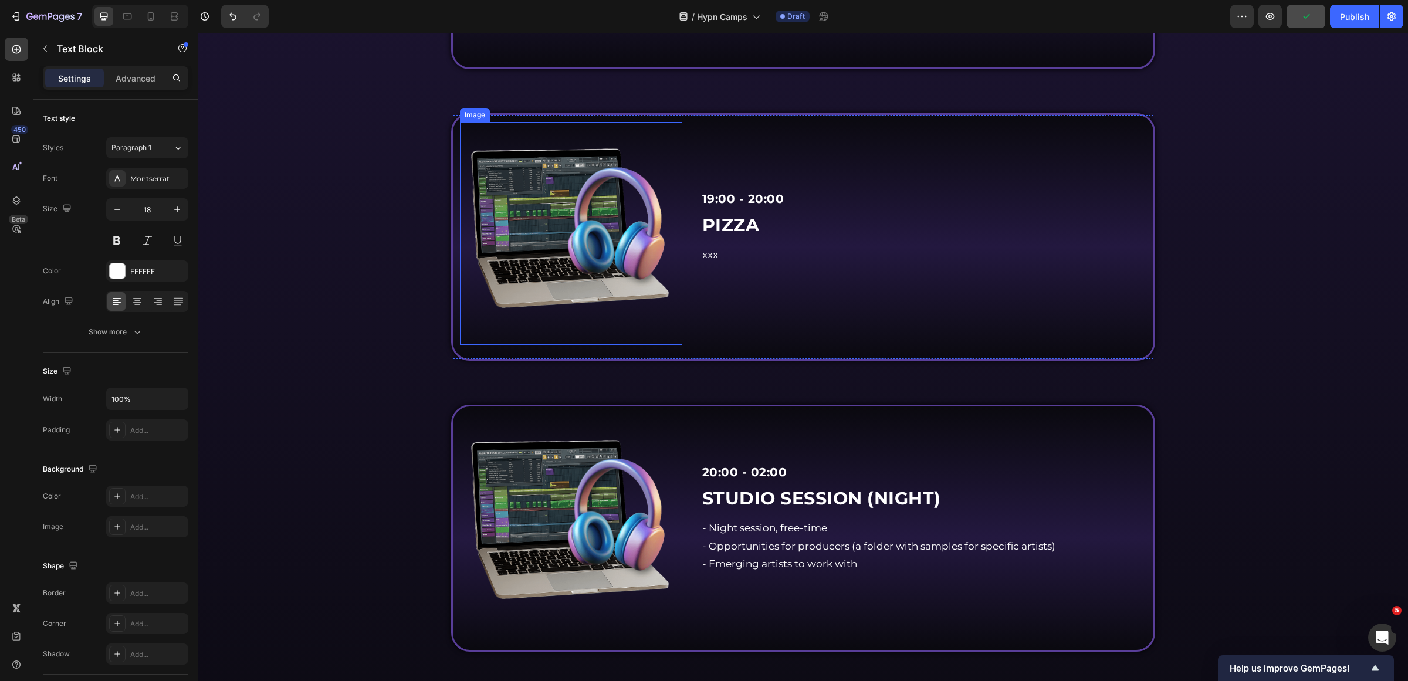
scroll to position [3594, 0]
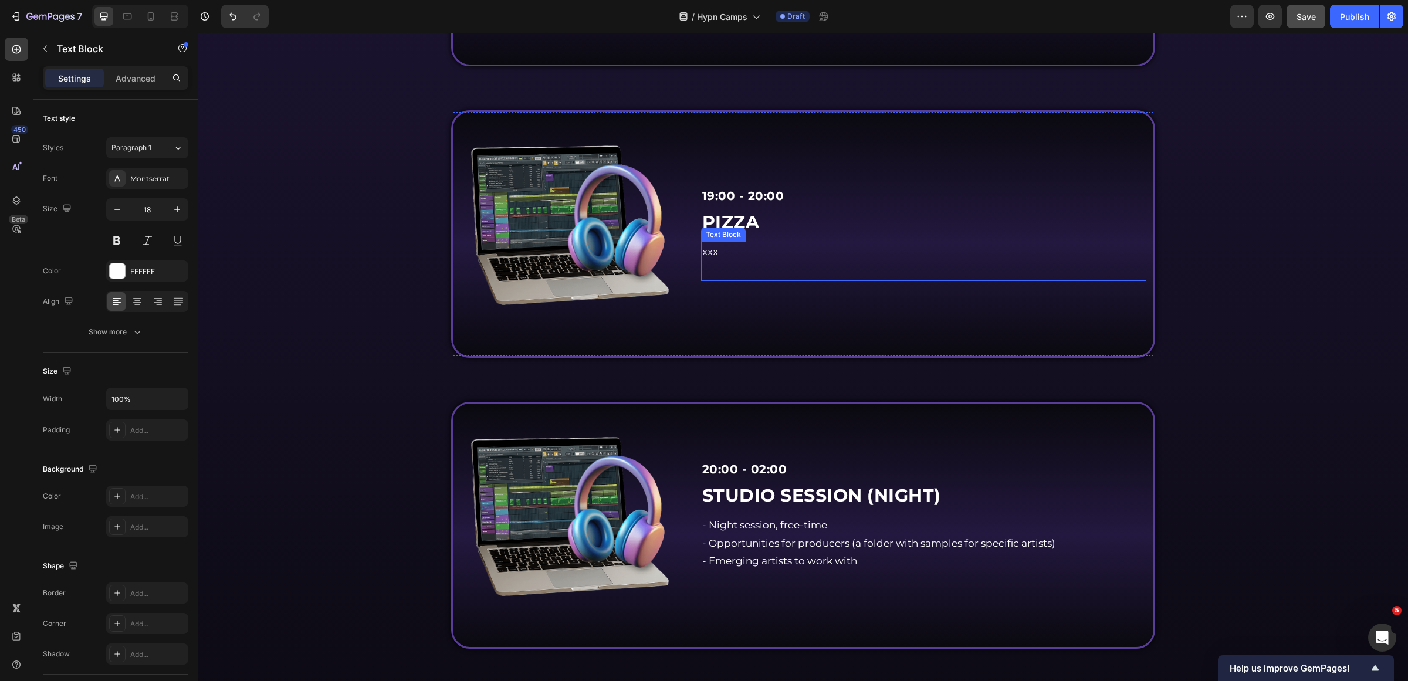
click at [719, 261] on p "xxx" at bounding box center [923, 252] width 443 height 18
click at [571, 351] on button "Plus" at bounding box center [578, 346] width 21 height 21
type input "18"
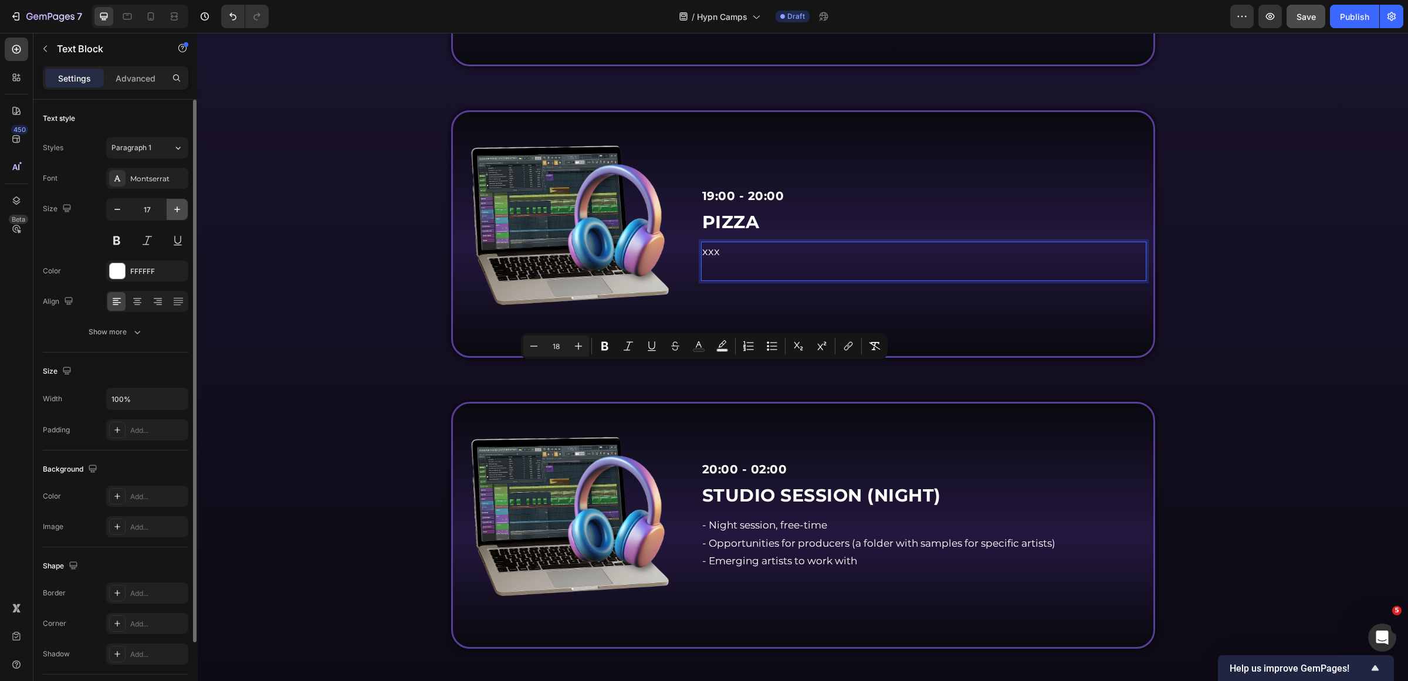
click at [172, 211] on icon "button" at bounding box center [177, 210] width 12 height 12
type input "18"
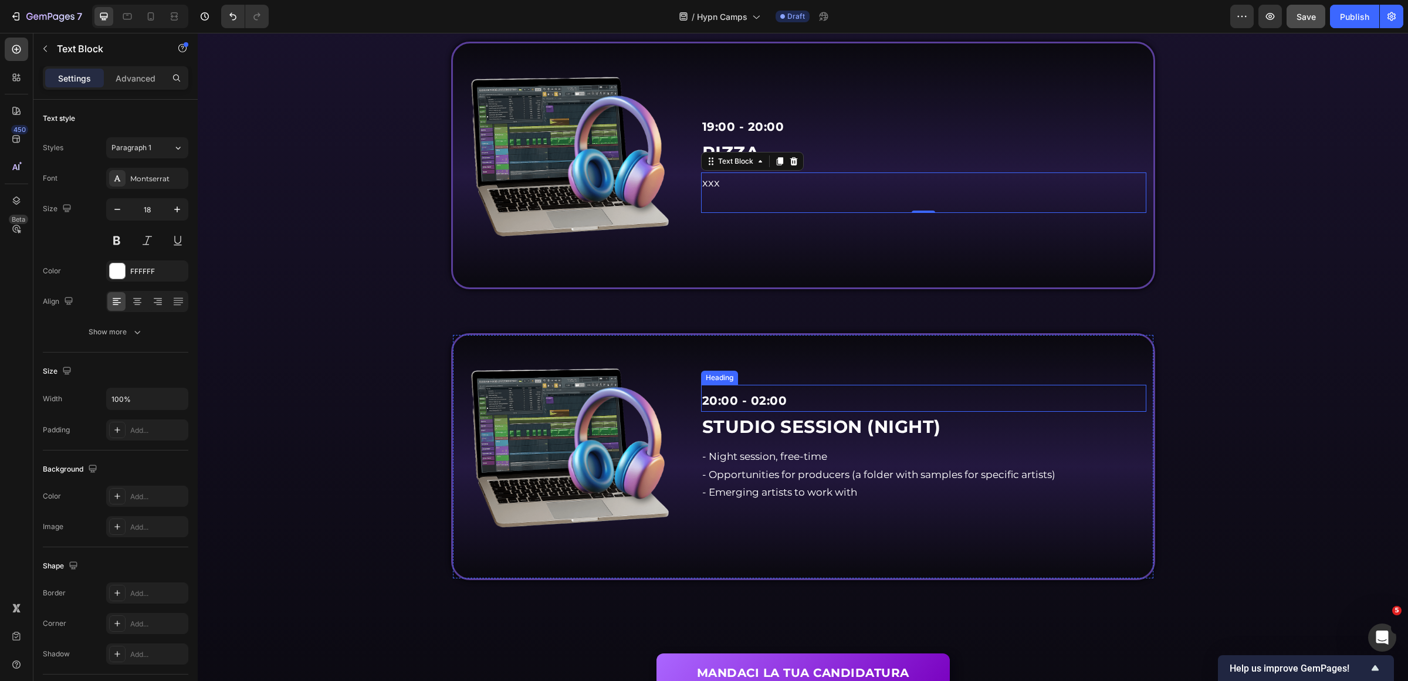
scroll to position [3887, 0]
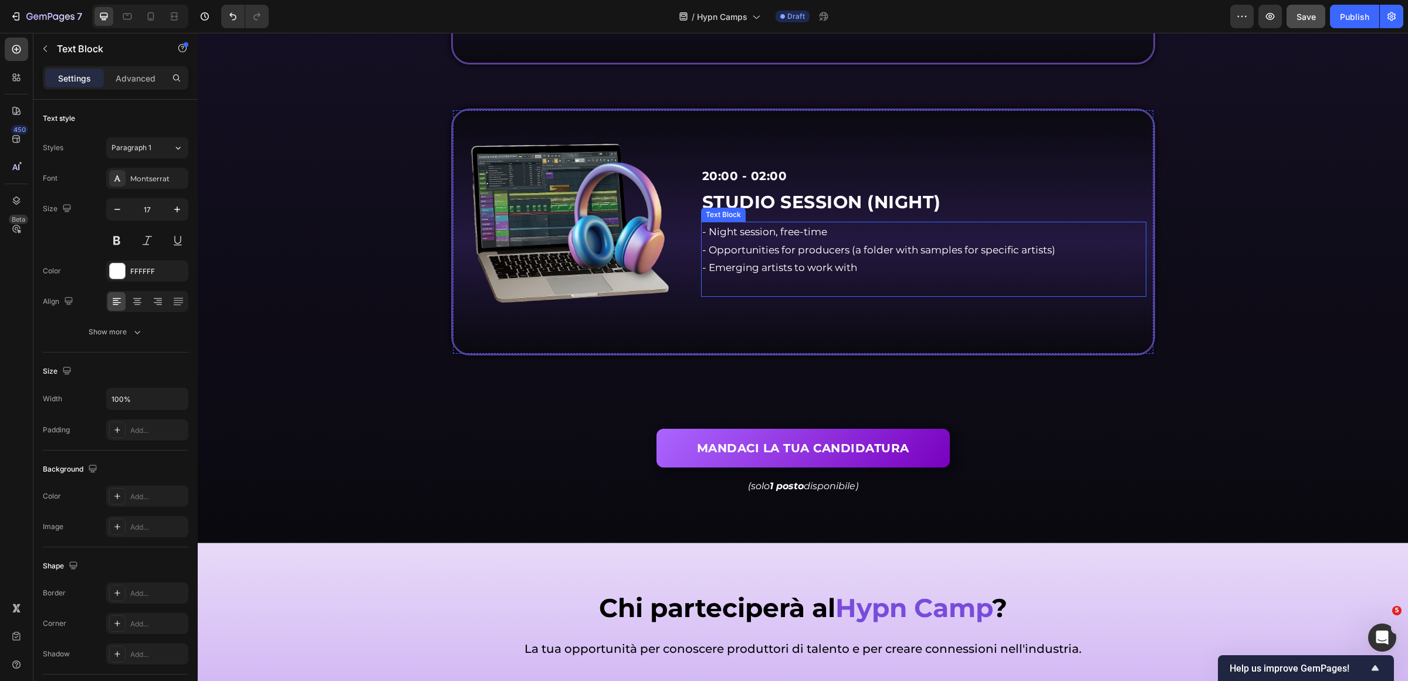
click at [765, 277] on p "- Night session, free-time - Opportunities for producers (a folder with samples…" at bounding box center [923, 250] width 443 height 54
click at [764, 277] on p "- Night session, free-time - Opportunities for producers (a folder with samples…" at bounding box center [923, 250] width 443 height 54
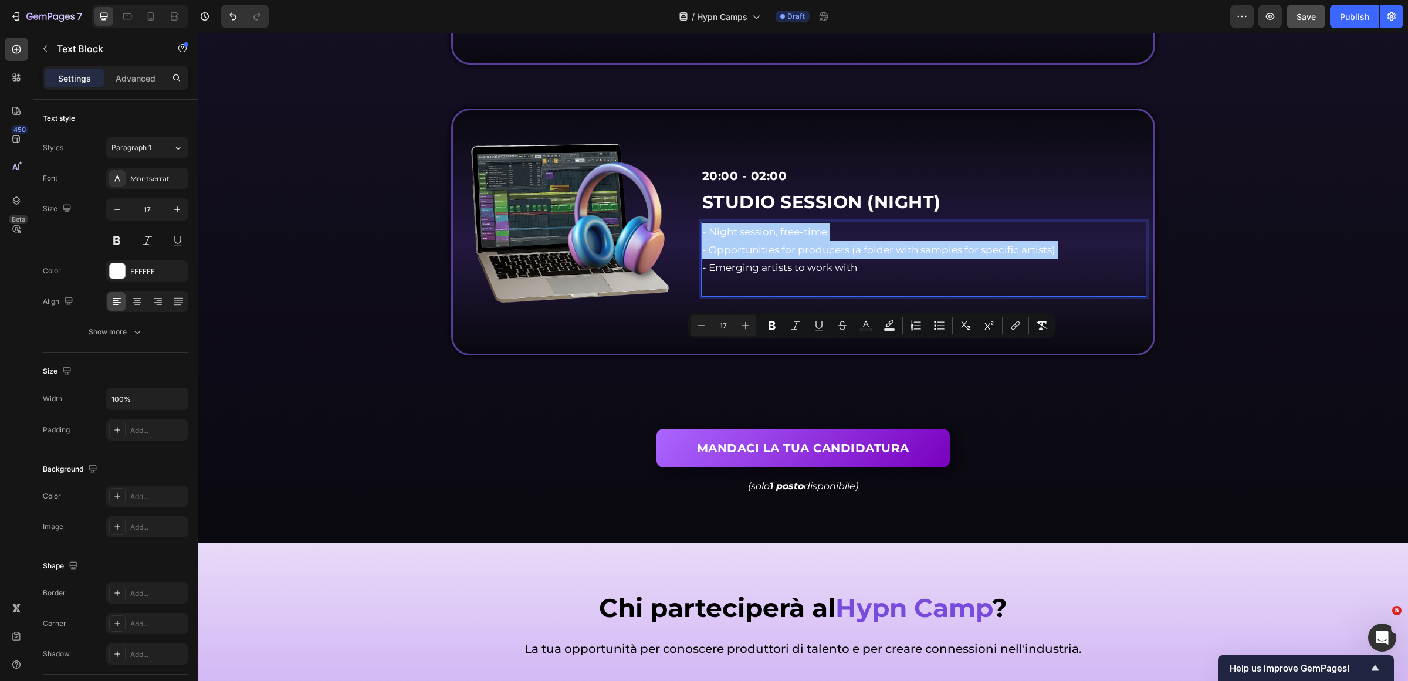
click at [738, 332] on button "Plus" at bounding box center [745, 325] width 21 height 21
type input "18"
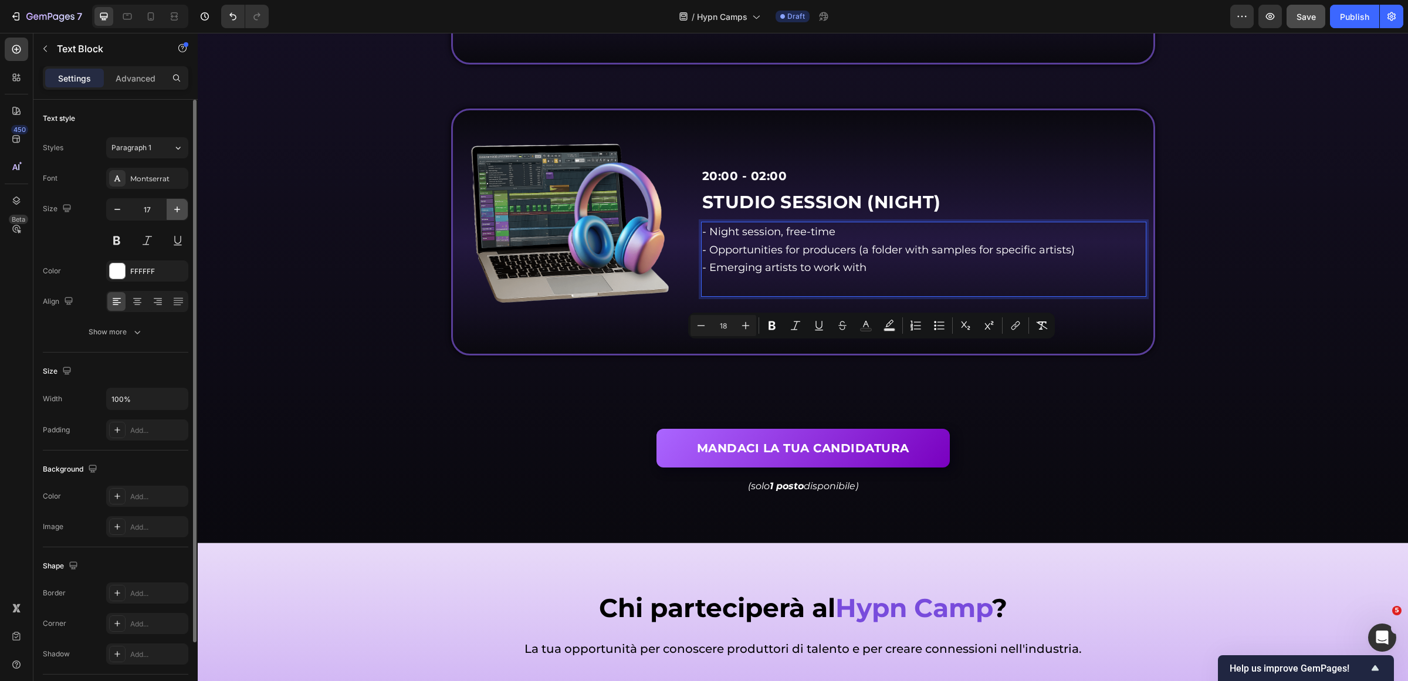
click at [172, 204] on icon "button" at bounding box center [177, 210] width 12 height 12
type input "18"
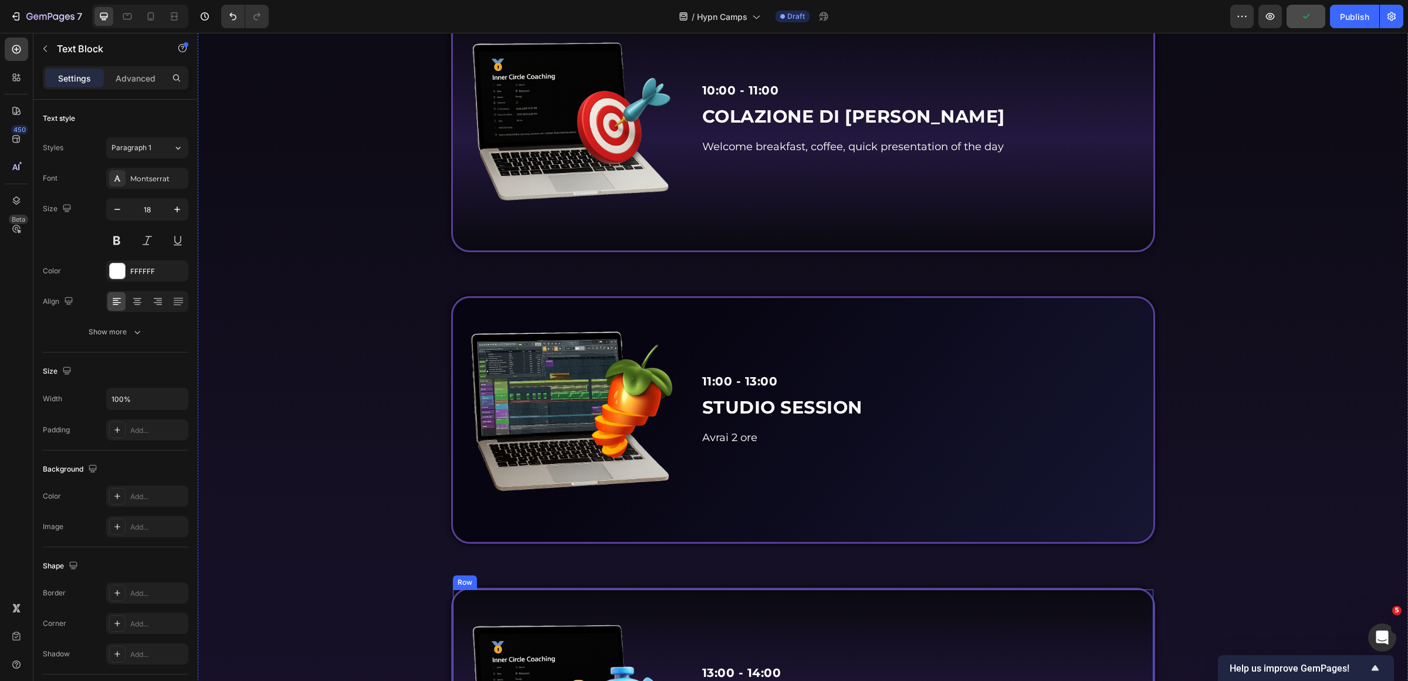
scroll to position [1760, 0]
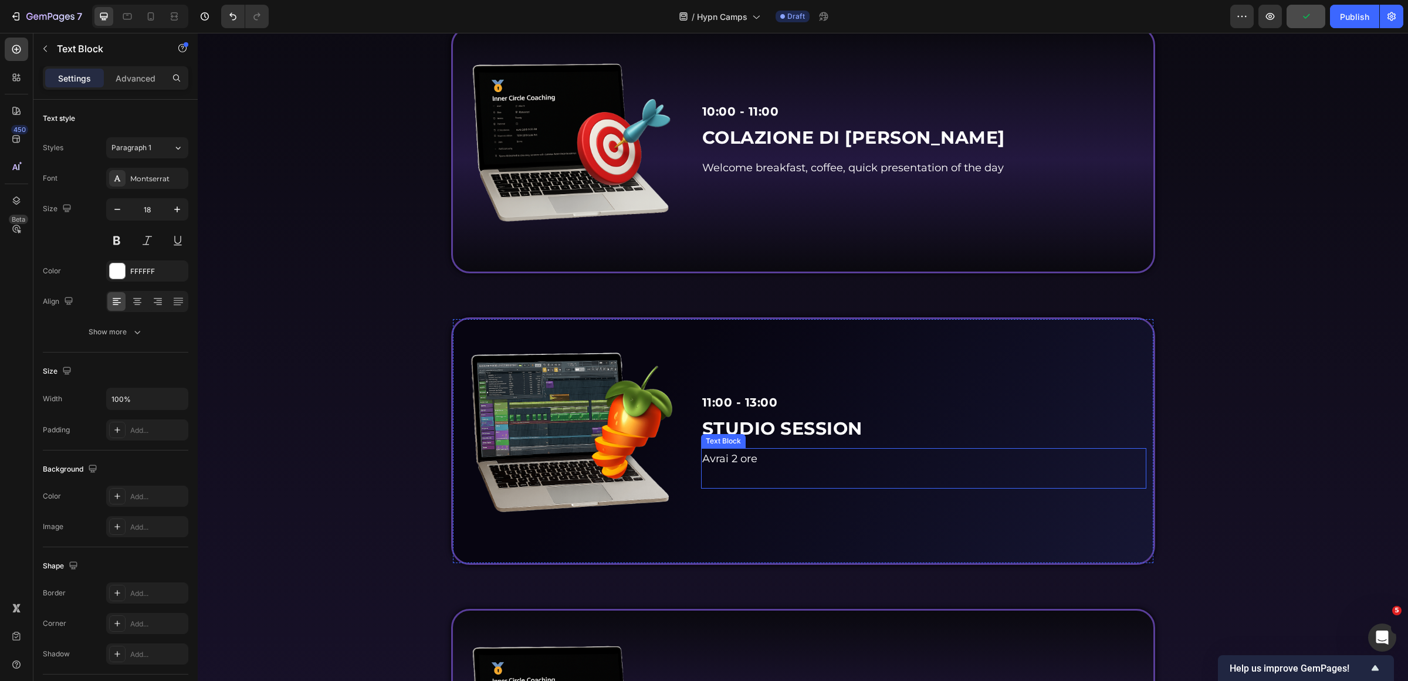
click at [754, 462] on p "Avrai 2 ore" at bounding box center [923, 458] width 443 height 19
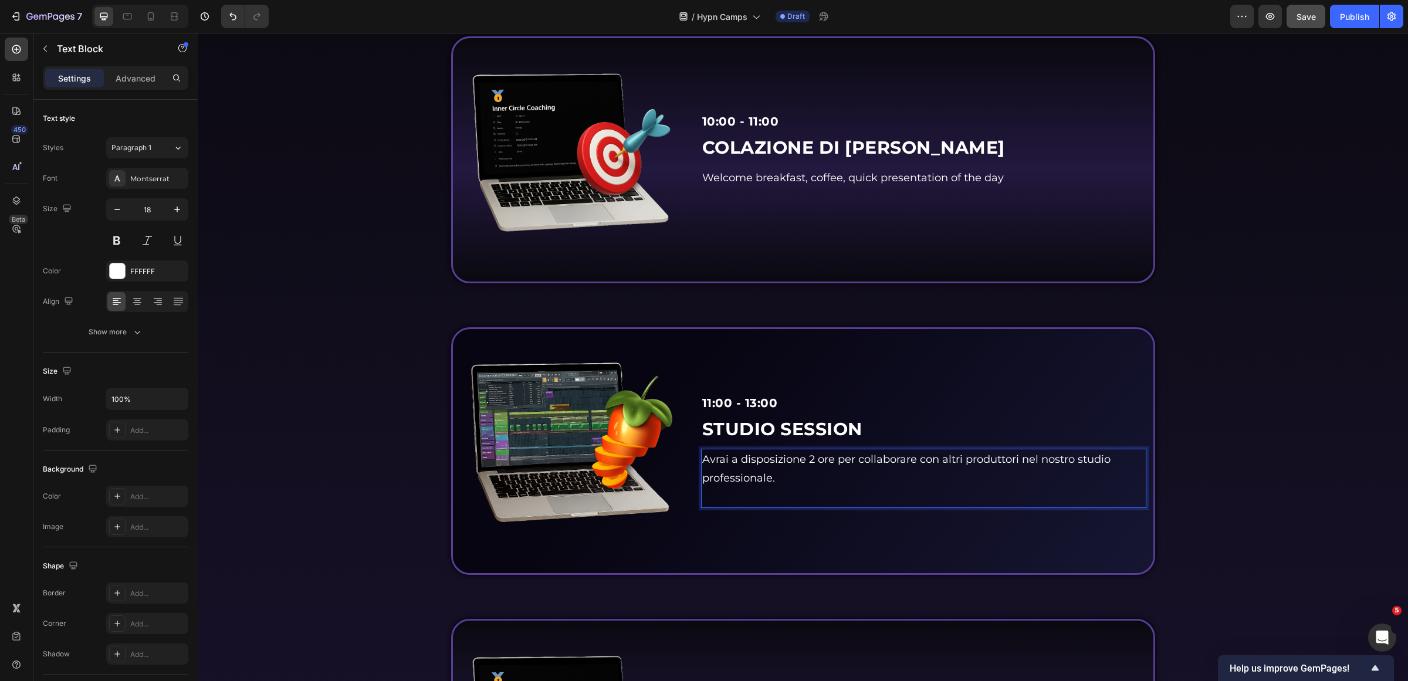
click at [861, 482] on p "Avrai a disposizione 2 ore per collaborare con altri produttori nel nostro stud…" at bounding box center [923, 469] width 443 height 38
click at [796, 472] on p "Avrai a disposizione 2 ore per collaborare con altri produttori nel nostro stud…" at bounding box center [923, 469] width 443 height 38
click at [773, 458] on span "Avrai a disposizione 2 ore per collaborare con altri produttori nel nostro stud…" at bounding box center [906, 469] width 408 height 32
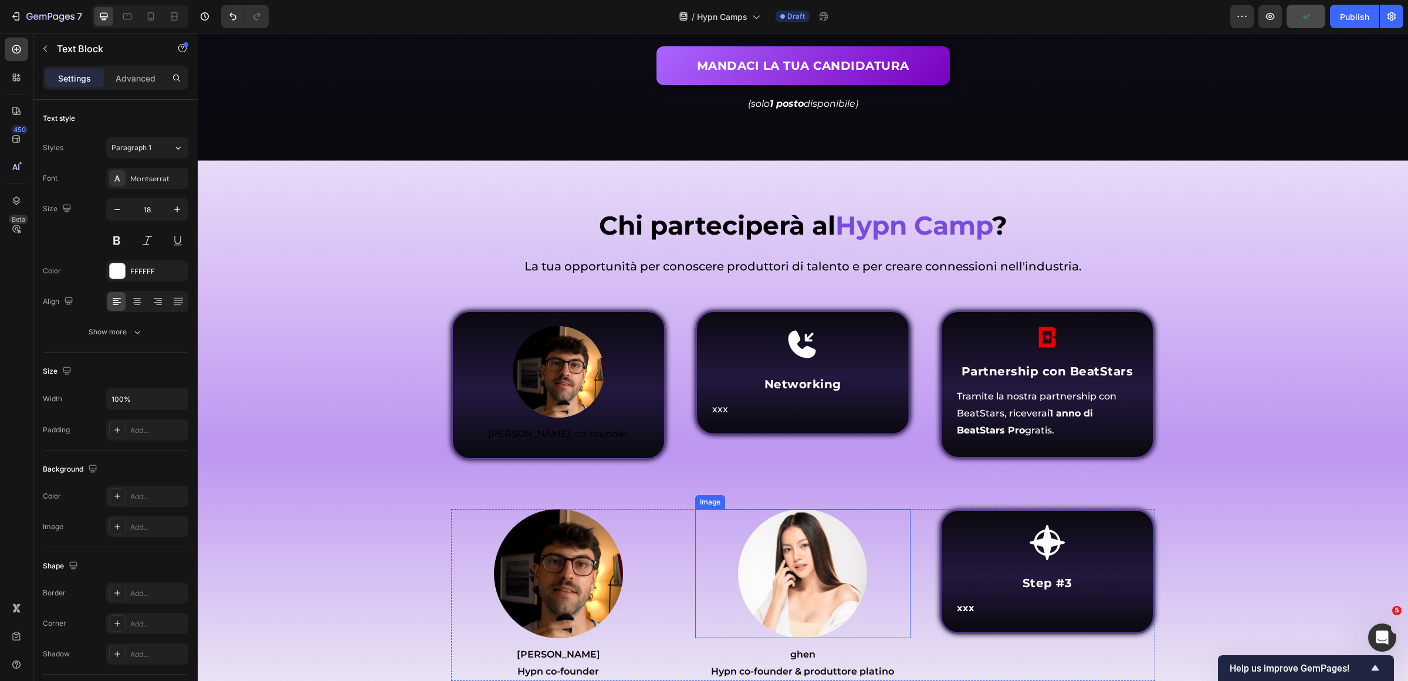
scroll to position [4537, 0]
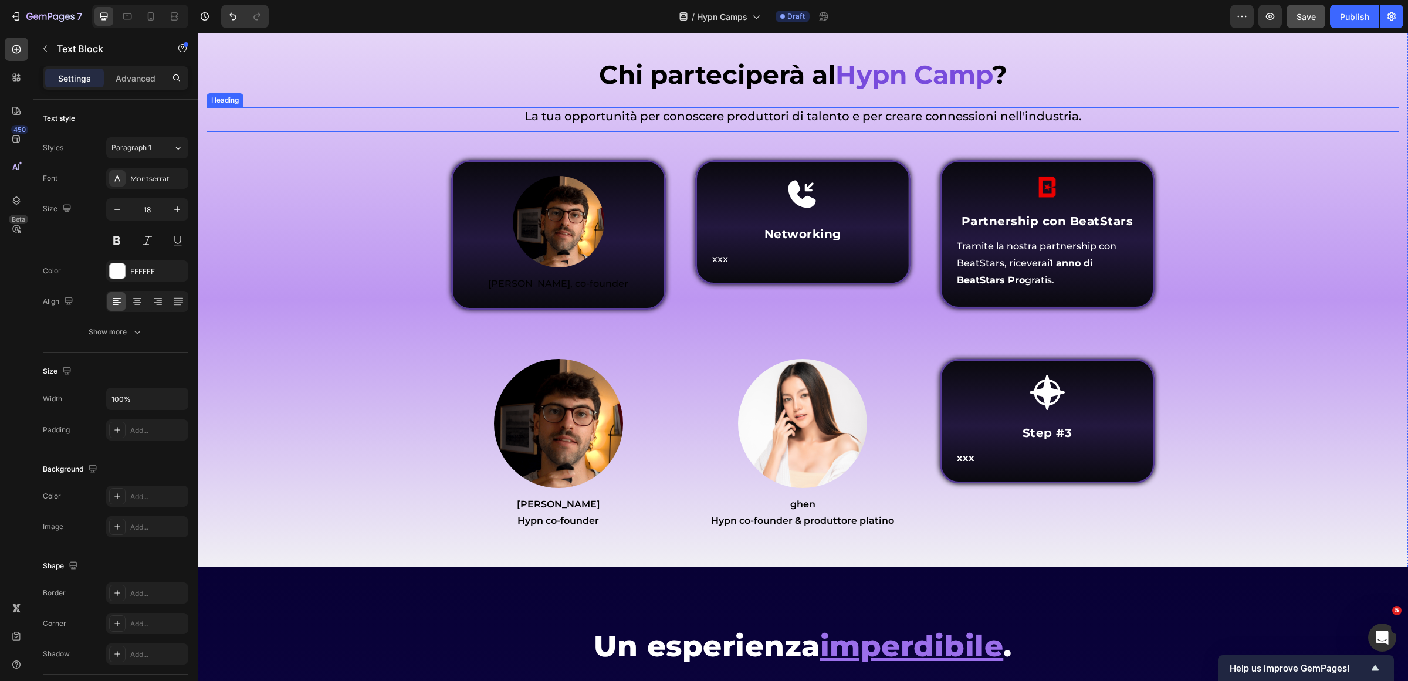
click at [884, 120] on span "La tua opportunità per conoscere produttori di talento e per creare connessioni…" at bounding box center [803, 116] width 557 height 14
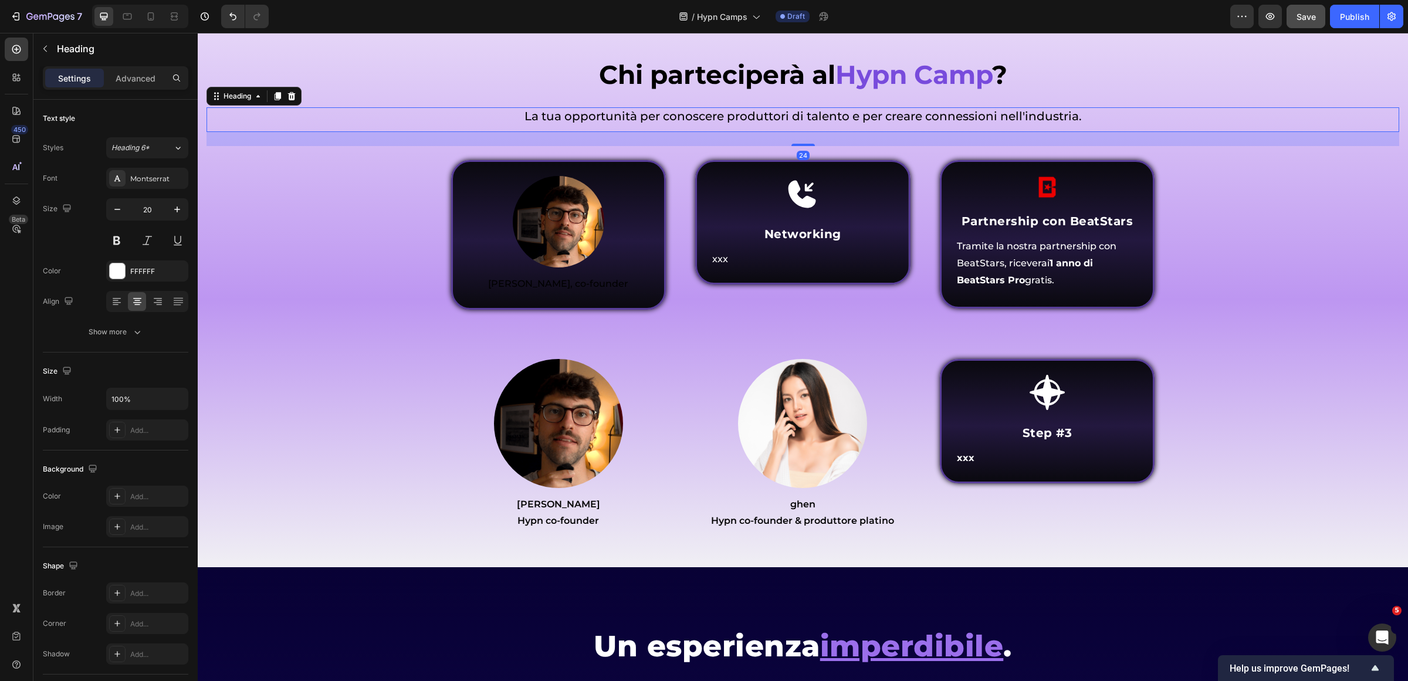
drag, startPoint x: 975, startPoint y: 110, endPoint x: 966, endPoint y: 110, distance: 8.8
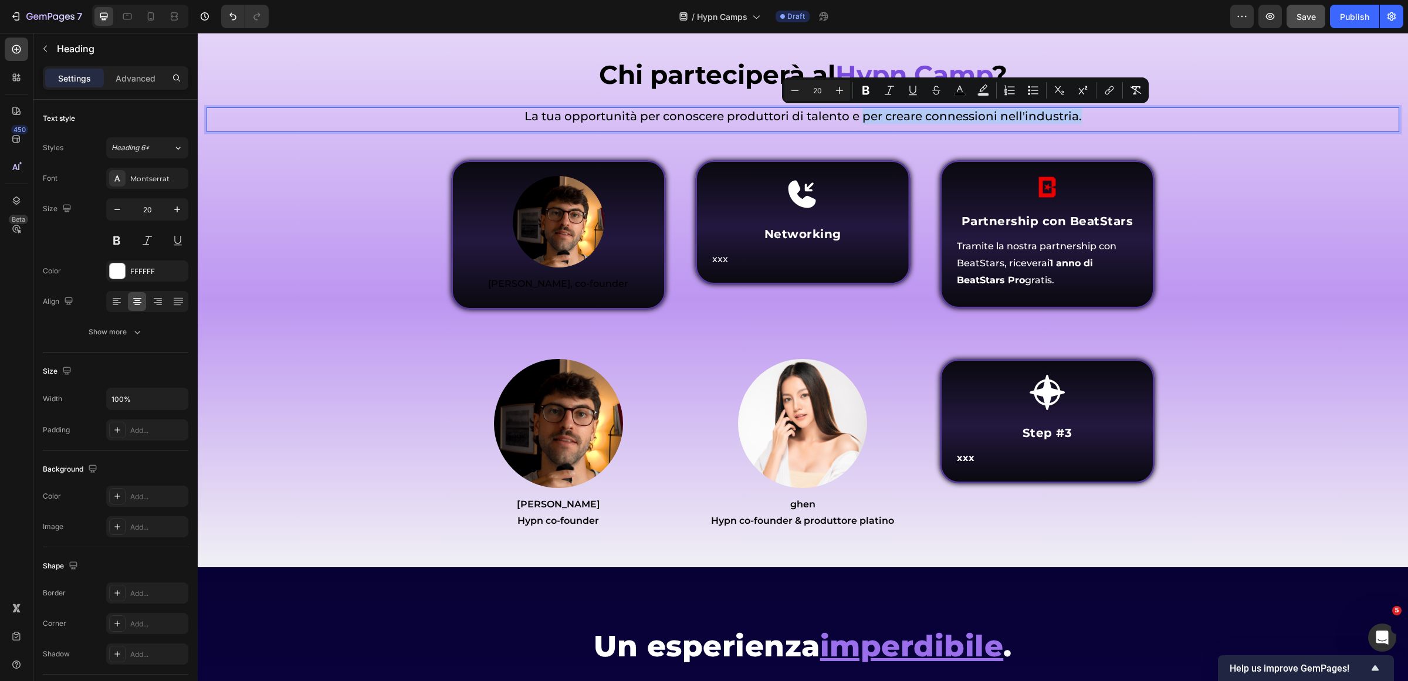
drag, startPoint x: 858, startPoint y: 119, endPoint x: 1078, endPoint y: 127, distance: 220.2
click at [1078, 127] on div "La tua opportunità per conoscere produttori di talento e per creare connessioni…" at bounding box center [803, 119] width 1193 height 25
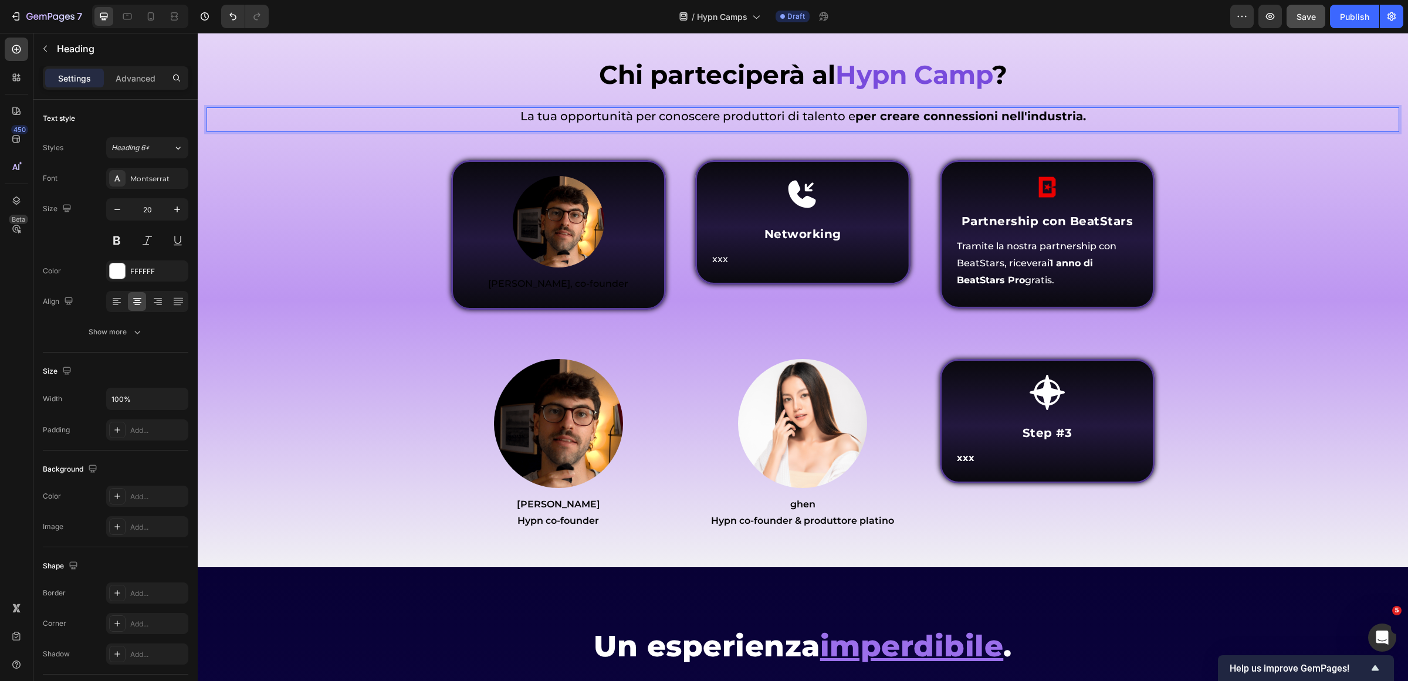
click at [761, 109] on span "La tua opportunità per conoscere produttori di talento e per creare connessioni…" at bounding box center [803, 116] width 566 height 14
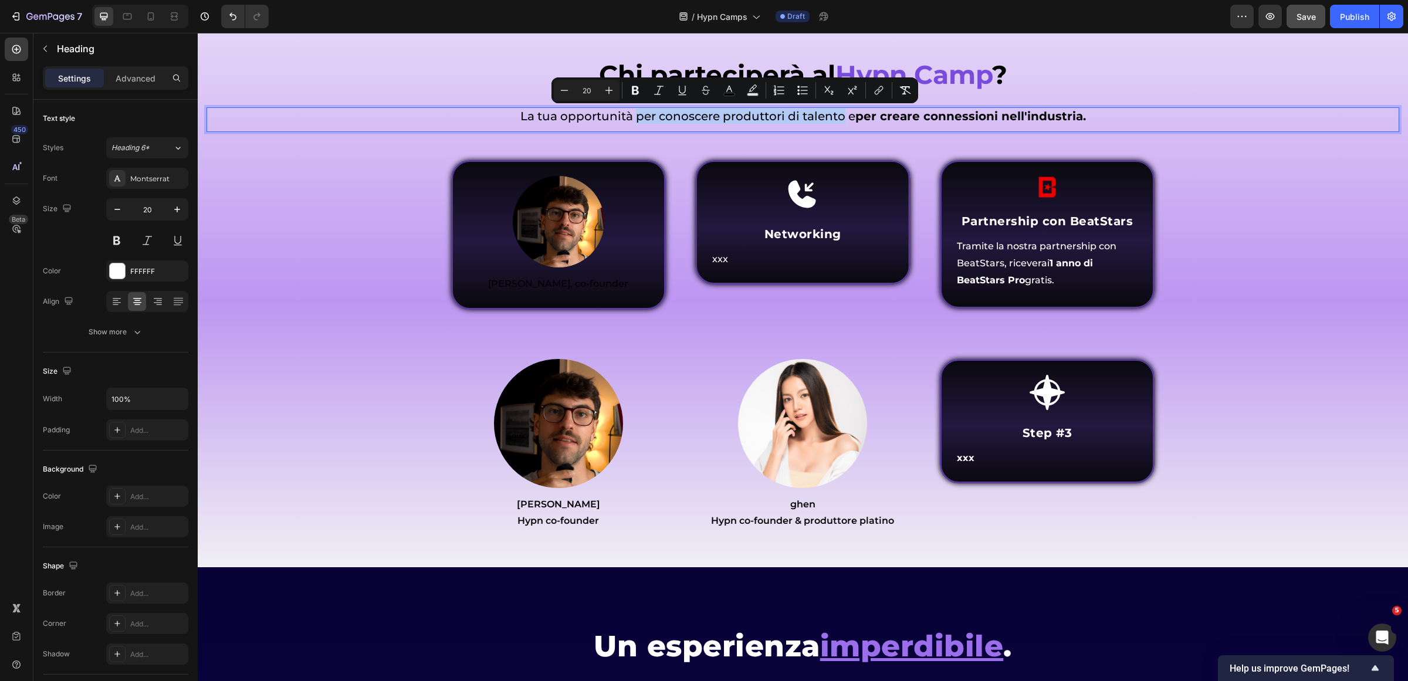
drag, startPoint x: 634, startPoint y: 118, endPoint x: 837, endPoint y: 120, distance: 203.0
click at [837, 120] on span "La tua opportunità per conoscere produttori di talento e per creare connessioni…" at bounding box center [803, 116] width 566 height 14
drag, startPoint x: 1057, startPoint y: 121, endPoint x: 1100, endPoint y: 128, distance: 43.3
click at [1058, 122] on p "La tua opportunità per conoscere produttori di talento e per creare connessioni…" at bounding box center [803, 116] width 1190 height 15
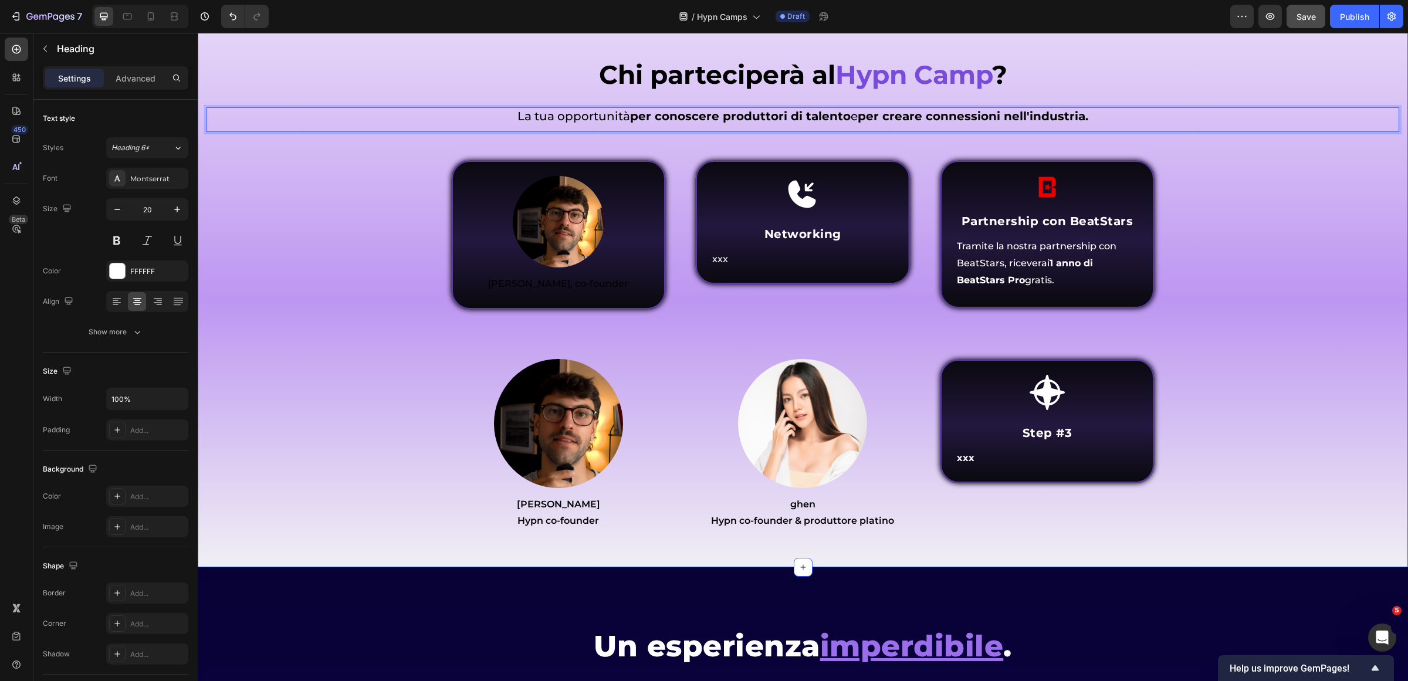
click at [1304, 230] on div "Chi parteciperà al Hypn Camp ? Heading Come funziona Inner Circle ? Heading La …" at bounding box center [803, 297] width 1193 height 481
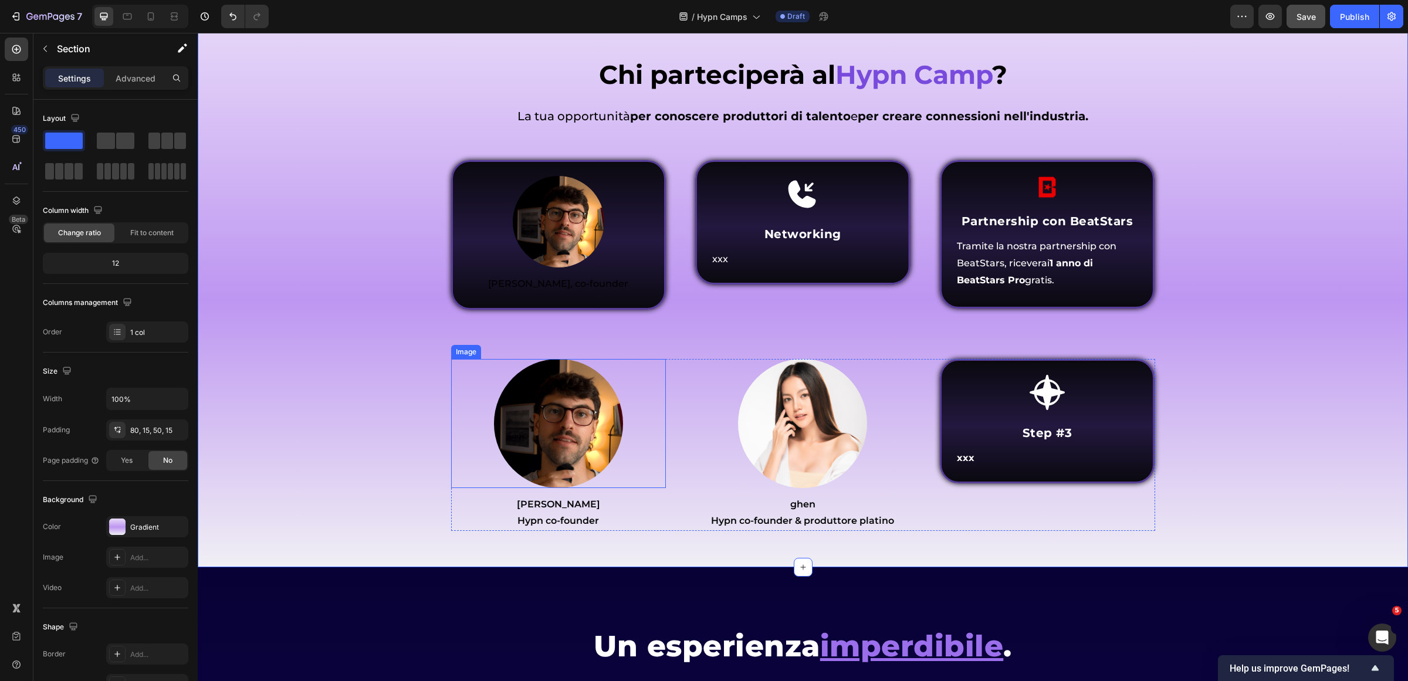
click at [569, 414] on img at bounding box center [558, 423] width 129 height 129
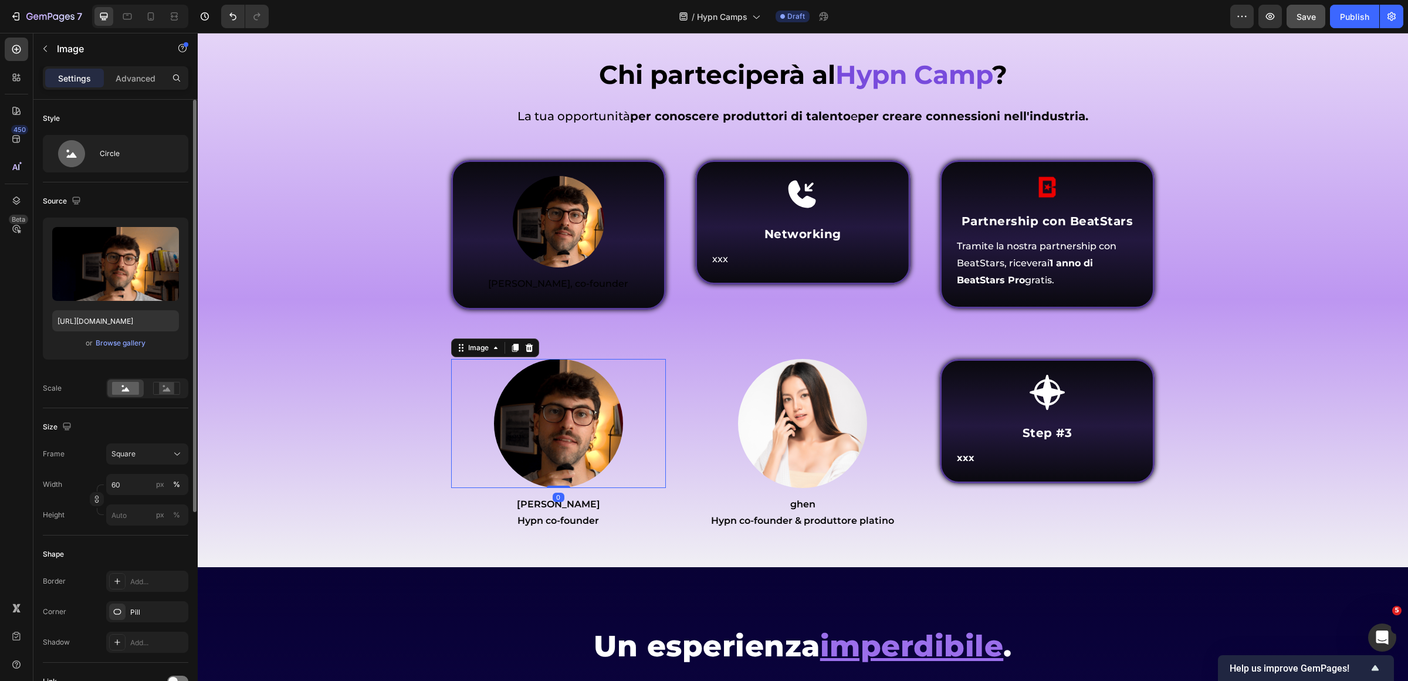
scroll to position [301, 0]
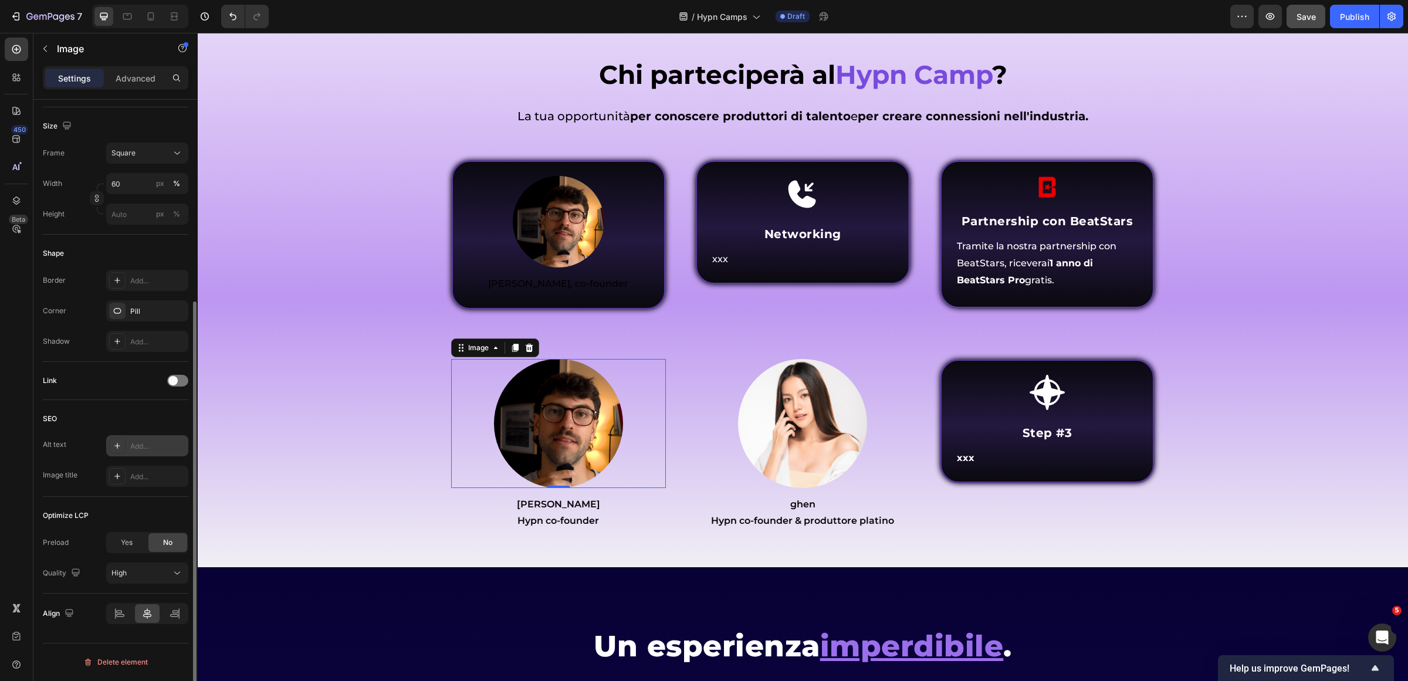
click at [141, 444] on div "Add..." at bounding box center [157, 446] width 55 height 11
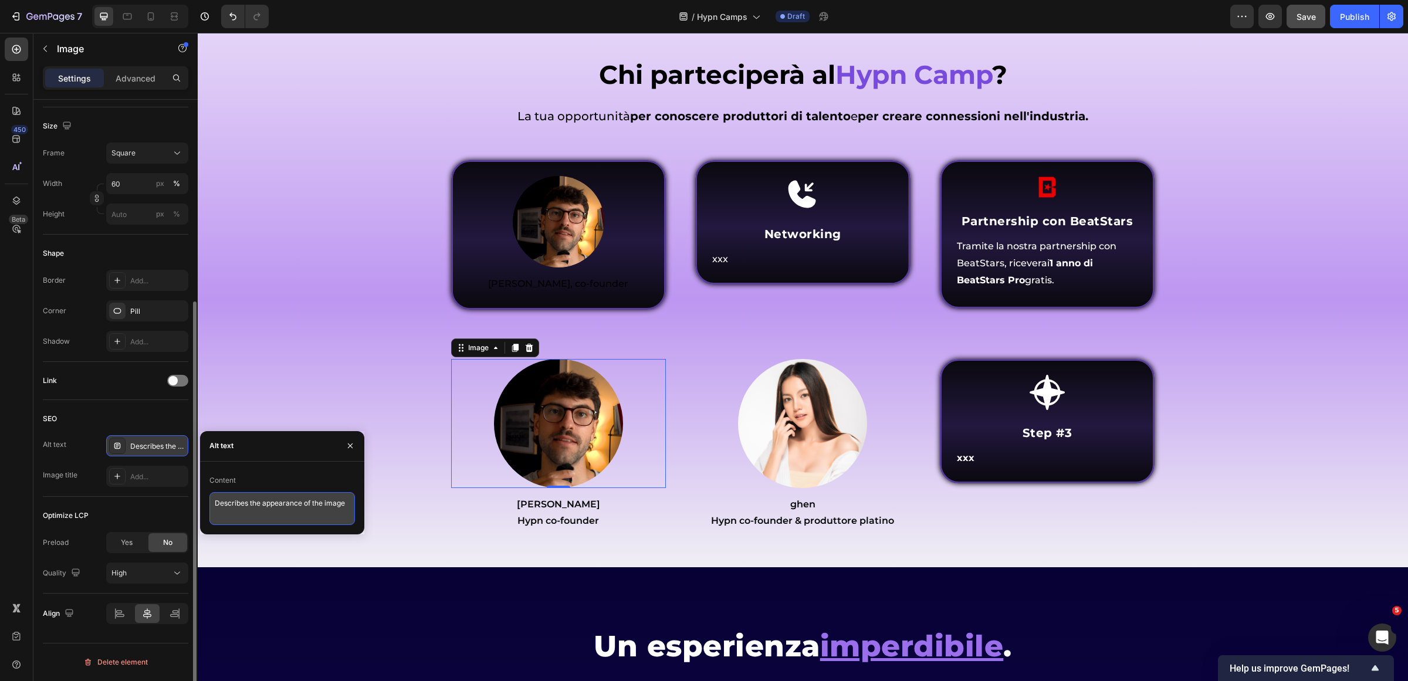
click at [269, 506] on textarea "Describes the appearance of the image" at bounding box center [282, 508] width 146 height 33
type textarea "[PERSON_NAME] Co-founder"
click at [576, 220] on img at bounding box center [559, 222] width 92 height 92
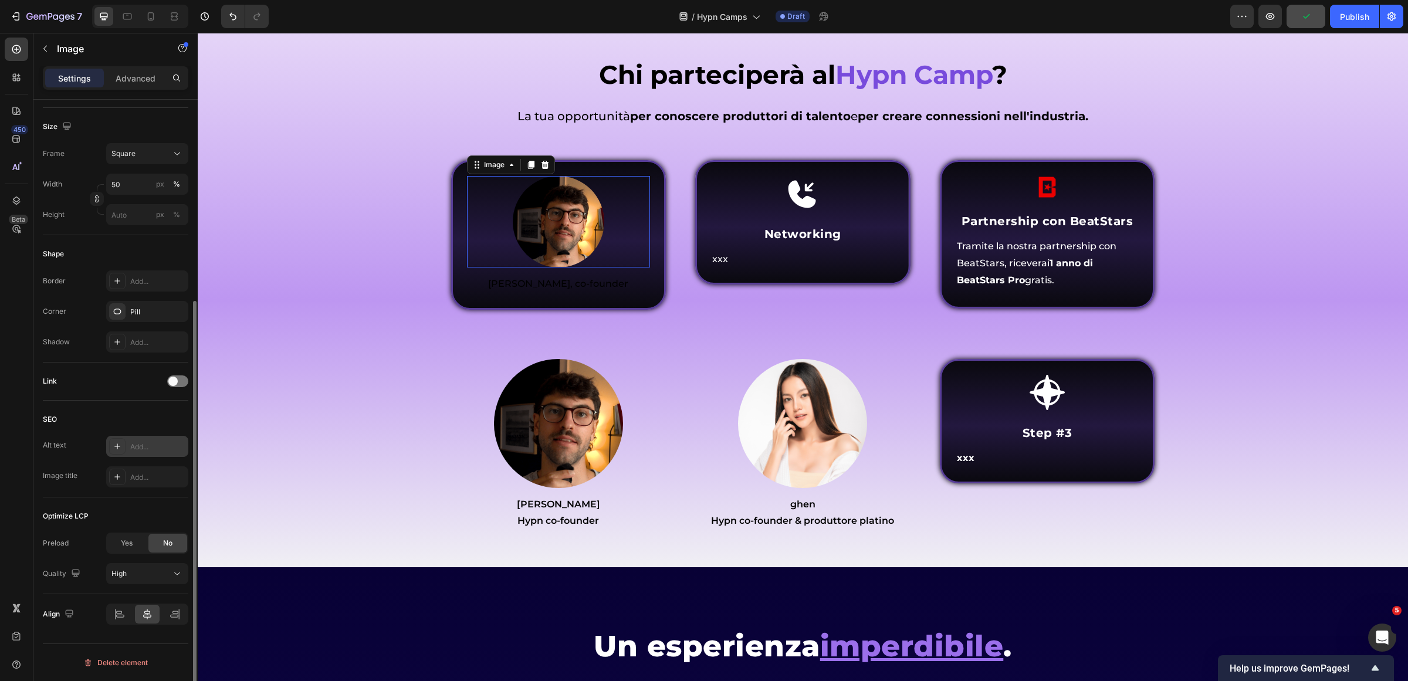
scroll to position [300, 0]
click at [581, 406] on img at bounding box center [558, 423] width 129 height 129
click at [151, 462] on div "Alt text [PERSON_NAME] Co-founder Image title Add..." at bounding box center [116, 462] width 146 height 52
click at [136, 491] on div "SEO Alt text [PERSON_NAME] Co-founder Image title Add..." at bounding box center [116, 449] width 146 height 97
click at [137, 479] on div "Add..." at bounding box center [157, 477] width 55 height 11
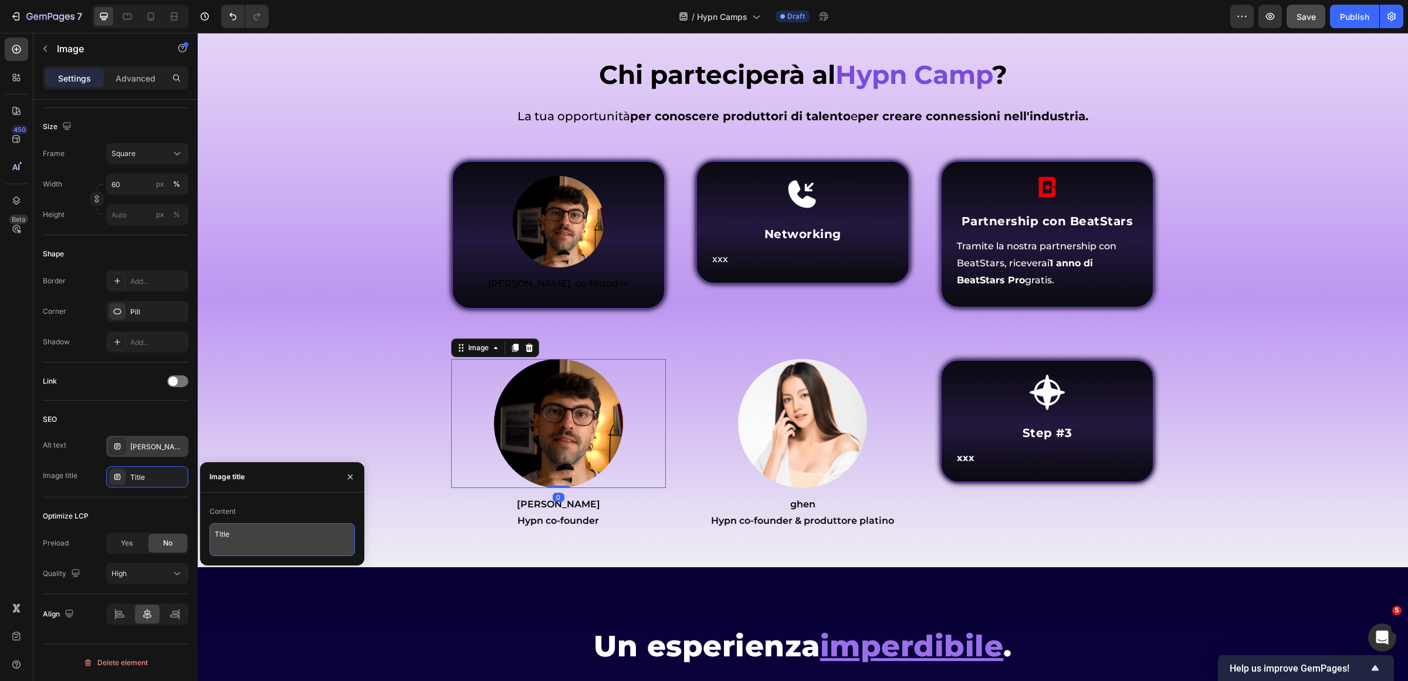
click at [224, 528] on textarea "Title" at bounding box center [282, 539] width 146 height 33
paste textarea "[PERSON_NAME] Co-founder"
type textarea "[PERSON_NAME] Co-founder"
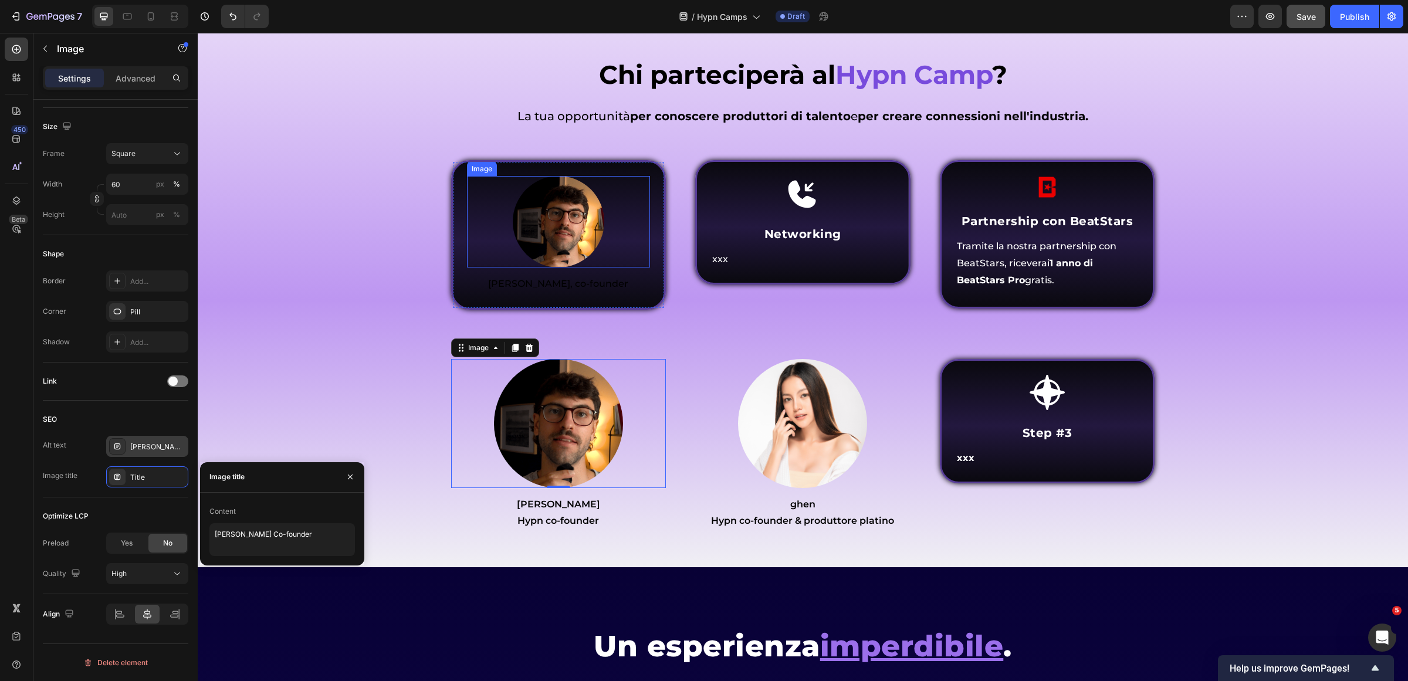
click at [529, 245] on img at bounding box center [559, 222] width 92 height 92
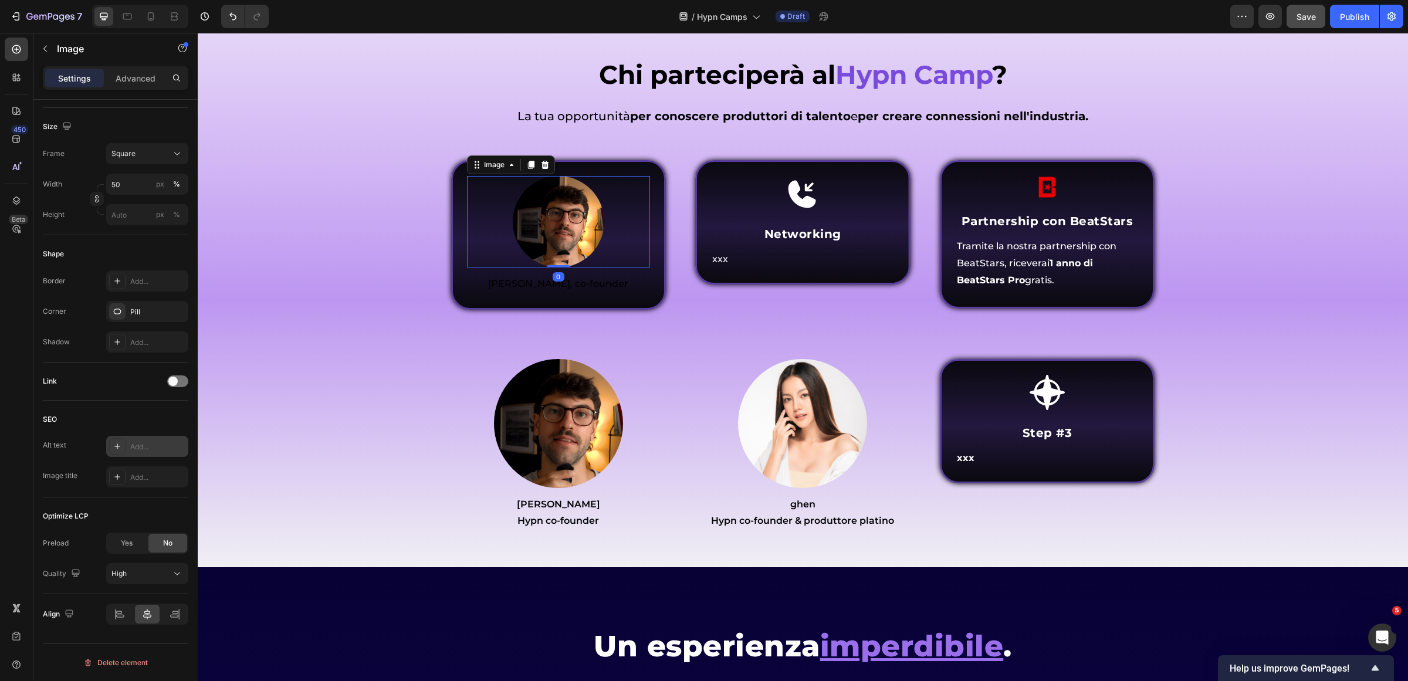
click at [141, 446] on div "Add..." at bounding box center [157, 447] width 55 height 11
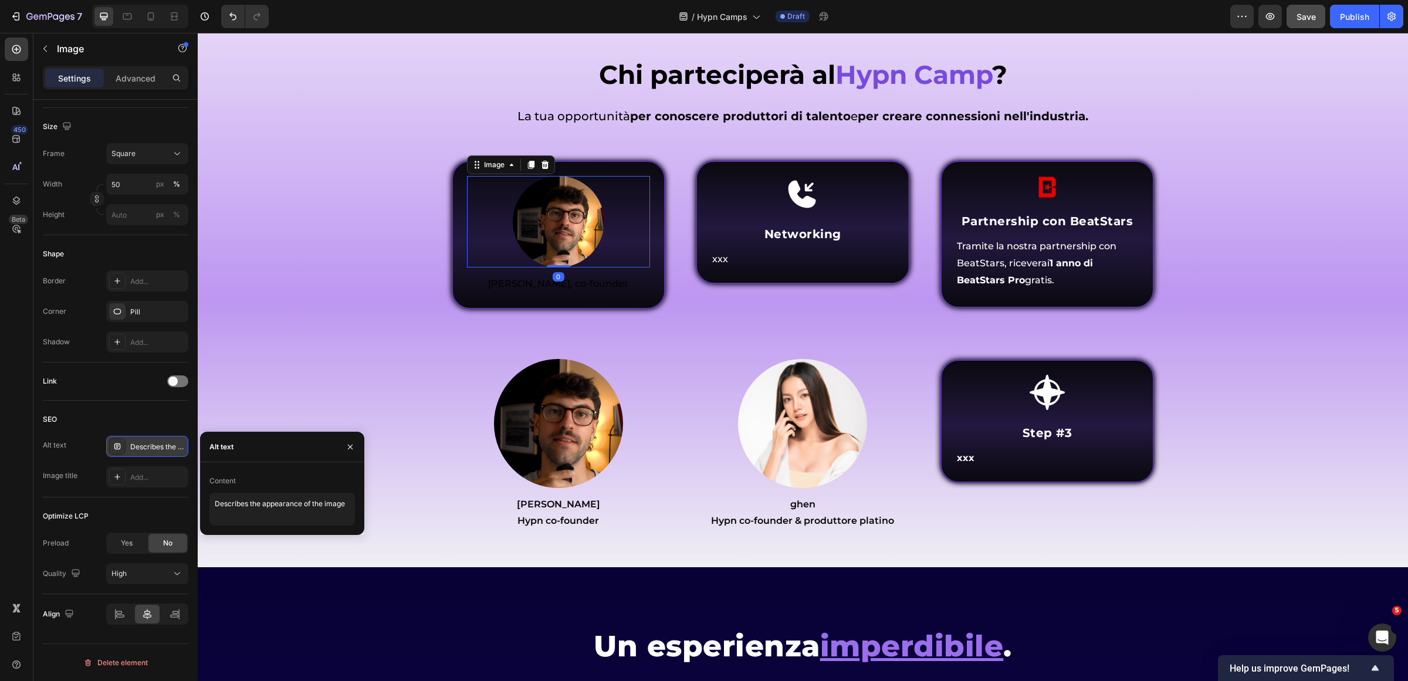
click at [276, 490] on div "Content" at bounding box center [282, 481] width 146 height 19
click at [276, 498] on textarea "Describes the appearance of the image" at bounding box center [282, 509] width 146 height 33
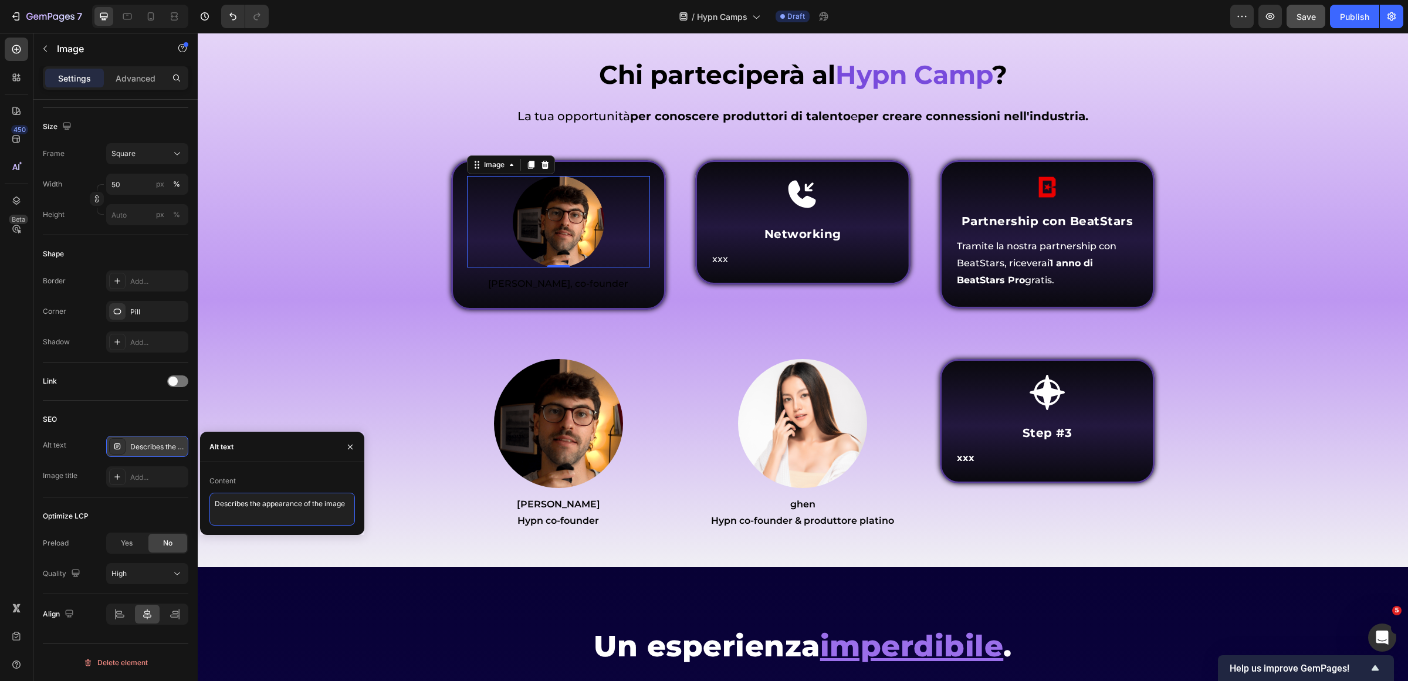
paste textarea "[PERSON_NAME] Co-founder"
type textarea "[PERSON_NAME] Co-founder"
click at [124, 493] on div "SEO Alt text Describes the appearance of the image Image title Add..." at bounding box center [116, 449] width 146 height 97
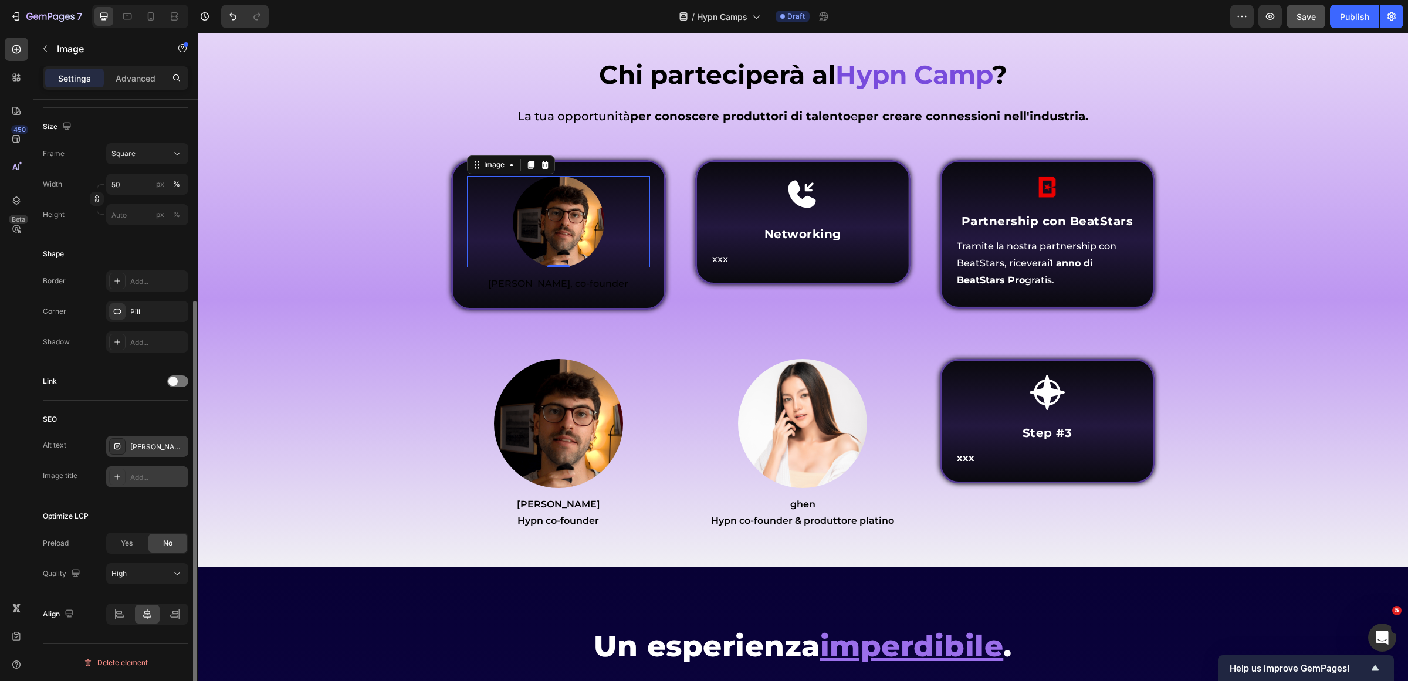
click at [130, 481] on div "Add..." at bounding box center [157, 477] width 55 height 11
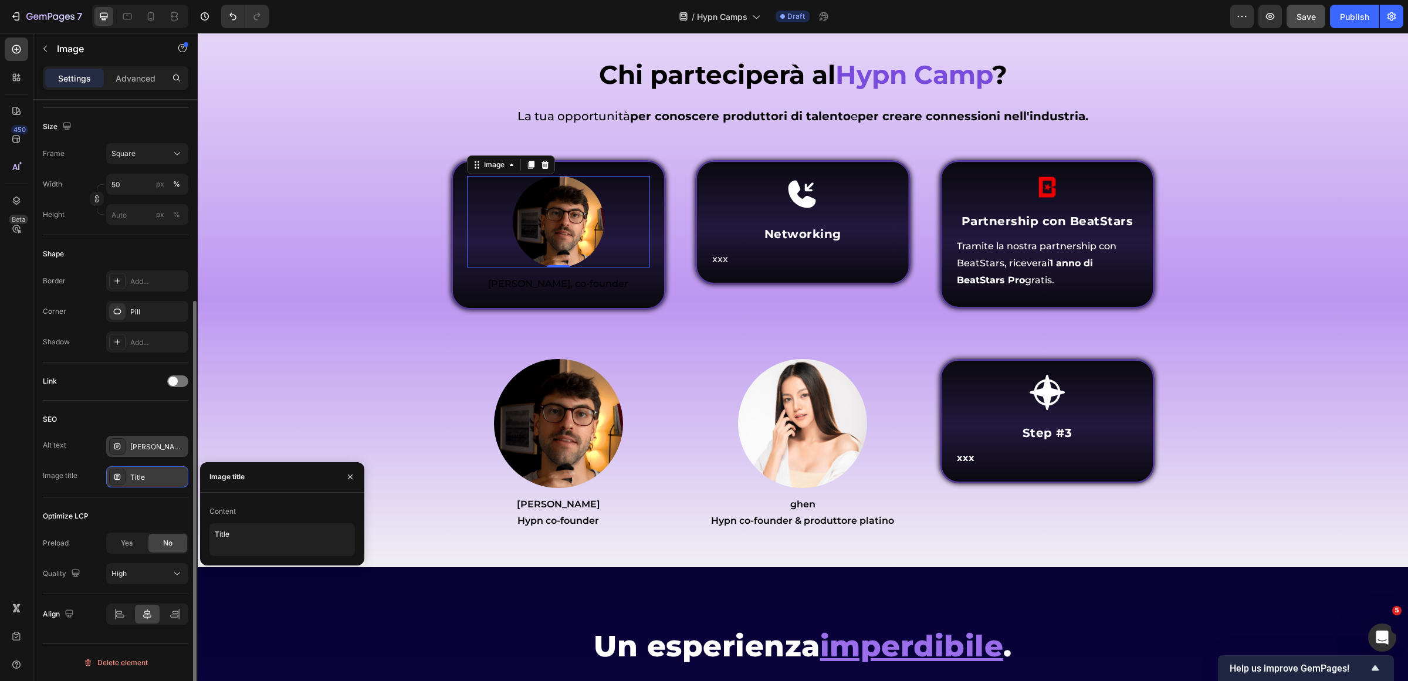
click at [227, 506] on div "Content" at bounding box center [222, 511] width 26 height 11
click at [235, 526] on textarea "Title" at bounding box center [282, 539] width 146 height 33
click at [235, 527] on textarea "Title" at bounding box center [282, 539] width 146 height 33
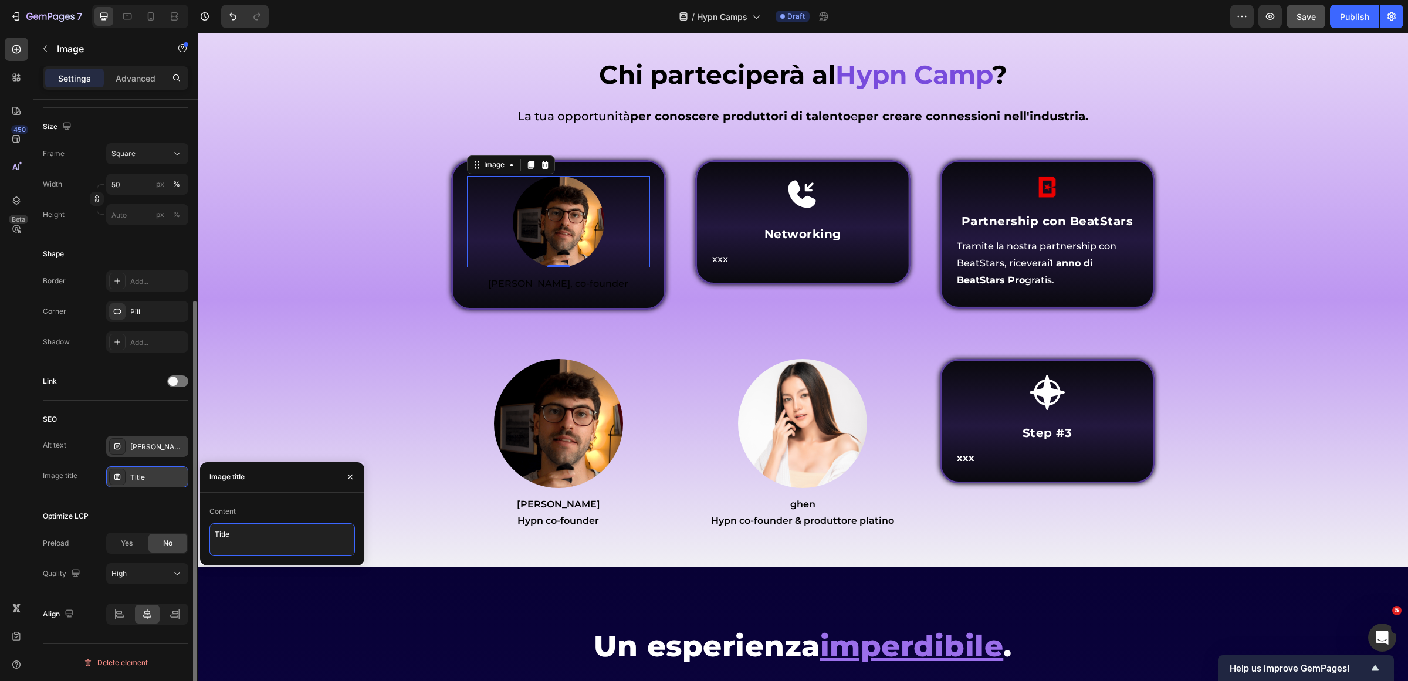
paste textarea "[PERSON_NAME] Co-founder"
type textarea "[PERSON_NAME] Co-founder"
click at [282, 406] on div "Chi parteciperà al Hypn Camp ? Heading Come funziona Inner Circle ? Heading ⁠⁠⁠…" at bounding box center [803, 297] width 1193 height 481
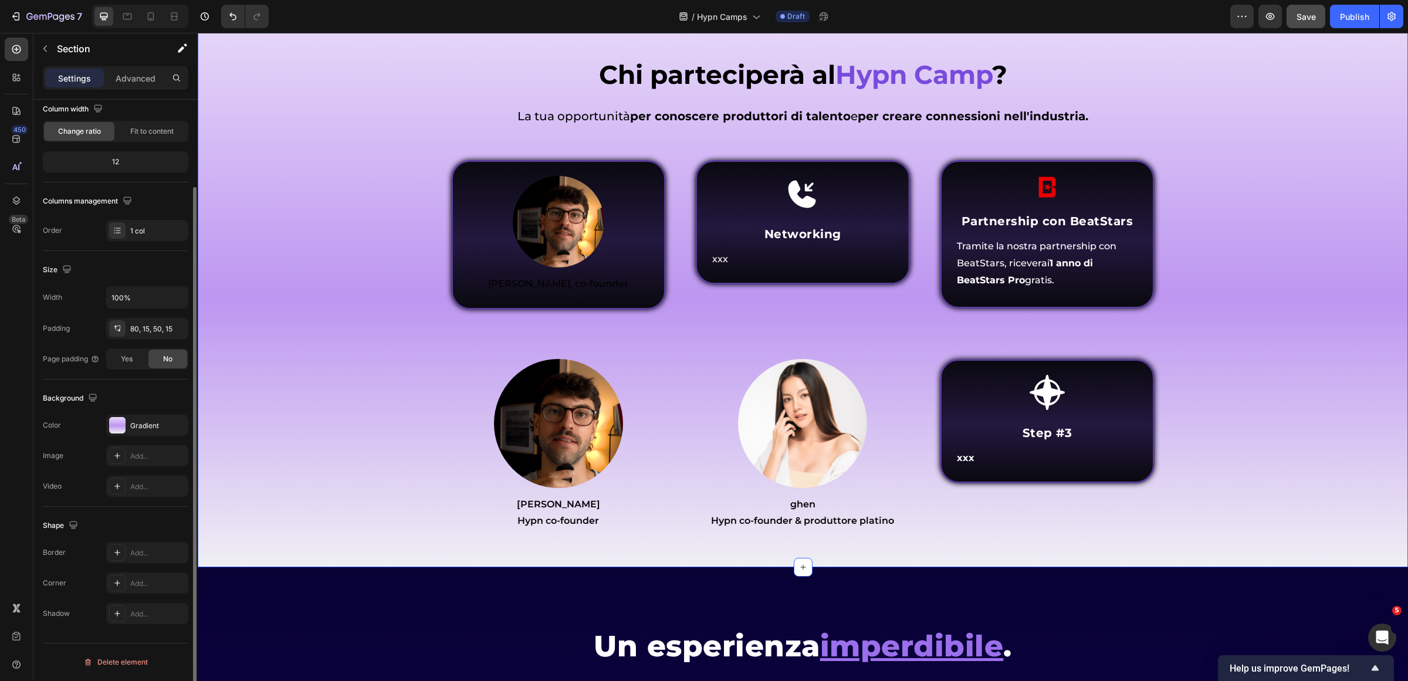
scroll to position [0, 0]
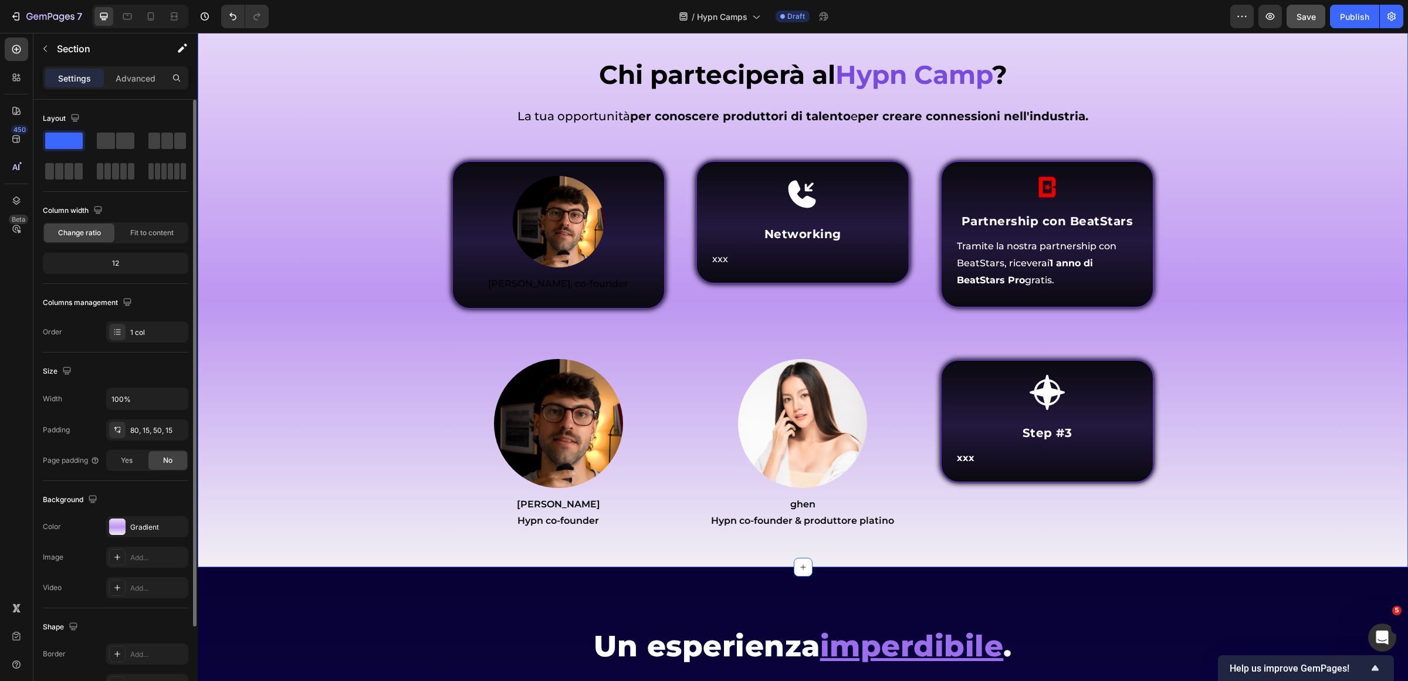
click at [1228, 389] on div "Chi parteciperà al Hypn Camp ? Heading Come funziona Inner Circle ? Heading ⁠⁠⁠…" at bounding box center [803, 297] width 1193 height 481
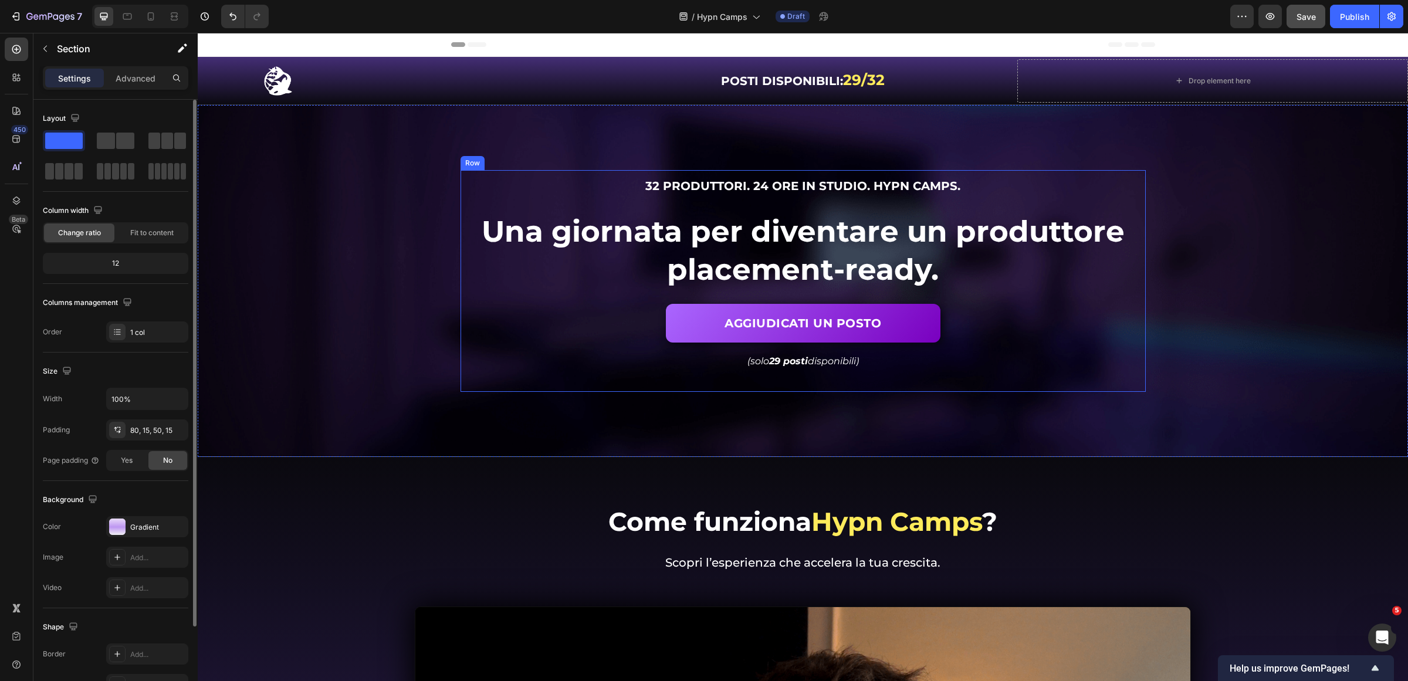
click at [708, 174] on div "32 produttori. 24 ore in studio. Hypn Camps. Heading Se senti di non progredire…" at bounding box center [803, 281] width 685 height 222
click at [708, 184] on span "32 produttori. 24 ore in studio. Hypn Camps." at bounding box center [802, 186] width 315 height 14
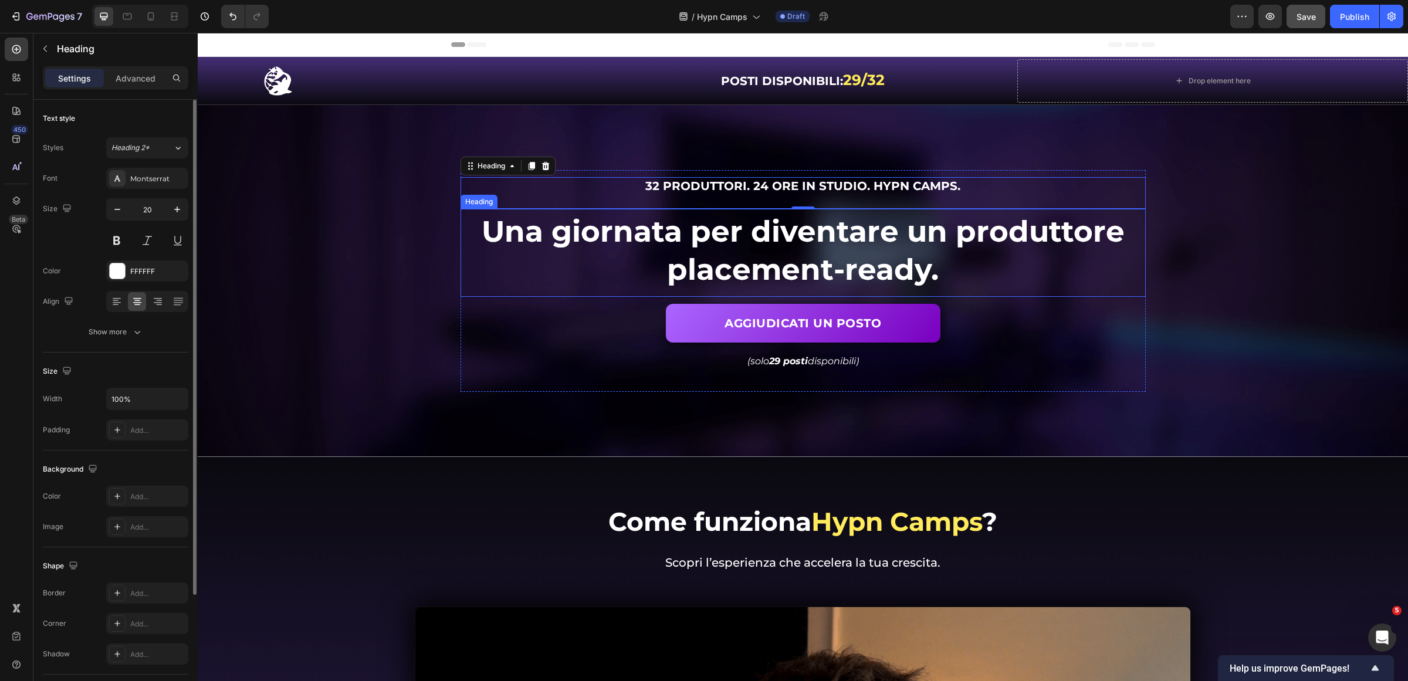
click at [749, 275] on span "Una giornata per diventare un produttore placement-ready." at bounding box center [803, 251] width 643 height 74
click at [46, 50] on icon "button" at bounding box center [44, 48] width 9 height 9
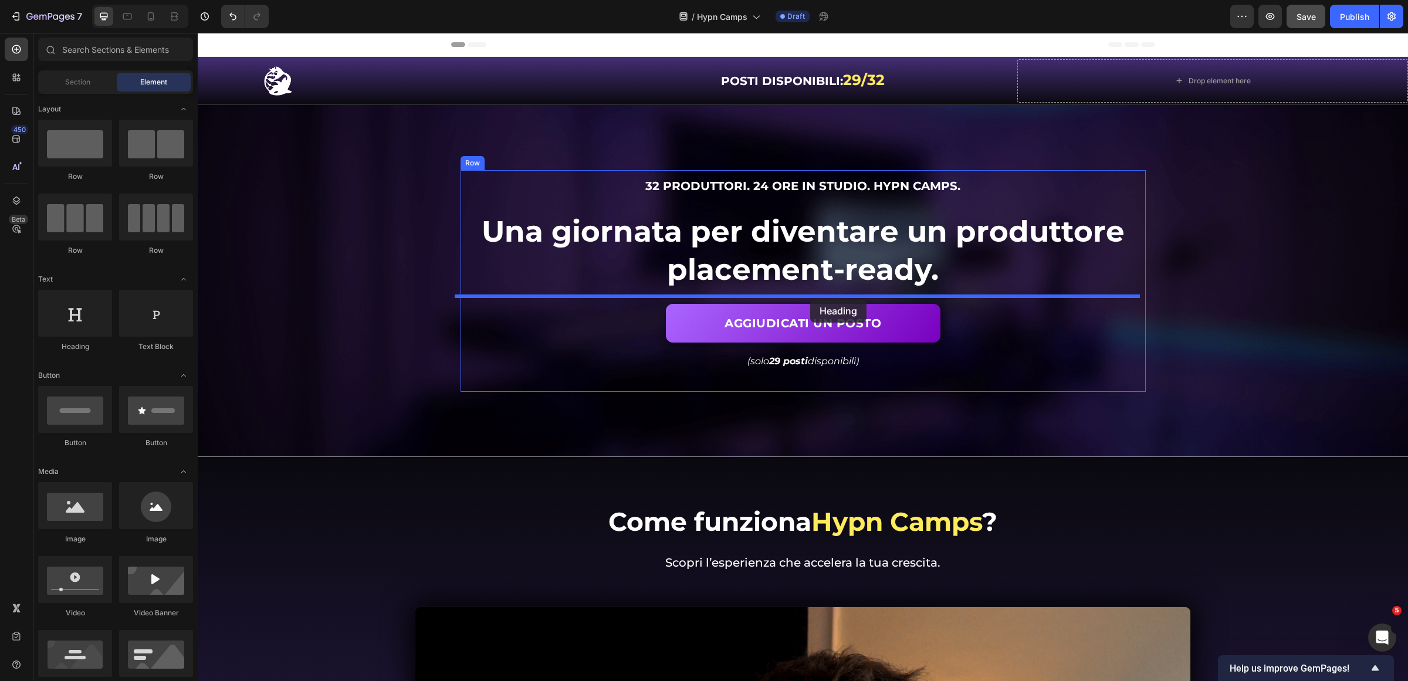
drag, startPoint x: 289, startPoint y: 345, endPoint x: 810, endPoint y: 300, distance: 523.6
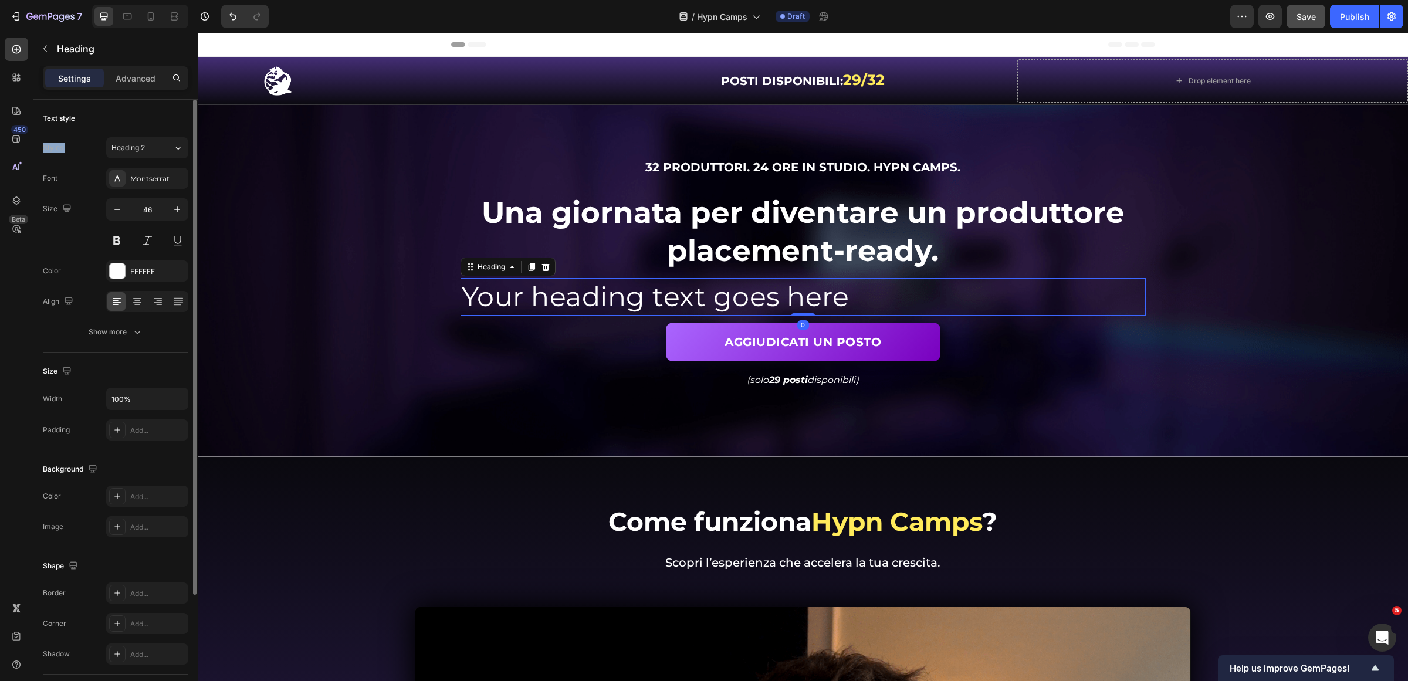
click at [136, 130] on div "Text style Styles Heading 2 Font Montserrat Size 46 Color FFFFFF Align Show more" at bounding box center [116, 226] width 146 height 253
click at [136, 147] on span "Heading 2" at bounding box center [127, 148] width 33 height 11
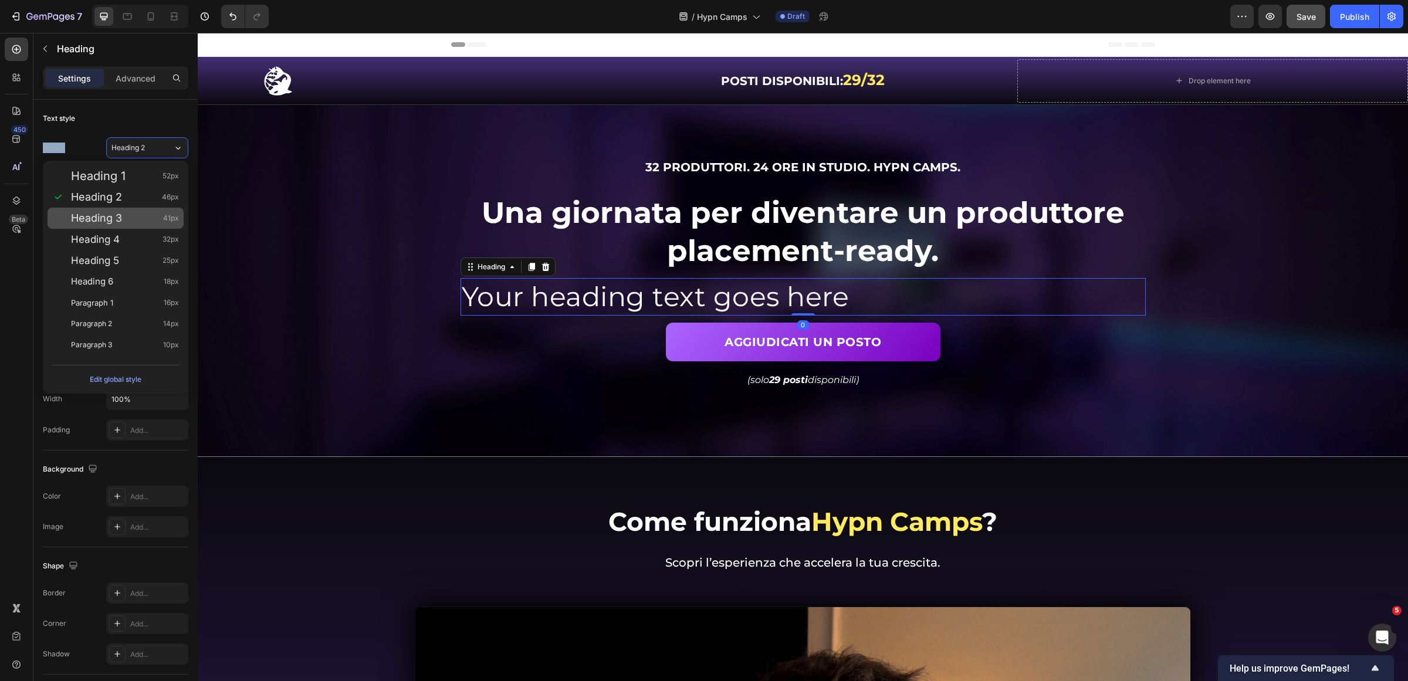
click at [147, 218] on div "Heading 3 41px" at bounding box center [125, 218] width 108 height 12
type input "41"
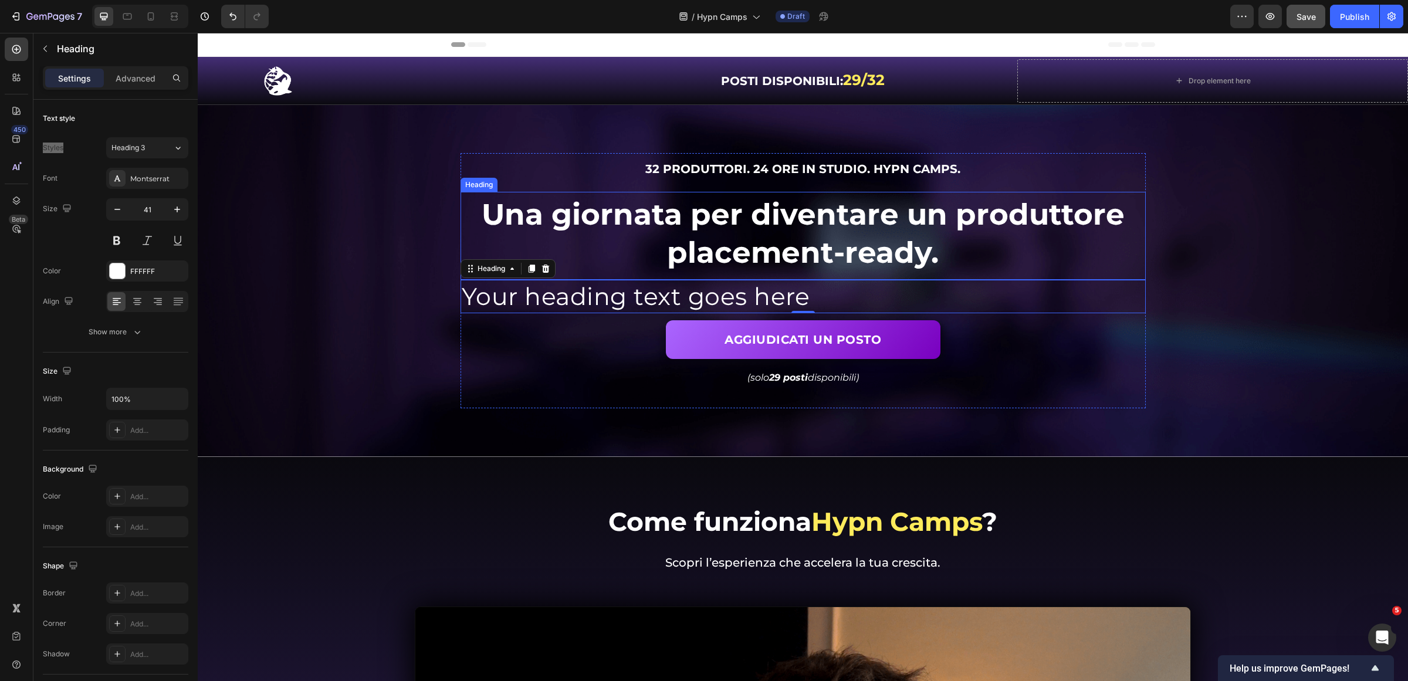
click at [696, 219] on span "Una giornata per diventare un produttore placement-ready." at bounding box center [803, 234] width 643 height 74
click at [121, 83] on p "Advanced" at bounding box center [136, 78] width 40 height 12
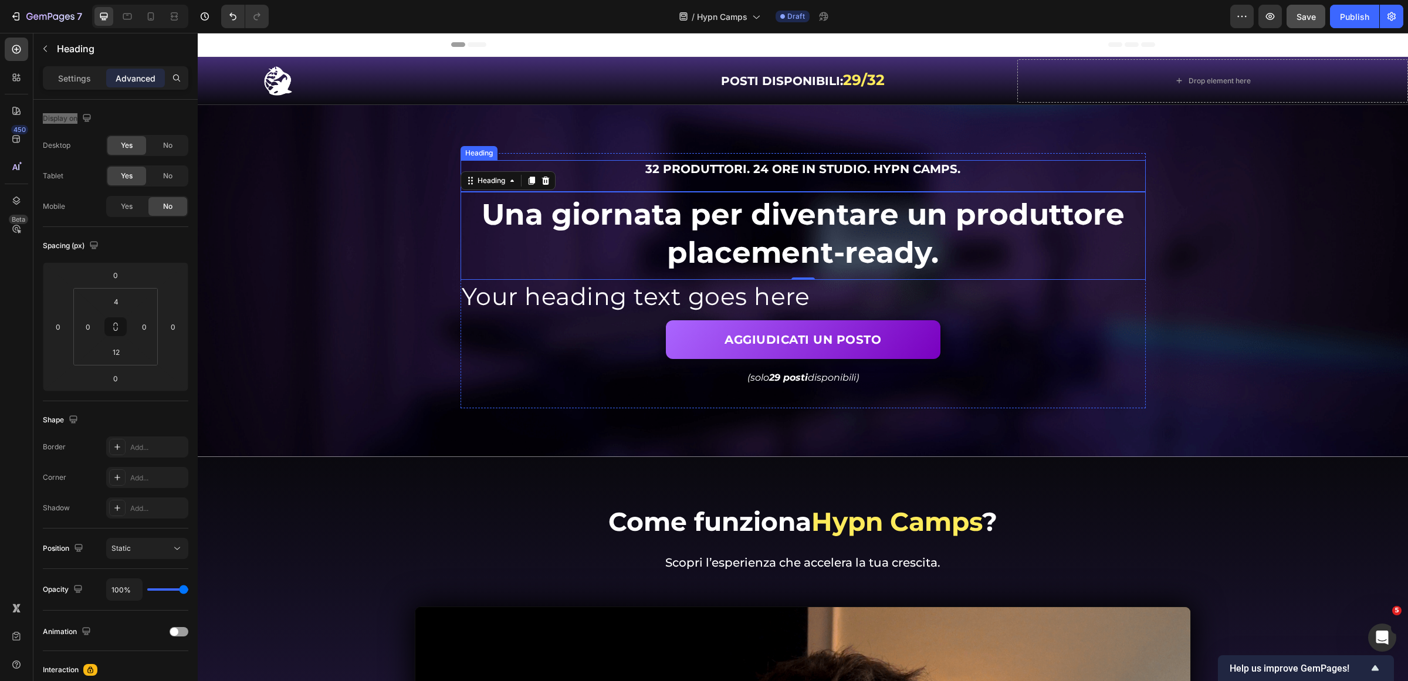
click at [787, 162] on span "32 produttori. 24 ore in studio. Hypn Camps." at bounding box center [802, 169] width 315 height 14
click at [783, 288] on h2 "Your heading text goes here" at bounding box center [803, 296] width 685 height 33
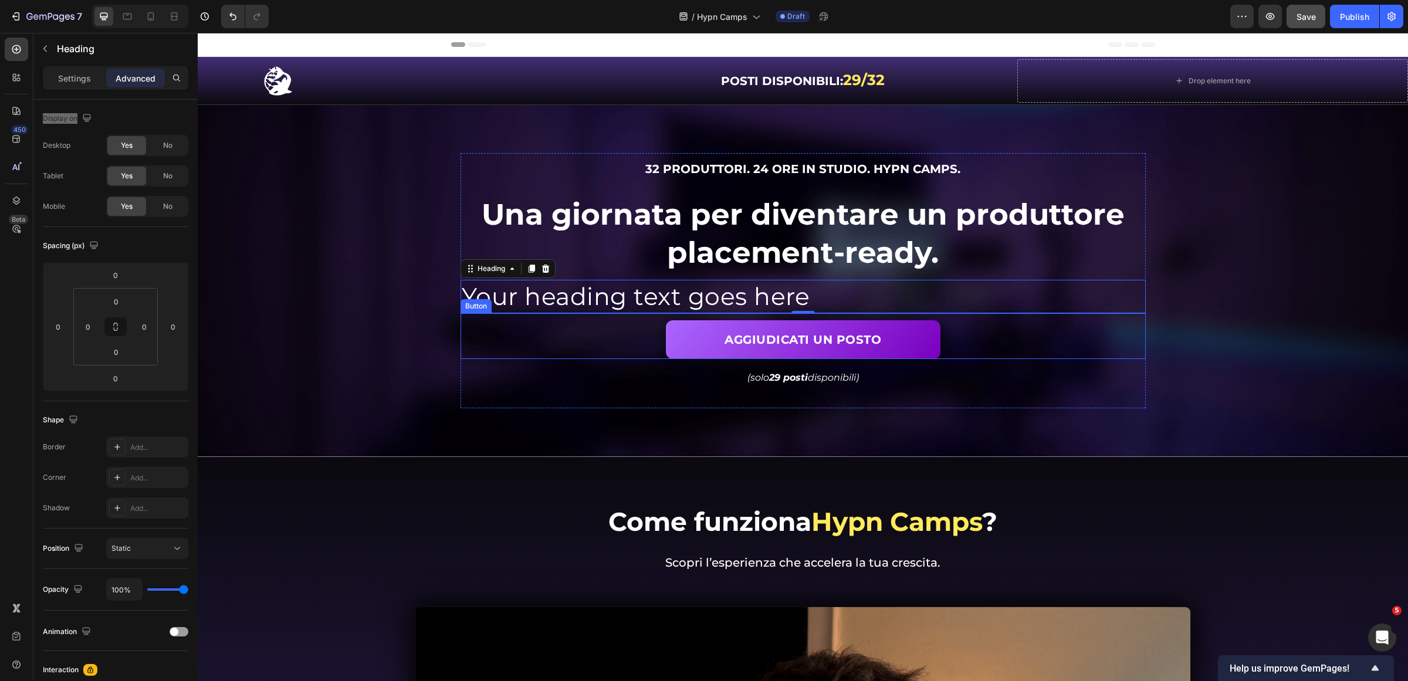
click at [896, 289] on h2 "Your heading text goes here" at bounding box center [803, 296] width 685 height 33
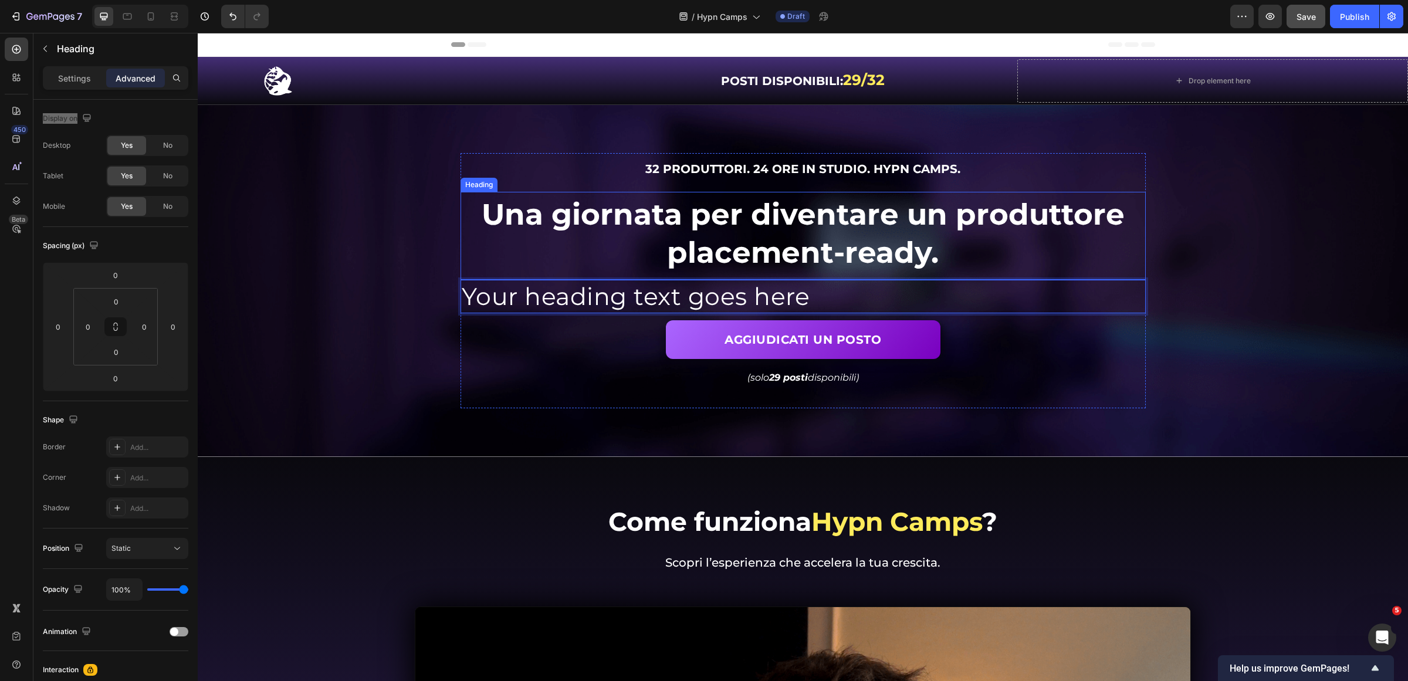
click at [810, 227] on span "Una giornata per diventare un produttore placement-ready." at bounding box center [803, 234] width 643 height 74
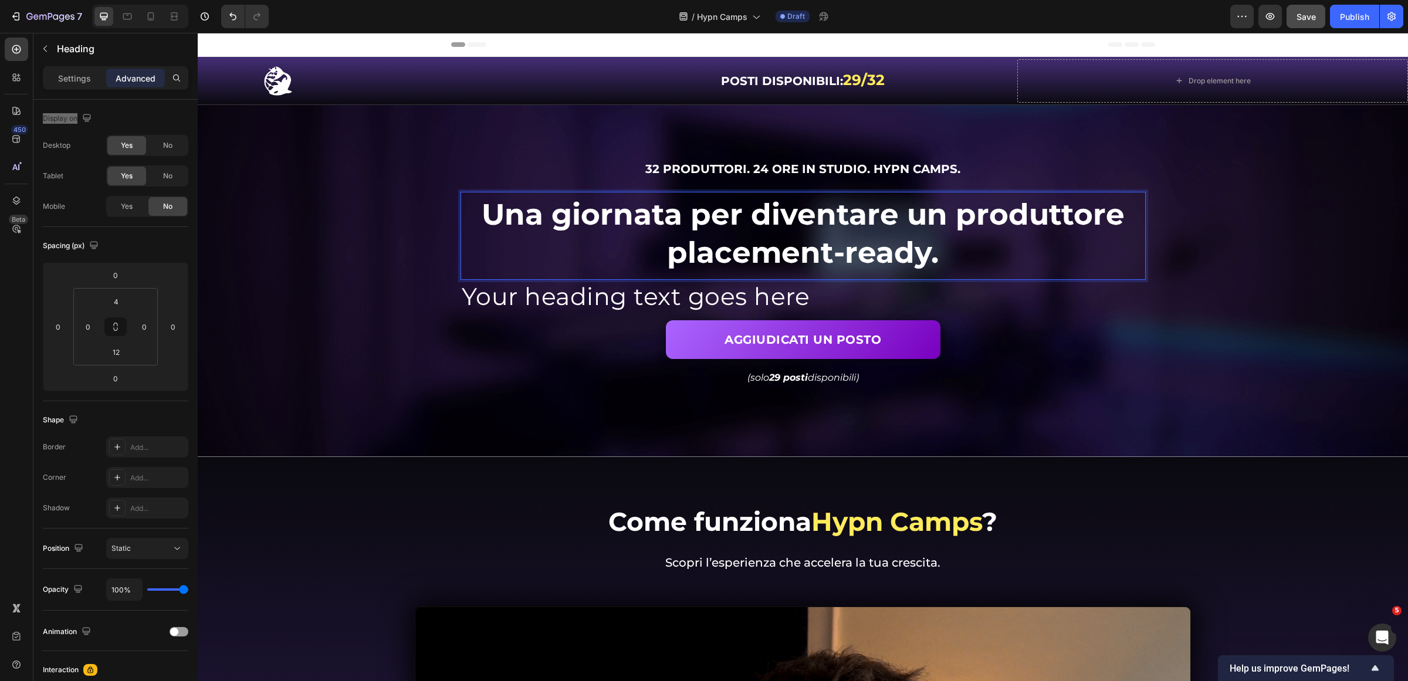
click at [738, 219] on span "Una giornata per diventare un produttore placement-ready." at bounding box center [803, 234] width 643 height 74
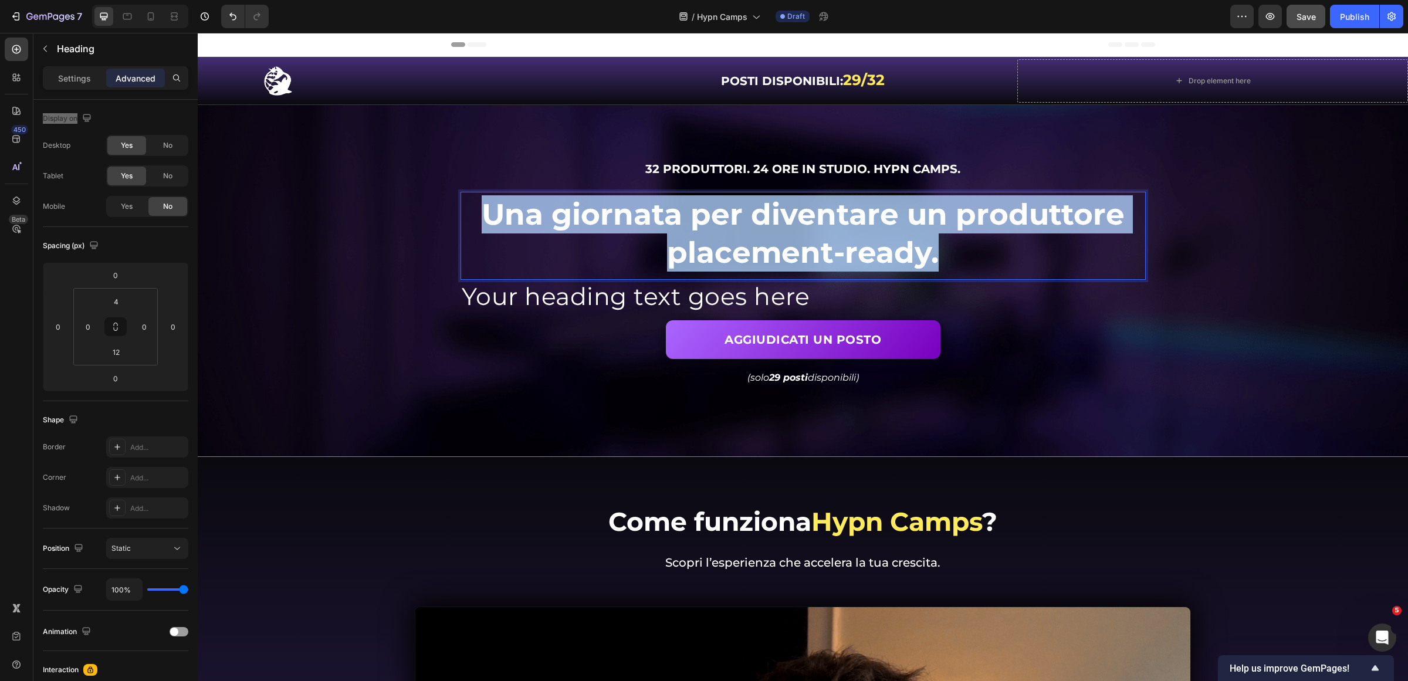
click at [738, 219] on span "Una giornata per diventare un produttore placement-ready." at bounding box center [803, 234] width 643 height 74
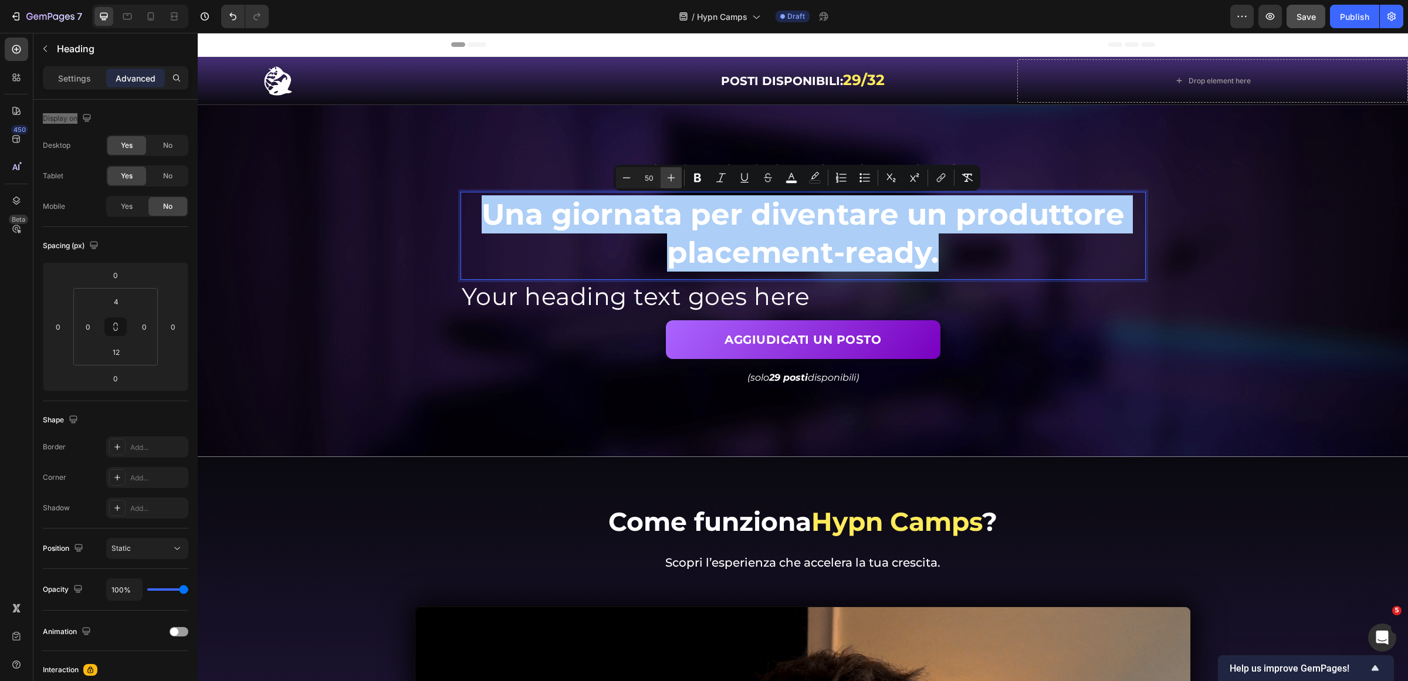
click at [676, 173] on icon "Editor contextual toolbar" at bounding box center [671, 178] width 12 height 12
click at [676, 172] on icon "Editor contextual toolbar" at bounding box center [671, 178] width 12 height 12
click at [675, 172] on icon "Editor contextual toolbar" at bounding box center [671, 178] width 12 height 12
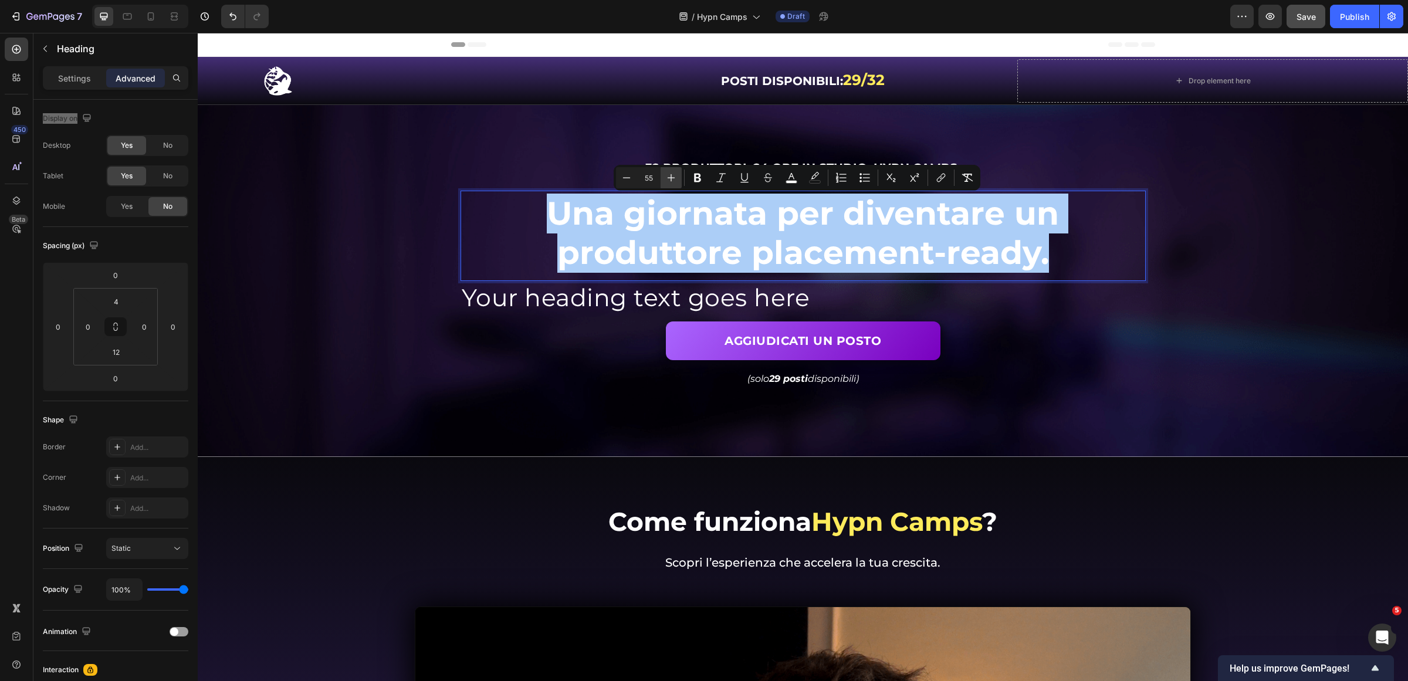
click at [675, 172] on icon "Editor contextual toolbar" at bounding box center [671, 178] width 12 height 12
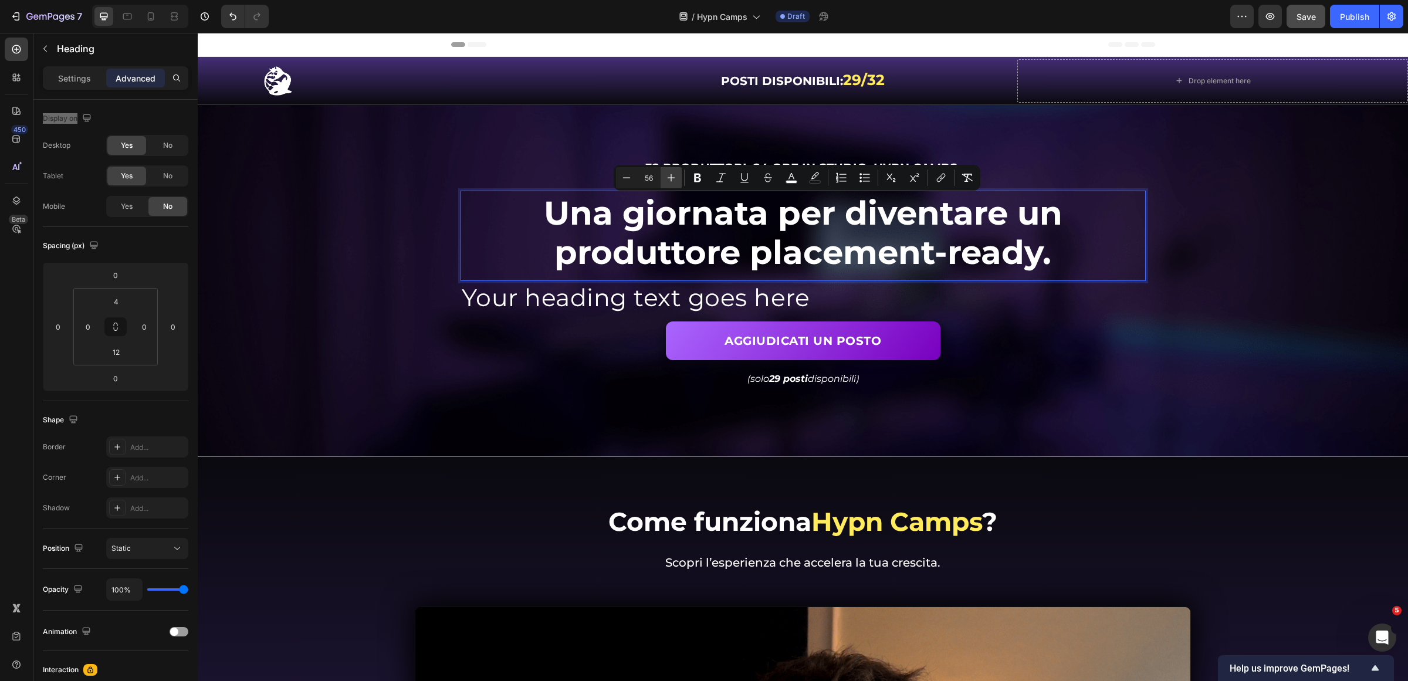
click at [673, 172] on icon "Editor contextual toolbar" at bounding box center [671, 178] width 12 height 12
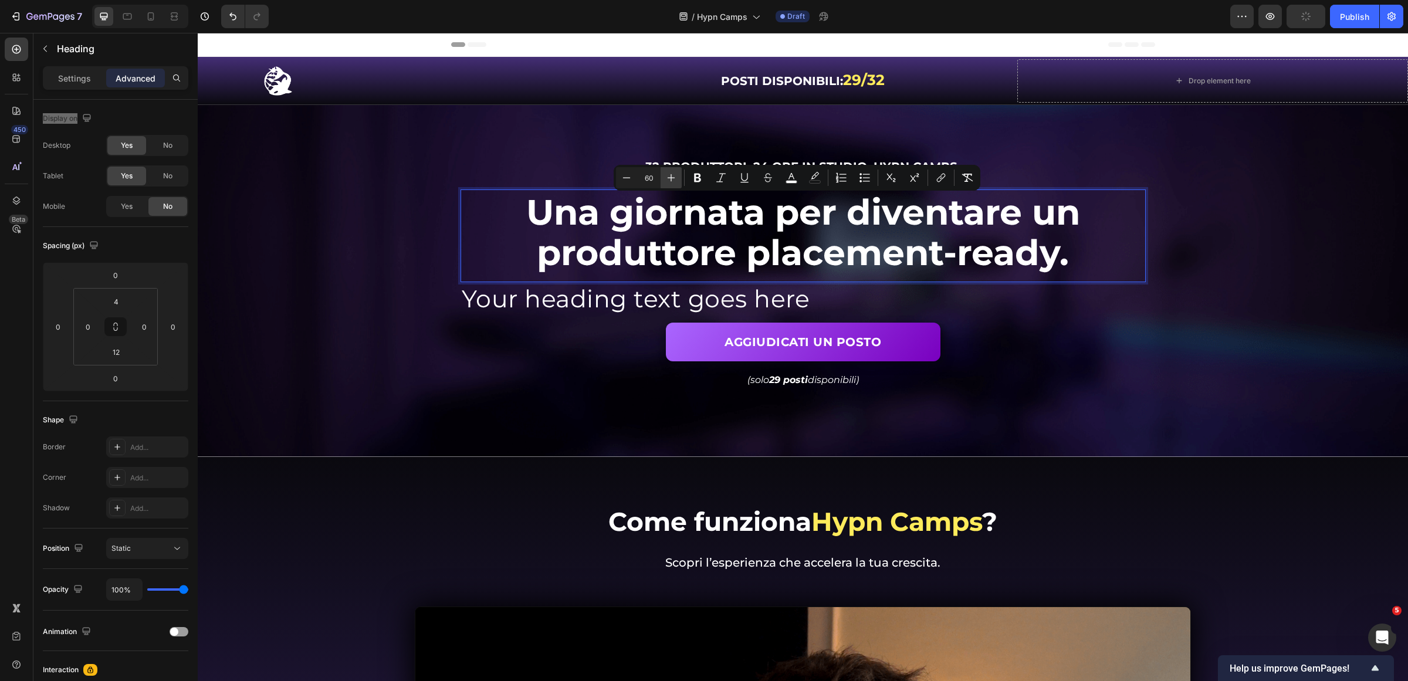
click at [673, 171] on button "Plus" at bounding box center [671, 177] width 21 height 21
click at [626, 178] on icon "Editor contextual toolbar" at bounding box center [627, 178] width 12 height 12
type input "60"
click at [73, 80] on p "Settings" at bounding box center [74, 78] width 33 height 12
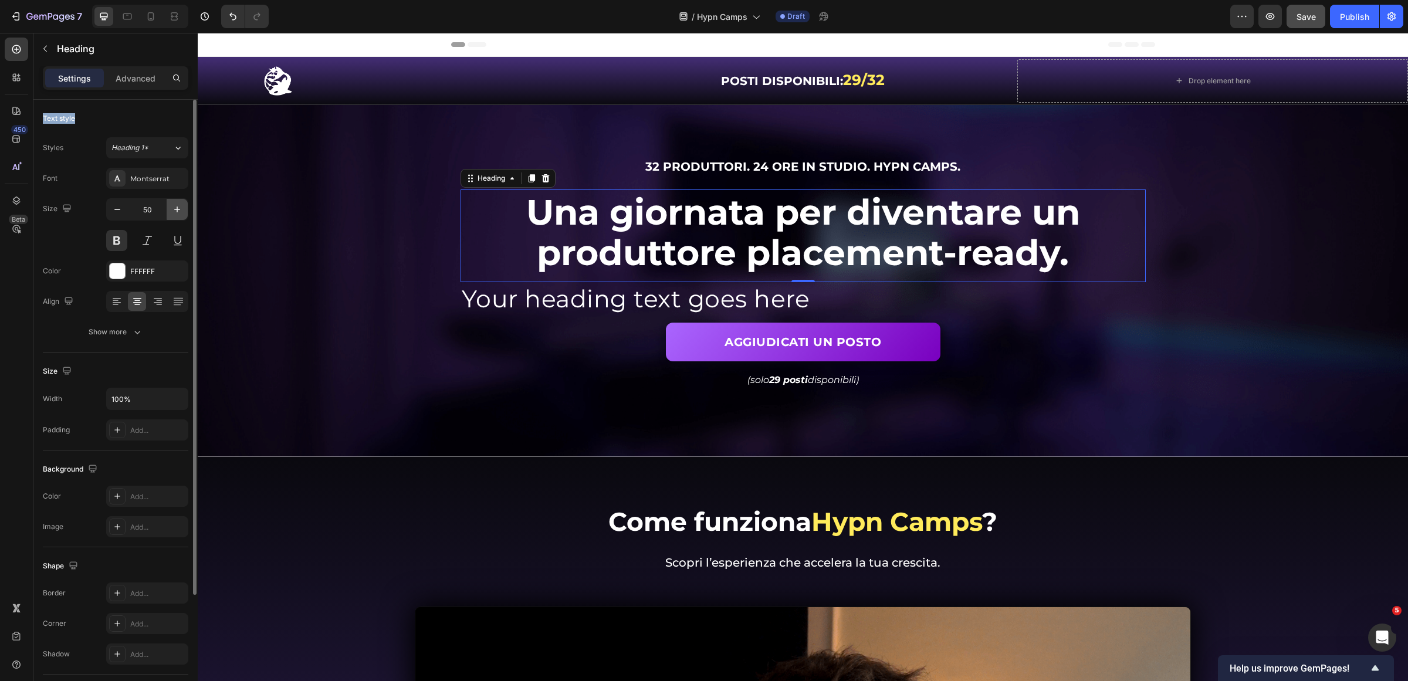
click at [178, 208] on icon "button" at bounding box center [177, 210] width 12 height 12
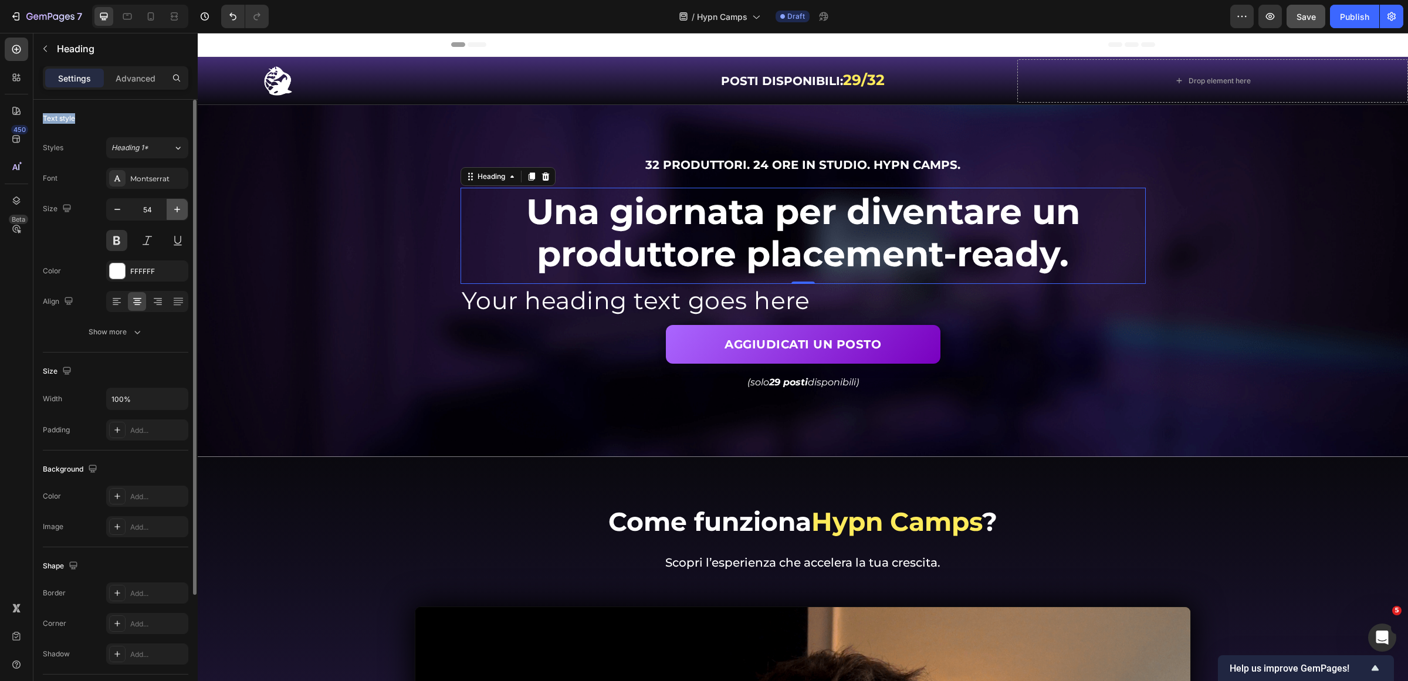
click at [178, 208] on icon "button" at bounding box center [177, 210] width 12 height 12
click at [178, 207] on icon "button" at bounding box center [177, 210] width 12 height 12
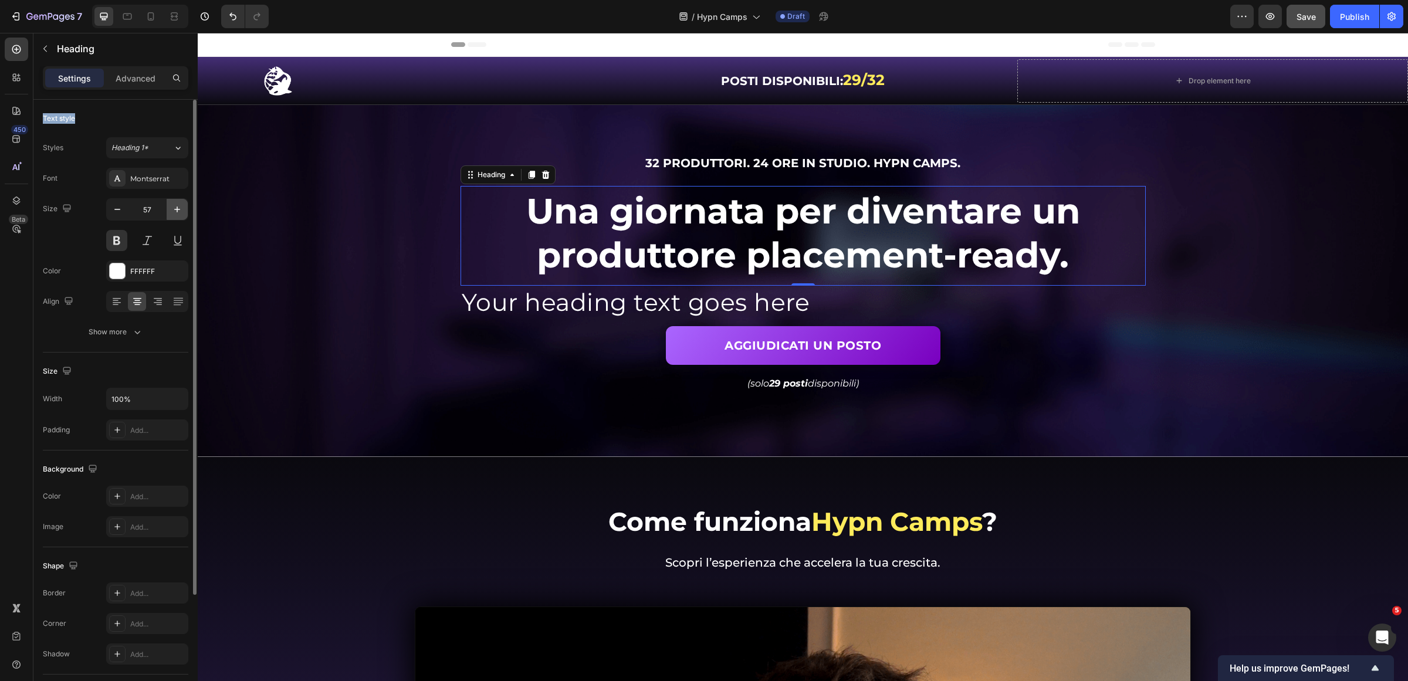
click at [178, 207] on icon "button" at bounding box center [177, 210] width 12 height 12
type input "60"
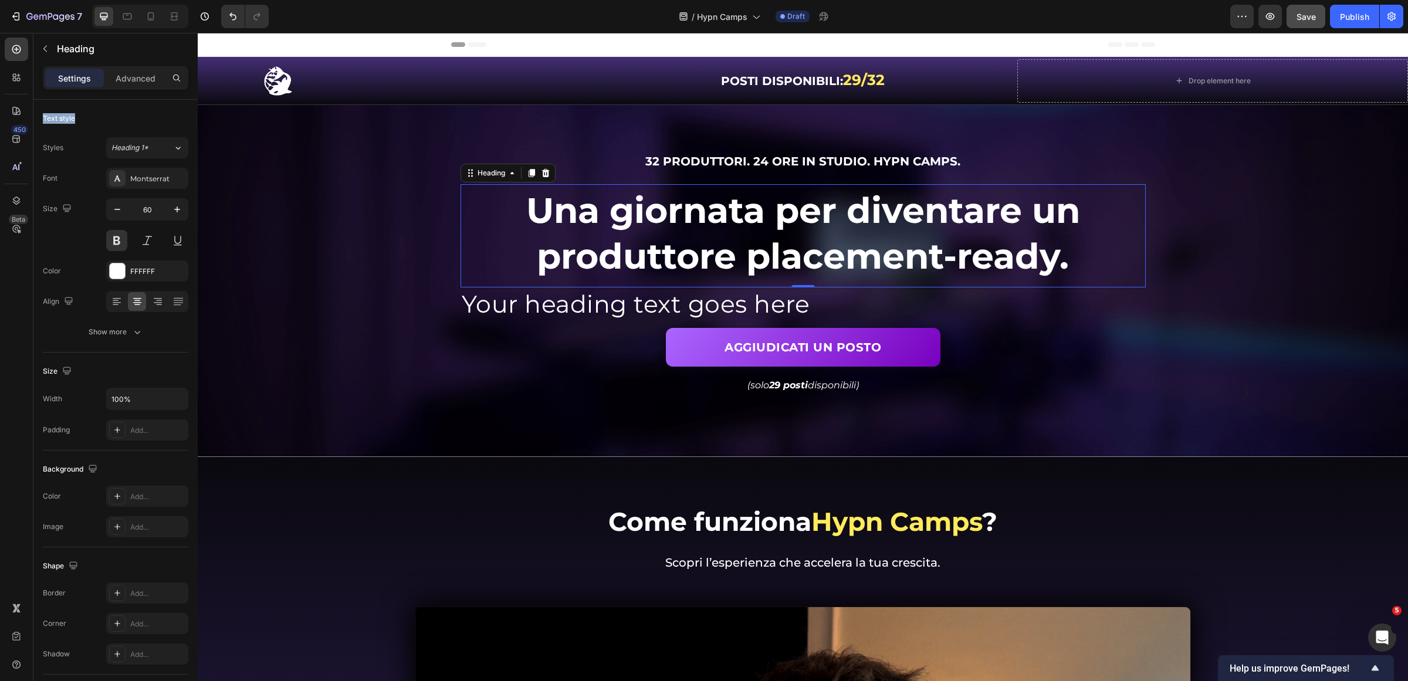
click at [925, 310] on p "Your heading text goes here" at bounding box center [803, 304] width 683 height 31
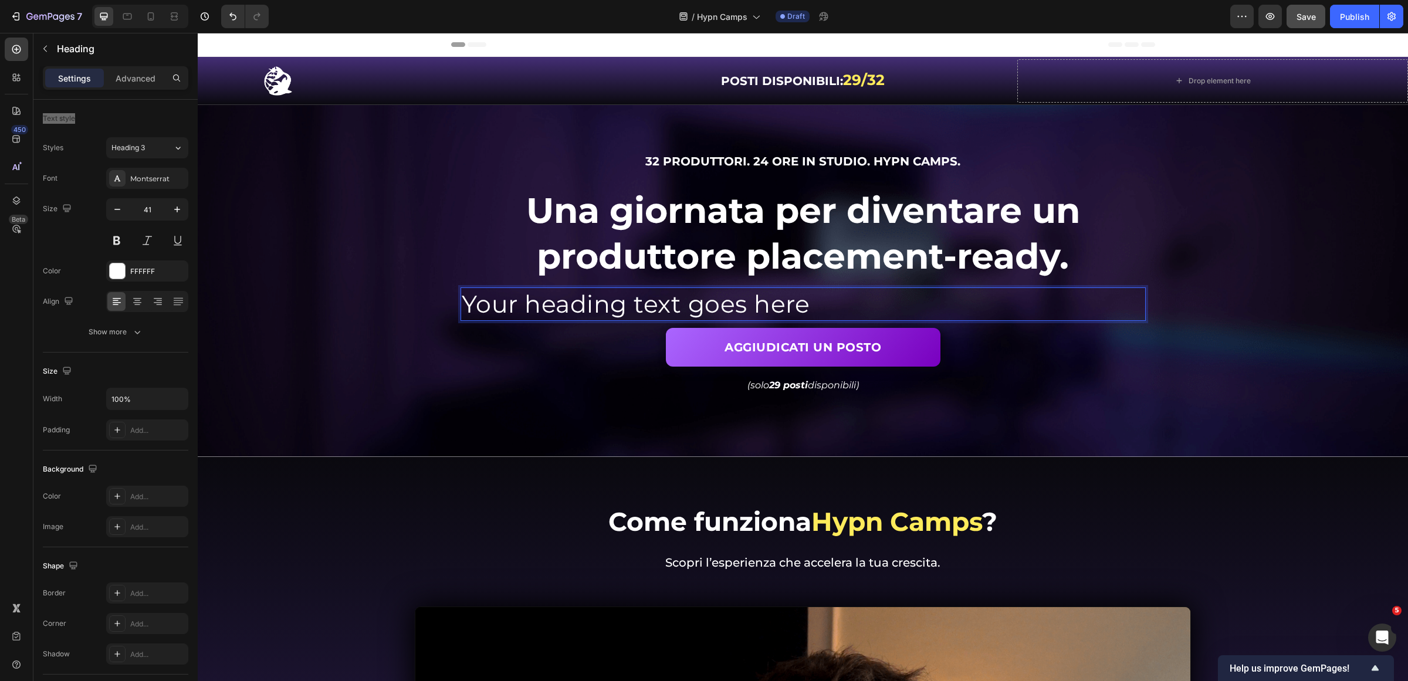
click at [823, 308] on p "Your heading text goes here" at bounding box center [803, 304] width 683 height 31
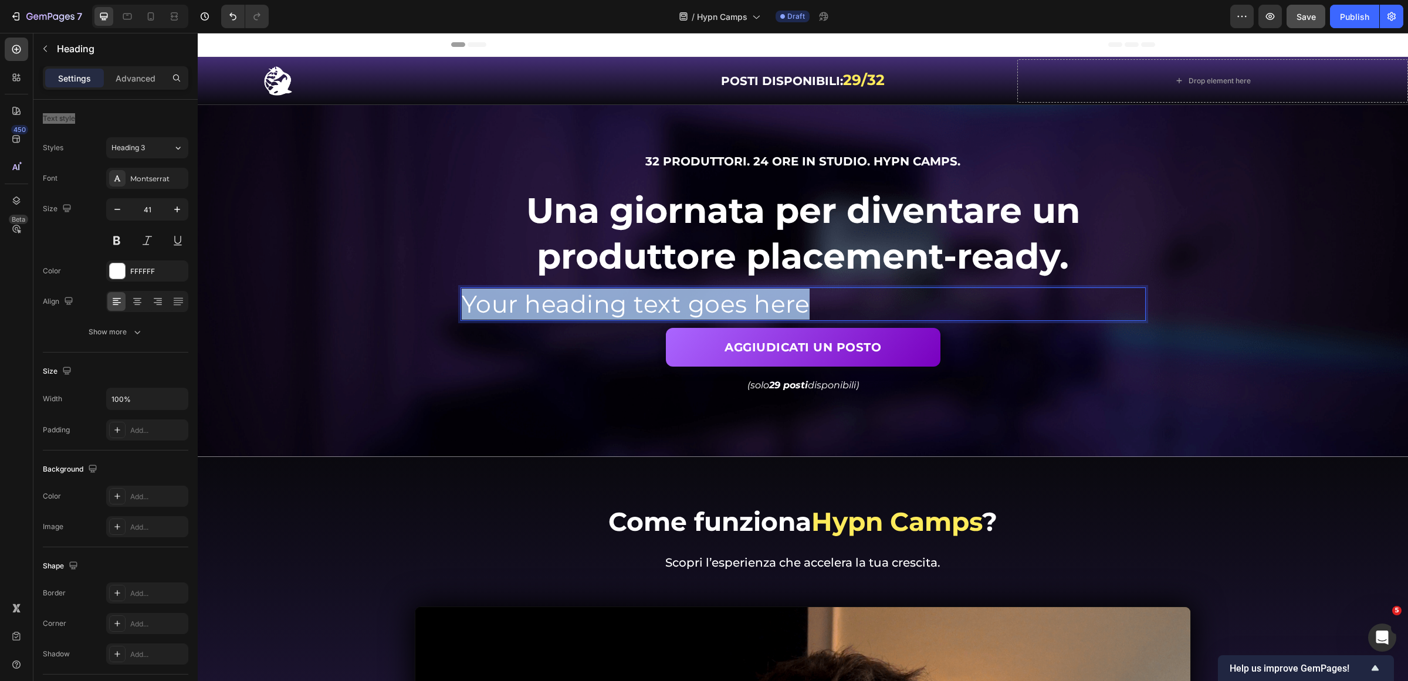
click at [823, 308] on p "Your heading text goes here" at bounding box center [803, 304] width 683 height 31
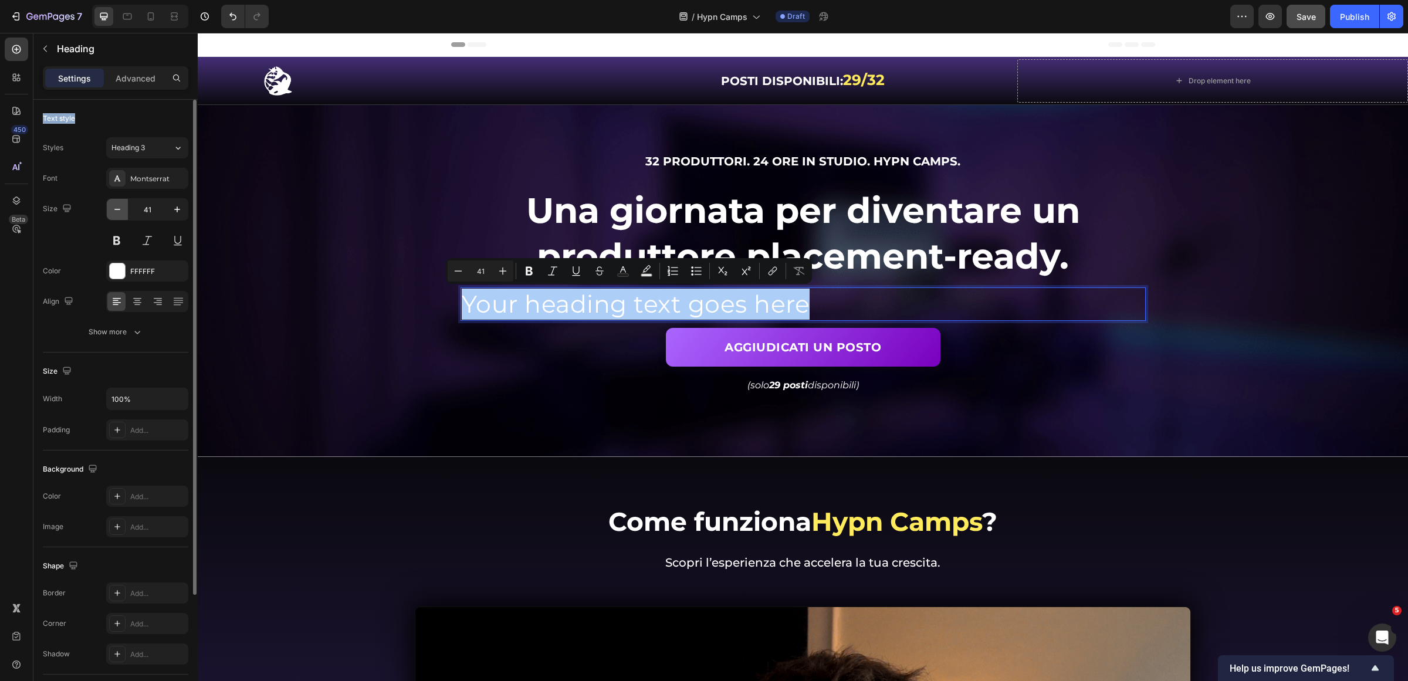
click at [116, 211] on icon "button" at bounding box center [117, 210] width 12 height 12
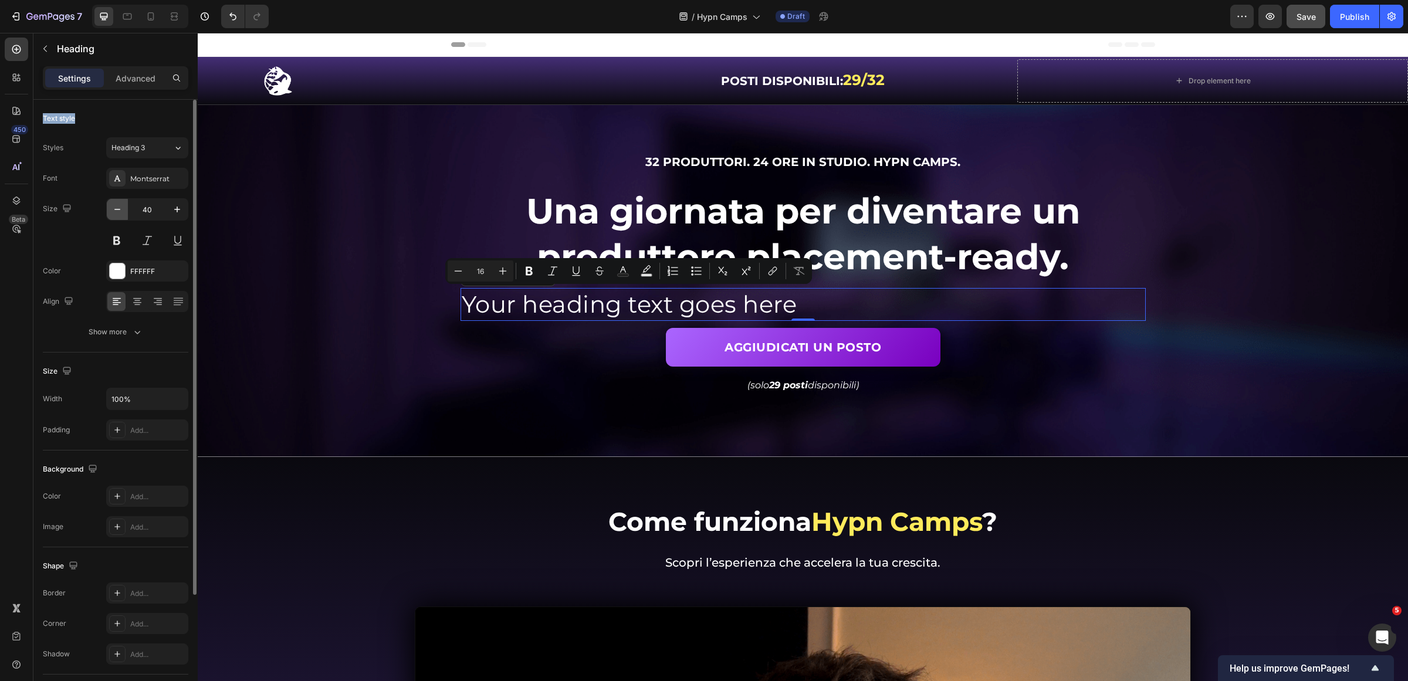
click at [116, 211] on icon "button" at bounding box center [117, 210] width 12 height 12
click at [116, 210] on icon "button" at bounding box center [117, 210] width 12 height 12
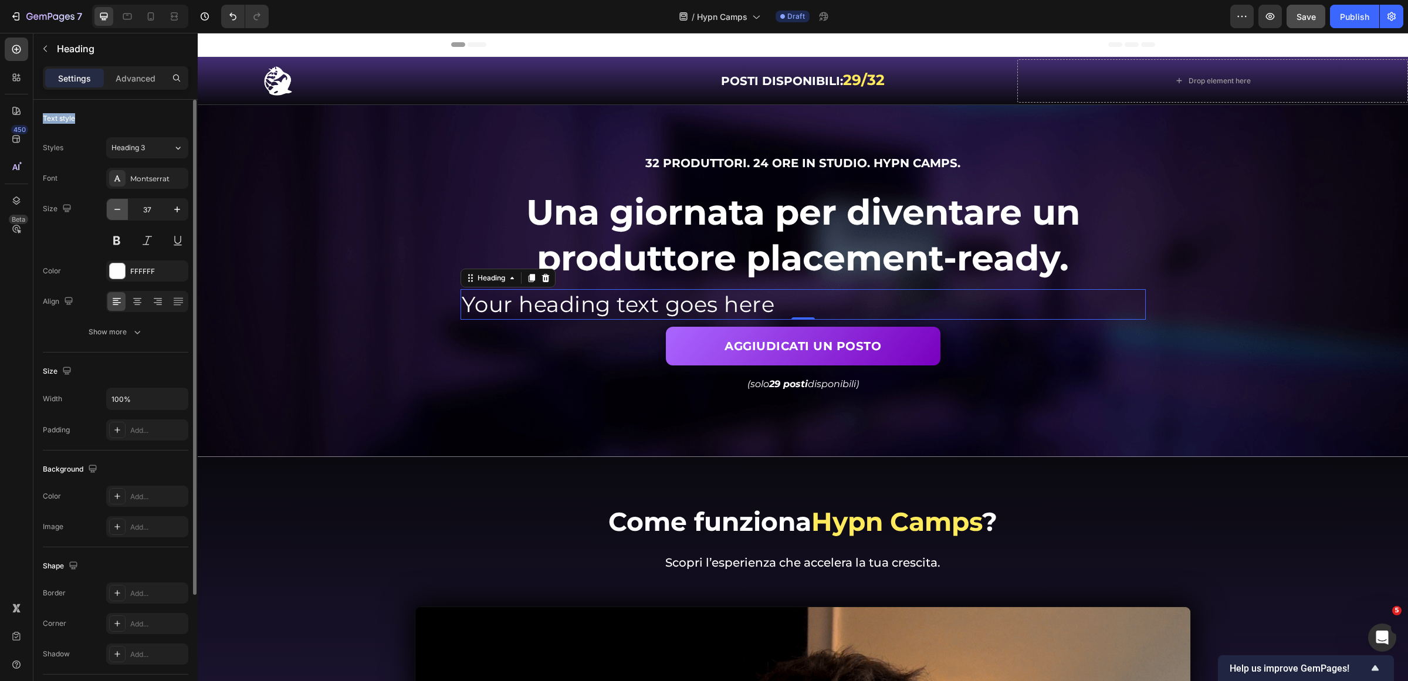
click at [116, 210] on icon "button" at bounding box center [117, 210] width 12 height 12
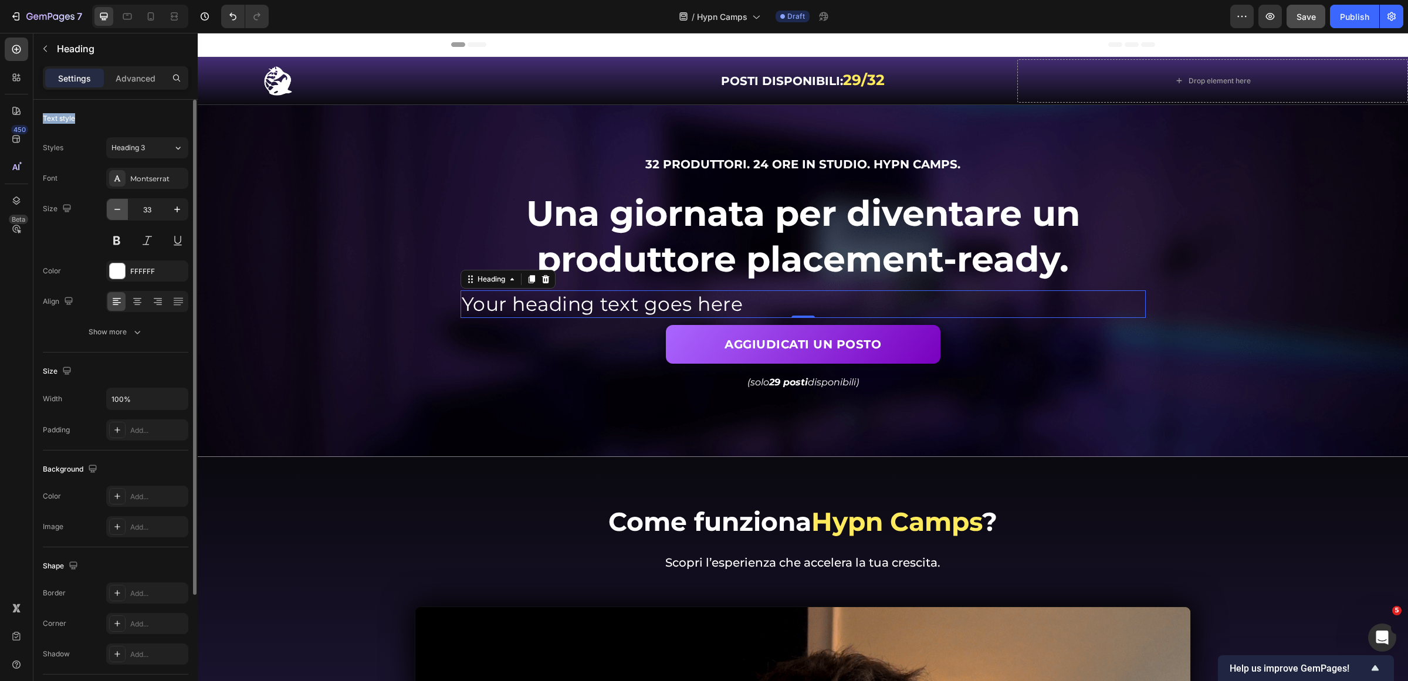
click at [116, 210] on icon "button" at bounding box center [117, 210] width 12 height 12
click at [116, 209] on icon "button" at bounding box center [117, 210] width 12 height 12
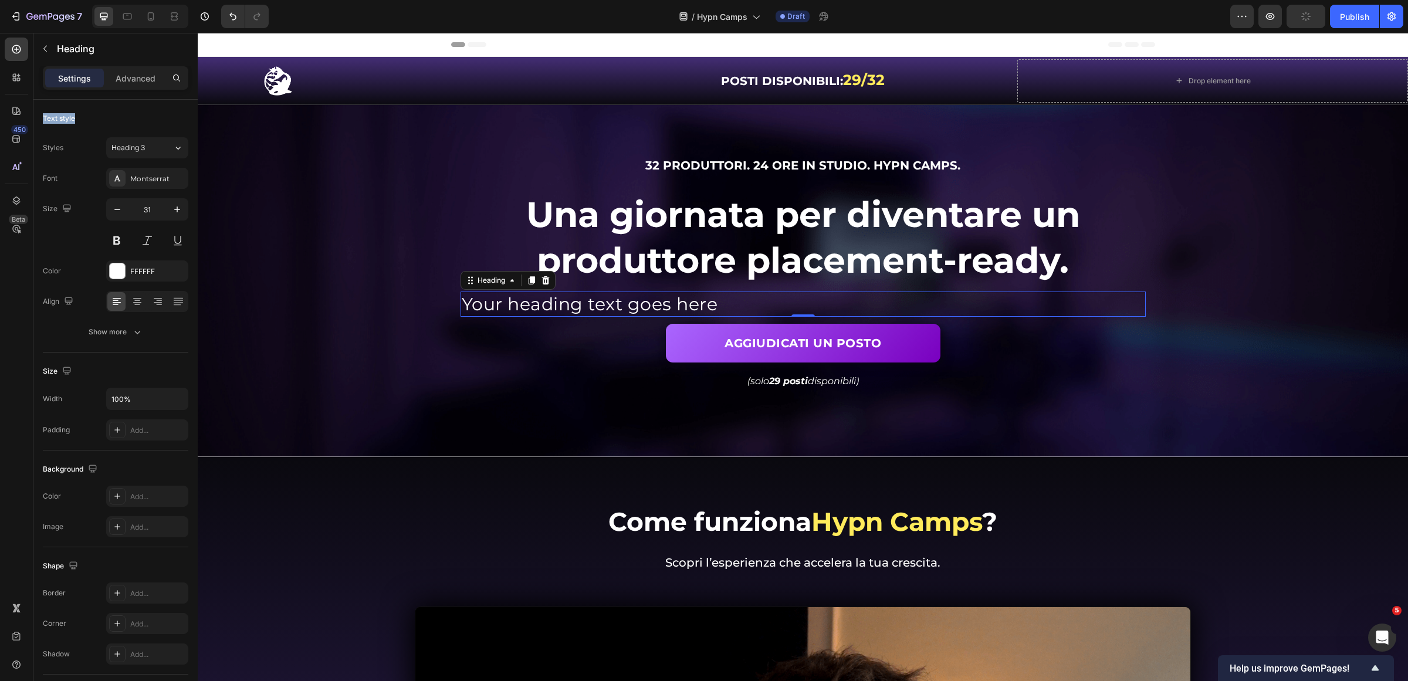
type input "30"
click at [573, 302] on p "Your heading text goes here" at bounding box center [803, 304] width 683 height 23
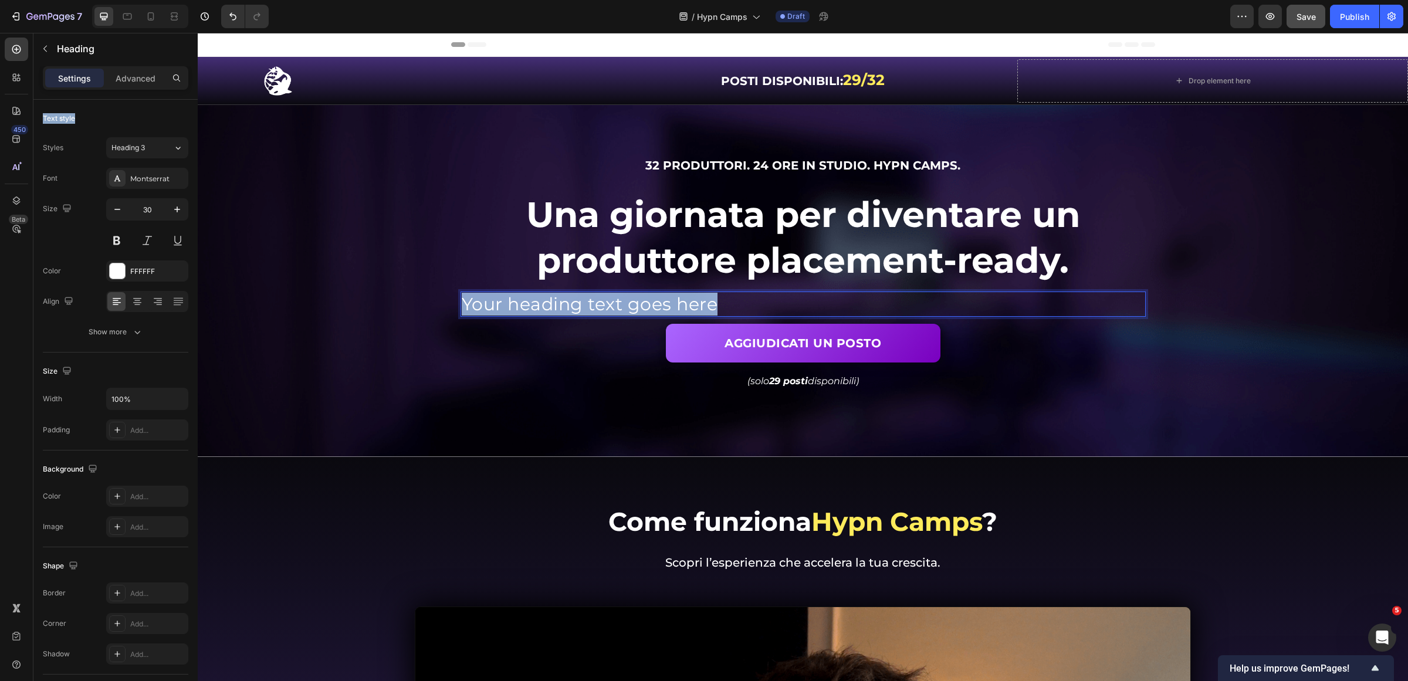
click at [573, 302] on p "Your heading text goes here" at bounding box center [803, 304] width 683 height 23
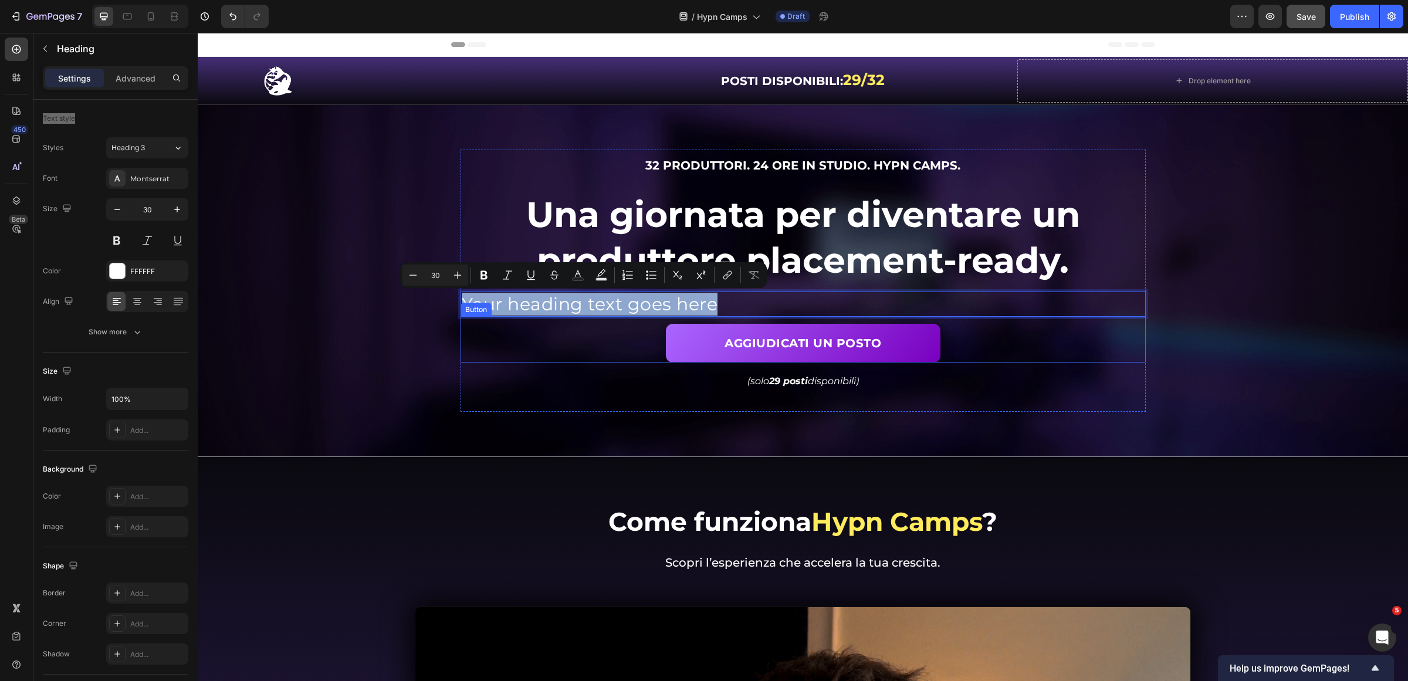
click at [655, 363] on div "(solo 29 posti disponibili) Text Block" at bounding box center [803, 377] width 685 height 29
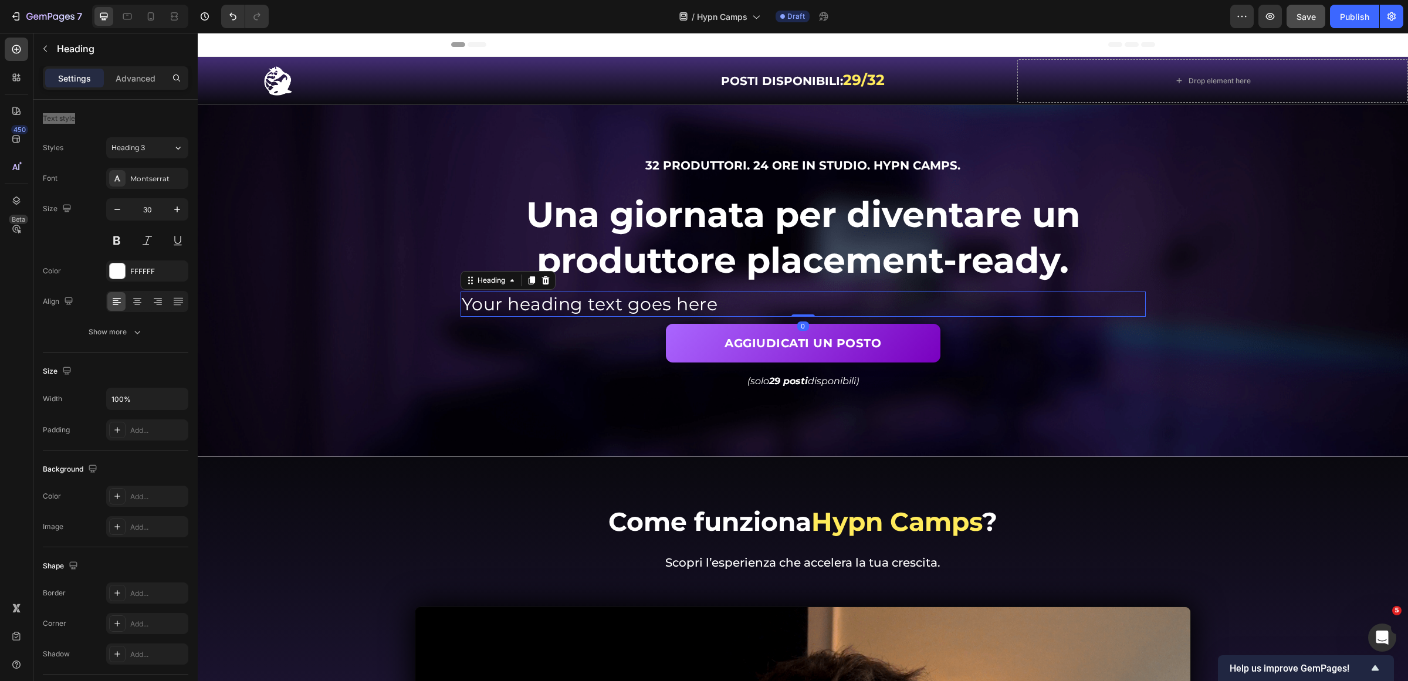
click at [704, 306] on p "Your heading text goes here" at bounding box center [803, 304] width 683 height 23
click at [137, 299] on icon at bounding box center [137, 298] width 8 height 1
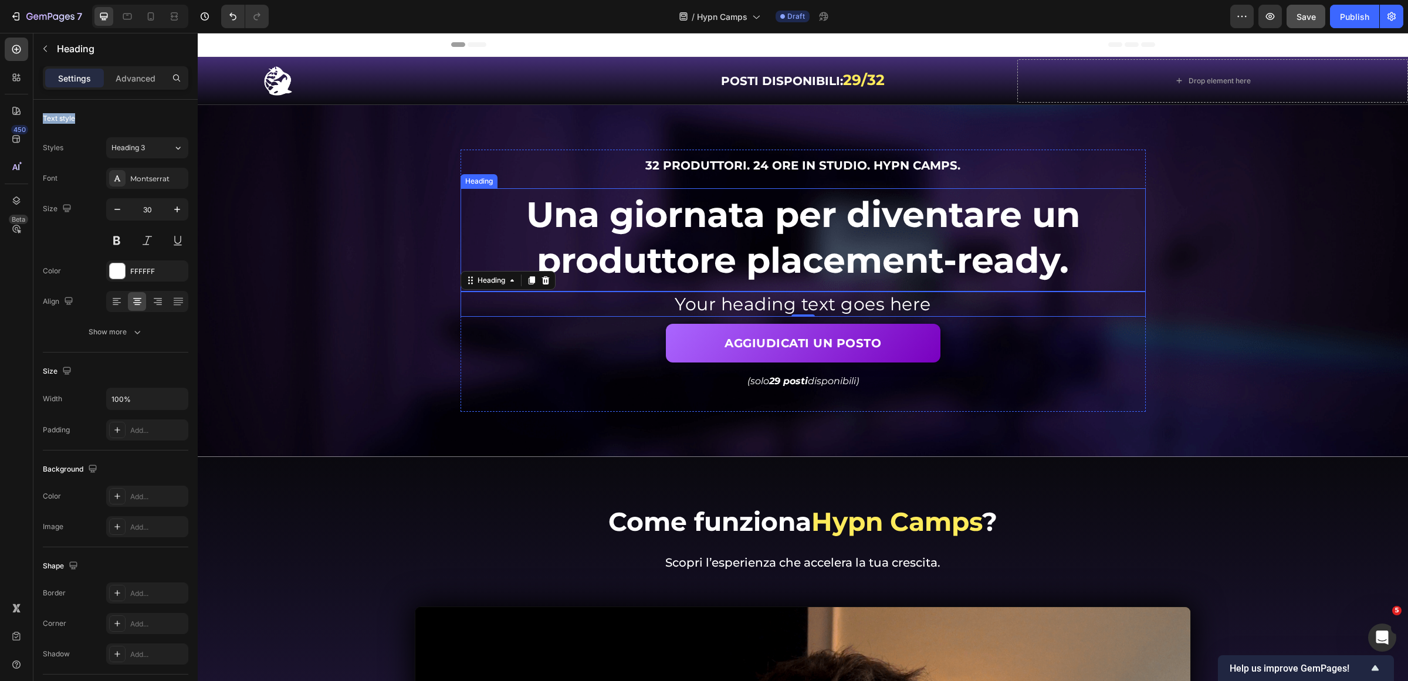
click at [821, 221] on span "Una giornata per diventare un produttore placement-ready." at bounding box center [803, 237] width 554 height 89
click at [134, 73] on p "Advanced" at bounding box center [136, 78] width 40 height 12
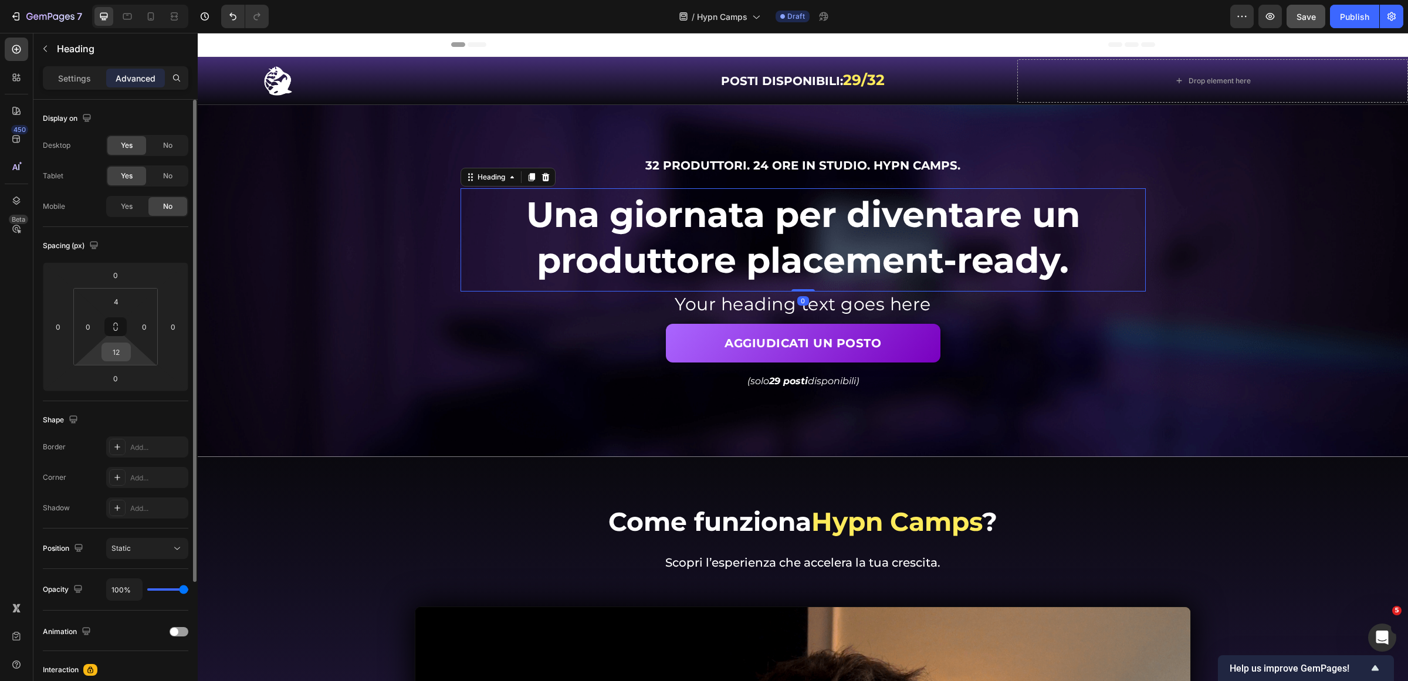
click at [119, 351] on input "12" at bounding box center [115, 352] width 23 height 18
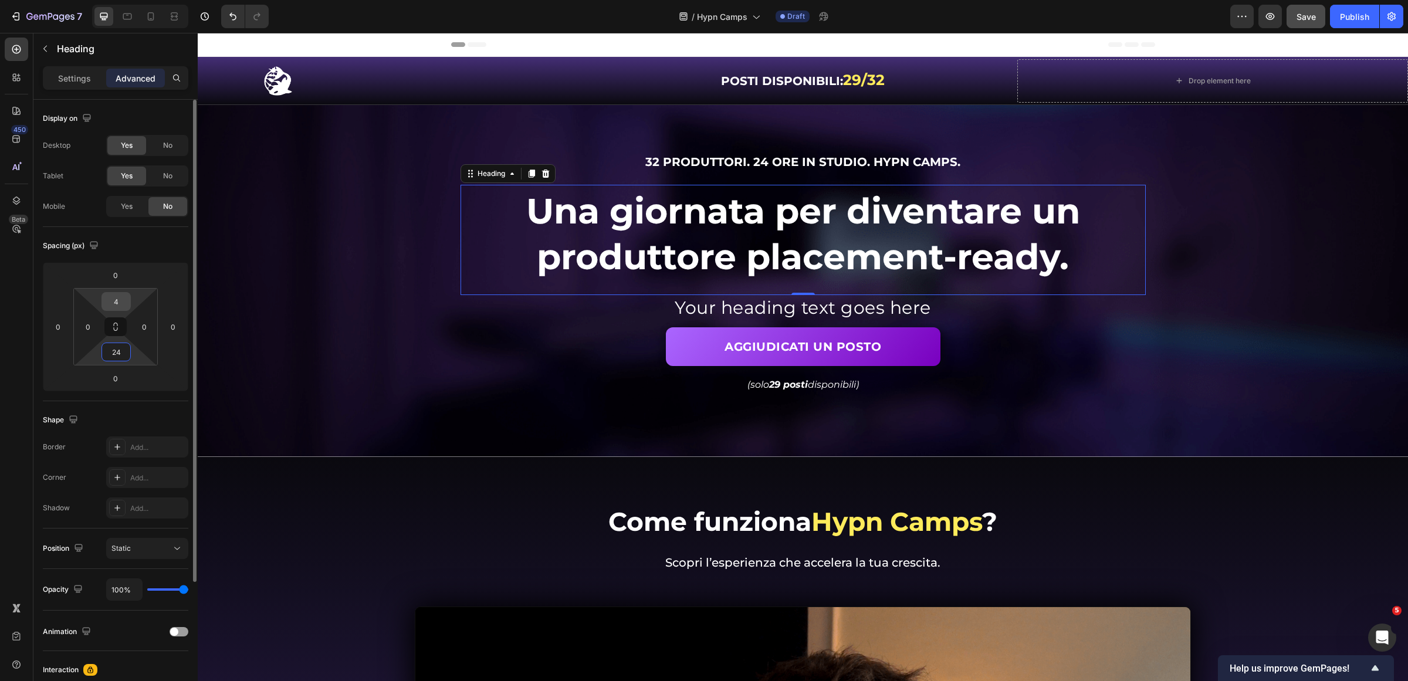
type input "24"
click at [118, 295] on input "4" at bounding box center [115, 302] width 23 height 18
type input "12"
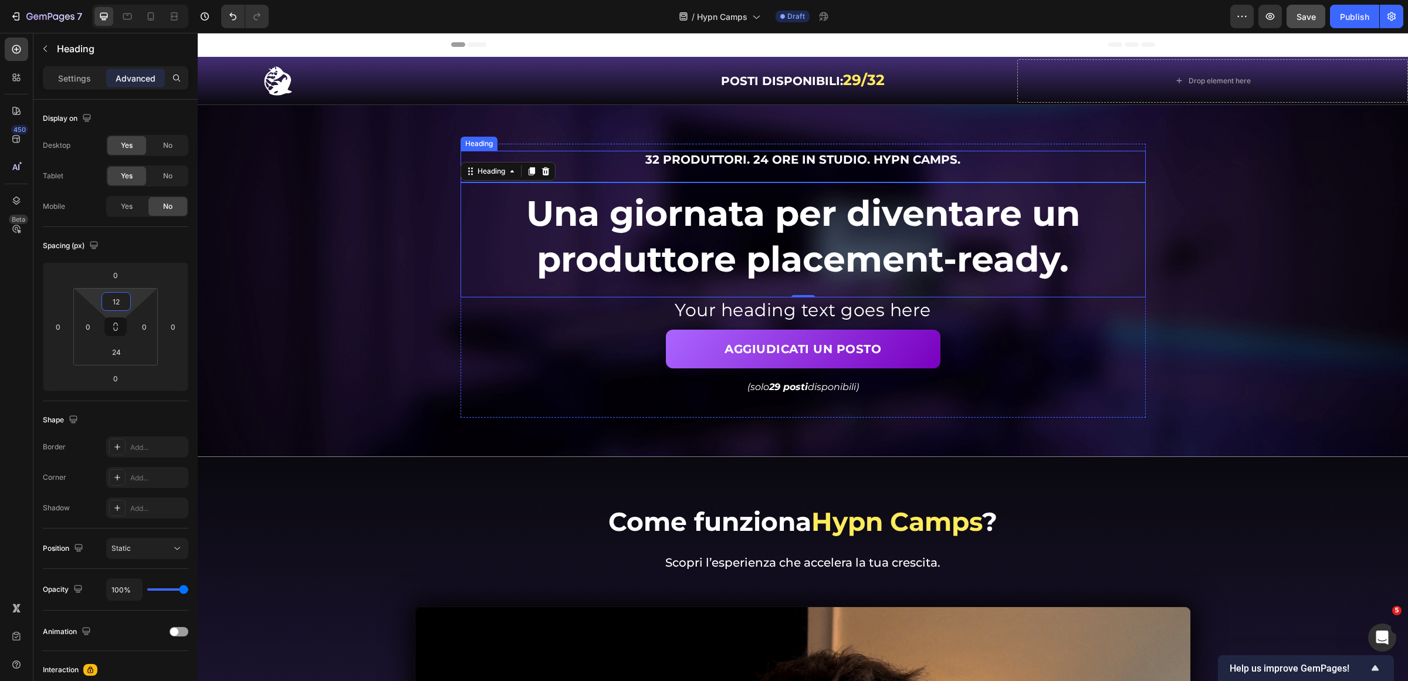
click at [828, 162] on span "32 produttori. 24 ore in studio. Hypn Camps." at bounding box center [802, 160] width 315 height 14
click at [978, 309] on p "Your heading text goes here" at bounding box center [803, 310] width 683 height 23
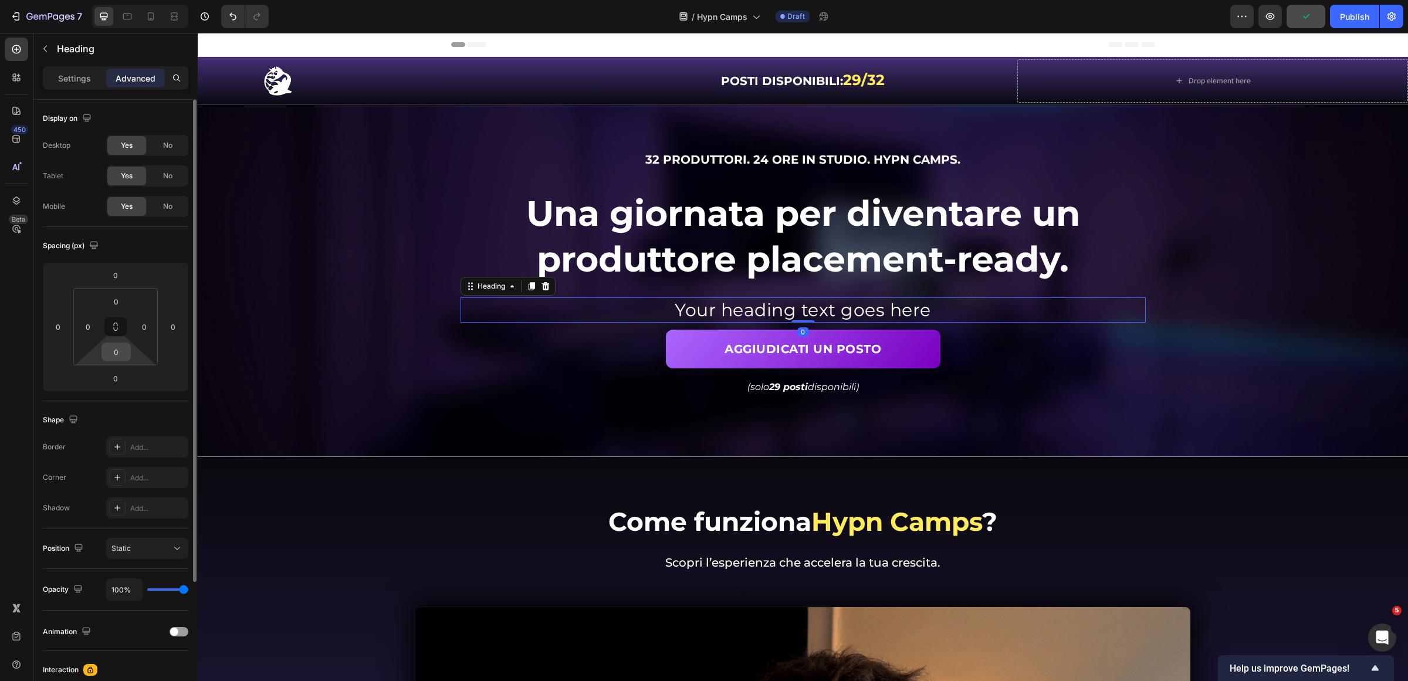
click at [116, 353] on input "0" at bounding box center [115, 352] width 23 height 18
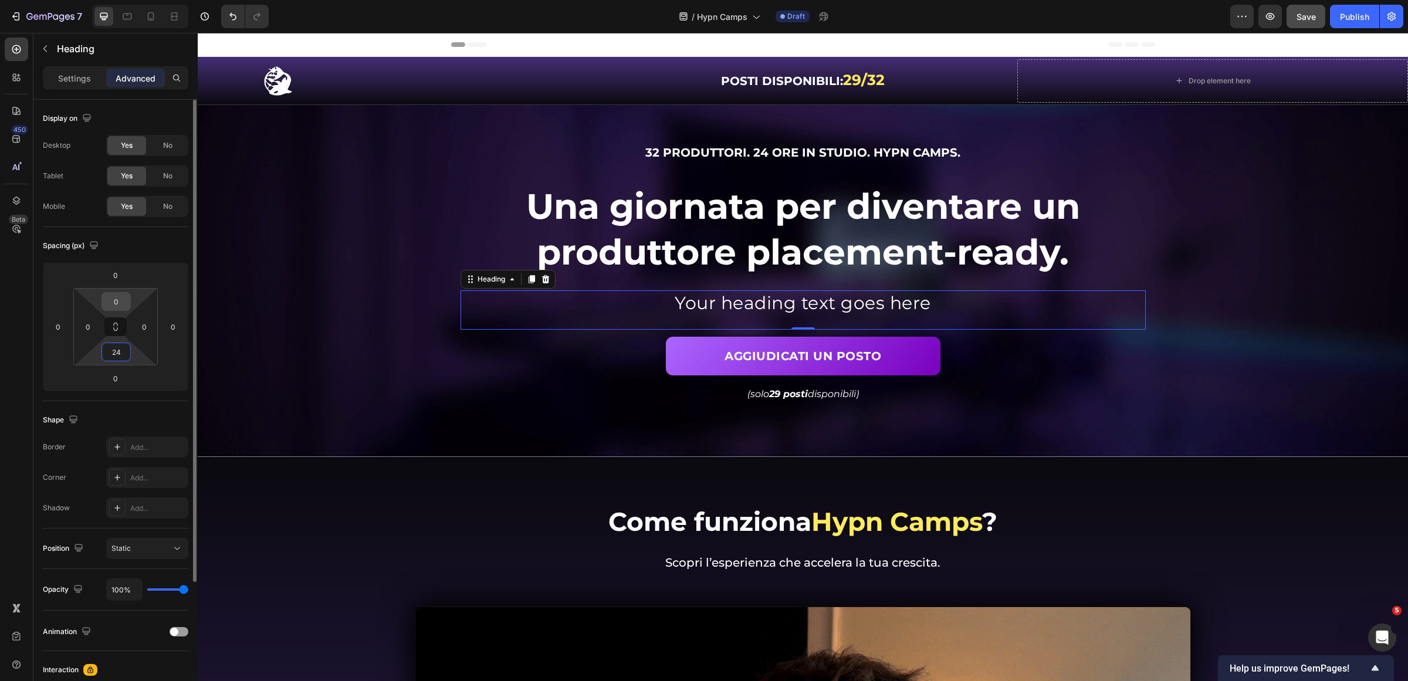
type input "24"
click at [119, 306] on input "0" at bounding box center [115, 302] width 23 height 18
type input "12"
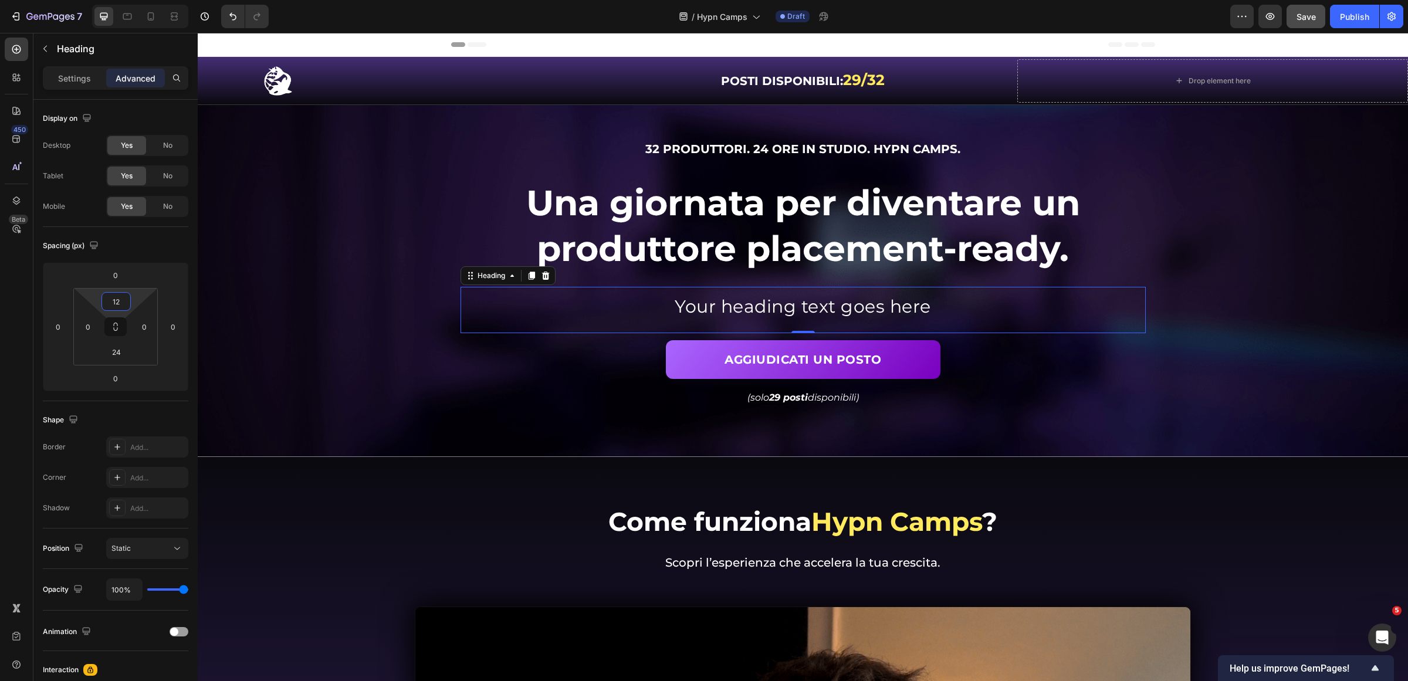
click at [1221, 340] on div "Background Image" at bounding box center [803, 281] width 1210 height 352
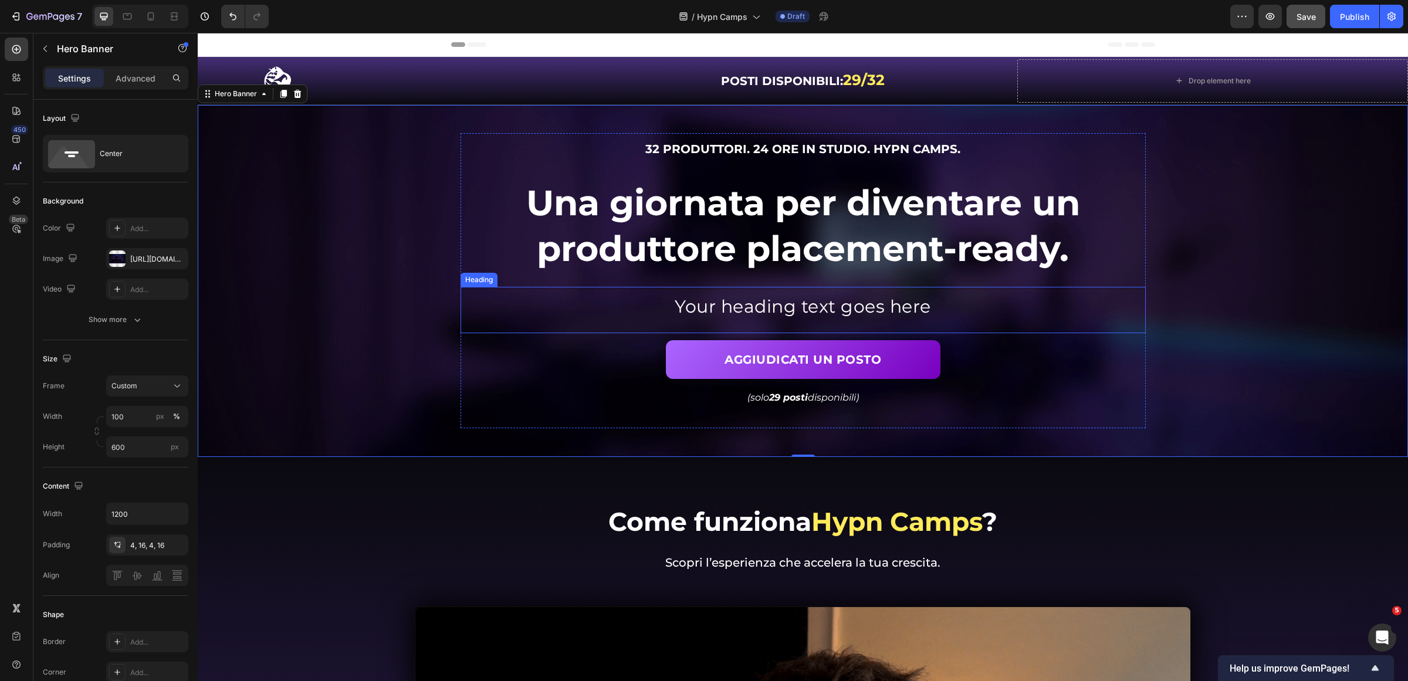
click at [935, 309] on p "Your heading text goes here" at bounding box center [803, 306] width 683 height 23
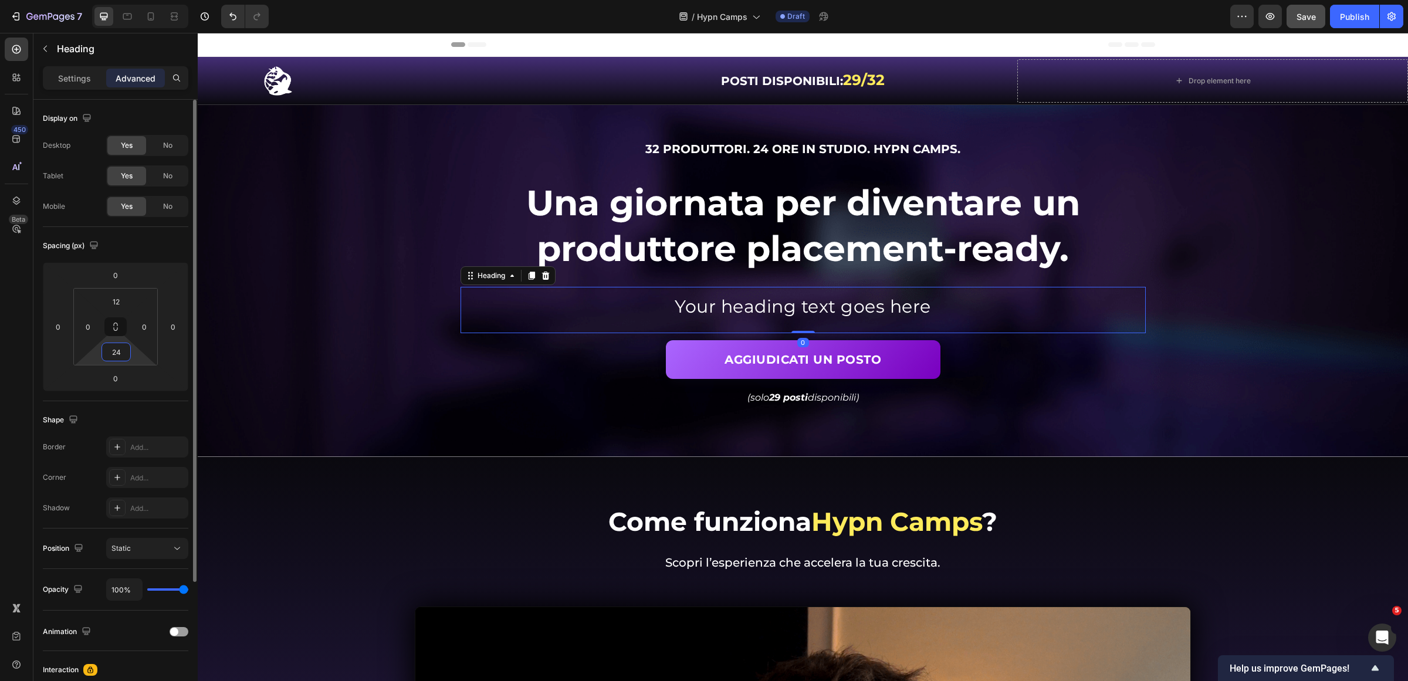
click at [126, 356] on input "24" at bounding box center [115, 352] width 23 height 18
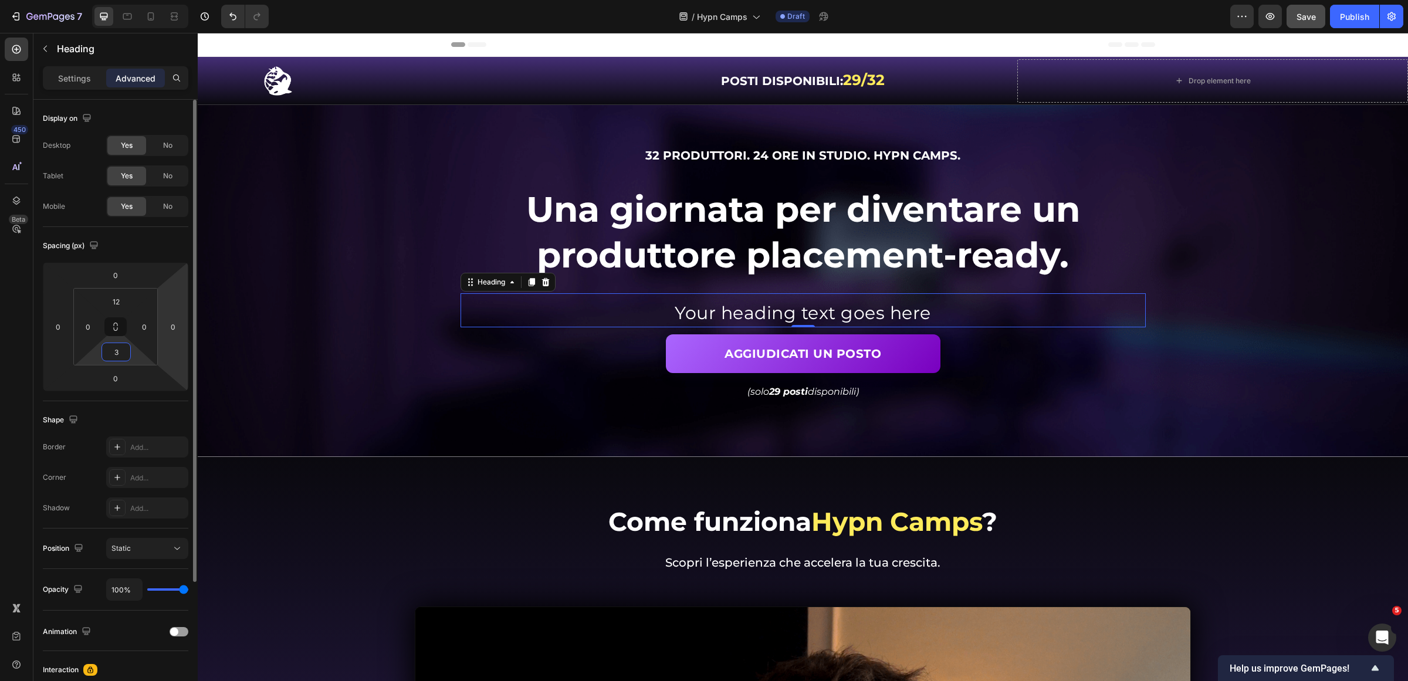
type input "36"
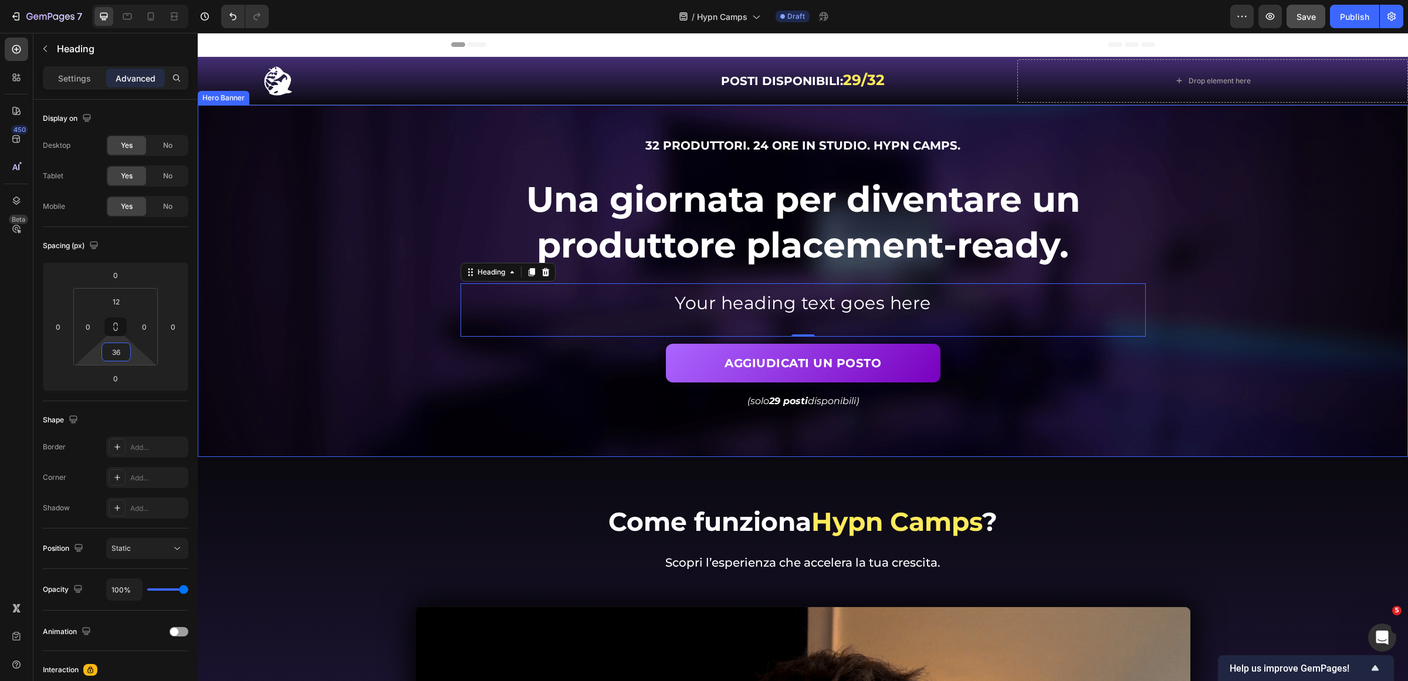
click at [1233, 329] on div "Background Image" at bounding box center [803, 281] width 1210 height 352
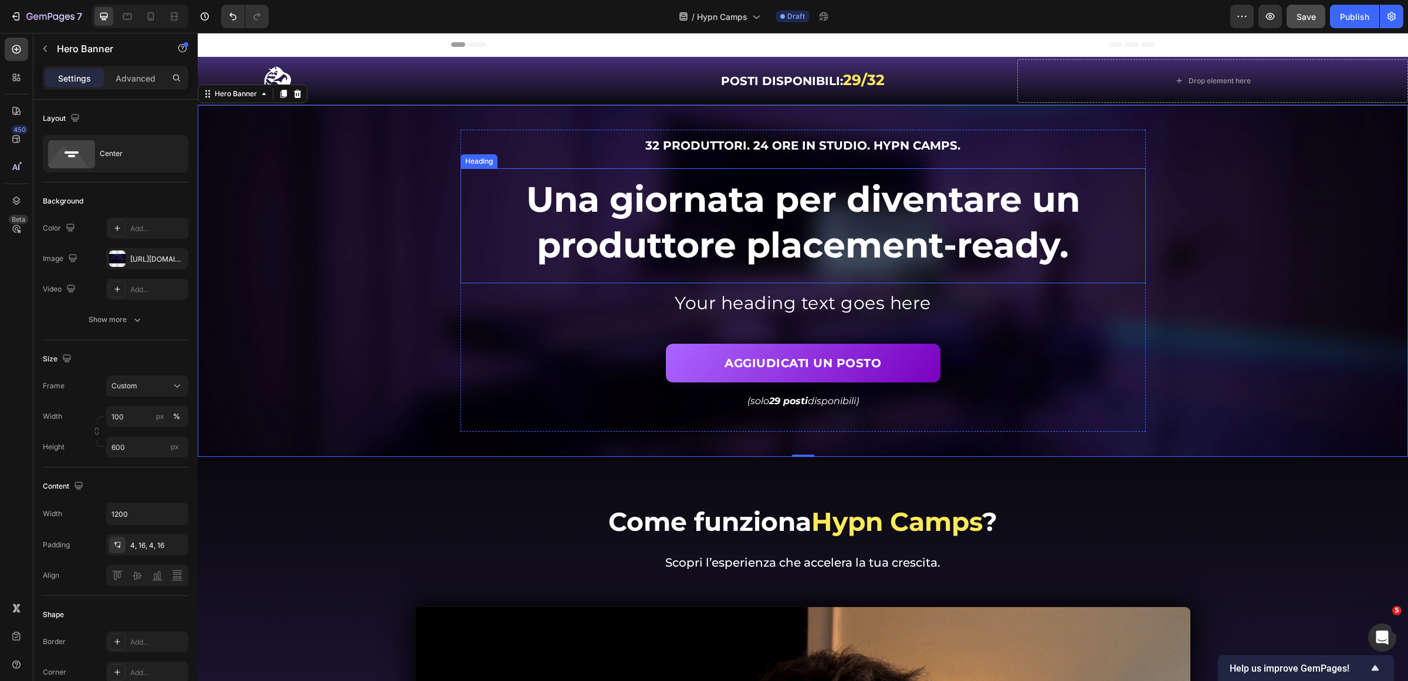
click at [894, 150] on span "32 produttori. 24 ore in studio. Hypn Camps." at bounding box center [802, 145] width 315 height 14
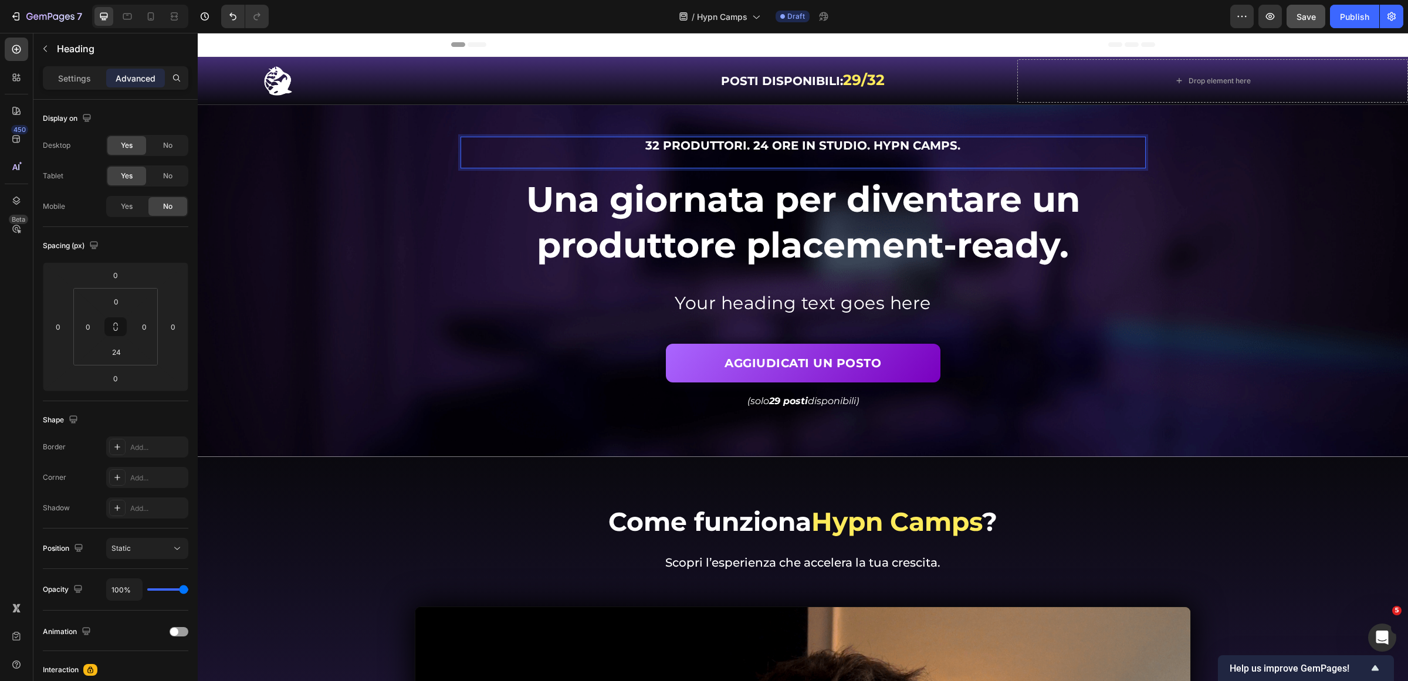
click at [873, 146] on span "32 produttori. 24 ore in studio. Hypn Camps." at bounding box center [802, 145] width 315 height 14
drag, startPoint x: 870, startPoint y: 148, endPoint x: 980, endPoint y: 146, distance: 110.9
click at [980, 146] on p "32 produttori. 24 ore in studio. Hypn Camps." at bounding box center [803, 145] width 683 height 15
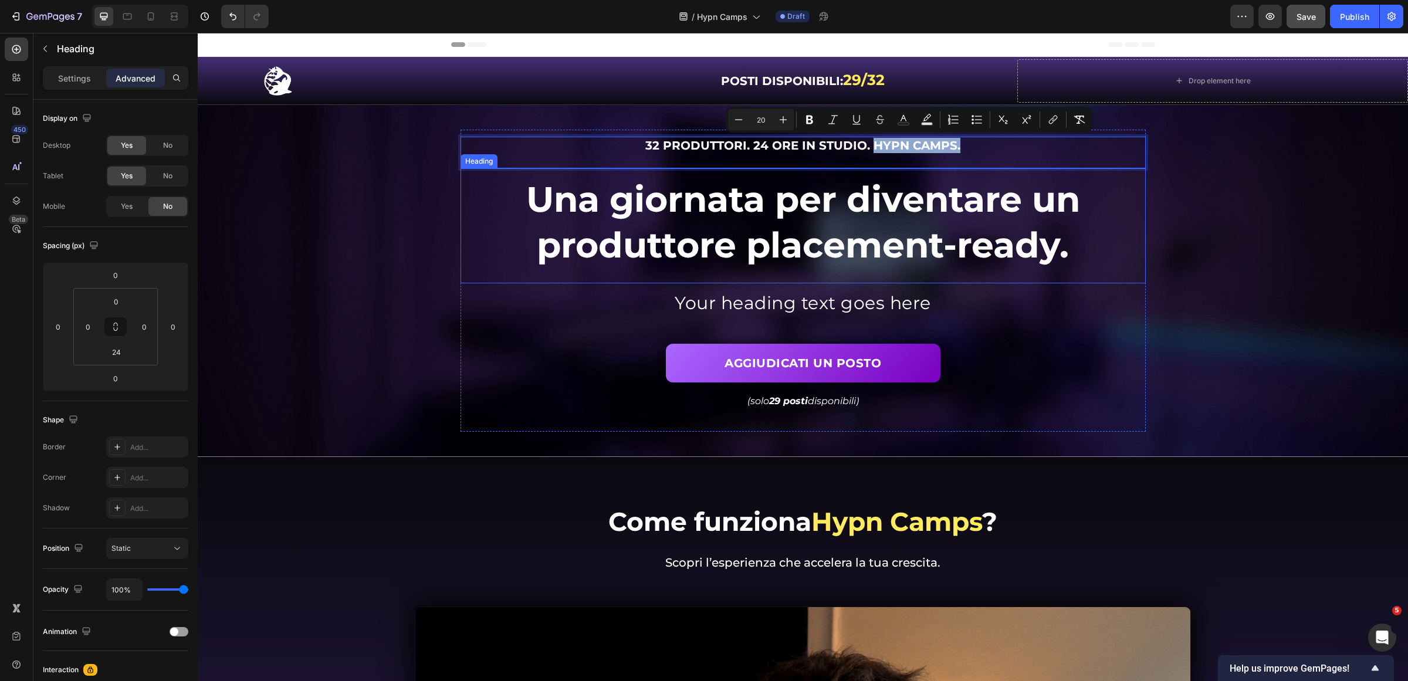
click at [1185, 258] on div "Background Image" at bounding box center [803, 281] width 1210 height 352
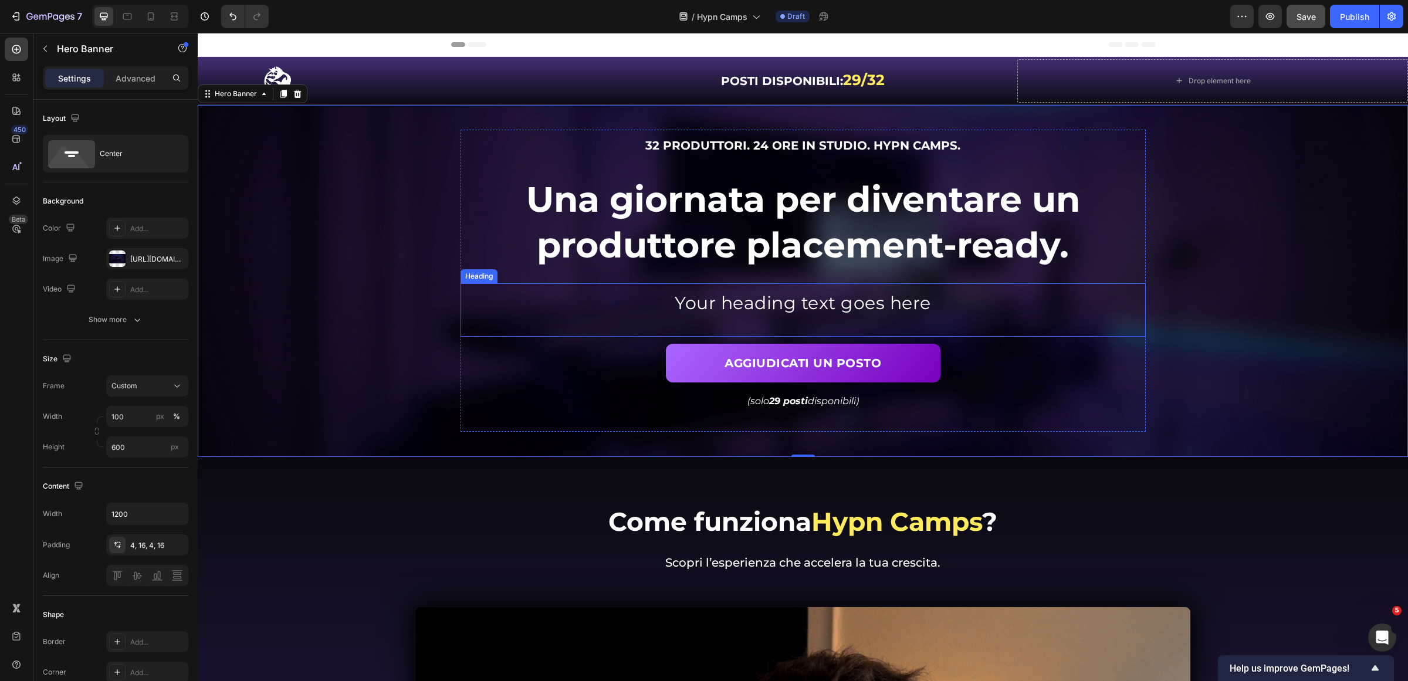
click at [784, 303] on p "Your heading text goes here" at bounding box center [803, 303] width 683 height 23
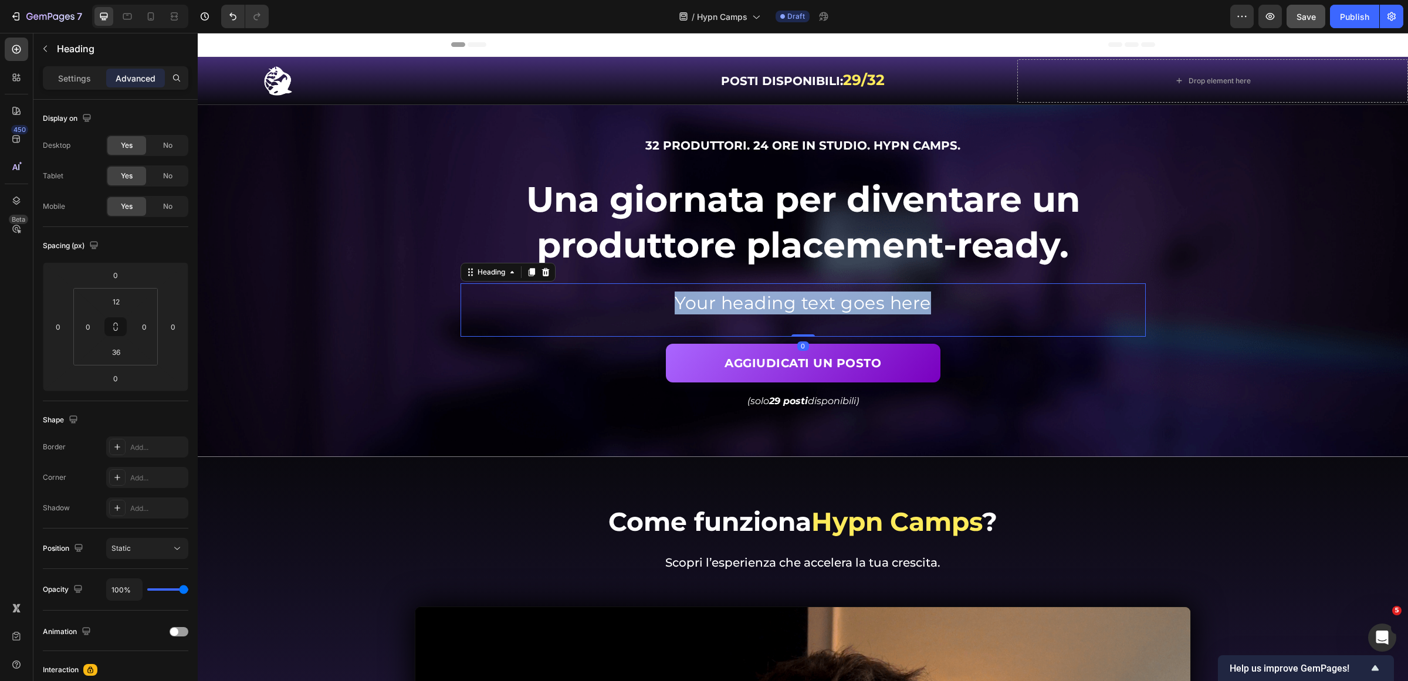
click at [784, 303] on p "Your heading text goes here" at bounding box center [803, 303] width 683 height 23
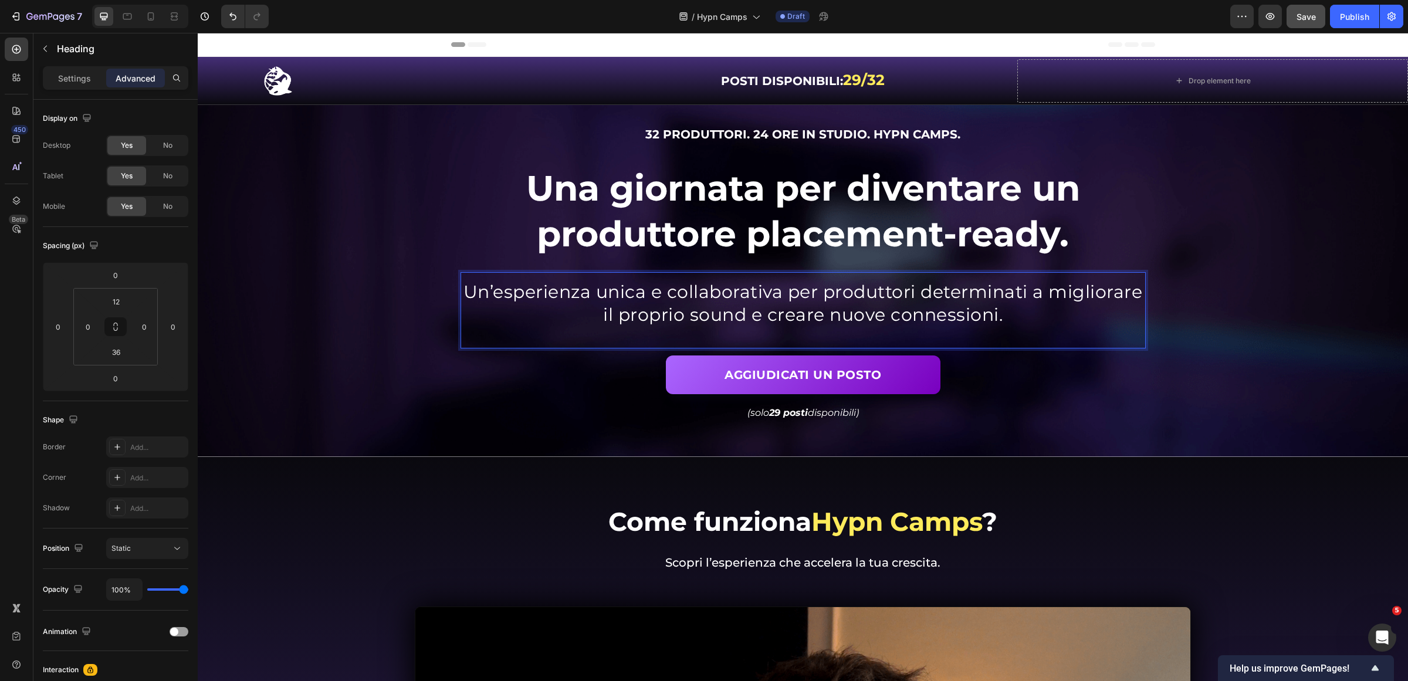
click at [1051, 303] on p "Un’esperienza unica e collaborativa per produttori determinati a migliorare il …" at bounding box center [803, 303] width 683 height 46
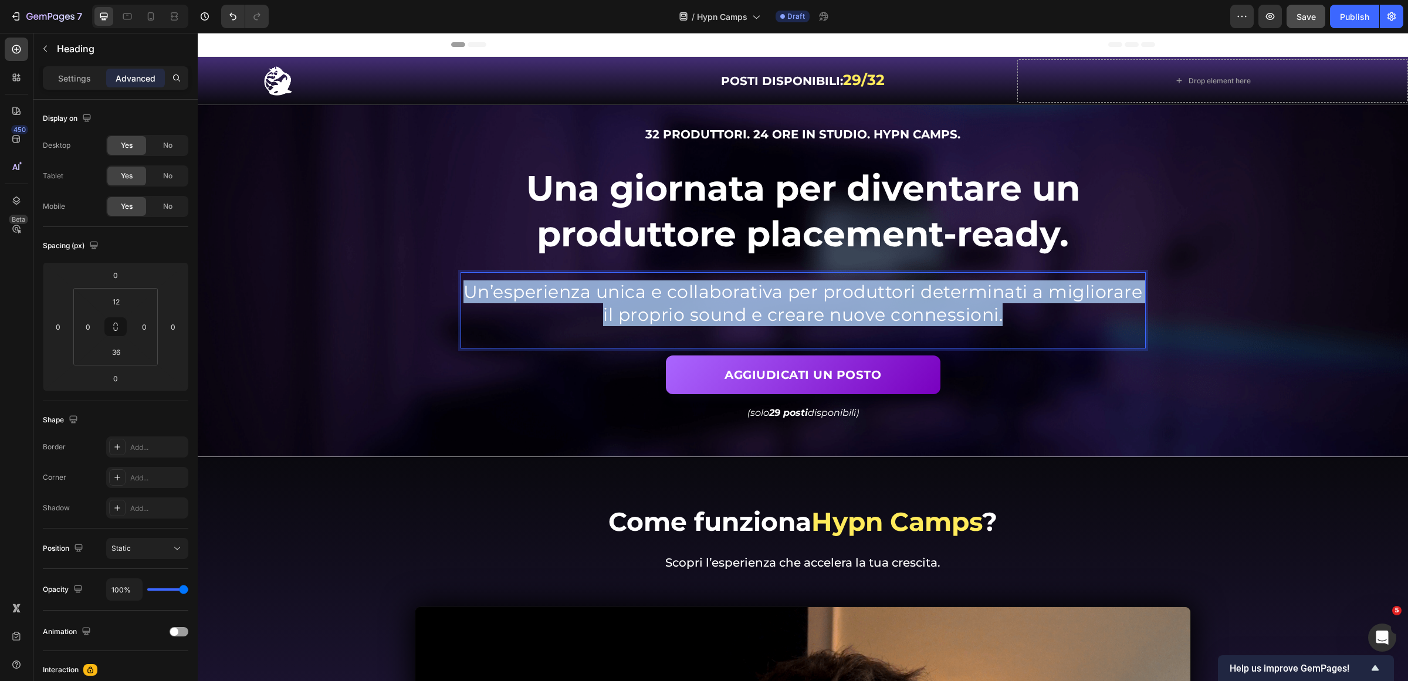
click at [1051, 303] on p "Un’esperienza unica e collaborativa per produttori determinati a migliorare il …" at bounding box center [803, 303] width 683 height 46
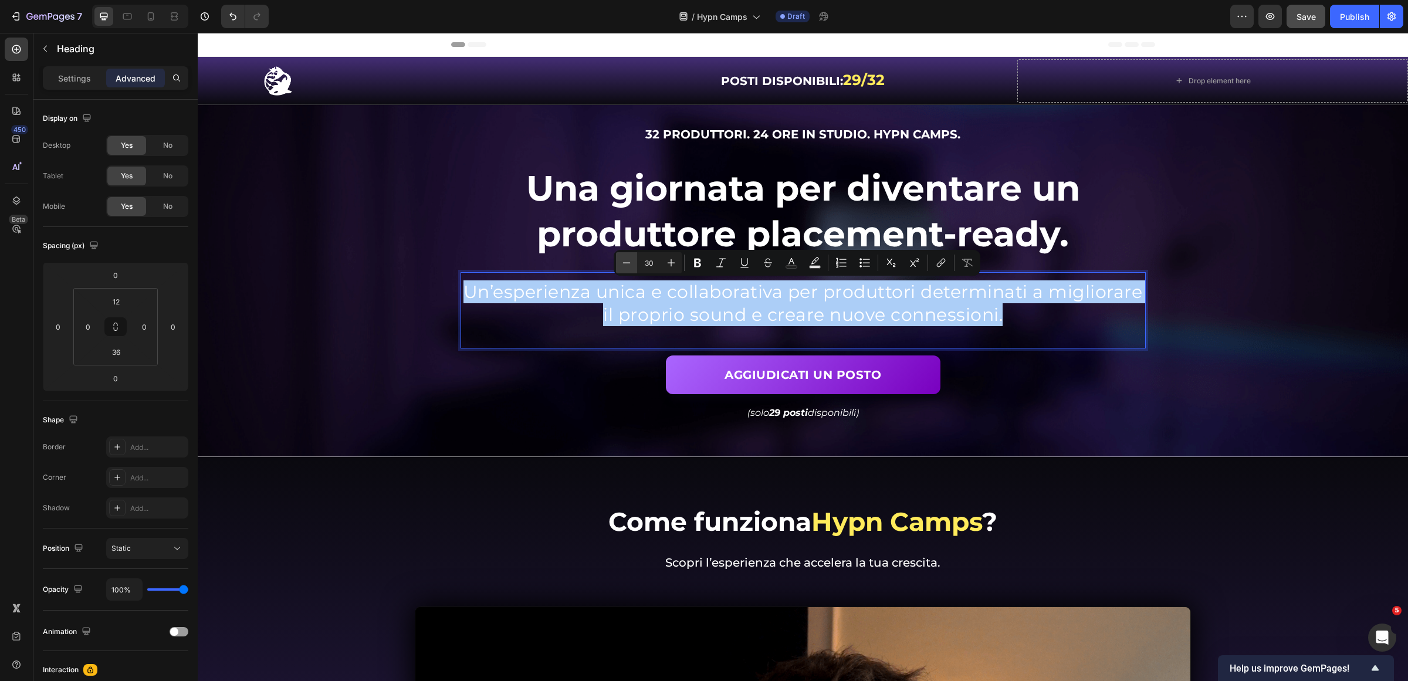
click at [628, 262] on icon "Editor contextual toolbar" at bounding box center [627, 262] width 8 height 1
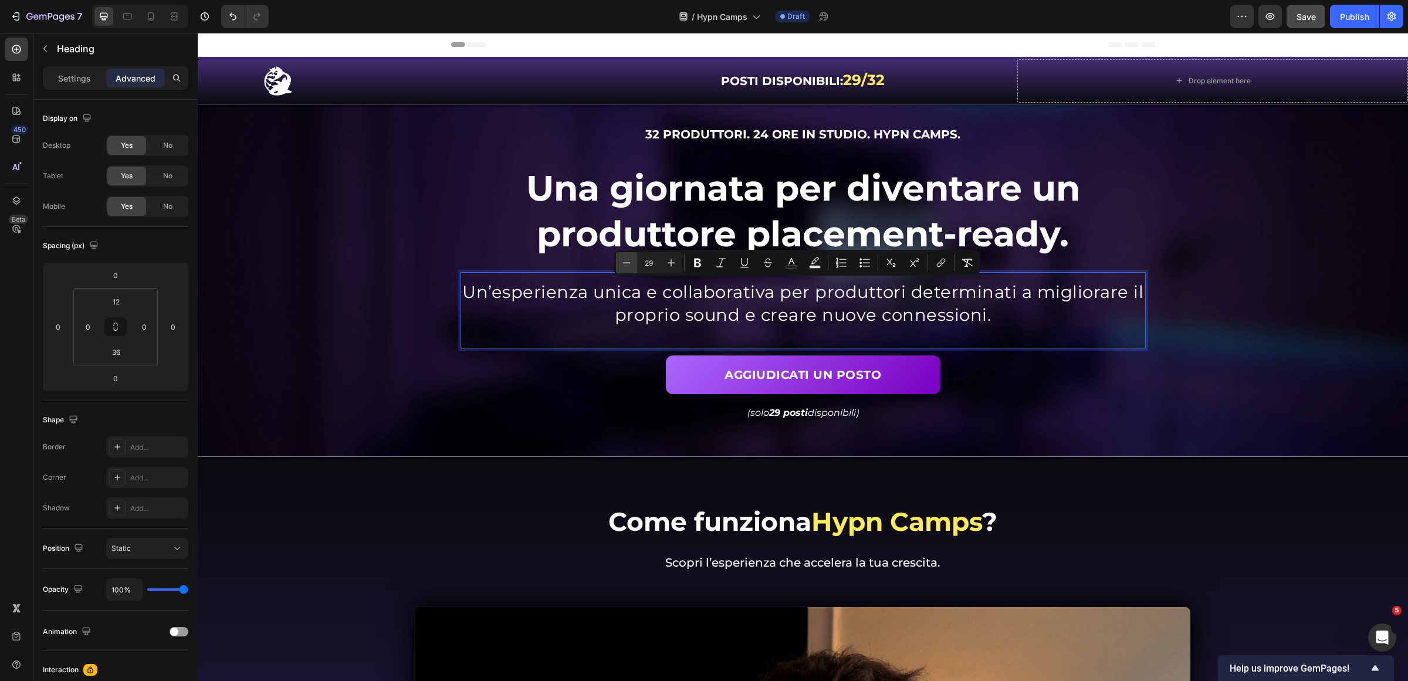
click at [628, 262] on icon "Editor contextual toolbar" at bounding box center [627, 262] width 8 height 1
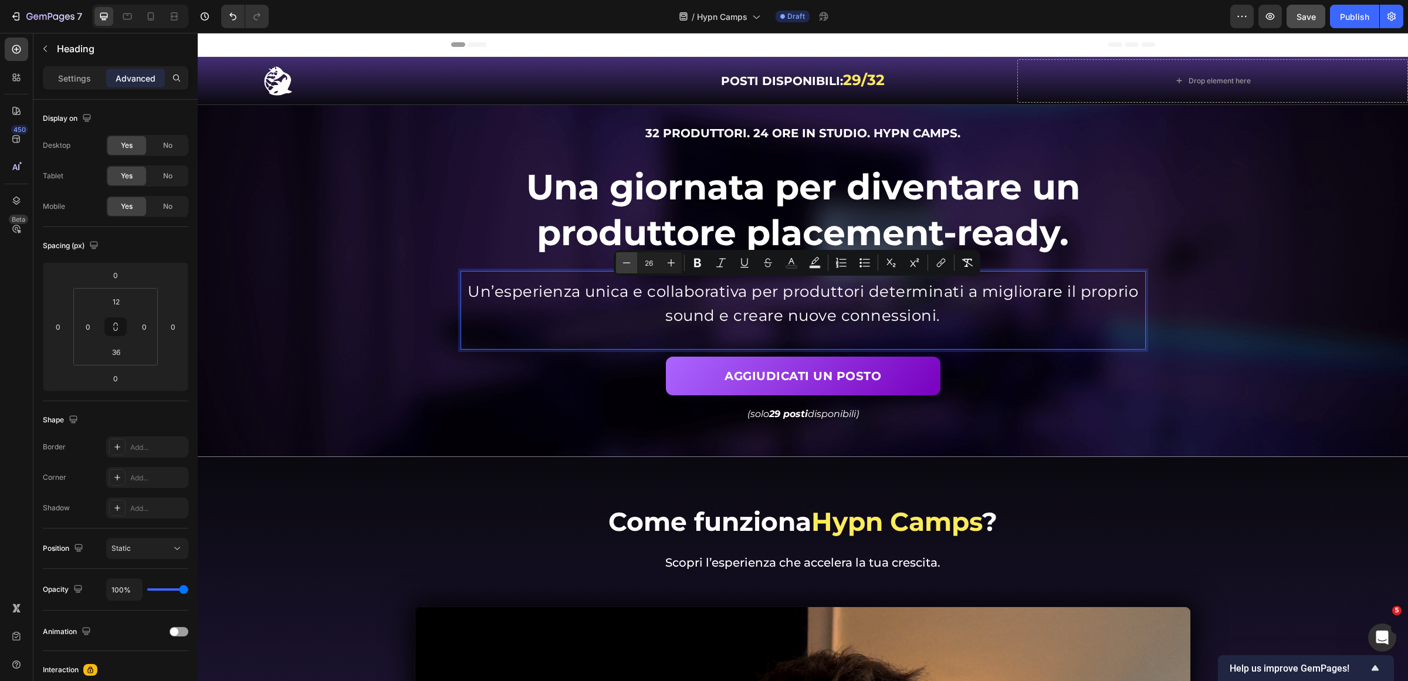
click at [628, 262] on icon "Editor contextual toolbar" at bounding box center [627, 262] width 8 height 1
type input "25"
click at [82, 79] on p "Settings" at bounding box center [74, 78] width 33 height 12
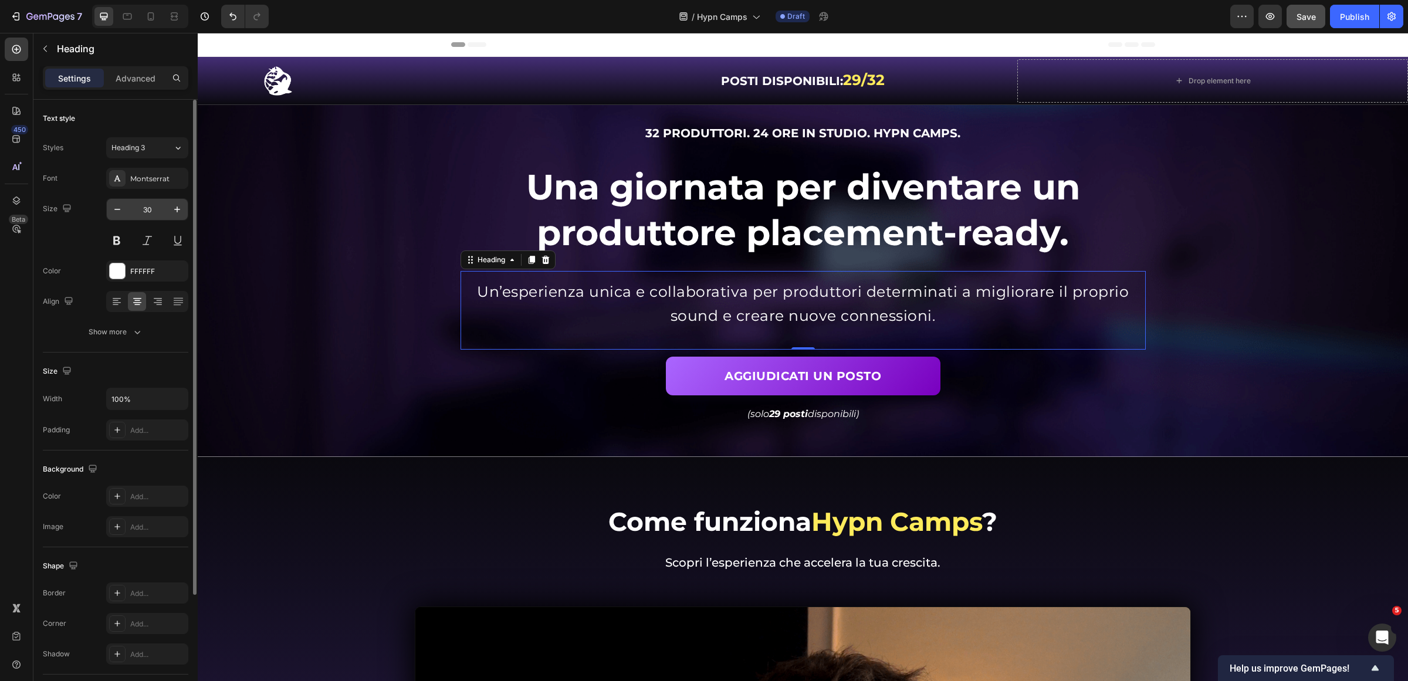
click at [116, 198] on div "30" at bounding box center [147, 209] width 82 height 22
click at [117, 203] on button "button" at bounding box center [117, 209] width 21 height 21
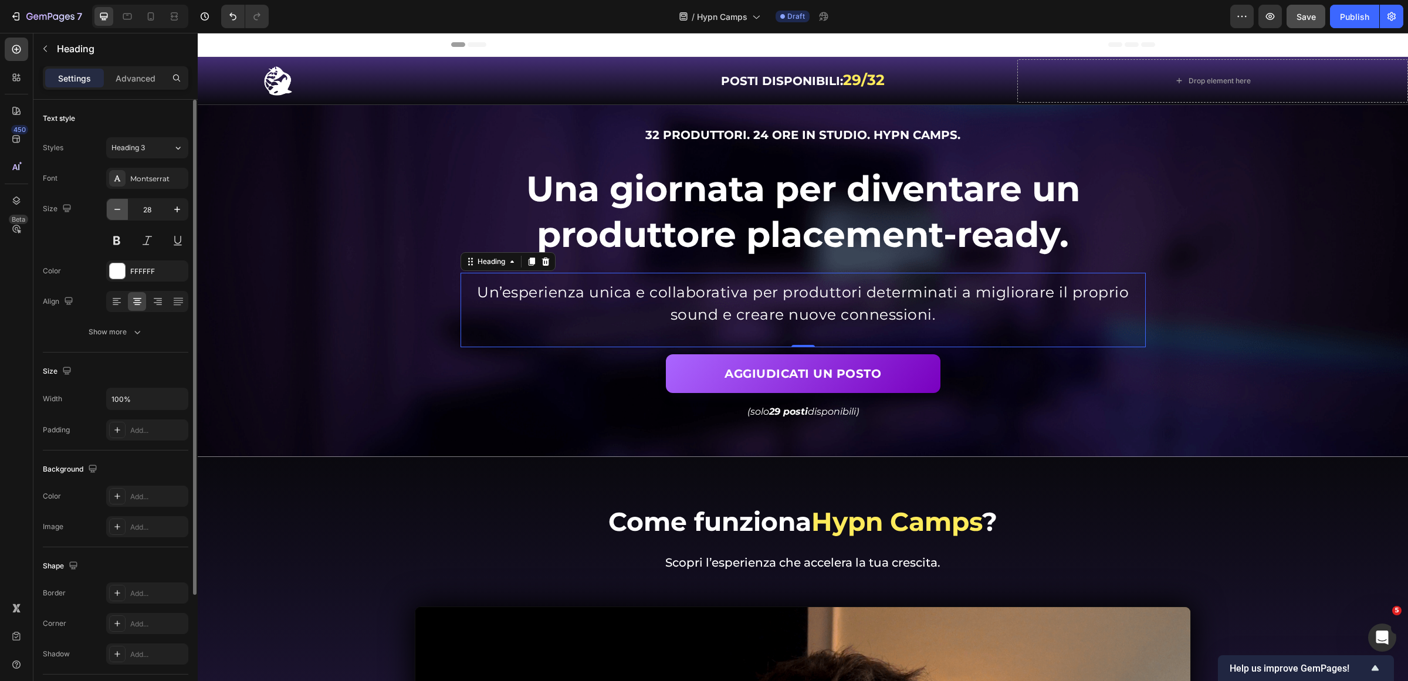
click at [117, 203] on button "button" at bounding box center [117, 209] width 21 height 21
type input "25"
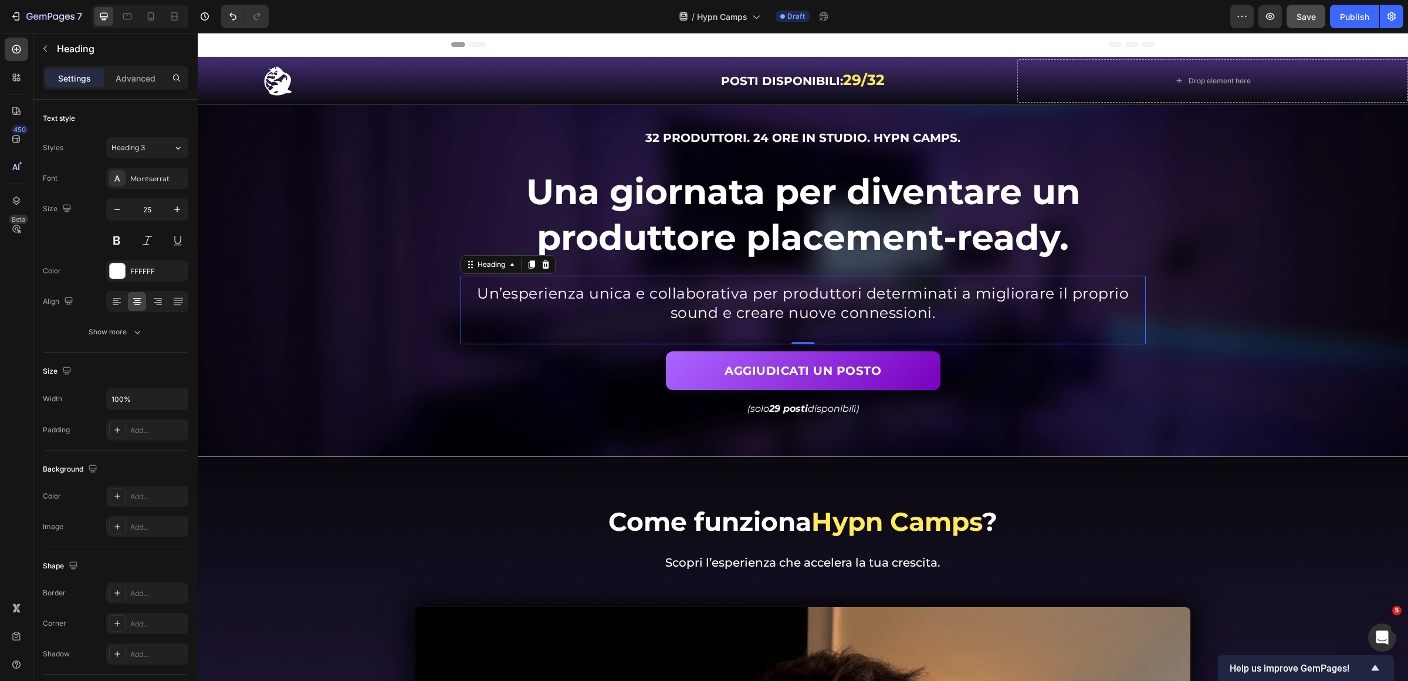
click at [750, 327] on div "⁠⁠⁠⁠⁠⁠⁠ Un’esperienza unica e collaborativa per produttori determinati a miglio…" at bounding box center [803, 310] width 685 height 69
click at [750, 326] on div "⁠⁠⁠⁠⁠⁠⁠ Un’esperienza unica e collaborativa per produttori determinati a miglio…" at bounding box center [803, 310] width 685 height 69
drag, startPoint x: 124, startPoint y: 75, endPoint x: 126, endPoint y: 95, distance: 20.1
click at [124, 75] on p "Advanced" at bounding box center [136, 78] width 40 height 12
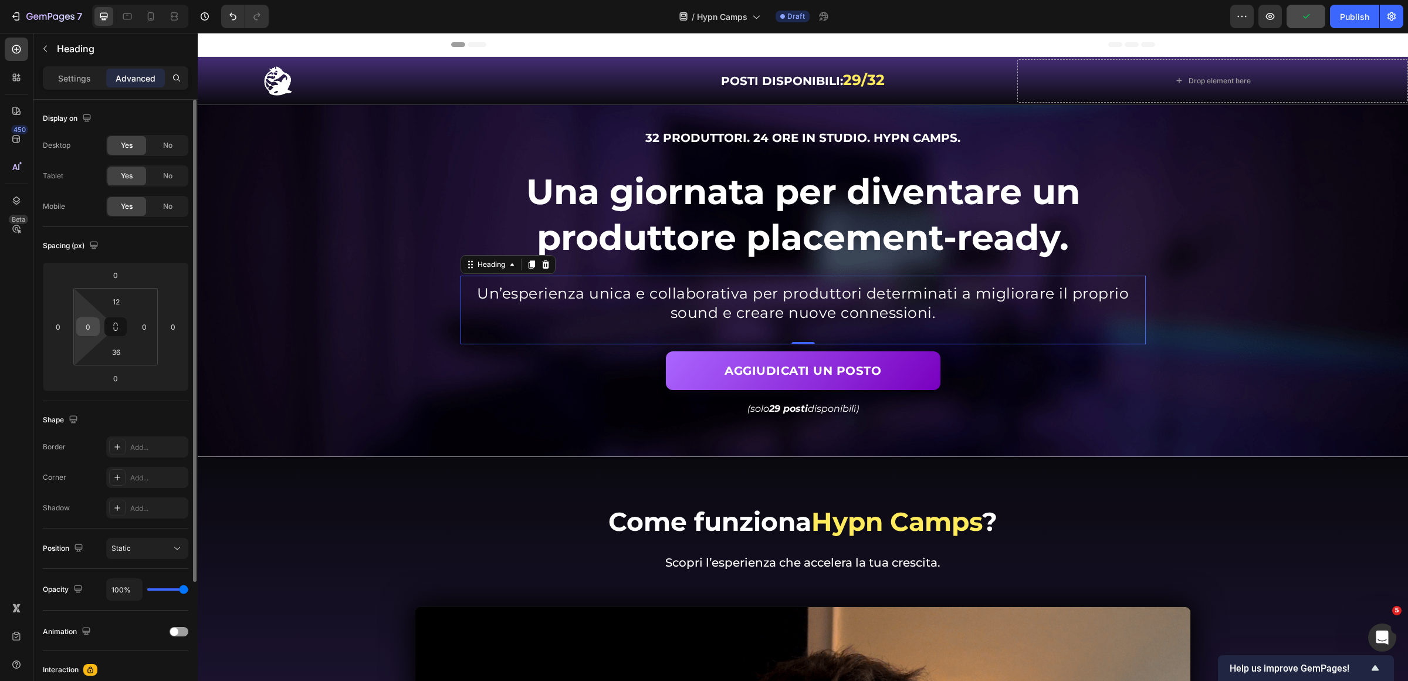
click at [96, 320] on div "0" at bounding box center [87, 326] width 23 height 19
click at [93, 326] on input "0" at bounding box center [88, 327] width 18 height 18
type input "50"
click at [84, 324] on input "50" at bounding box center [88, 327] width 18 height 18
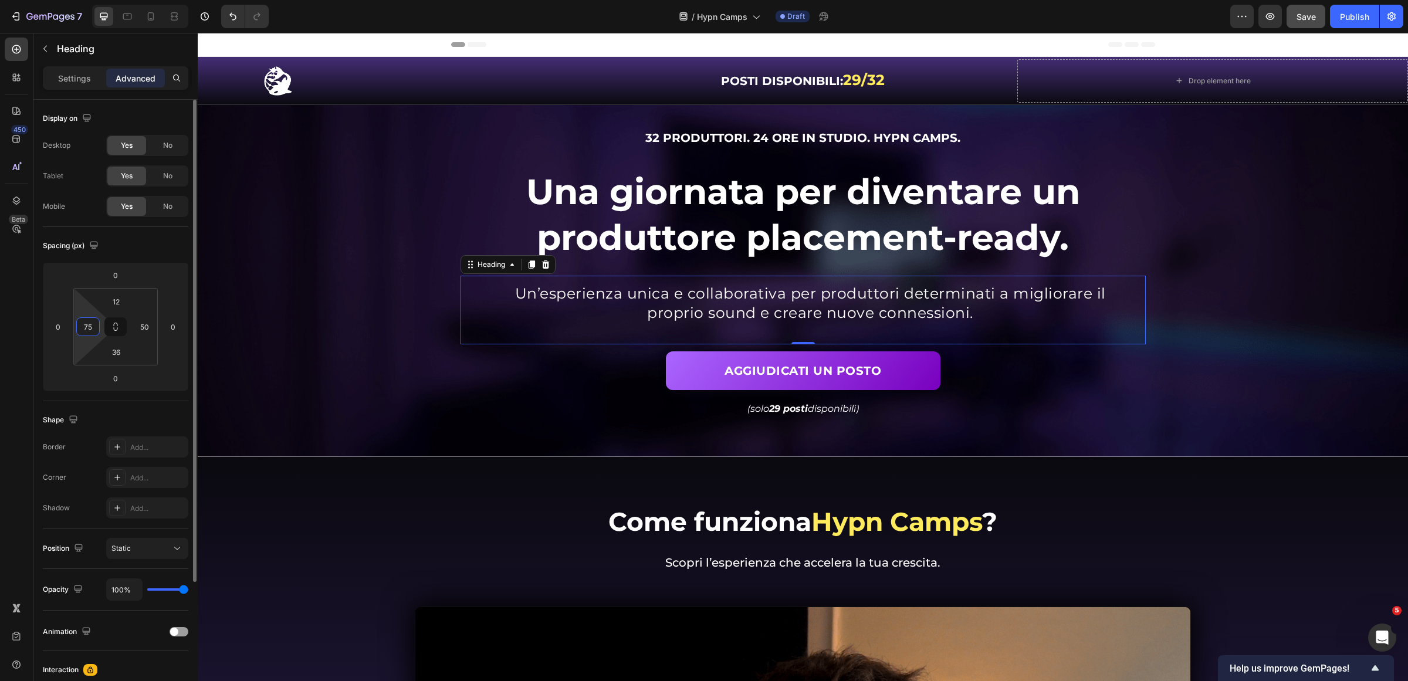
type input "75"
type input "5"
type input "75"
click at [1282, 341] on div "Background Image" at bounding box center [803, 281] width 1210 height 352
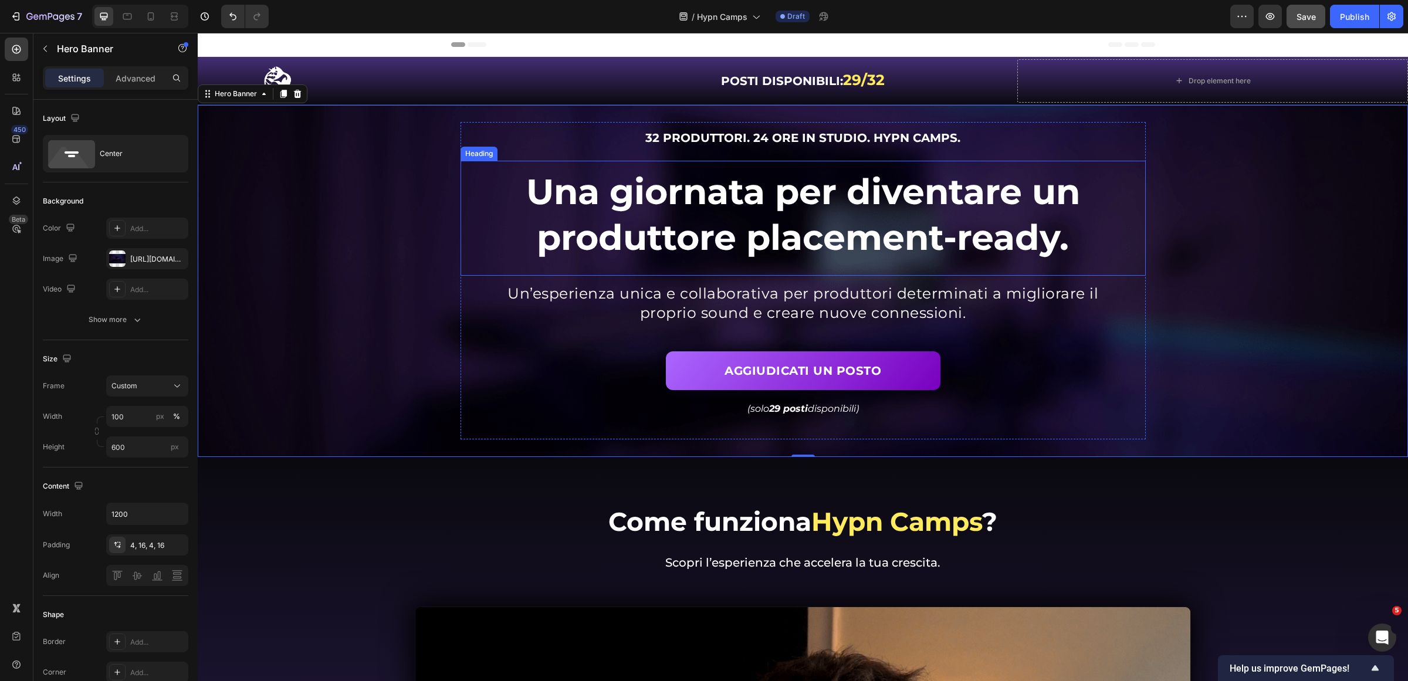
click at [1018, 214] on p "⁠⁠⁠⁠⁠⁠⁠ Una giornata per diventare un produttore placement-ready." at bounding box center [803, 215] width 683 height 92
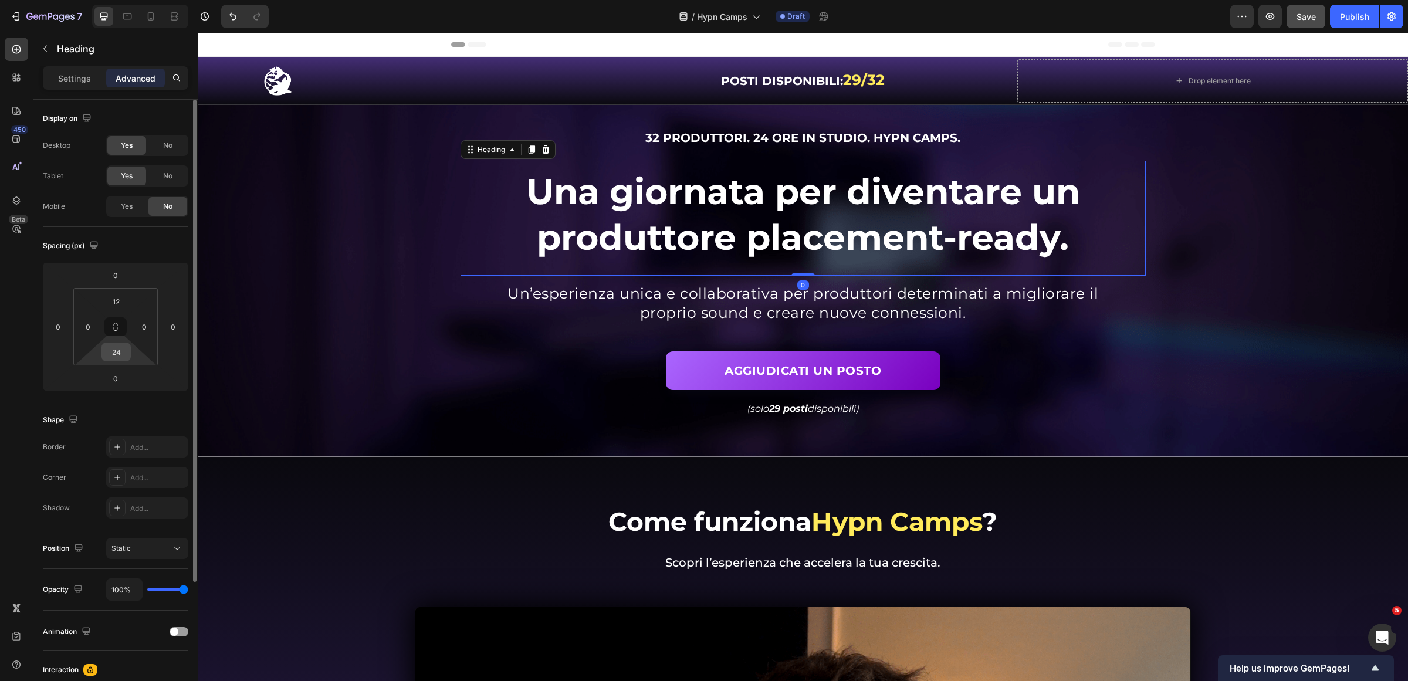
click at [123, 349] on input "24" at bounding box center [115, 352] width 23 height 18
type input "36"
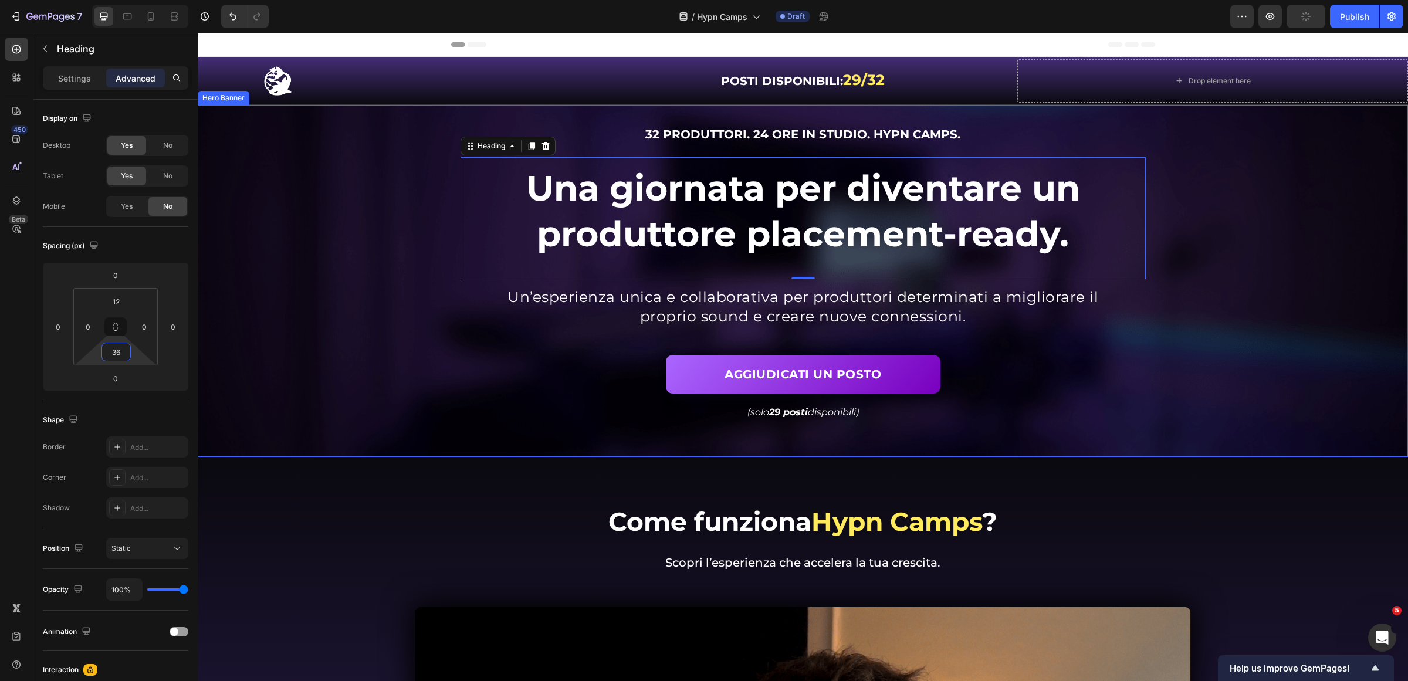
click at [1195, 317] on div "Background Image" at bounding box center [803, 281] width 1210 height 352
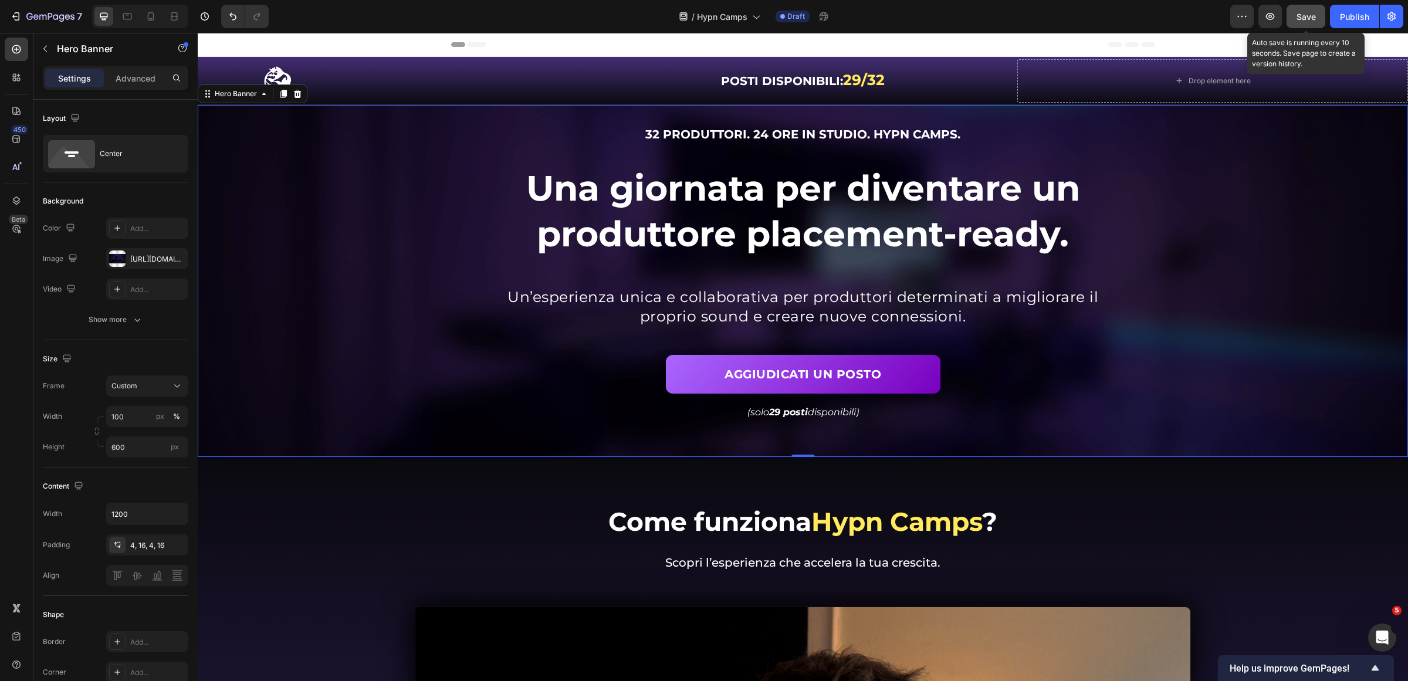
click at [1300, 19] on span "Save" at bounding box center [1306, 17] width 19 height 10
click at [1274, 15] on icon "button" at bounding box center [1270, 17] width 12 height 12
click at [265, 292] on div "Background Image" at bounding box center [803, 281] width 1210 height 352
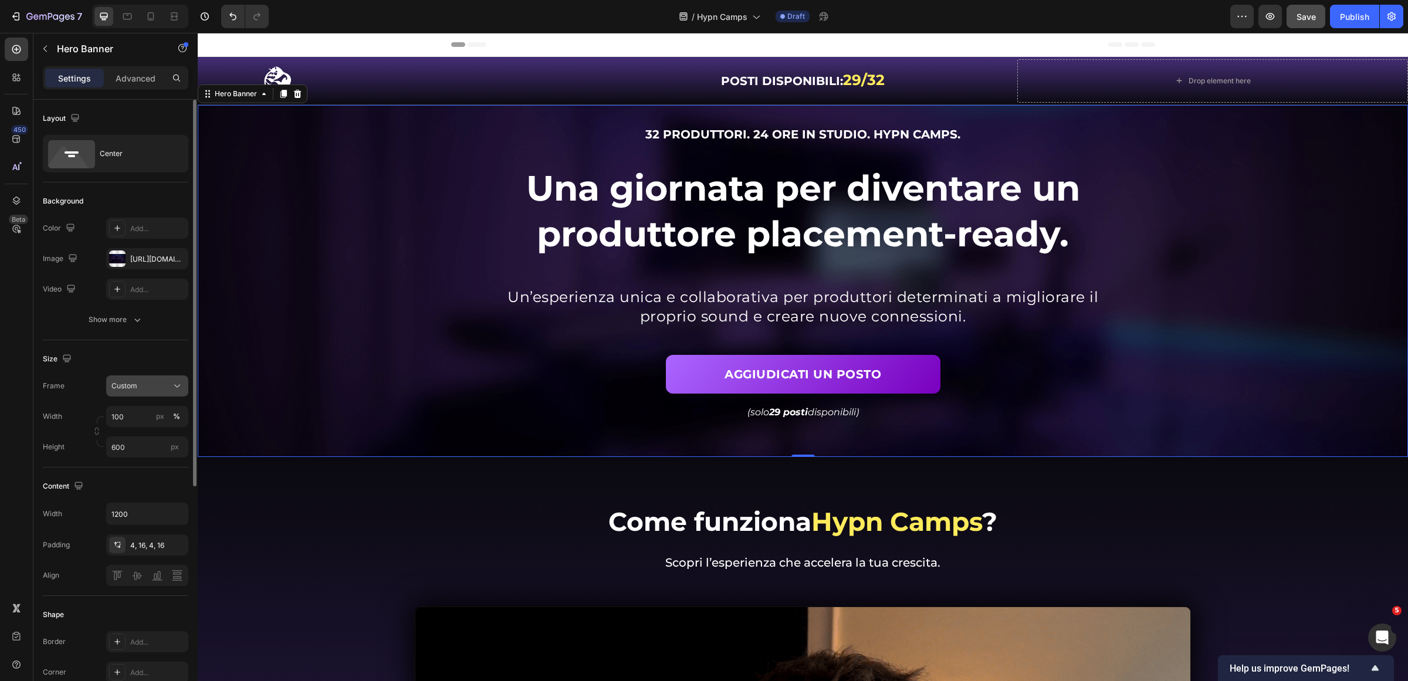
click at [147, 380] on button "Custom" at bounding box center [147, 386] width 82 height 21
click at [160, 353] on div "Size" at bounding box center [116, 359] width 146 height 19
click at [138, 444] on input "600" at bounding box center [147, 447] width 82 height 21
click at [148, 498] on p "Fit screen 100vh" at bounding box center [145, 497] width 68 height 11
type input "100 vh"
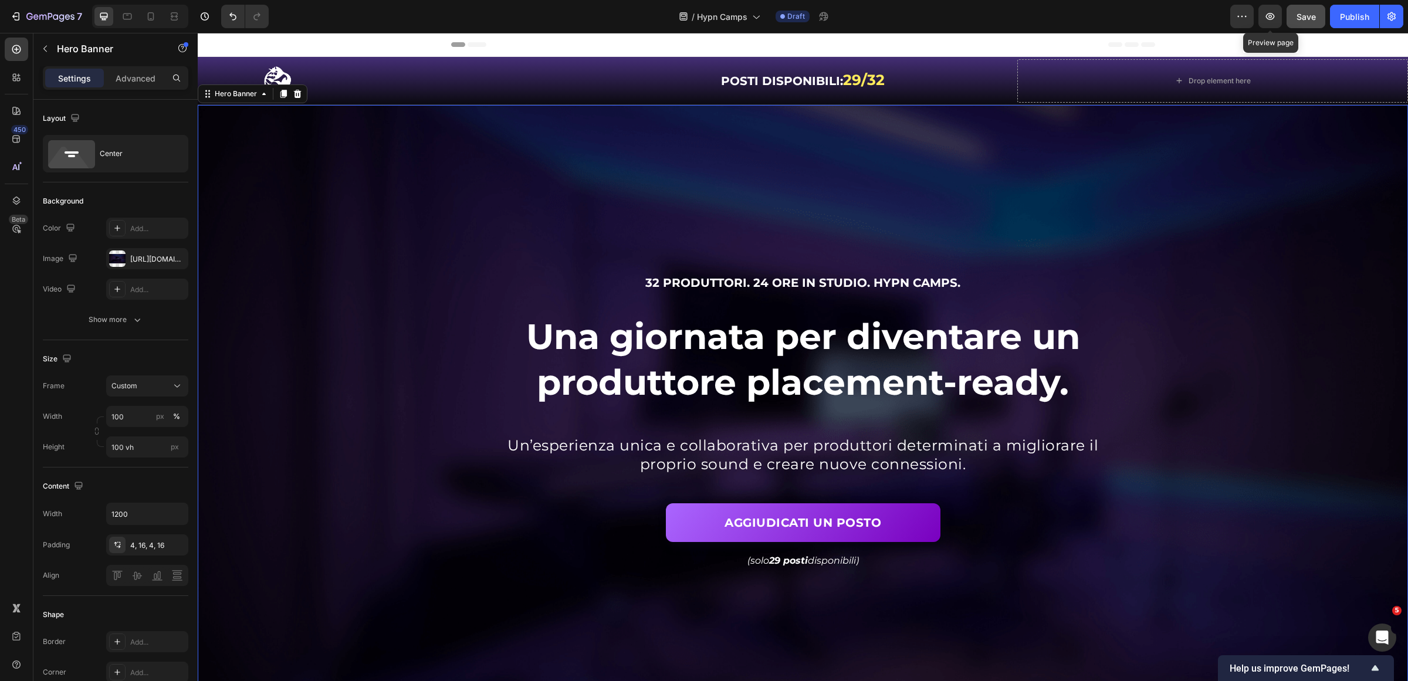
click at [1300, 18] on span "Save" at bounding box center [1306, 17] width 19 height 10
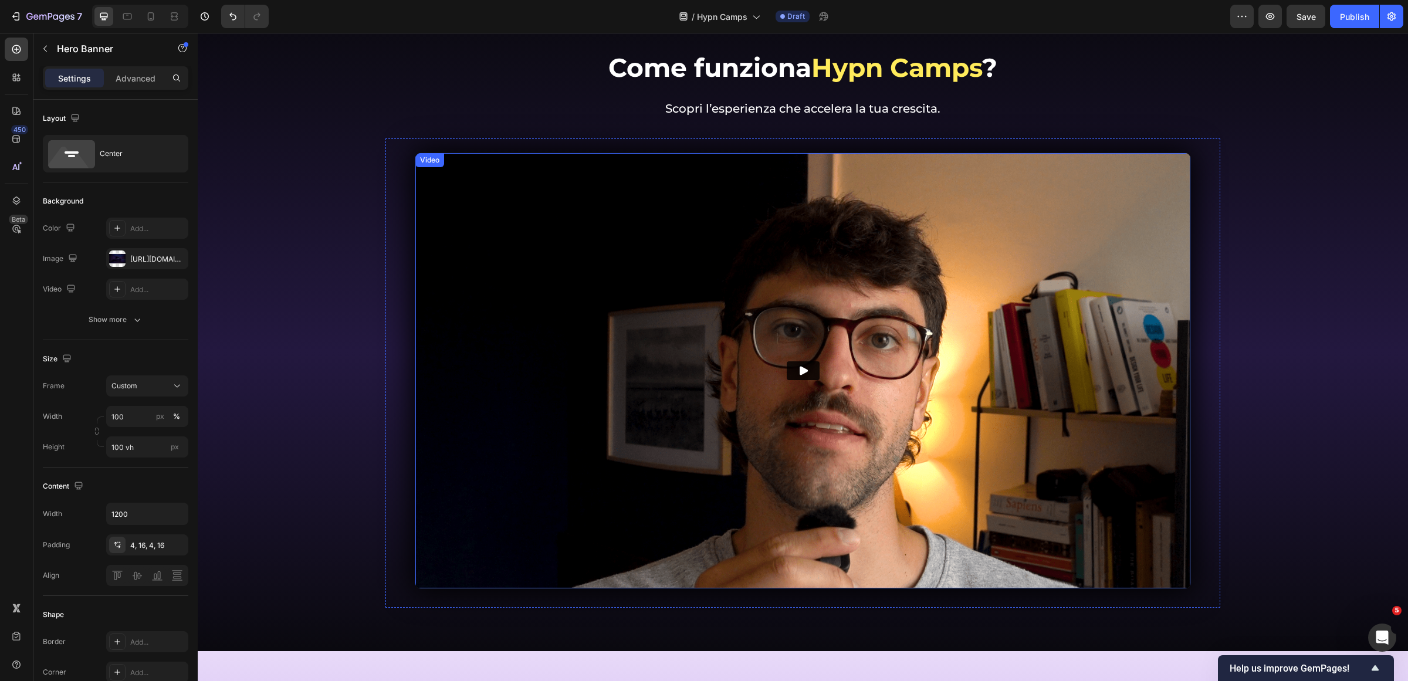
scroll to position [733, 0]
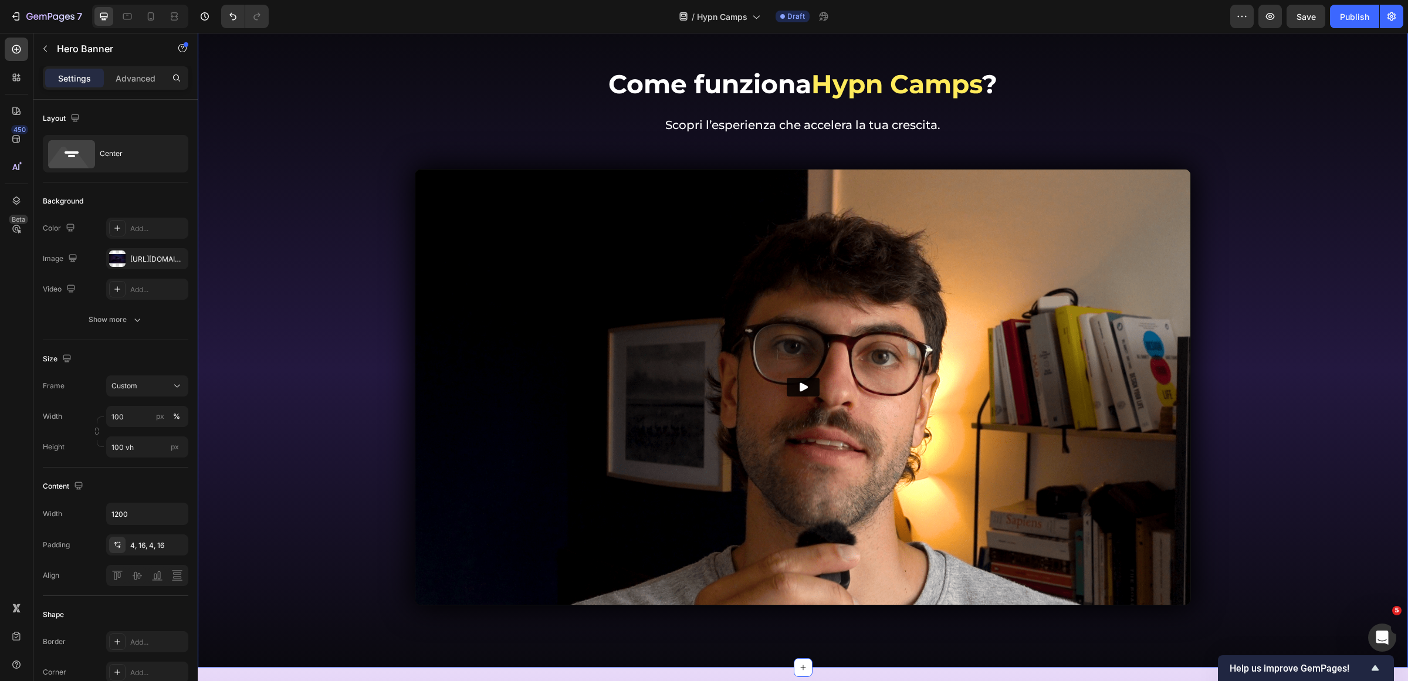
click at [1266, 147] on div "Come funziona Hypn Camps ? Heading Come funziona Inner Circle ? Heading Scopri …" at bounding box center [803, 352] width 1193 height 572
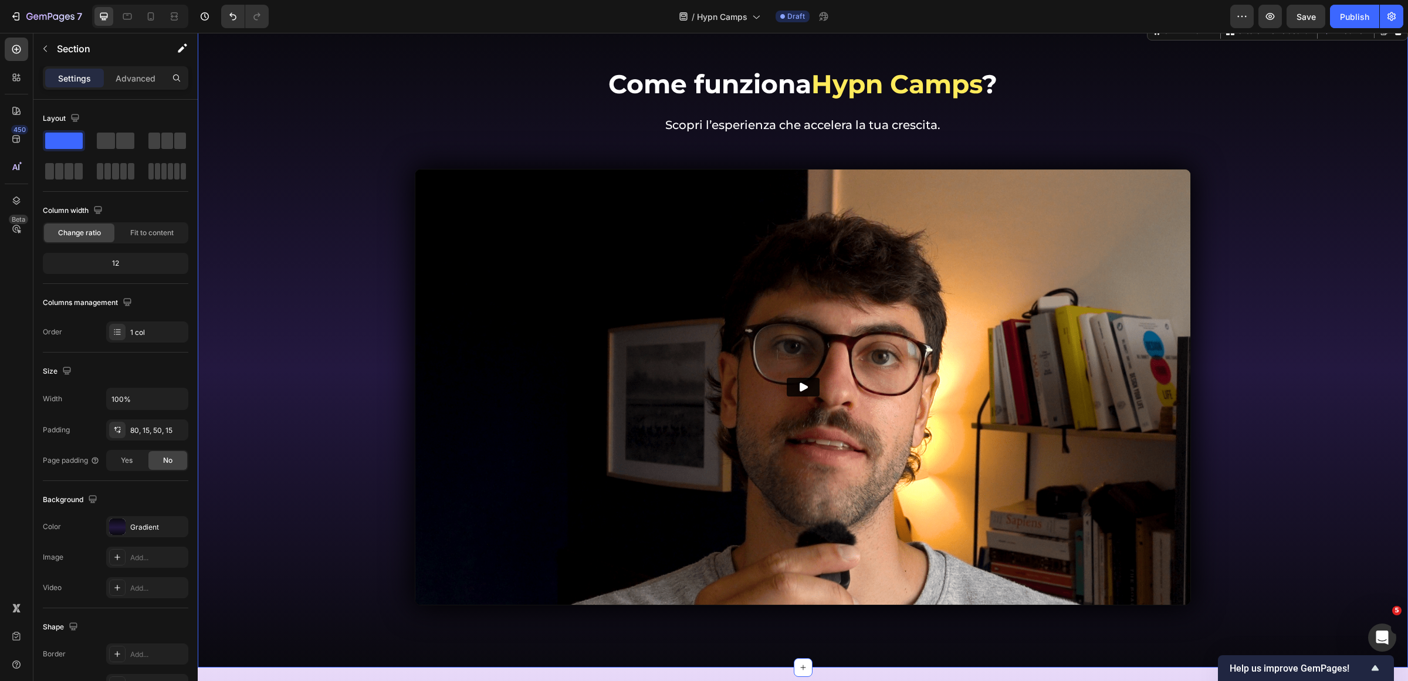
click at [138, 88] on div "Settings Advanced" at bounding box center [116, 77] width 146 height 23
click at [133, 91] on div "Settings Advanced" at bounding box center [115, 82] width 164 height 33
drag, startPoint x: 133, startPoint y: 79, endPoint x: 135, endPoint y: 86, distance: 7.3
click at [133, 78] on p "Advanced" at bounding box center [136, 78] width 40 height 12
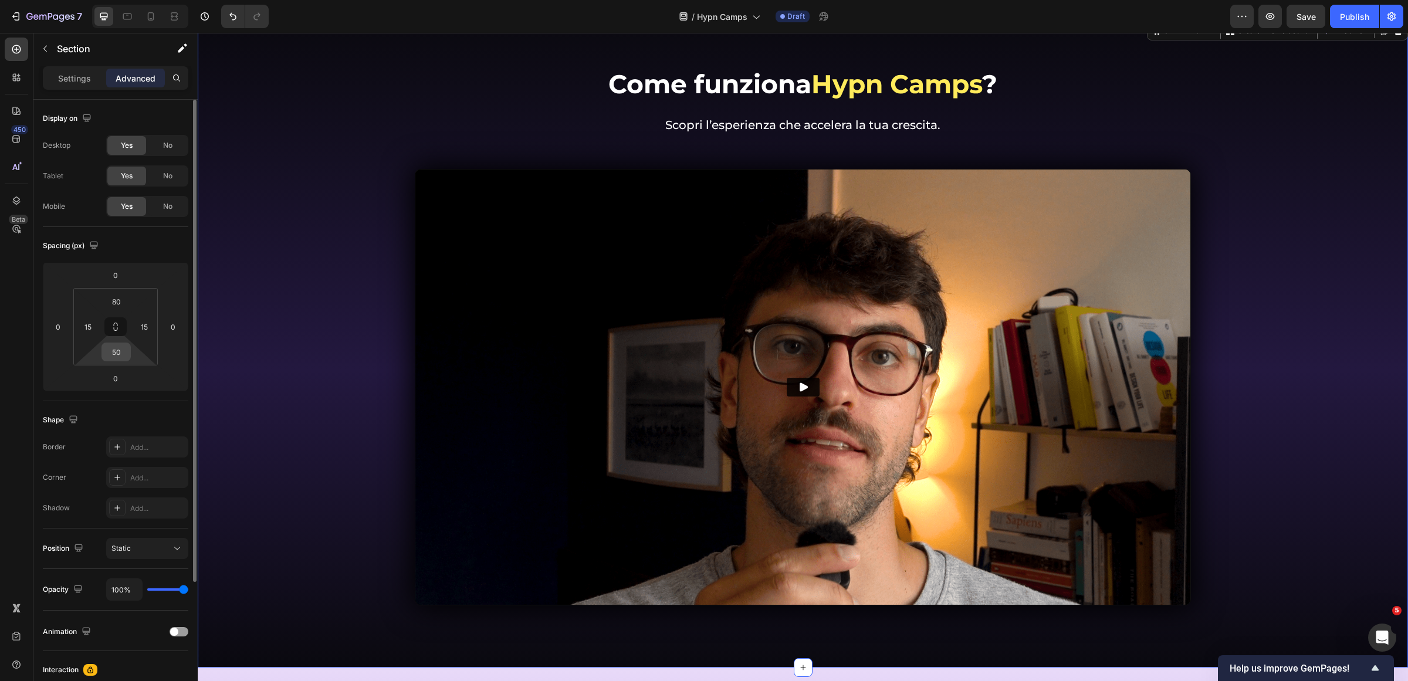
click at [121, 351] on input "50" at bounding box center [115, 352] width 23 height 18
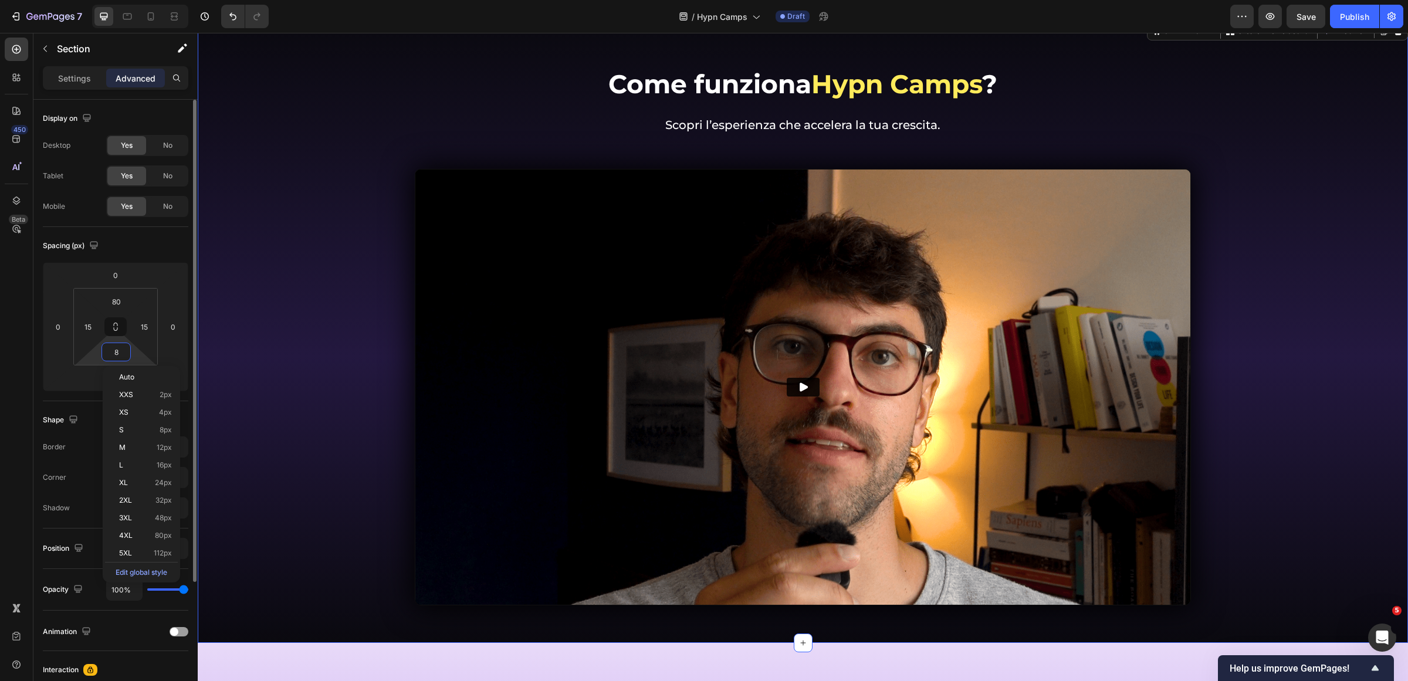
type input "80"
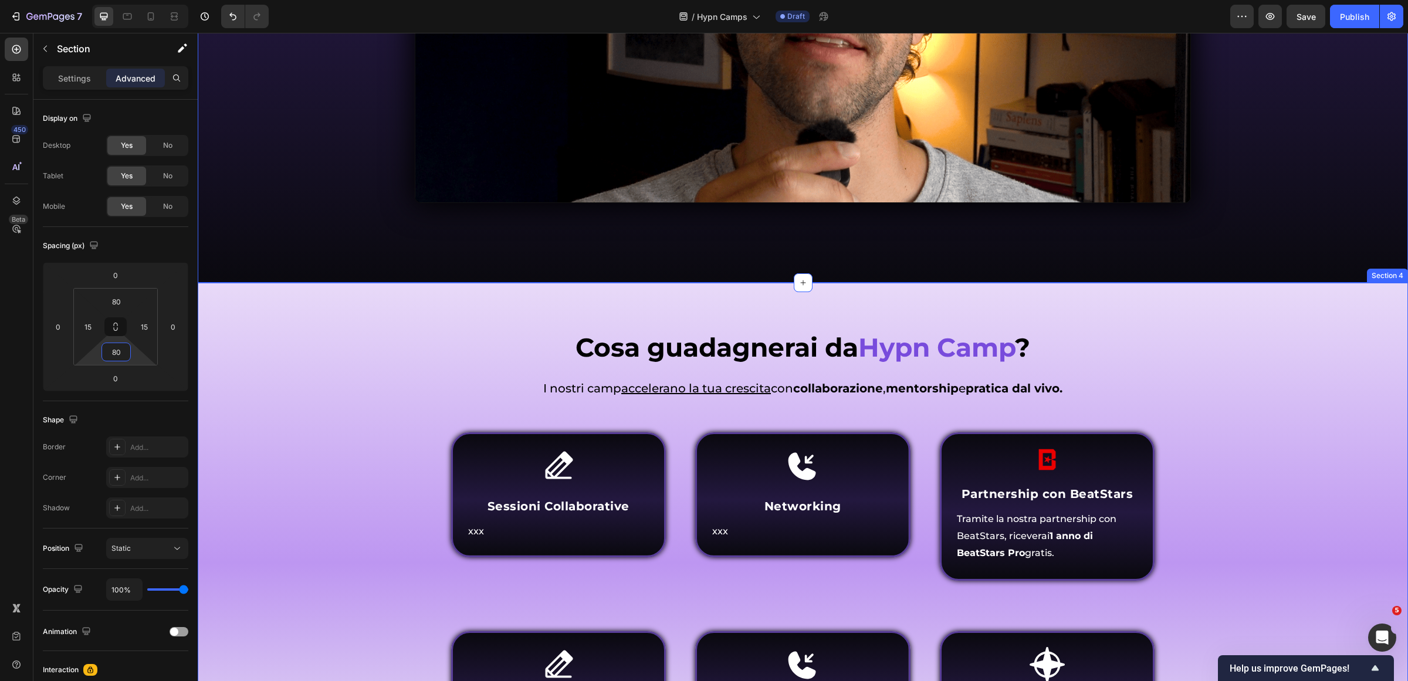
scroll to position [1247, 0]
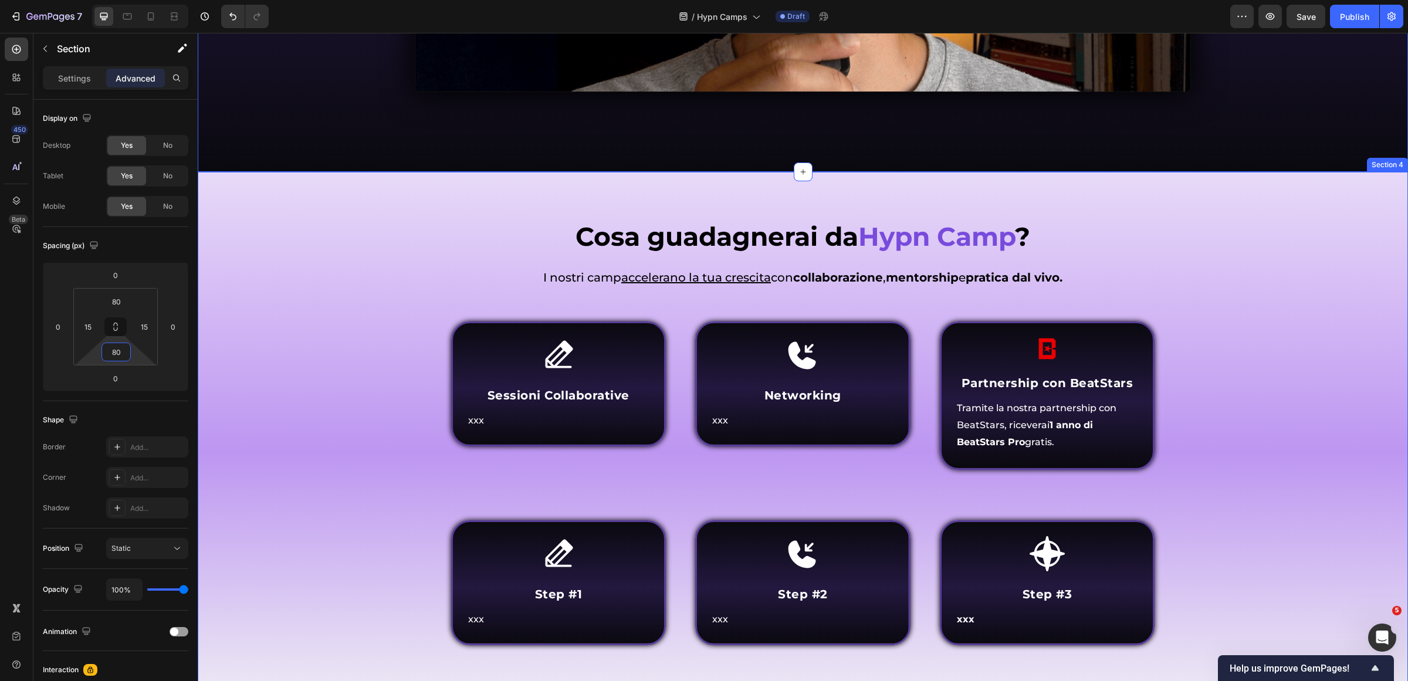
click at [895, 192] on div "Cosa guadagnerai da Hypn Camp ? Heading Come funziona Inner Circle ? Heading I …" at bounding box center [803, 441] width 1210 height 539
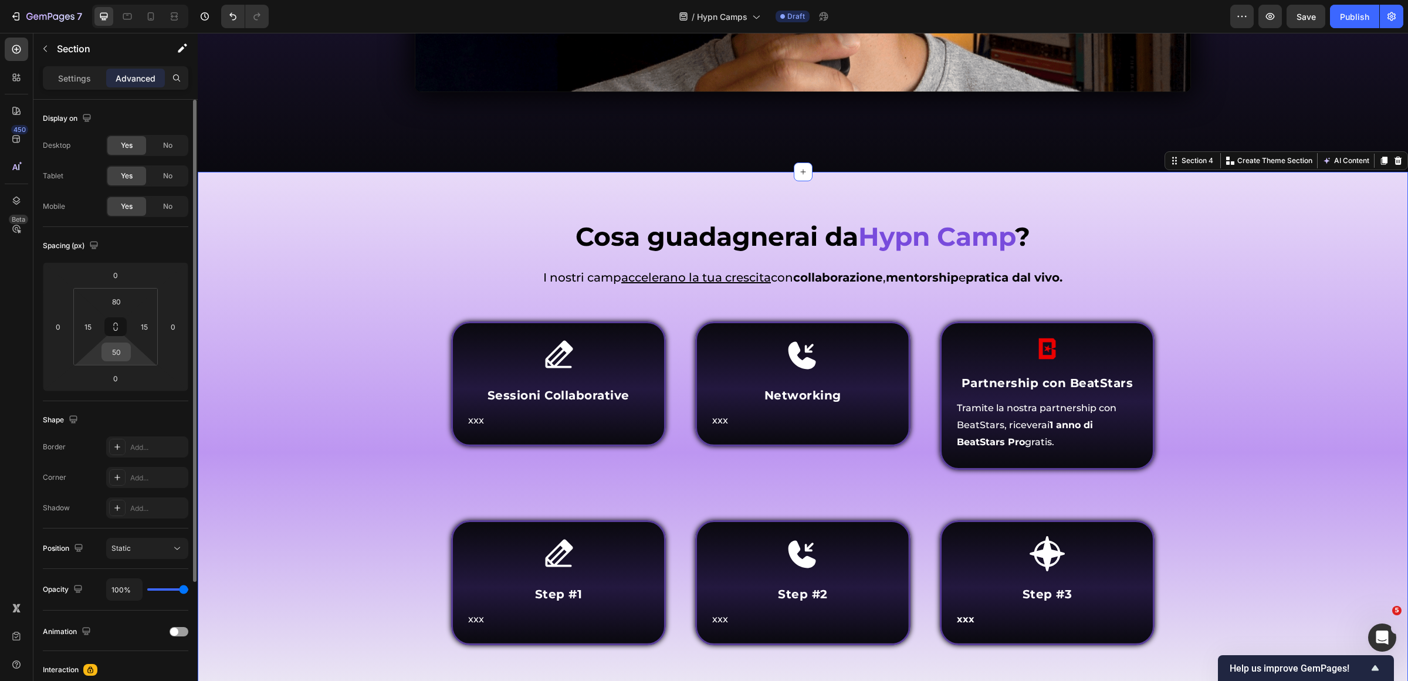
click at [120, 355] on input "50" at bounding box center [115, 352] width 23 height 18
type input "80"
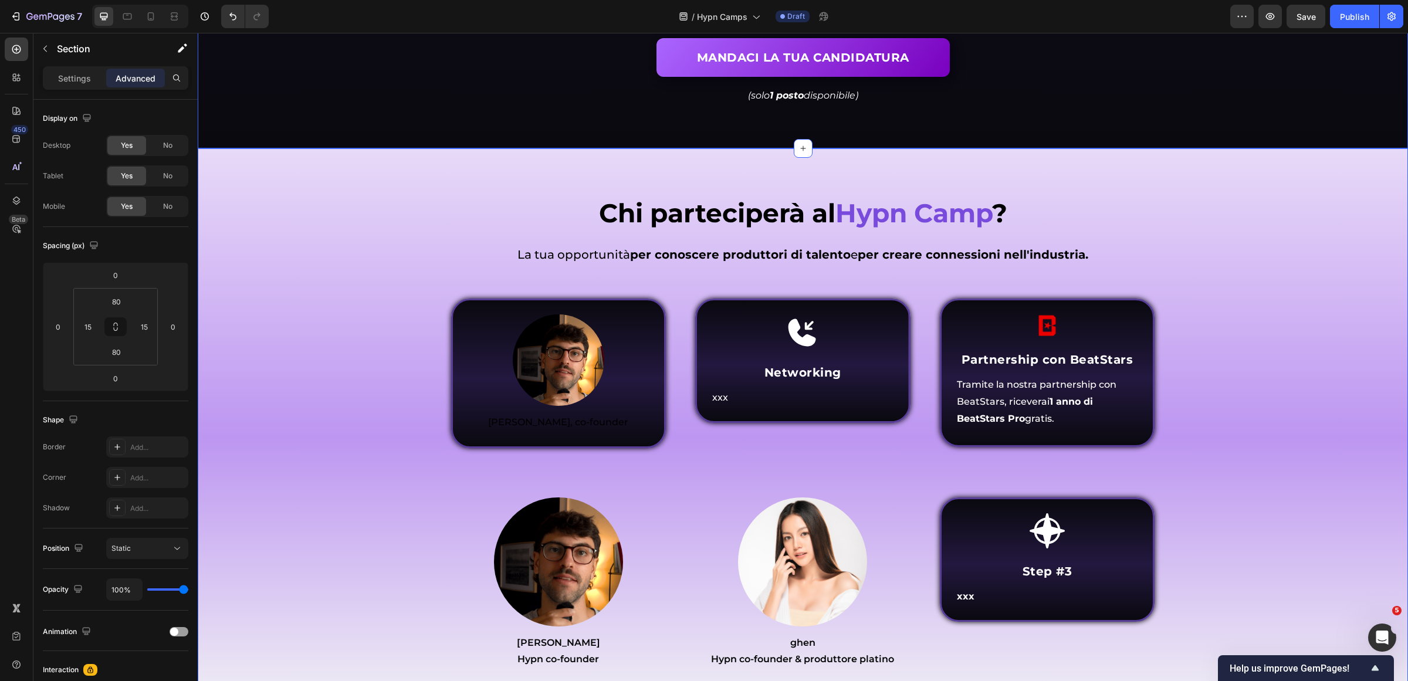
scroll to position [4914, 0]
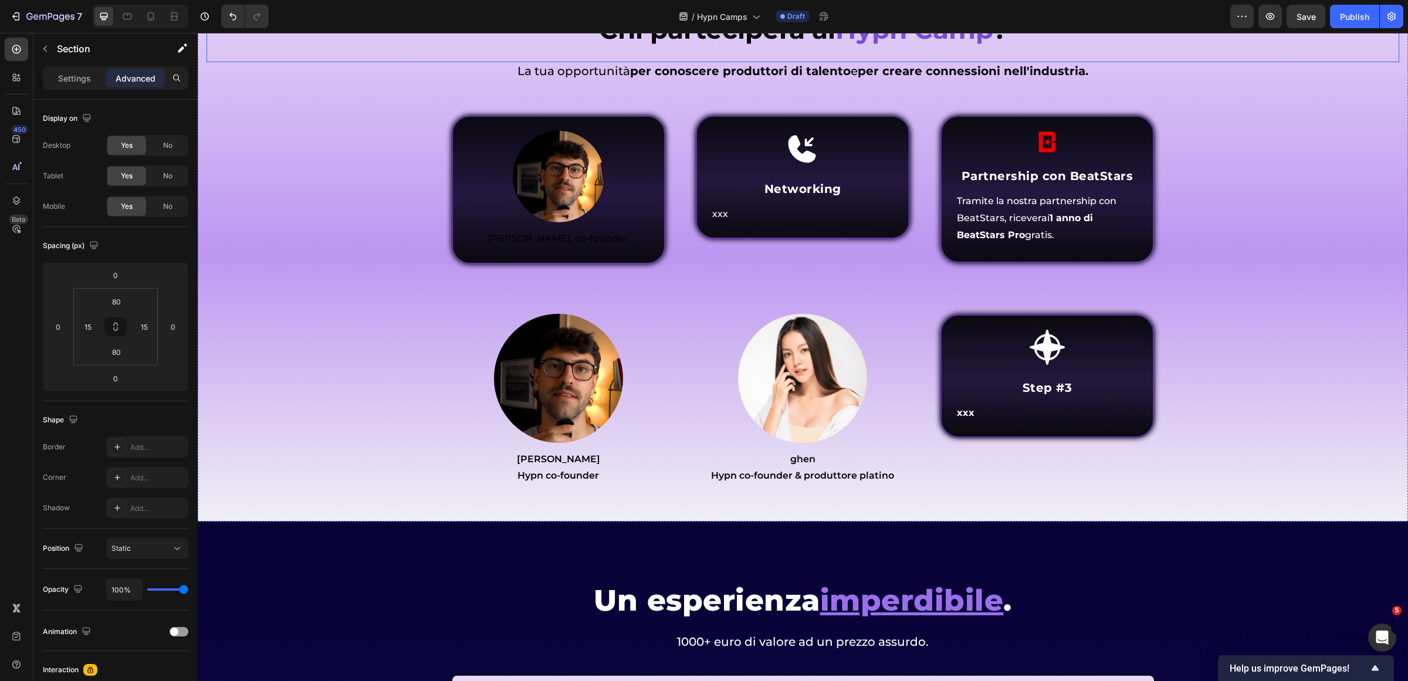
click at [363, 56] on div "Chi parteciperà al Hypn Camp ? Heading" at bounding box center [803, 37] width 1193 height 50
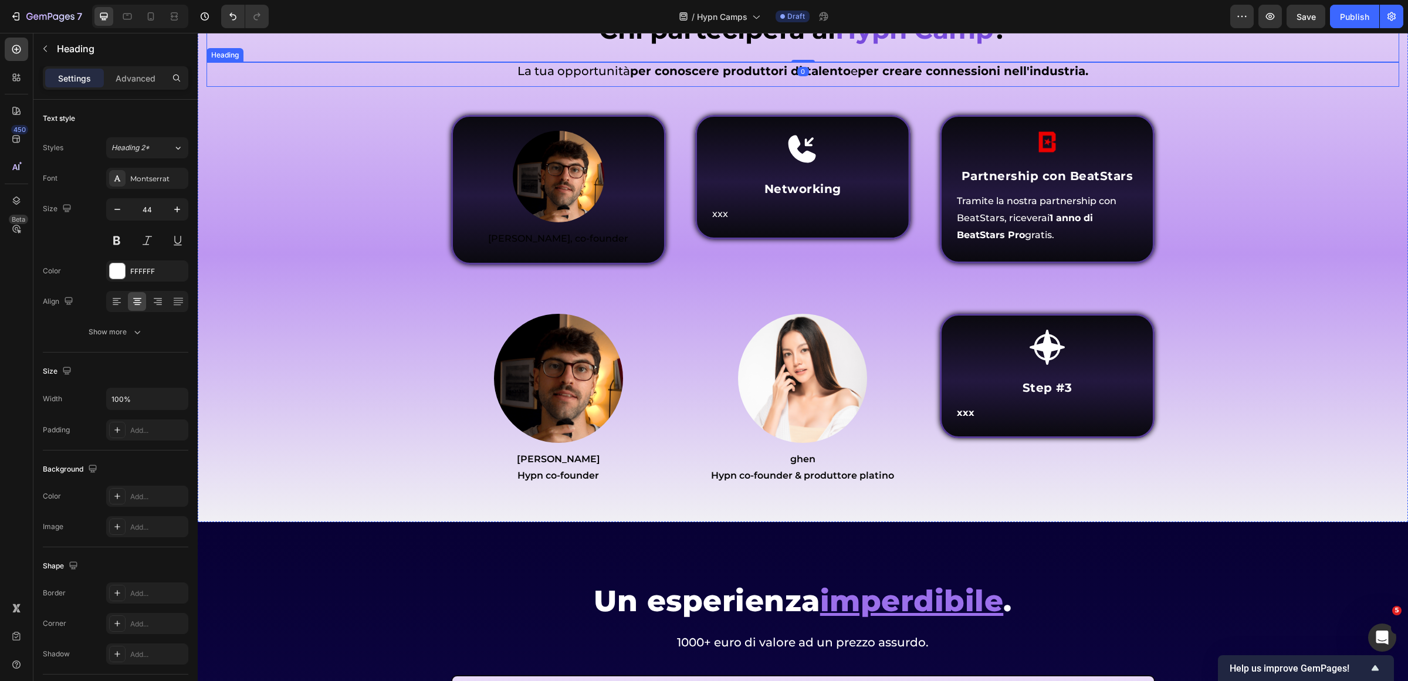
scroll to position [4694, 0]
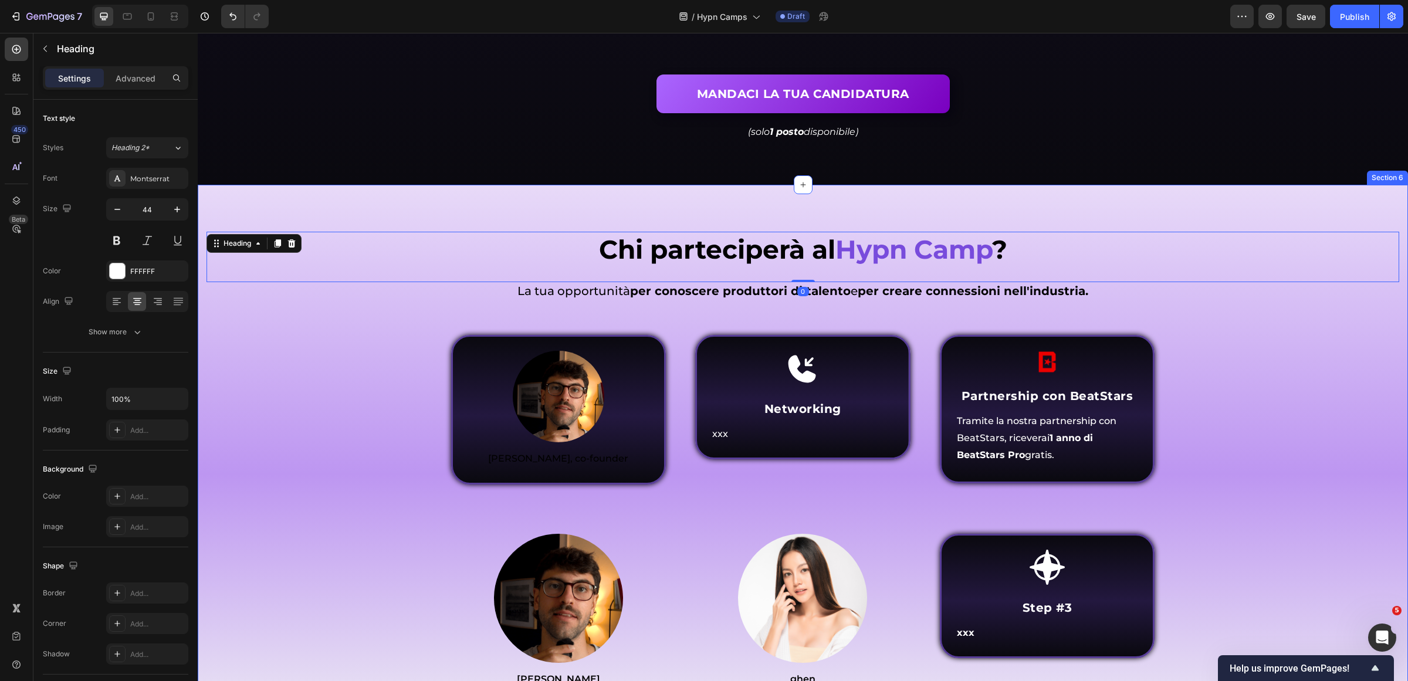
click at [350, 197] on div "Chi parteciperà al Hypn Camp ? Heading 0 Come funziona Inner Circle ? Heading L…" at bounding box center [803, 463] width 1210 height 557
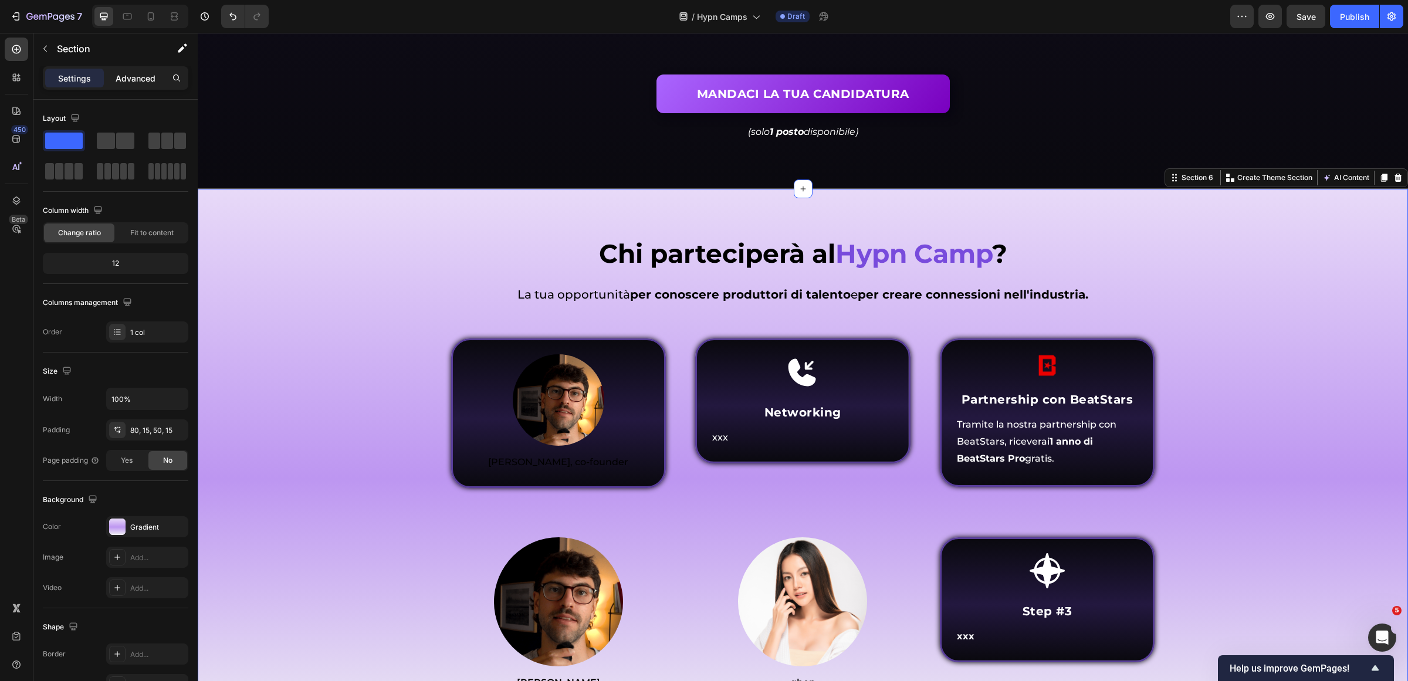
click at [138, 85] on div "Advanced" at bounding box center [135, 78] width 59 height 19
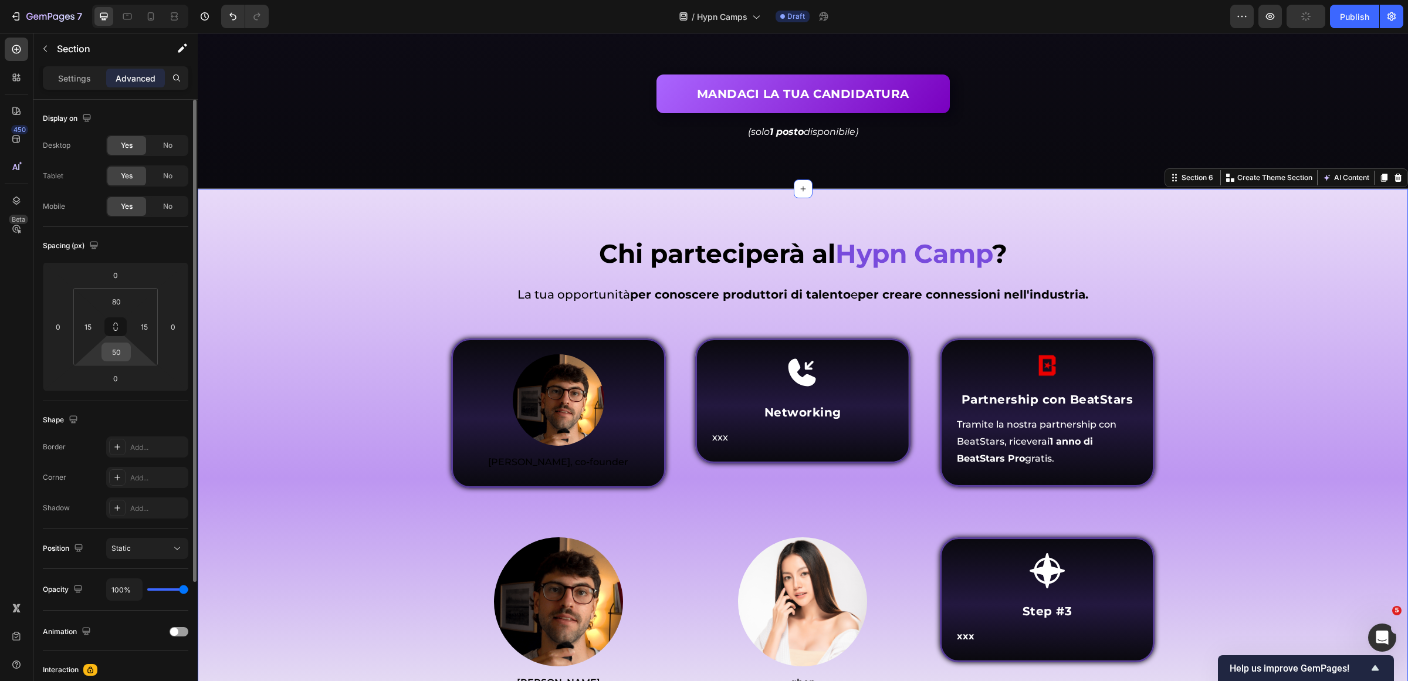
click at [116, 348] on input "50" at bounding box center [115, 352] width 23 height 18
type input "80"
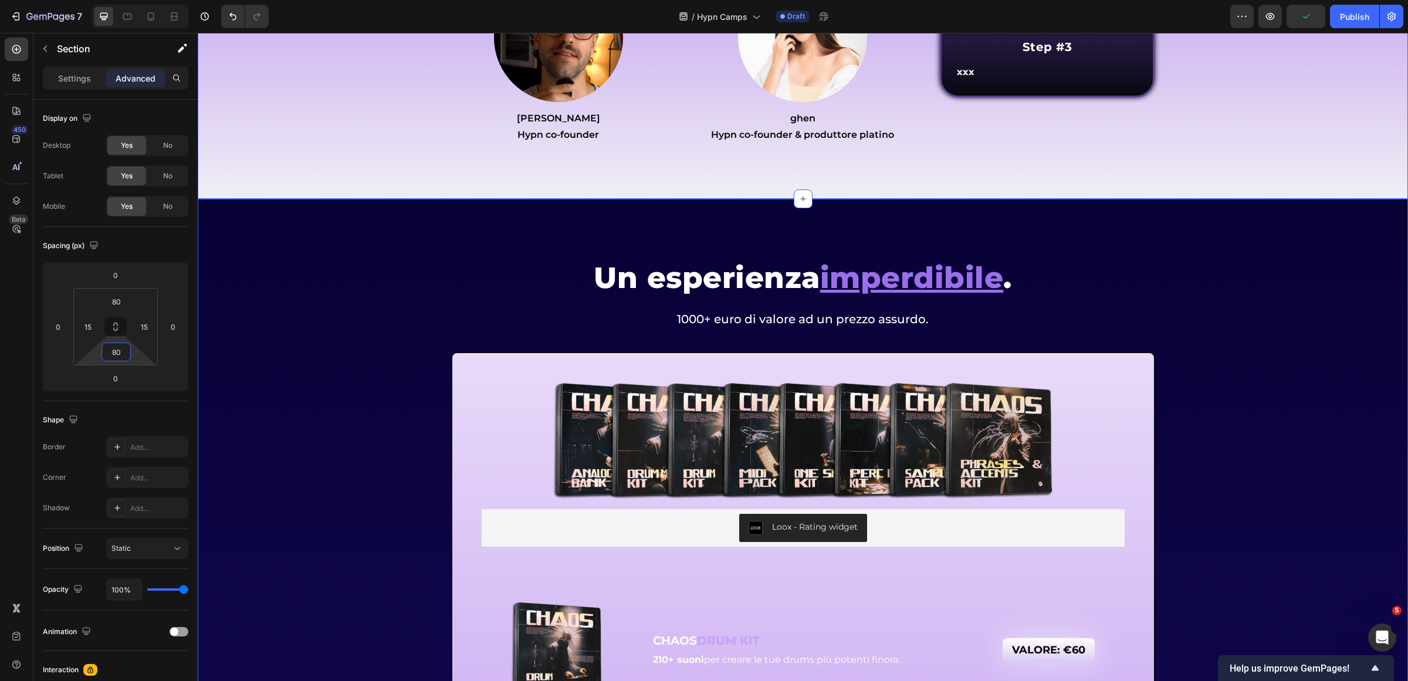
scroll to position [5354, 0]
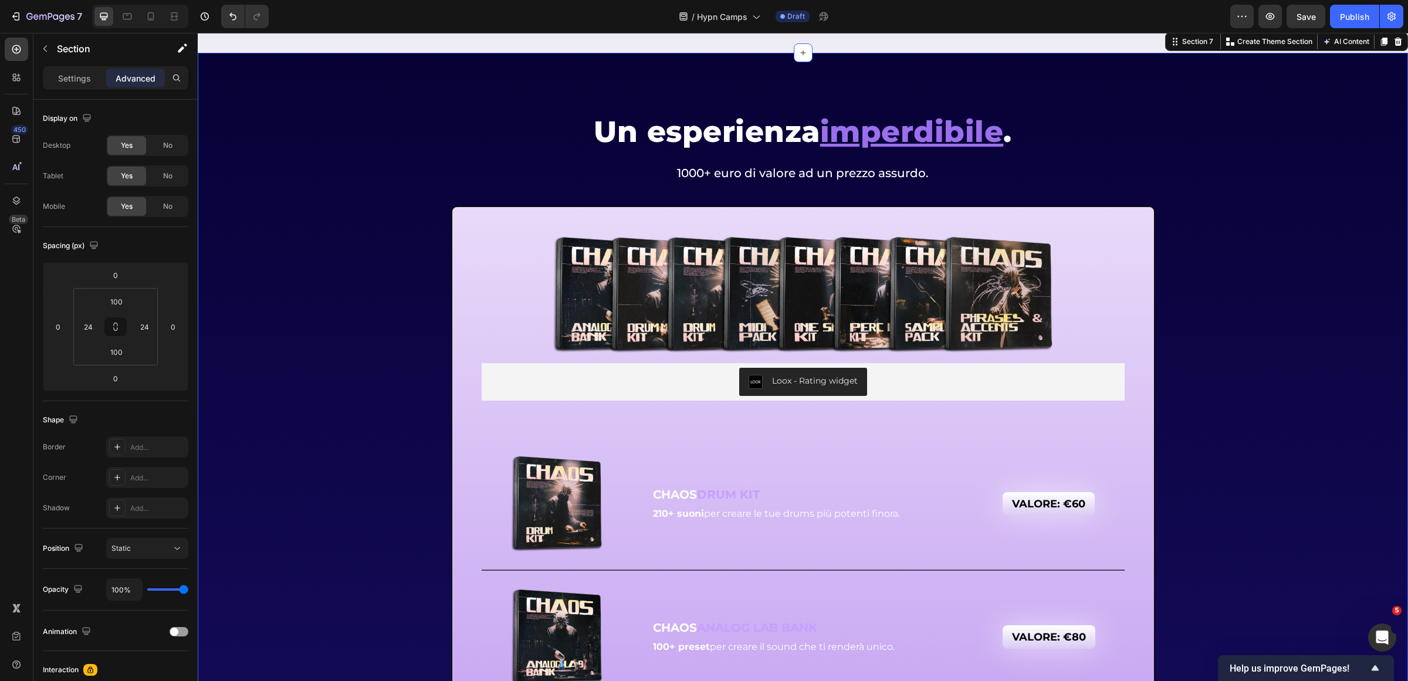
scroll to position [5427, 0]
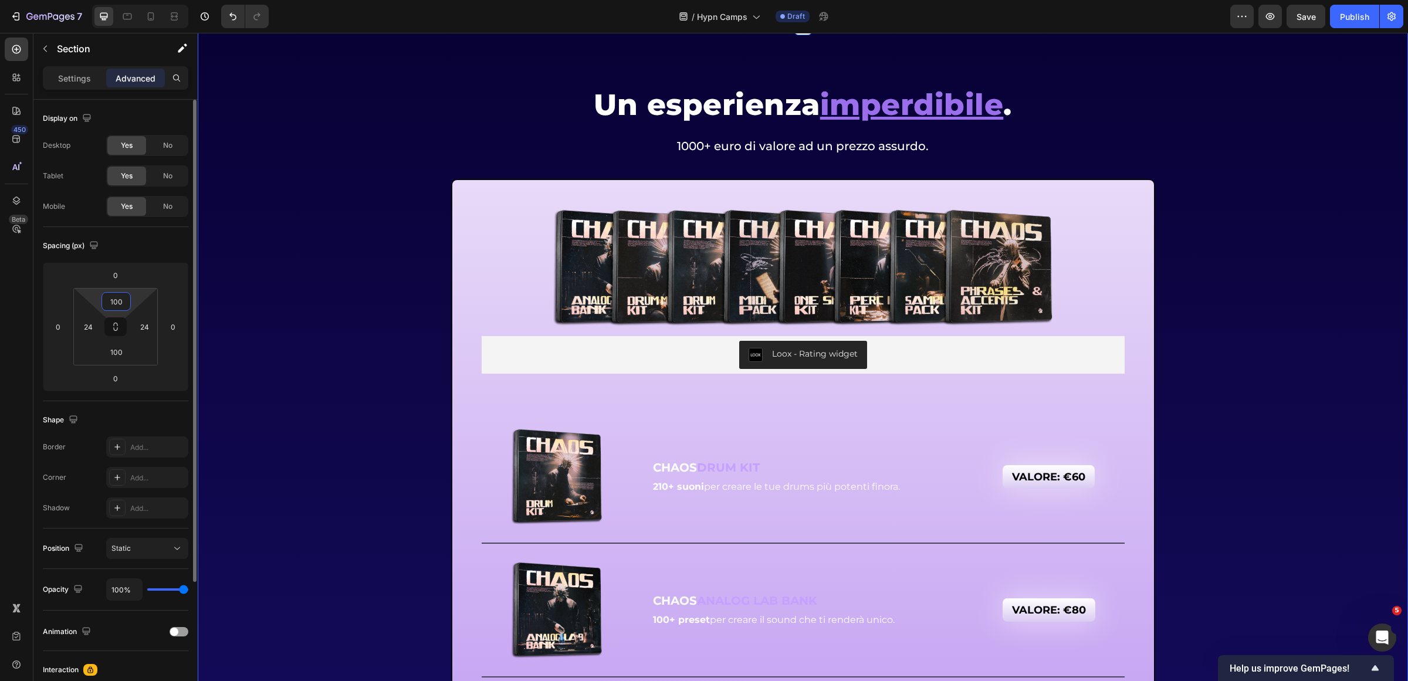
click at [119, 305] on input "100" at bounding box center [115, 302] width 23 height 18
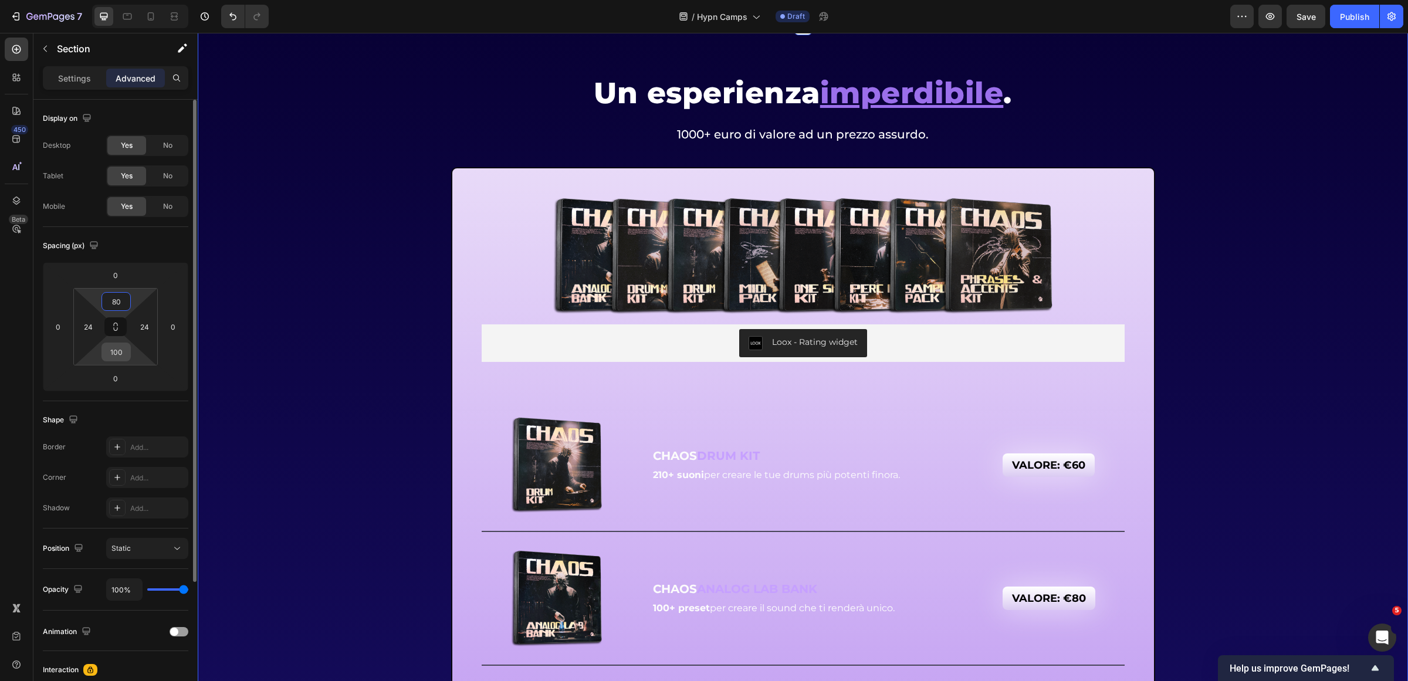
type input "80"
click at [118, 350] on input "100" at bounding box center [115, 352] width 23 height 18
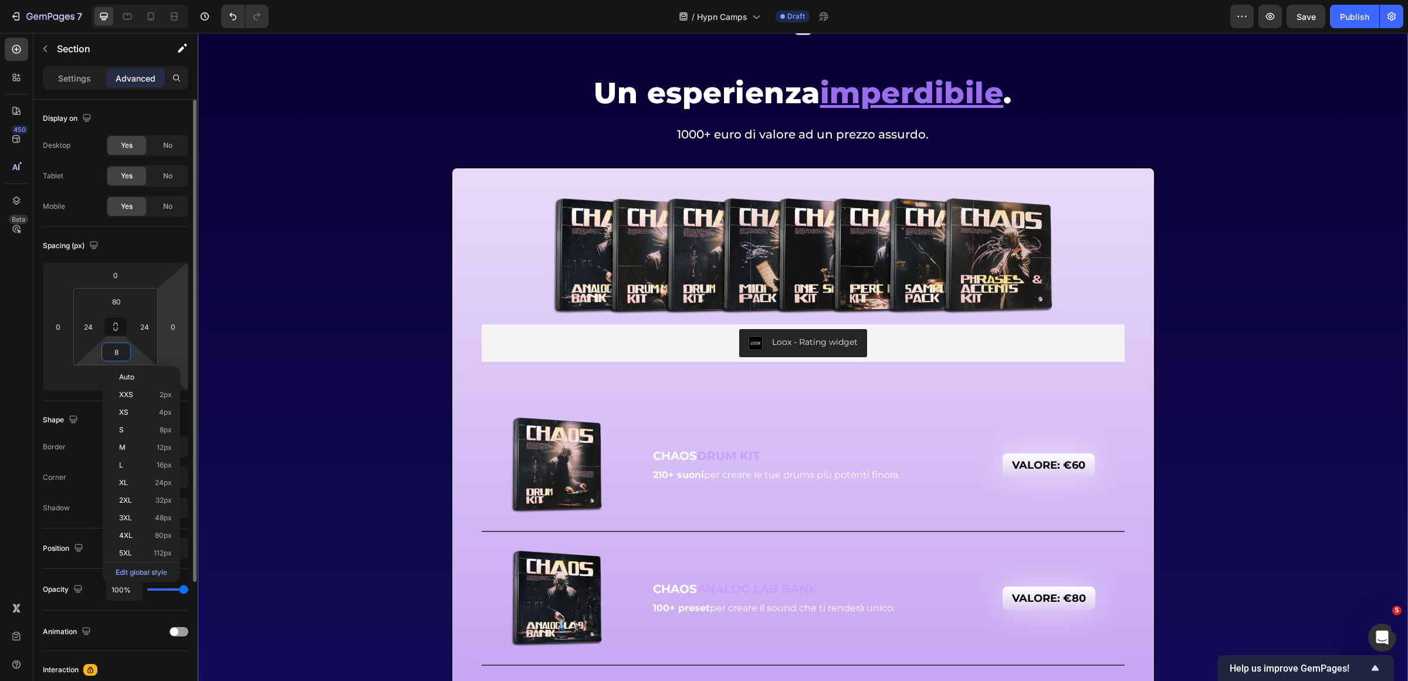
type input "80"
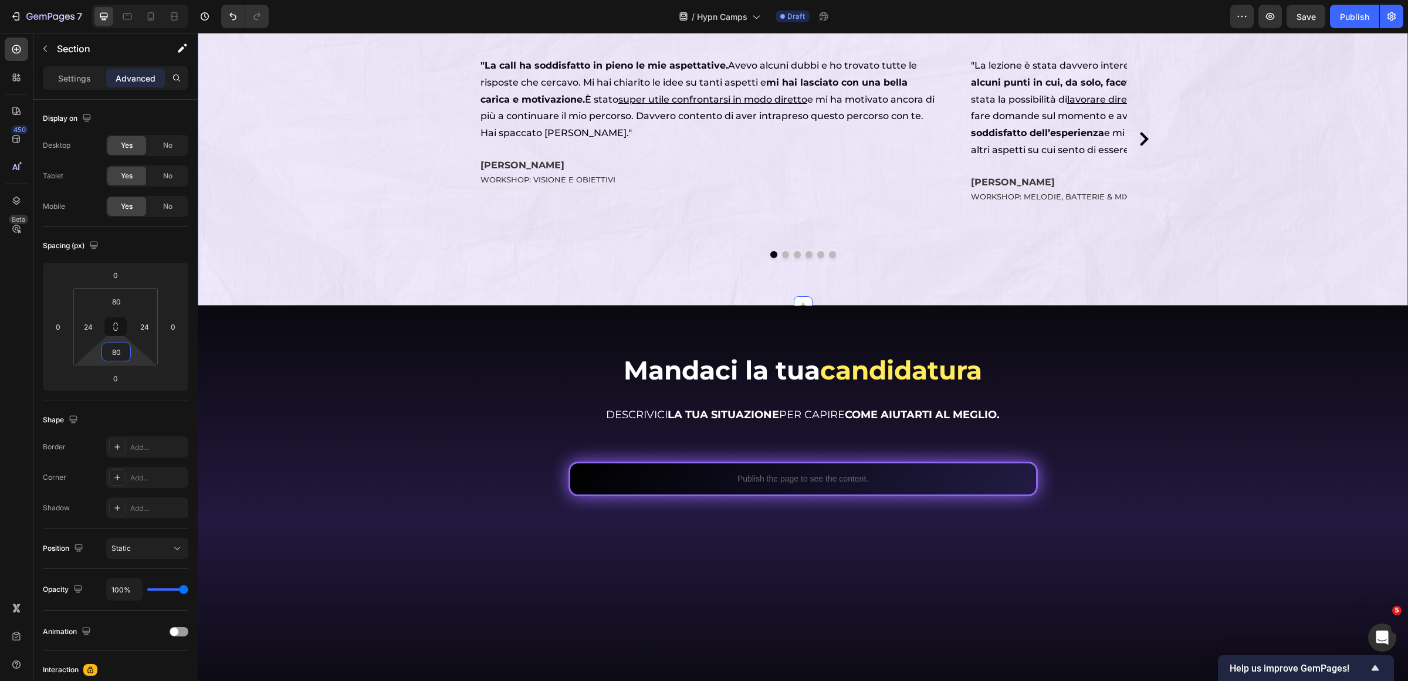
scroll to position [7261, 0]
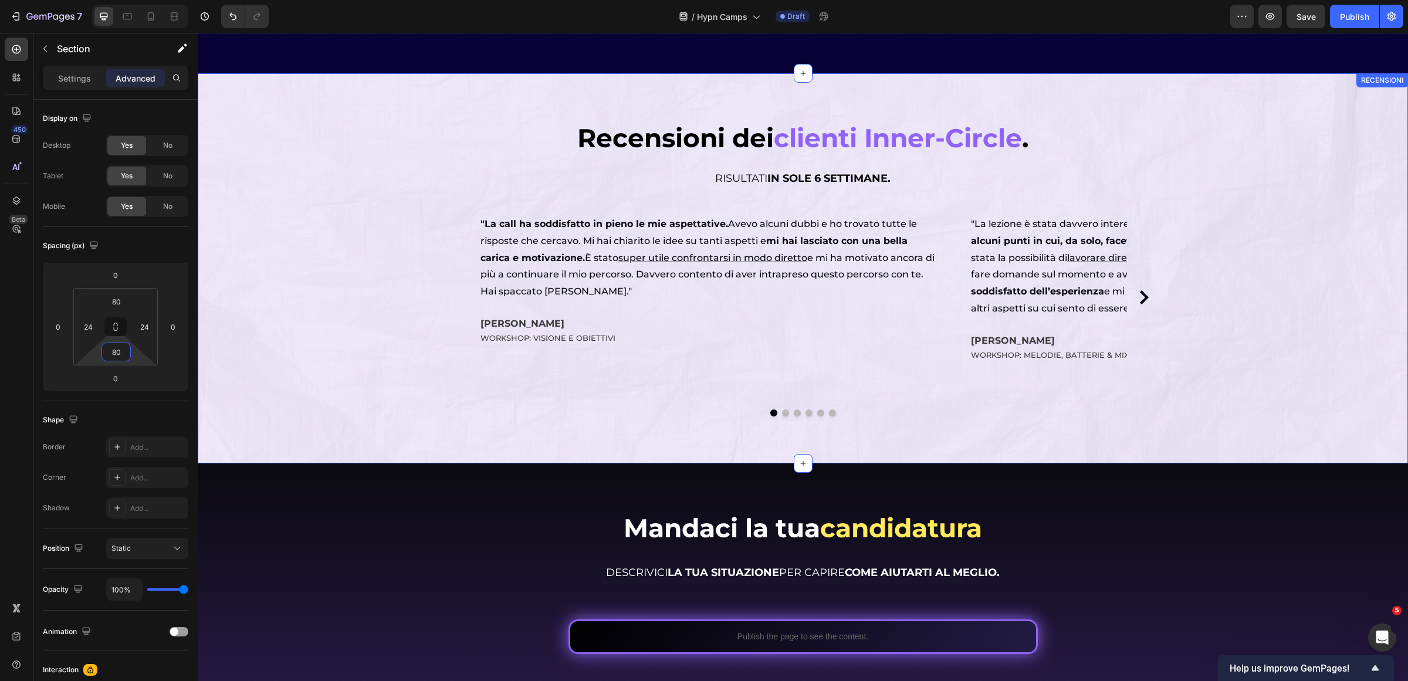
click at [409, 90] on div "Recensioni dei clienti Inner-Circle . Heading Recensioni dei clienti Inner-Circ…" at bounding box center [803, 268] width 1210 height 390
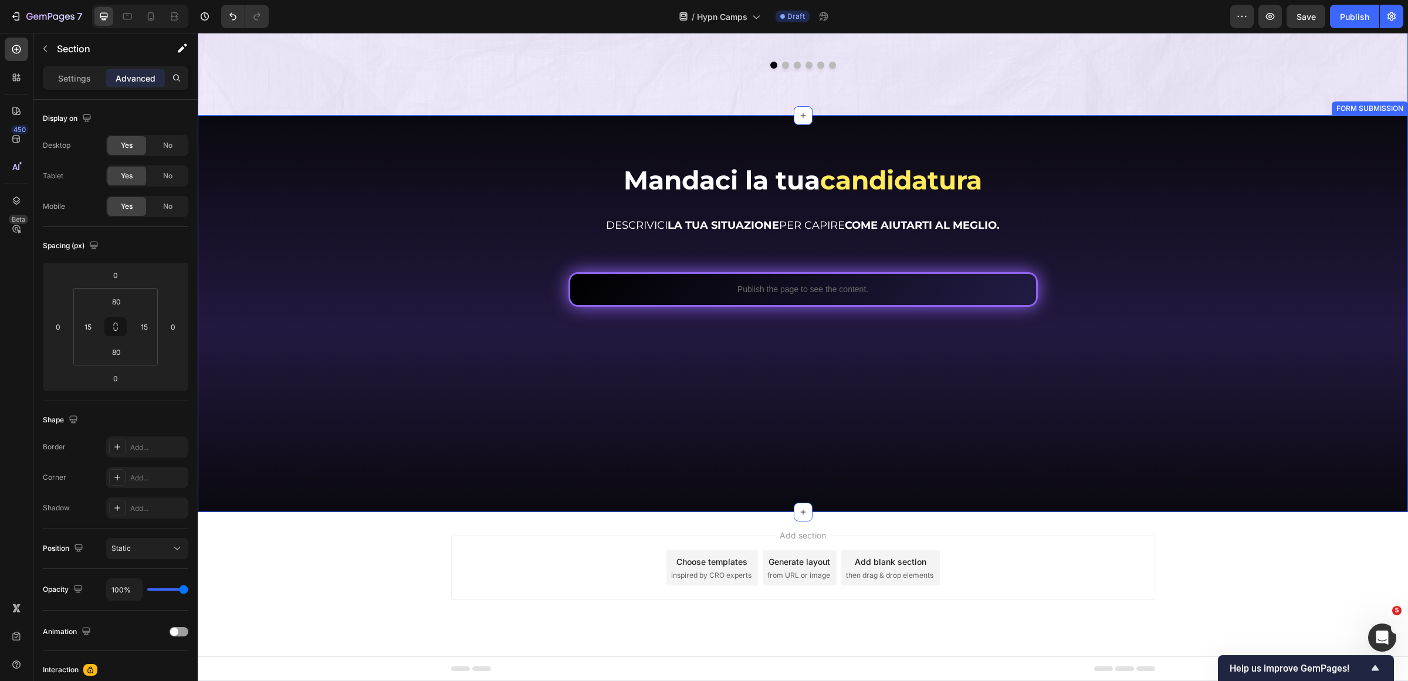
click at [412, 476] on div "Mandaci la tua candidatura Heading Mandaci la tua candidatura Heading DESCRIVIC…" at bounding box center [803, 314] width 1210 height 397
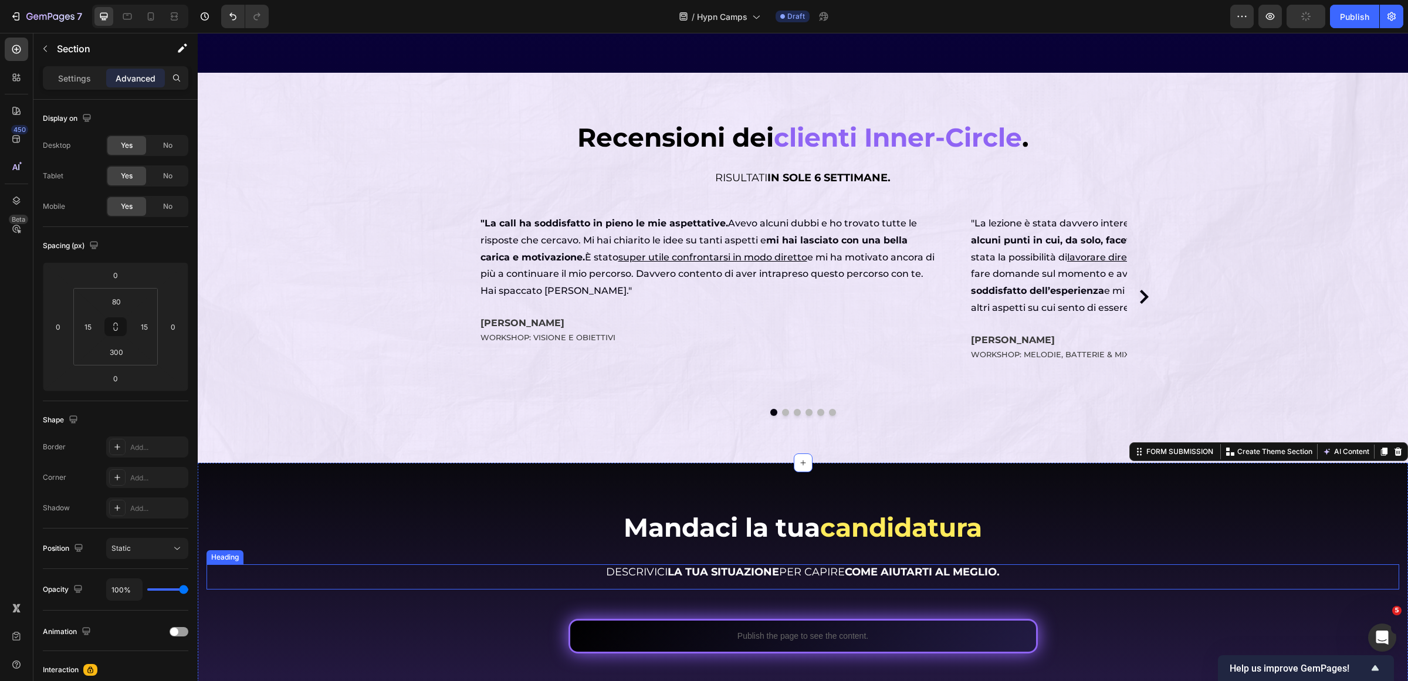
scroll to position [7609, 0]
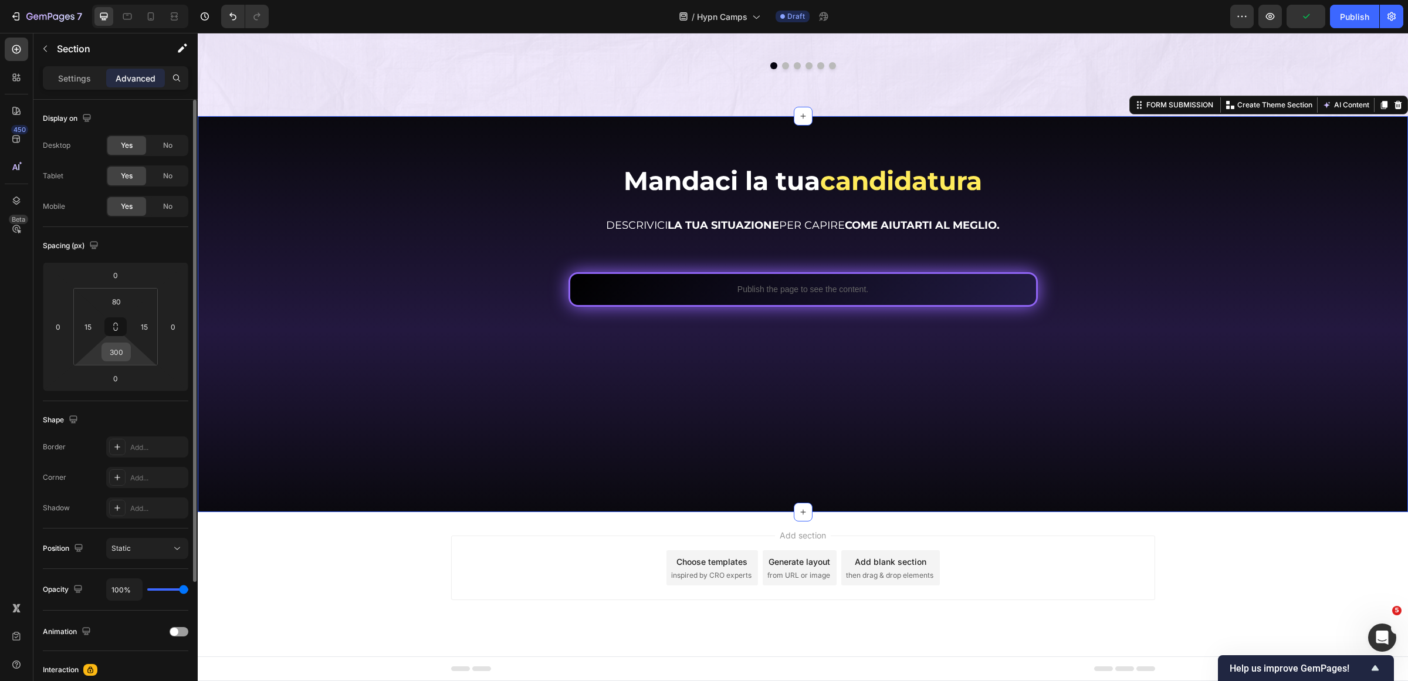
click at [119, 345] on input "300" at bounding box center [115, 352] width 23 height 18
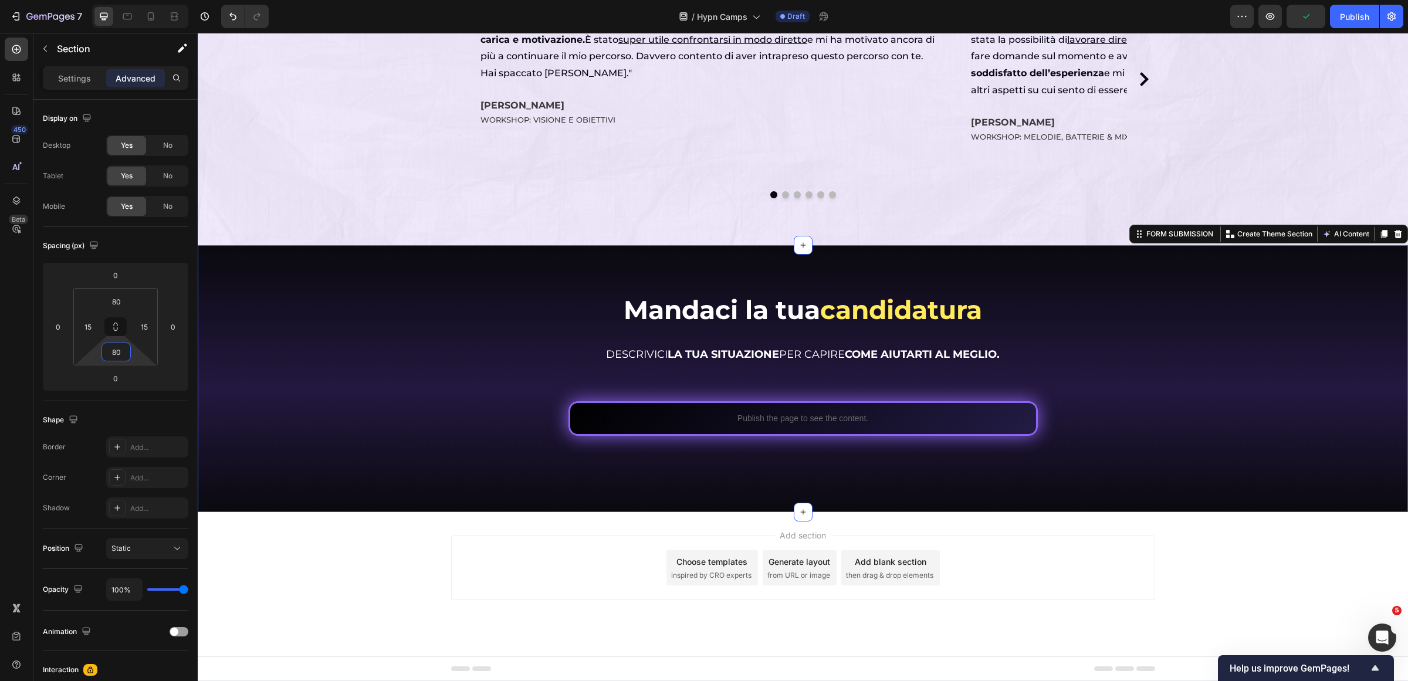
type input "80"
click at [590, 499] on div "Mandaci la tua candidatura Heading Mandaci la tua candidatura Heading DESCRIVIC…" at bounding box center [803, 379] width 1210 height 268
click at [802, 512] on div at bounding box center [803, 512] width 19 height 19
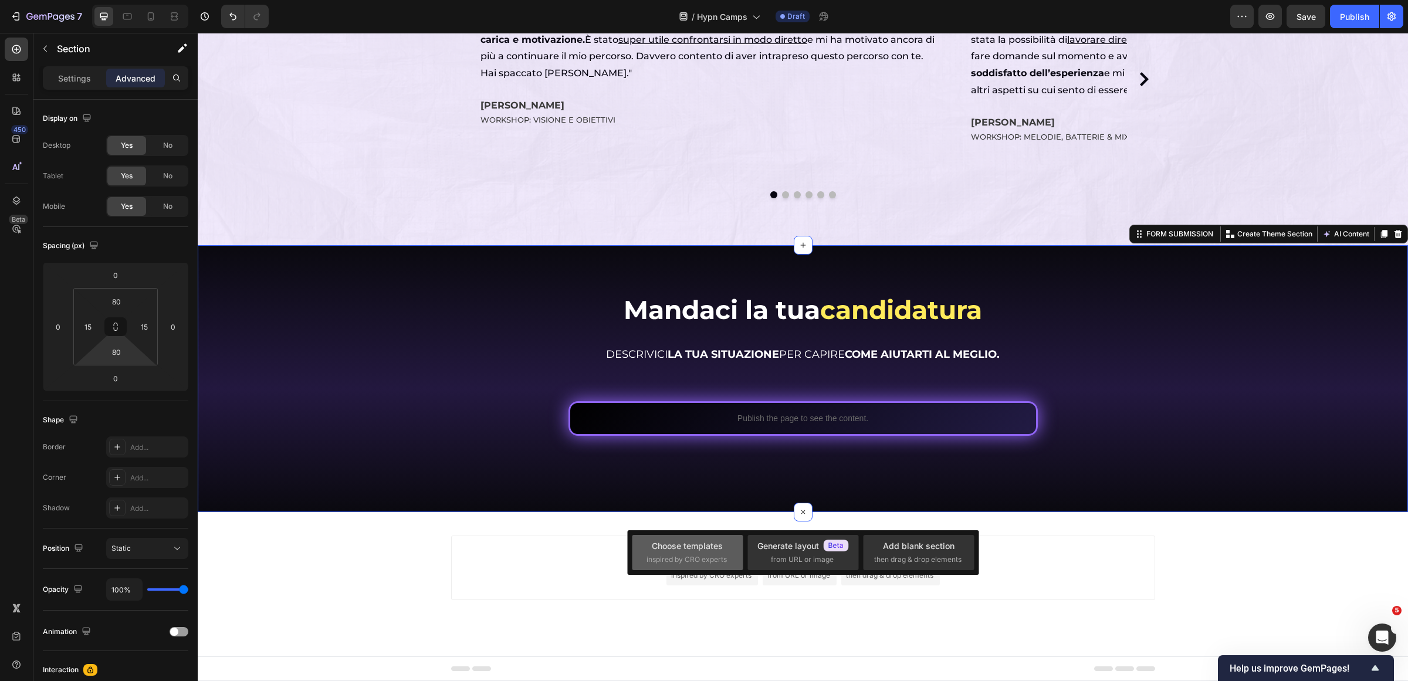
click at [672, 559] on span "inspired by CRO experts" at bounding box center [687, 559] width 80 height 11
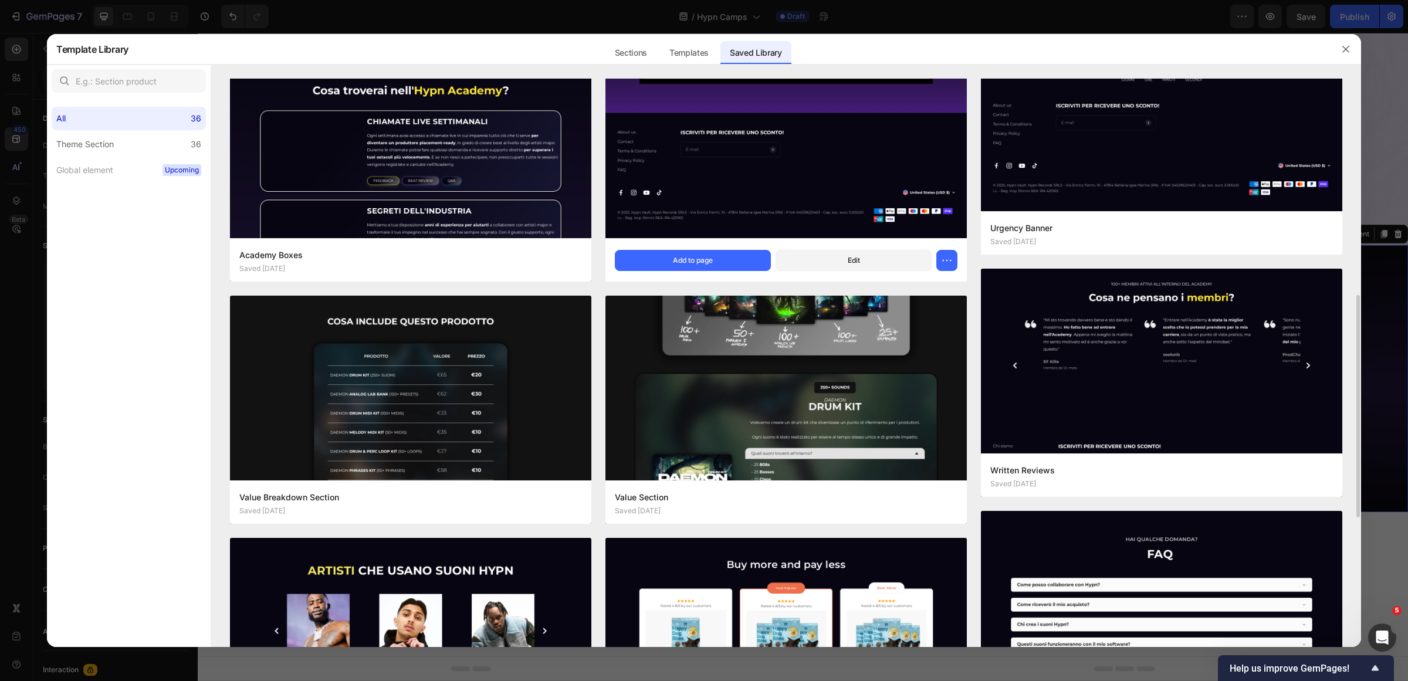
scroll to position [440, 0]
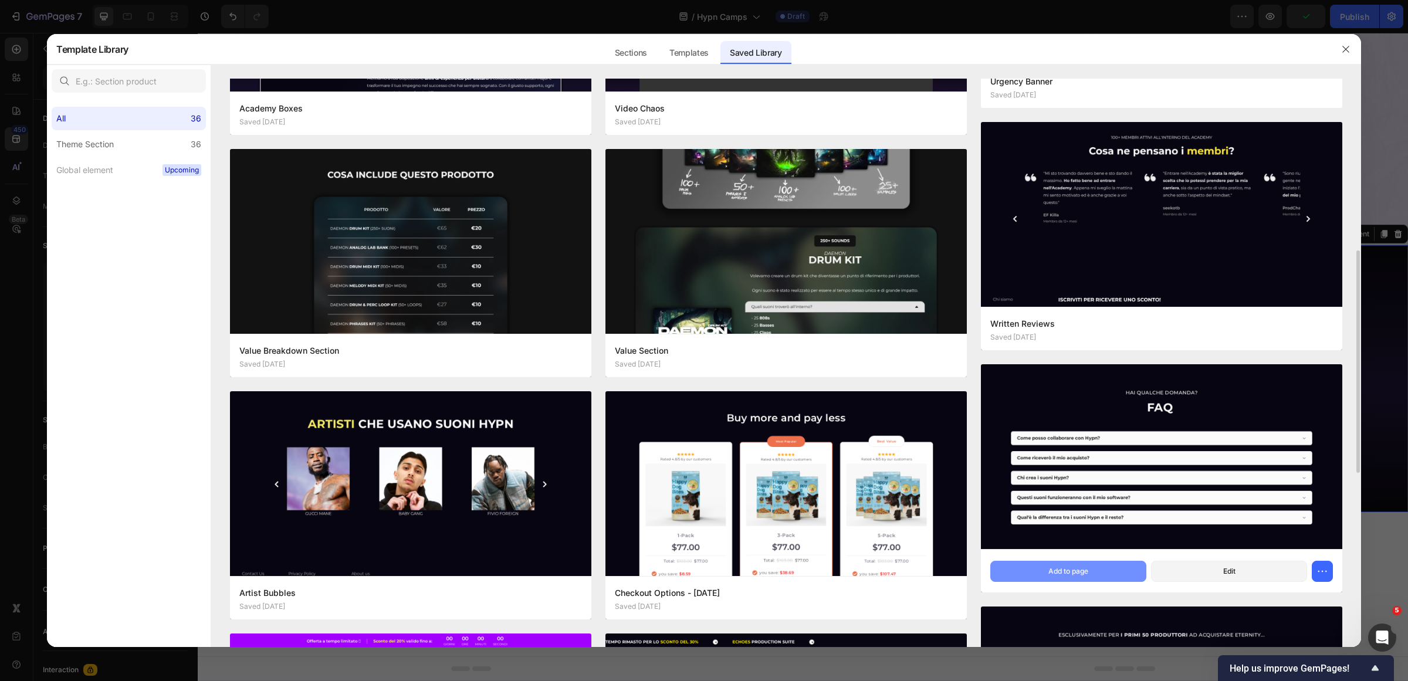
click at [1088, 573] on div "Add to page" at bounding box center [1068, 571] width 40 height 11
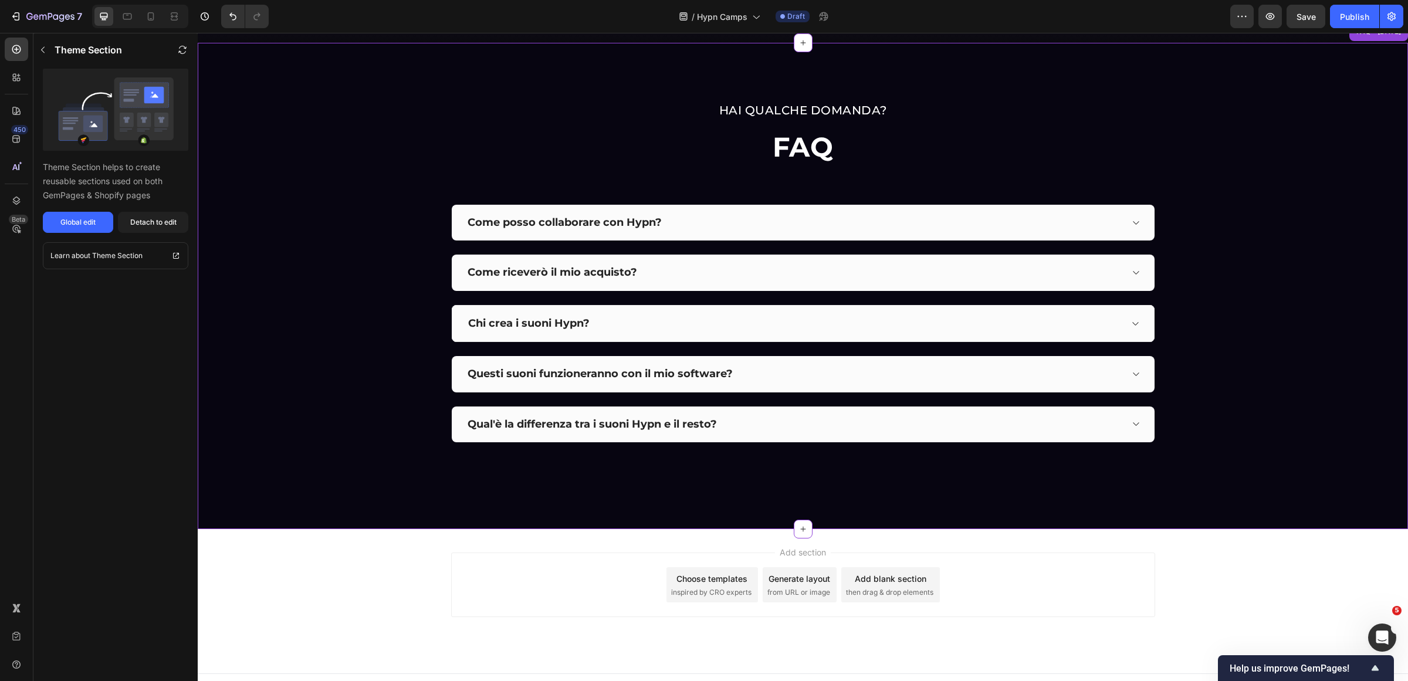
scroll to position [7959, 0]
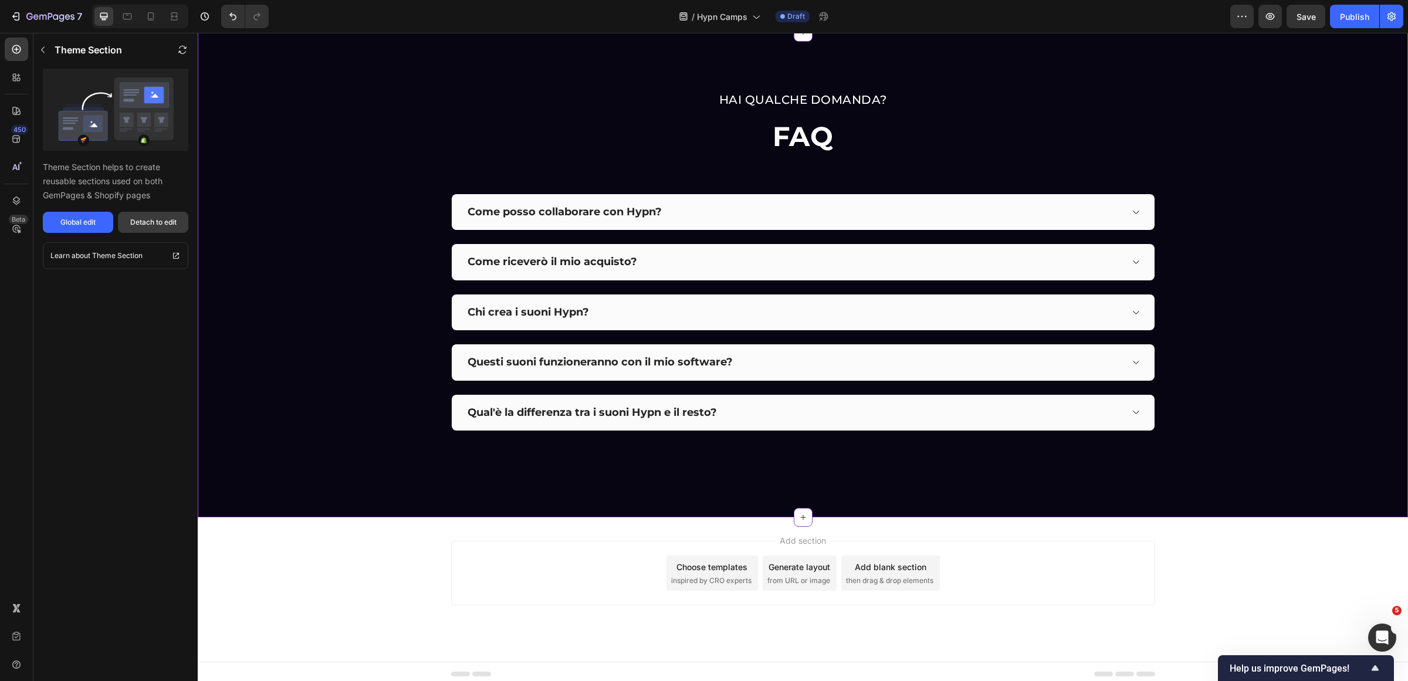
click at [170, 218] on div "Detach to edit" at bounding box center [153, 222] width 46 height 11
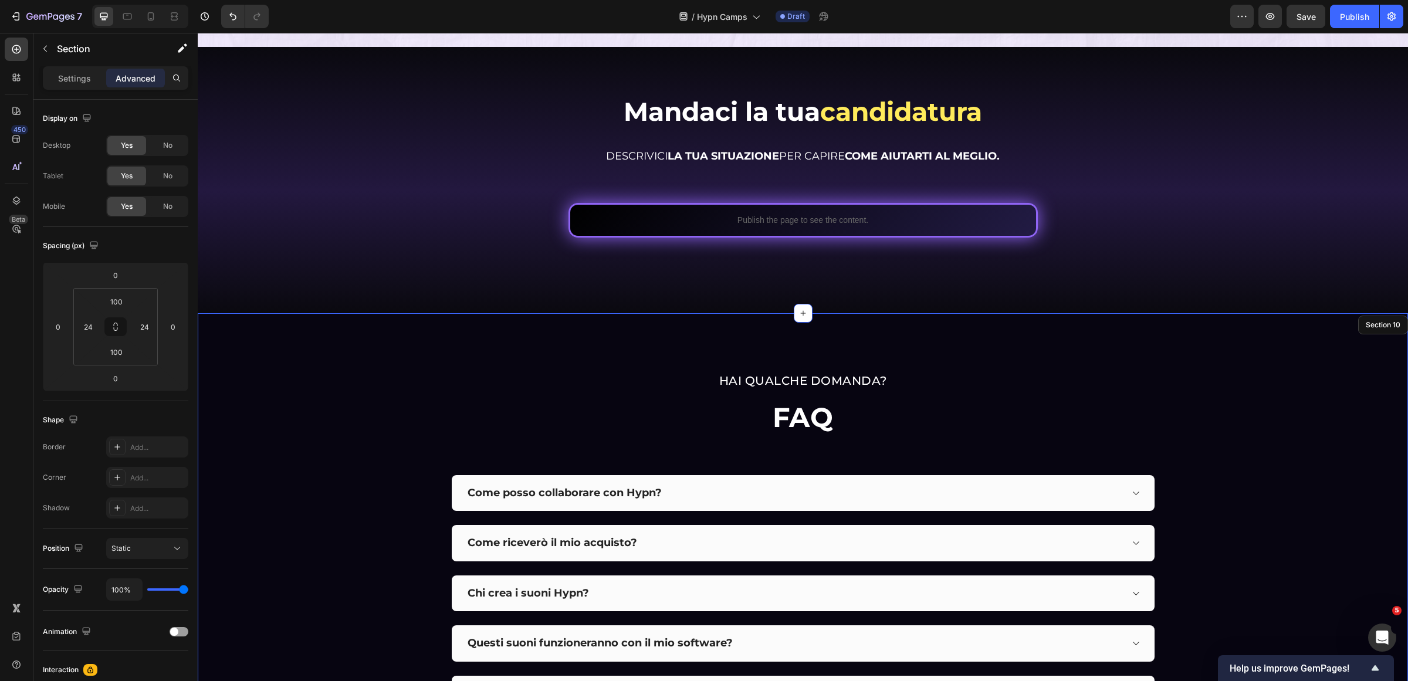
scroll to position [7666, 0]
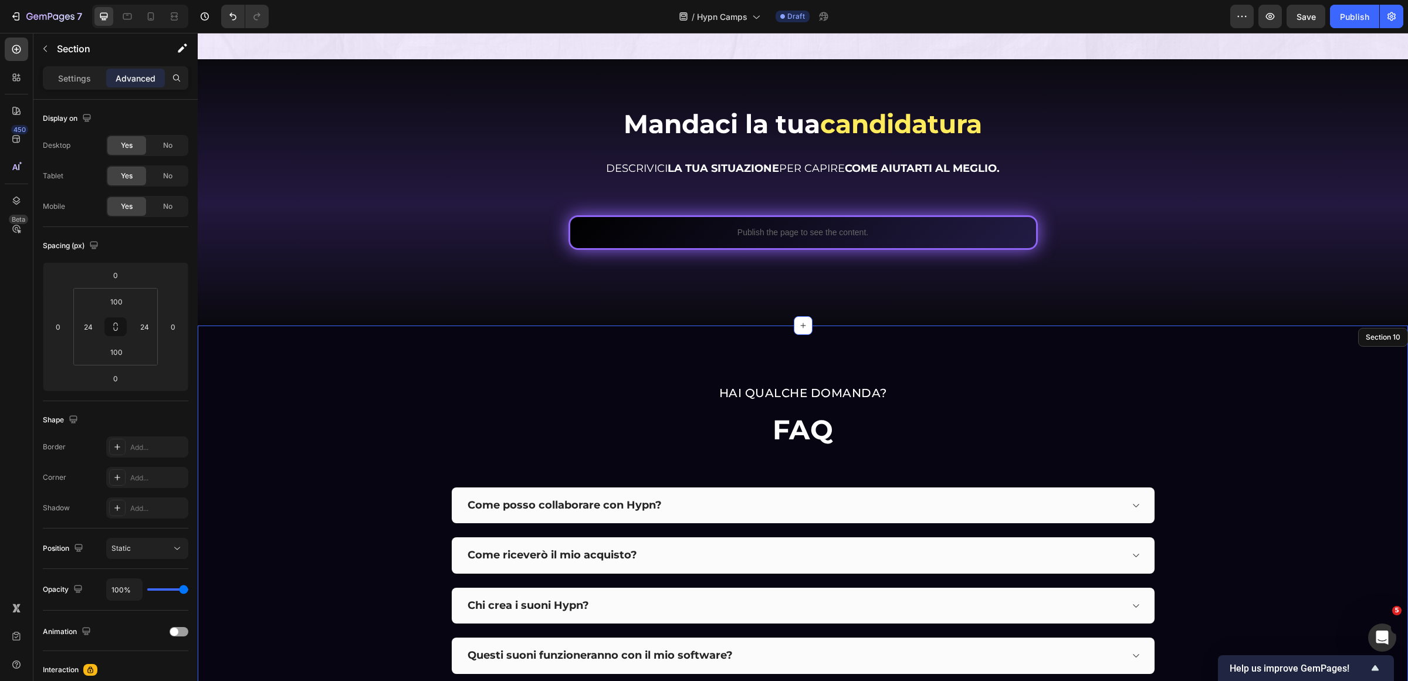
click at [300, 341] on div "Hai qualche DOMANDA? Heading FAQ Heading Come posso collaborare con Hypn? Come …" at bounding box center [803, 568] width 1210 height 485
click at [67, 78] on p "Settings" at bounding box center [74, 78] width 33 height 12
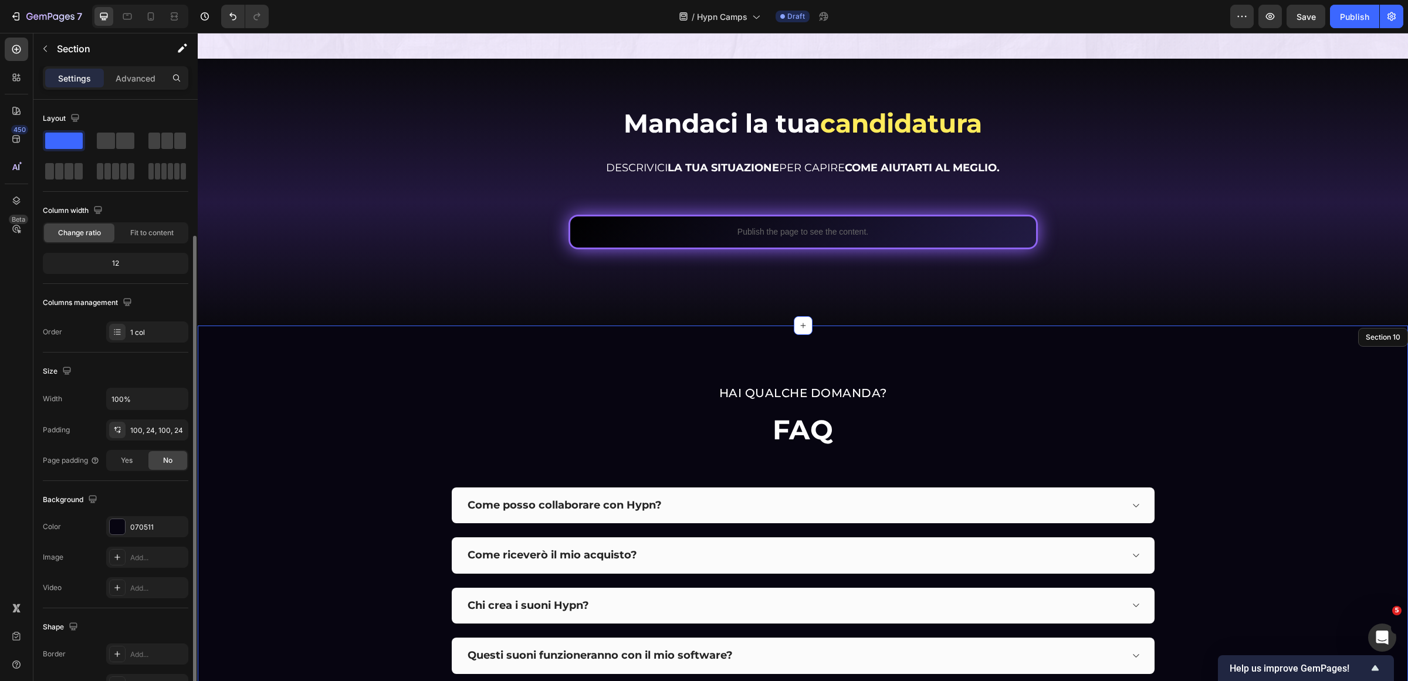
scroll to position [73, 0]
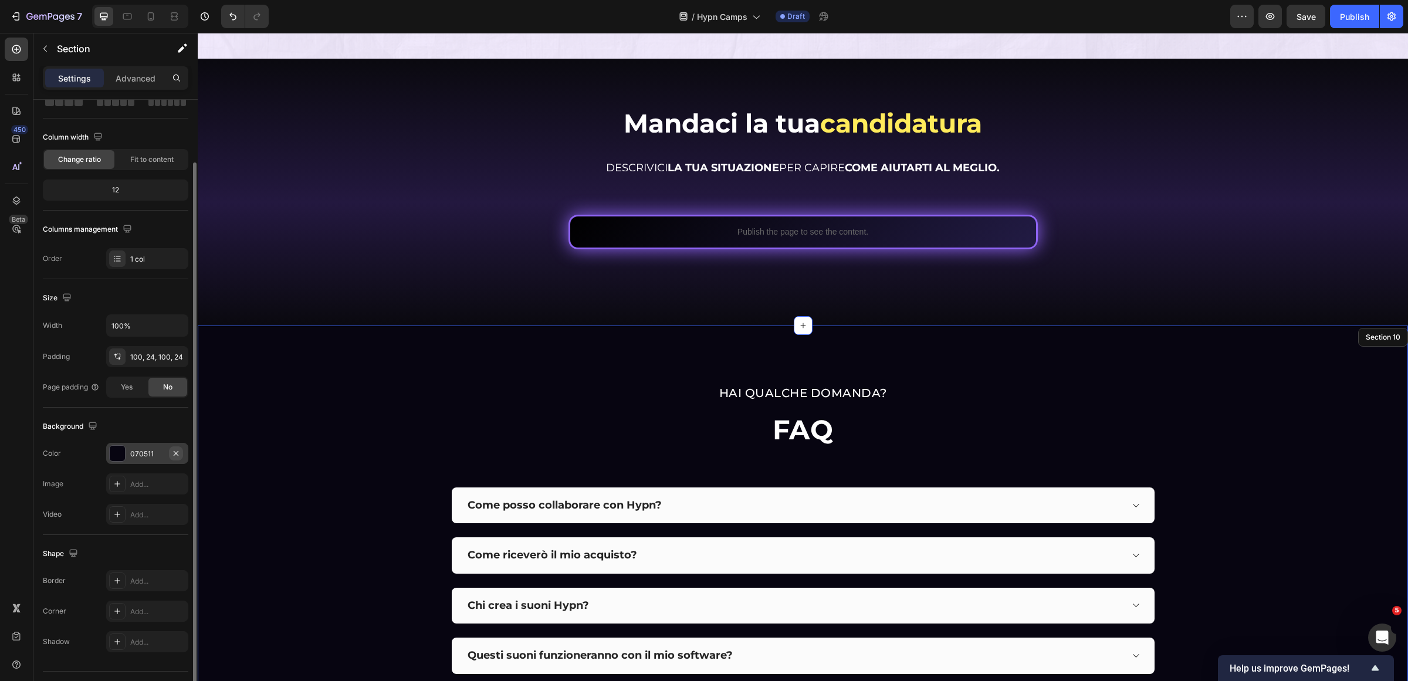
click at [178, 458] on icon "button" at bounding box center [175, 453] width 9 height 9
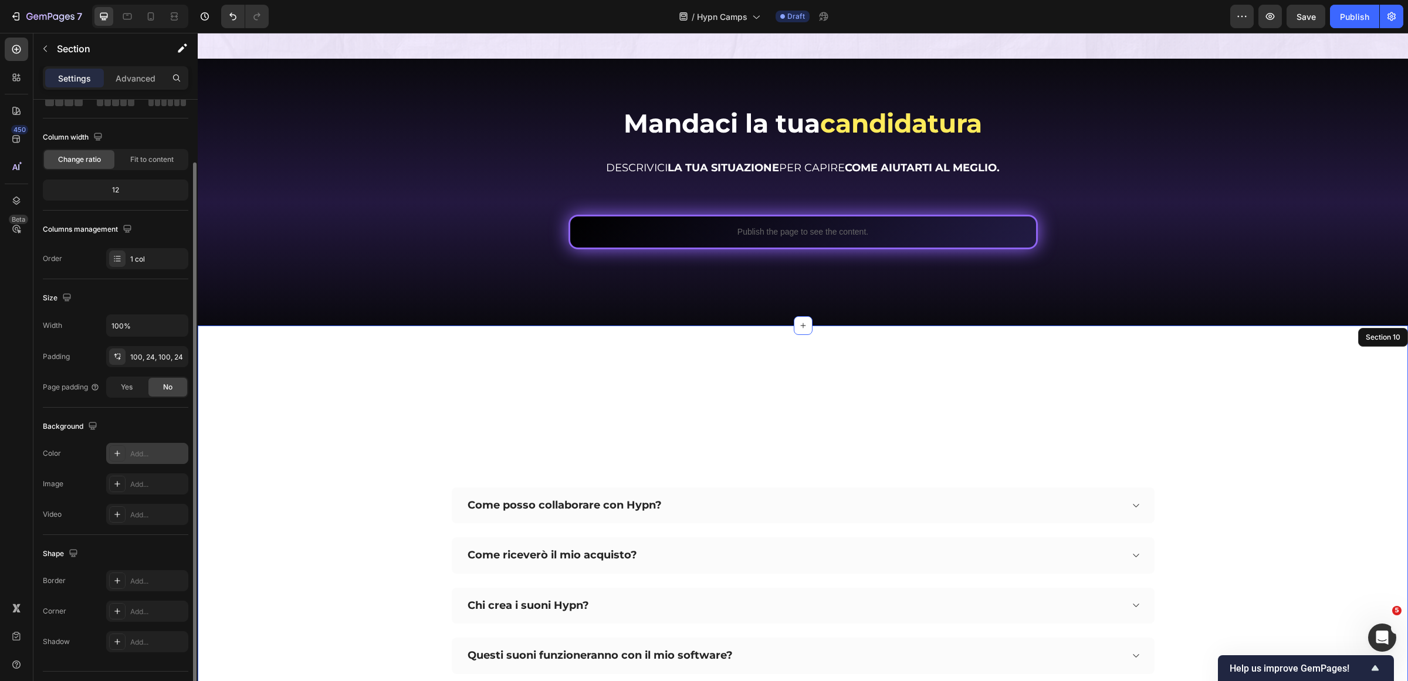
click at [151, 451] on div "Add..." at bounding box center [157, 454] width 55 height 11
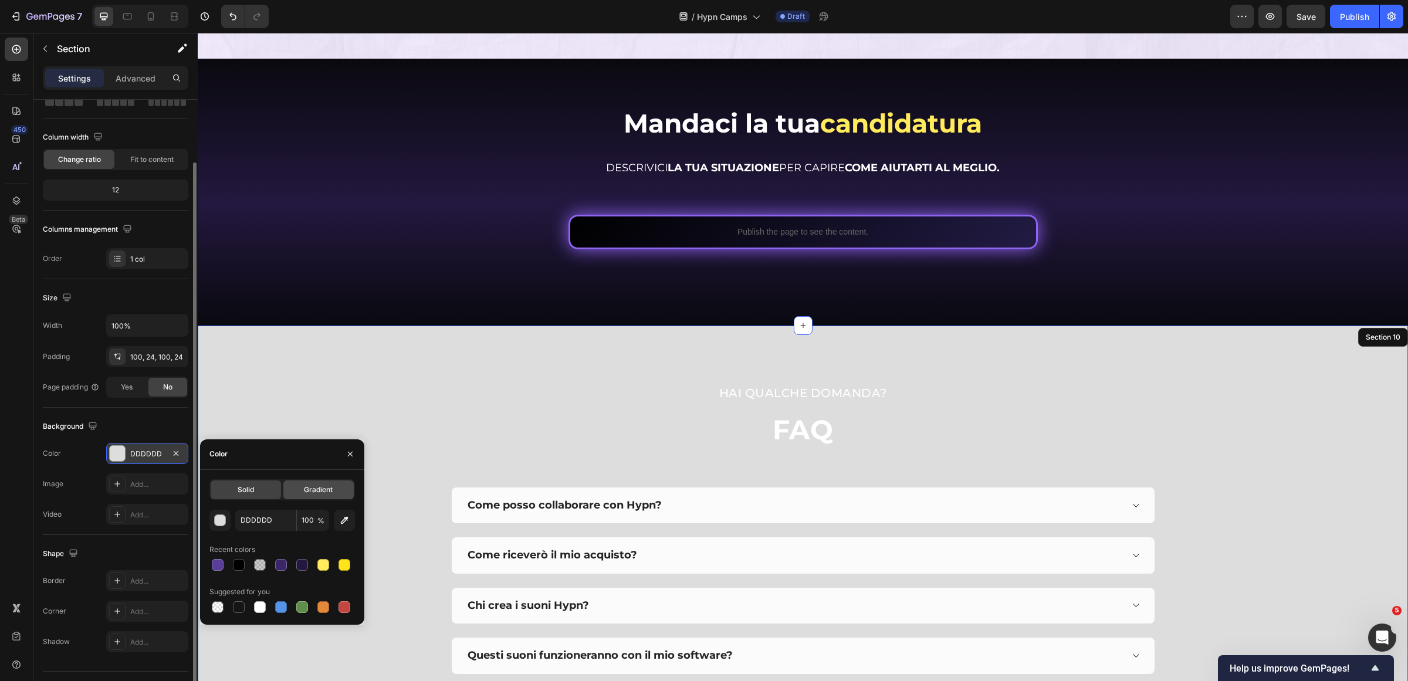
click at [314, 490] on span "Gradient" at bounding box center [318, 490] width 29 height 11
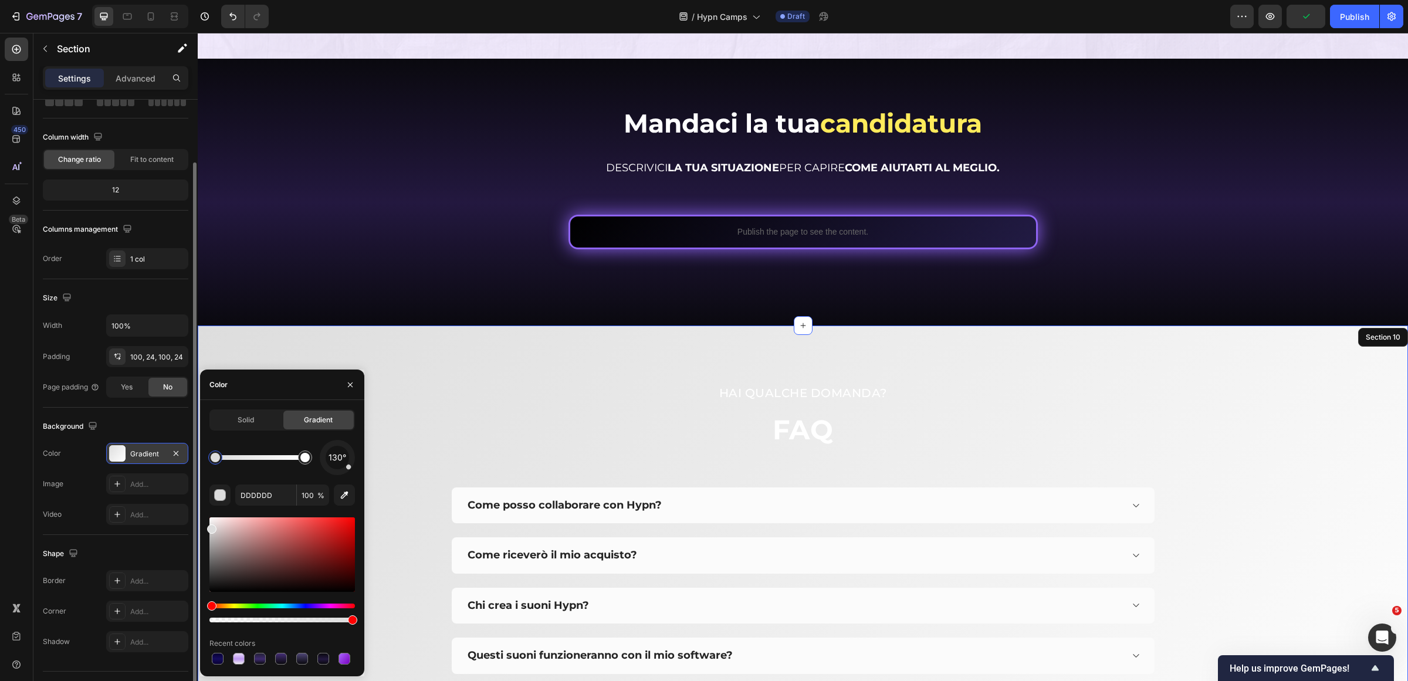
click at [212, 661] on div at bounding box center [218, 659] width 12 height 12
type input "080135"
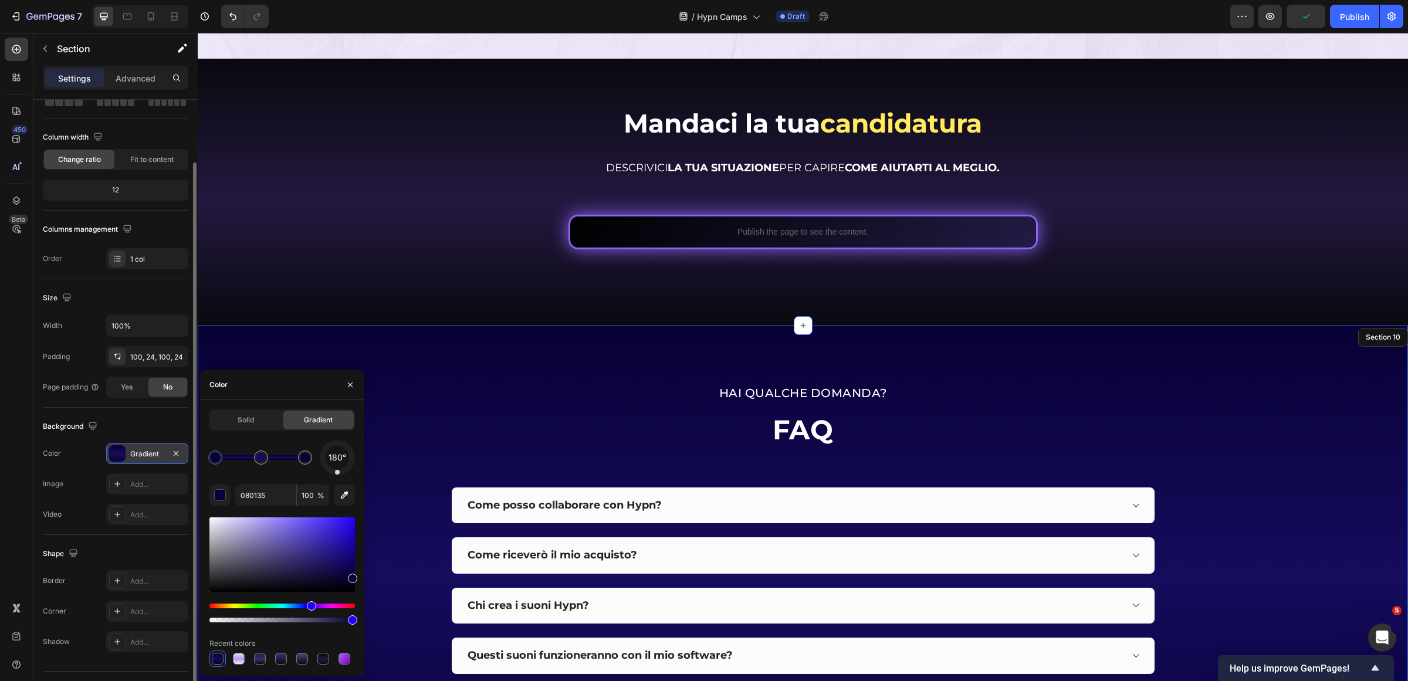
click at [512, 330] on div "Hai qualche DOMANDA? Heading FAQ Heading Come posso collaborare con Hypn? Come …" at bounding box center [803, 568] width 1210 height 485
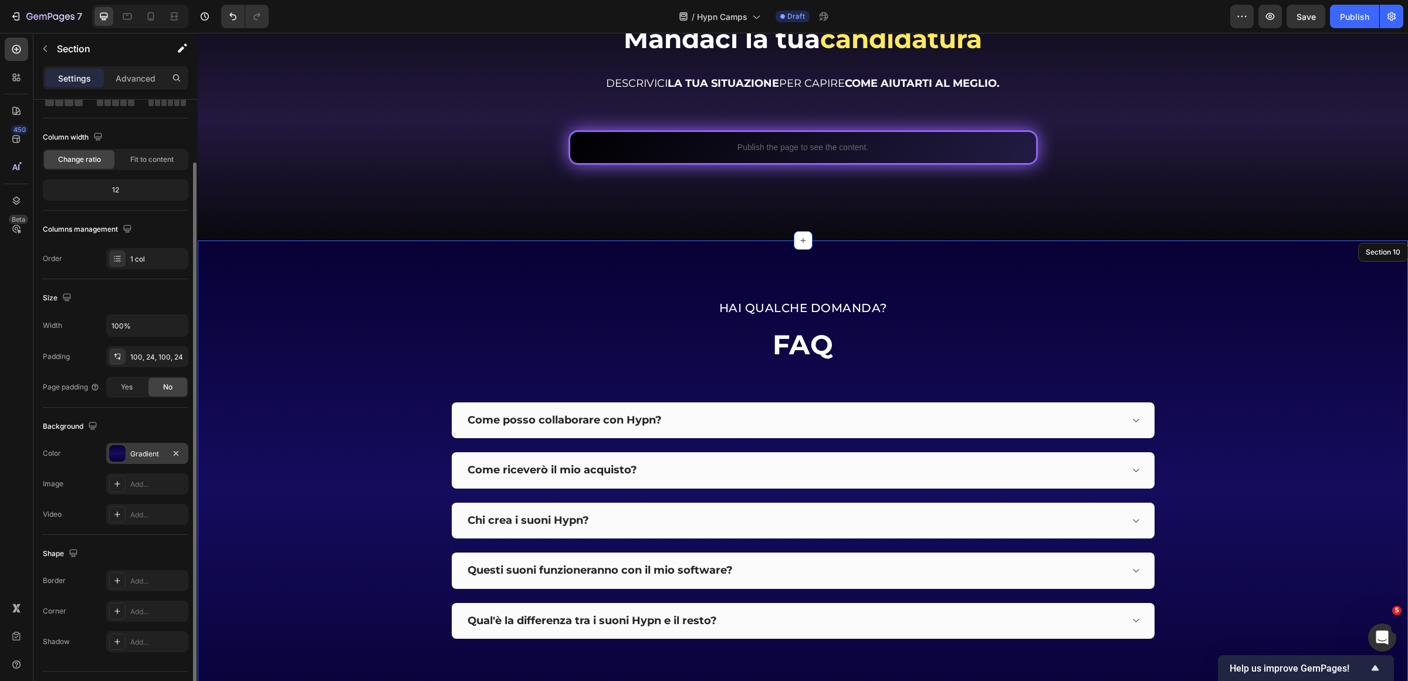
scroll to position [7673, 0]
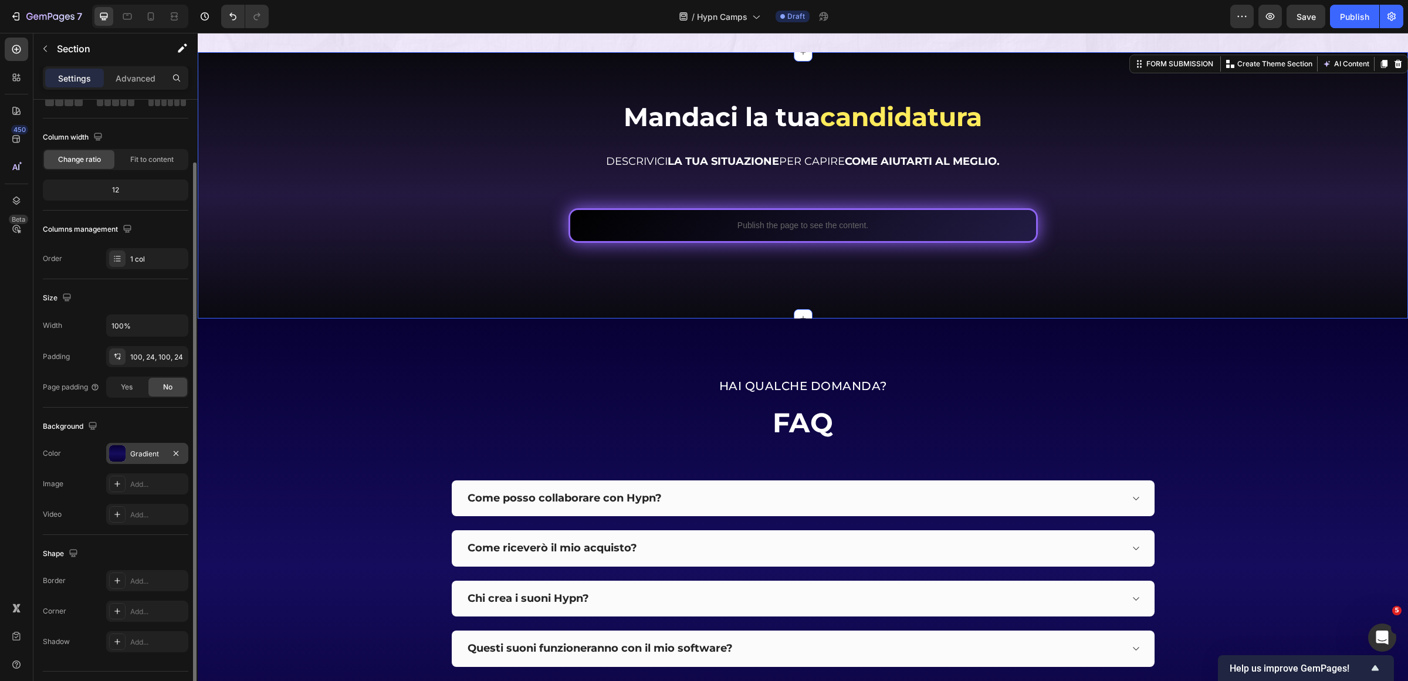
click at [503, 309] on div "Mandaci la tua candidatura Heading Mandaci la tua candidatura Heading DESCRIVIC…" at bounding box center [803, 185] width 1210 height 267
click at [143, 456] on div "Gradient" at bounding box center [147, 454] width 34 height 11
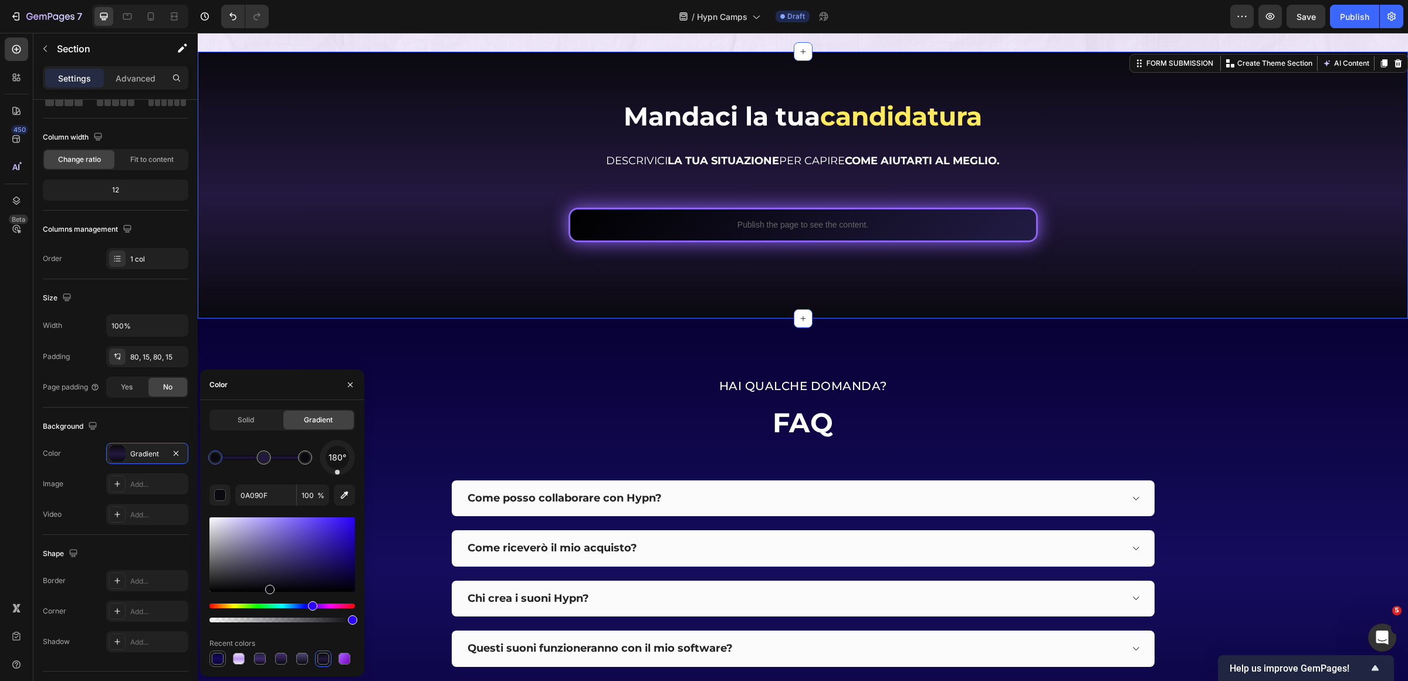
click at [215, 664] on div at bounding box center [218, 659] width 12 height 12
type input "080135"
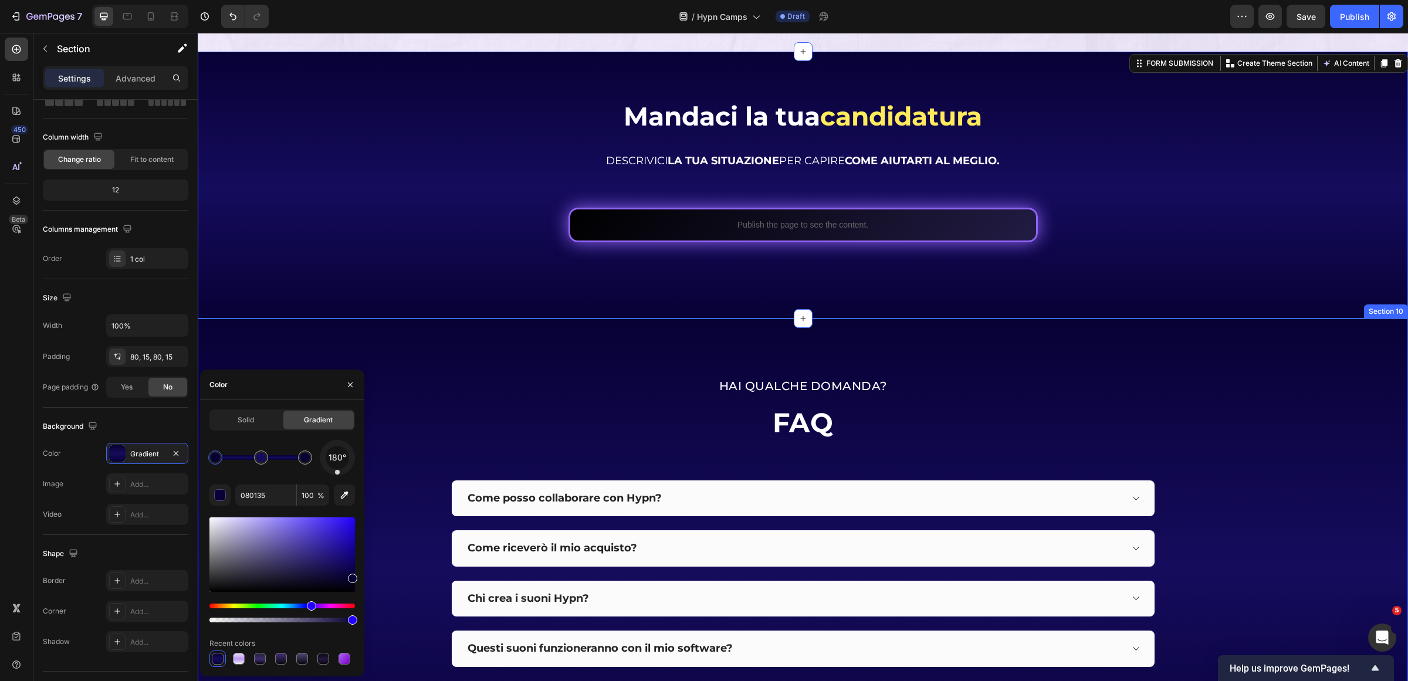
click at [473, 446] on div "FAQ Heading" at bounding box center [803, 437] width 704 height 67
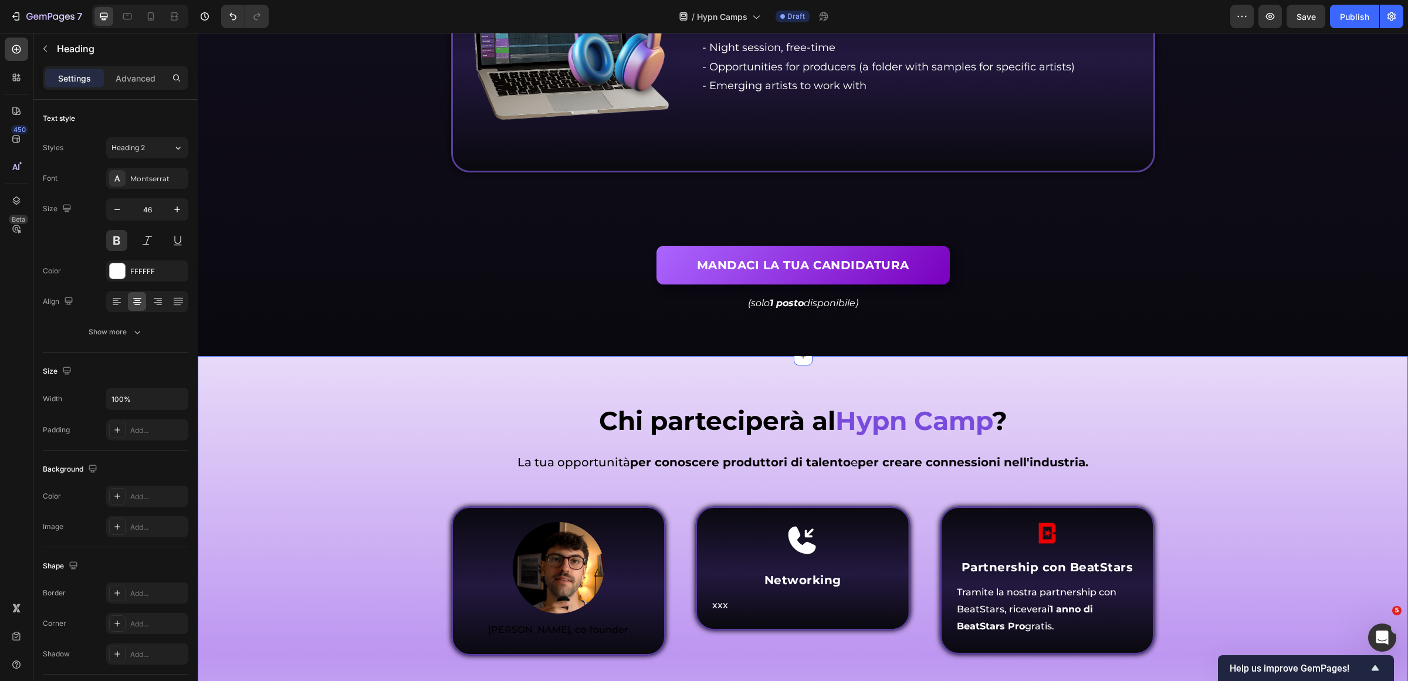
scroll to position [4299, 0]
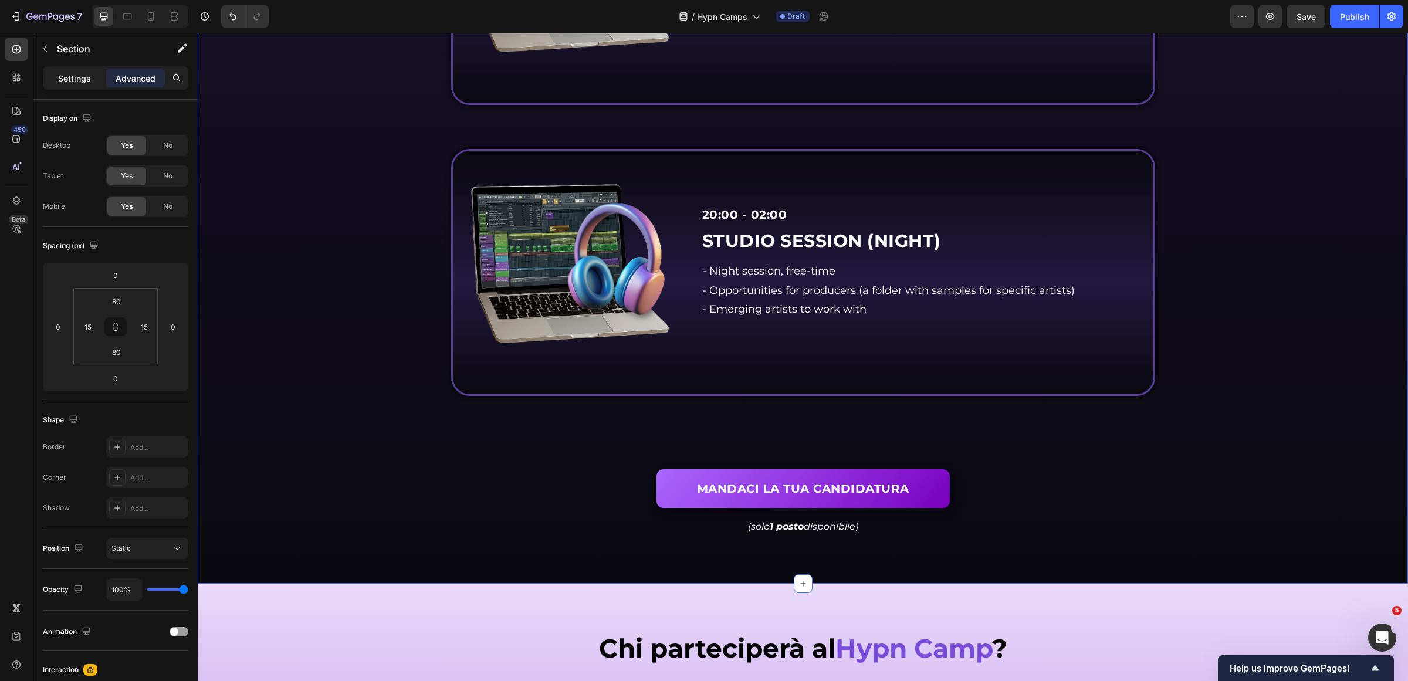
click at [79, 75] on p "Settings" at bounding box center [74, 78] width 33 height 12
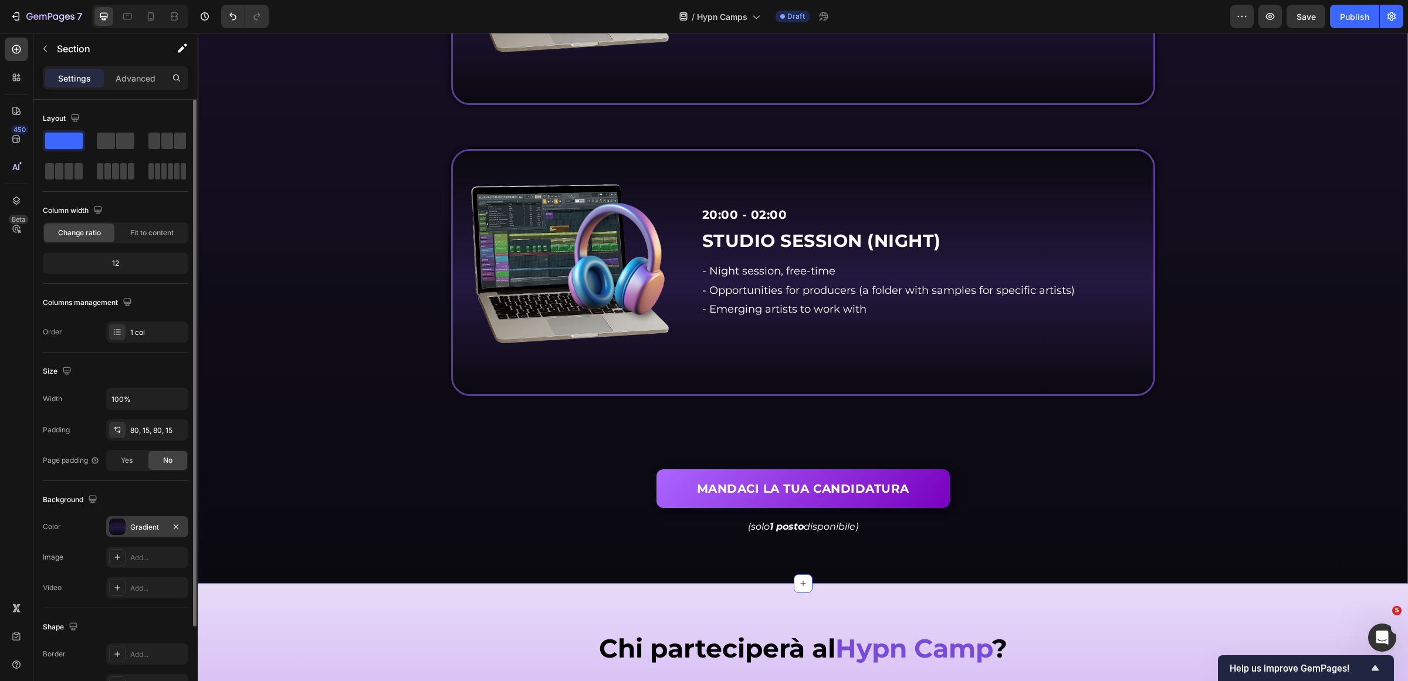
click at [138, 524] on div "Gradient" at bounding box center [147, 527] width 34 height 11
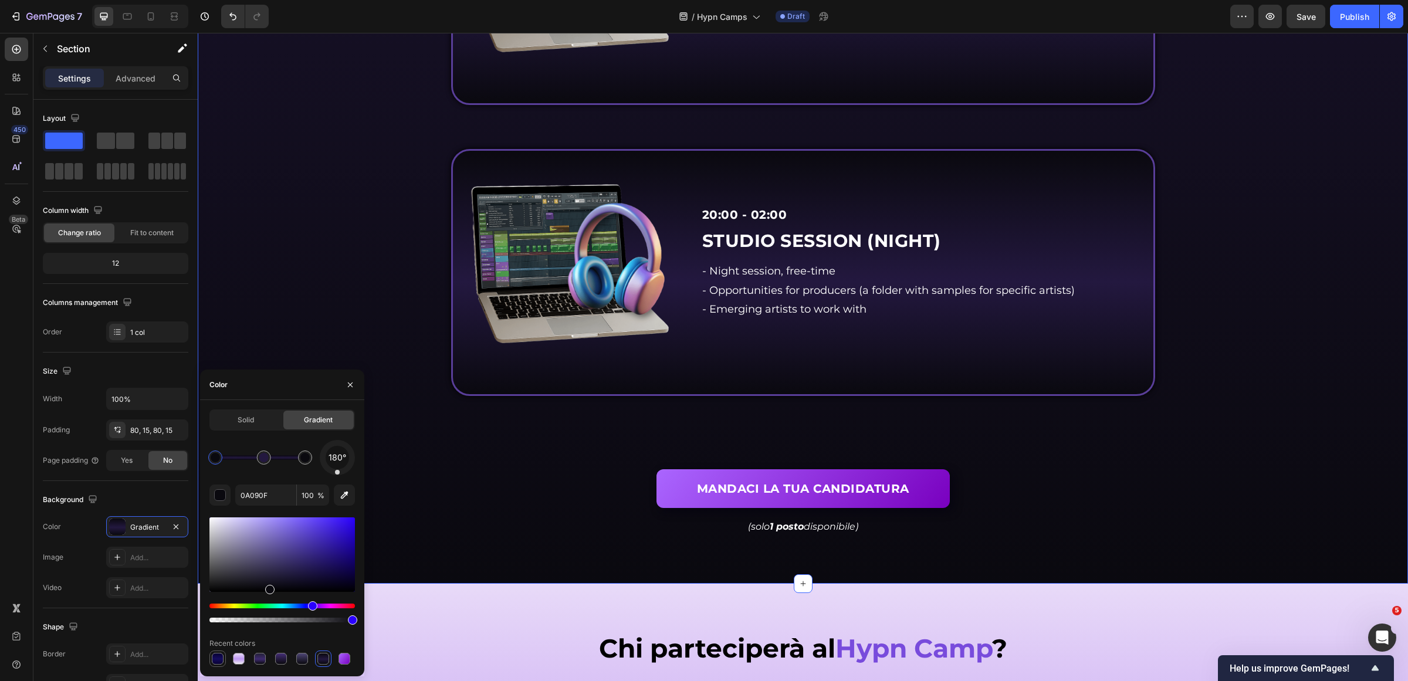
click at [215, 662] on div at bounding box center [218, 659] width 12 height 12
type input "080135"
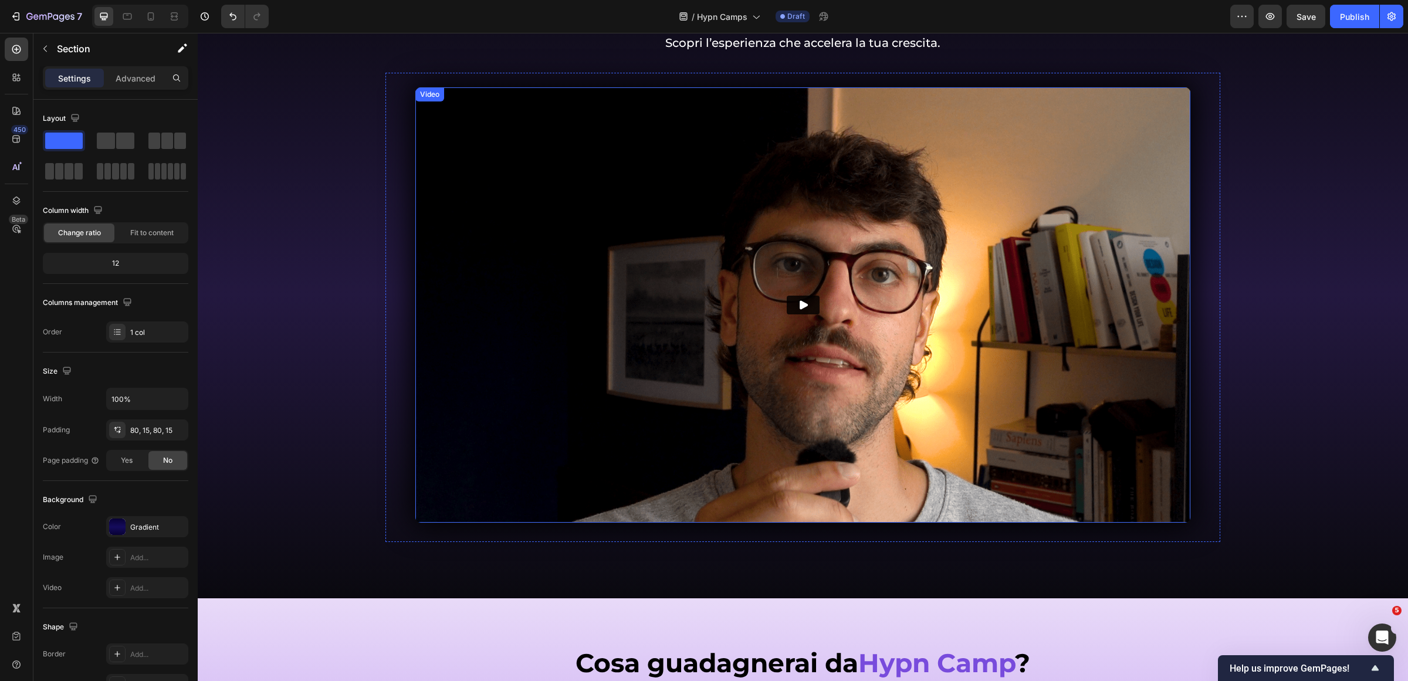
scroll to position [779, 0]
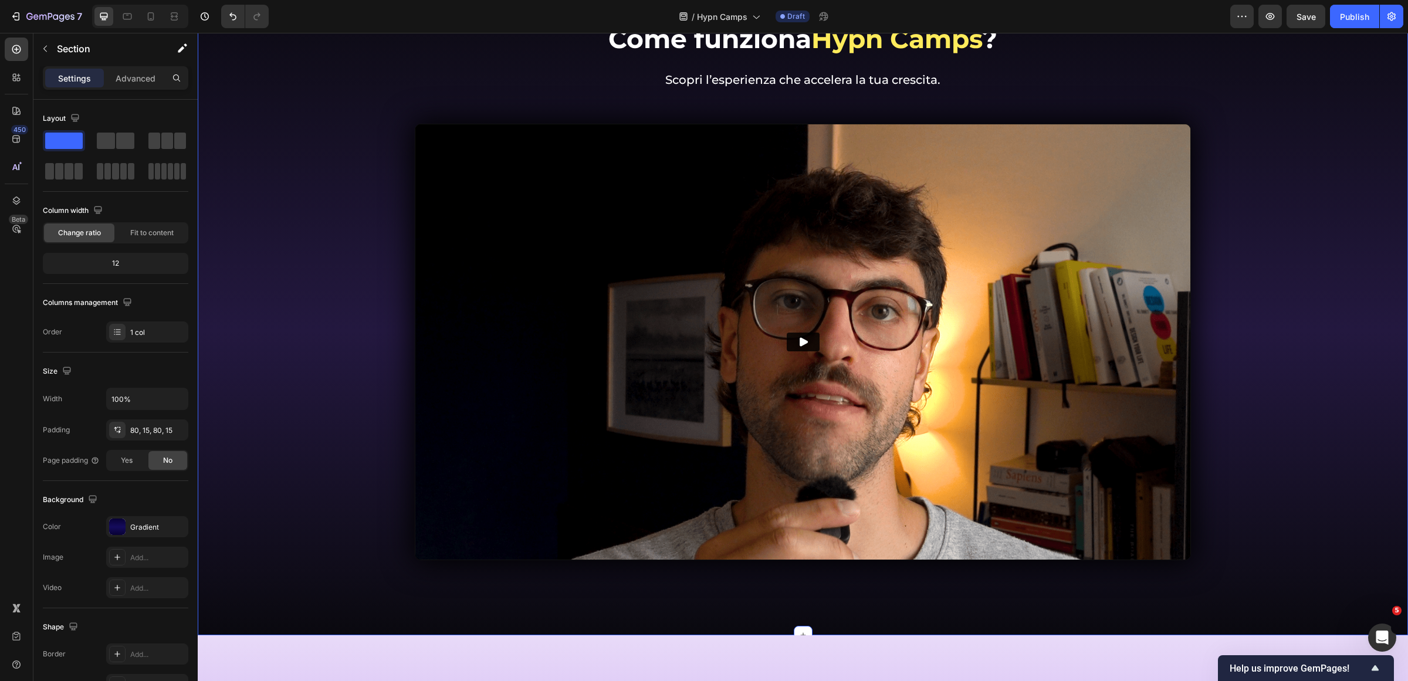
click at [241, 550] on div "Come funziona Hypn Camps ? Heading Come funziona Inner Circle ? Heading Scopri …" at bounding box center [803, 307] width 1193 height 572
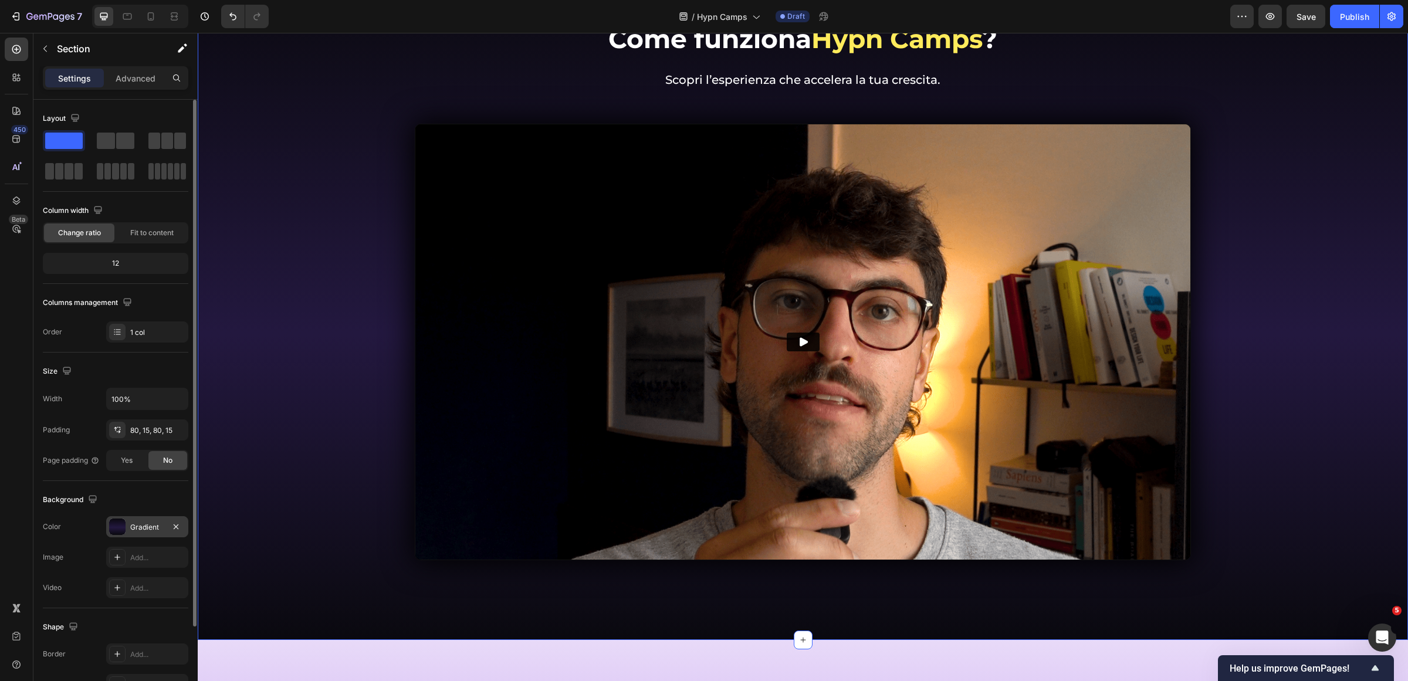
click at [125, 529] on div "Gradient" at bounding box center [147, 526] width 82 height 21
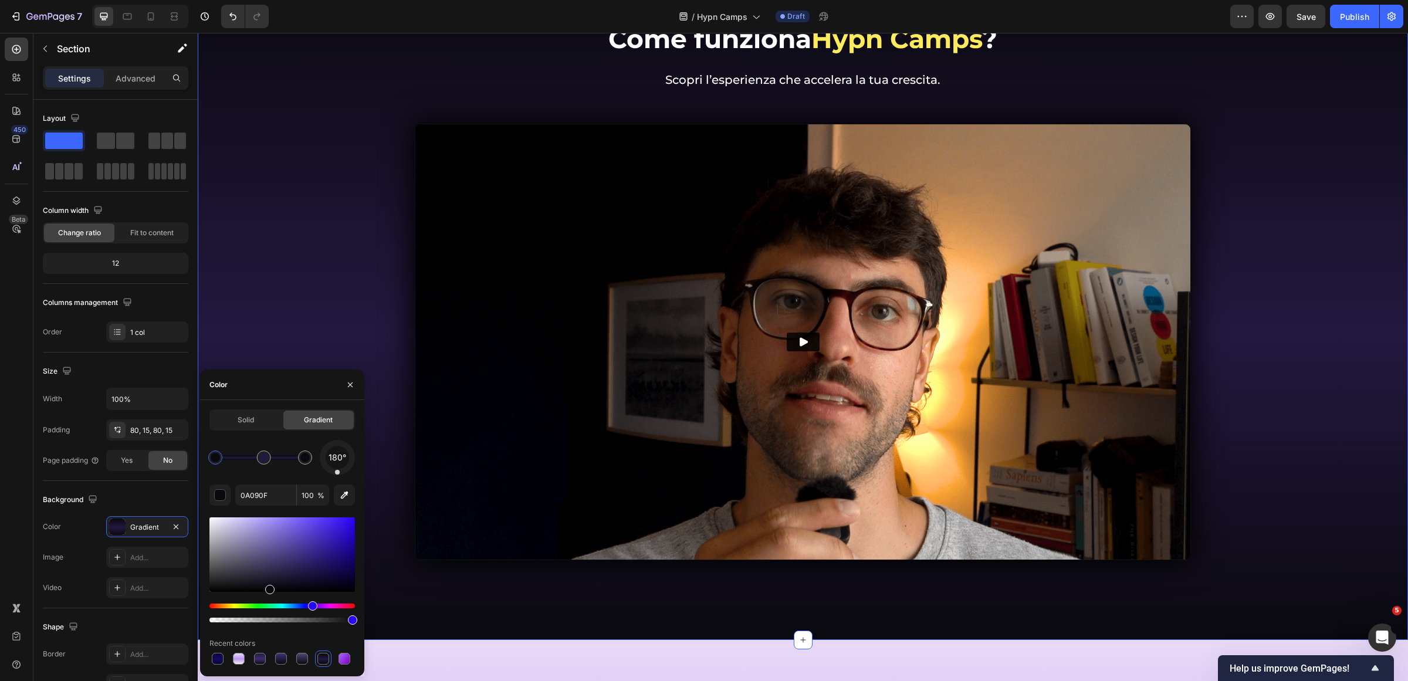
click at [226, 651] on div at bounding box center [282, 659] width 146 height 16
click at [221, 656] on div at bounding box center [218, 659] width 12 height 12
type input "080135"
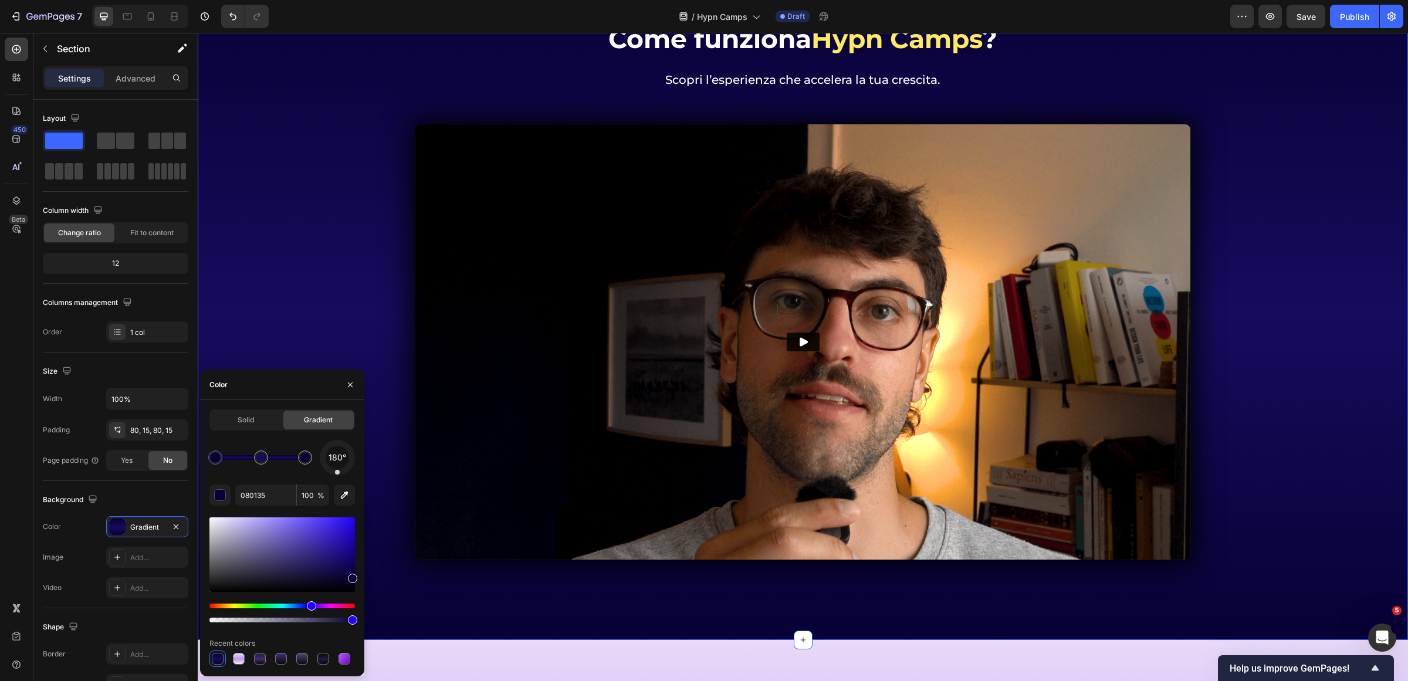
click at [313, 213] on div "Come funziona Hypn Camps ? Heading Come funziona Inner Circle ? Heading Scopri …" at bounding box center [803, 307] width 1193 height 572
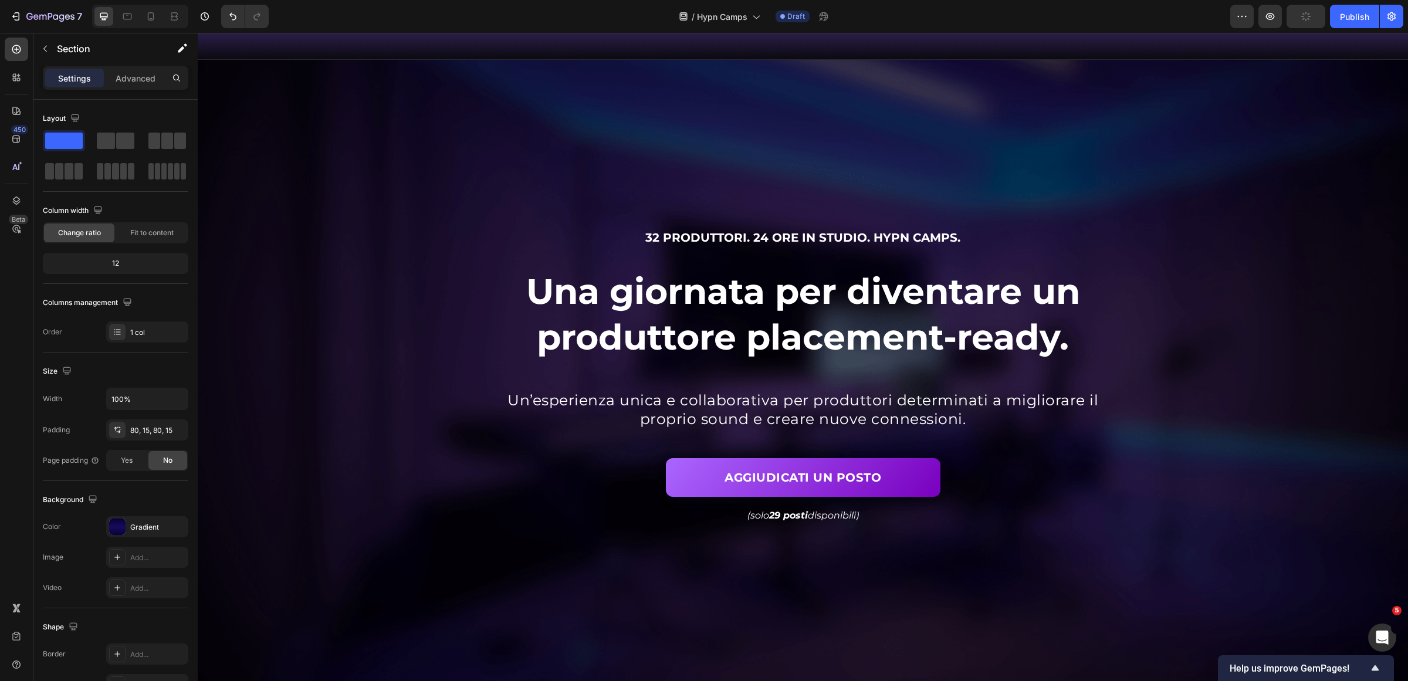
scroll to position [0, 0]
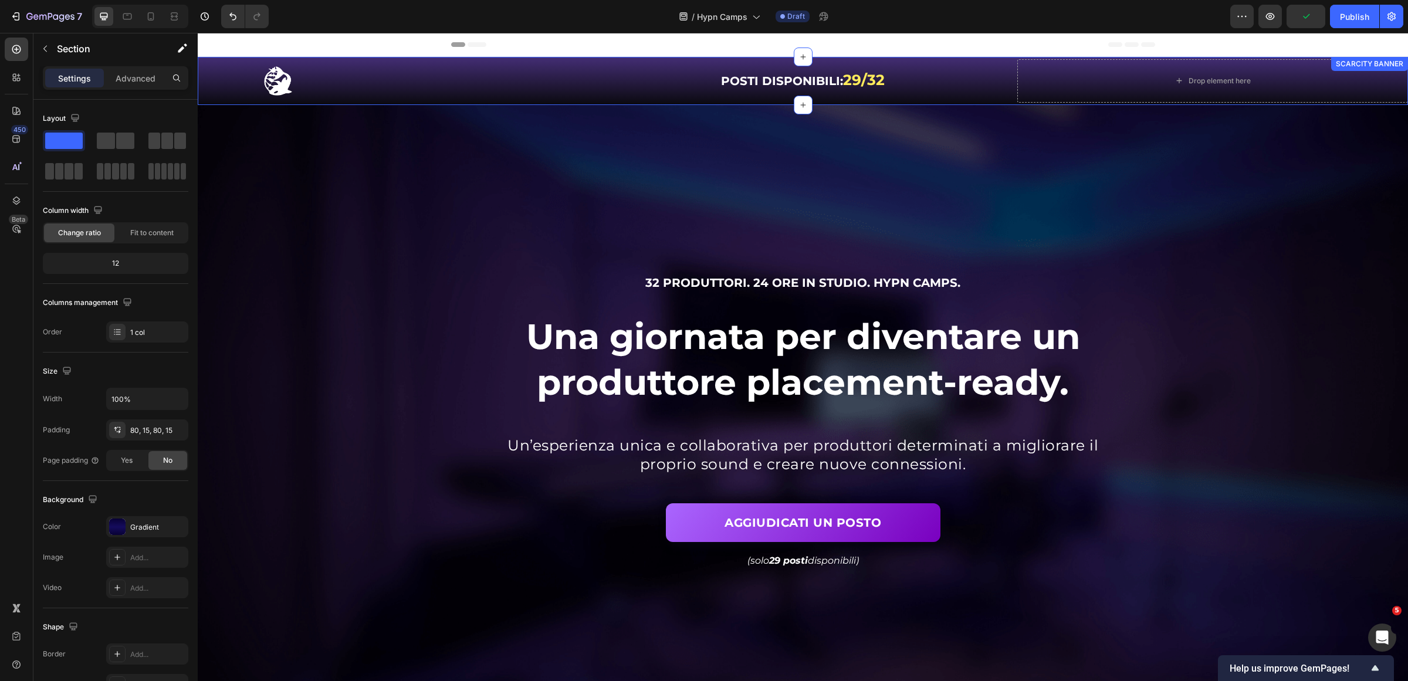
click at [624, 99] on div "POSTI DISPONIBILI: 29/32 Text Block" at bounding box center [802, 80] width 391 height 43
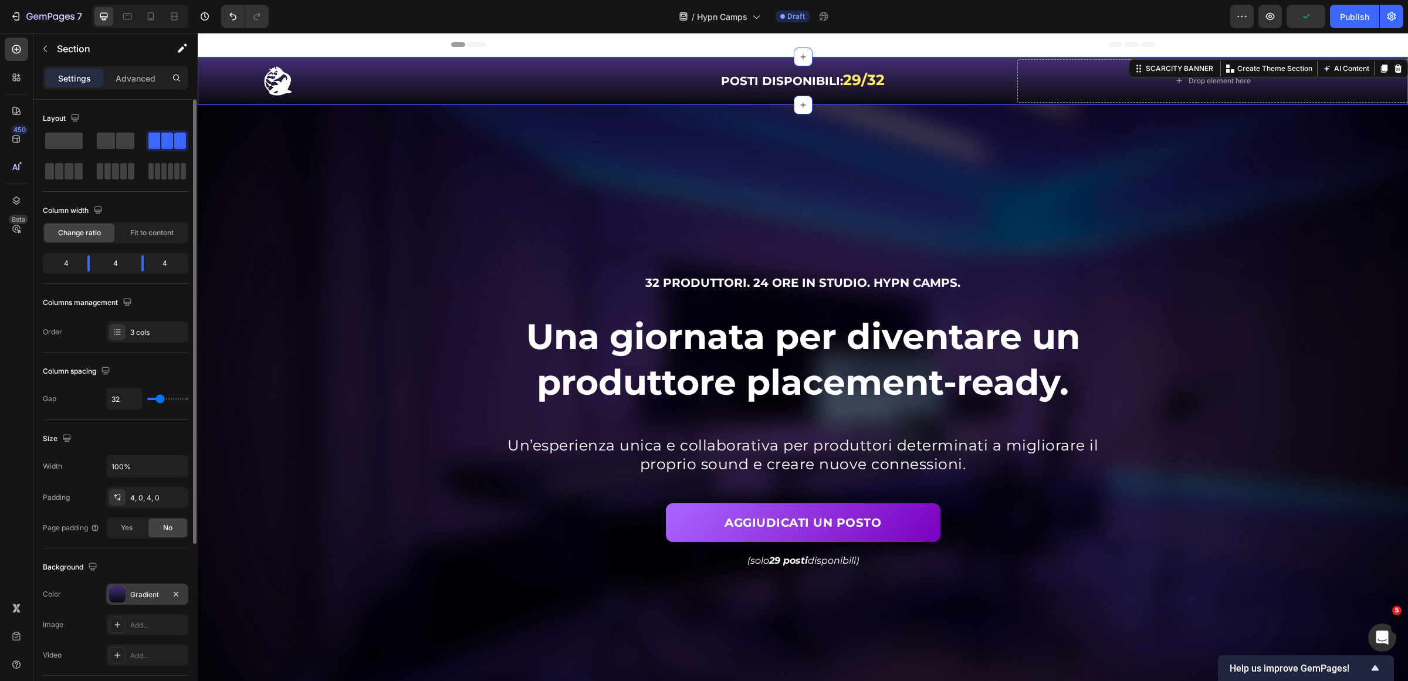
click at [132, 585] on div "Gradient" at bounding box center [147, 594] width 82 height 21
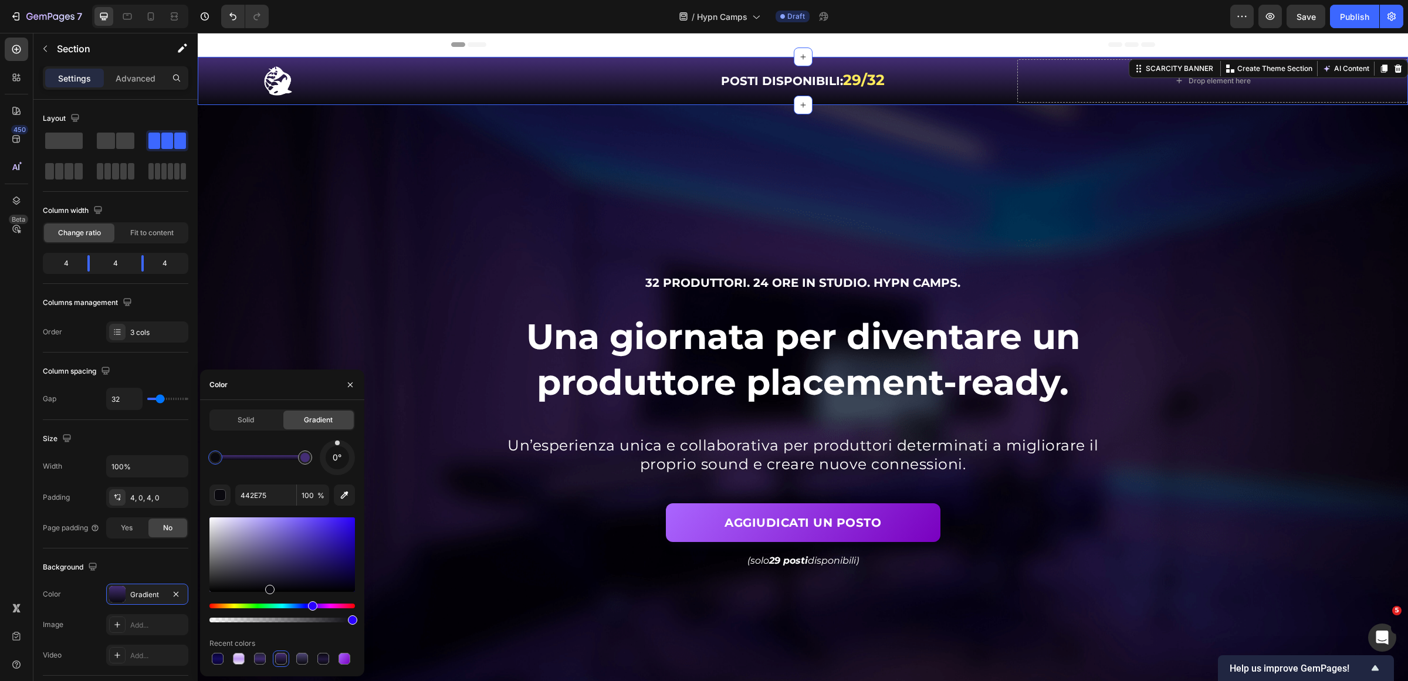
drag, startPoint x: 311, startPoint y: 462, endPoint x: 350, endPoint y: 465, distance: 38.8
click at [350, 465] on div "0°" at bounding box center [282, 457] width 146 height 35
click at [268, 502] on input "442E75" at bounding box center [265, 495] width 61 height 21
paste input "3f19a0"
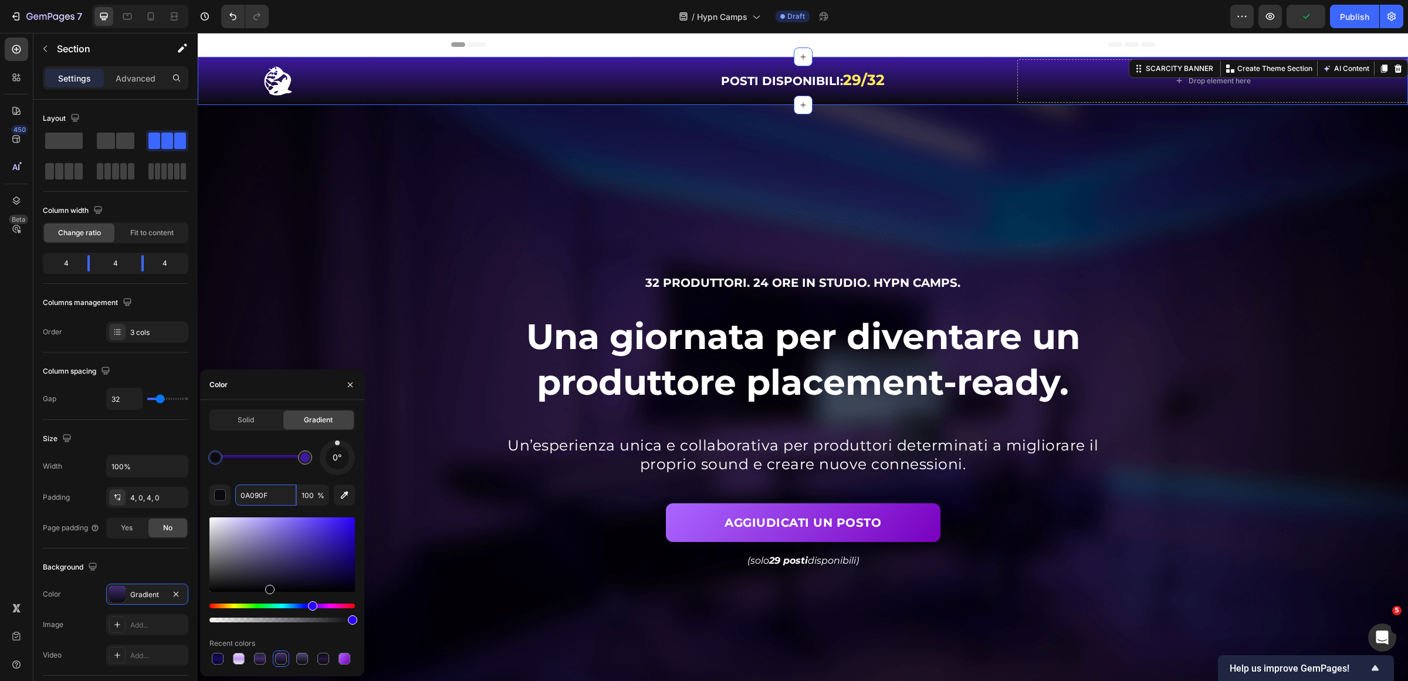
click at [211, 459] on div at bounding box center [215, 457] width 9 height 9
paste input "80135"
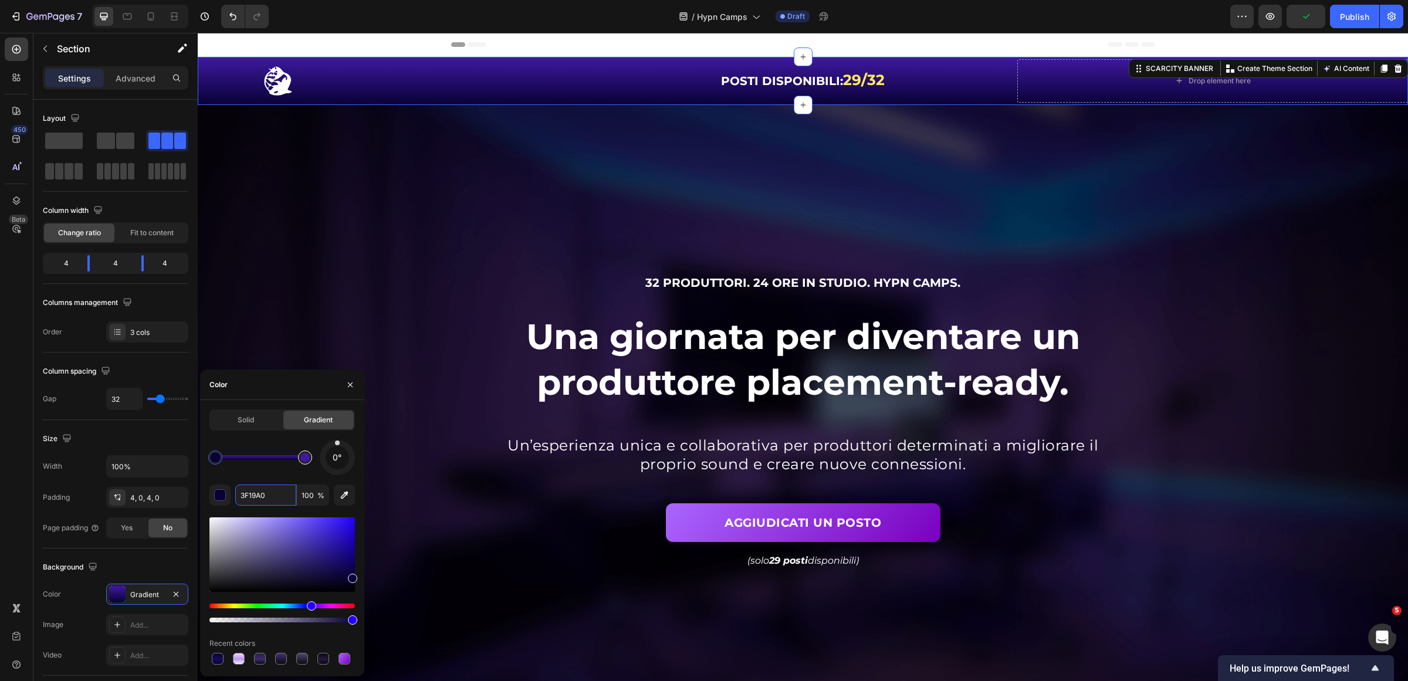
drag, startPoint x: 308, startPoint y: 459, endPoint x: 314, endPoint y: 459, distance: 6.5
click at [310, 459] on div at bounding box center [304, 457] width 9 height 9
click at [272, 499] on input "3F19A0" at bounding box center [265, 495] width 61 height 21
paste input "080135"
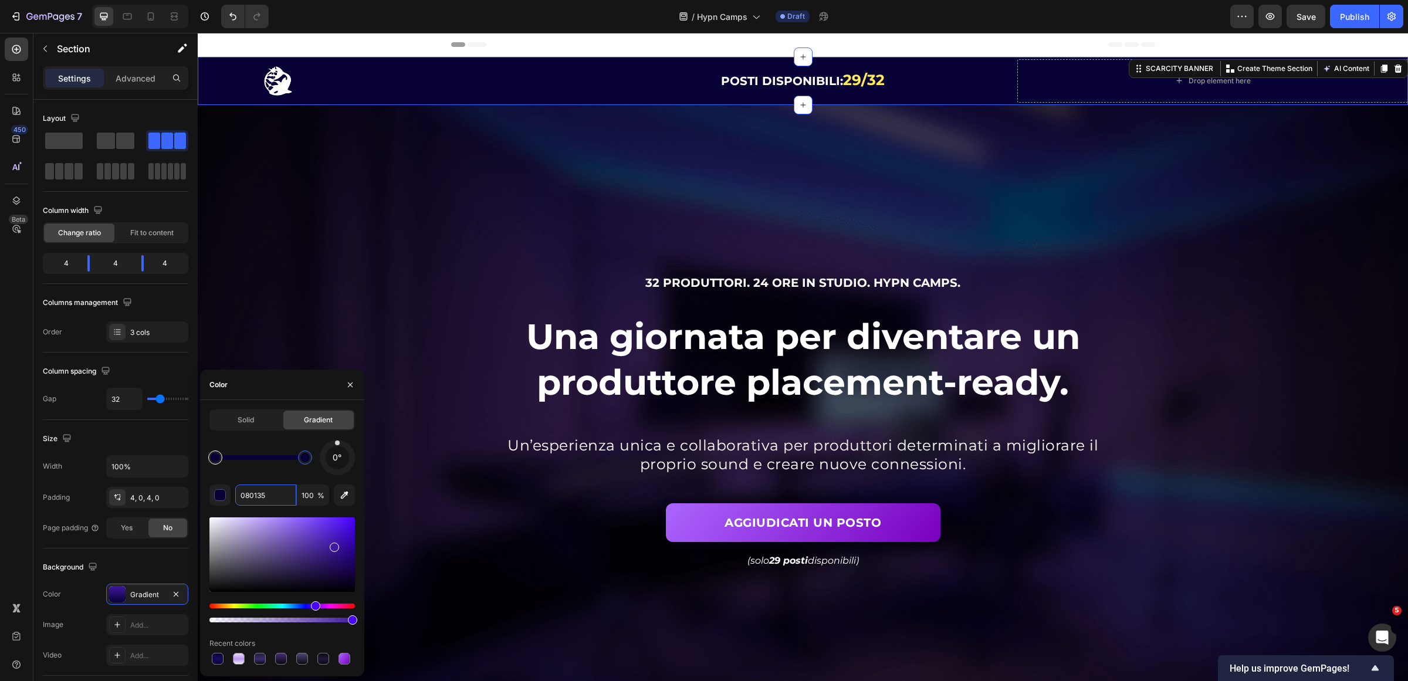
click at [212, 461] on div at bounding box center [215, 457] width 9 height 9
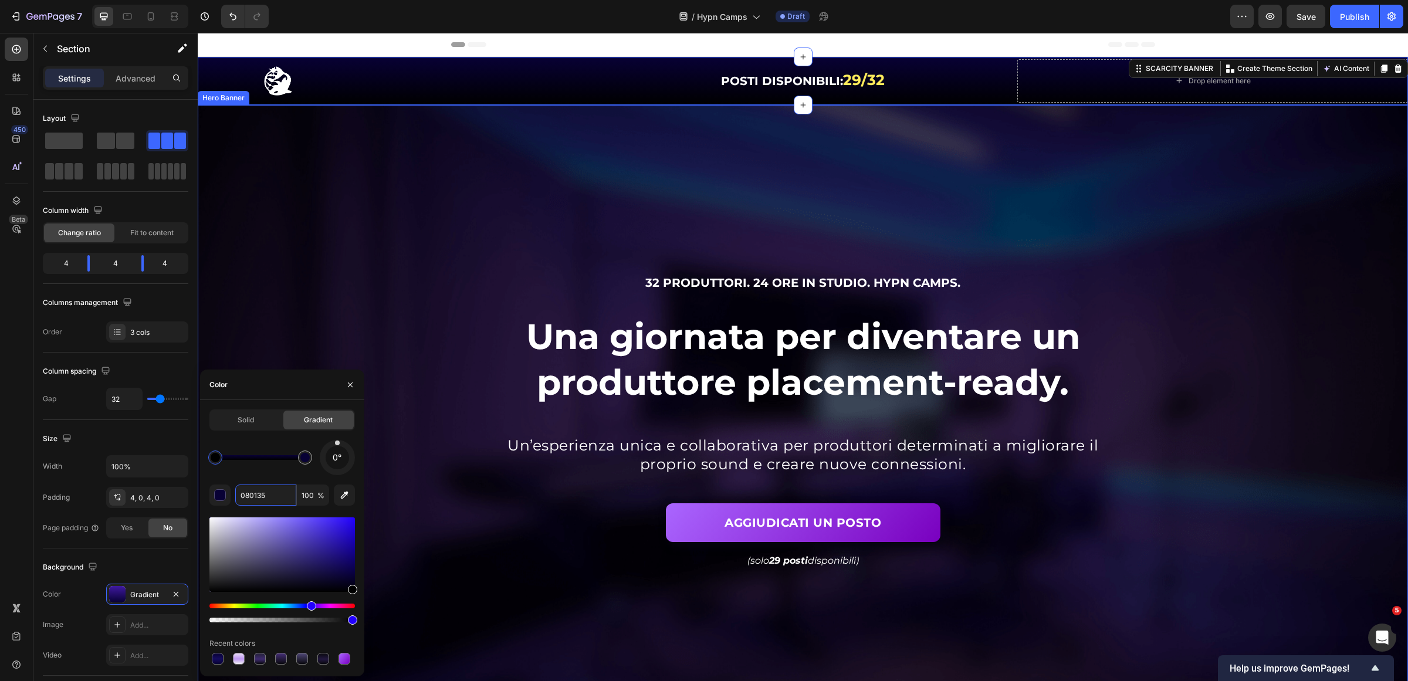
drag, startPoint x: 544, startPoint y: 612, endPoint x: 432, endPoint y: 638, distance: 115.7
type input "000000"
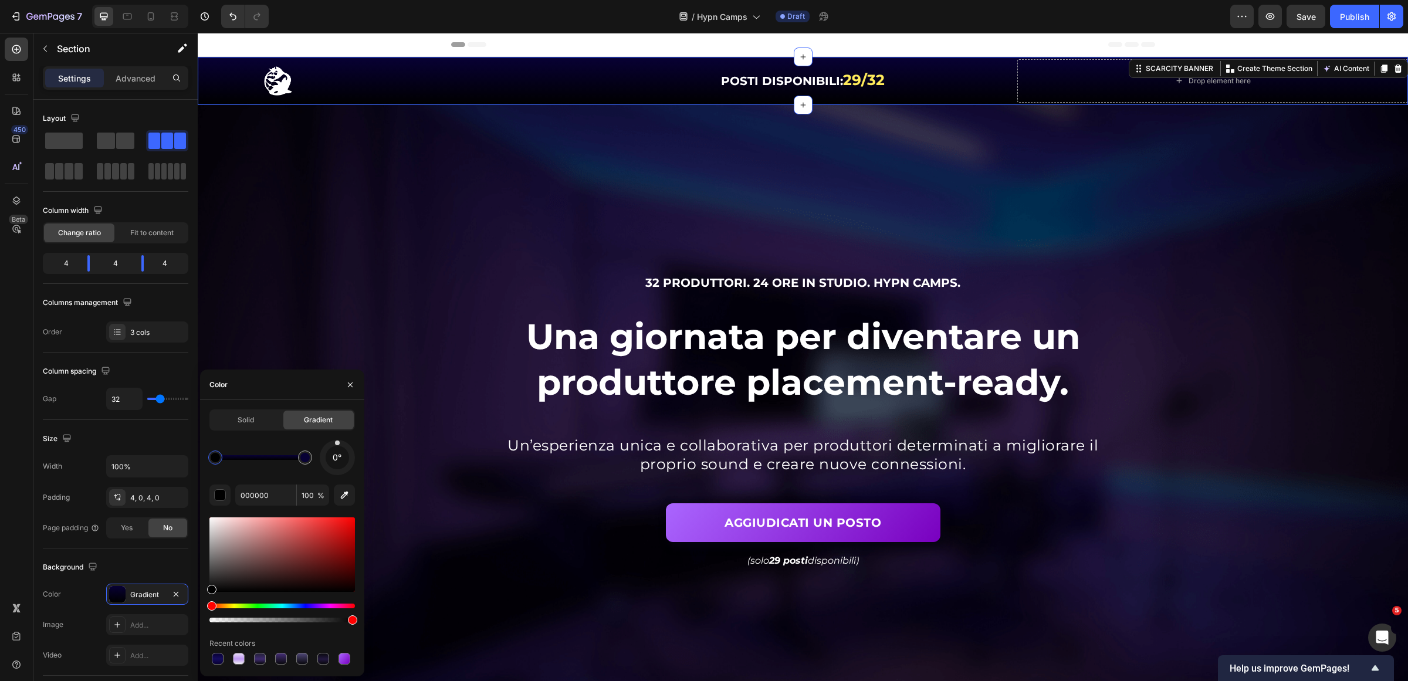
click at [464, 235] on div "Background Image" at bounding box center [803, 429] width 1210 height 648
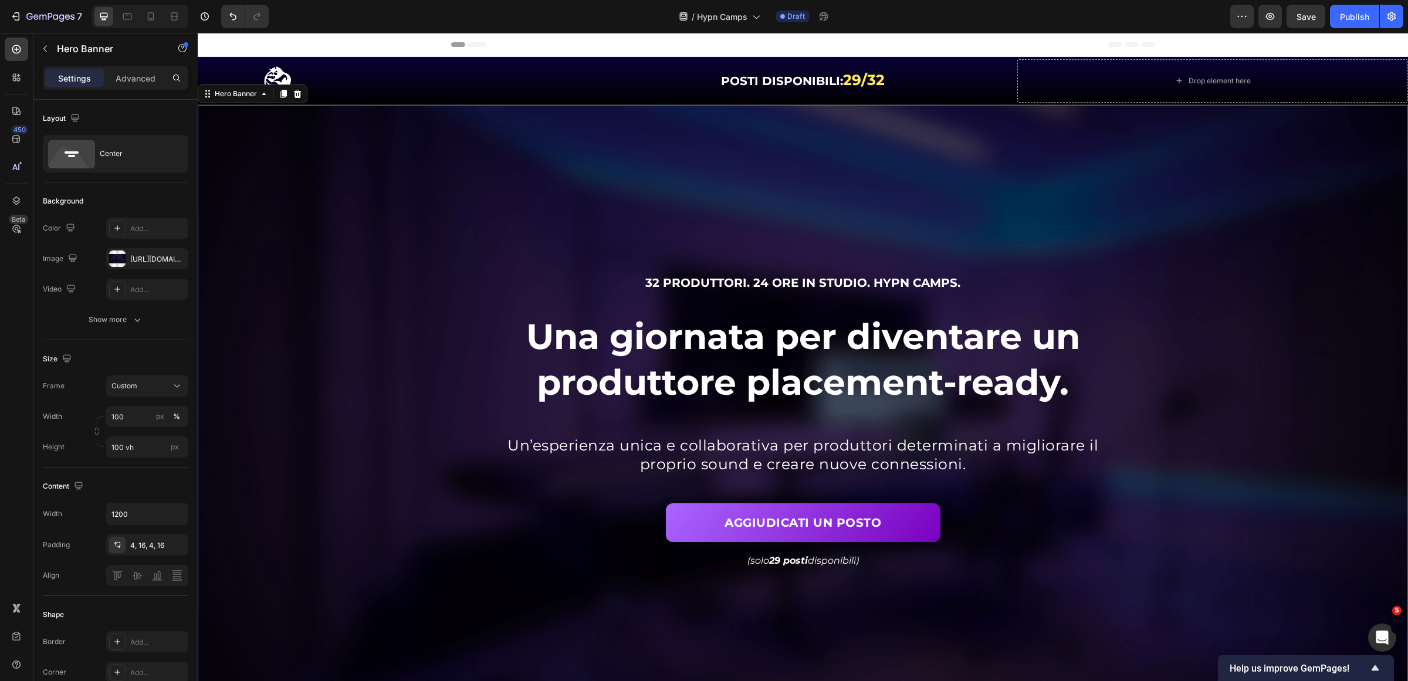
click at [962, 179] on div "Background Image" at bounding box center [803, 429] width 1210 height 648
click at [1307, 11] on div "Save" at bounding box center [1306, 17] width 19 height 12
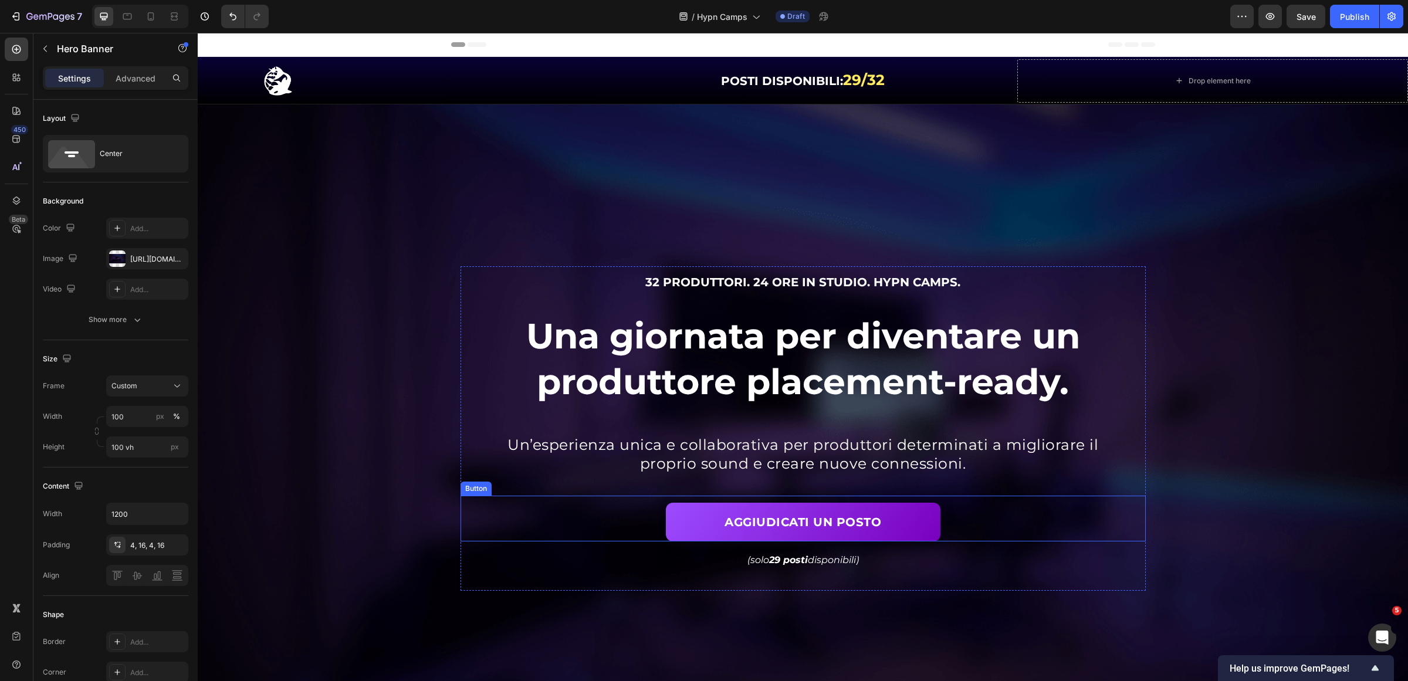
click at [925, 523] on link "AGGIUDICATI UN POSTO" at bounding box center [803, 522] width 275 height 39
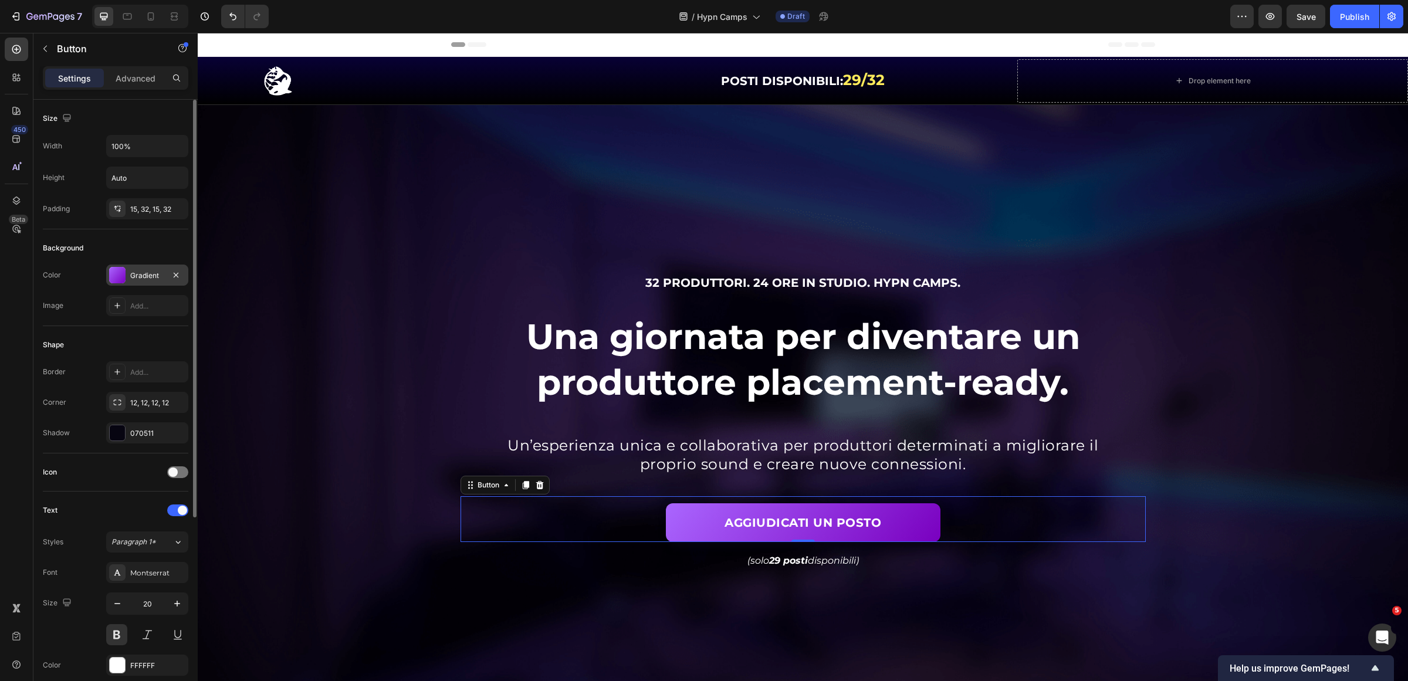
click at [134, 274] on div "Gradient" at bounding box center [147, 275] width 34 height 11
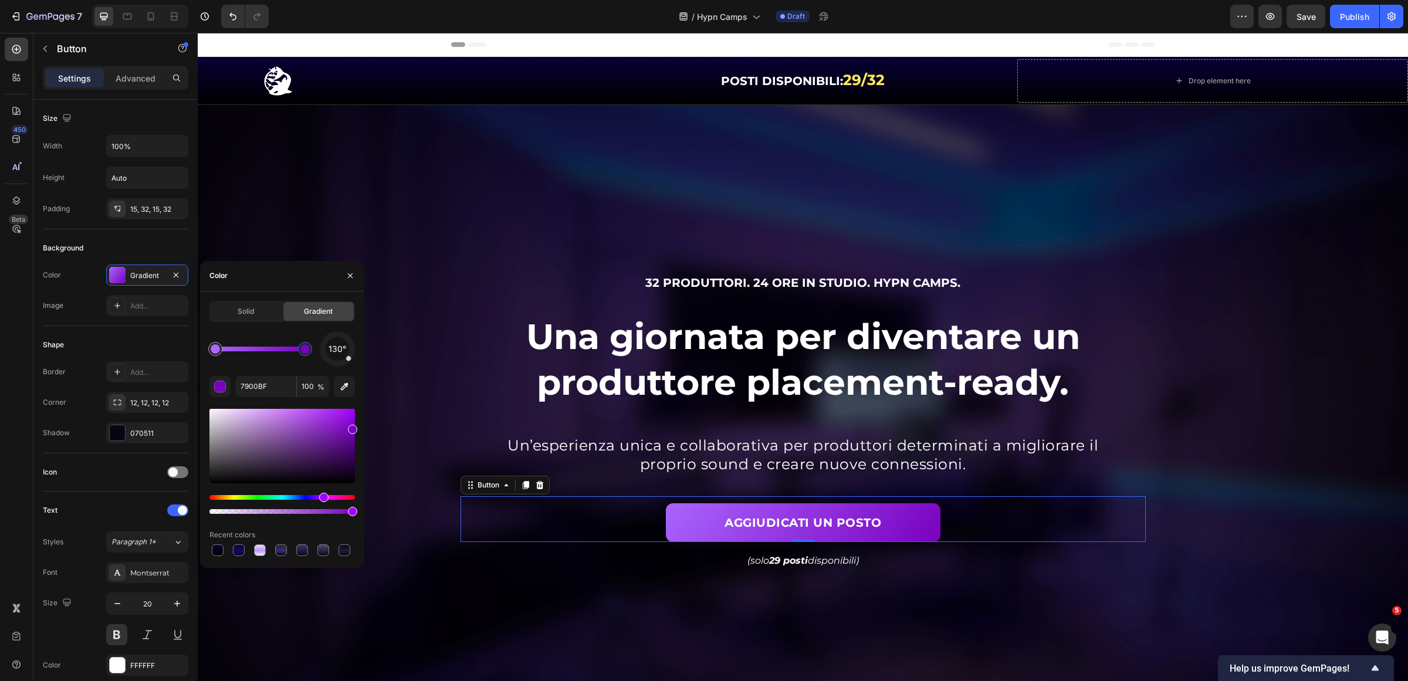
drag, startPoint x: 313, startPoint y: 347, endPoint x: 330, endPoint y: 347, distance: 17.0
click at [324, 347] on div "130°" at bounding box center [282, 349] width 146 height 35
drag, startPoint x: 202, startPoint y: 348, endPoint x: 168, endPoint y: 347, distance: 34.1
click at [168, 347] on div "450 Beta Sections(18) Elements(83) Section Element Hero Section Product Detail …" at bounding box center [99, 357] width 198 height 648
click at [280, 383] on input "AA66FF" at bounding box center [265, 386] width 61 height 21
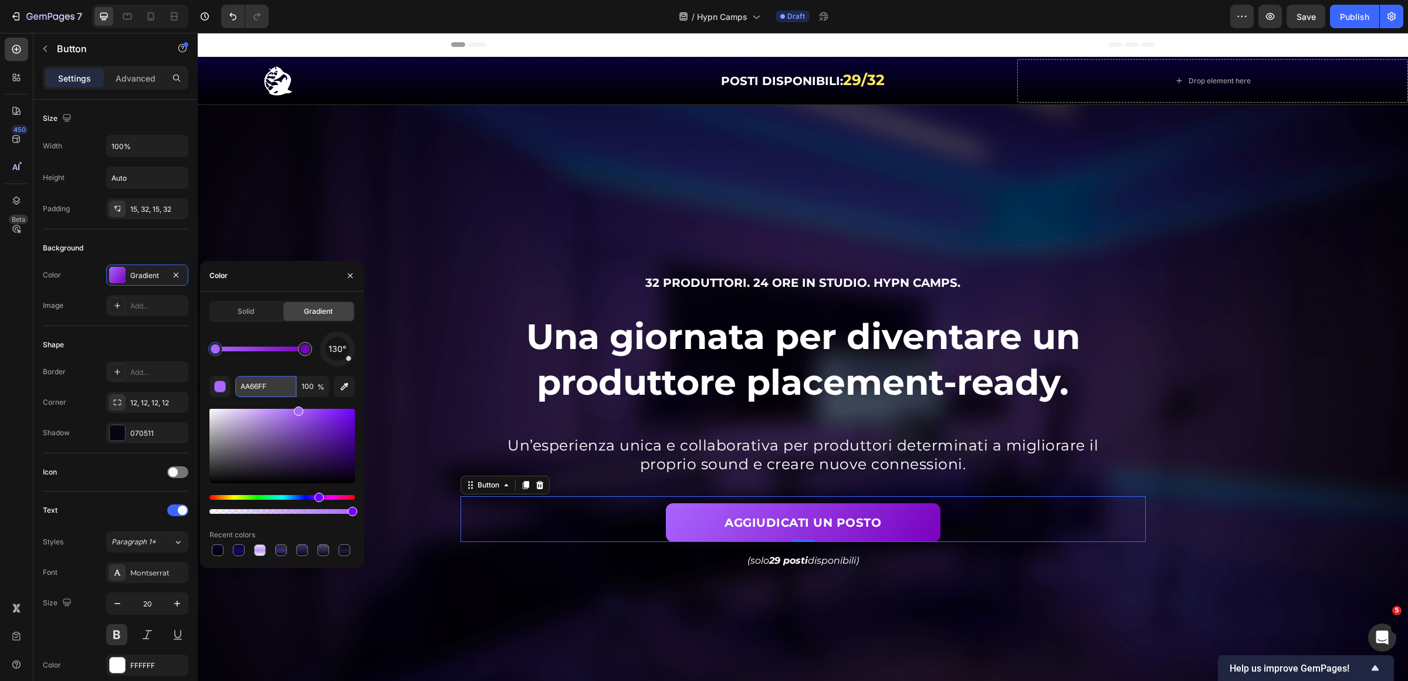
paste input "9b6feb"
click at [275, 370] on div "130° 9B6FEB 100 % Recent colors" at bounding box center [282, 445] width 146 height 227
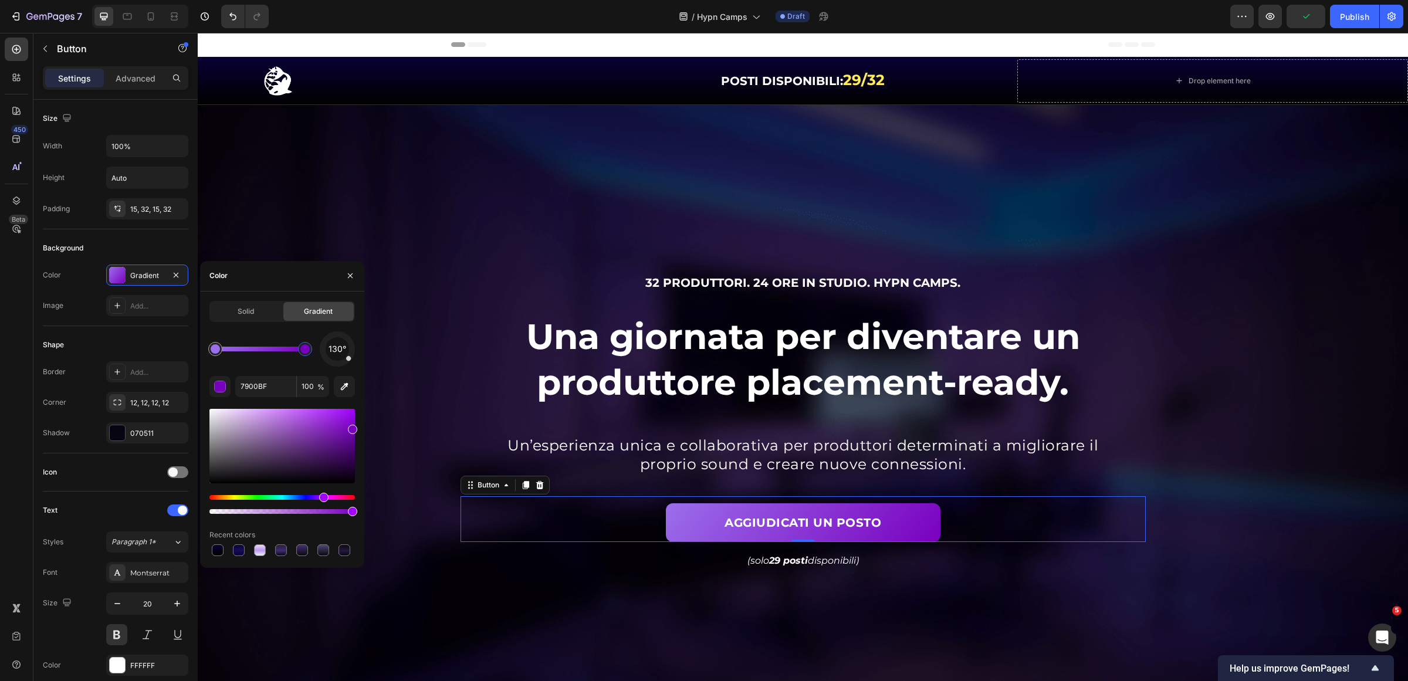
drag, startPoint x: 309, startPoint y: 351, endPoint x: 337, endPoint y: 355, distance: 28.5
click at [334, 355] on div "130°" at bounding box center [282, 349] width 146 height 35
click at [280, 386] on input "7900BF" at bounding box center [265, 386] width 61 height 21
paste input "84bdc"
type input "784bdc"
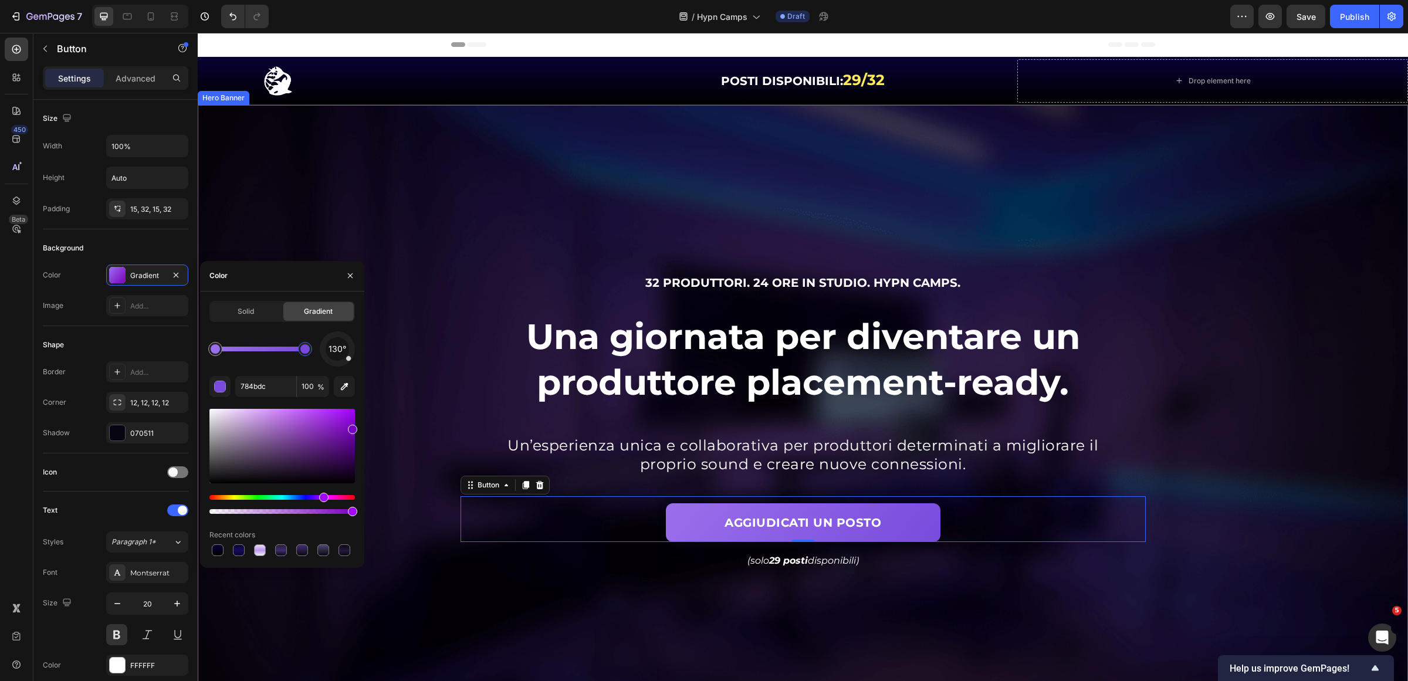
click at [420, 388] on div "Background Image" at bounding box center [803, 429] width 1210 height 648
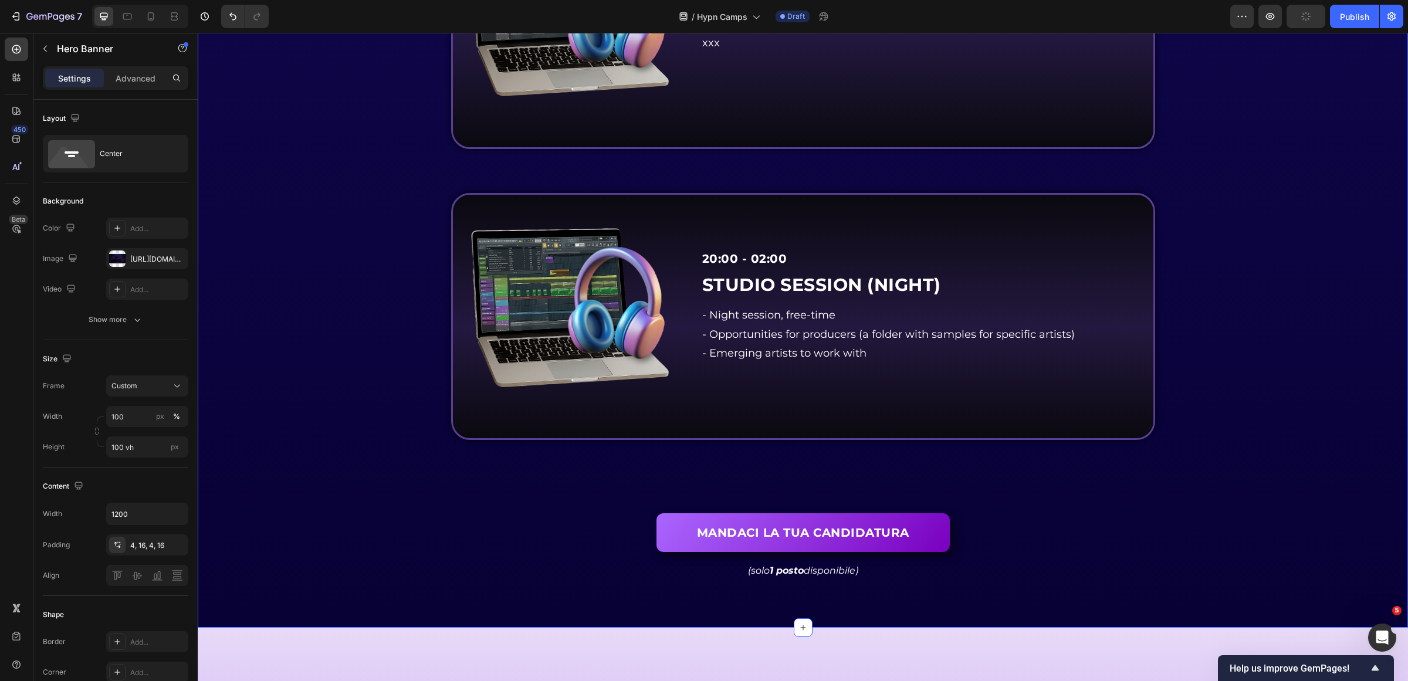
scroll to position [4254, 0]
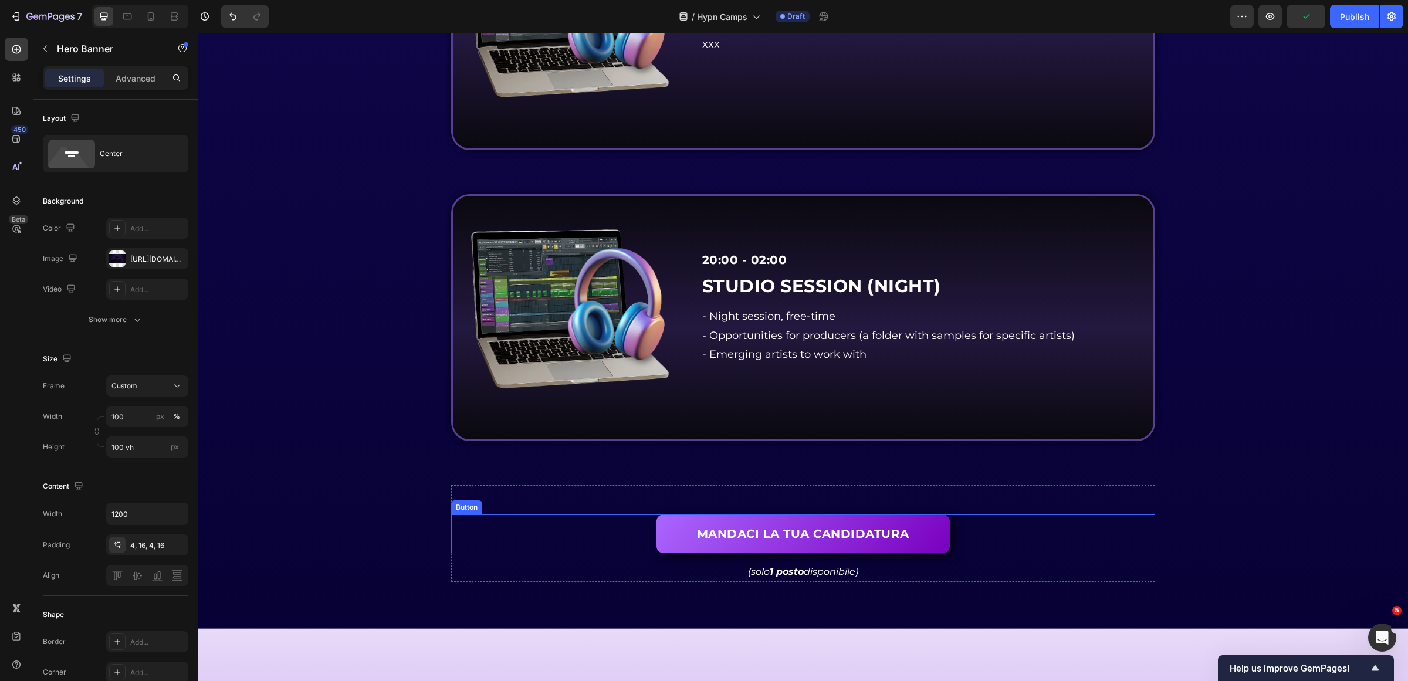
click at [973, 520] on div "MANDACI LA TUA CANDIDATURA Button" at bounding box center [803, 534] width 704 height 39
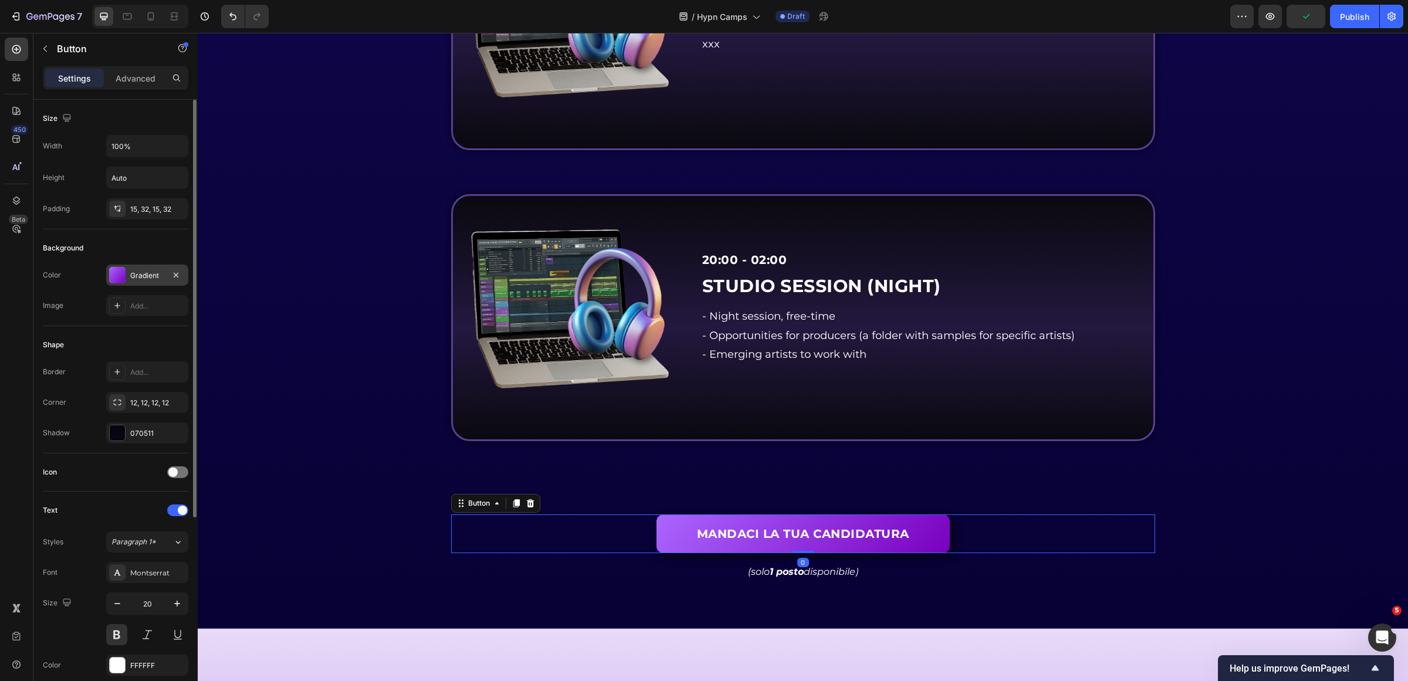
click at [141, 265] on div "Gradient" at bounding box center [147, 275] width 82 height 21
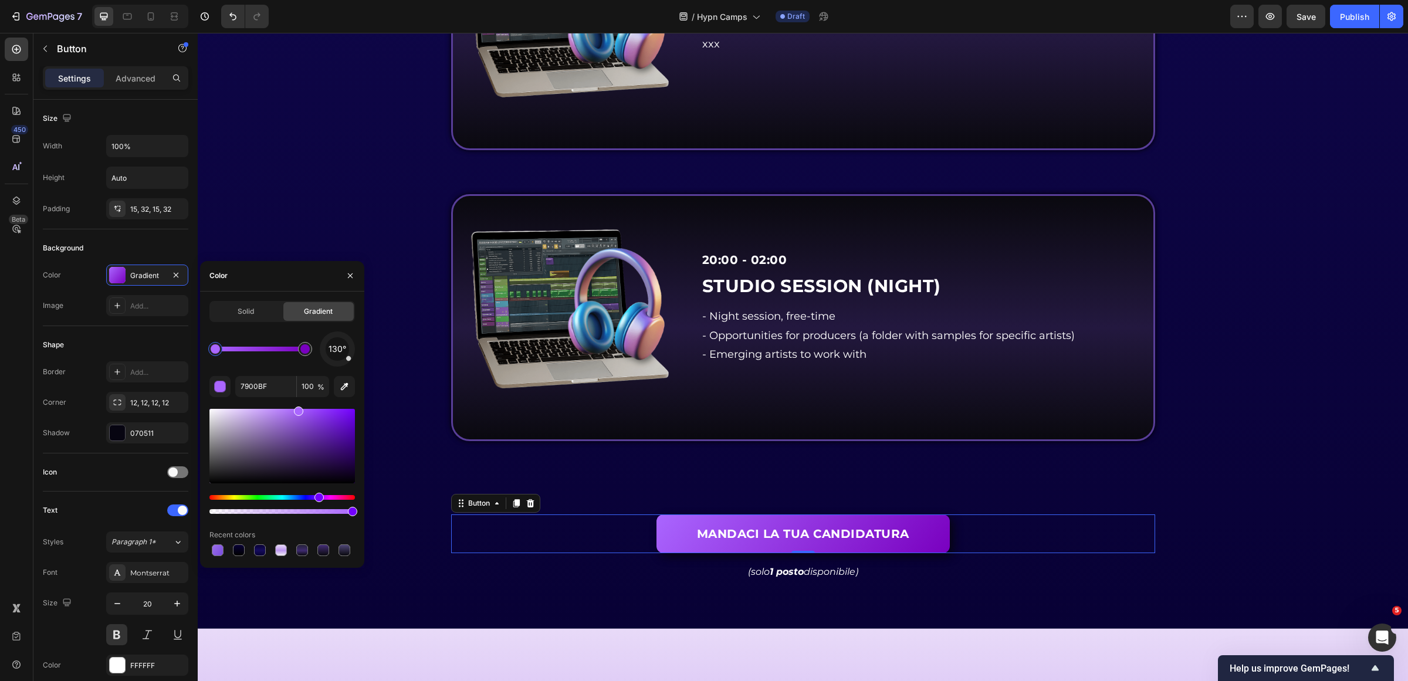
drag, startPoint x: 314, startPoint y: 346, endPoint x: 342, endPoint y: 347, distance: 28.2
click at [339, 347] on div "130°" at bounding box center [282, 349] width 146 height 35
click at [272, 391] on input "7900BF" at bounding box center [265, 386] width 61 height 21
paste input "84bdc"
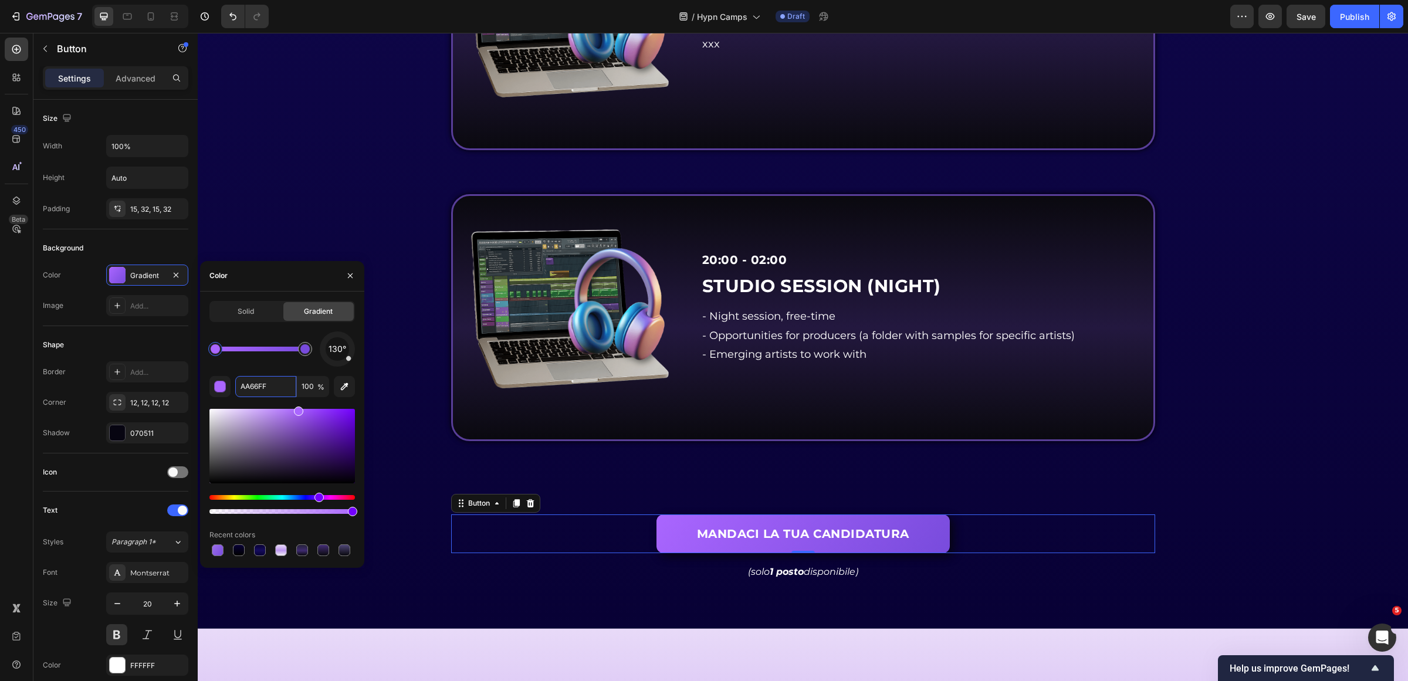
drag, startPoint x: 409, startPoint y: 373, endPoint x: 198, endPoint y: 340, distance: 213.8
click at [283, 388] on input "AA66FF" at bounding box center [265, 386] width 61 height 21
click at [282, 388] on input "AA66FF" at bounding box center [265, 386] width 61 height 21
paste input "9b6feb"
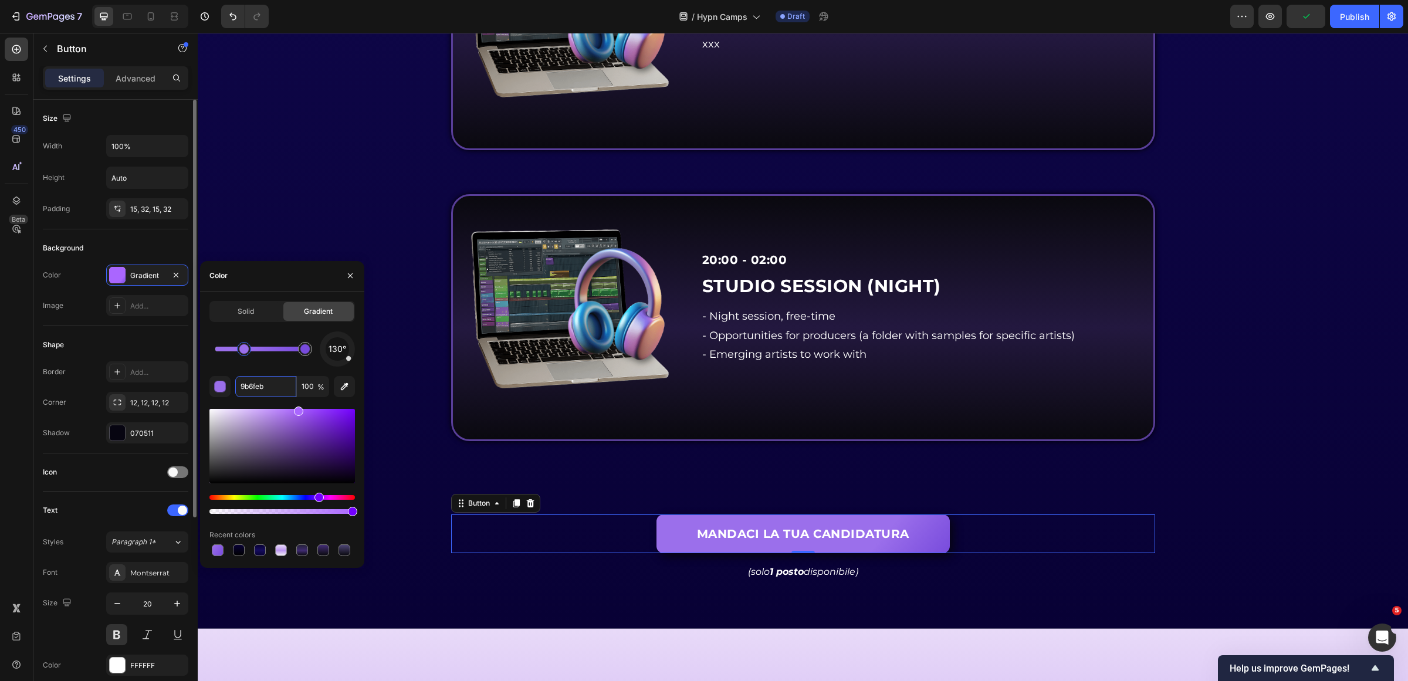
drag, startPoint x: 276, startPoint y: 352, endPoint x: 157, endPoint y: 349, distance: 119.1
click at [157, 349] on div "450 Beta Sections(18) Elements(83) Section Element Hero Section Product Detail …" at bounding box center [99, 357] width 198 height 648
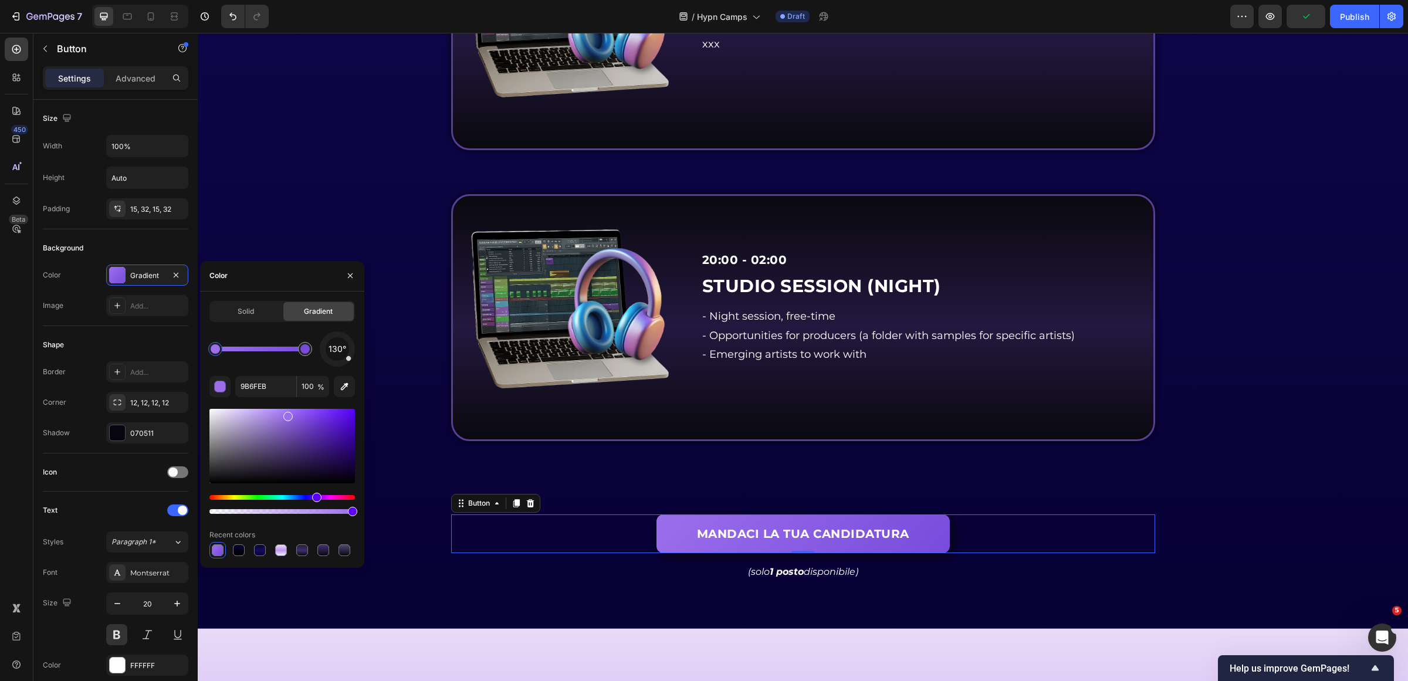
click at [275, 362] on div "130°" at bounding box center [282, 349] width 146 height 35
click at [315, 347] on div at bounding box center [305, 349] width 21 height 21
click at [275, 385] on input "784BDC" at bounding box center [265, 386] width 61 height 21
click at [208, 344] on div at bounding box center [215, 349] width 21 height 21
click at [286, 383] on input "9B6FEB" at bounding box center [265, 386] width 61 height 21
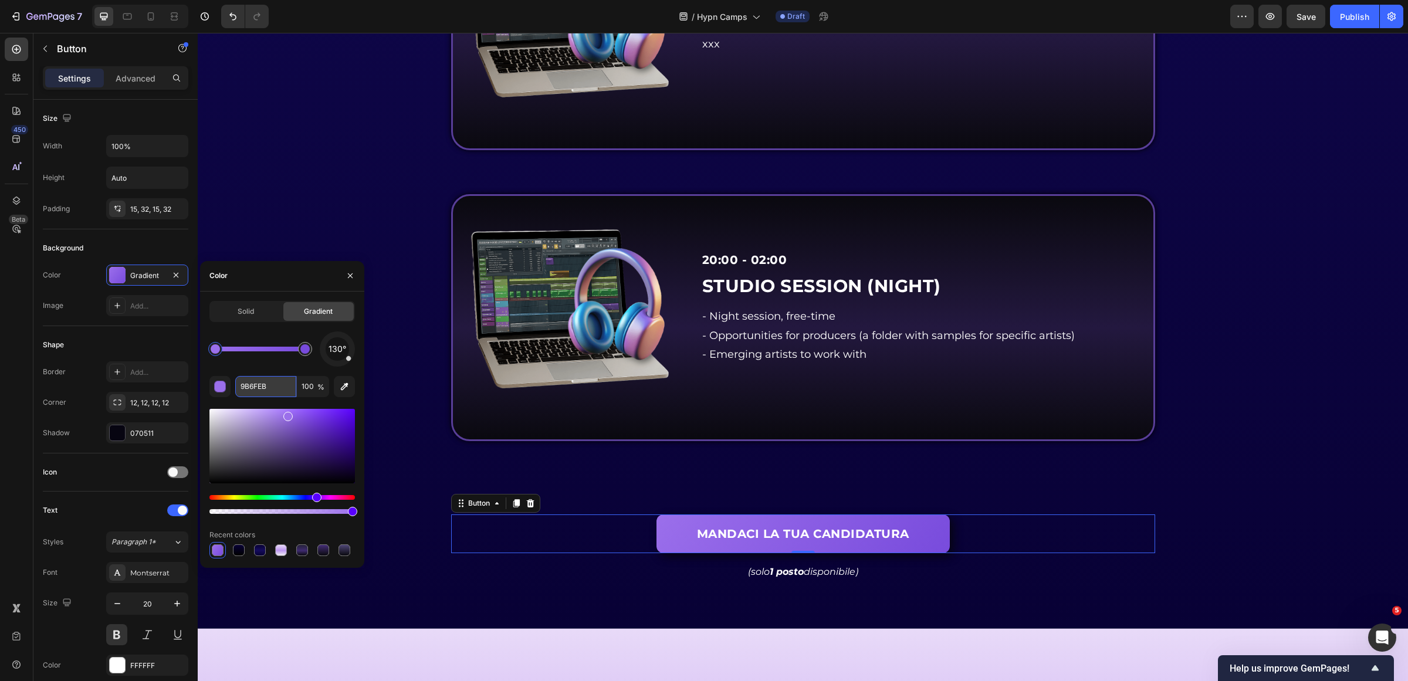
click at [285, 383] on input "9B6FEB" at bounding box center [265, 386] width 61 height 21
paste input "784BDC"
click at [310, 354] on div at bounding box center [305, 349] width 21 height 21
click at [286, 389] on input "784BDC" at bounding box center [265, 386] width 61 height 21
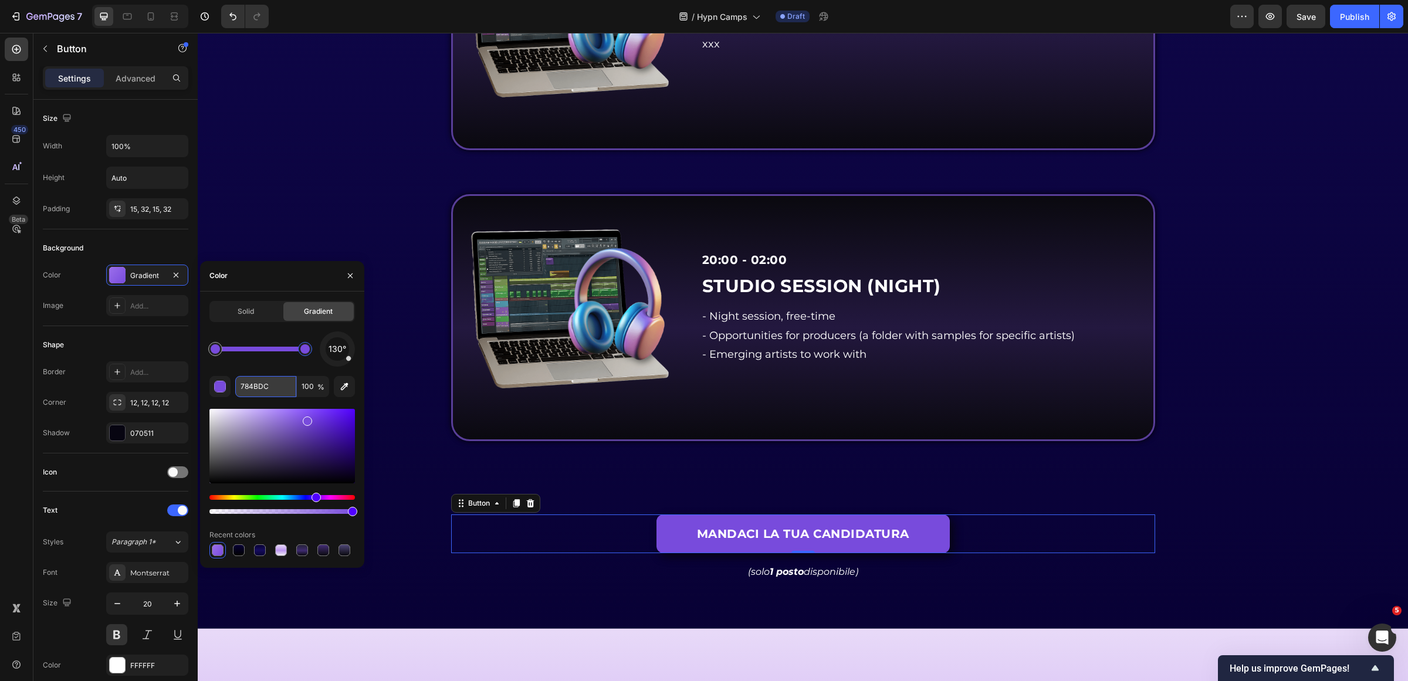
paste input "5130bf"
click at [302, 368] on div "130° 5130bf 100 % Recent colors" at bounding box center [282, 445] width 146 height 227
type input "5130BF"
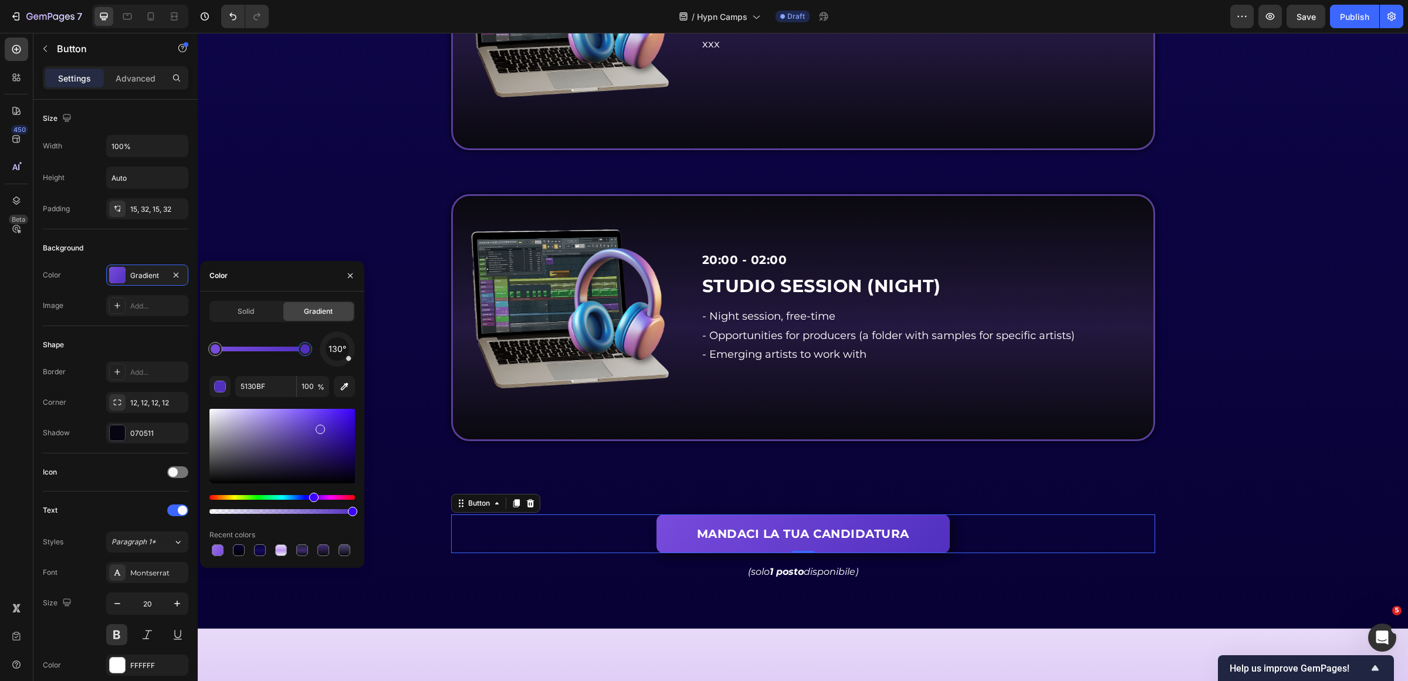
drag, startPoint x: 306, startPoint y: 349, endPoint x: 333, endPoint y: 350, distance: 27.0
click at [330, 350] on div "130°" at bounding box center [282, 349] width 146 height 35
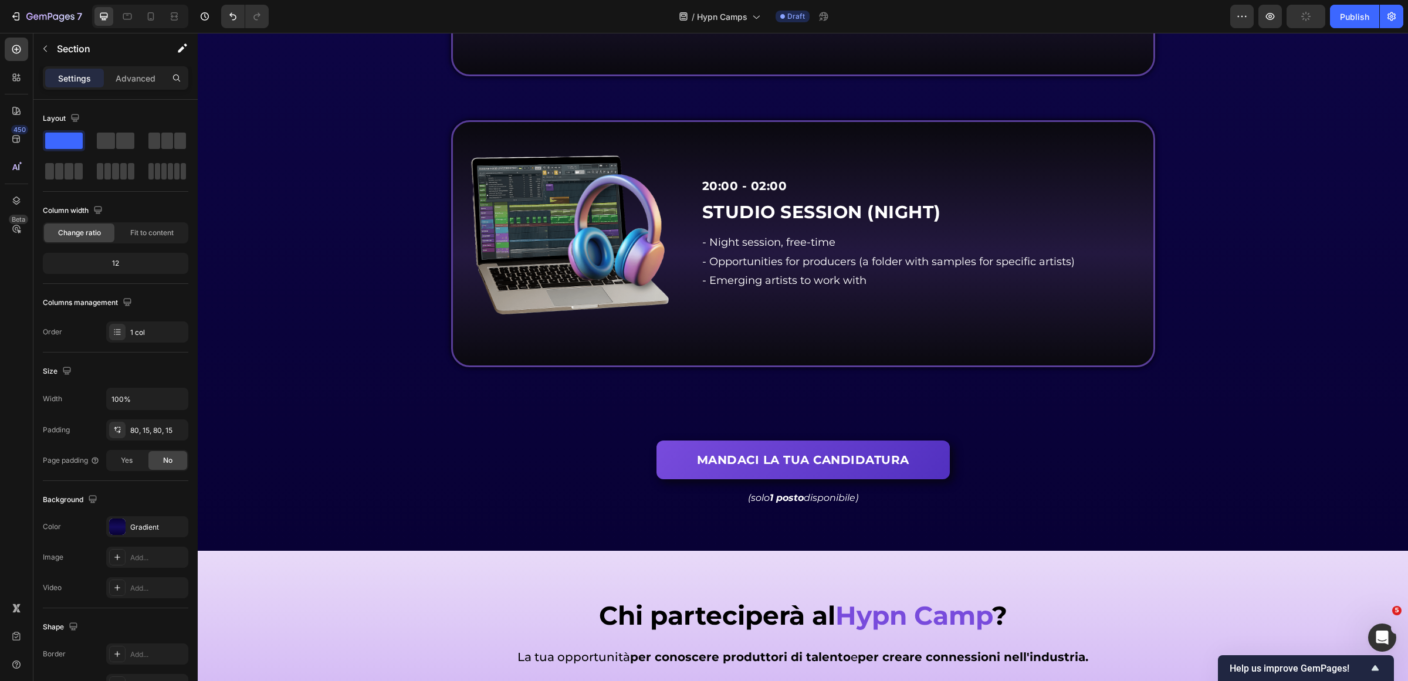
scroll to position [4327, 0]
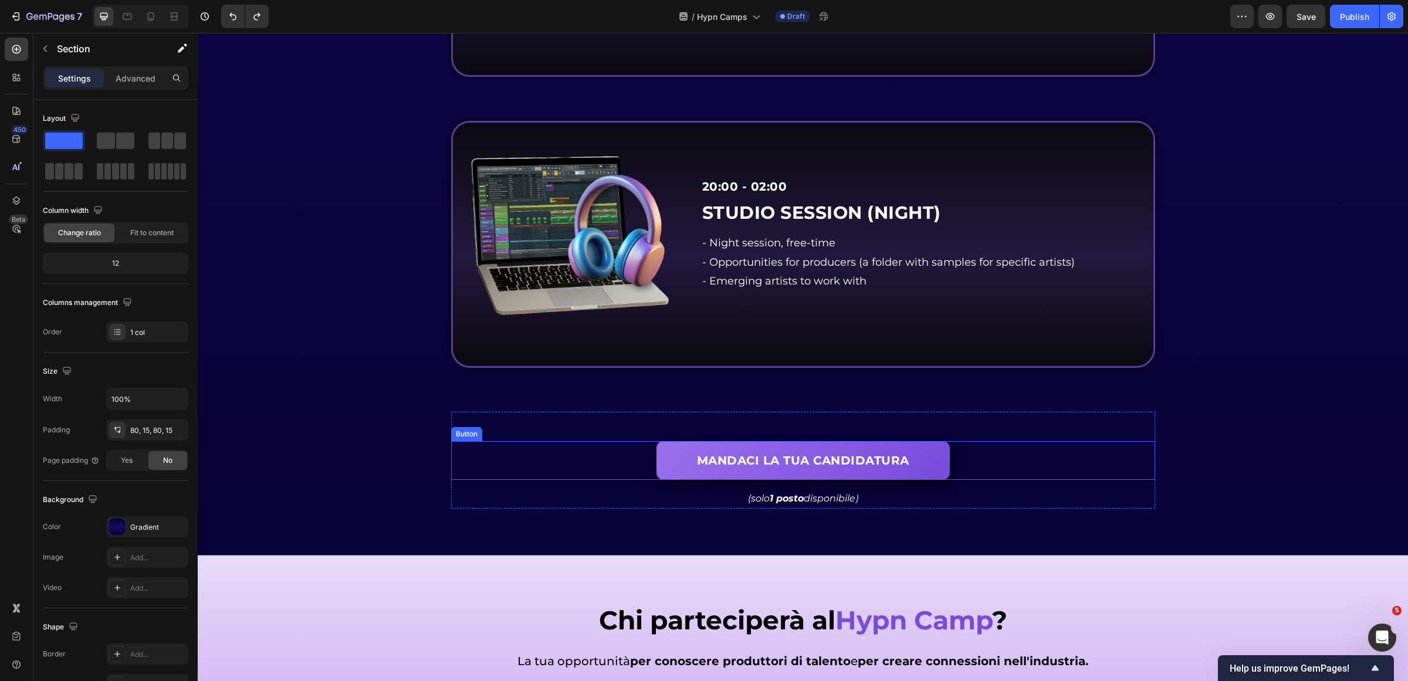
click at [966, 461] on div "MANDACI LA TUA CANDIDATURA Button" at bounding box center [803, 460] width 704 height 39
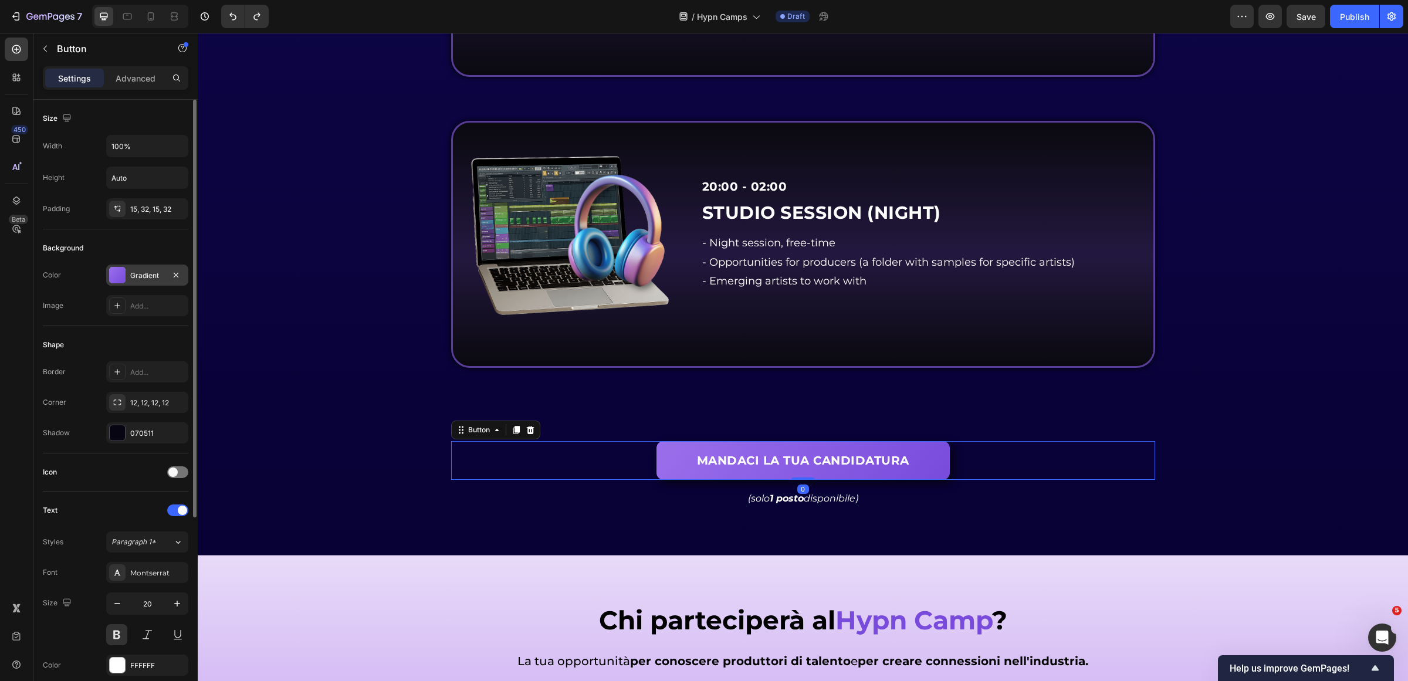
click at [130, 275] on div "Gradient" at bounding box center [147, 275] width 82 height 21
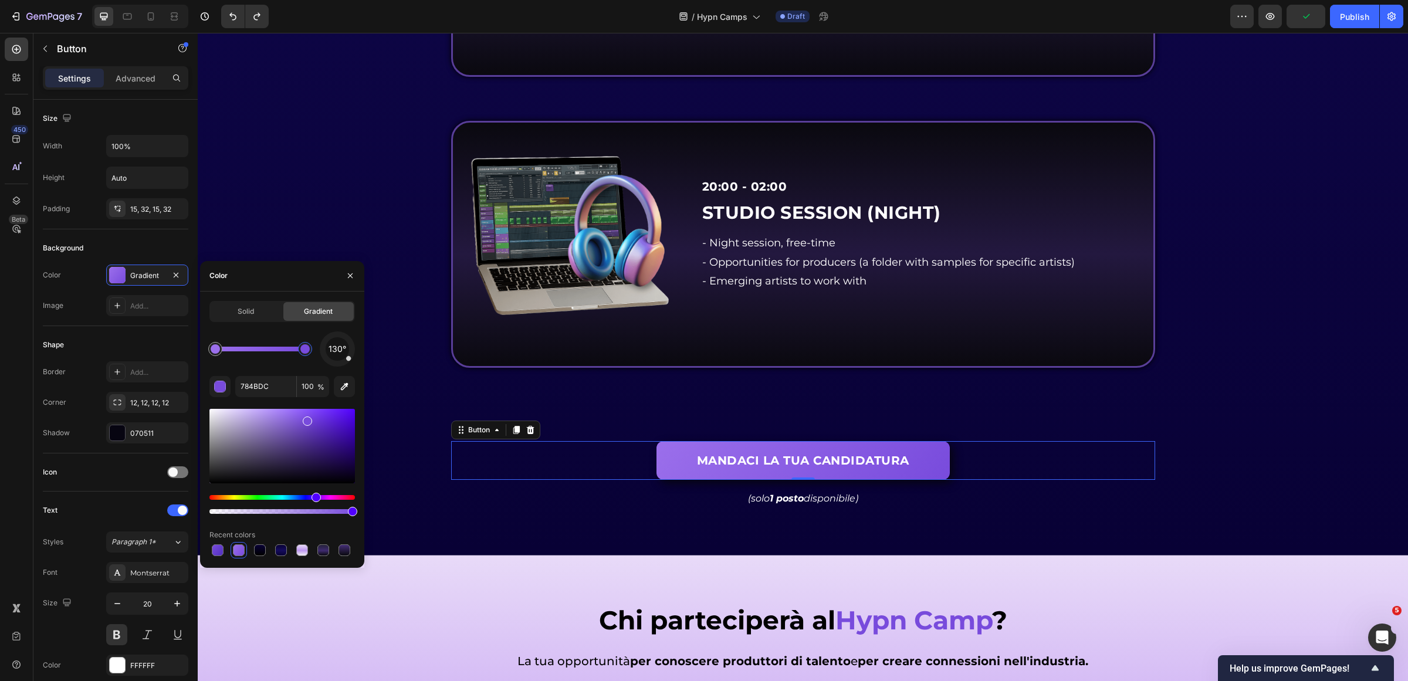
drag, startPoint x: 309, startPoint y: 350, endPoint x: 351, endPoint y: 349, distance: 41.7
click at [351, 349] on div "130°" at bounding box center [282, 349] width 146 height 35
drag, startPoint x: 214, startPoint y: 350, endPoint x: 195, endPoint y: 348, distance: 19.4
click at [195, 348] on div "450 Beta Sections(18) Elements(83) Section Element Hero Section Product Detail …" at bounding box center [99, 357] width 198 height 648
click at [213, 348] on div at bounding box center [215, 348] width 9 height 9
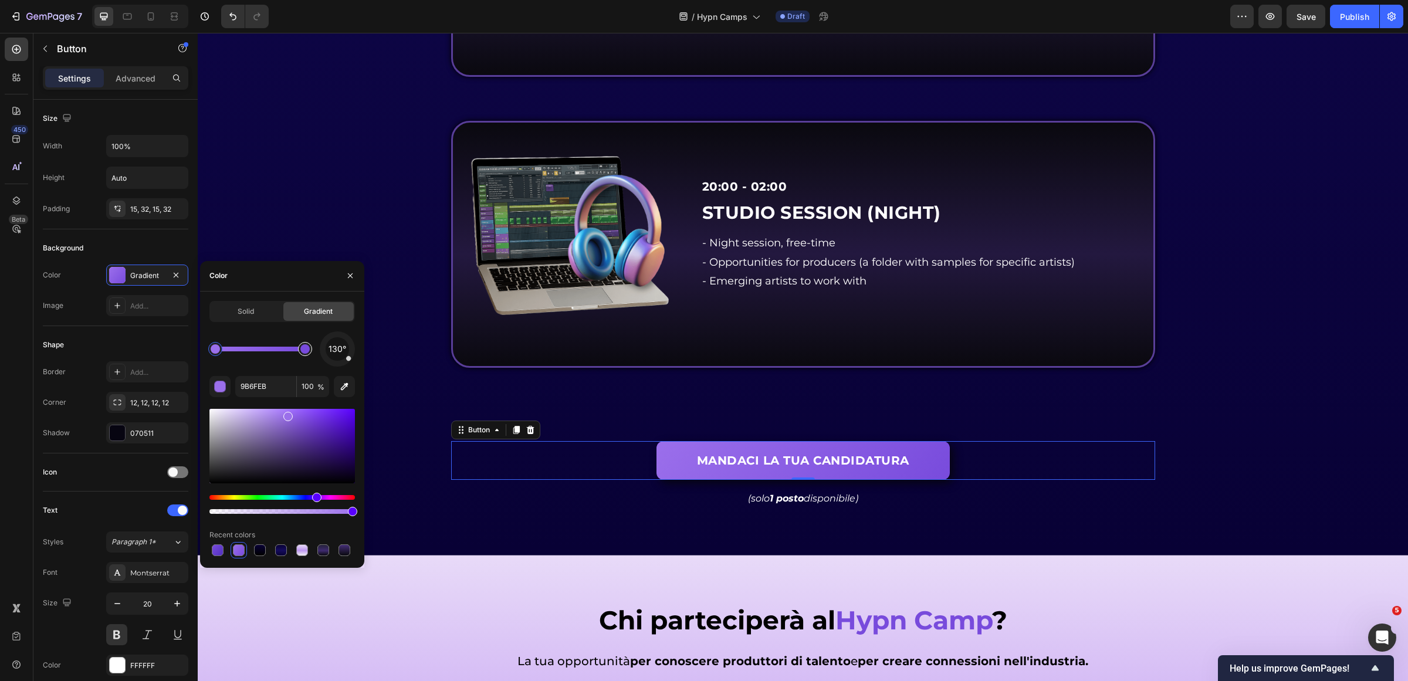
type input "784BDC"
click at [310, 350] on div at bounding box center [304, 348] width 9 height 9
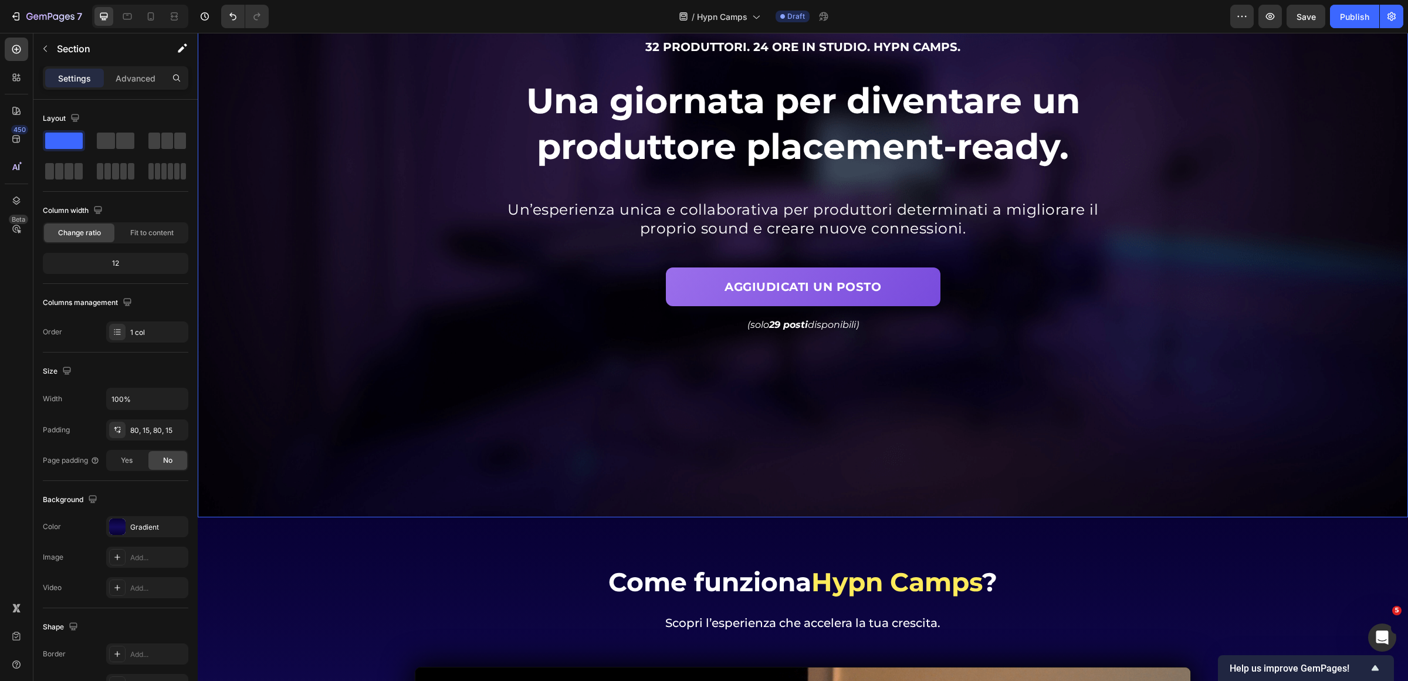
scroll to position [0, 0]
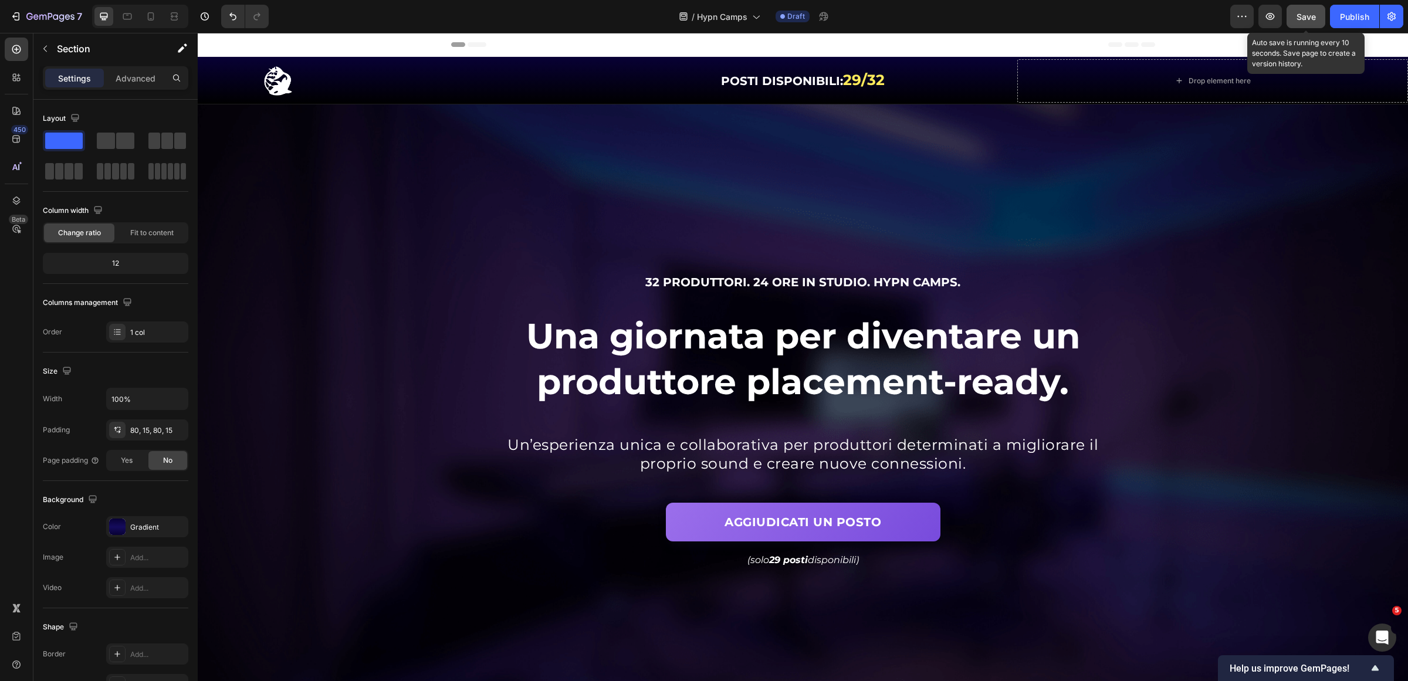
click at [1289, 16] on button "Save" at bounding box center [1306, 16] width 39 height 23
click at [1306, 27] on button "Save" at bounding box center [1306, 16] width 39 height 23
click at [1297, 15] on span "Save" at bounding box center [1306, 17] width 19 height 10
